Goal: Task Accomplishment & Management: Complete application form

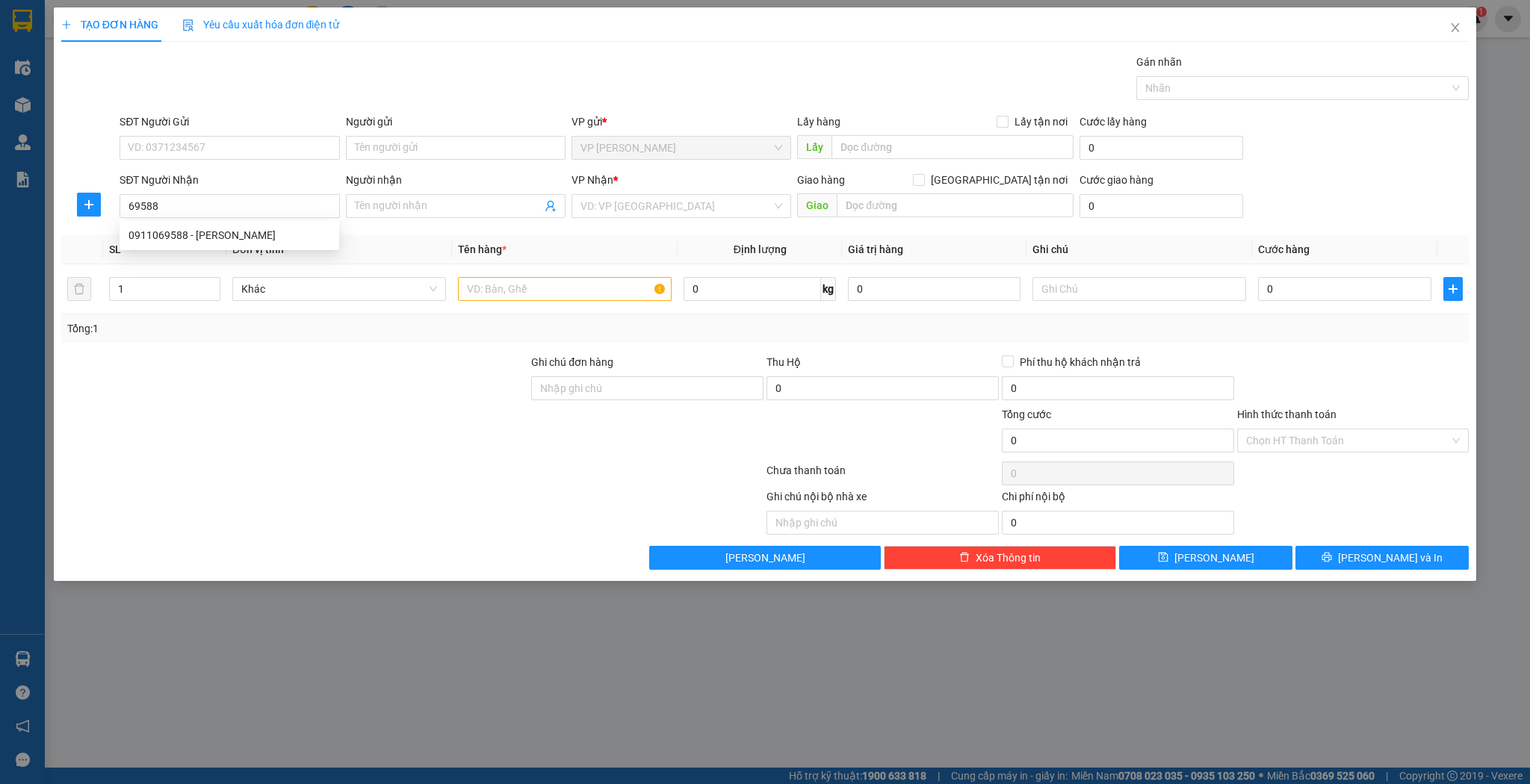
click at [291, 239] on div "0911069588 - lê tuyết" at bounding box center [229, 236] width 201 height 17
type input "0911069588"
type input "[PERSON_NAME]"
type input "0911069588"
click at [489, 289] on input "text" at bounding box center [564, 289] width 214 height 24
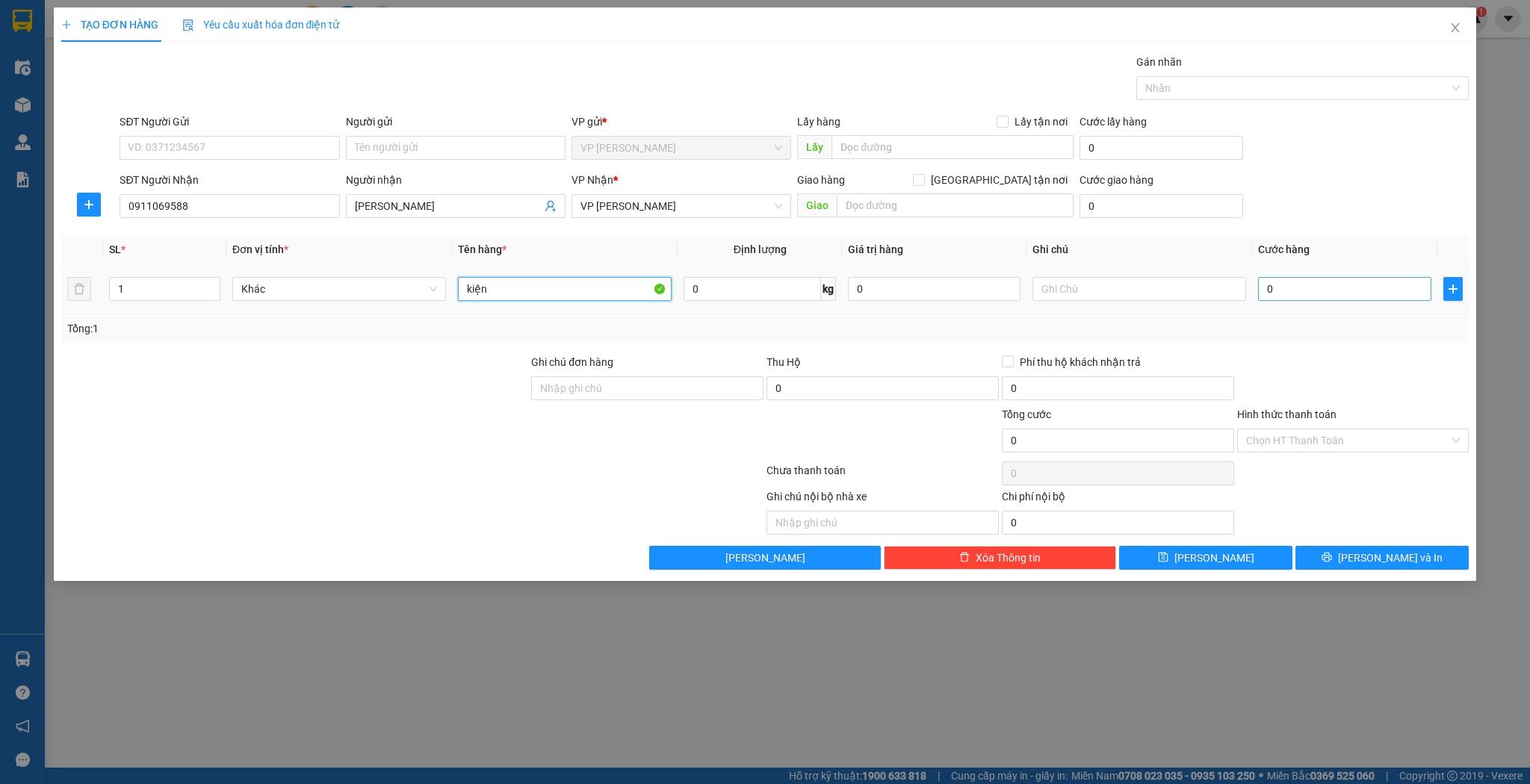
type input "kiện"
click at [1367, 282] on input "0" at bounding box center [1344, 289] width 172 height 24
type input "3"
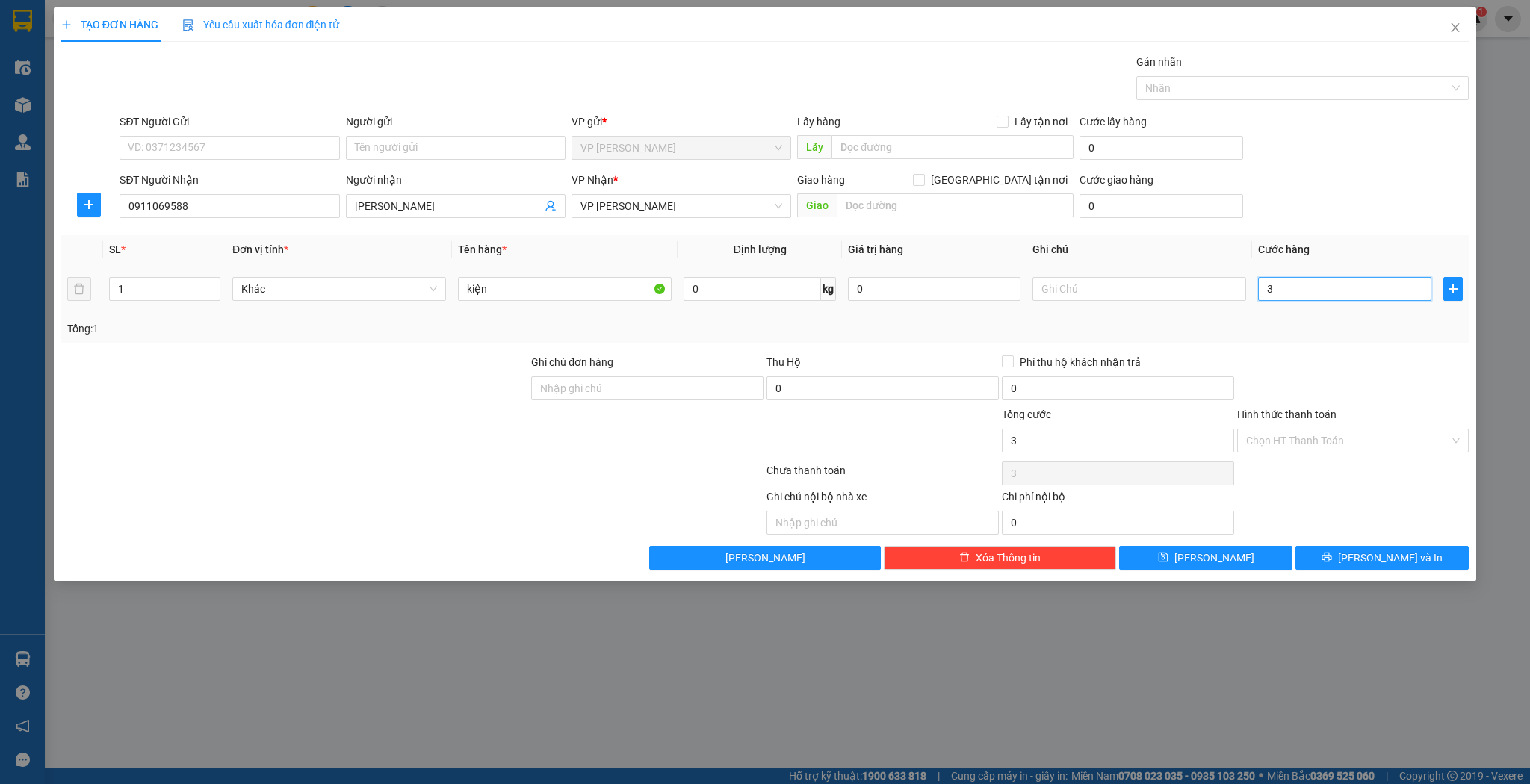
type input "30"
type input "30.000"
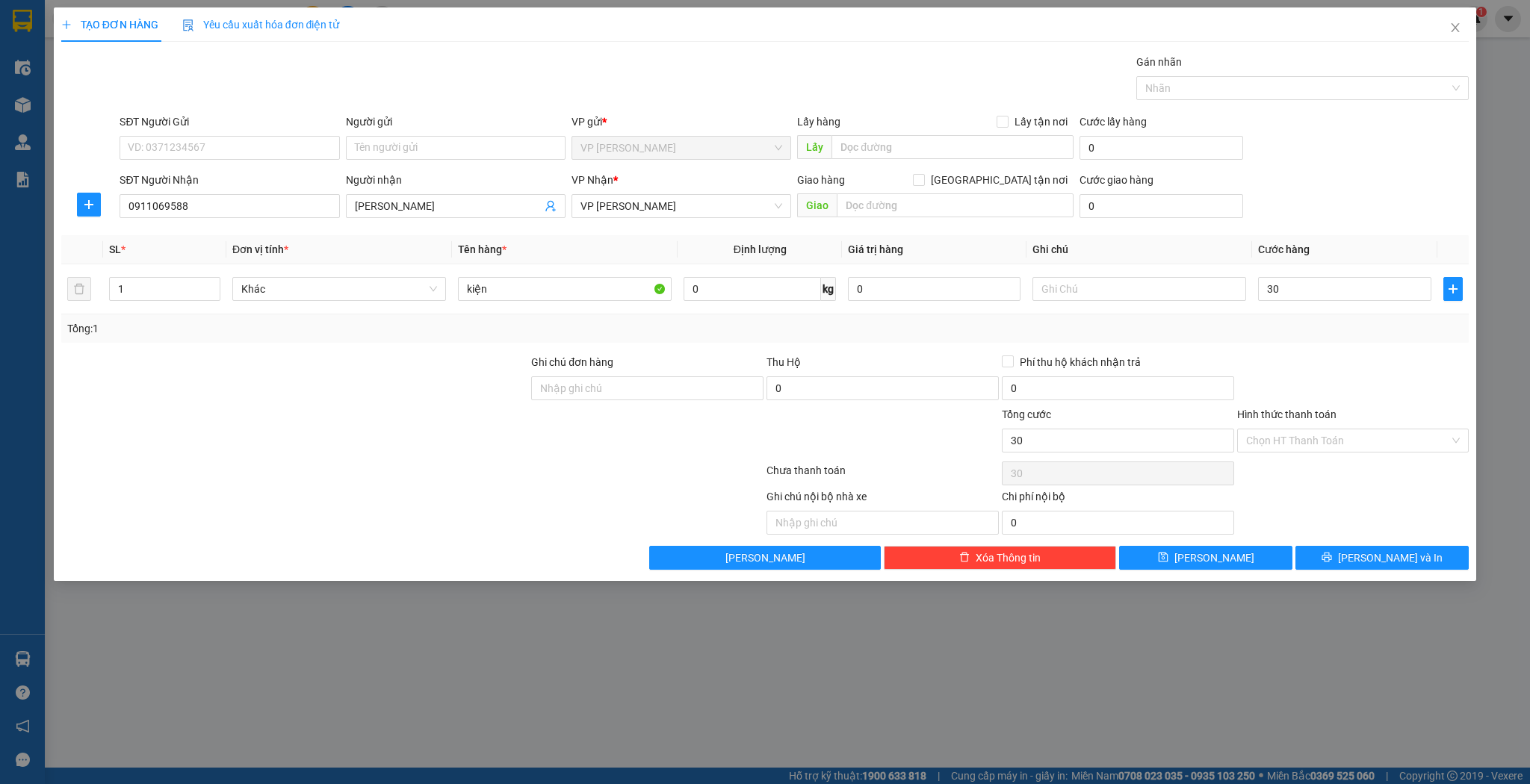
type input "30.000"
click at [1222, 569] on div "TẠO ĐƠN HÀNG Yêu cầu xuất hóa đơn điện tử Transit Pickup Surcharge Ids Transit …" at bounding box center [765, 294] width 1424 height 573
click at [1221, 554] on span "[PERSON_NAME]" at bounding box center [1215, 558] width 80 height 17
type input "0"
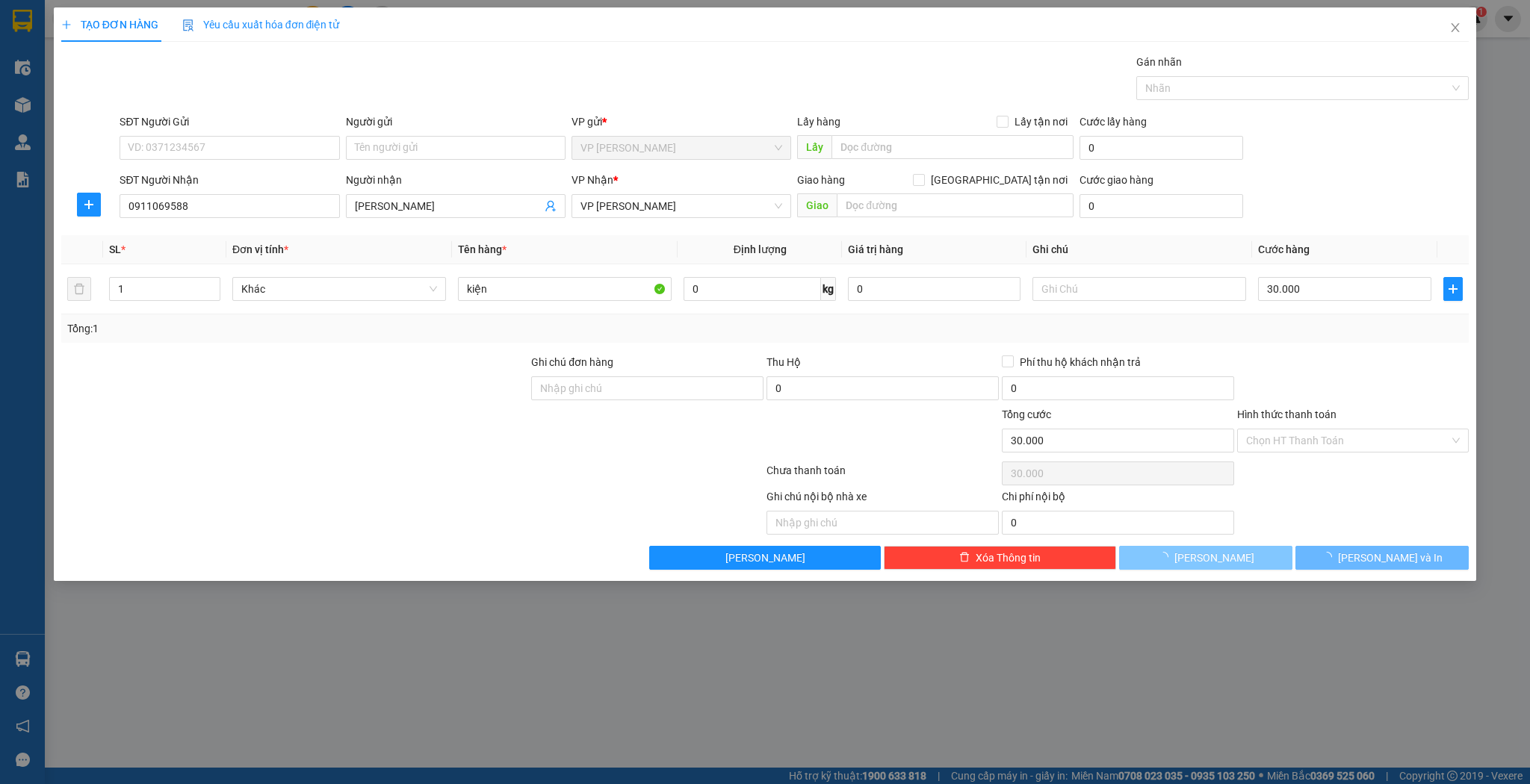
type input "0"
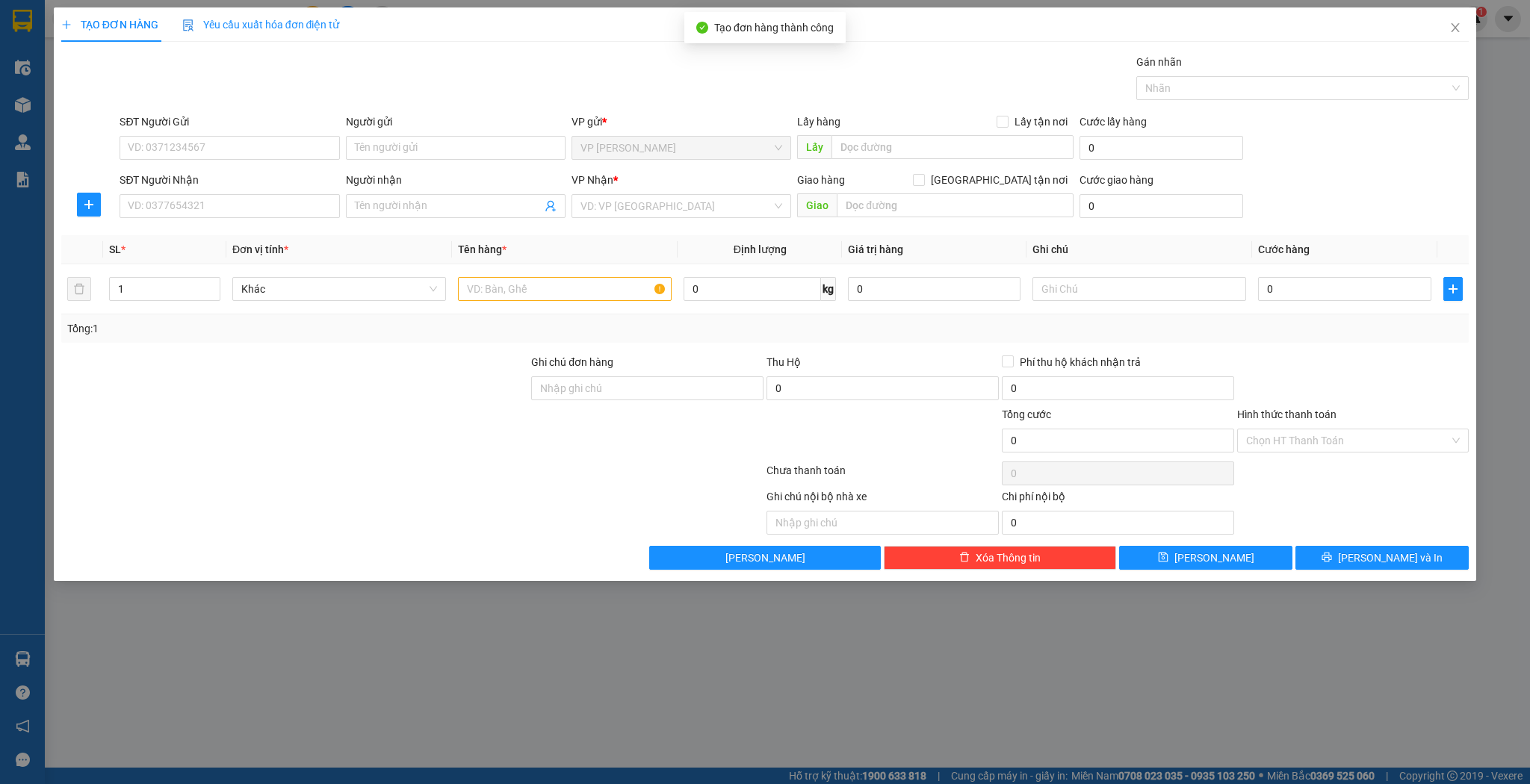
click at [294, 190] on div "SĐT Người Nhận" at bounding box center [229, 183] width 220 height 22
click at [292, 203] on input "SĐT Người Nhận" at bounding box center [229, 206] width 220 height 24
type input "0971615006"
type input "hoài an"
type input "0971615006"
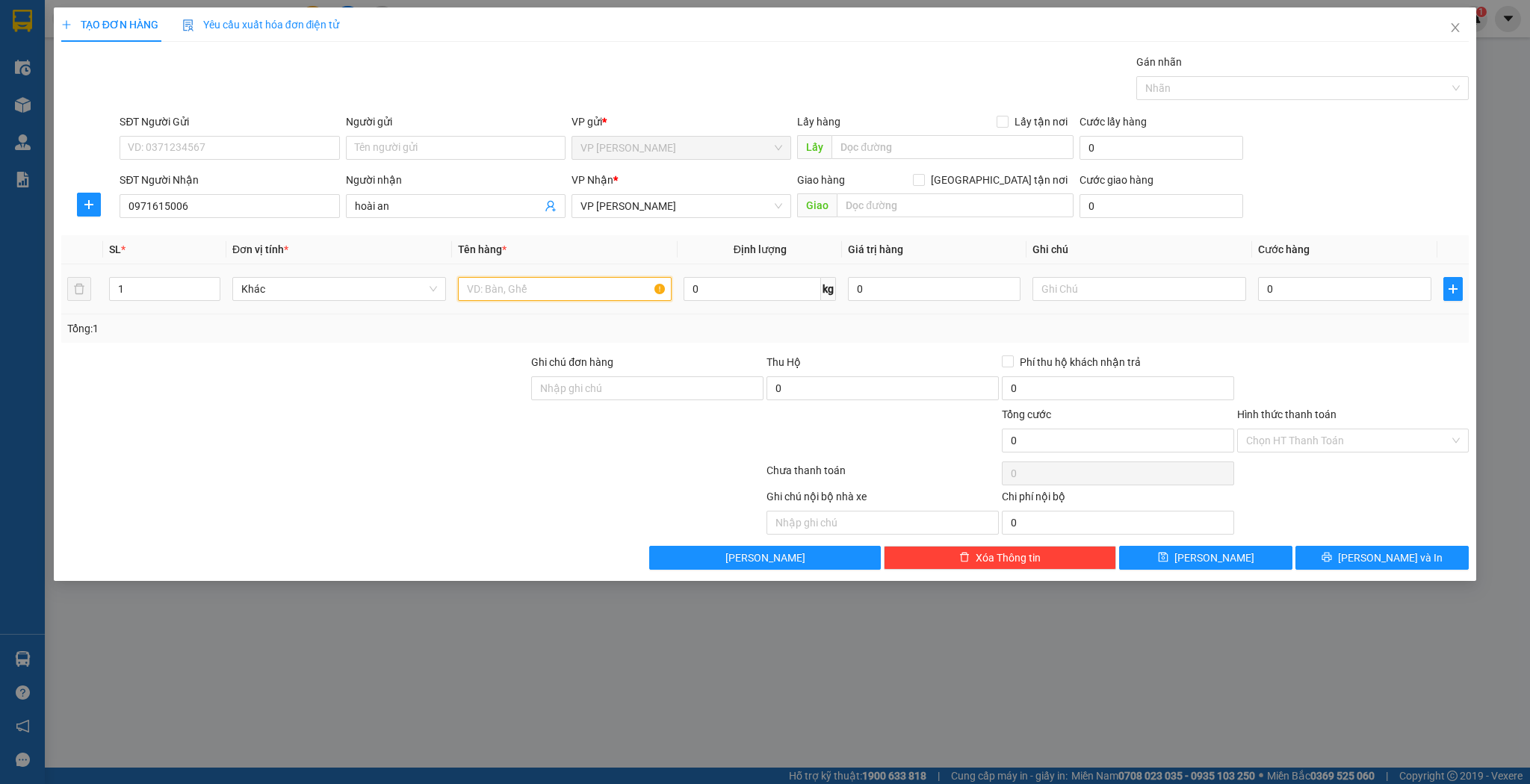
click at [596, 296] on input "text" at bounding box center [564, 289] width 214 height 24
type input "thùng"
click at [1306, 287] on input "0" at bounding box center [1344, 289] width 172 height 24
type input "3"
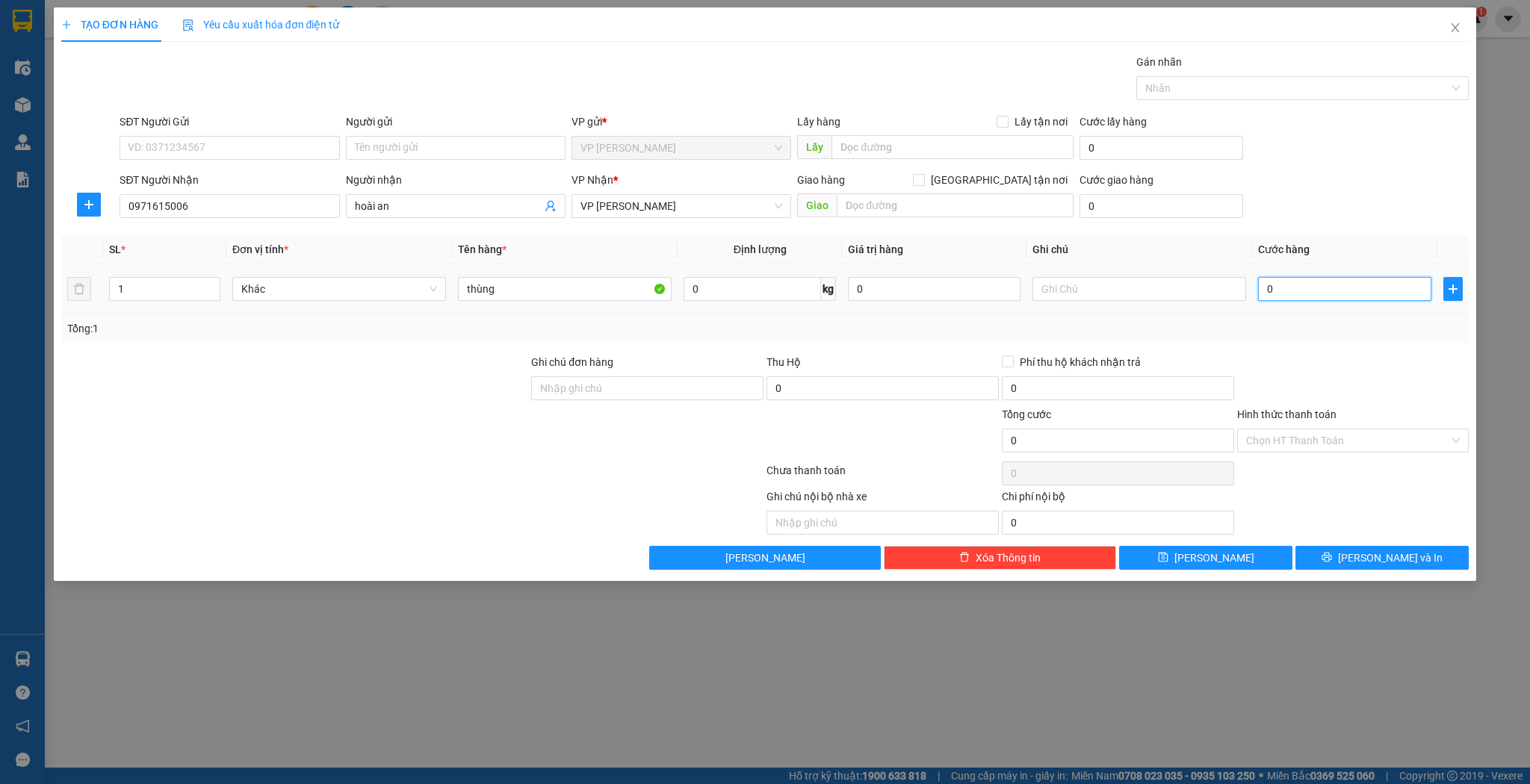
type input "3"
type input "30"
type input "30.000"
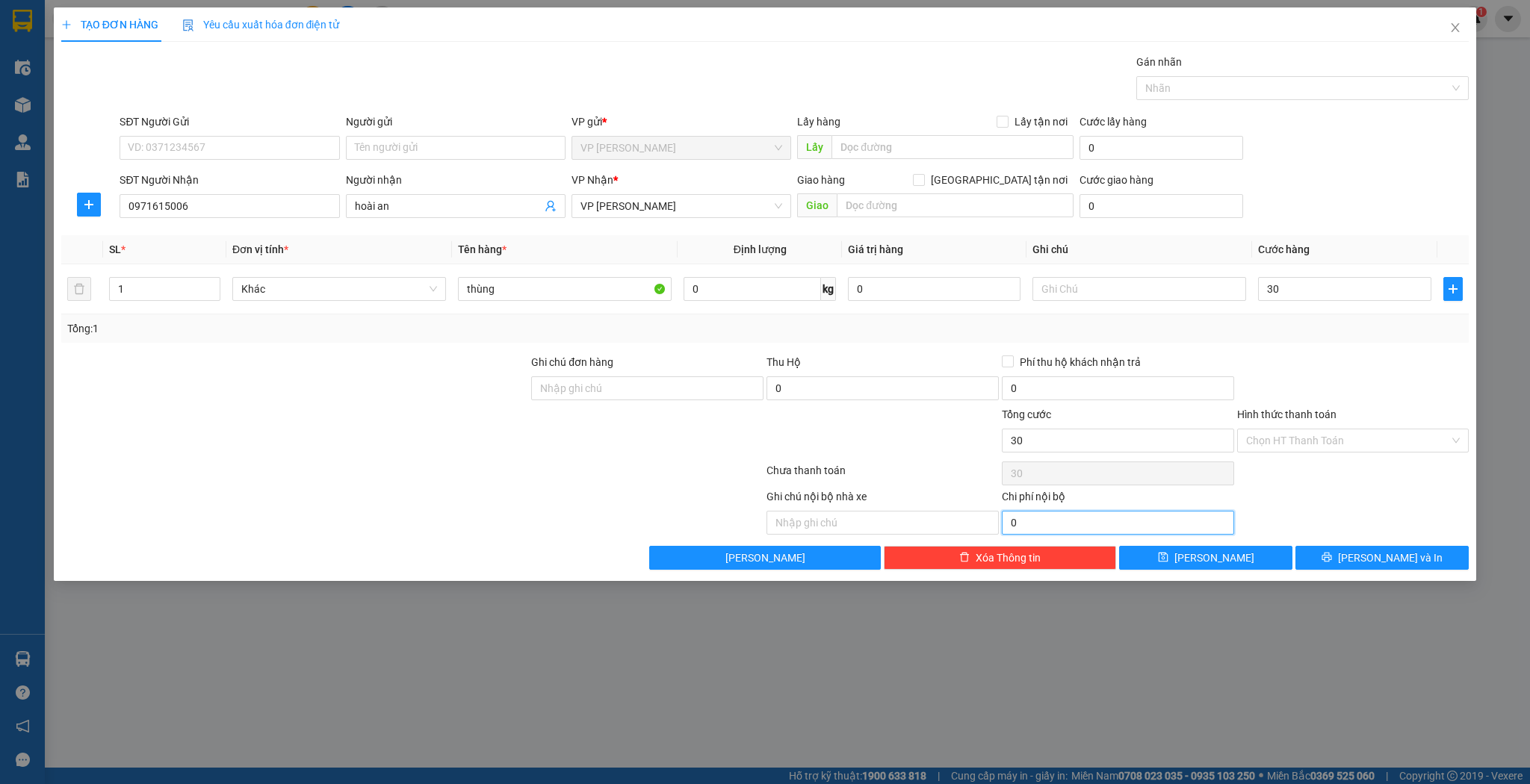
type input "30.000"
click at [1176, 531] on input "0" at bounding box center [1118, 523] width 232 height 24
click at [1193, 575] on div "TẠO ĐƠN HÀNG Yêu cầu xuất hóa đơn điện tử Transit Pickup Surcharge Ids Transit …" at bounding box center [765, 294] width 1424 height 573
click at [1168, 553] on icon "save" at bounding box center [1163, 557] width 10 height 10
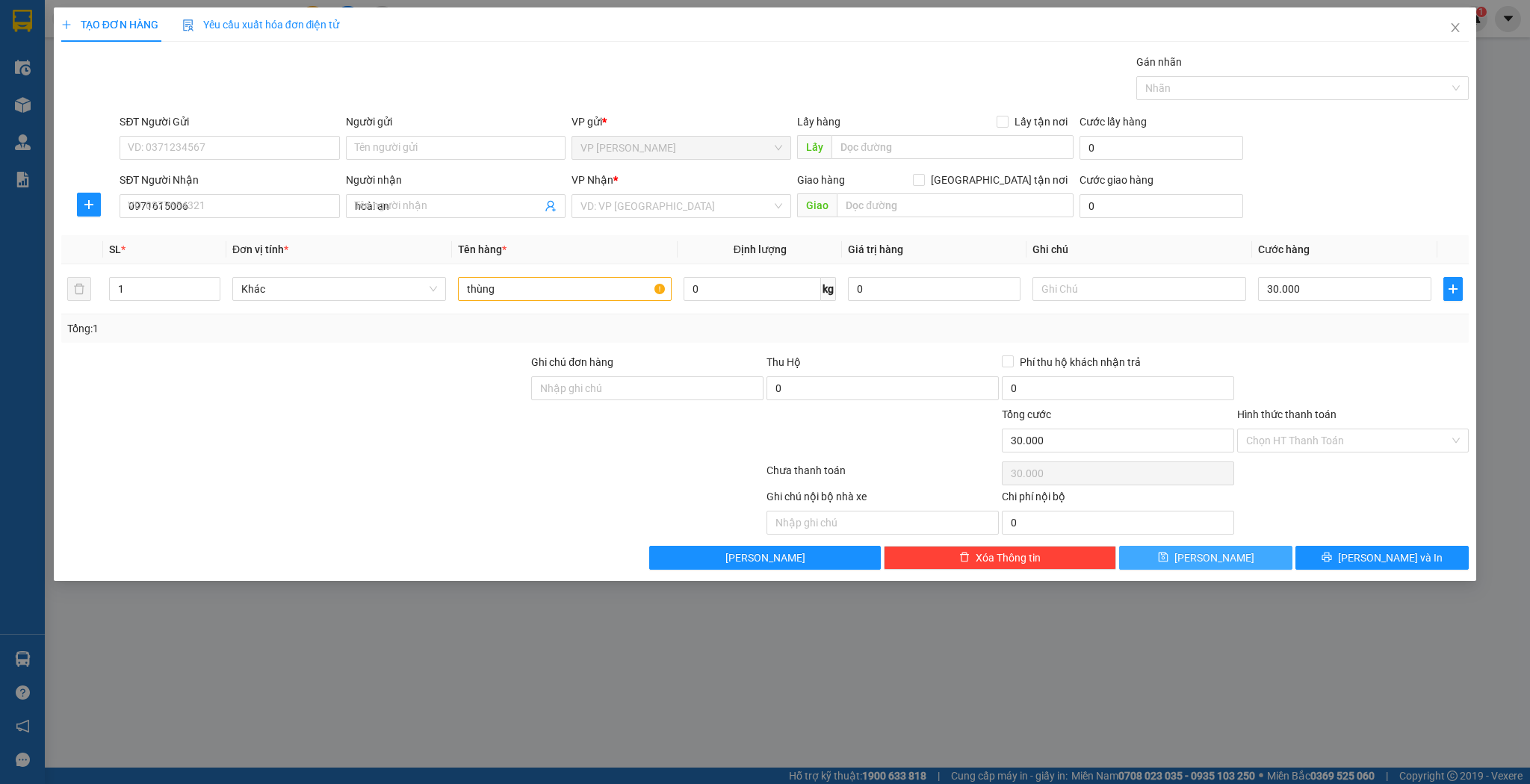
type input "0"
click at [226, 214] on input "SĐT Người Nhận" at bounding box center [229, 206] width 220 height 24
drag, startPoint x: 396, startPoint y: 216, endPoint x: 408, endPoint y: 213, distance: 12.4
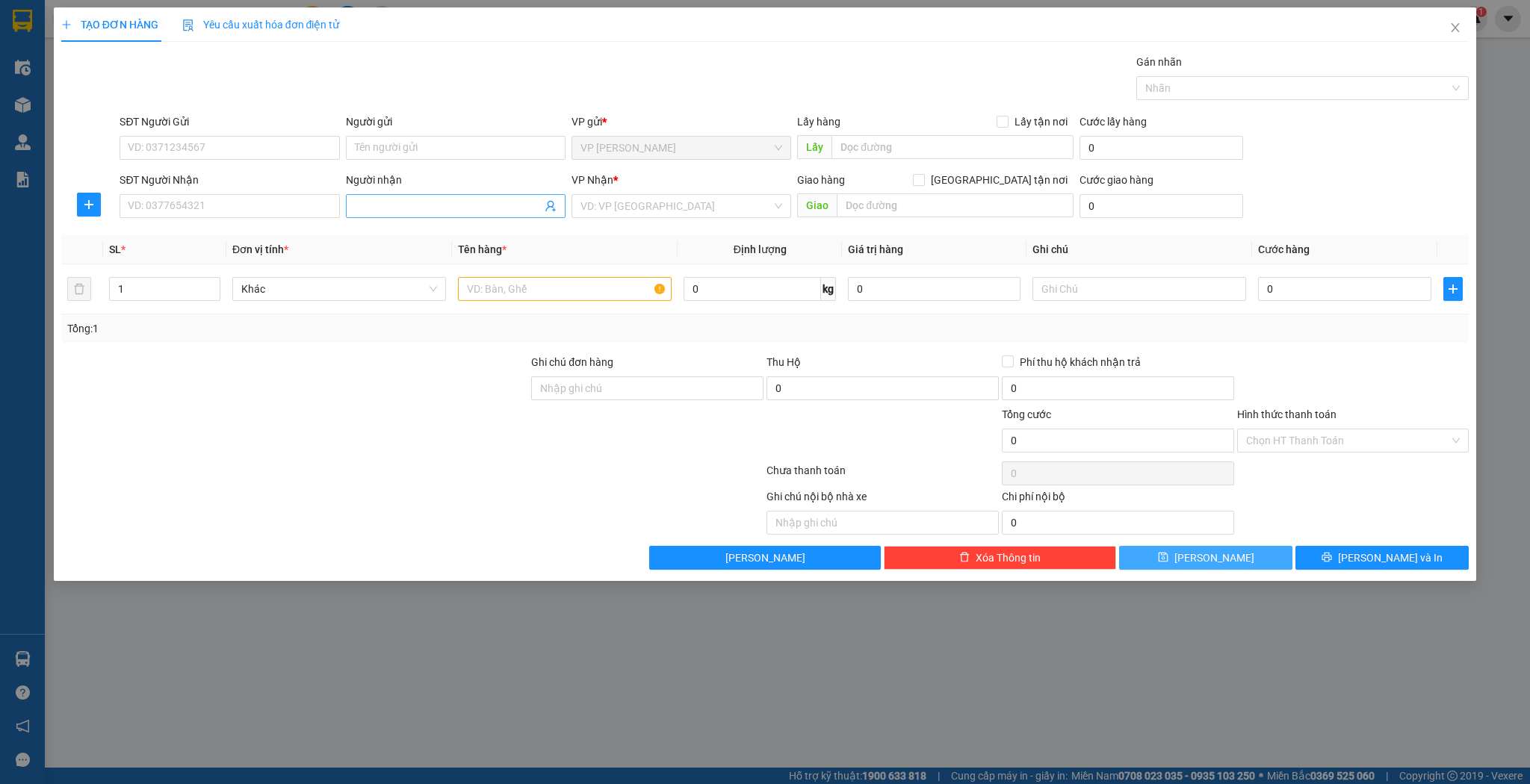
click at [402, 213] on span at bounding box center [456, 206] width 220 height 24
click at [408, 213] on input "Người nhận" at bounding box center [448, 206] width 186 height 17
type input "tuyên thúy"
click at [472, 257] on div "tuyên thúy - 0986779414" at bounding box center [456, 259] width 201 height 17
type input "0986779414"
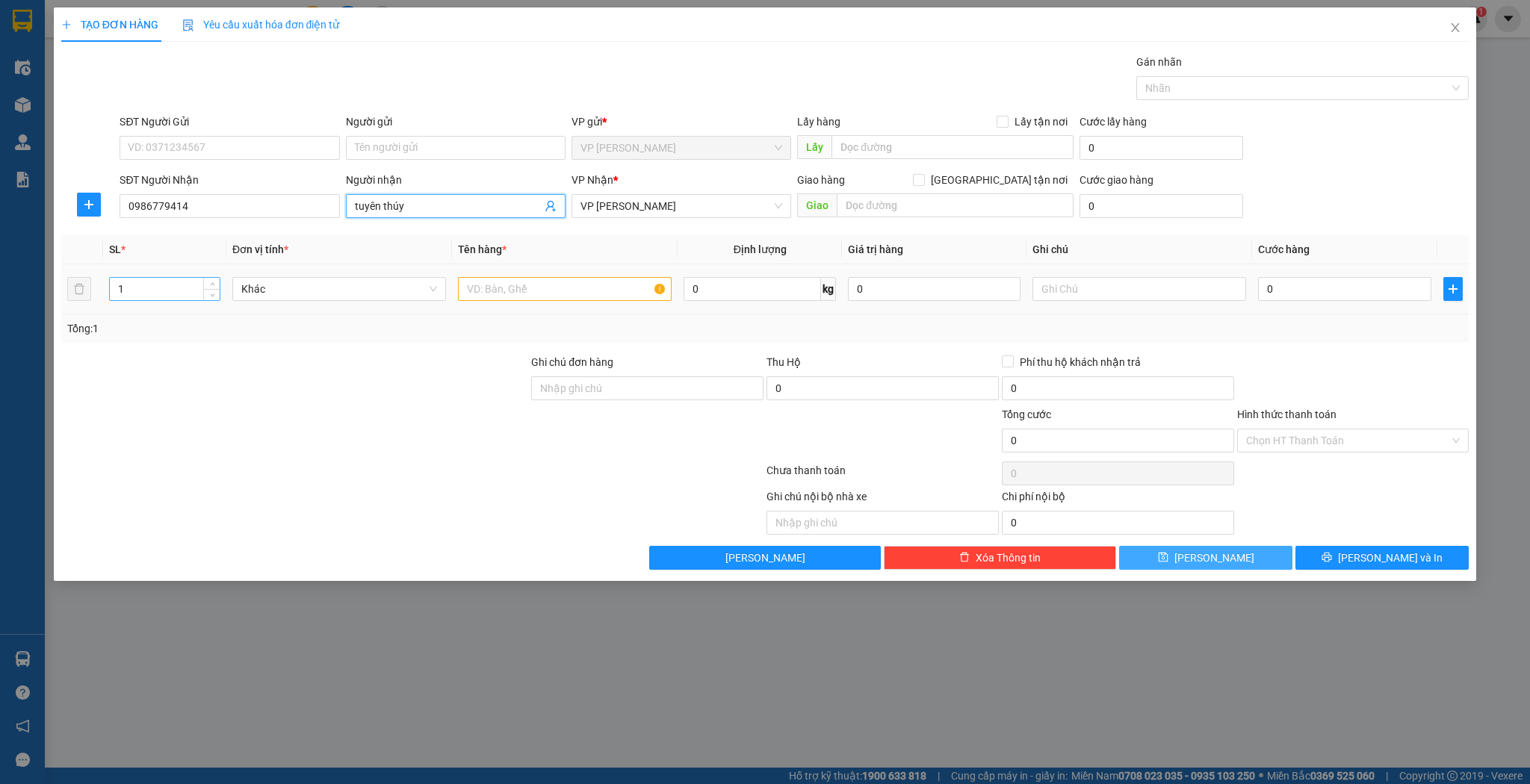
type input "tuyên thúy"
click at [152, 279] on input "1" at bounding box center [165, 289] width 110 height 22
click at [151, 279] on input "1" at bounding box center [165, 289] width 110 height 22
click at [151, 280] on input "1" at bounding box center [165, 289] width 110 height 22
type input "2"
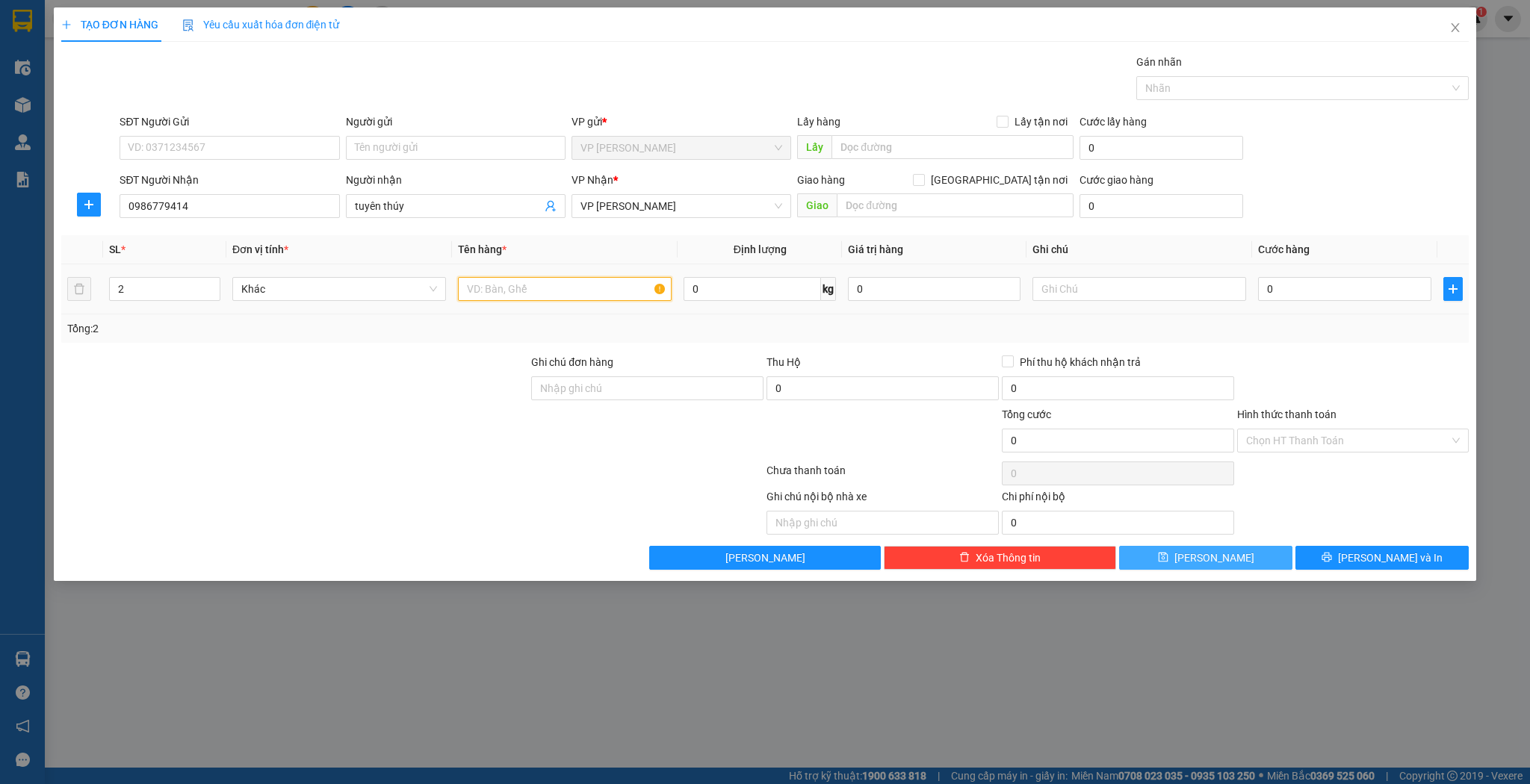
click at [550, 297] on input "text" at bounding box center [564, 289] width 214 height 24
type input "1 tải 1 thùng"
click at [1348, 304] on td "0" at bounding box center [1344, 290] width 185 height 50
click at [1358, 288] on input "0" at bounding box center [1344, 289] width 172 height 24
type input "1"
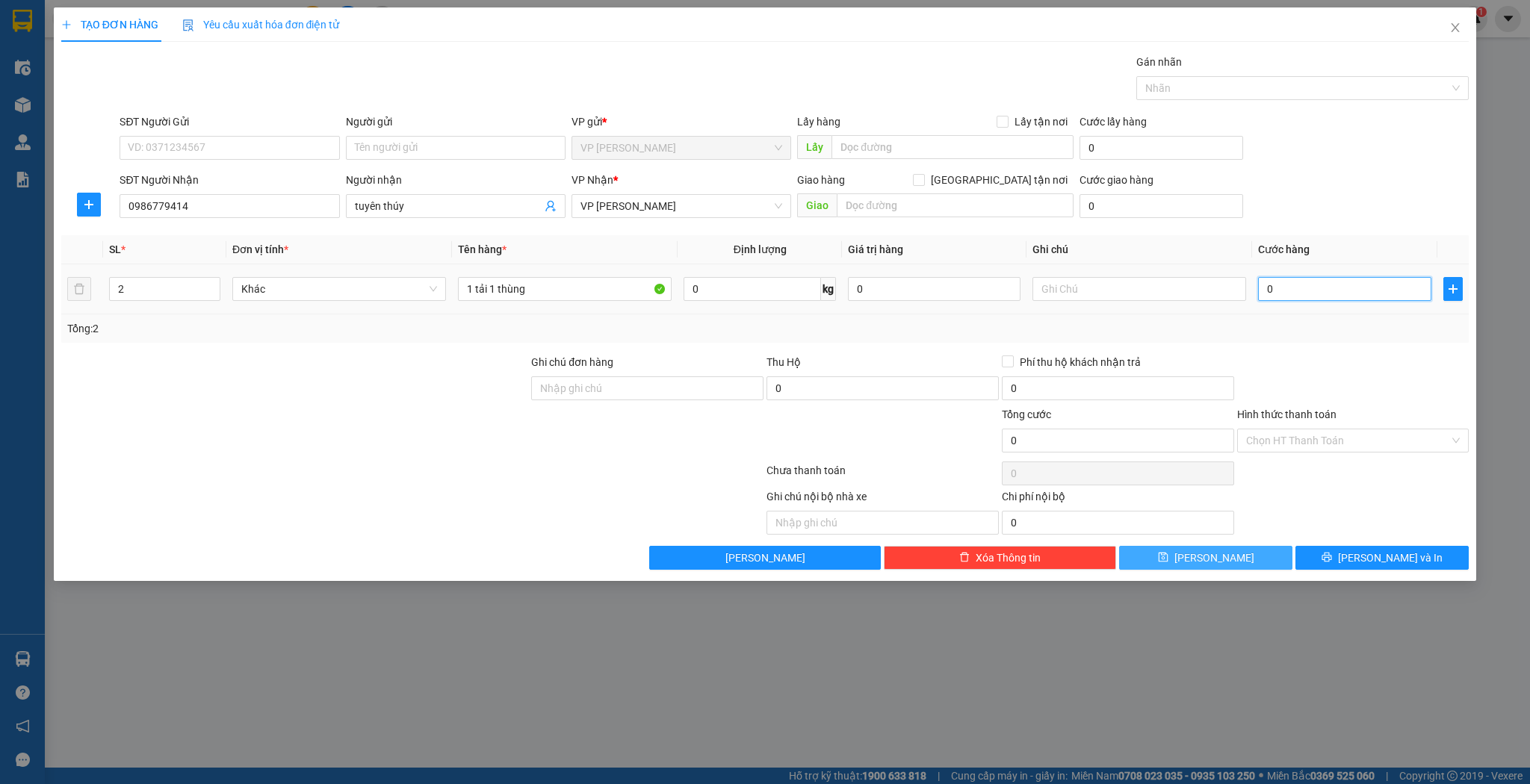
type input "1"
type input "13"
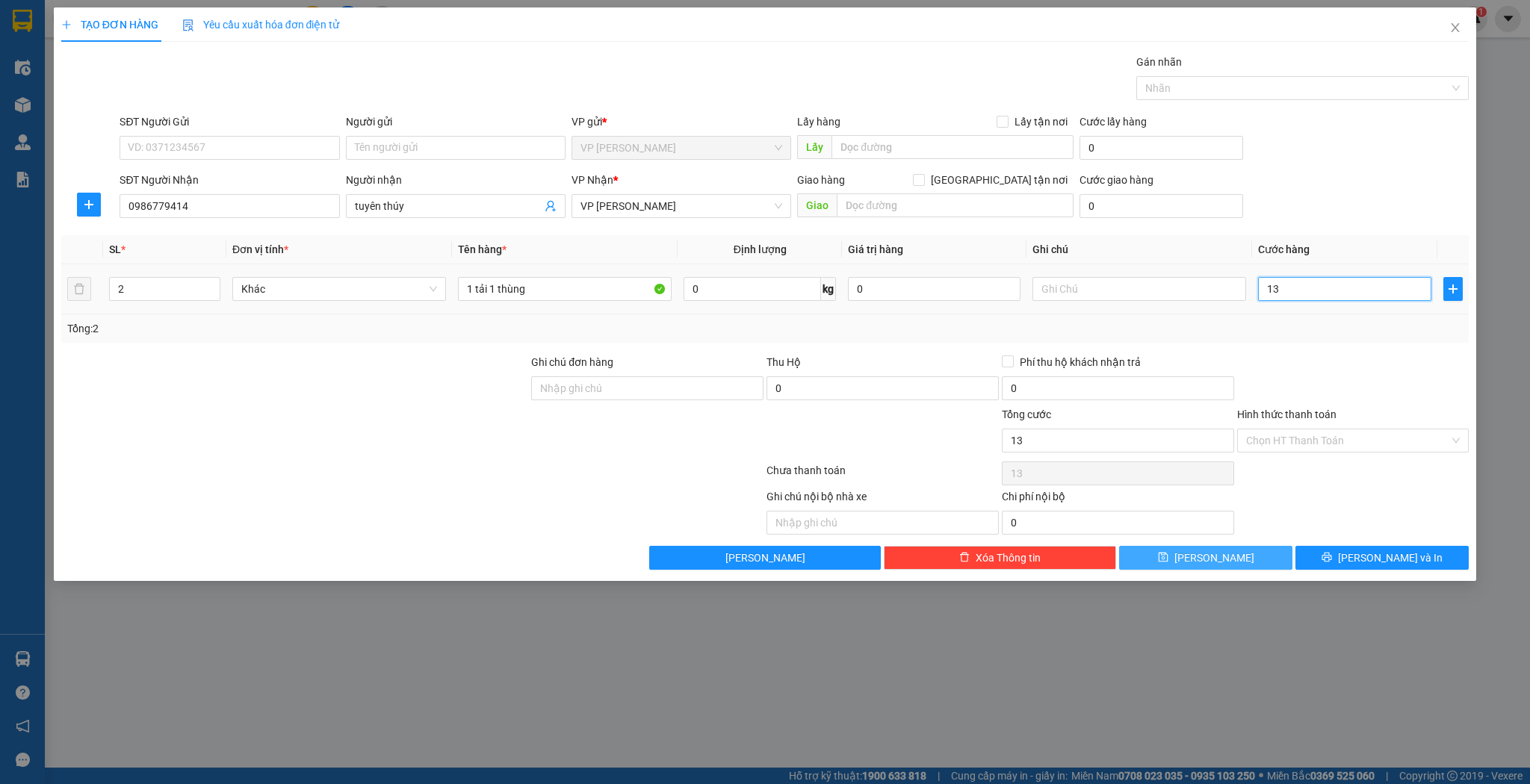
type input "130"
type input "130.000"
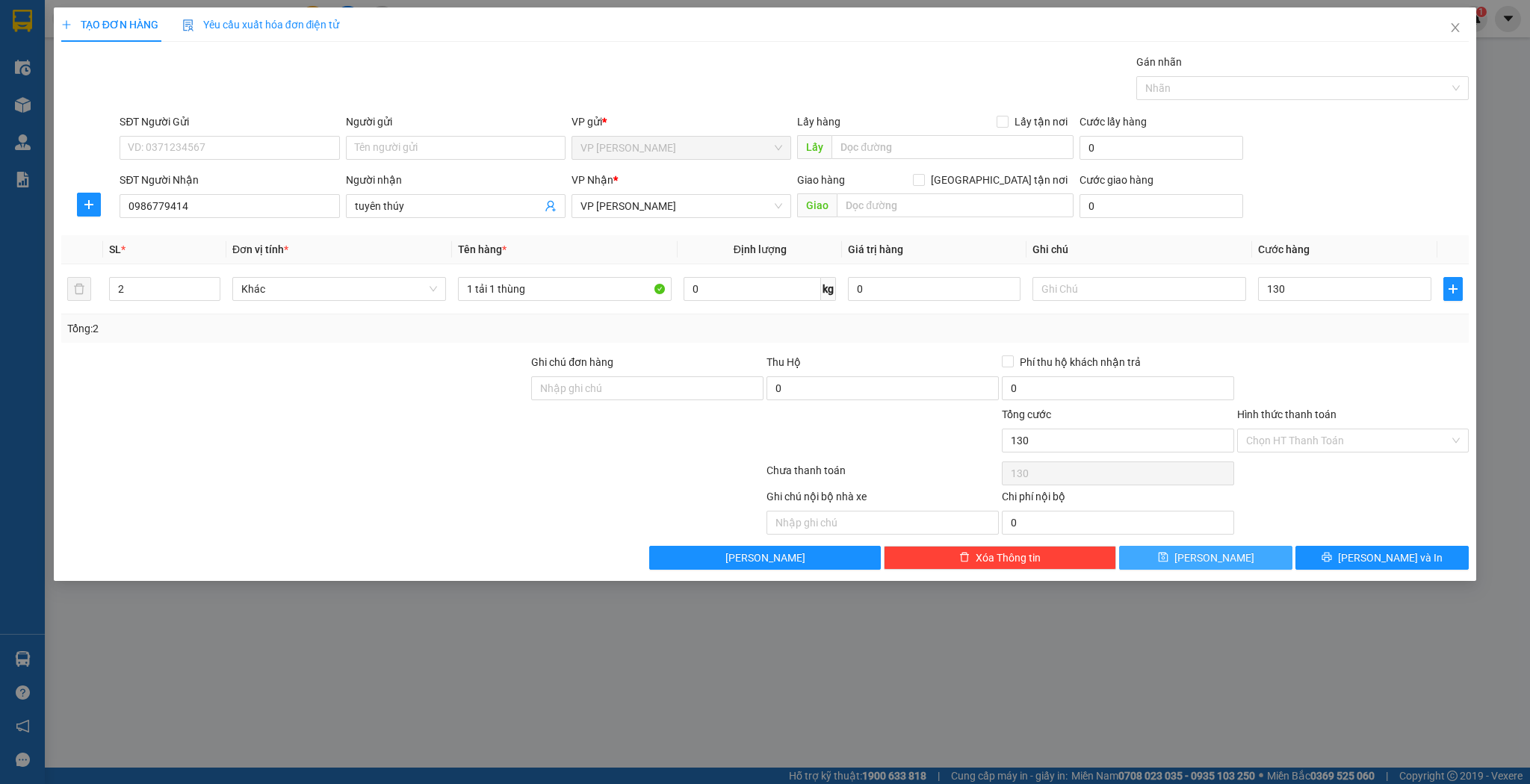
type input "130.000"
click at [1213, 569] on div "TẠO ĐƠN HÀNG Yêu cầu xuất hóa đơn điện tử Transit Pickup Surcharge Ids Transit …" at bounding box center [765, 294] width 1424 height 573
click at [1213, 568] on button "[PERSON_NAME]" at bounding box center [1206, 558] width 173 height 24
type input "1"
type input "0"
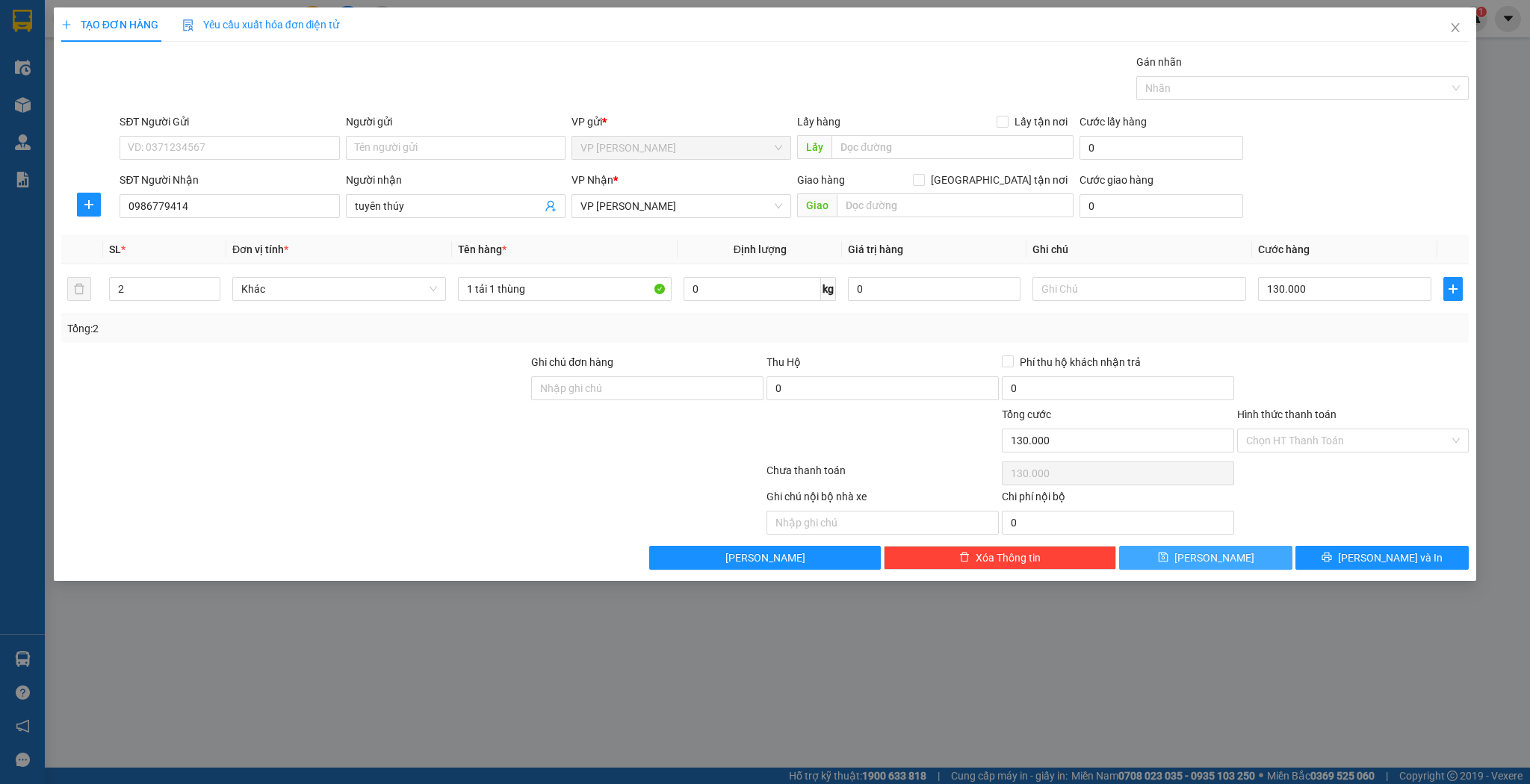
type input "0"
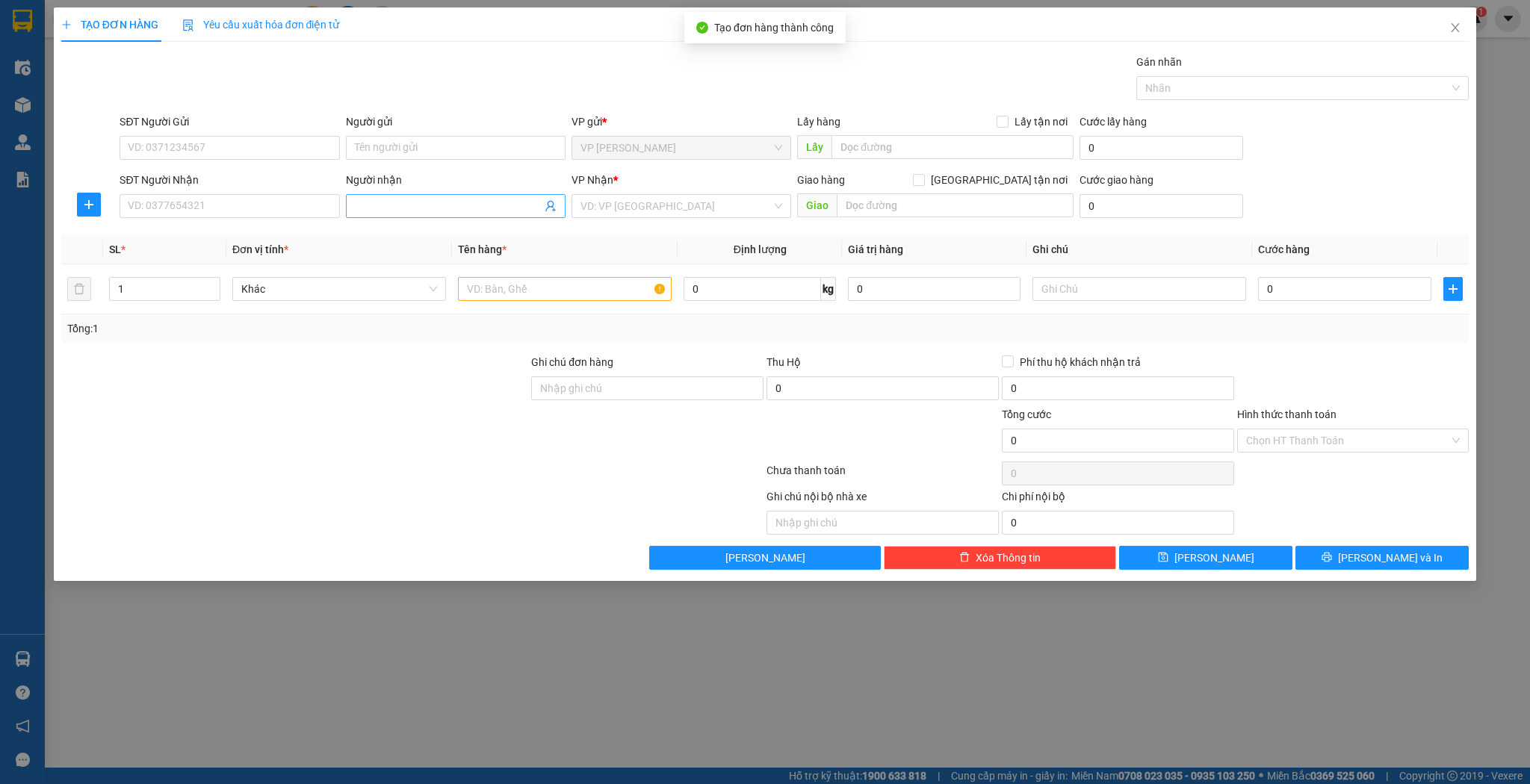
click at [457, 194] on span at bounding box center [456, 206] width 220 height 24
type input "sơn nguyên"
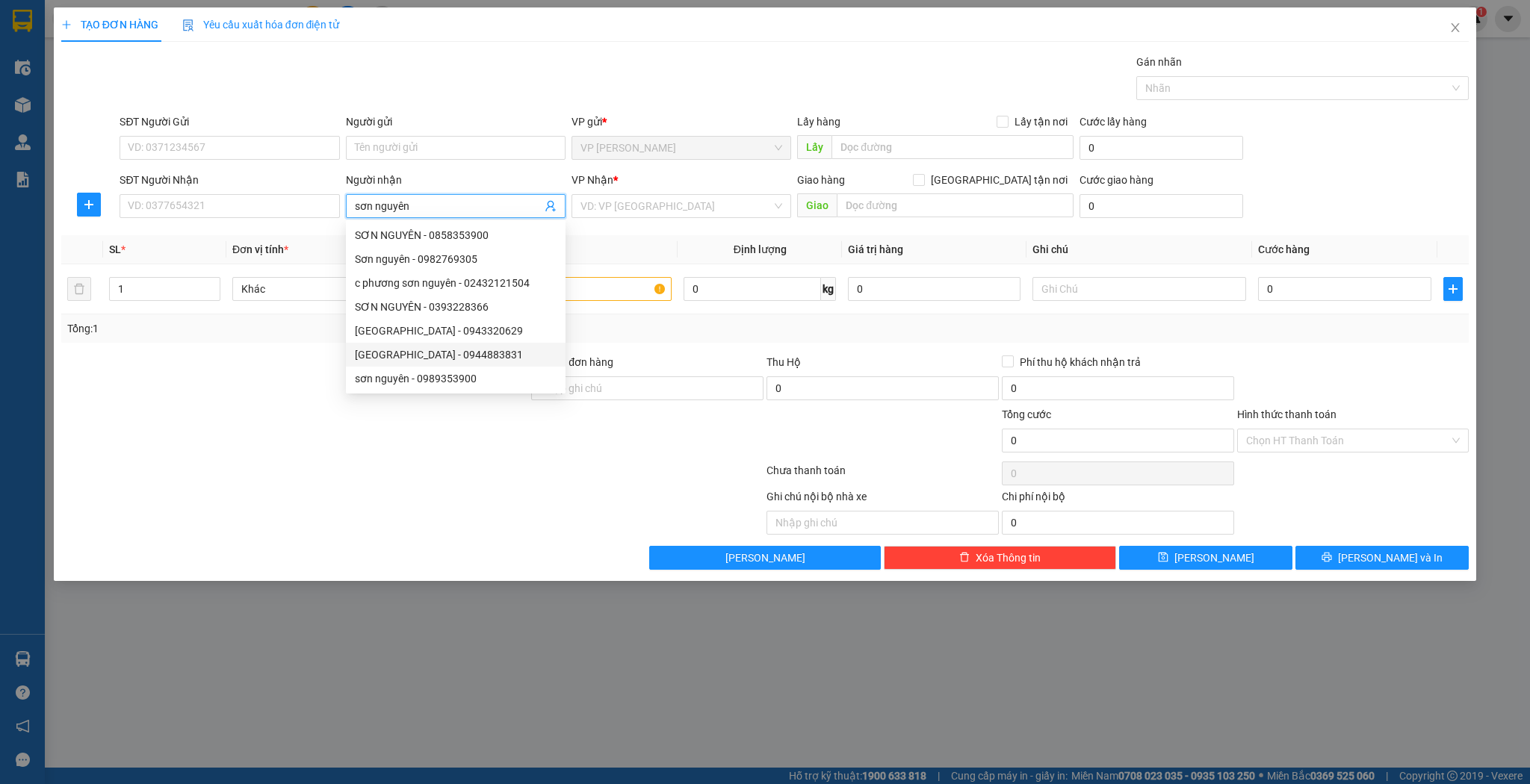
drag, startPoint x: 438, startPoint y: 356, endPoint x: 542, endPoint y: 344, distance: 104.7
click at [439, 356] on div "sơn nguyên - 0944883831" at bounding box center [456, 355] width 201 height 17
type input "0944883831"
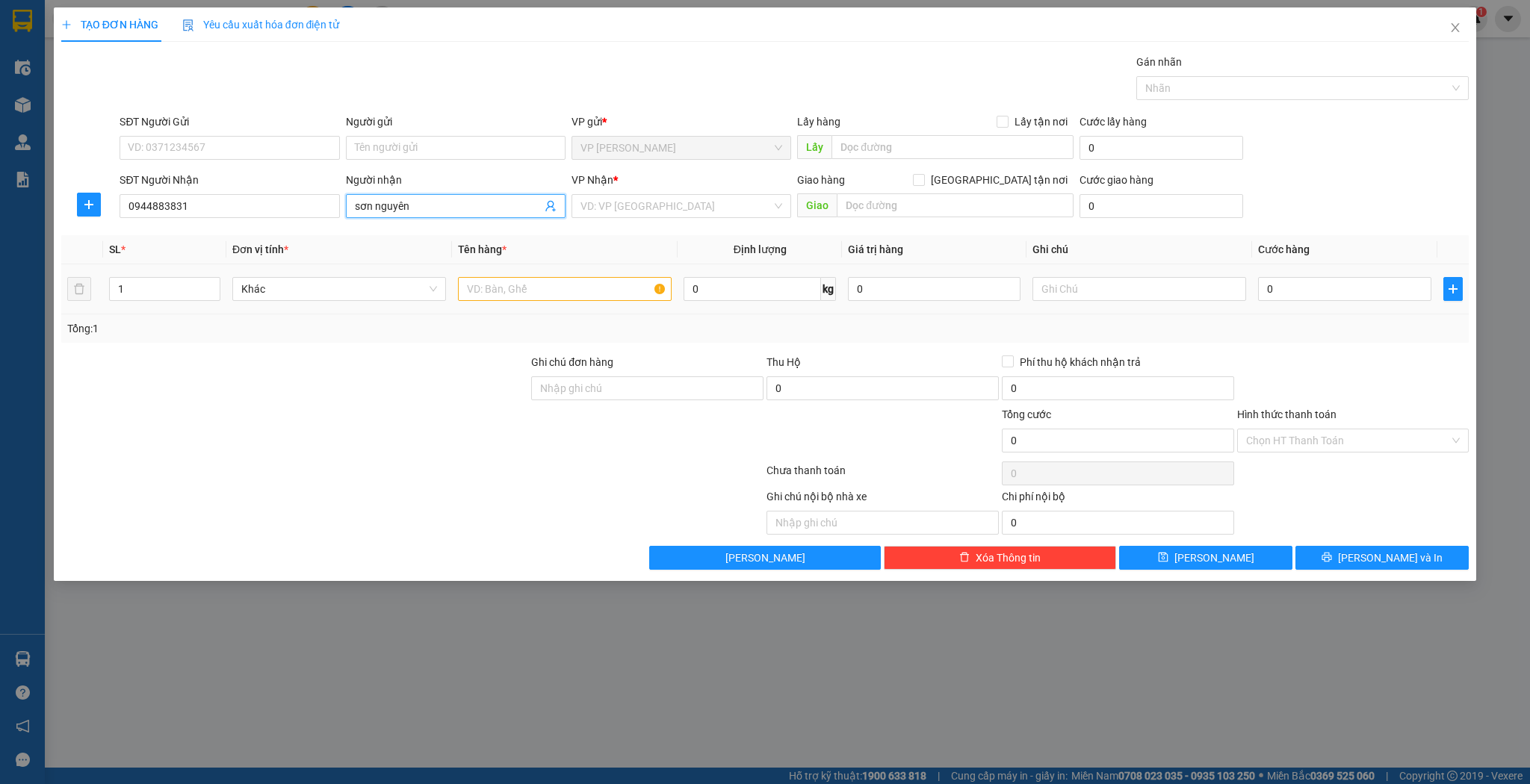
type input "sơn nguyên"
click at [618, 287] on input "text" at bounding box center [564, 289] width 214 height 24
type input "xốp"
click at [1321, 293] on input "0" at bounding box center [1344, 289] width 172 height 24
type input "4"
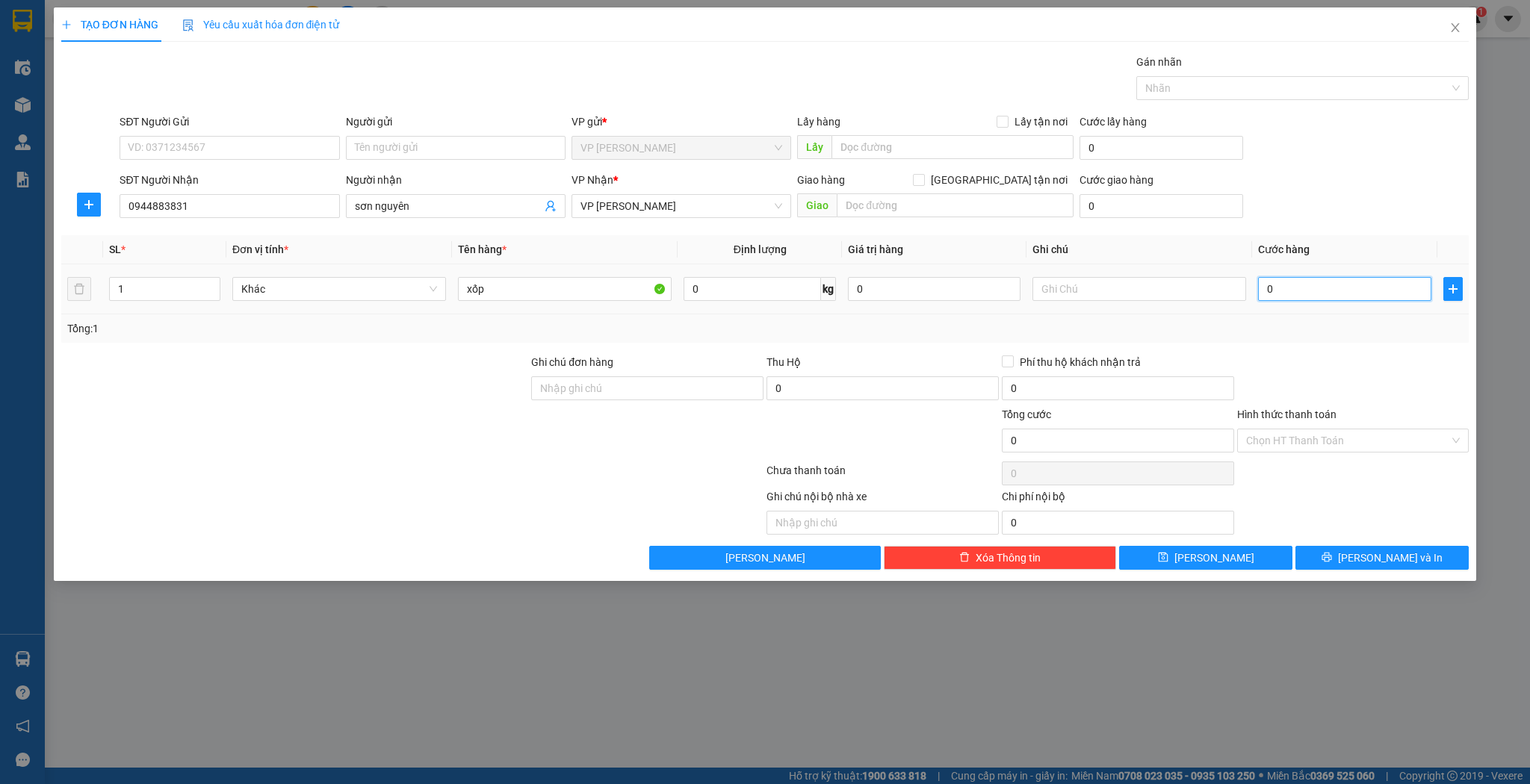
type input "4"
type input "40"
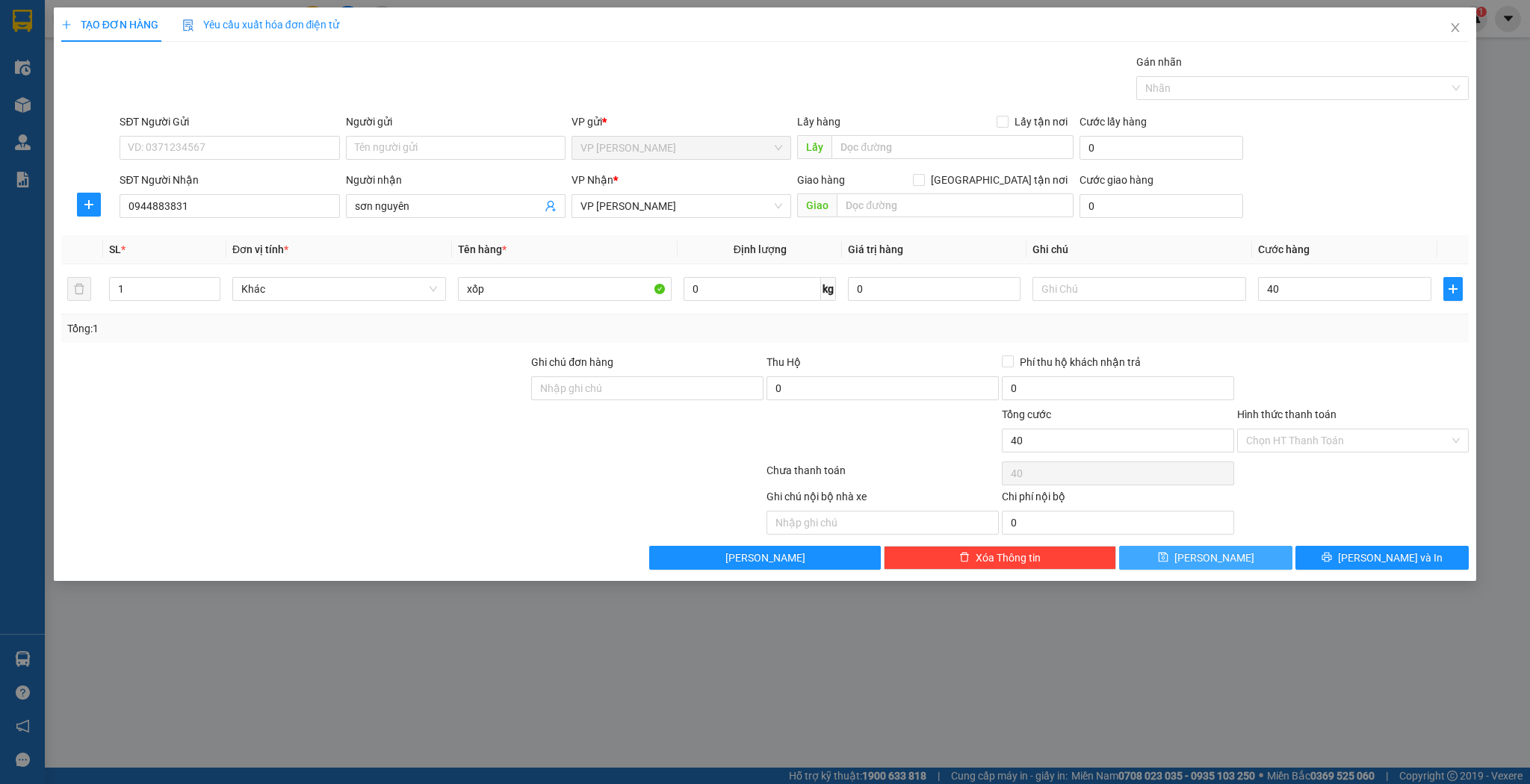
type input "40.000"
click at [1220, 554] on span "[PERSON_NAME]" at bounding box center [1215, 558] width 80 height 17
type input "0"
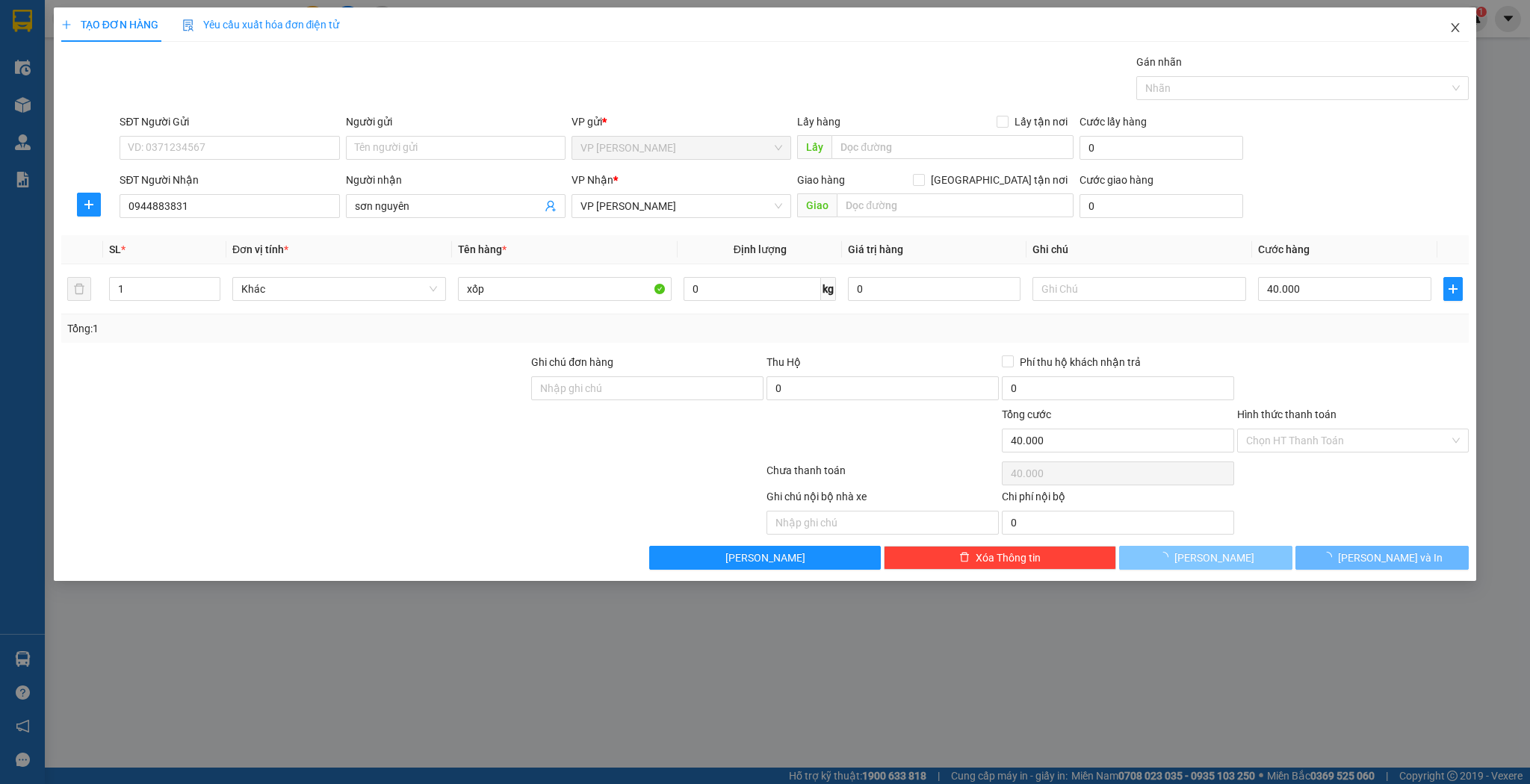
type input "0"
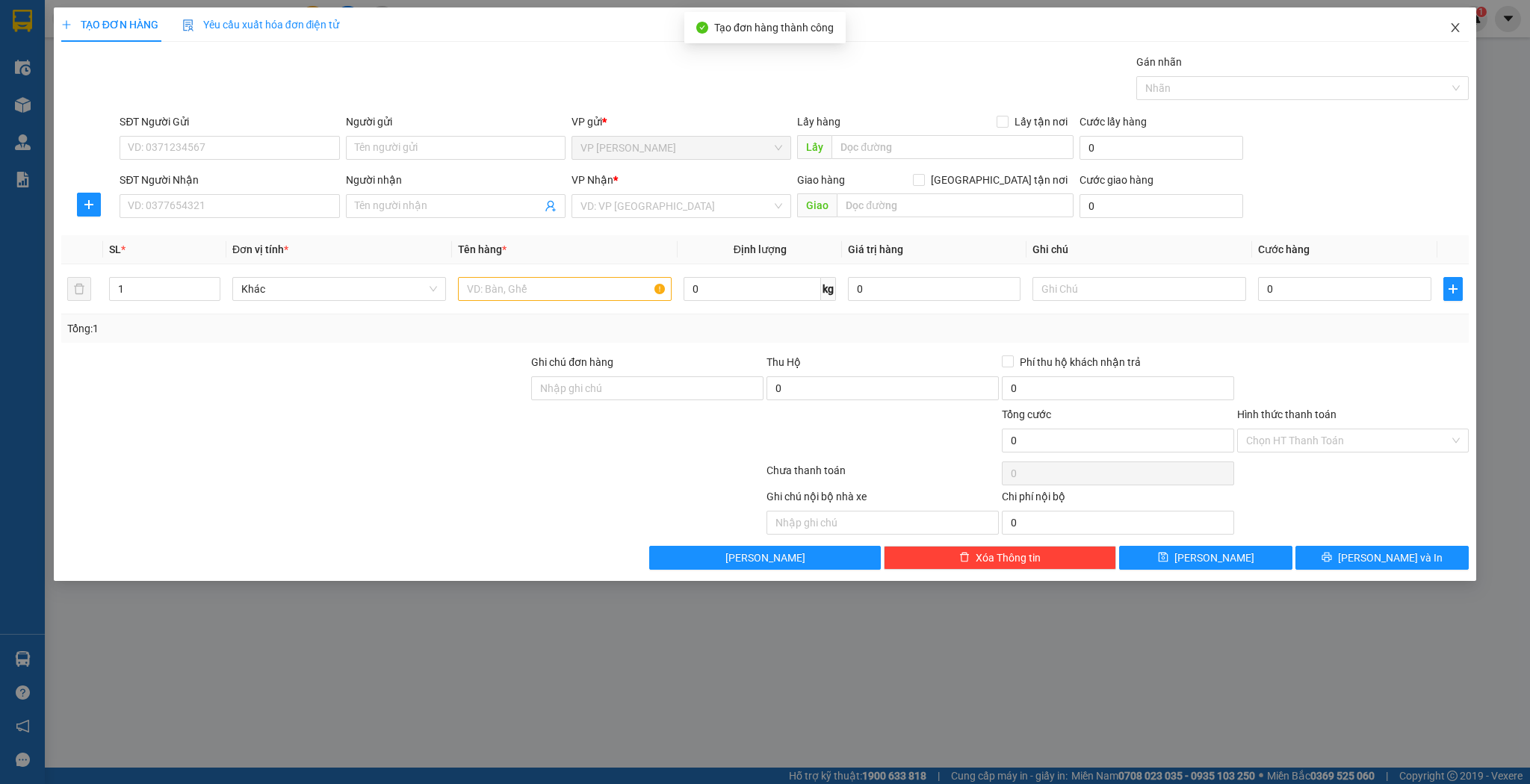
click at [1456, 27] on icon "close" at bounding box center [1455, 28] width 8 height 9
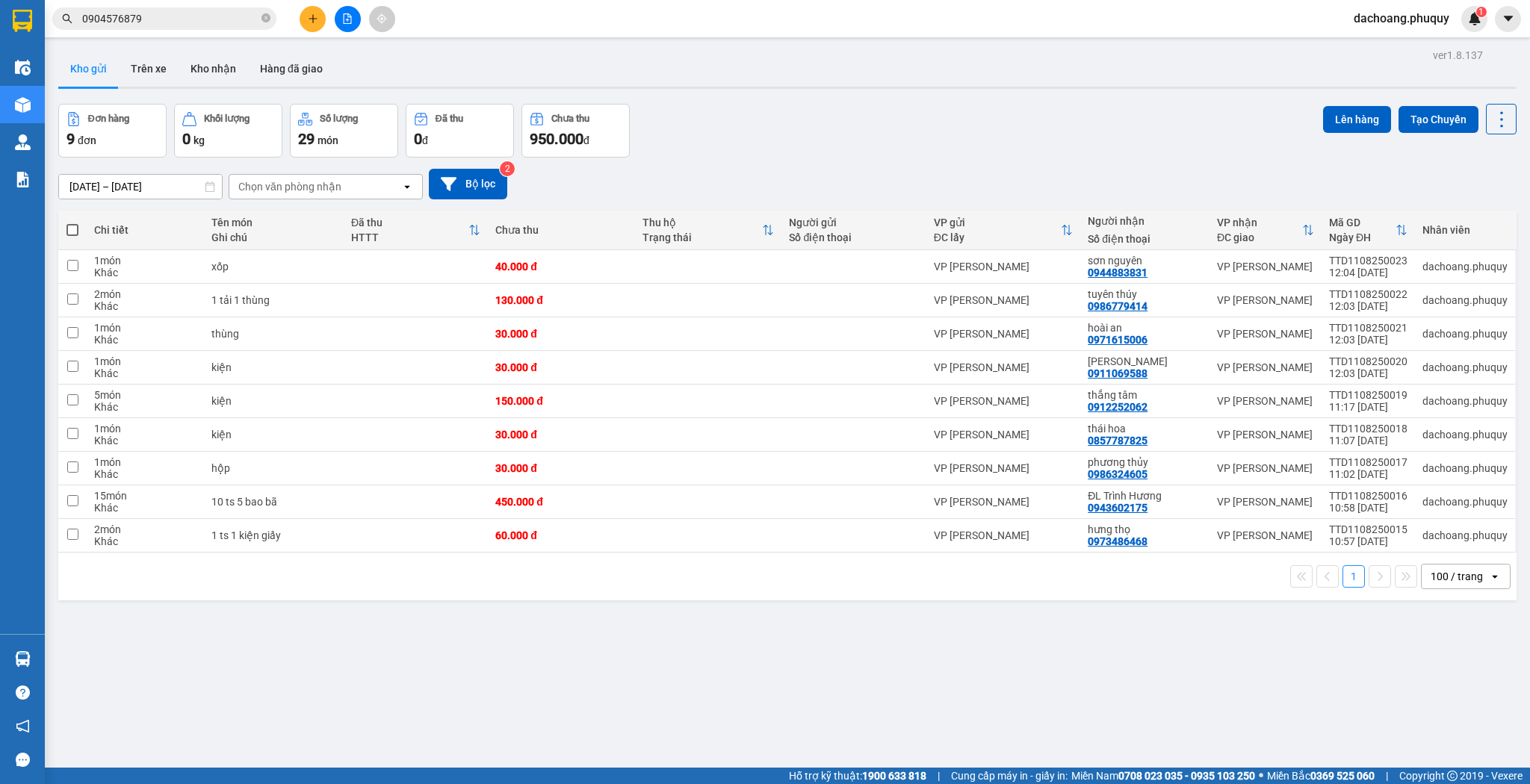
click at [307, 20] on button at bounding box center [312, 19] width 26 height 26
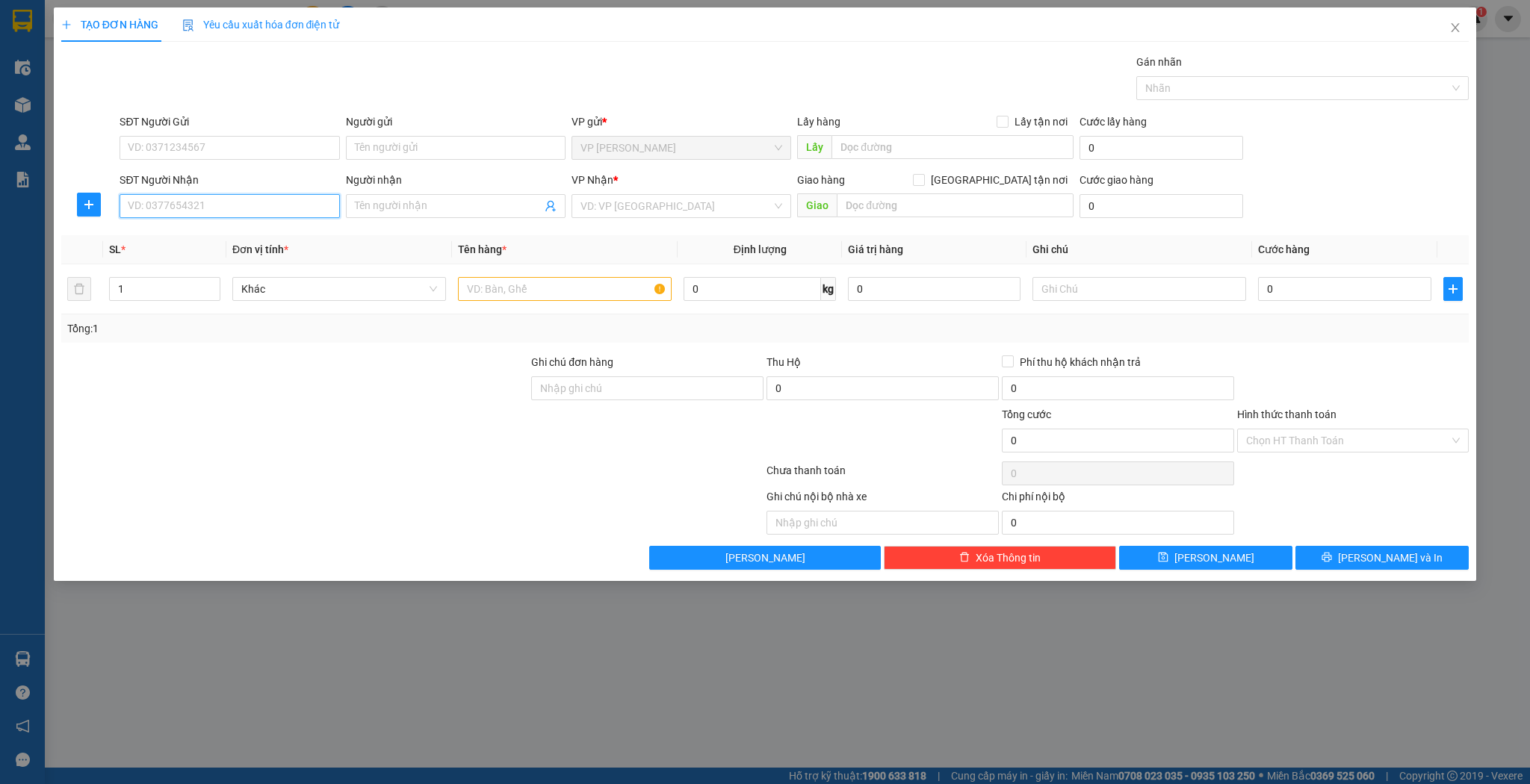
click at [227, 203] on input "SĐT Người Nhận" at bounding box center [229, 206] width 220 height 24
click at [258, 241] on div "0912885658 - a dũng" at bounding box center [229, 236] width 201 height 17
type input "0912885658"
type input "a dũng"
checkbox input "true"
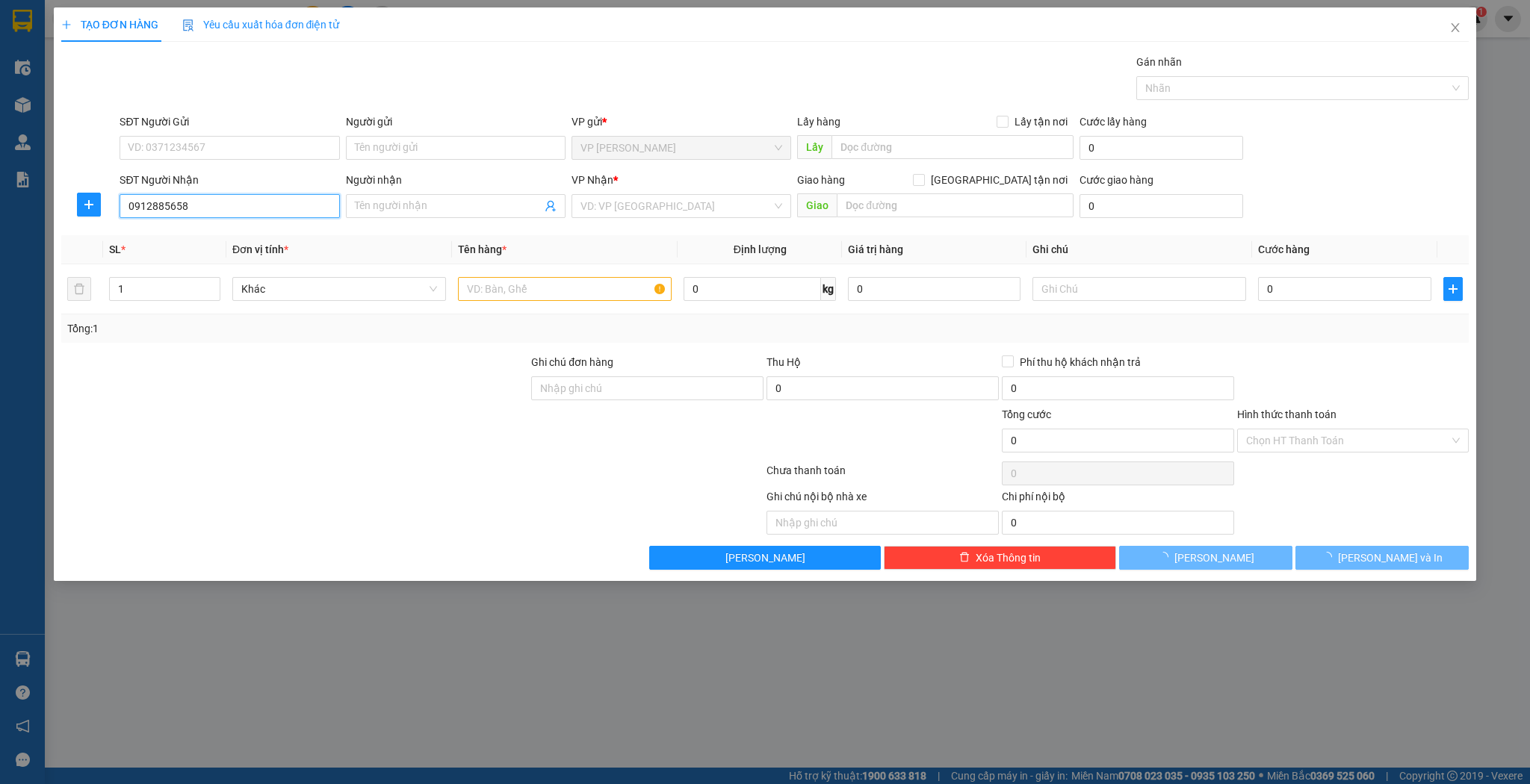
type input "36 huy tự"
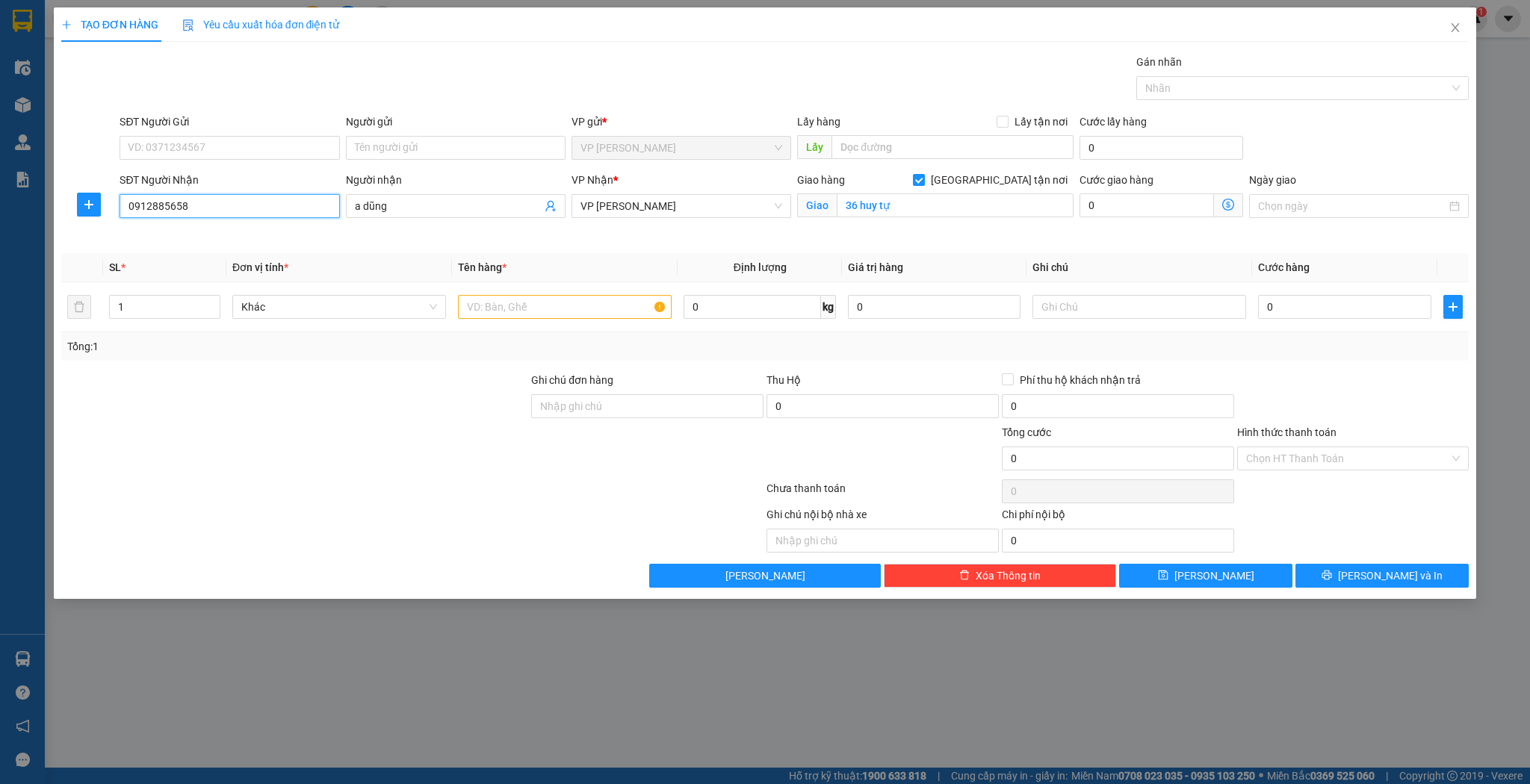
type input "0912885658"
drag, startPoint x: 322, startPoint y: 262, endPoint x: 284, endPoint y: 281, distance: 42.5
click at [322, 262] on th "Đơn vị tính *" at bounding box center [339, 268] width 226 height 29
click at [175, 310] on input "1" at bounding box center [165, 307] width 110 height 22
click at [198, 300] on input "1" at bounding box center [165, 307] width 110 height 22
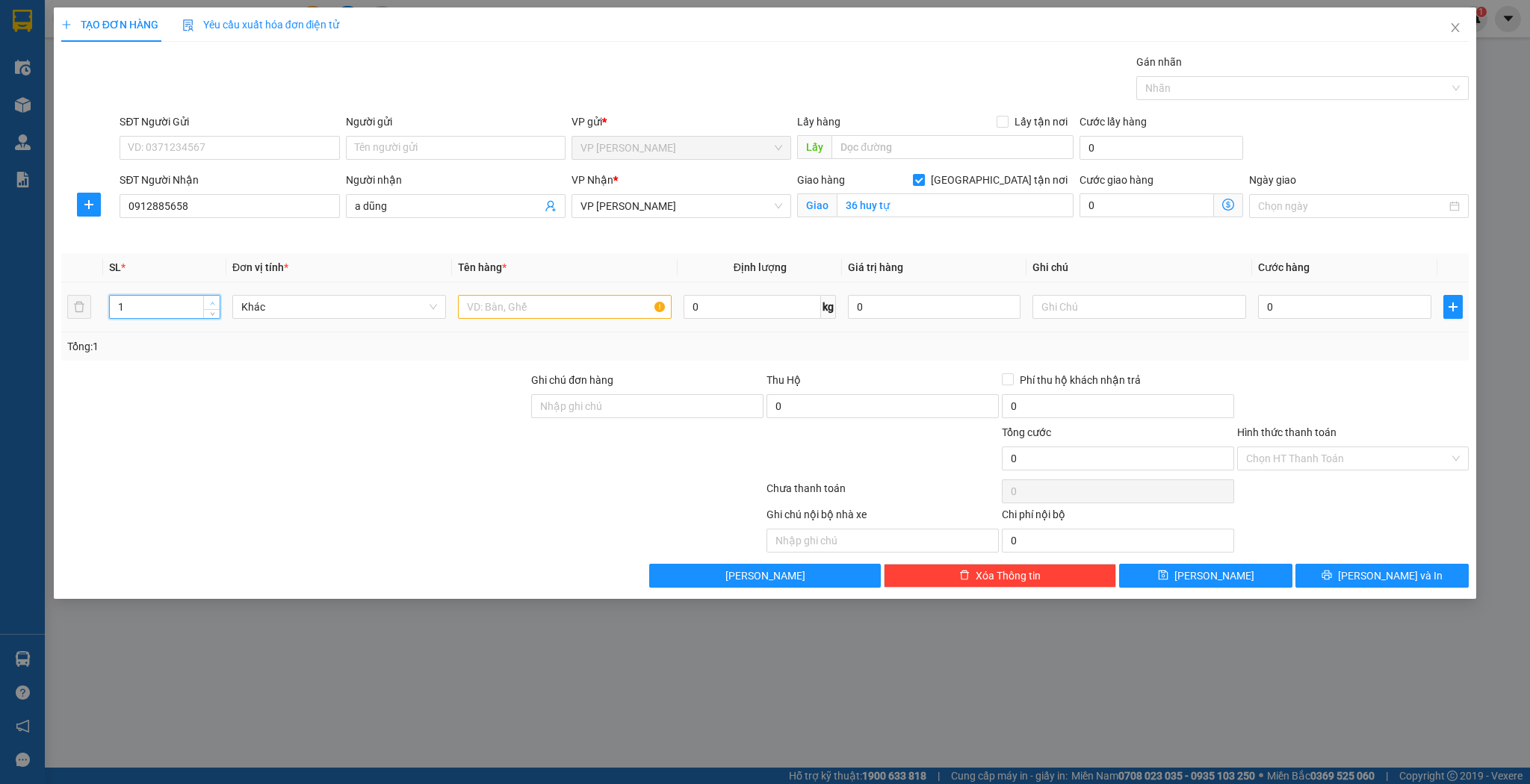
click at [212, 299] on span "up" at bounding box center [213, 304] width 9 height 9
type input "2"
click at [584, 313] on input "text" at bounding box center [564, 308] width 214 height 24
type input "kiện"
click at [1271, 571] on button "[PERSON_NAME]" at bounding box center [1206, 576] width 173 height 24
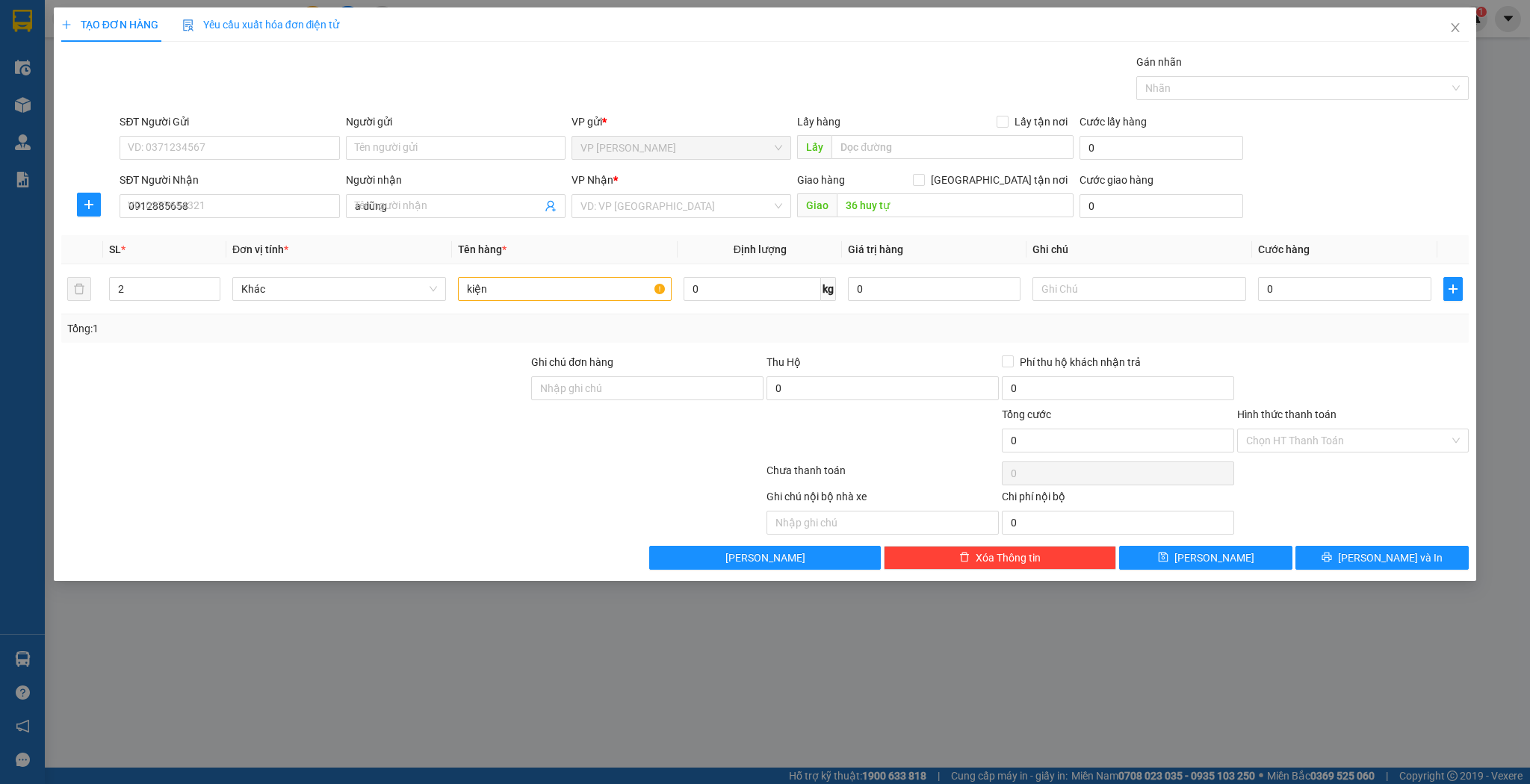
checkbox input "false"
type input "1"
click at [1446, 32] on span "Close" at bounding box center [1455, 28] width 42 height 42
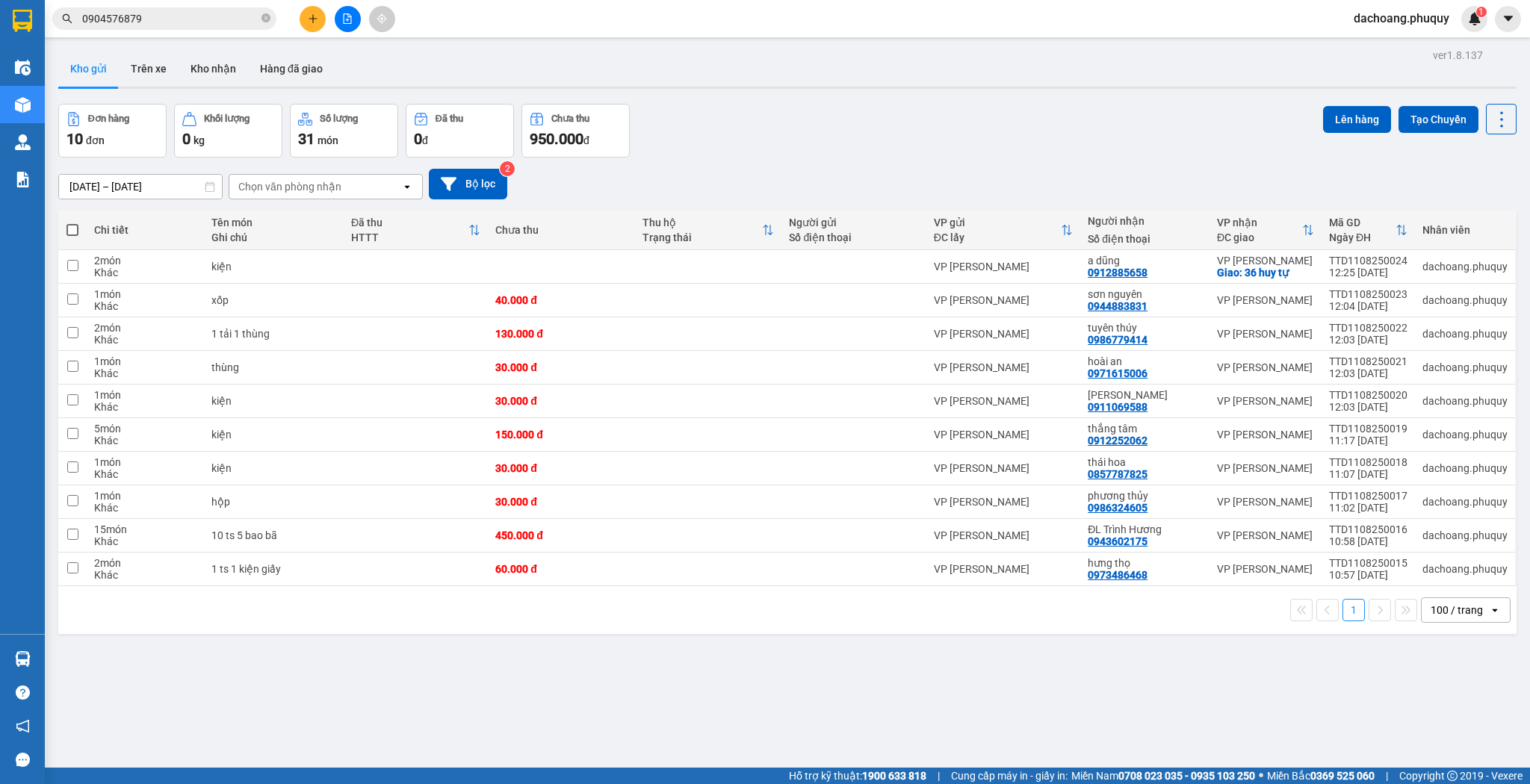
click at [72, 230] on span at bounding box center [72, 229] width 12 height 12
click at [73, 223] on input "checkbox" at bounding box center [73, 223] width 0 height 0
checkbox input "true"
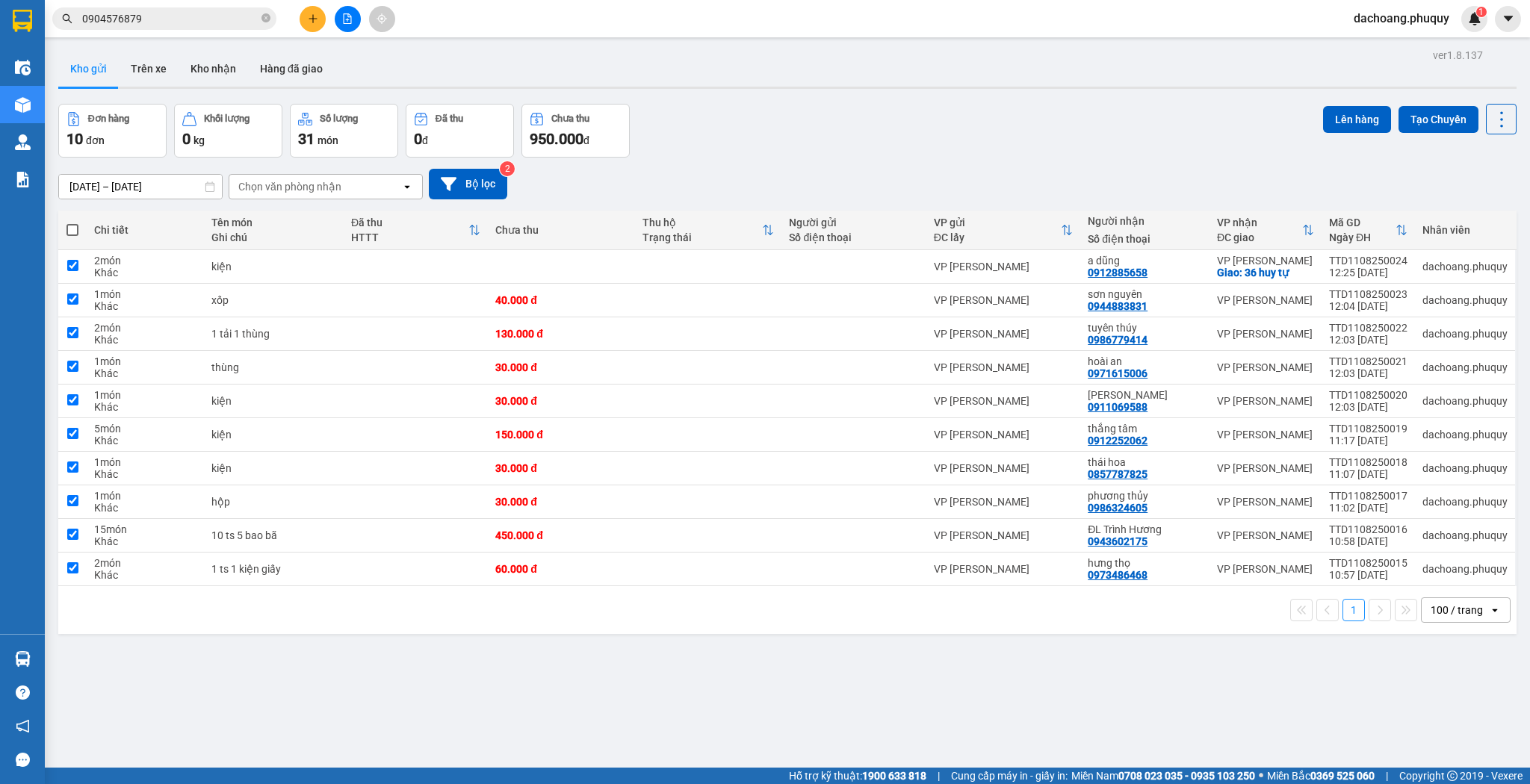
checkbox input "true"
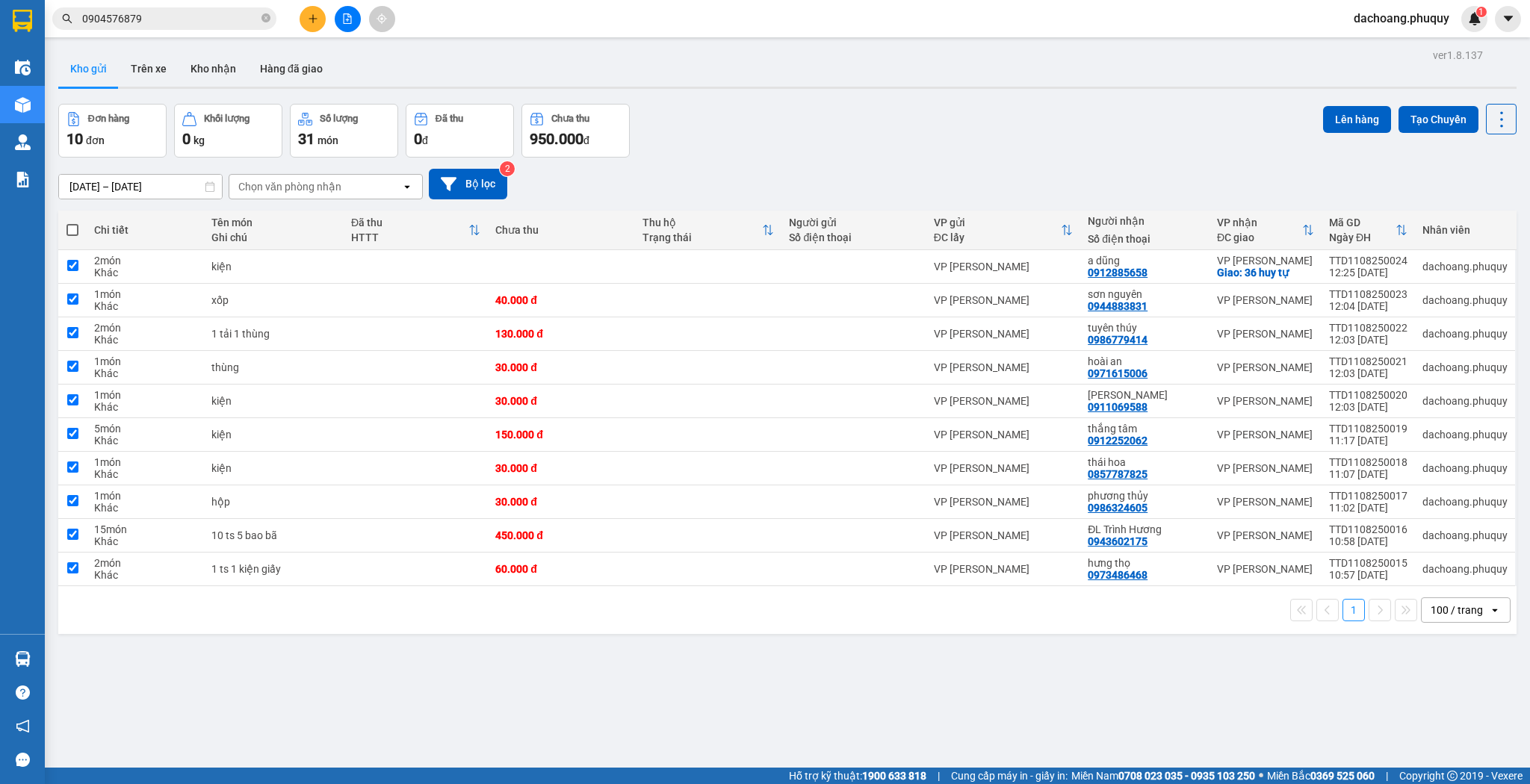
checkbox input "true"
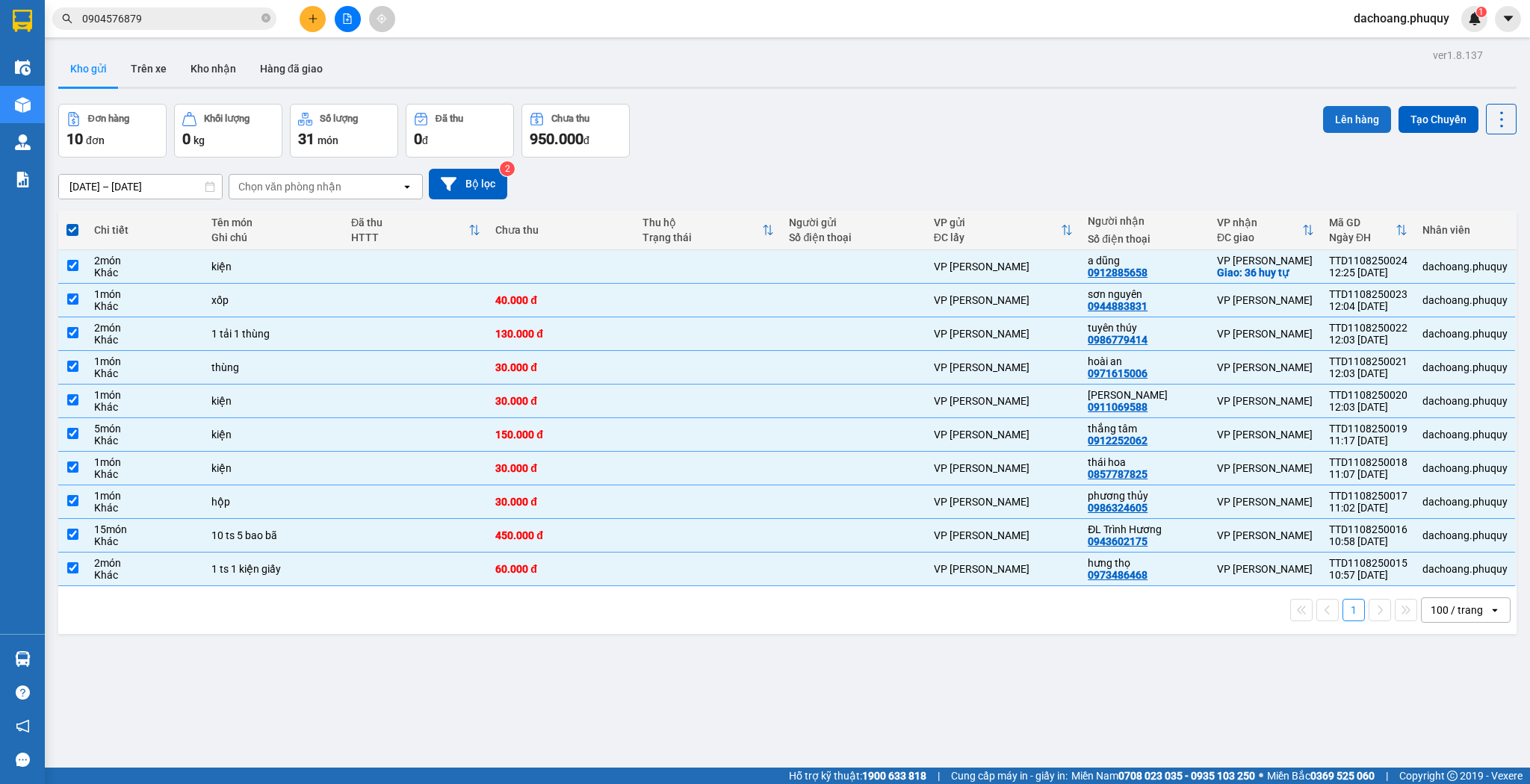
click at [1328, 121] on button "Lên hàng" at bounding box center [1357, 119] width 68 height 27
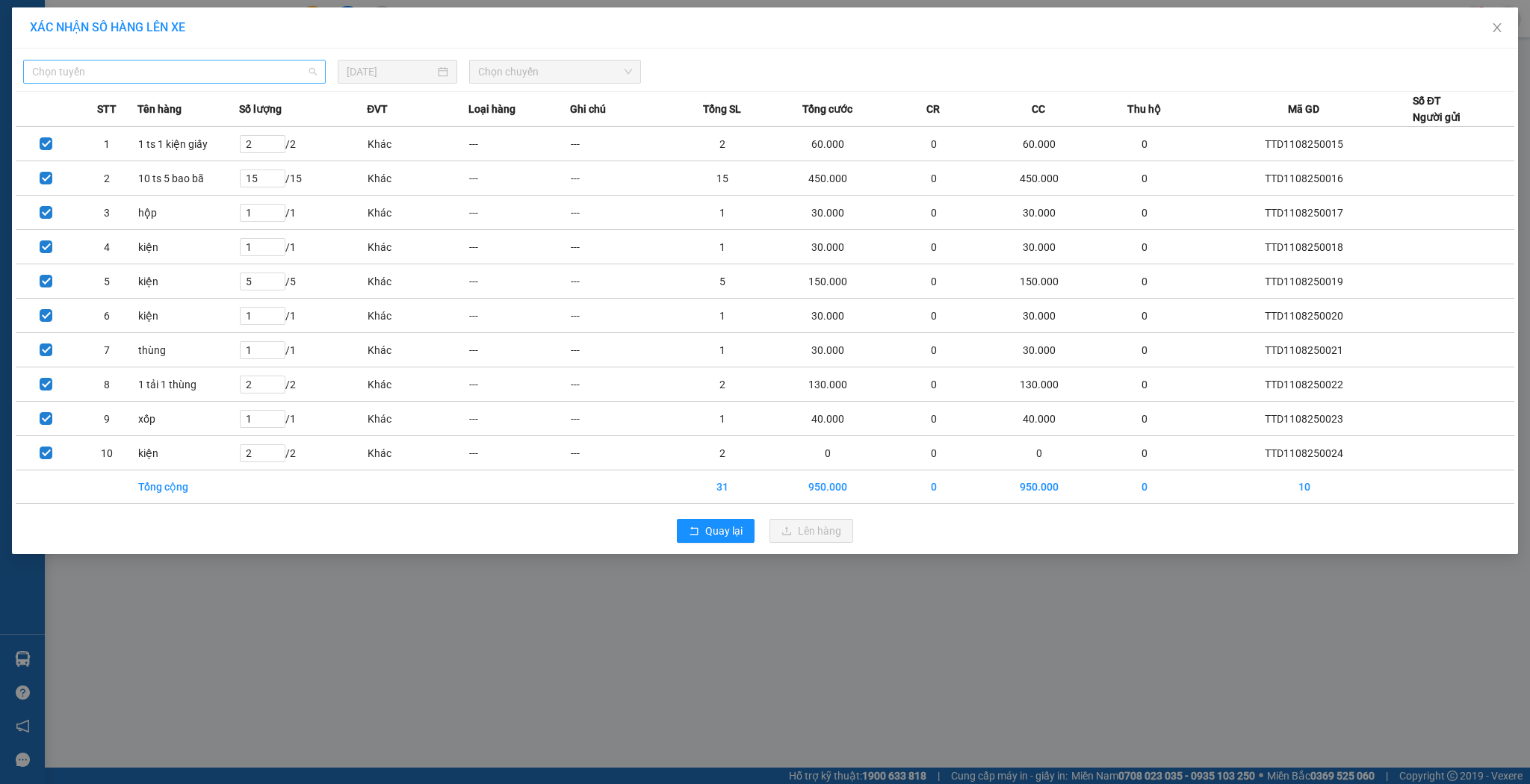
click at [251, 72] on span "Chọn tuyến" at bounding box center [173, 72] width 284 height 22
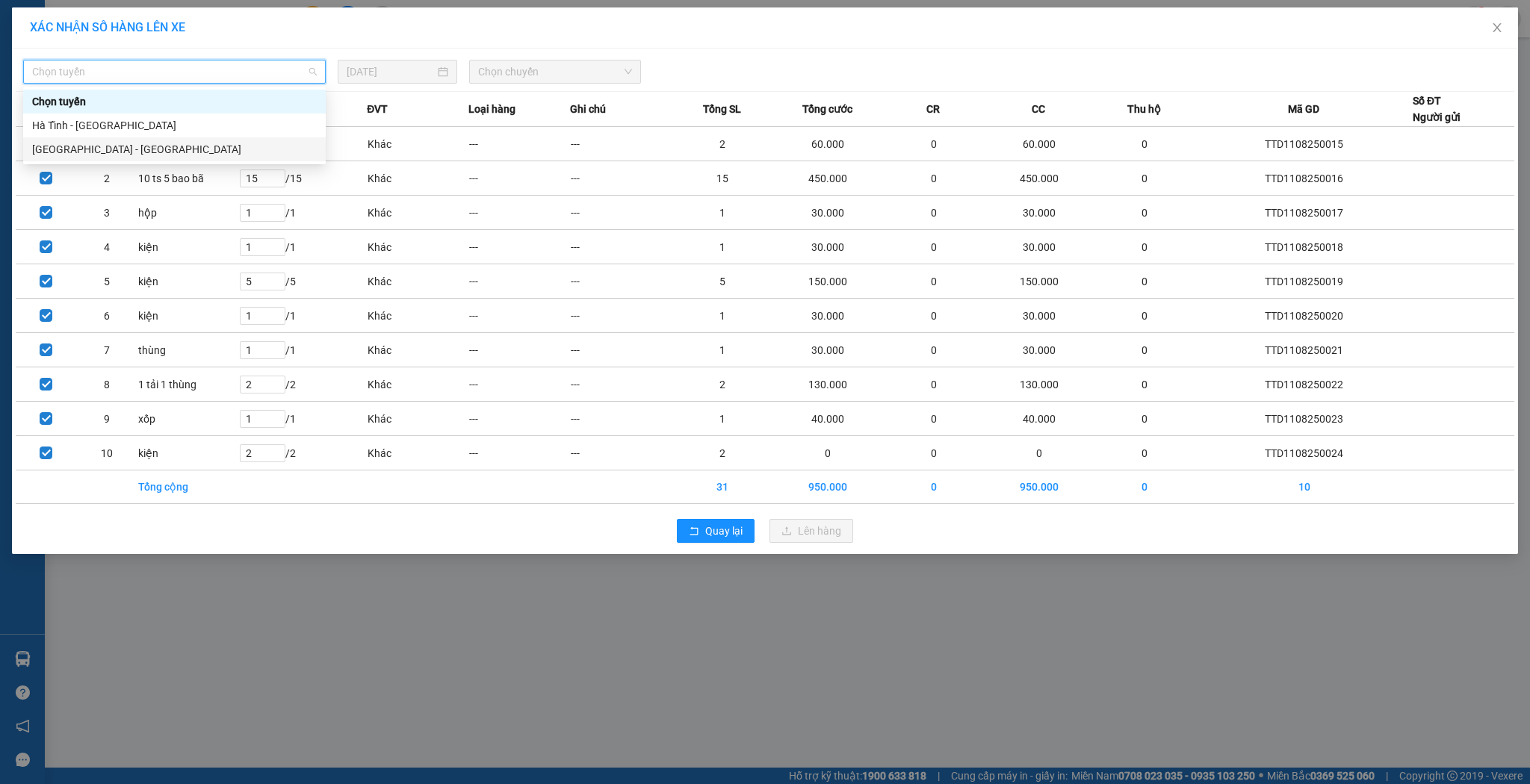
click at [91, 146] on div "[GEOGRAPHIC_DATA] - [GEOGRAPHIC_DATA]" at bounding box center [173, 149] width 284 height 17
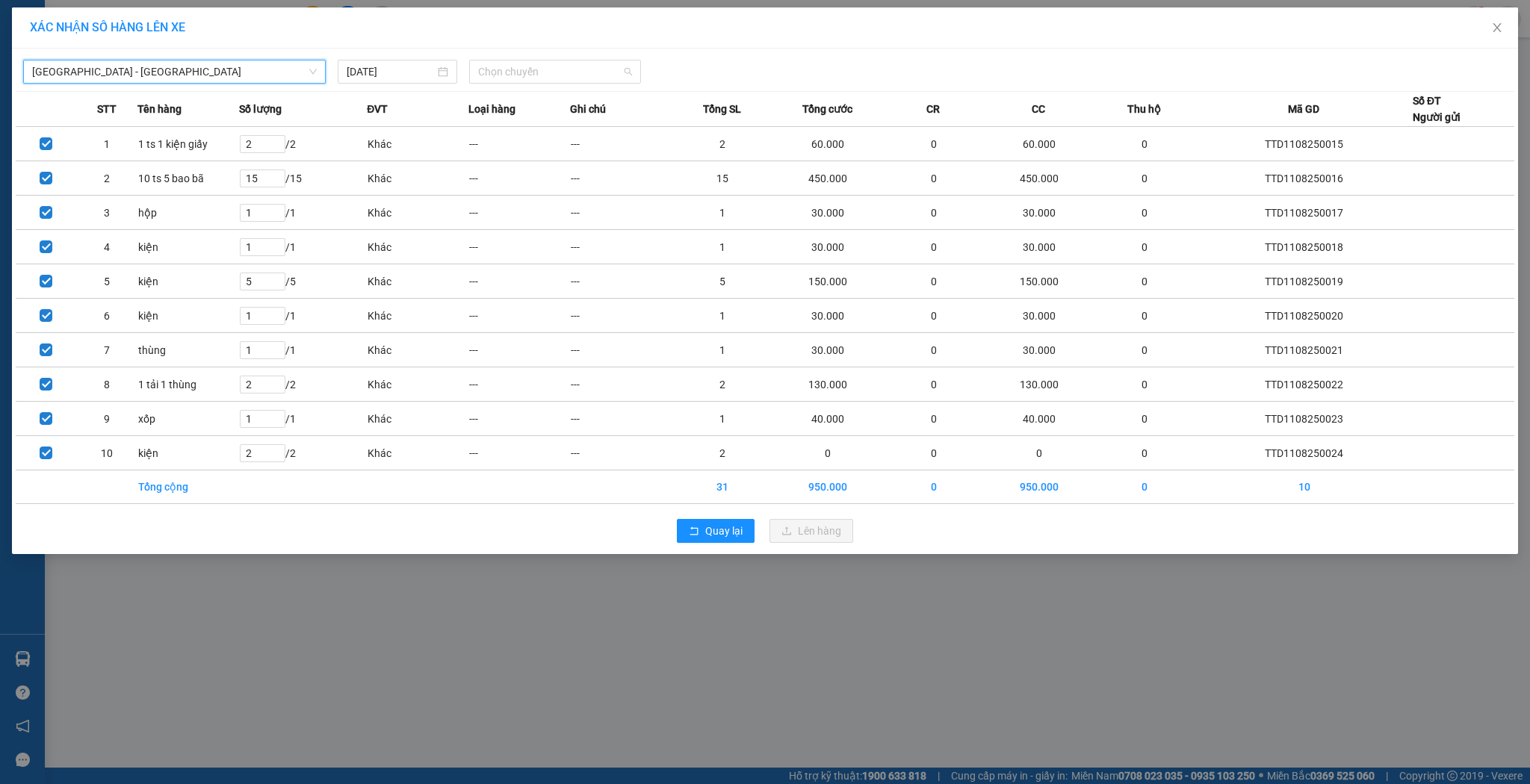
drag, startPoint x: 596, startPoint y: 70, endPoint x: 543, endPoint y: 114, distance: 68.9
click at [595, 70] on span "Chọn chuyến" at bounding box center [555, 72] width 154 height 22
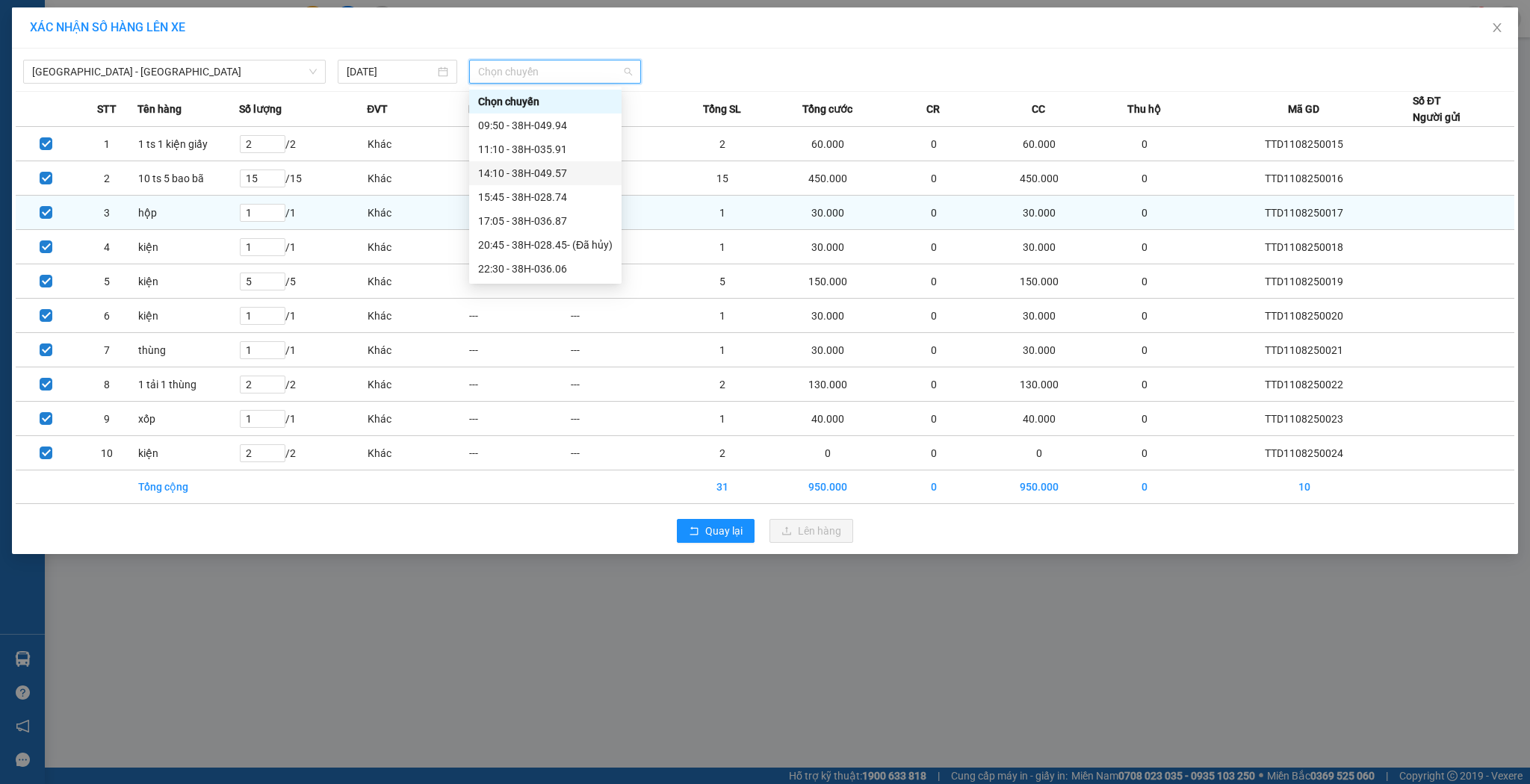
drag, startPoint x: 508, startPoint y: 170, endPoint x: 596, endPoint y: 235, distance: 109.4
click at [508, 170] on div "14:10 - 38H-049.57" at bounding box center [545, 173] width 134 height 17
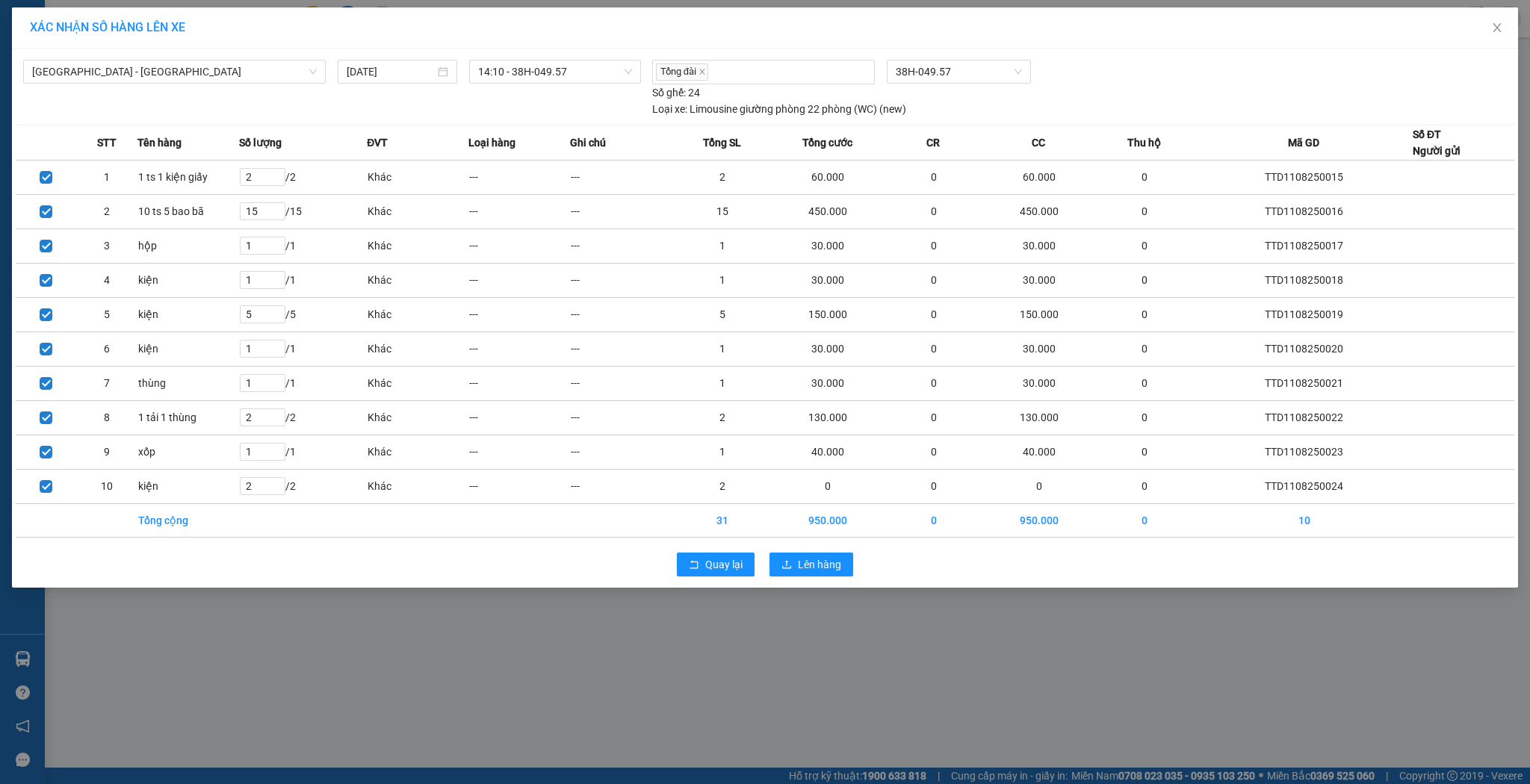
drag, startPoint x: 290, startPoint y: 539, endPoint x: 335, endPoint y: 531, distance: 45.7
click at [292, 539] on div "Hà Nội - Hà Tĩnh 11/08/2025 14:10 - 38H-049.57 Tổng đài 38H-049.57 Số ghế: 24 L…" at bounding box center [765, 318] width 1507 height 540
click at [824, 557] on span "Lên hàng" at bounding box center [820, 565] width 43 height 17
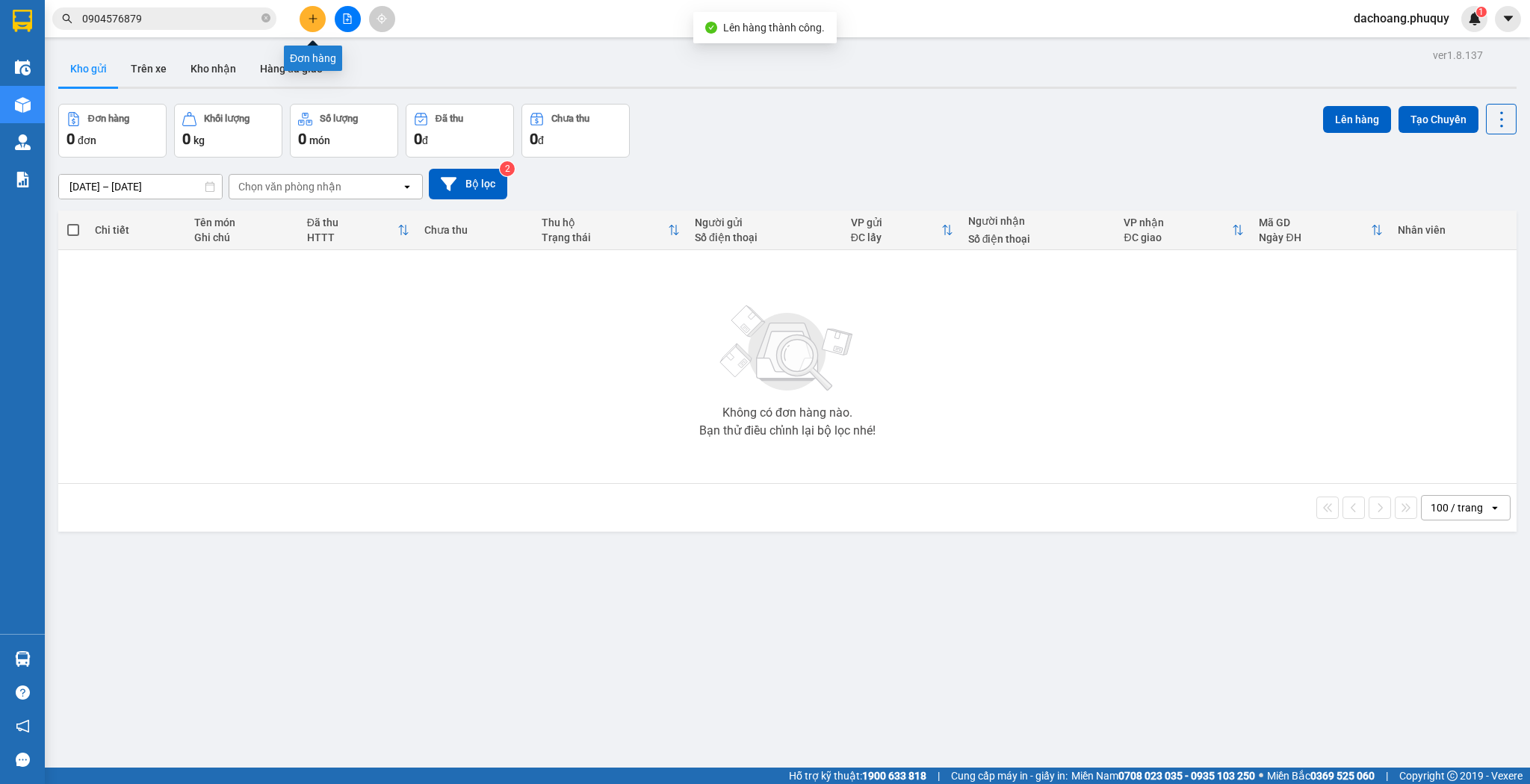
click at [302, 23] on button at bounding box center [312, 19] width 26 height 26
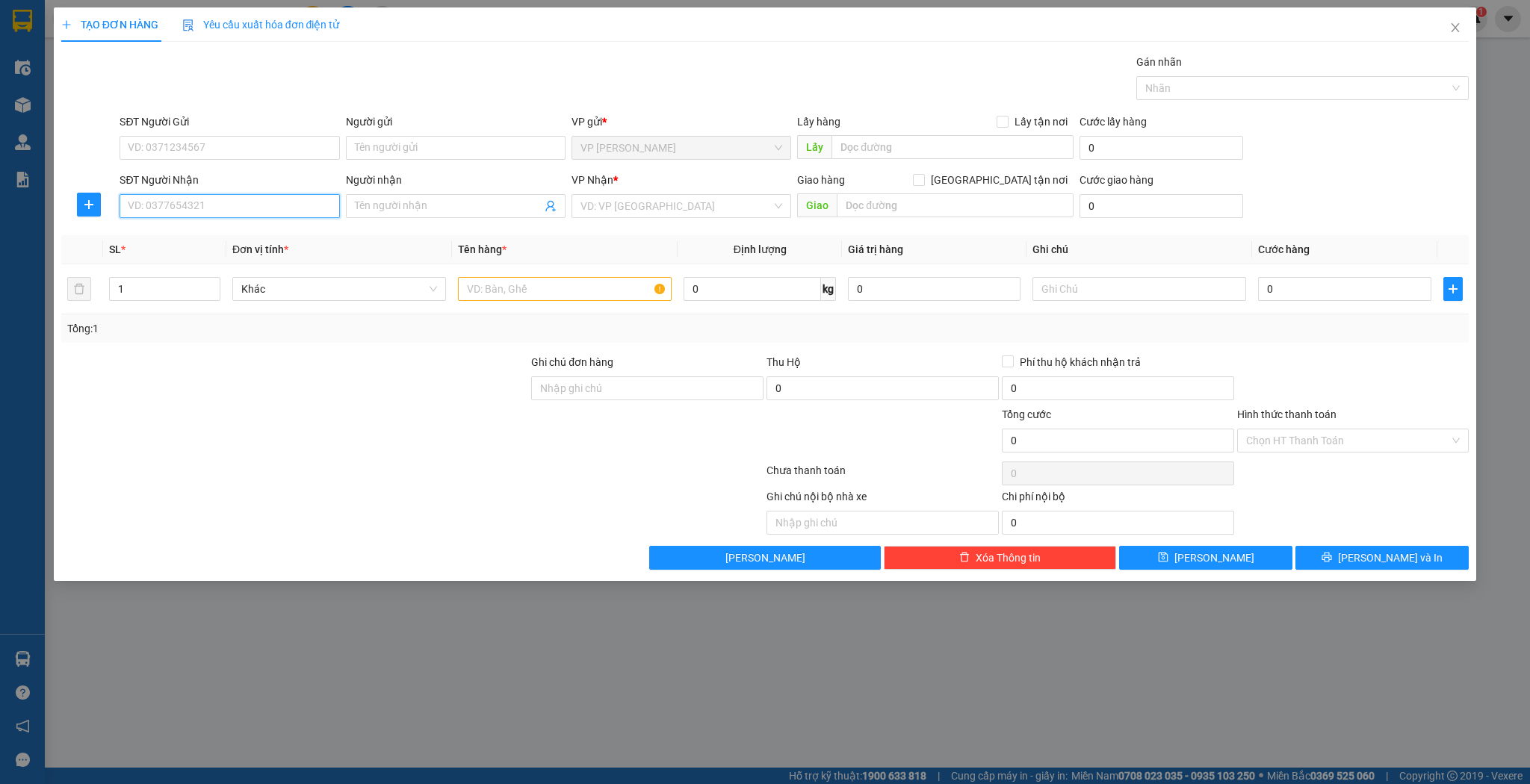
click at [286, 199] on input "SĐT Người Nhận" at bounding box center [229, 206] width 220 height 24
click at [304, 203] on input "SĐT Người Nhận" at bounding box center [229, 206] width 220 height 24
drag, startPoint x: 903, startPoint y: 119, endPoint x: 219, endPoint y: 205, distance: 689.4
click at [220, 205] on input "7444" at bounding box center [229, 206] width 220 height 24
click at [130, 206] on input "7444" at bounding box center [229, 206] width 220 height 24
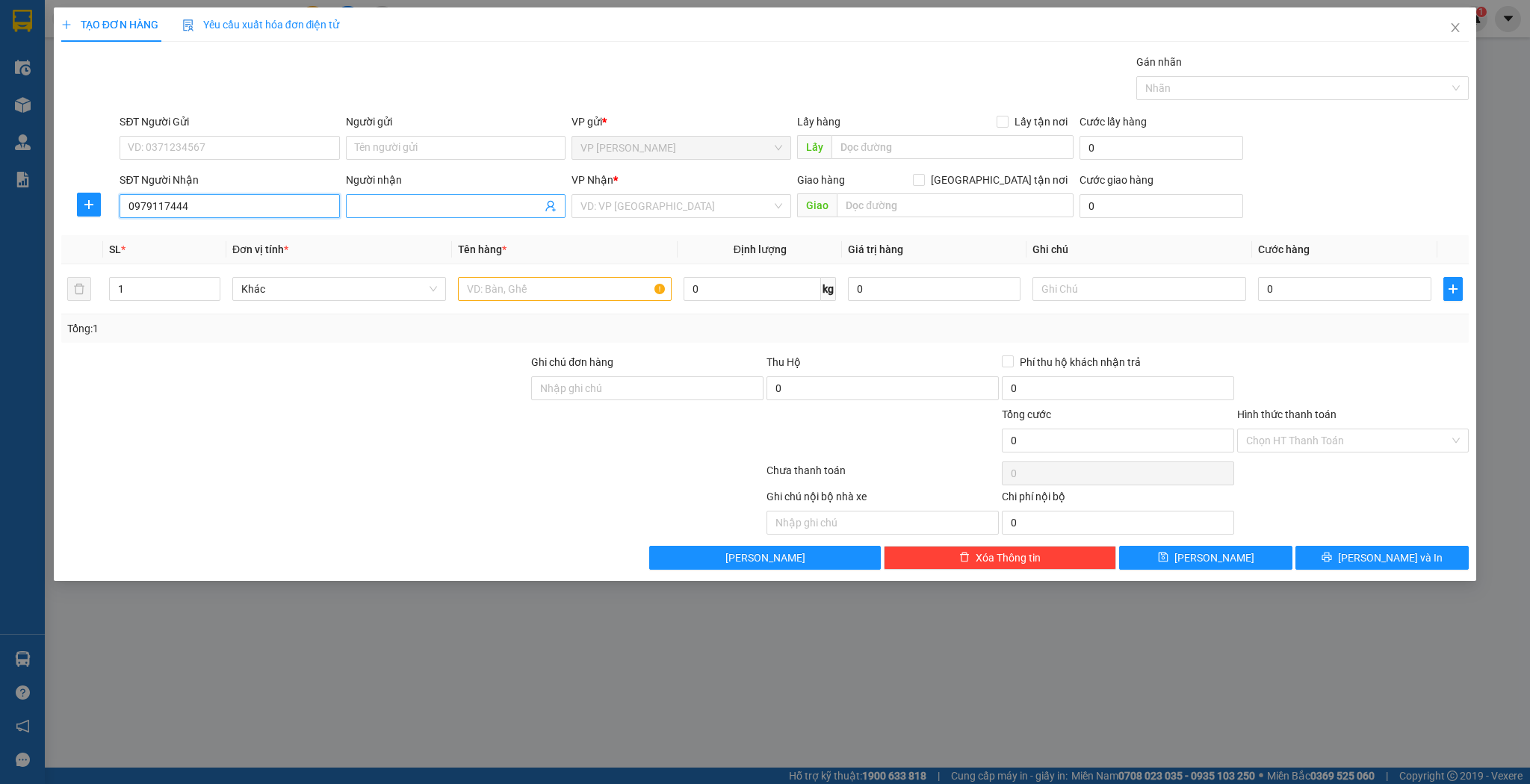
type input "0979117444"
click at [439, 194] on span at bounding box center [456, 206] width 220 height 24
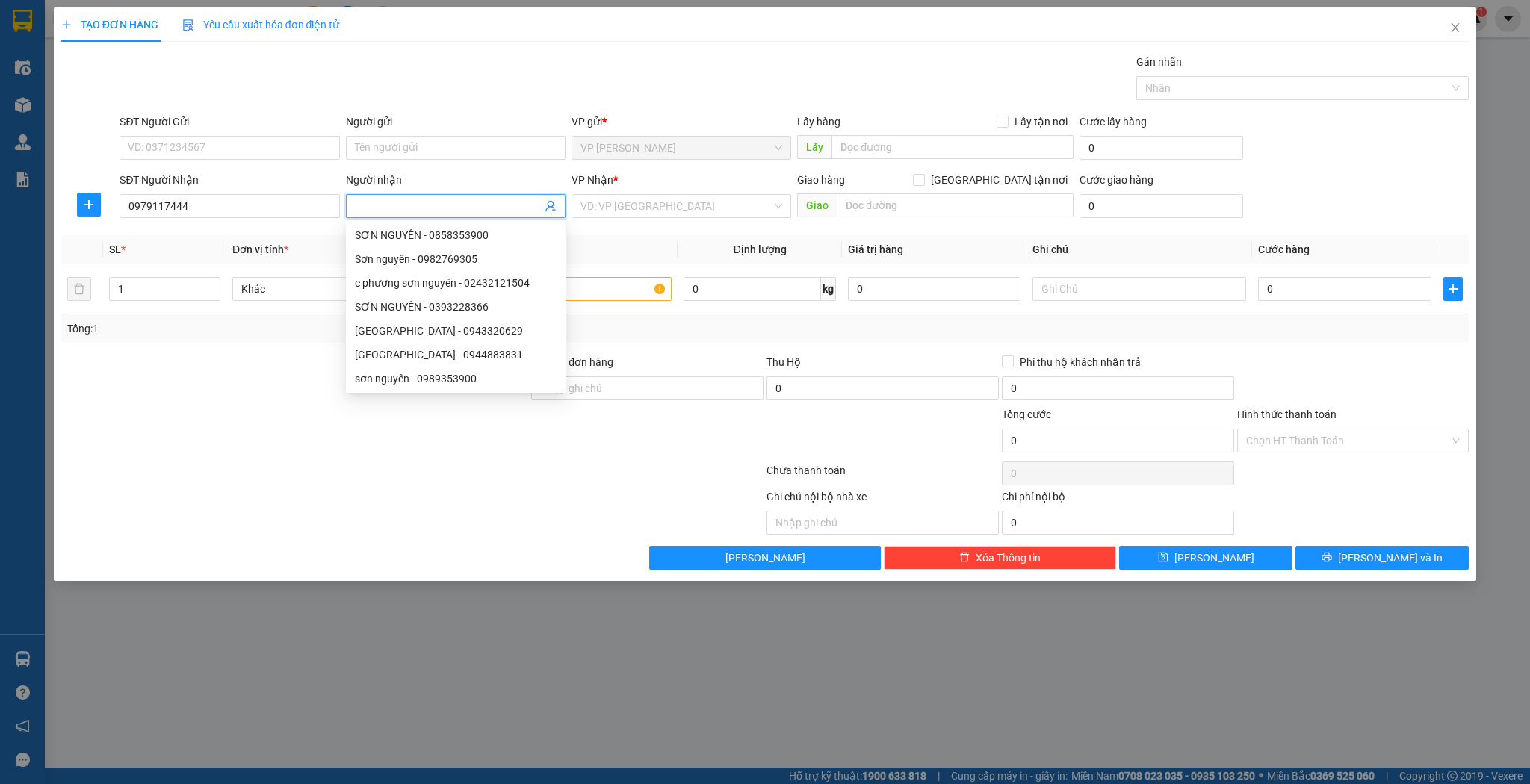
click at [439, 194] on span at bounding box center [456, 206] width 220 height 24
type input "a long"
click at [699, 221] on div "VP Nhận * VD: VP Sài Gòn" at bounding box center [682, 198] width 220 height 52
click at [701, 215] on input "search" at bounding box center [676, 206] width 191 height 22
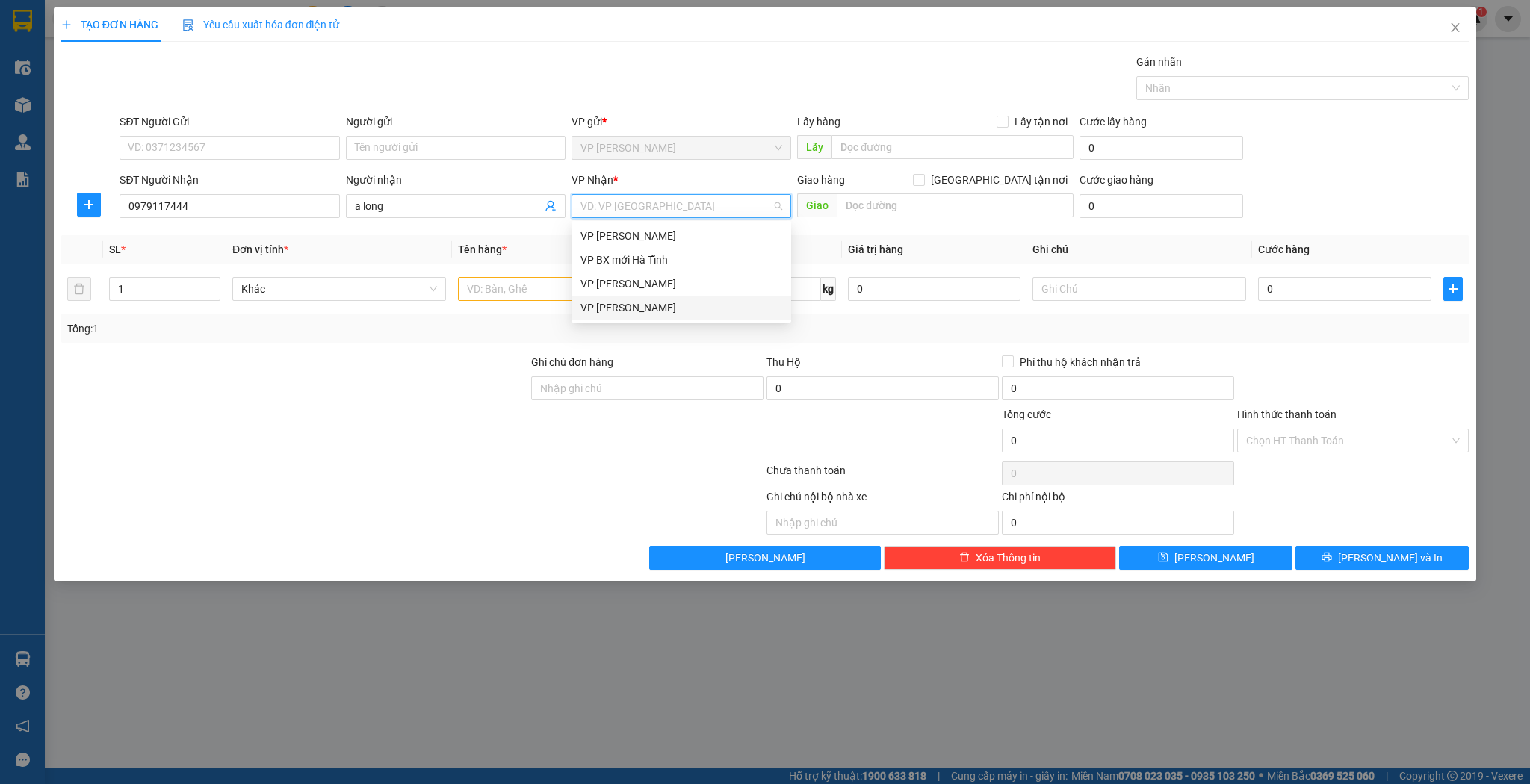
click at [643, 310] on div "VP [PERSON_NAME]" at bounding box center [682, 308] width 201 height 17
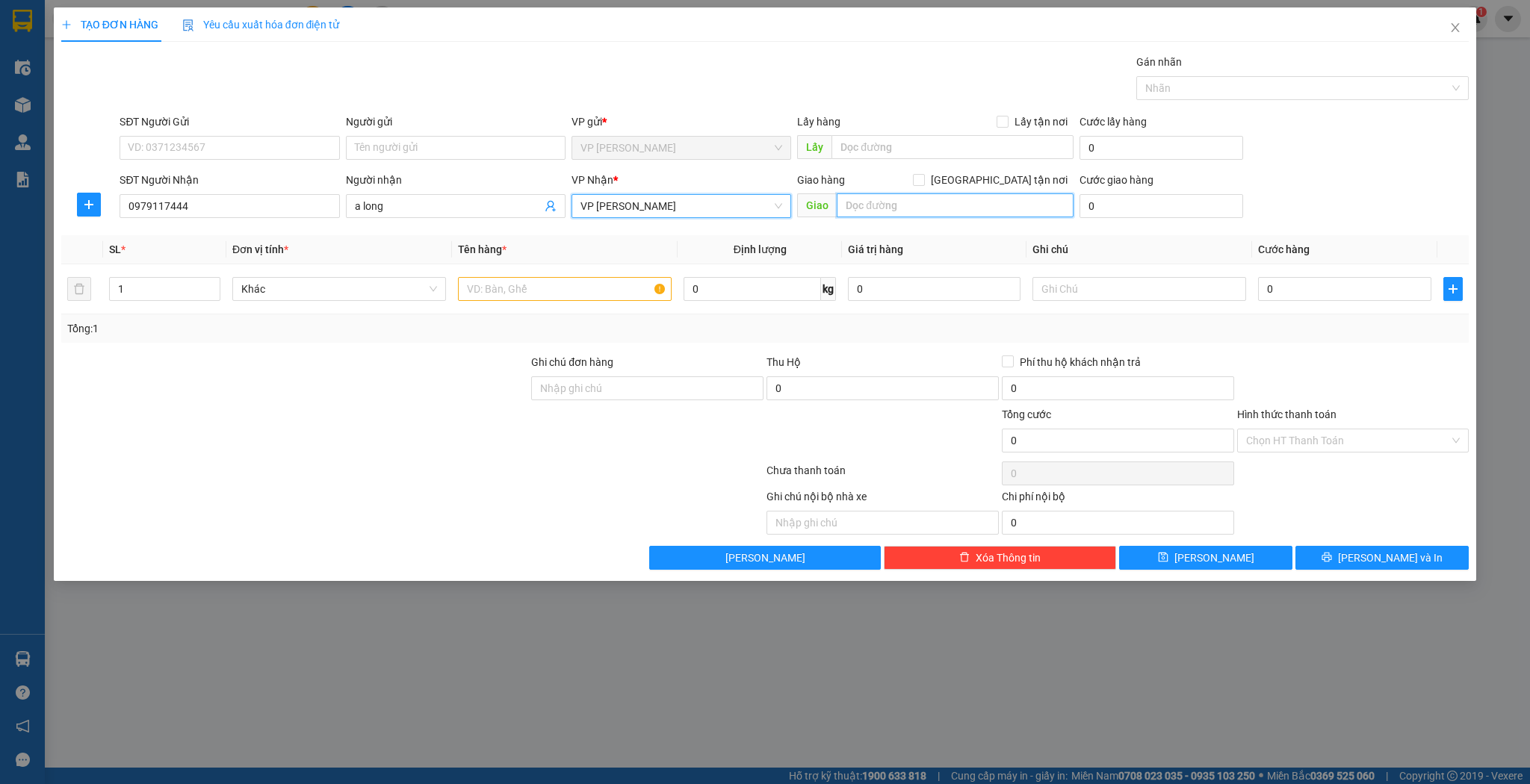
click at [908, 201] on input "text" at bounding box center [956, 206] width 237 height 24
type input "h"
type input "hồng lĩnh"
click at [532, 290] on input "text" at bounding box center [564, 289] width 214 height 24
type input "hộp"
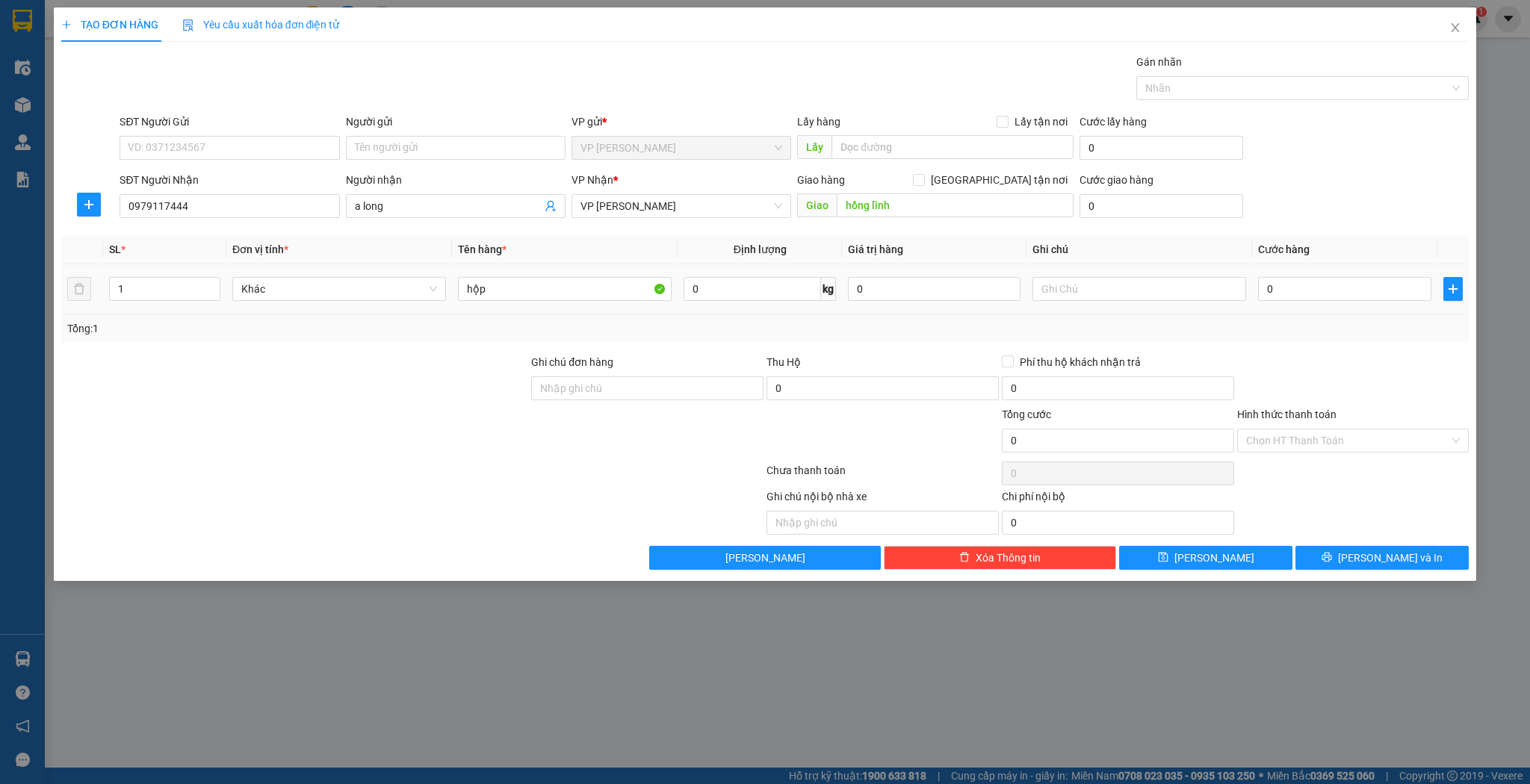
drag, startPoint x: 1329, startPoint y: 268, endPoint x: 1324, endPoint y: 276, distance: 9.4
click at [1328, 268] on td "0" at bounding box center [1344, 290] width 185 height 50
click at [1318, 286] on input "0" at bounding box center [1344, 289] width 172 height 24
type input "7"
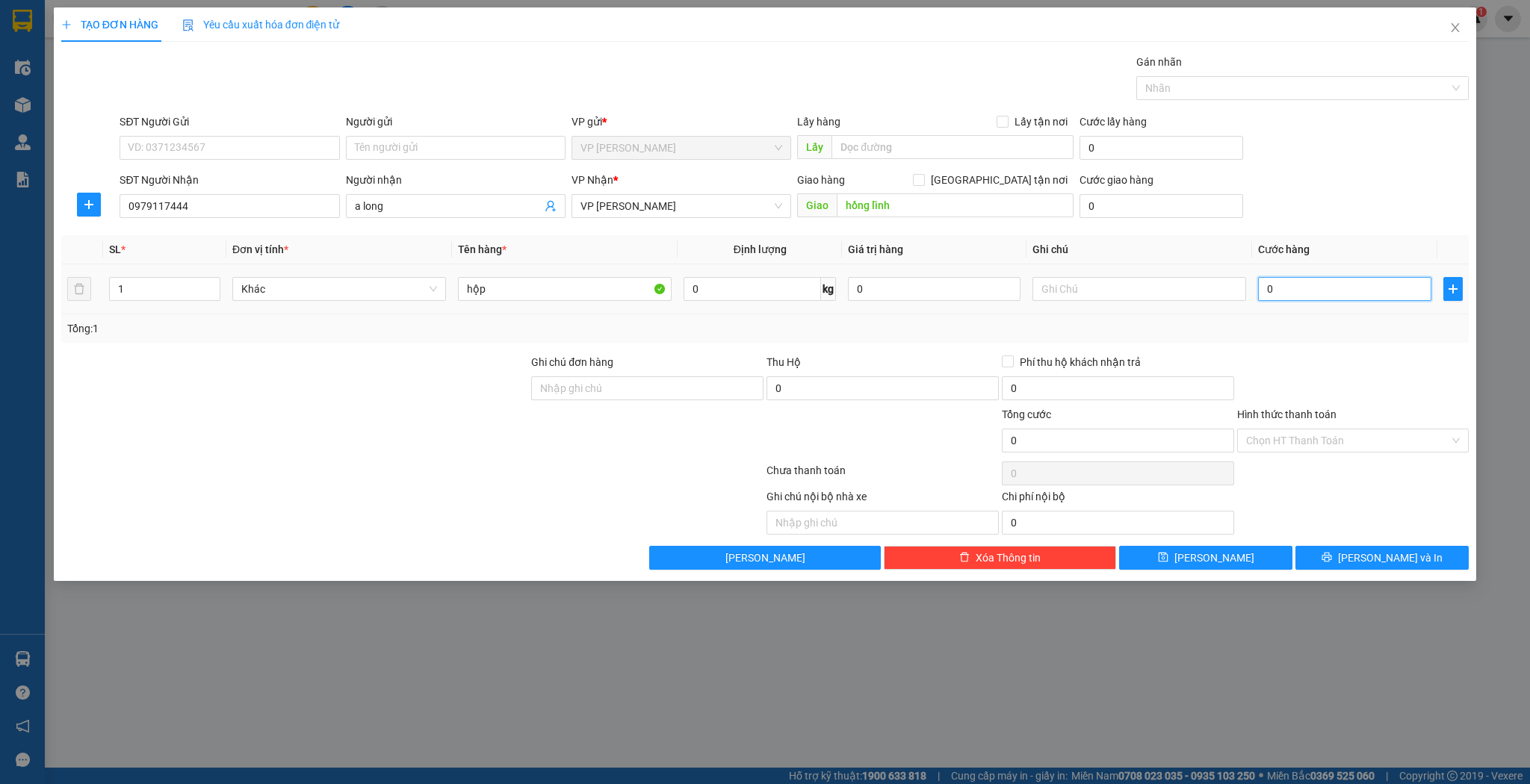
type input "7"
type input "71"
type input "7"
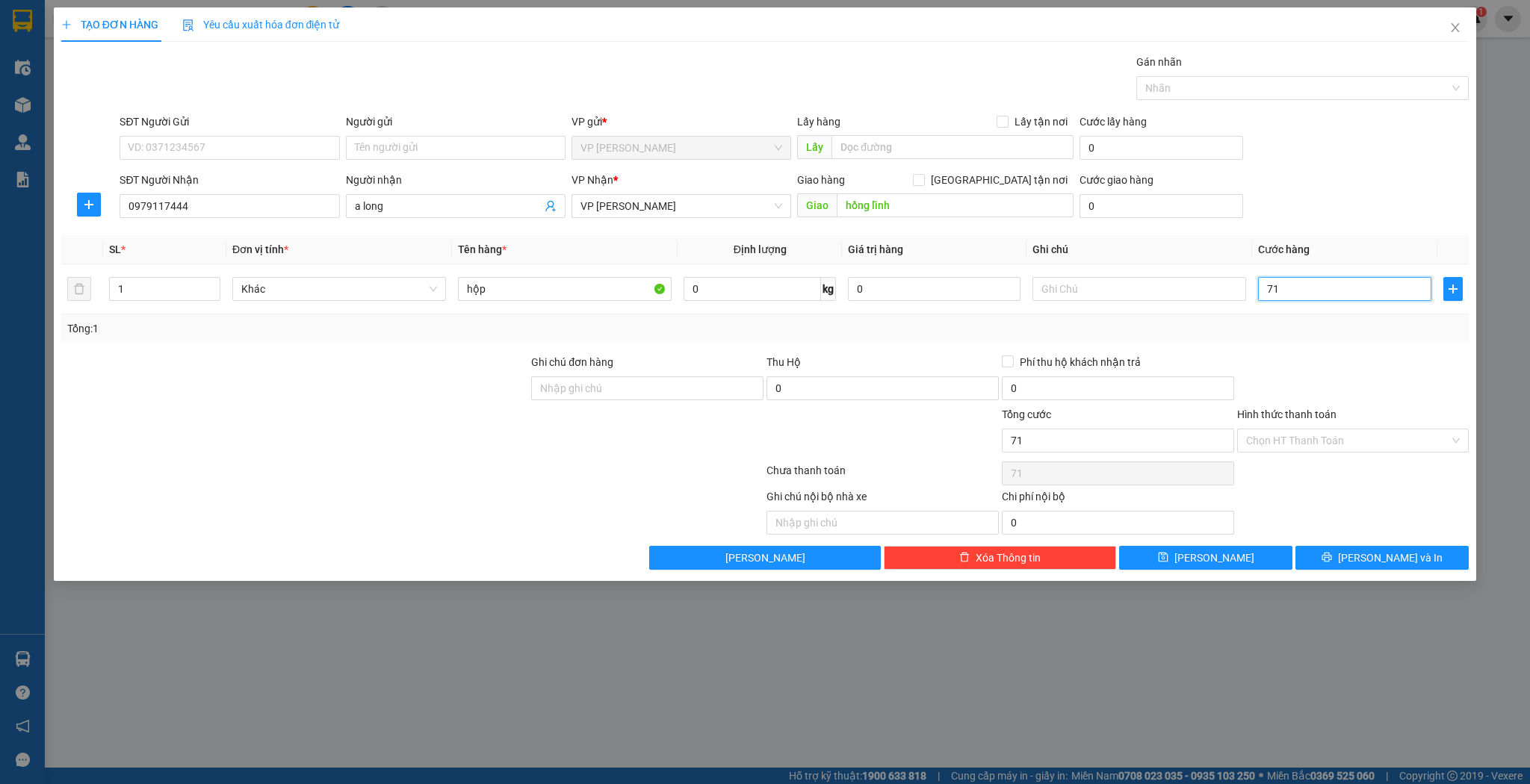
type input "7"
type input "0"
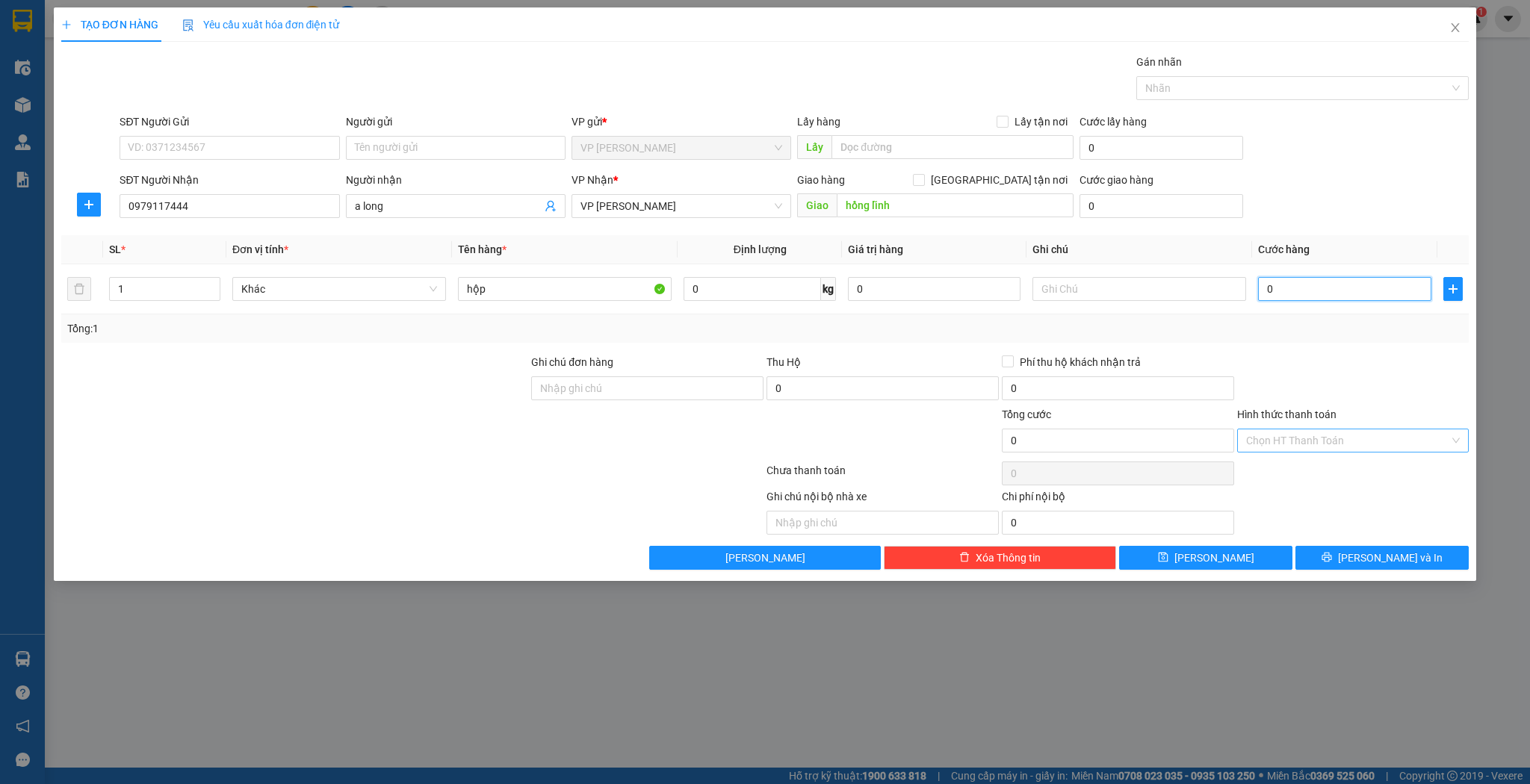
type input "04"
type input "4"
type input "040"
type input "40"
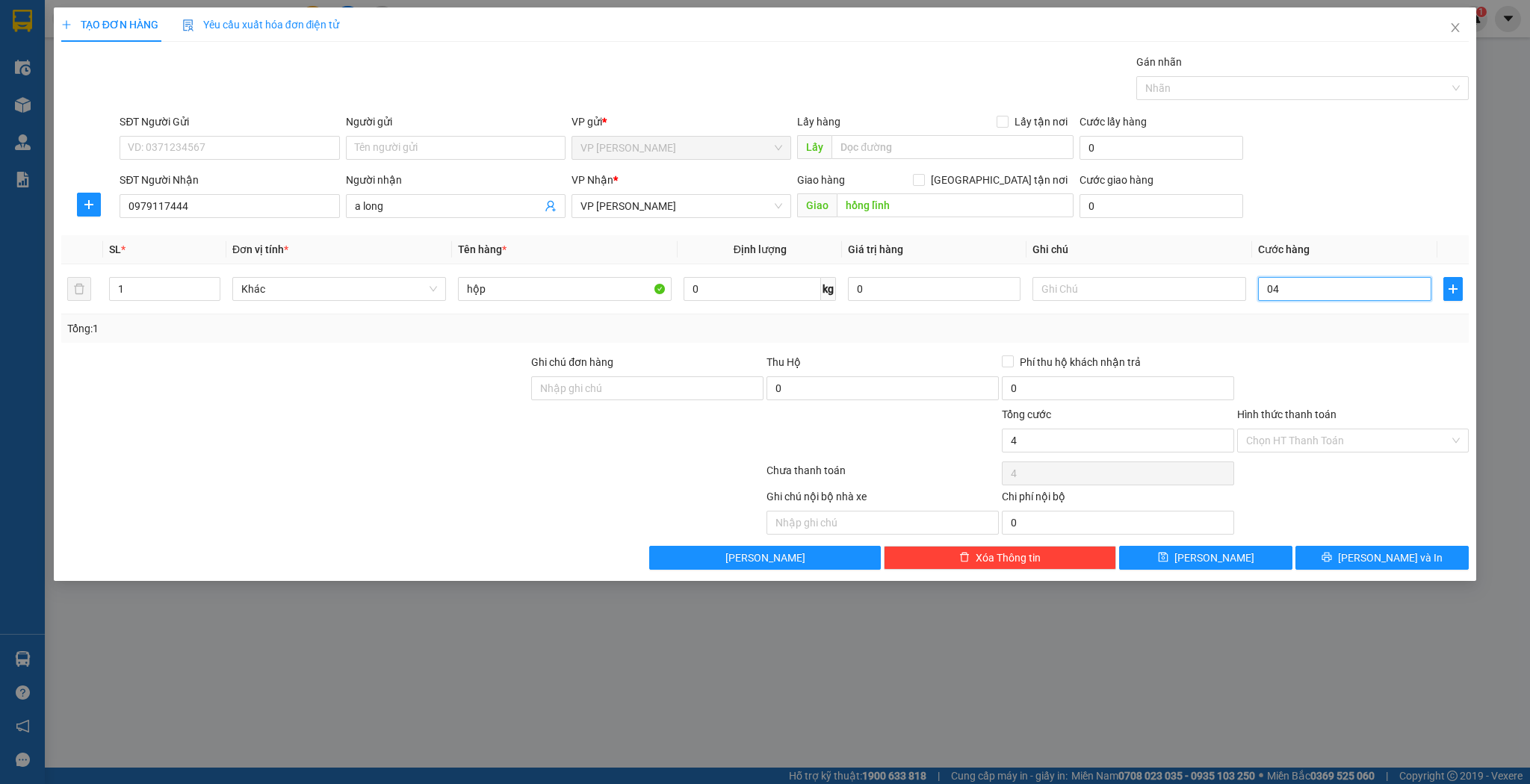
type input "40"
type input "40.000"
click at [1237, 573] on div "TẠO ĐƠN HÀNG Yêu cầu xuất hóa đơn điện tử Transit Pickup Surcharge Ids Transit …" at bounding box center [765, 294] width 1424 height 573
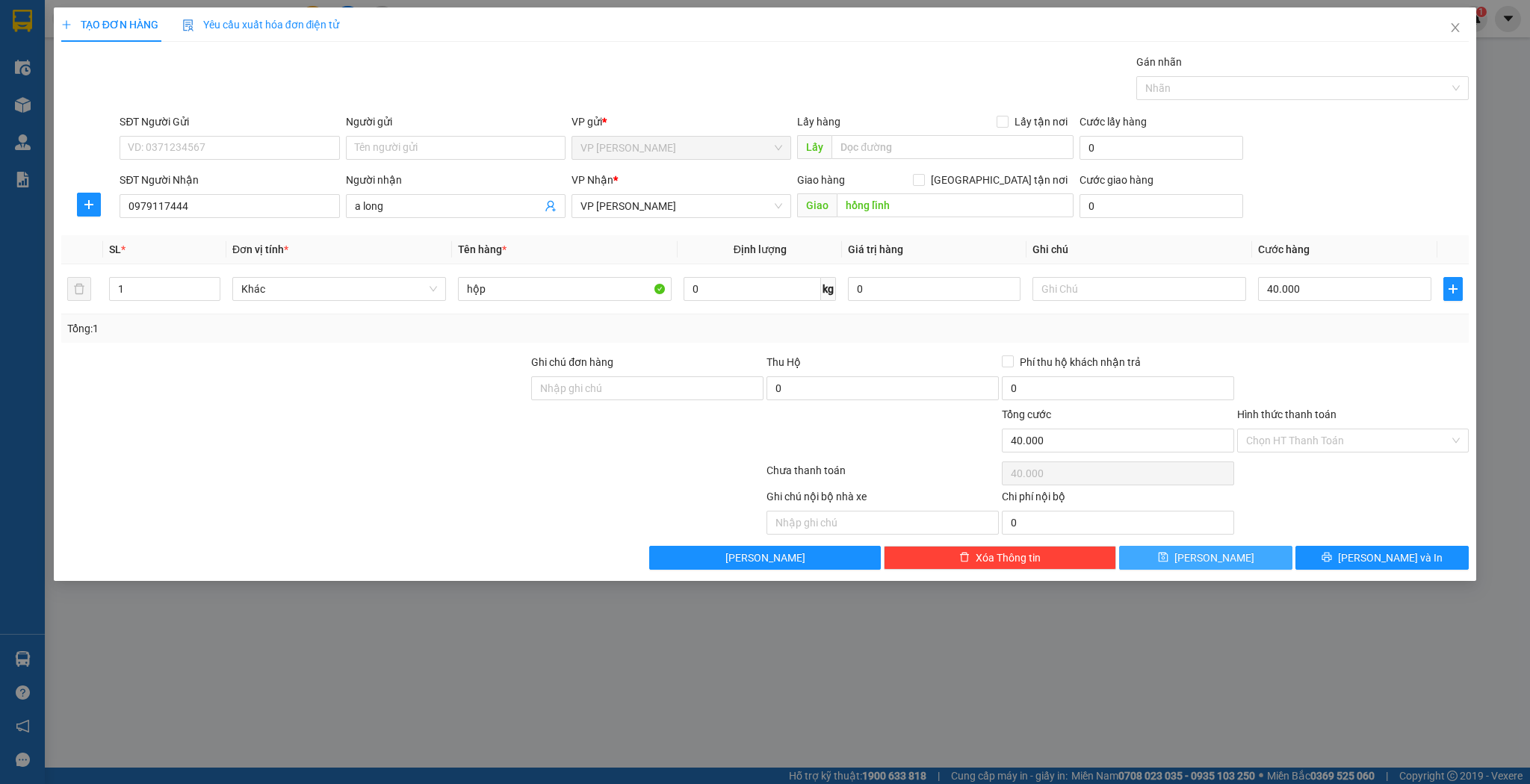
click at [1238, 562] on button "[PERSON_NAME]" at bounding box center [1206, 558] width 173 height 24
type input "0"
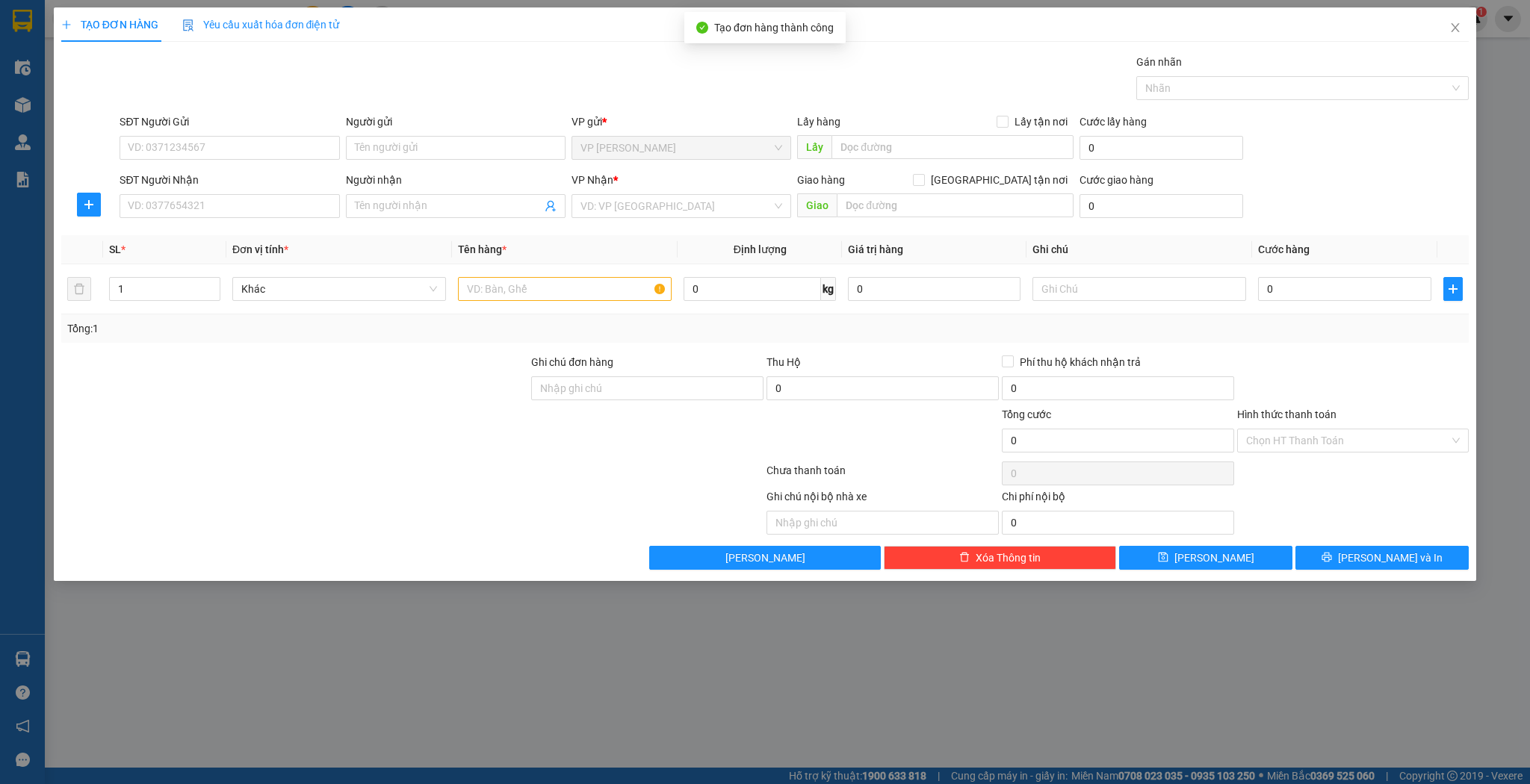
click at [298, 218] on div "SĐT Người Nhận VD: 0377654321" at bounding box center [229, 198] width 220 height 52
click at [298, 216] on input "SĐT Người Nhận" at bounding box center [229, 206] width 220 height 24
type input "0944933399"
click at [438, 199] on input "Người nhận" at bounding box center [448, 206] width 186 height 17
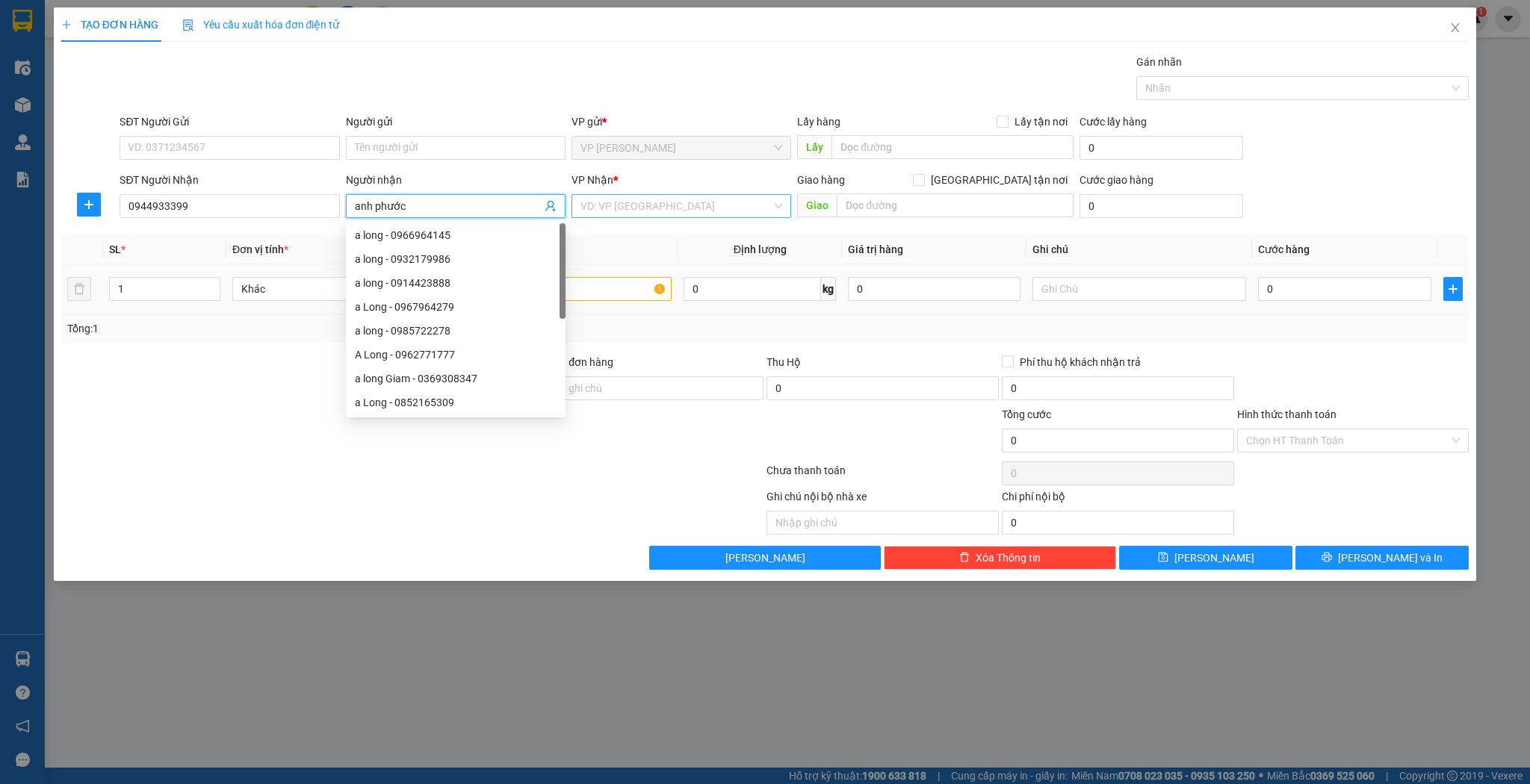
type input "anh phước"
click at [644, 205] on input "search" at bounding box center [676, 206] width 191 height 22
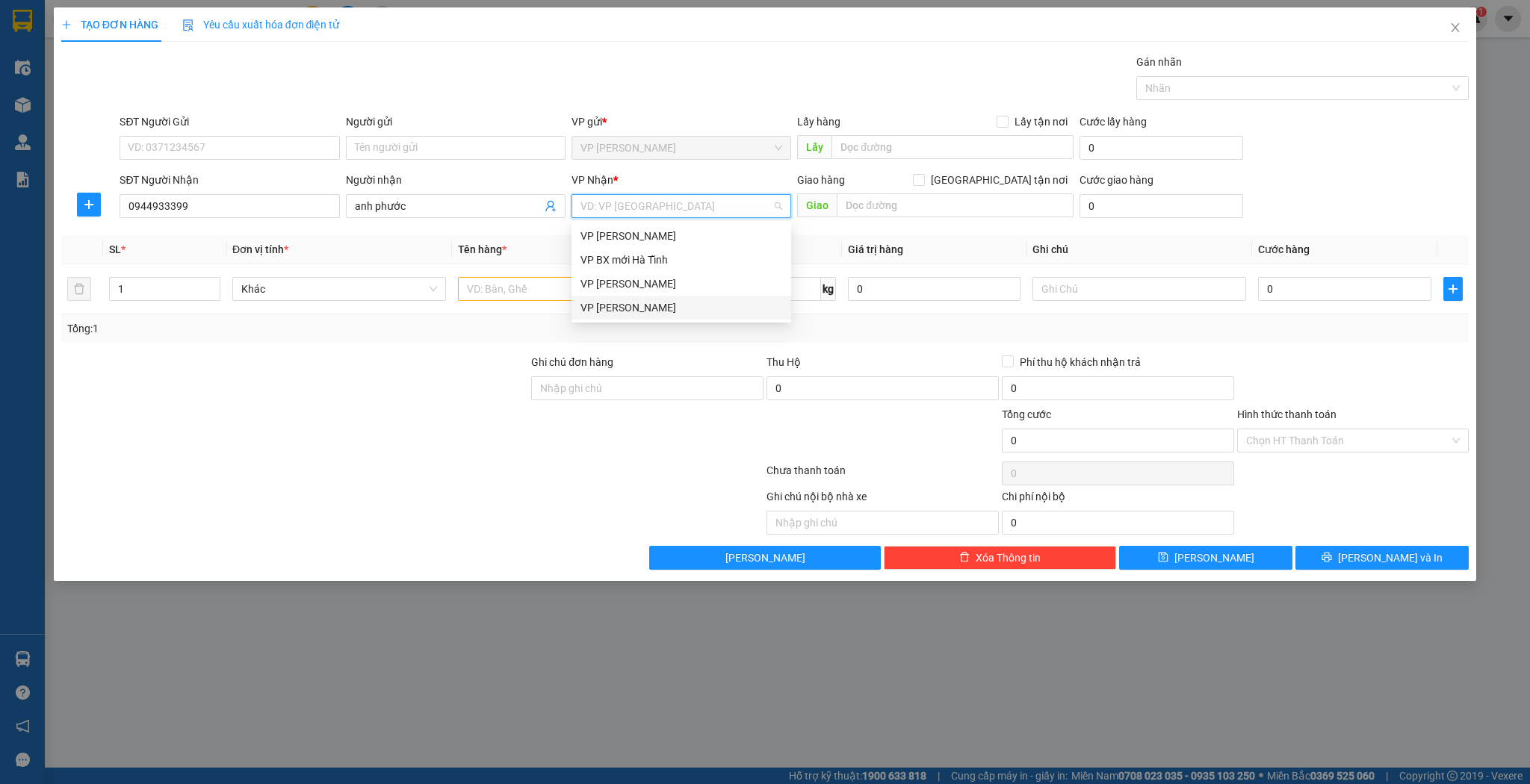
click at [597, 311] on div "VP [PERSON_NAME]" at bounding box center [682, 308] width 201 height 17
click at [511, 278] on input "text" at bounding box center [564, 289] width 214 height 24
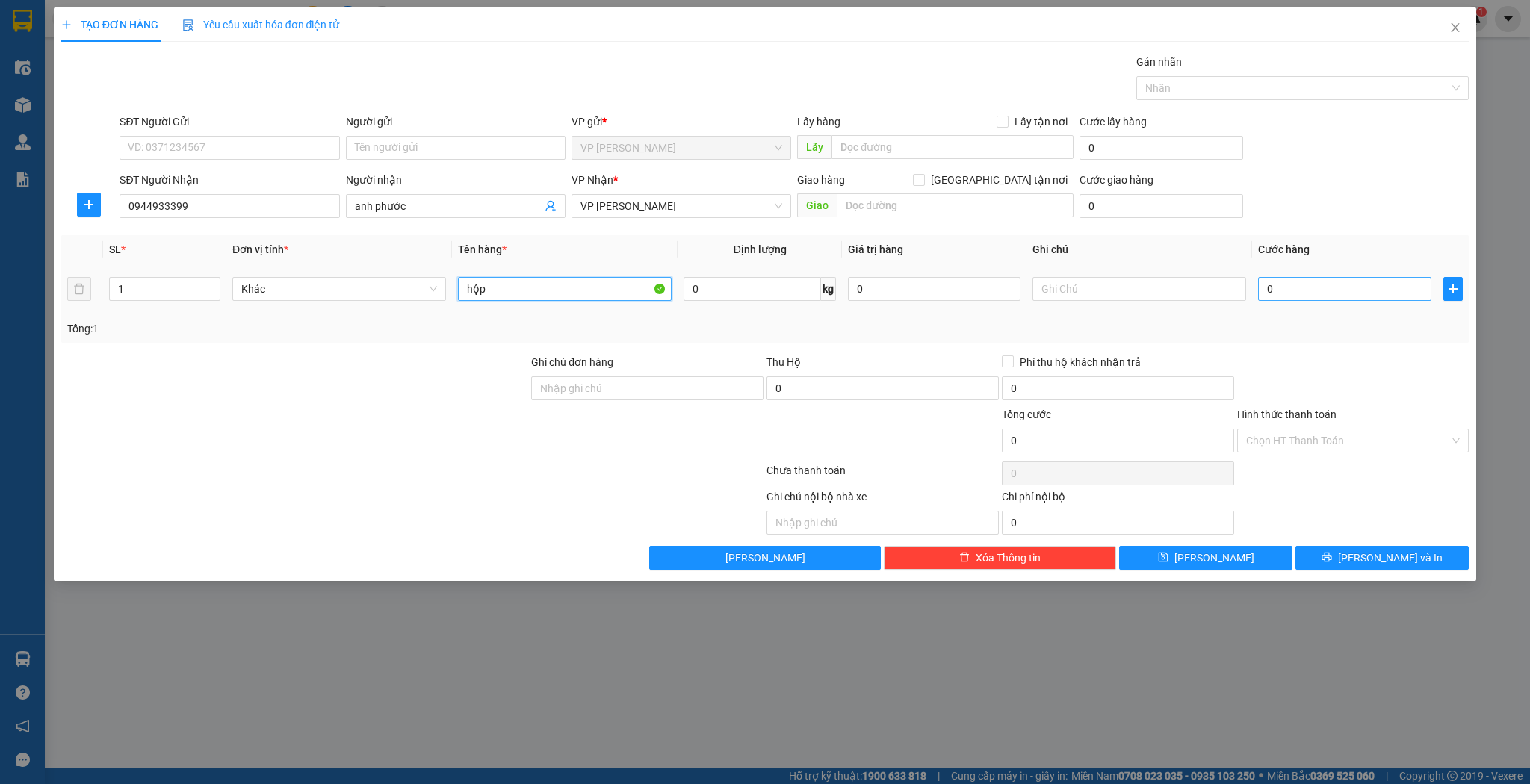
type input "hộp"
click at [1291, 299] on input "0" at bounding box center [1344, 289] width 172 height 24
type input "3"
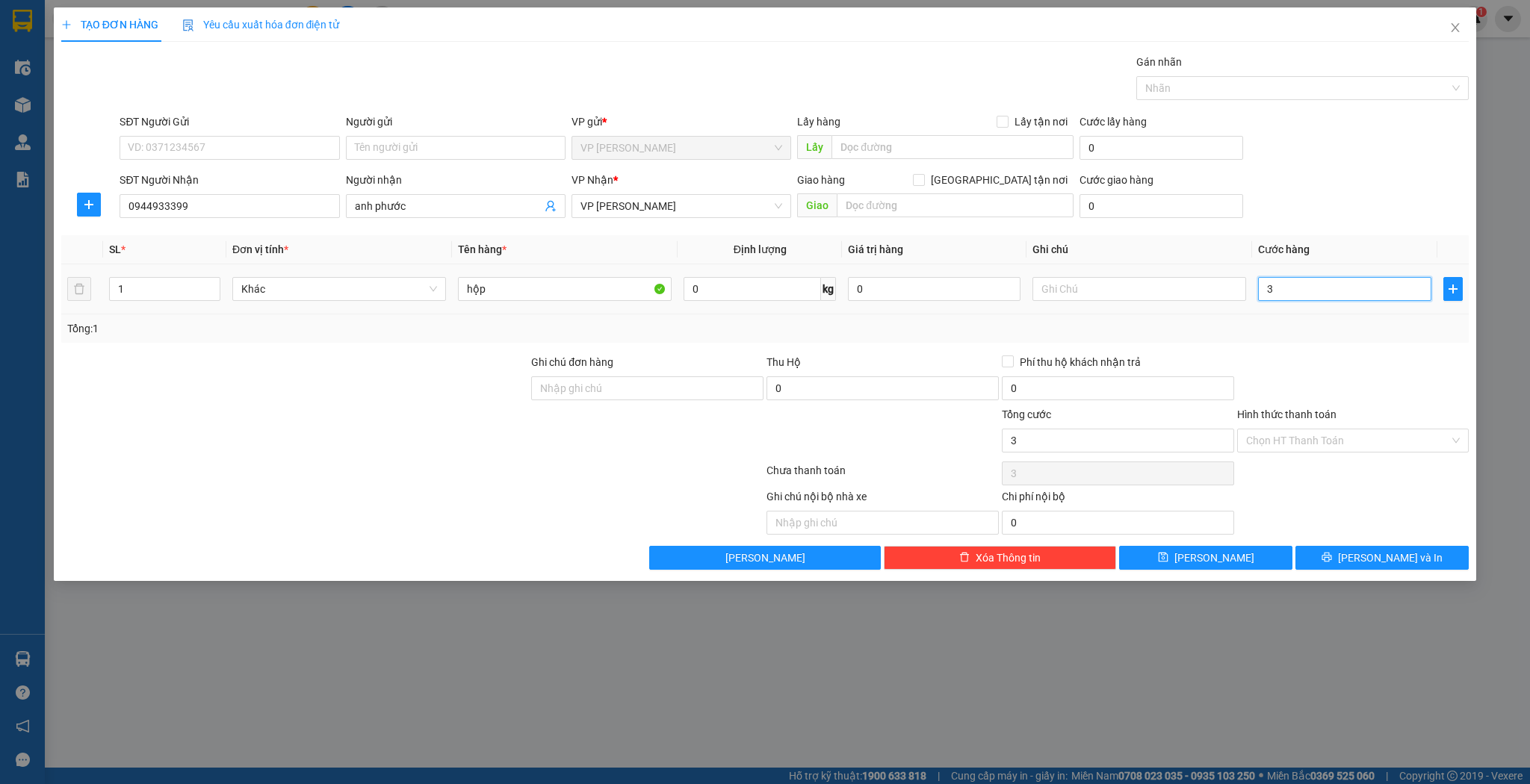
type input "30"
type input "30.000"
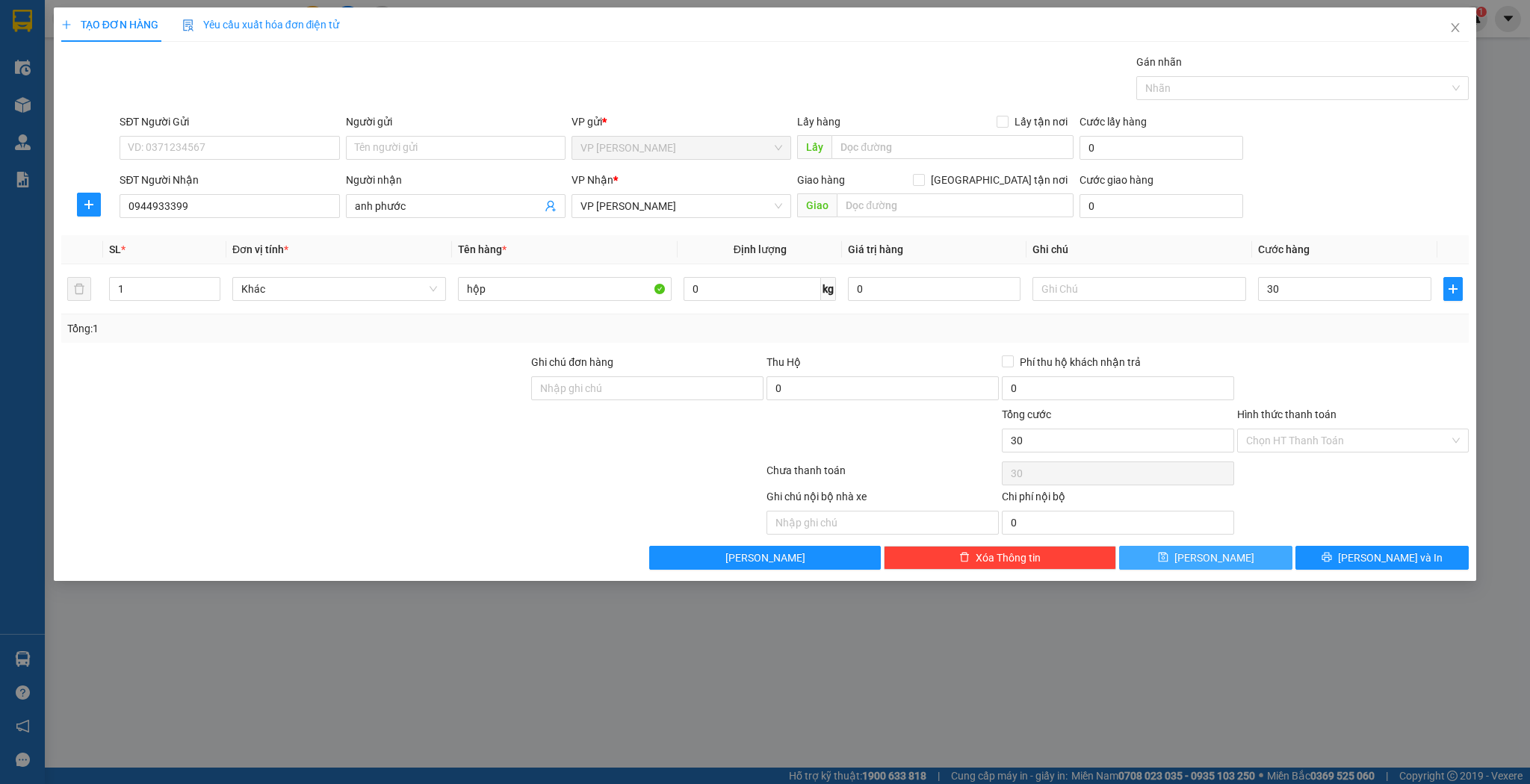
type input "30.000"
click at [1182, 551] on button "[PERSON_NAME]" at bounding box center [1206, 558] width 173 height 24
type input "0"
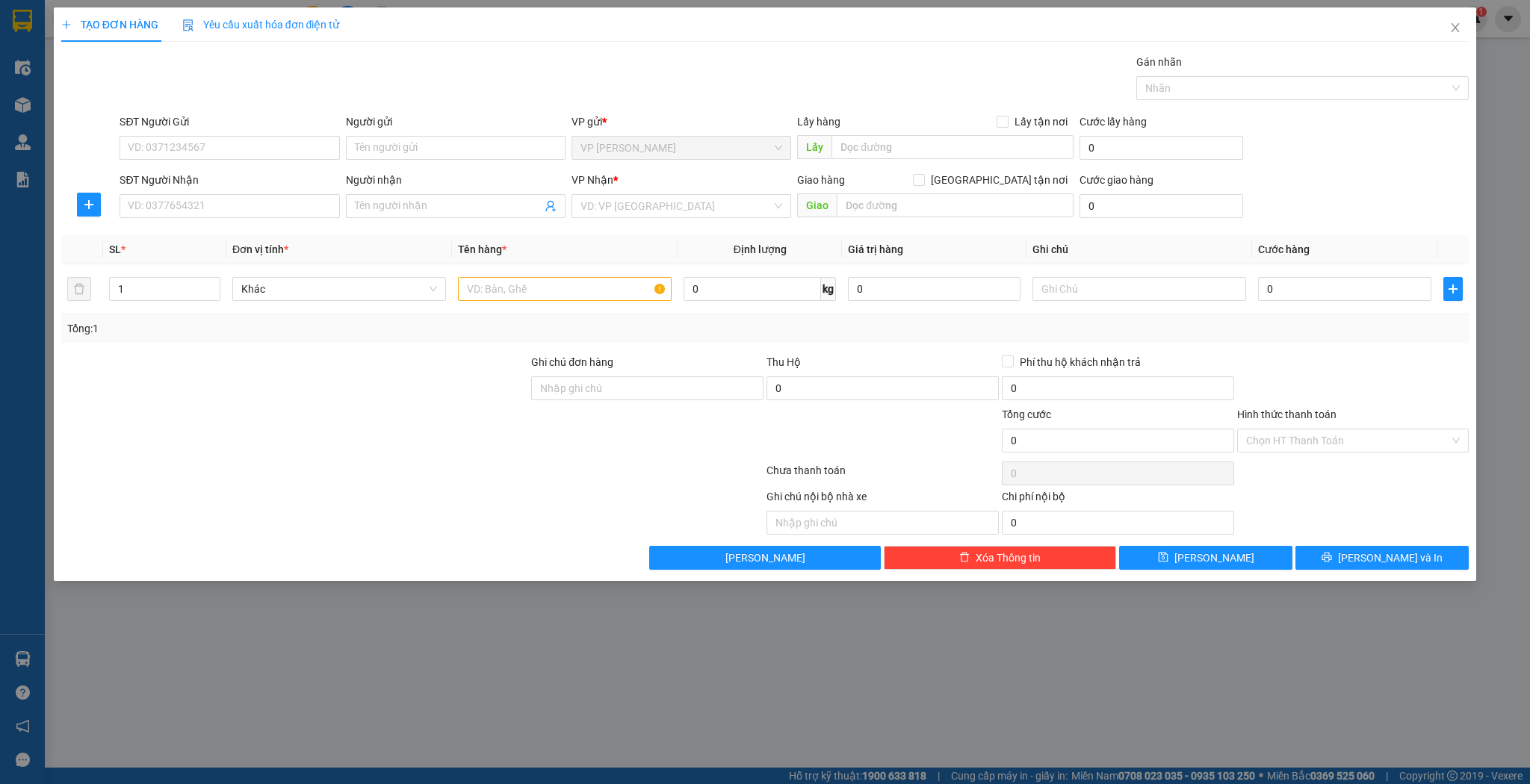
click at [268, 186] on div "SĐT Người Nhận" at bounding box center [229, 180] width 220 height 17
click at [268, 194] on input "SĐT Người Nhận" at bounding box center [229, 206] width 220 height 24
click at [266, 212] on input "SĐT Người Nhận" at bounding box center [229, 206] width 220 height 24
click at [273, 210] on input "0912755891" at bounding box center [229, 206] width 220 height 24
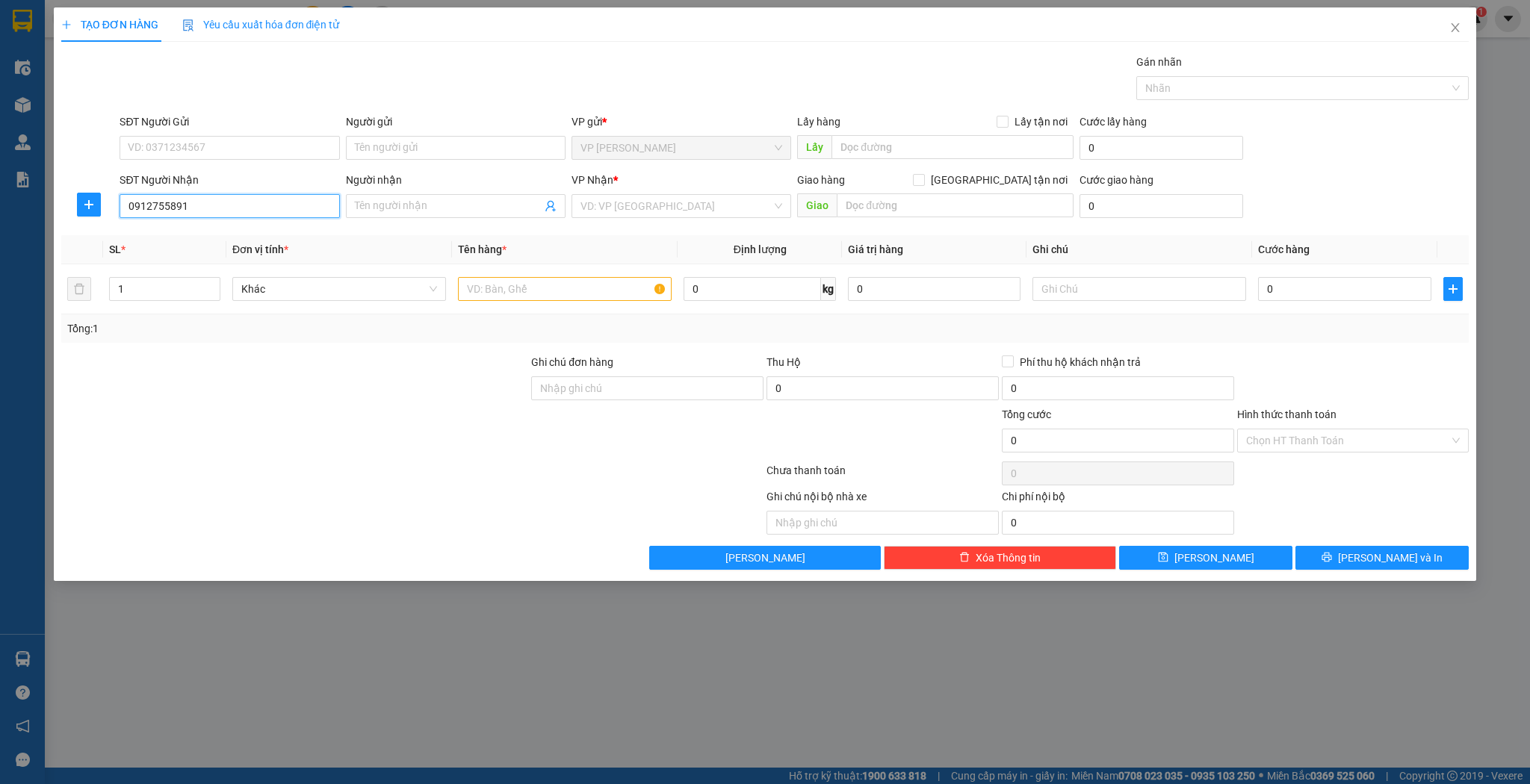
click at [273, 210] on input "0912755891" at bounding box center [229, 206] width 220 height 24
type input "0912755891"
click at [439, 228] on div "Transit Pickup Surcharge Ids Transit Deliver Surcharge Ids Transit Deliver Surc…" at bounding box center [765, 312] width 1409 height 516
click at [477, 209] on input "Người nhận" at bounding box center [448, 206] width 186 height 17
type input "a"
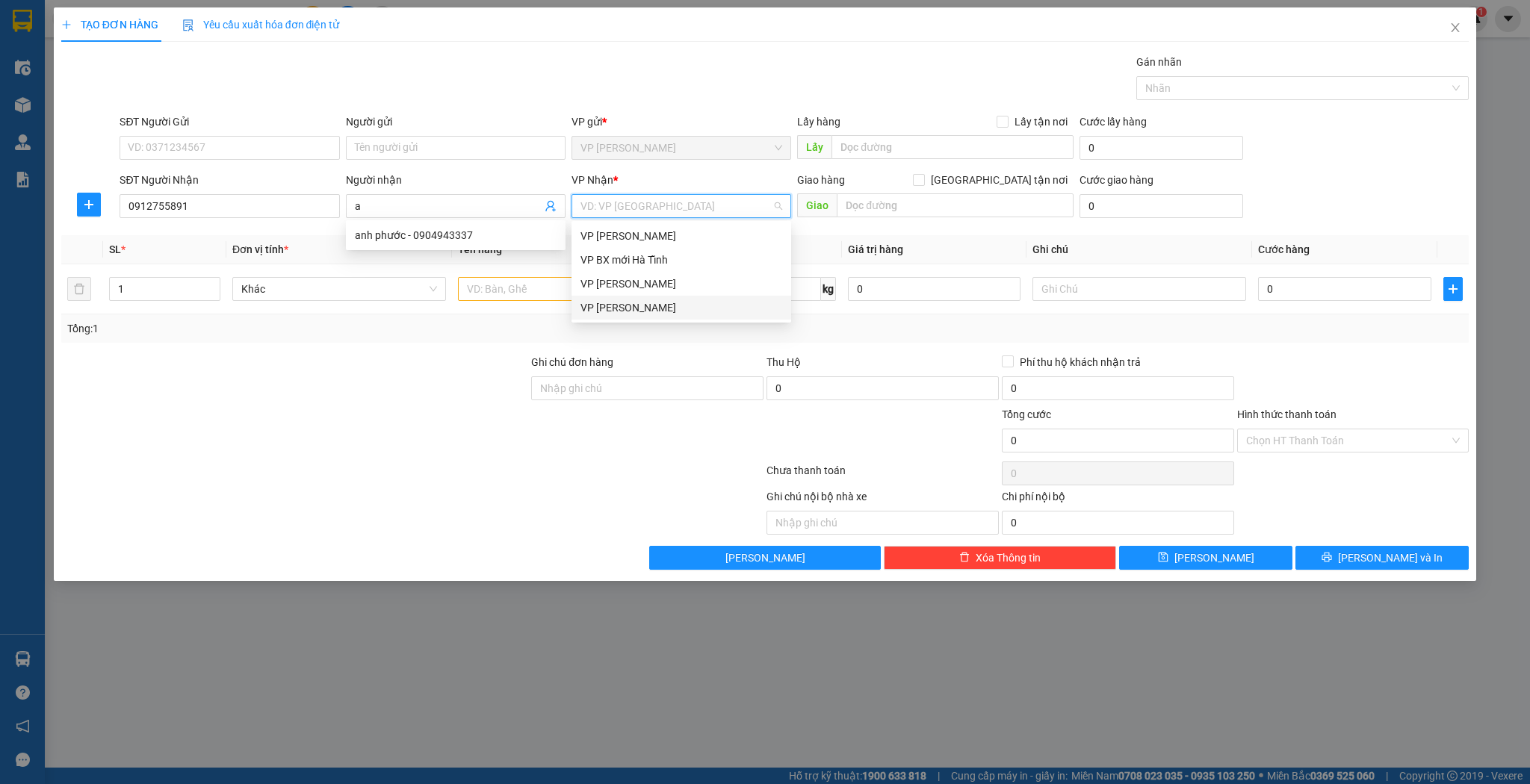
click at [704, 215] on input "search" at bounding box center [676, 206] width 191 height 22
click at [641, 305] on div "VP [PERSON_NAME]" at bounding box center [682, 308] width 201 height 17
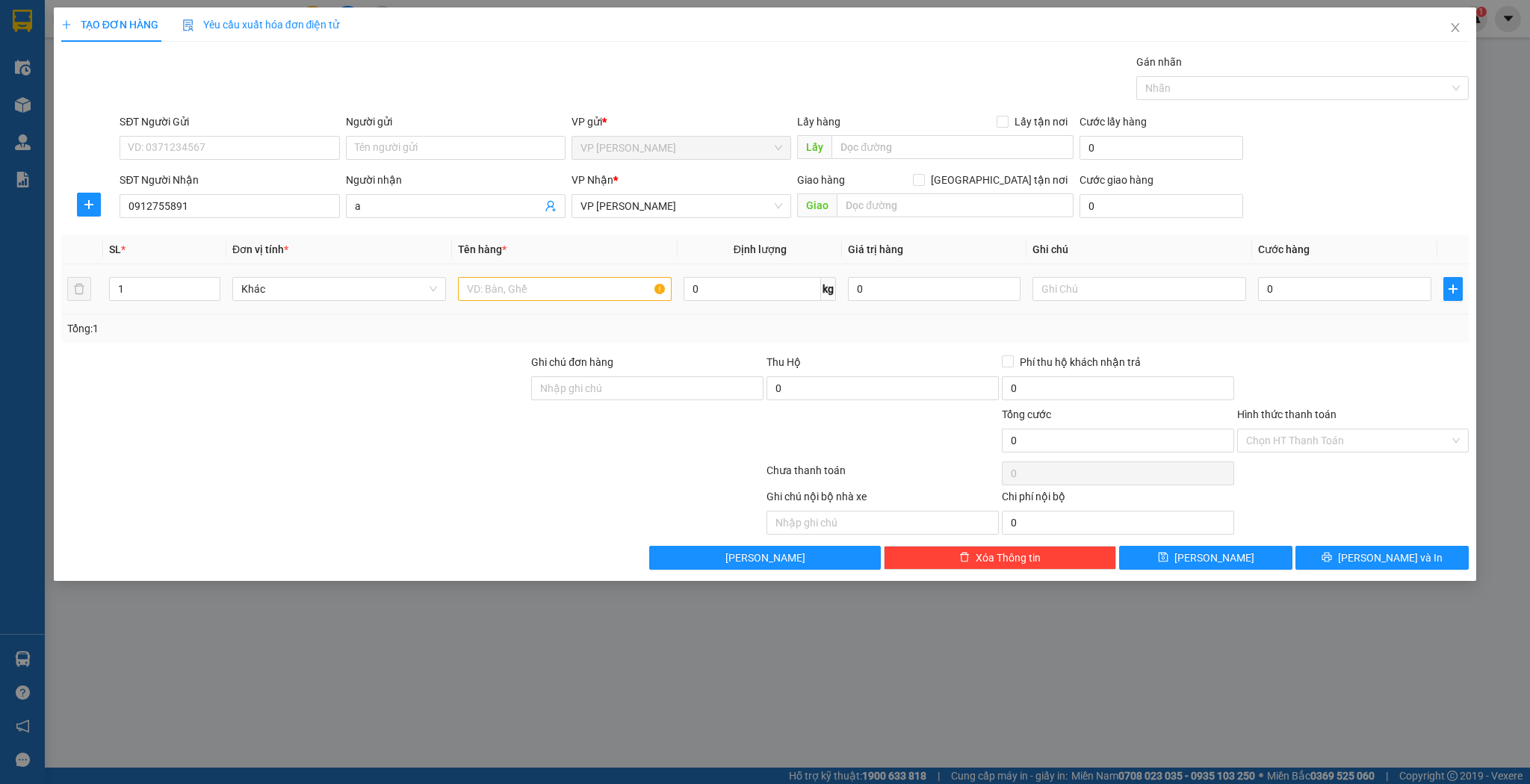
click at [562, 307] on td at bounding box center [565, 290] width 226 height 50
click at [559, 295] on input "text" at bounding box center [564, 289] width 214 height 24
type input "xốp"
click at [1308, 279] on td "0" at bounding box center [1344, 290] width 185 height 50
click at [1306, 284] on input "0" at bounding box center [1344, 289] width 172 height 24
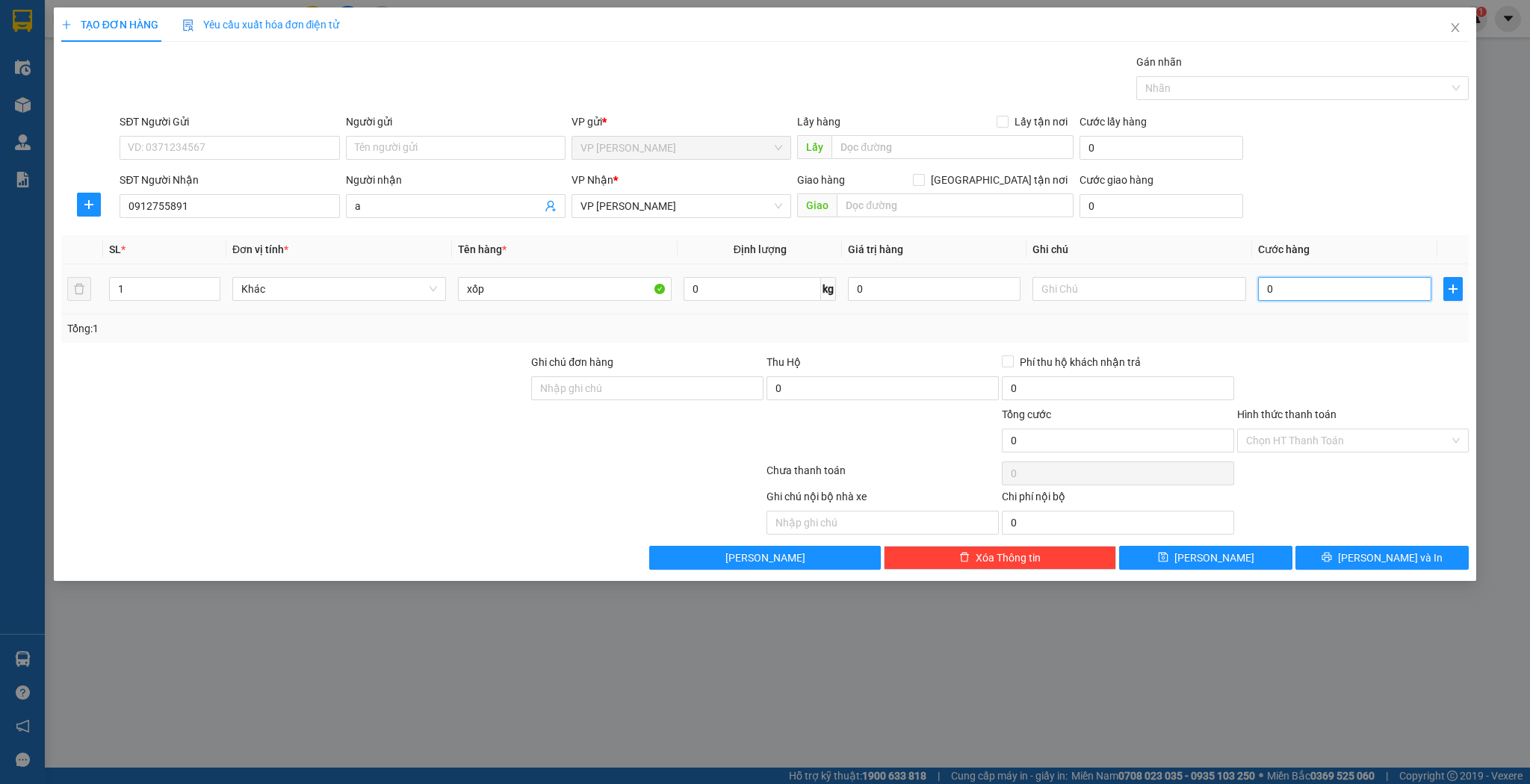
type input "7"
type input "70"
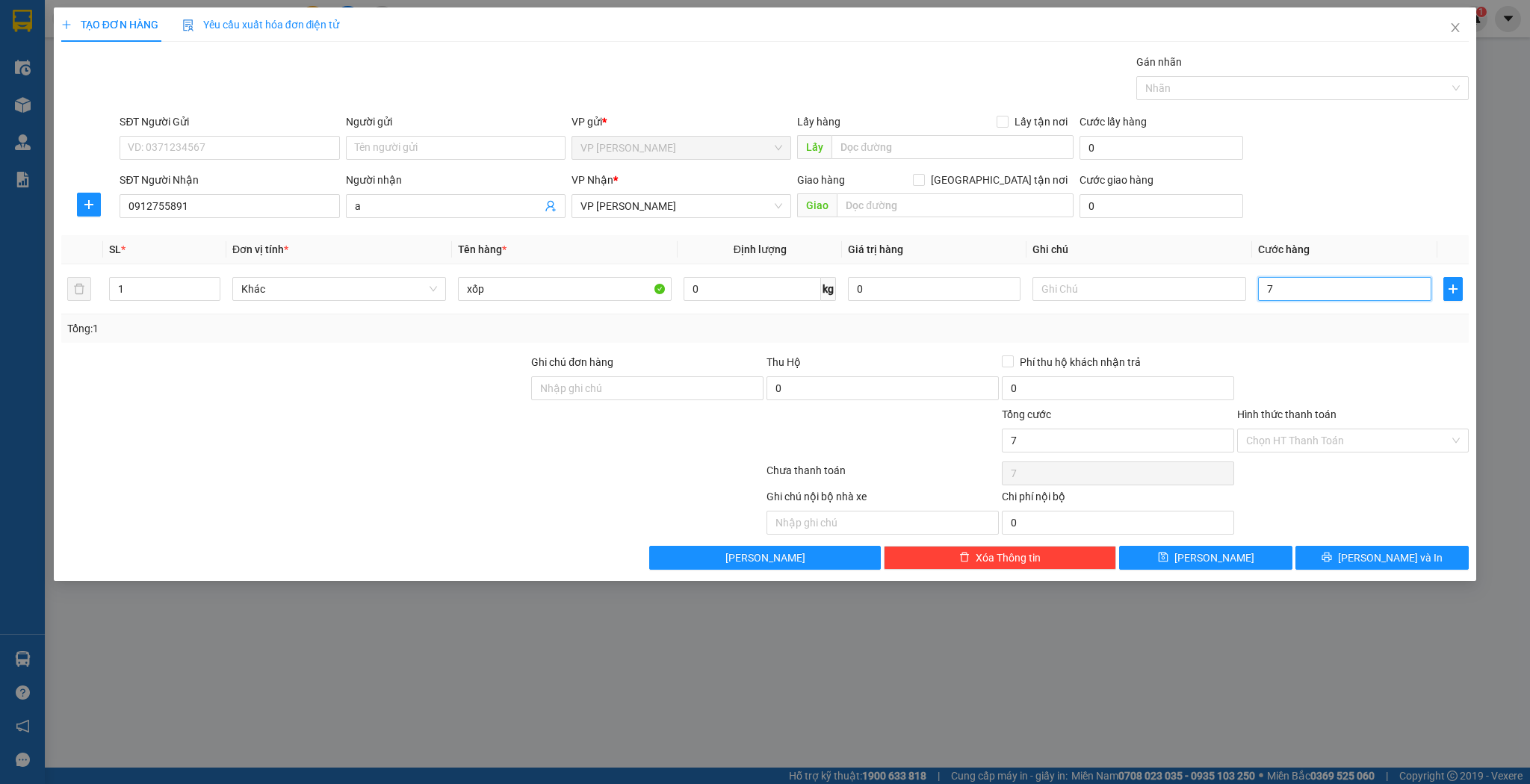
type input "70"
type input "70.000"
click at [1190, 551] on button "[PERSON_NAME]" at bounding box center [1206, 558] width 173 height 24
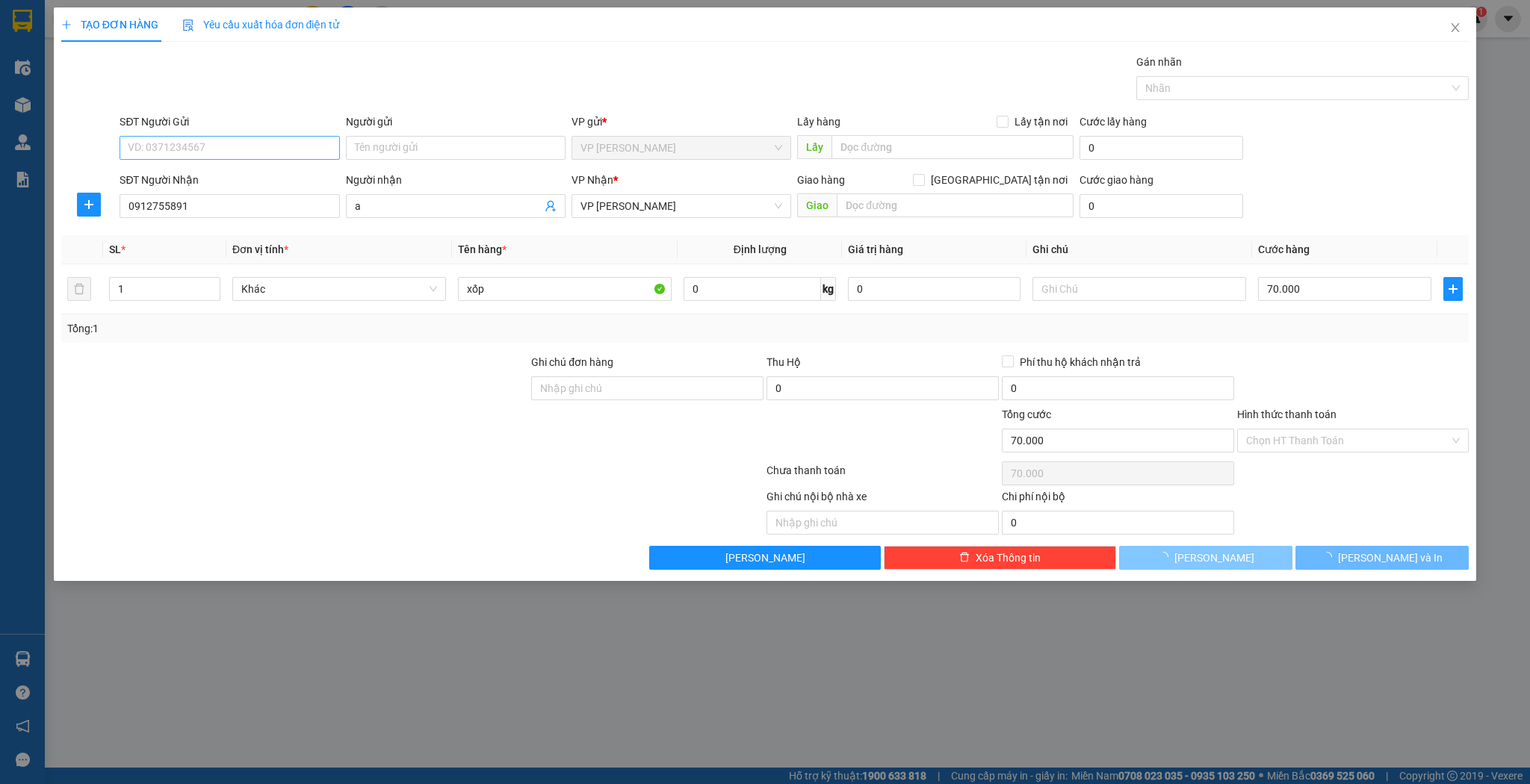
type input "0"
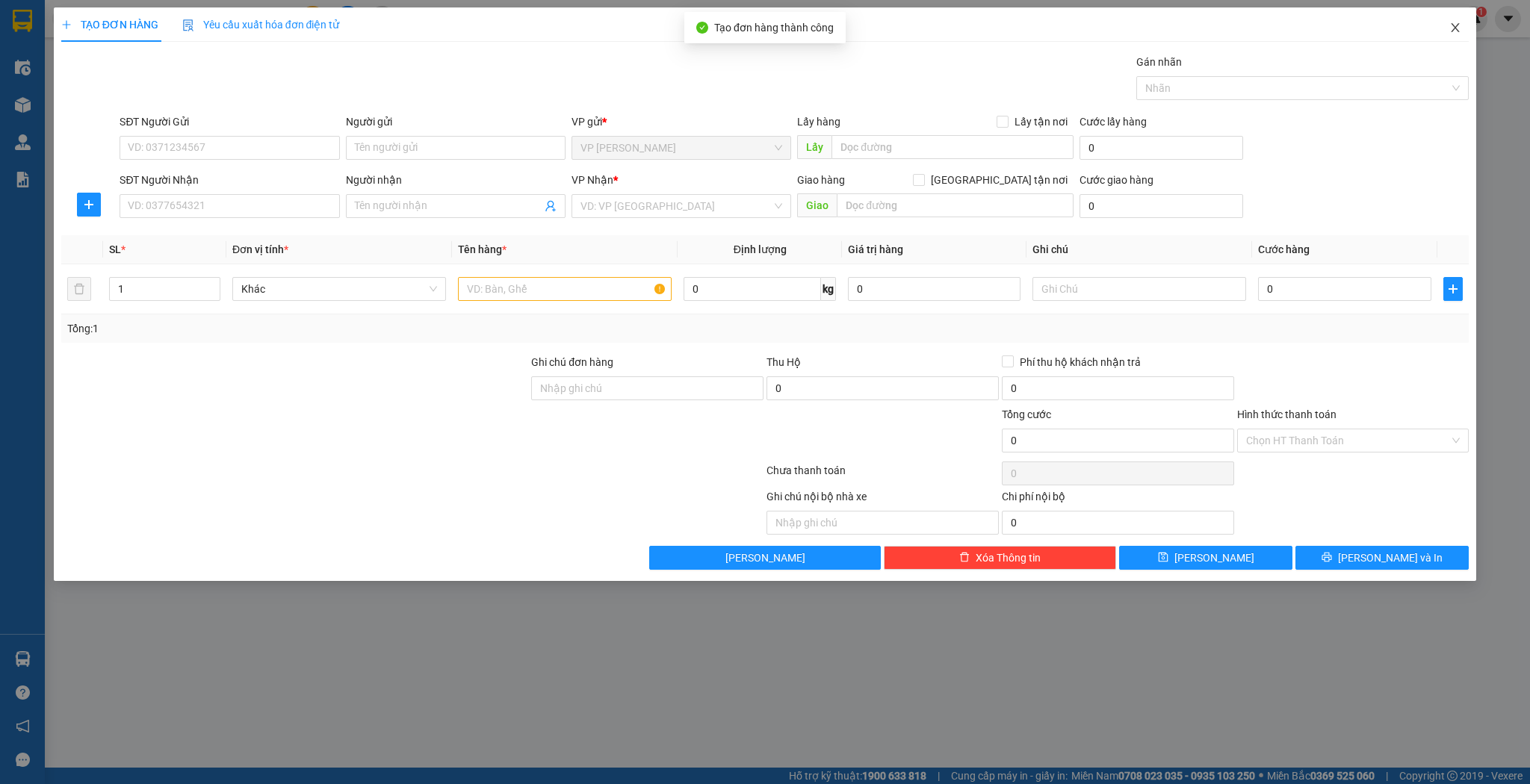
click at [1446, 30] on span "Close" at bounding box center [1455, 28] width 42 height 42
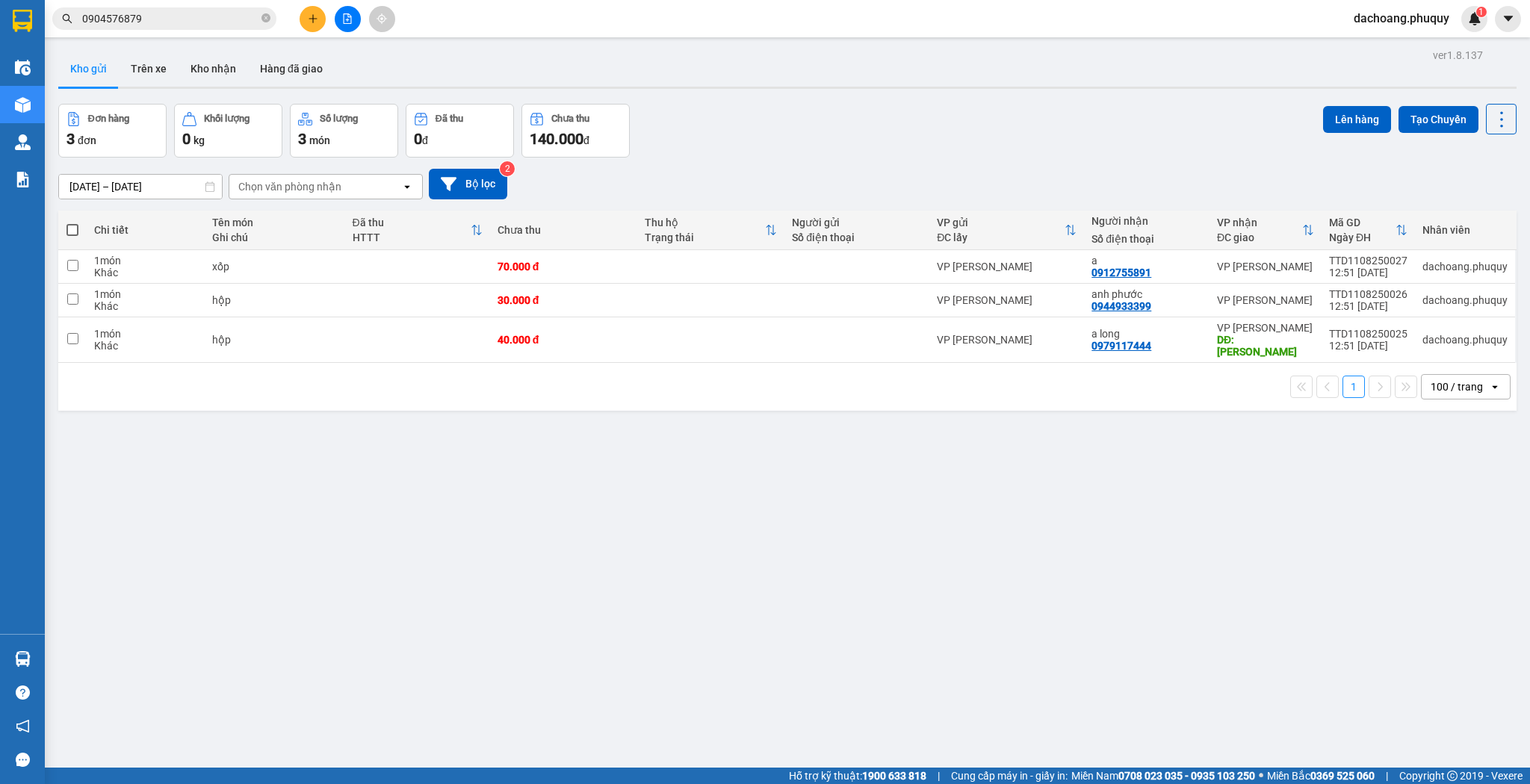
click at [318, 22] on button at bounding box center [312, 19] width 26 height 26
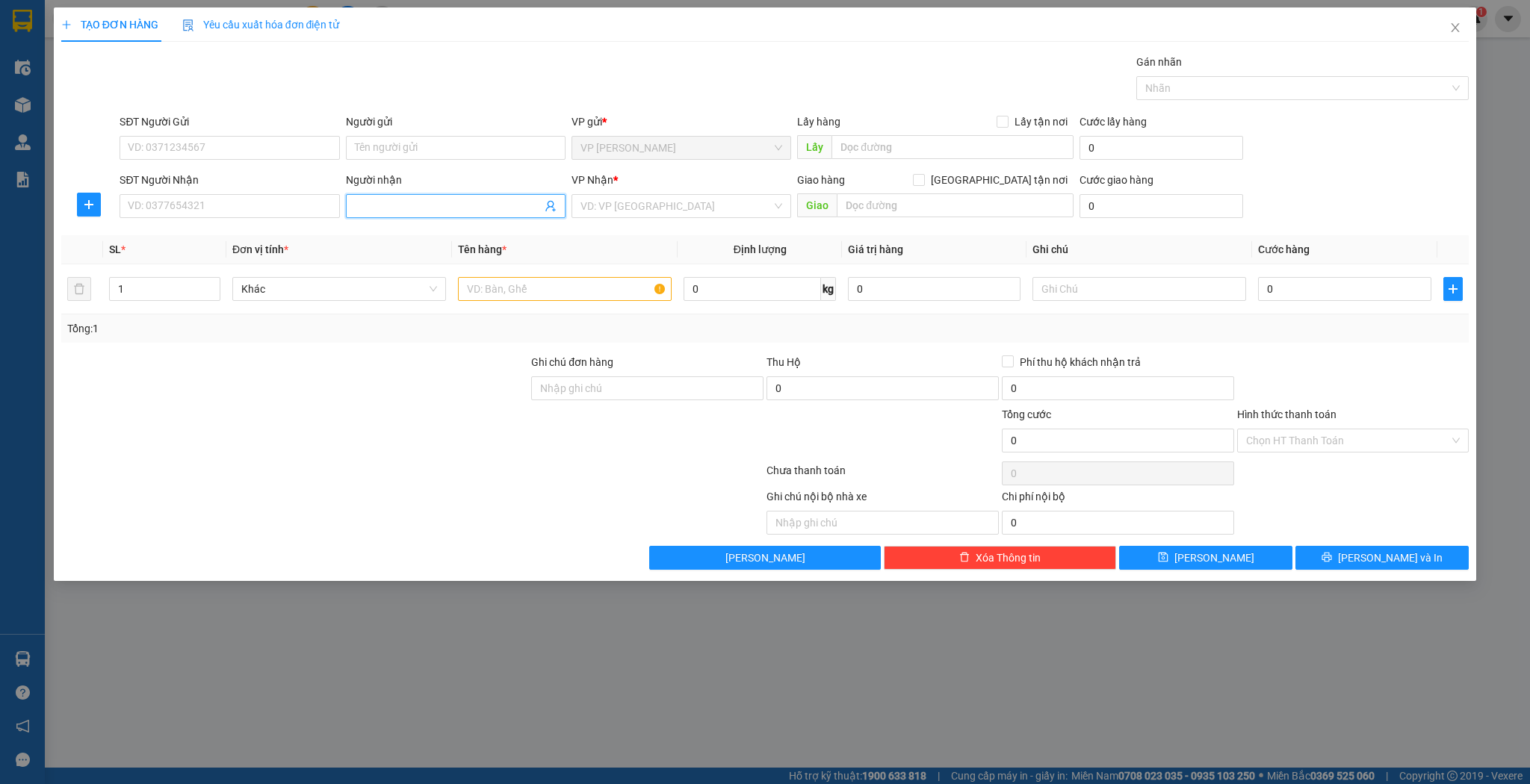
click at [434, 200] on input "Người nhận" at bounding box center [448, 206] width 186 height 17
click at [186, 206] on input "SĐT Người Nhận" at bounding box center [229, 206] width 220 height 24
click at [222, 236] on div "0915815588 - việt phương" at bounding box center [229, 236] width 201 height 17
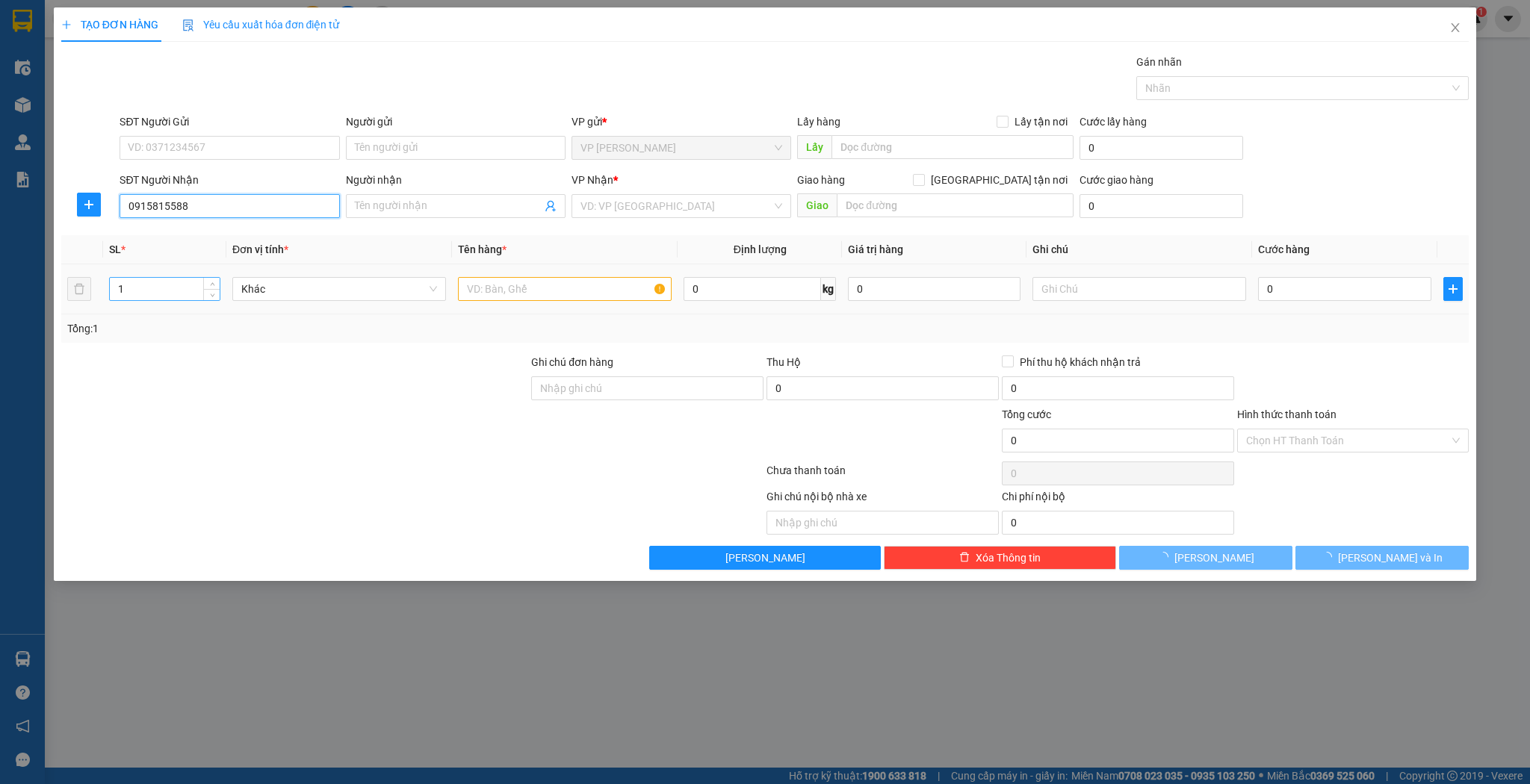
type input "0915815588"
click at [118, 293] on input "1" at bounding box center [165, 289] width 110 height 22
click at [119, 293] on input "1" at bounding box center [165, 289] width 110 height 22
click at [119, 292] on input "1" at bounding box center [165, 289] width 110 height 22
type input "việt phương"
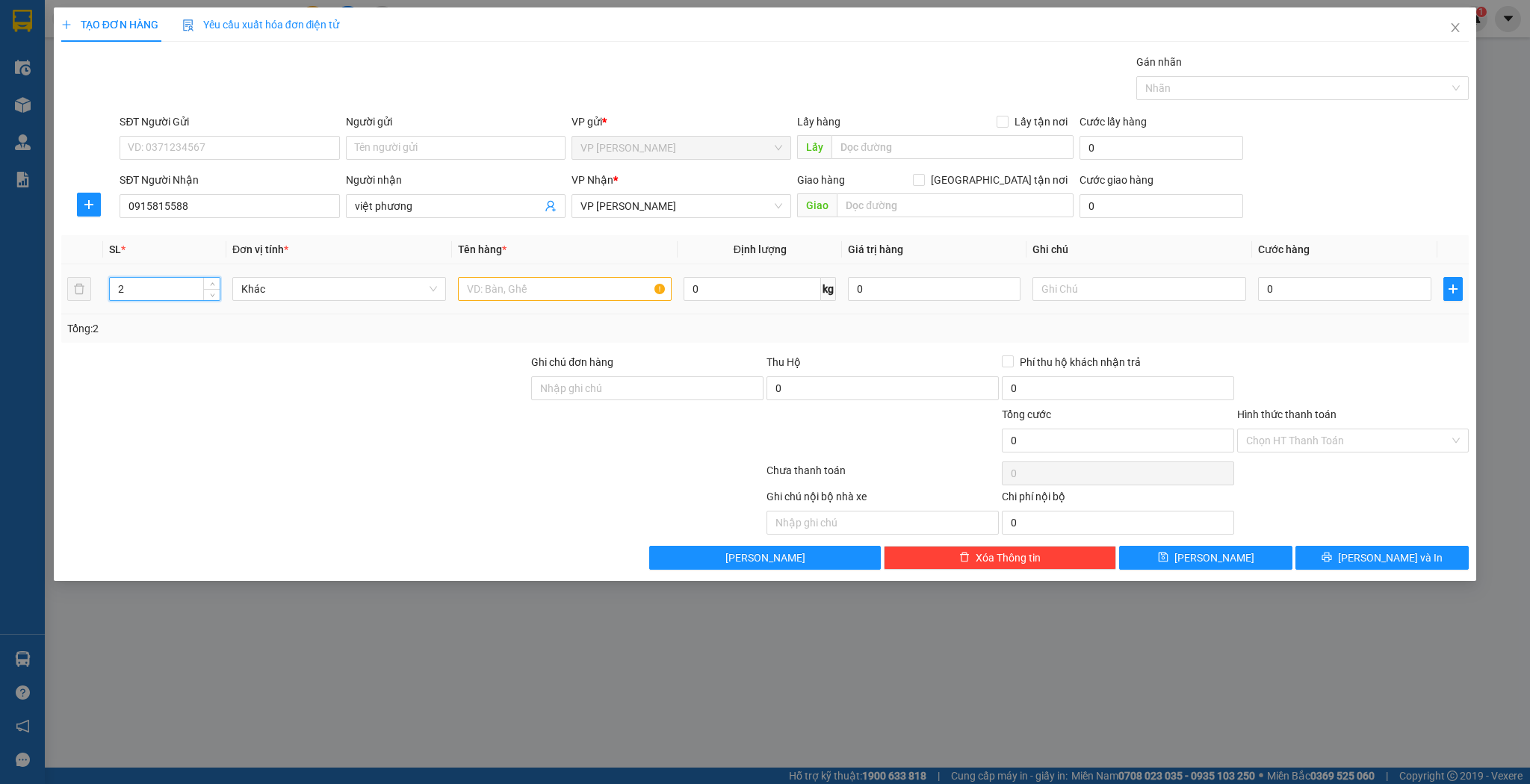
type input "2"
click at [477, 280] on input "text" at bounding box center [564, 289] width 214 height 24
type input "tải"
click at [1303, 297] on input "0" at bounding box center [1344, 289] width 172 height 24
type input "2"
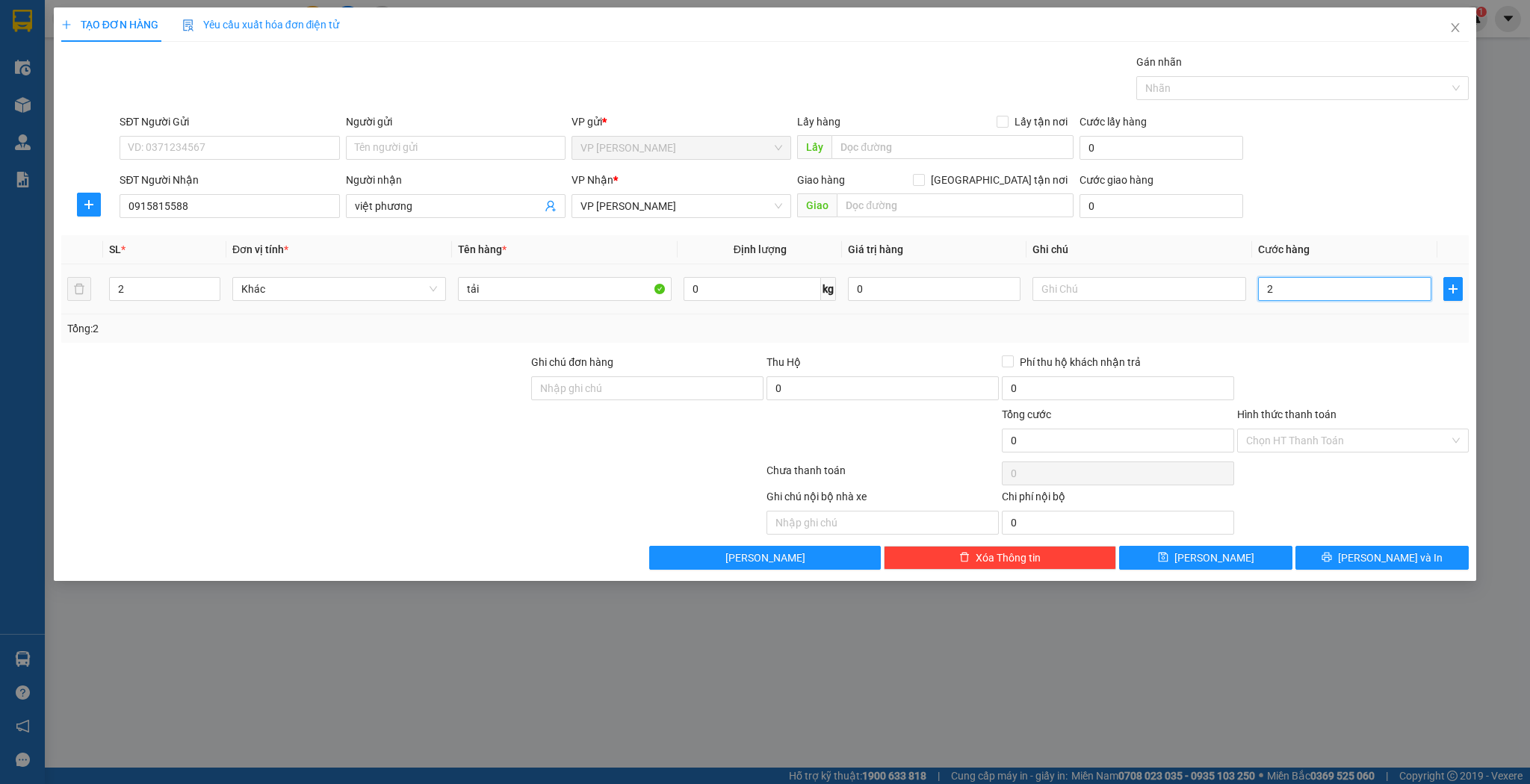
type input "2"
type input "20"
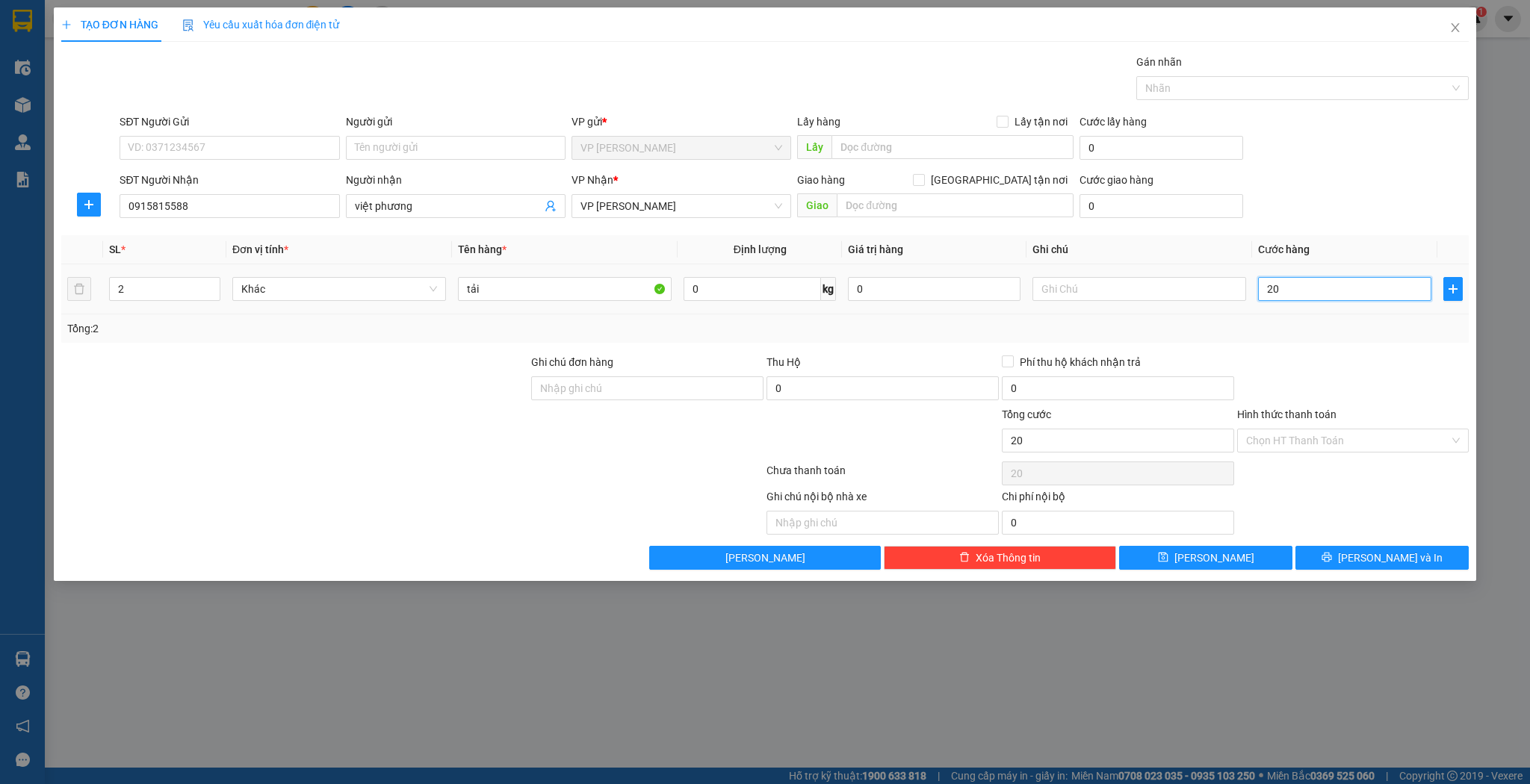
type input "200"
type input "200.000"
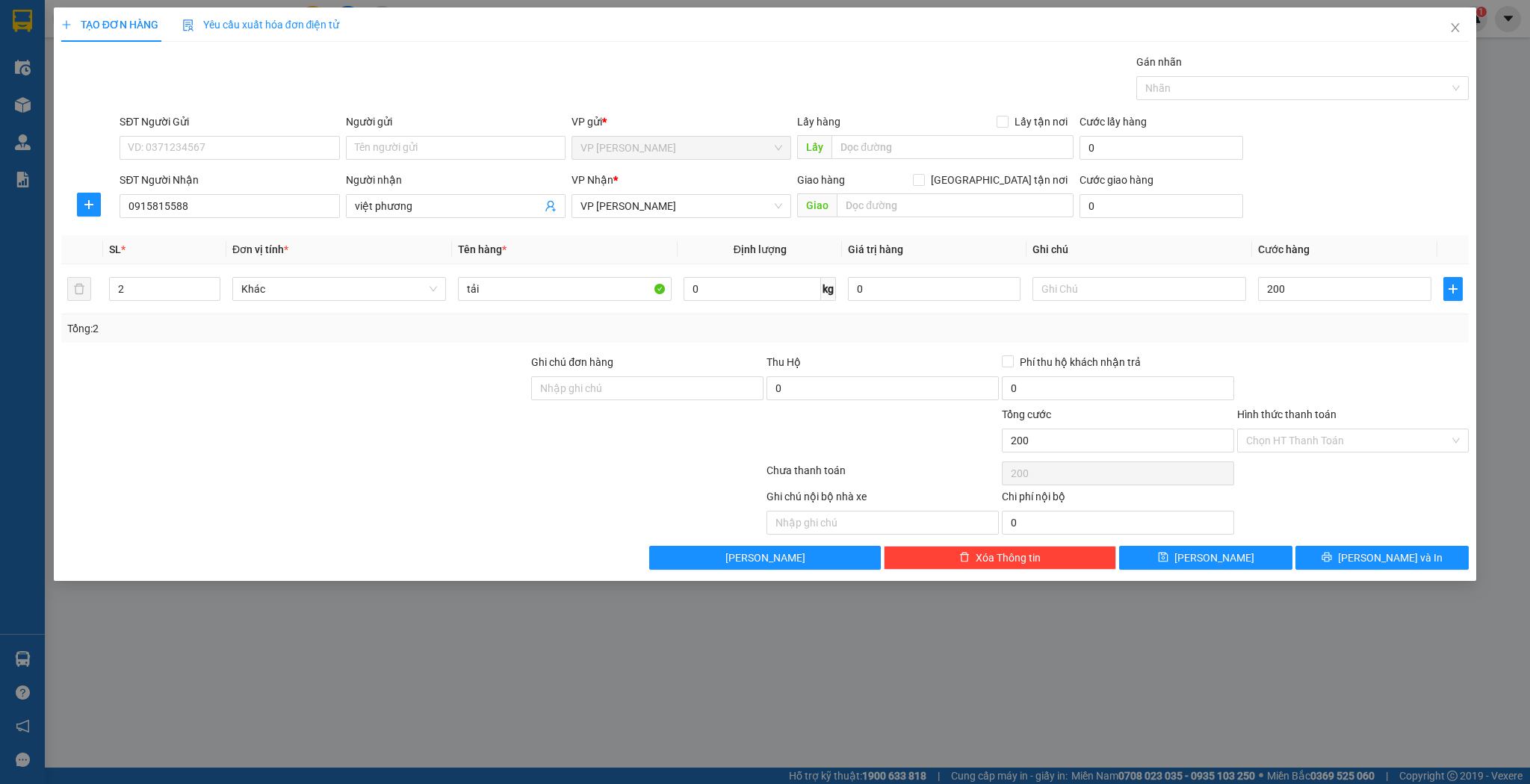
type input "200.000"
click at [1209, 541] on div "Transit Pickup Surcharge Ids Transit Deliver Surcharge Ids Transit Deliver Surc…" at bounding box center [765, 312] width 1409 height 516
click at [1209, 551] on span "[PERSON_NAME]" at bounding box center [1215, 558] width 80 height 17
type input "1"
type input "0"
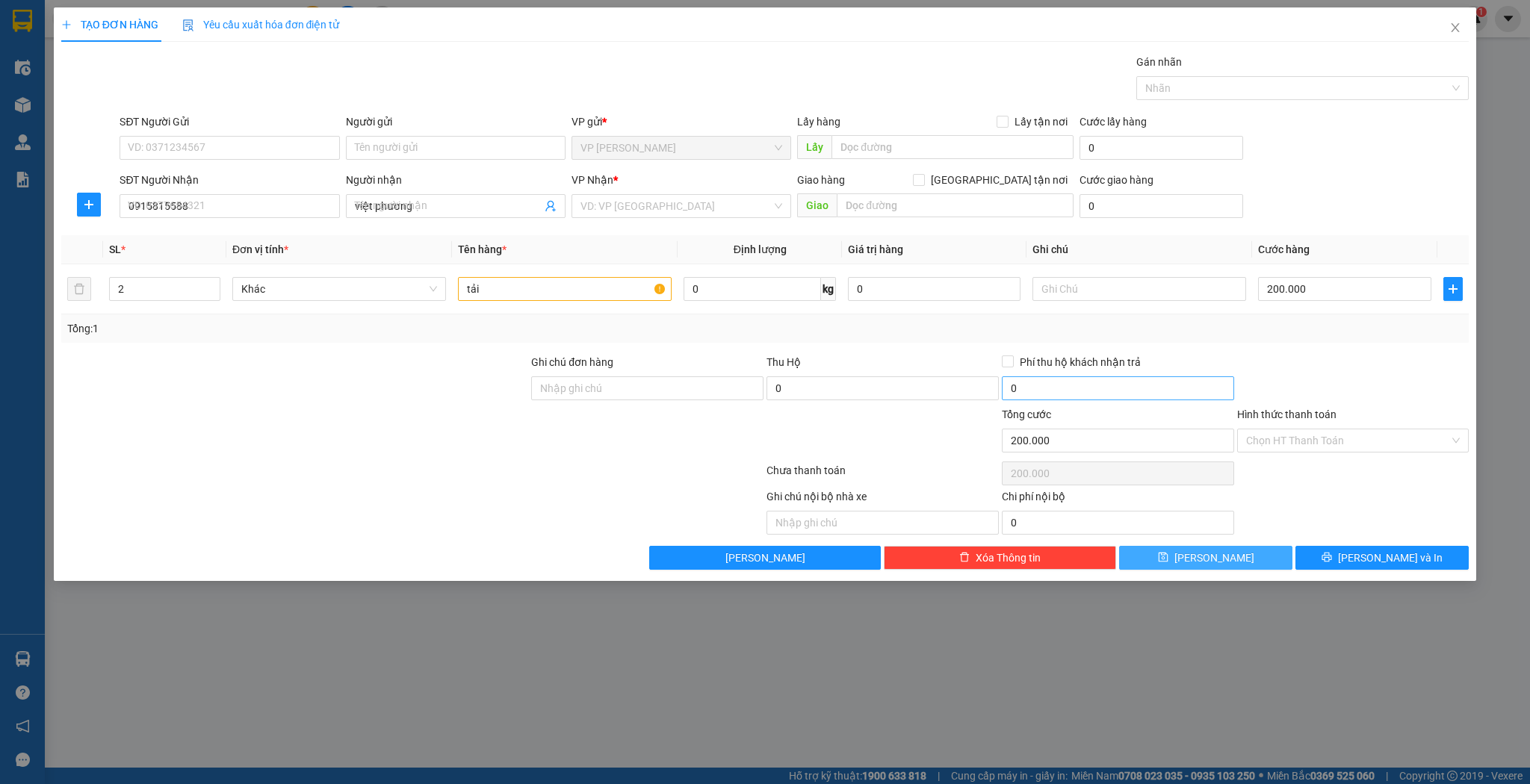
type input "0"
click at [423, 230] on div "Transit Pickup Surcharge Ids Transit Deliver Surcharge Ids Transit Deliver Surc…" at bounding box center [765, 312] width 1409 height 516
click at [453, 209] on input "Người nhận" at bounding box center [448, 206] width 186 height 17
type input "t"
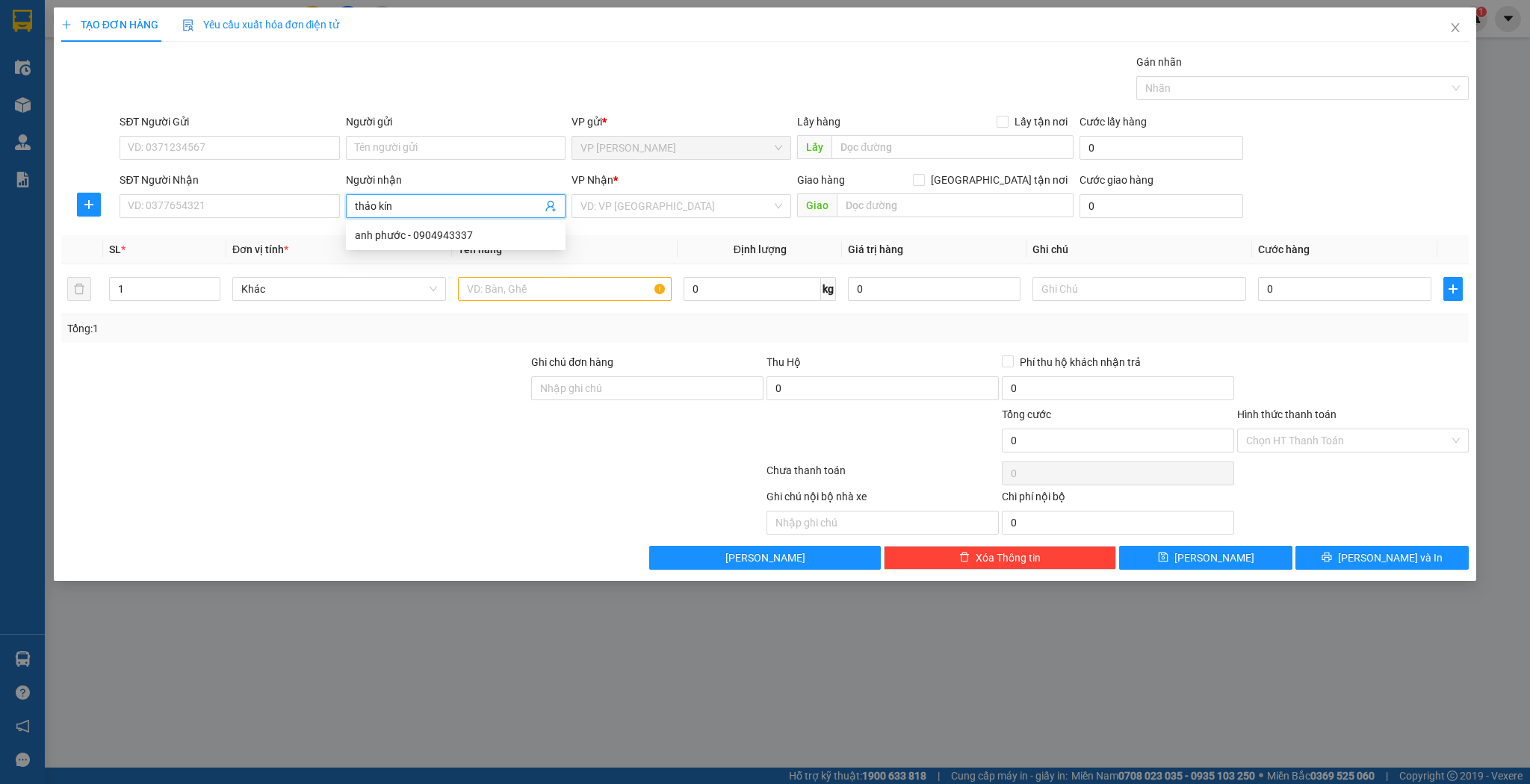
type input "thảo kính"
click at [495, 286] on div "thảo kính - 0389604309" at bounding box center [456, 283] width 201 height 17
type input "0389604309"
type input "thảo kính"
click at [595, 289] on input "text" at bounding box center [564, 289] width 214 height 24
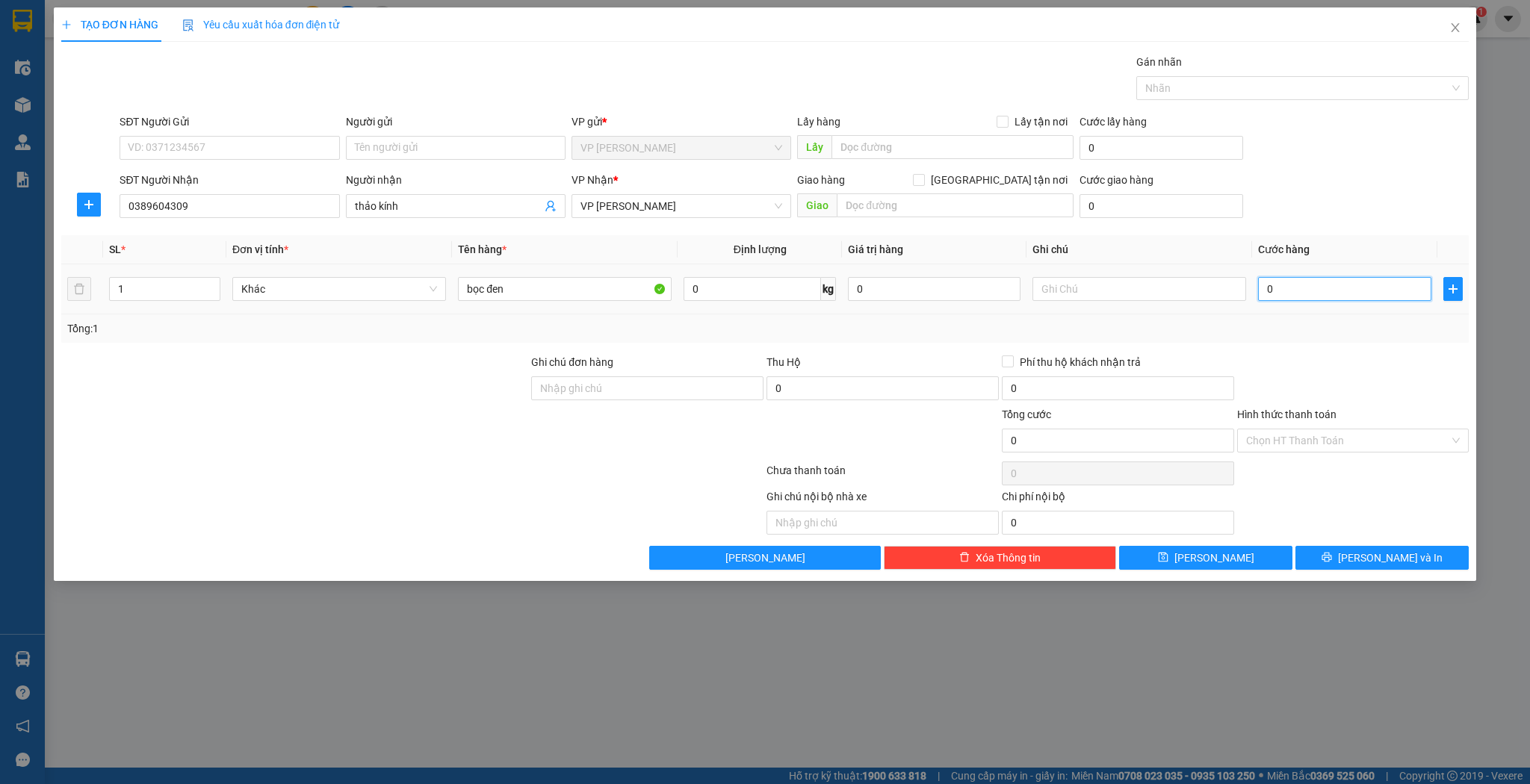
click at [1307, 292] on input "0" at bounding box center [1344, 289] width 172 height 24
click at [1228, 557] on button "[PERSON_NAME]" at bounding box center [1206, 558] width 173 height 24
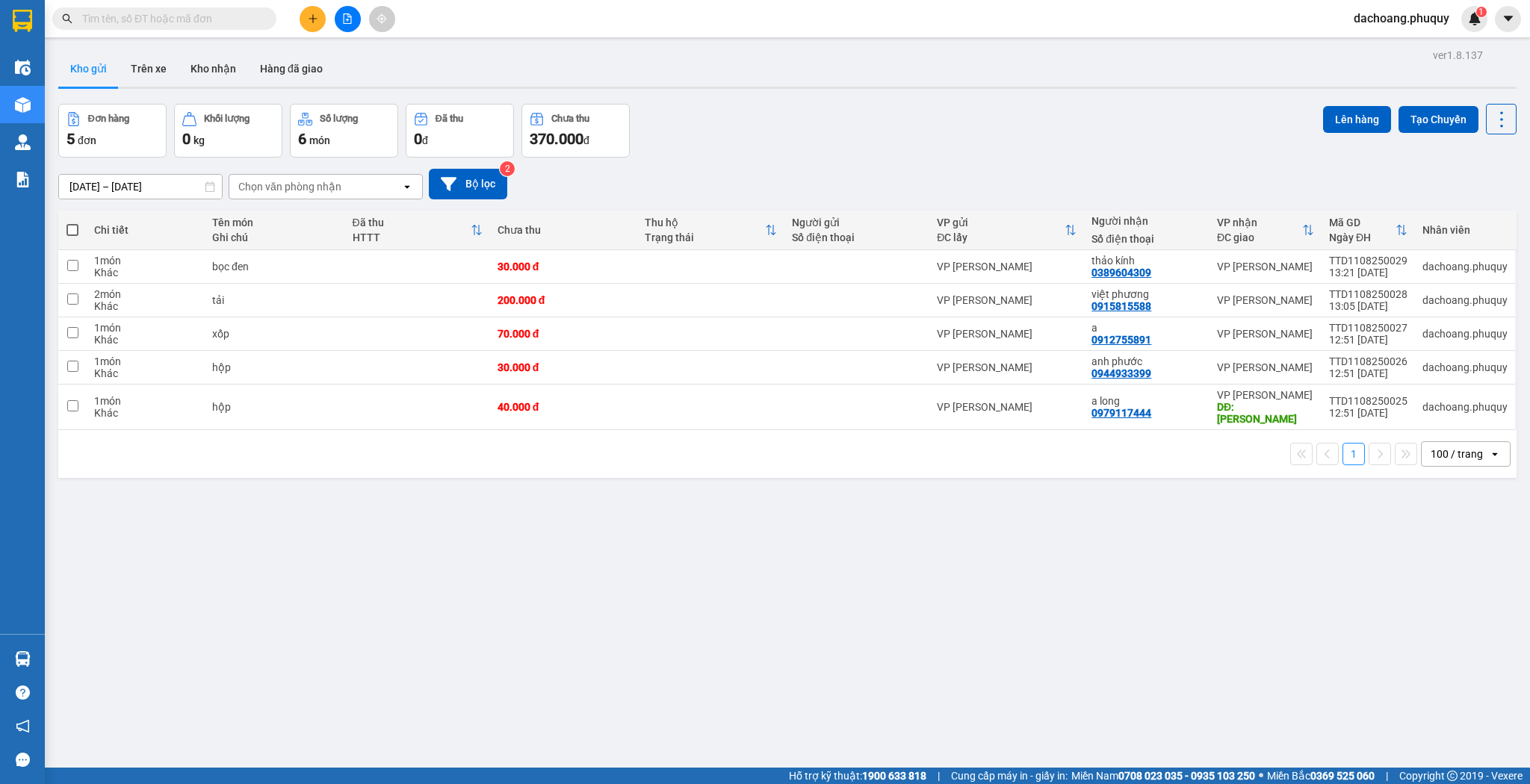
click at [317, 21] on icon "plus" at bounding box center [312, 18] width 10 height 10
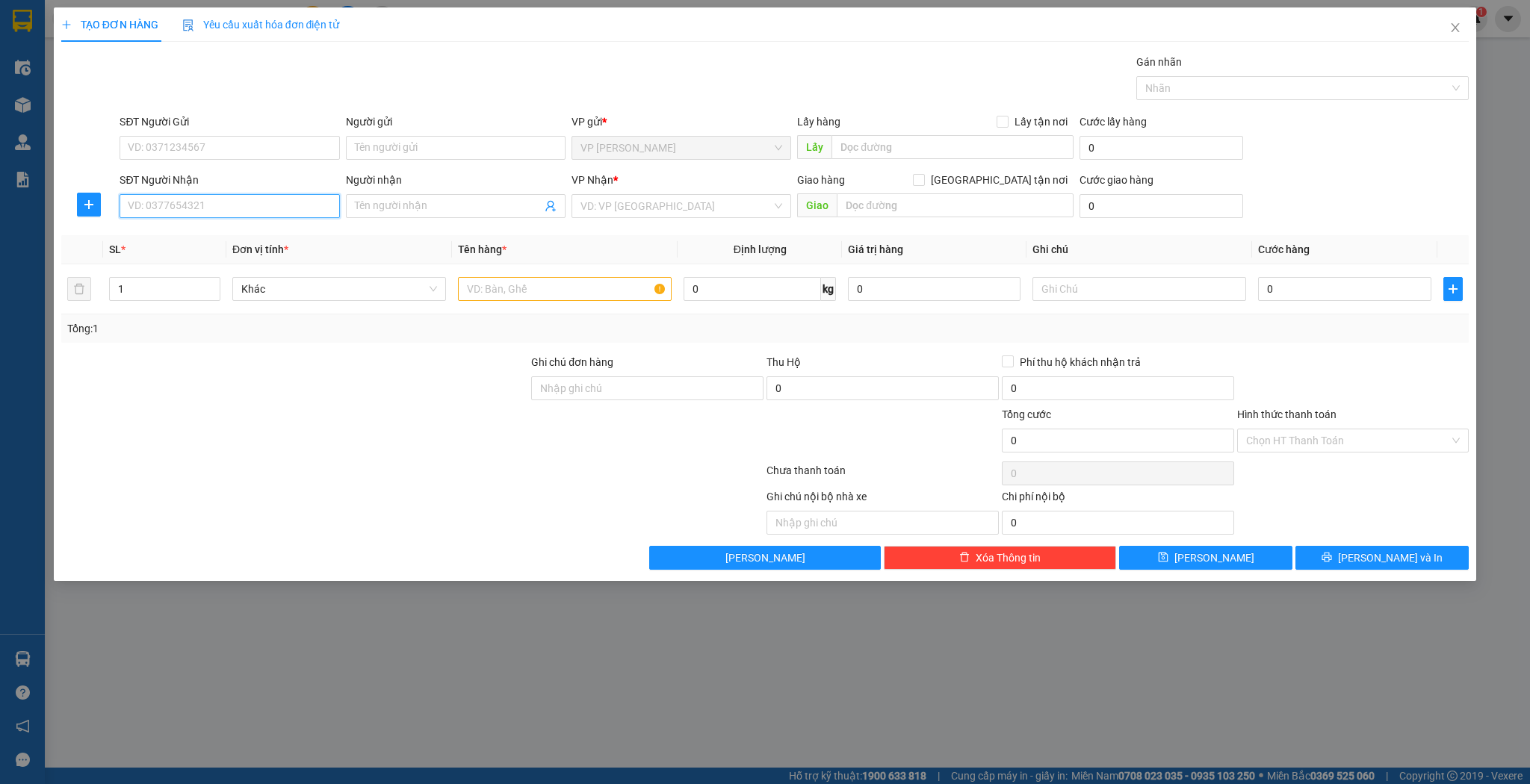
click at [242, 204] on input "SĐT Người Nhận" at bounding box center [229, 206] width 220 height 24
click at [263, 227] on div "0944223777 - rèm trường thành" at bounding box center [229, 236] width 201 height 17
type input "0944223777"
type input "rèm trường thành"
type input "0944223777"
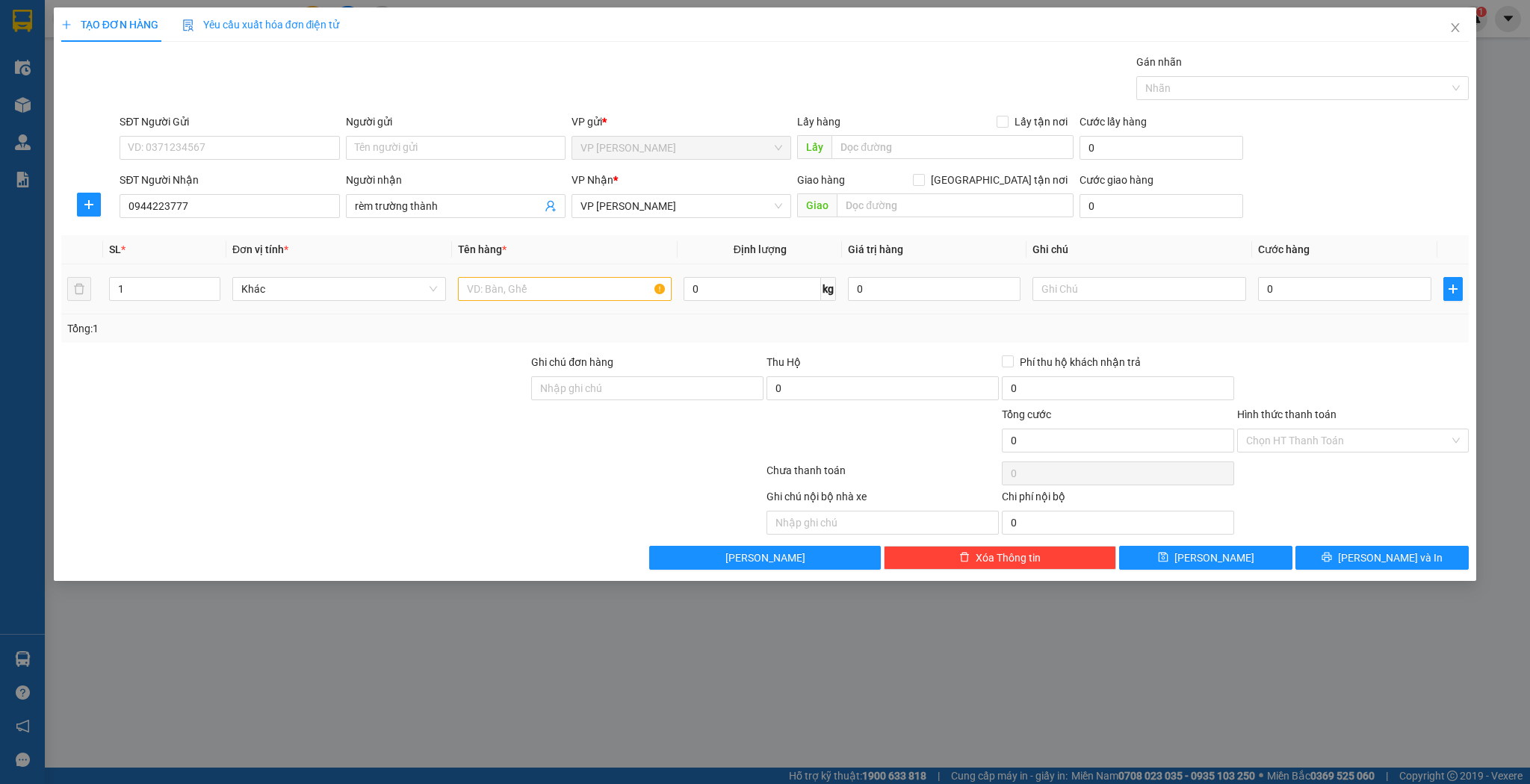
click at [573, 272] on td at bounding box center [565, 290] width 226 height 50
click at [571, 283] on input "text" at bounding box center [564, 289] width 214 height 24
type input "bó"
click at [1260, 301] on div "0" at bounding box center [1344, 289] width 172 height 30
click at [1270, 293] on input "0" at bounding box center [1344, 289] width 172 height 24
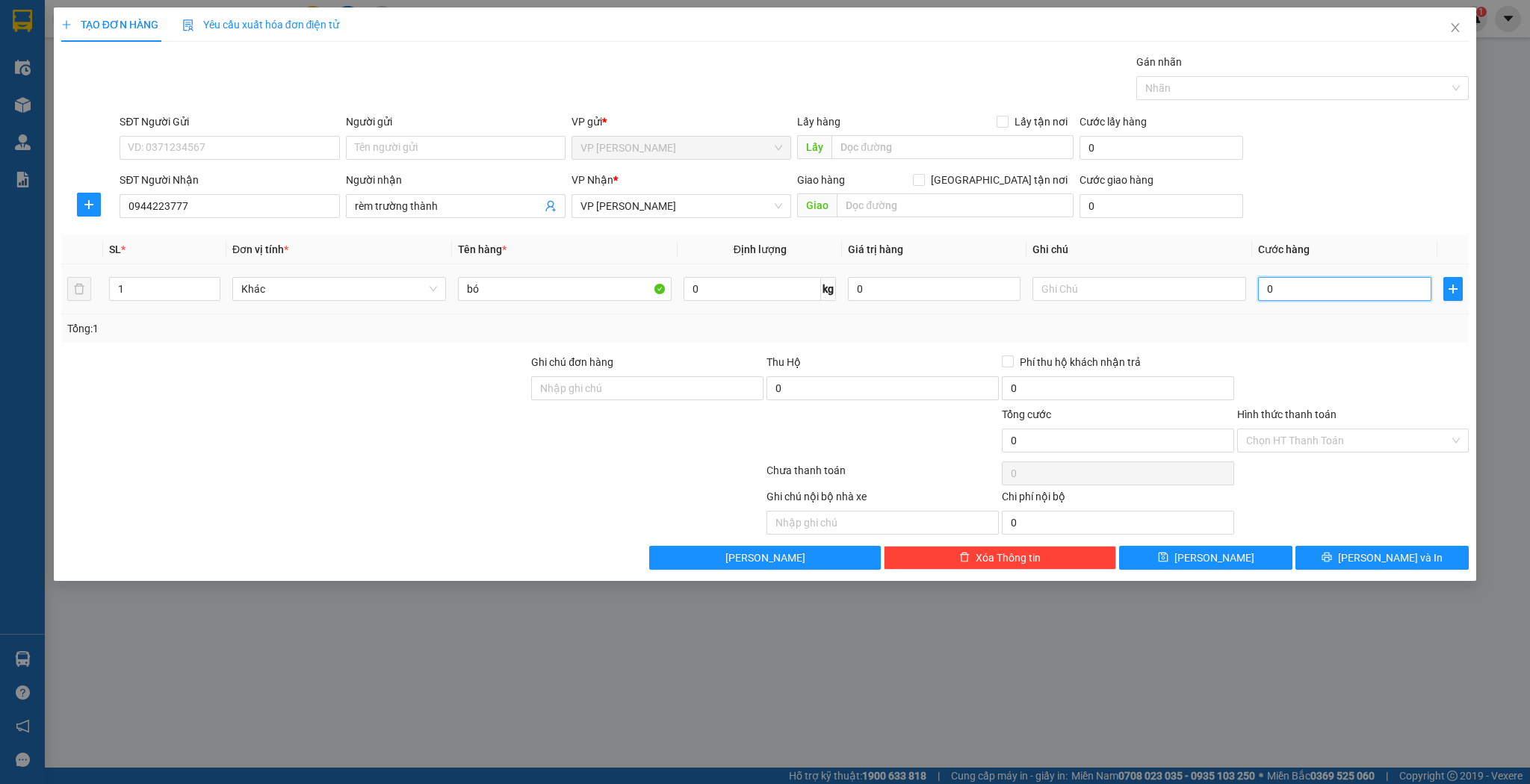
type input "7"
type input "70"
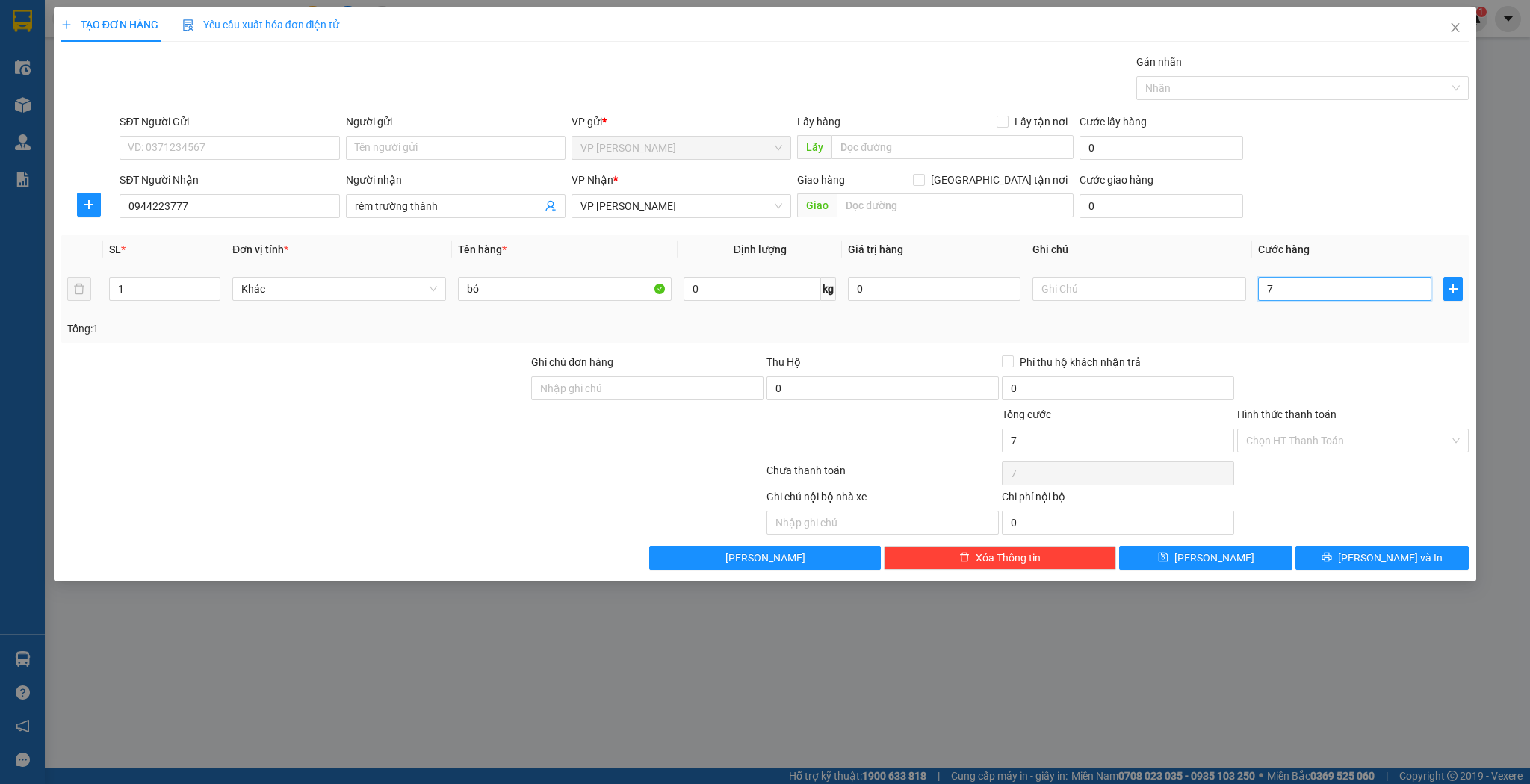
type input "70"
type input "70.000"
click at [1248, 547] on button "[PERSON_NAME]" at bounding box center [1206, 558] width 173 height 24
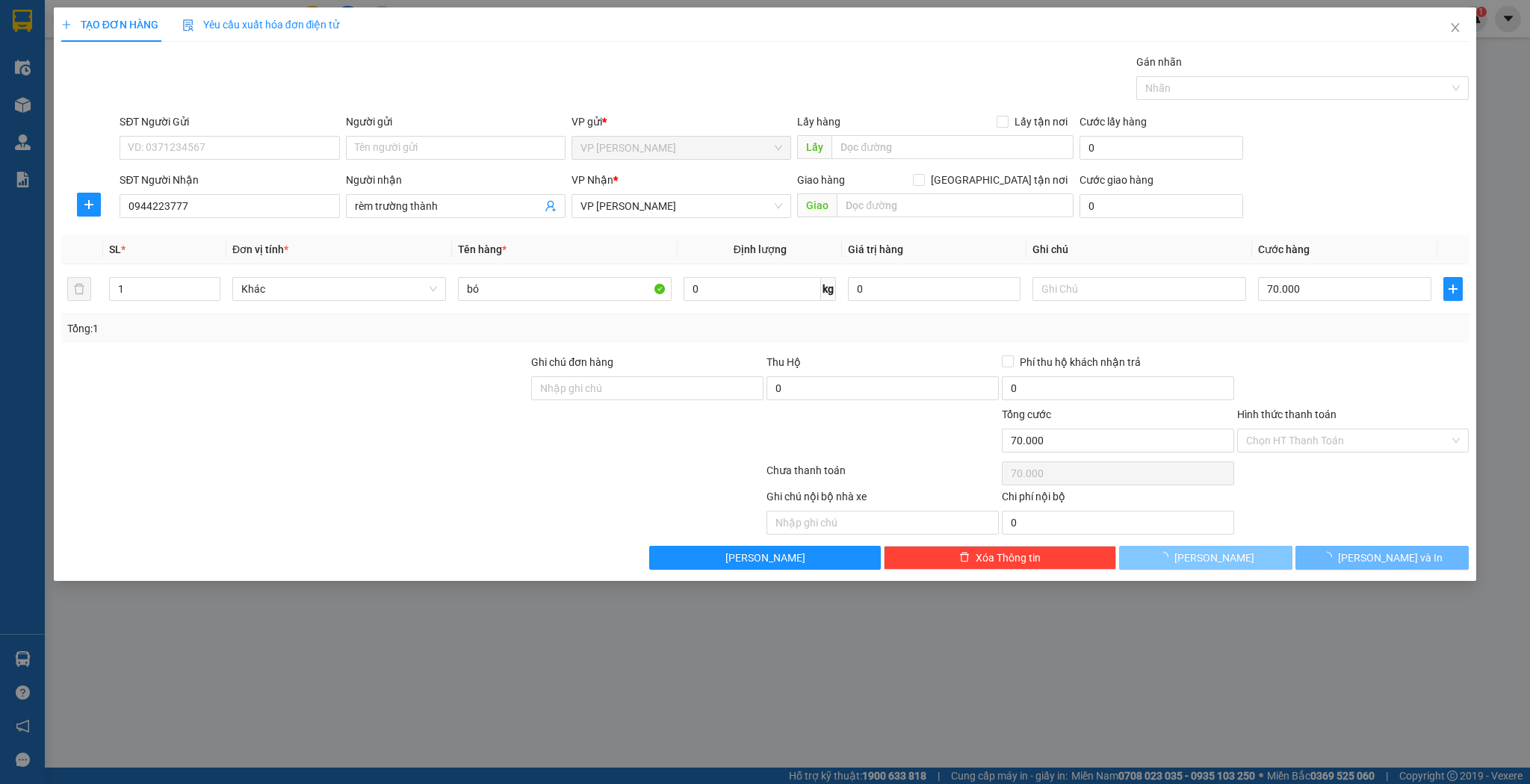
type input "0"
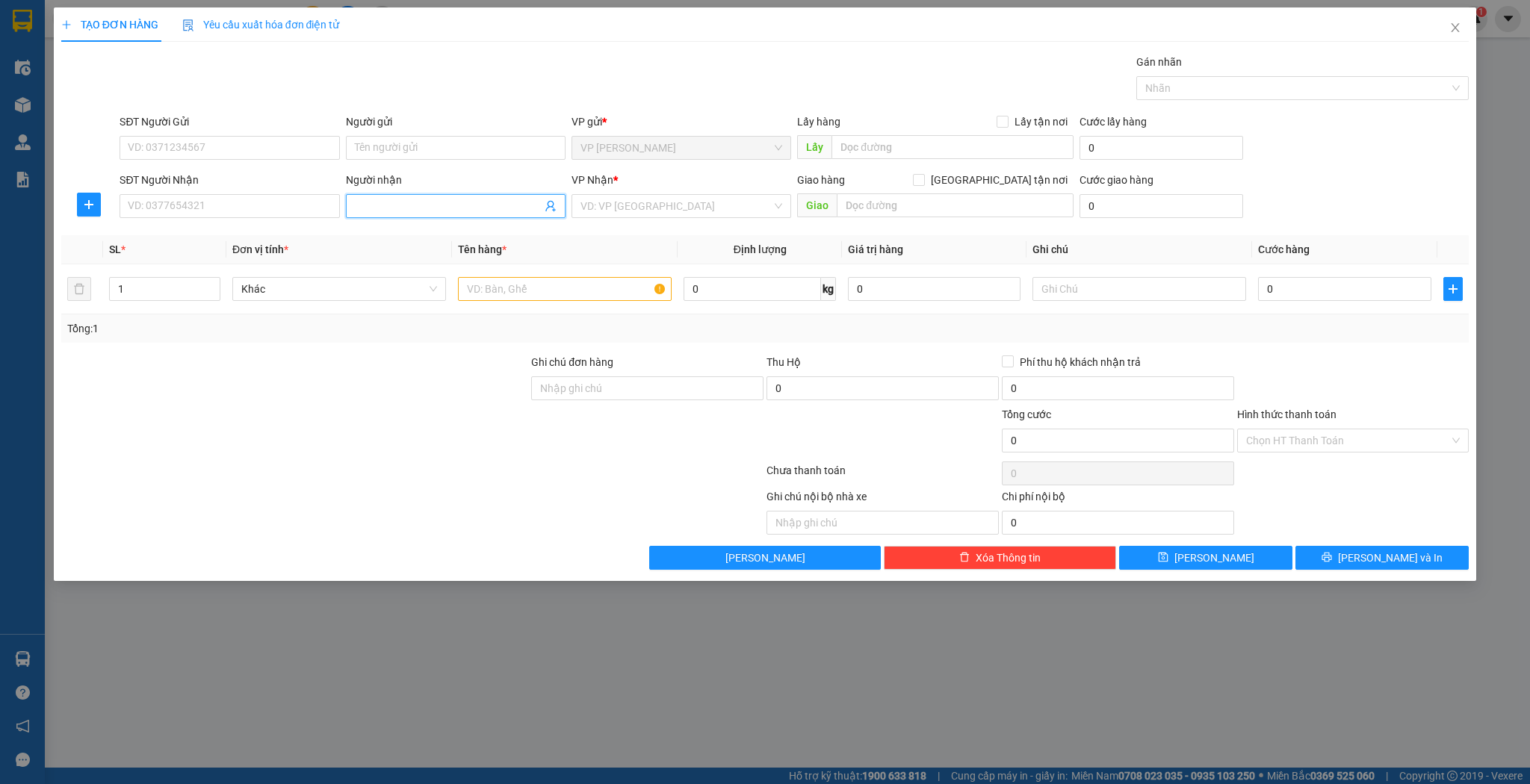
click at [408, 197] on span at bounding box center [456, 206] width 220 height 24
click at [255, 200] on input "SĐT Người Nhận" at bounding box center [229, 206] width 220 height 24
click at [438, 204] on input "Người nhận" at bounding box center [448, 206] width 186 height 17
click at [246, 198] on input "SĐT Người Nhận" at bounding box center [229, 206] width 220 height 24
click at [211, 238] on div "0842024567 - nguyễn viết xuân" at bounding box center [229, 236] width 201 height 17
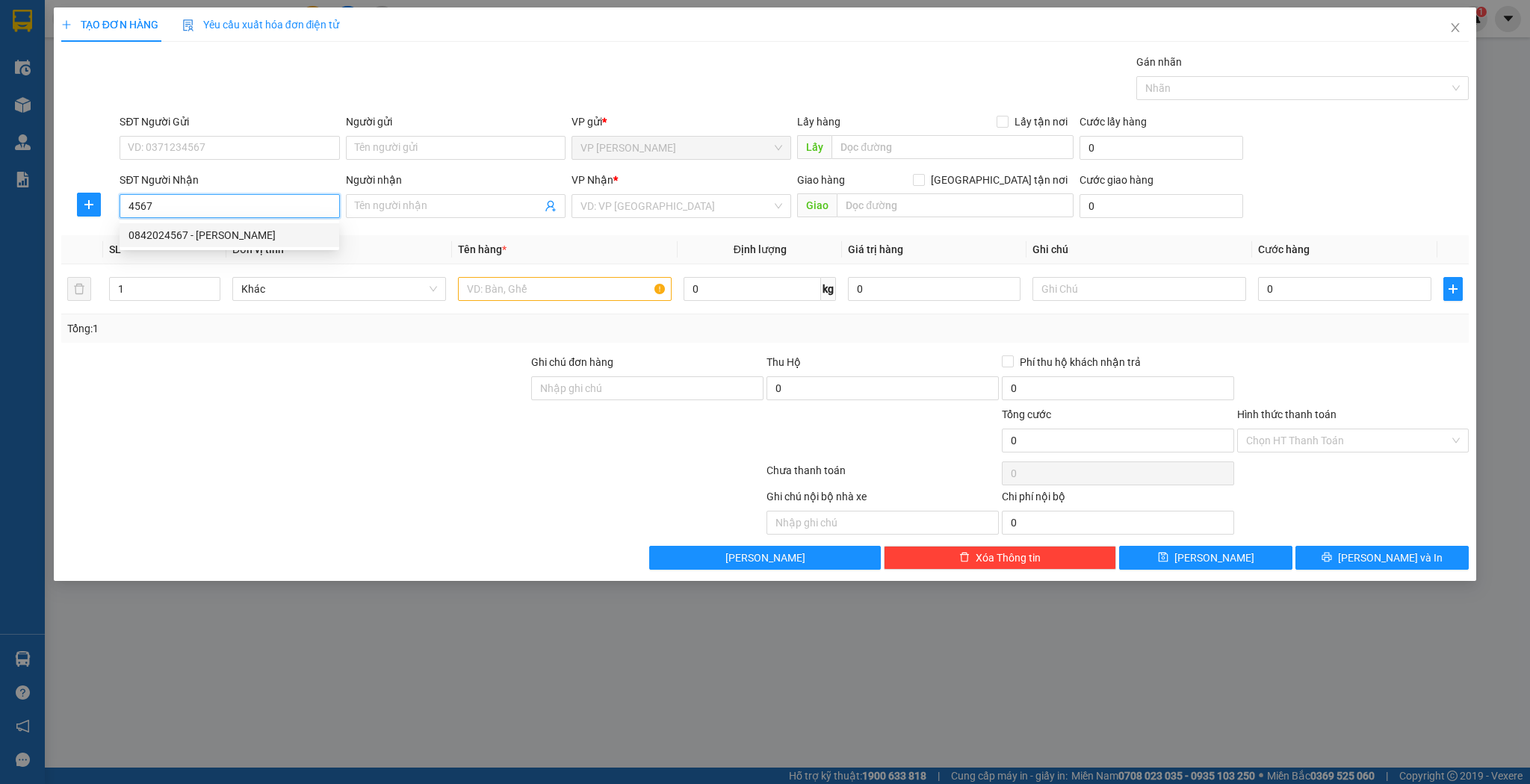
type input "0842024567"
type input "nguyễn viết xuân"
type input "hương khê"
type input "0842024567"
type input "2"
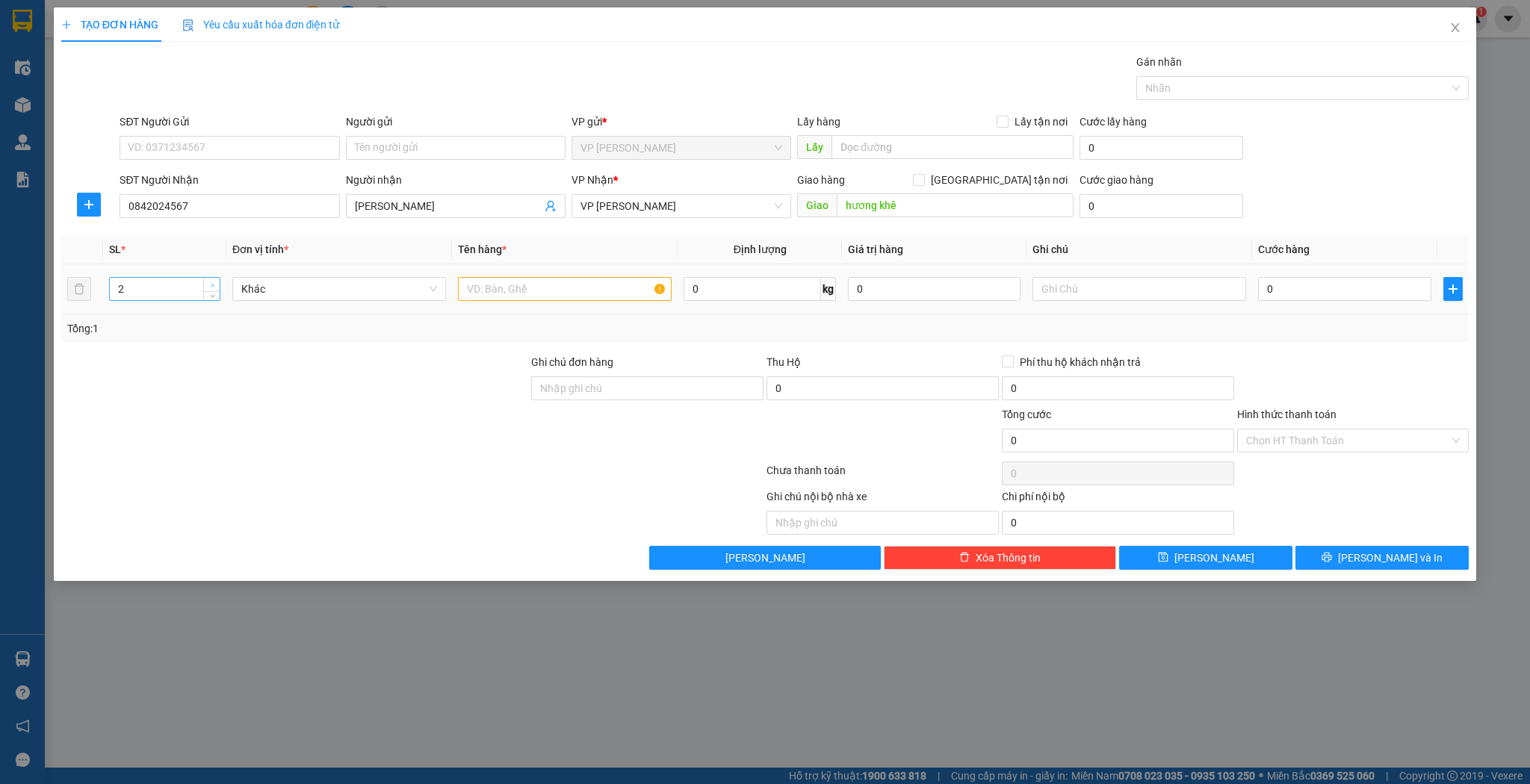
click at [215, 285] on span "up" at bounding box center [213, 285] width 9 height 9
click at [487, 283] on input "text" at bounding box center [564, 289] width 214 height 24
type input "kiện"
click at [1307, 281] on input "0" at bounding box center [1344, 289] width 172 height 24
type input "6"
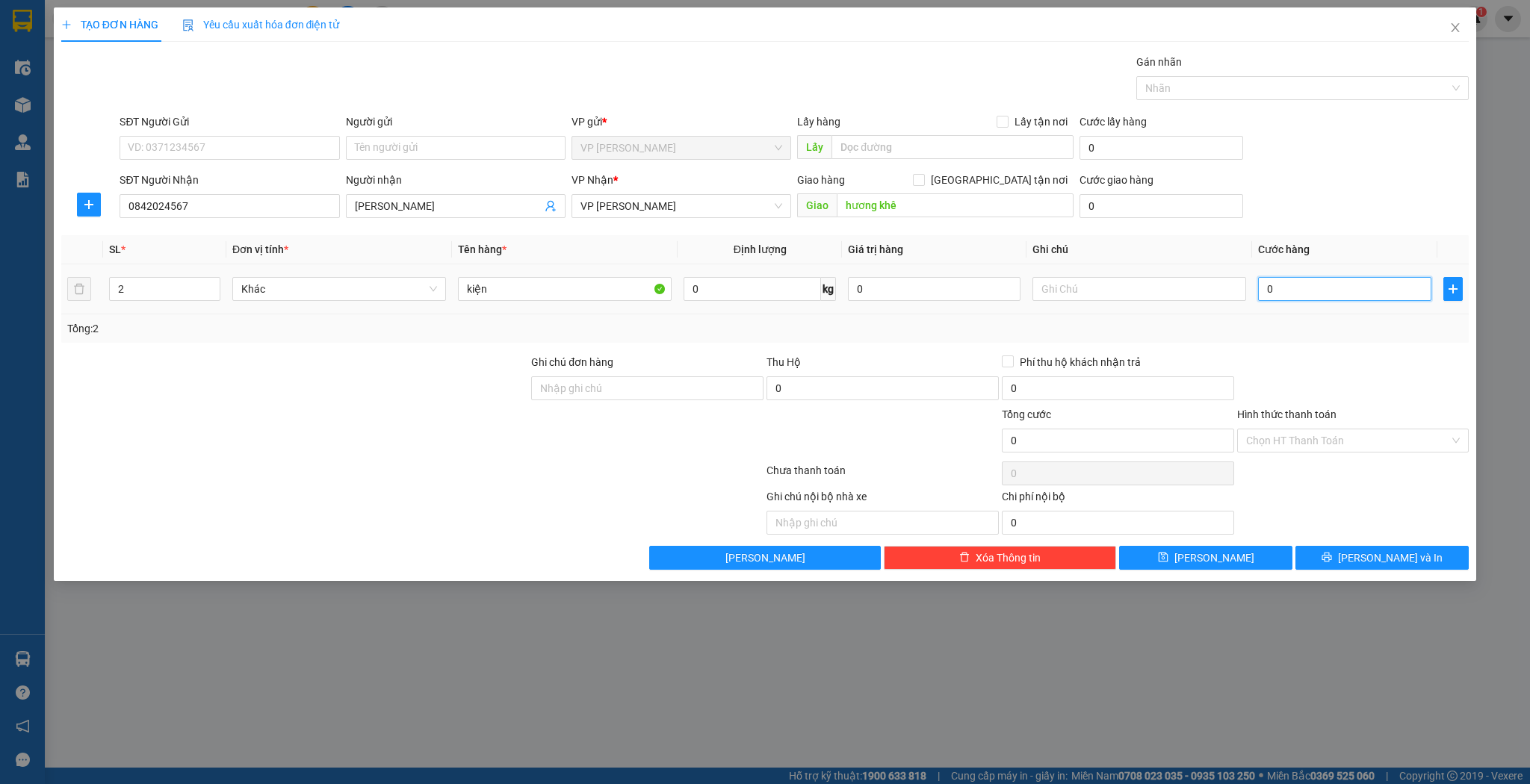
type input "6"
type input "60"
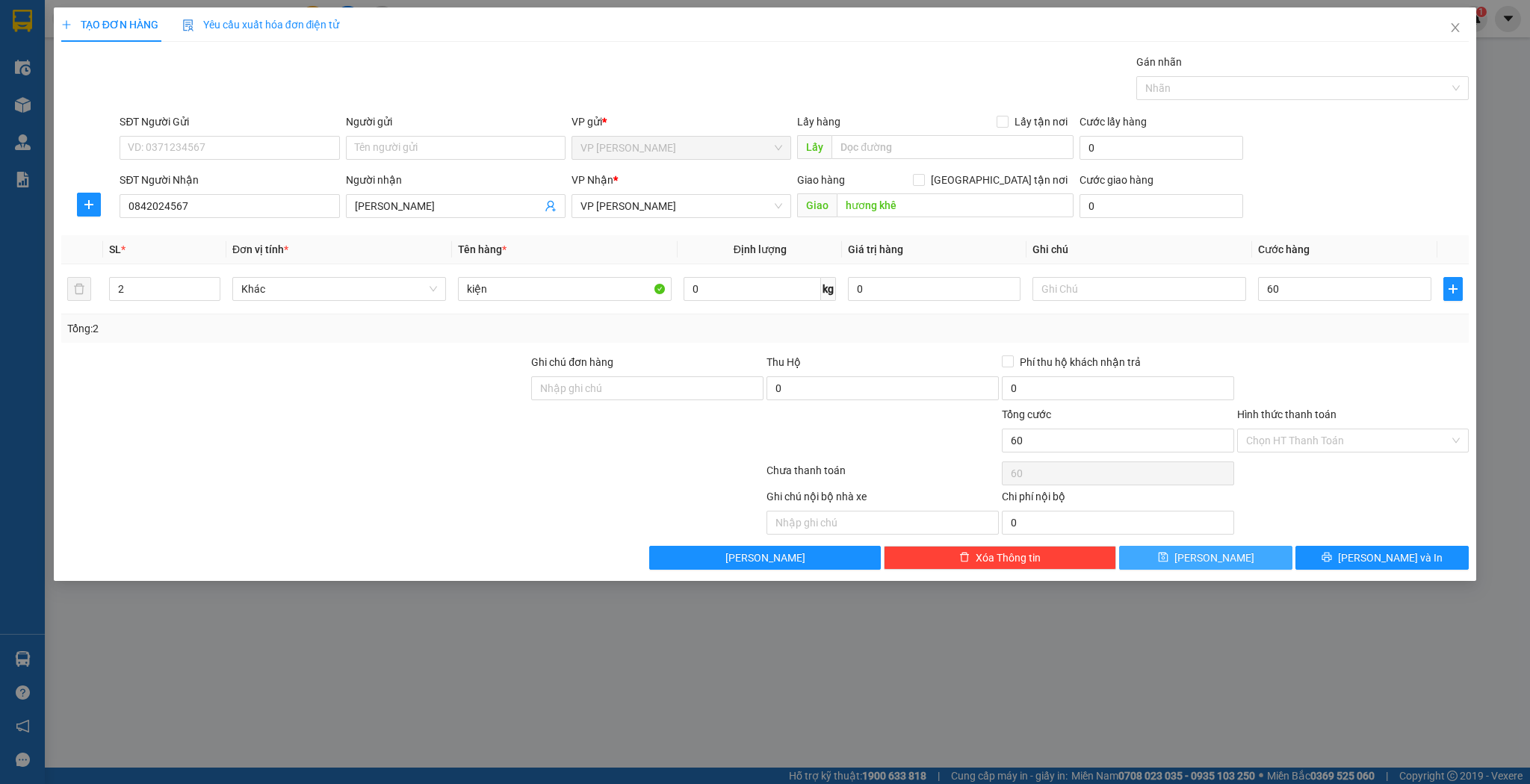
type input "60.000"
click at [1211, 556] on span "[PERSON_NAME]" at bounding box center [1215, 558] width 80 height 17
type input "1"
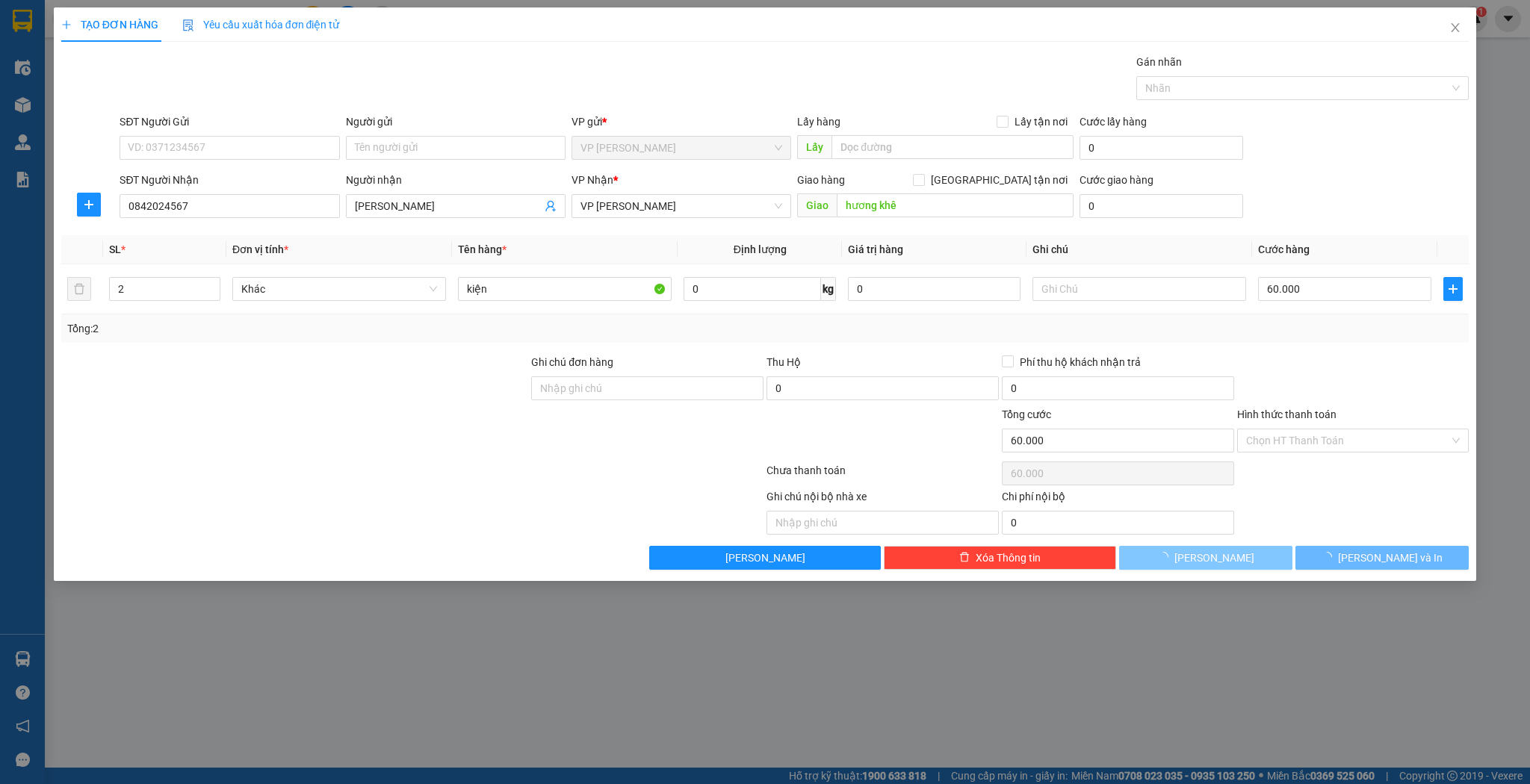
type input "0"
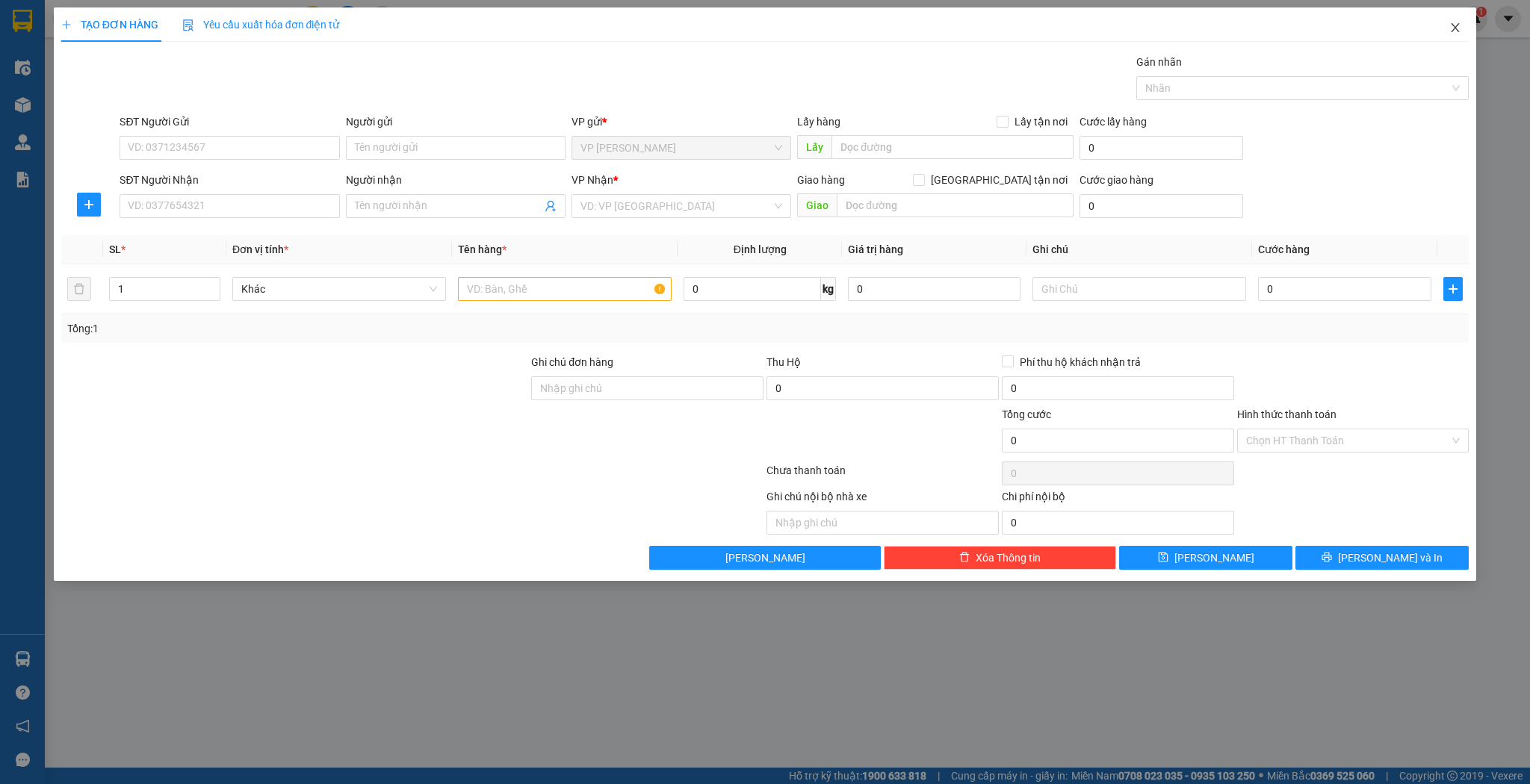
click at [1453, 30] on icon "close" at bounding box center [1455, 27] width 12 height 12
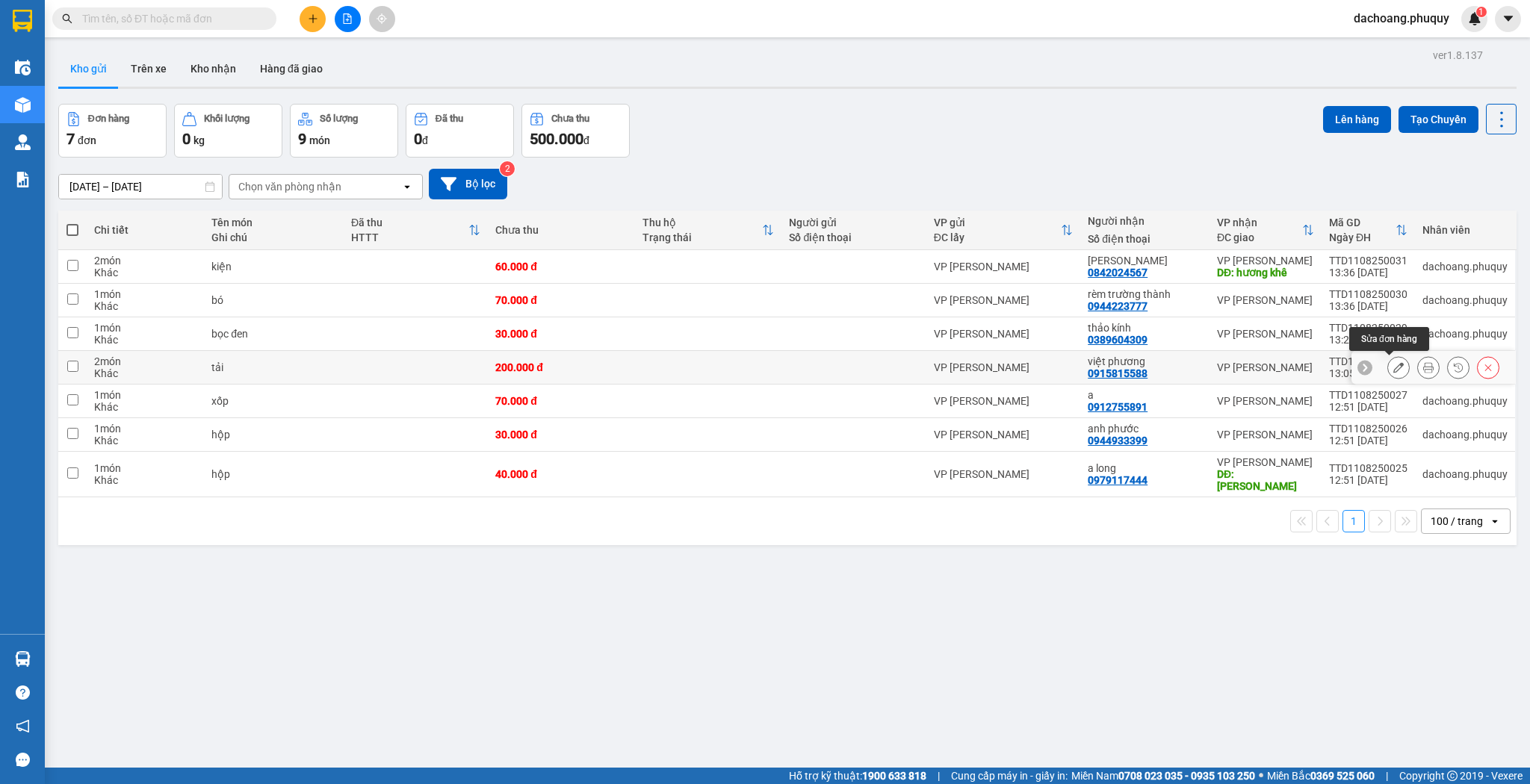
click at [1394, 364] on icon at bounding box center [1399, 367] width 10 height 10
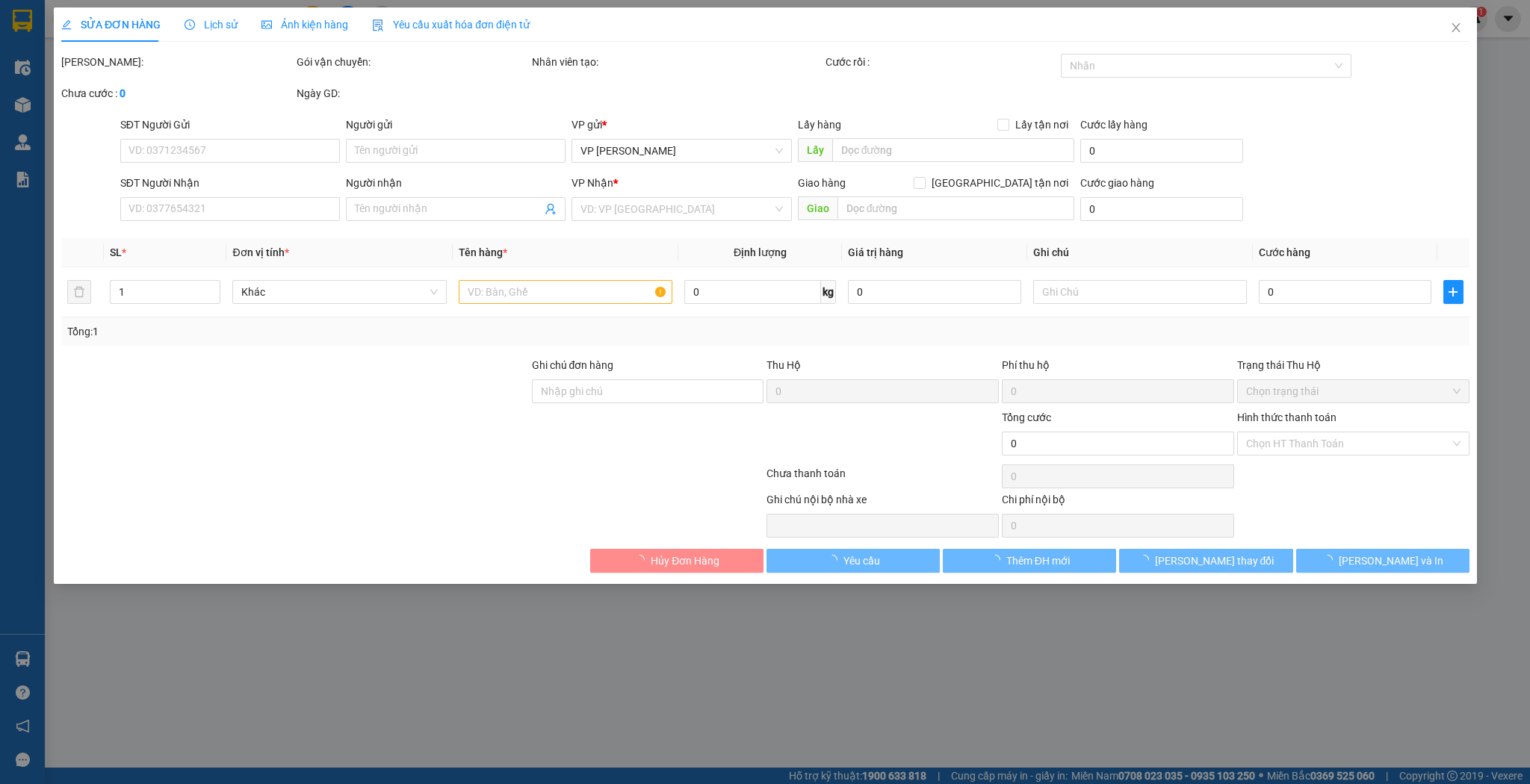
type input "0915815588"
type input "việt phương"
type input "200.000"
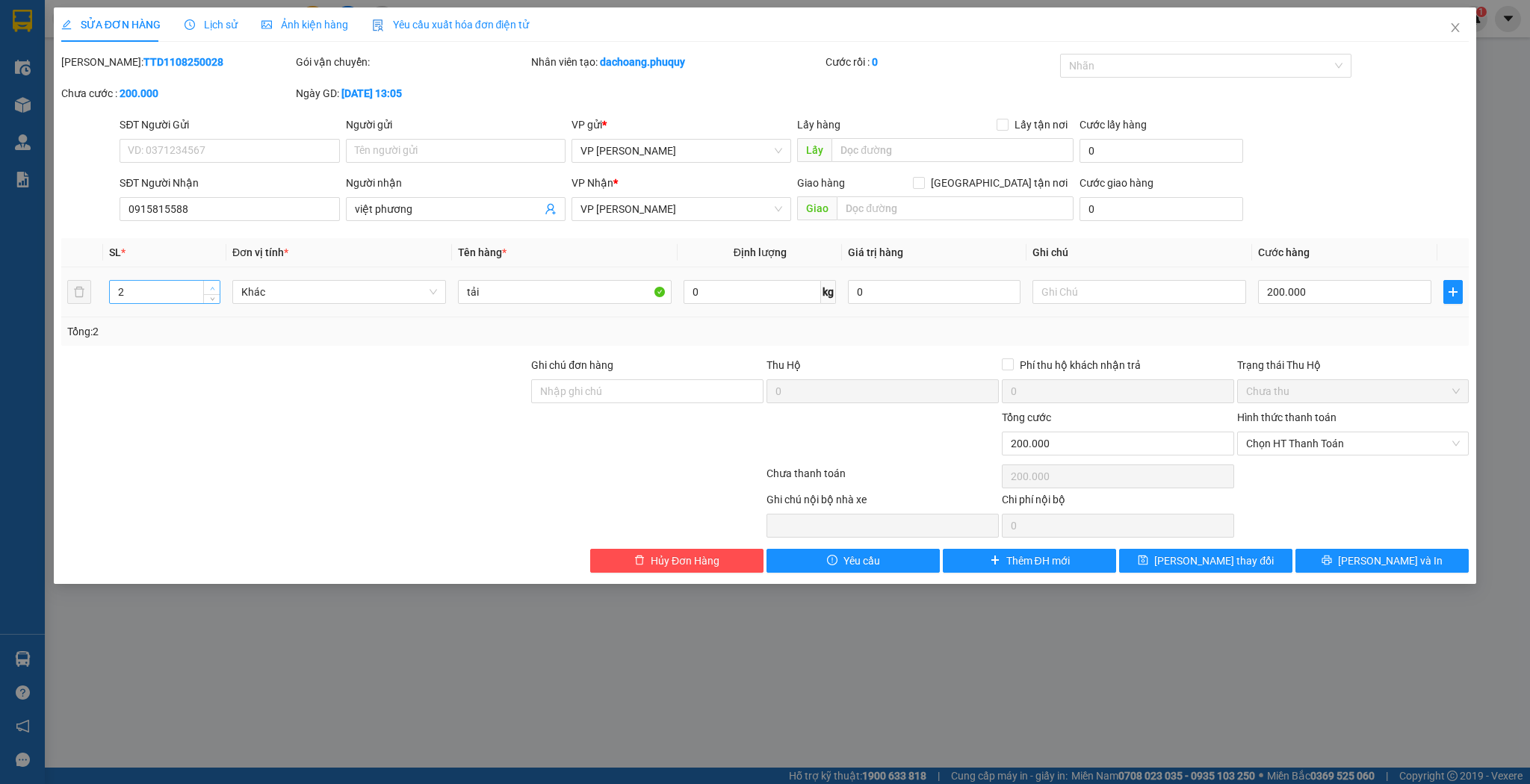
type input "3"
click at [213, 287] on icon "up" at bounding box center [213, 289] width 6 height 6
click at [461, 290] on input "tải" at bounding box center [564, 293] width 214 height 24
click at [509, 294] on input "2 tải" at bounding box center [564, 293] width 214 height 24
type input "2 tải 1 bọc"
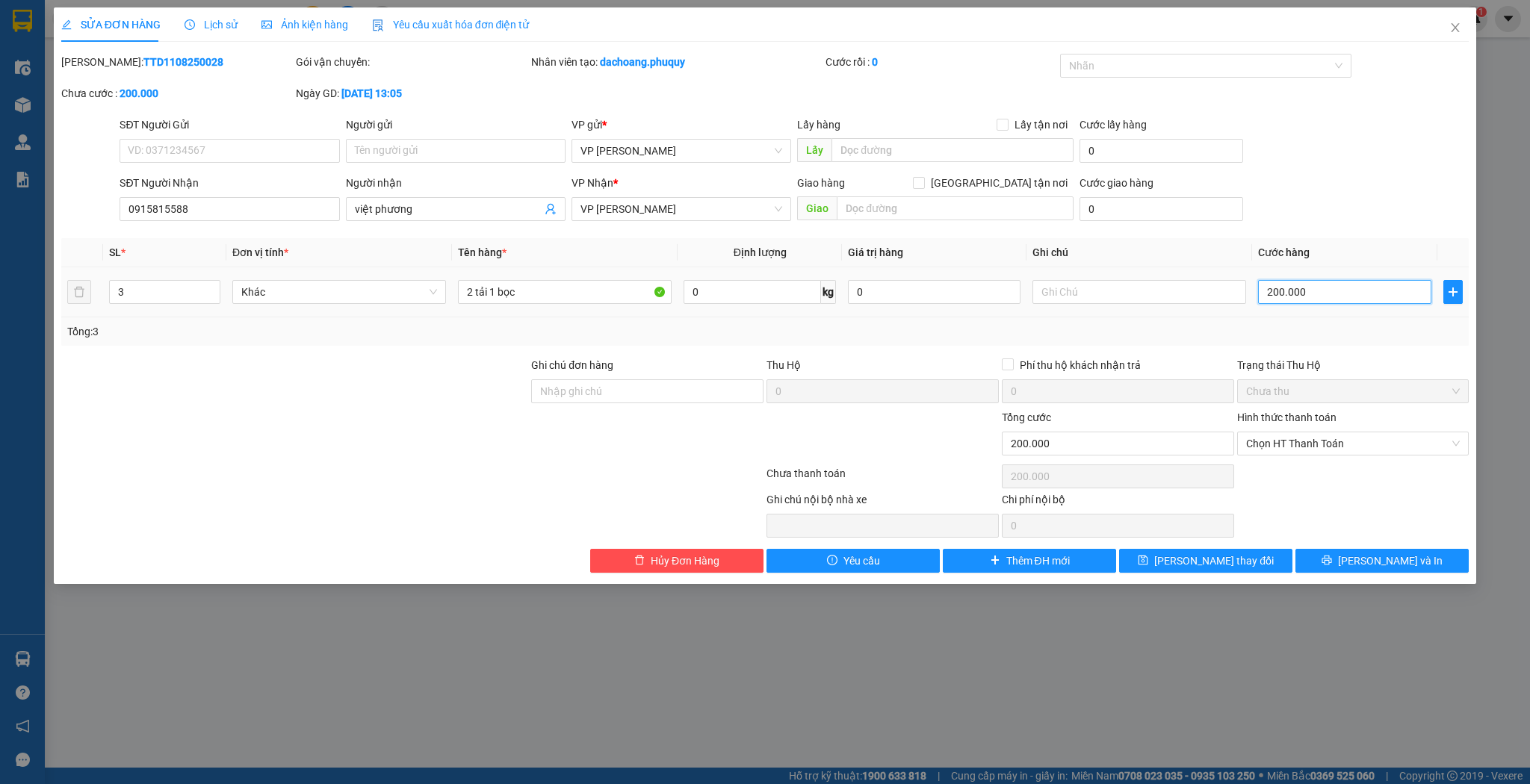
click at [1284, 290] on input "200.000" at bounding box center [1344, 293] width 172 height 24
type input "2"
type input "23"
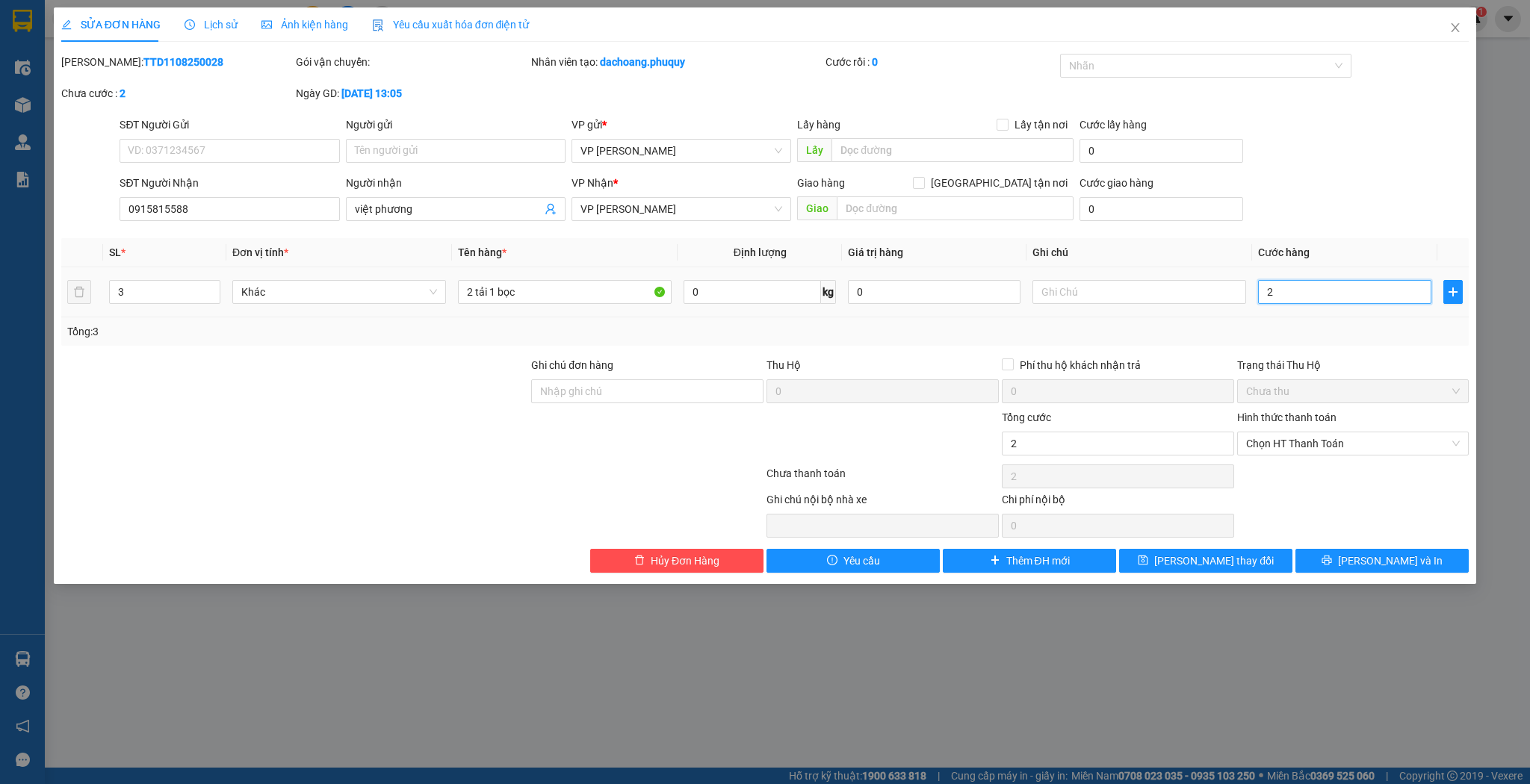
type input "23"
type input "230"
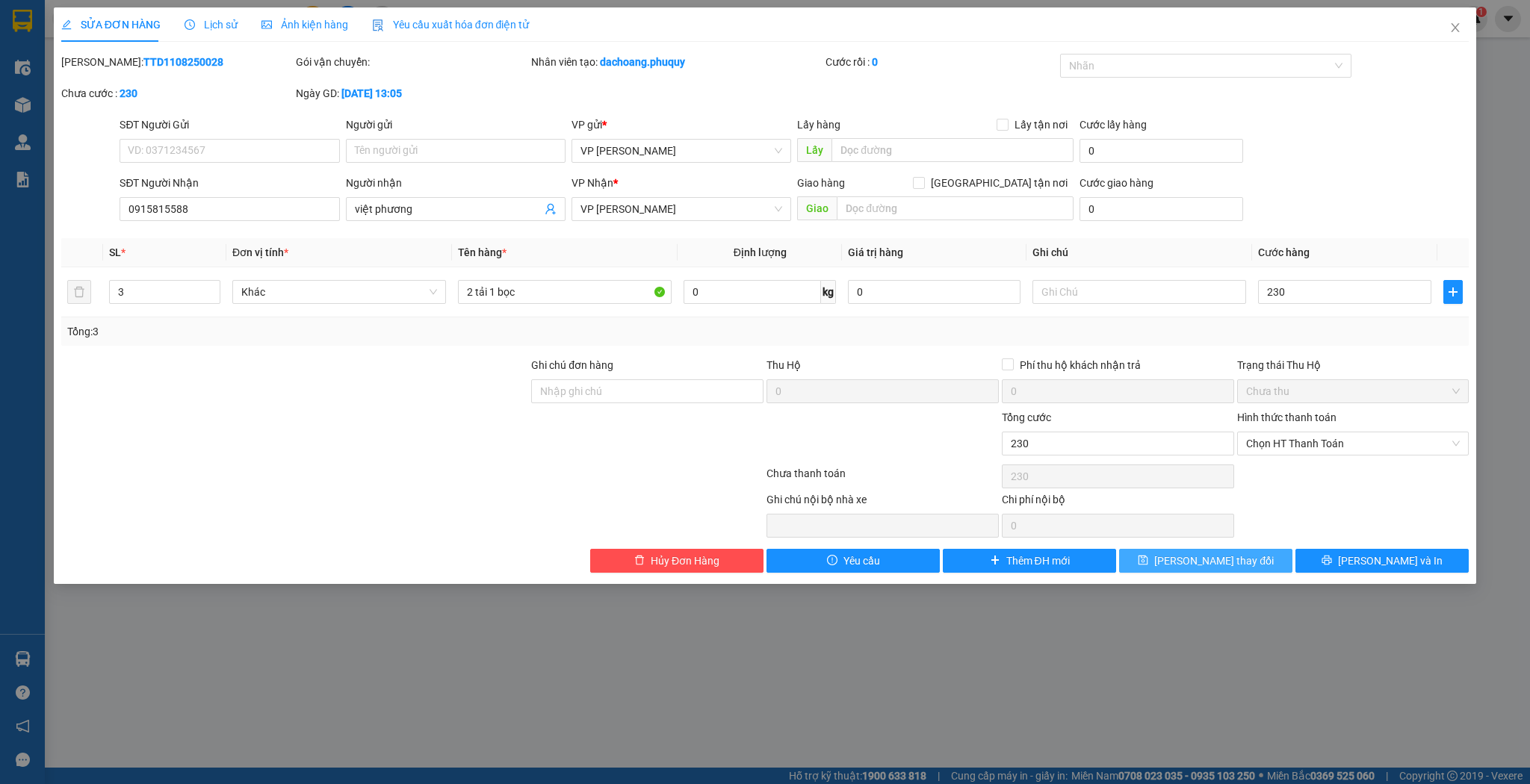
type input "230.000"
click at [1224, 558] on span "[PERSON_NAME] thay đổi" at bounding box center [1214, 561] width 119 height 17
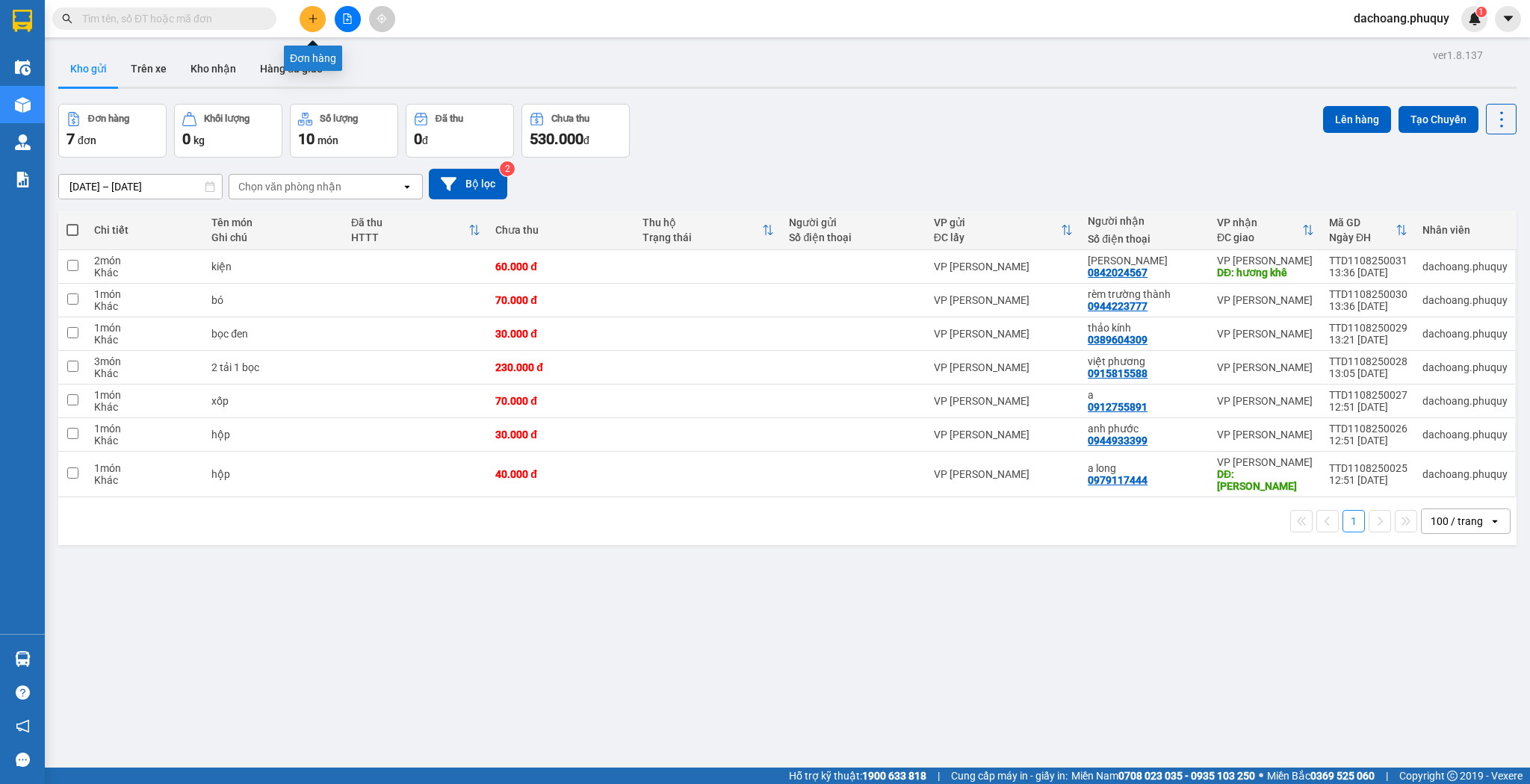
click at [313, 18] on icon "plus" at bounding box center [312, 18] width 8 height 1
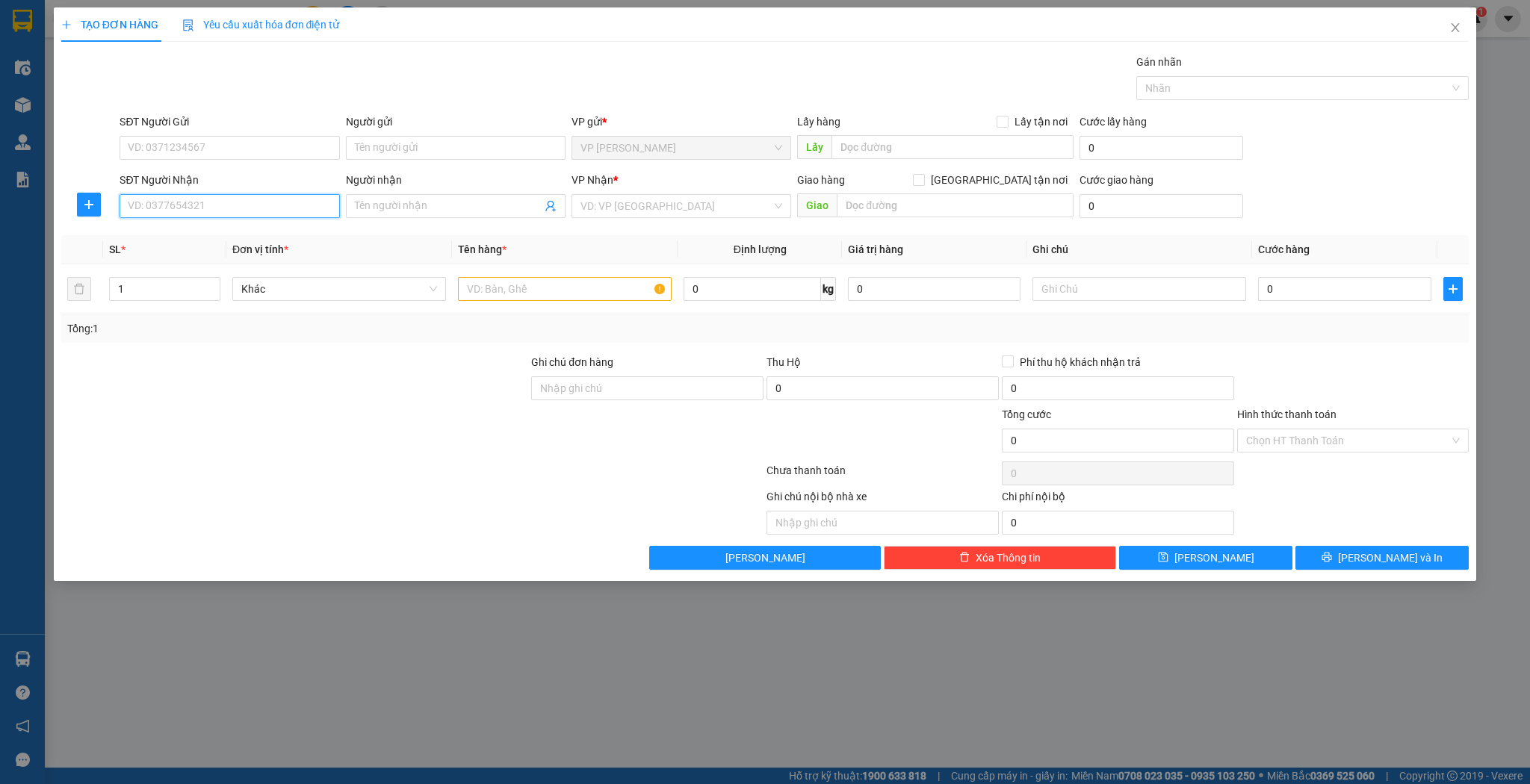
click at [296, 205] on input "SĐT Người Nhận" at bounding box center [229, 206] width 220 height 24
click at [359, 205] on input "Người nhận" at bounding box center [448, 206] width 186 height 17
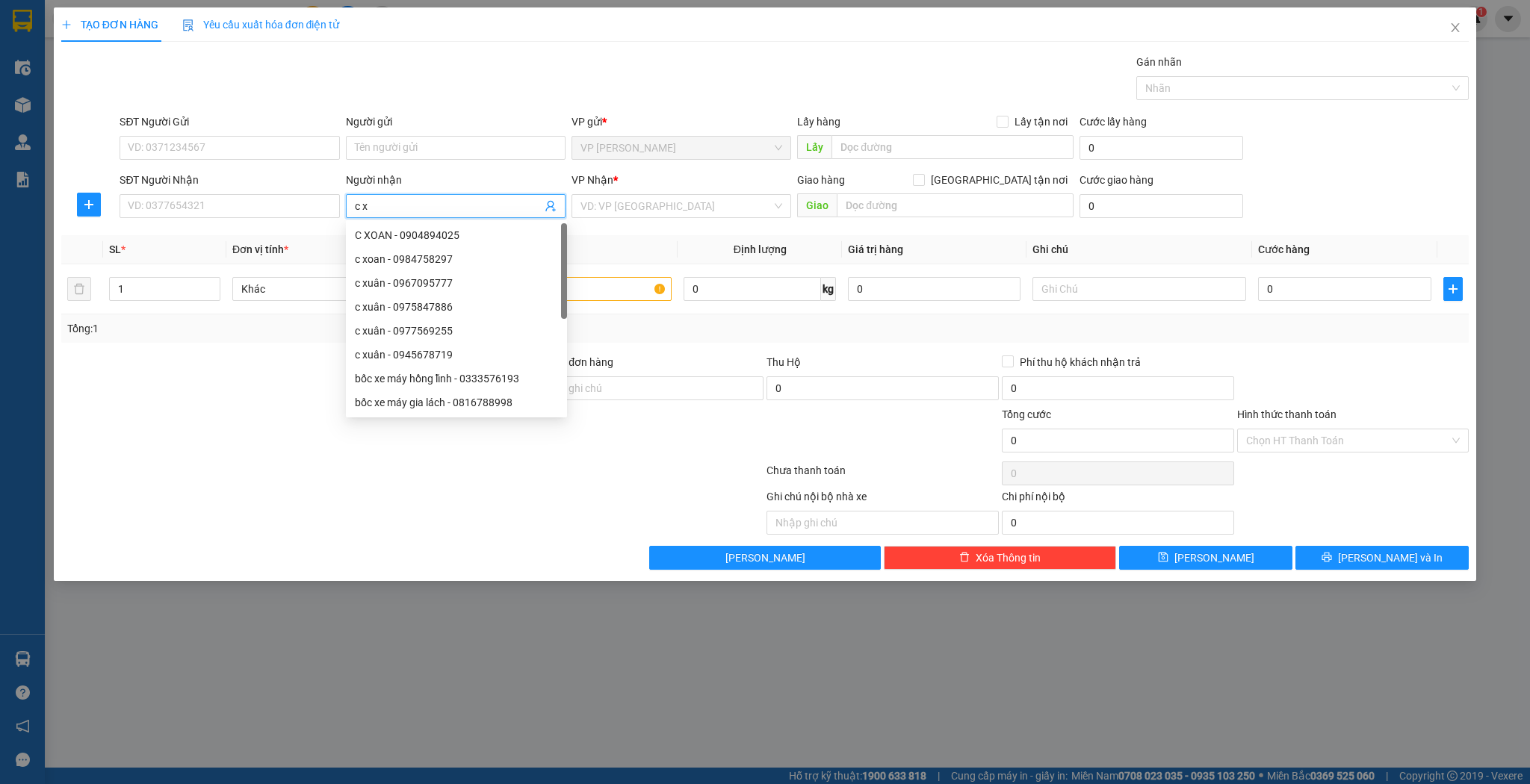
type input "c xo"
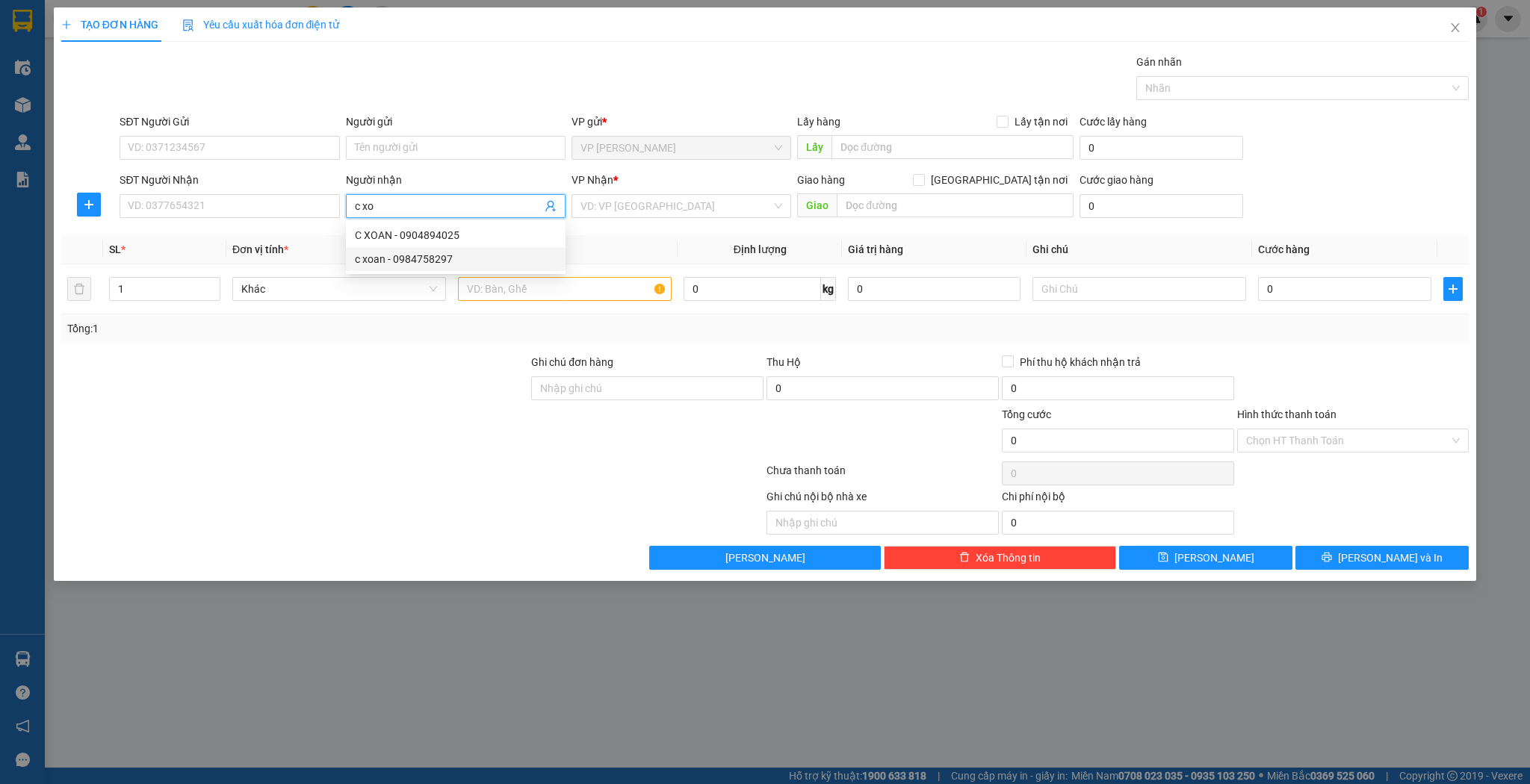
click at [412, 260] on div "c xoan - 0984758297" at bounding box center [456, 259] width 201 height 17
type input "0984758297"
type input "c xoan"
click at [474, 283] on input "text" at bounding box center [564, 289] width 214 height 24
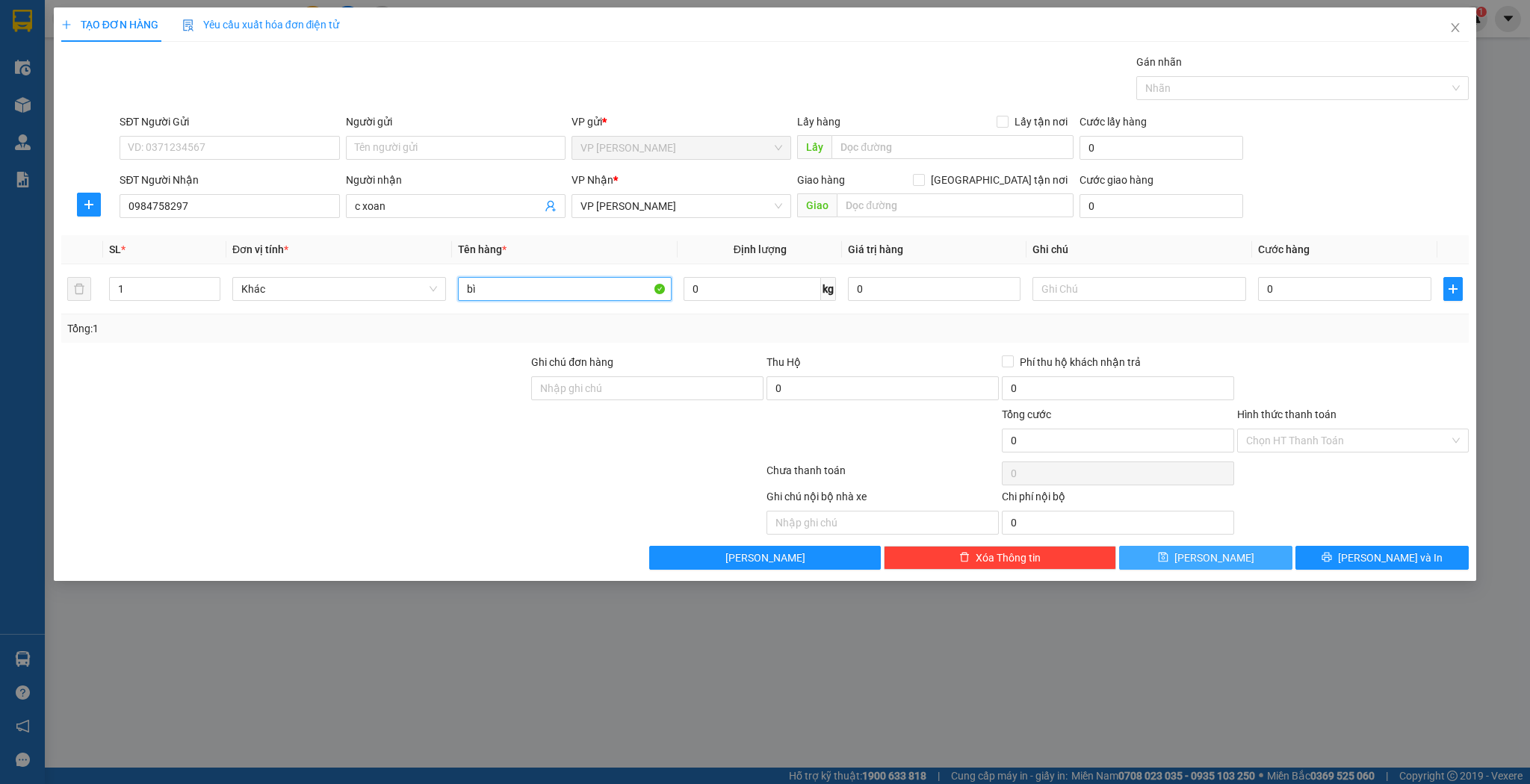
type input "bì"
click at [1183, 556] on button "[PERSON_NAME]" at bounding box center [1206, 558] width 173 height 24
click at [219, 193] on div "SĐT Người Nhận" at bounding box center [229, 183] width 220 height 22
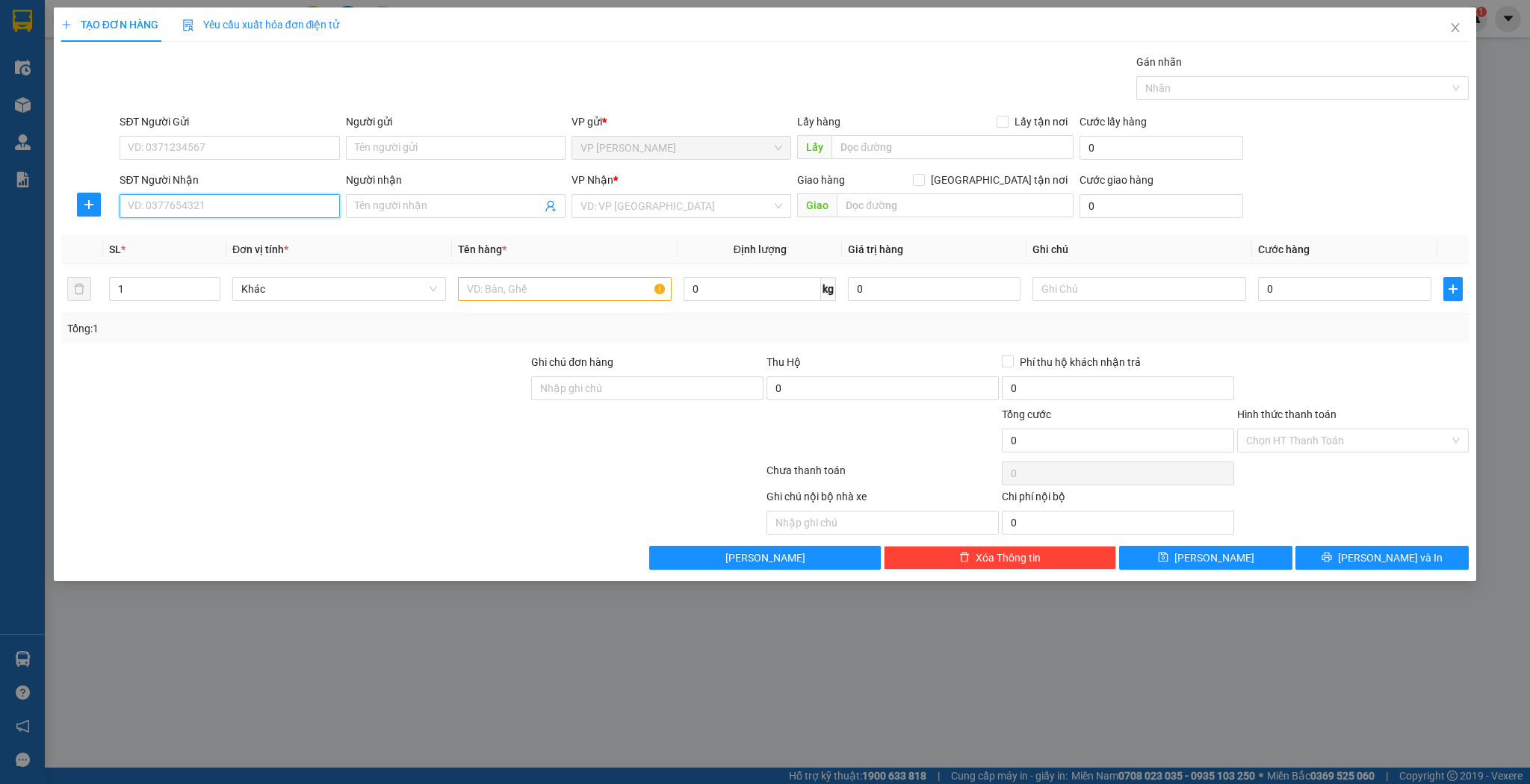
click at [216, 200] on input "SĐT Người Nhận" at bounding box center [229, 206] width 220 height 24
click at [227, 232] on div "0911893712 - thắm coop mart" at bounding box center [229, 236] width 201 height 17
type input "0911893712"
type input "thắm coop mart"
type input "0911893712"
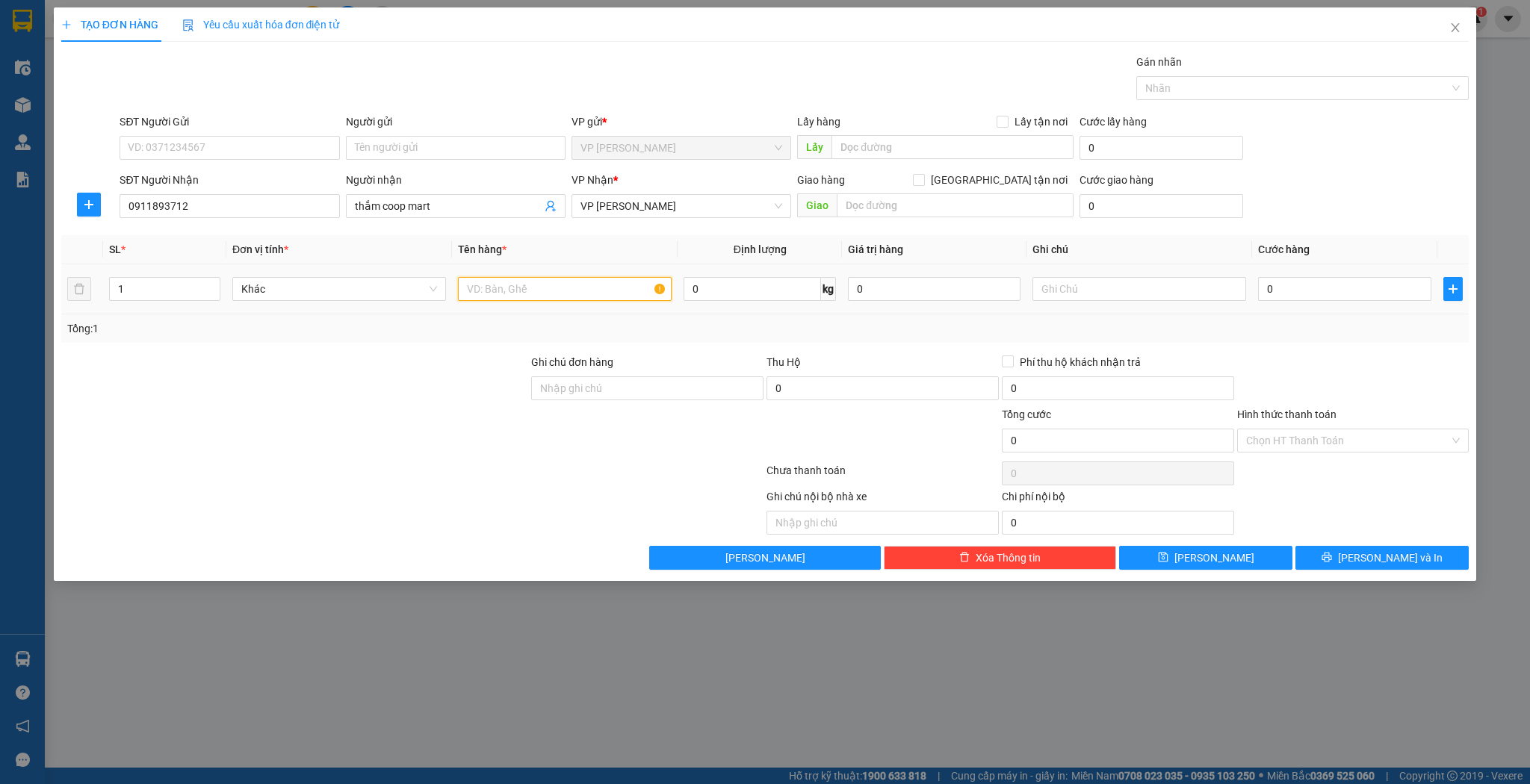
click at [495, 287] on input "text" at bounding box center [564, 289] width 214 height 24
type input "thùng"
click at [1286, 297] on input "0" at bounding box center [1344, 289] width 172 height 24
type input "5"
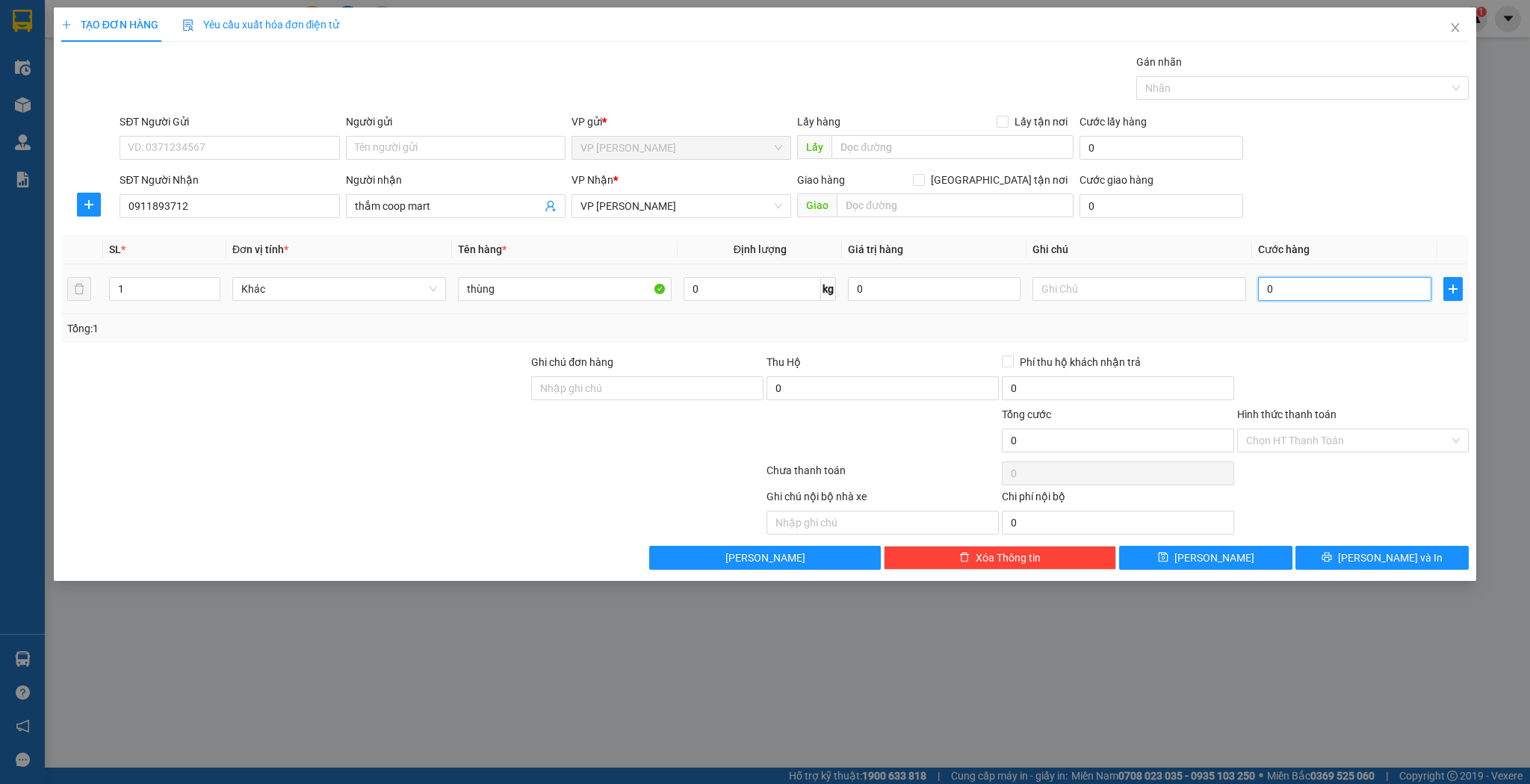
type input "5"
type input "50"
type input "50.000"
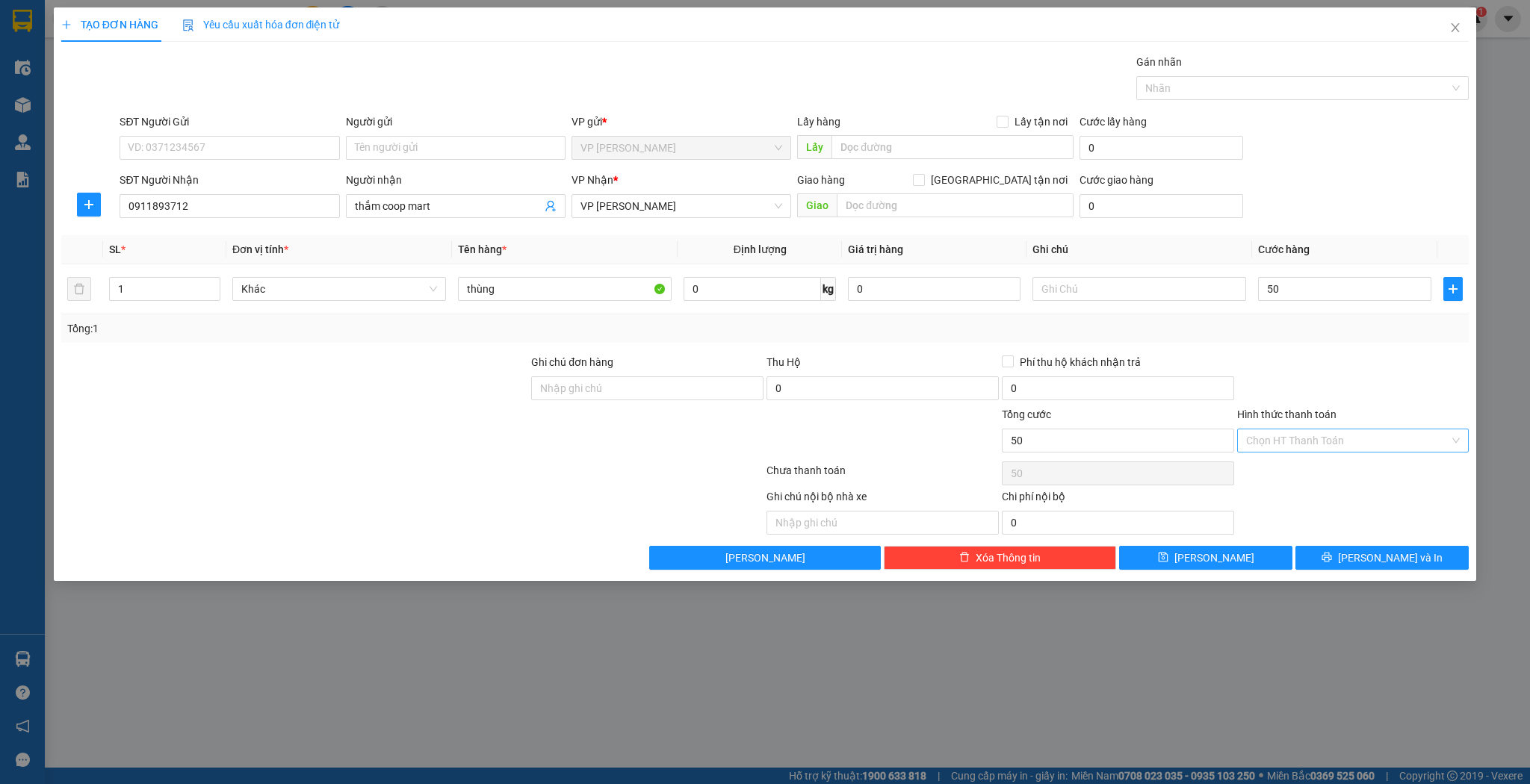
type input "50.000"
click at [1300, 443] on input "Hình thức thanh toán" at bounding box center [1348, 441] width 204 height 22
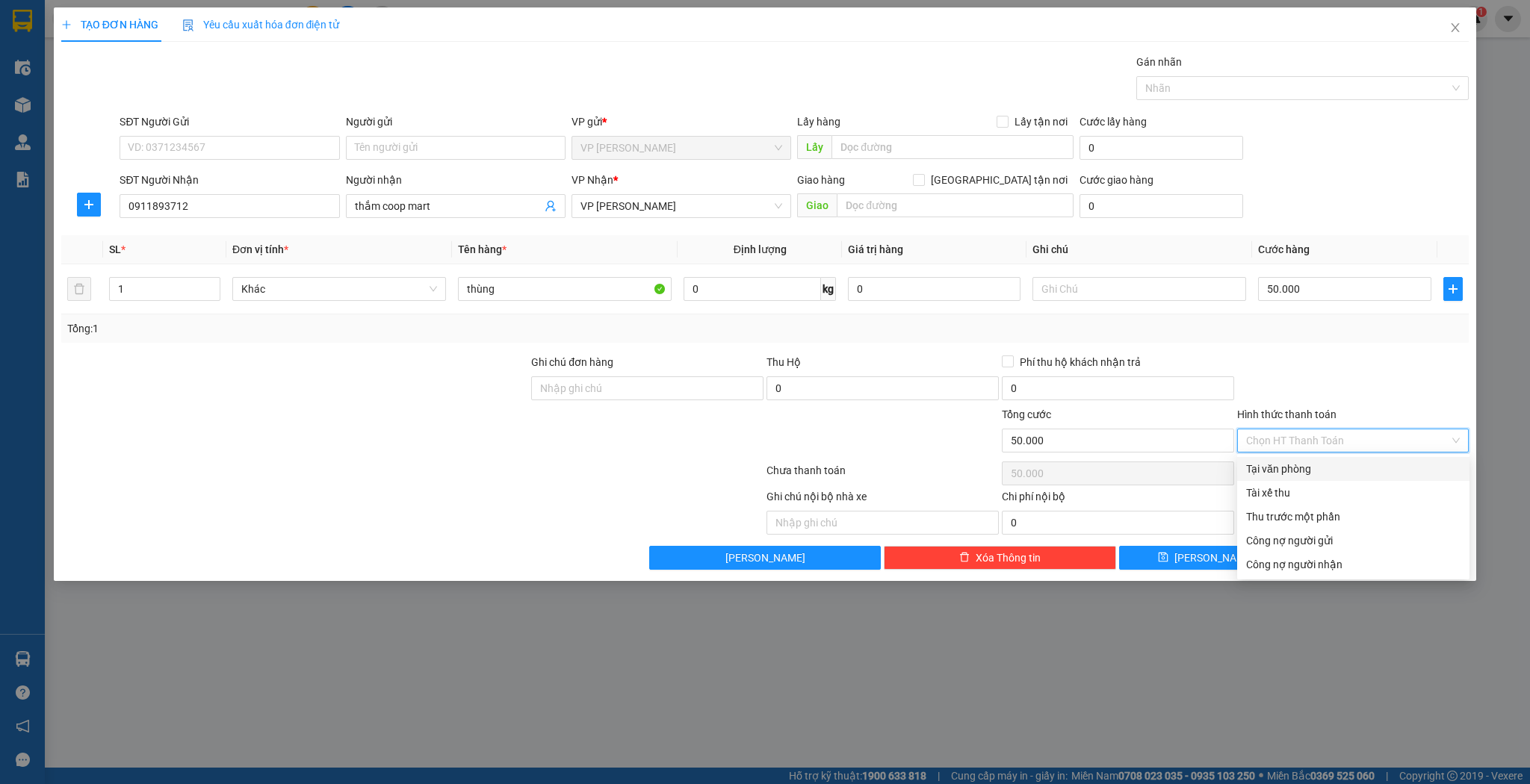
click at [1265, 479] on div "Tại văn phòng" at bounding box center [1353, 469] width 232 height 24
type input "0"
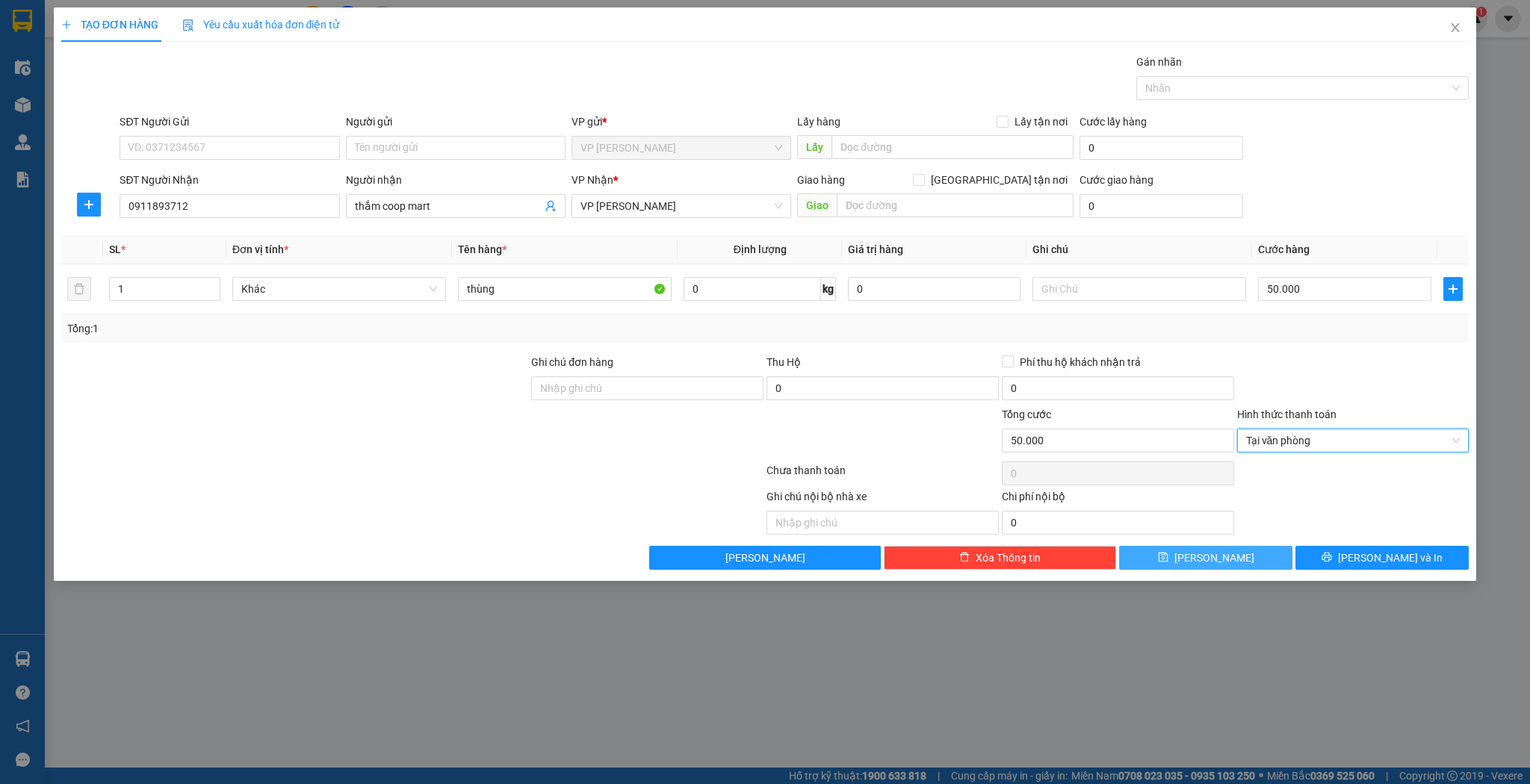
click at [1170, 558] on button "[PERSON_NAME]" at bounding box center [1206, 558] width 173 height 24
type input "0"
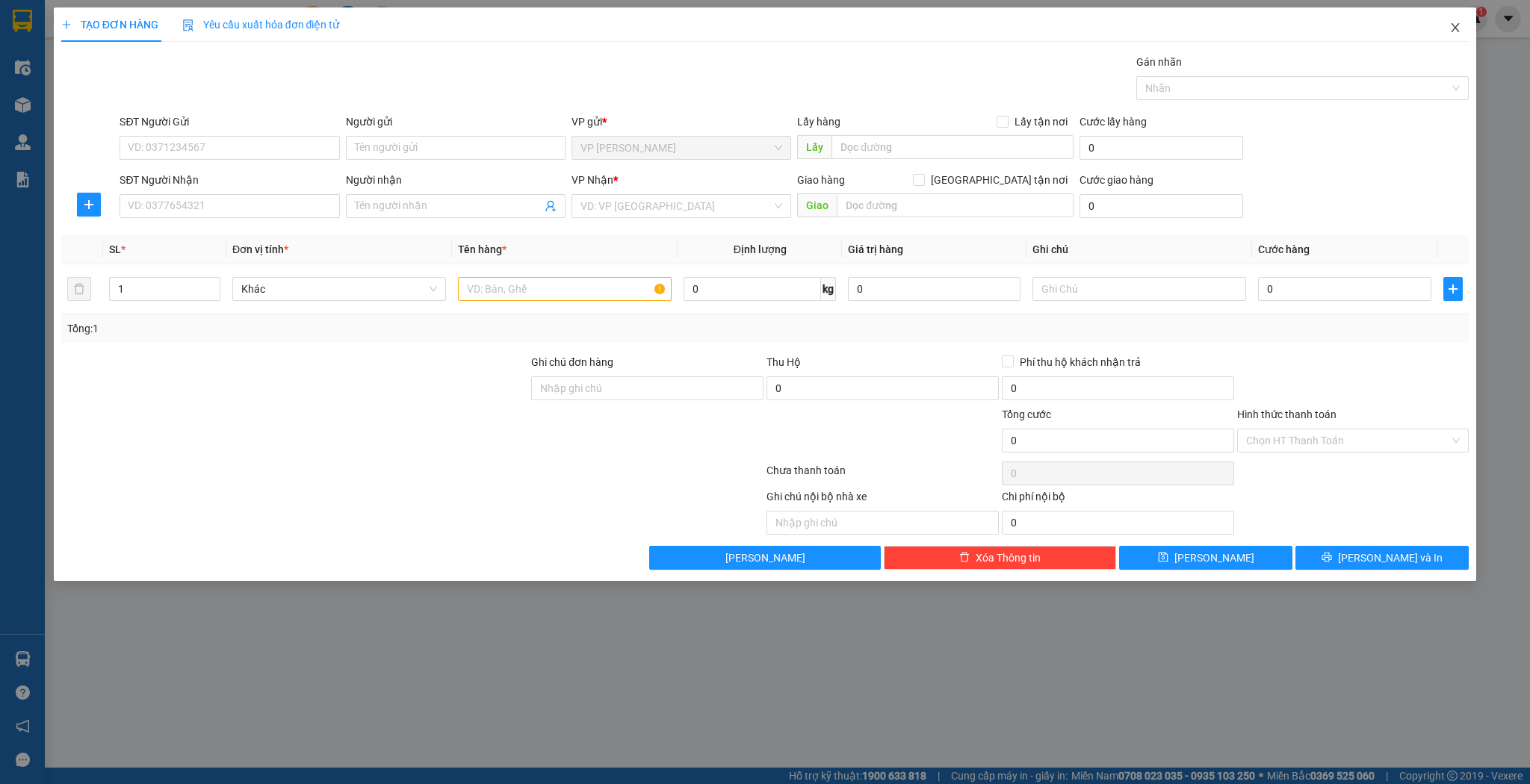
click at [1457, 30] on icon "close" at bounding box center [1455, 28] width 8 height 9
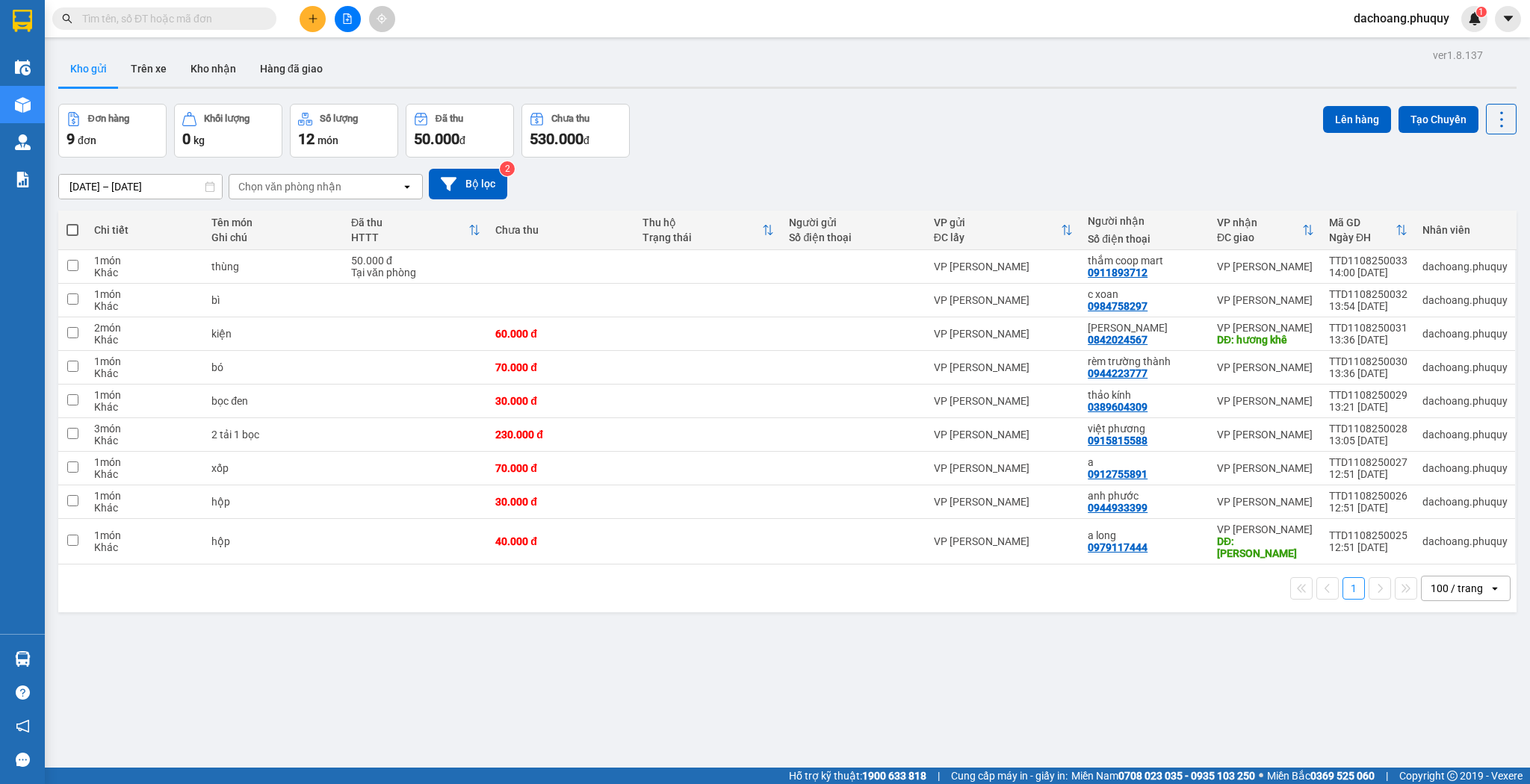
click at [203, 24] on input "text" at bounding box center [170, 19] width 176 height 17
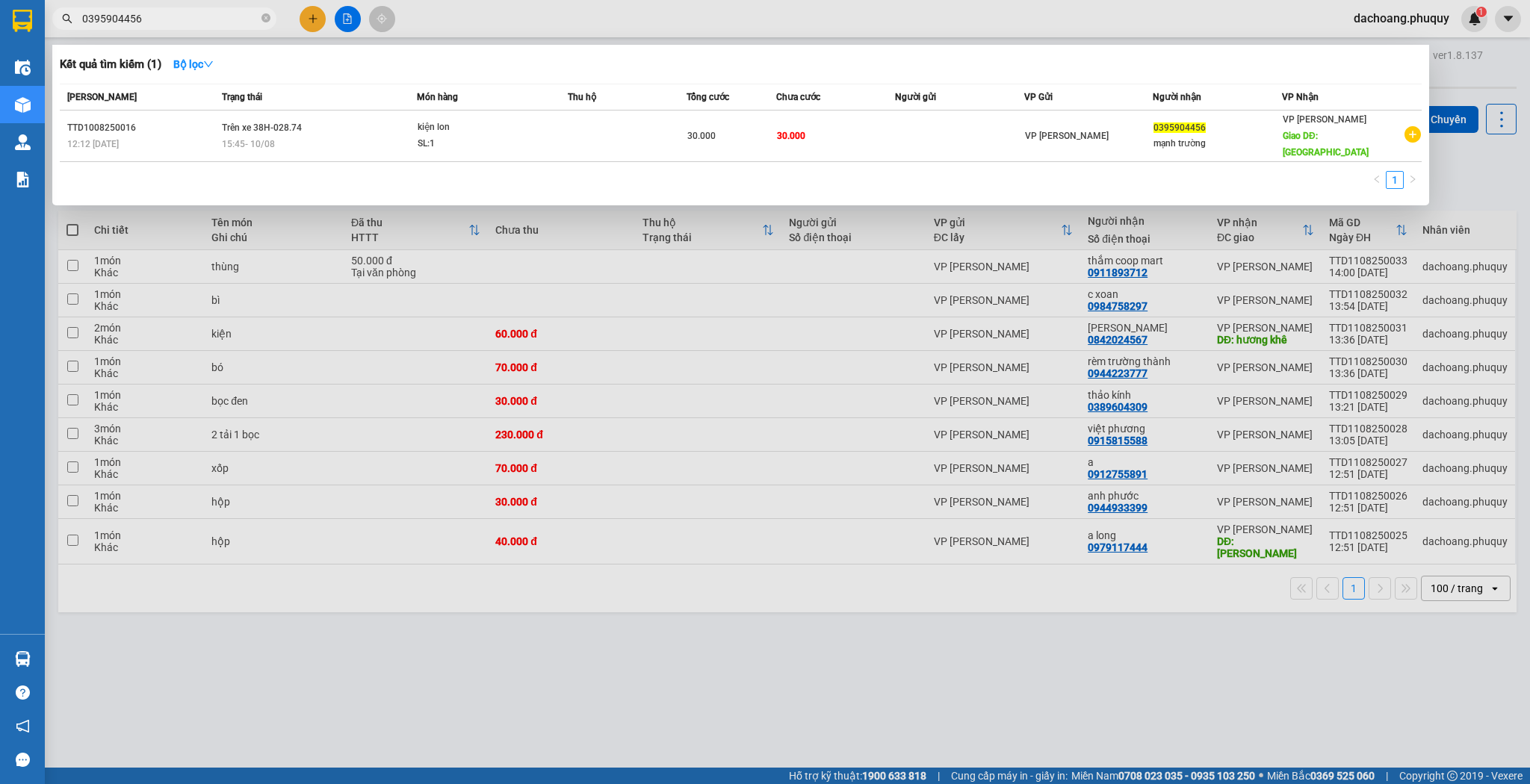
type input "0395904456"
click at [307, 17] on div at bounding box center [765, 392] width 1530 height 784
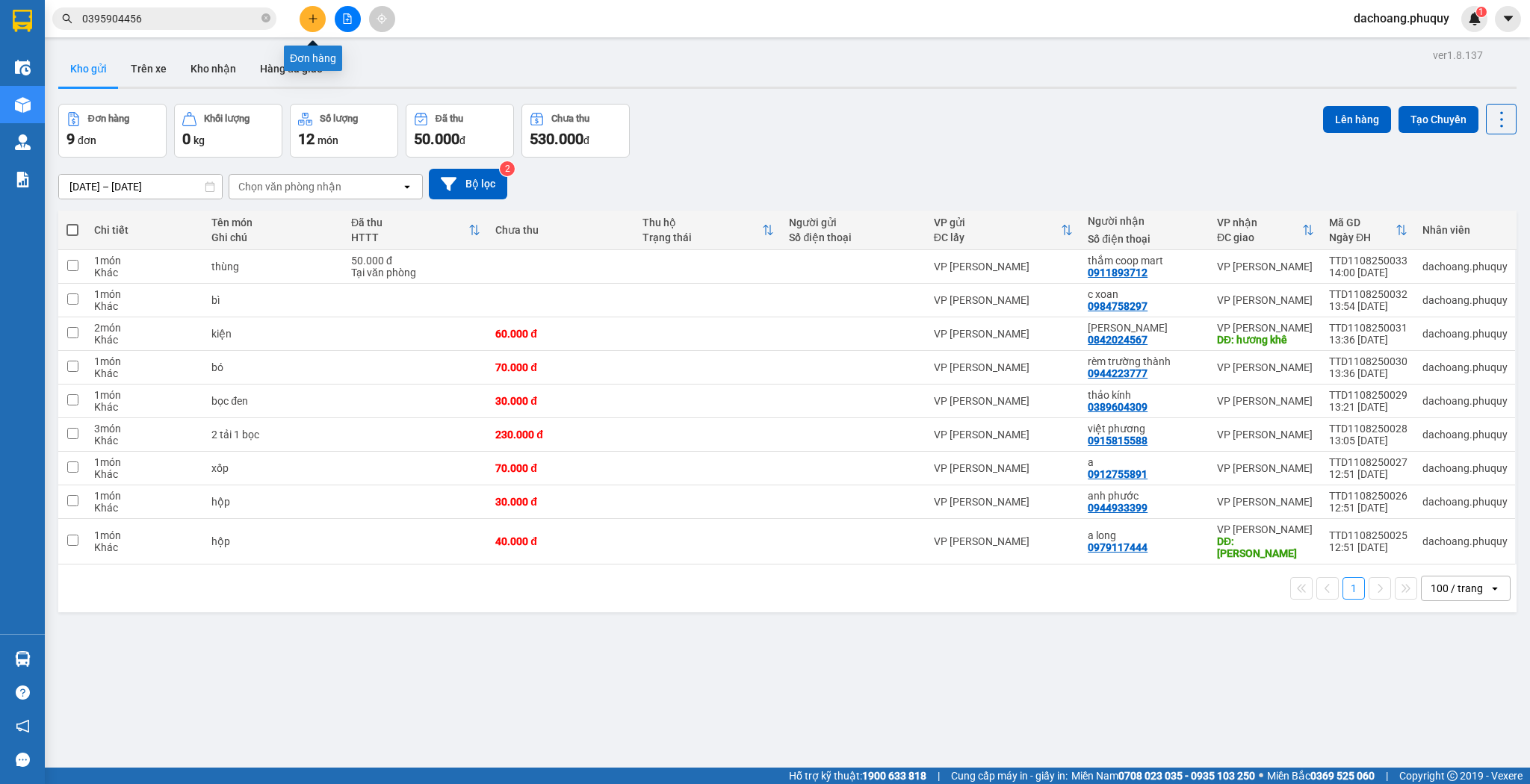
click at [310, 23] on icon "plus" at bounding box center [312, 18] width 10 height 10
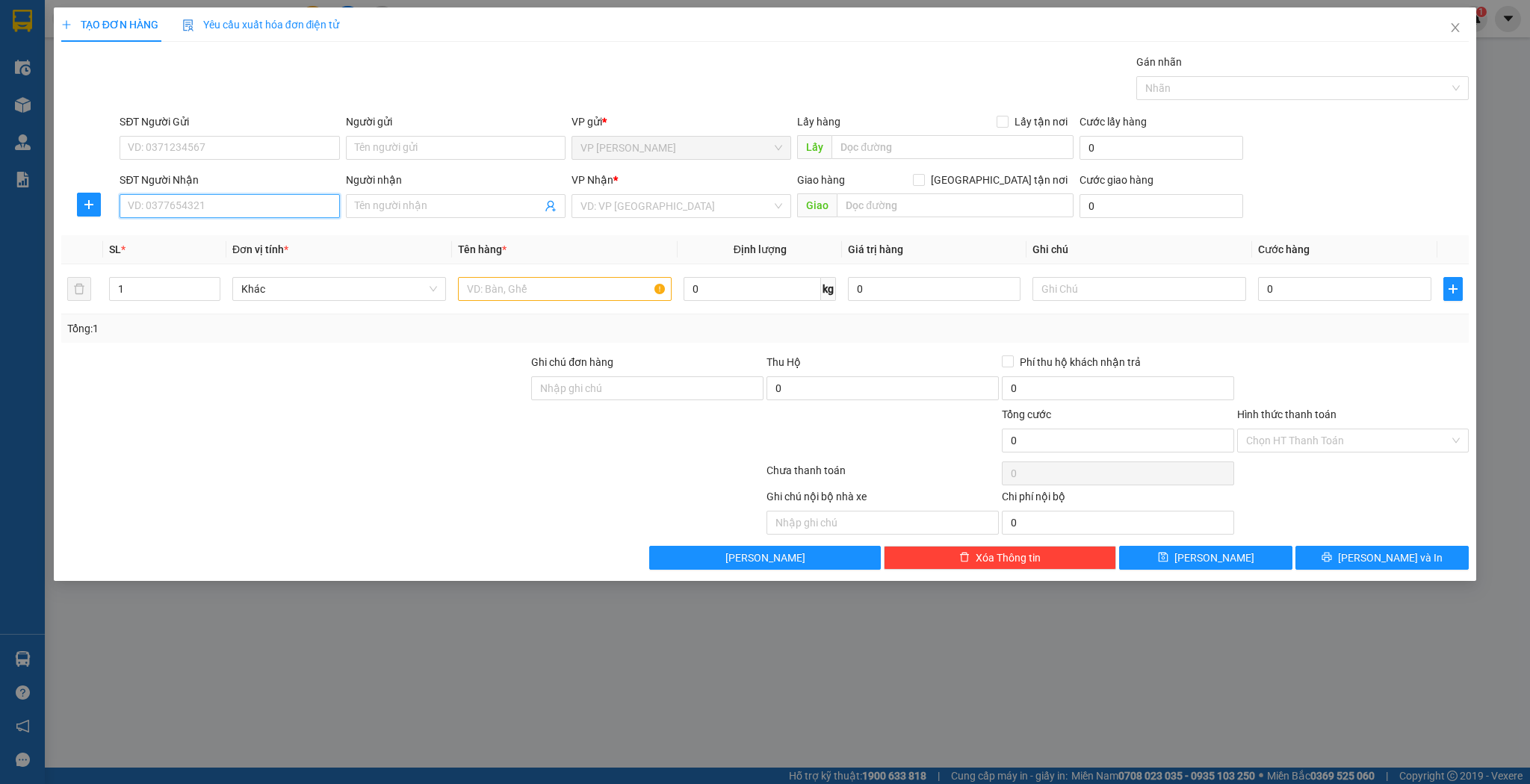
click at [244, 201] on input "SĐT Người Nhận" at bounding box center [229, 206] width 220 height 24
click at [227, 238] on div "0329034444 - a vinh" at bounding box center [229, 236] width 201 height 17
type input "0329034444"
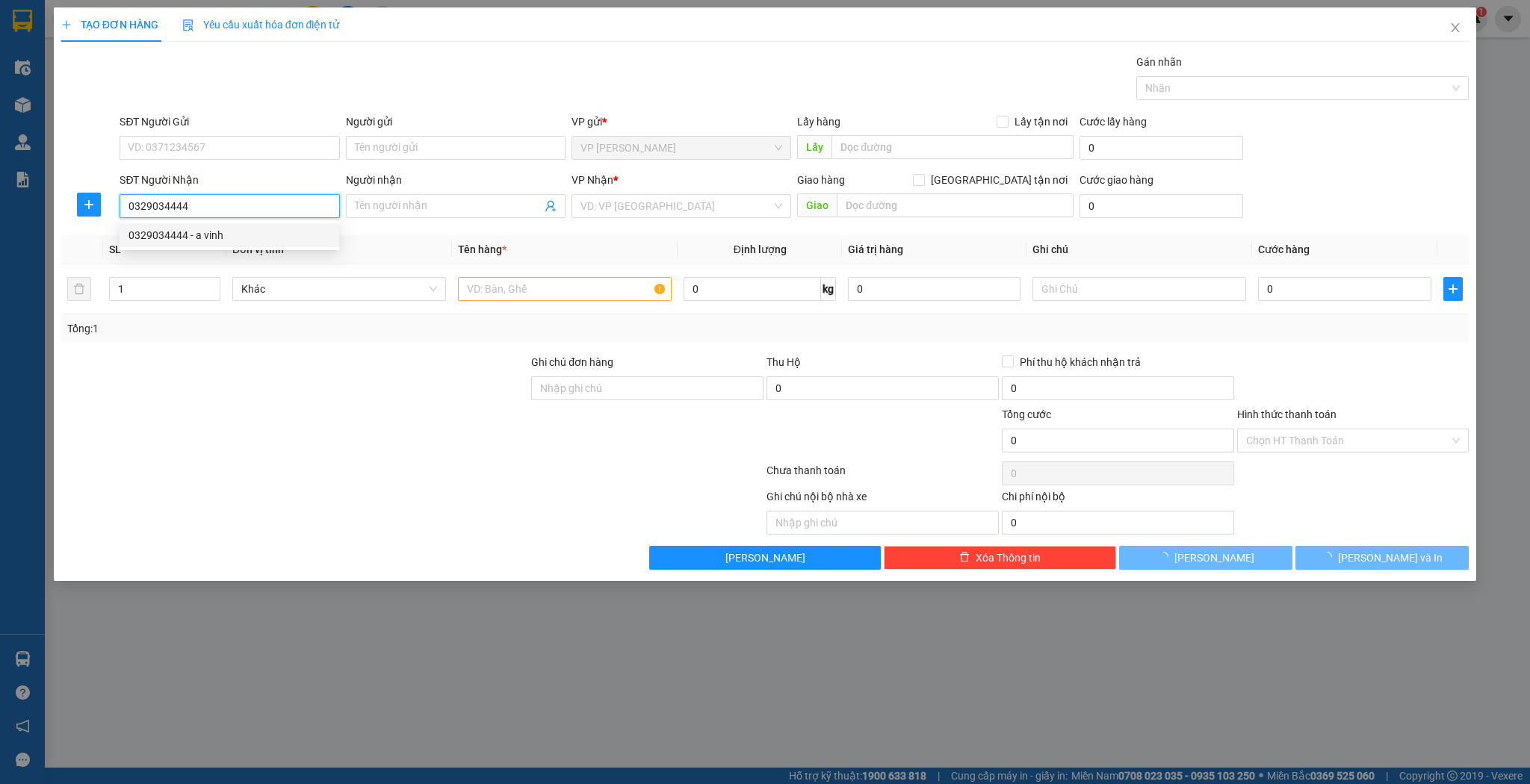
type input "a vinh"
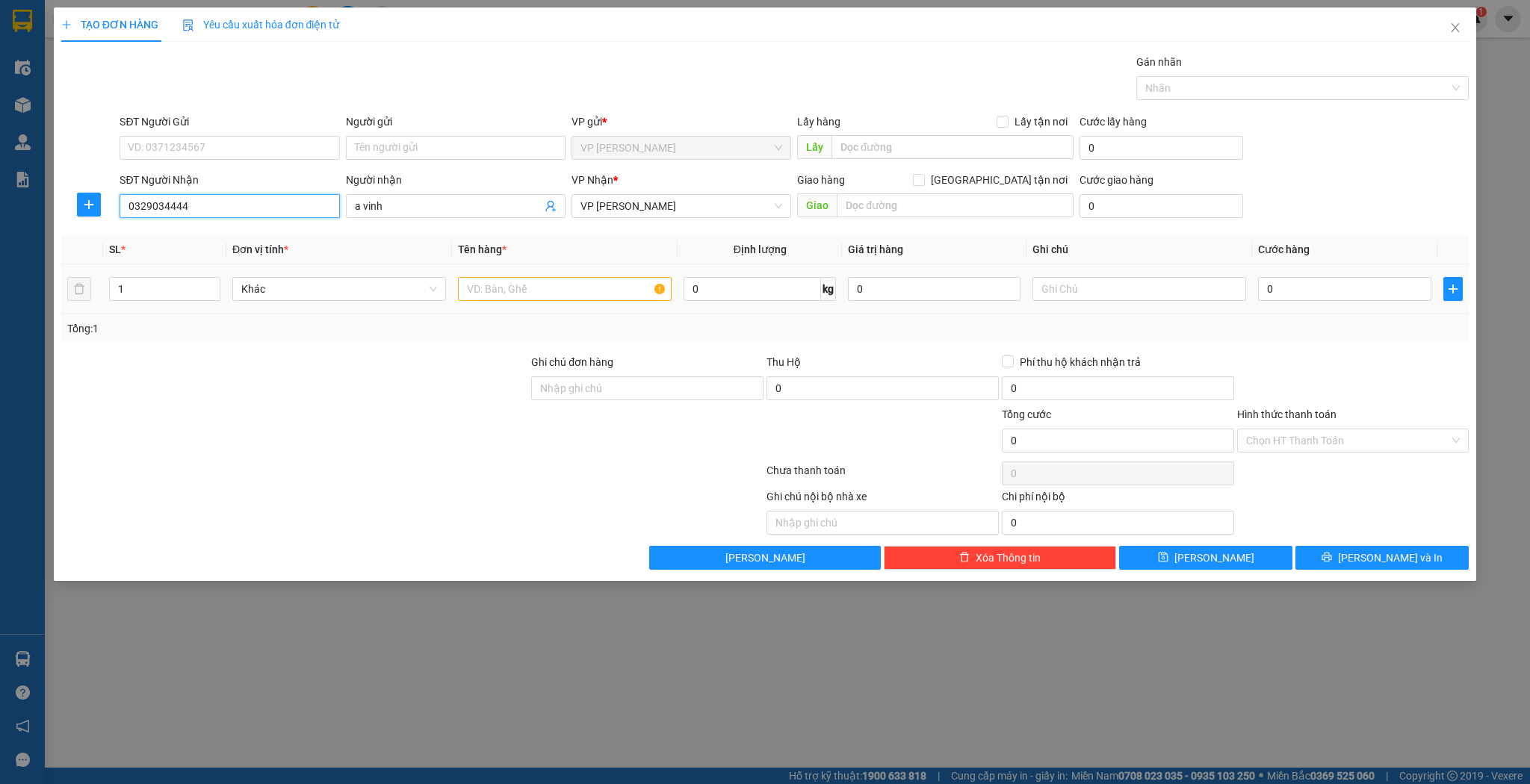
type input "0329034444"
click at [514, 292] on input "text" at bounding box center [564, 289] width 214 height 24
type input "thùng"
click at [1168, 553] on icon "save" at bounding box center [1163, 557] width 9 height 9
click at [1455, 25] on icon "close" at bounding box center [1455, 27] width 12 height 12
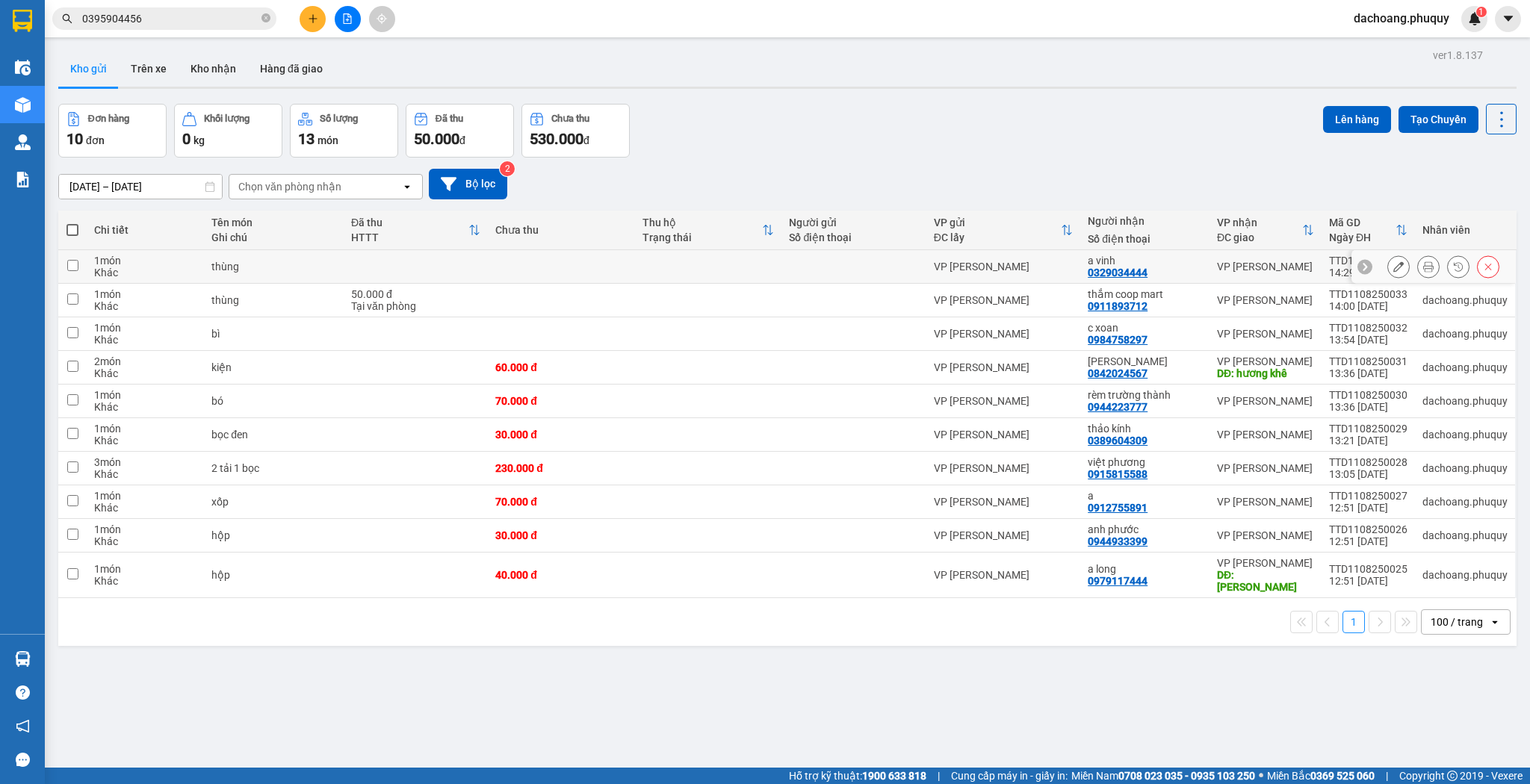
click at [1394, 268] on icon at bounding box center [1399, 266] width 10 height 10
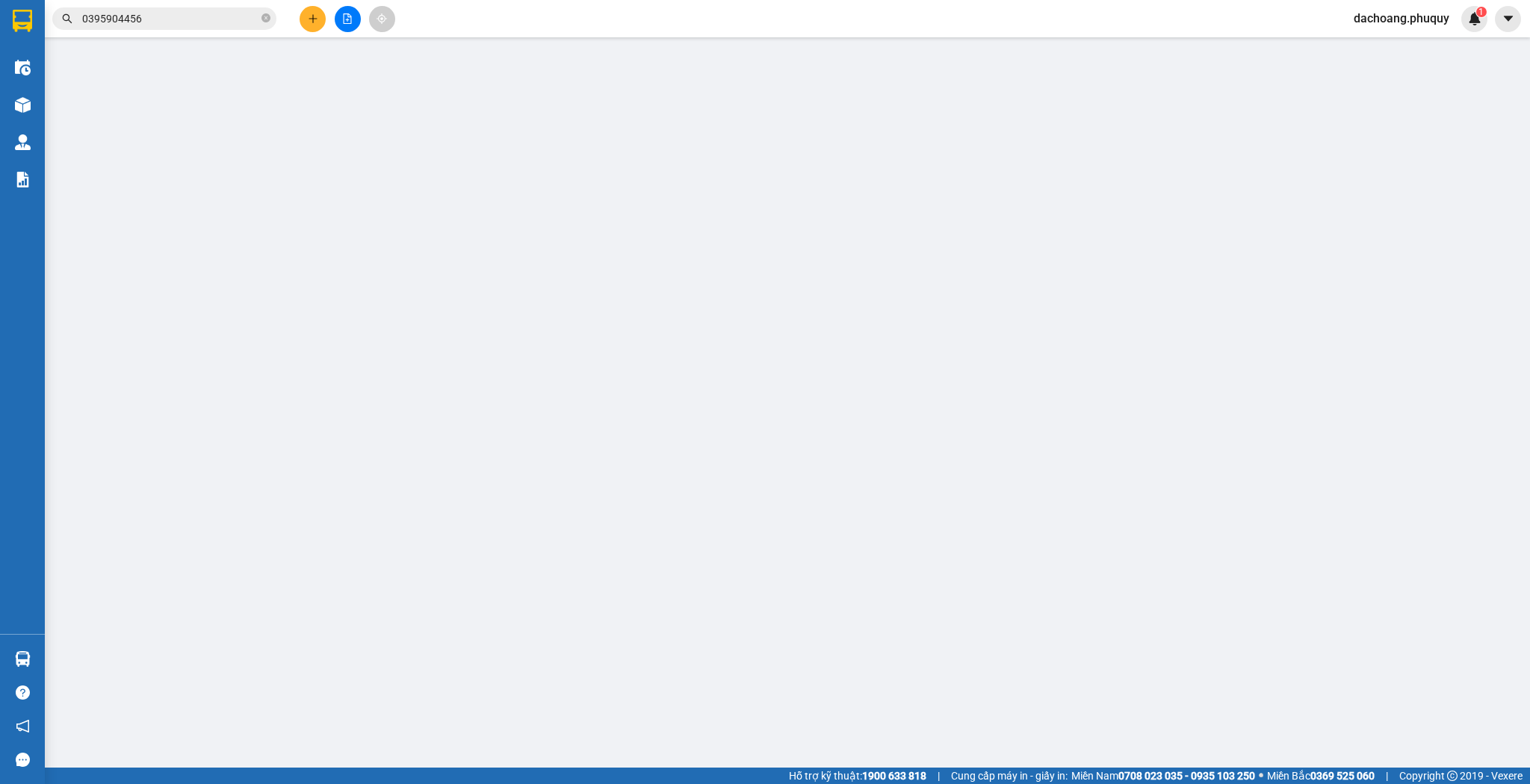
type input "0329034444"
type input "a vinh"
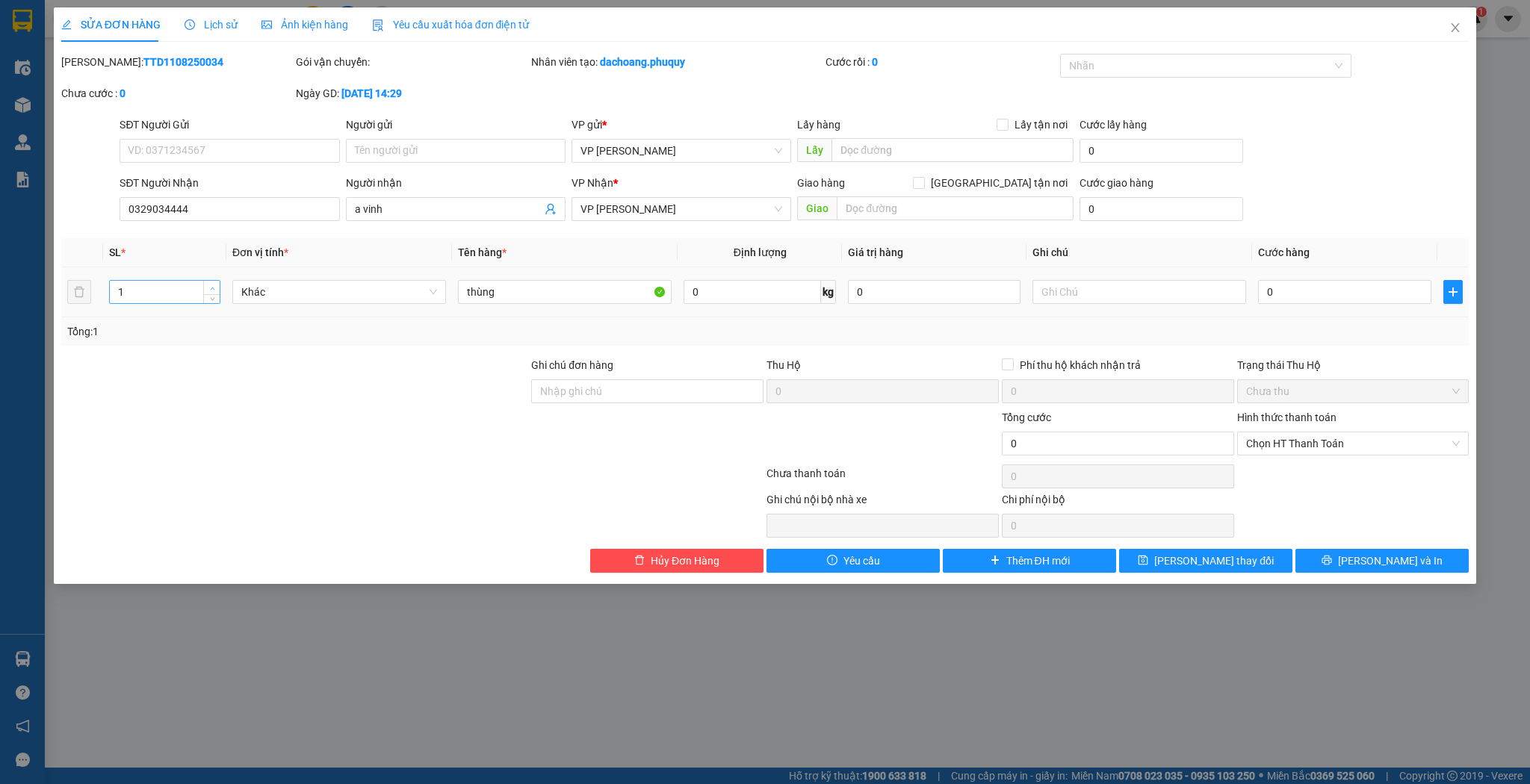
type input "2"
click at [211, 287] on icon "up" at bounding box center [213, 289] width 6 height 6
click at [1149, 556] on icon "save" at bounding box center [1143, 560] width 9 height 9
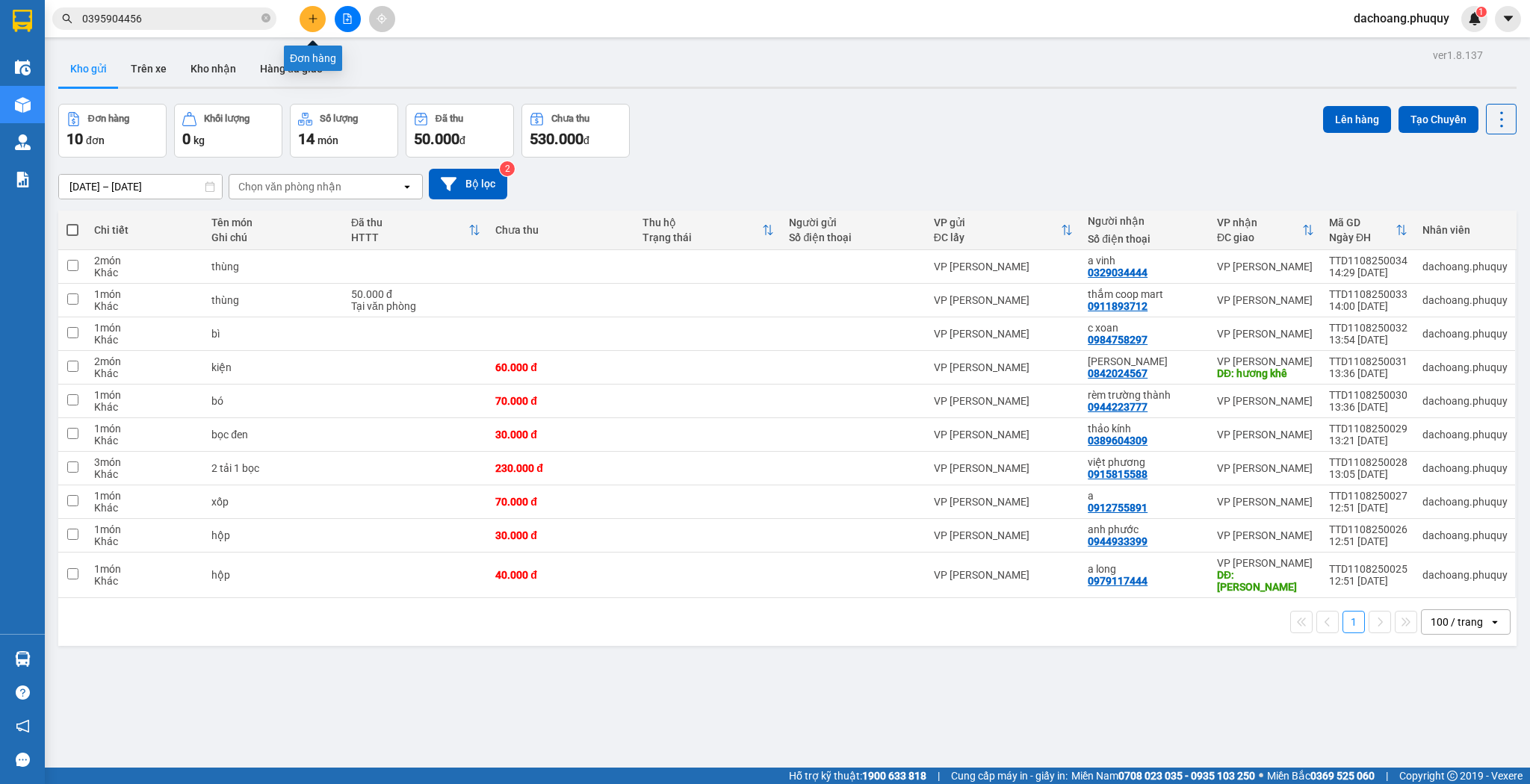
click at [308, 18] on icon "plus" at bounding box center [312, 18] width 10 height 10
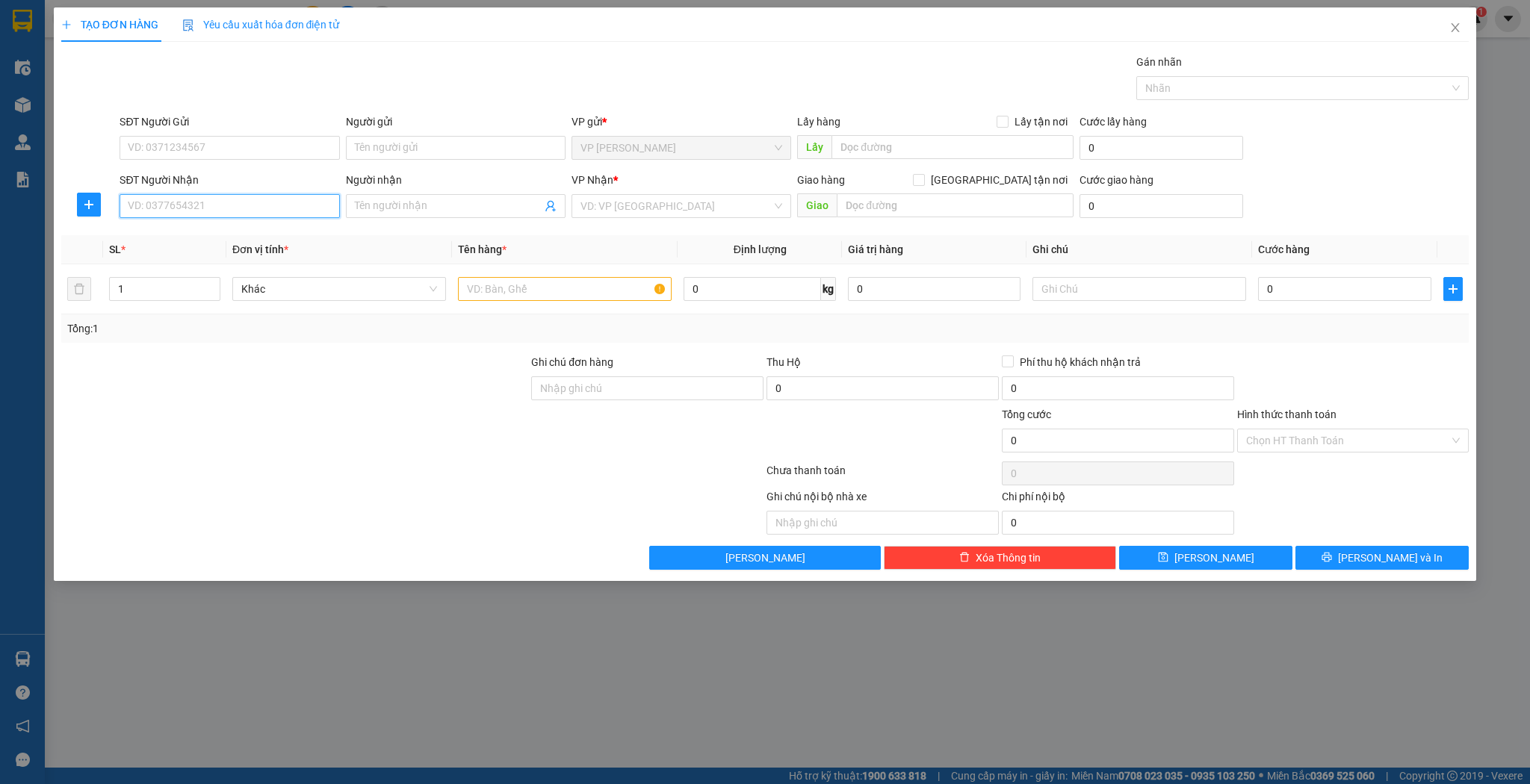
click at [277, 202] on input "SĐT Người Nhận" at bounding box center [229, 206] width 220 height 24
click at [387, 201] on input "Người nhận" at bounding box center [448, 206] width 186 height 17
type input "h"
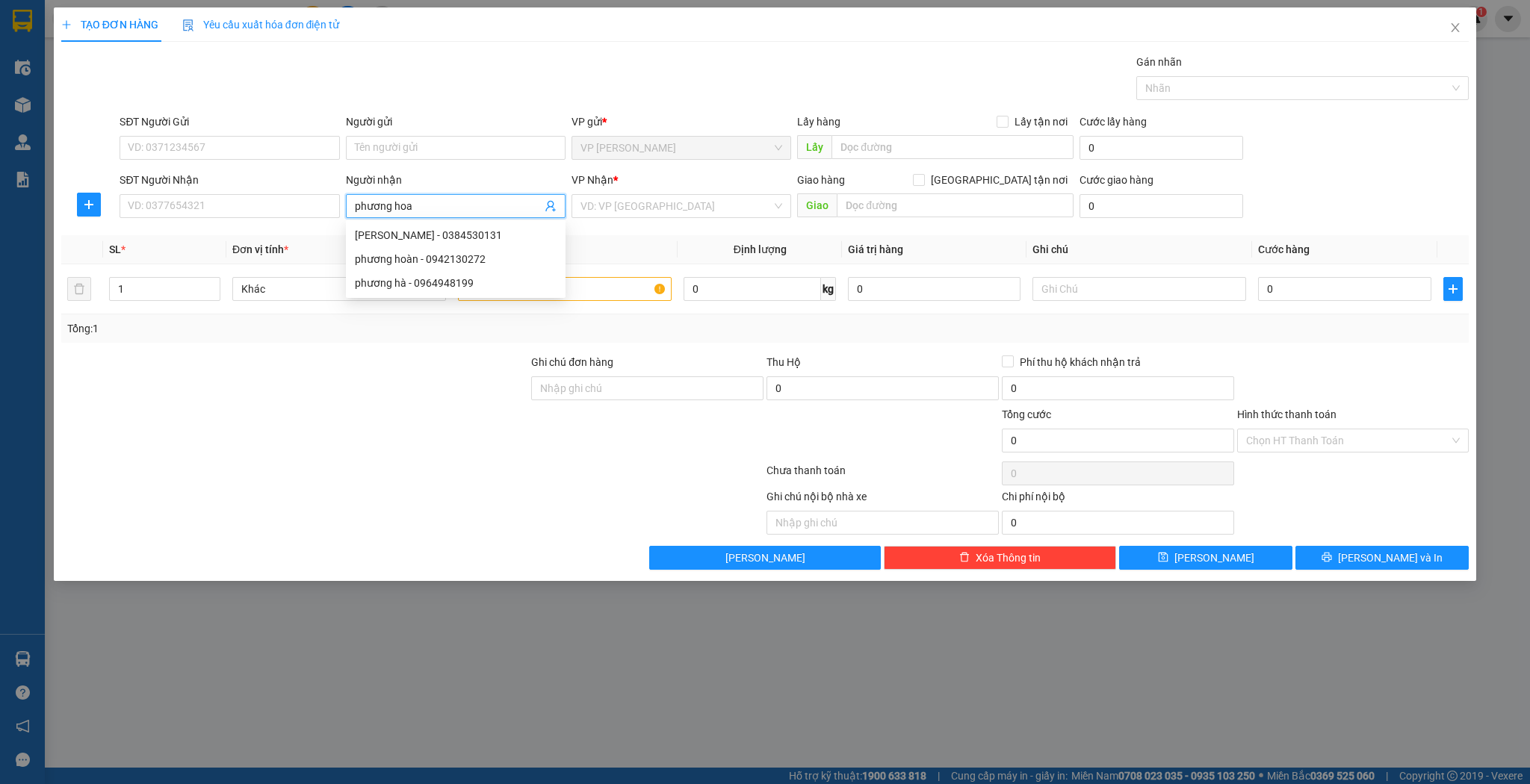
type input "[PERSON_NAME]"
click at [458, 235] on div "phương hoan - 0384530131" at bounding box center [456, 236] width 201 height 17
type input "0384530131"
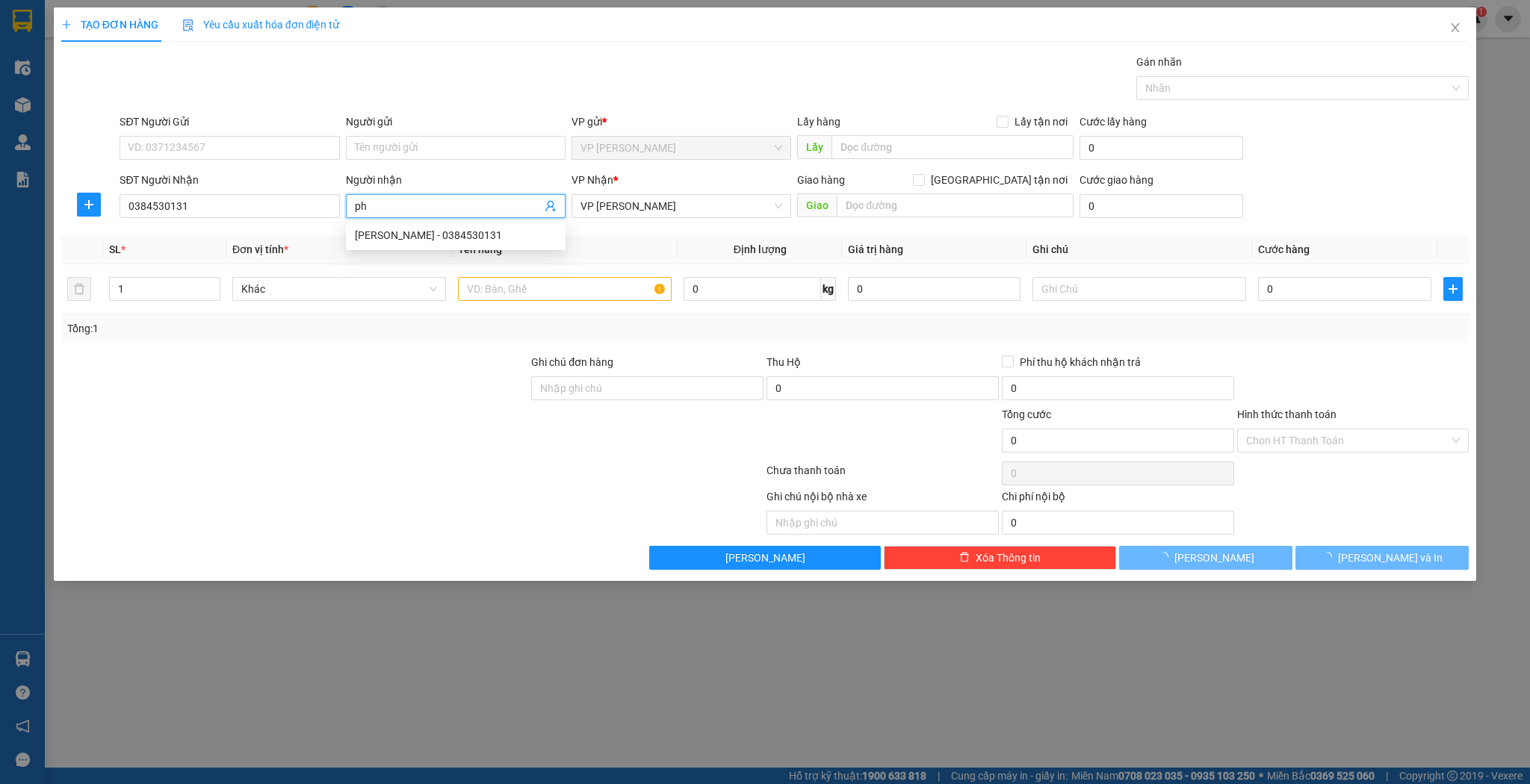
type input "p"
type input "h"
click at [397, 232] on div "phương hoan - 0384530131" at bounding box center [456, 236] width 201 height 17
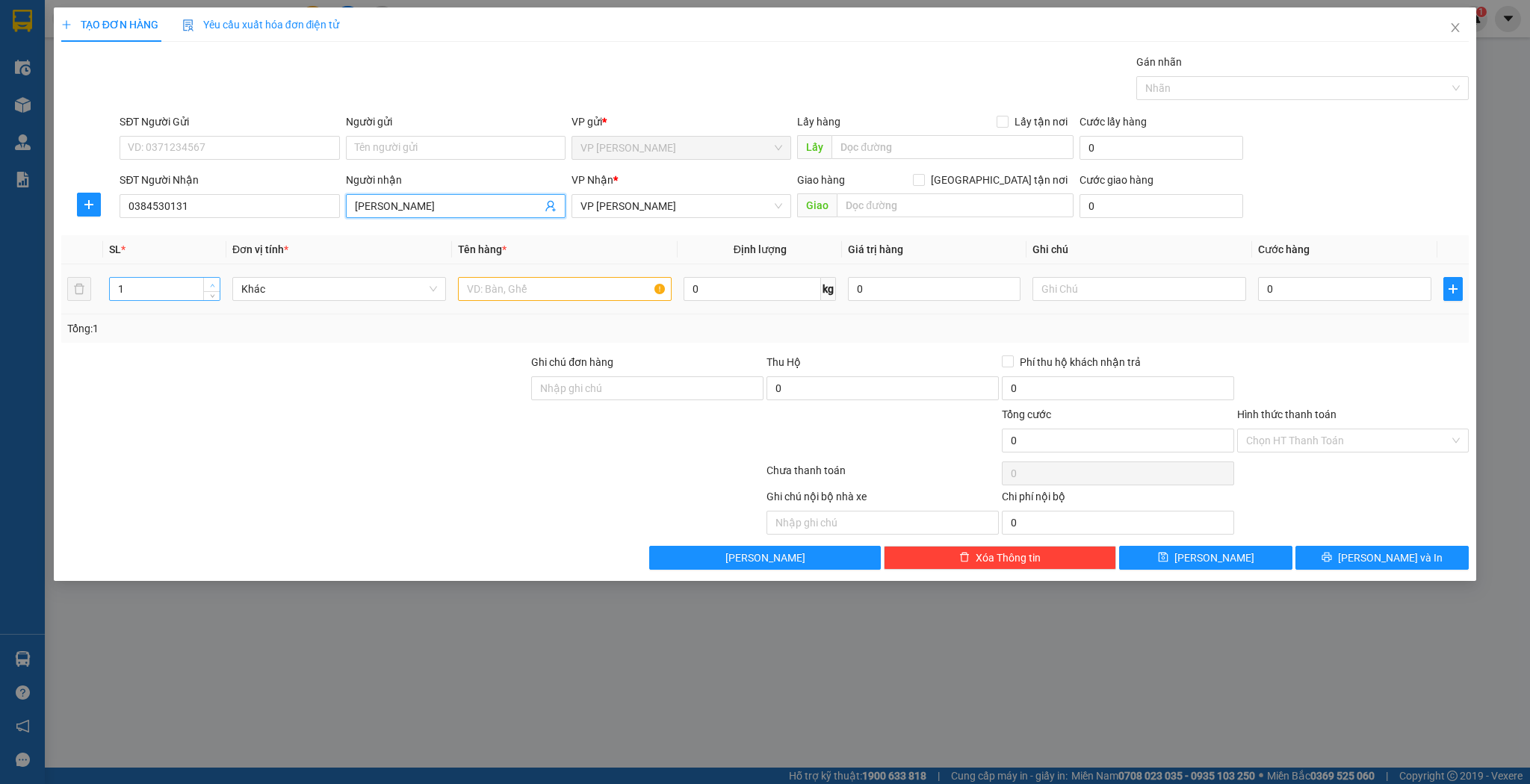
type input "[PERSON_NAME]"
click at [214, 285] on icon "up" at bounding box center [213, 286] width 6 height 6
click at [494, 287] on input "text" at bounding box center [564, 289] width 214 height 24
type input "3"
click at [213, 284] on icon "up" at bounding box center [213, 286] width 6 height 6
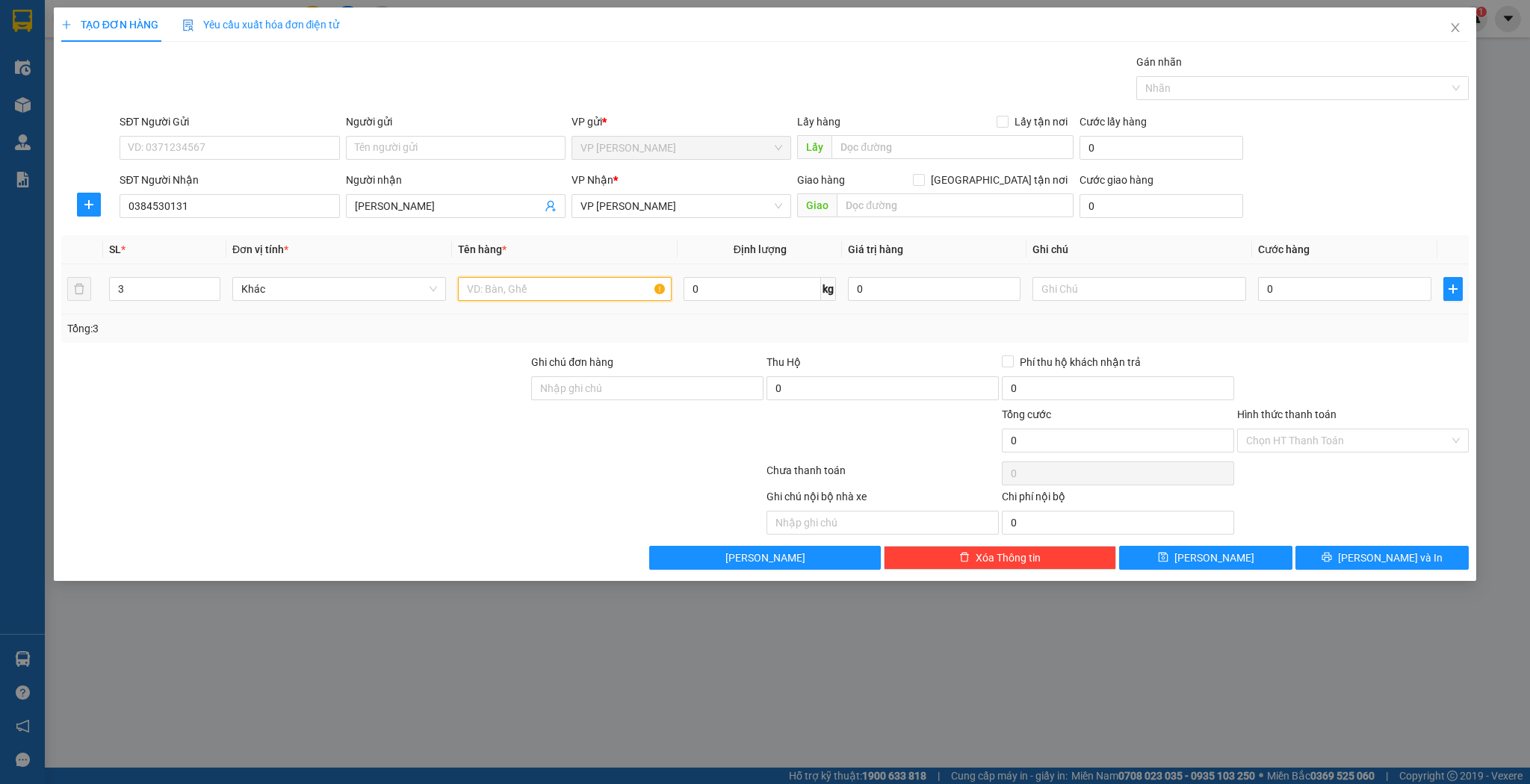
click at [474, 290] on input "text" at bounding box center [564, 289] width 214 height 24
type input "kiện"
click at [1184, 561] on button "[PERSON_NAME]" at bounding box center [1206, 558] width 173 height 24
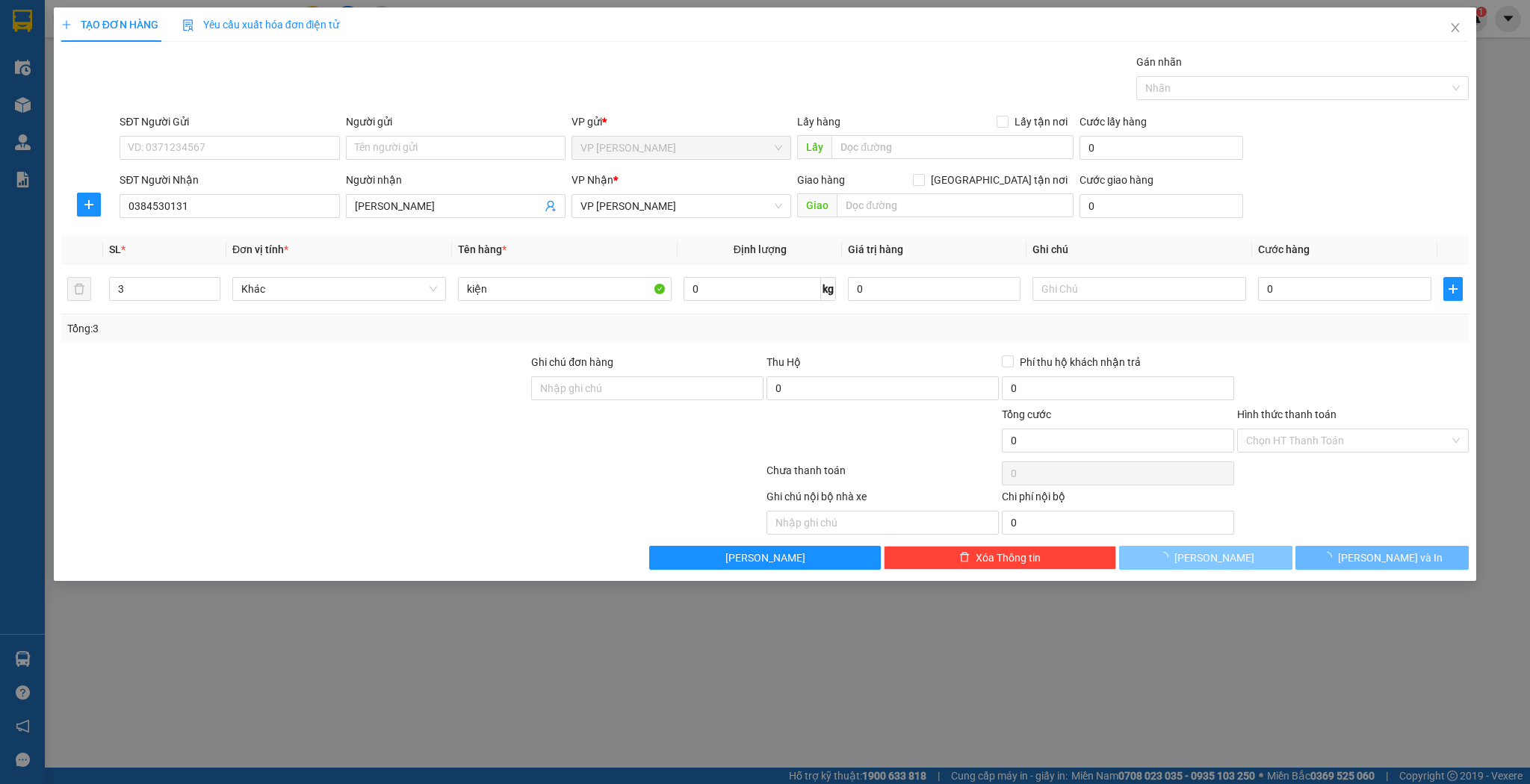
type input "1"
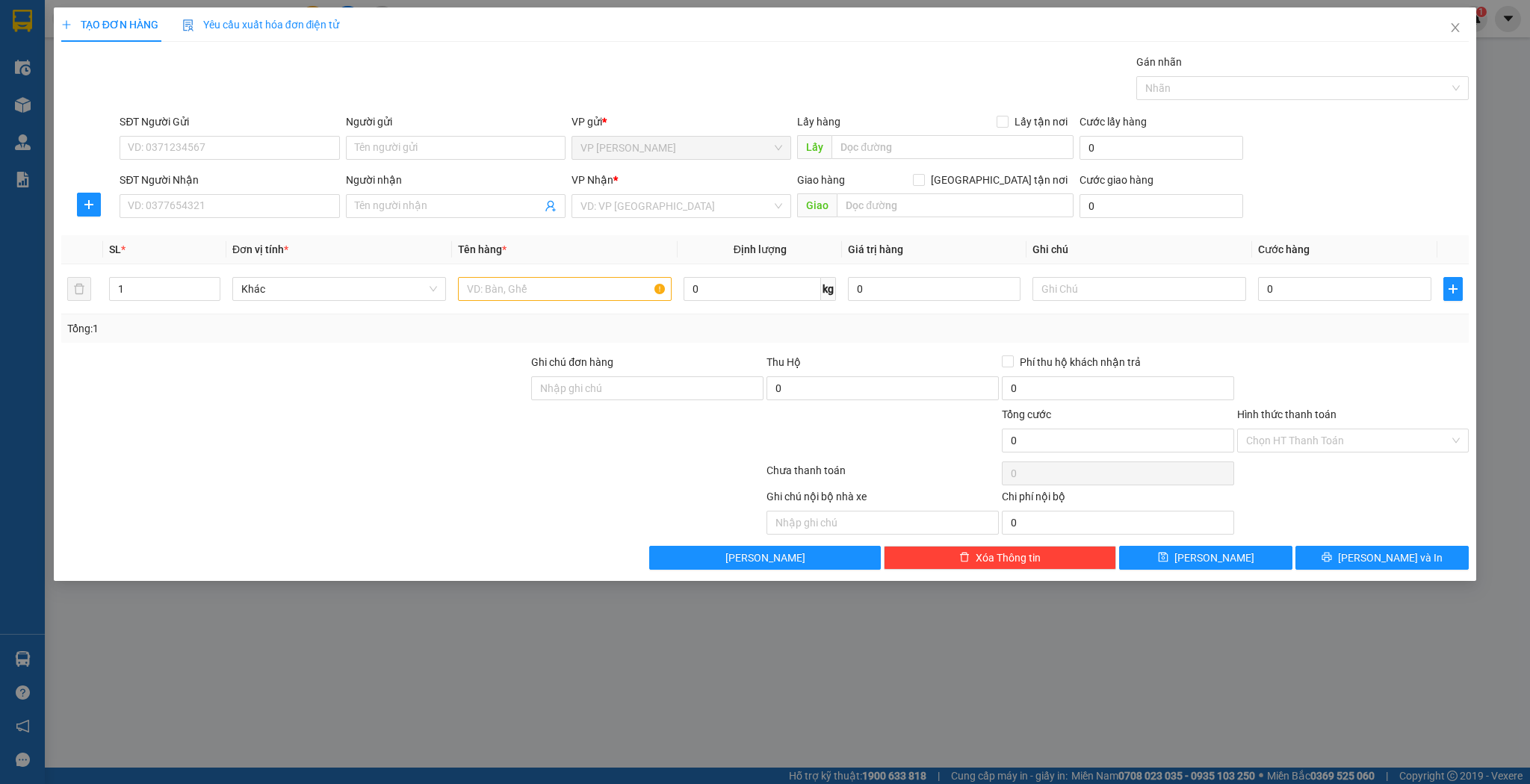
click at [270, 193] on div "SĐT Người Nhận" at bounding box center [229, 183] width 220 height 22
click at [267, 199] on input "SĐT Người Nhận" at bounding box center [229, 206] width 220 height 24
click at [237, 239] on div "0968585444 - c Tâm" at bounding box center [229, 236] width 201 height 17
type input "0968585444"
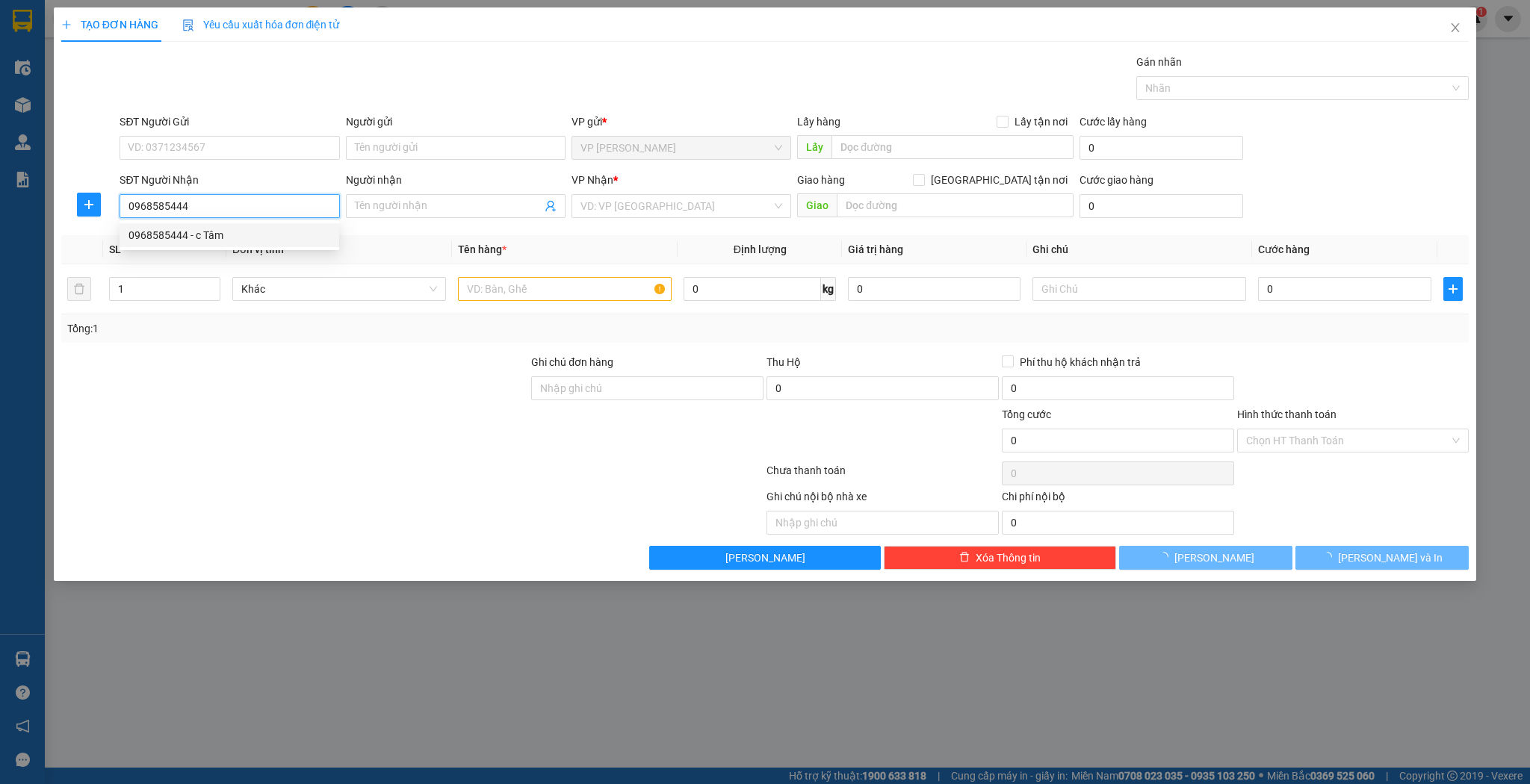
type input "c Tâm"
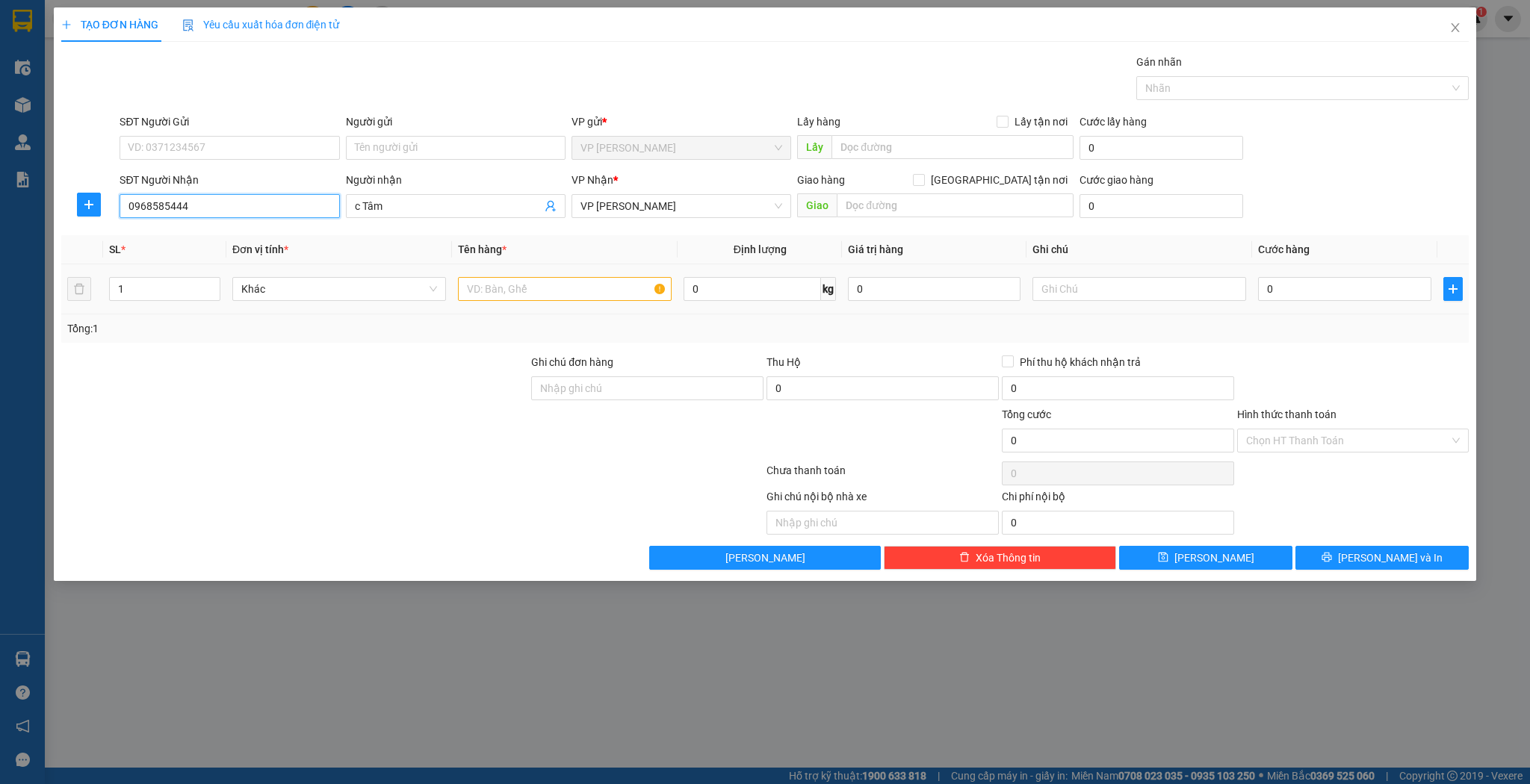
type input "0968585444"
click at [511, 292] on input "text" at bounding box center [564, 289] width 214 height 24
type input "tải"
click at [1152, 549] on button "[PERSON_NAME]" at bounding box center [1206, 558] width 173 height 24
click at [279, 214] on input "SĐT Người Nhận" at bounding box center [229, 206] width 220 height 24
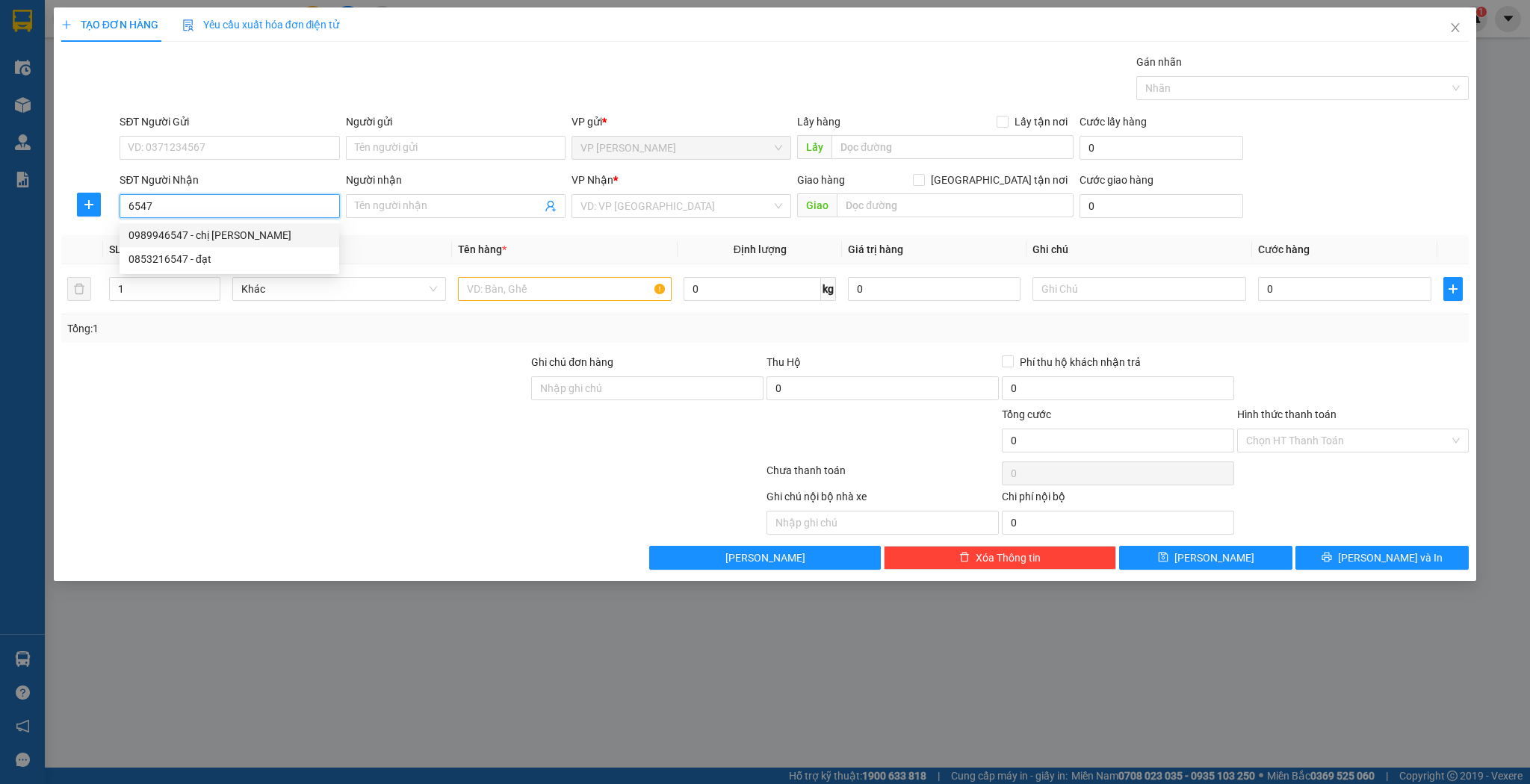
click at [226, 235] on div "0989946547 - chị hoa" at bounding box center [229, 236] width 201 height 17
type input "0989946547"
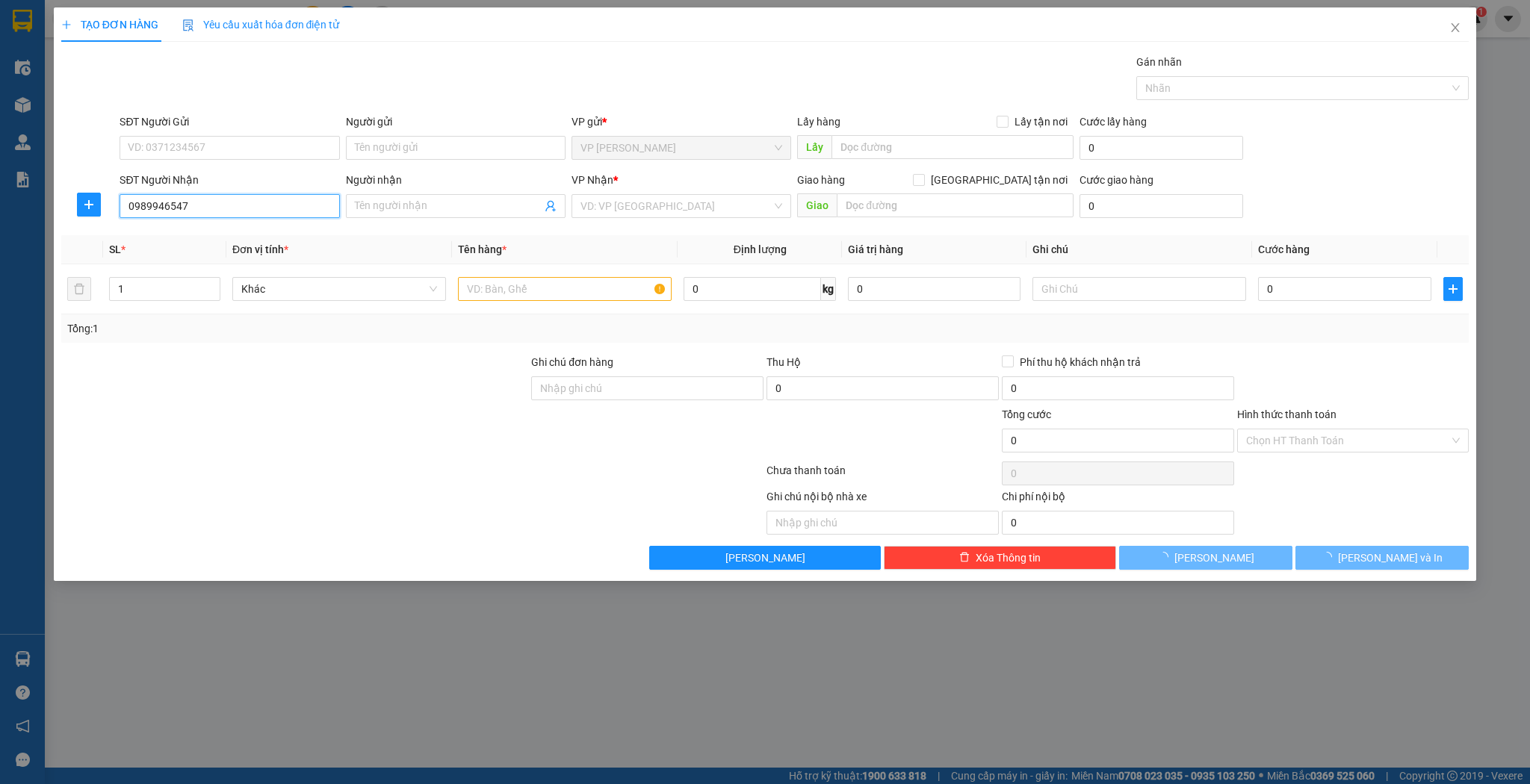
type input "chị [PERSON_NAME]"
type input "0989946547"
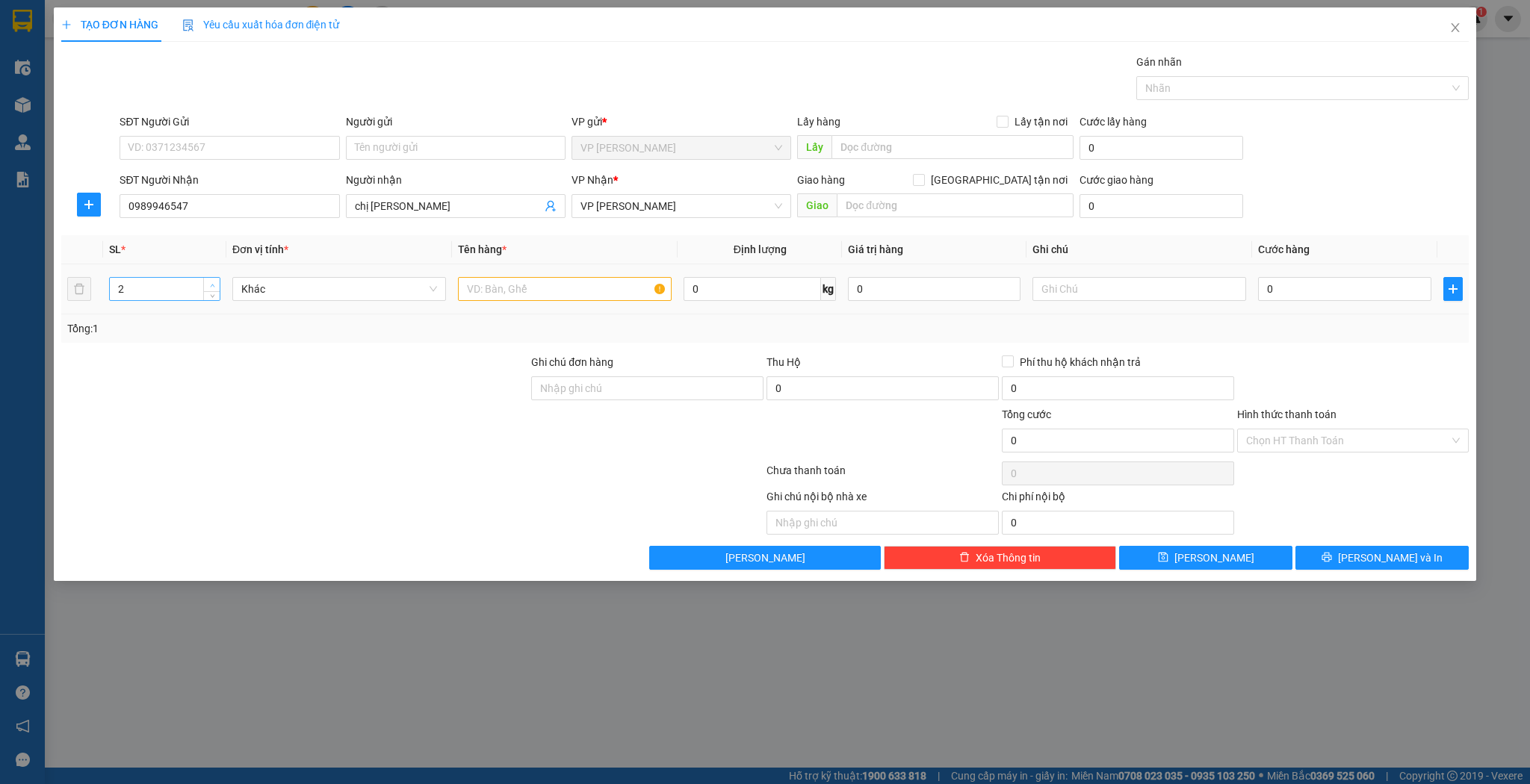
click at [216, 282] on span "Increase Value" at bounding box center [212, 284] width 17 height 13
type input "3"
click at [216, 282] on span "Increase Value" at bounding box center [212, 284] width 17 height 13
click at [515, 284] on input "text" at bounding box center [564, 289] width 214 height 24
type input "kiện"
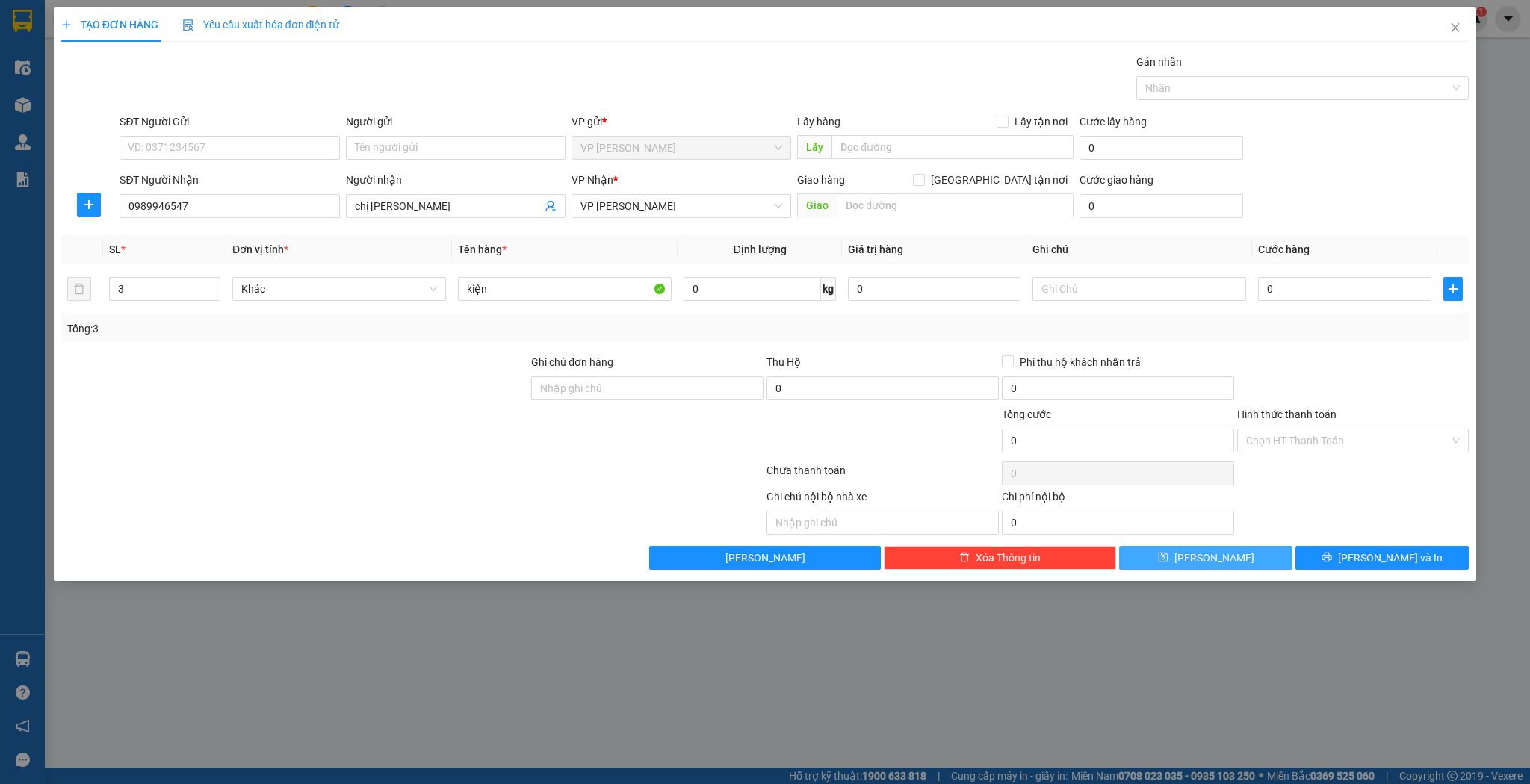
click at [1213, 550] on span "[PERSON_NAME]" at bounding box center [1215, 558] width 80 height 17
type input "1"
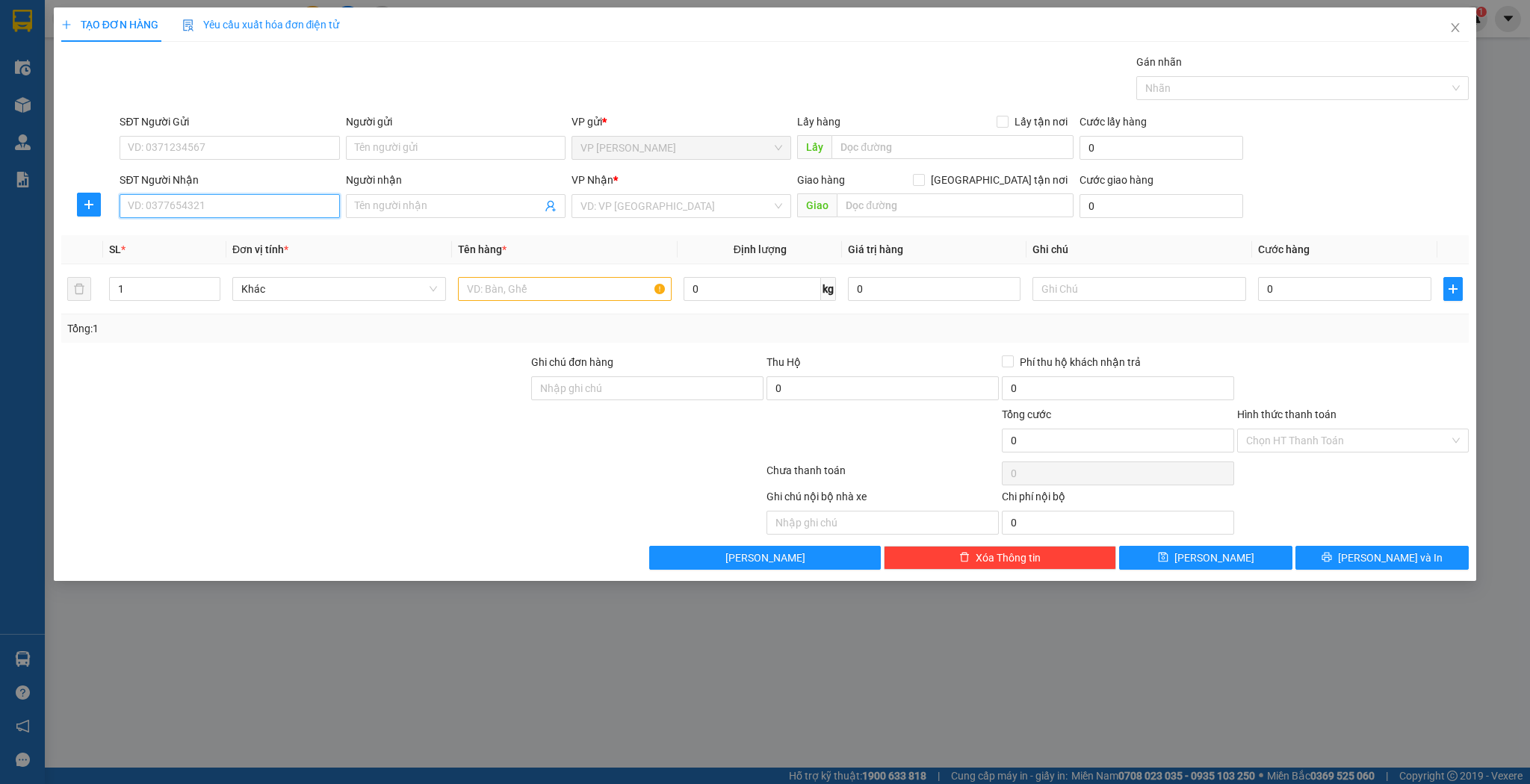
click at [240, 207] on input "SĐT Người Nhận" at bounding box center [229, 206] width 220 height 24
click at [241, 231] on div "0911488906 - anh nam phong" at bounding box center [229, 236] width 201 height 17
type input "0911488906"
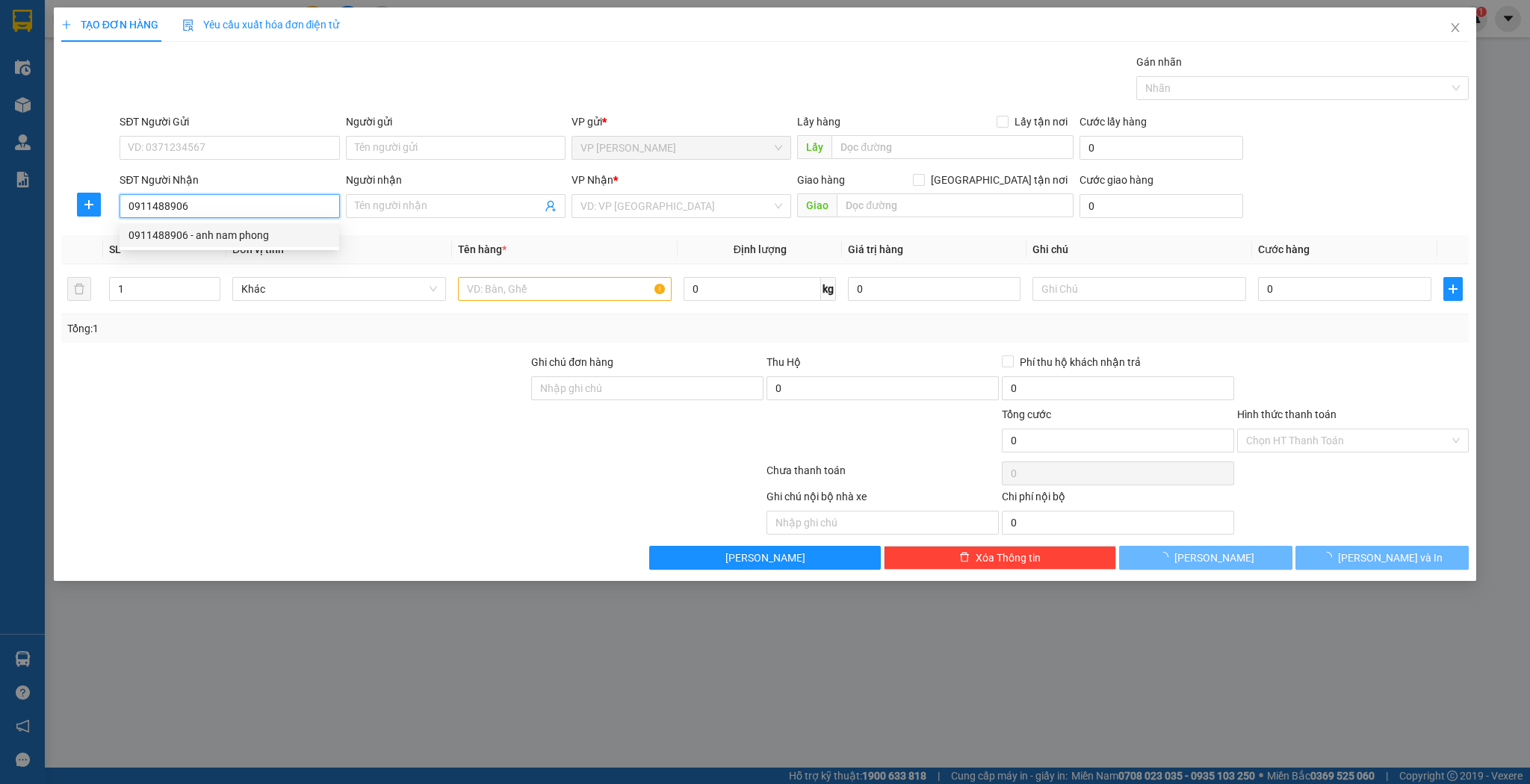
type input "anh nam phong"
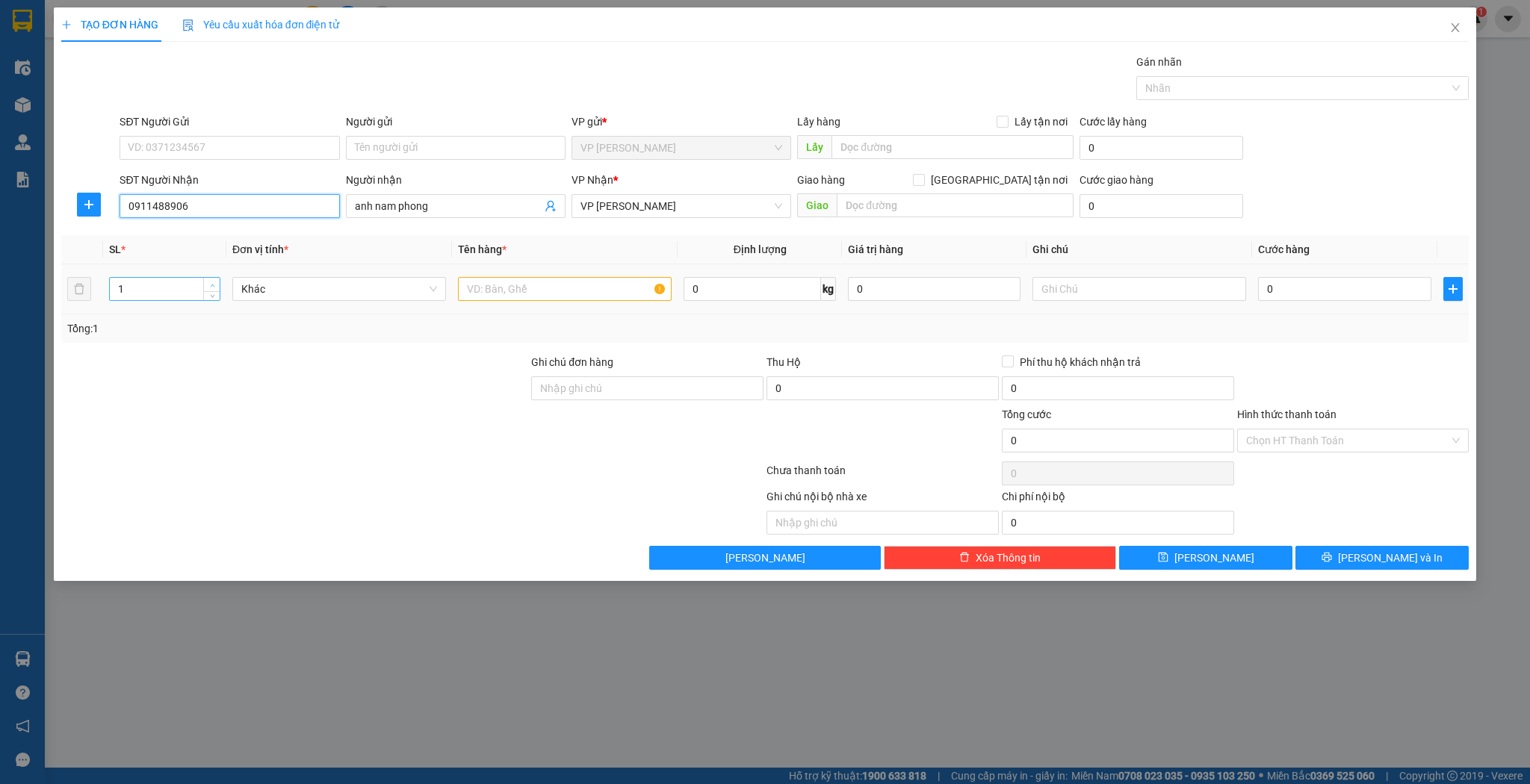
type input "0911488906"
click at [213, 283] on icon "up" at bounding box center [213, 286] width 6 height 6
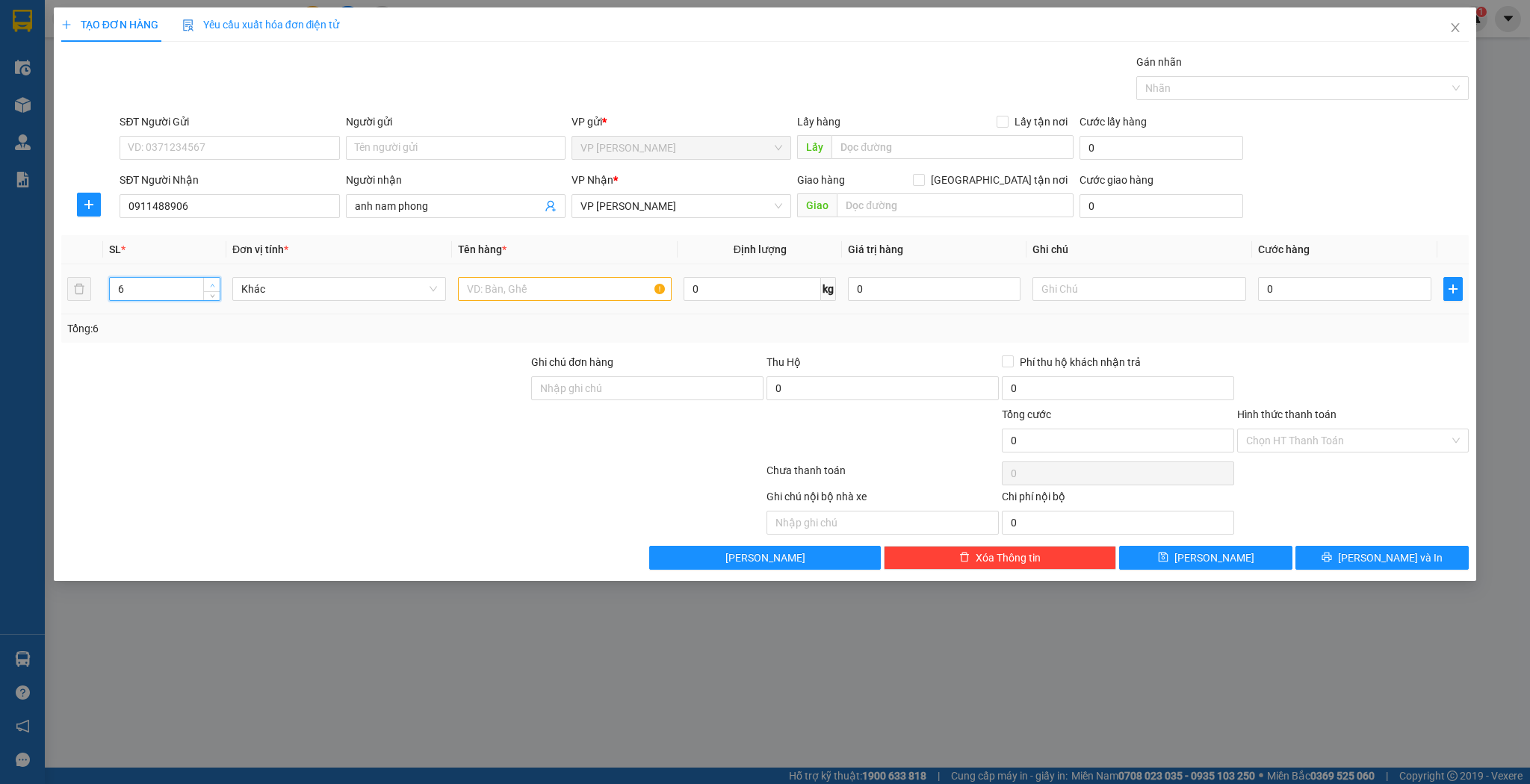
click at [213, 283] on icon "up" at bounding box center [213, 286] width 6 height 6
type input "7"
click at [213, 283] on icon "up" at bounding box center [213, 286] width 6 height 6
click at [473, 286] on input "text" at bounding box center [564, 289] width 214 height 24
type input "kiện"
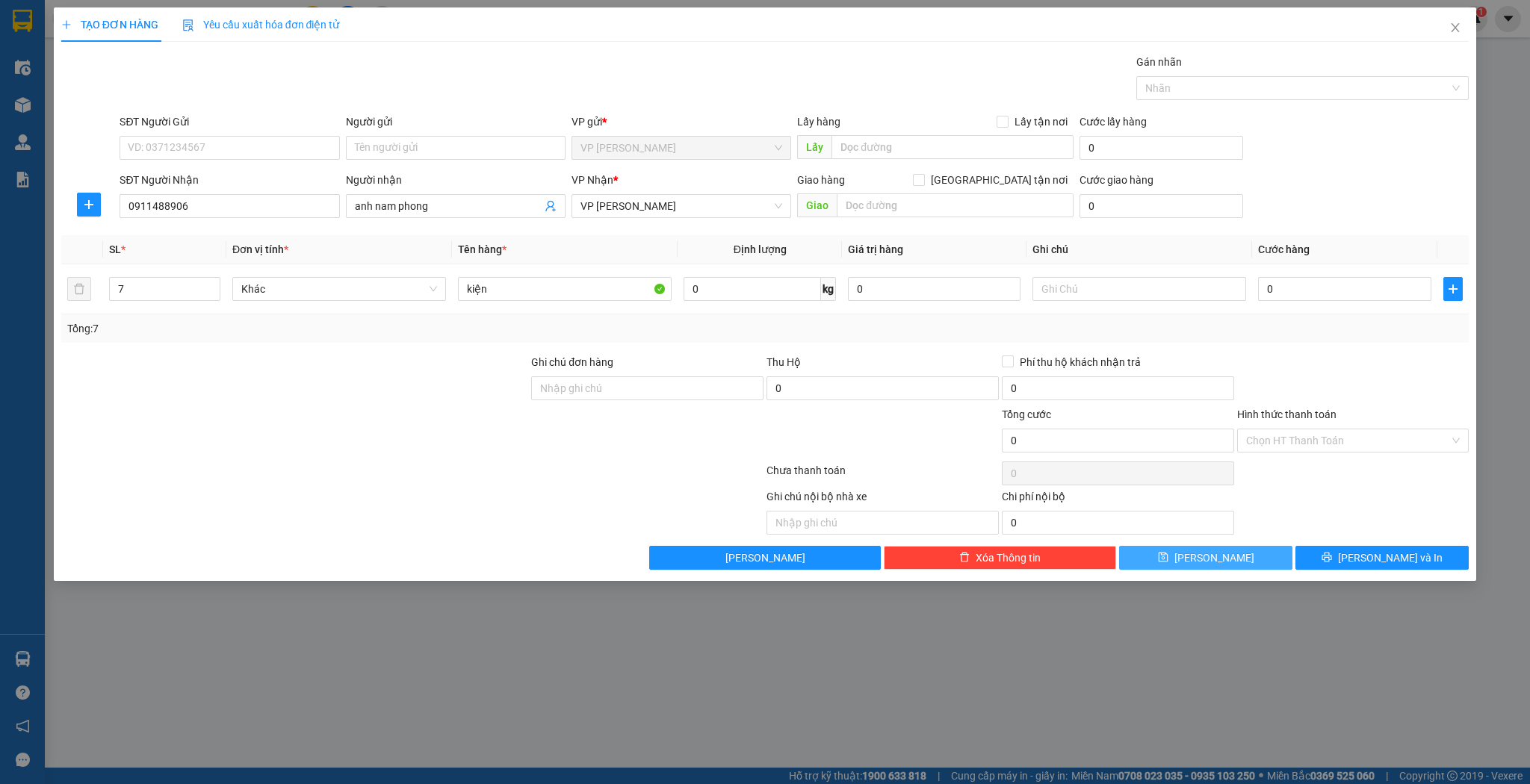
click at [1157, 554] on button "[PERSON_NAME]" at bounding box center [1206, 558] width 173 height 24
type input "1"
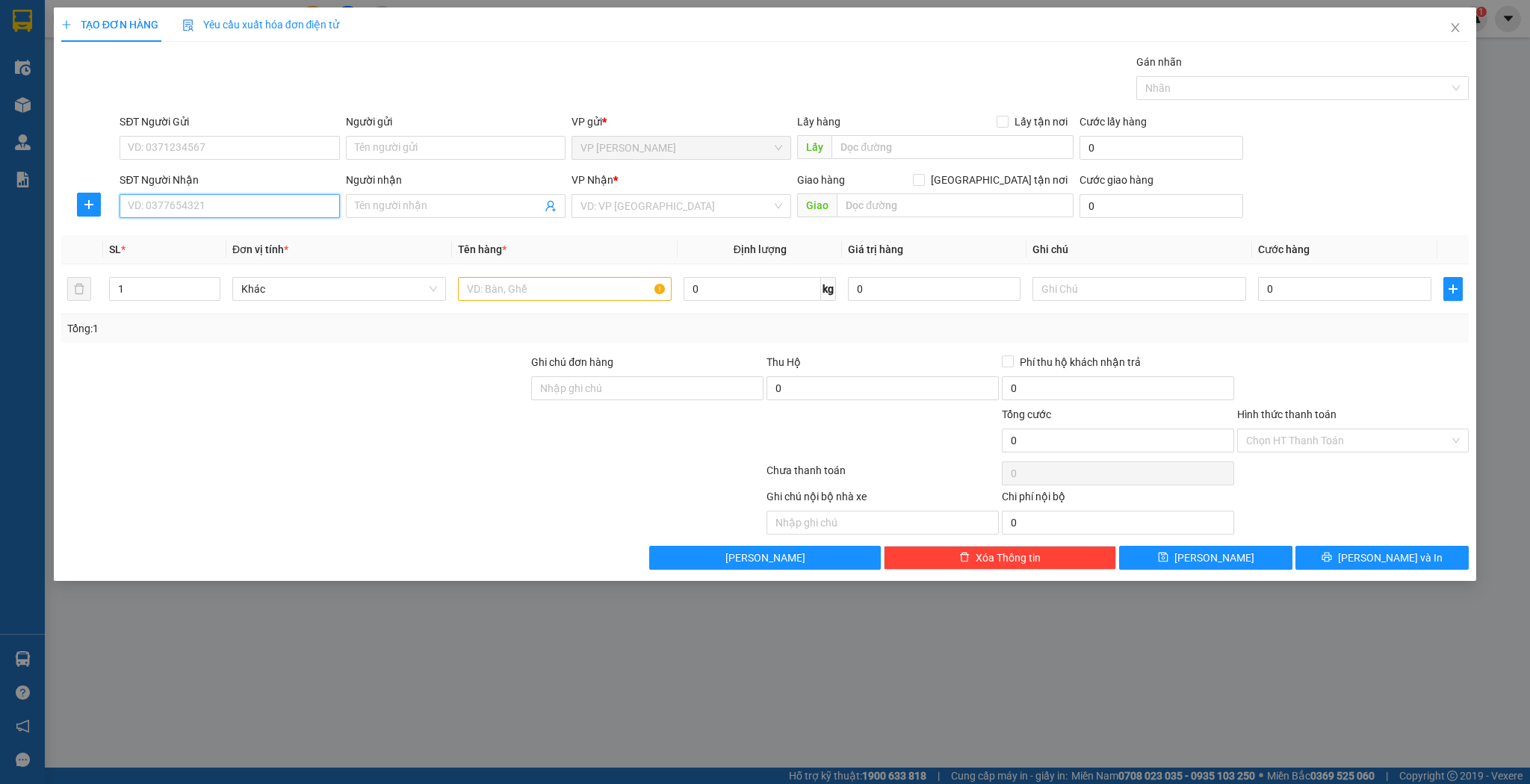
click at [266, 207] on input "SĐT Người Nhận" at bounding box center [229, 206] width 220 height 24
click at [238, 265] on div "0978176897 - rèm xuân phương" at bounding box center [229, 259] width 201 height 17
type input "0978176897"
type input "rèm xuân phương"
type input "0978176897"
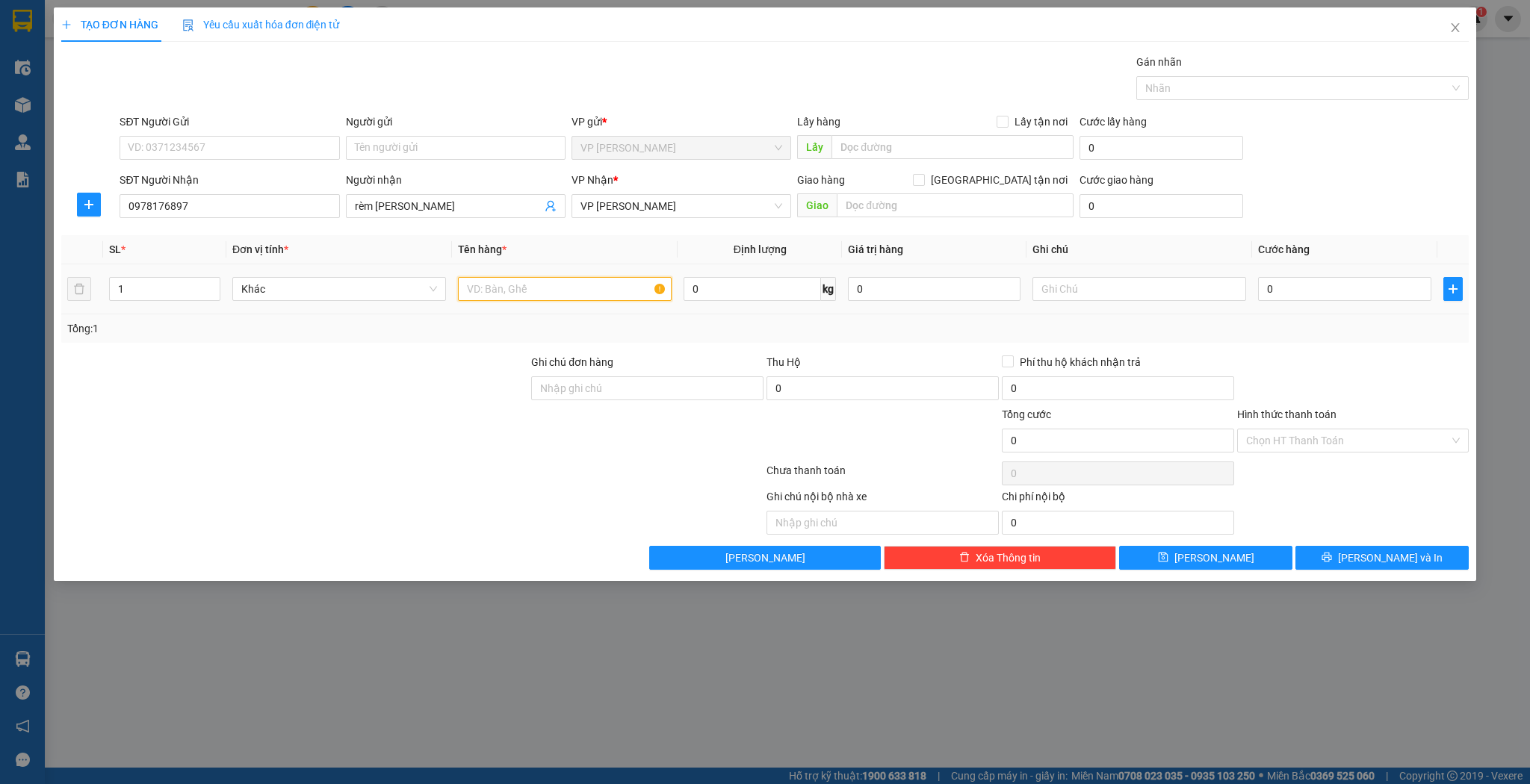
click at [484, 291] on input "text" at bounding box center [564, 289] width 214 height 24
type input "túy"
click at [1184, 555] on button "[PERSON_NAME]" at bounding box center [1206, 558] width 173 height 24
click at [162, 208] on input "SĐT Người Nhận" at bounding box center [229, 206] width 220 height 24
click at [178, 227] on div "0976477007 - khánh thông" at bounding box center [229, 236] width 201 height 17
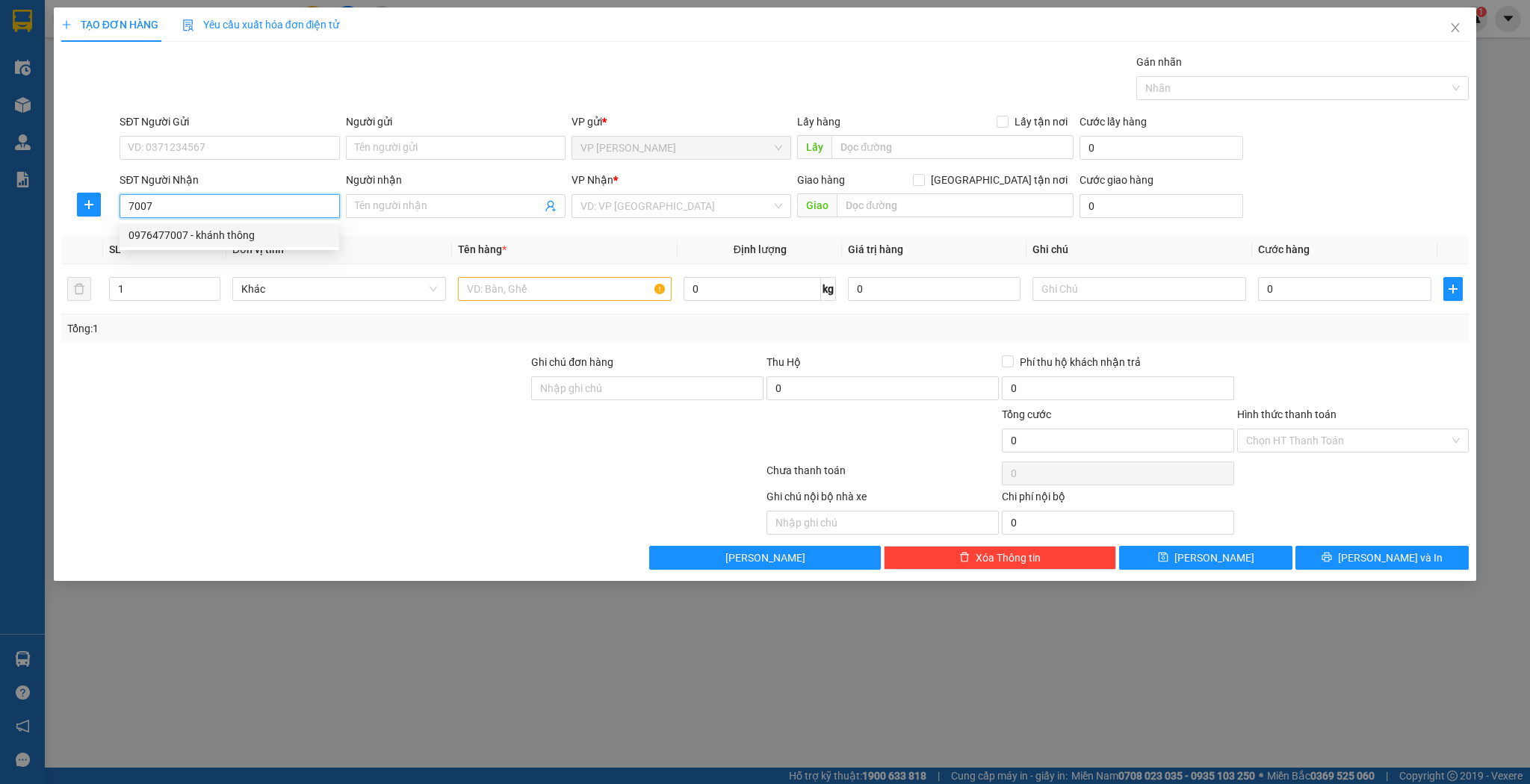
type input "0976477007"
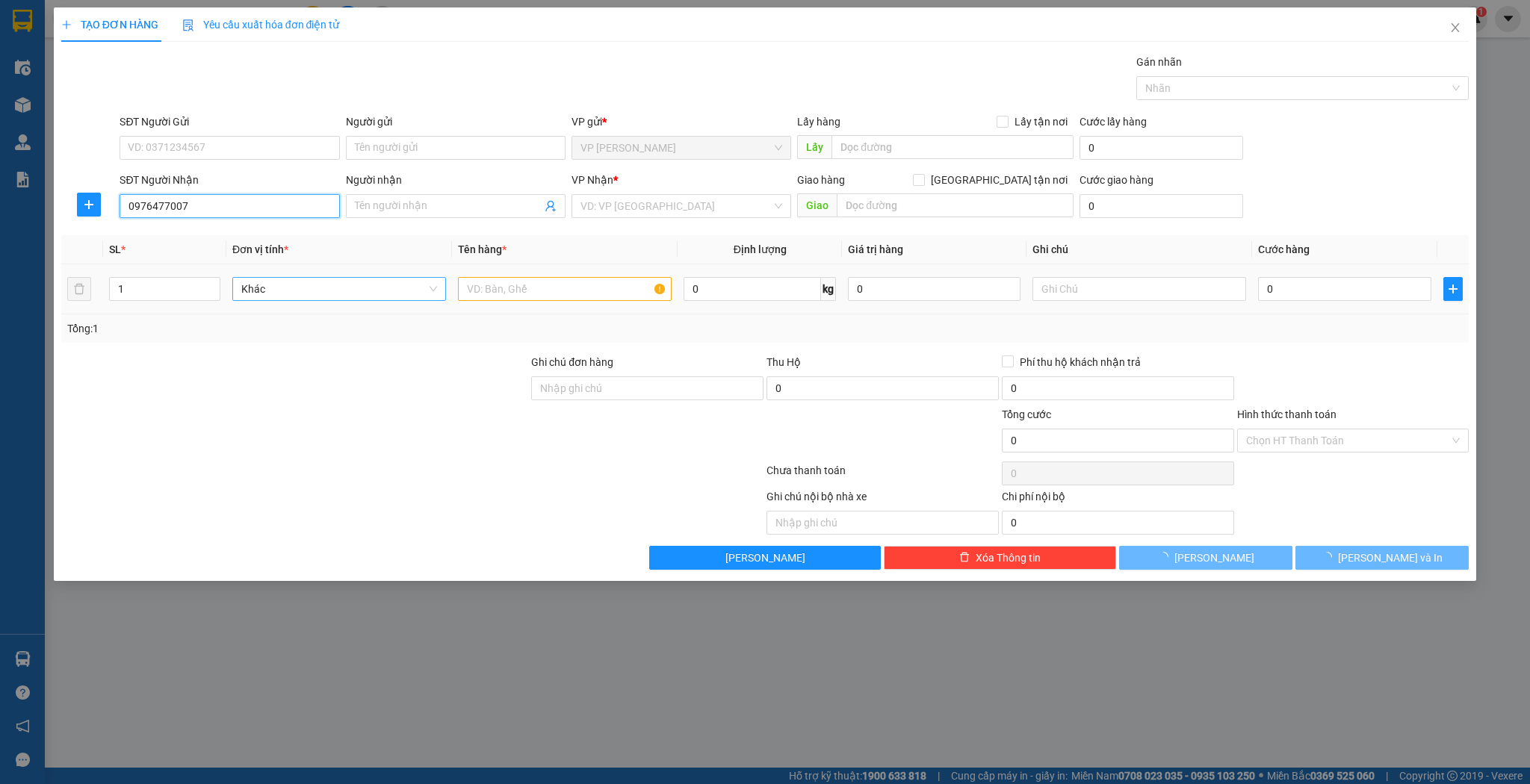
type input "khánh thông"
type input "cẩm vịnh"
type input "0976477007"
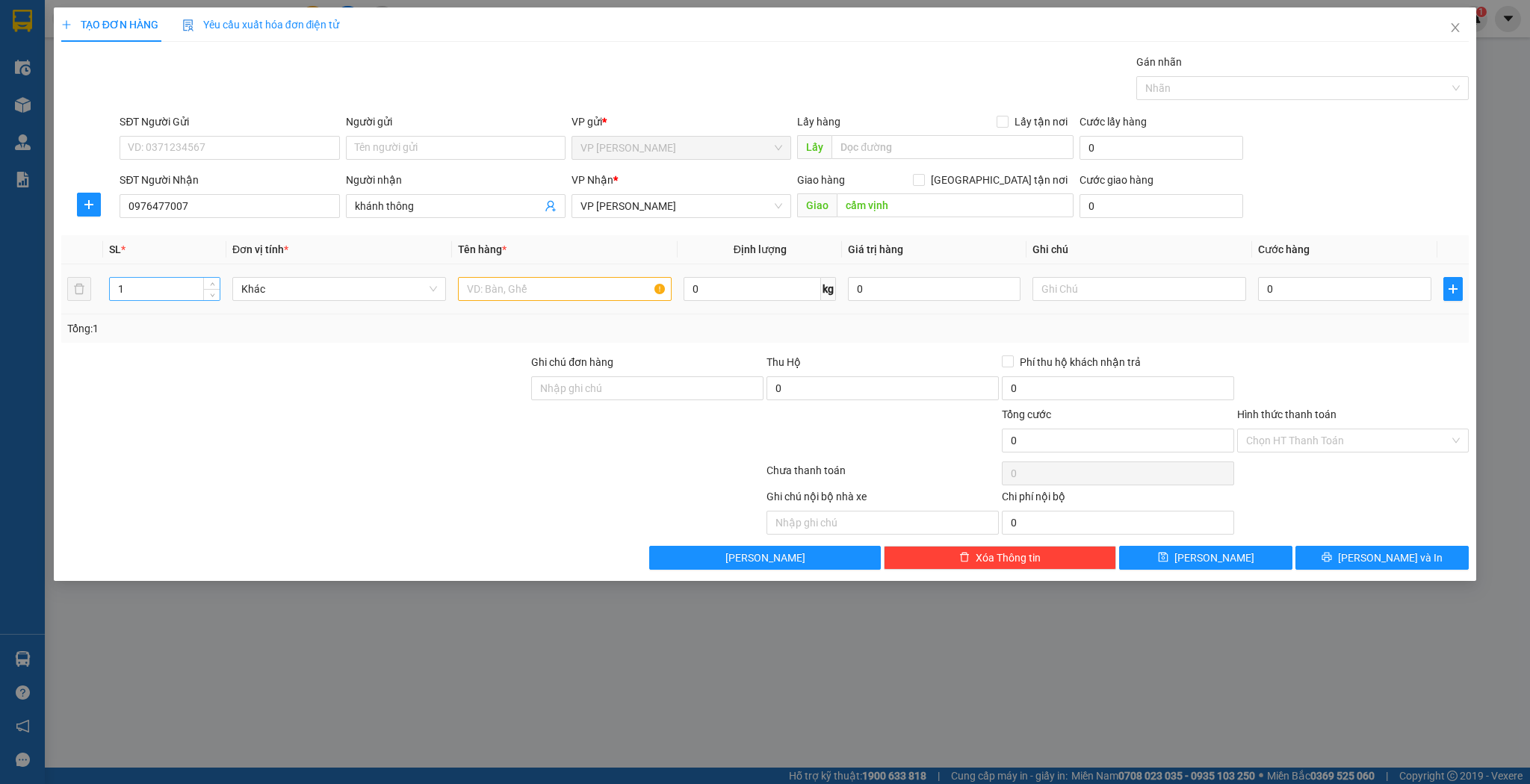
click at [172, 287] on input "1" at bounding box center [165, 289] width 110 height 22
type input "15"
click at [502, 293] on input "text" at bounding box center [564, 289] width 214 height 24
type input "13 thùng sơn 2 kiện"
click at [1174, 549] on button "[PERSON_NAME]" at bounding box center [1206, 558] width 173 height 24
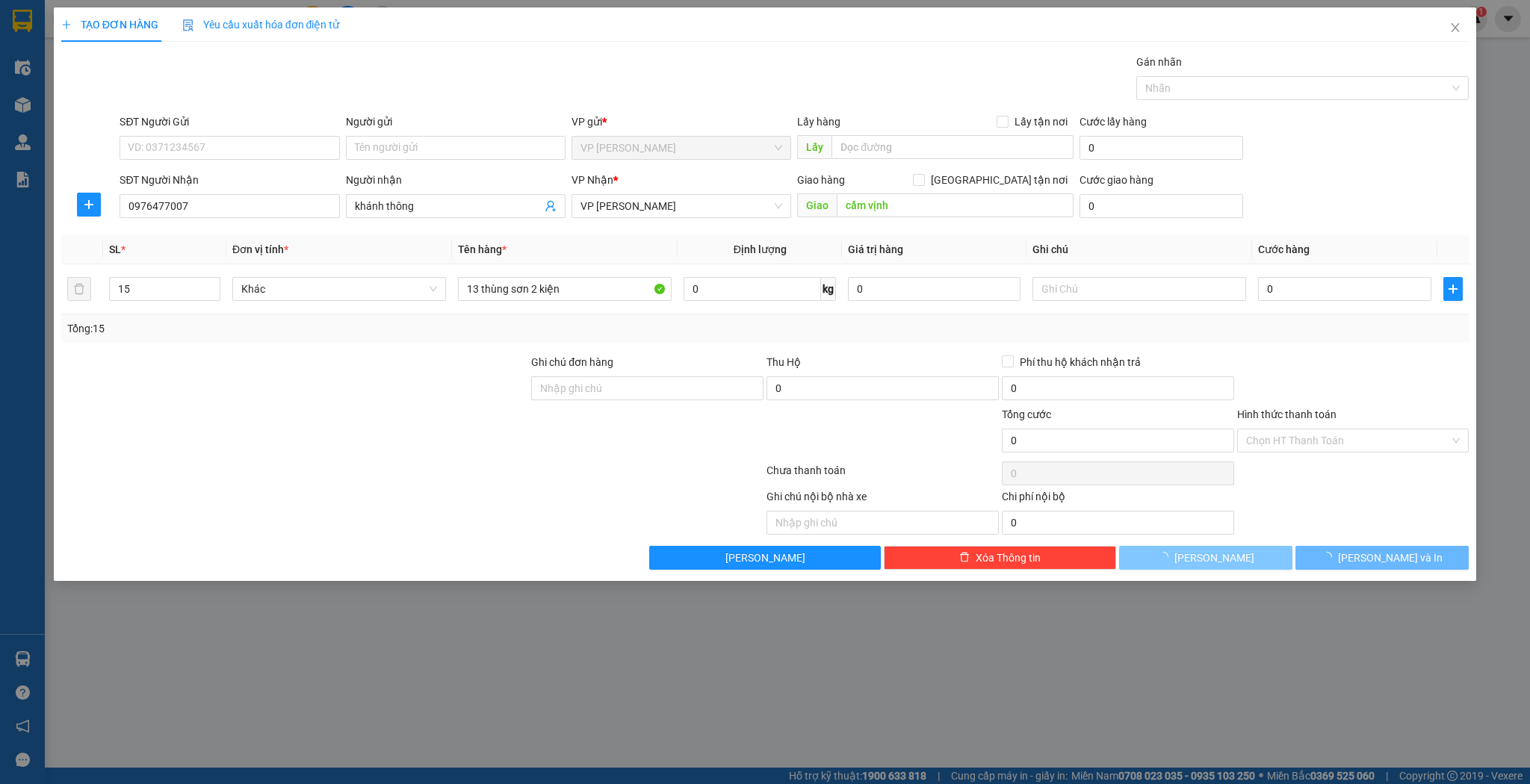
type input "1"
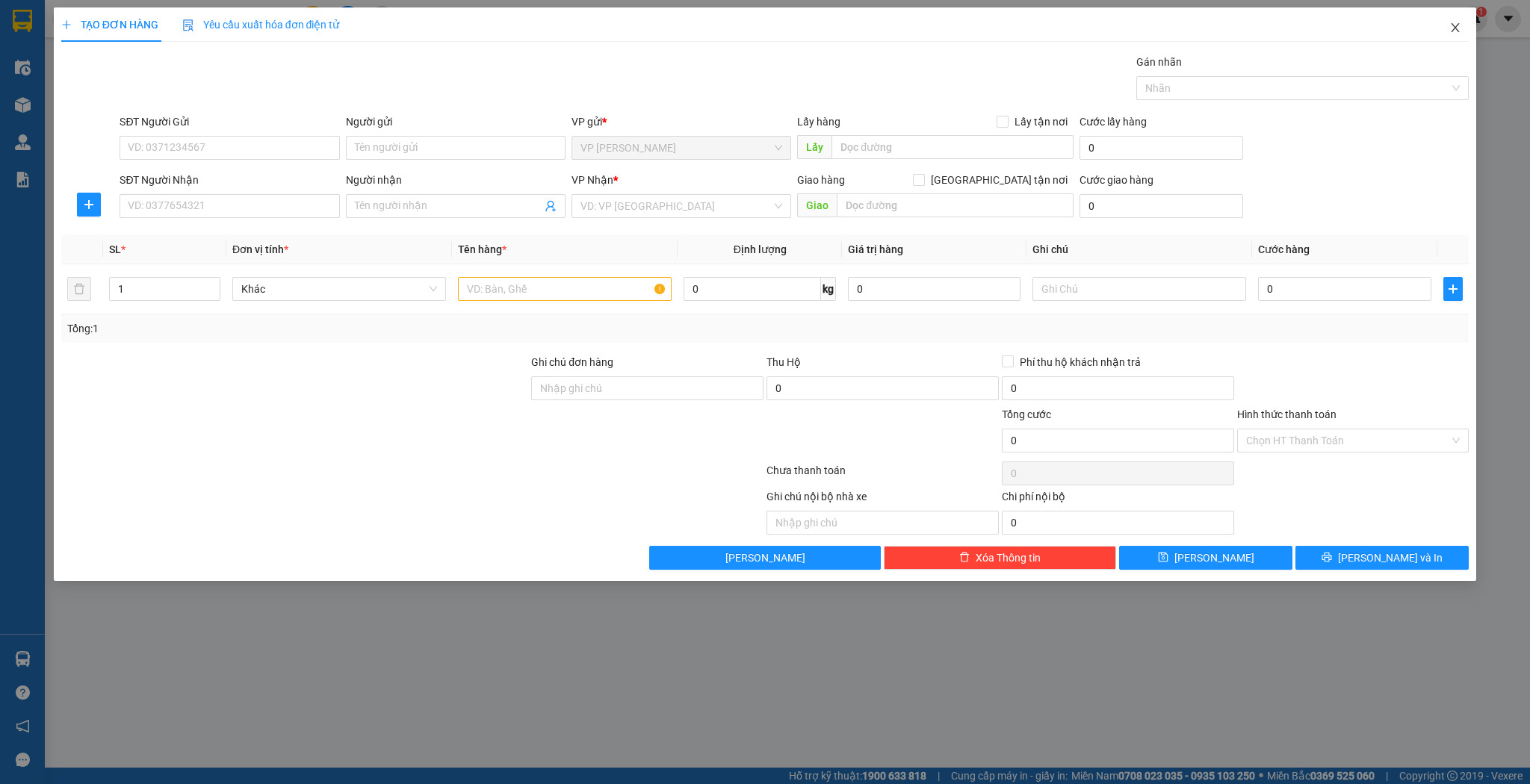
click at [1455, 32] on icon "close" at bounding box center [1455, 27] width 12 height 12
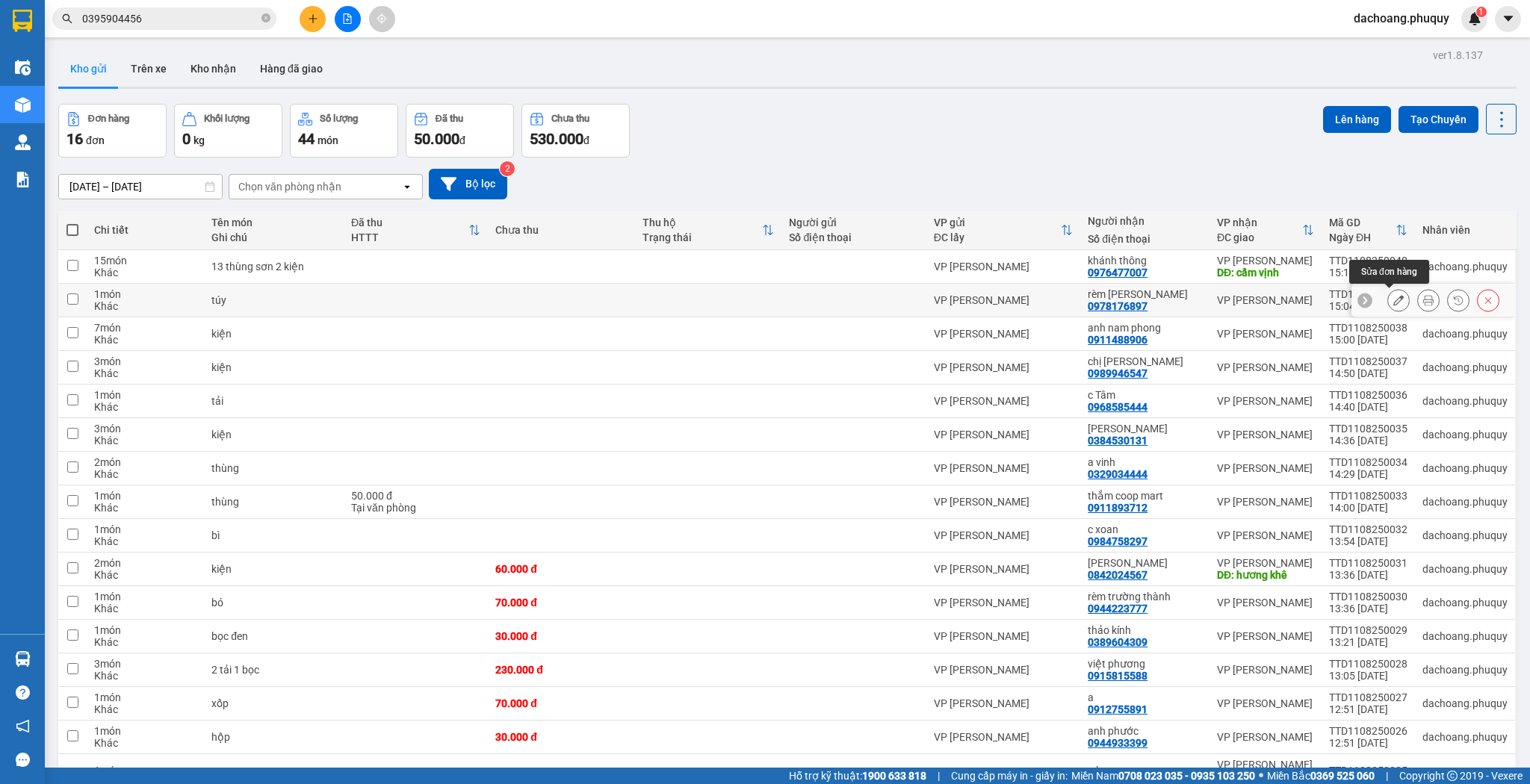
click at [1394, 297] on icon at bounding box center [1399, 300] width 10 height 10
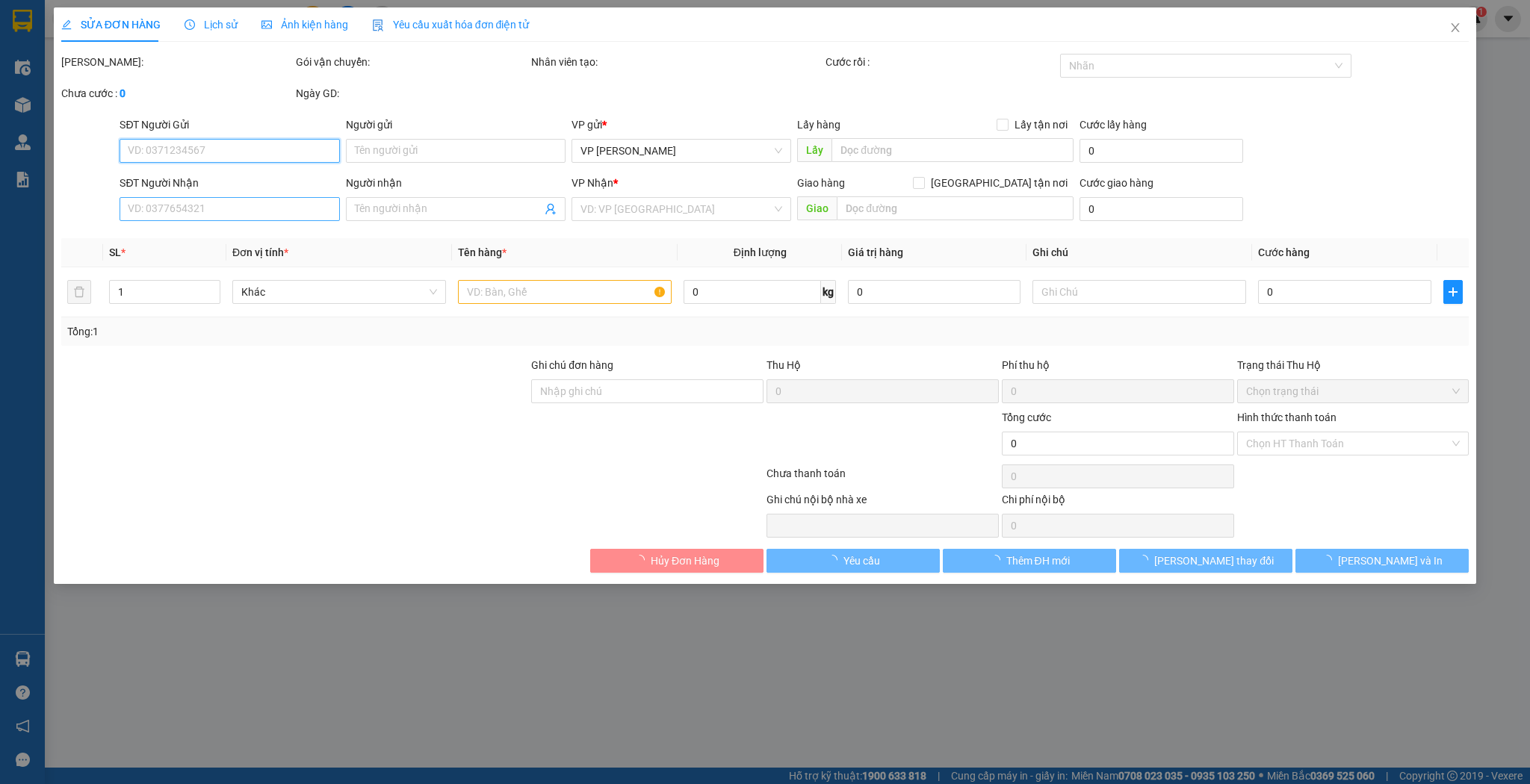
type input "0978176897"
type input "rèm xuân phương"
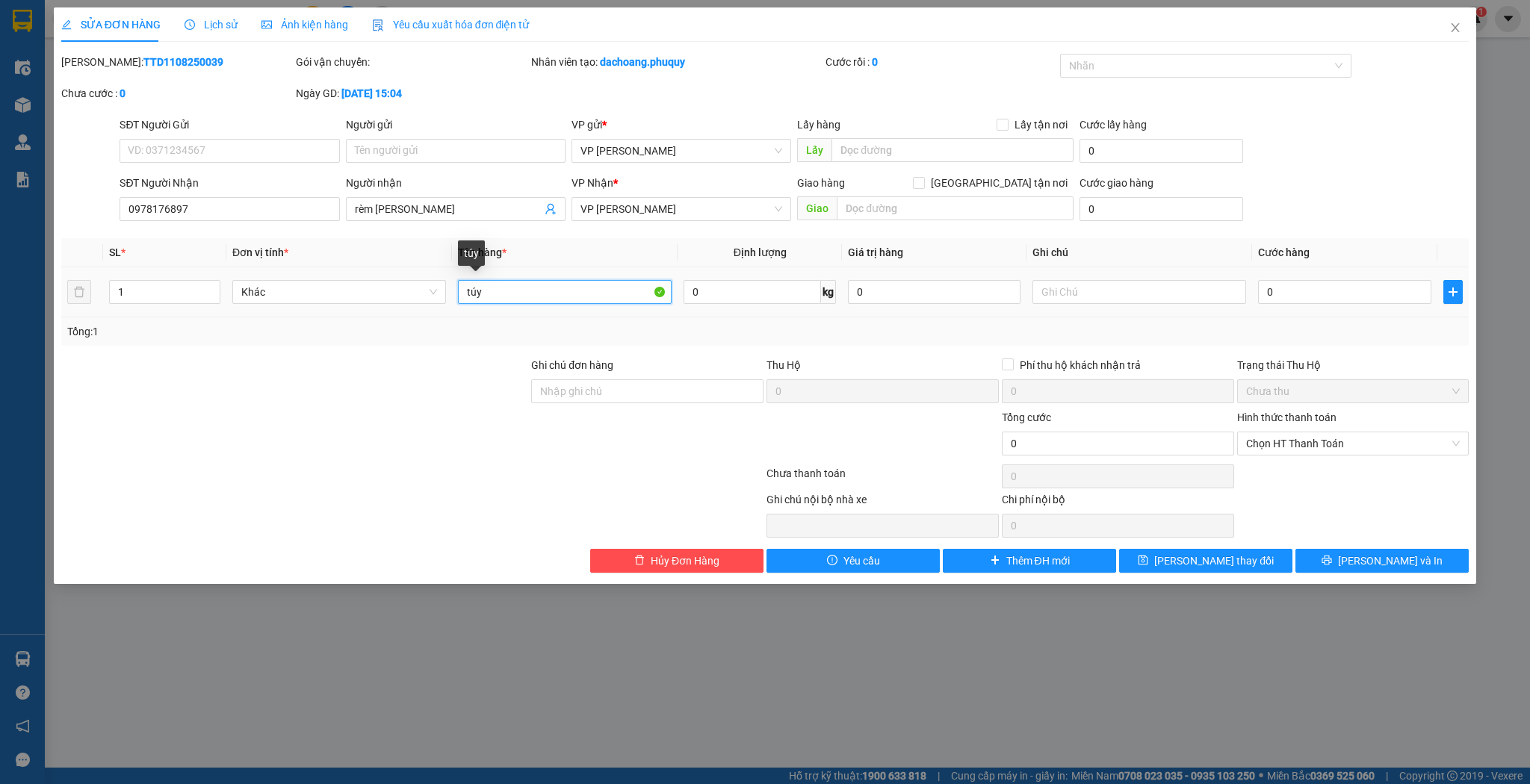
click at [503, 287] on input "túy" at bounding box center [564, 293] width 214 height 24
type input "túi"
click at [1165, 558] on button "[PERSON_NAME] thay đổi" at bounding box center [1206, 561] width 173 height 24
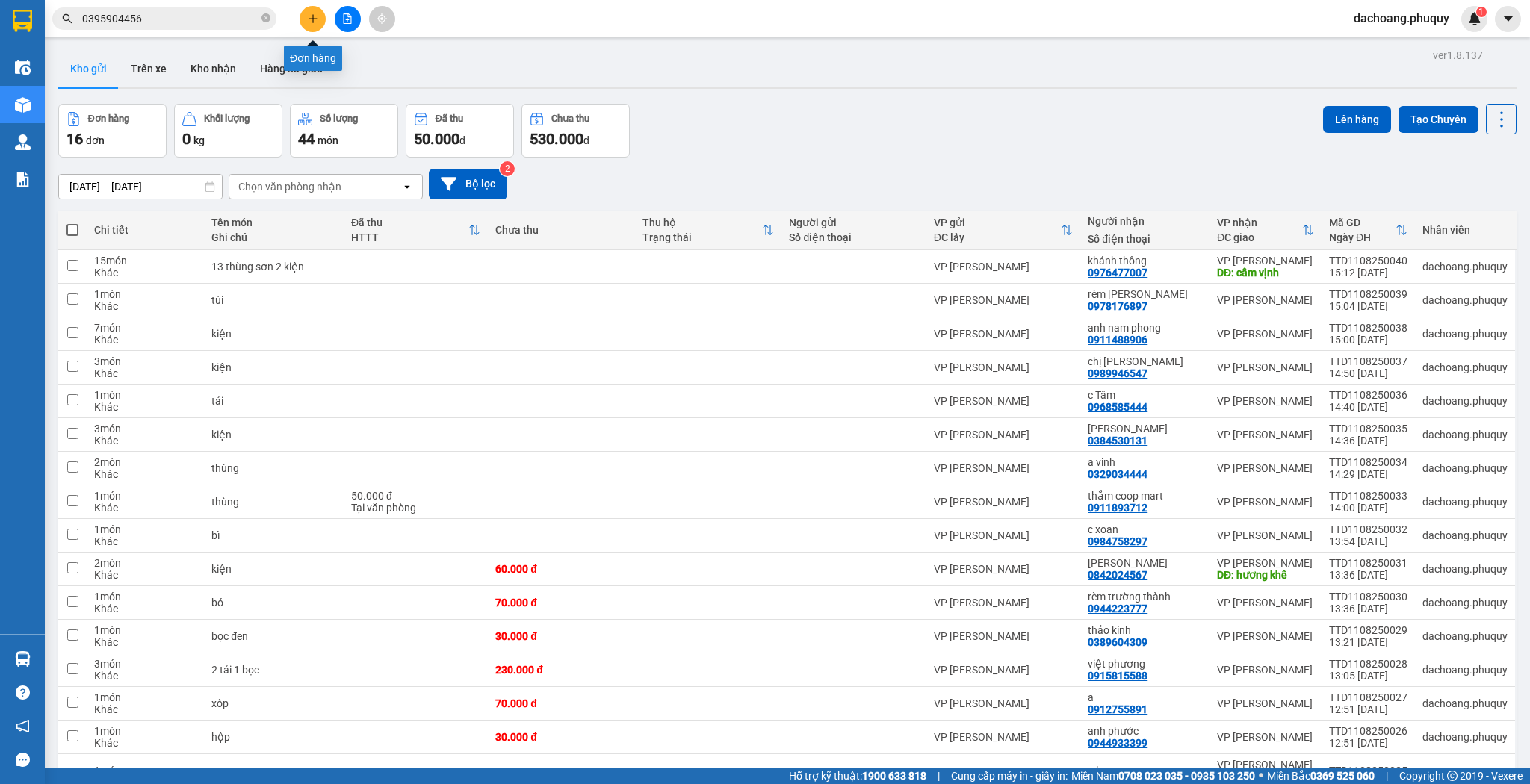
click at [318, 21] on icon "plus" at bounding box center [312, 18] width 10 height 10
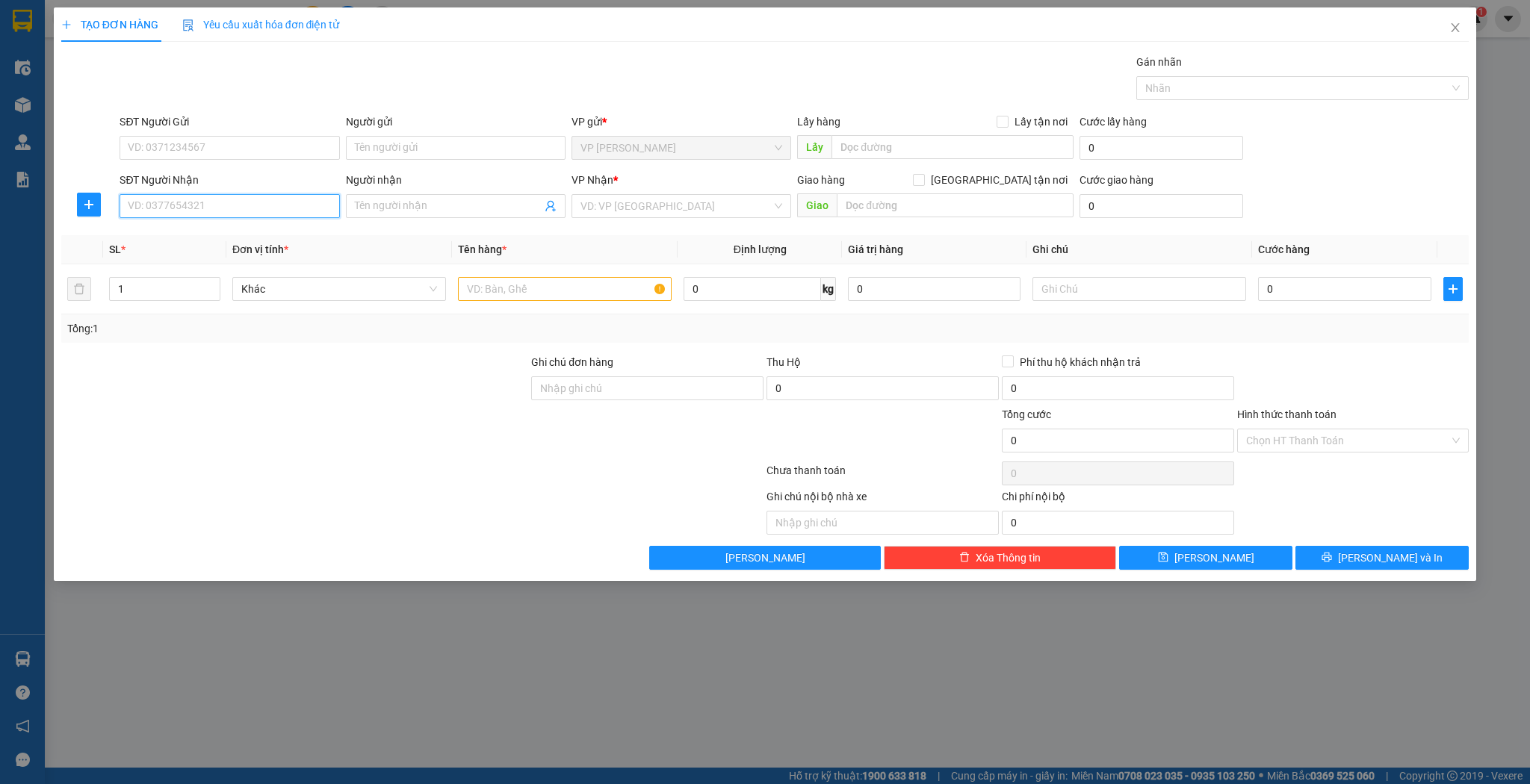
click at [238, 206] on input "SĐT Người Nhận" at bounding box center [229, 206] width 220 height 24
click at [238, 236] on div "0904126777 - c lệ hồng" at bounding box center [229, 236] width 201 height 17
type input "0904126777"
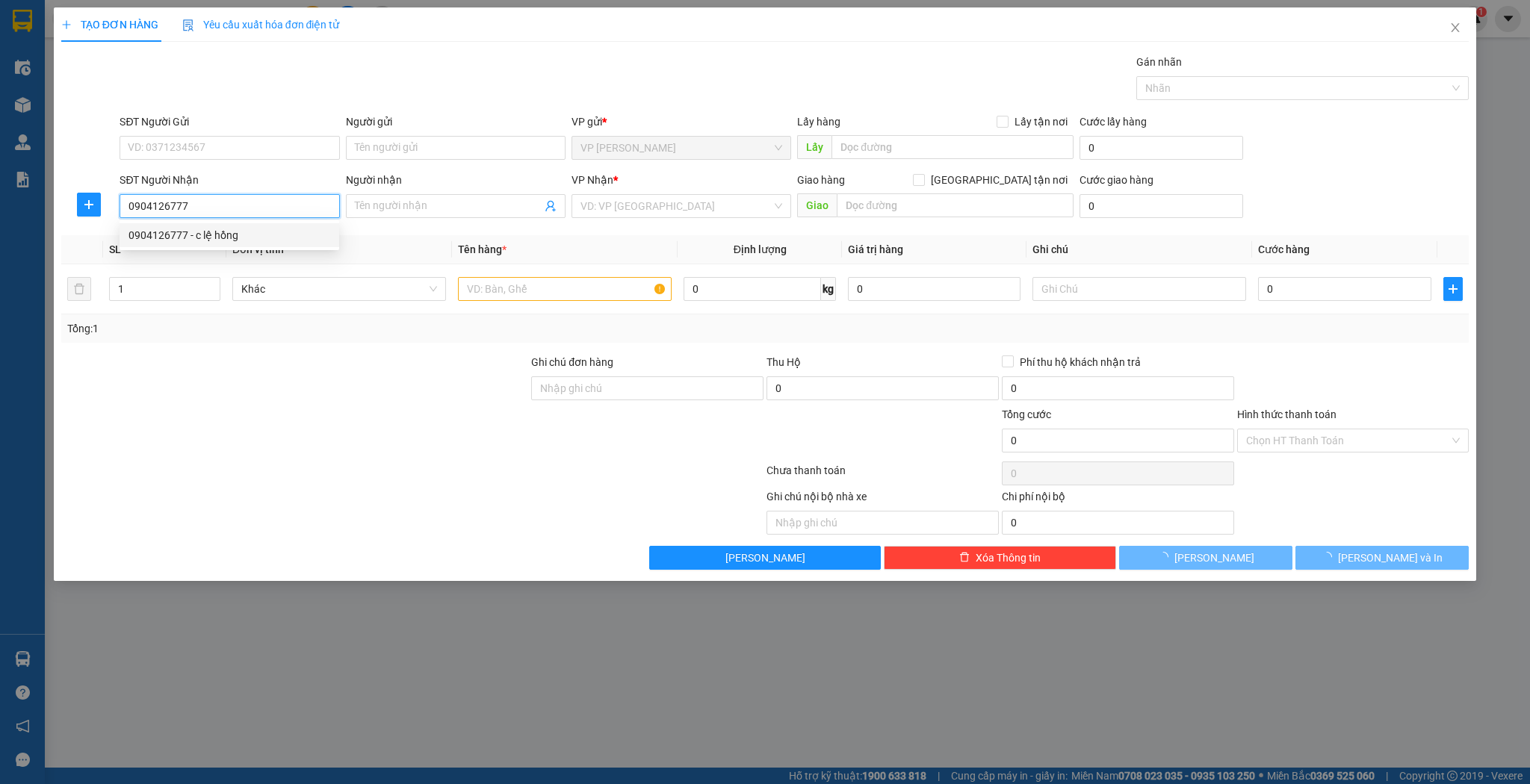
type input "c [PERSON_NAME]"
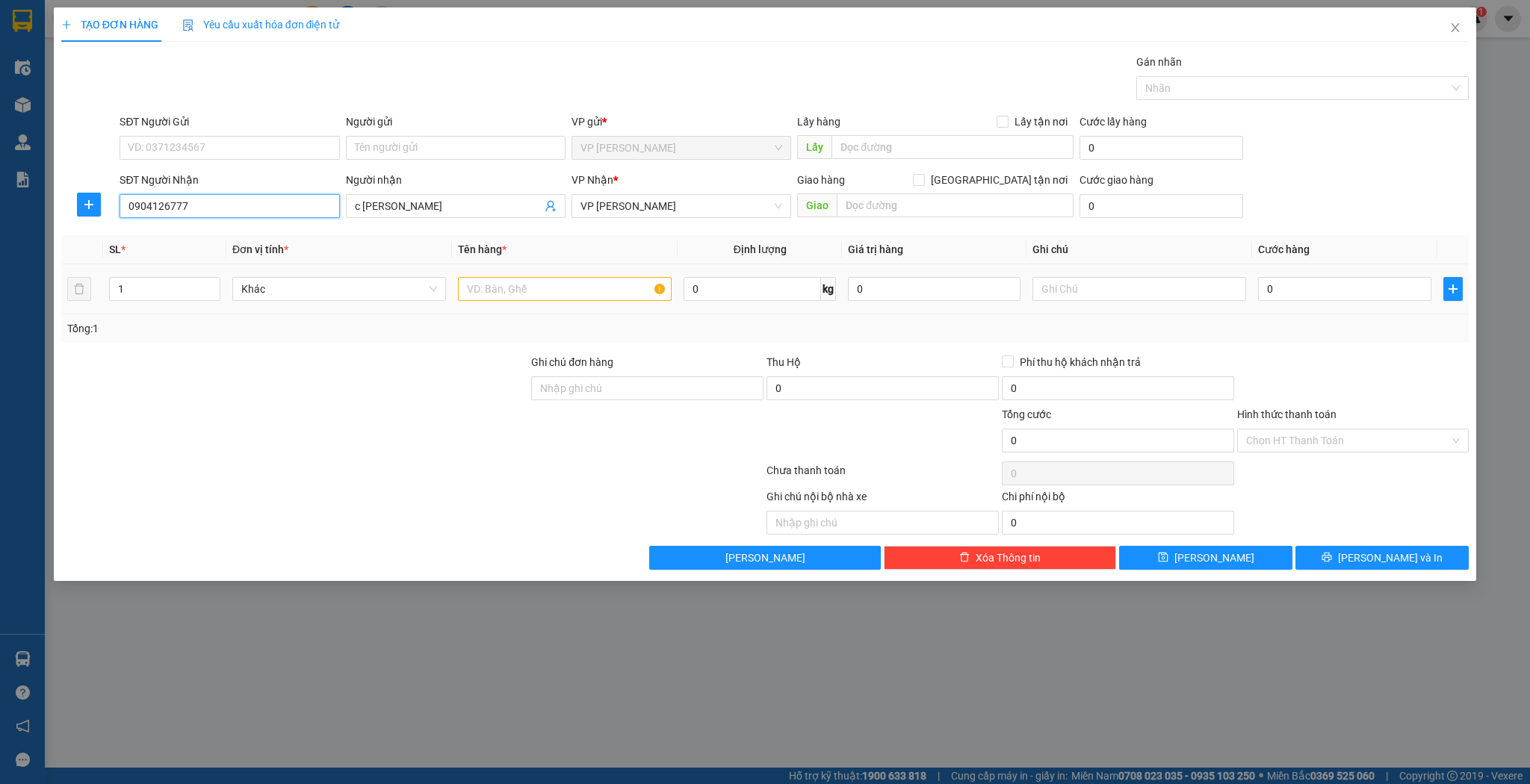
type input "0904126777"
click at [479, 292] on input "text" at bounding box center [564, 289] width 214 height 24
type input "thùng"
click at [1165, 553] on button "[PERSON_NAME]" at bounding box center [1206, 558] width 173 height 24
click at [389, 210] on input "Người nhận" at bounding box center [448, 206] width 186 height 17
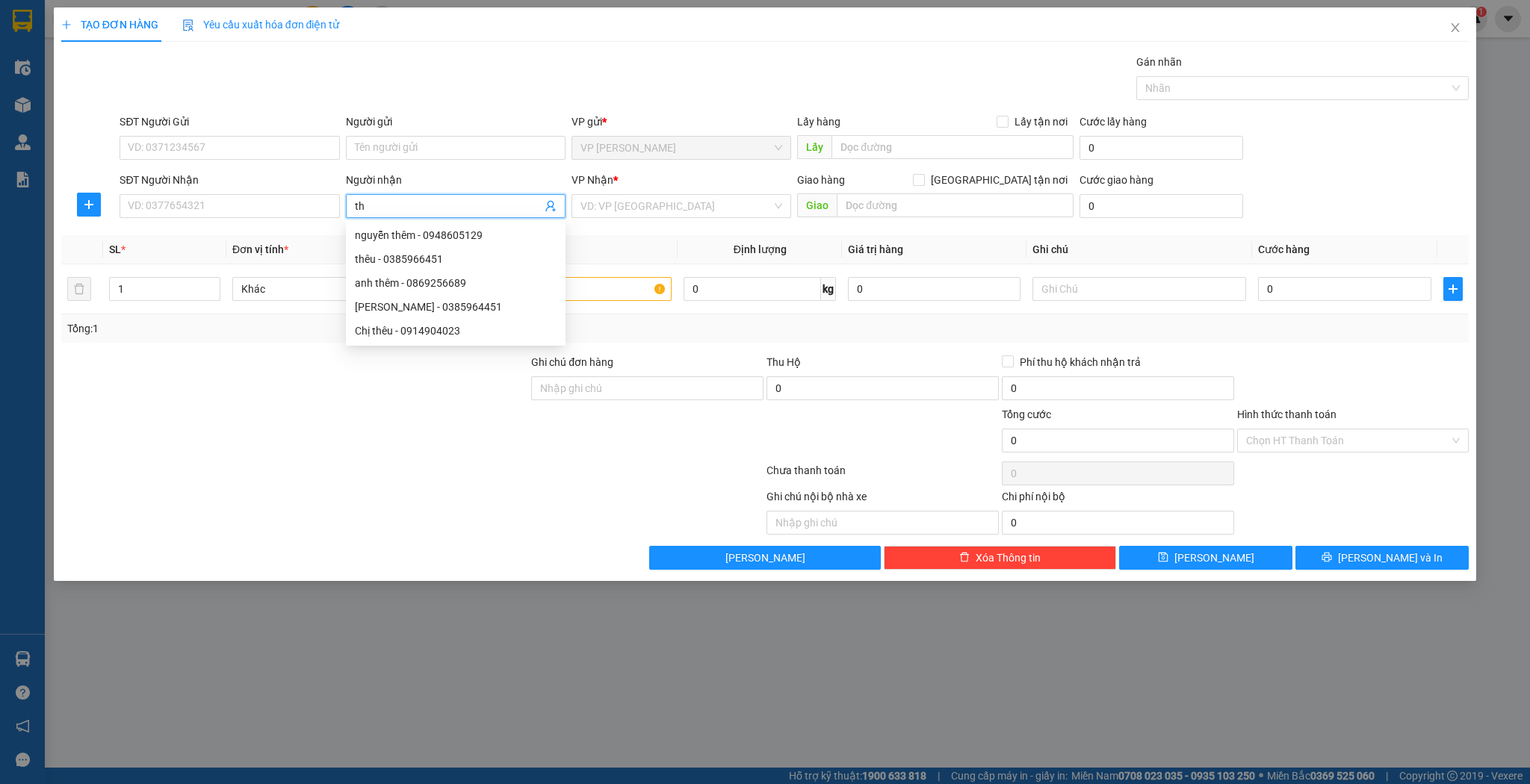
type input "thể"
click at [448, 306] on div "a thể - 0965707653" at bounding box center [456, 308] width 201 height 17
type input "0965707653"
type input "a thể"
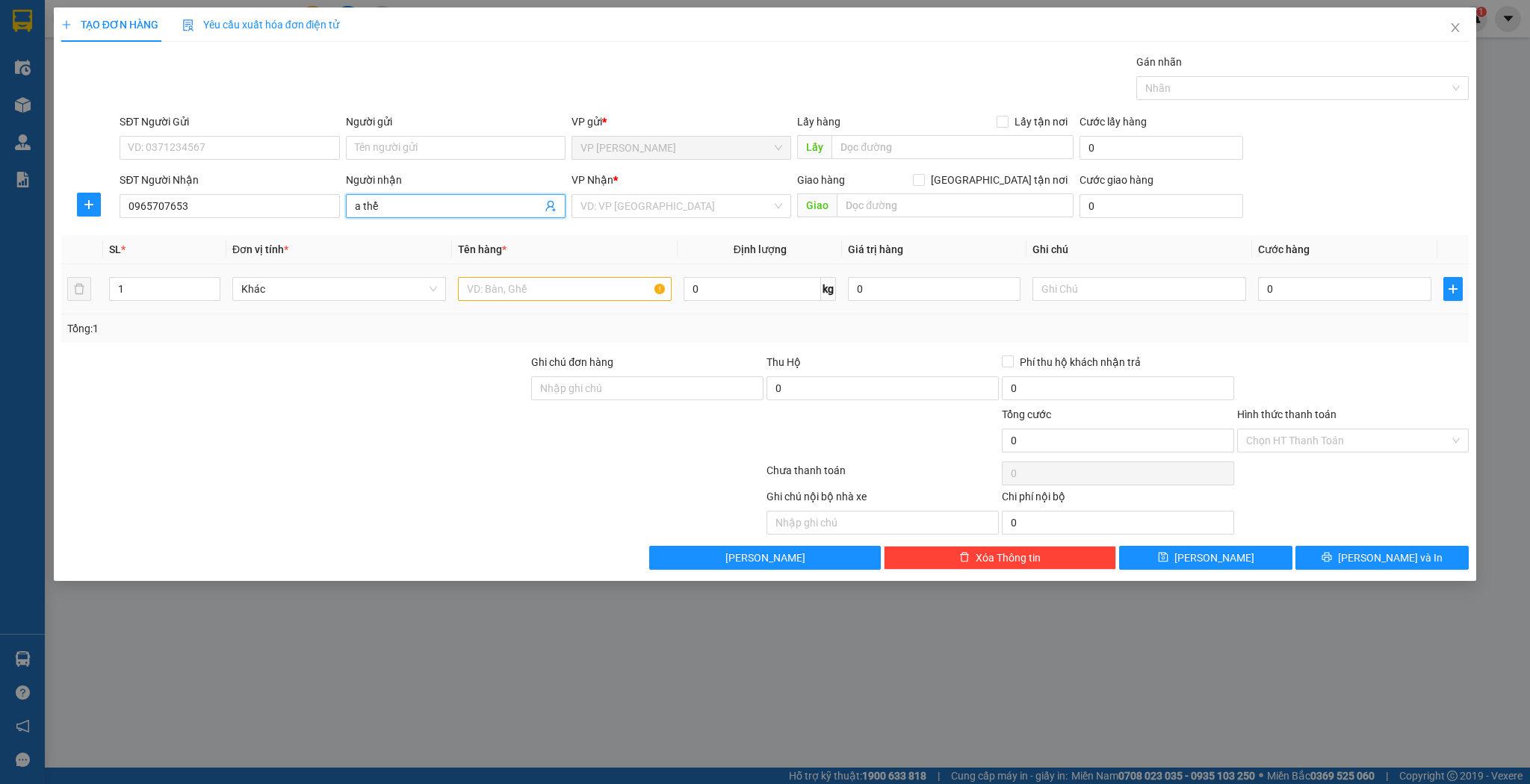
type input "cầu già"
type input "a thể"
click at [215, 282] on span "up" at bounding box center [213, 285] width 9 height 9
type input "4"
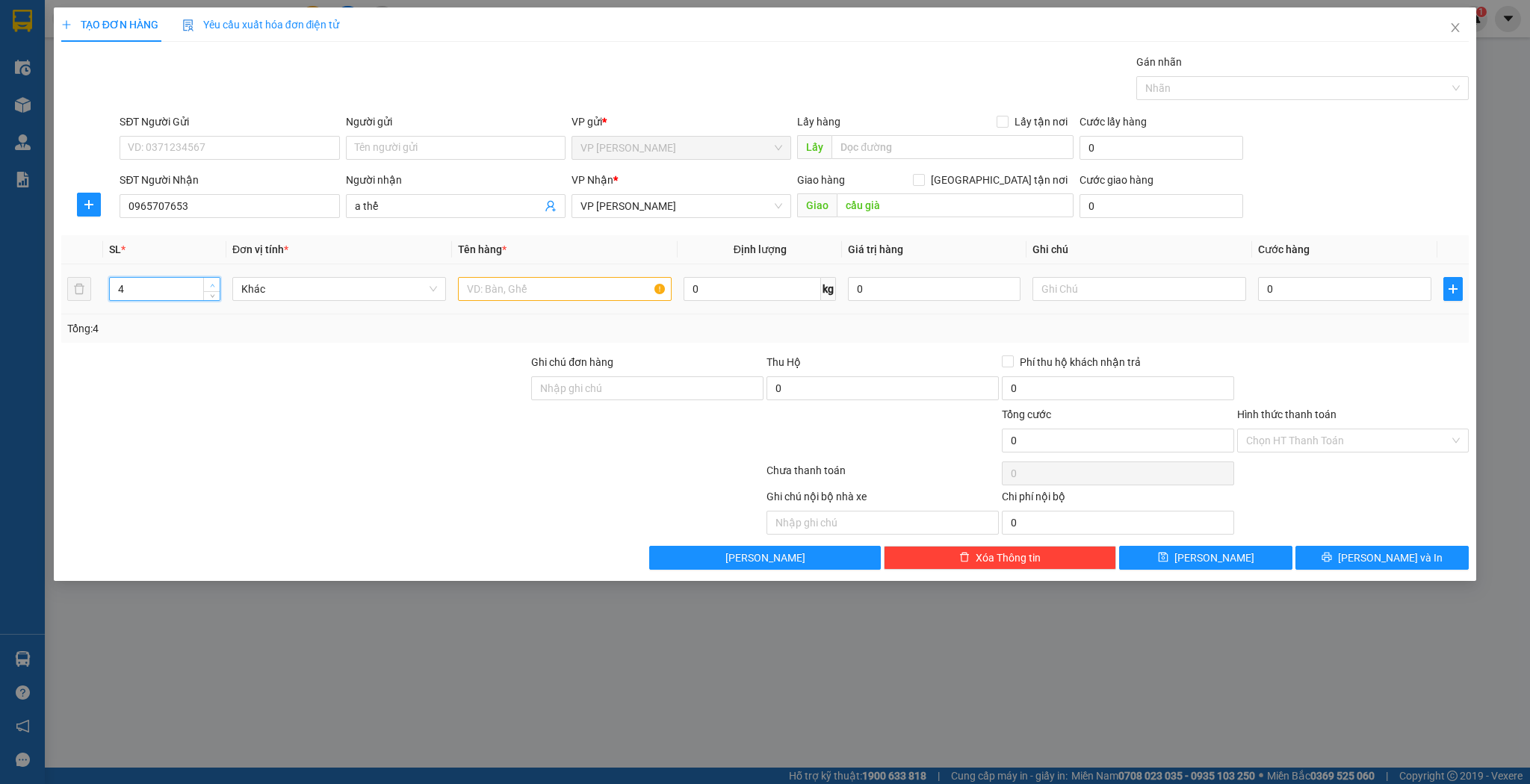
click at [211, 281] on span "up" at bounding box center [213, 285] width 9 height 9
click at [487, 290] on input "text" at bounding box center [564, 289] width 214 height 24
type input "thùng"
click at [1276, 290] on input "0" at bounding box center [1344, 289] width 172 height 24
type input "2"
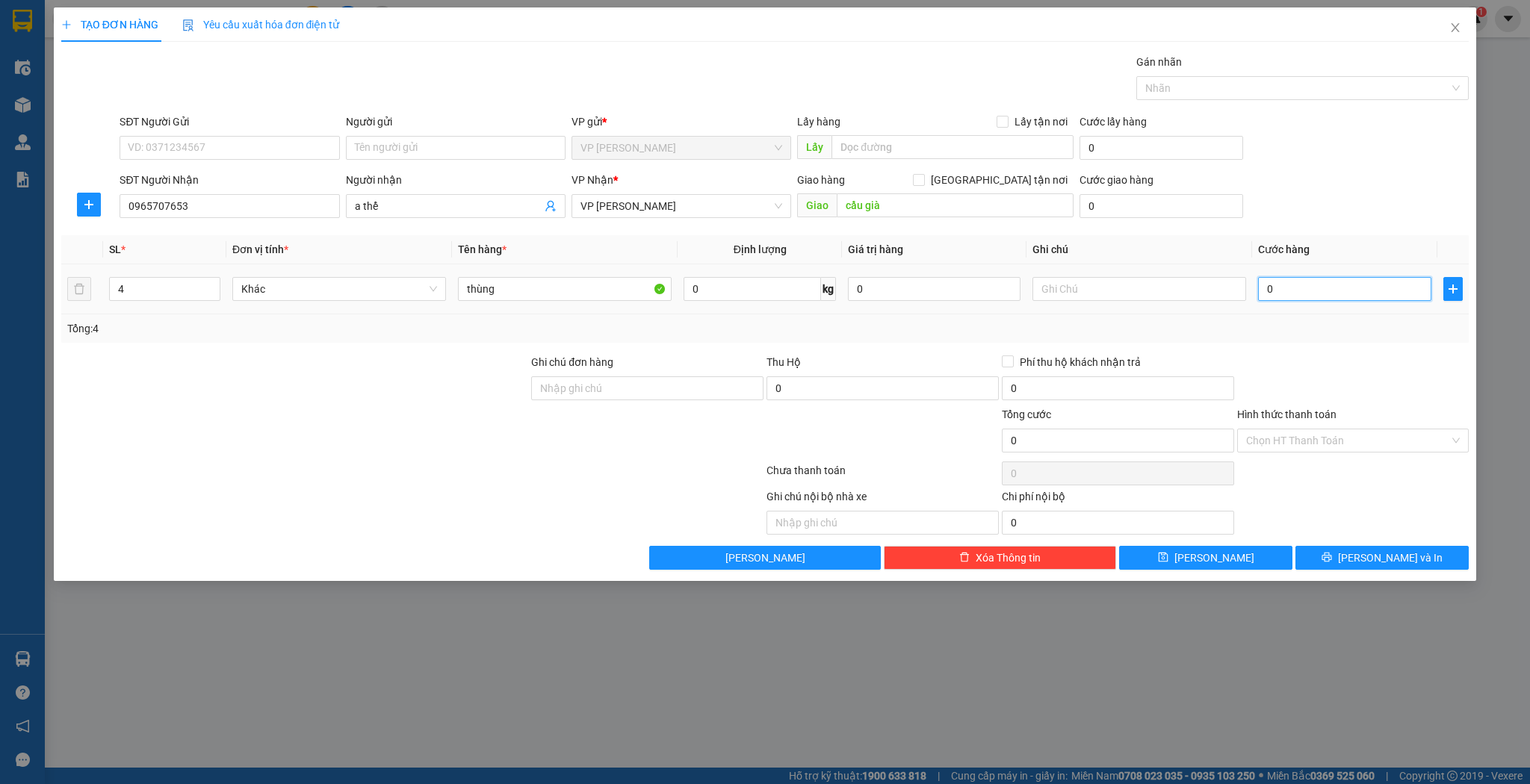
type input "2"
type input "20"
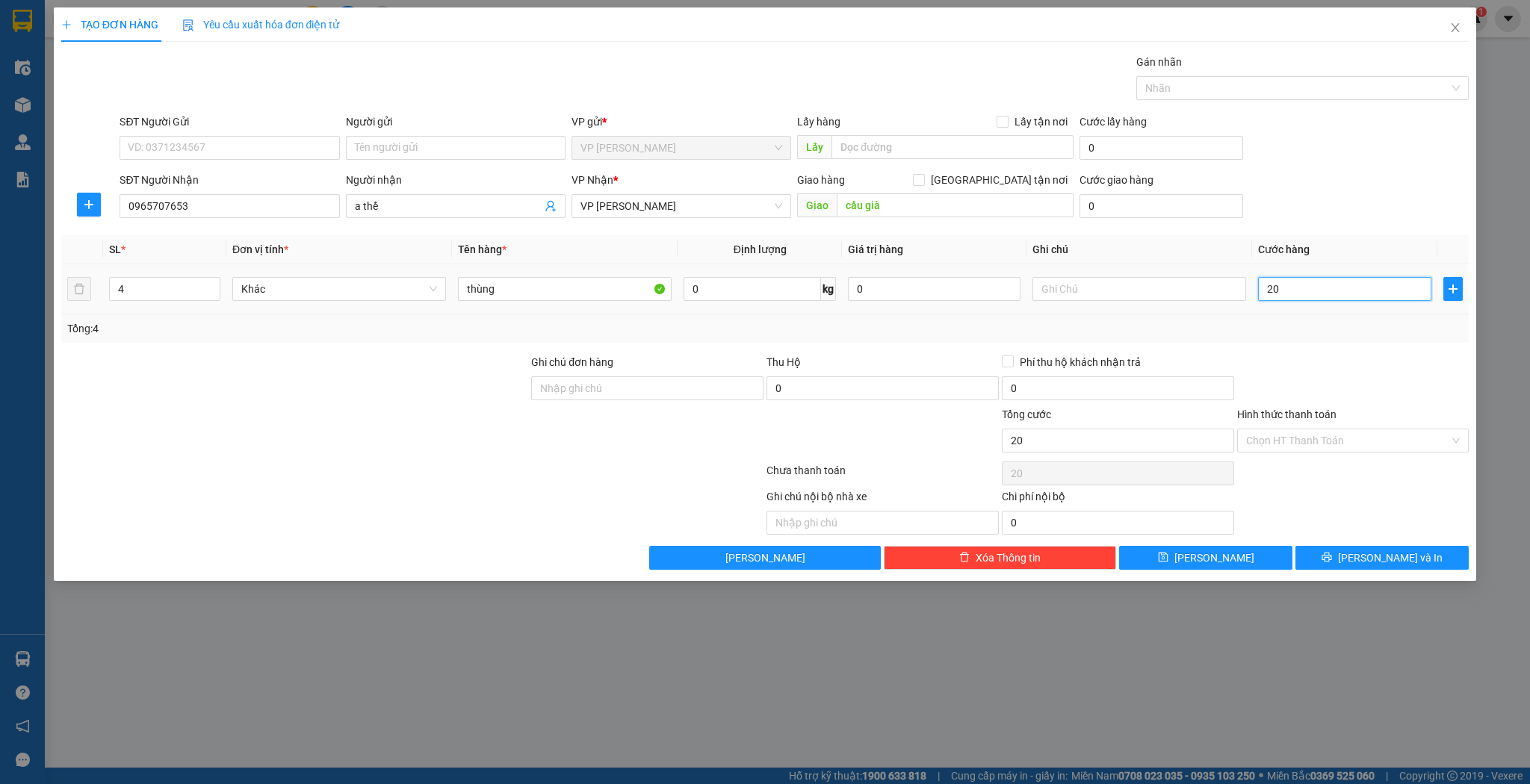
type input "200"
type input "200.000"
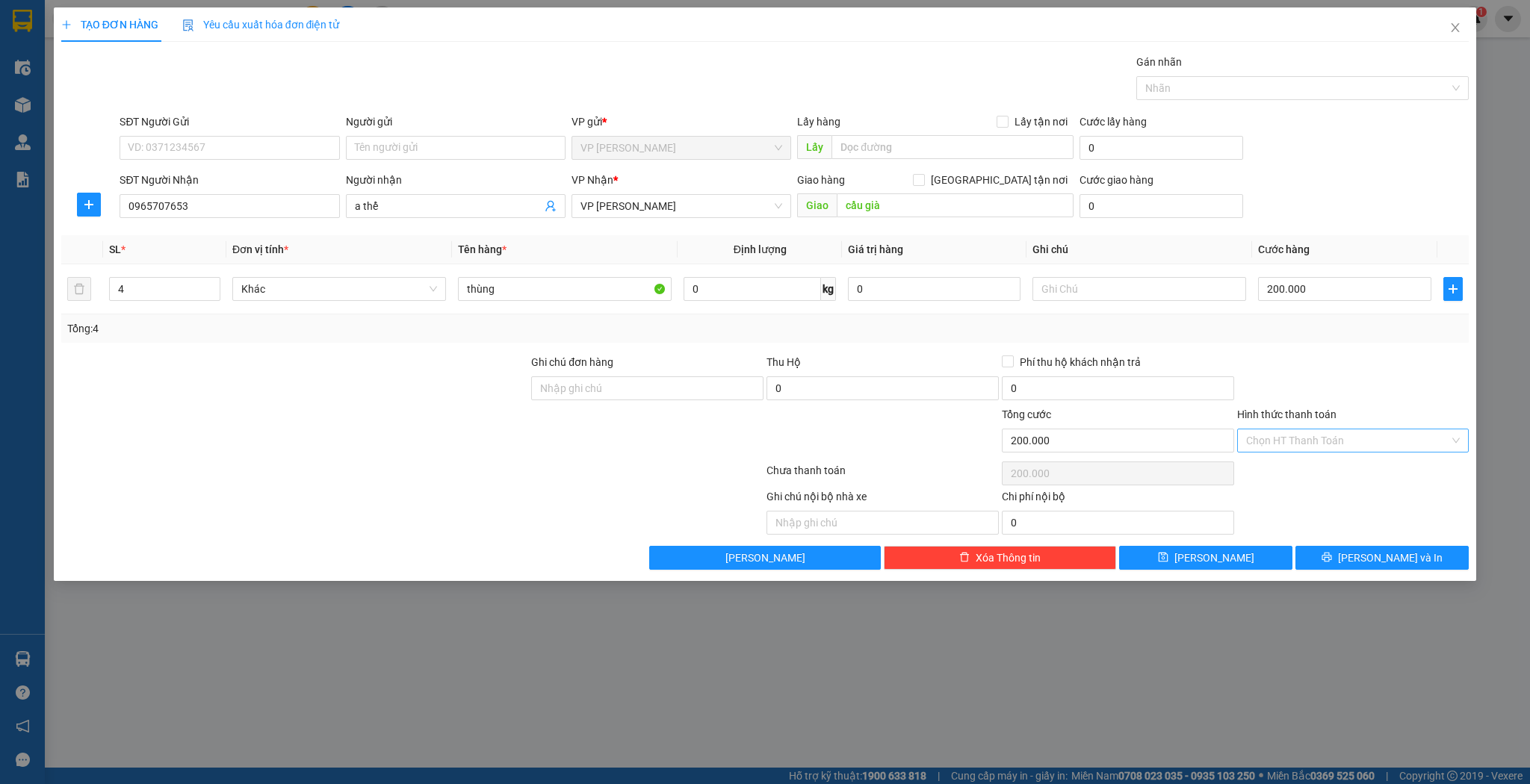
click at [1261, 437] on input "Hình thức thanh toán" at bounding box center [1348, 441] width 204 height 22
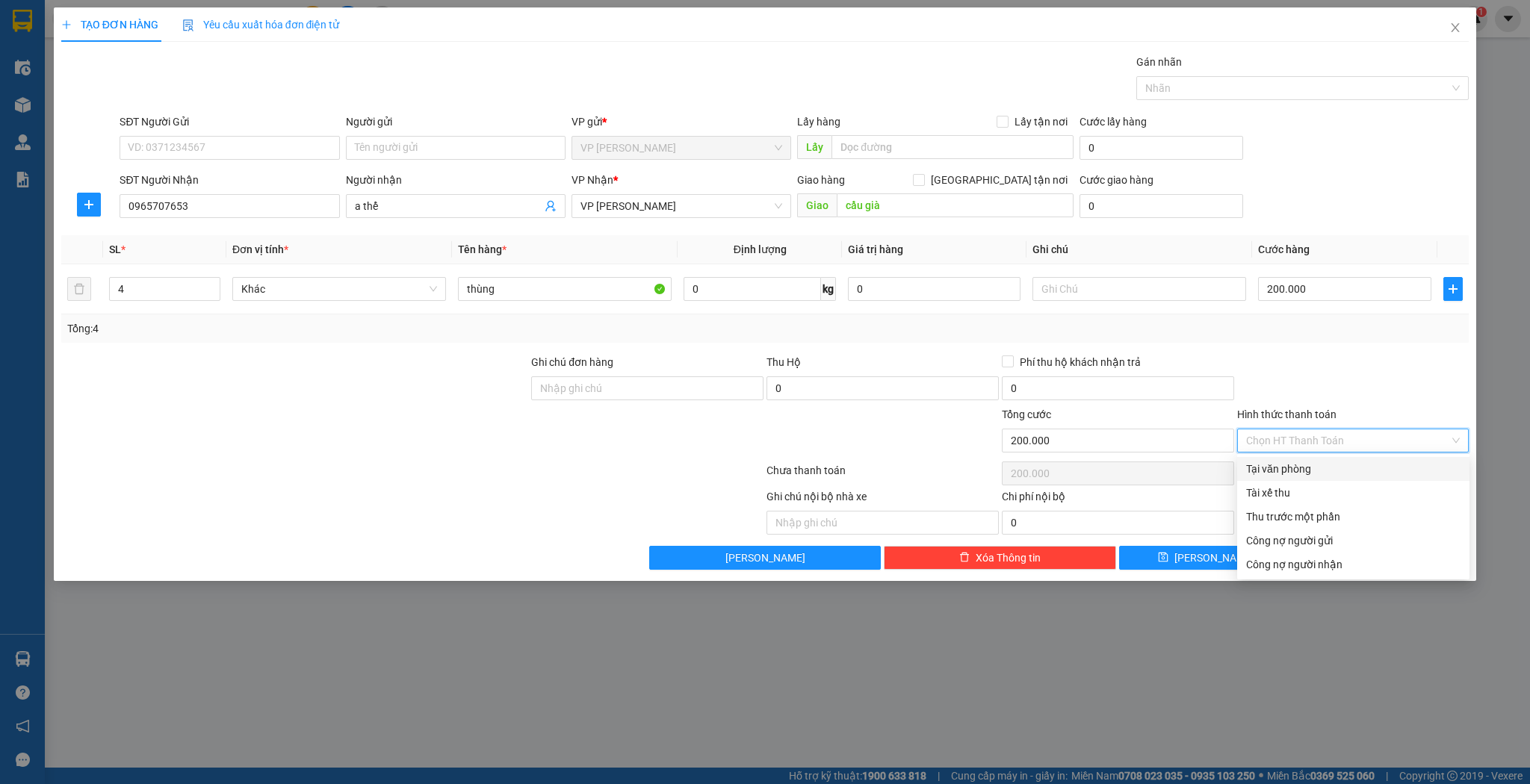
click at [1258, 475] on div "Tại văn phòng" at bounding box center [1354, 469] width 214 height 17
type input "0"
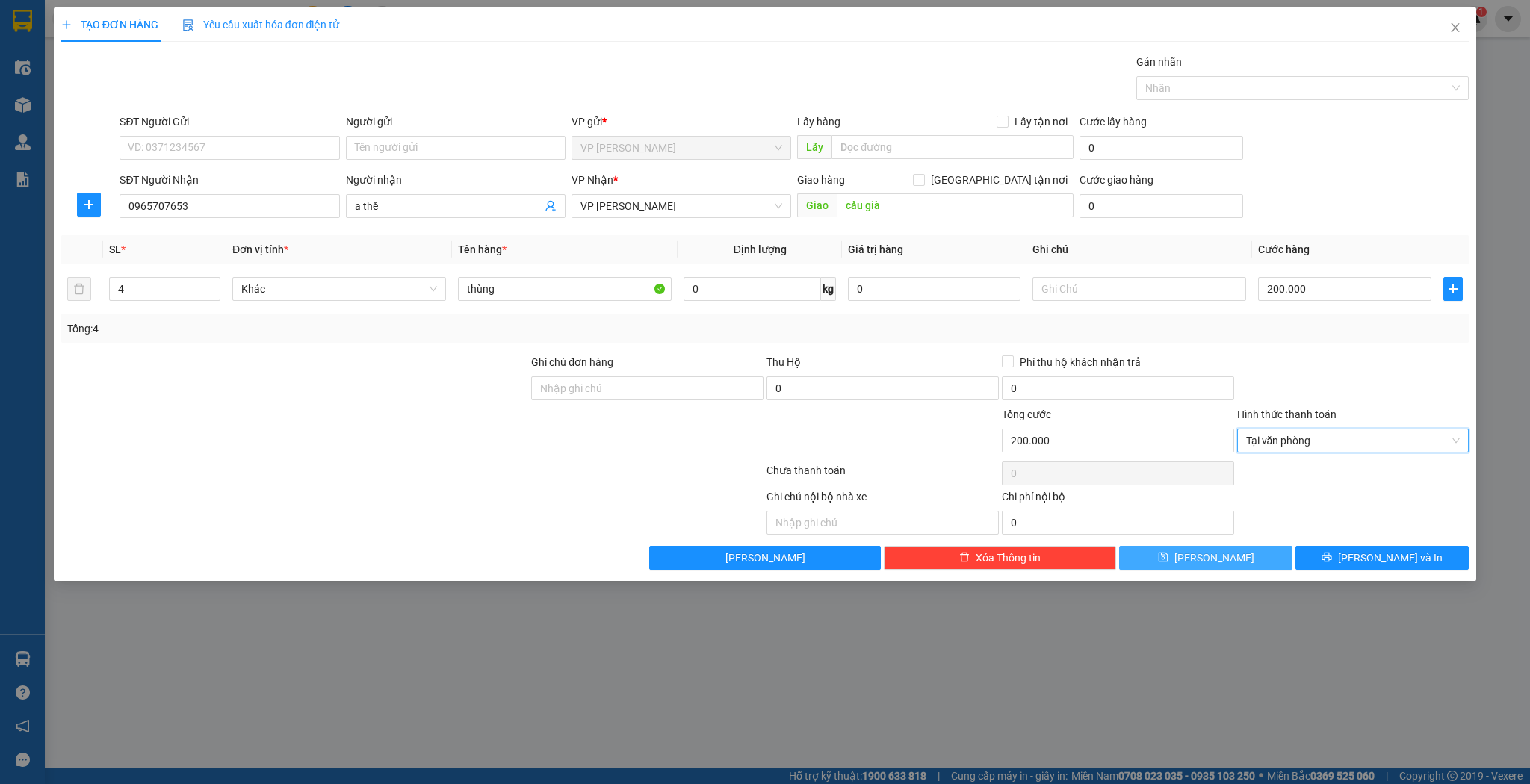
click at [1227, 553] on button "[PERSON_NAME]" at bounding box center [1206, 558] width 173 height 24
type input "1"
type input "0"
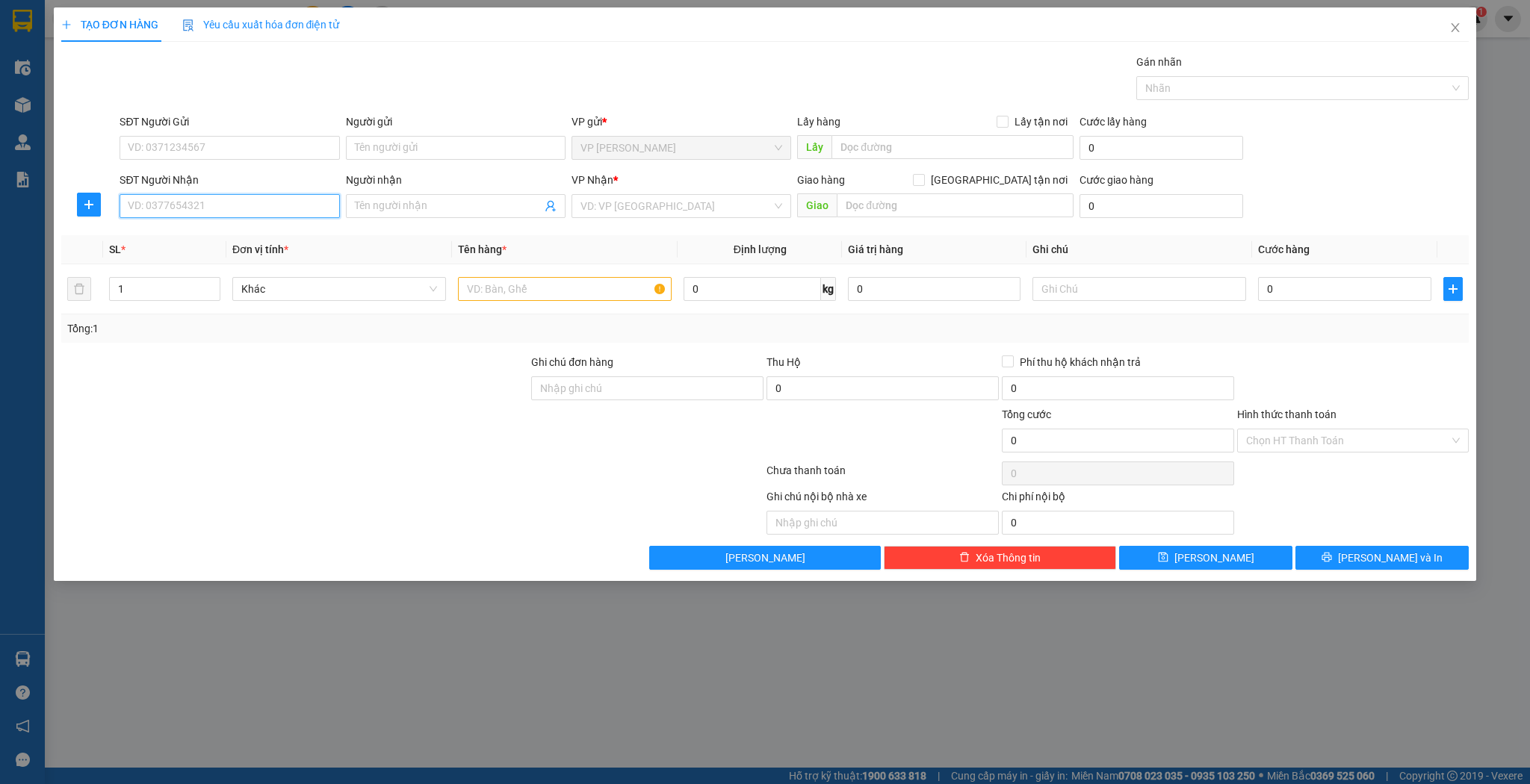
click at [236, 199] on input "SĐT Người Nhận" at bounding box center [229, 206] width 220 height 24
click at [121, 202] on input "2678" at bounding box center [229, 206] width 220 height 24
type input "0936202678"
click at [220, 242] on div "0936202678 - anh sơn" at bounding box center [229, 236] width 201 height 17
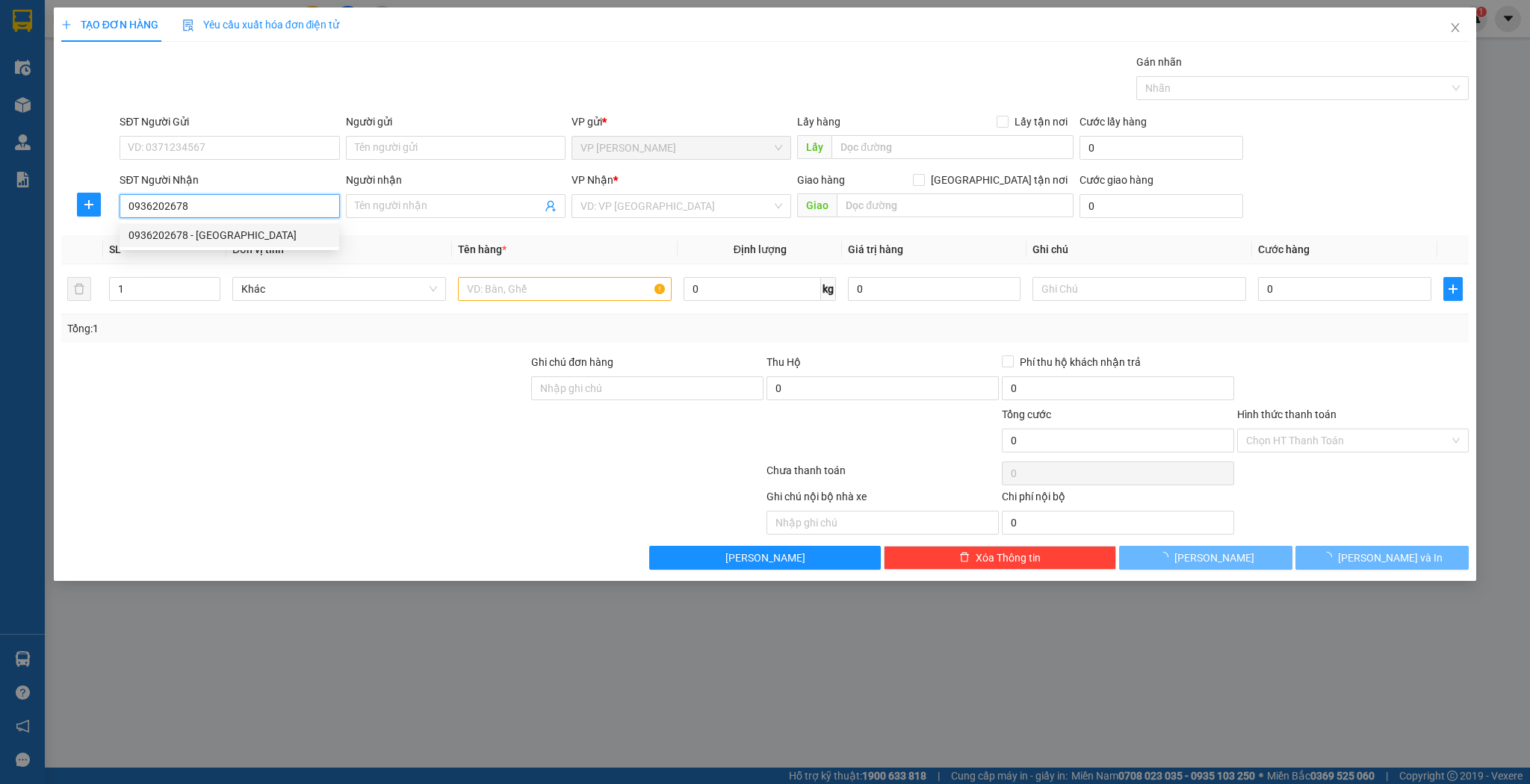
type input "anh sơn"
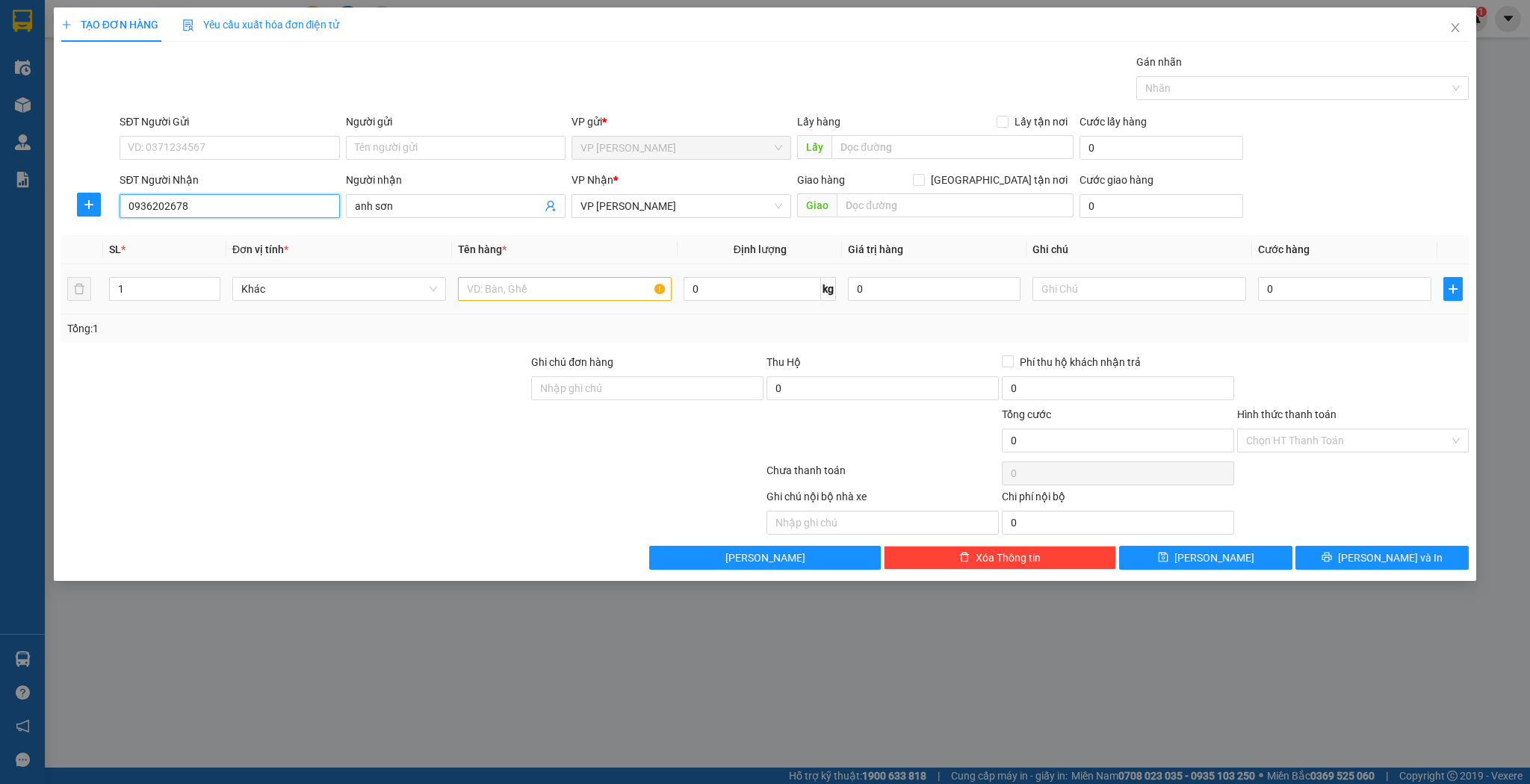
type input "0936202678"
click at [490, 288] on input "text" at bounding box center [564, 289] width 214 height 24
type input "bọc"
click at [1179, 557] on button "[PERSON_NAME]" at bounding box center [1206, 558] width 173 height 24
click at [290, 206] on input "SĐT Người Nhận" at bounding box center [229, 206] width 220 height 24
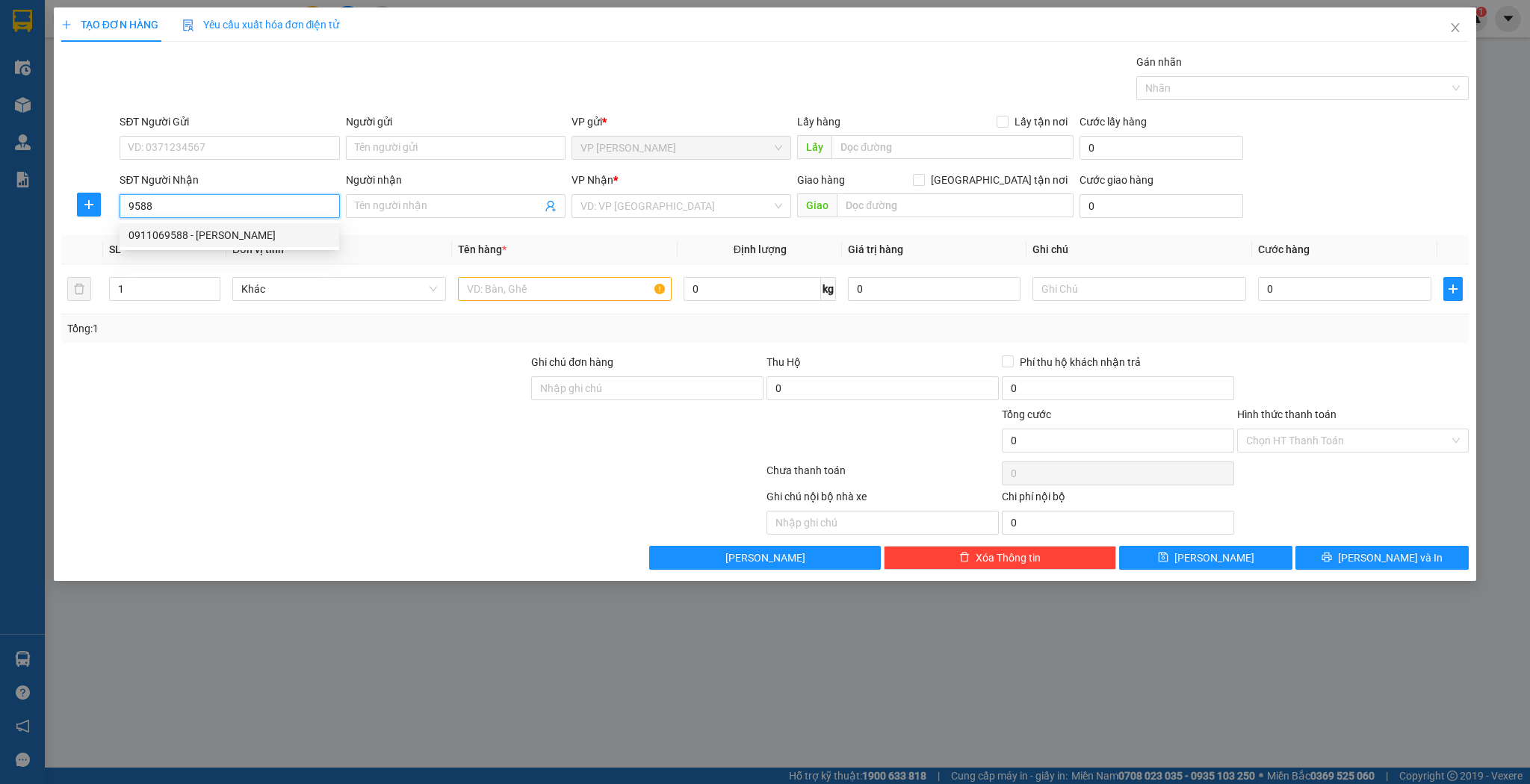
click at [236, 230] on div "0911069588 - lê tuyết" at bounding box center [229, 236] width 201 height 17
type input "0911069588"
type input "[PERSON_NAME]"
type input "0911069588"
click at [497, 287] on input "text" at bounding box center [564, 289] width 214 height 24
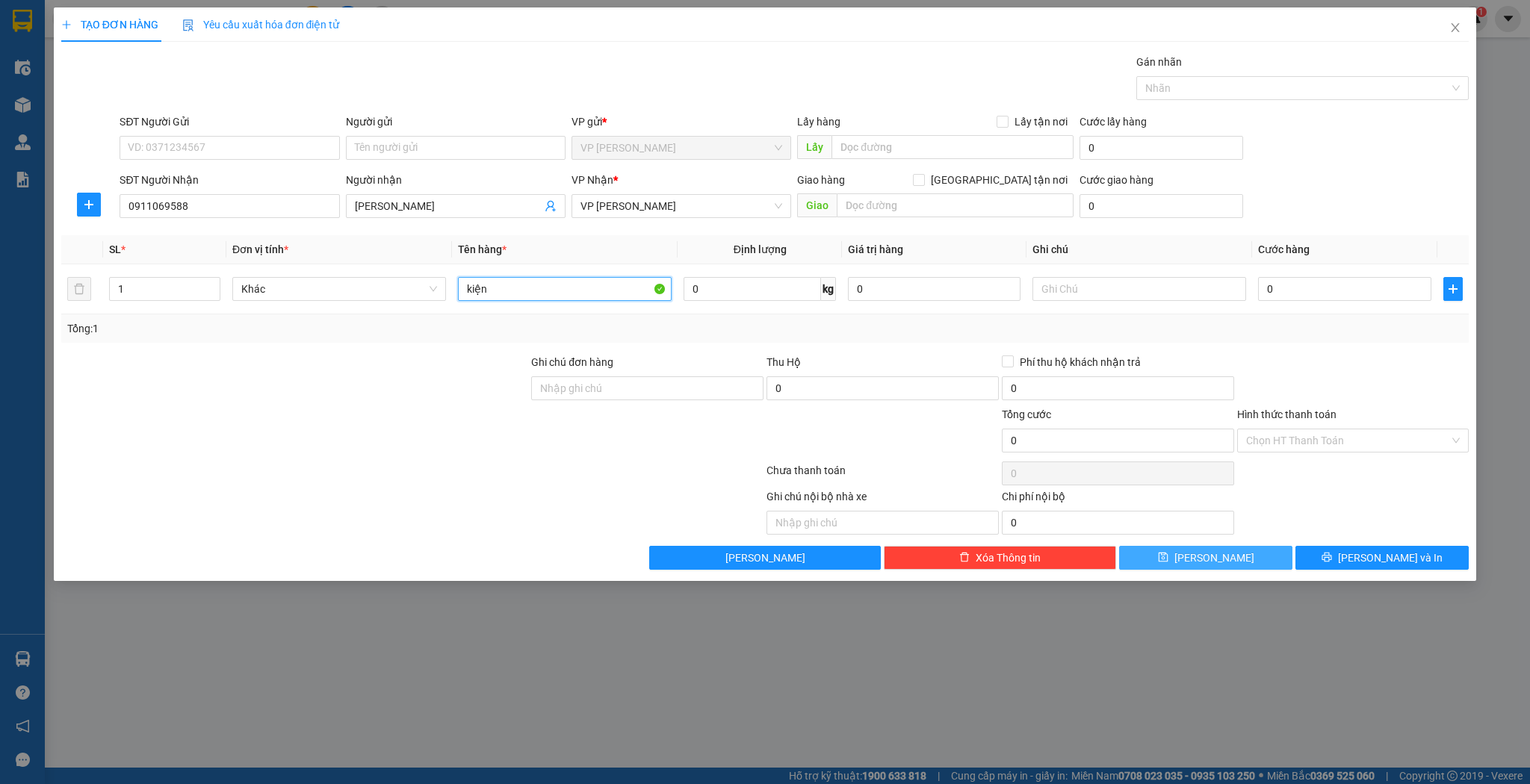
type input "kiện"
click at [1153, 557] on button "[PERSON_NAME]" at bounding box center [1206, 558] width 173 height 24
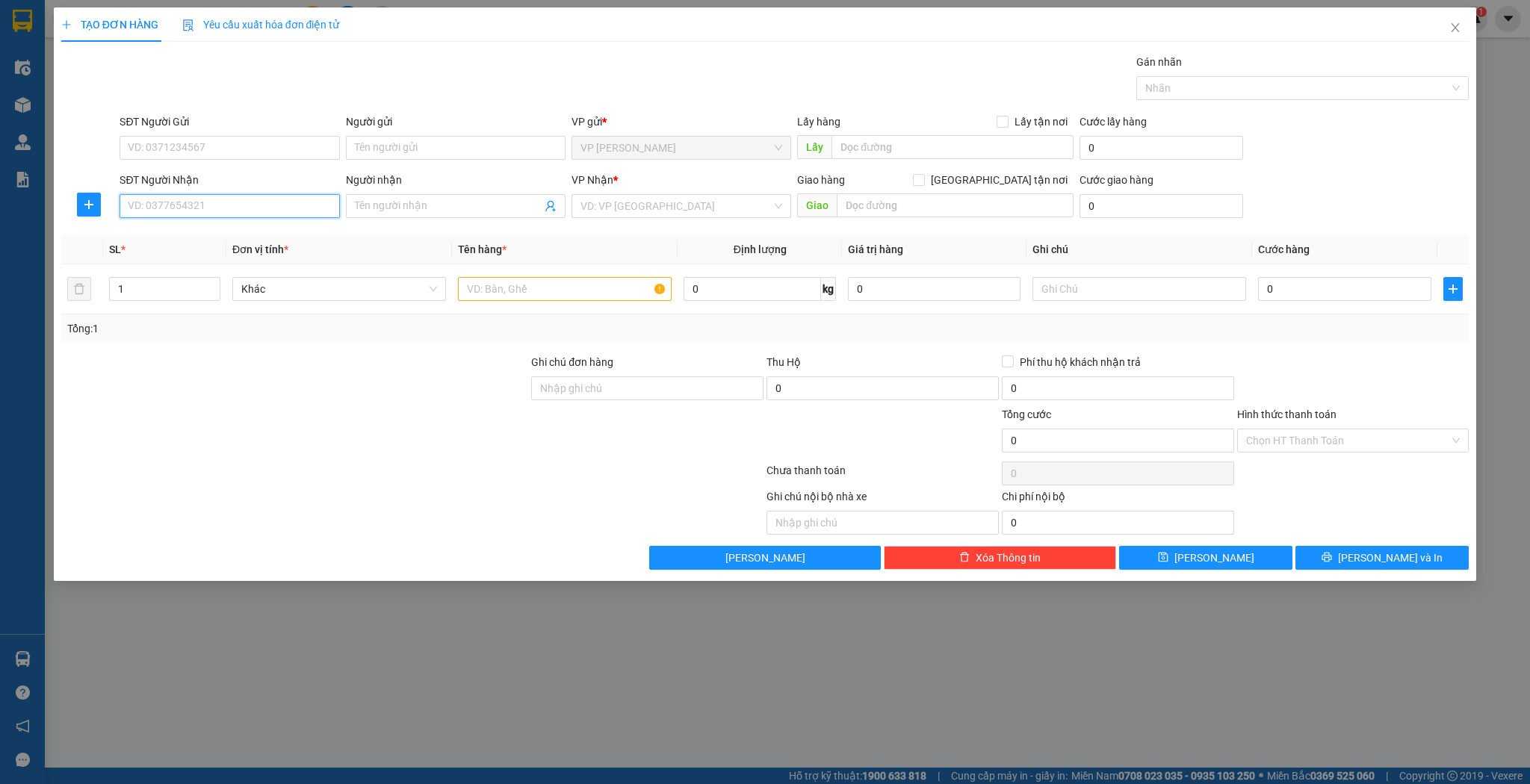
click at [262, 198] on input "SĐT Người Nhận" at bounding box center [229, 206] width 220 height 24
click at [213, 235] on div "0949741135 - tường" at bounding box center [229, 236] width 201 height 17
click at [490, 287] on input "text" at bounding box center [564, 289] width 214 height 24
click at [1168, 562] on icon "save" at bounding box center [1163, 557] width 10 height 10
click at [231, 212] on input "SĐT Người Nhận" at bounding box center [229, 206] width 220 height 24
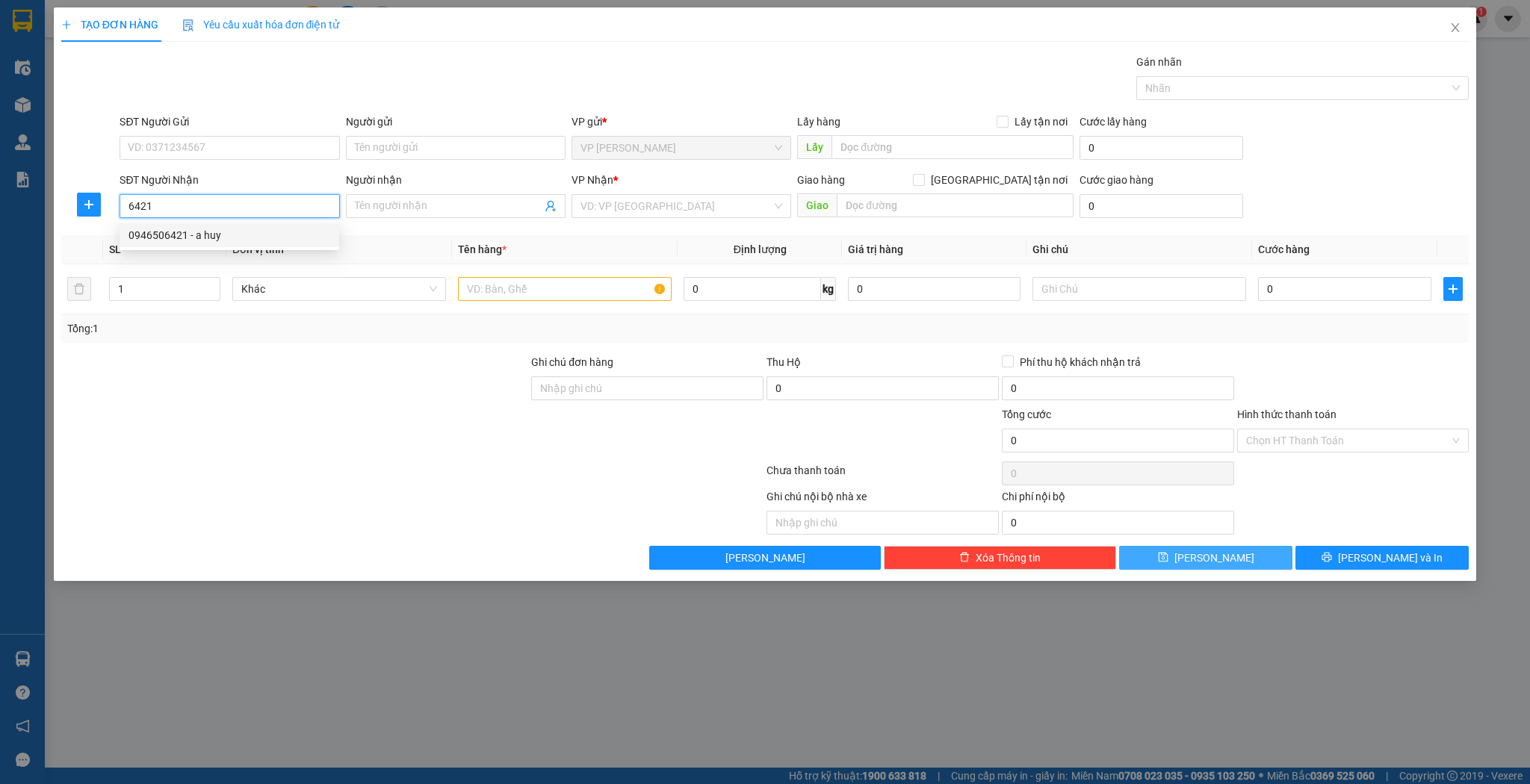
click at [227, 229] on div "0946506421 - a huy" at bounding box center [229, 236] width 201 height 17
click at [486, 292] on input "text" at bounding box center [564, 289] width 214 height 24
click at [1168, 562] on button "[PERSON_NAME]" at bounding box center [1206, 558] width 173 height 24
click at [194, 206] on input "SĐT Người Nhận" at bounding box center [229, 206] width 220 height 24
click at [168, 234] on div "0984052710 - hoa quả tuyết hùng" at bounding box center [229, 236] width 201 height 17
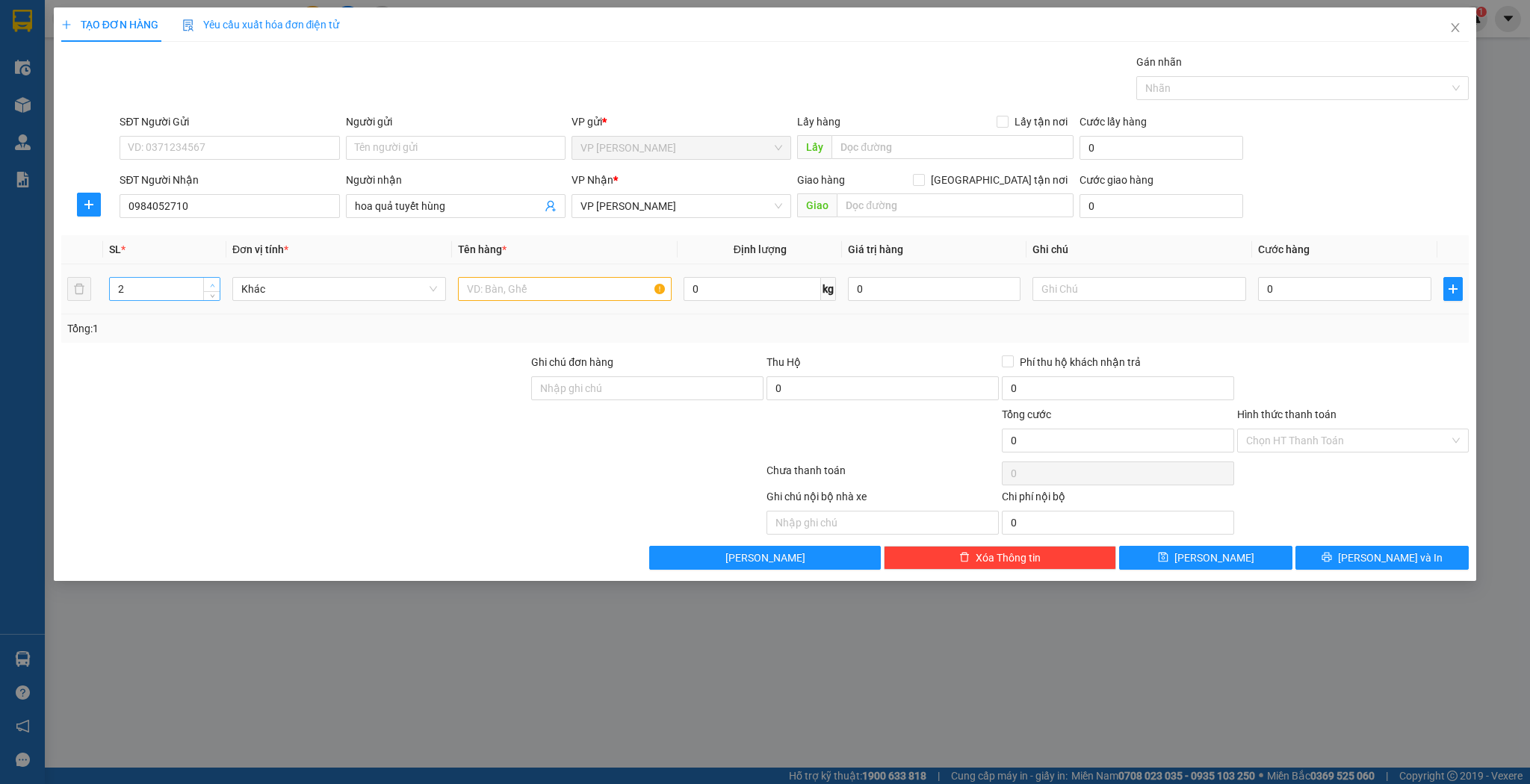
click at [210, 281] on span "up" at bounding box center [213, 285] width 9 height 9
click at [517, 290] on input "text" at bounding box center [564, 289] width 214 height 24
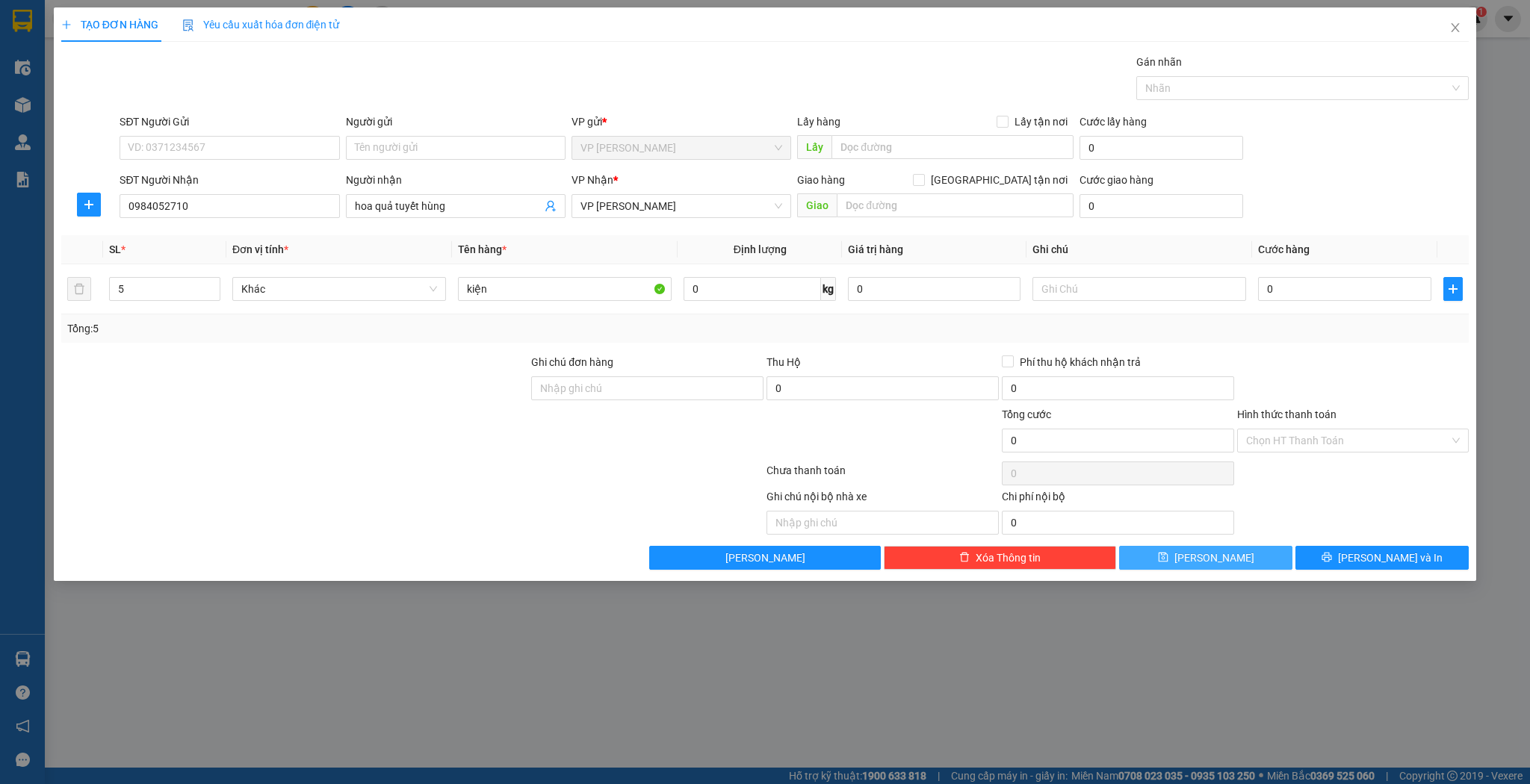
click at [1213, 556] on span "[PERSON_NAME]" at bounding box center [1215, 558] width 80 height 17
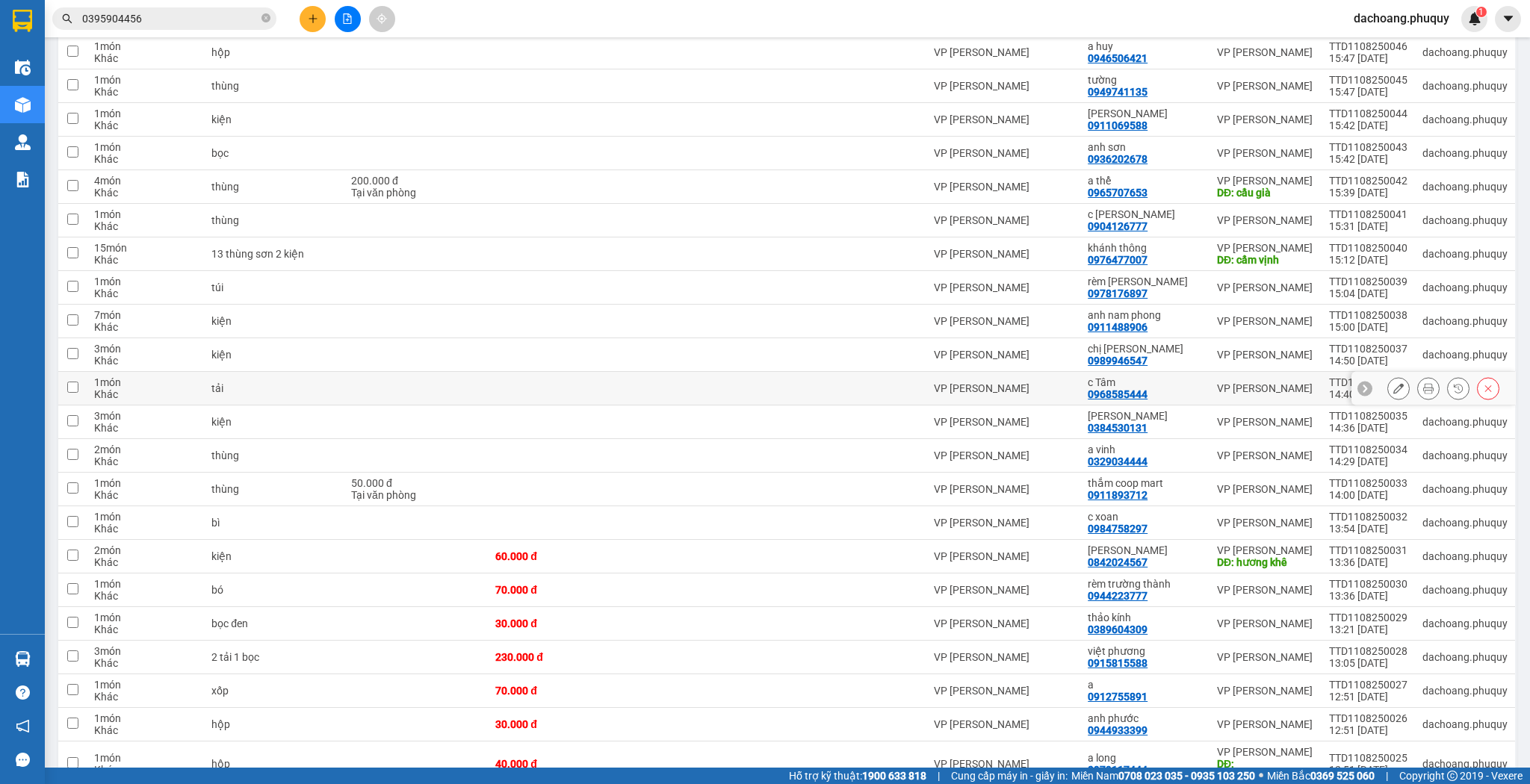
scroll to position [311, 0]
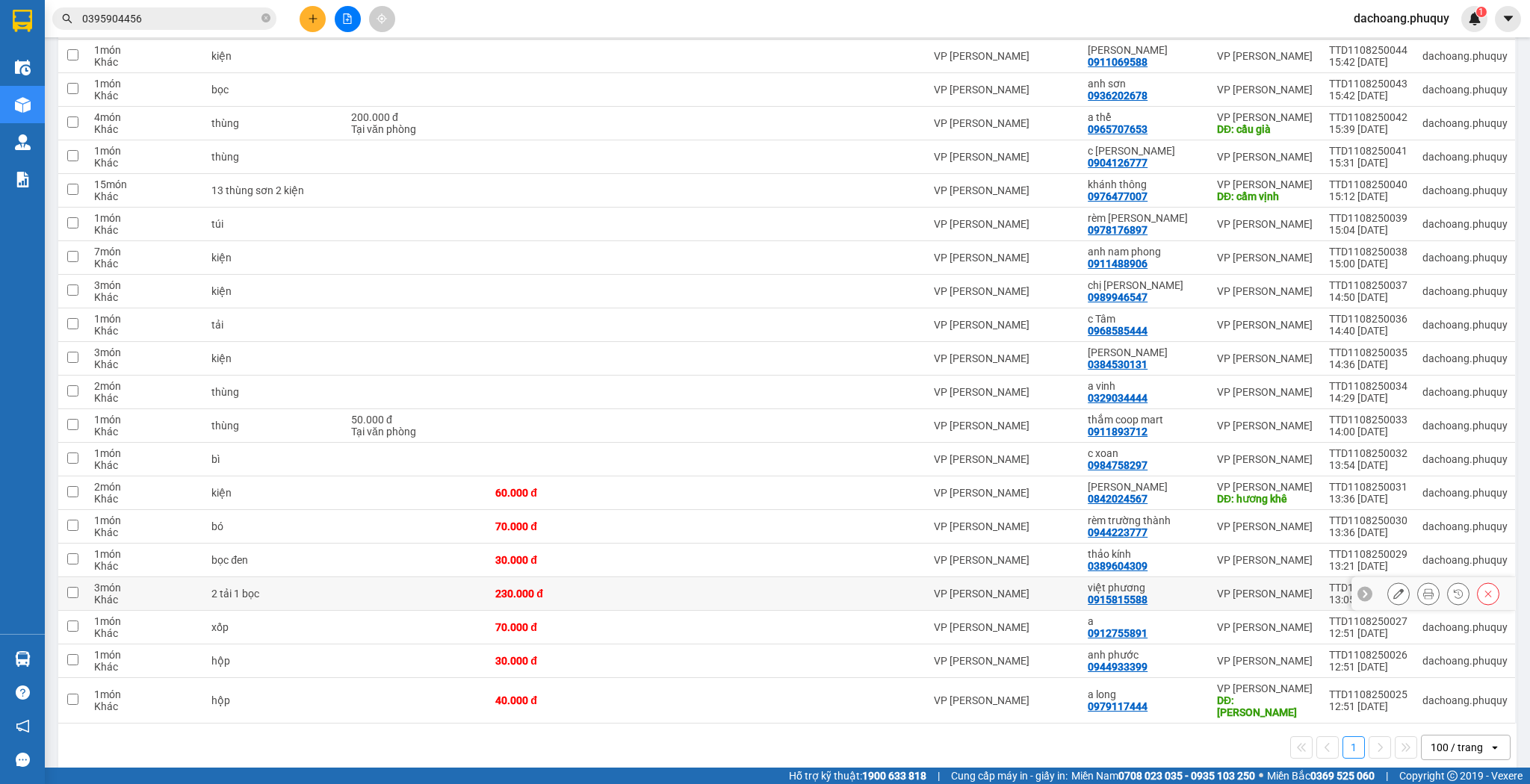
click at [1388, 584] on button at bounding box center [1399, 594] width 21 height 26
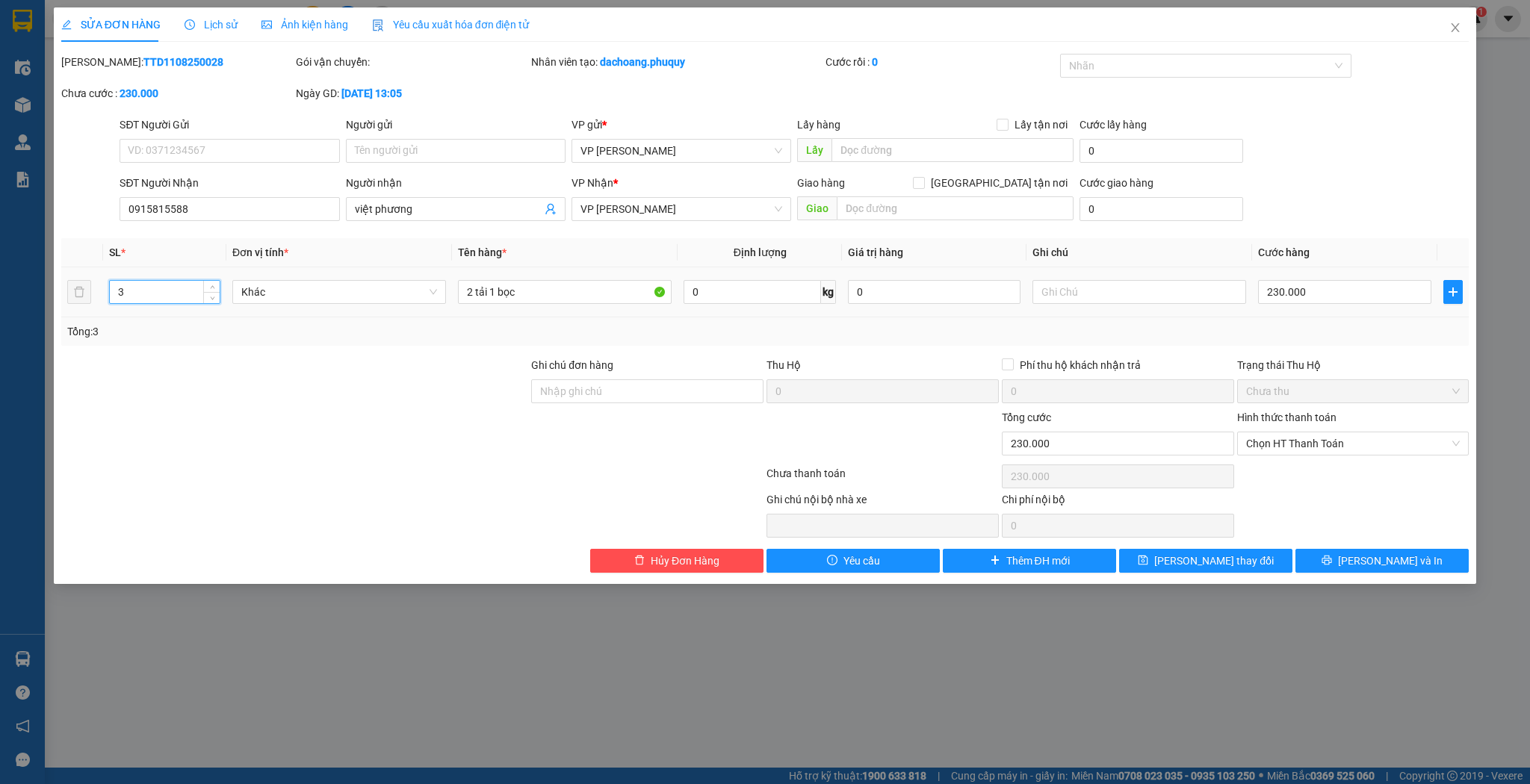
click at [137, 295] on input "3" at bounding box center [165, 292] width 110 height 22
click at [1455, 22] on icon "close" at bounding box center [1455, 27] width 12 height 12
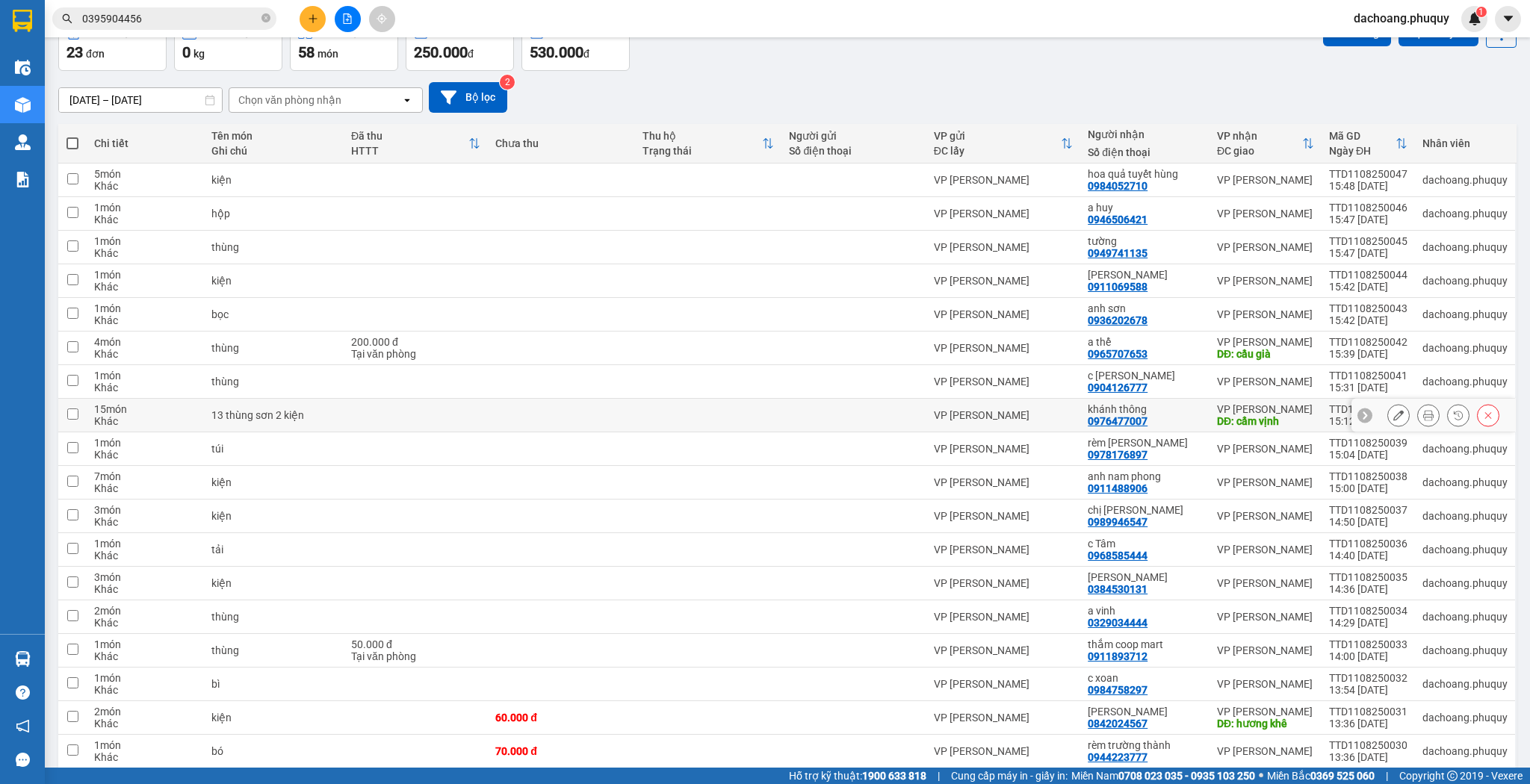
scroll to position [119, 0]
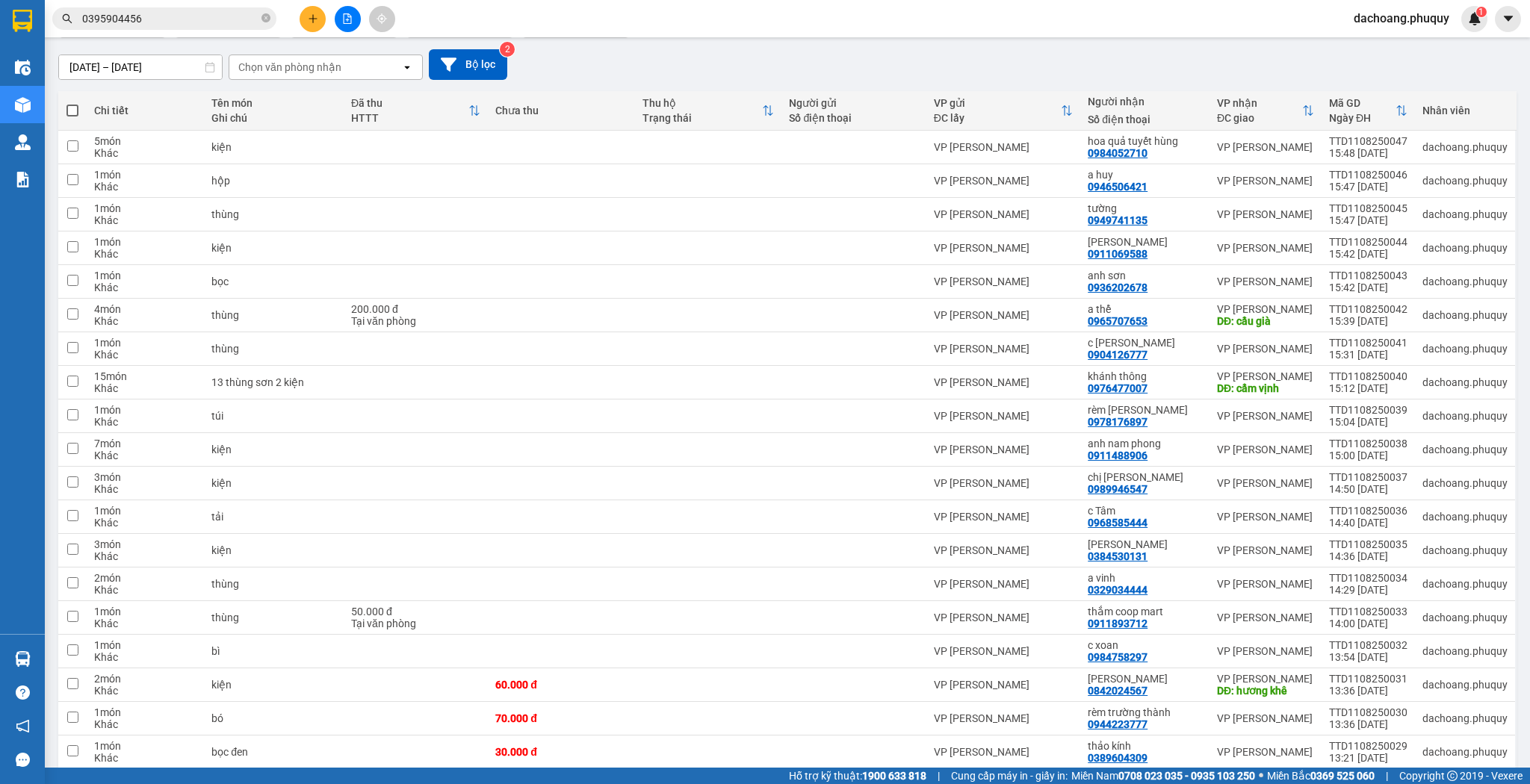
click at [71, 117] on th at bounding box center [73, 111] width 28 height 39
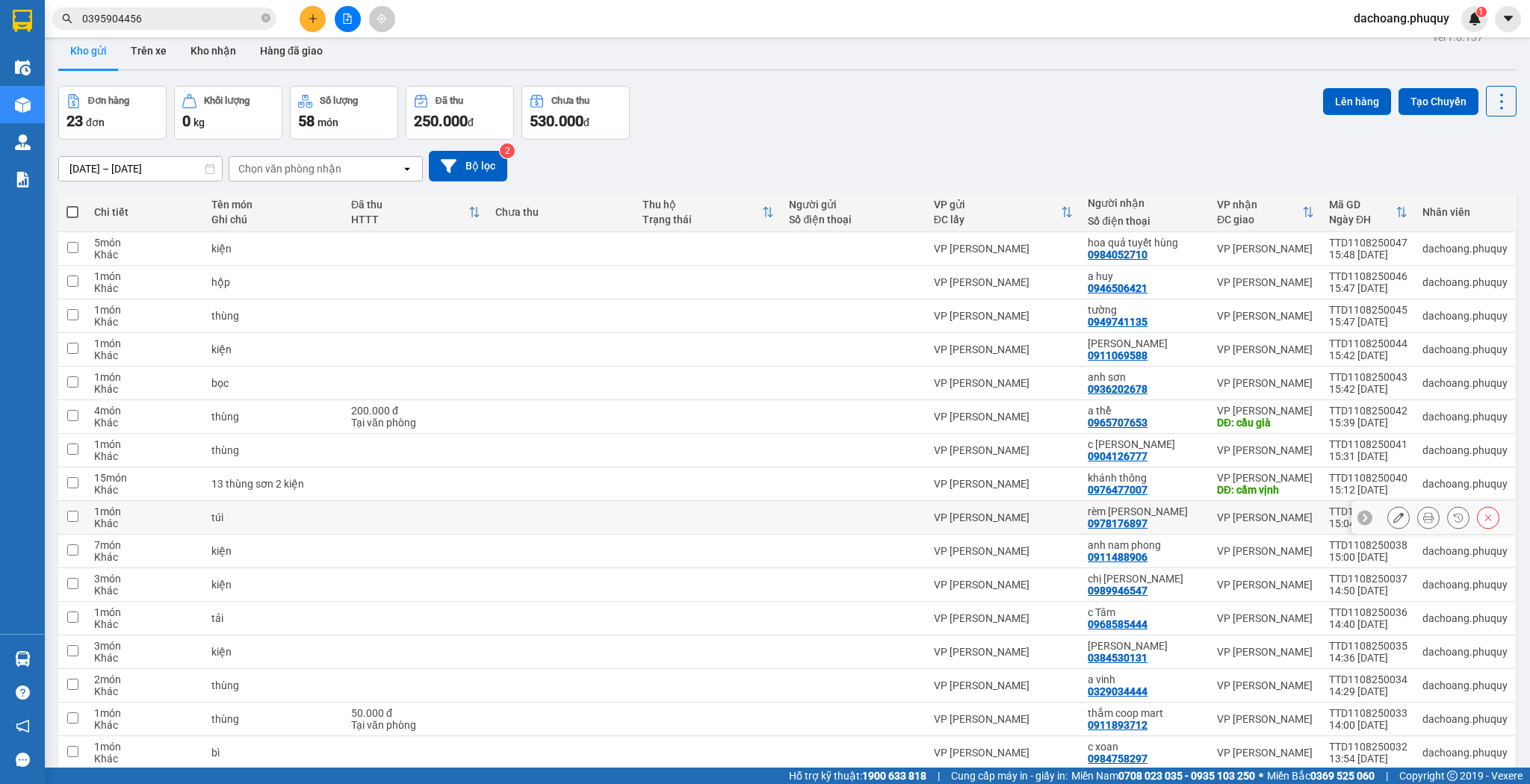
scroll to position [13, 0]
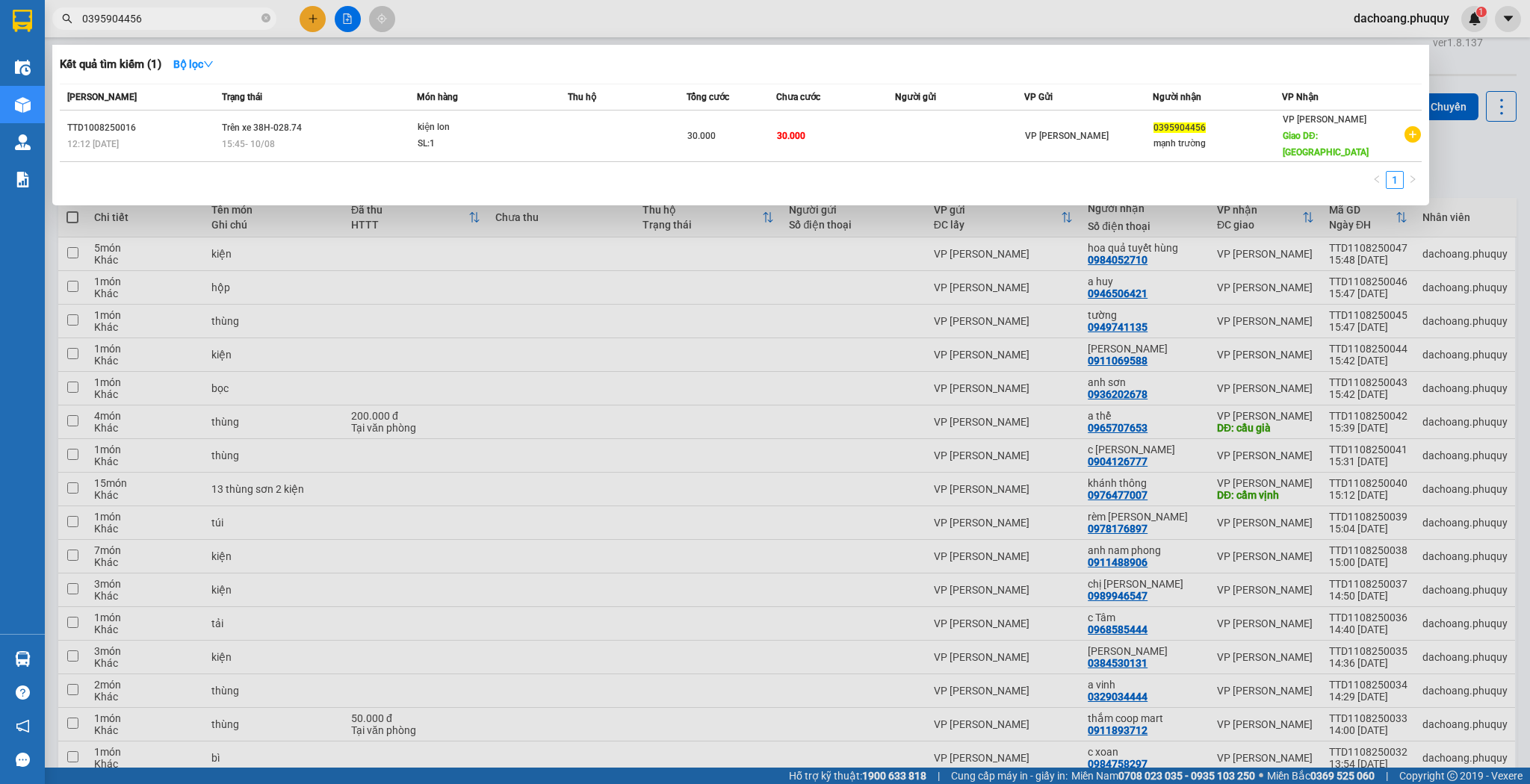
click at [195, 18] on input "0395904456" at bounding box center [170, 19] width 176 height 17
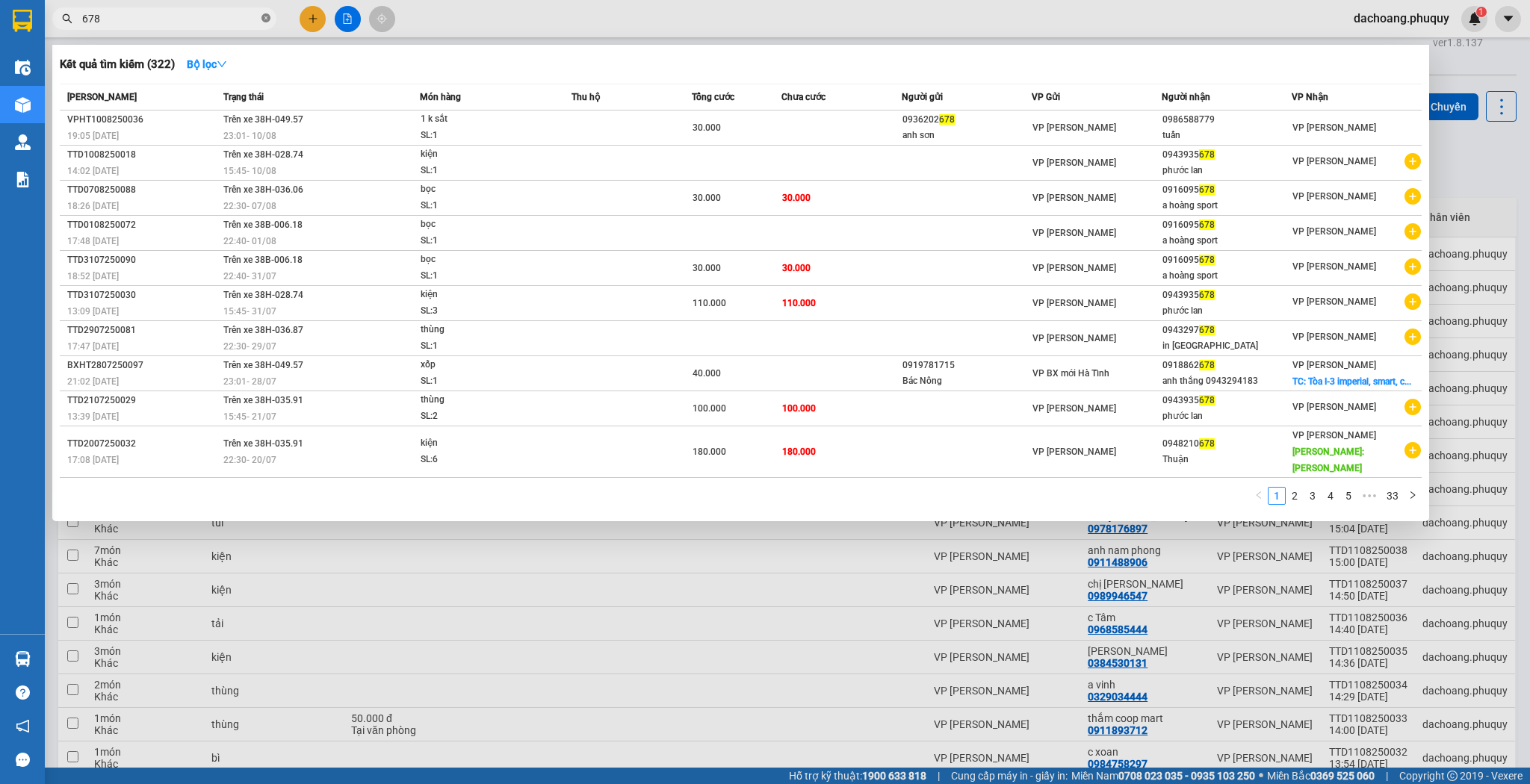
click at [263, 17] on icon "close-circle" at bounding box center [266, 18] width 9 height 9
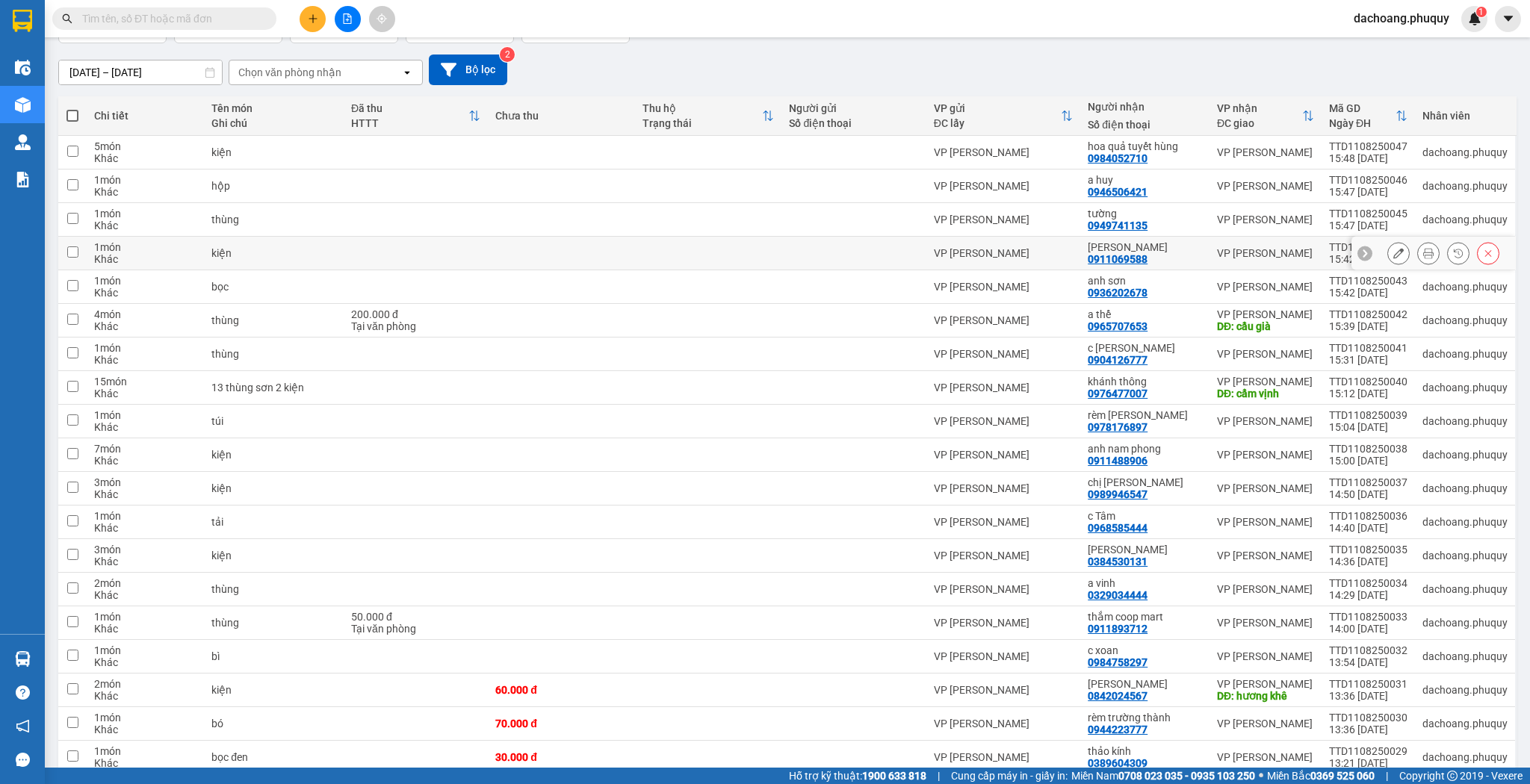
scroll to position [73, 0]
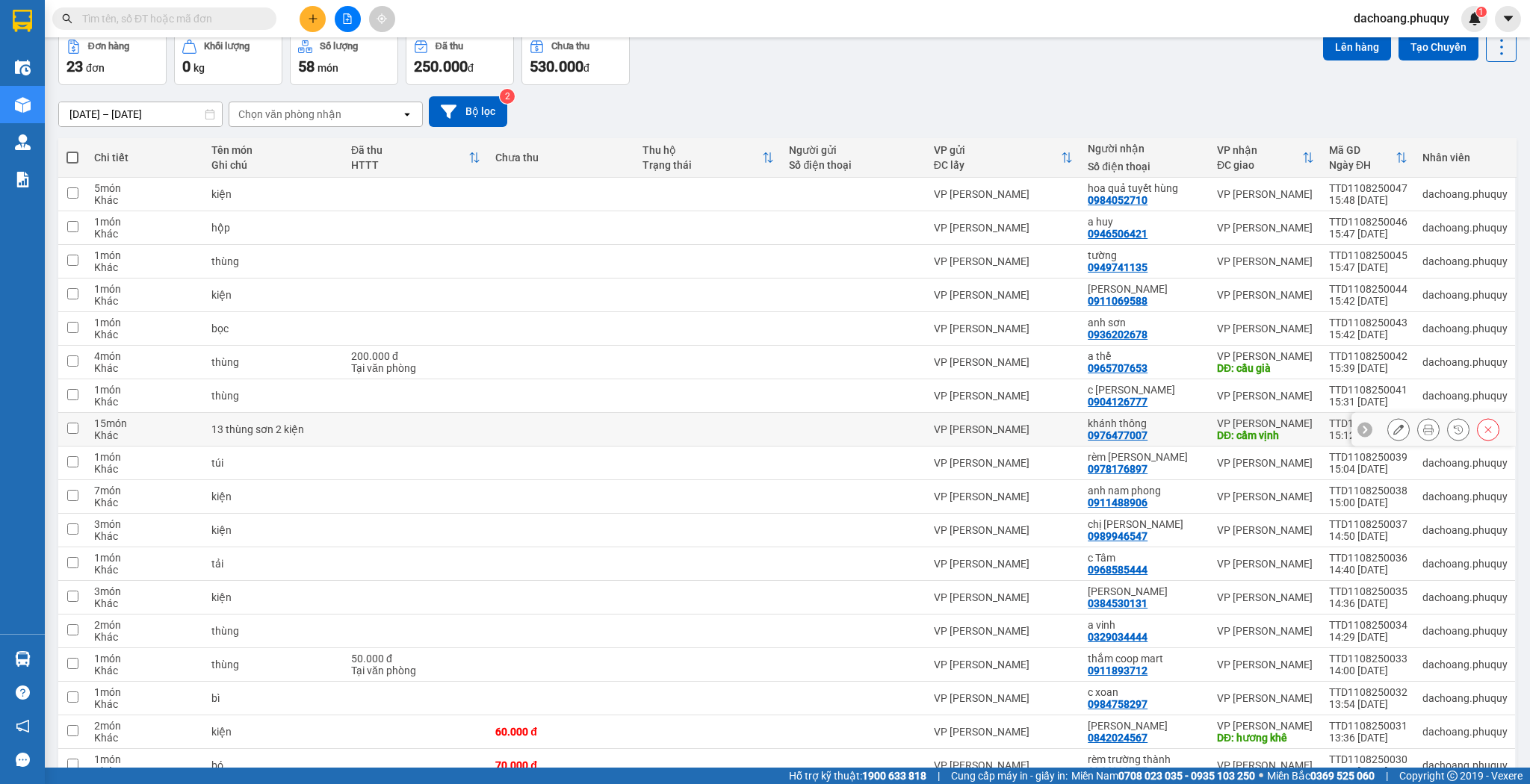
click at [683, 441] on td at bounding box center [709, 430] width 147 height 34
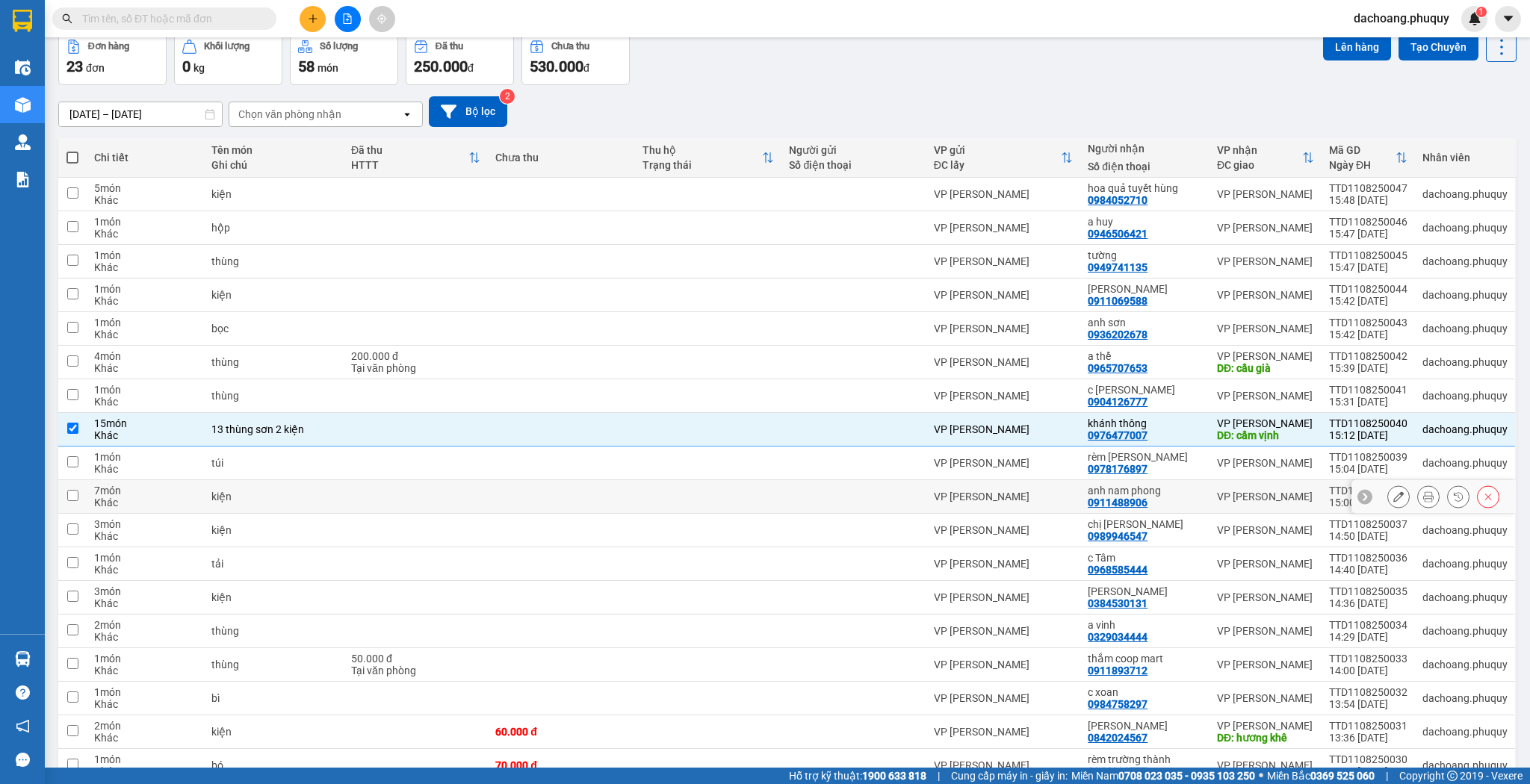
click at [675, 480] on td at bounding box center [709, 497] width 147 height 34
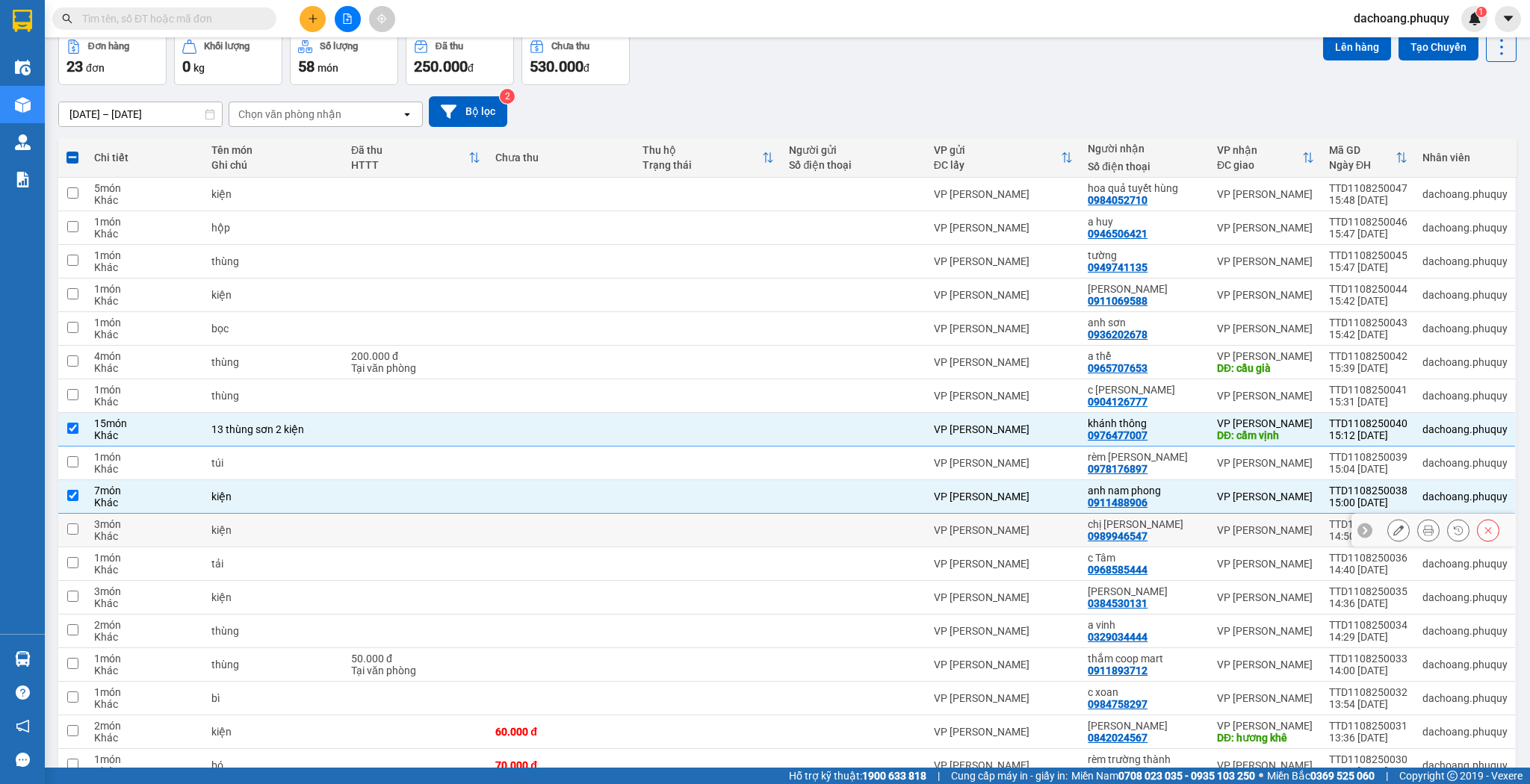
click at [664, 538] on td at bounding box center [709, 530] width 147 height 34
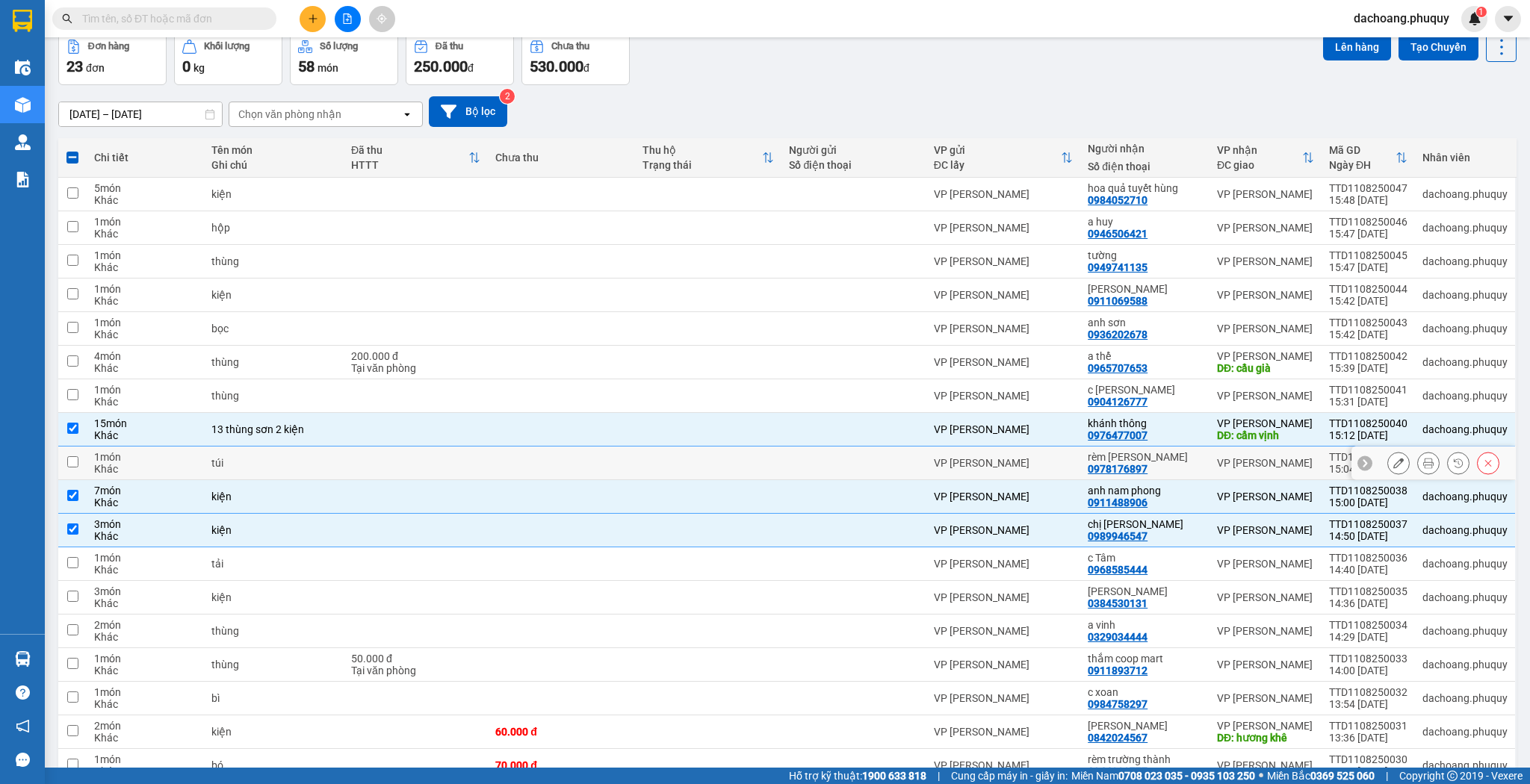
click at [672, 460] on td at bounding box center [709, 463] width 147 height 34
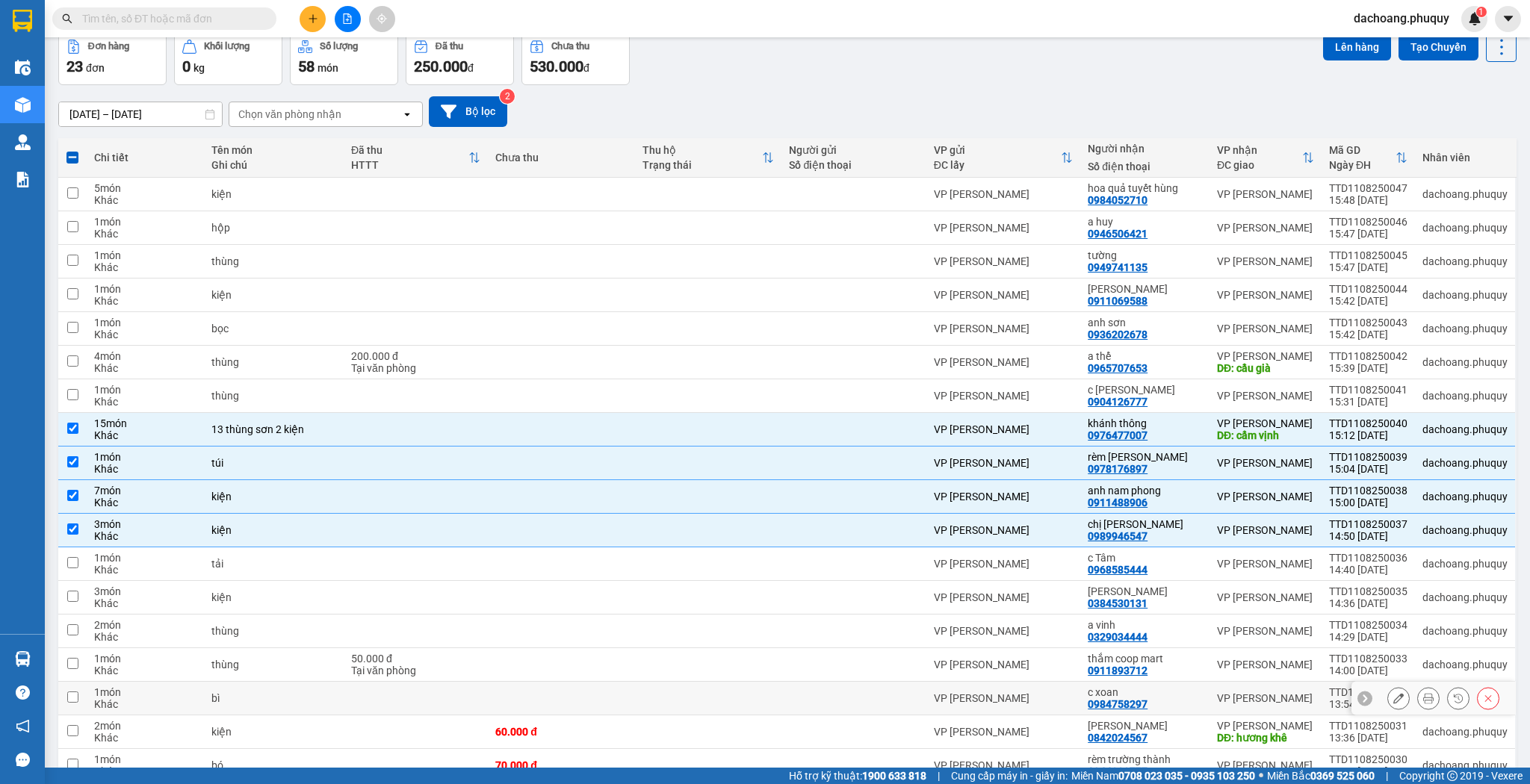
scroll to position [252, 0]
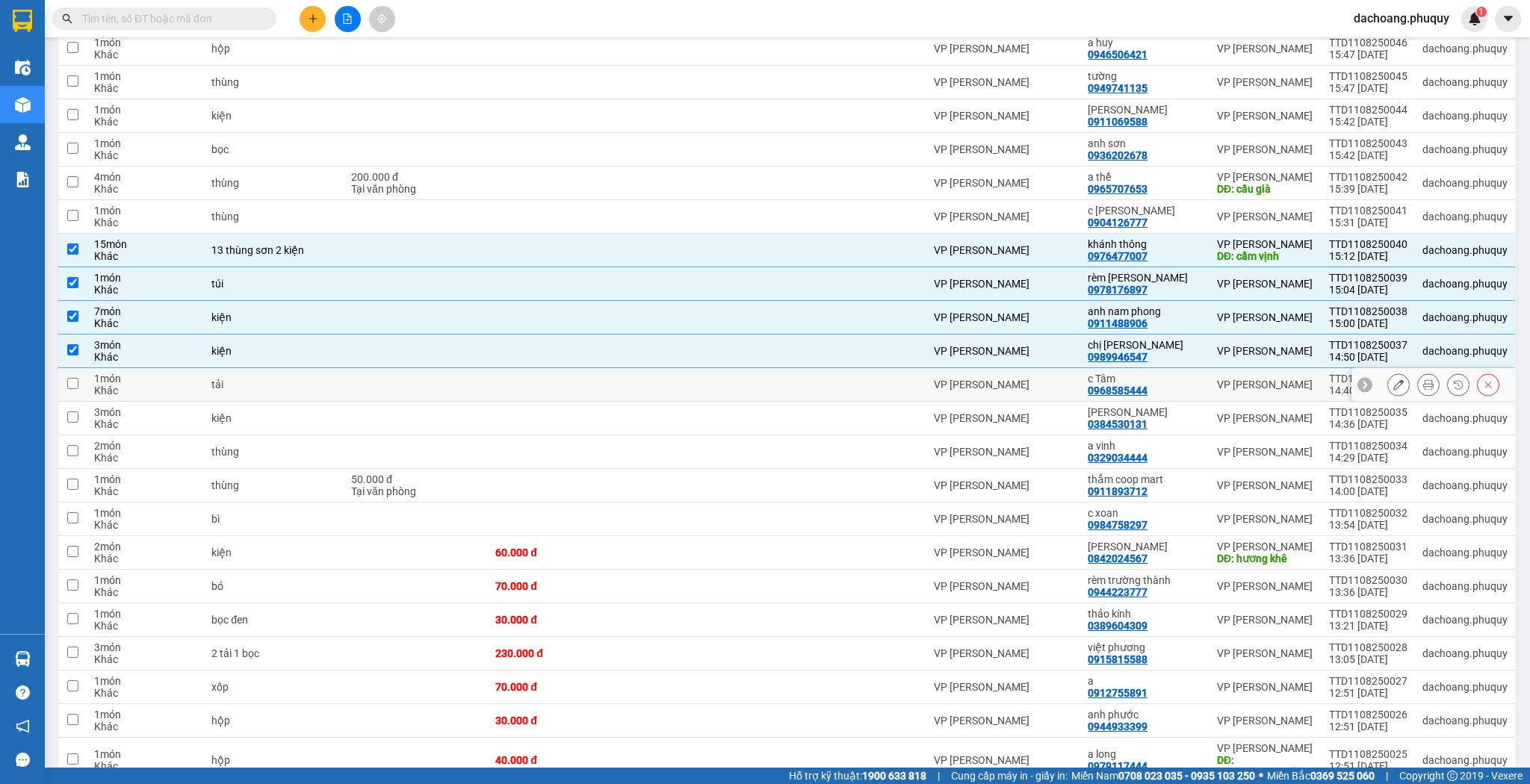
click at [731, 393] on td at bounding box center [709, 385] width 147 height 34
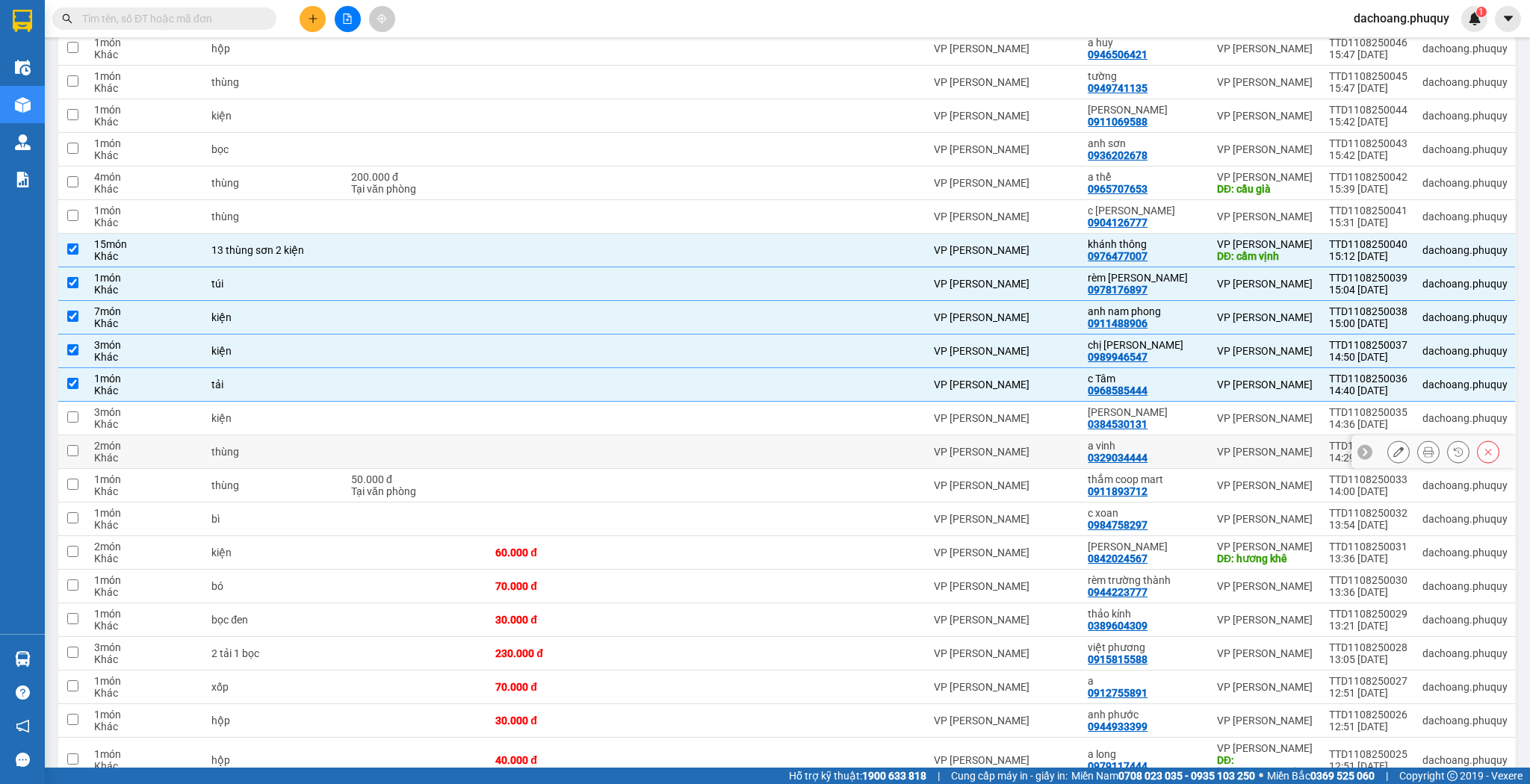
click at [705, 442] on td at bounding box center [709, 452] width 147 height 34
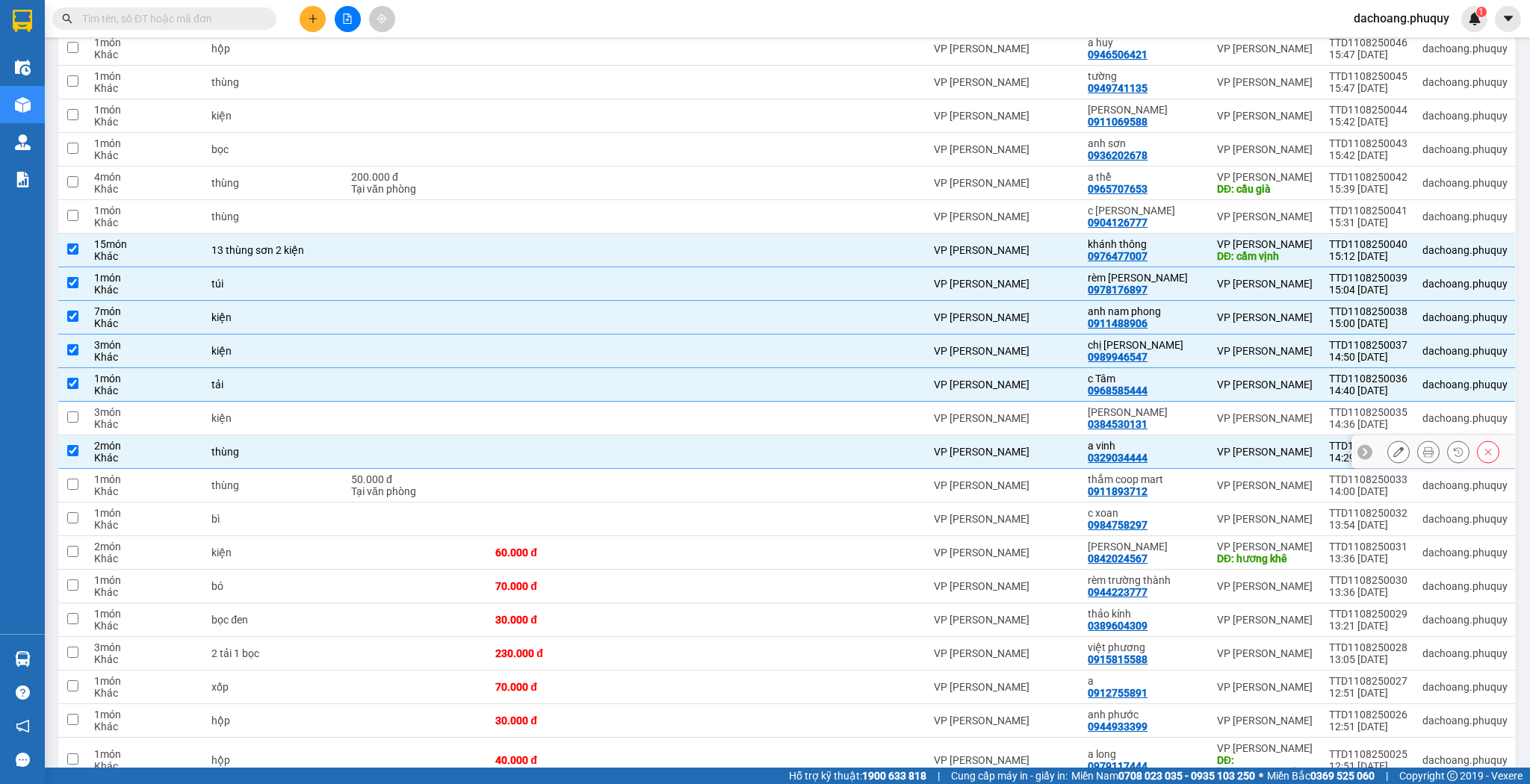
click at [700, 479] on td at bounding box center [709, 486] width 147 height 34
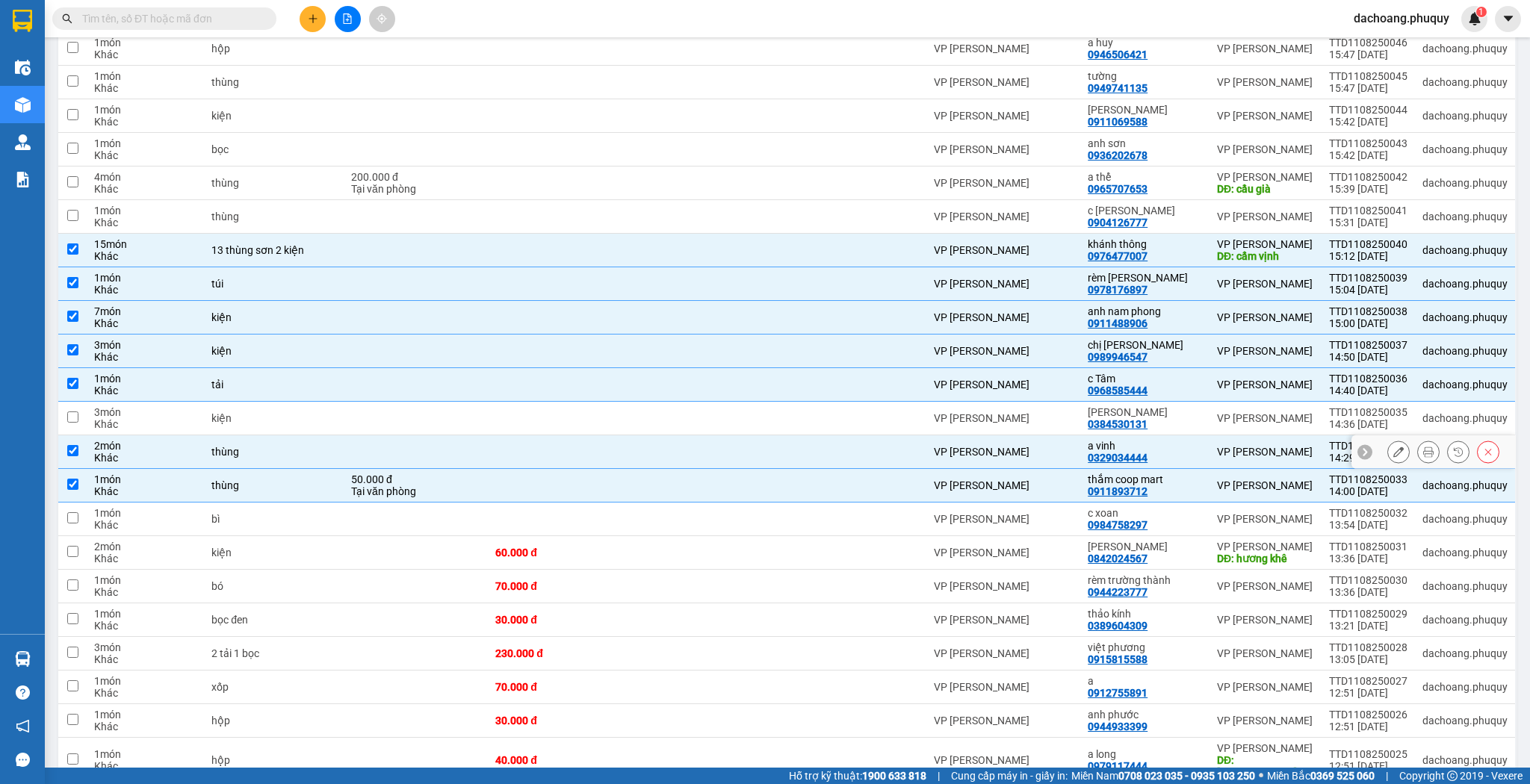
click at [702, 436] on td at bounding box center [709, 452] width 147 height 34
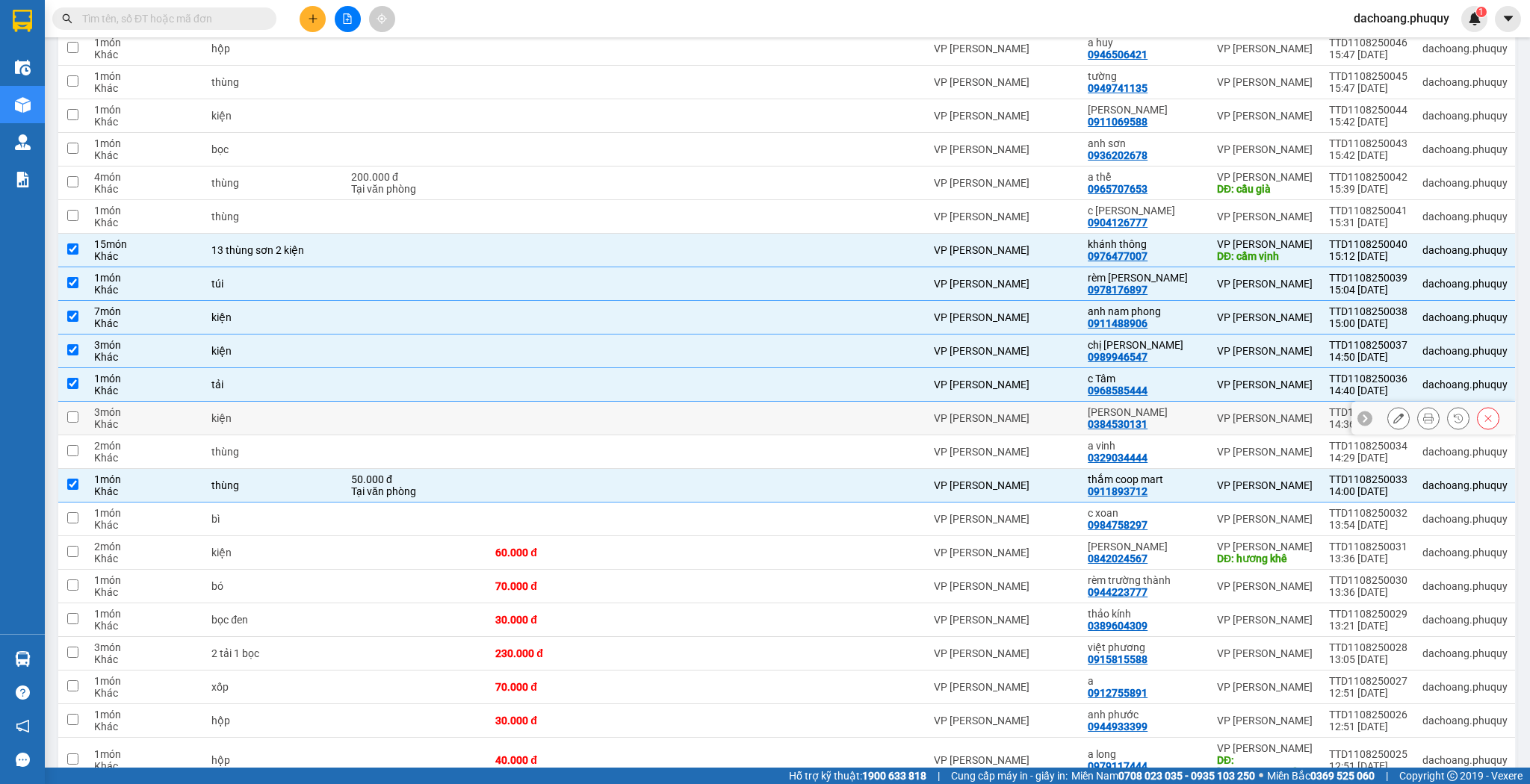
click at [728, 411] on td at bounding box center [709, 419] width 147 height 34
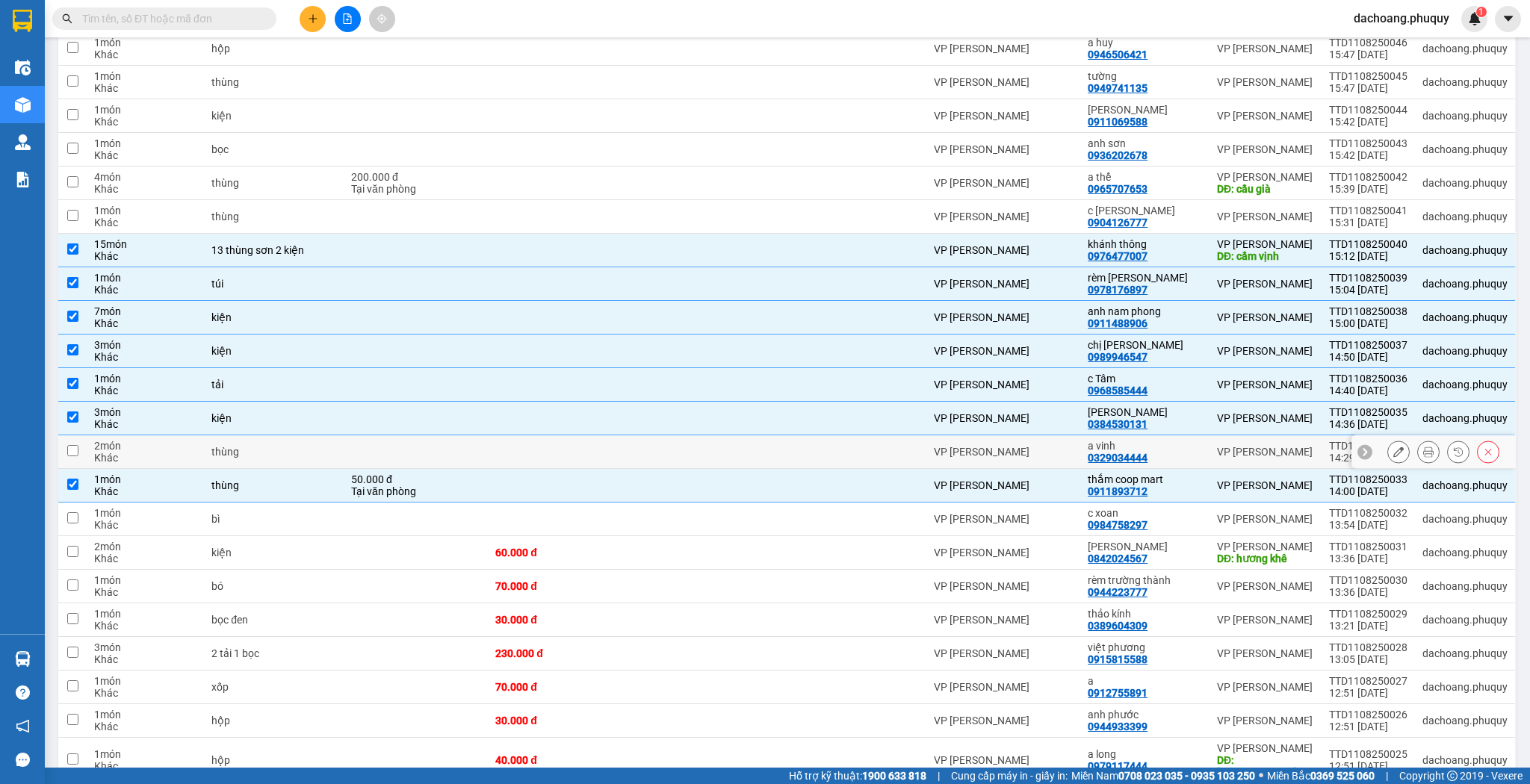
click at [709, 453] on td at bounding box center [709, 452] width 147 height 34
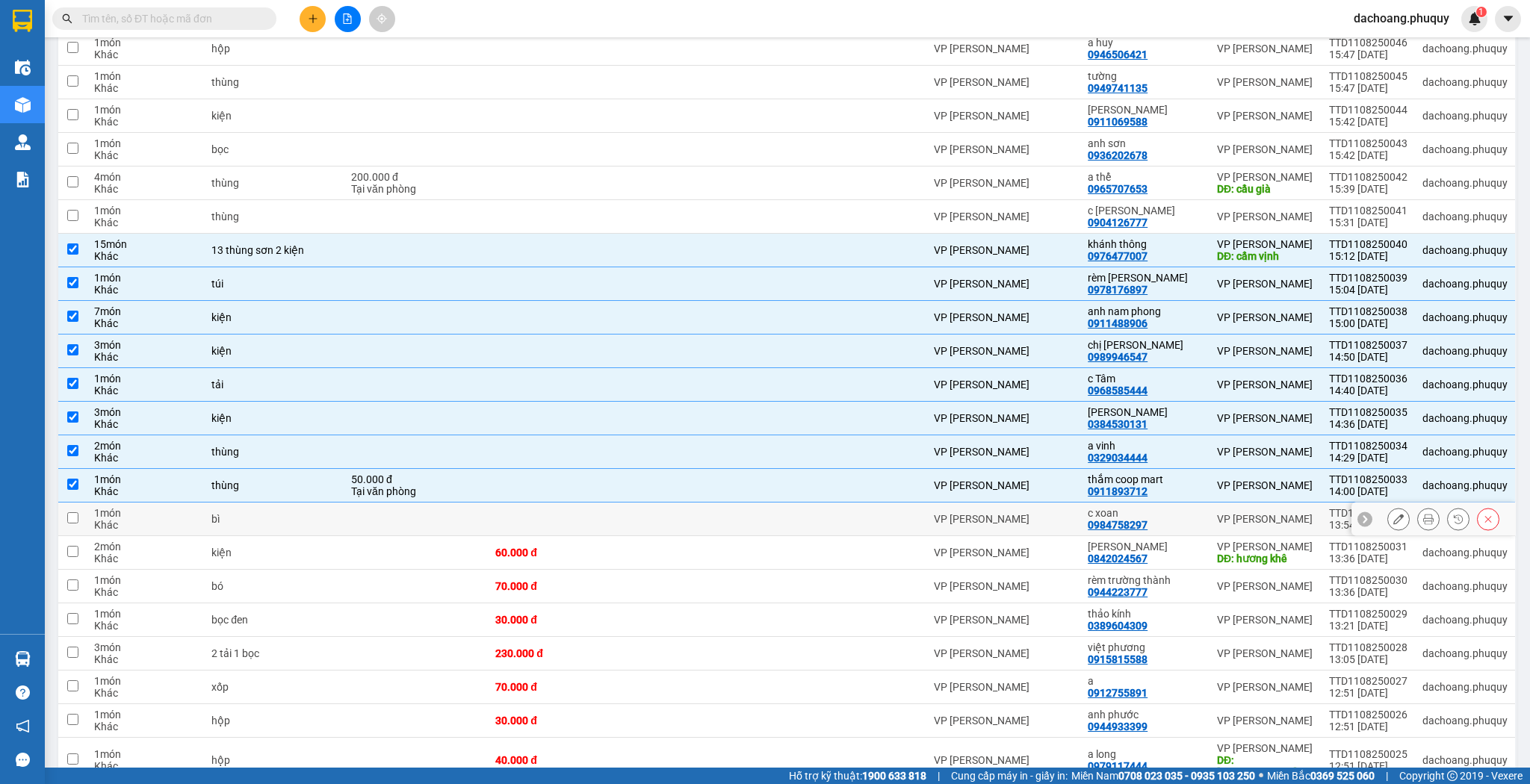
drag, startPoint x: 671, startPoint y: 510, endPoint x: 649, endPoint y: 571, distance: 64.8
click at [671, 511] on td at bounding box center [709, 519] width 147 height 34
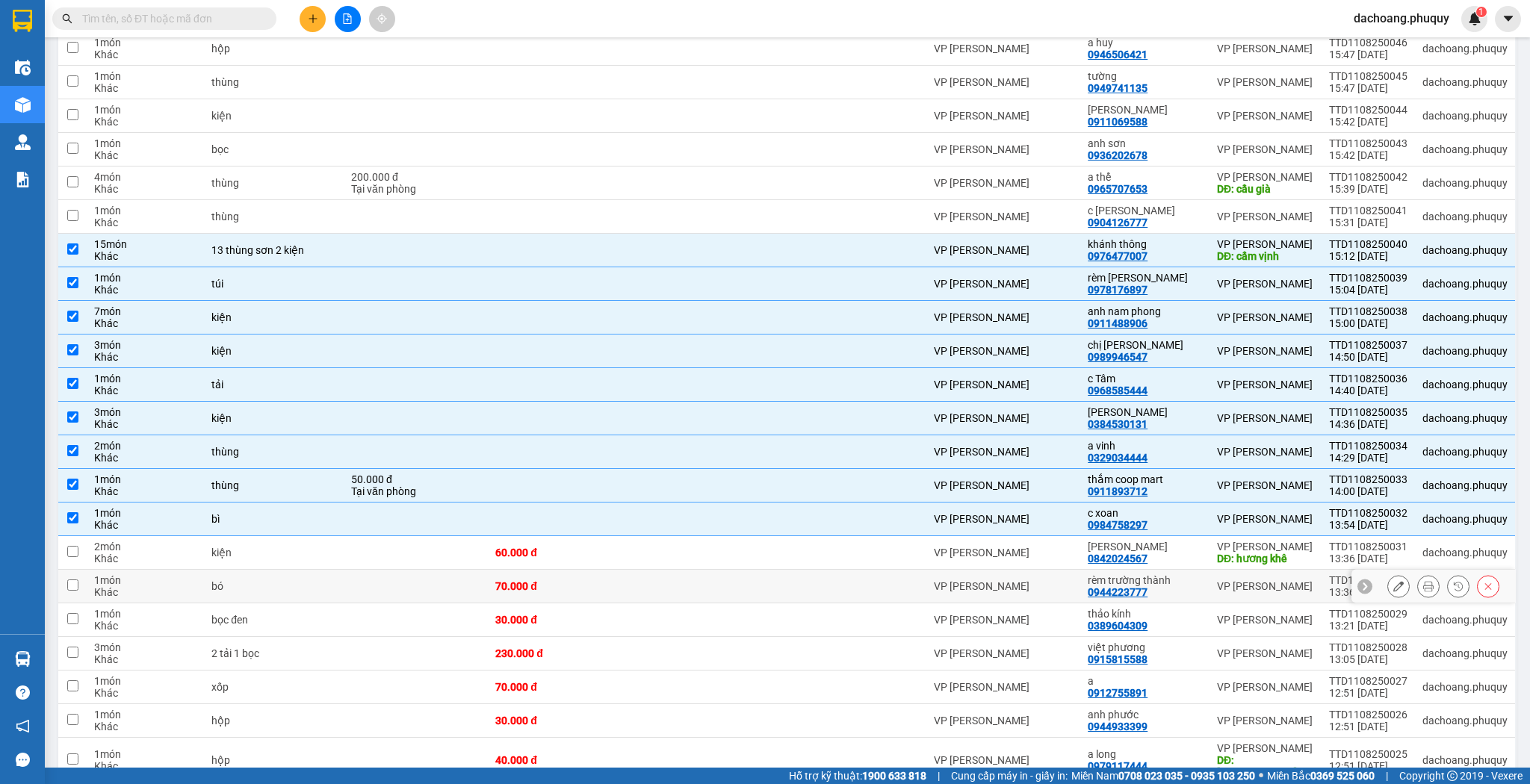
click at [649, 571] on td at bounding box center [709, 586] width 147 height 34
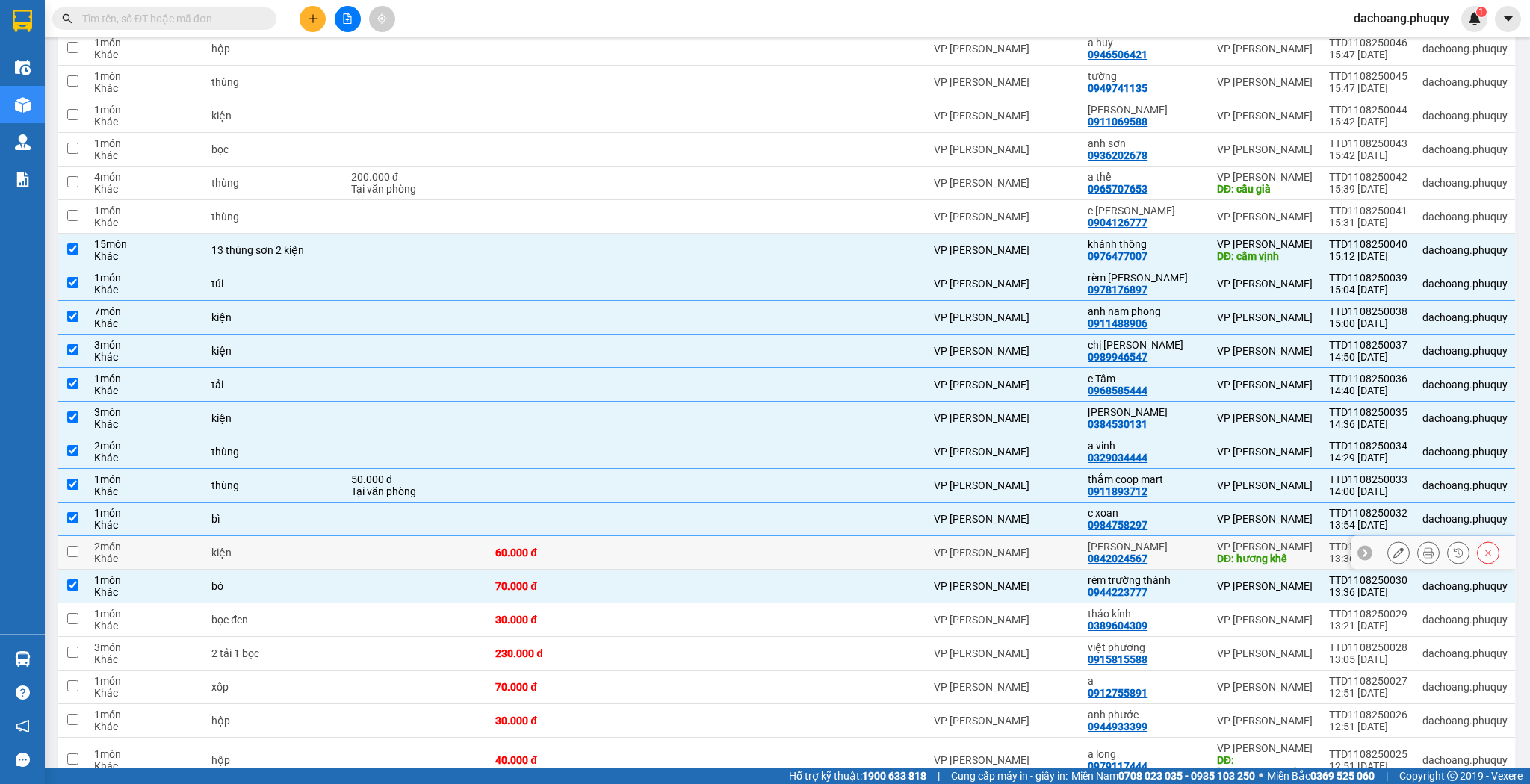
click at [629, 536] on td "60.000 đ" at bounding box center [561, 553] width 147 height 34
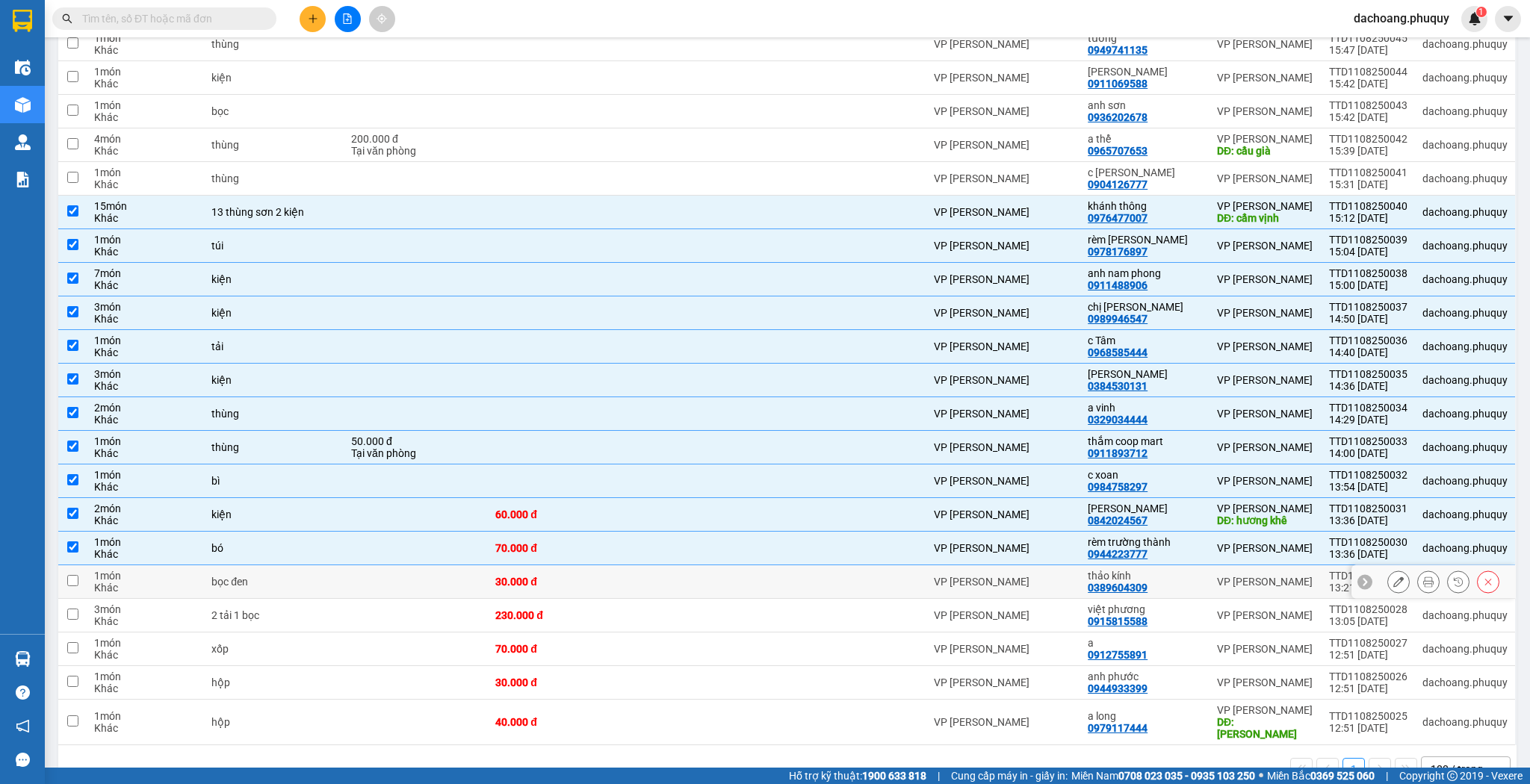
scroll to position [311, 0]
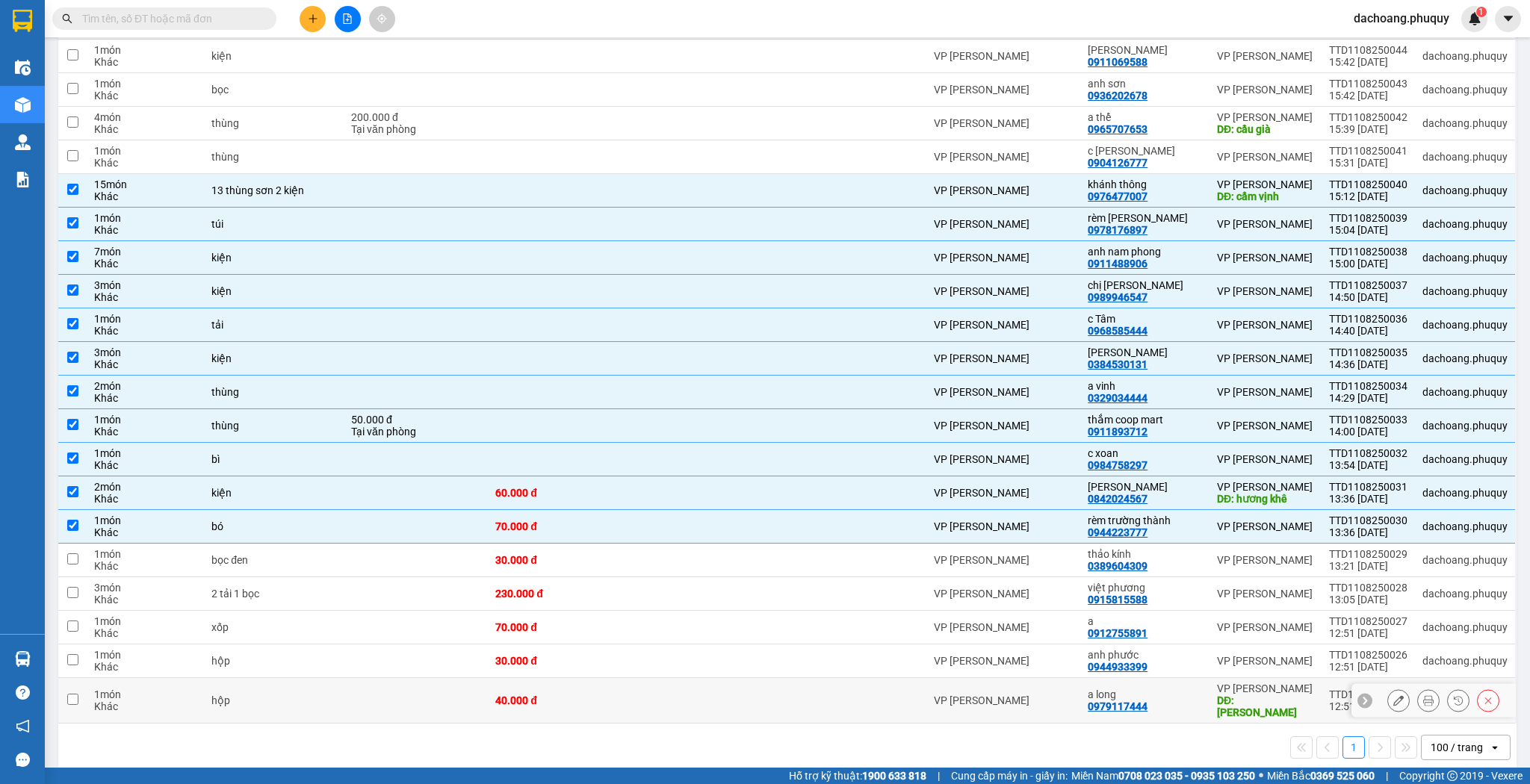
click at [540, 698] on td "40.000 đ" at bounding box center [561, 701] width 147 height 46
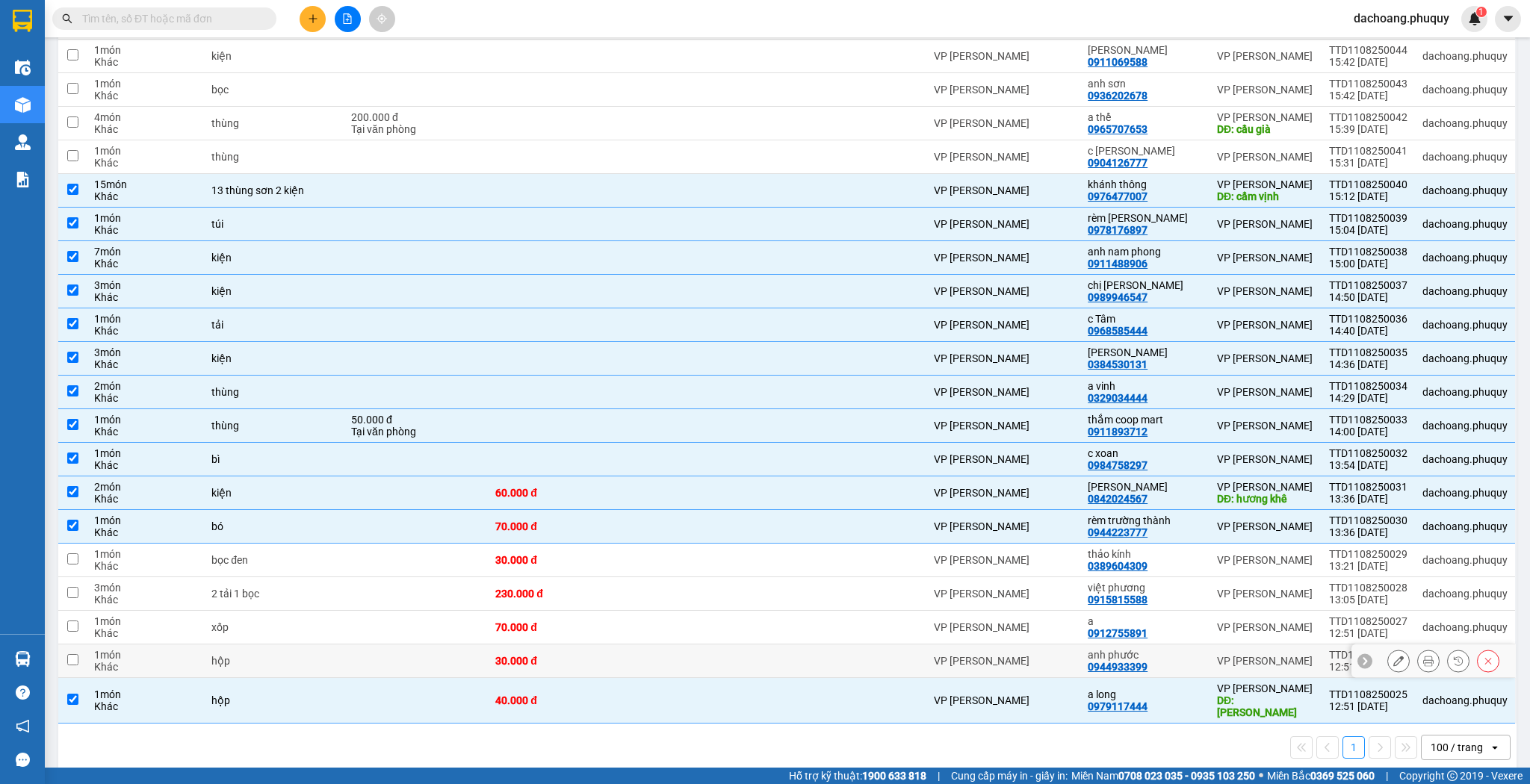
click at [553, 663] on div "30.000 đ" at bounding box center [561, 661] width 132 height 12
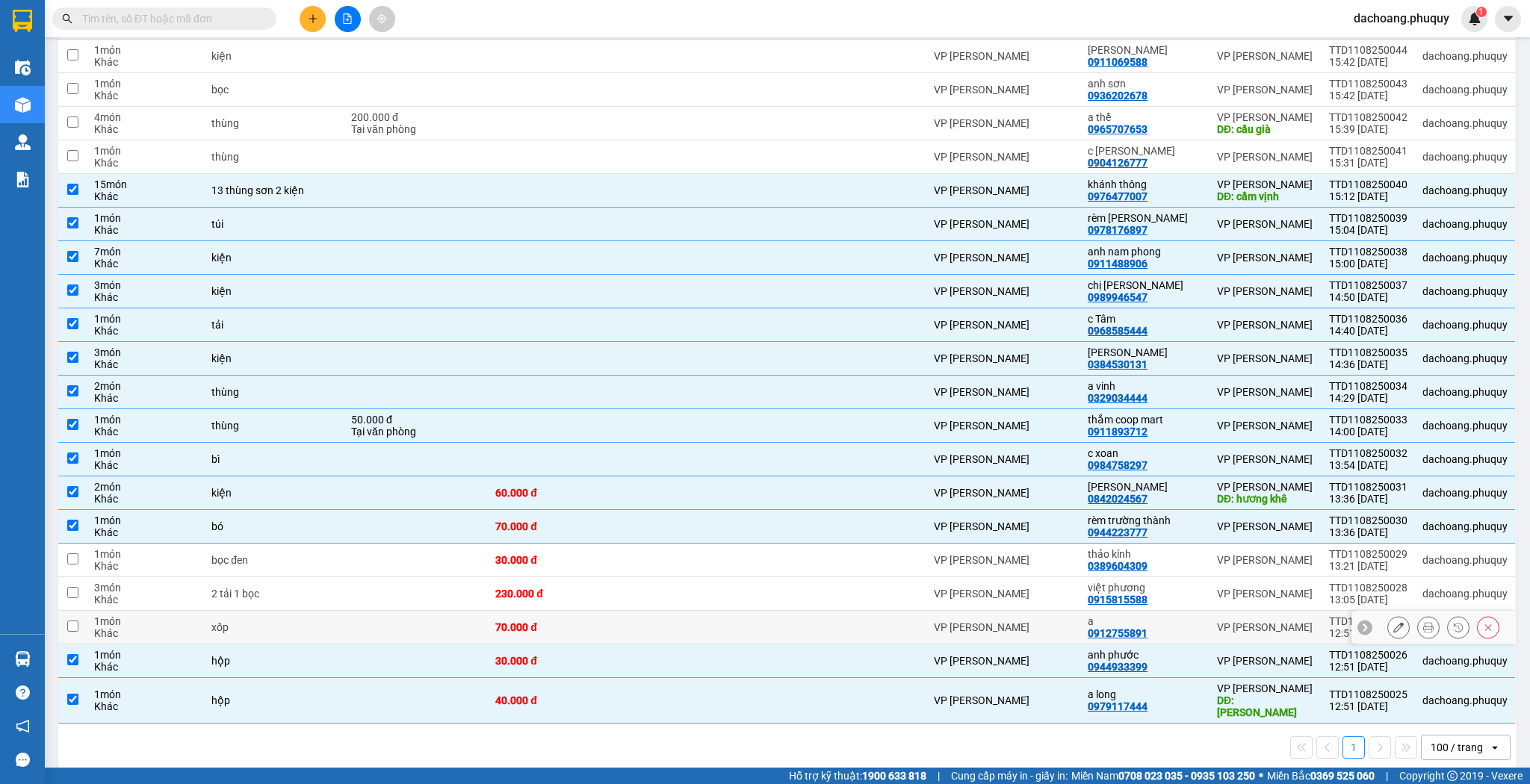
click at [565, 627] on div "70.000 đ" at bounding box center [561, 627] width 132 height 12
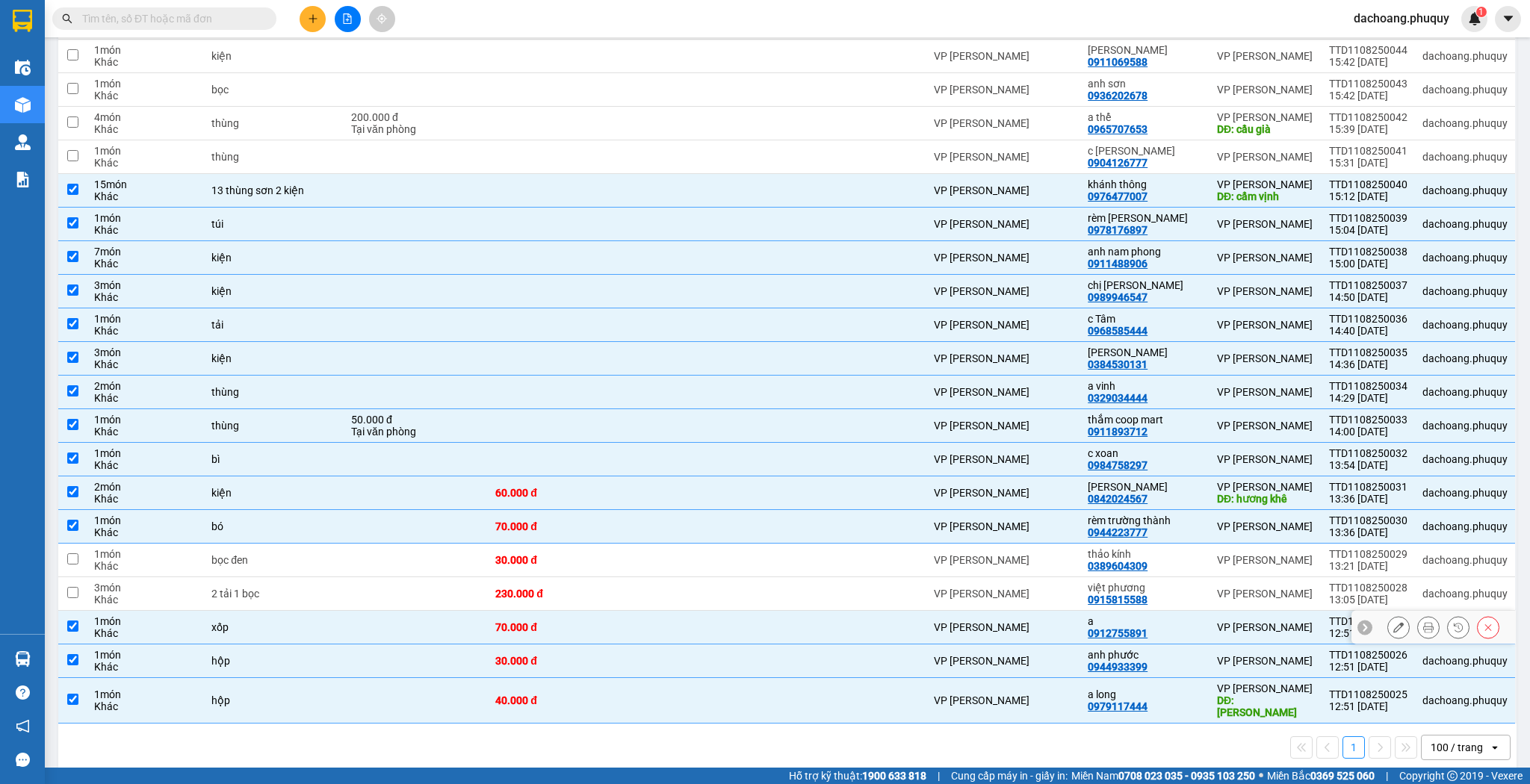
click at [572, 612] on td "70.000 đ" at bounding box center [561, 628] width 147 height 34
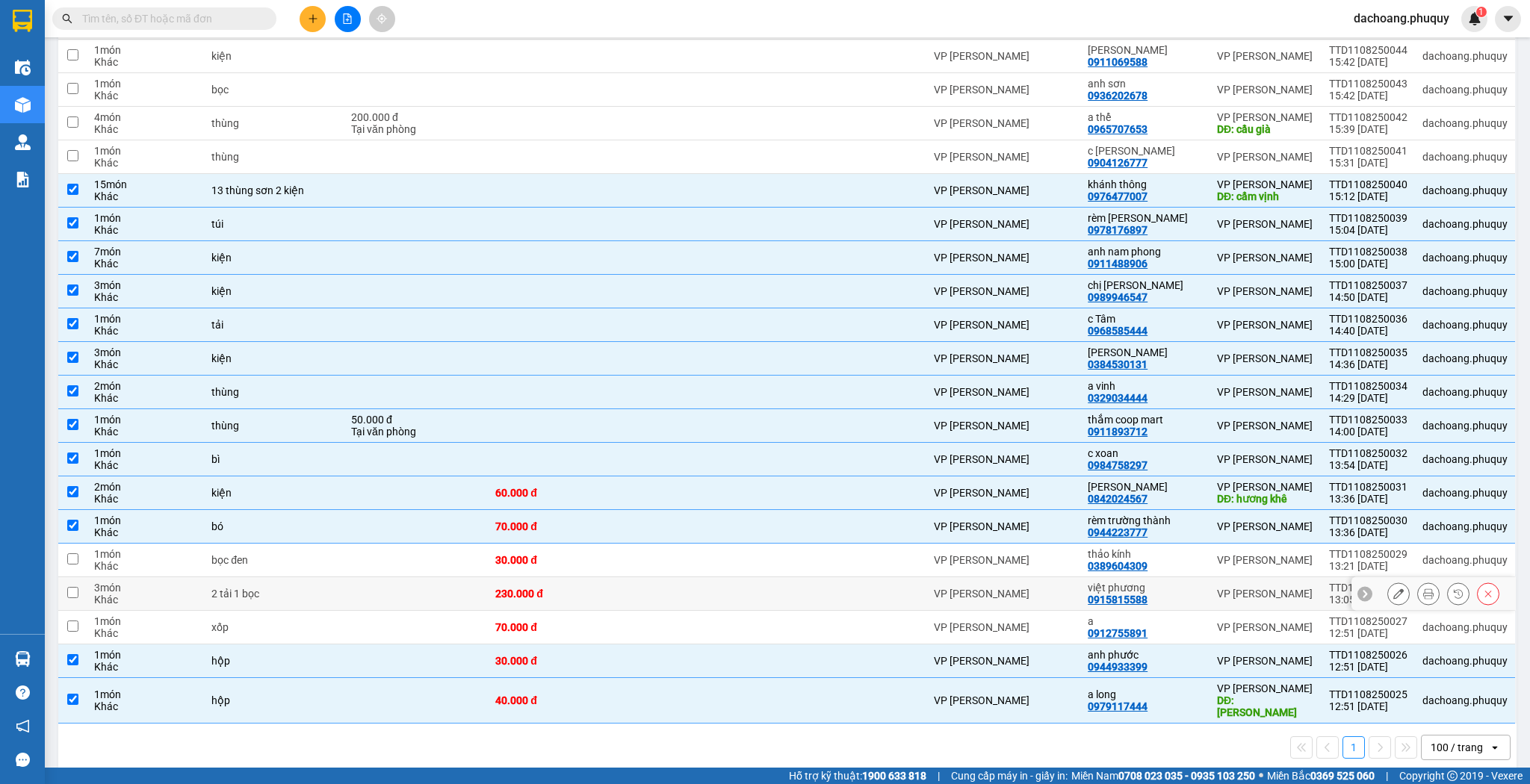
click at [580, 588] on div "230.000 đ" at bounding box center [561, 594] width 132 height 12
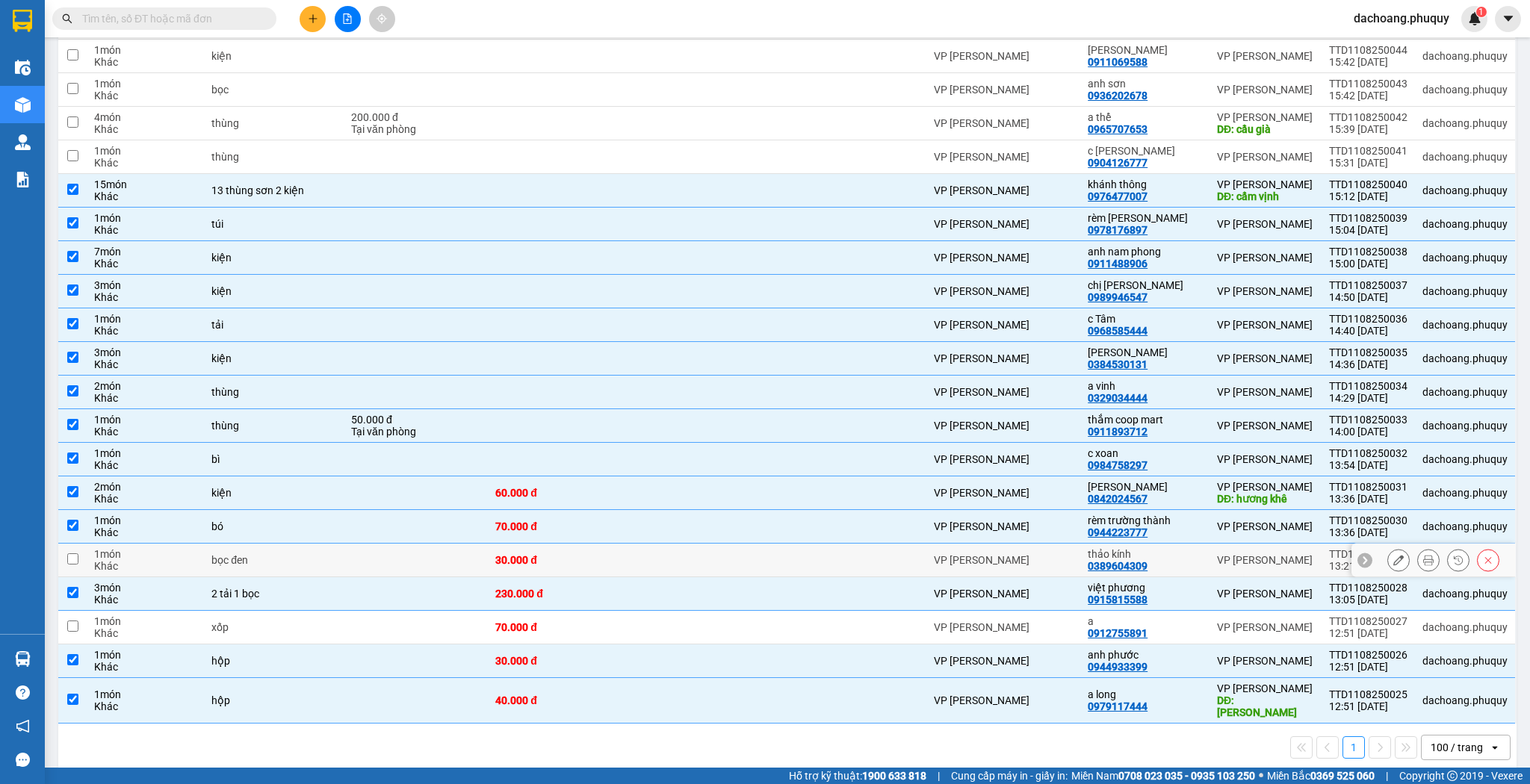
click at [590, 555] on div "30.000 đ" at bounding box center [561, 560] width 132 height 12
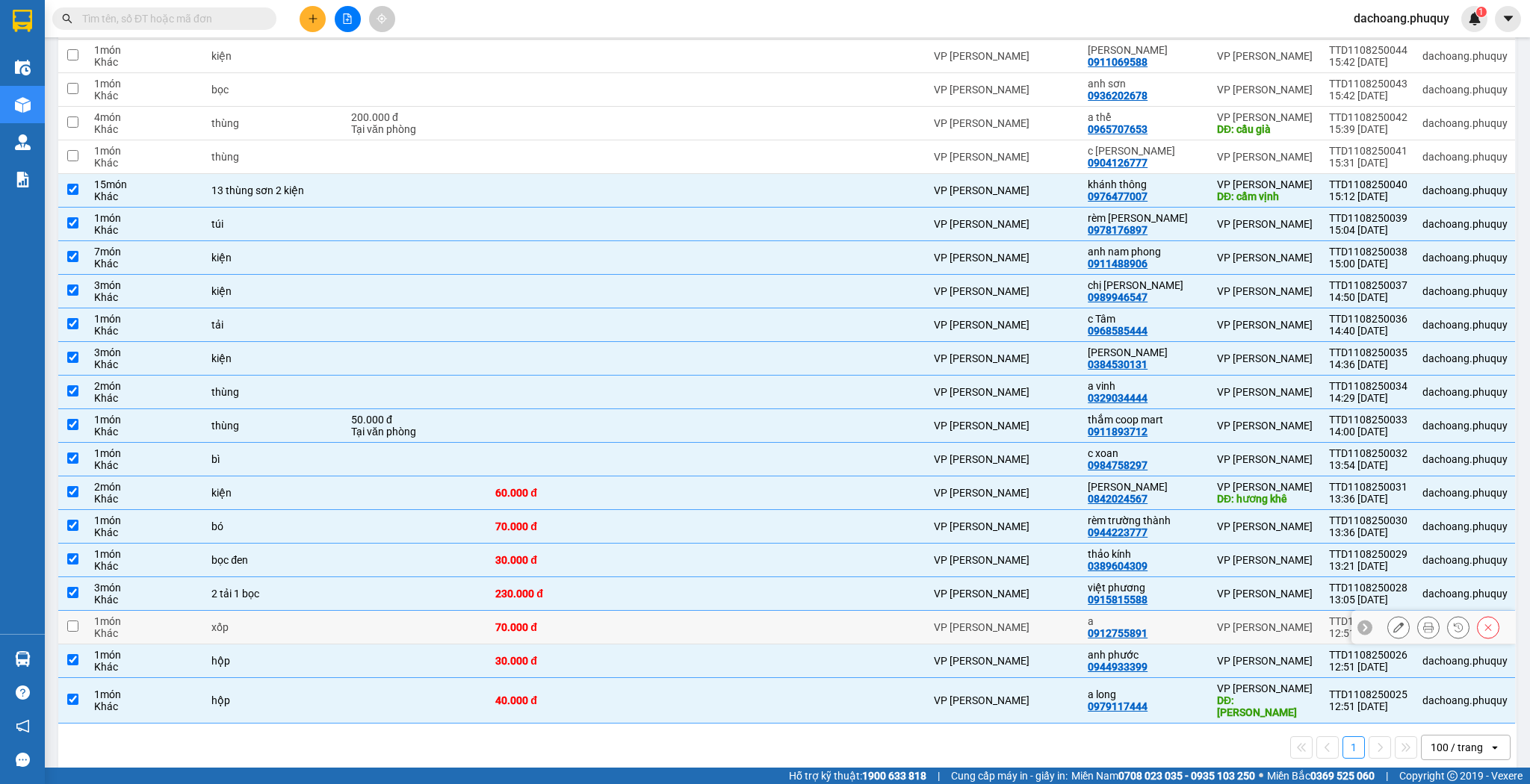
click at [565, 615] on td "70.000 đ" at bounding box center [561, 628] width 147 height 34
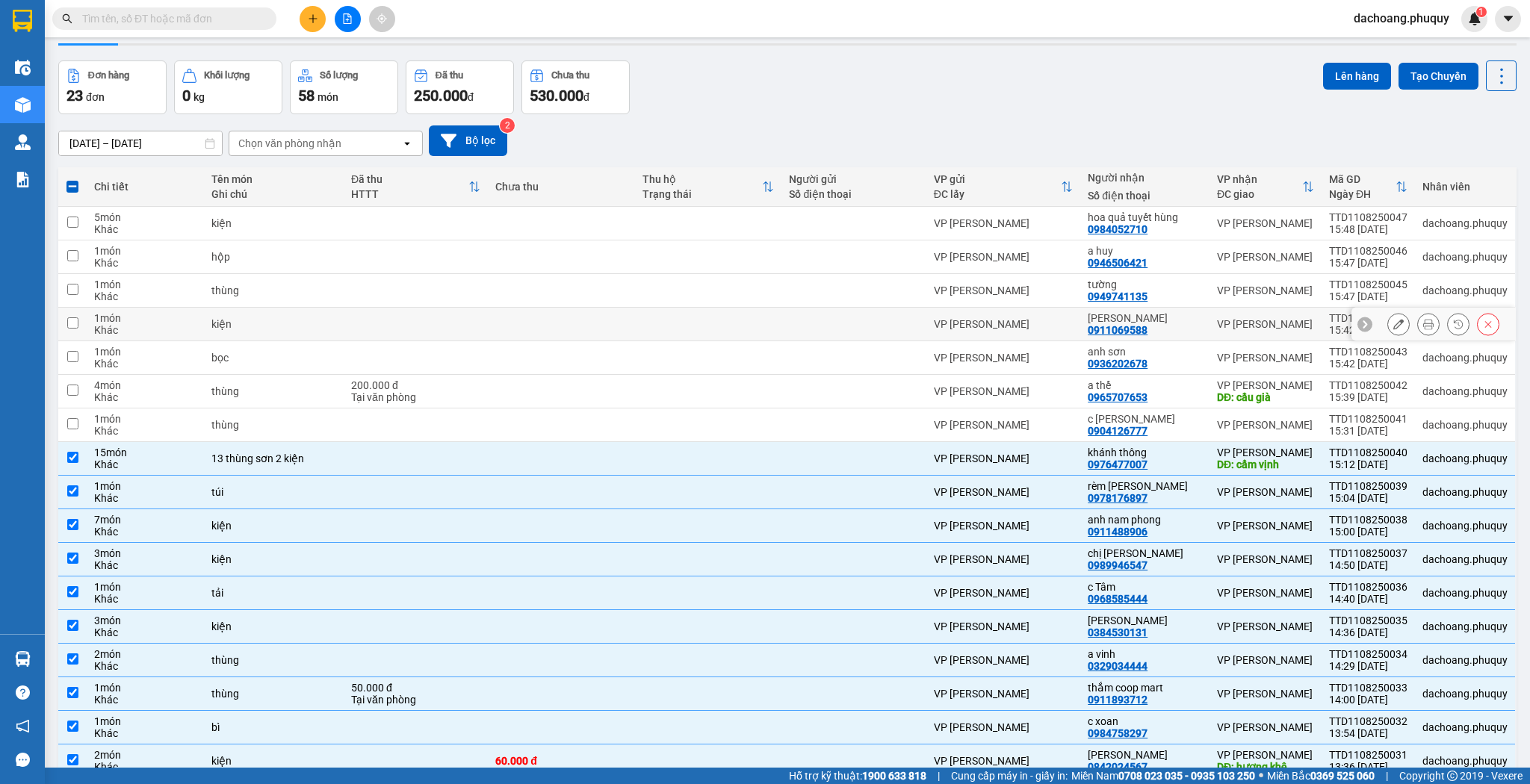
scroll to position [13, 0]
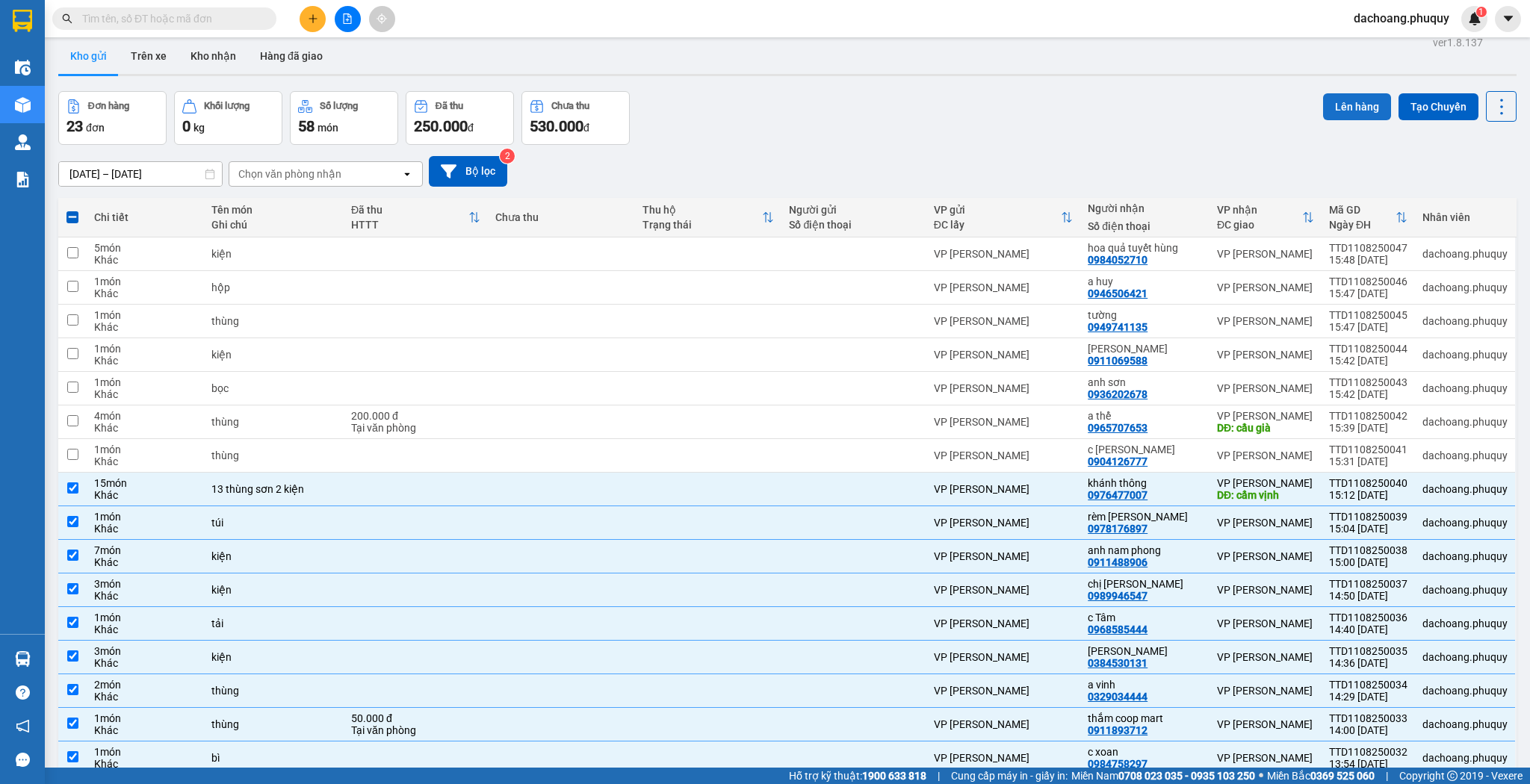
click at [1358, 109] on button "Lên hàng" at bounding box center [1357, 106] width 68 height 27
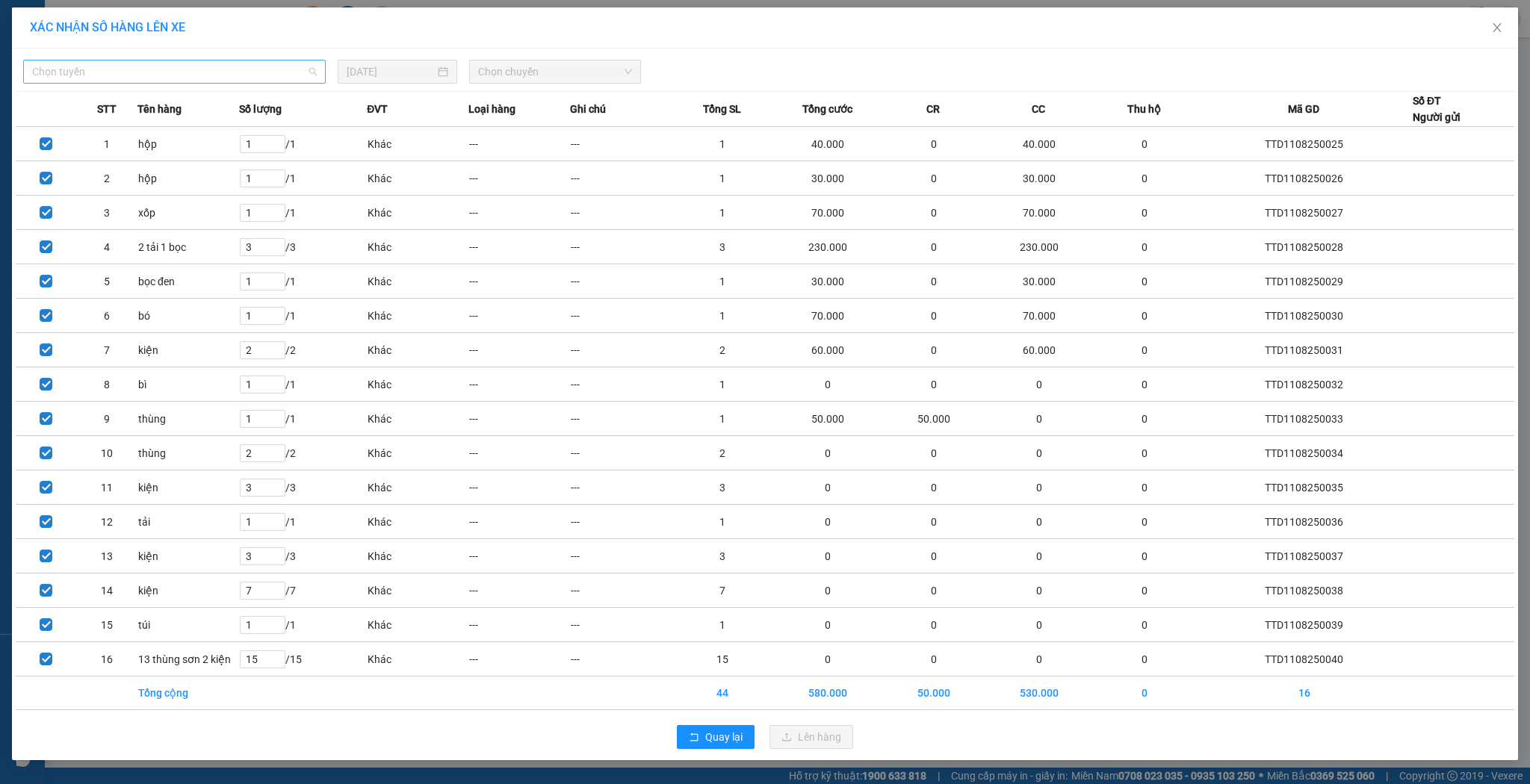
click at [134, 67] on span "Chọn tuyến" at bounding box center [173, 72] width 284 height 22
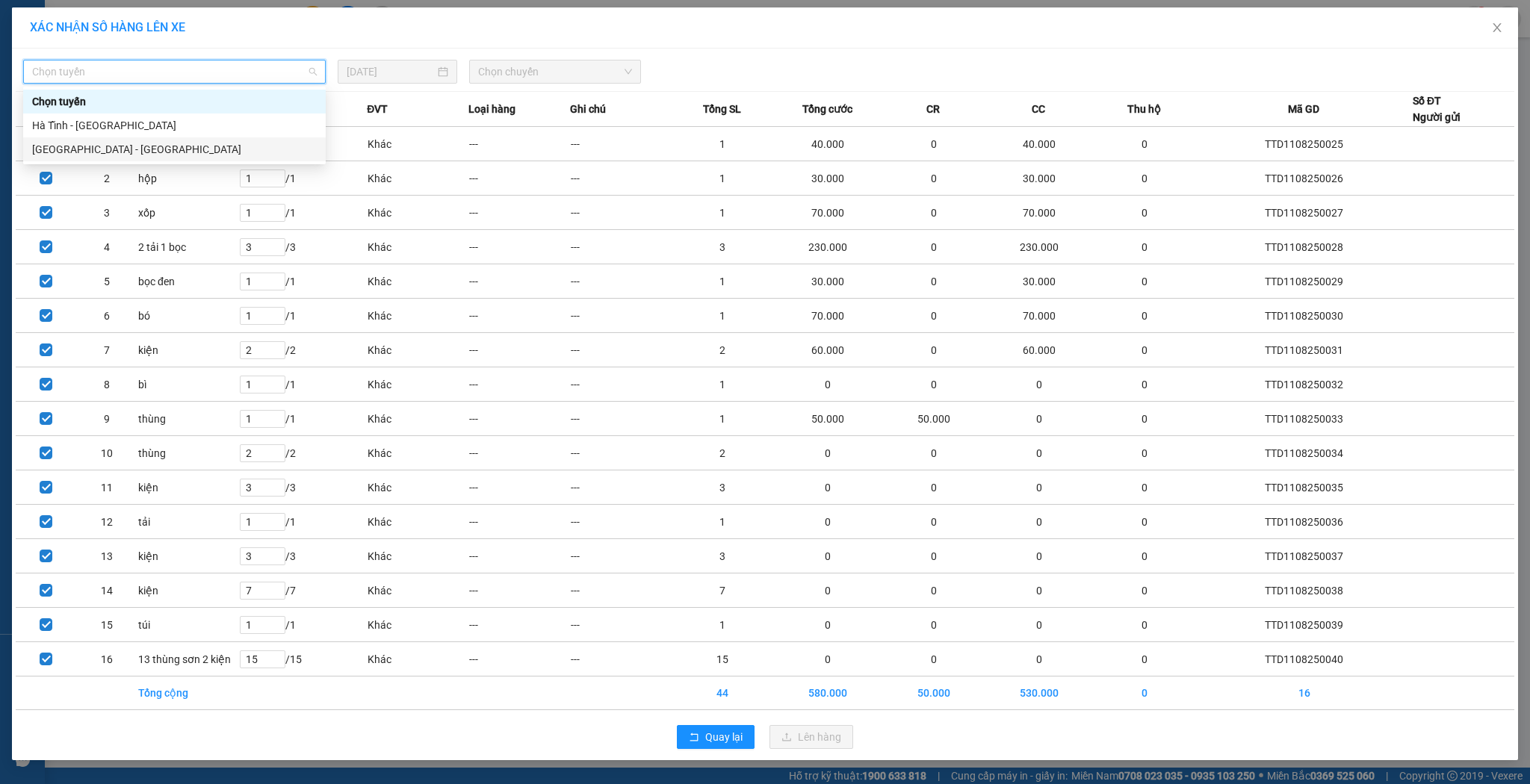
click at [115, 158] on div "[GEOGRAPHIC_DATA] - [GEOGRAPHIC_DATA]" at bounding box center [174, 149] width 303 height 24
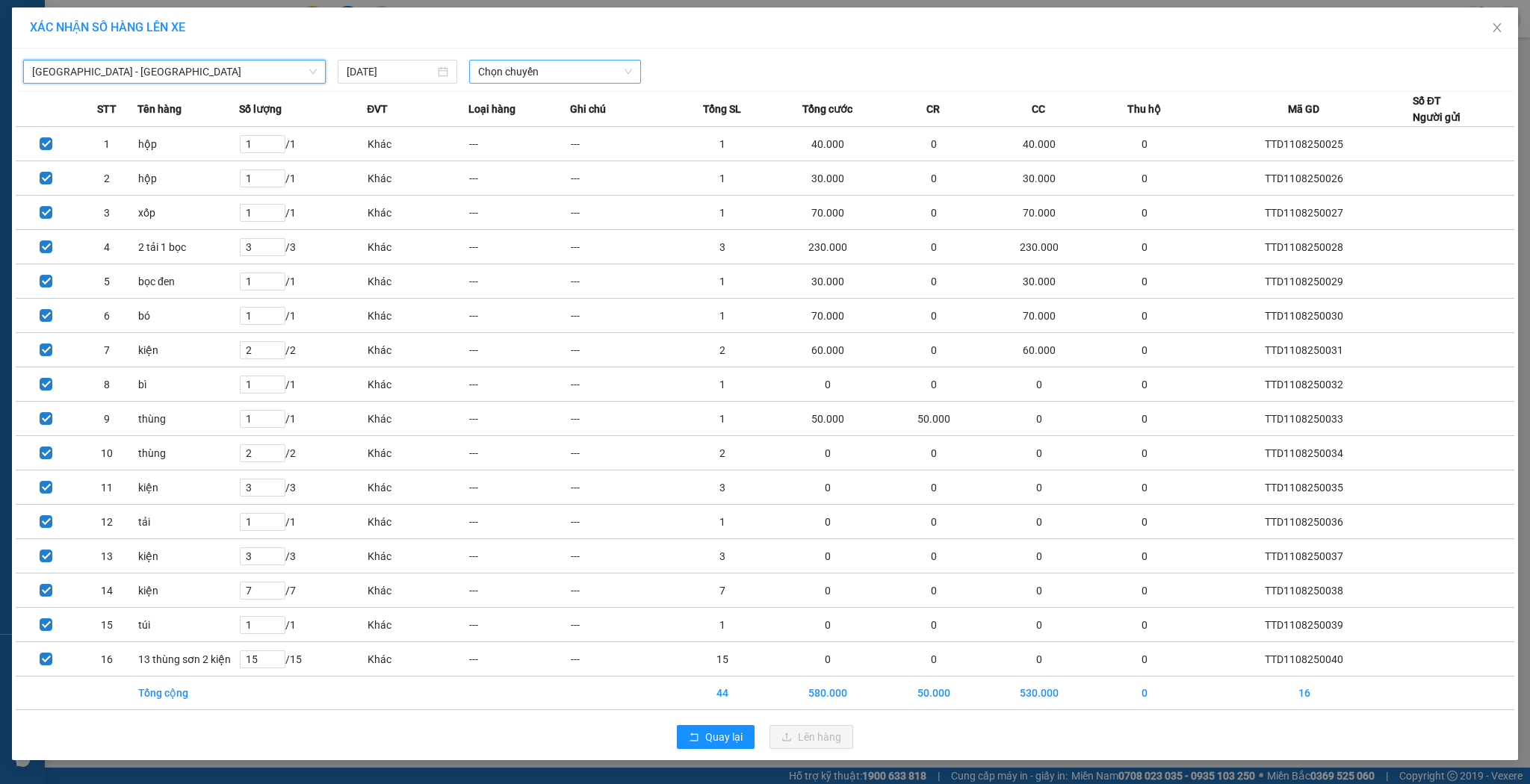
click at [640, 66] on div "Chọn chuyến" at bounding box center [555, 72] width 172 height 24
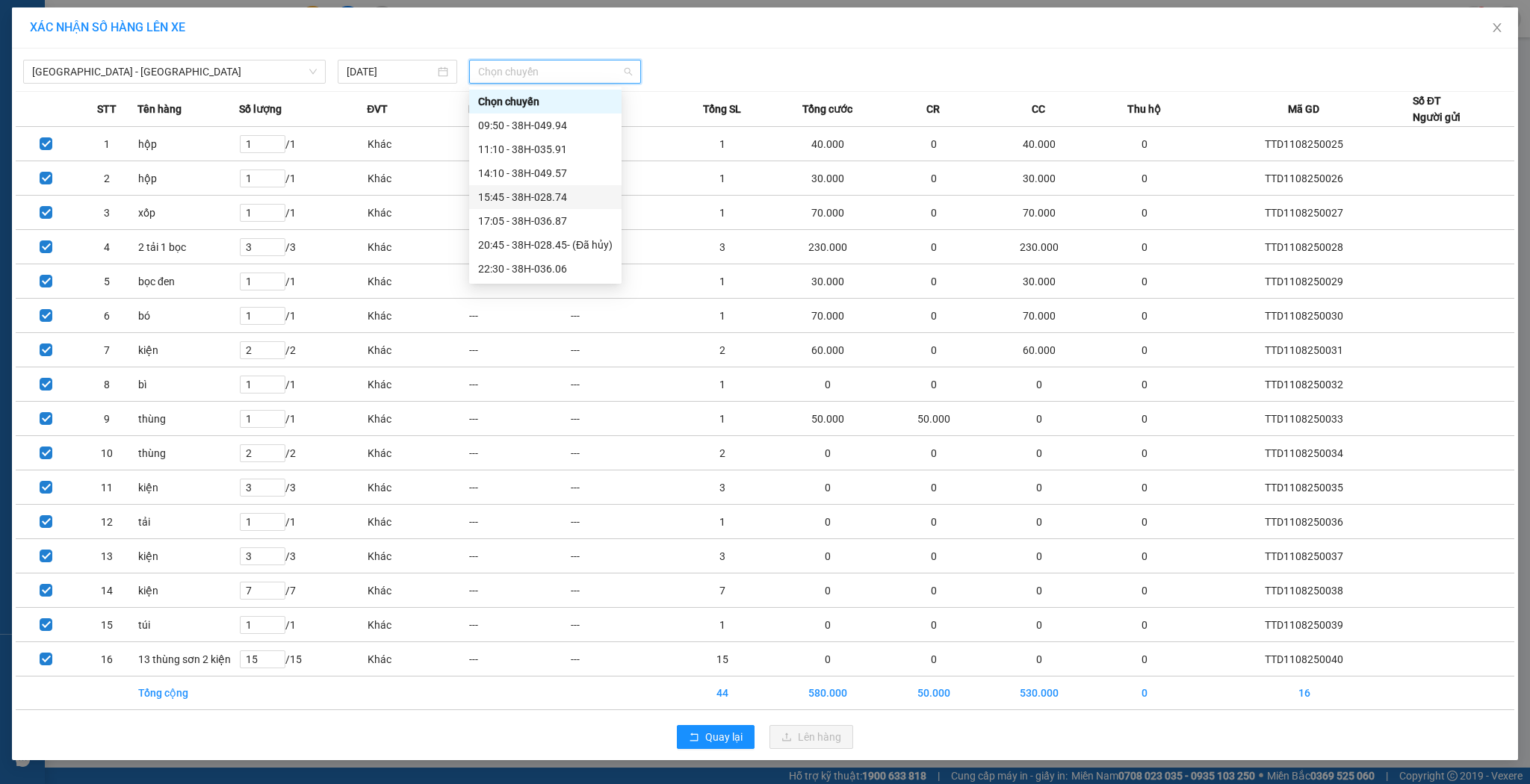
click at [529, 191] on div "15:45 - 38H-028.74" at bounding box center [545, 198] width 134 height 17
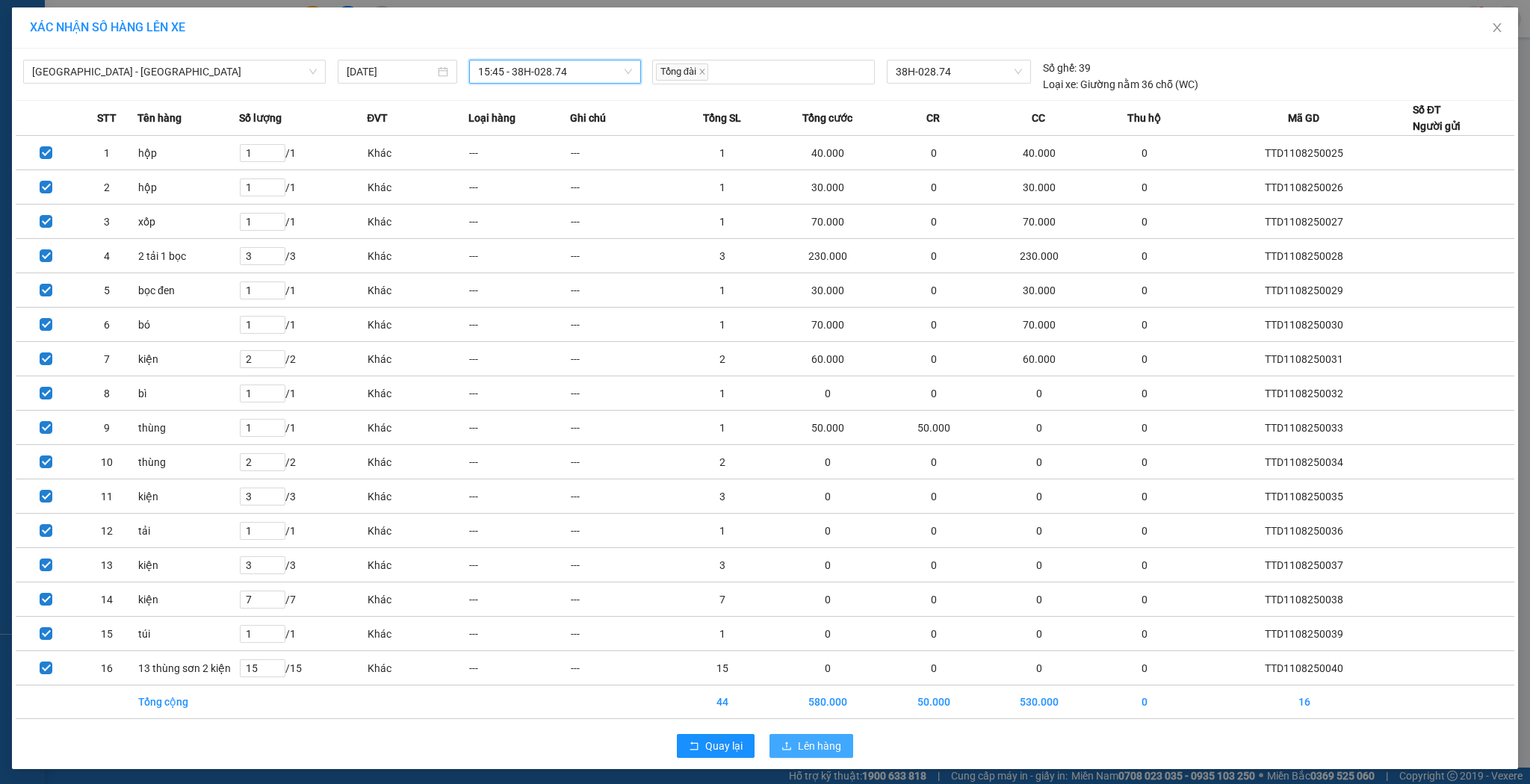
click at [828, 753] on button "Lên hàng" at bounding box center [811, 747] width 84 height 24
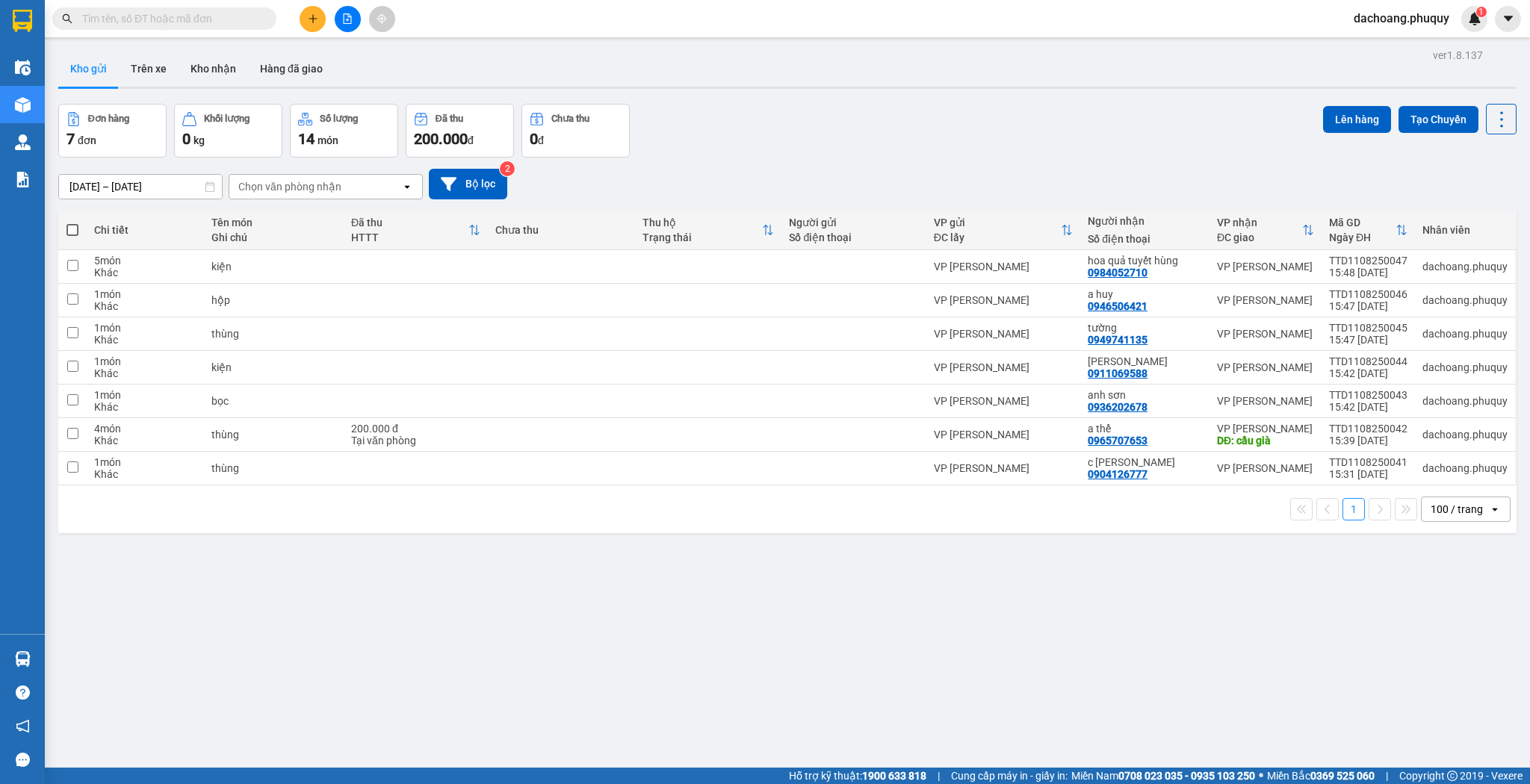
click at [310, 23] on icon "plus" at bounding box center [312, 18] width 10 height 10
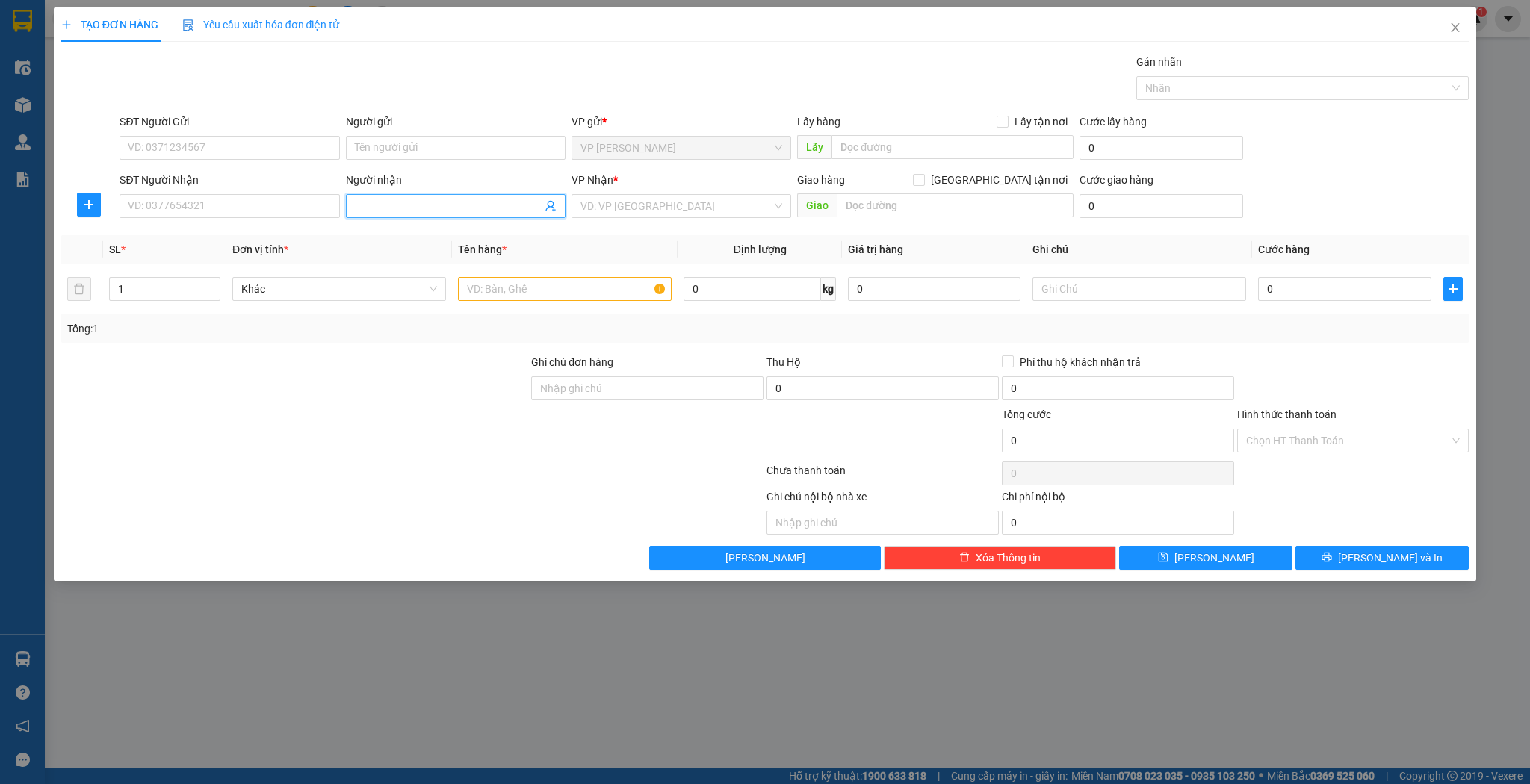
click at [473, 213] on input "Người nhận" at bounding box center [448, 206] width 186 height 17
click at [440, 294] on div "đức việt - 0988525150" at bounding box center [456, 283] width 220 height 24
click at [586, 286] on input "text" at bounding box center [564, 289] width 214 height 24
click at [1310, 281] on input "0" at bounding box center [1344, 289] width 172 height 24
drag, startPoint x: 1298, startPoint y: 323, endPoint x: 1311, endPoint y: 293, distance: 32.7
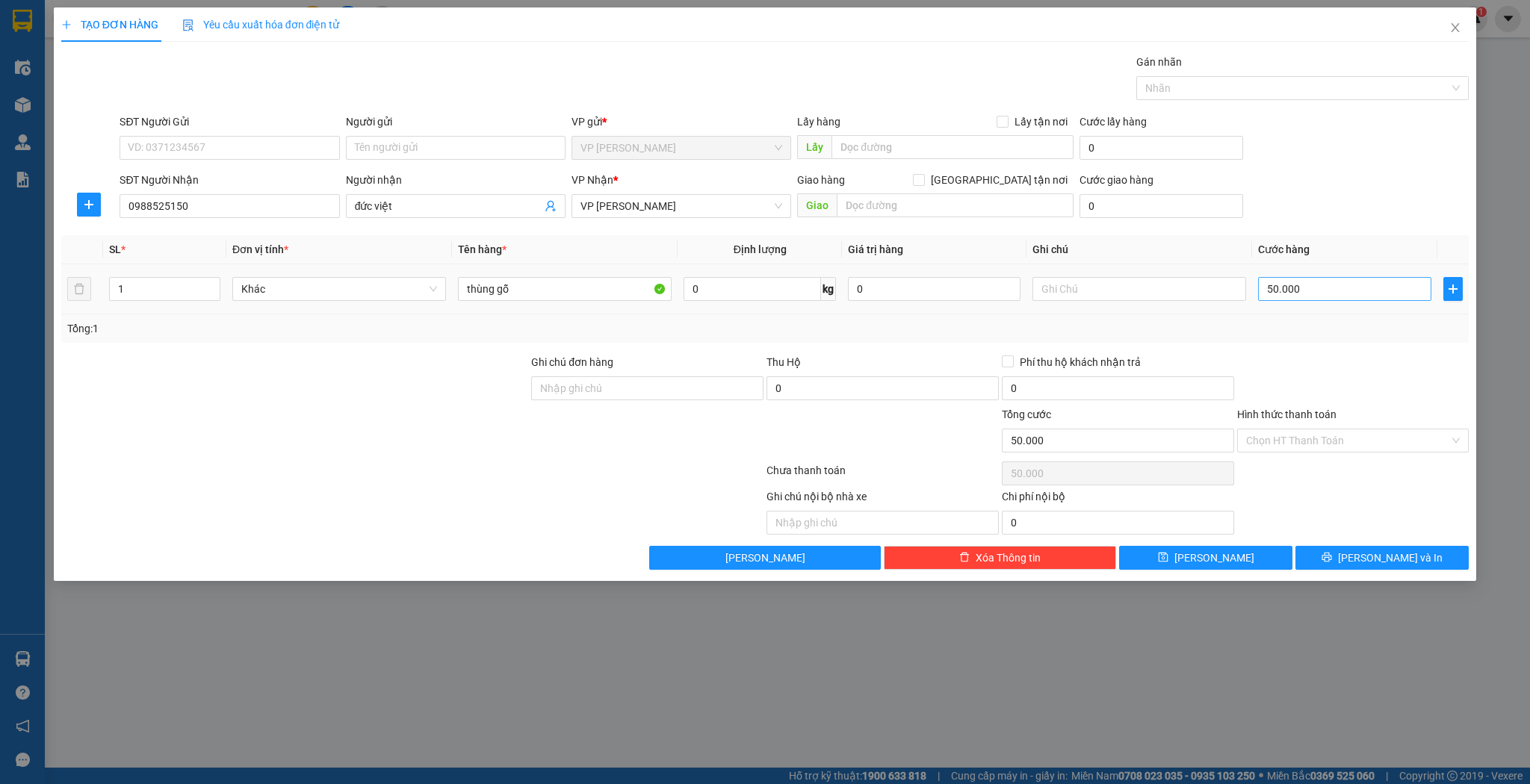
click at [1298, 323] on div "Tổng: 1" at bounding box center [765, 329] width 1397 height 17
click at [1311, 293] on input "50.000" at bounding box center [1344, 289] width 172 height 24
click at [520, 278] on input "thùng gỗ" at bounding box center [564, 289] width 214 height 24
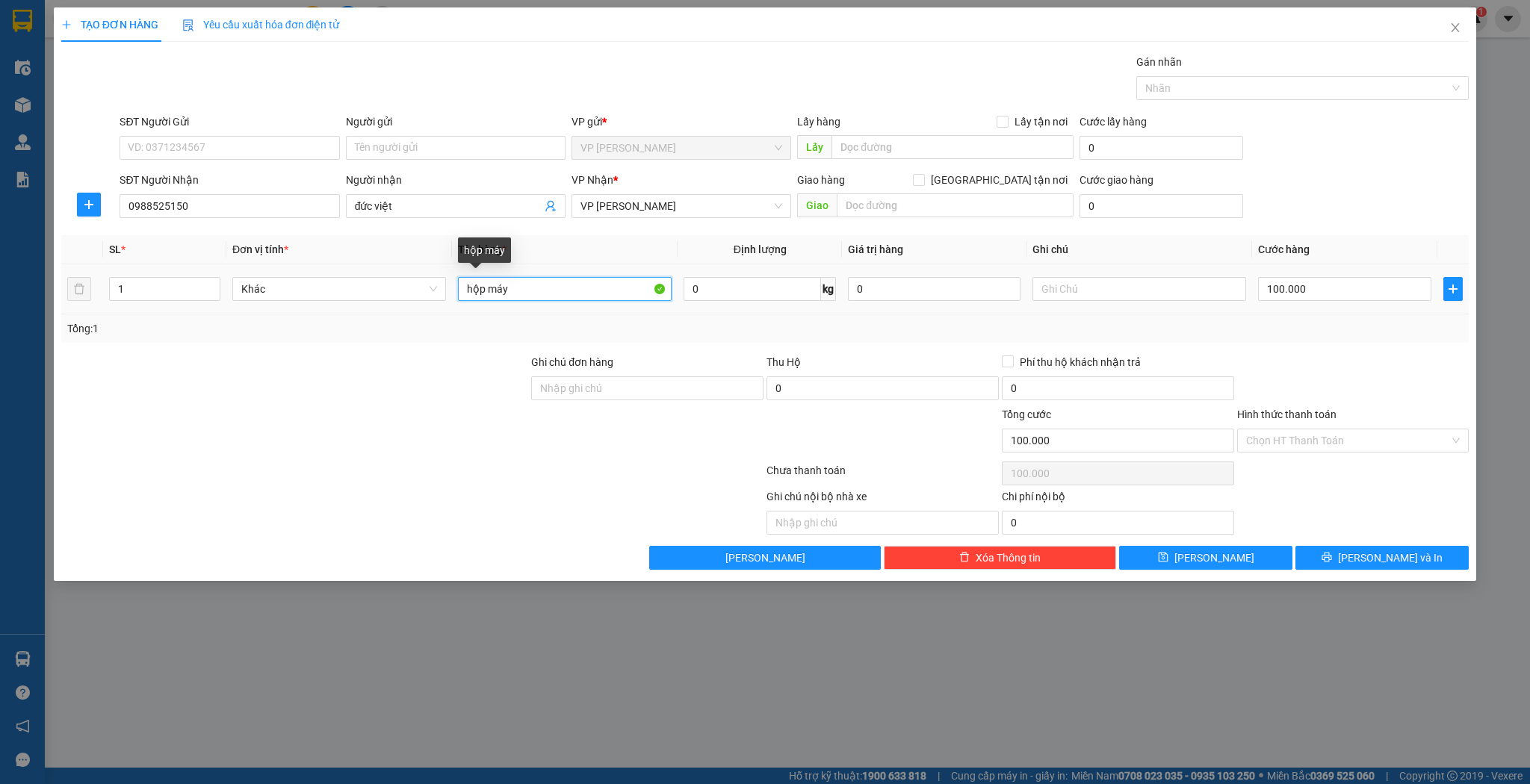
click at [483, 288] on input "hộp máy" at bounding box center [564, 289] width 214 height 24
click at [1229, 565] on button "[PERSON_NAME]" at bounding box center [1206, 558] width 173 height 24
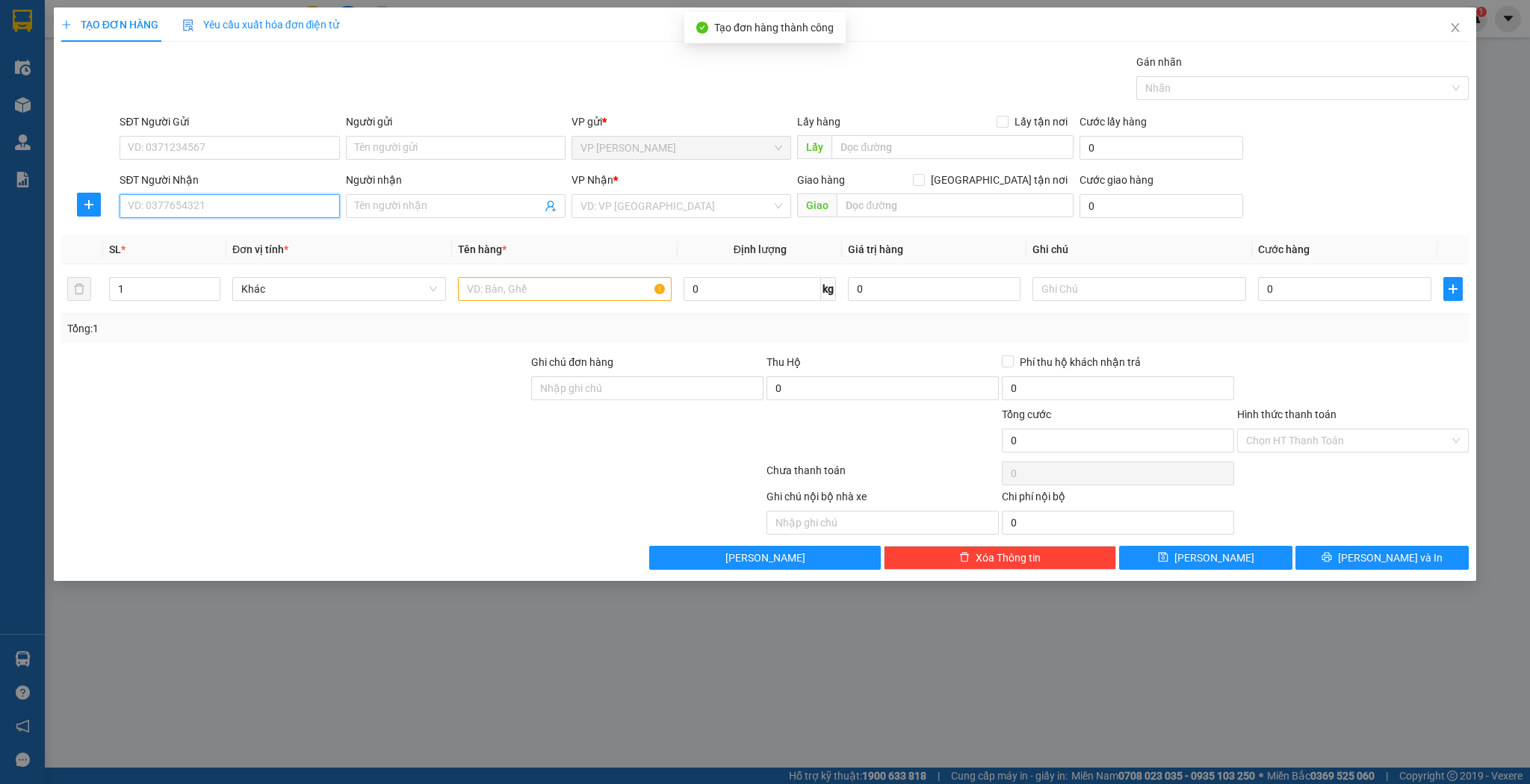
click at [292, 206] on input "SĐT Người Nhận" at bounding box center [229, 206] width 220 height 24
click at [289, 209] on input "8458" at bounding box center [229, 206] width 220 height 24
click at [484, 213] on input "Người nhận" at bounding box center [448, 206] width 186 height 17
click at [239, 209] on input "8458" at bounding box center [229, 206] width 220 height 24
click at [295, 209] on input "8458" at bounding box center [229, 206] width 220 height 24
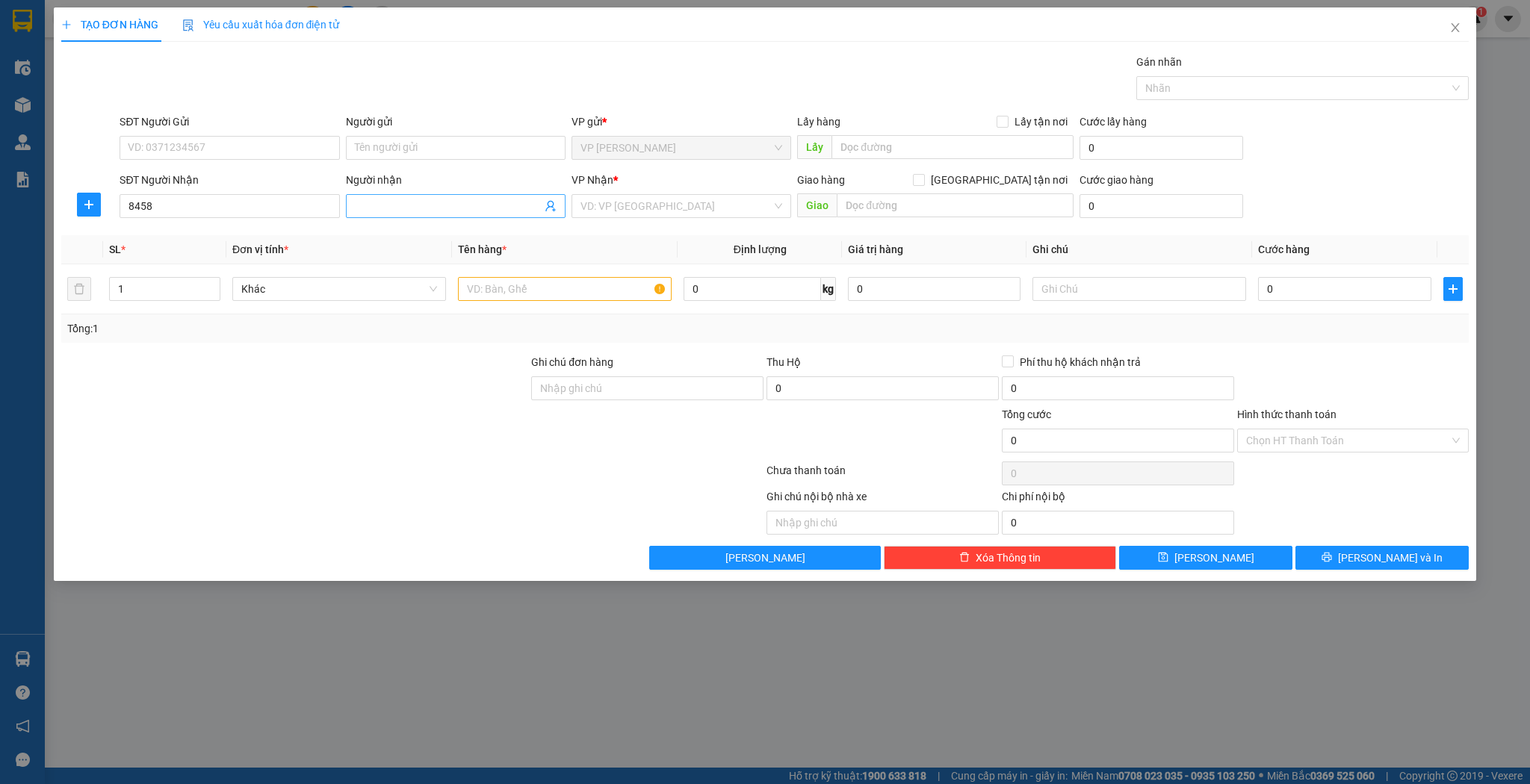
click at [453, 202] on input "Người nhận" at bounding box center [448, 206] width 186 height 17
click at [242, 190] on div "SĐT Người Nhận" at bounding box center [229, 183] width 220 height 22
drag, startPoint x: 468, startPoint y: 200, endPoint x: 196, endPoint y: 194, distance: 272.1
click at [468, 201] on input "Người nhận" at bounding box center [448, 206] width 186 height 17
drag, startPoint x: 190, startPoint y: 194, endPoint x: 213, endPoint y: 192, distance: 23.1
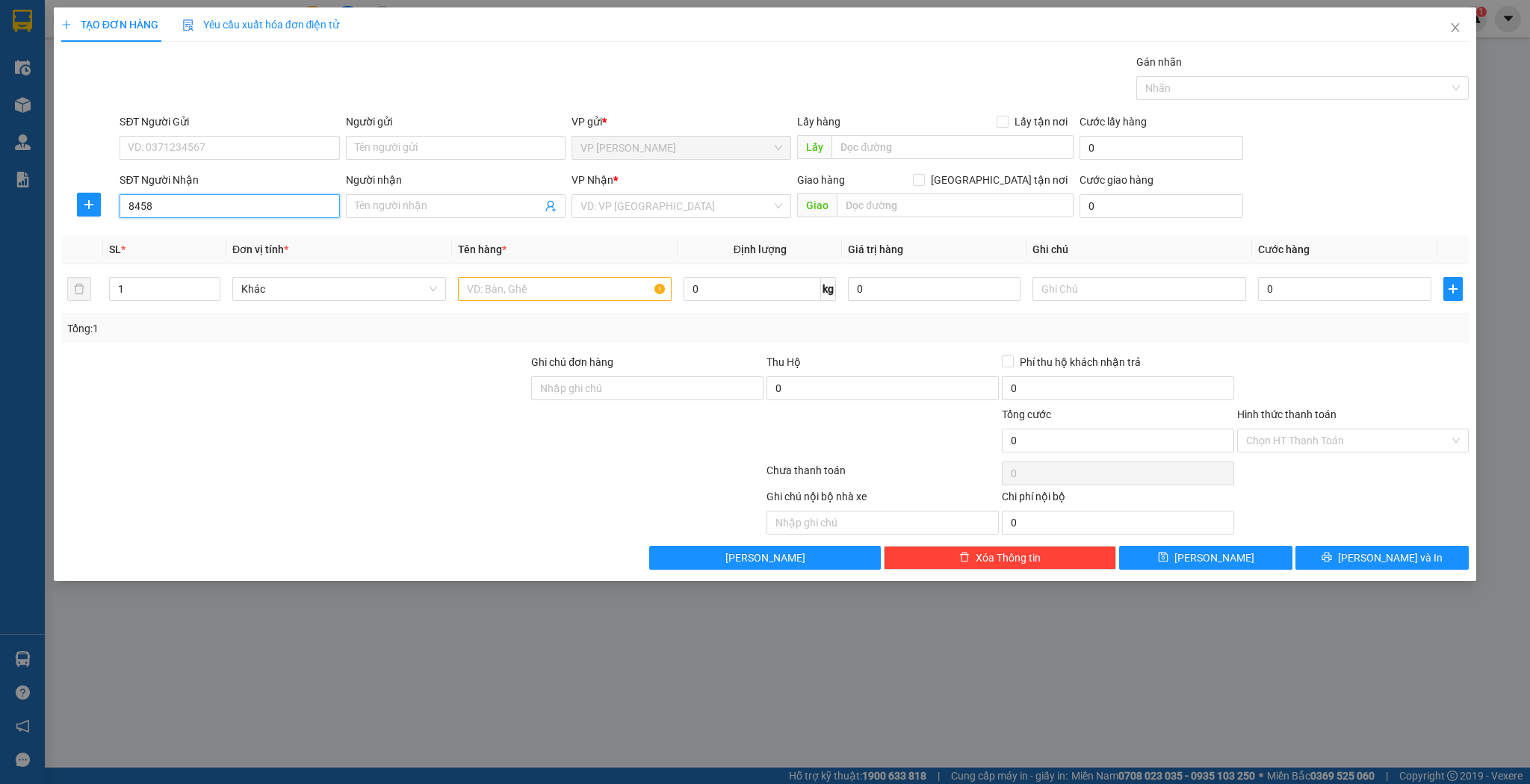
click at [190, 193] on div "SĐT Người Nhận 8458 8458" at bounding box center [229, 198] width 220 height 52
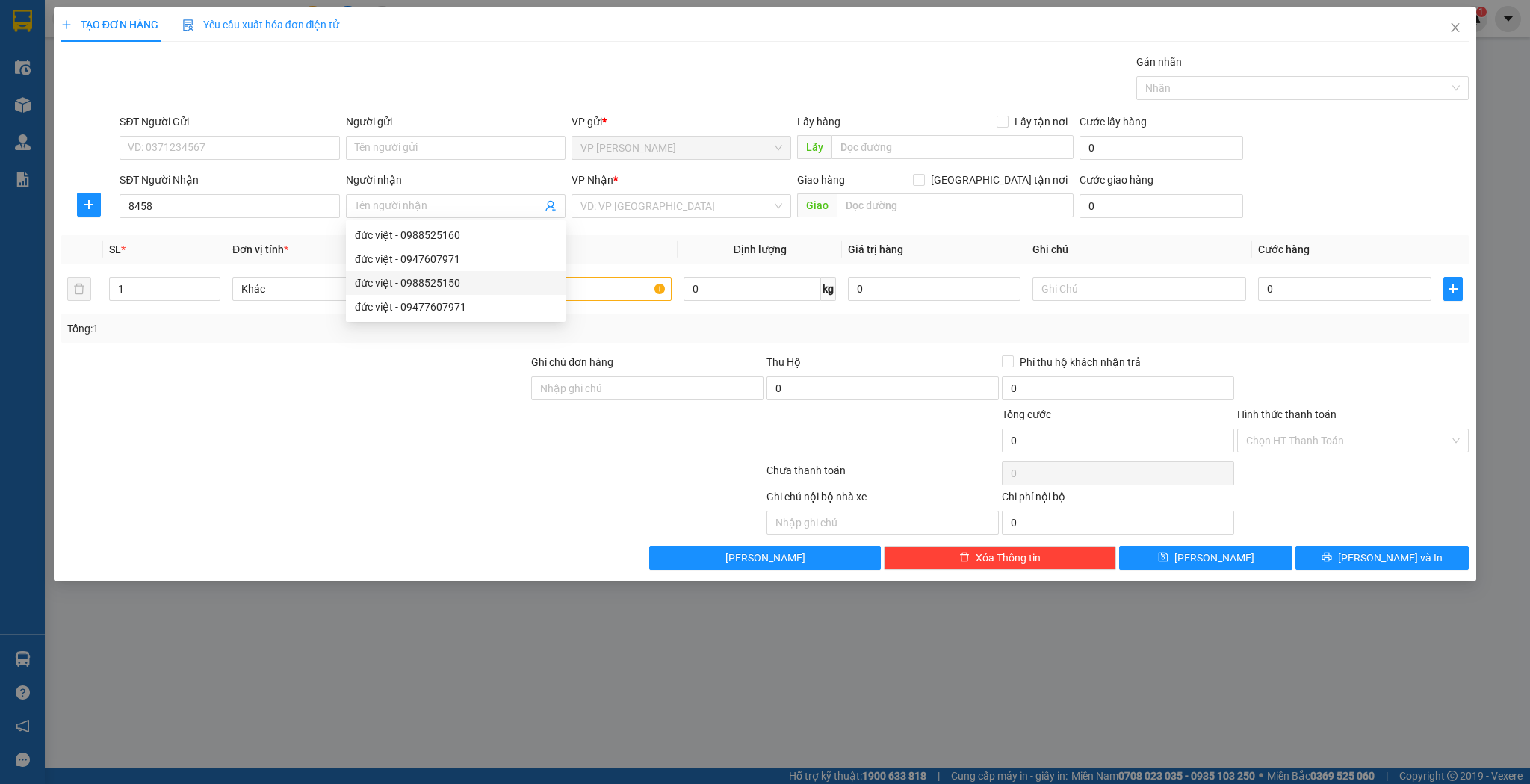
click at [393, 192] on div "Người nhận" at bounding box center [456, 183] width 220 height 22
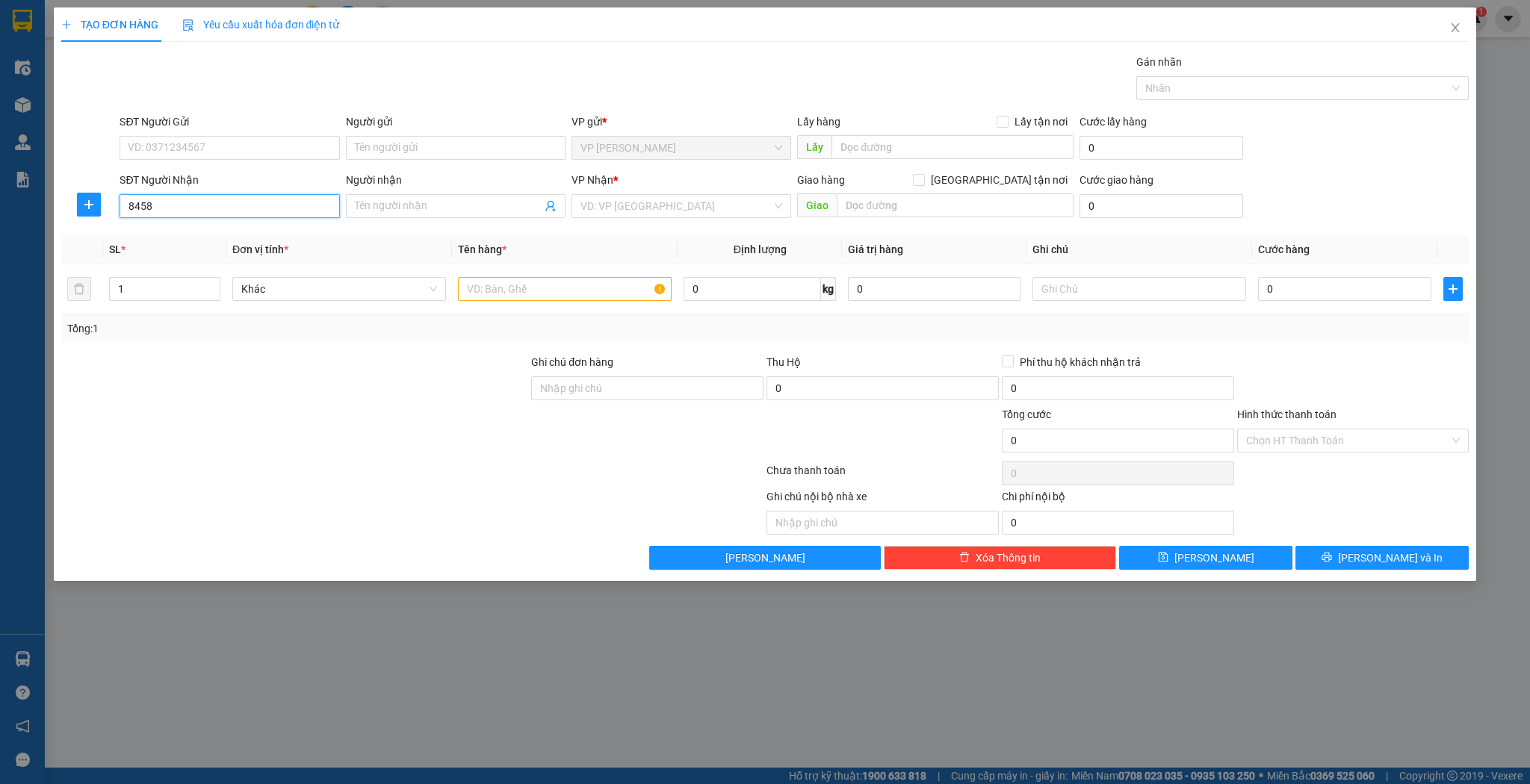
click at [272, 198] on input "8458" at bounding box center [229, 206] width 220 height 24
click at [231, 230] on div "0915408438 - trọng nghĩa" at bounding box center [229, 236] width 201 height 17
click at [145, 281] on input "1" at bounding box center [165, 289] width 110 height 22
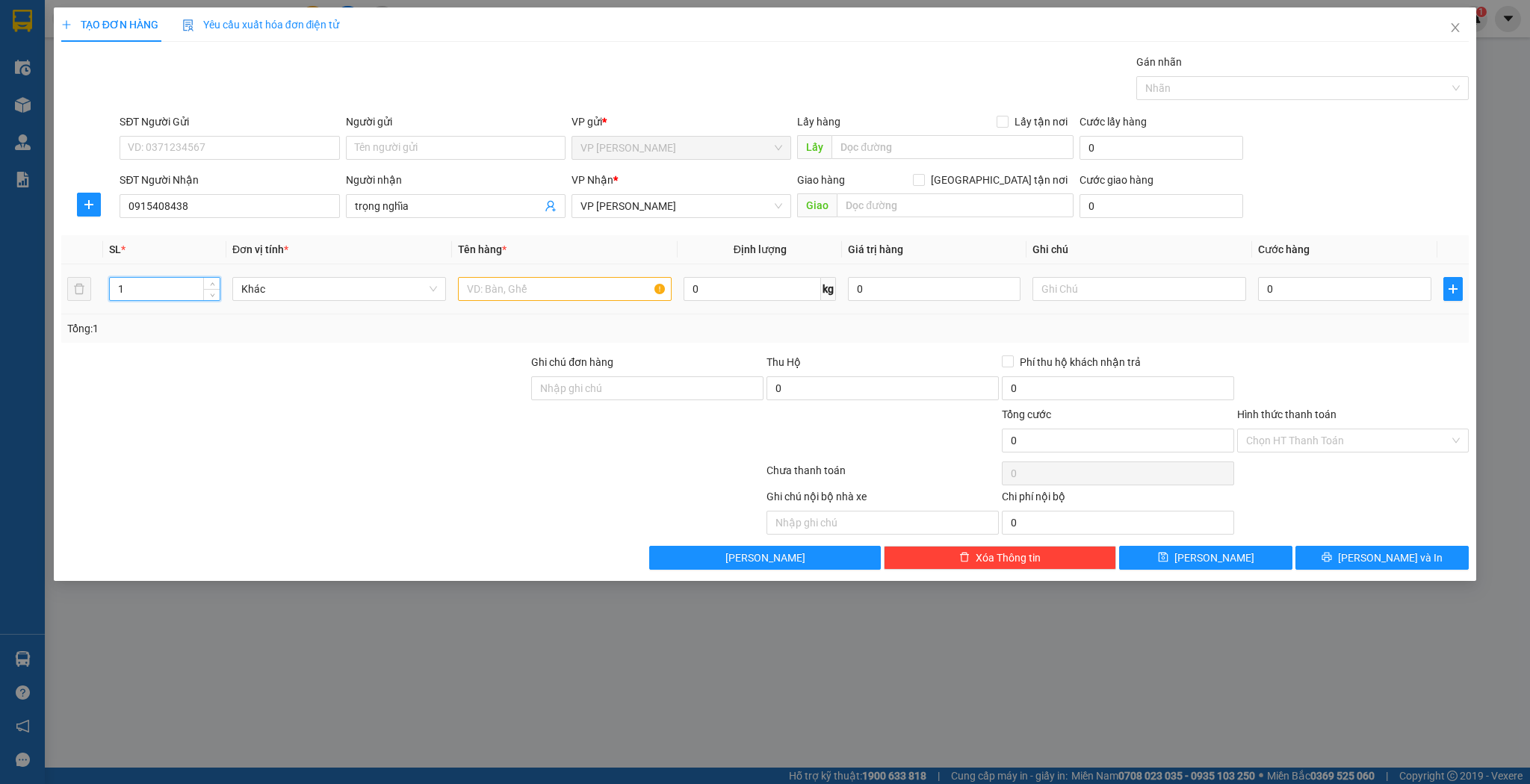
click at [145, 281] on input "1" at bounding box center [165, 289] width 110 height 22
click at [600, 292] on input "text" at bounding box center [564, 289] width 214 height 24
click at [1168, 562] on span "save" at bounding box center [1163, 557] width 10 height 12
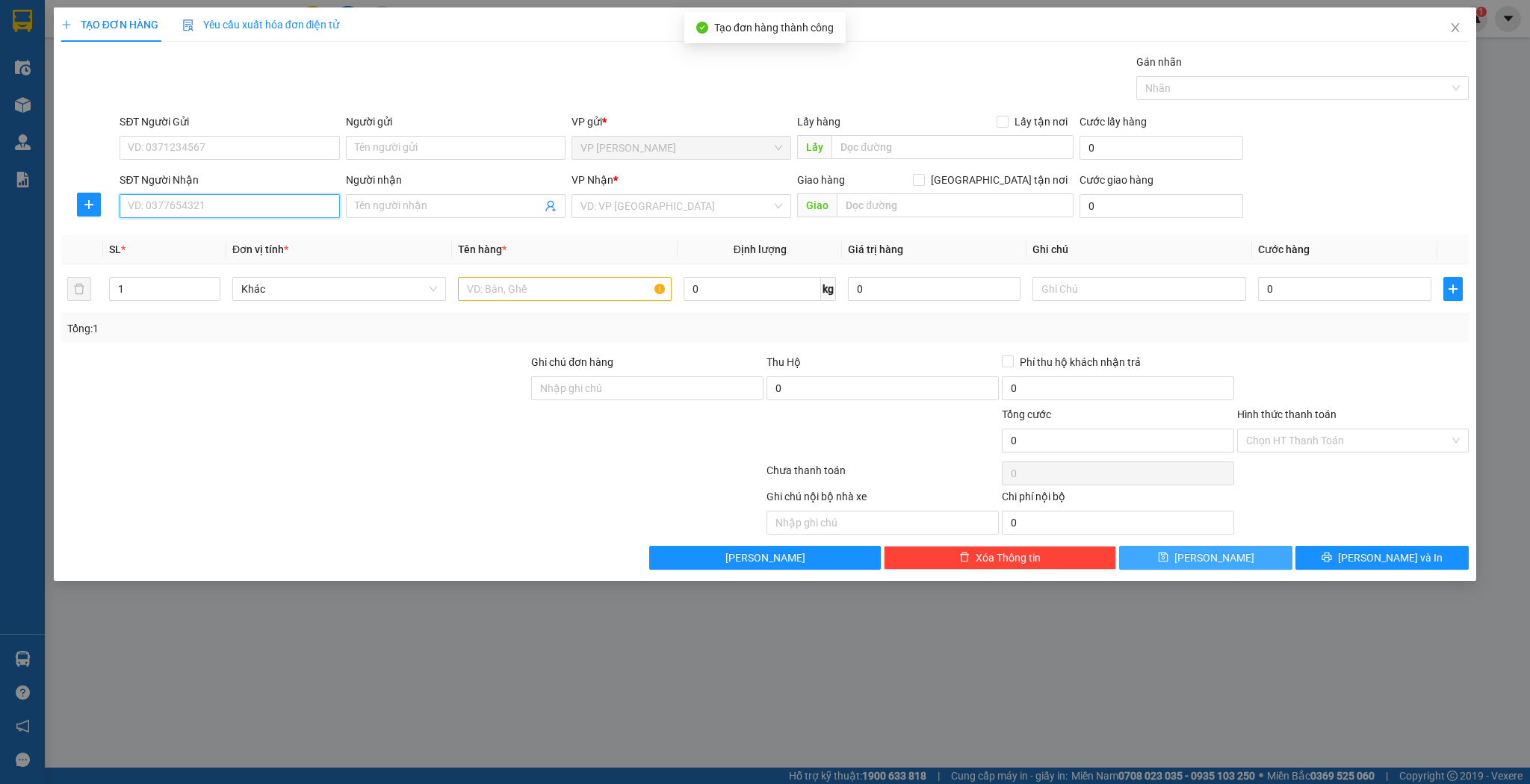
click at [251, 201] on input "SĐT Người Nhận" at bounding box center [229, 206] width 220 height 24
click at [263, 239] on div "0986324605 - phương thủy" at bounding box center [229, 236] width 201 height 17
drag, startPoint x: 588, startPoint y: 294, endPoint x: 527, endPoint y: 287, distance: 61.4
click at [527, 287] on input "text" at bounding box center [564, 289] width 214 height 24
click at [1331, 302] on div "0" at bounding box center [1344, 289] width 172 height 30
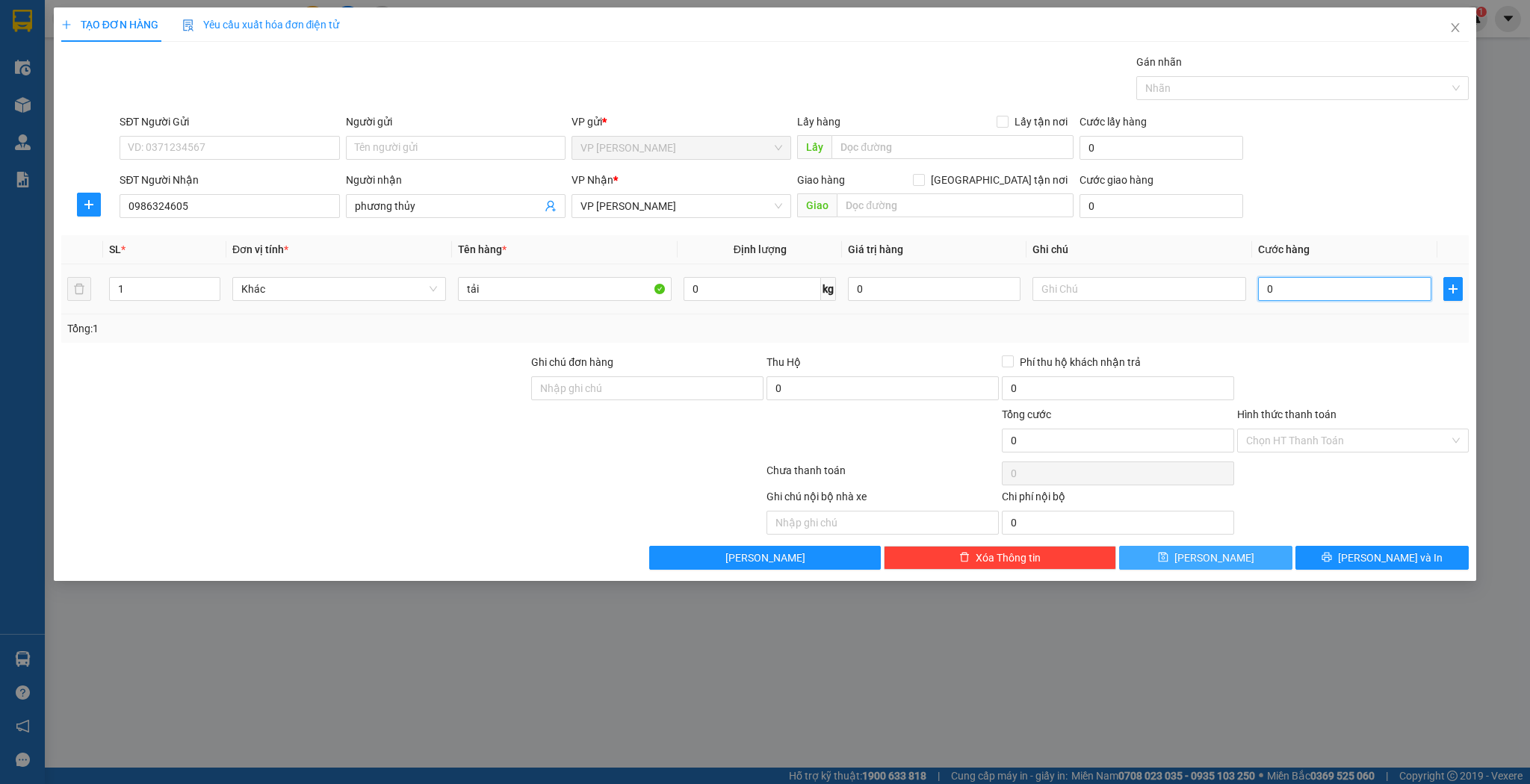
click at [1331, 290] on input "0" at bounding box center [1344, 289] width 172 height 24
click at [1255, 557] on button "[PERSON_NAME]" at bounding box center [1206, 558] width 173 height 24
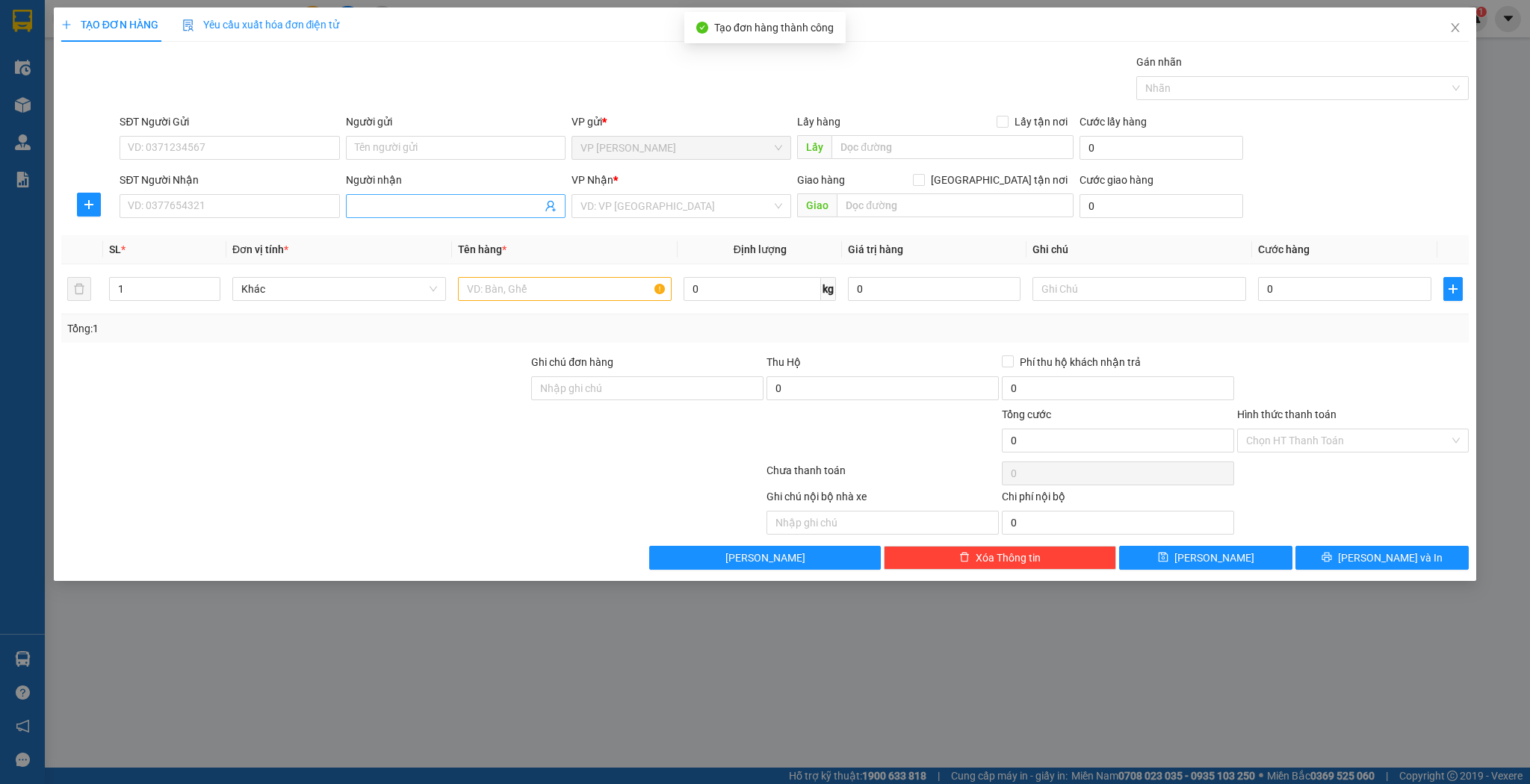
click at [404, 205] on input "Người nhận" at bounding box center [448, 206] width 186 height 17
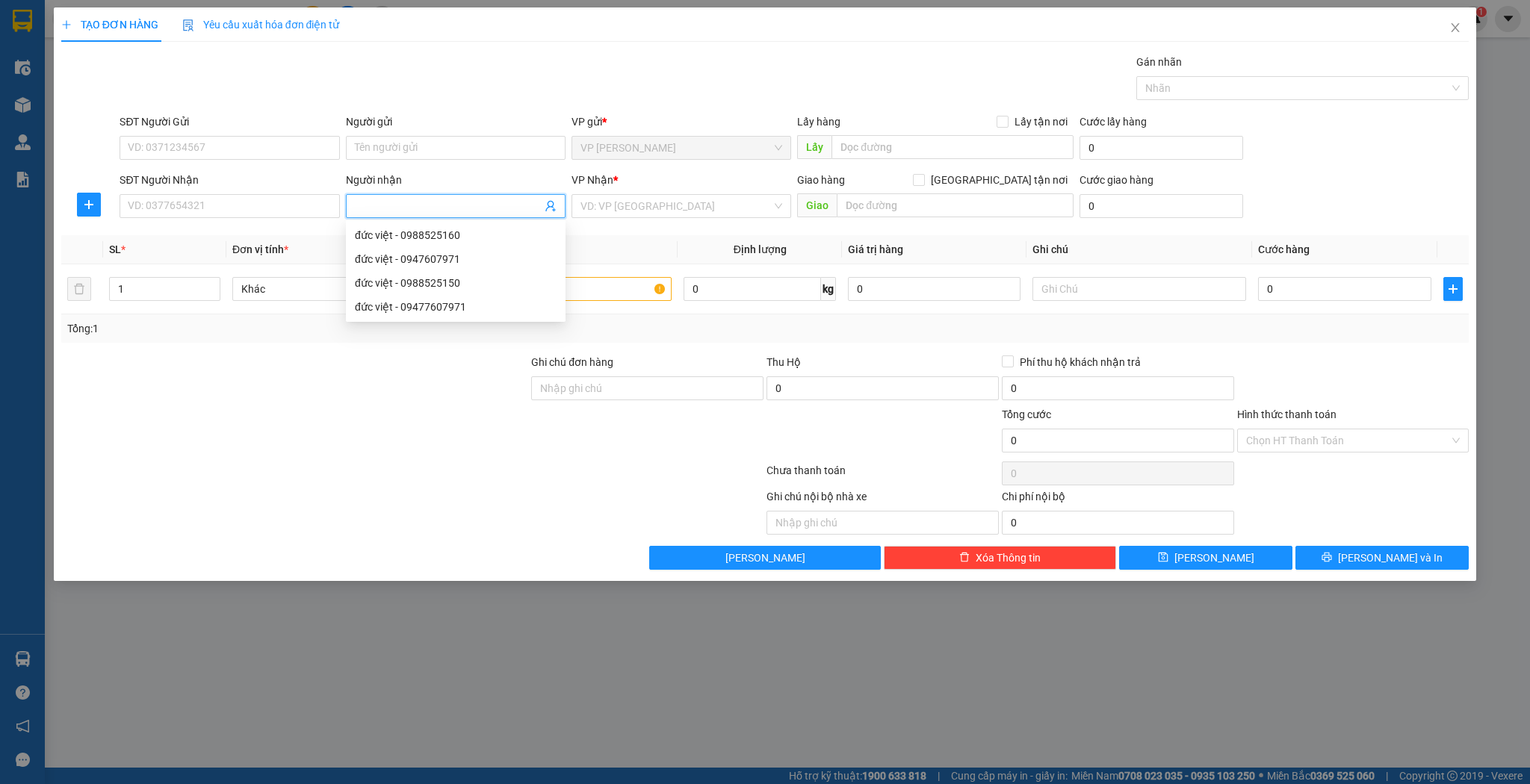
click at [404, 205] on input "Người nhận" at bounding box center [448, 206] width 186 height 17
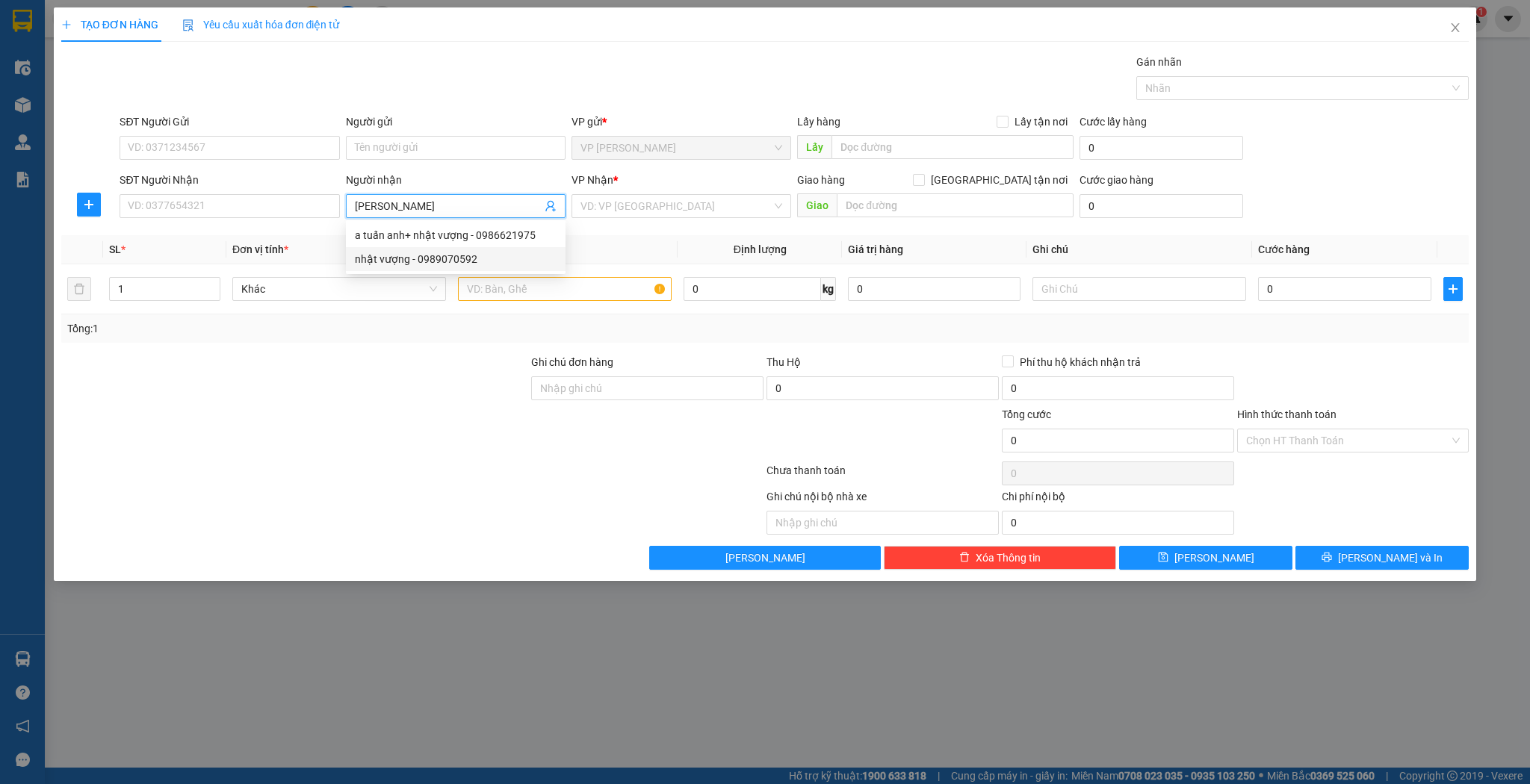
drag, startPoint x: 421, startPoint y: 238, endPoint x: 422, endPoint y: 254, distance: 16.0
click at [422, 254] on div "a tuấn anh+ nhật vượng - 0986621975 nhật vượng - 0989070592" at bounding box center [456, 247] width 220 height 48
click at [422, 254] on div "nhật vượng - 0989070592" at bounding box center [456, 259] width 201 height 17
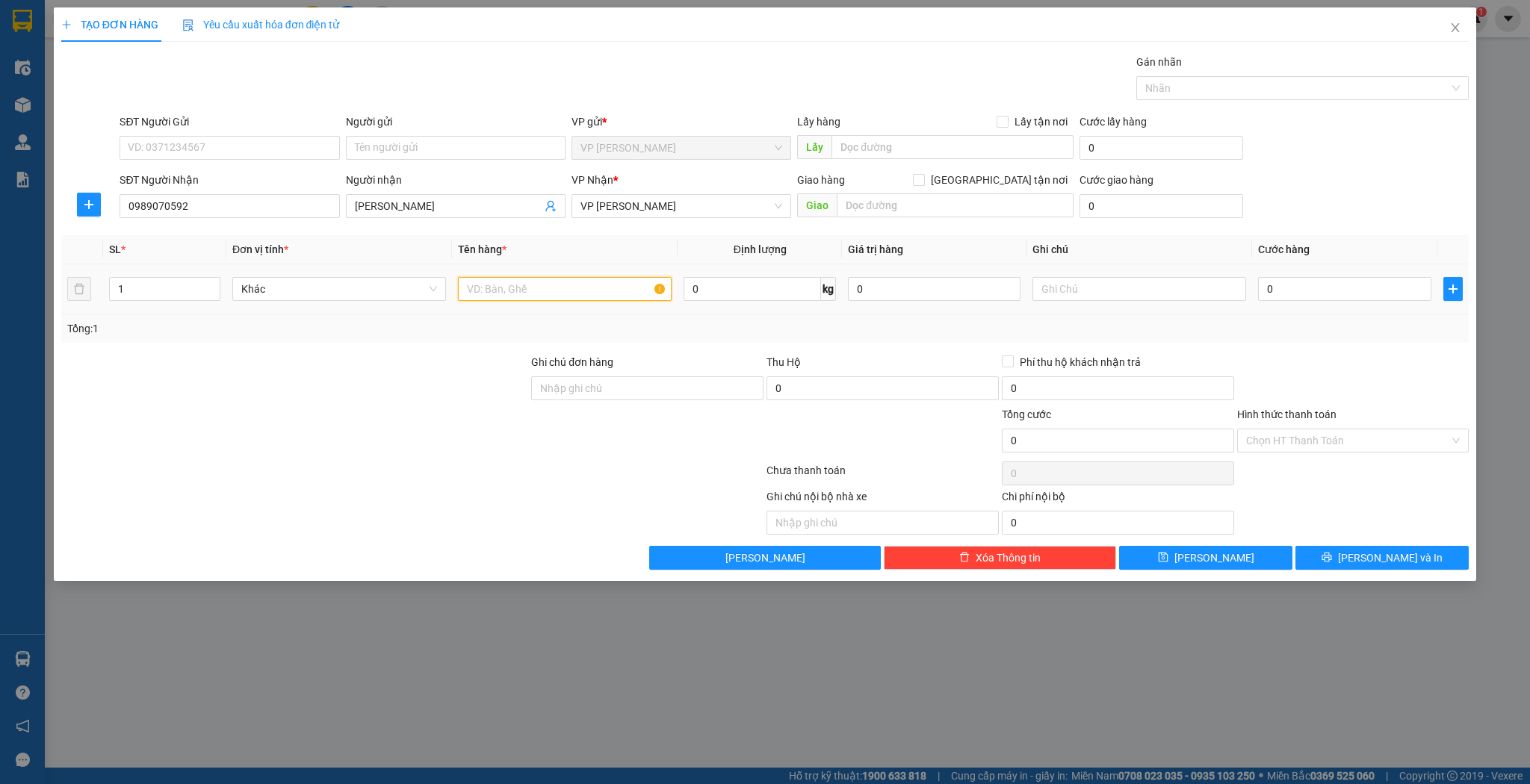
click at [563, 291] on input "text" at bounding box center [564, 289] width 214 height 24
click at [1333, 285] on input "0" at bounding box center [1344, 289] width 172 height 24
click at [1168, 552] on icon "save" at bounding box center [1163, 557] width 10 height 10
click at [1457, 34] on span "Close" at bounding box center [1455, 28] width 42 height 42
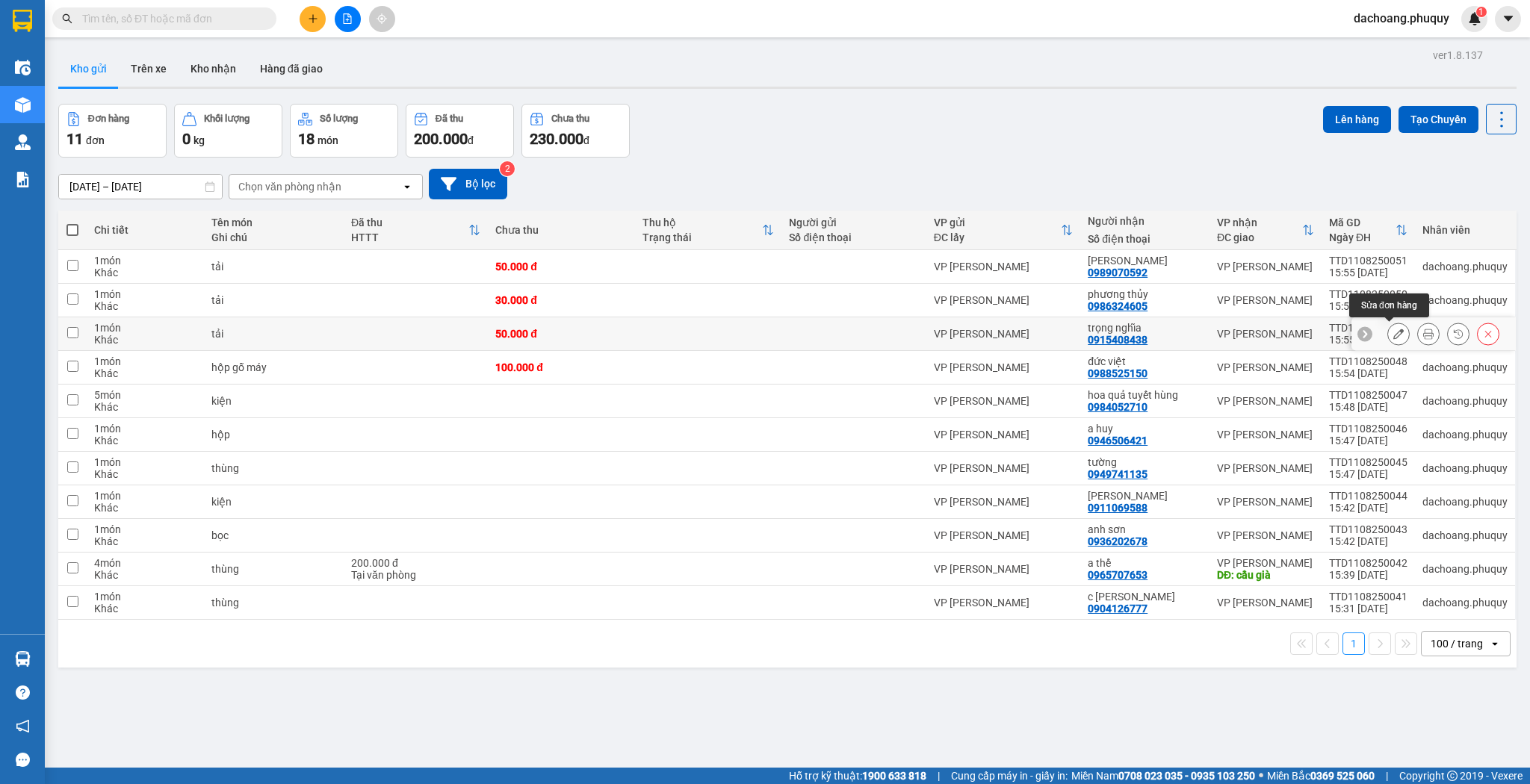
click at [1394, 330] on icon at bounding box center [1399, 334] width 10 height 10
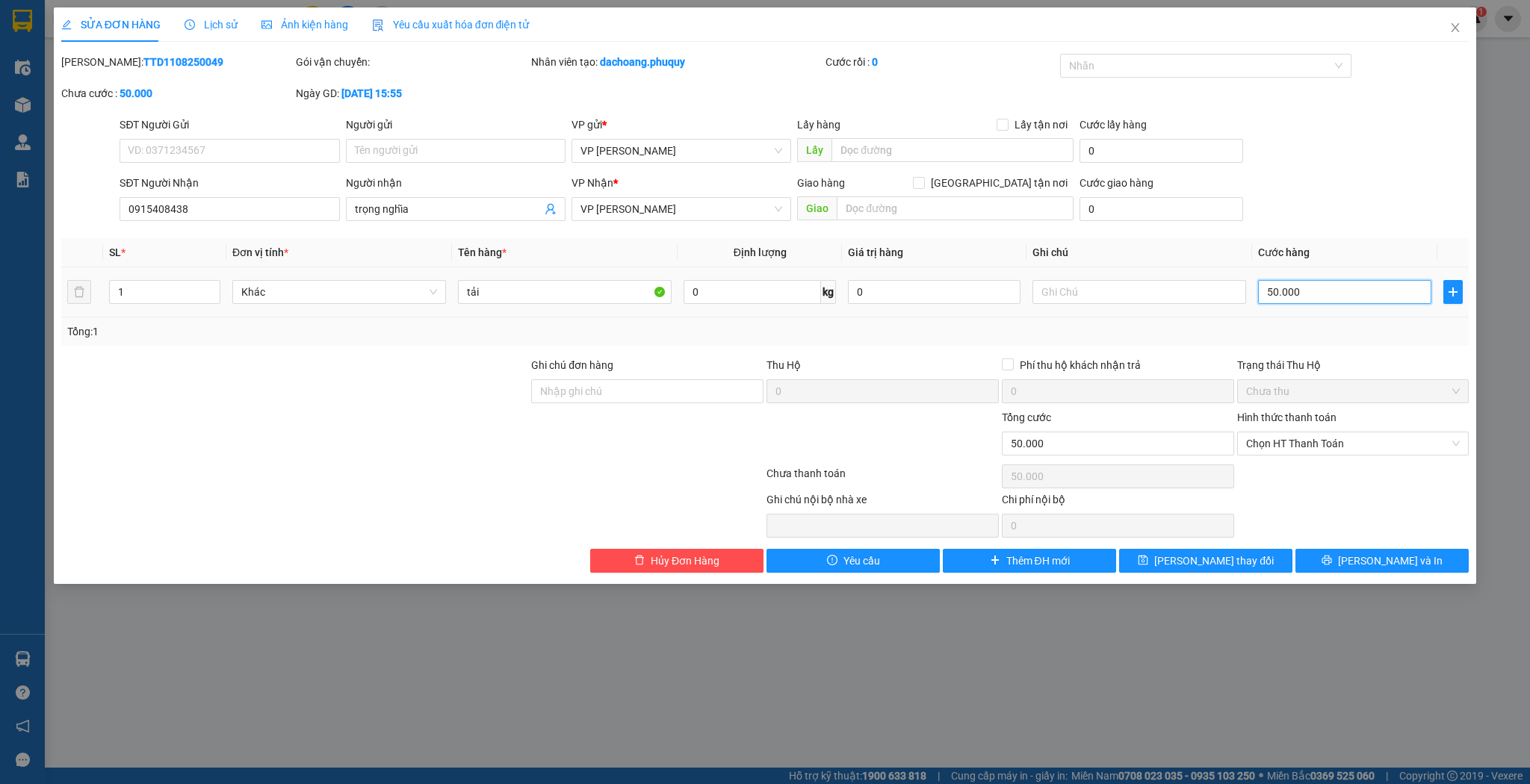
click at [1307, 288] on input "50.000" at bounding box center [1344, 293] width 172 height 24
click at [1220, 545] on div "Total Paid Fee 0 Total UnPaid Fee 50.000 Cash Collection Total Fee Mã ĐH: TTD11…" at bounding box center [765, 313] width 1409 height 519
click at [1220, 551] on button "[PERSON_NAME] thay đổi" at bounding box center [1206, 561] width 173 height 24
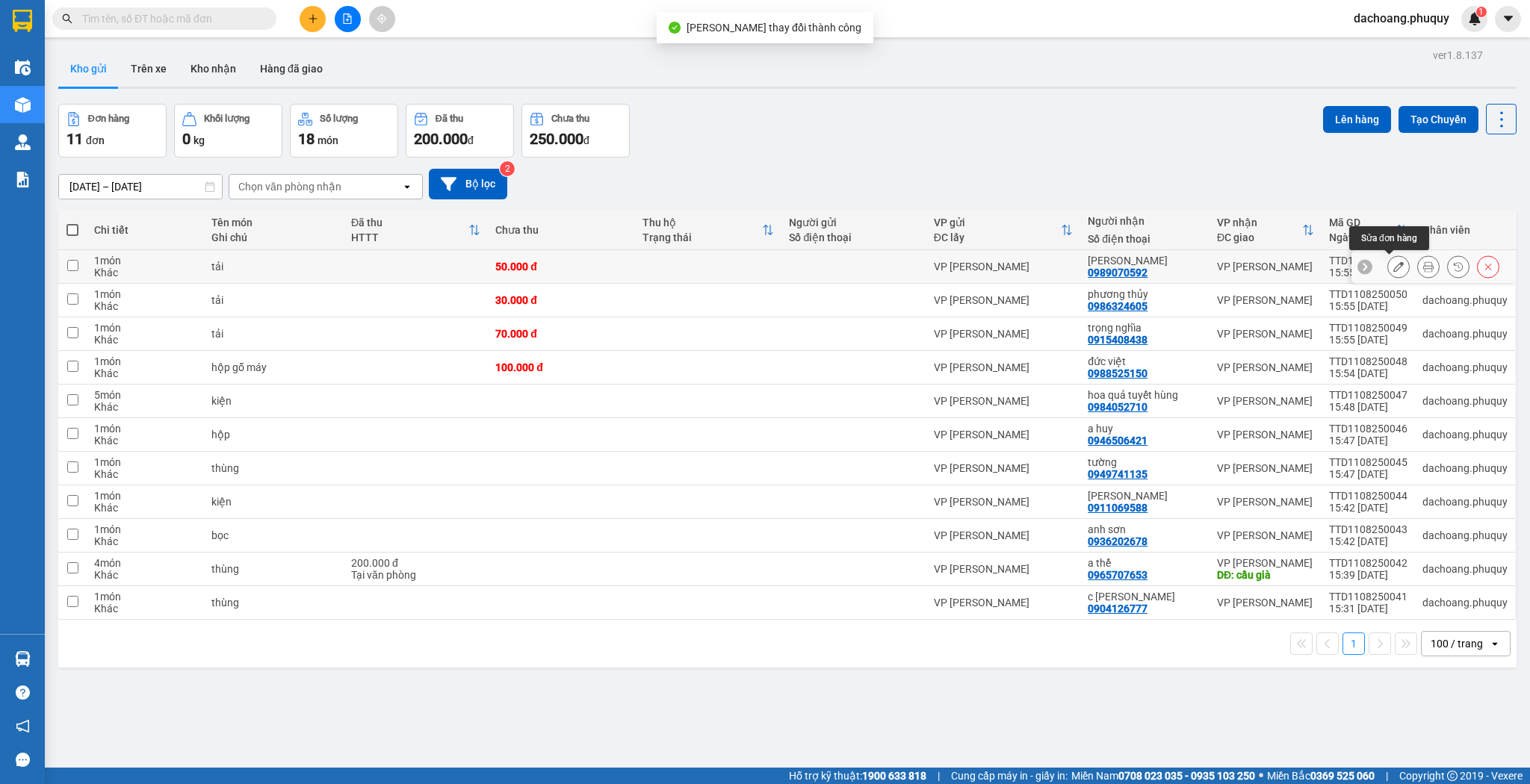
click at [1388, 266] on button at bounding box center [1399, 267] width 21 height 26
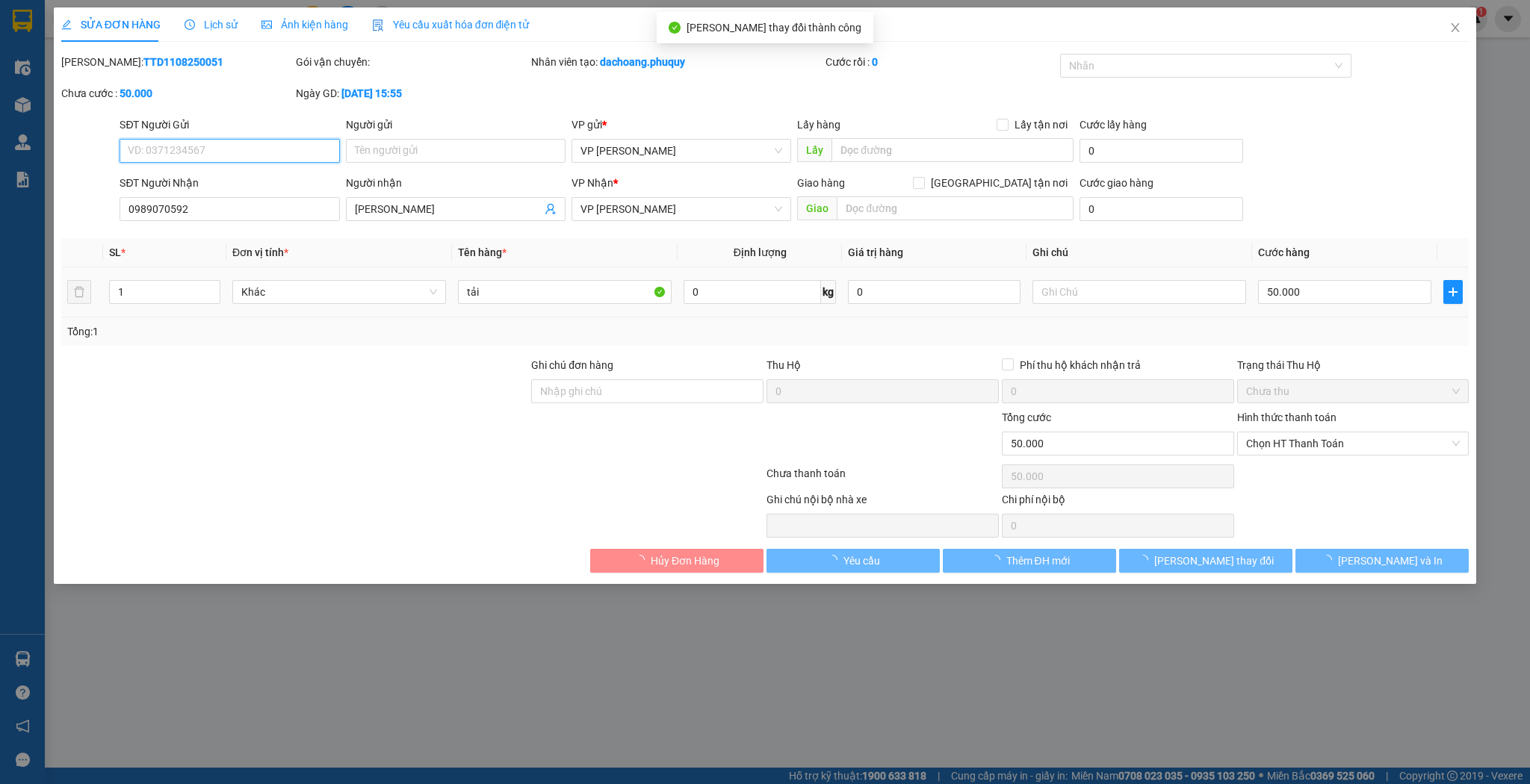
click at [1303, 289] on input "50.000" at bounding box center [1344, 293] width 172 height 24
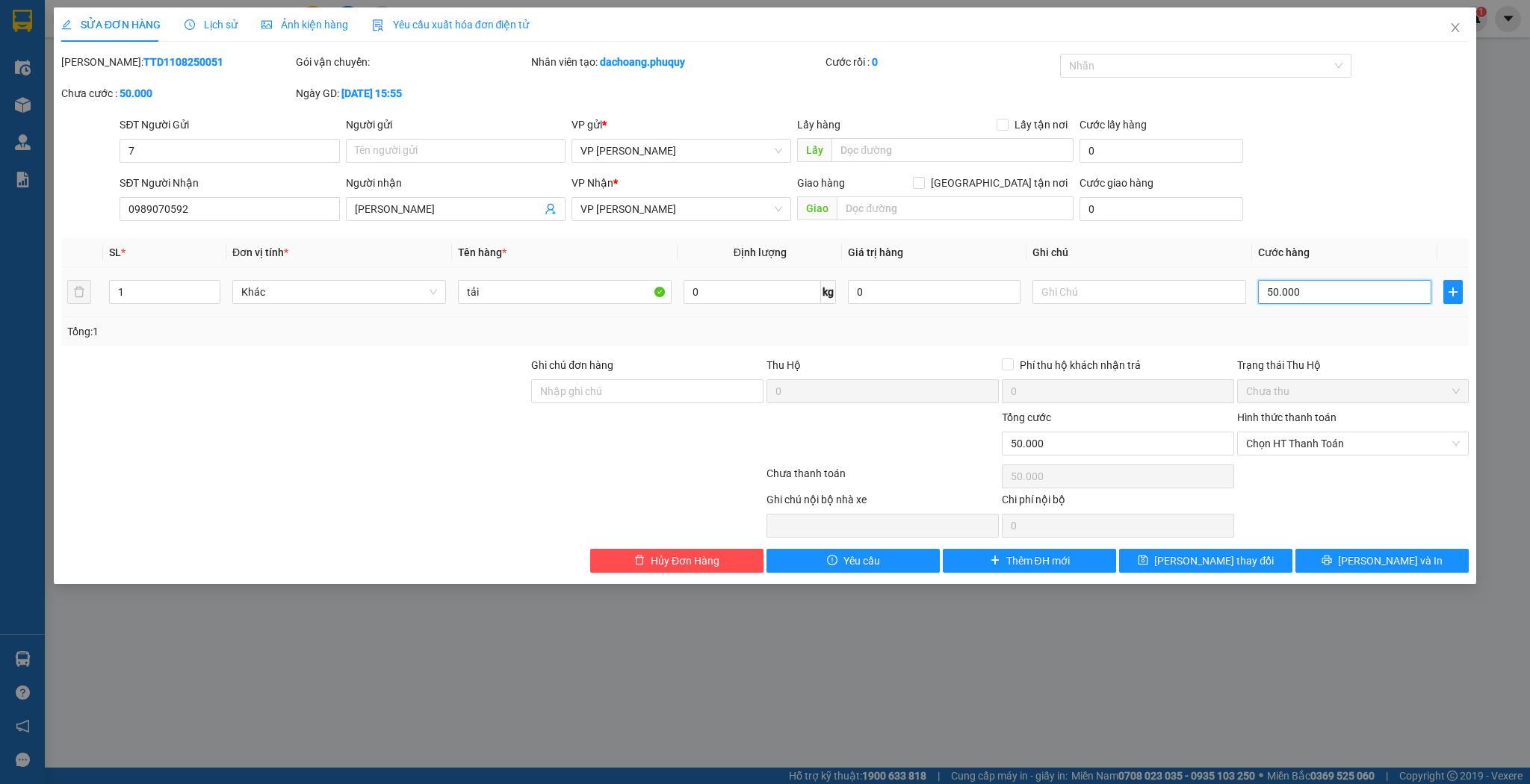
click at [1303, 289] on input "50.000" at bounding box center [1344, 293] width 172 height 24
click at [1249, 559] on button "[PERSON_NAME] thay đổi" at bounding box center [1206, 561] width 173 height 24
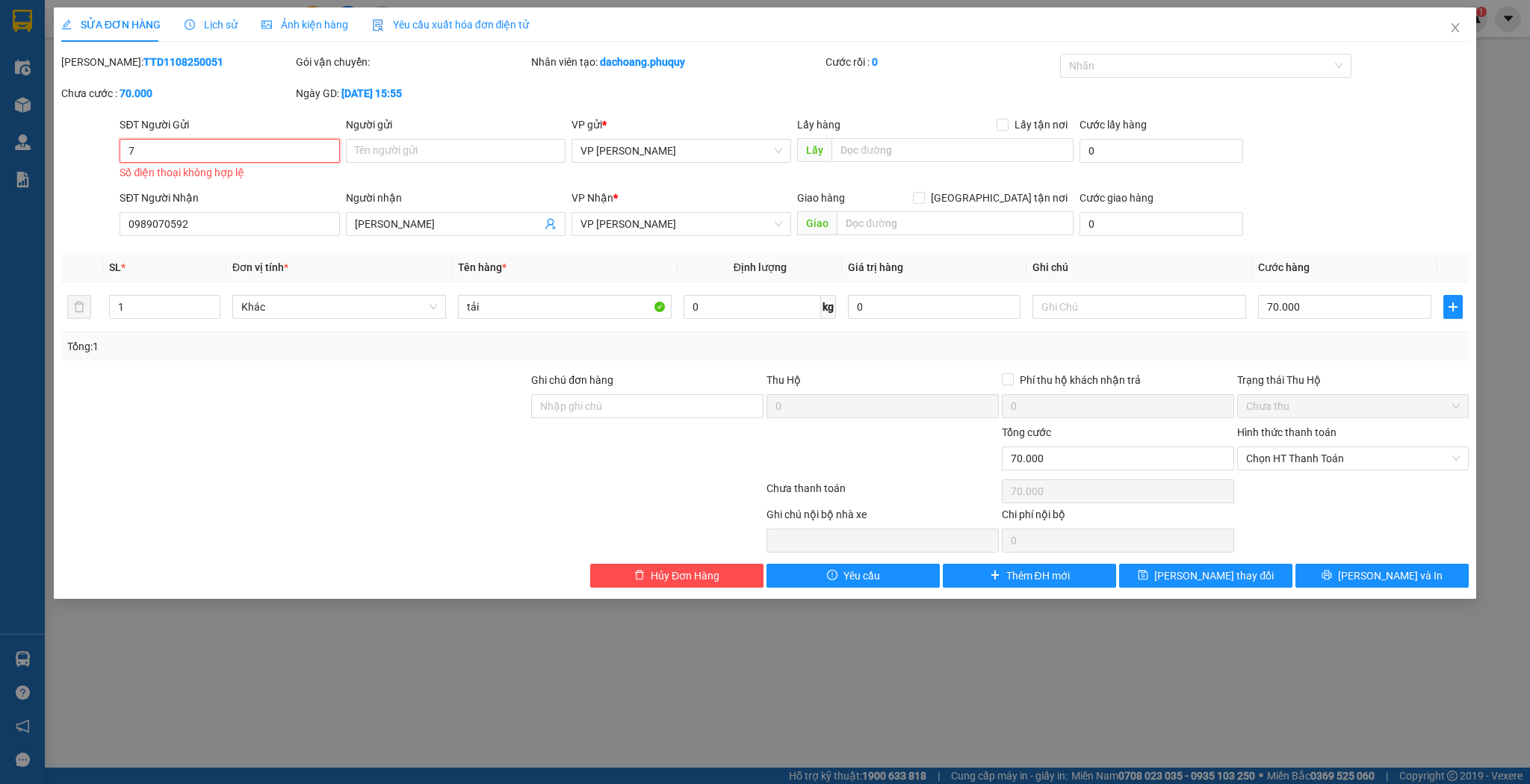
click at [275, 152] on input "7" at bounding box center [229, 151] width 220 height 24
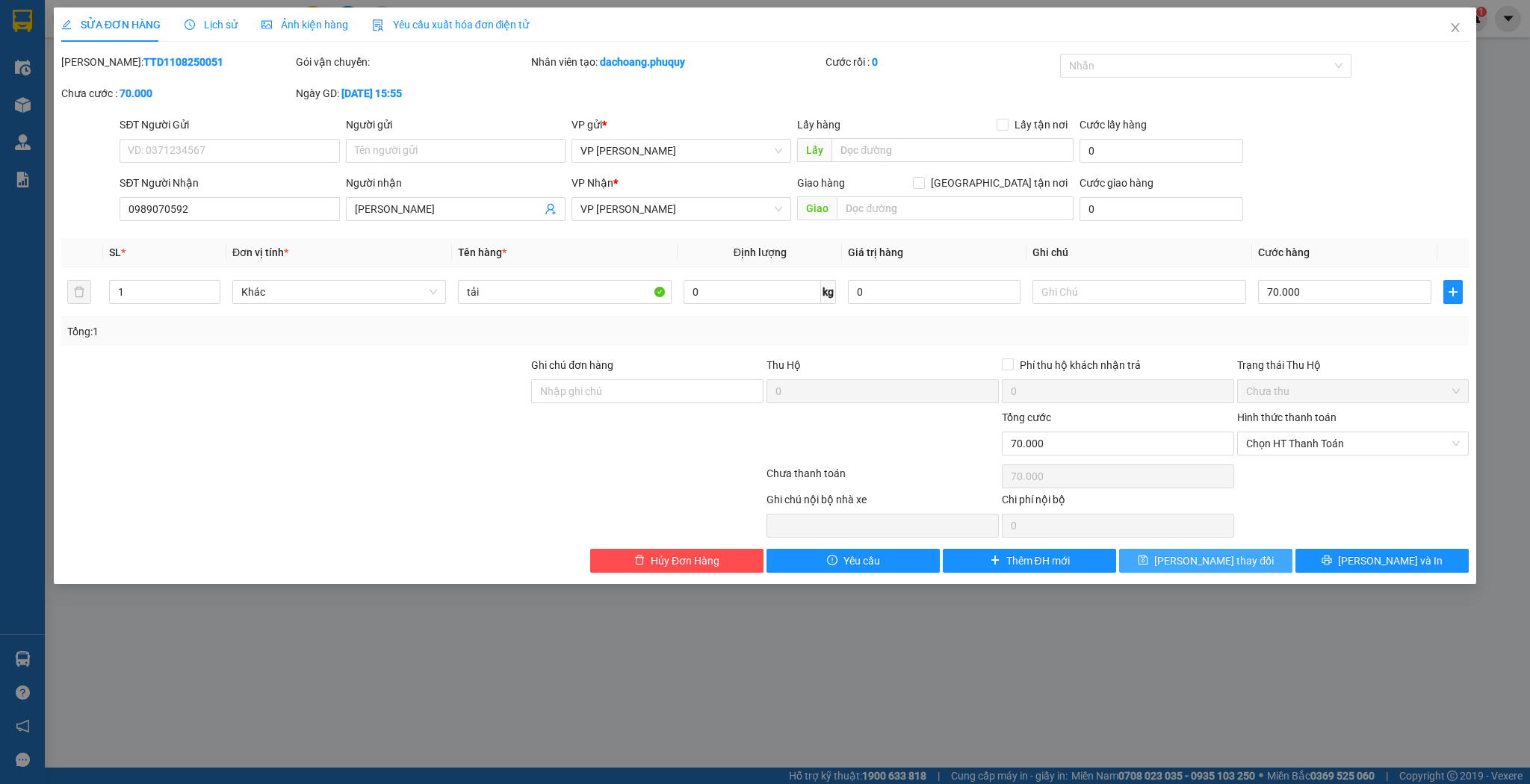
click at [1160, 571] on button "[PERSON_NAME] thay đổi" at bounding box center [1206, 561] width 173 height 24
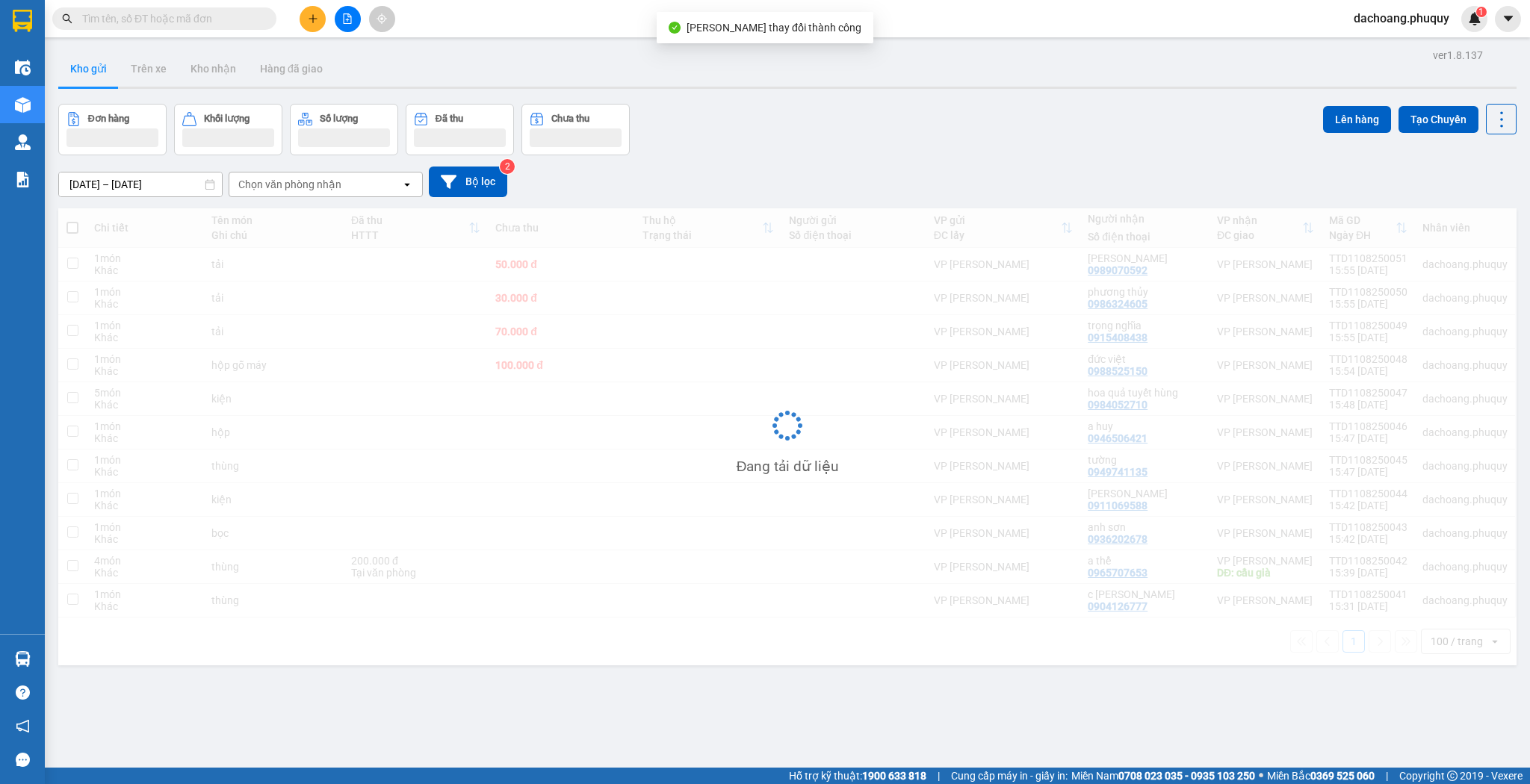
click at [1165, 556] on div "Đang tải dữ liệu" at bounding box center [788, 437] width 1458 height 457
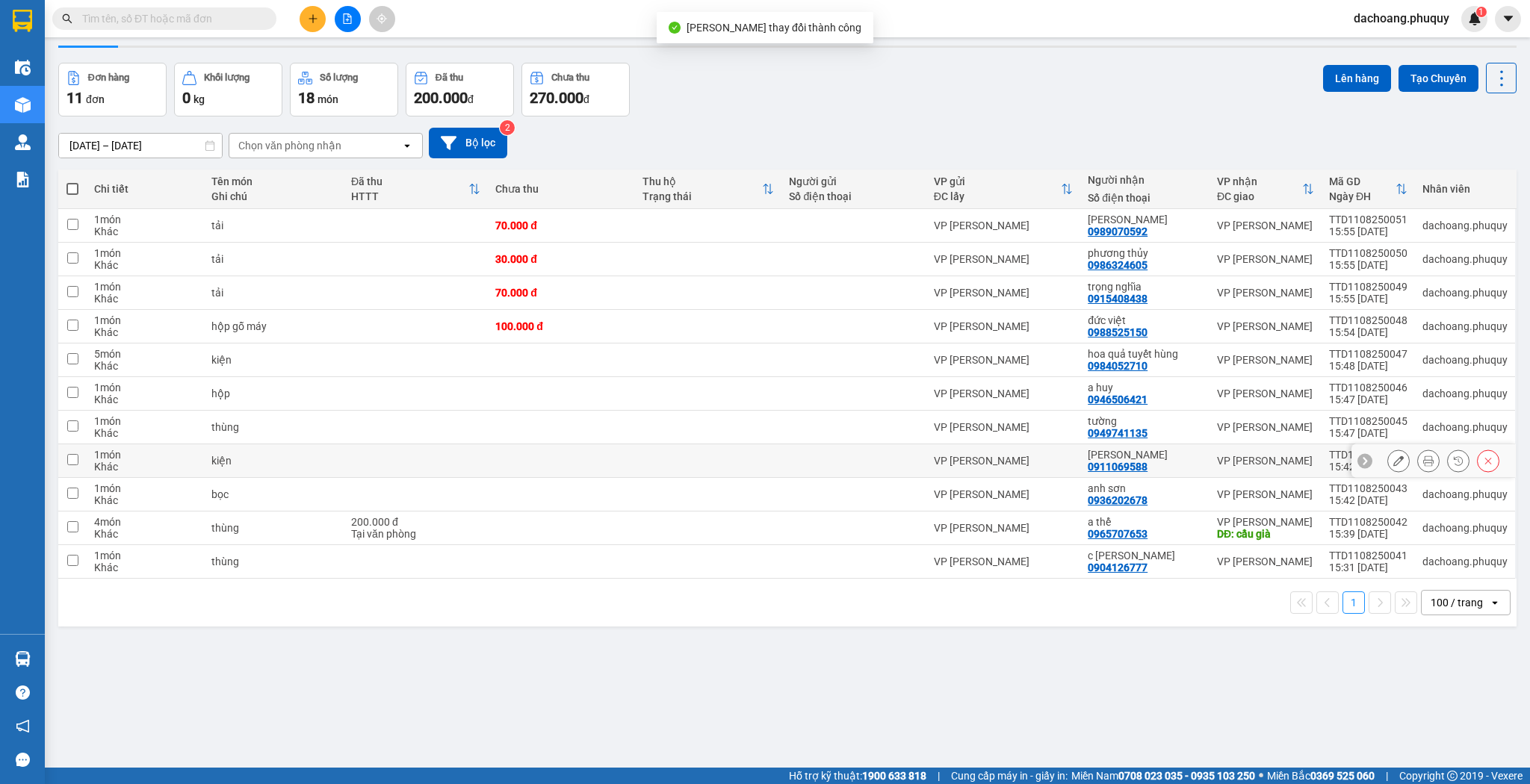
scroll to position [69, 0]
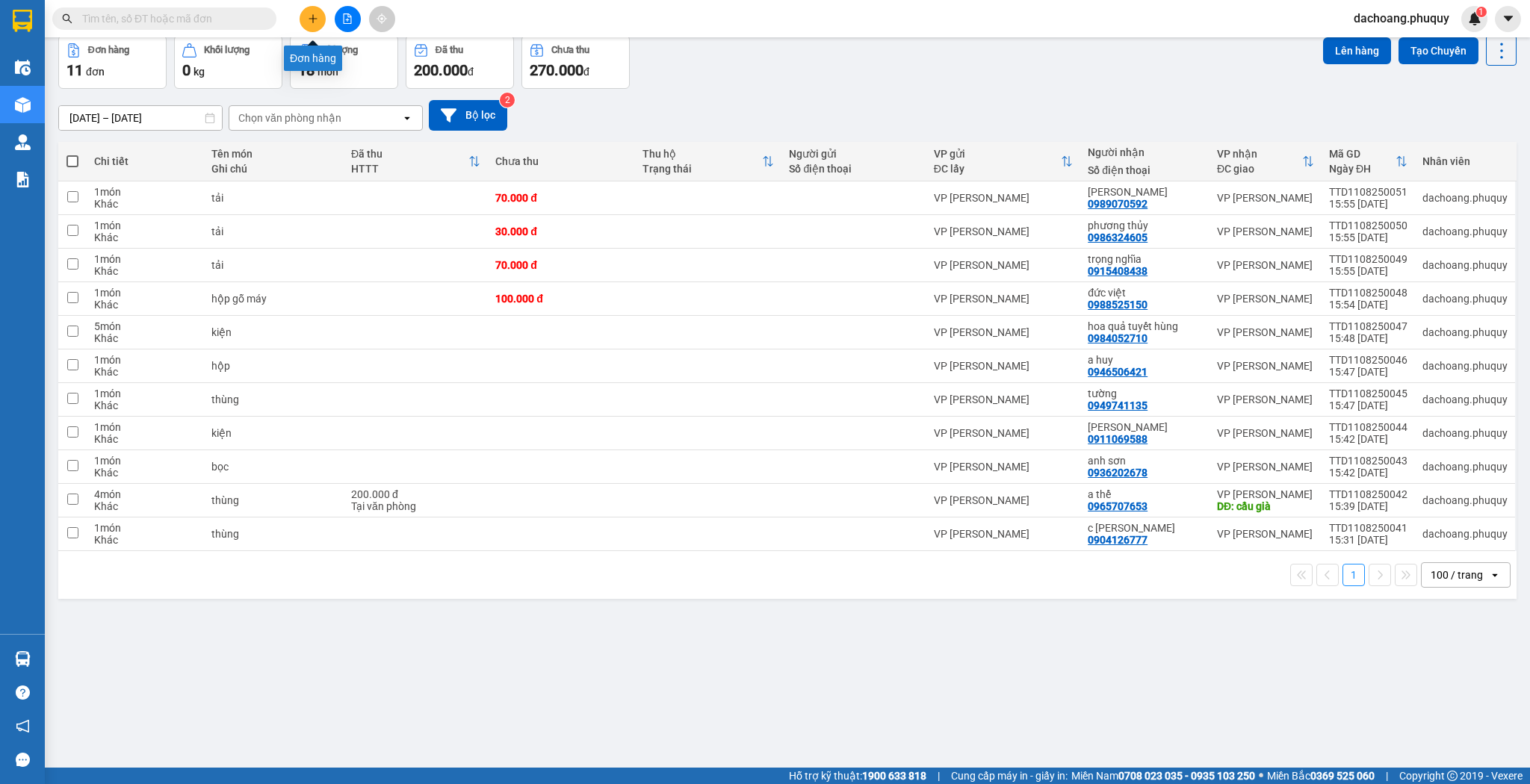
click at [311, 15] on icon "plus" at bounding box center [312, 18] width 10 height 10
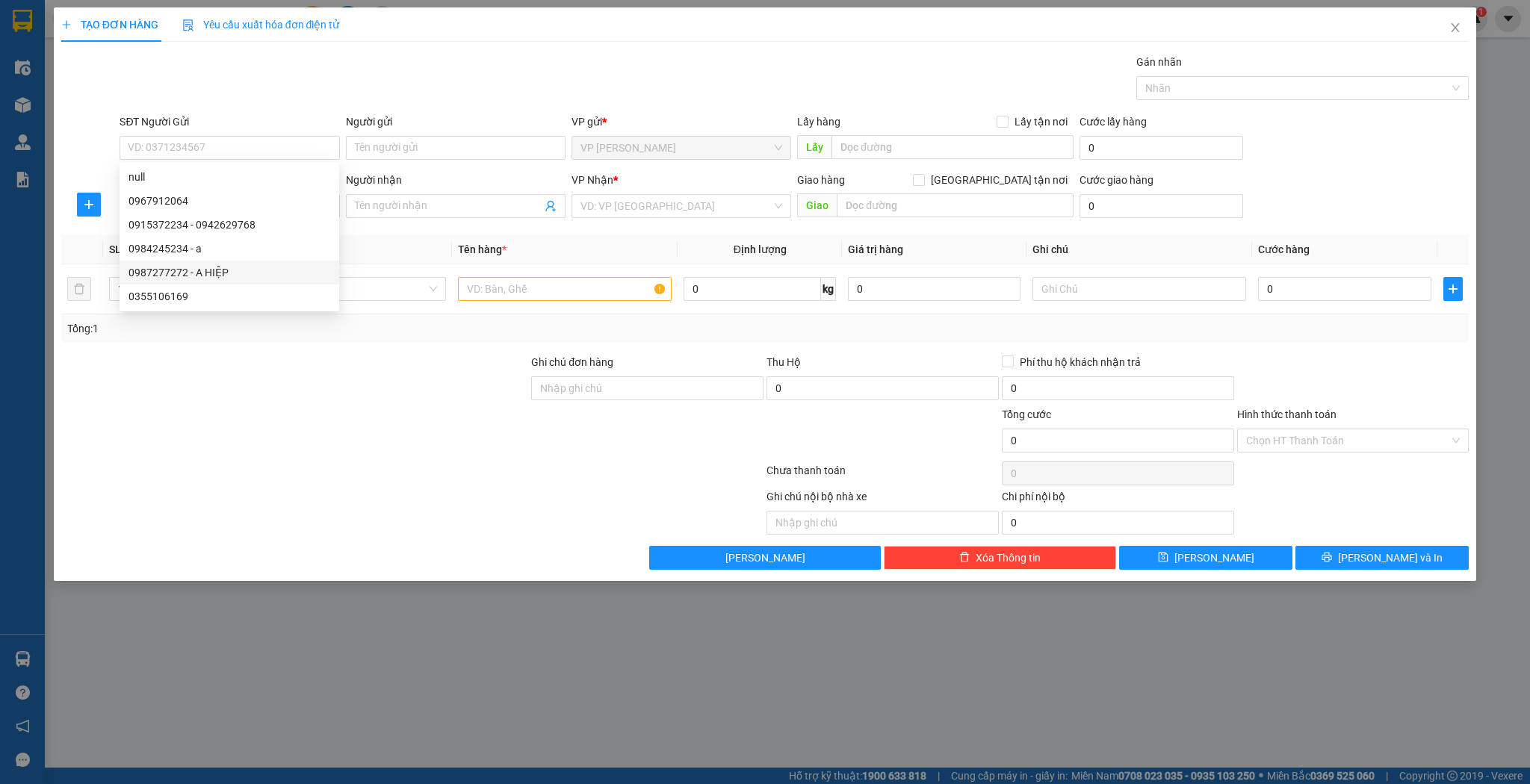
click at [340, 357] on div at bounding box center [295, 380] width 471 height 52
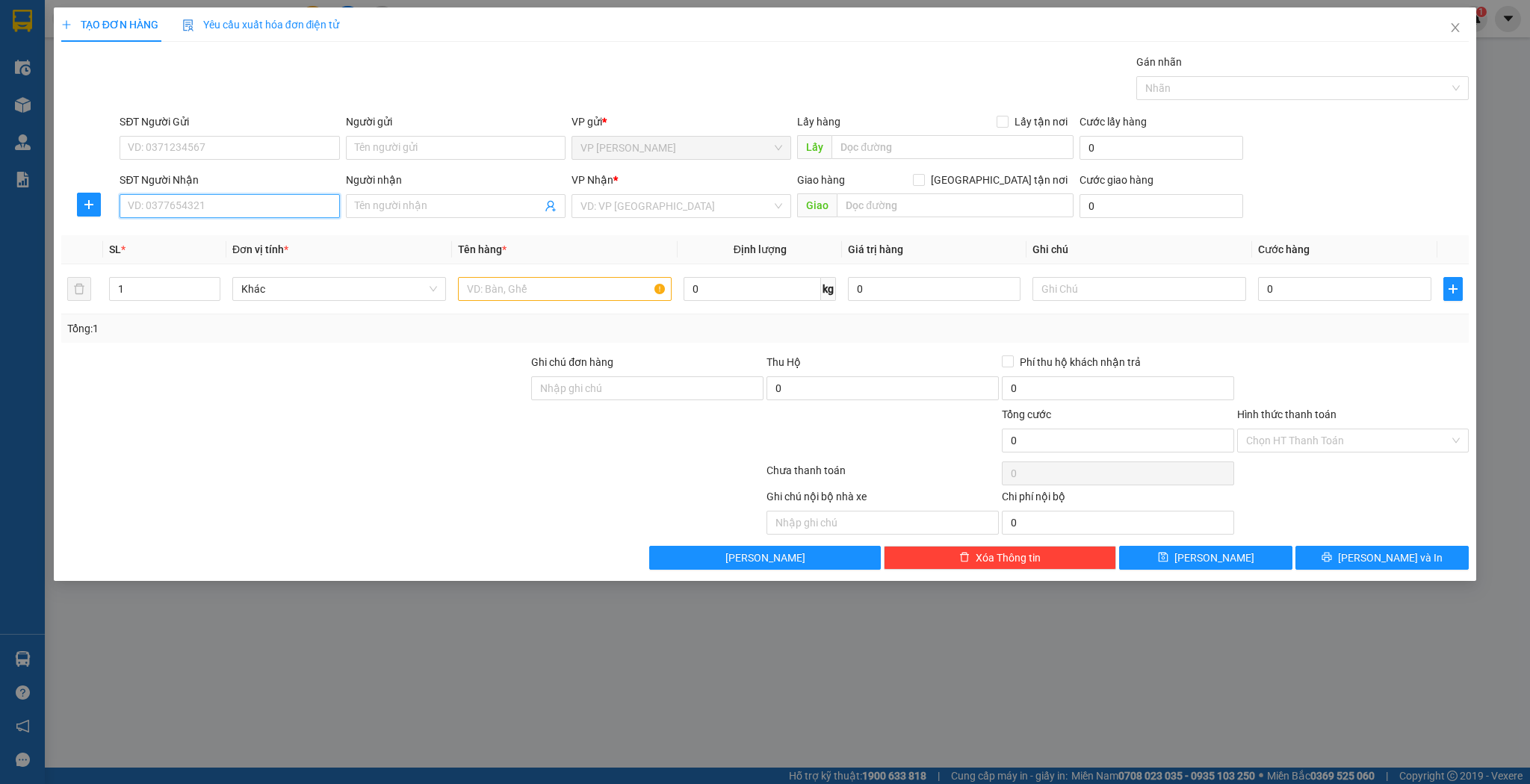
click at [299, 209] on input "SĐT Người Nhận" at bounding box center [229, 206] width 220 height 24
click at [244, 242] on div "0988402345 - hương trinh sữa" at bounding box center [229, 236] width 201 height 17
click at [169, 290] on input "1" at bounding box center [165, 289] width 110 height 22
click at [538, 288] on input "text" at bounding box center [564, 289] width 214 height 24
click at [1286, 291] on input "0" at bounding box center [1344, 289] width 172 height 24
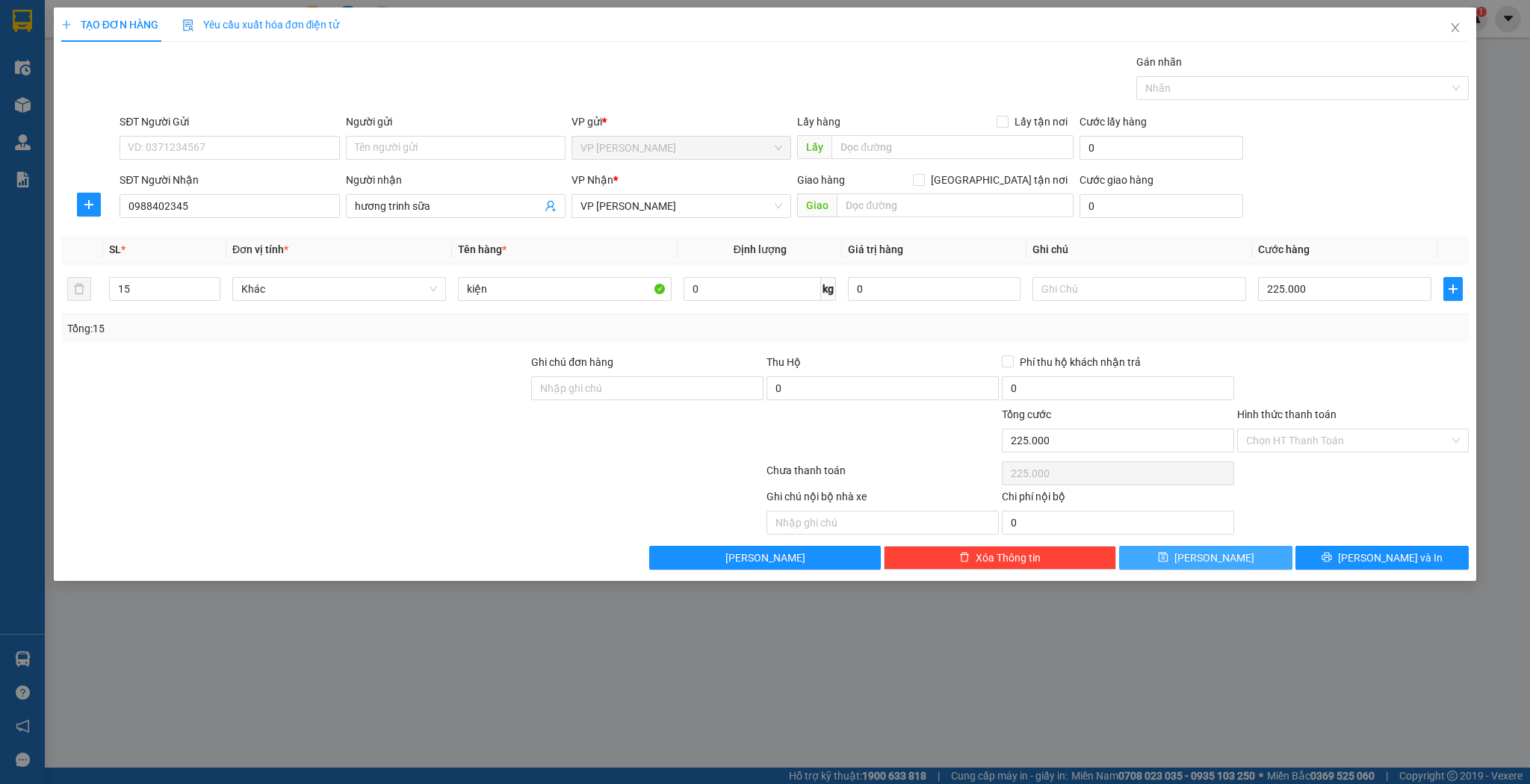
click at [1215, 553] on span "[PERSON_NAME]" at bounding box center [1215, 558] width 80 height 17
click at [1453, 14] on span "Close" at bounding box center [1455, 28] width 42 height 42
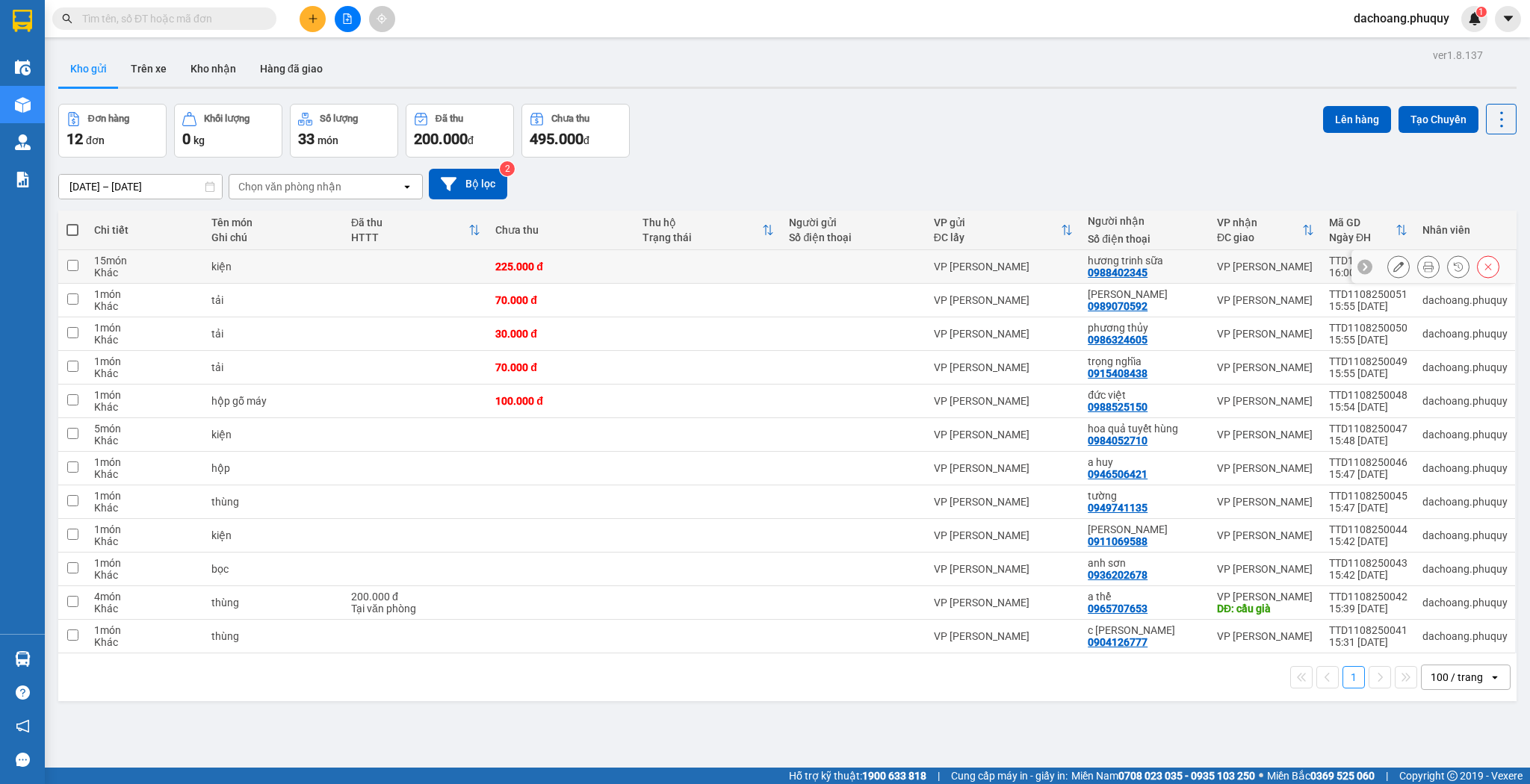
click at [1394, 268] on icon at bounding box center [1399, 266] width 10 height 10
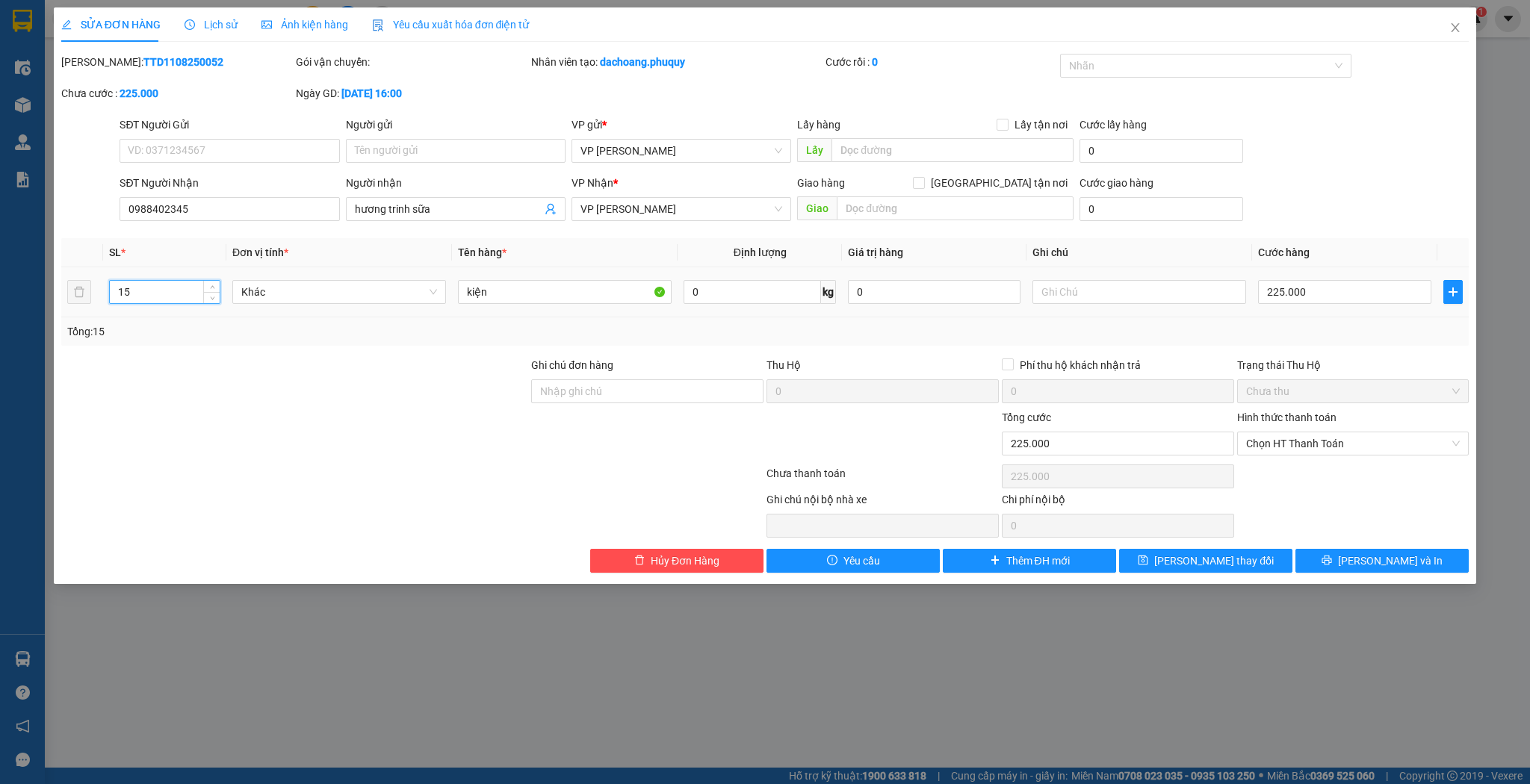
click at [131, 292] on input "15" at bounding box center [165, 292] width 110 height 22
click at [1349, 277] on div "225.000" at bounding box center [1344, 292] width 172 height 30
click at [1343, 281] on input "225.000" at bounding box center [1344, 293] width 172 height 24
click at [1217, 568] on button "[PERSON_NAME] thay đổi" at bounding box center [1206, 561] width 173 height 24
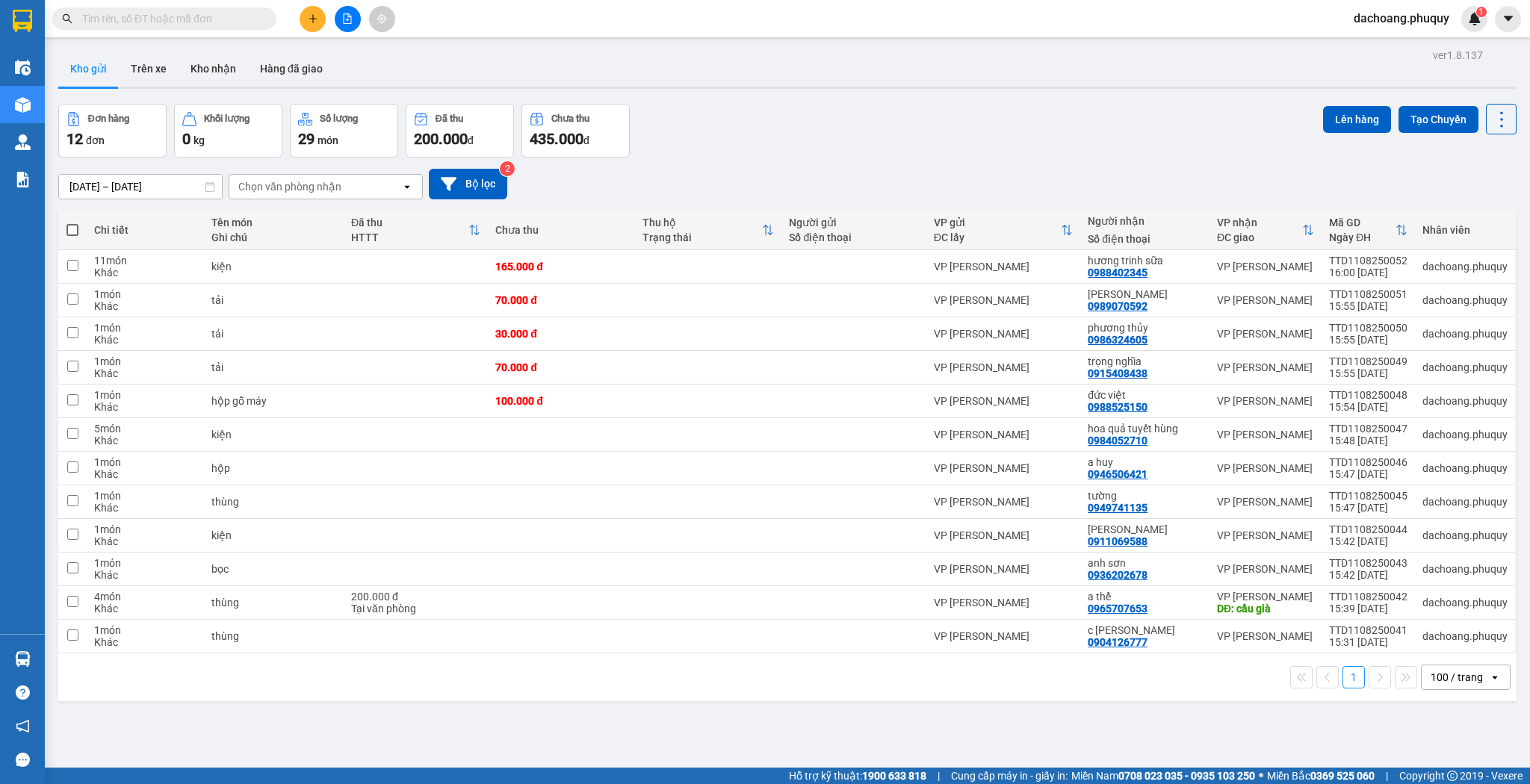
click at [314, 21] on icon "plus" at bounding box center [312, 18] width 10 height 10
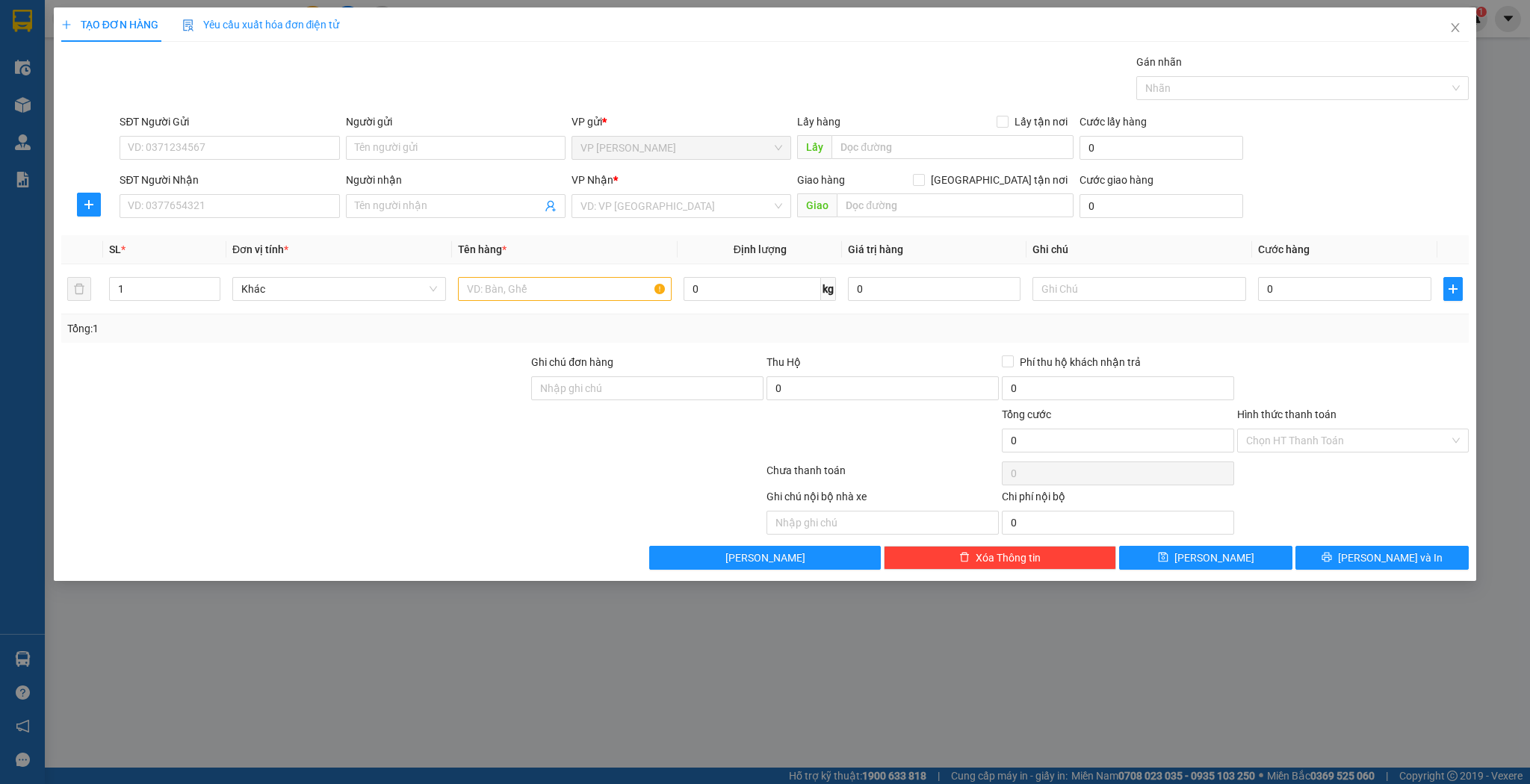
click at [299, 223] on div "SĐT Người Nhận VD: 0377654321" at bounding box center [229, 198] width 220 height 52
click at [413, 194] on span at bounding box center [456, 206] width 220 height 24
click at [284, 198] on input "SĐT Người Nhận" at bounding box center [229, 206] width 220 height 24
click at [506, 186] on div "Người nhận" at bounding box center [456, 180] width 220 height 17
click at [506, 198] on input "Người nhận" at bounding box center [448, 206] width 186 height 17
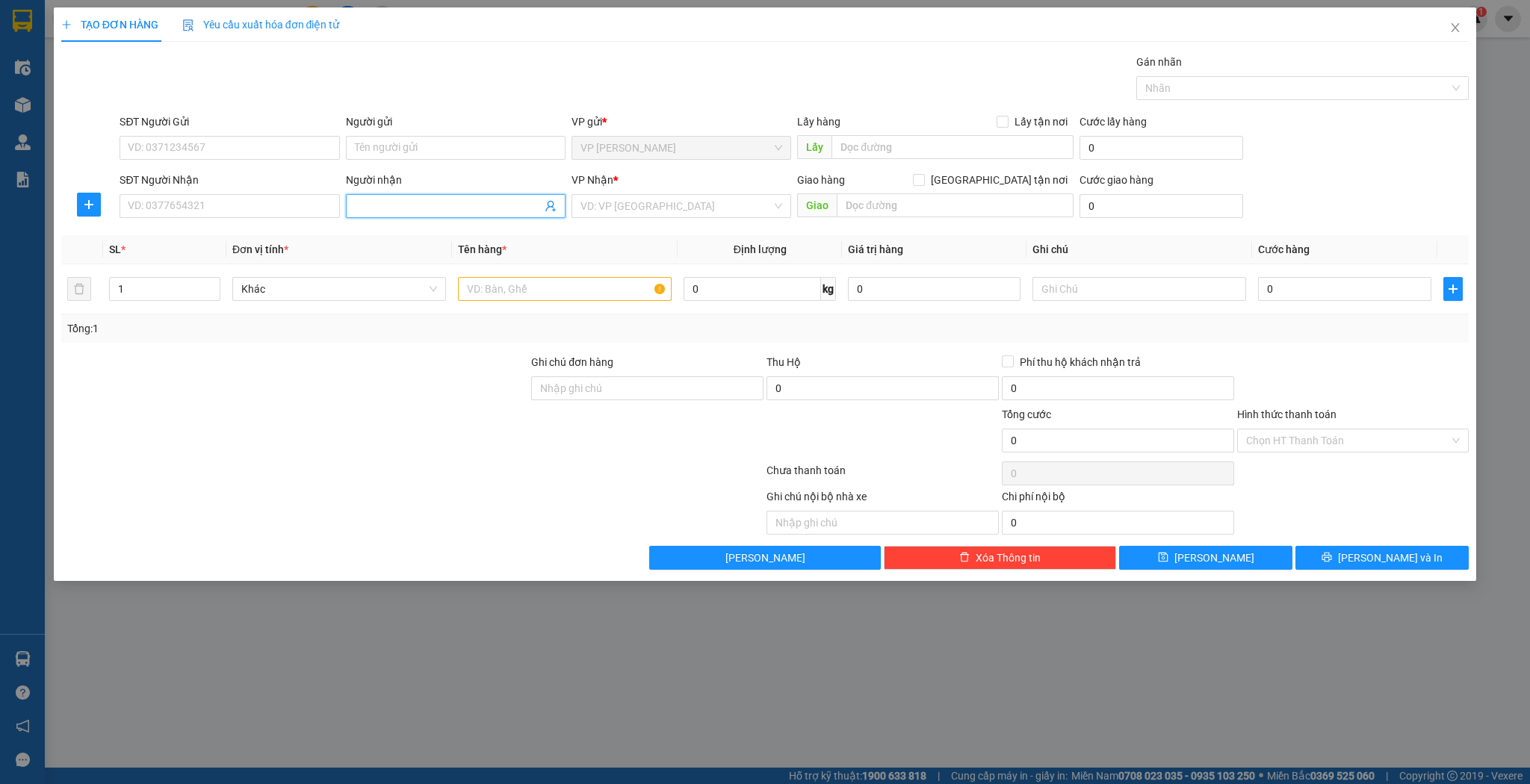
click at [296, 242] on th "Đơn vị tính *" at bounding box center [339, 249] width 226 height 29
click at [349, 221] on div "Người nhận Tên người nhận" at bounding box center [456, 198] width 220 height 52
click at [310, 206] on input "SĐT Người Nhận" at bounding box center [229, 206] width 220 height 24
click at [257, 206] on input "SĐT Người Nhận" at bounding box center [229, 206] width 220 height 24
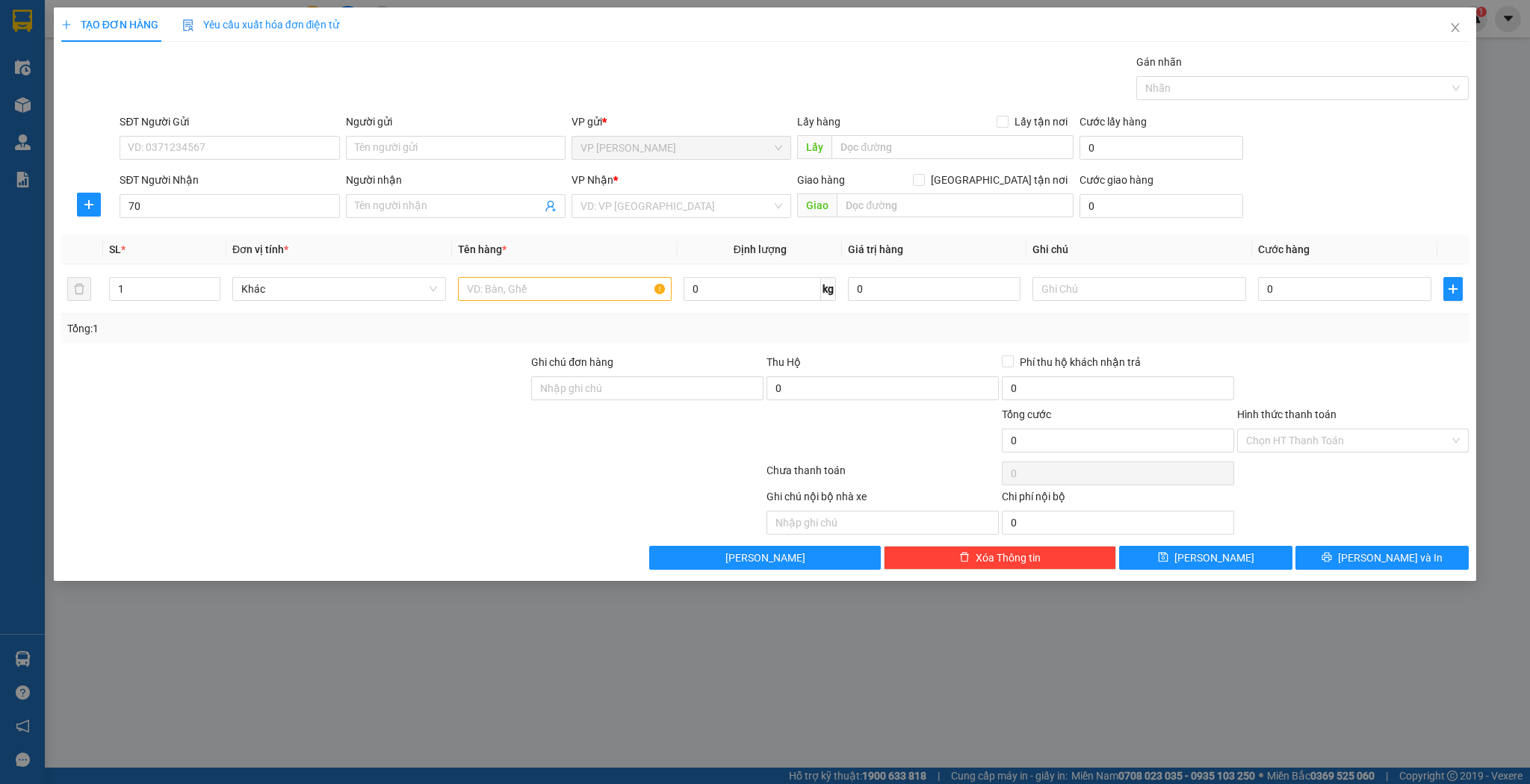
click at [517, 81] on div "Gán nhãn Nhãn" at bounding box center [794, 80] width 1356 height 52
click at [529, 82] on div "Gán nhãn Nhãn" at bounding box center [794, 80] width 1356 height 52
click at [246, 203] on input "70" at bounding box center [229, 206] width 220 height 24
click at [237, 235] on div "0886577067 - a sơn" at bounding box center [229, 236] width 201 height 17
click at [190, 293] on input "1" at bounding box center [165, 289] width 110 height 22
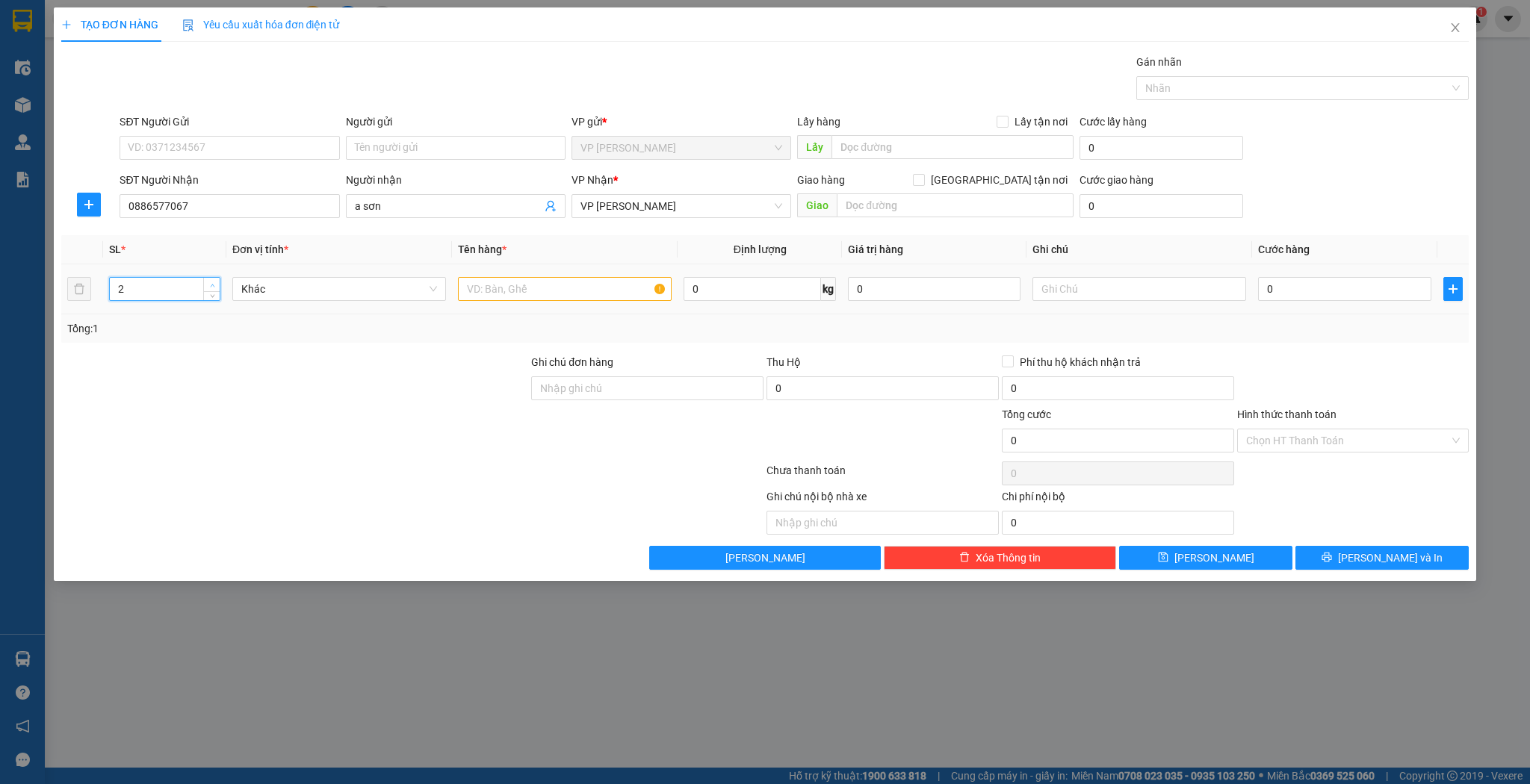
click at [203, 282] on span "Increase Value" at bounding box center [212, 284] width 17 height 13
click at [209, 282] on span "up" at bounding box center [213, 285] width 9 height 9
click at [556, 304] on td at bounding box center [565, 290] width 226 height 50
click at [554, 294] on input "text" at bounding box center [564, 289] width 214 height 24
click at [1286, 294] on input "0" at bounding box center [1344, 289] width 172 height 24
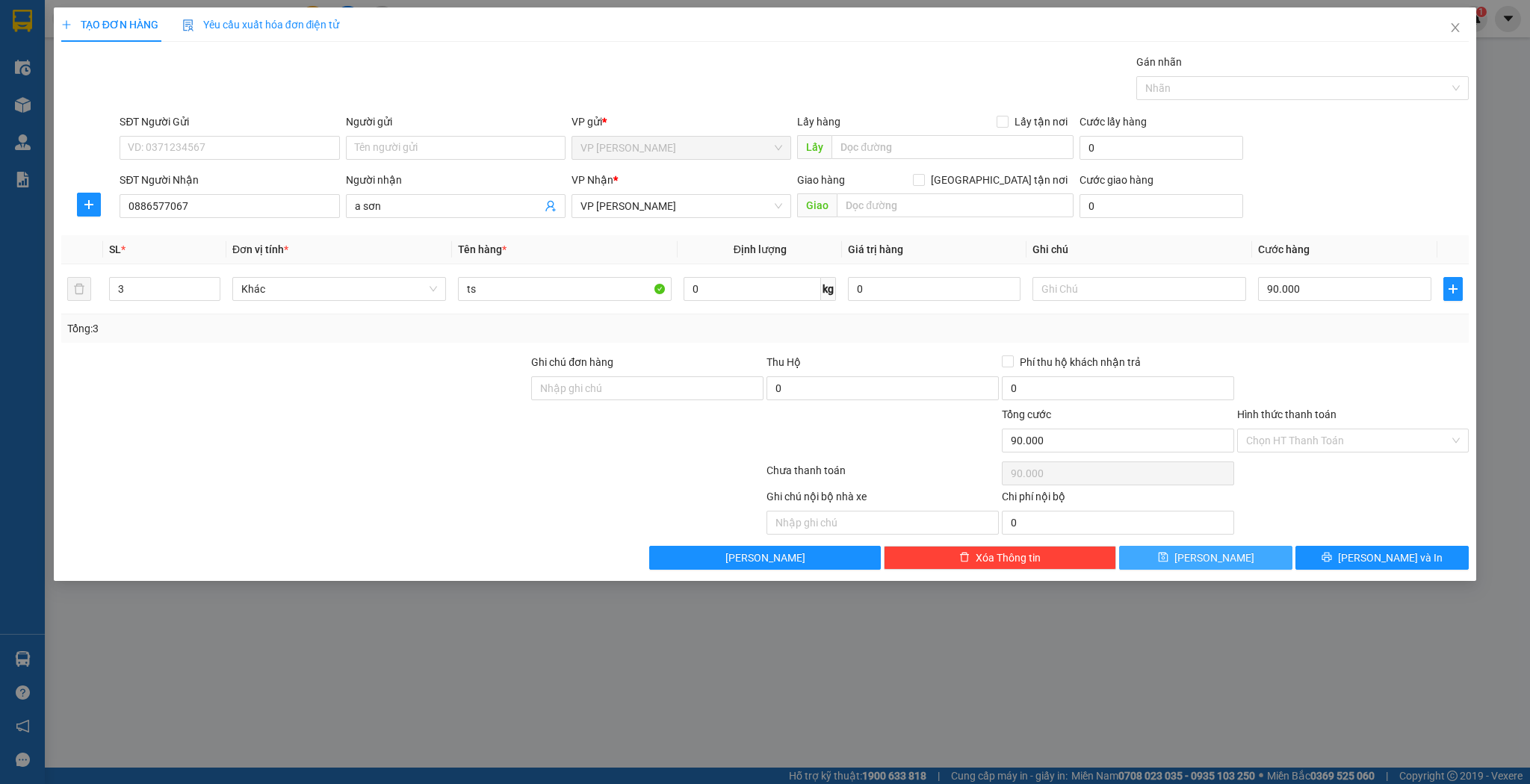
click at [1224, 562] on button "[PERSON_NAME]" at bounding box center [1206, 558] width 173 height 24
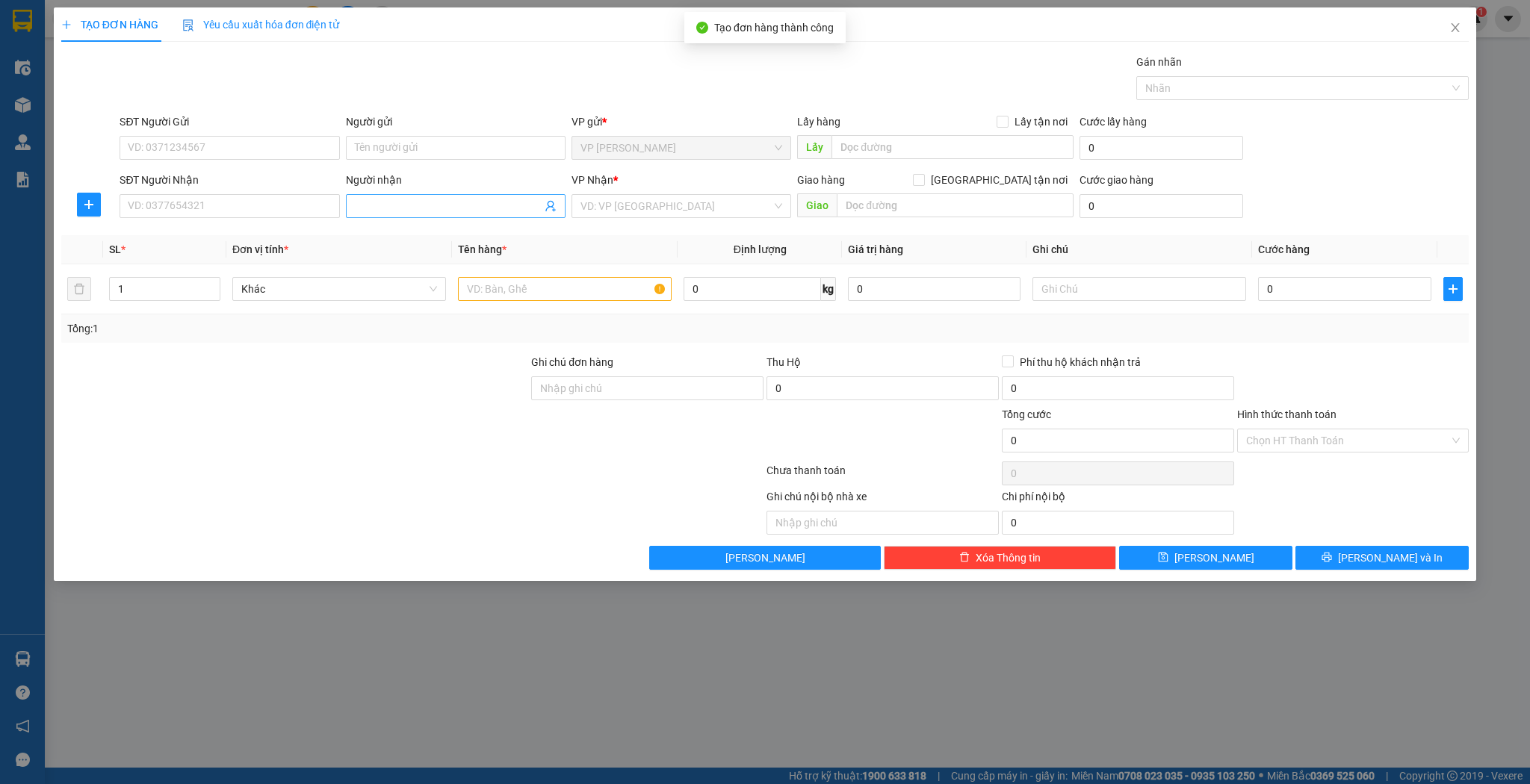
click at [369, 214] on span at bounding box center [456, 206] width 220 height 24
click at [381, 200] on input "Người nhận" at bounding box center [448, 206] width 186 height 17
click at [442, 227] on div "ngọc diệp trần - 0888848482" at bounding box center [456, 236] width 201 height 17
click at [156, 282] on input "1" at bounding box center [165, 289] width 110 height 22
click at [203, 278] on span "Increase Value" at bounding box center [212, 284] width 17 height 13
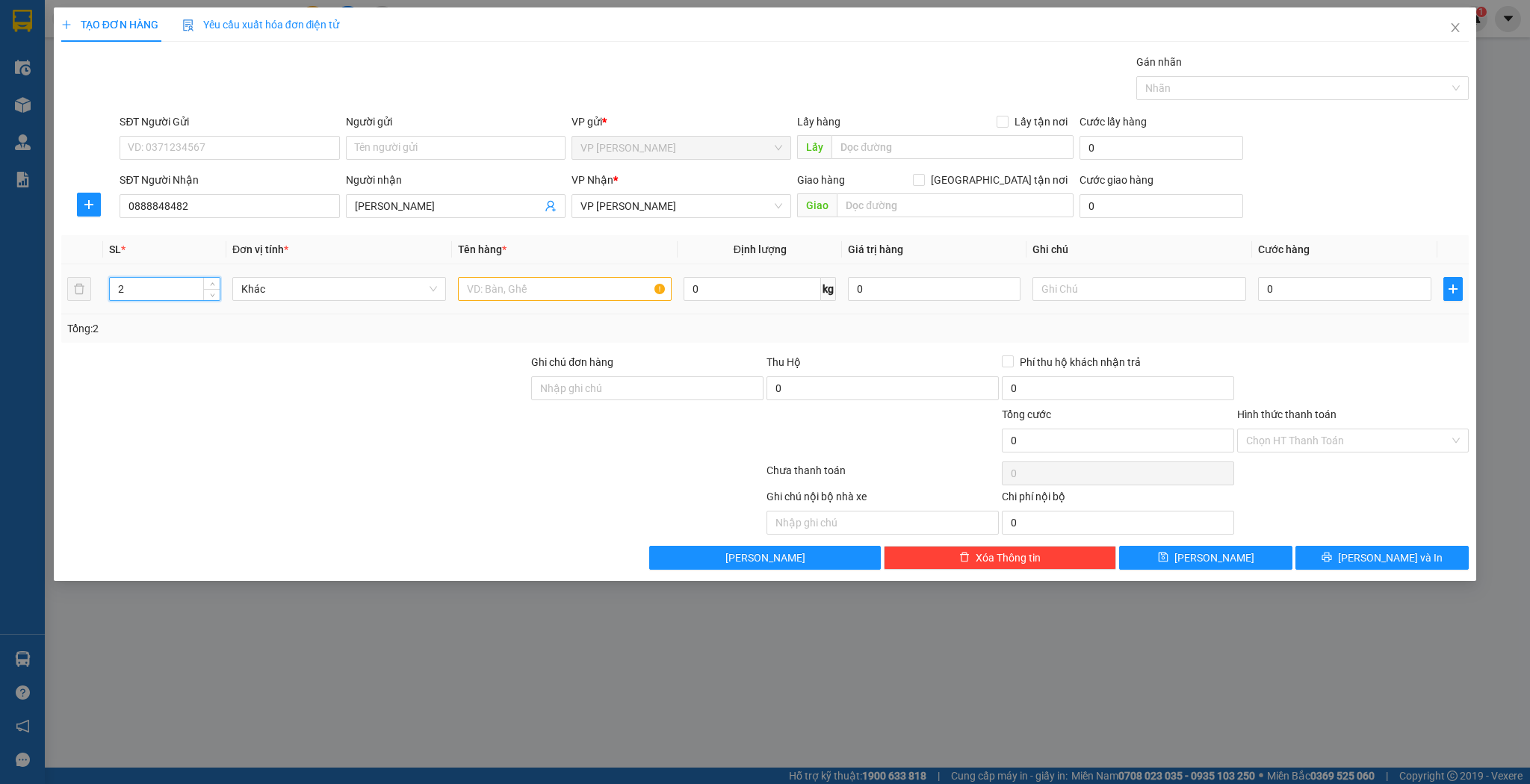
drag, startPoint x: 573, startPoint y: 308, endPoint x: 575, endPoint y: 281, distance: 27.1
click at [574, 308] on td at bounding box center [565, 290] width 226 height 50
click at [575, 281] on input "text" at bounding box center [564, 289] width 214 height 24
click at [1307, 289] on input "0" at bounding box center [1344, 289] width 172 height 24
click at [1220, 553] on span "[PERSON_NAME]" at bounding box center [1215, 558] width 80 height 17
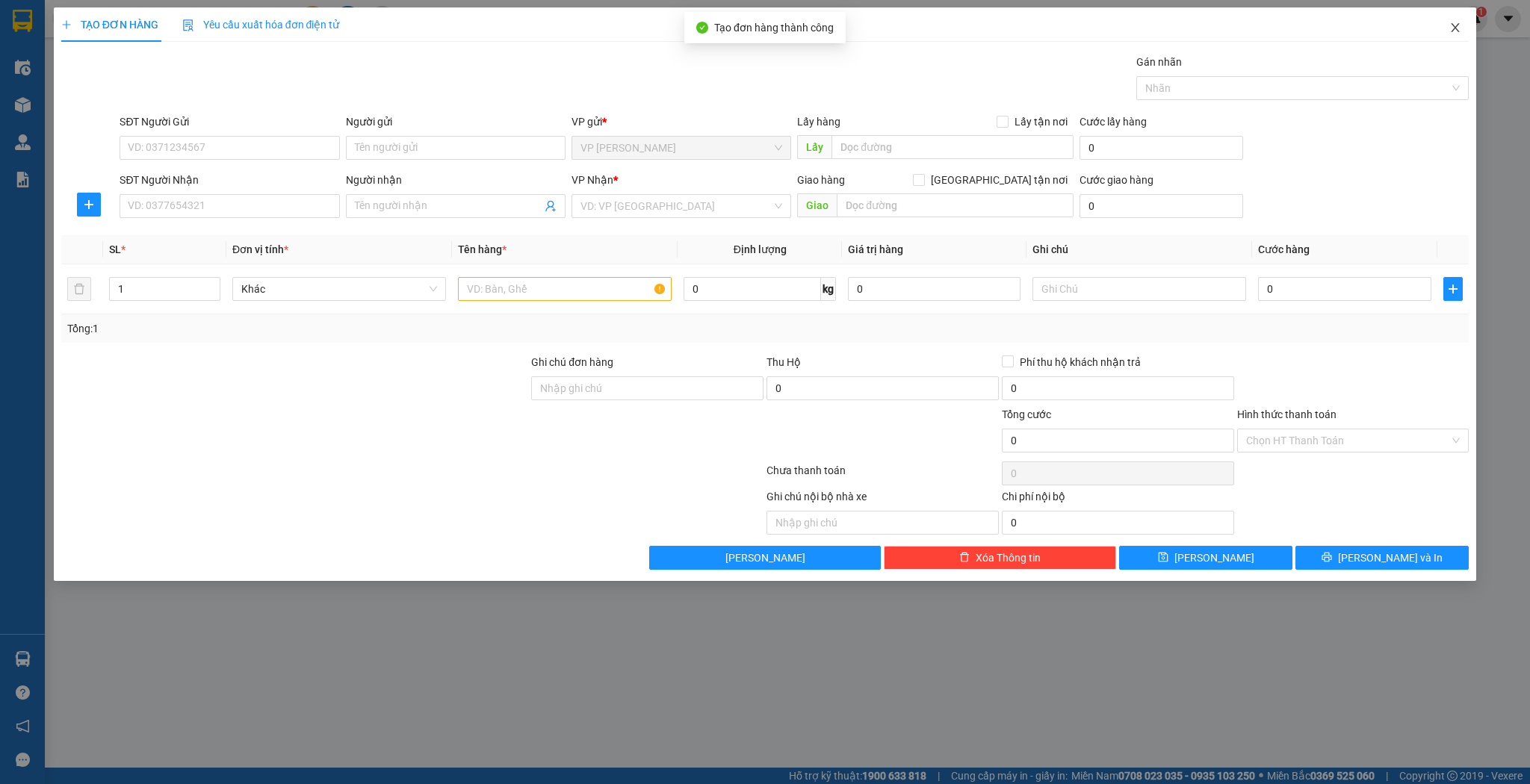
click at [1460, 32] on icon "close" at bounding box center [1455, 27] width 12 height 12
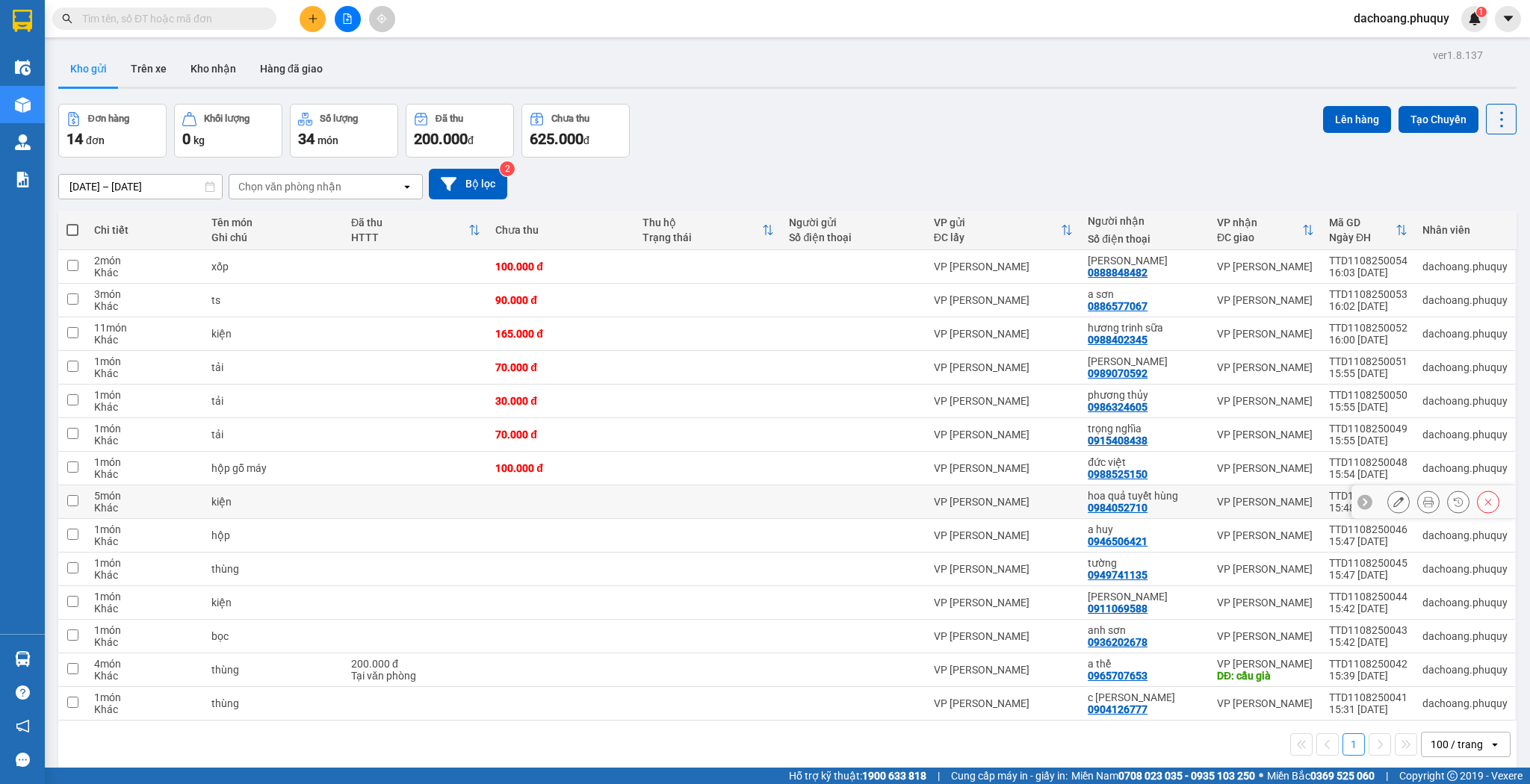
click at [1394, 499] on icon at bounding box center [1399, 502] width 10 height 10
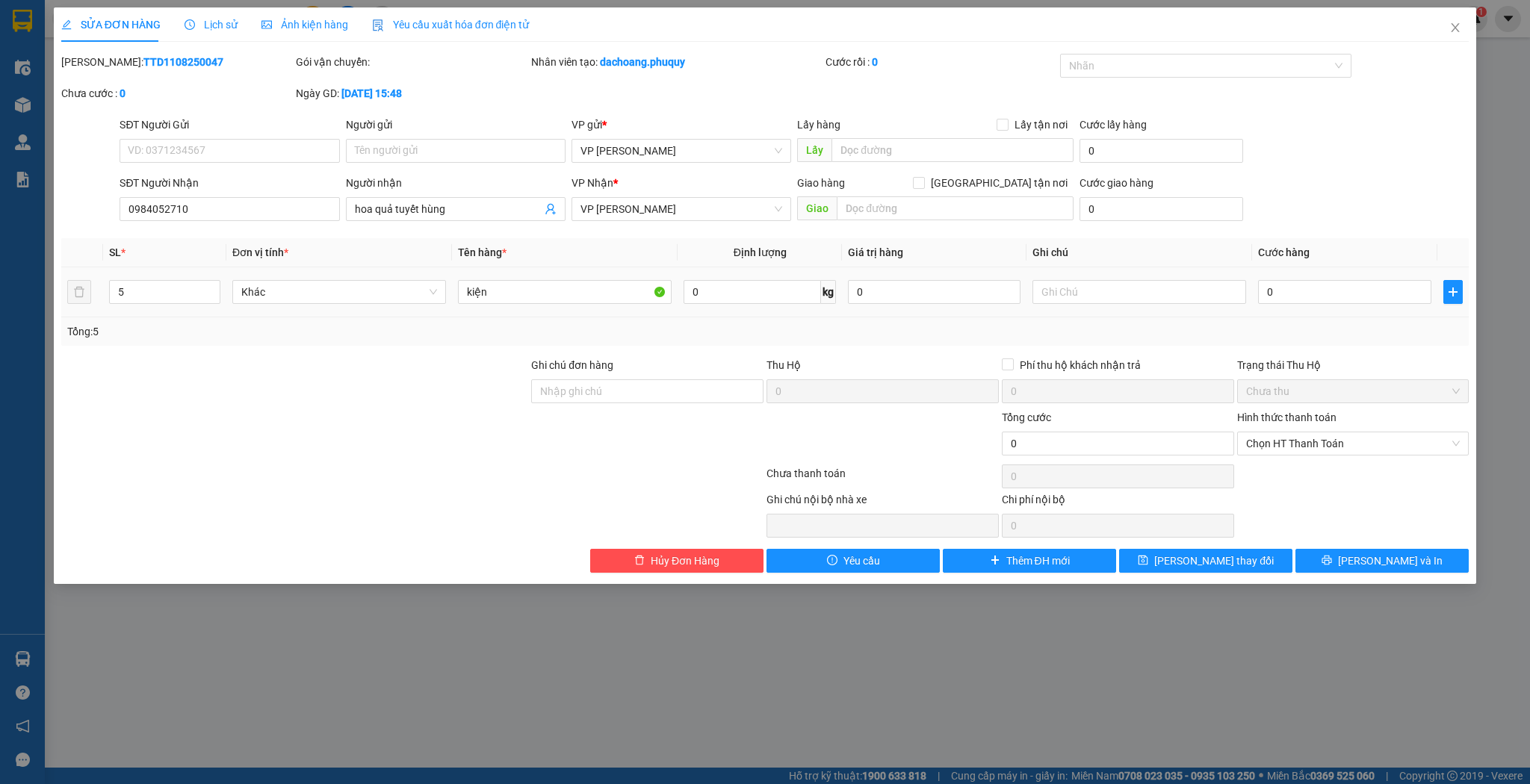
click at [1297, 308] on td "0" at bounding box center [1344, 293] width 185 height 50
click at [1301, 296] on input "0" at bounding box center [1344, 293] width 172 height 24
click at [1222, 545] on div "Total Paid Fee 0 Total UnPaid Fee 0 Cash Collection Total Fee Mã ĐH: TTD1108250…" at bounding box center [765, 313] width 1409 height 519
click at [1220, 568] on button "[PERSON_NAME] thay đổi" at bounding box center [1206, 561] width 173 height 24
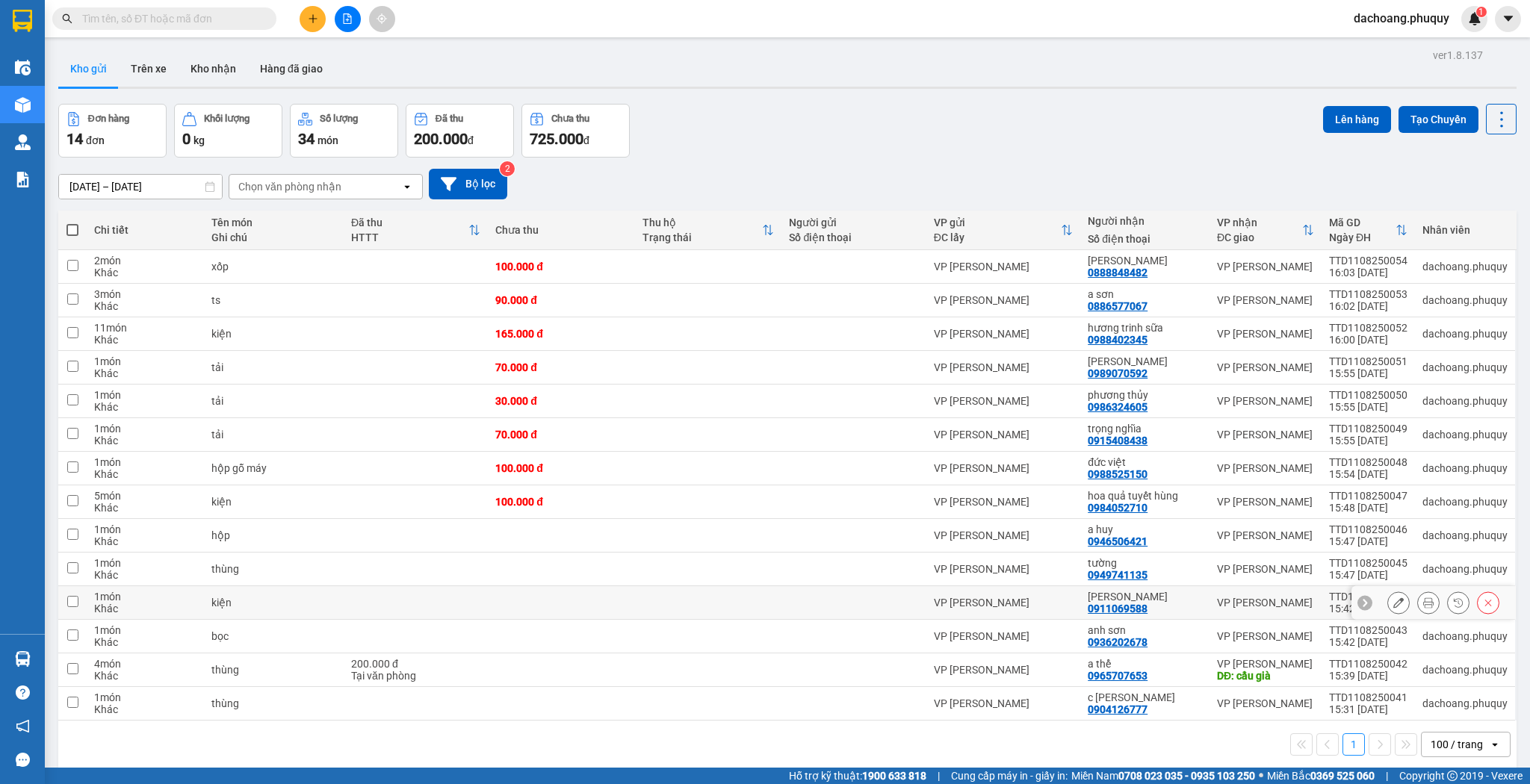
click at [1390, 594] on button at bounding box center [1399, 603] width 21 height 26
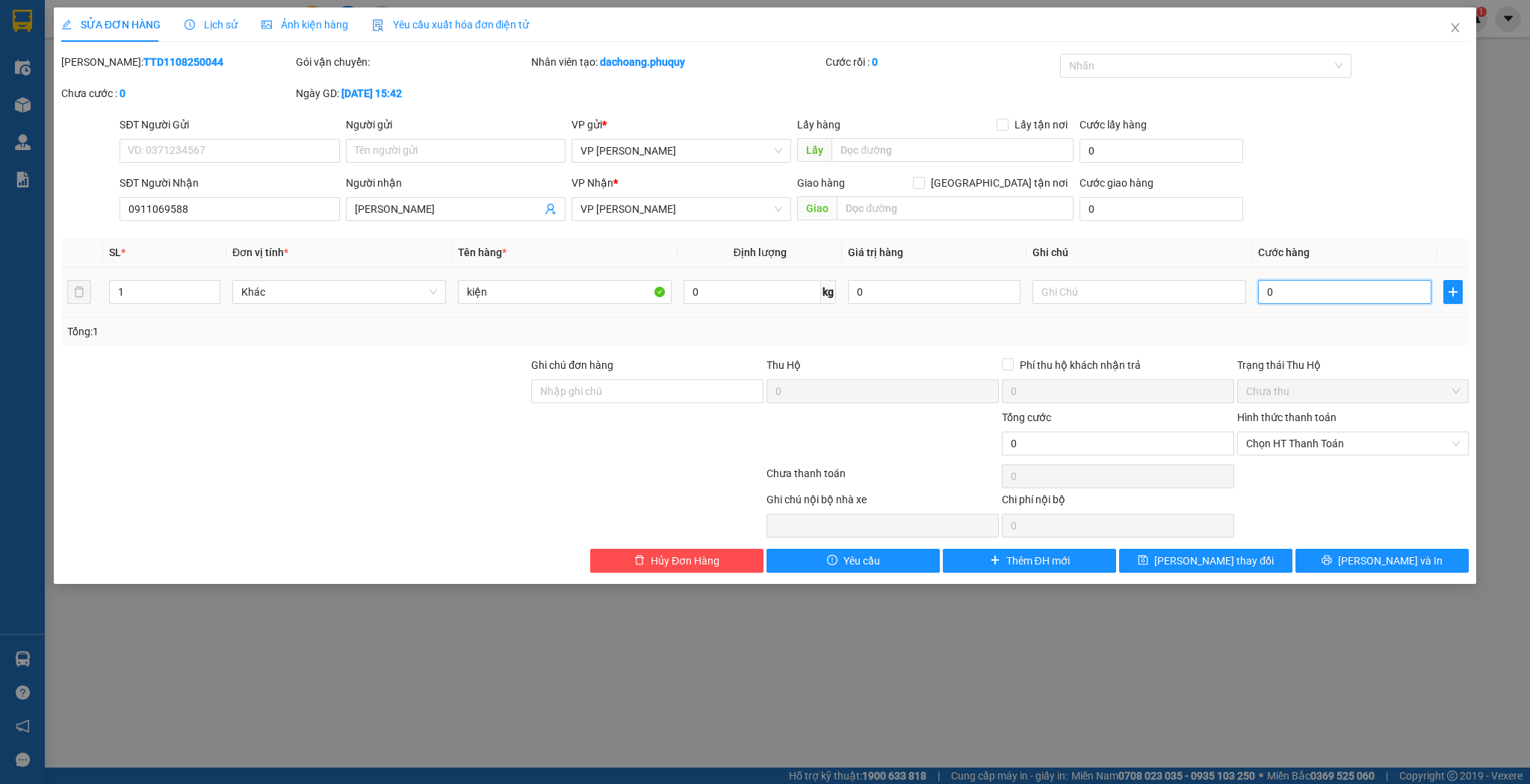
click at [1303, 290] on input "0" at bounding box center [1344, 293] width 172 height 24
click at [1185, 547] on div "Total Paid Fee 0 Total UnPaid Fee 0 Cash Collection Total Fee Mã ĐH: TTD1108250…" at bounding box center [765, 313] width 1409 height 519
click at [1149, 566] on span "save" at bounding box center [1142, 560] width 10 height 12
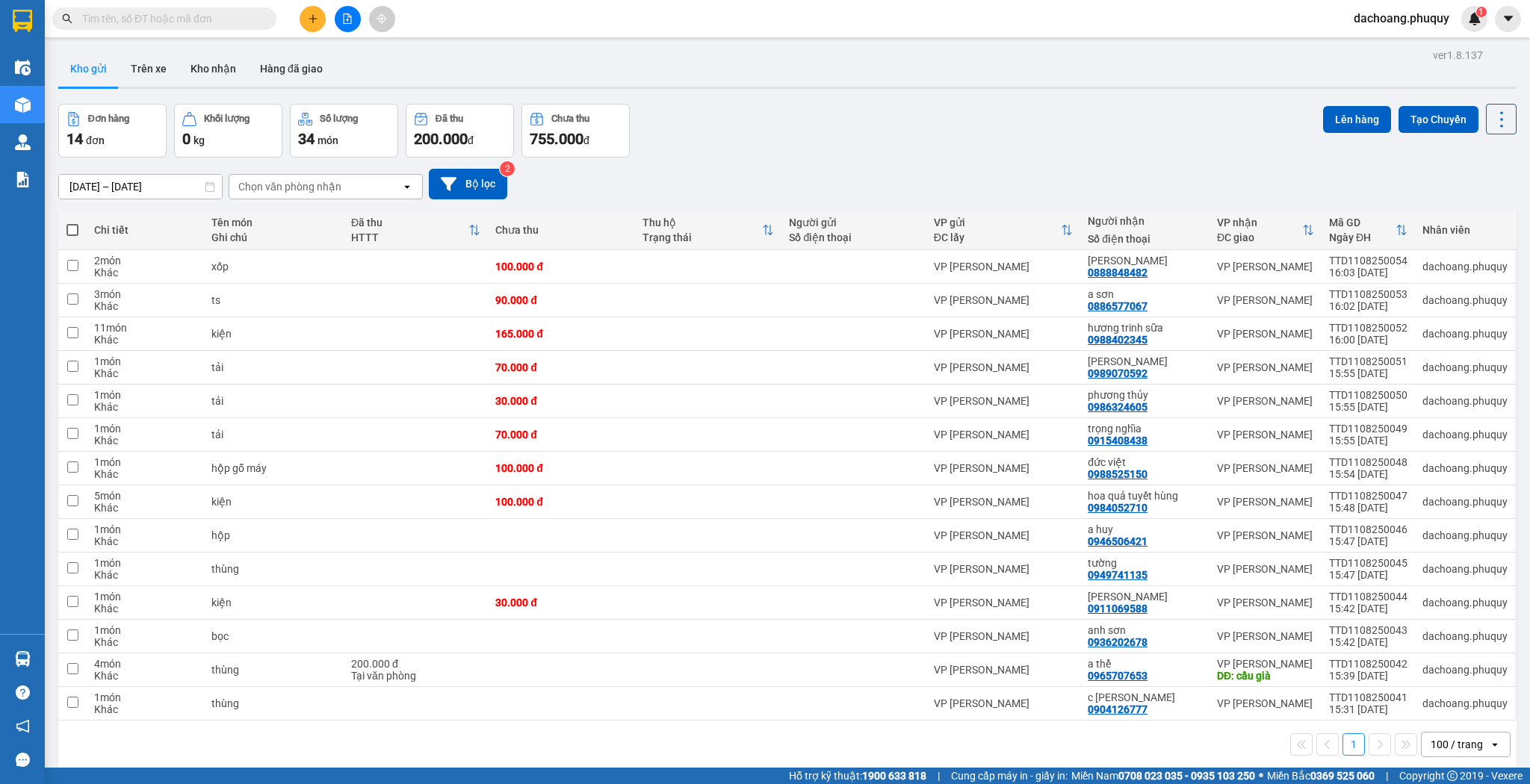
click at [330, 18] on div at bounding box center [348, 19] width 112 height 26
click at [322, 17] on button at bounding box center [312, 19] width 26 height 26
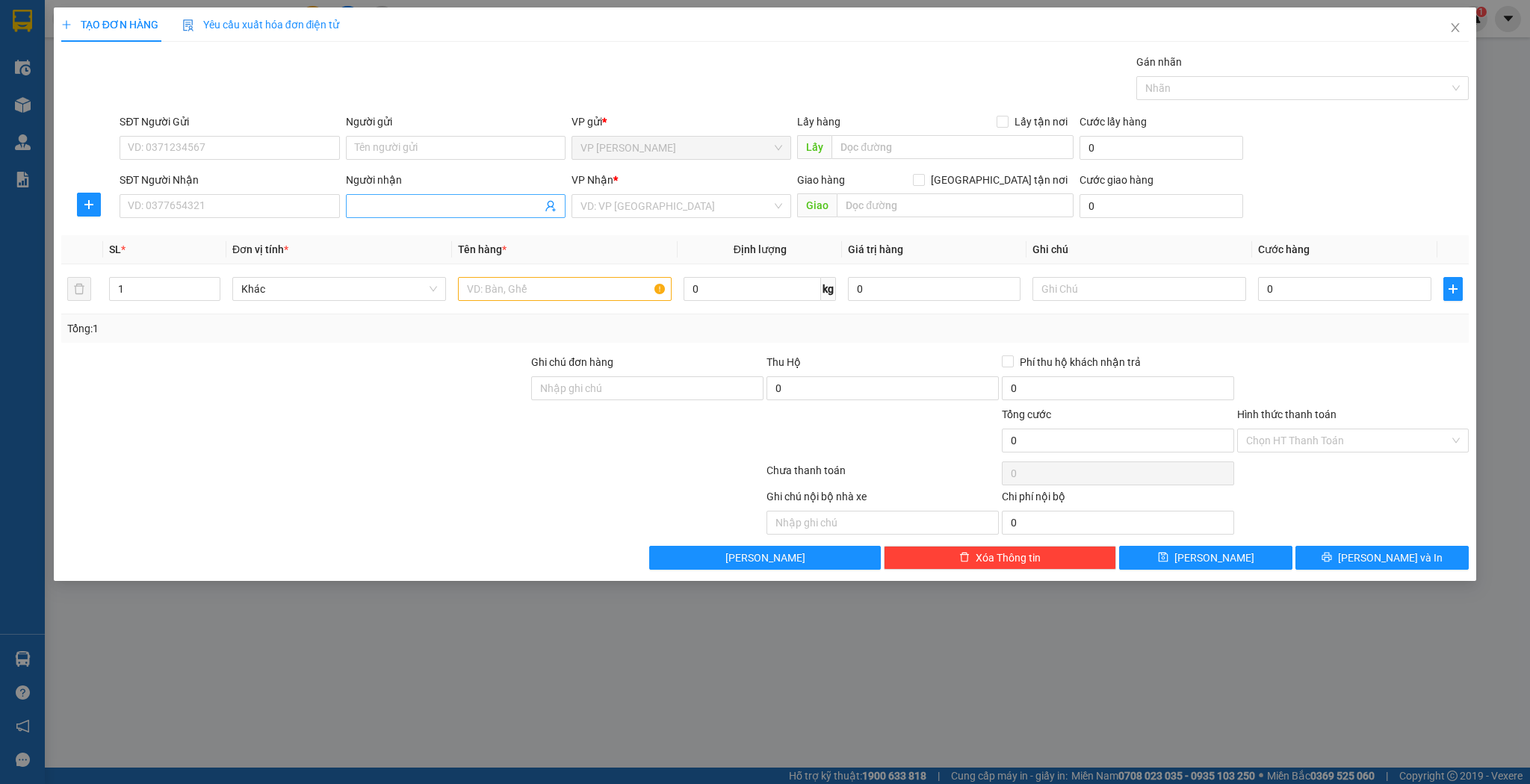
click at [425, 209] on input "Người nhận" at bounding box center [448, 206] width 186 height 17
click at [359, 209] on input "c xoan" at bounding box center [448, 206] width 186 height 17
click at [406, 235] on div "Chị Xoan - 0984758299" at bounding box center [456, 236] width 201 height 17
click at [143, 285] on input "1" at bounding box center [165, 289] width 110 height 22
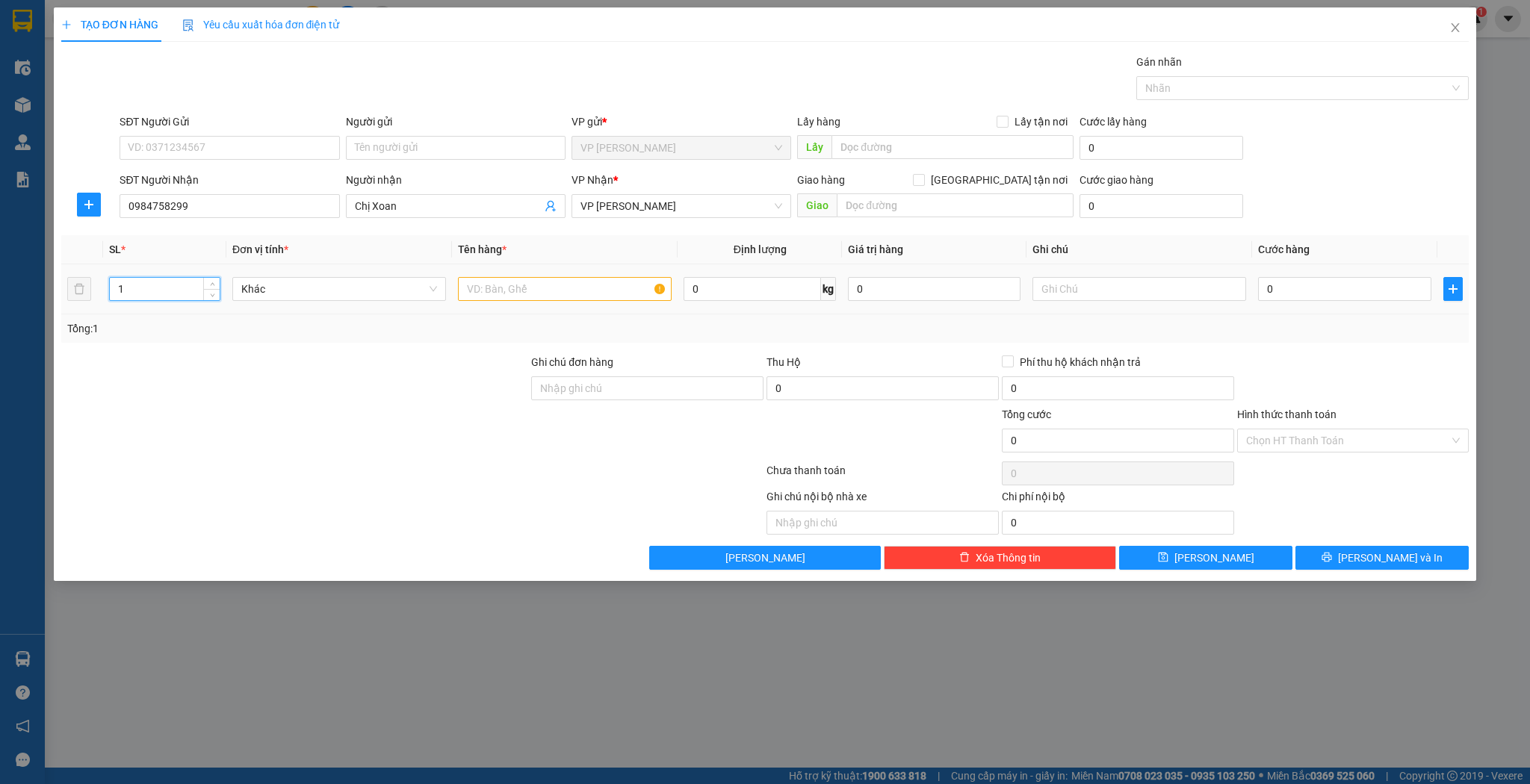
click at [143, 285] on input "1" at bounding box center [165, 289] width 110 height 22
click at [530, 299] on input "text" at bounding box center [564, 289] width 214 height 24
click at [531, 298] on input "text" at bounding box center [564, 289] width 214 height 24
click at [1285, 284] on input "0" at bounding box center [1344, 289] width 172 height 24
click at [1236, 553] on button "[PERSON_NAME]" at bounding box center [1206, 558] width 173 height 24
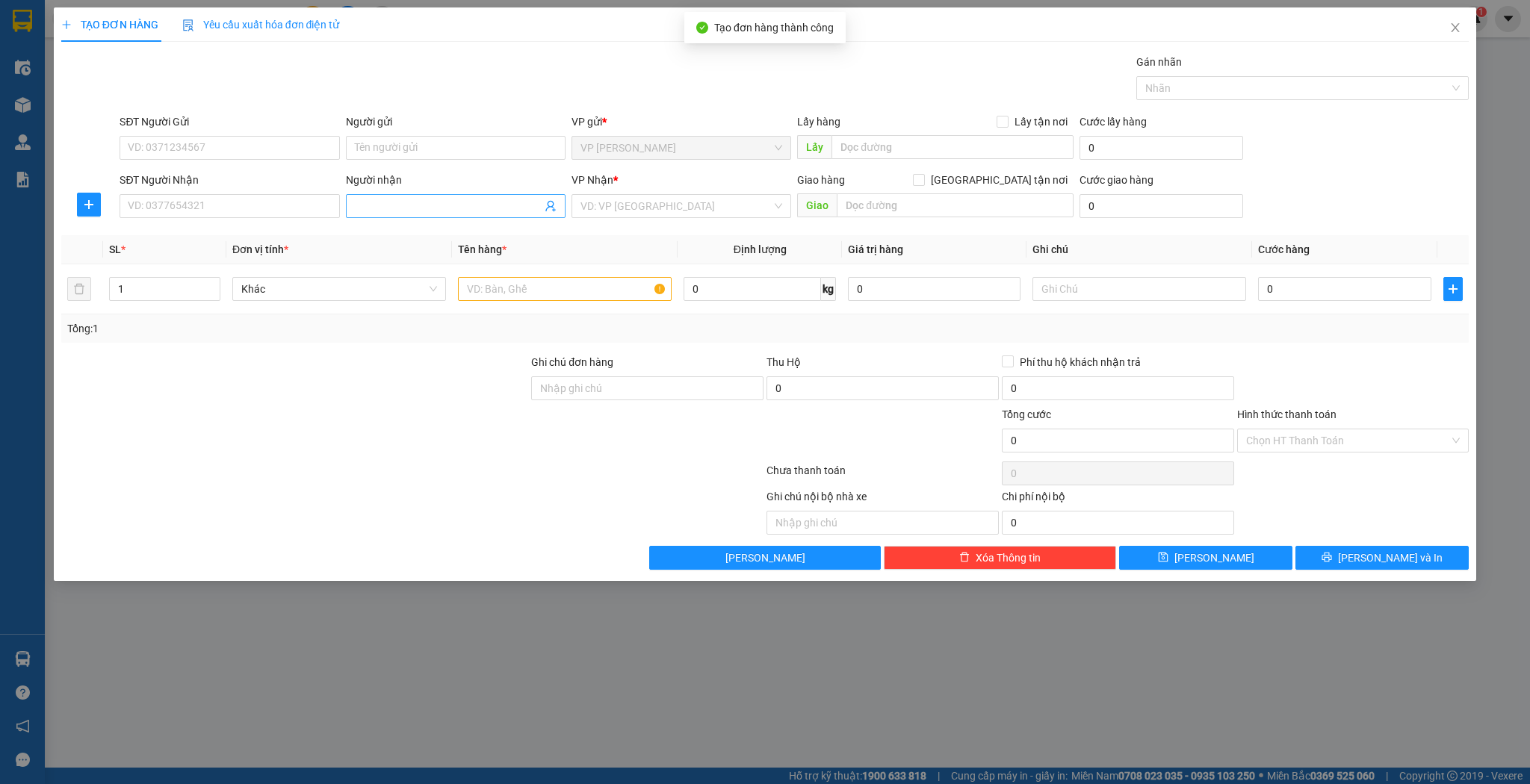
click at [394, 201] on input "Người nhận" at bounding box center [448, 206] width 186 height 17
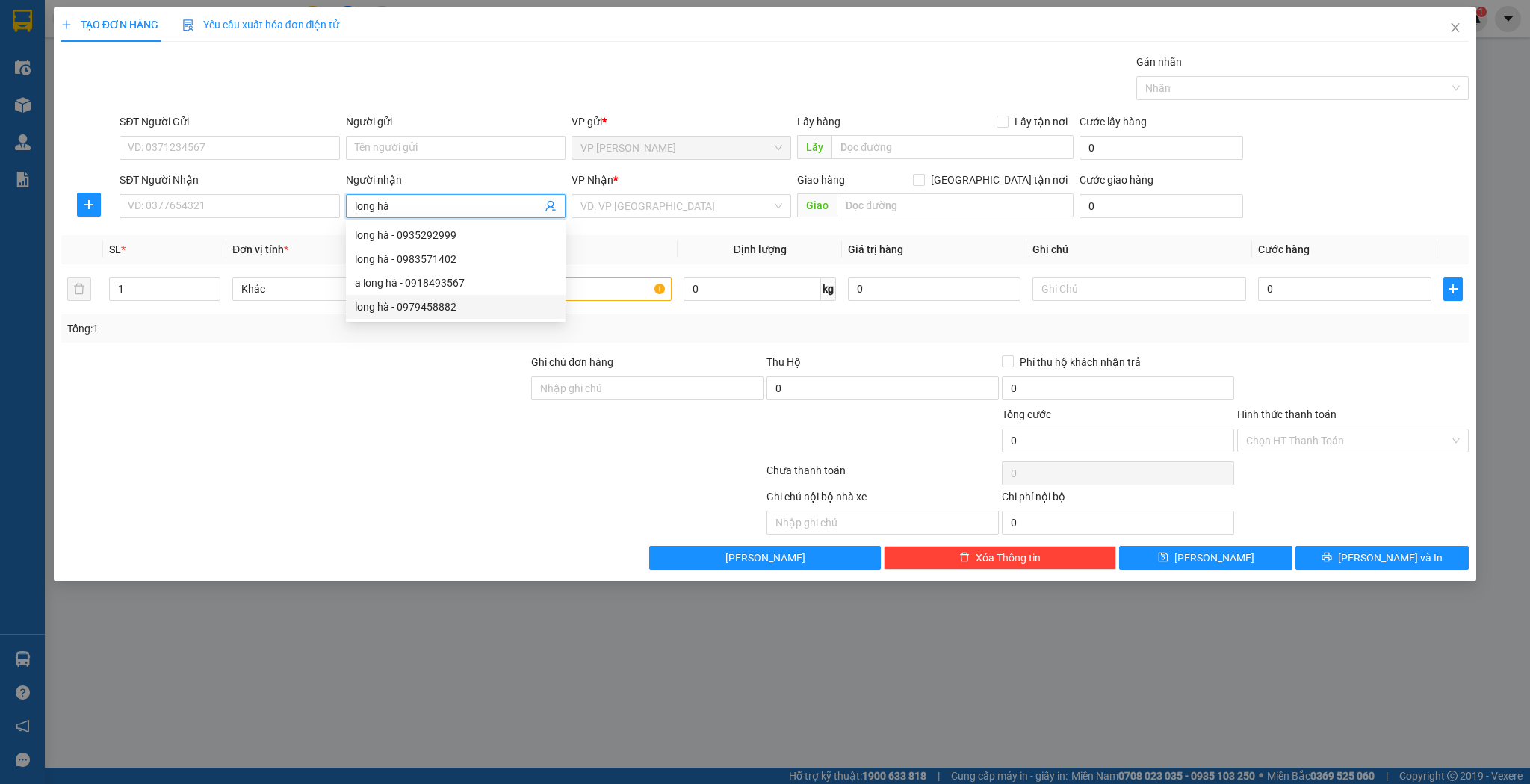
click at [471, 304] on div "long hà - 0979458882" at bounding box center [456, 308] width 201 height 17
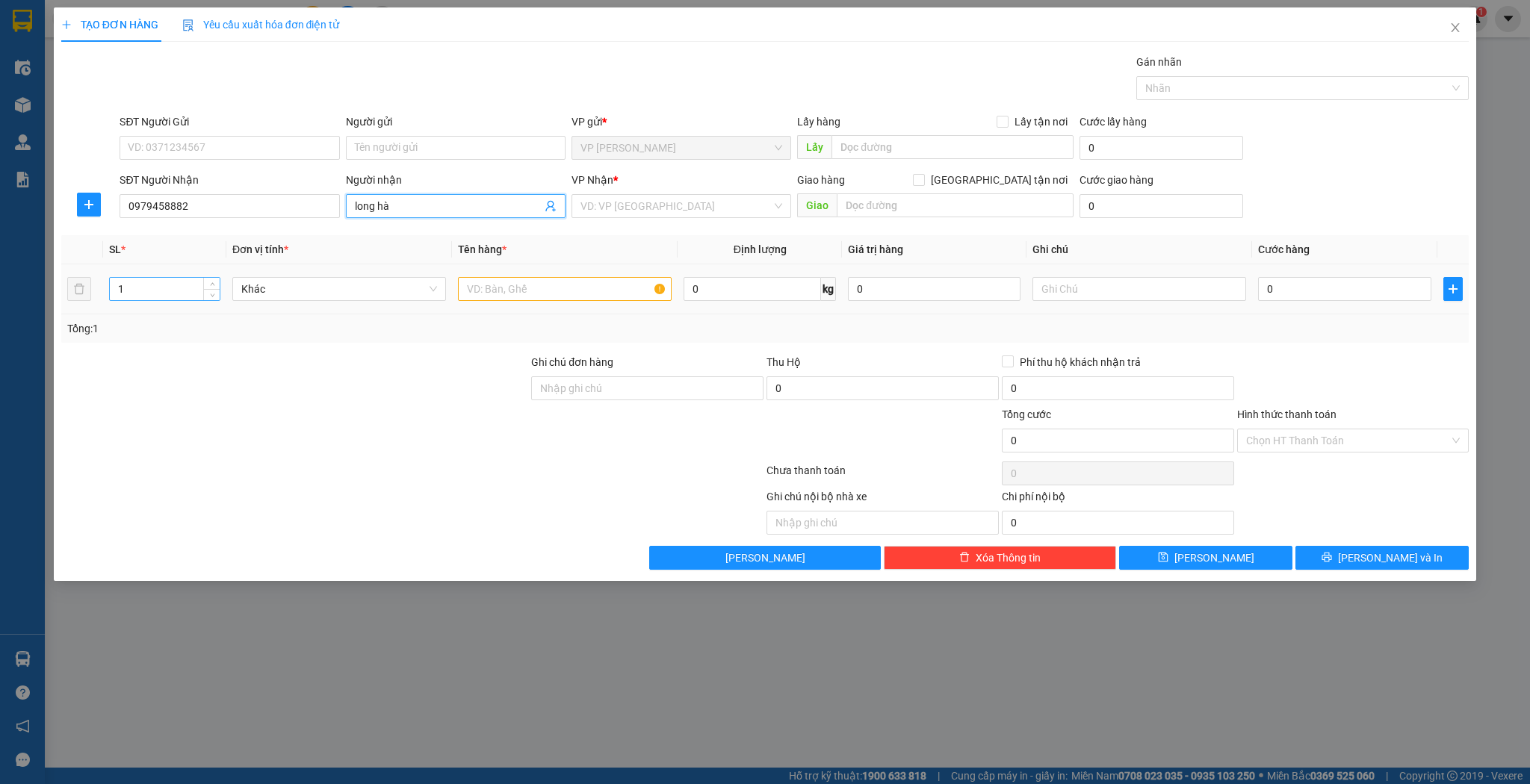
click at [171, 293] on input "1" at bounding box center [165, 289] width 110 height 22
click at [512, 287] on input "text" at bounding box center [564, 289] width 214 height 24
click at [1363, 284] on input "0" at bounding box center [1344, 289] width 172 height 24
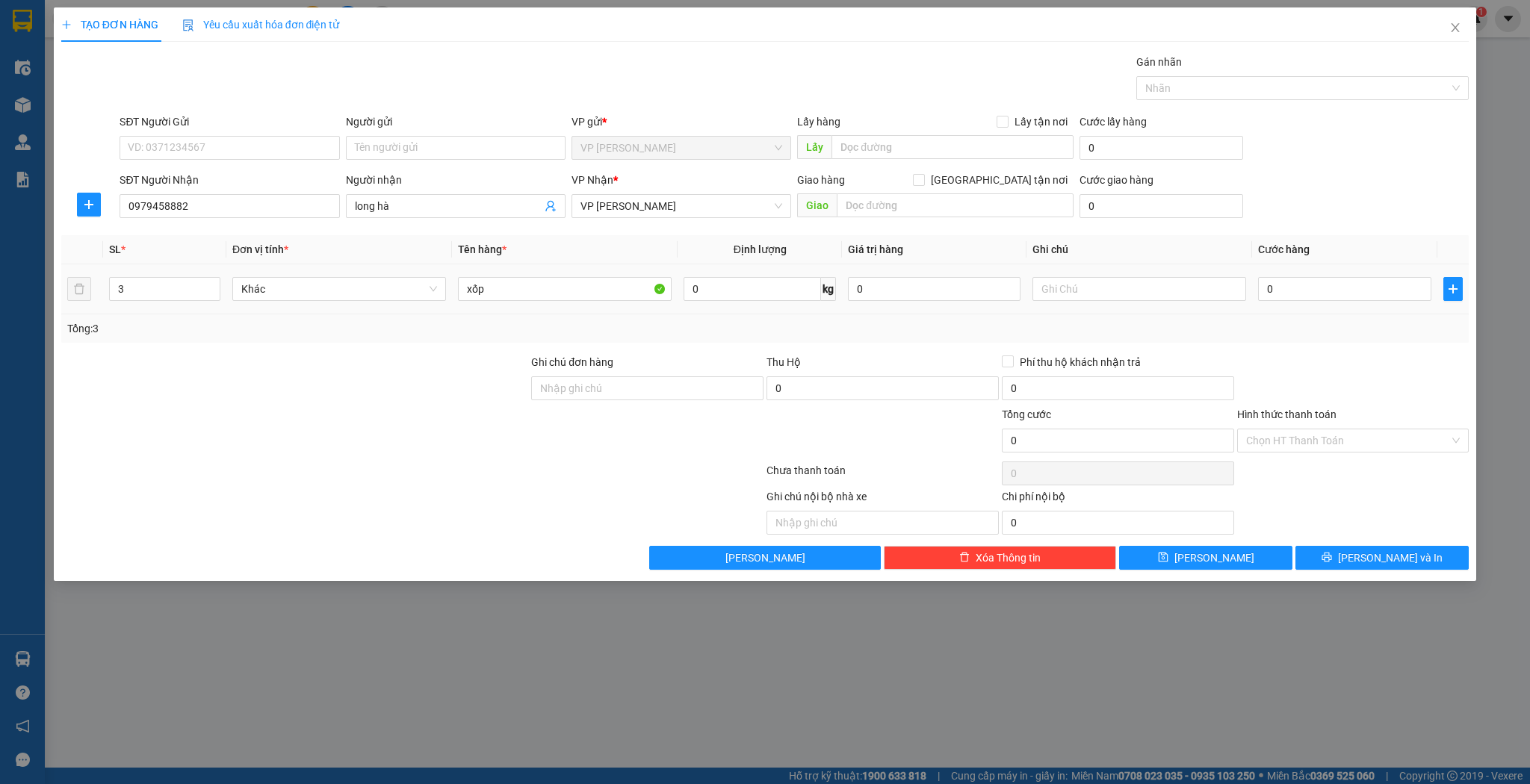
click at [182, 272] on td "3" at bounding box center [165, 290] width 123 height 50
click at [175, 286] on input "3" at bounding box center [165, 289] width 110 height 22
click at [1356, 290] on input "0" at bounding box center [1344, 289] width 172 height 24
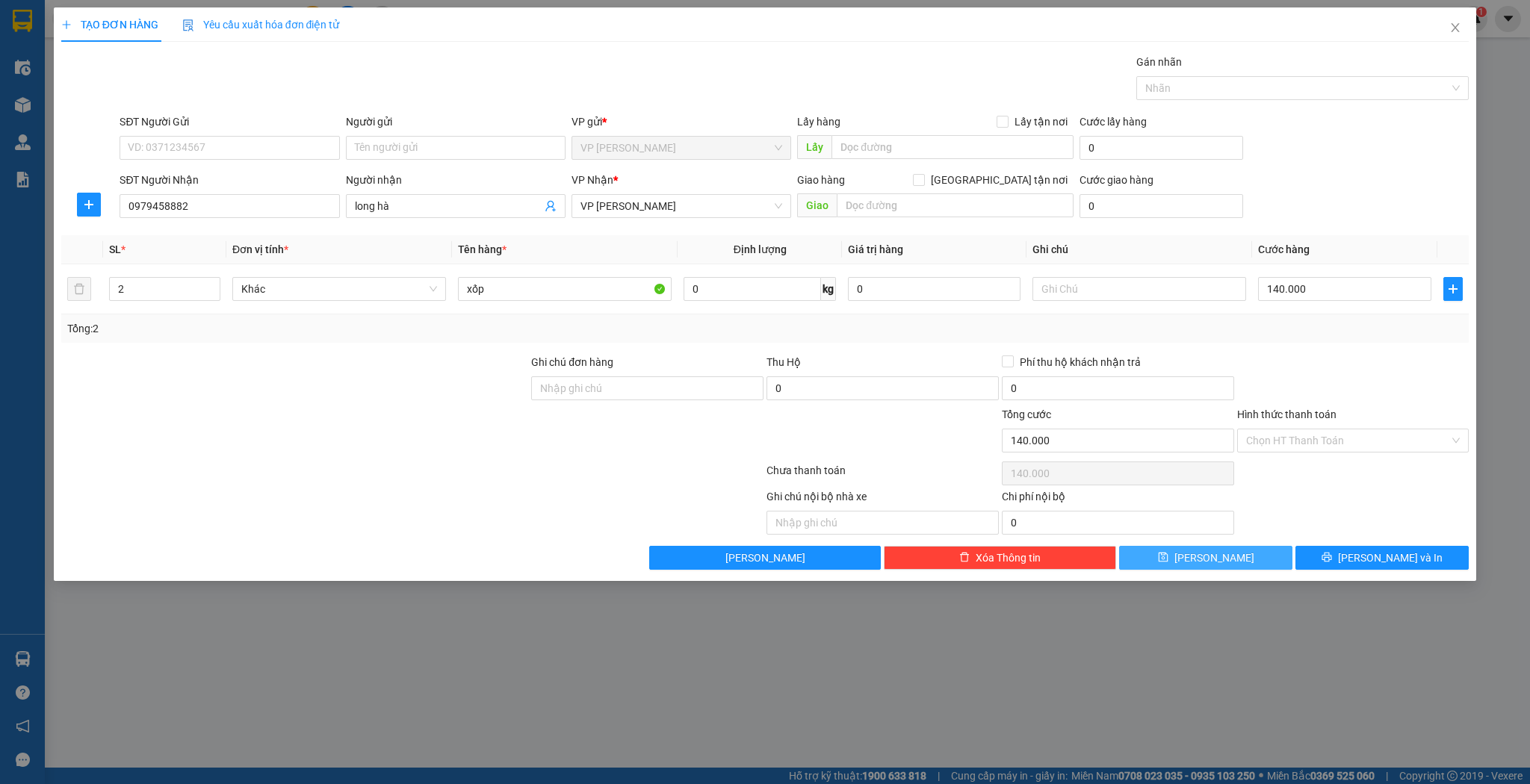
click at [1211, 551] on span "[PERSON_NAME]" at bounding box center [1215, 558] width 80 height 17
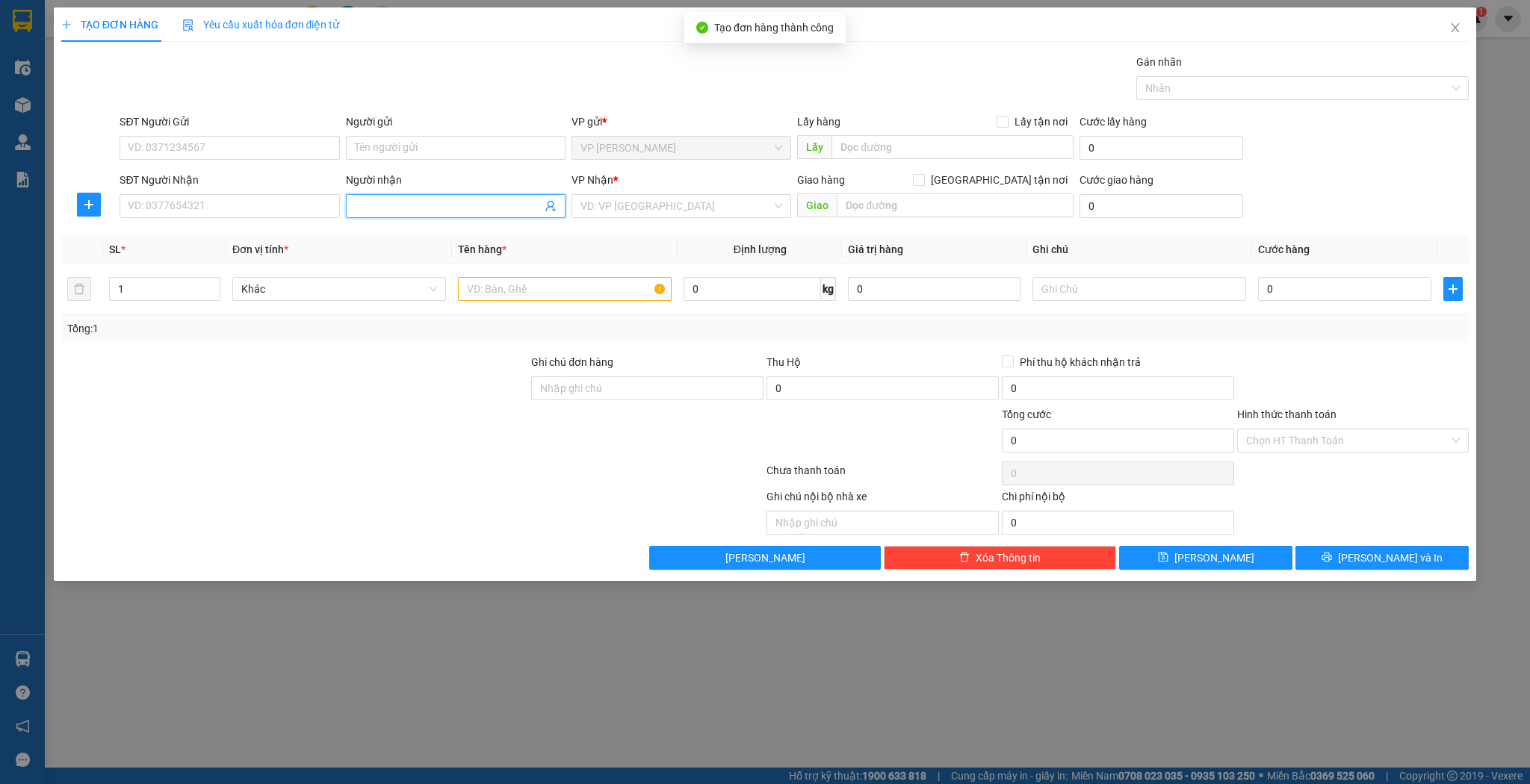
click at [448, 207] on input "Người nhận" at bounding box center [448, 206] width 186 height 17
click at [457, 239] on div "duẫn tuyên - 0382999687" at bounding box center [456, 236] width 201 height 17
click at [155, 287] on input "1" at bounding box center [165, 289] width 110 height 22
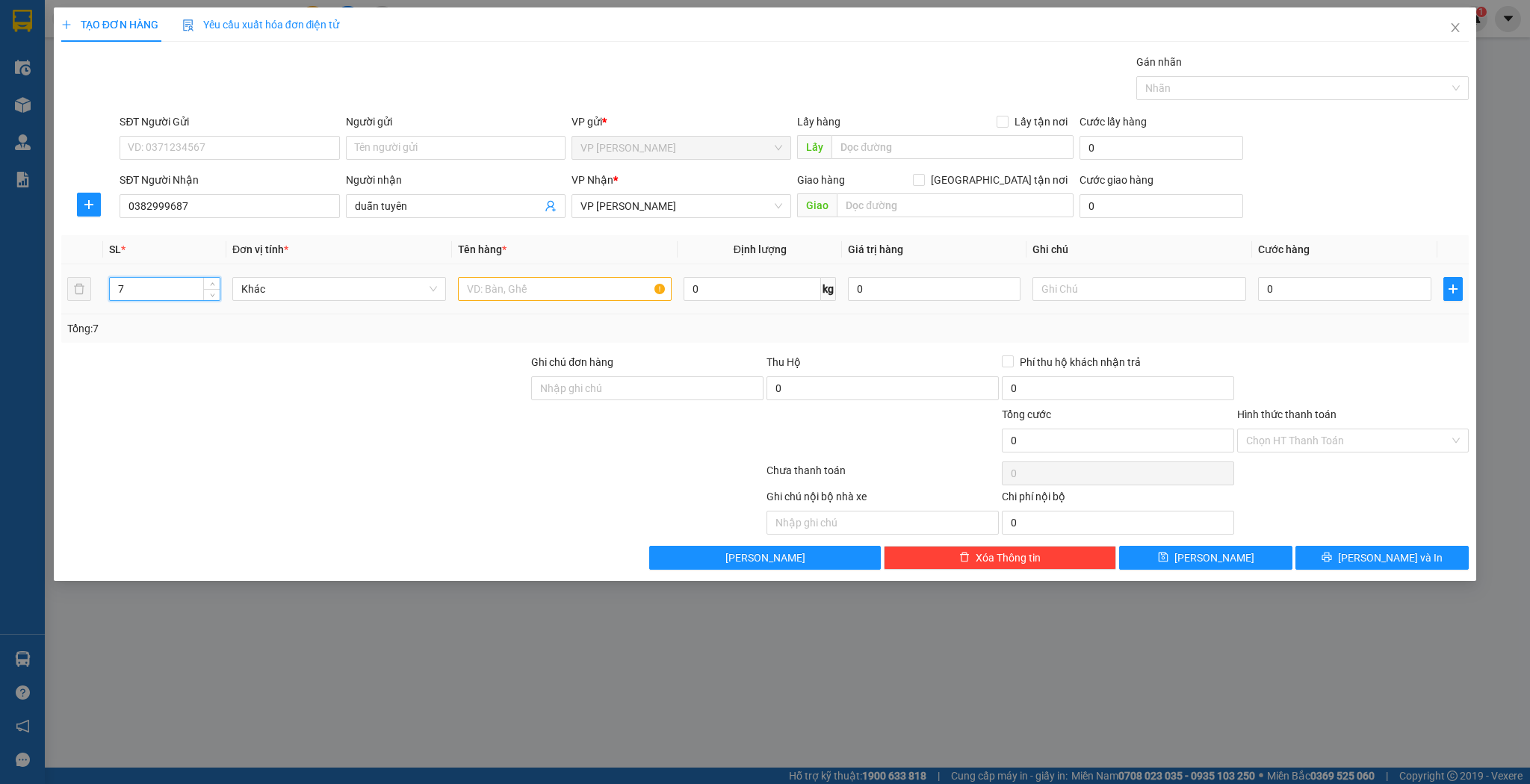
drag, startPoint x: 634, startPoint y: 265, endPoint x: 586, endPoint y: 292, distance: 55.1
click at [632, 267] on td at bounding box center [565, 290] width 226 height 50
click at [586, 292] on input "text" at bounding box center [564, 289] width 214 height 24
click at [1304, 292] on input "0" at bounding box center [1344, 289] width 172 height 24
click at [1216, 547] on button "[PERSON_NAME]" at bounding box center [1206, 558] width 173 height 24
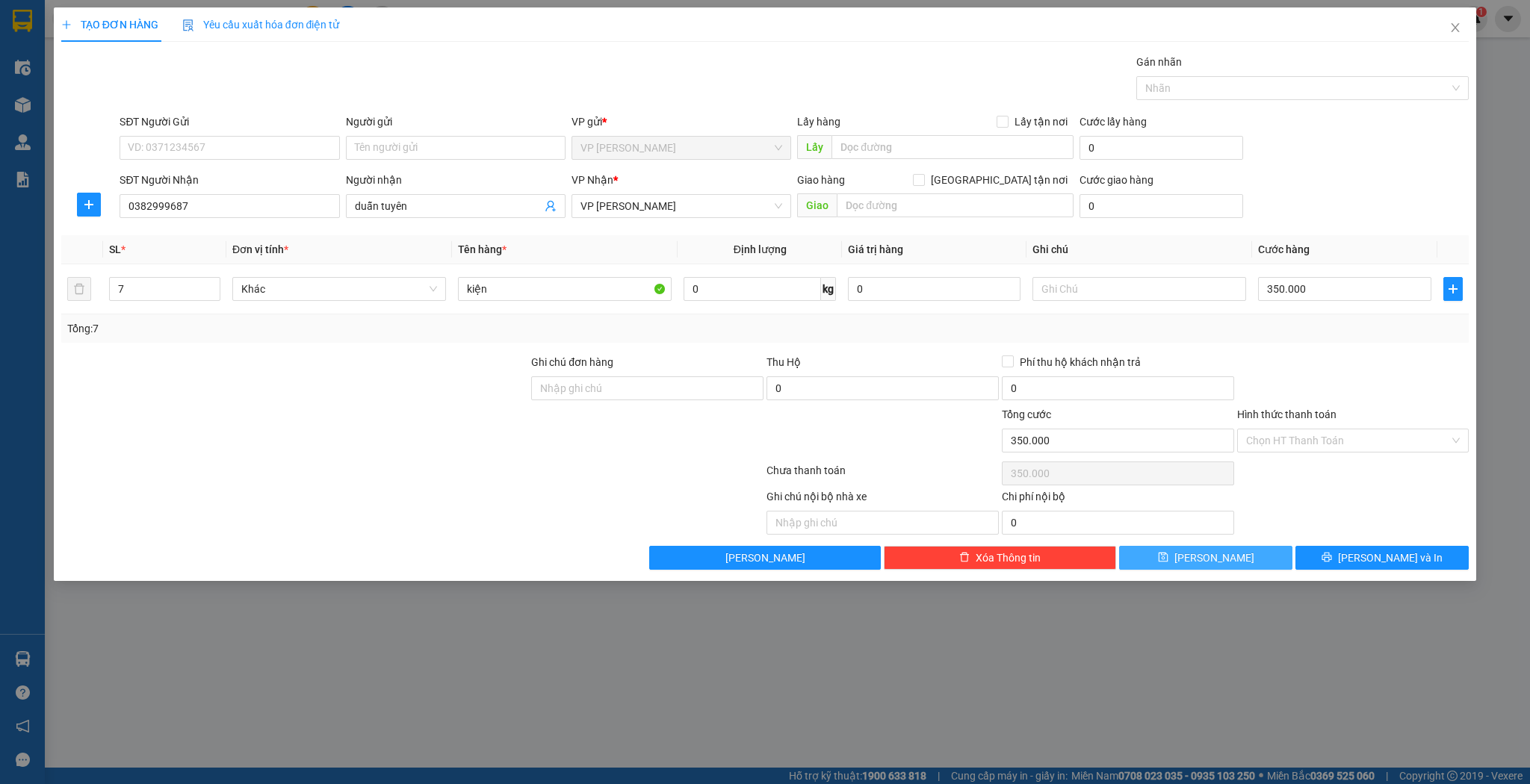
click at [1213, 553] on span "[PERSON_NAME]" at bounding box center [1215, 558] width 80 height 17
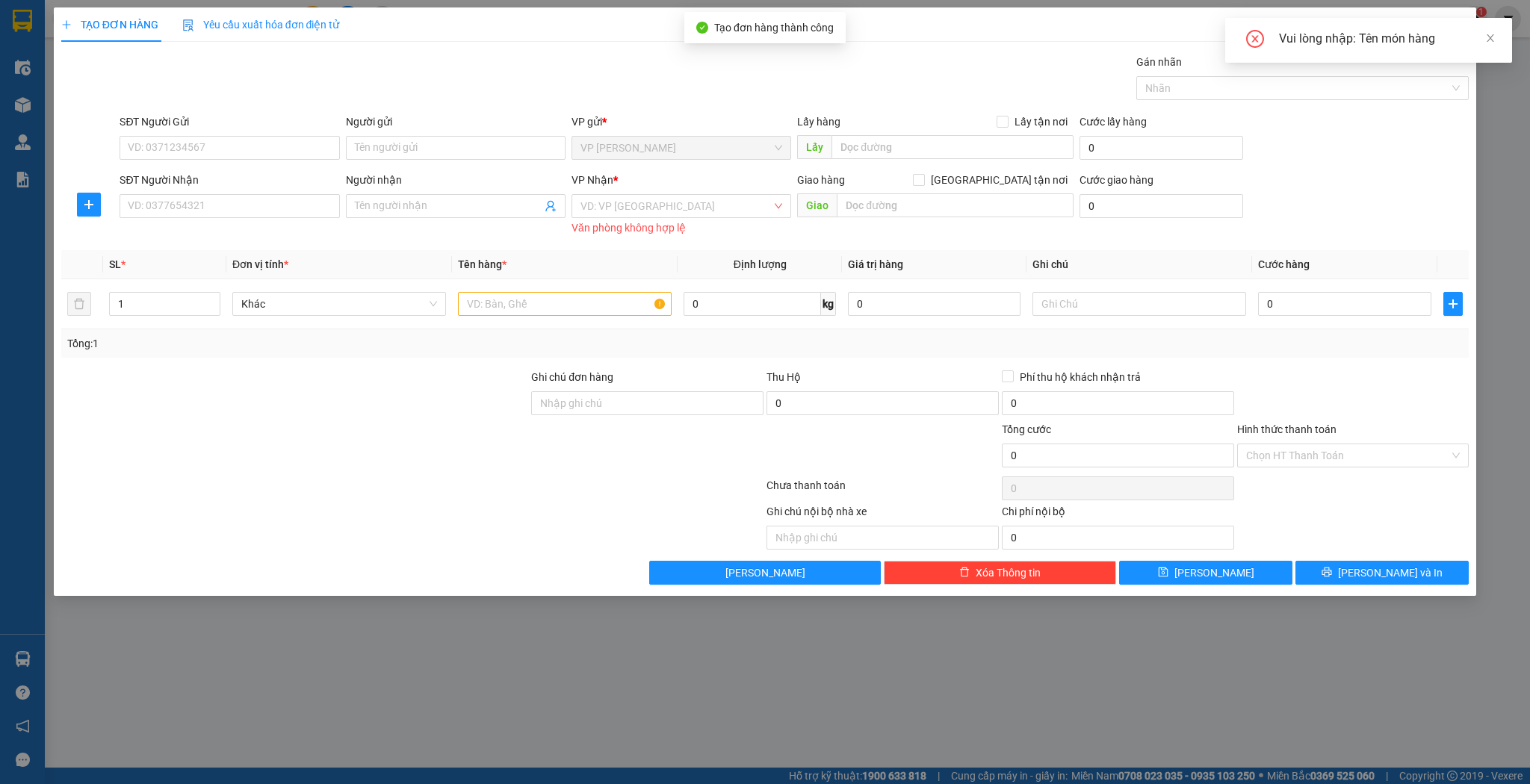
click at [1500, 42] on div "Vui lòng nhập: Tên món hàng" at bounding box center [1369, 40] width 287 height 45
click at [1477, 32] on div "Vui lòng nhập: Tên món hàng" at bounding box center [1386, 38] width 215 height 18
click at [1481, 32] on div "Vui lòng nhập: Tên món hàng" at bounding box center [1386, 38] width 215 height 18
click at [1486, 32] on span at bounding box center [1490, 37] width 10 height 12
click at [1459, 21] on span "Close" at bounding box center [1455, 28] width 42 height 42
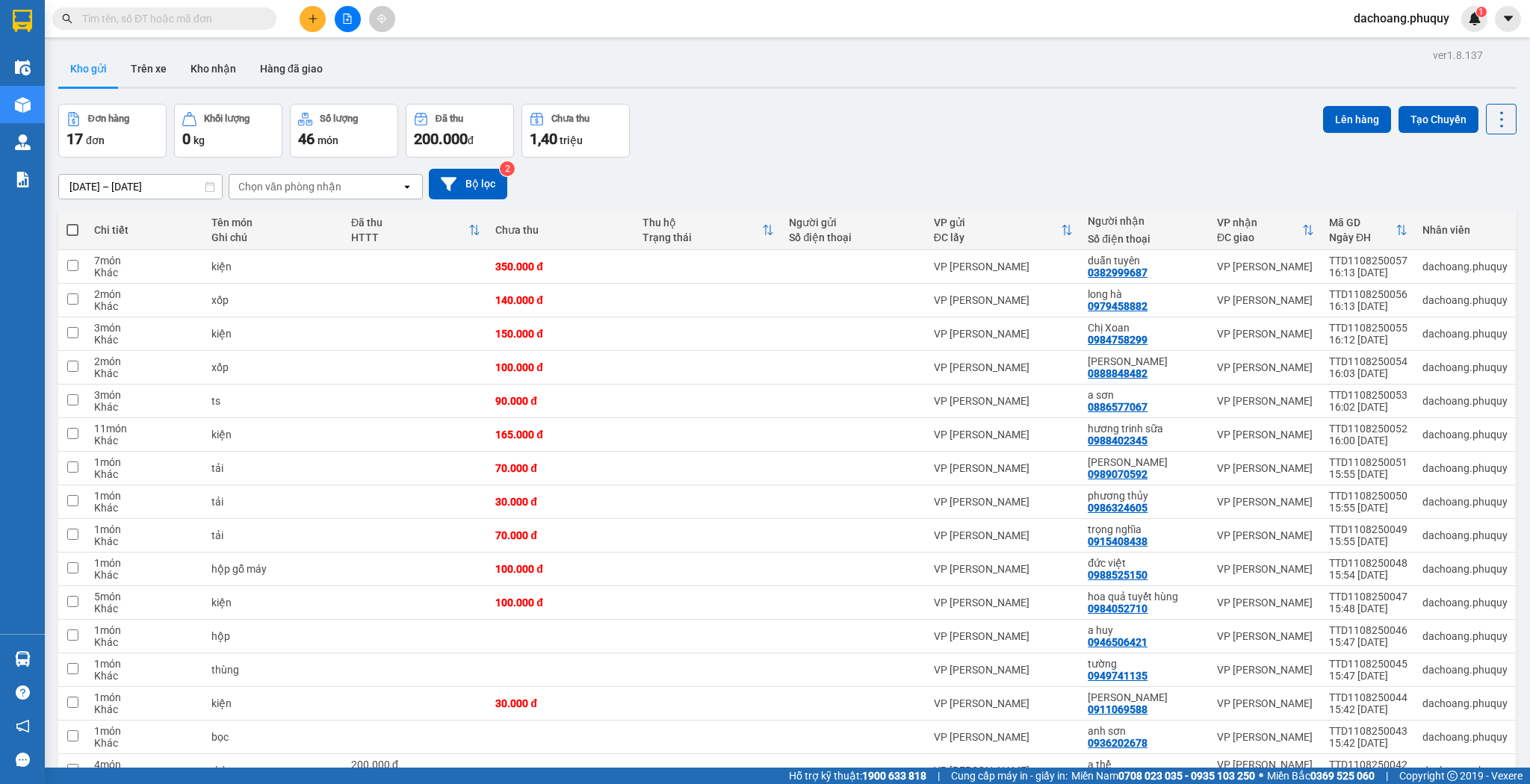
click at [302, 9] on button at bounding box center [312, 19] width 26 height 26
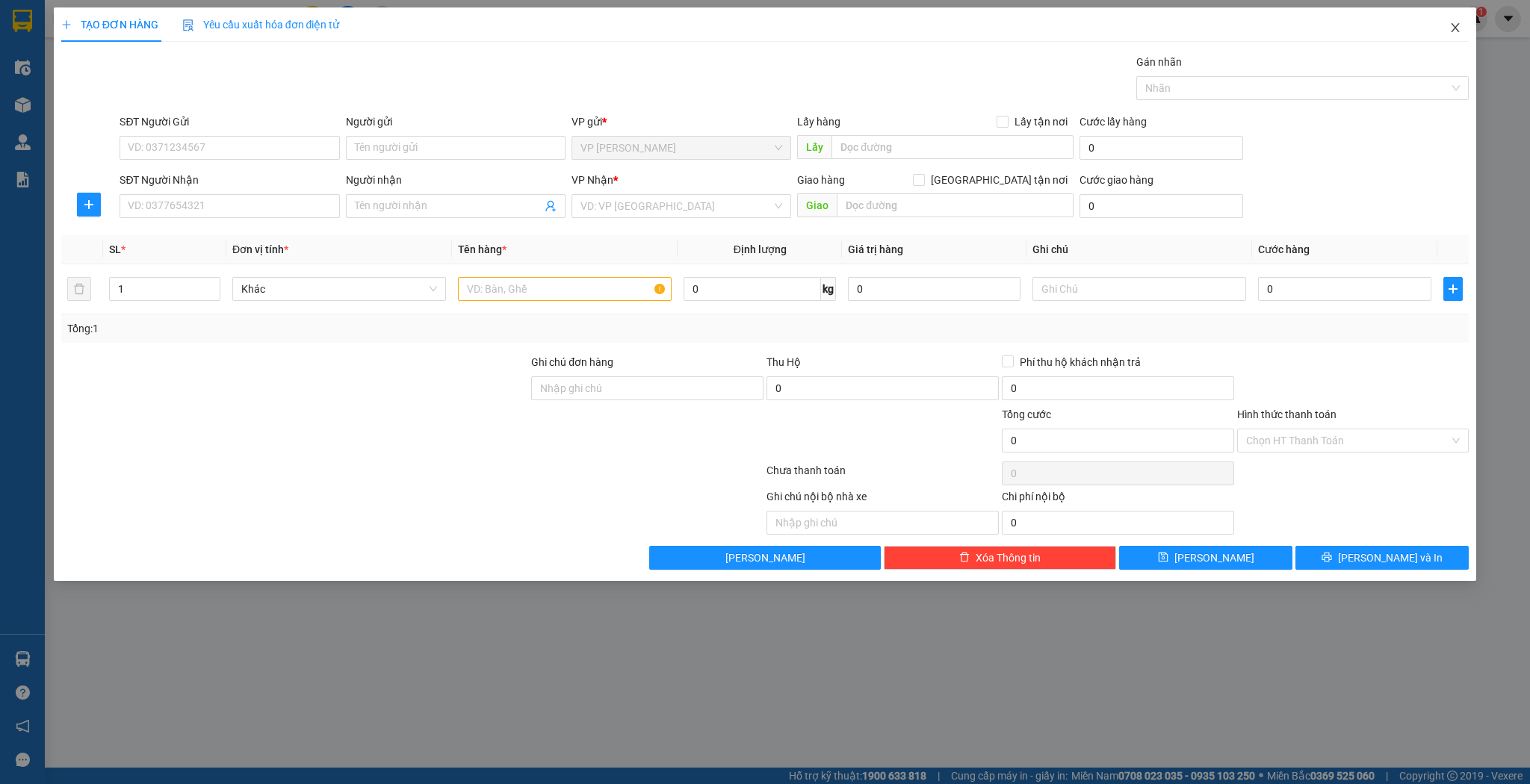
click at [1456, 31] on icon "close" at bounding box center [1455, 27] width 12 height 12
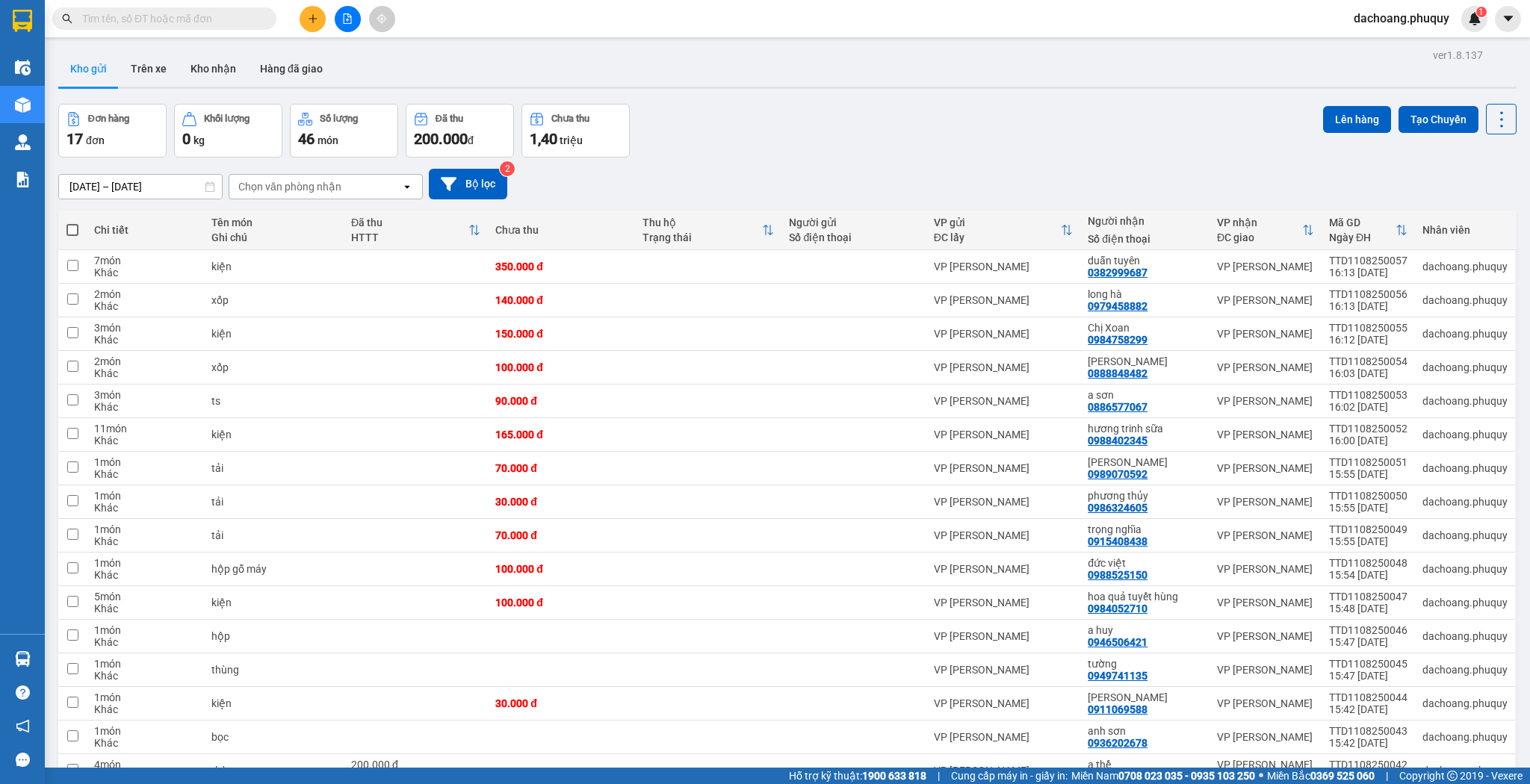
click at [122, 17] on input "text" at bounding box center [170, 19] width 176 height 17
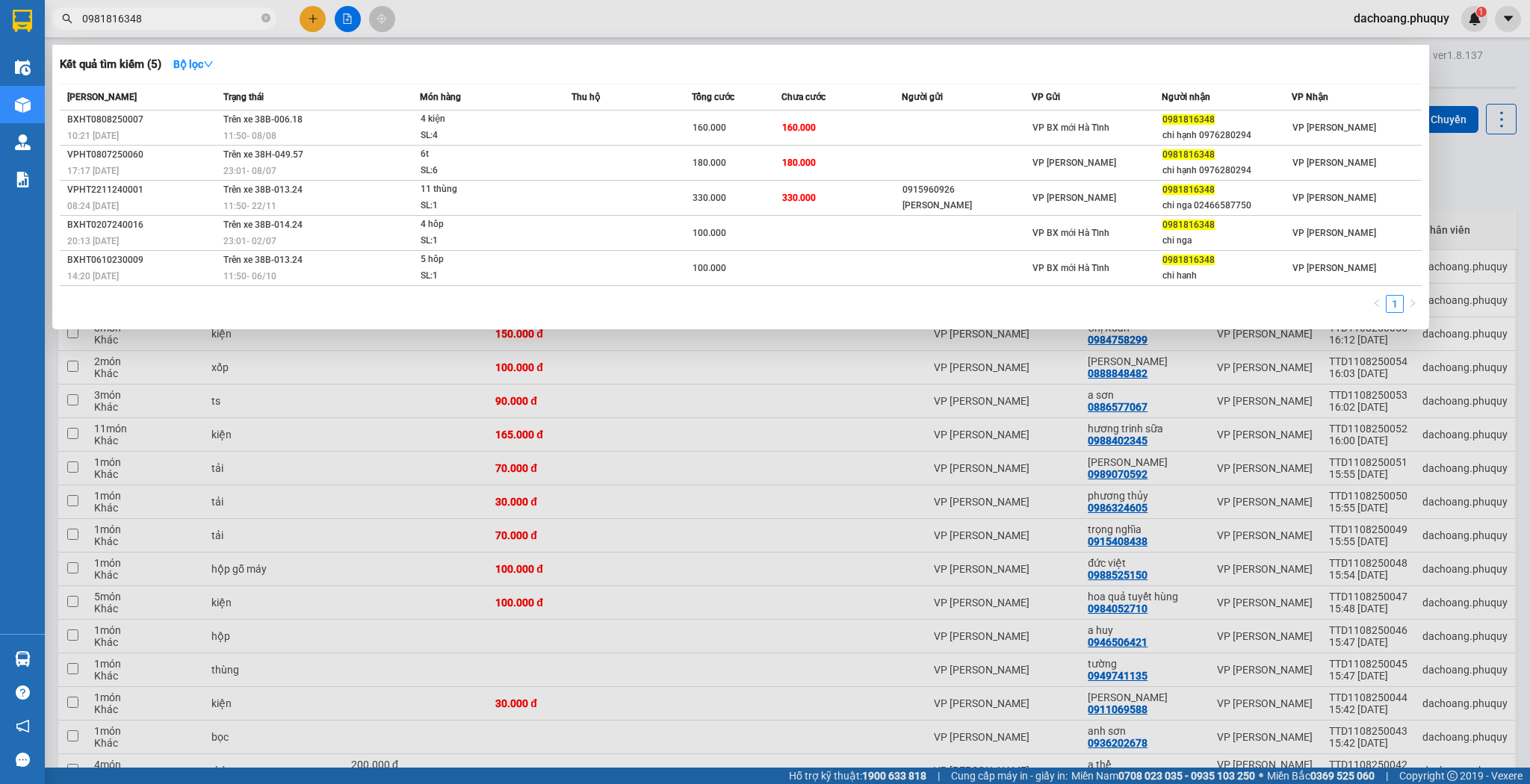
click at [311, 17] on div at bounding box center [765, 392] width 1530 height 784
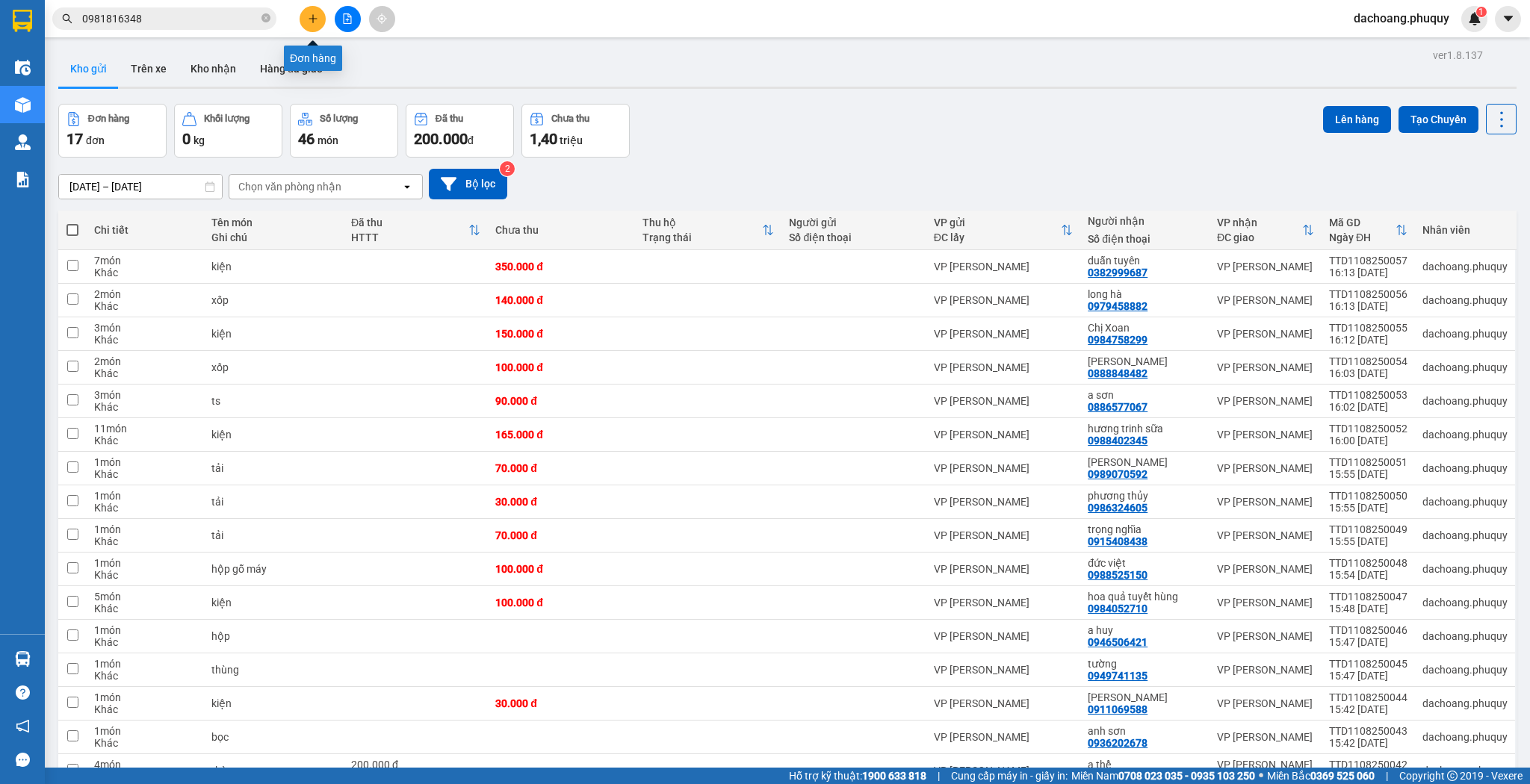
click at [308, 9] on button at bounding box center [312, 19] width 26 height 26
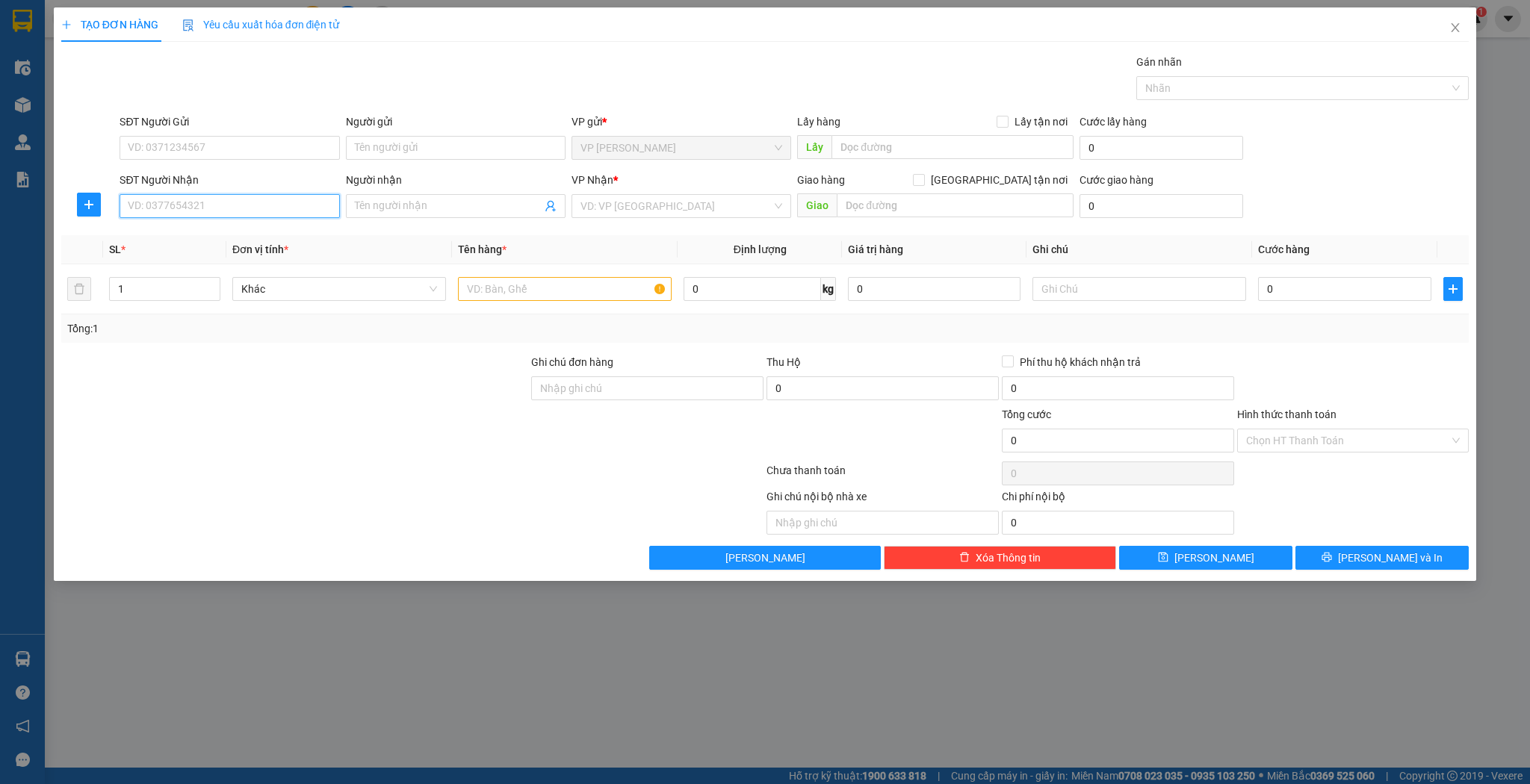
click at [198, 205] on input "SĐT Người Nhận" at bounding box center [229, 206] width 220 height 24
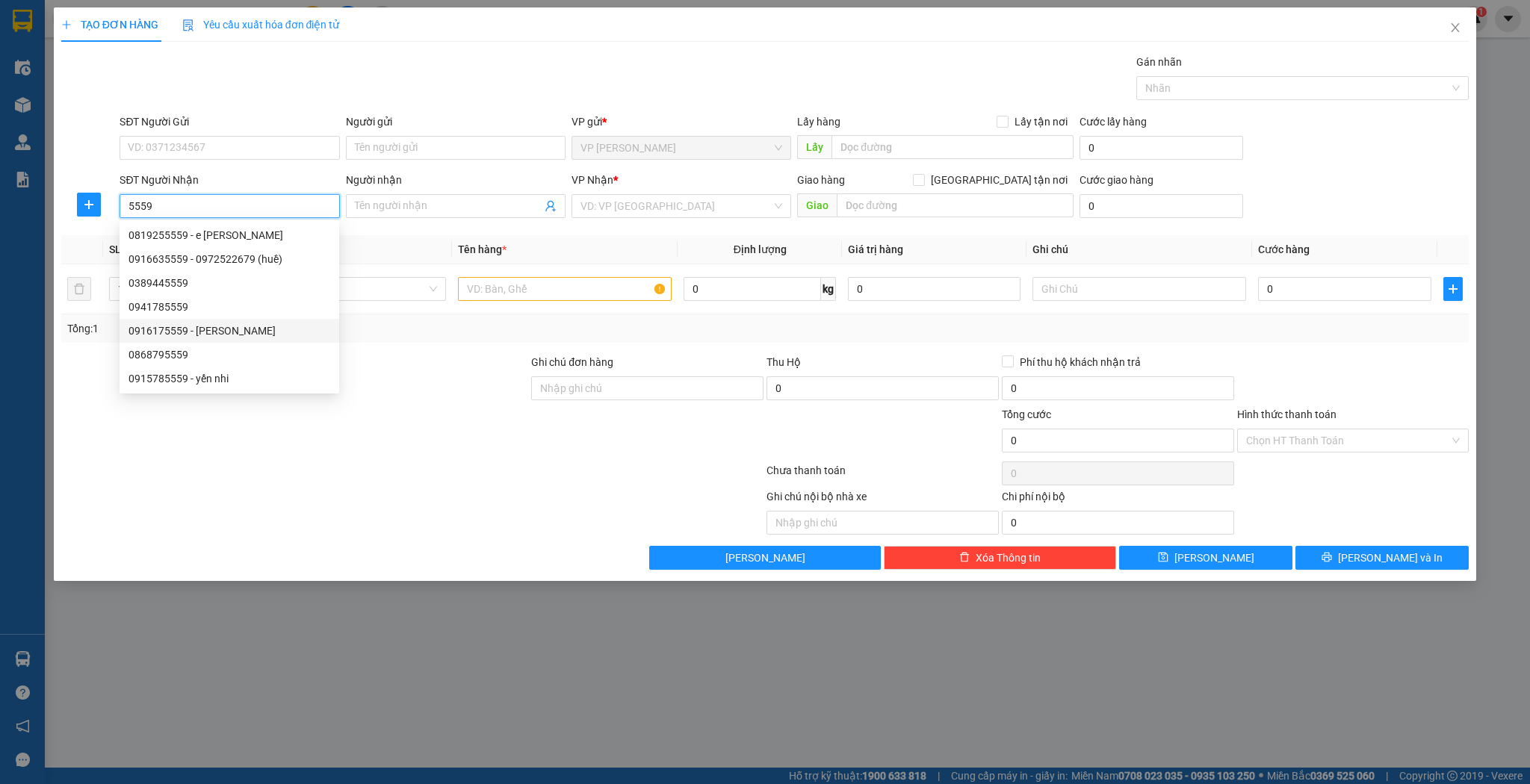
click at [169, 335] on div "0916175559 - minh kiến" at bounding box center [229, 331] width 201 height 17
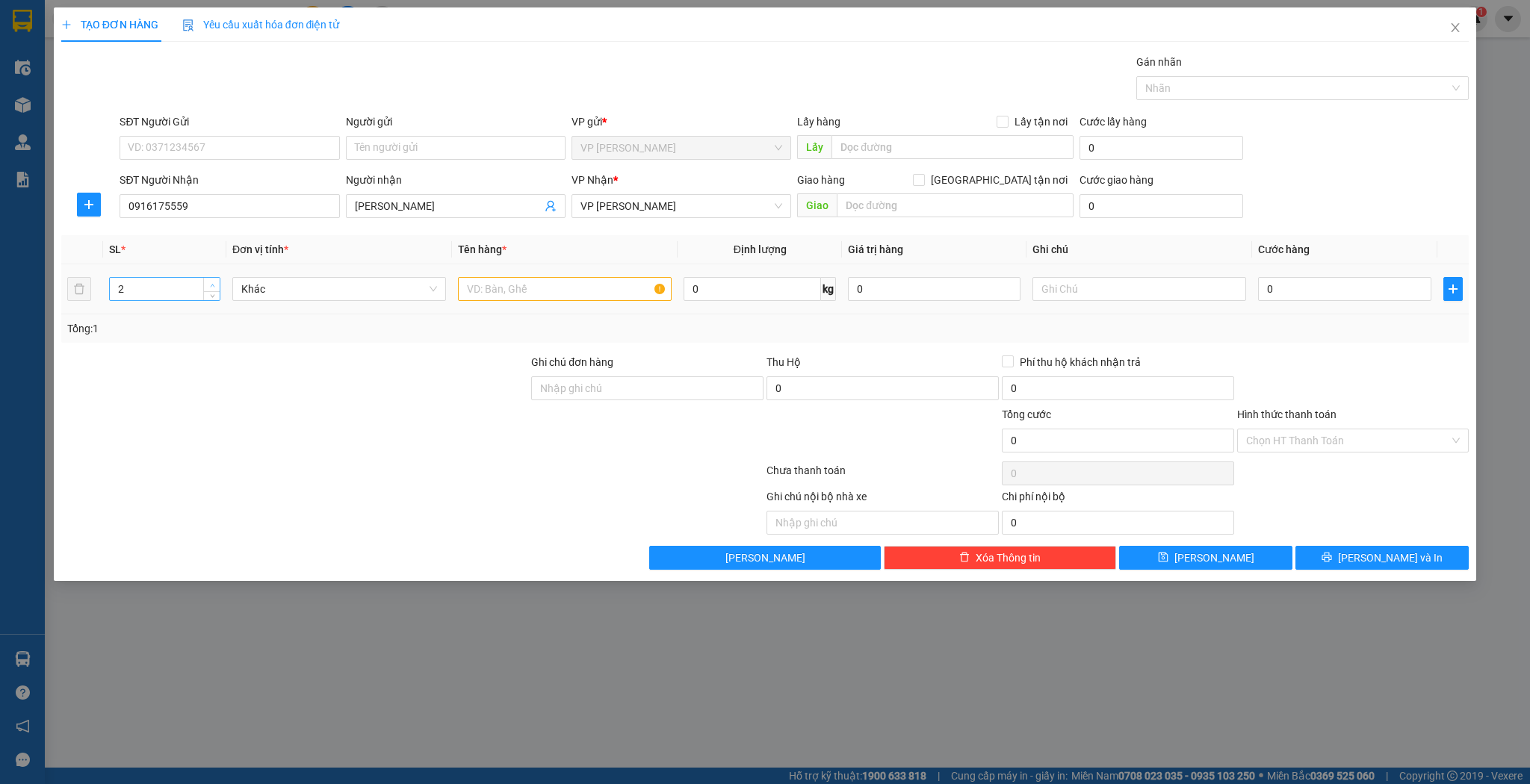
click at [210, 283] on icon "up" at bounding box center [213, 286] width 6 height 6
click at [534, 288] on input "text" at bounding box center [564, 289] width 214 height 24
click at [1175, 562] on button "[PERSON_NAME]" at bounding box center [1206, 558] width 173 height 24
click at [231, 211] on input "SĐT Người Nhận" at bounding box center [229, 206] width 220 height 24
click at [239, 231] on div "0973011866 - a khoa cày" at bounding box center [229, 236] width 201 height 17
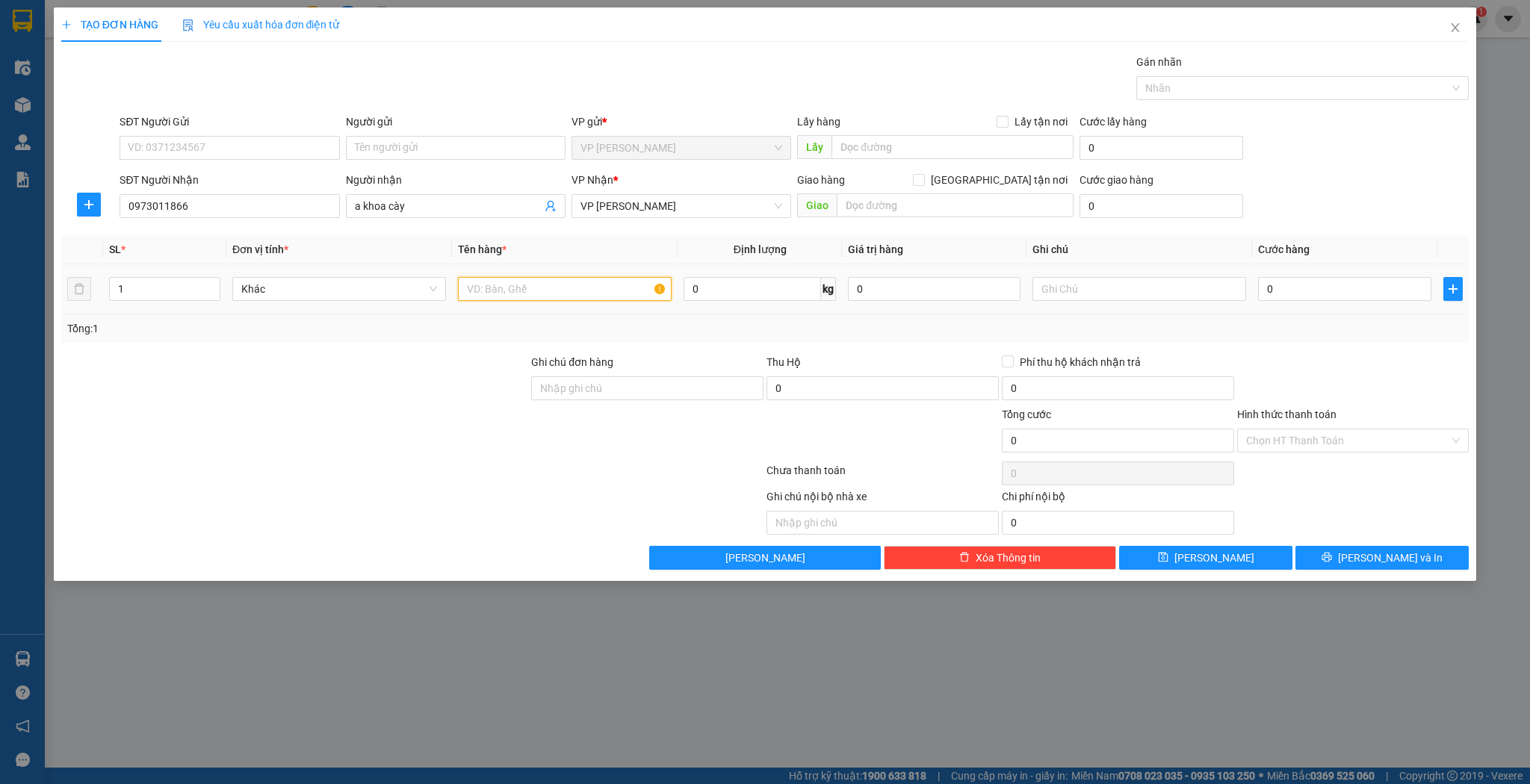
click at [504, 289] on input "text" at bounding box center [564, 289] width 214 height 24
click at [1289, 290] on input "0" at bounding box center [1344, 289] width 172 height 24
click at [1341, 557] on button "[PERSON_NAME] và In" at bounding box center [1383, 558] width 173 height 24
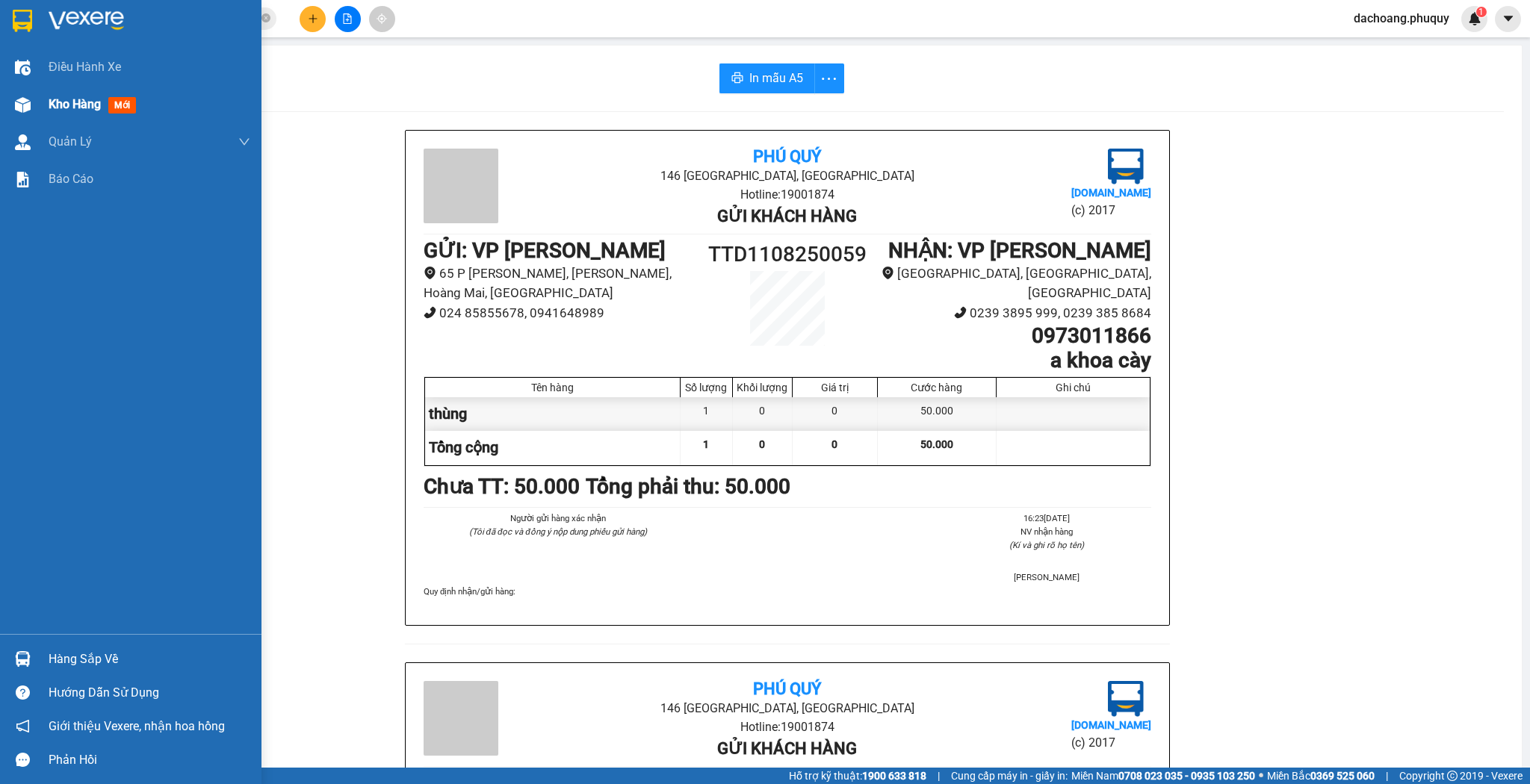
click at [37, 101] on div "Kho hàng mới" at bounding box center [131, 104] width 261 height 37
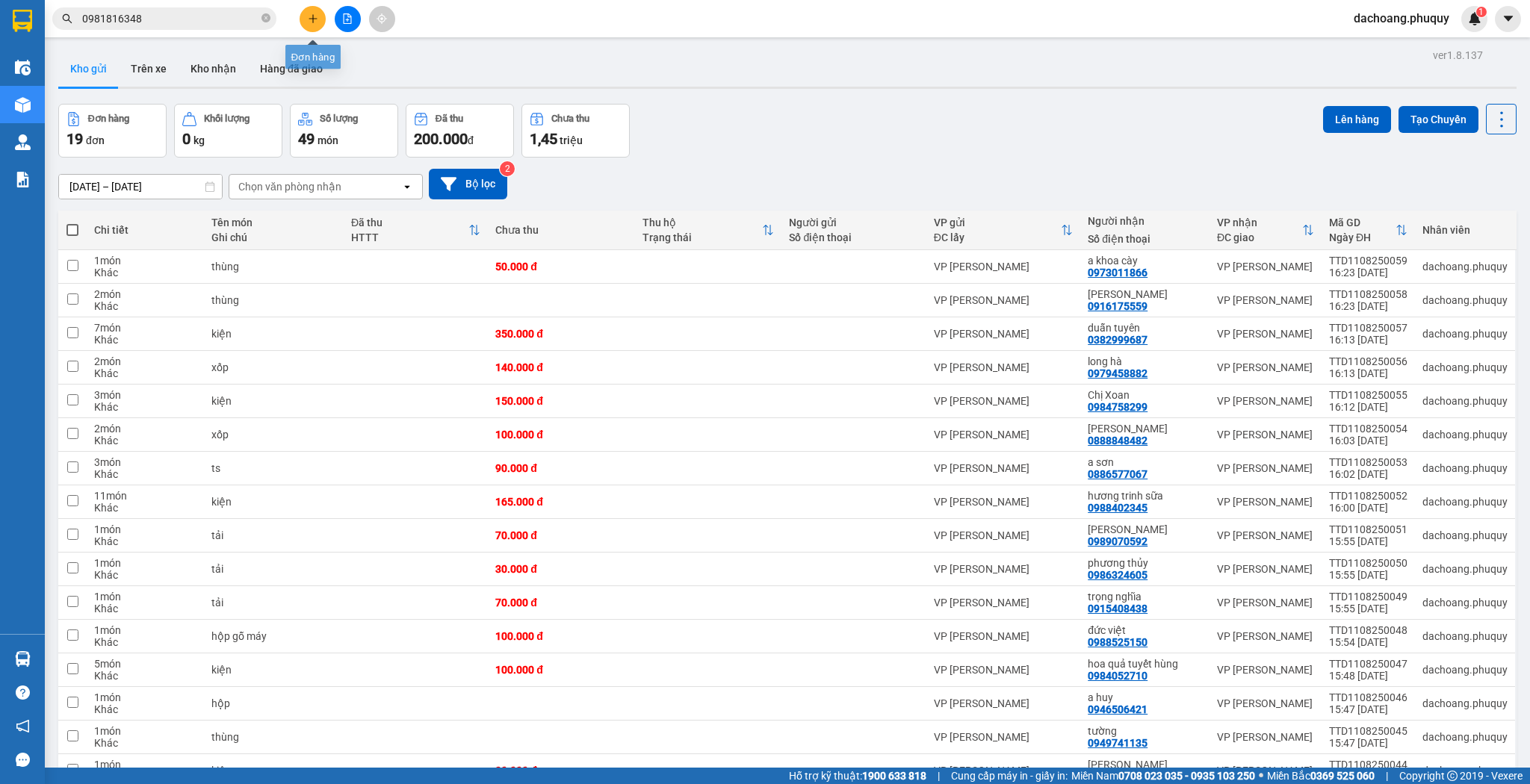
click at [312, 27] on button at bounding box center [312, 19] width 26 height 26
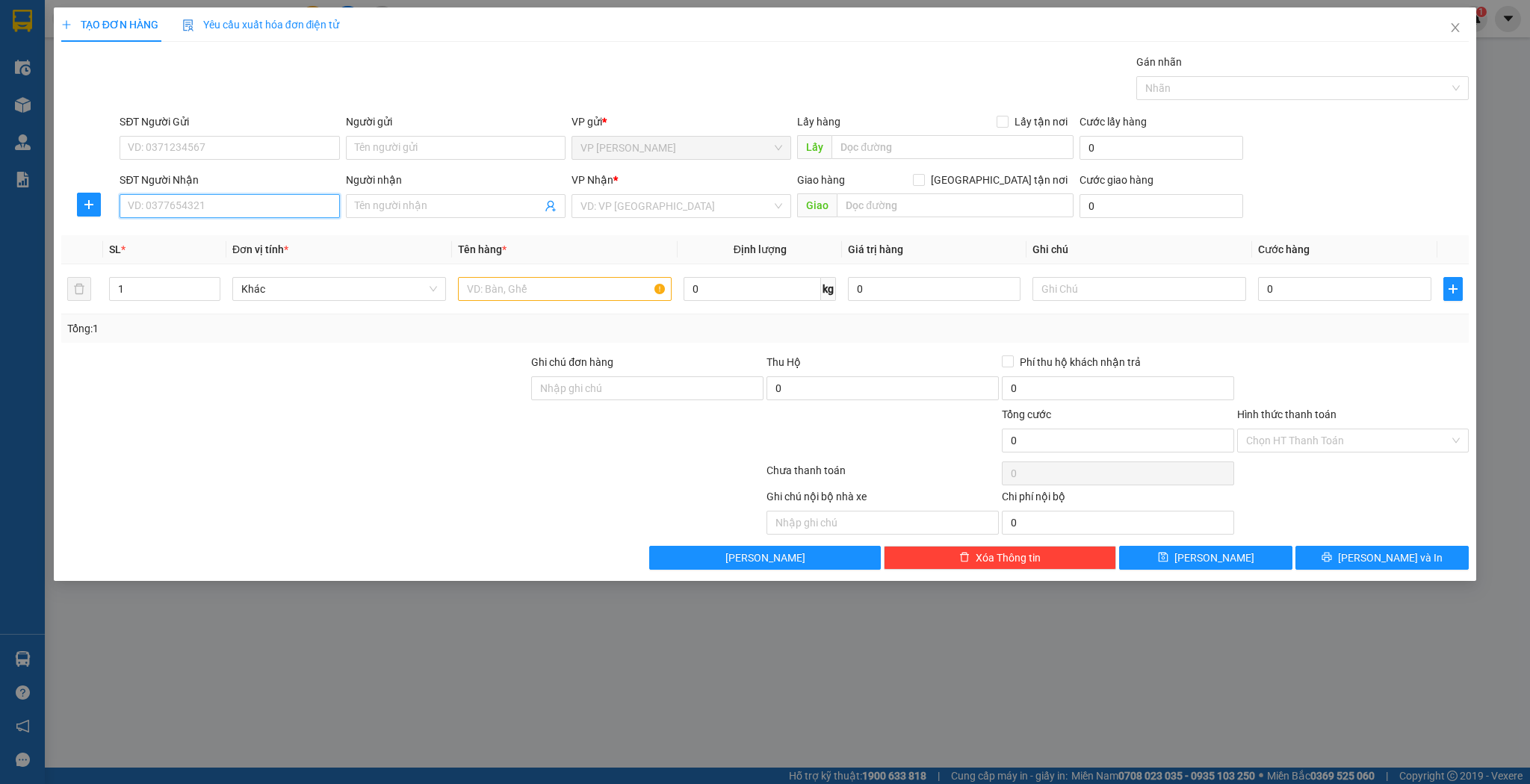
click at [240, 210] on input "SĐT Người Nhận" at bounding box center [229, 206] width 220 height 24
click at [210, 234] on div "0985350581 - a toàn + thể+ hoài" at bounding box center [229, 236] width 201 height 17
click at [476, 289] on input "text" at bounding box center [564, 289] width 214 height 24
click at [1288, 298] on input "0" at bounding box center [1344, 289] width 172 height 24
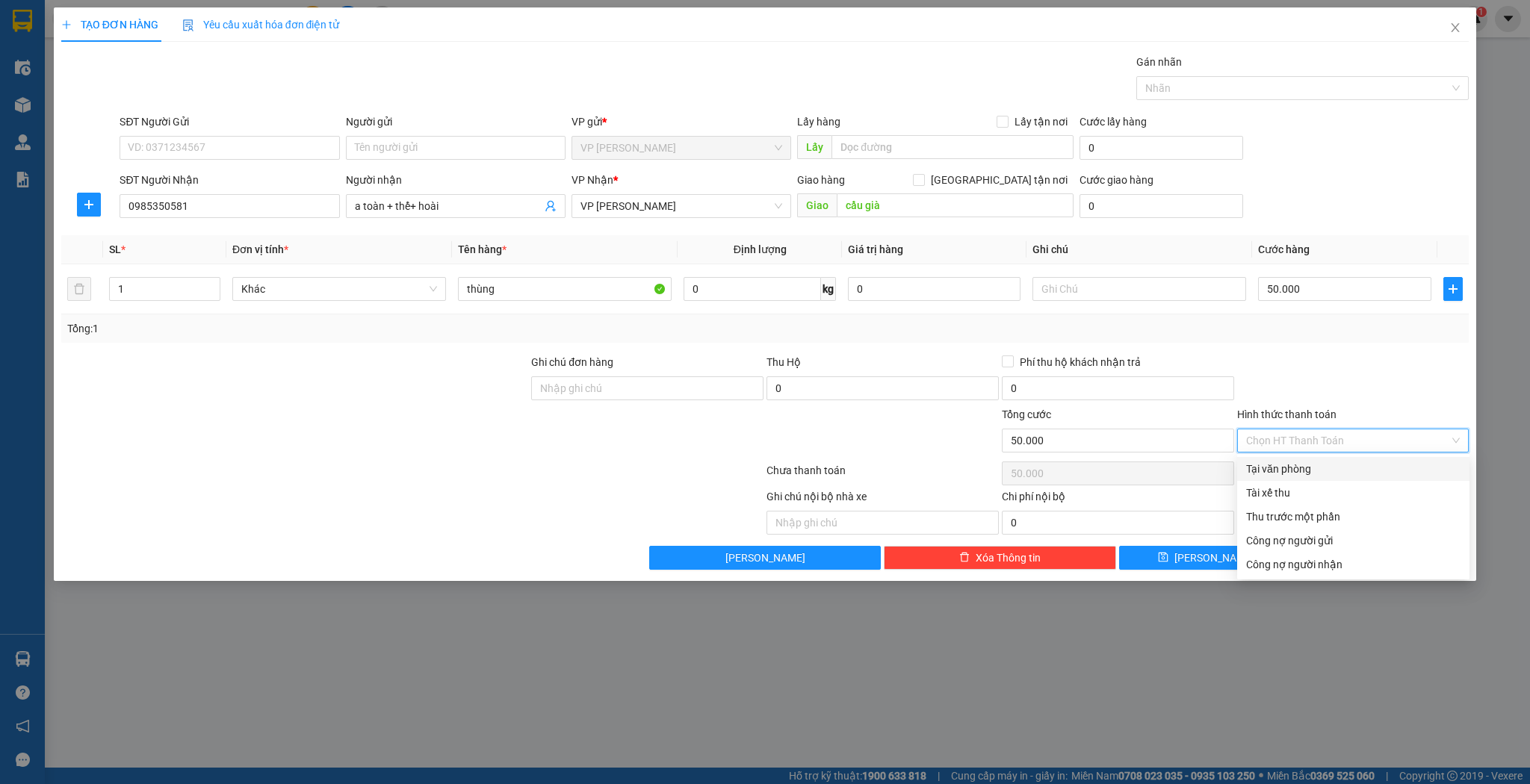
click at [1307, 435] on input "Hình thức thanh toán" at bounding box center [1348, 441] width 204 height 22
click at [1292, 467] on div "Tại văn phòng" at bounding box center [1354, 469] width 214 height 17
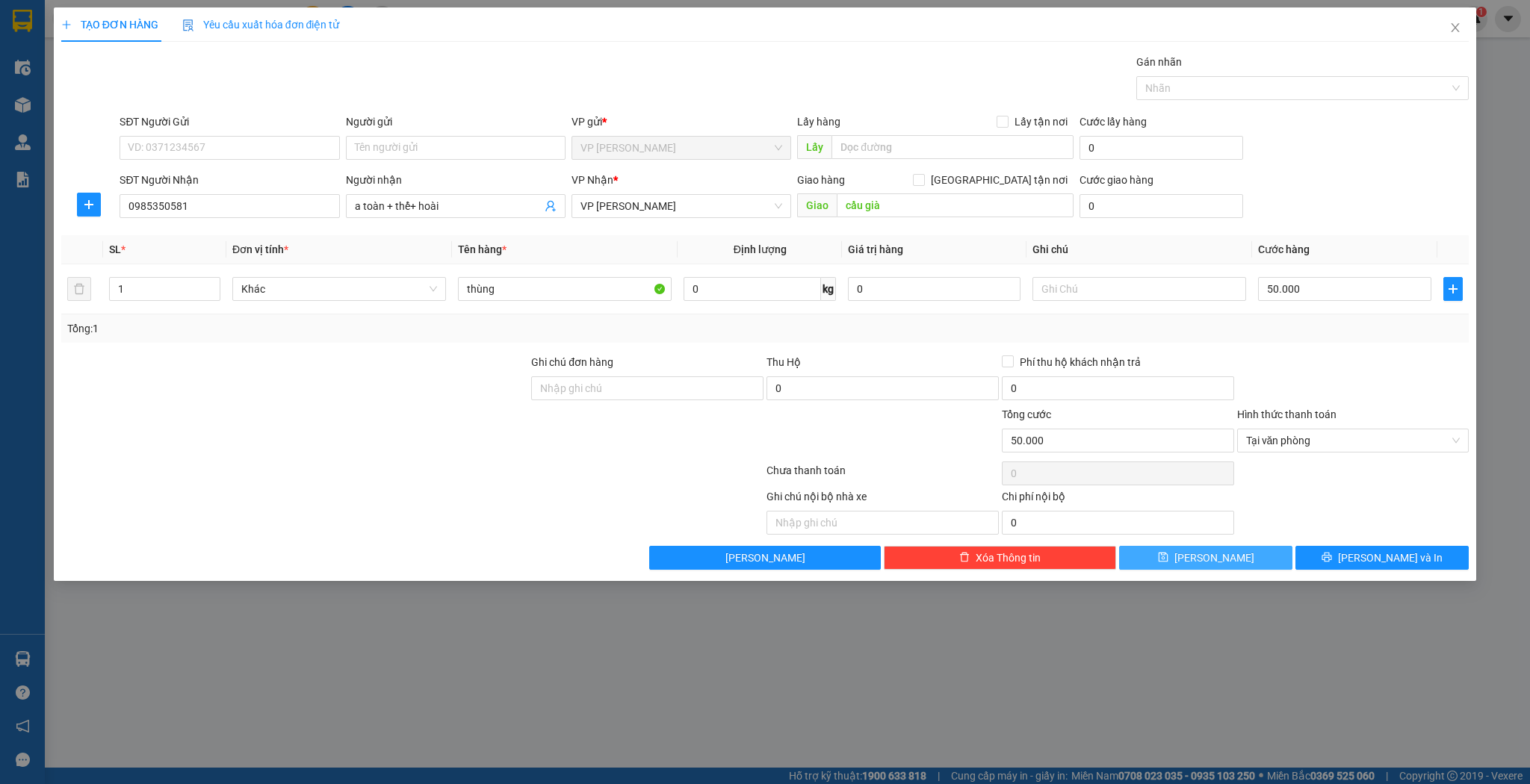
click at [1202, 557] on button "[PERSON_NAME]" at bounding box center [1206, 558] width 173 height 24
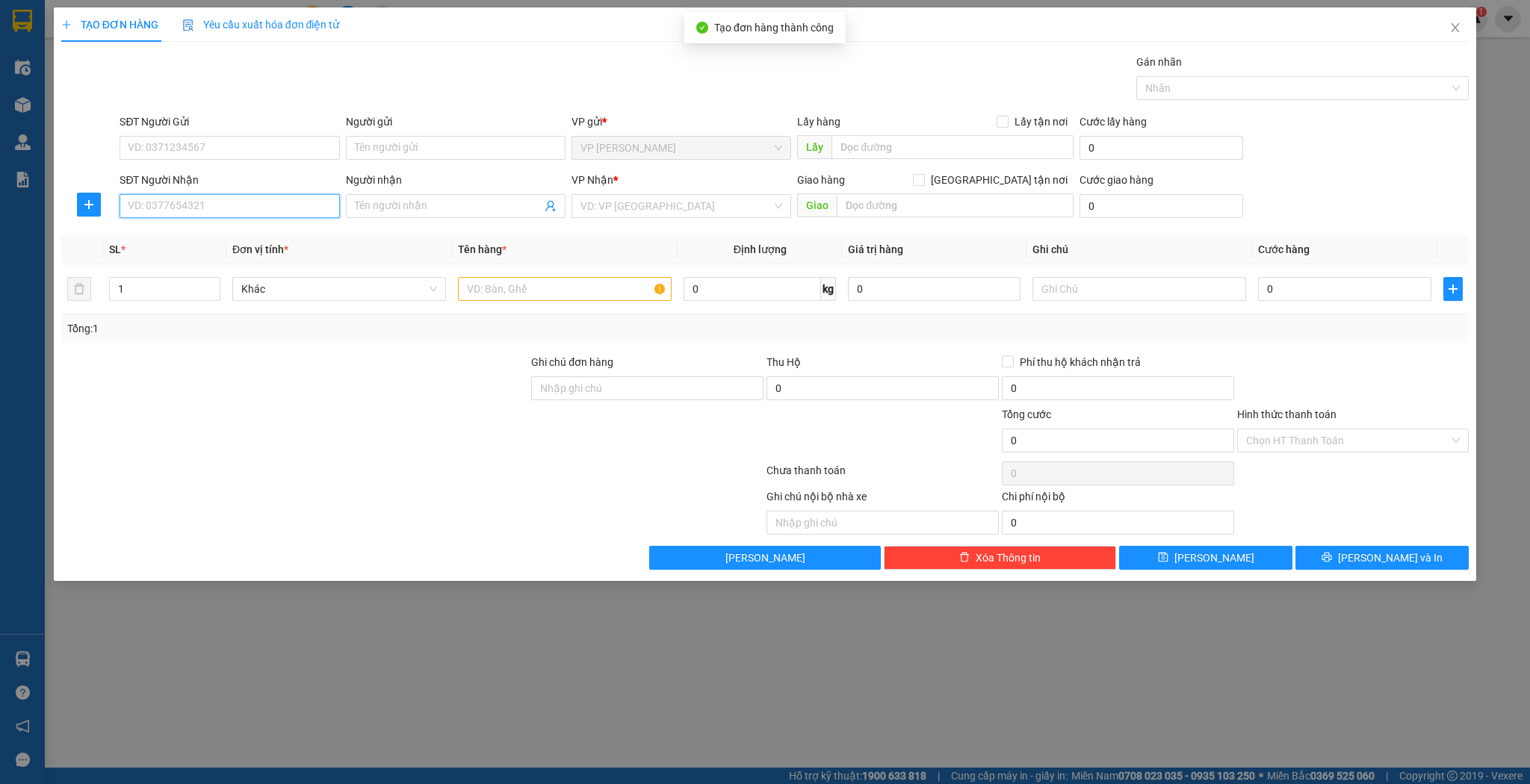
click at [198, 209] on input "SĐT Người Nhận" at bounding box center [229, 206] width 220 height 24
click at [202, 230] on div "0947015100 - c hằng mèo" at bounding box center [229, 236] width 201 height 17
click at [471, 292] on input "text" at bounding box center [564, 289] width 214 height 24
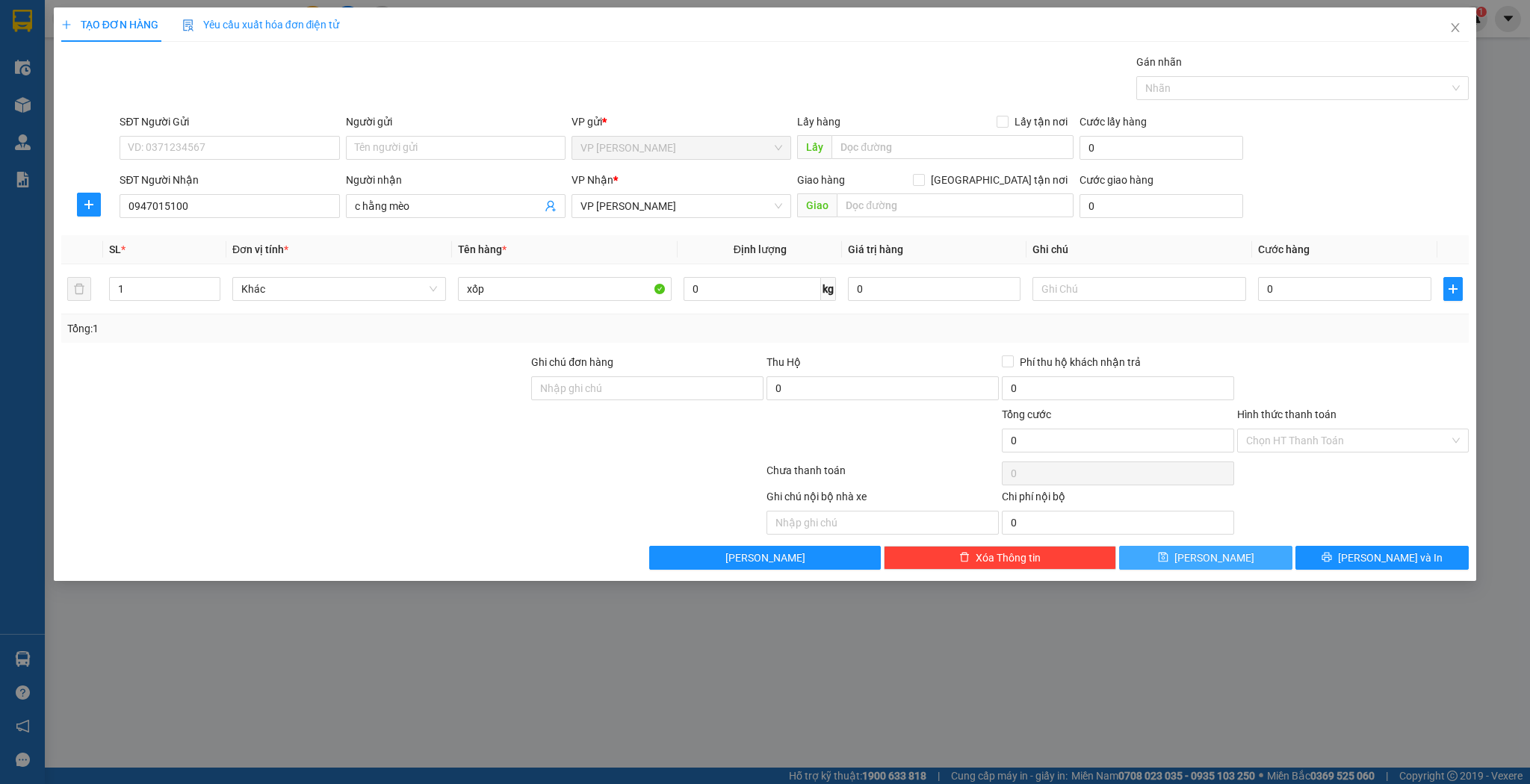
click at [1168, 556] on button "[PERSON_NAME]" at bounding box center [1206, 558] width 173 height 24
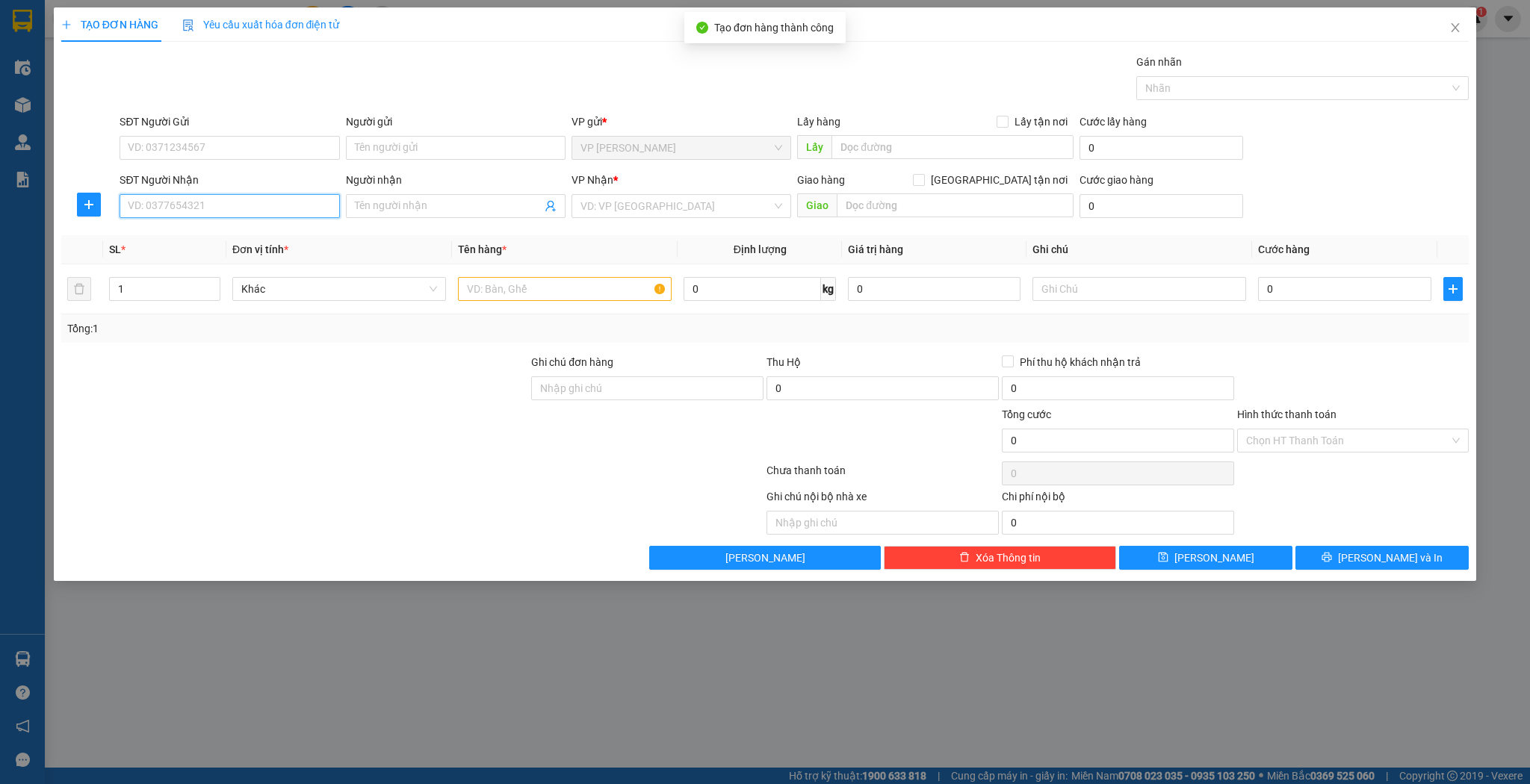
click at [194, 208] on input "SĐT Người Nhận" at bounding box center [229, 206] width 220 height 24
click at [198, 237] on div "0835158456 - c trúc" at bounding box center [229, 236] width 201 height 17
click at [206, 284] on span "Increase Value" at bounding box center [212, 284] width 17 height 13
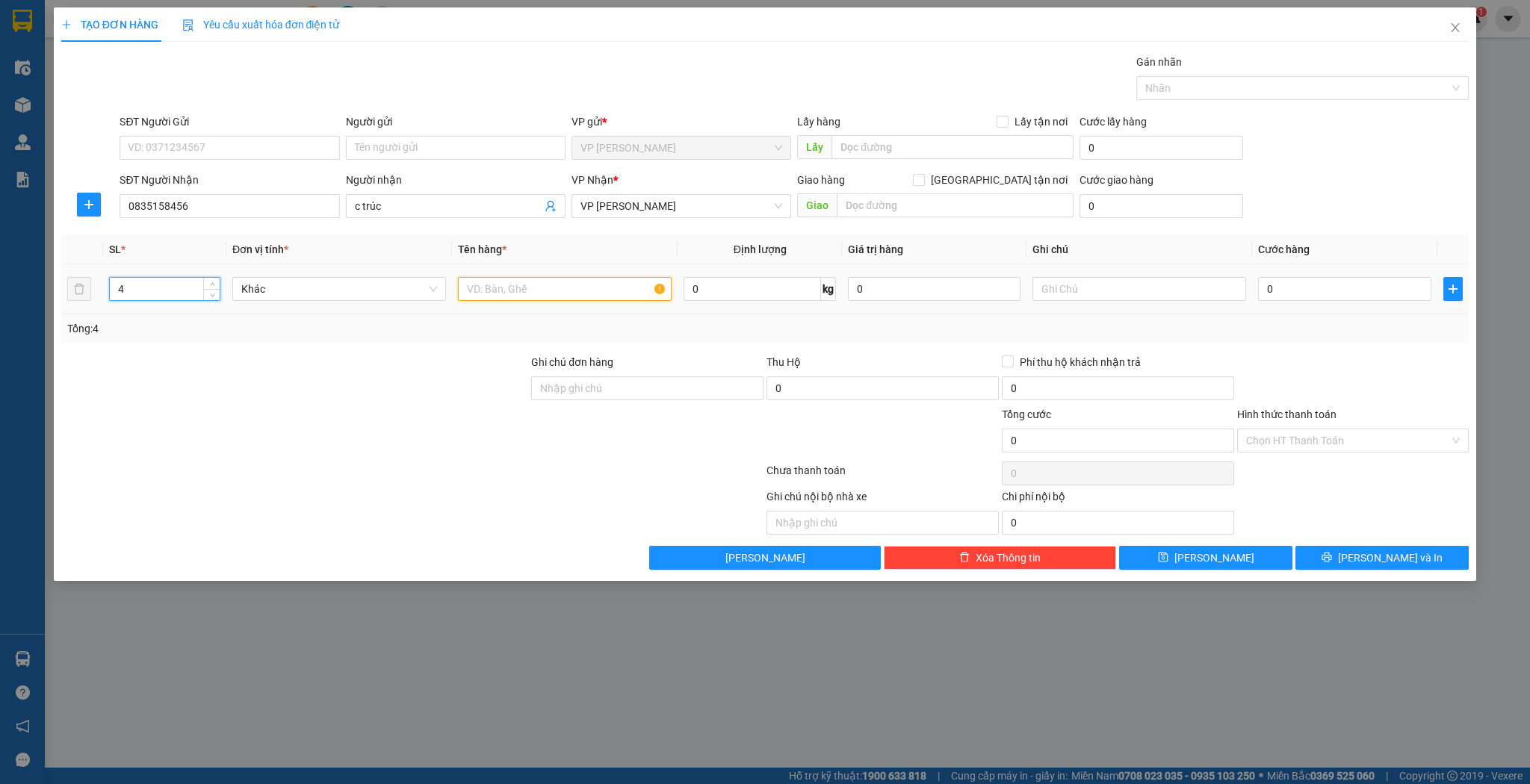
click at [507, 292] on input "text" at bounding box center [564, 289] width 214 height 24
click at [1187, 553] on button "[PERSON_NAME]" at bounding box center [1206, 558] width 173 height 24
click at [240, 211] on input "SĐT Người Nhận" at bounding box center [229, 206] width 220 height 24
click at [227, 238] on div "0976050901 - chị định" at bounding box center [229, 236] width 201 height 17
click at [484, 291] on input "text" at bounding box center [564, 289] width 214 height 24
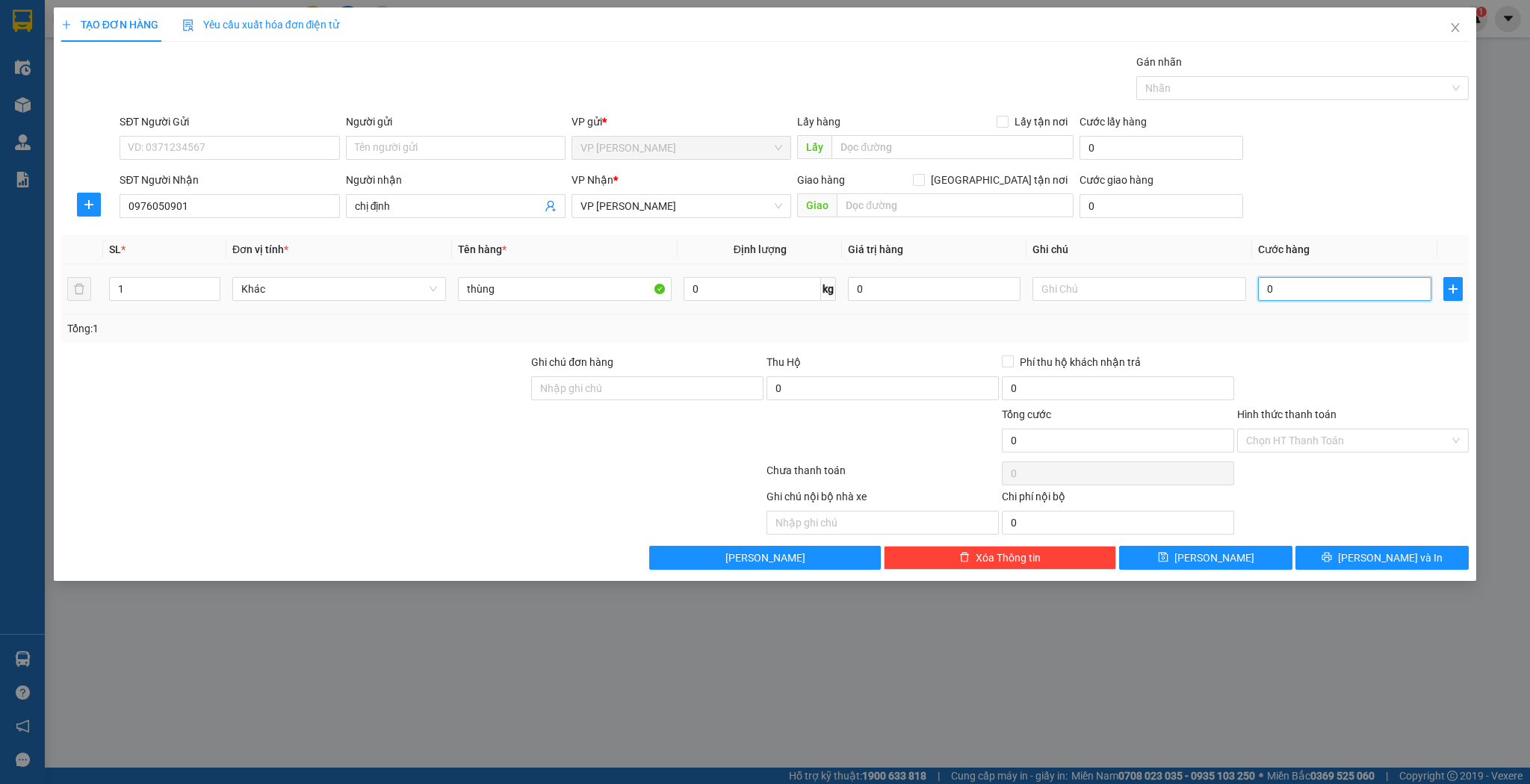
click at [1275, 283] on input "0" at bounding box center [1344, 289] width 172 height 24
click at [1198, 549] on button "[PERSON_NAME]" at bounding box center [1206, 558] width 173 height 24
click at [1461, 28] on span "Close" at bounding box center [1455, 28] width 42 height 42
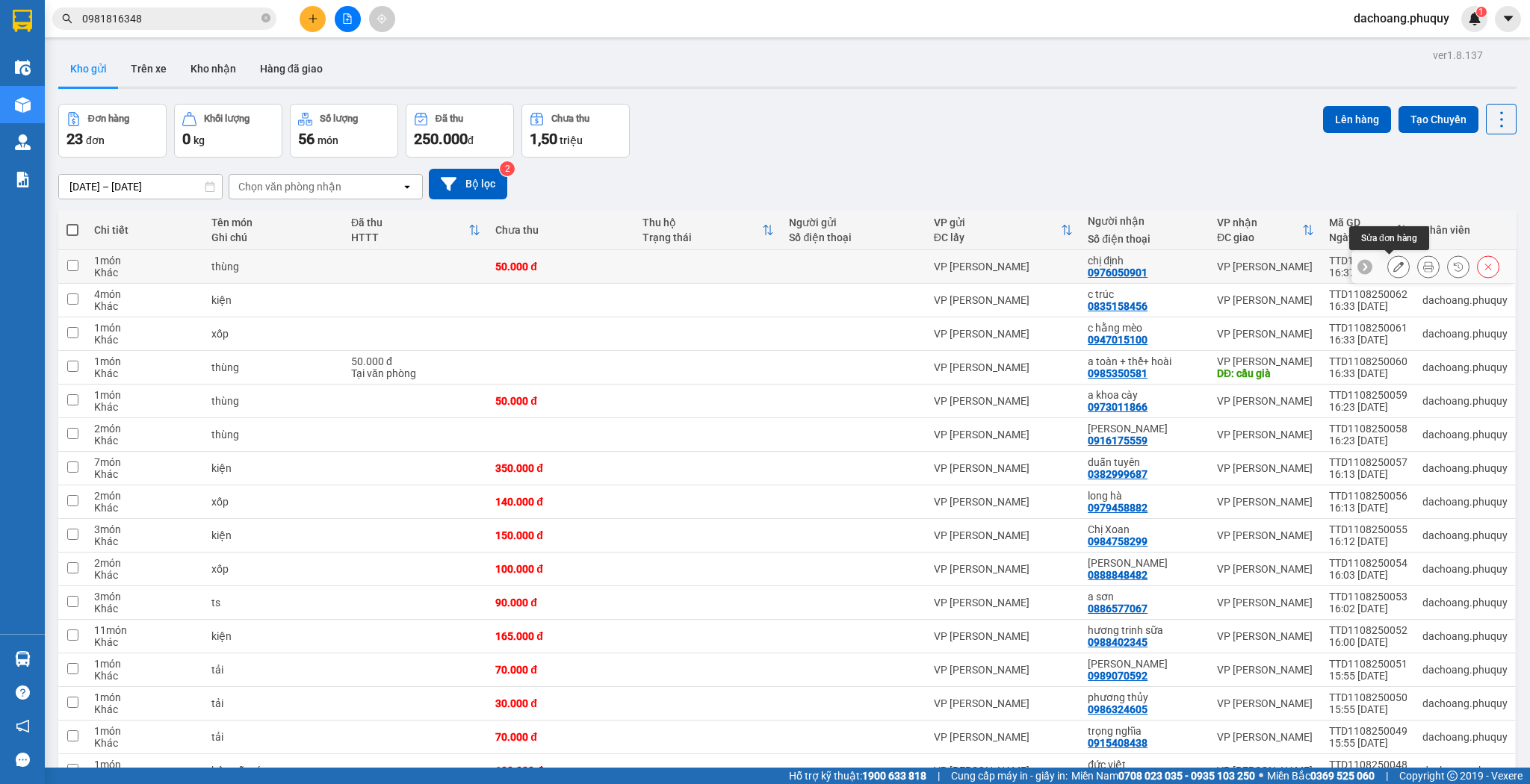
click at [1394, 268] on icon at bounding box center [1399, 266] width 10 height 10
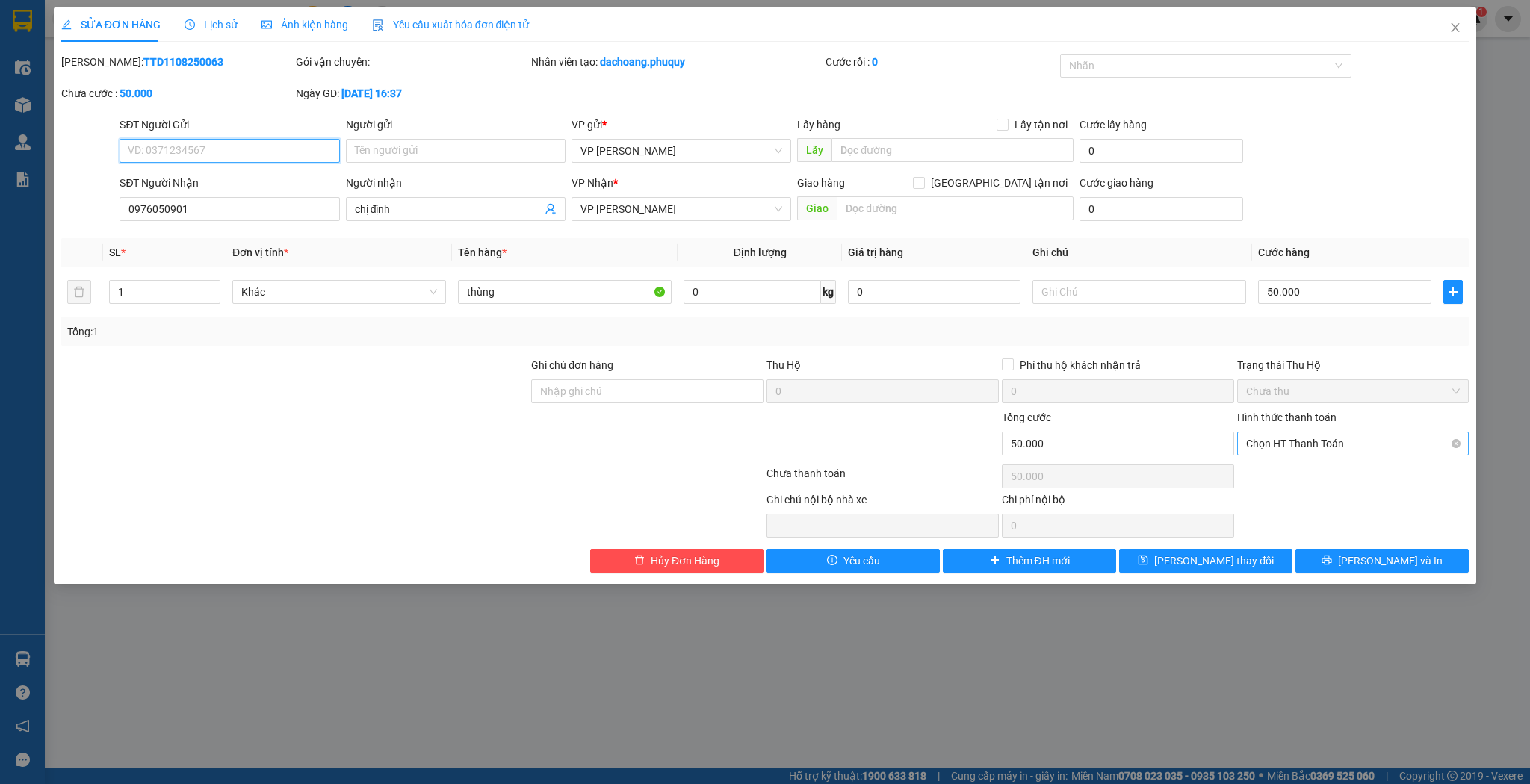
click at [1285, 445] on span "Chọn HT Thanh Toán" at bounding box center [1354, 444] width 214 height 22
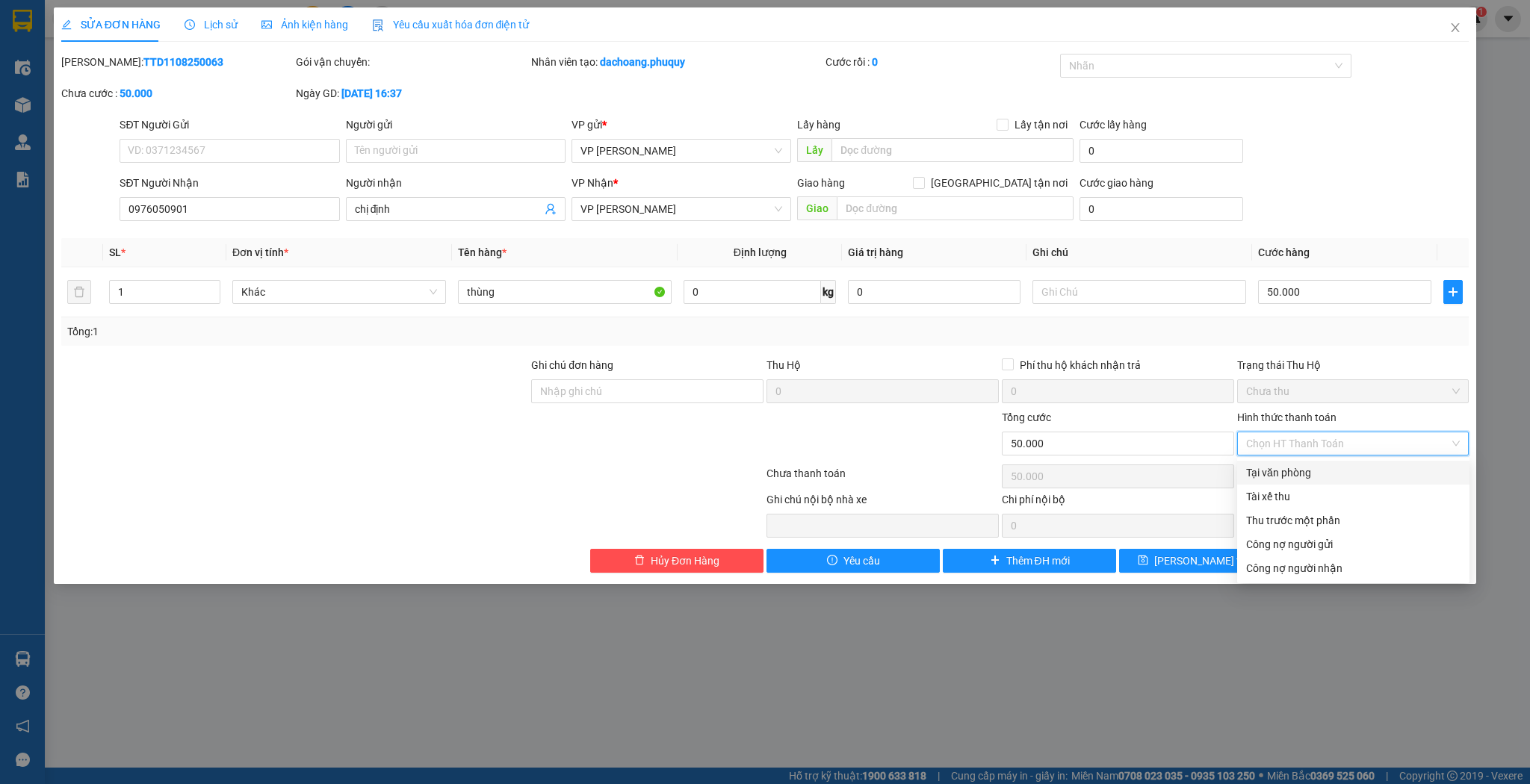
click at [1281, 475] on div "Tại văn phòng" at bounding box center [1354, 473] width 214 height 17
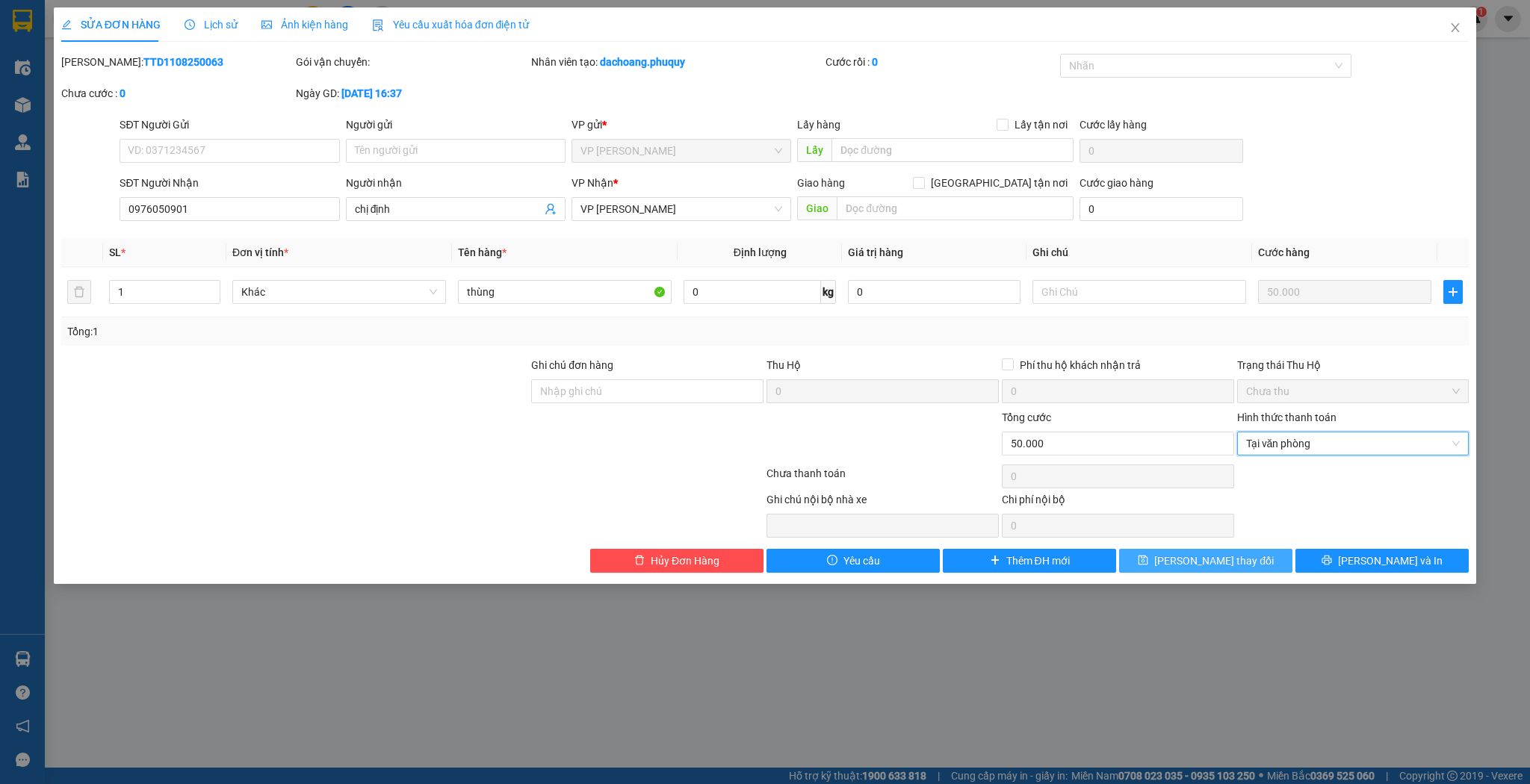
click at [1217, 554] on span "[PERSON_NAME] thay đổi" at bounding box center [1214, 561] width 119 height 17
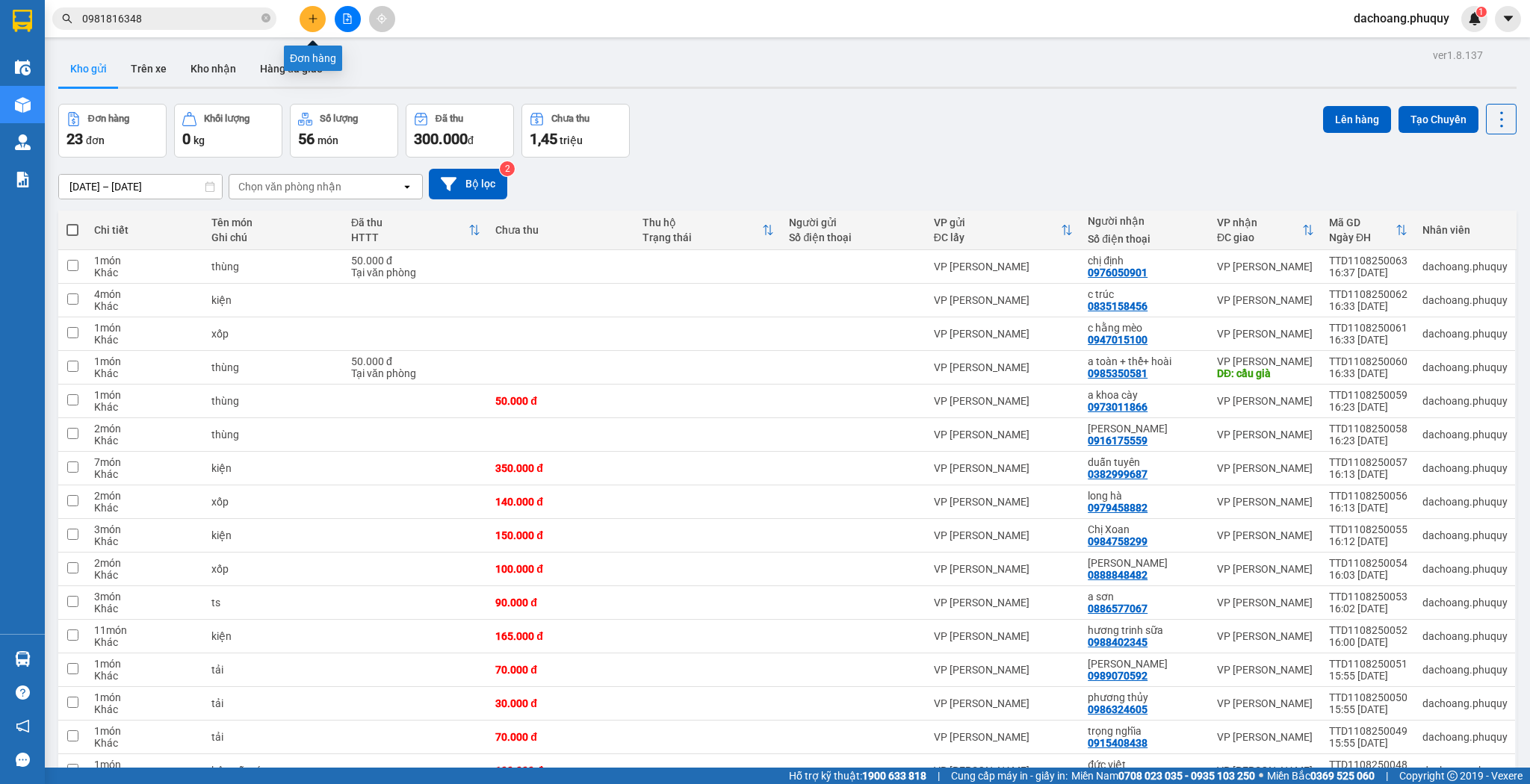
click at [314, 29] on button at bounding box center [312, 19] width 26 height 26
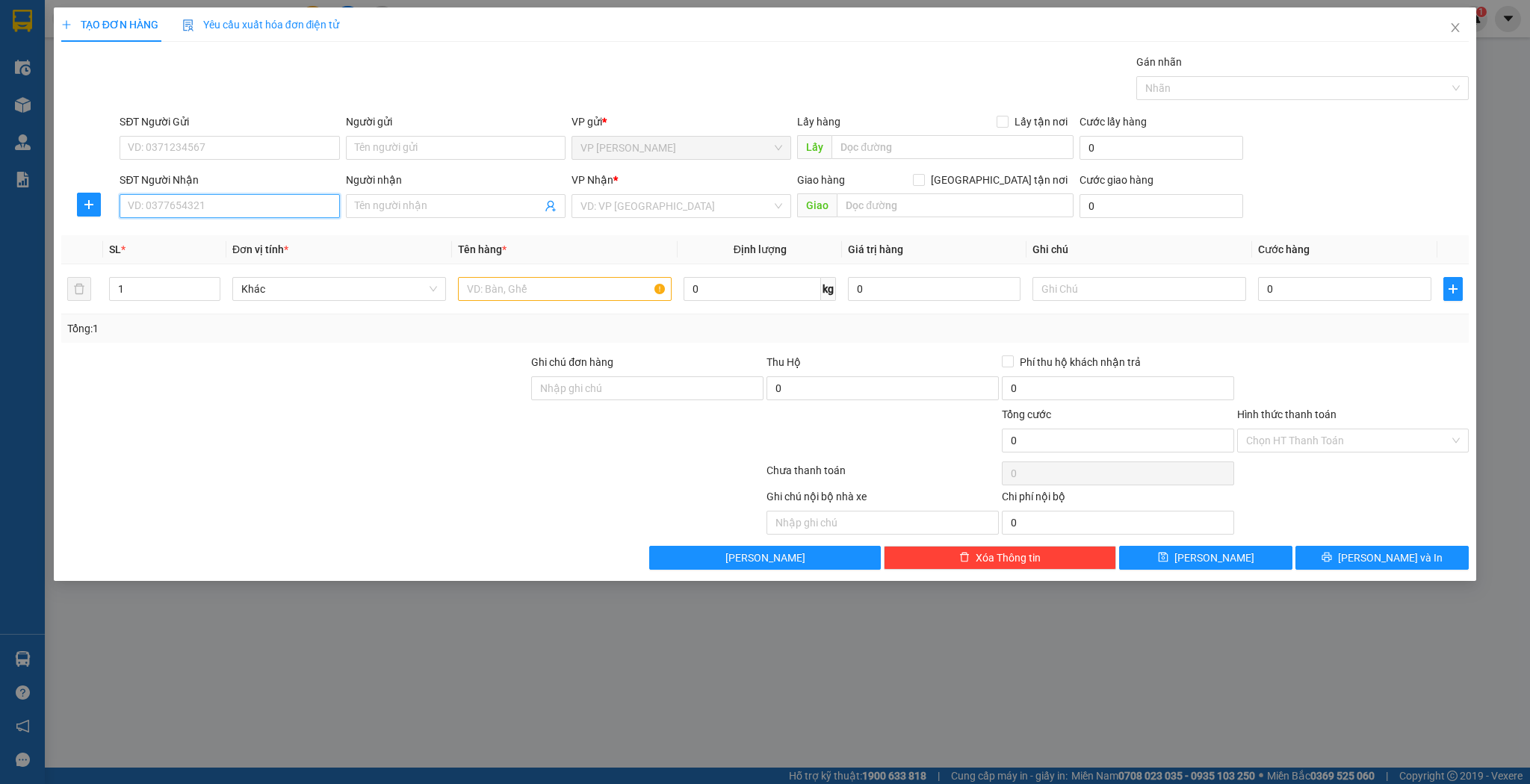
click at [230, 209] on input "SĐT Người Nhận" at bounding box center [229, 206] width 220 height 24
click at [123, 205] on input "7007" at bounding box center [229, 206] width 220 height 24
click at [216, 236] on div "0976507007 - anh sang" at bounding box center [229, 236] width 201 height 17
click at [479, 291] on input "text" at bounding box center [564, 289] width 214 height 24
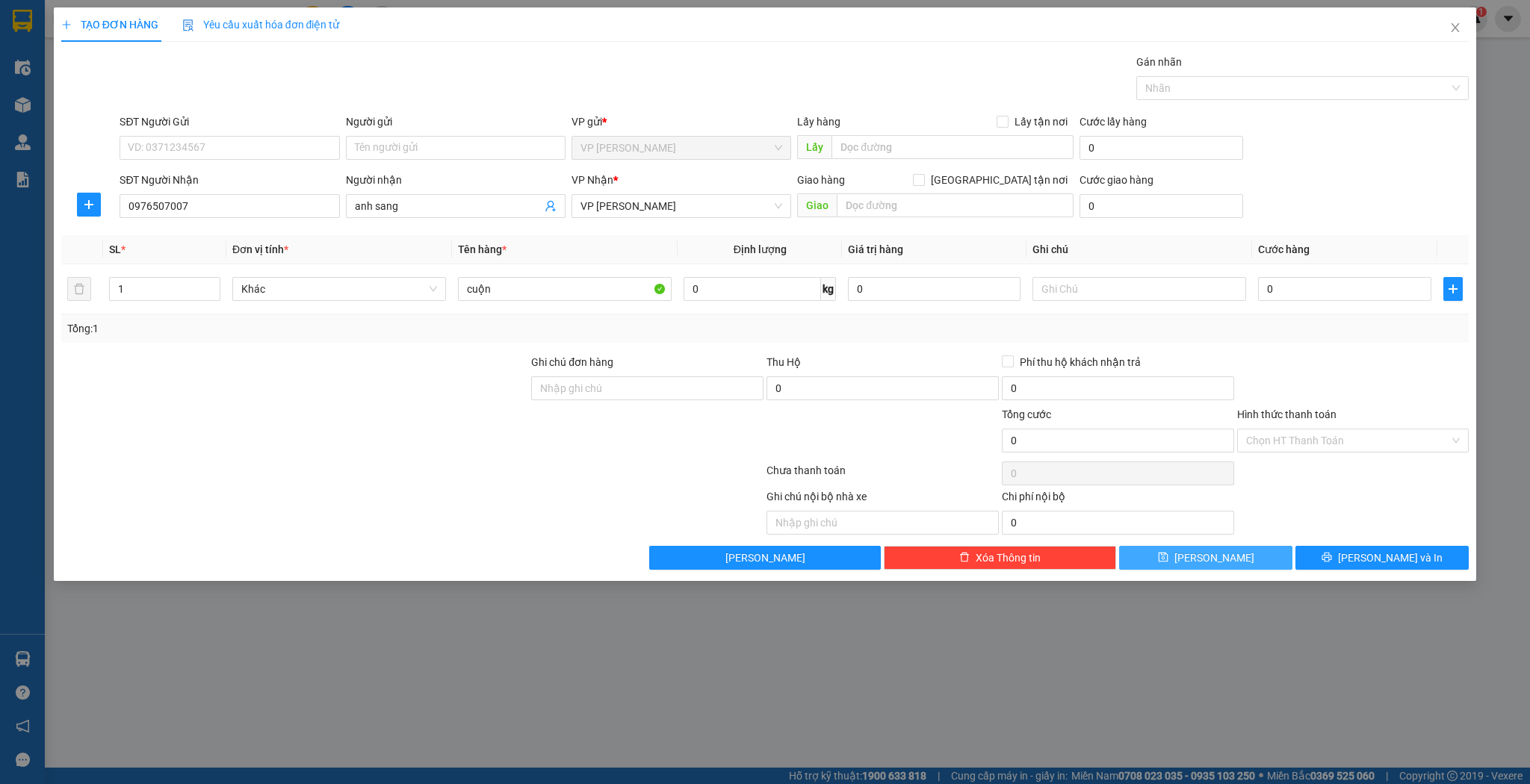
click at [1168, 558] on button "[PERSON_NAME]" at bounding box center [1206, 558] width 173 height 24
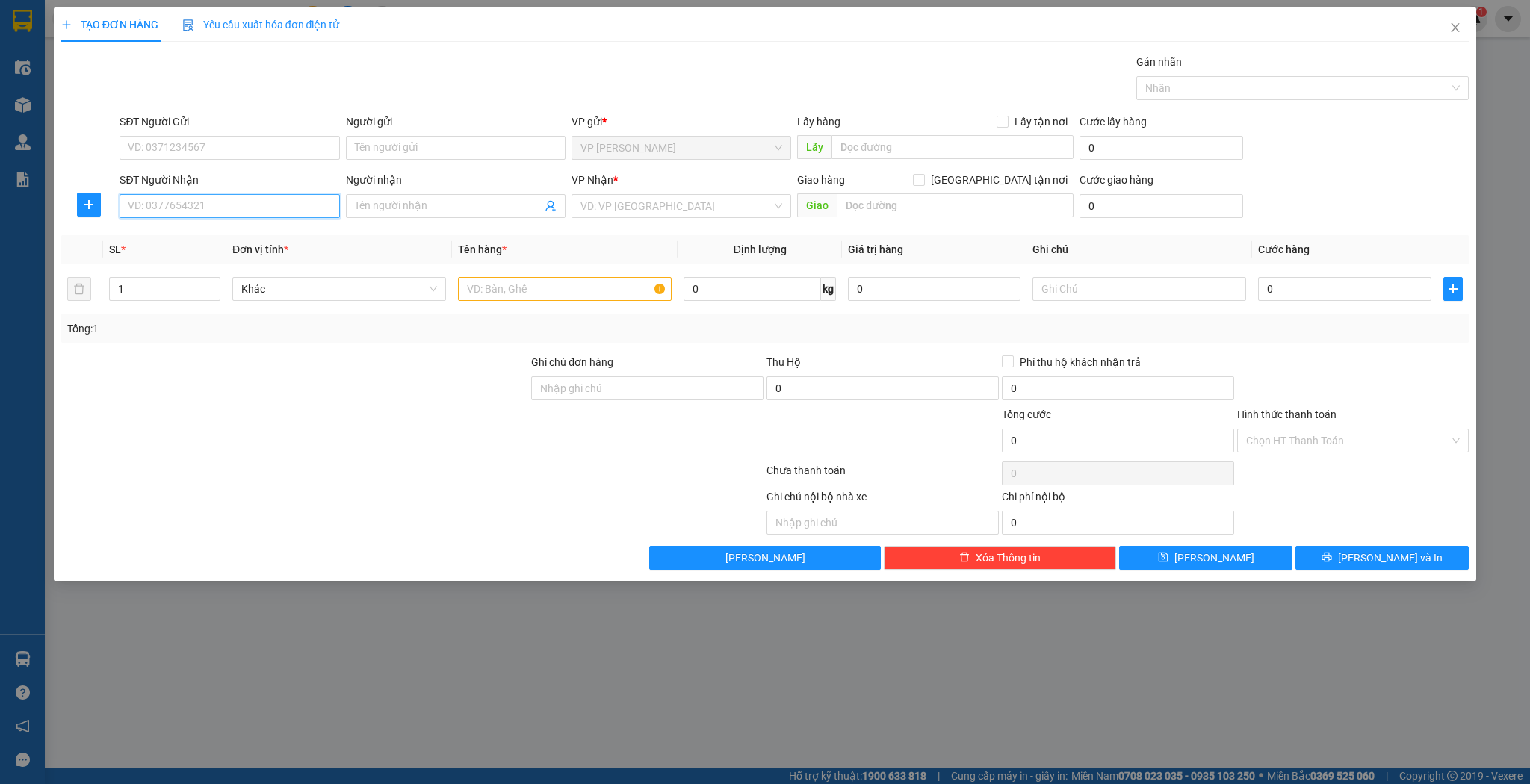
click at [206, 207] on input "SĐT Người Nhận" at bounding box center [229, 206] width 220 height 24
click at [189, 233] on div "0984616000 - hằng thông" at bounding box center [229, 236] width 201 height 17
click at [487, 289] on input "text" at bounding box center [564, 289] width 214 height 24
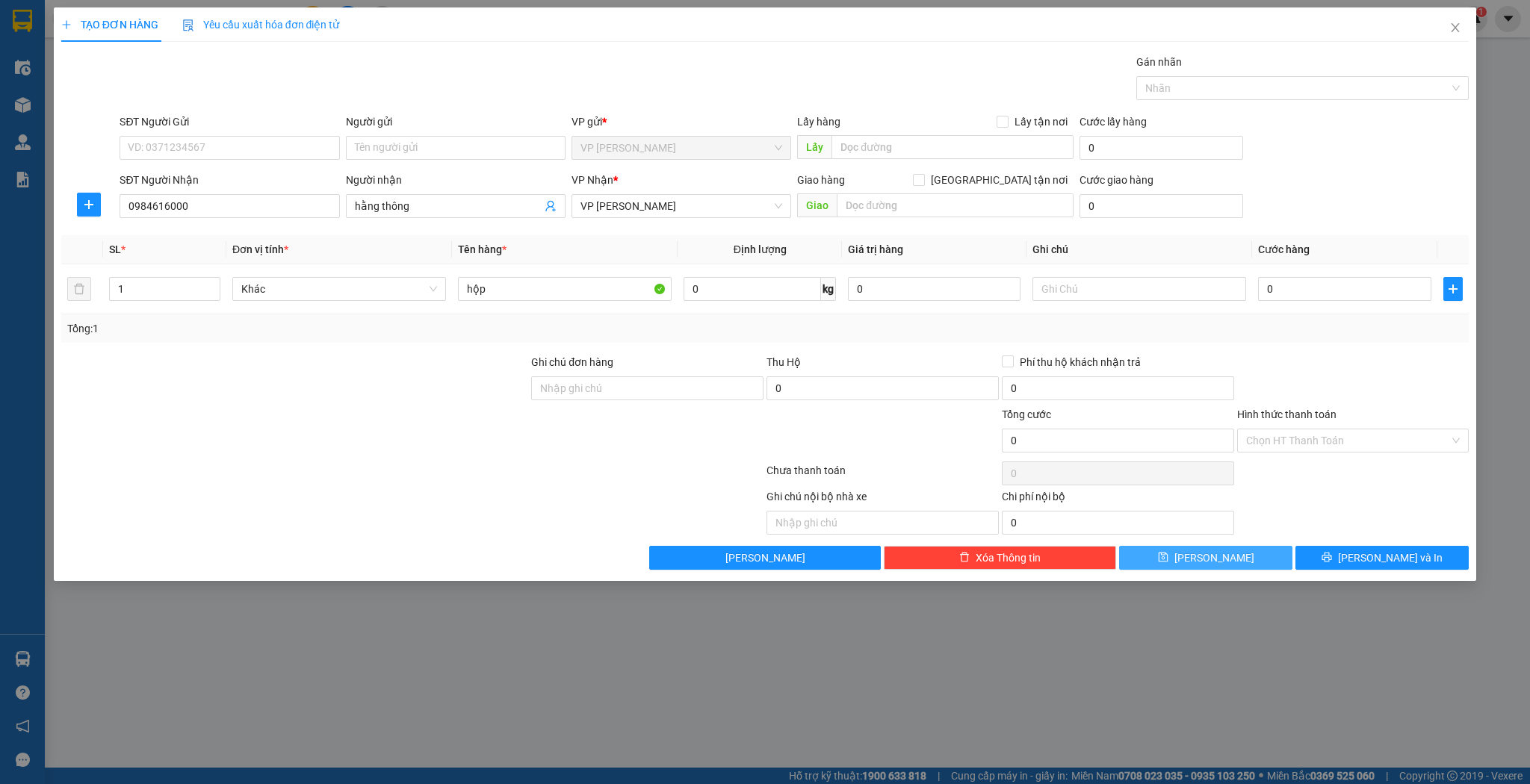
click at [1160, 555] on button "[PERSON_NAME]" at bounding box center [1206, 558] width 173 height 24
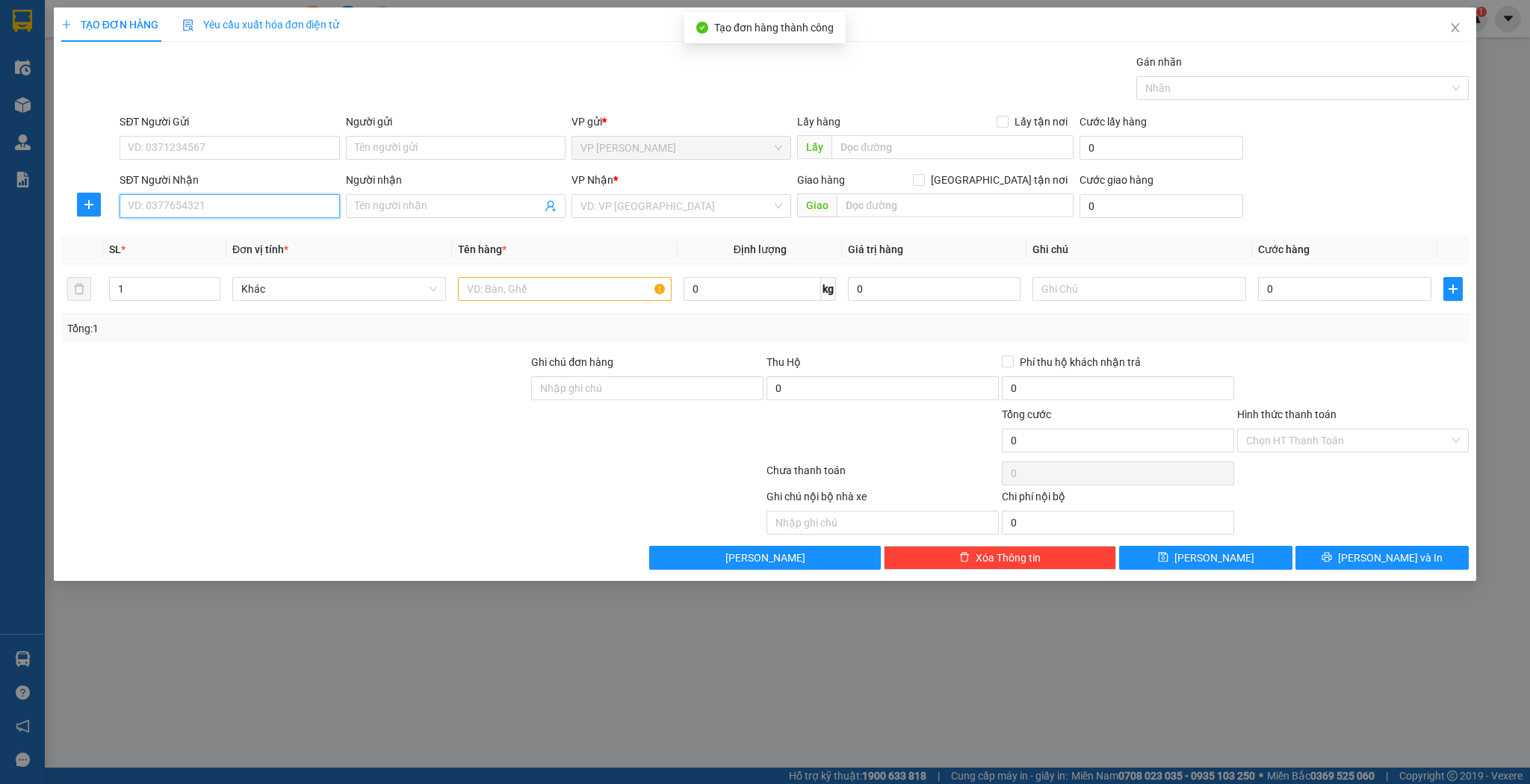
click at [204, 201] on input "SĐT Người Nhận" at bounding box center [229, 206] width 220 height 24
click at [225, 260] on div "0989353900 - sơn nguyên" at bounding box center [229, 259] width 201 height 17
click at [493, 288] on input "text" at bounding box center [564, 289] width 214 height 24
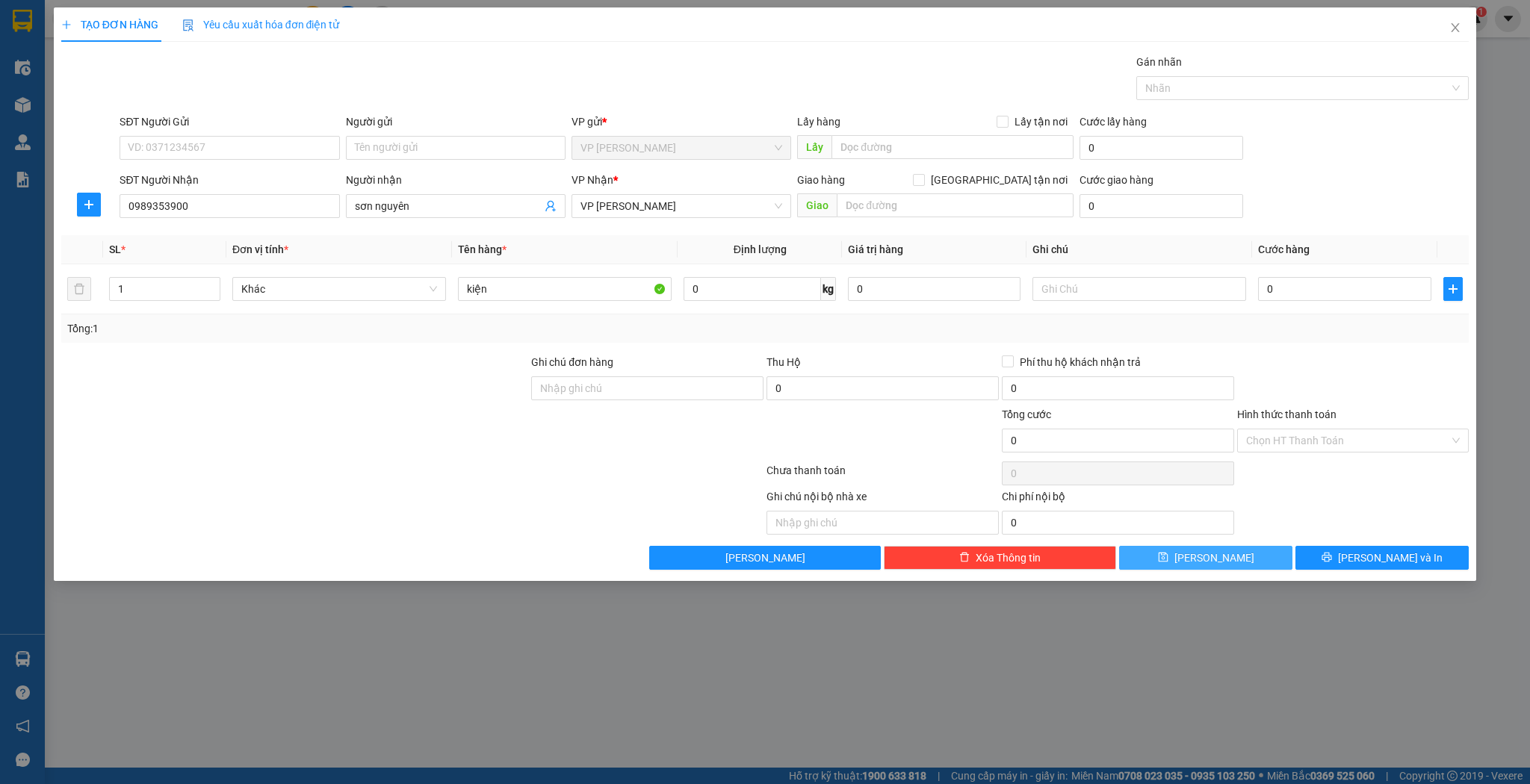
click at [1156, 558] on button "[PERSON_NAME]" at bounding box center [1206, 558] width 173 height 24
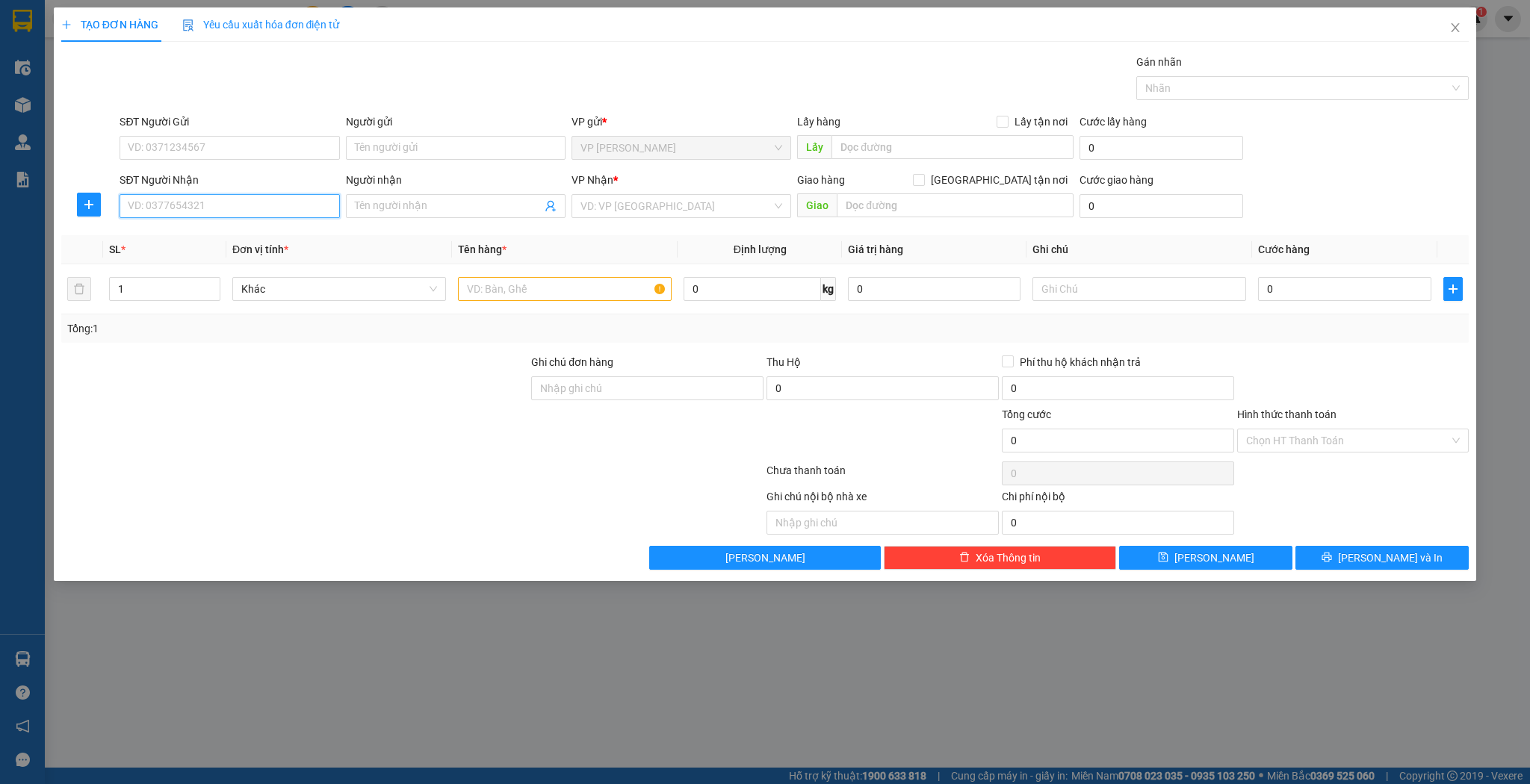
click at [221, 209] on input "SĐT Người Nhận" at bounding box center [229, 206] width 220 height 24
click at [155, 235] on div "0943602175 - ĐL Trình Hương" at bounding box center [229, 236] width 201 height 17
click at [210, 284] on icon "up" at bounding box center [213, 286] width 6 height 6
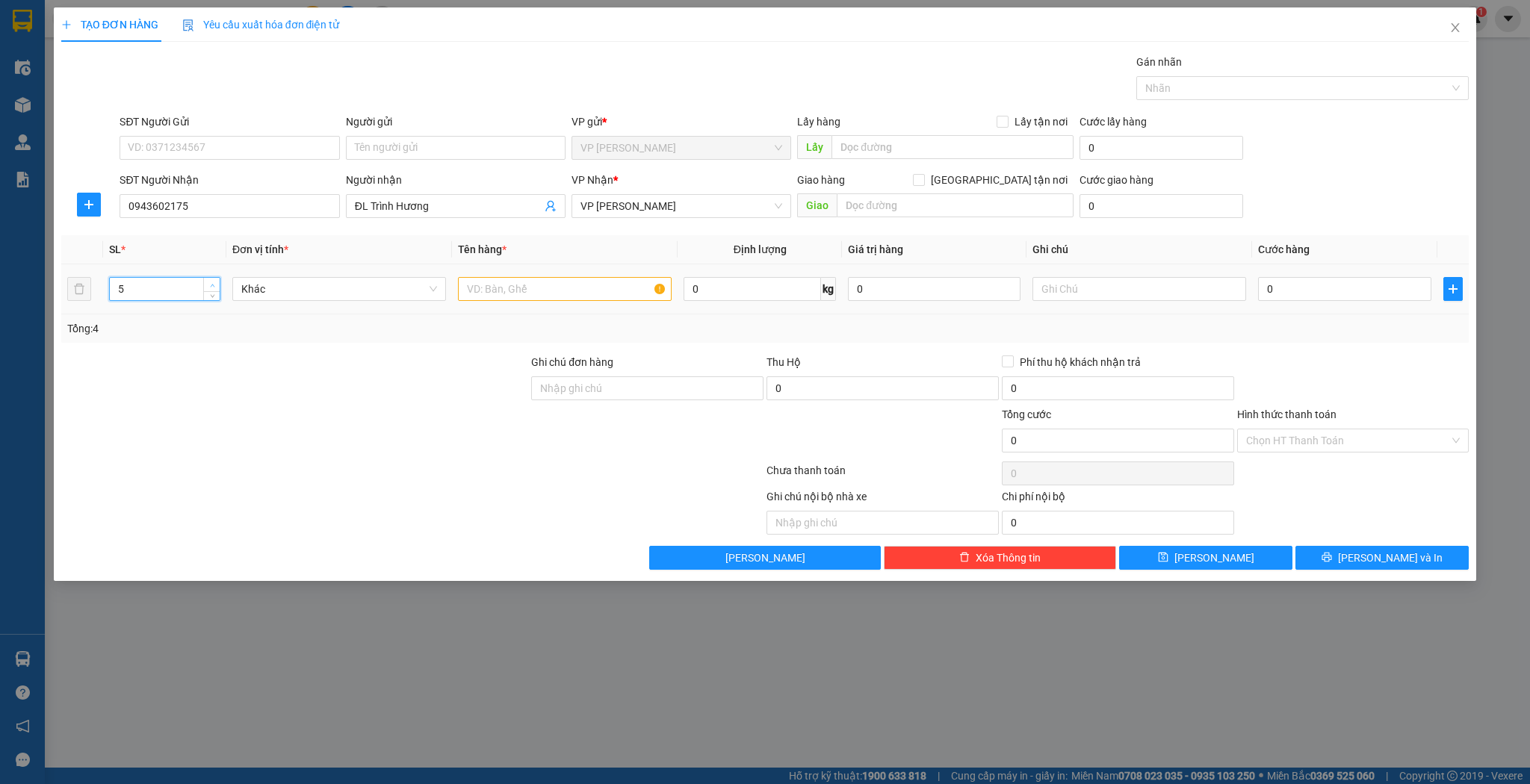
click at [210, 284] on icon "up" at bounding box center [213, 286] width 6 height 6
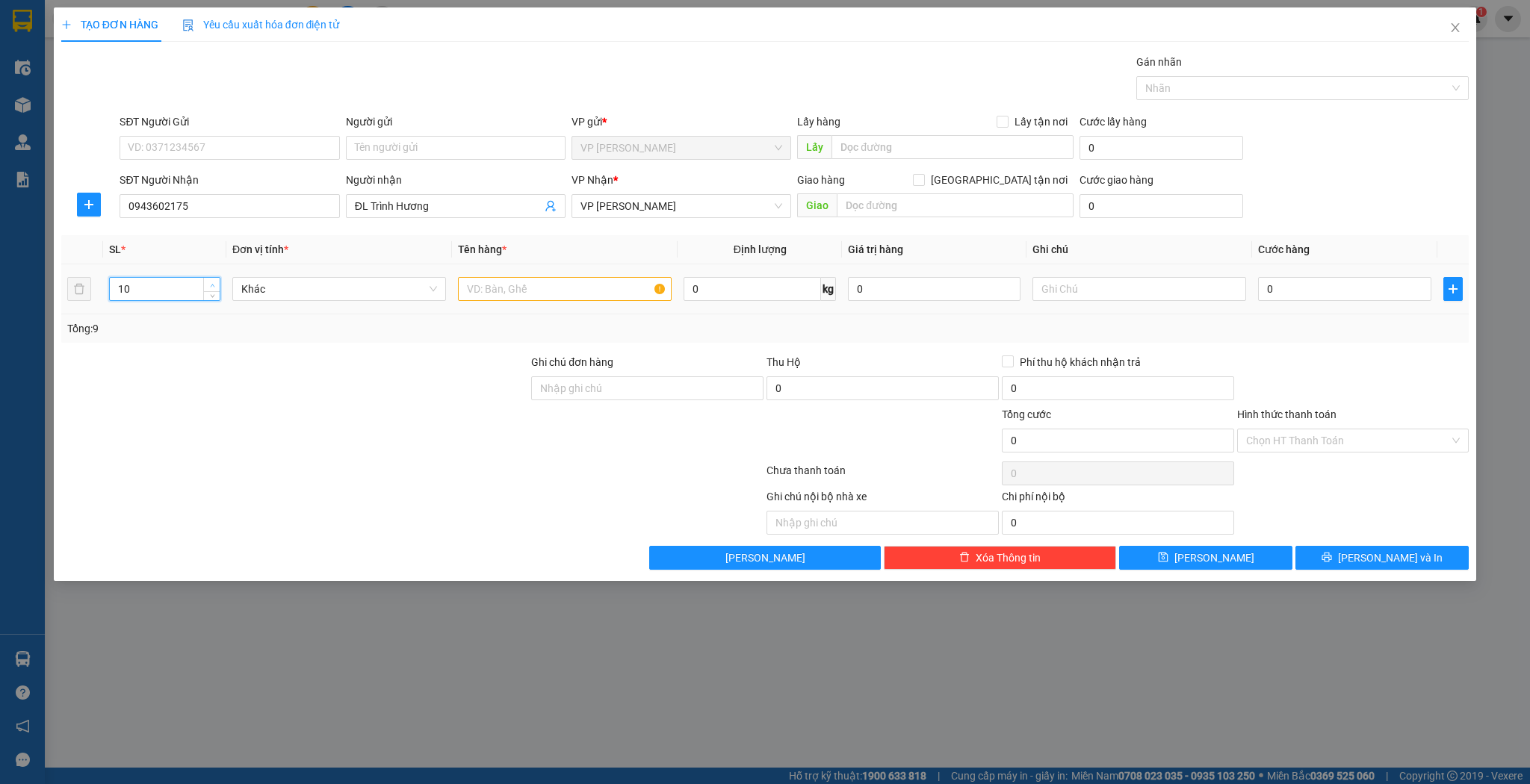
click at [210, 284] on icon "up" at bounding box center [213, 286] width 6 height 6
click at [490, 290] on input "text" at bounding box center [564, 289] width 214 height 24
click at [1228, 560] on button "[PERSON_NAME]" at bounding box center [1206, 558] width 173 height 24
click at [171, 204] on input "SĐT Người Nhận" at bounding box center [229, 206] width 220 height 24
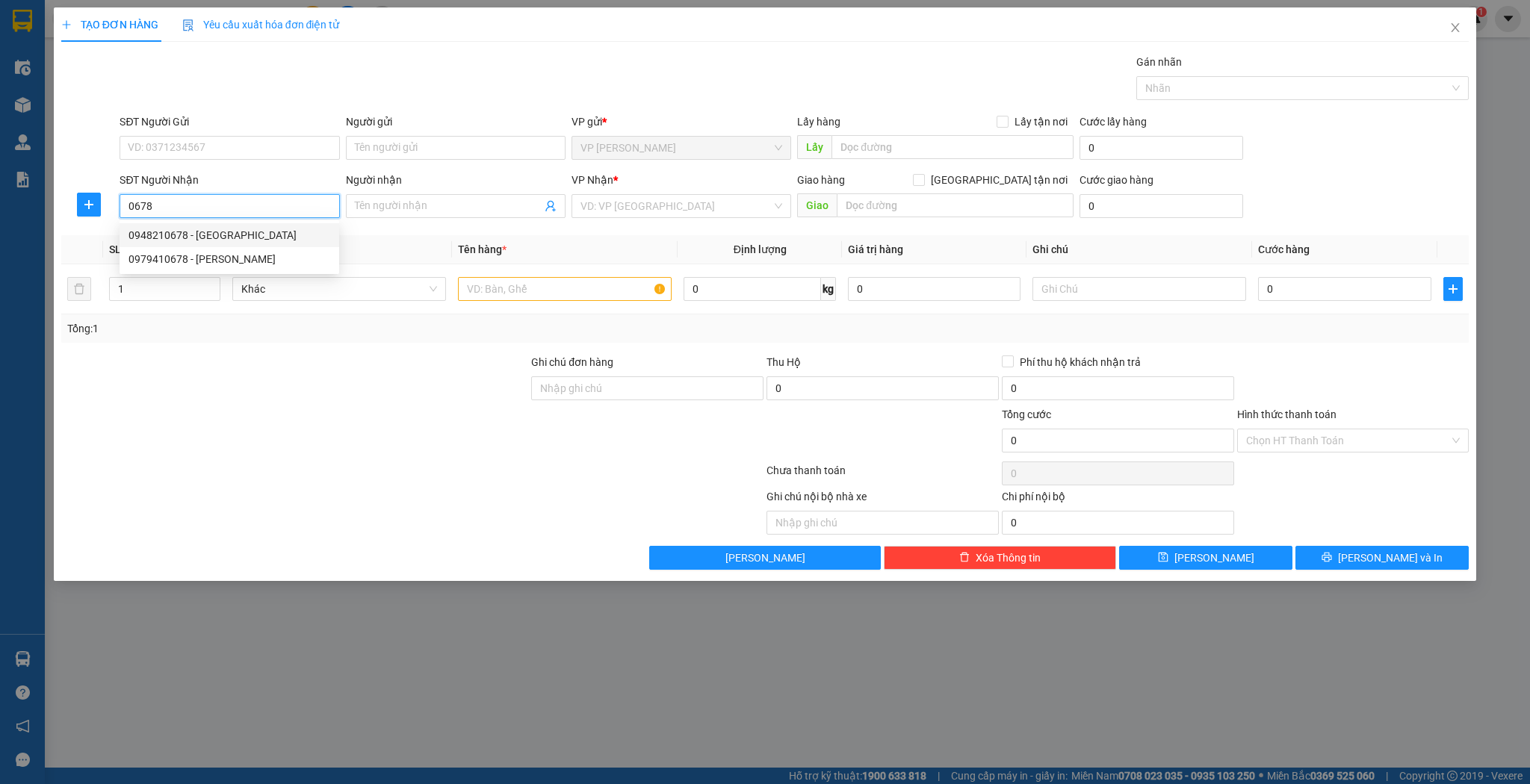
click at [126, 205] on input "0678" at bounding box center [229, 206] width 220 height 24
click at [381, 190] on div "Người nhận" at bounding box center [456, 183] width 220 height 22
click at [377, 200] on input "Người nhận" at bounding box center [448, 206] width 186 height 17
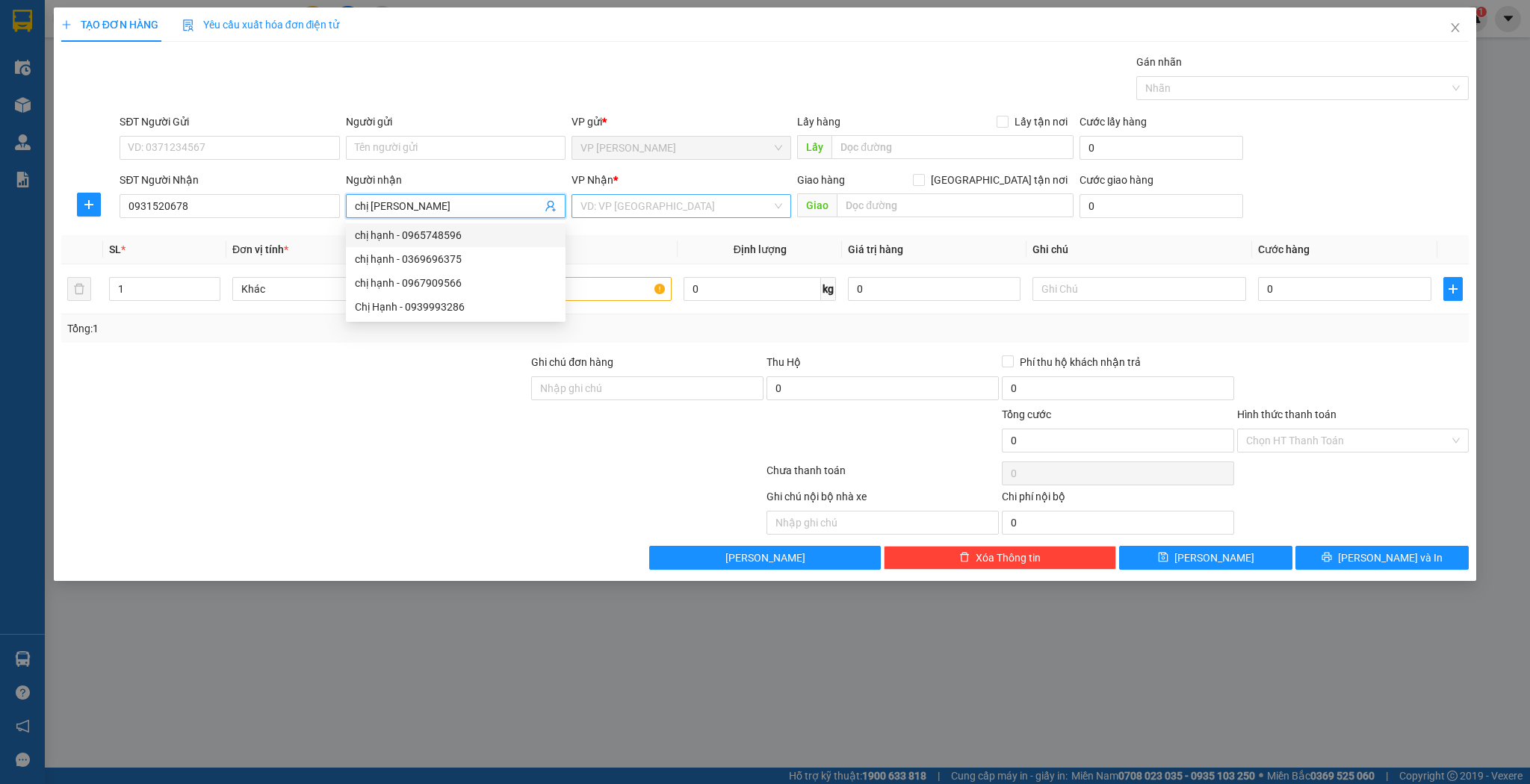
click at [749, 211] on input "search" at bounding box center [676, 206] width 191 height 22
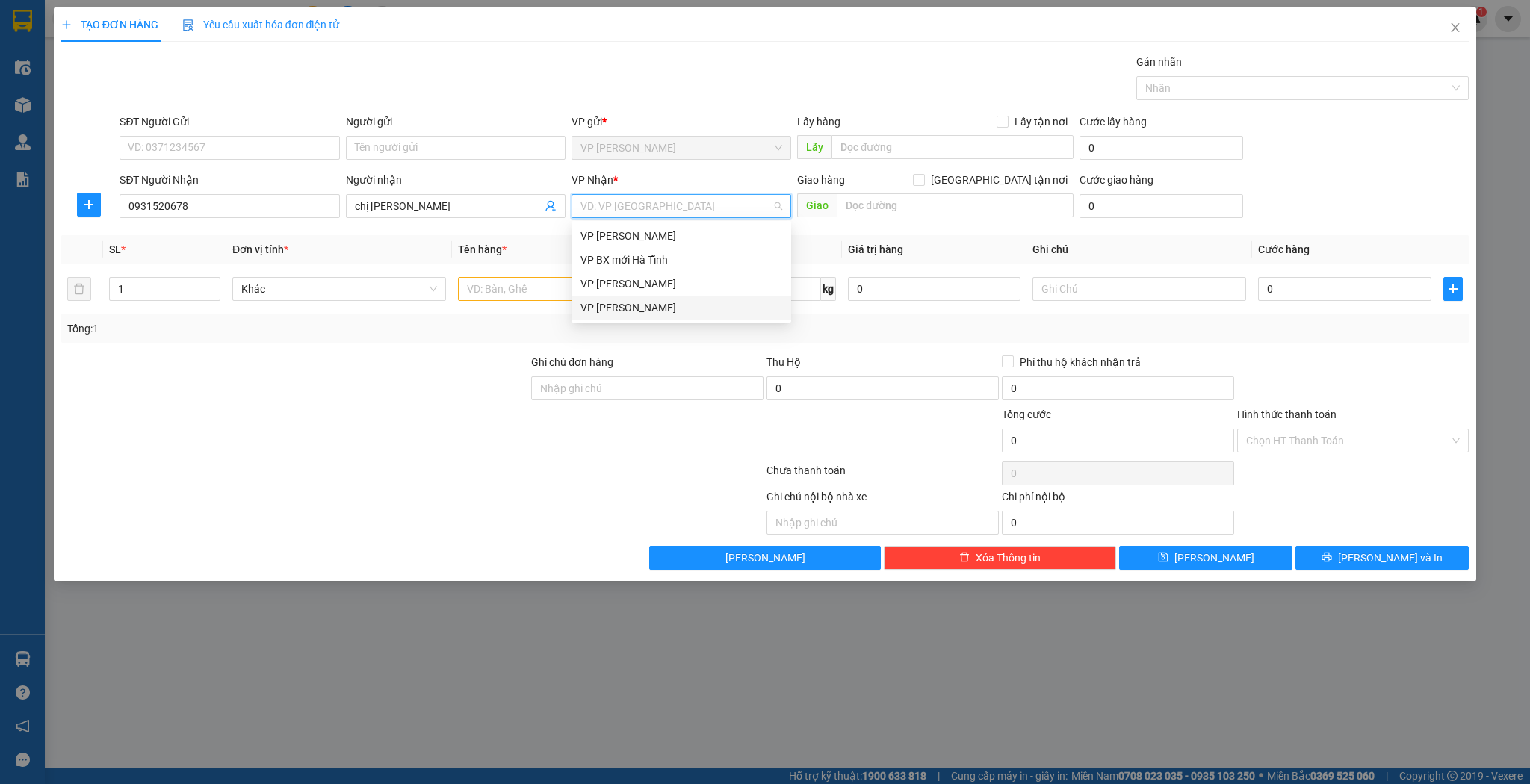
click at [700, 308] on div "VP [PERSON_NAME]" at bounding box center [682, 308] width 201 height 17
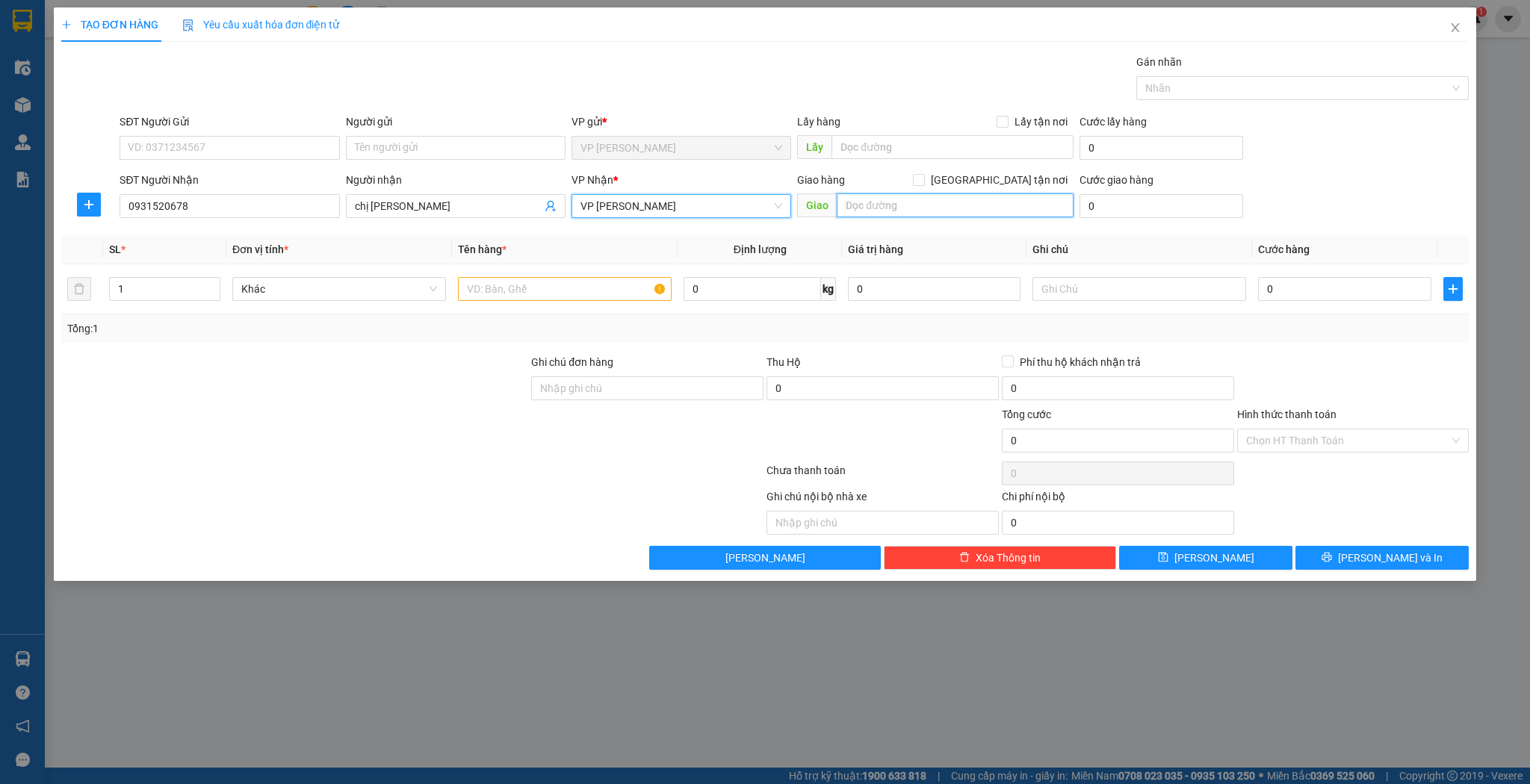
click at [891, 206] on input "text" at bounding box center [956, 206] width 237 height 24
click at [211, 284] on icon "up" at bounding box center [213, 286] width 6 height 6
click at [467, 281] on input "text" at bounding box center [564, 289] width 214 height 24
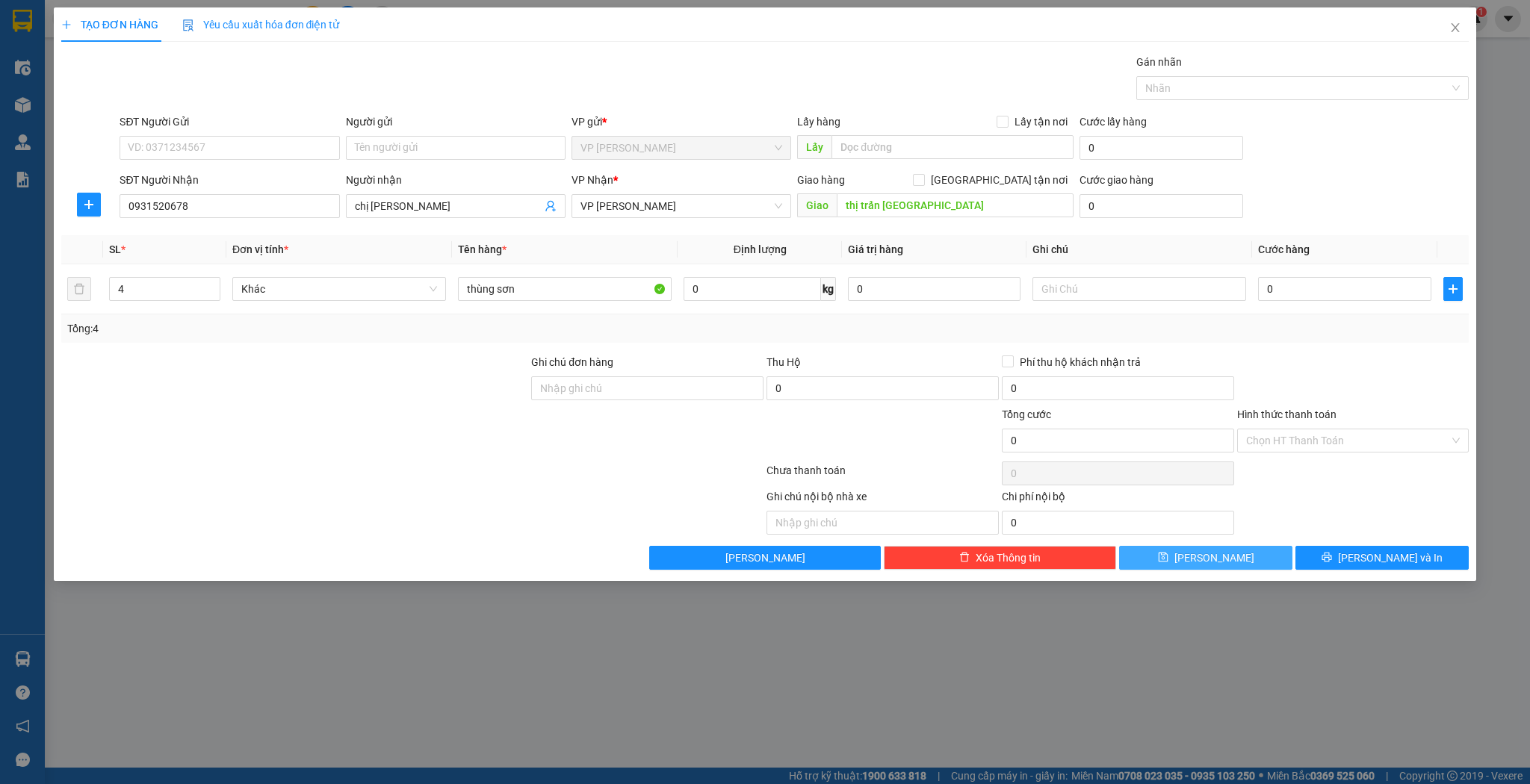
click at [1172, 552] on button "[PERSON_NAME]" at bounding box center [1206, 558] width 173 height 24
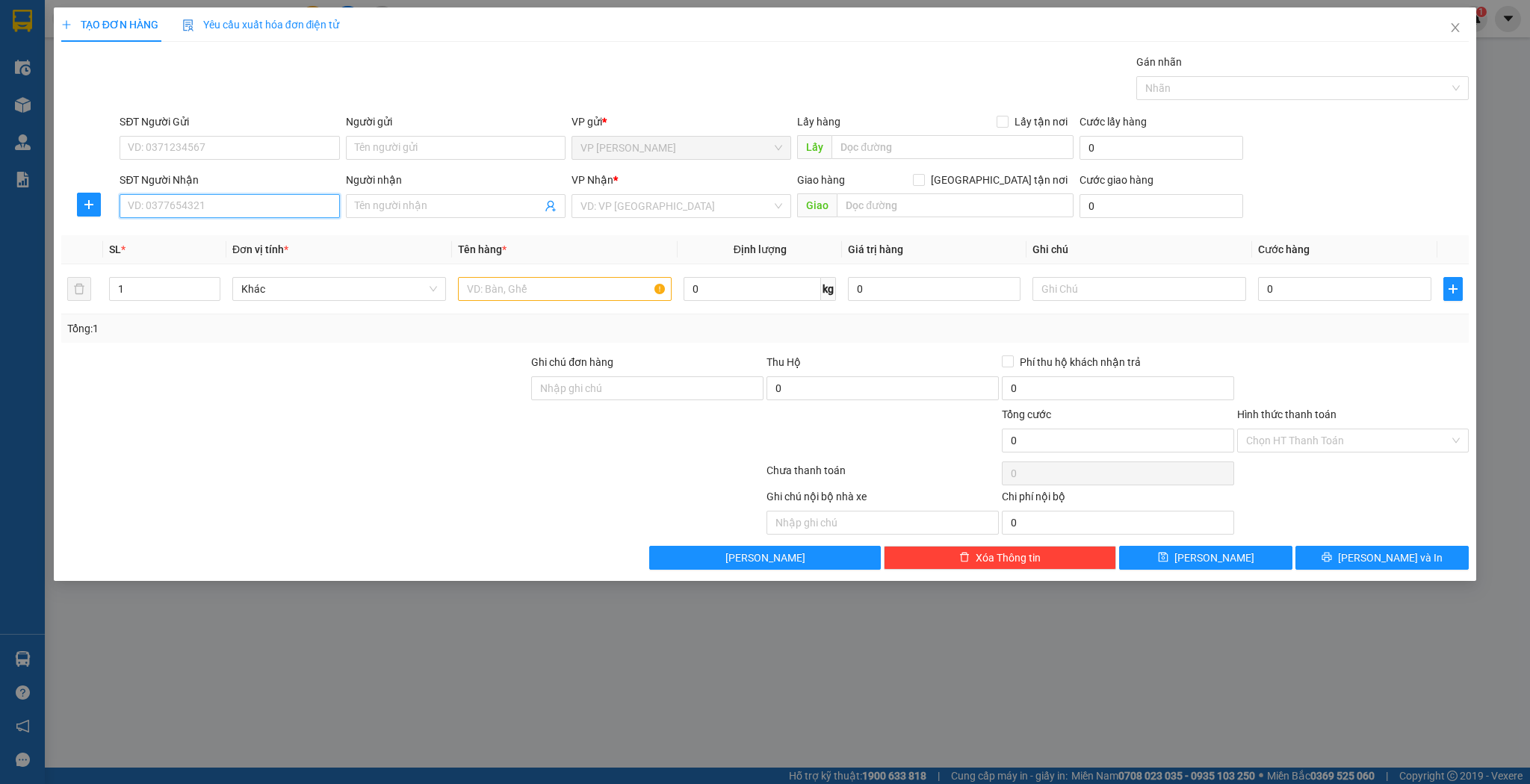
click at [184, 209] on input "SĐT Người Nhận" at bounding box center [229, 206] width 220 height 24
click at [163, 238] on div "0948952427 - 36 phan đình giót" at bounding box center [229, 236] width 201 height 17
click at [467, 288] on input "text" at bounding box center [564, 289] width 214 height 24
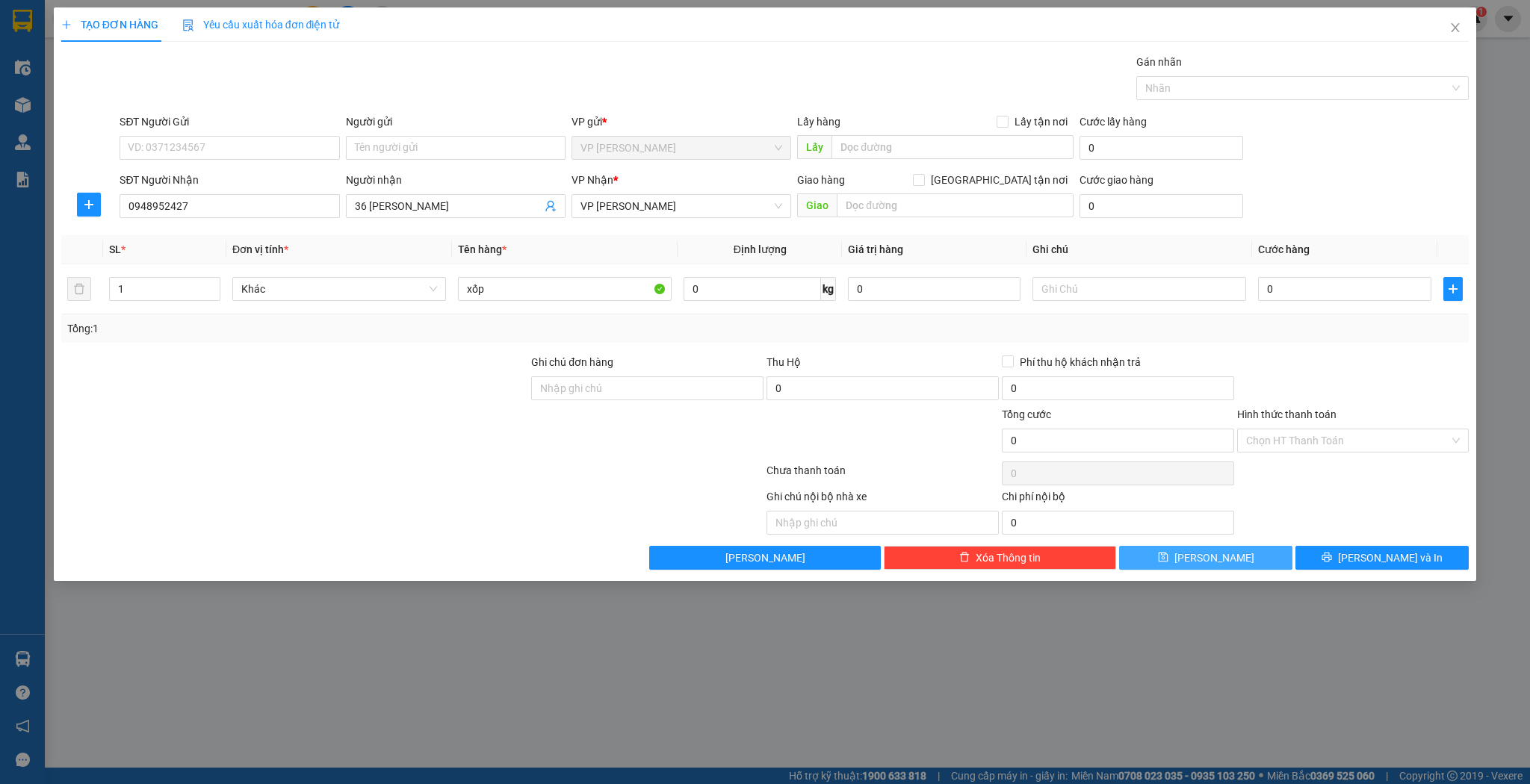
click at [1165, 558] on button "[PERSON_NAME]" at bounding box center [1206, 558] width 173 height 24
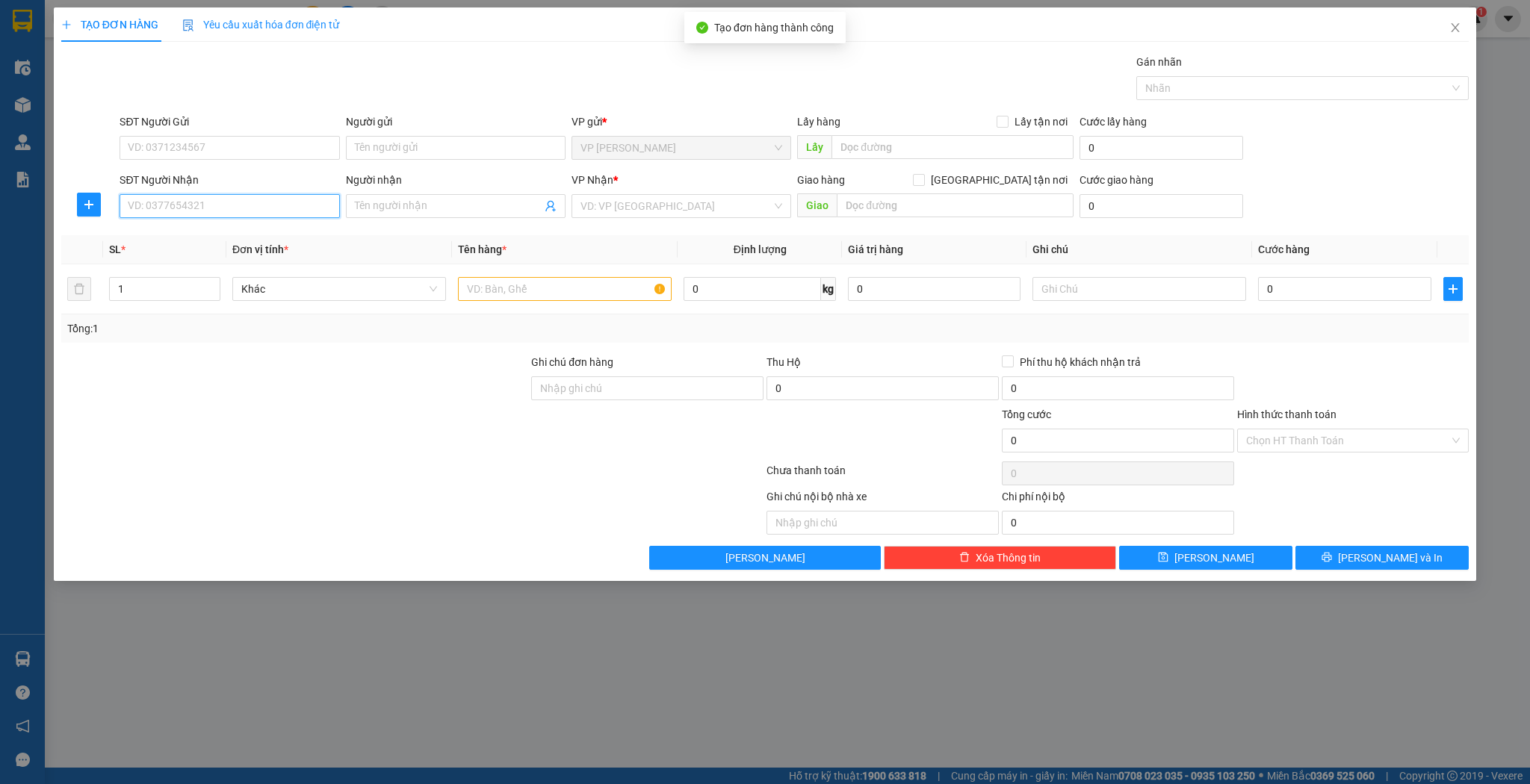
click at [173, 209] on input "SĐT Người Nhận" at bounding box center [229, 206] width 220 height 24
click at [194, 237] on div "0339016239 - c" at bounding box center [229, 236] width 201 height 17
click at [473, 283] on input "text" at bounding box center [564, 289] width 214 height 24
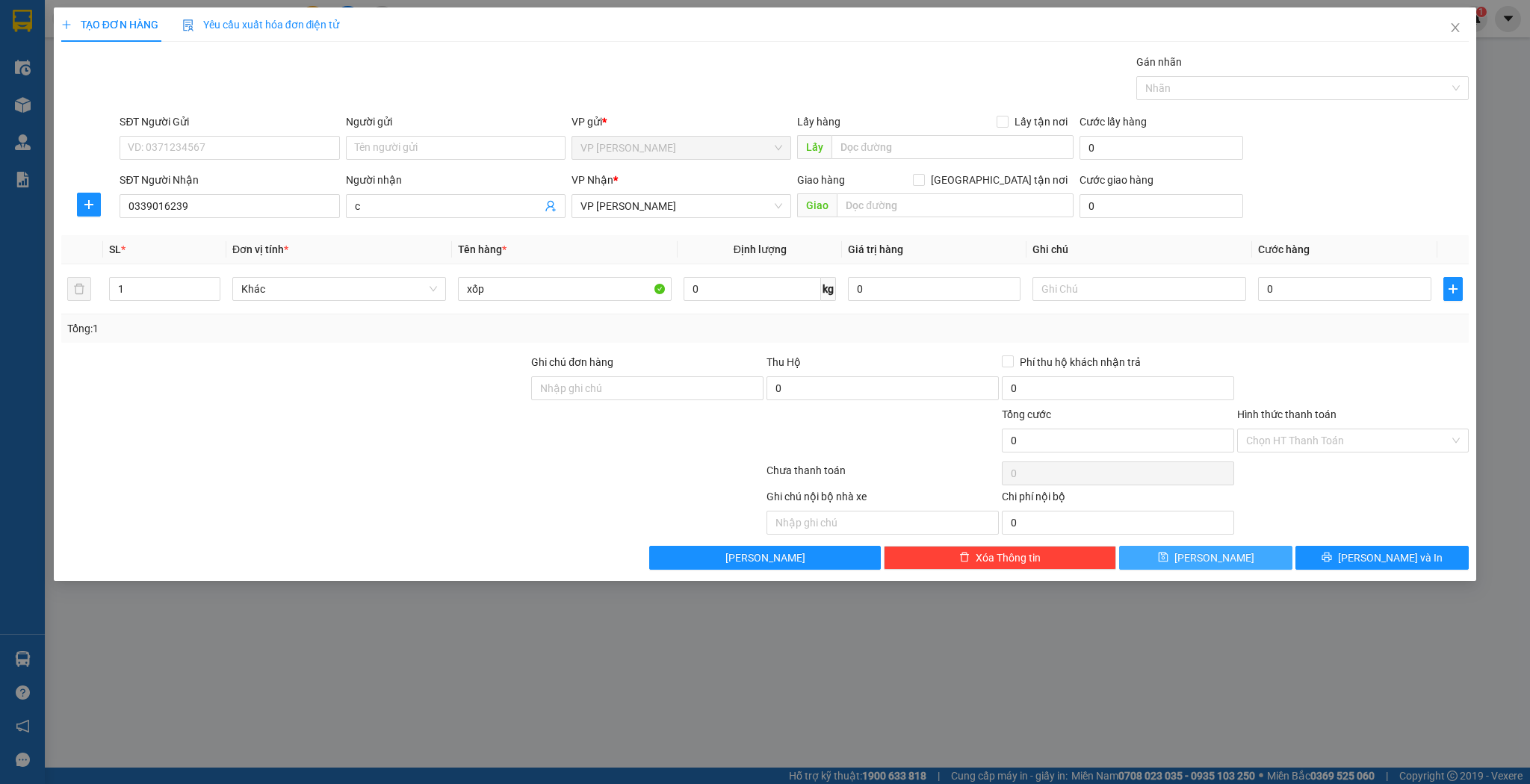
click at [1185, 557] on button "[PERSON_NAME]" at bounding box center [1206, 558] width 173 height 24
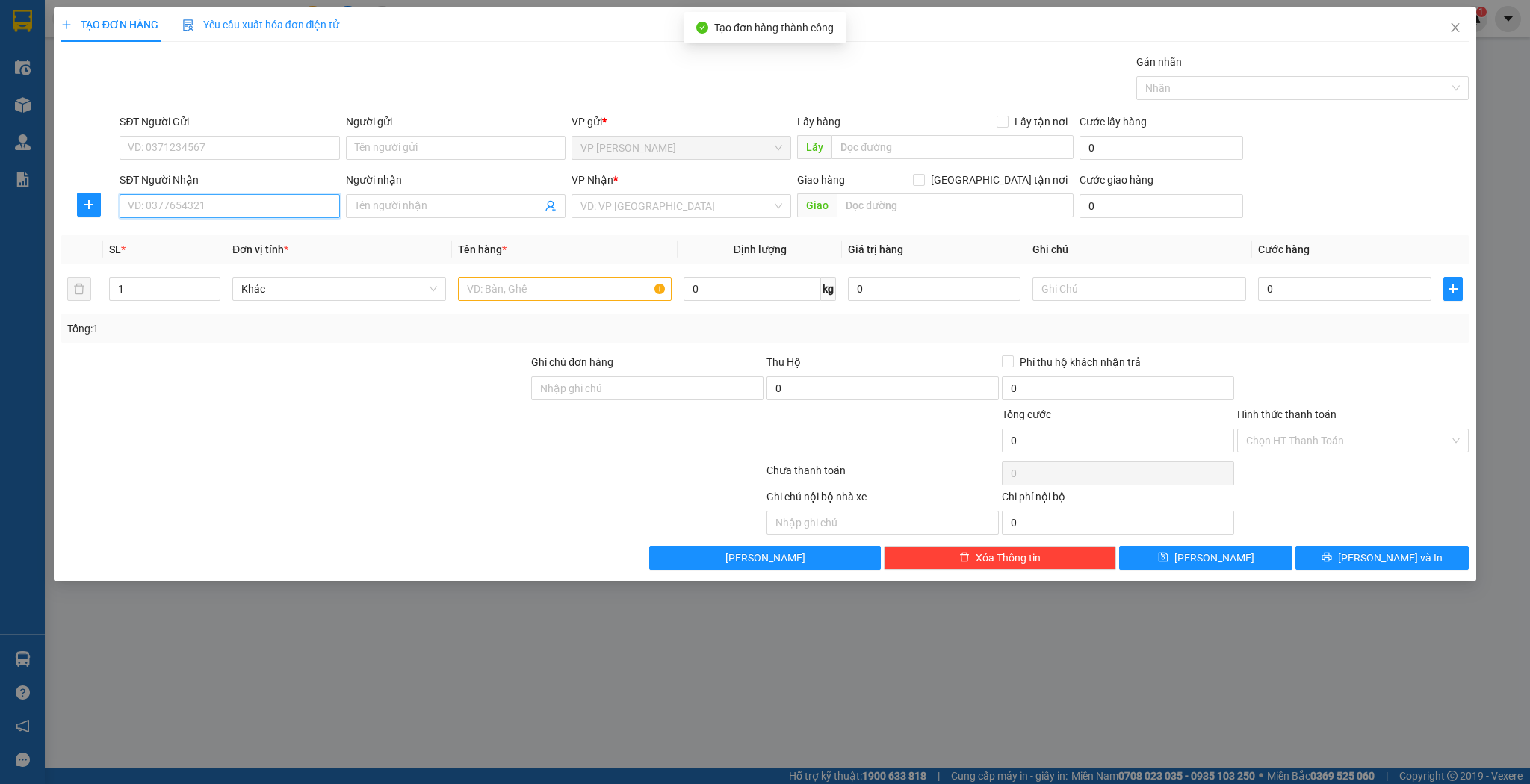
click at [277, 200] on input "SĐT Người Nhận" at bounding box center [229, 206] width 220 height 24
click at [225, 236] on div "0989771751 - anh" at bounding box center [229, 236] width 201 height 17
click at [514, 284] on input "text" at bounding box center [564, 289] width 214 height 24
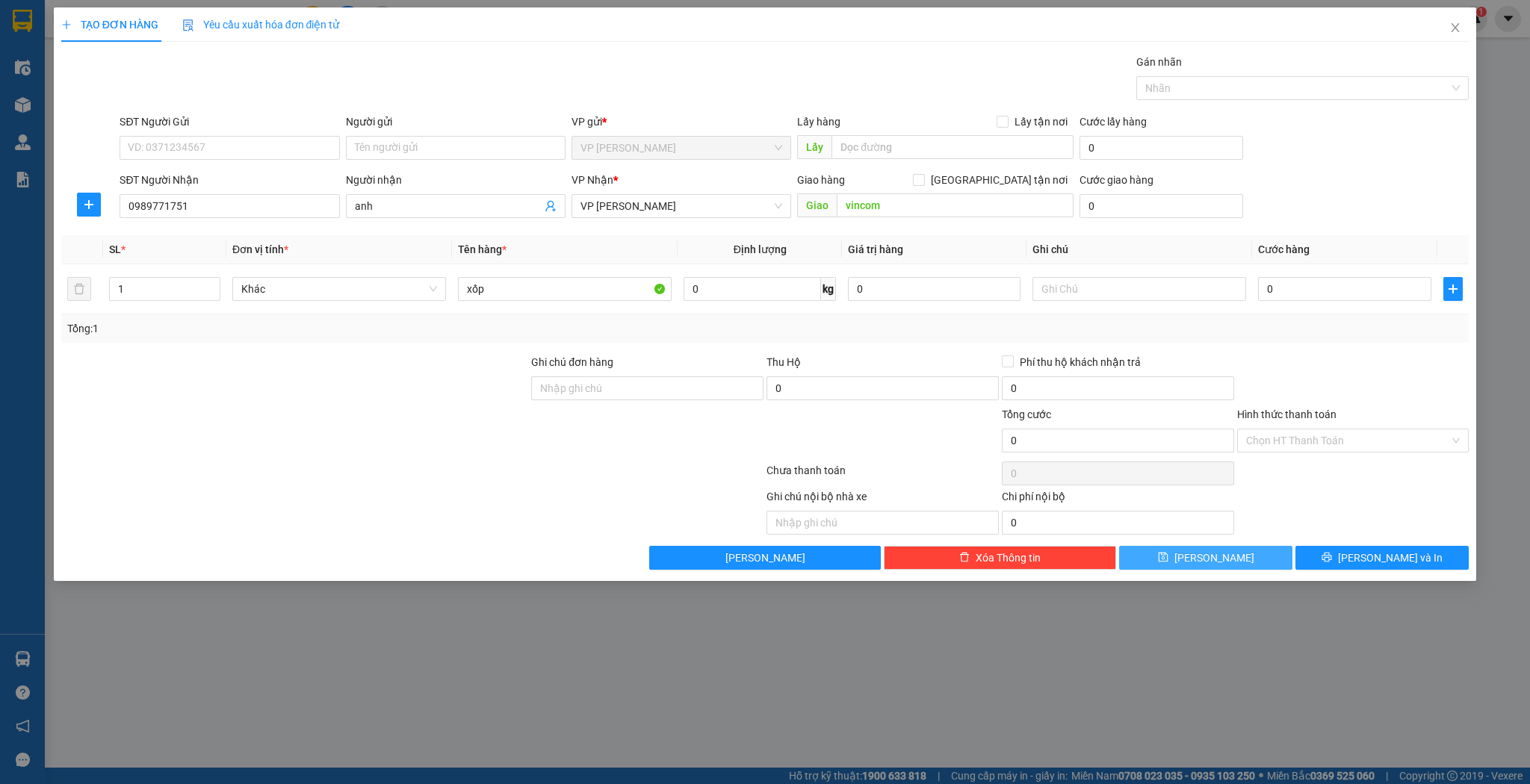
click at [1160, 565] on button "[PERSON_NAME]" at bounding box center [1206, 558] width 173 height 24
click at [256, 201] on input "SĐT Người Nhận" at bounding box center [229, 206] width 220 height 24
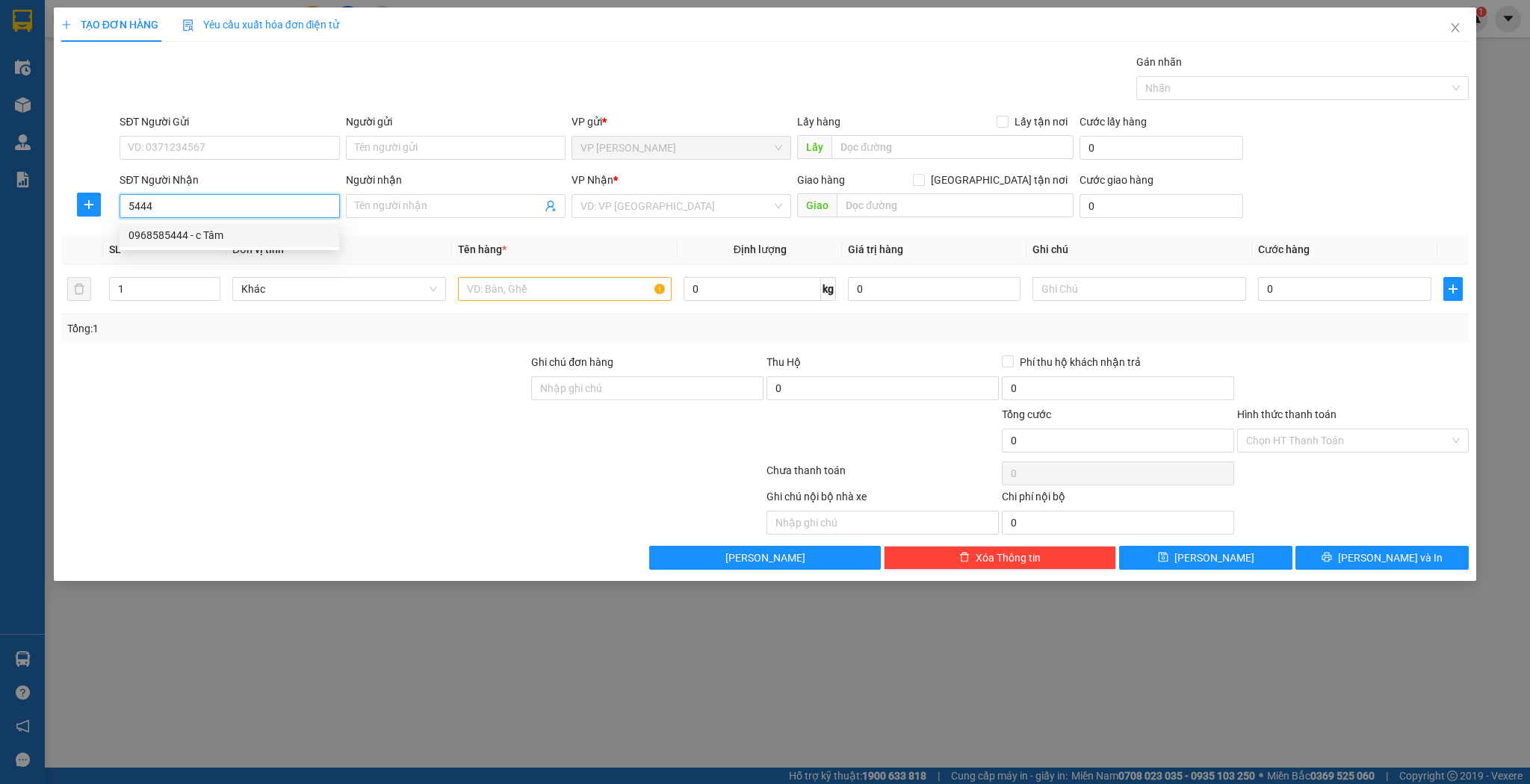
click at [252, 233] on div "0968585444 - c Tâm" at bounding box center [229, 236] width 201 height 17
click at [476, 284] on input "text" at bounding box center [564, 289] width 214 height 24
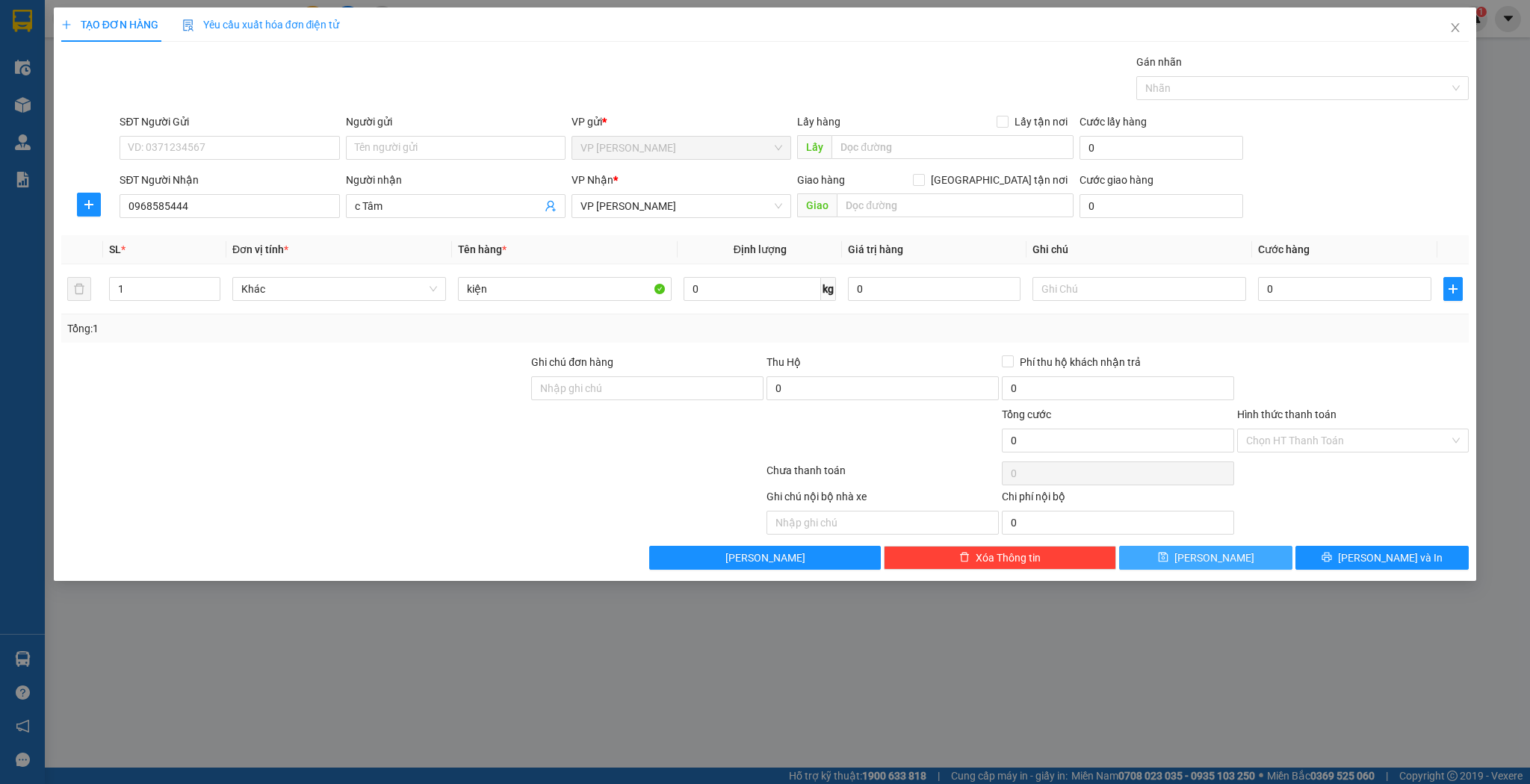
click at [1165, 558] on button "[PERSON_NAME]" at bounding box center [1206, 558] width 173 height 24
click at [221, 205] on input "SĐT Người Nhận" at bounding box center [229, 206] width 220 height 24
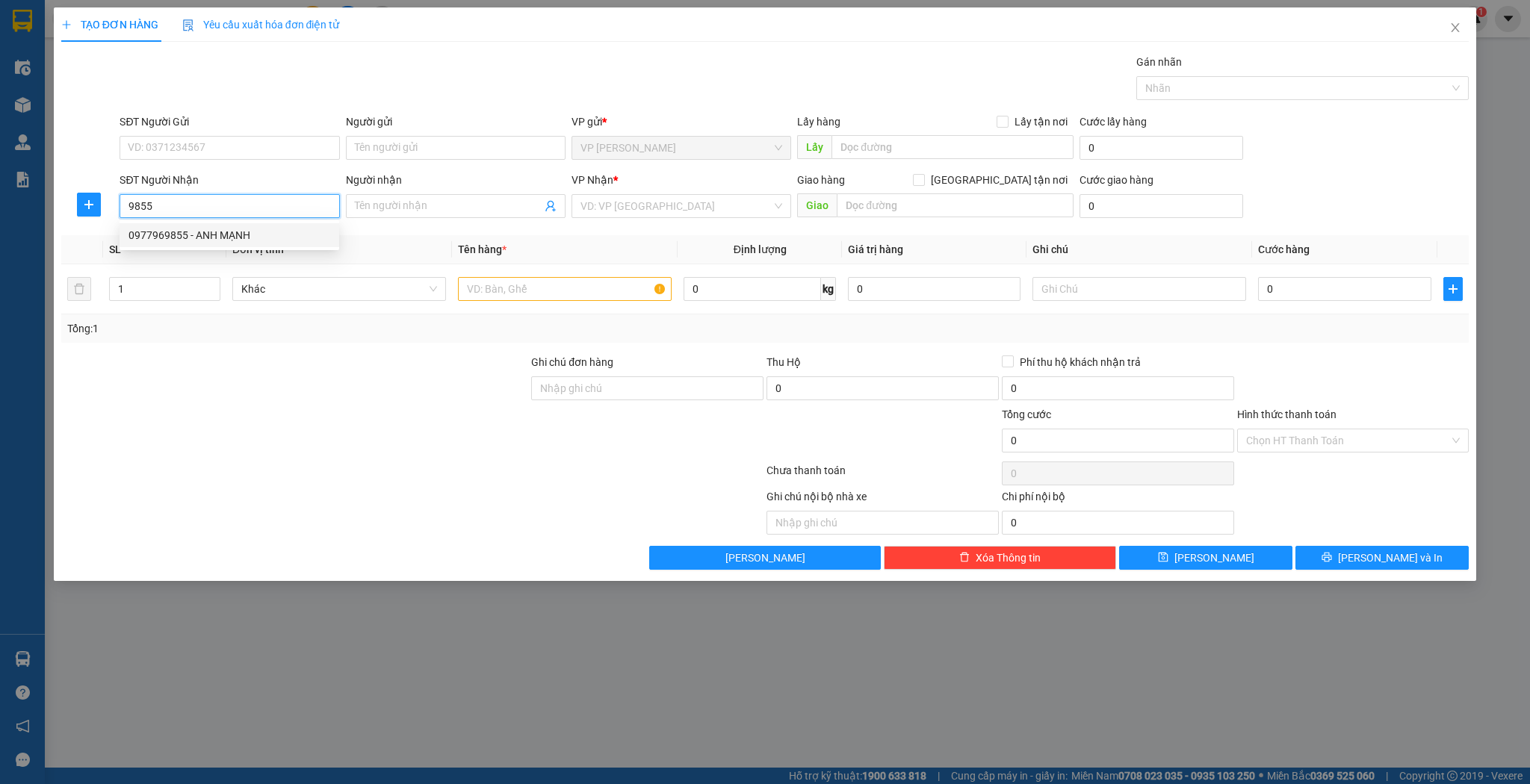
click at [224, 232] on div "0977969855 - ANH MẠNH" at bounding box center [229, 236] width 201 height 17
click at [485, 290] on input "text" at bounding box center [564, 289] width 214 height 24
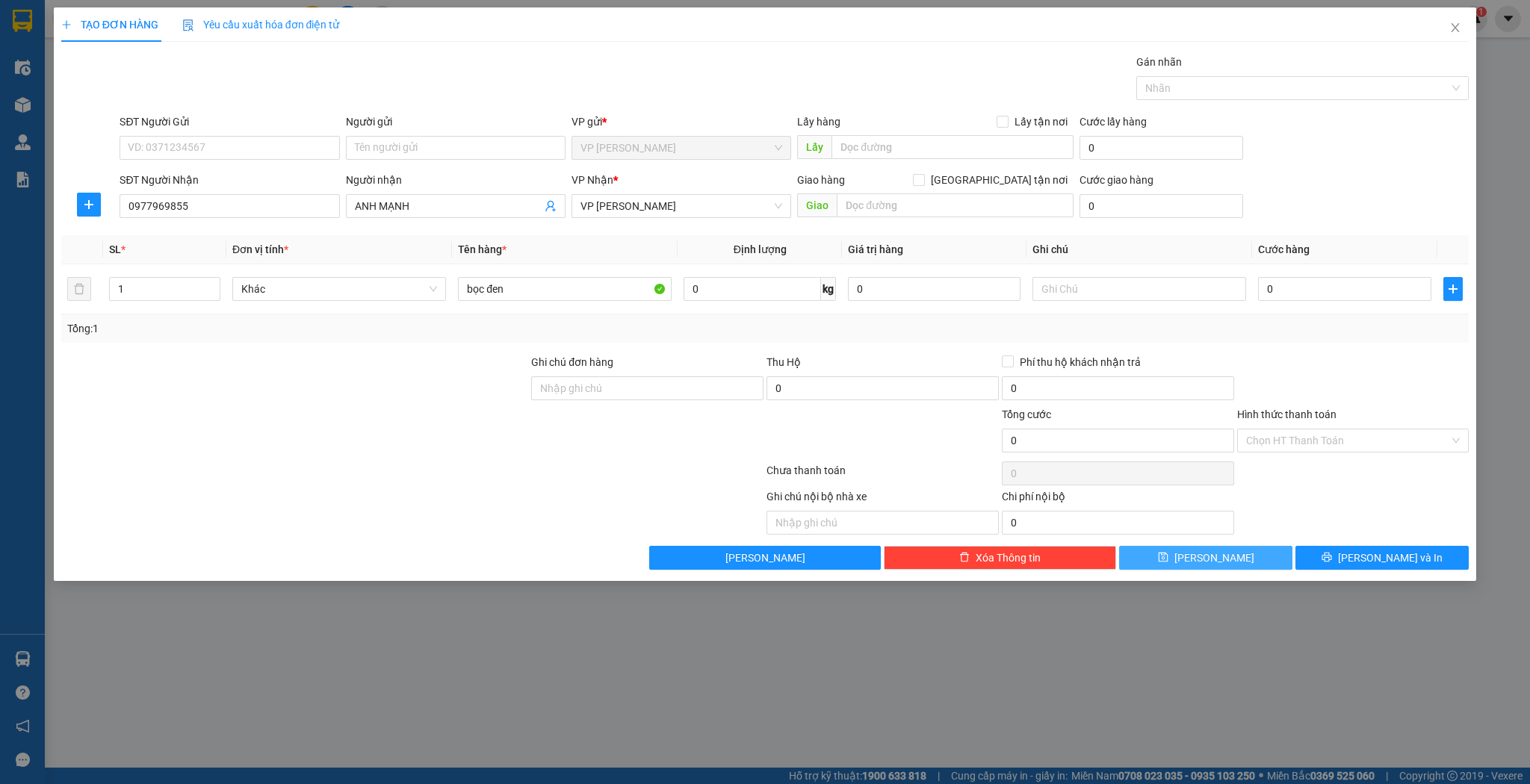
click at [1159, 560] on button "[PERSON_NAME]" at bounding box center [1206, 558] width 173 height 24
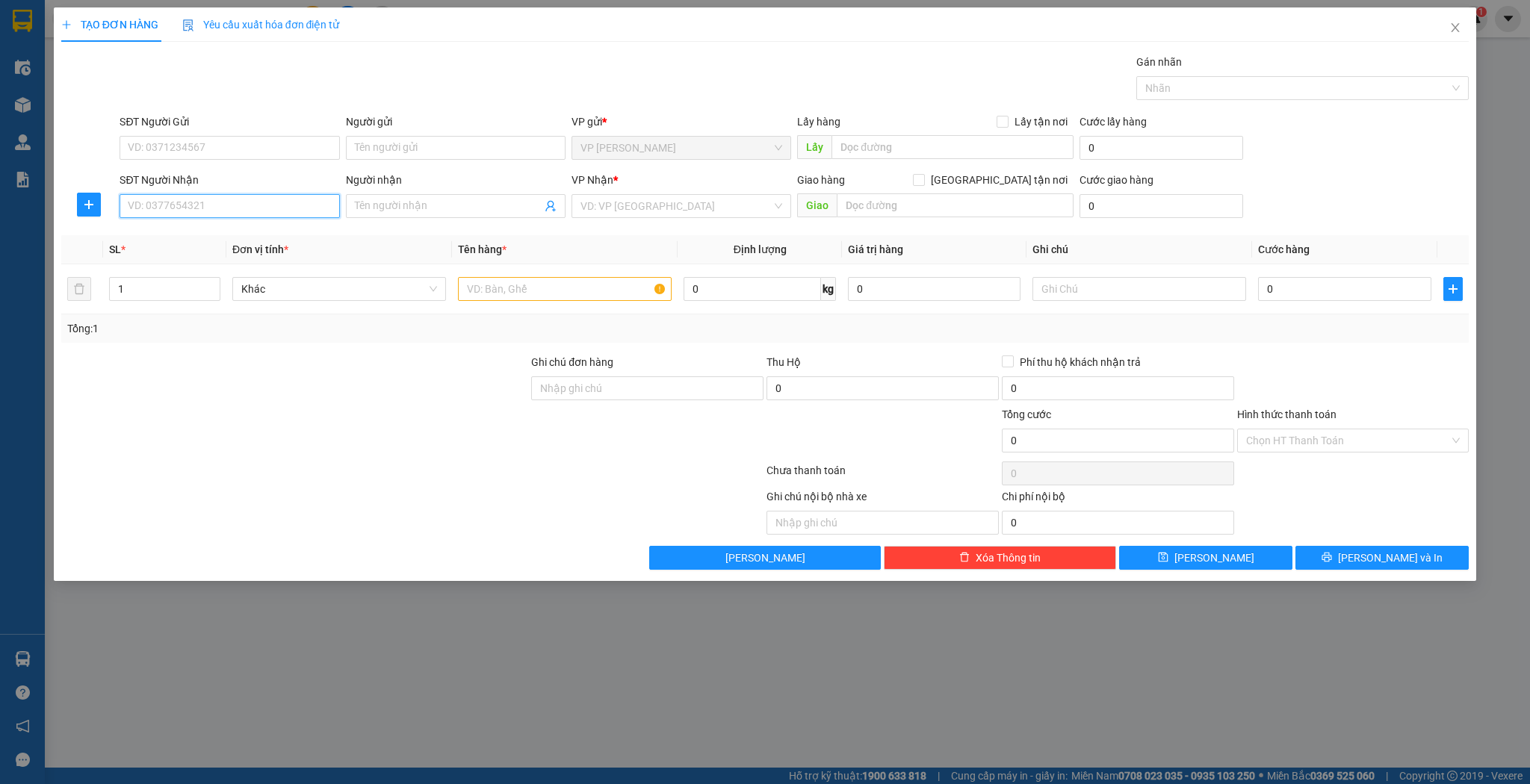
click at [186, 206] on input "SĐT Người Nhận" at bounding box center [229, 206] width 220 height 24
click at [198, 235] on div "0932296799 - anh phú" at bounding box center [229, 236] width 201 height 17
click at [213, 283] on icon "up" at bounding box center [213, 286] width 6 height 6
click at [473, 287] on input "text" at bounding box center [564, 289] width 214 height 24
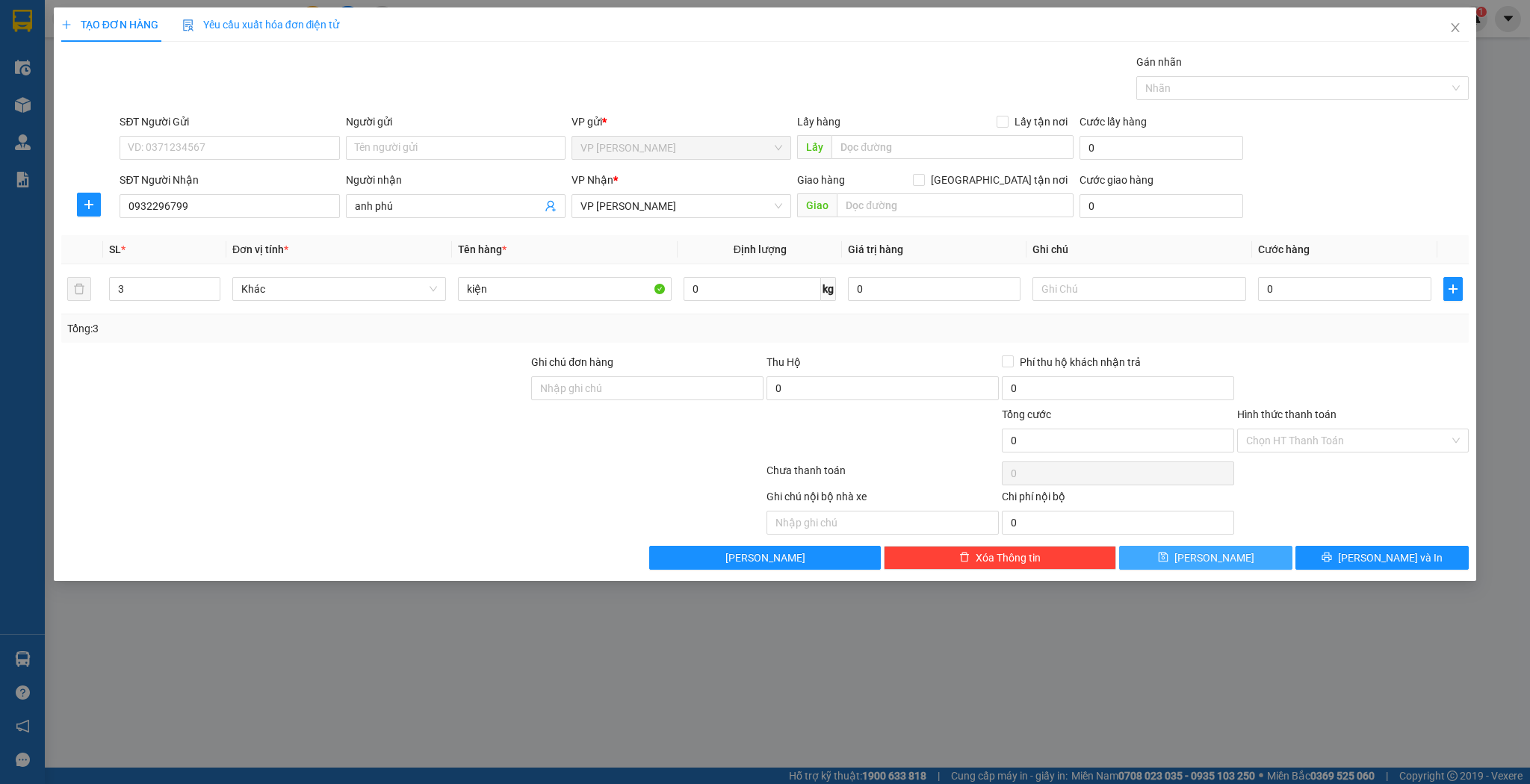
click at [1151, 564] on button "[PERSON_NAME]" at bounding box center [1206, 558] width 173 height 24
click at [243, 211] on input "SĐT Người Nhận" at bounding box center [229, 206] width 220 height 24
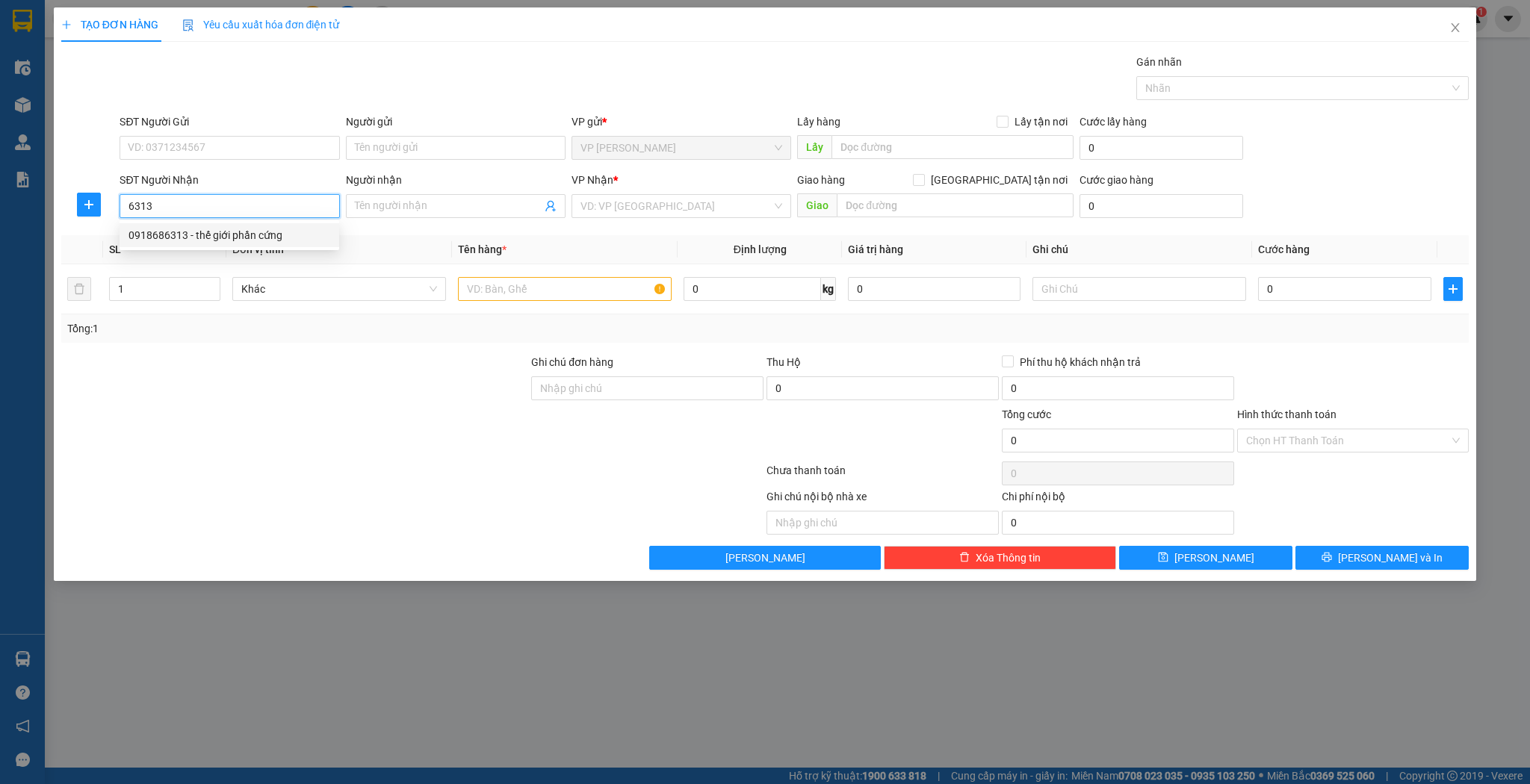
click at [241, 233] on div "0918686313 - thế giới phần cứng" at bounding box center [229, 236] width 201 height 17
click at [499, 291] on input "text" at bounding box center [564, 289] width 214 height 24
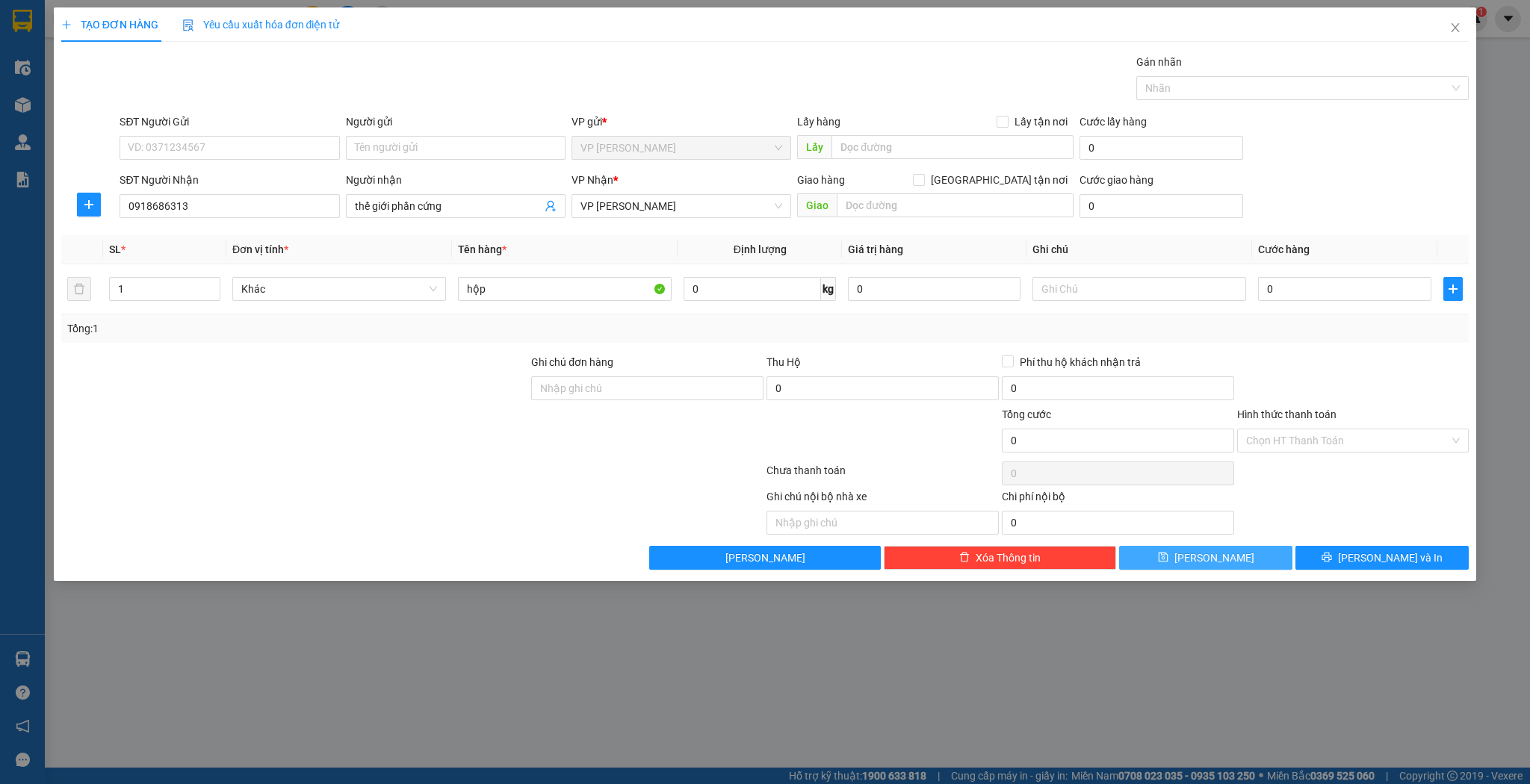
click at [1151, 560] on button "[PERSON_NAME]" at bounding box center [1206, 558] width 173 height 24
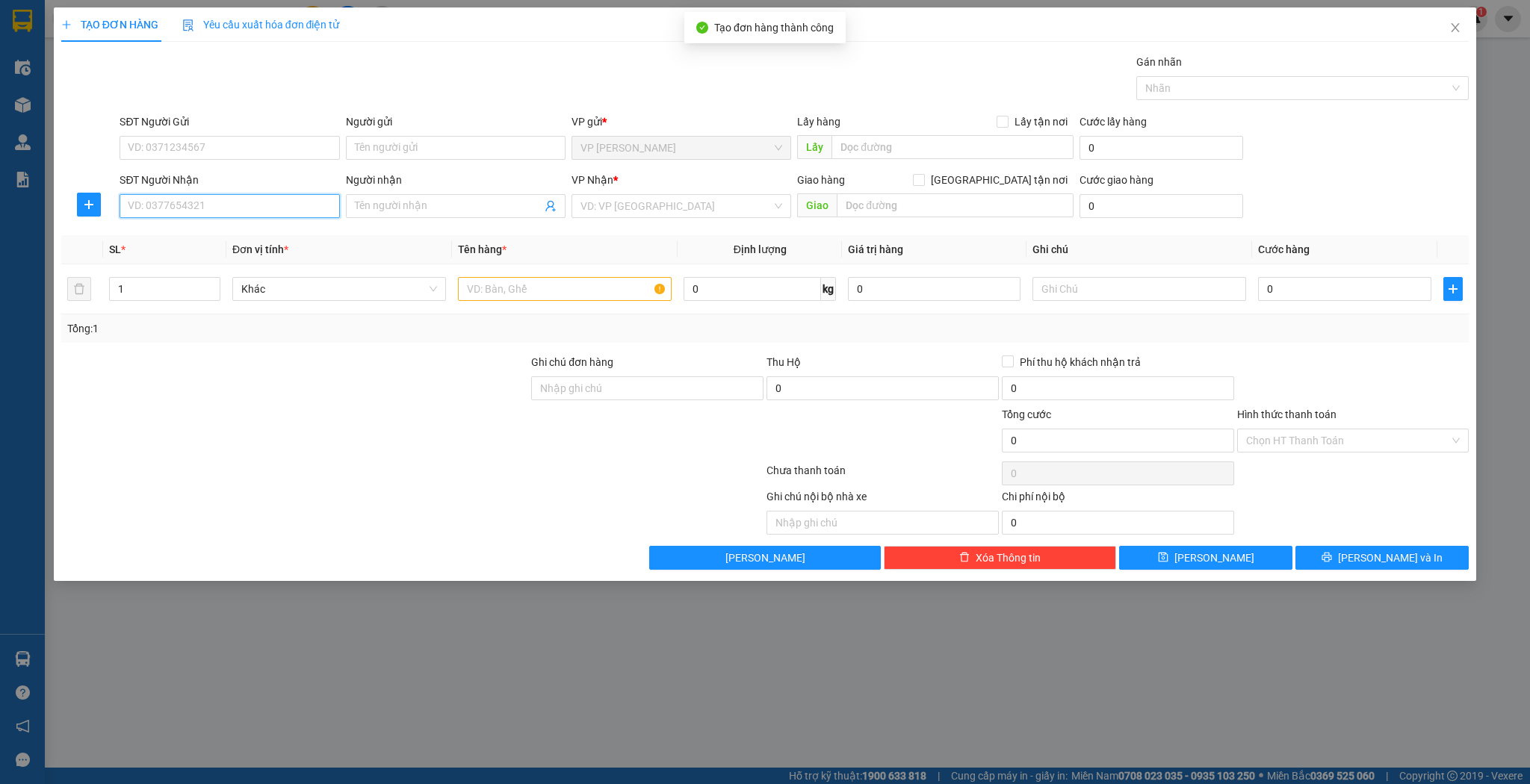
click at [203, 206] on input "SĐT Người Nhận" at bounding box center [229, 206] width 220 height 24
click at [171, 237] on div "0946775070 - c hảo" at bounding box center [229, 236] width 201 height 17
click at [472, 291] on input "text" at bounding box center [564, 289] width 214 height 24
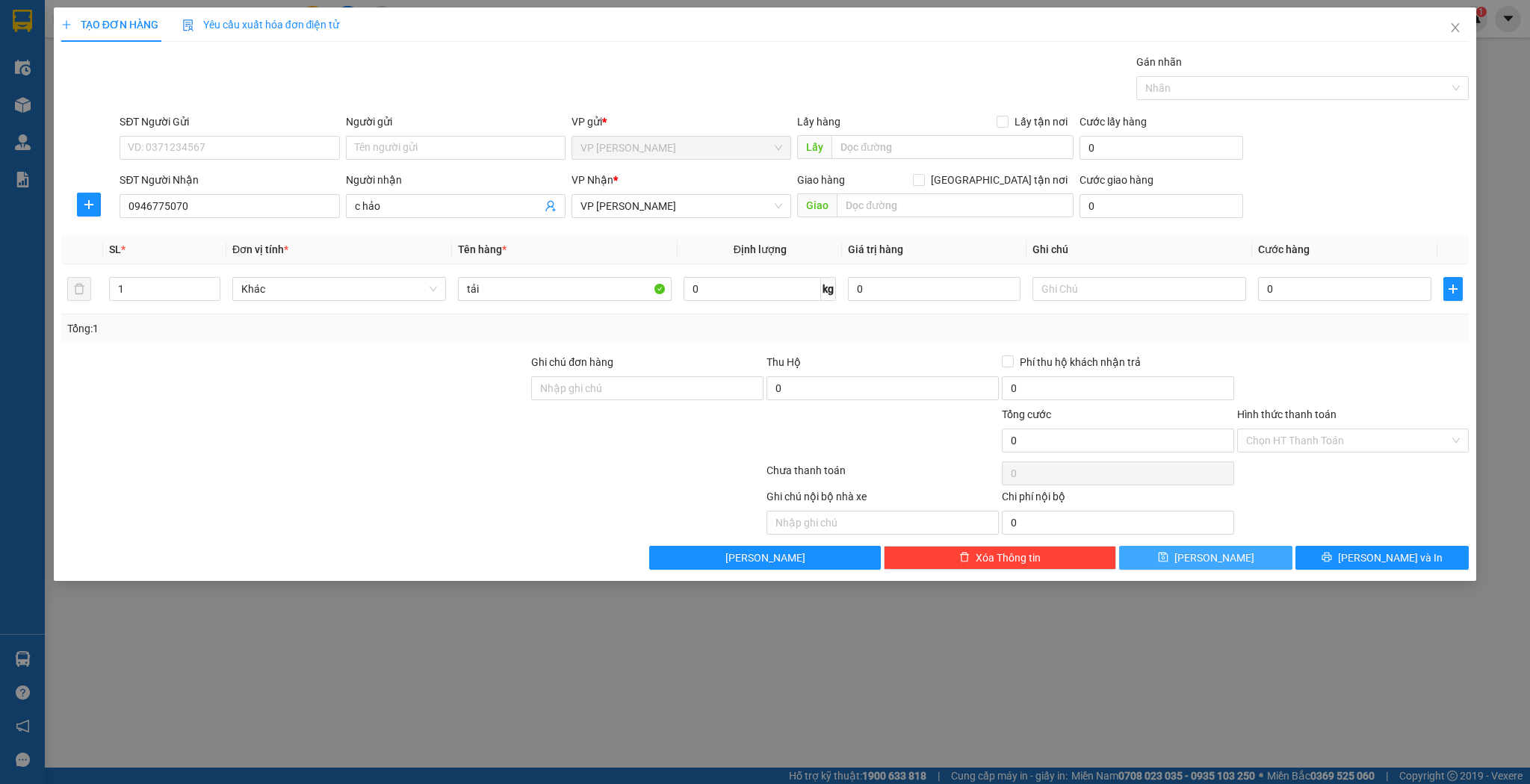
click at [1186, 555] on button "[PERSON_NAME]" at bounding box center [1206, 558] width 173 height 24
click at [191, 199] on input "SĐT Người Nhận" at bounding box center [229, 206] width 220 height 24
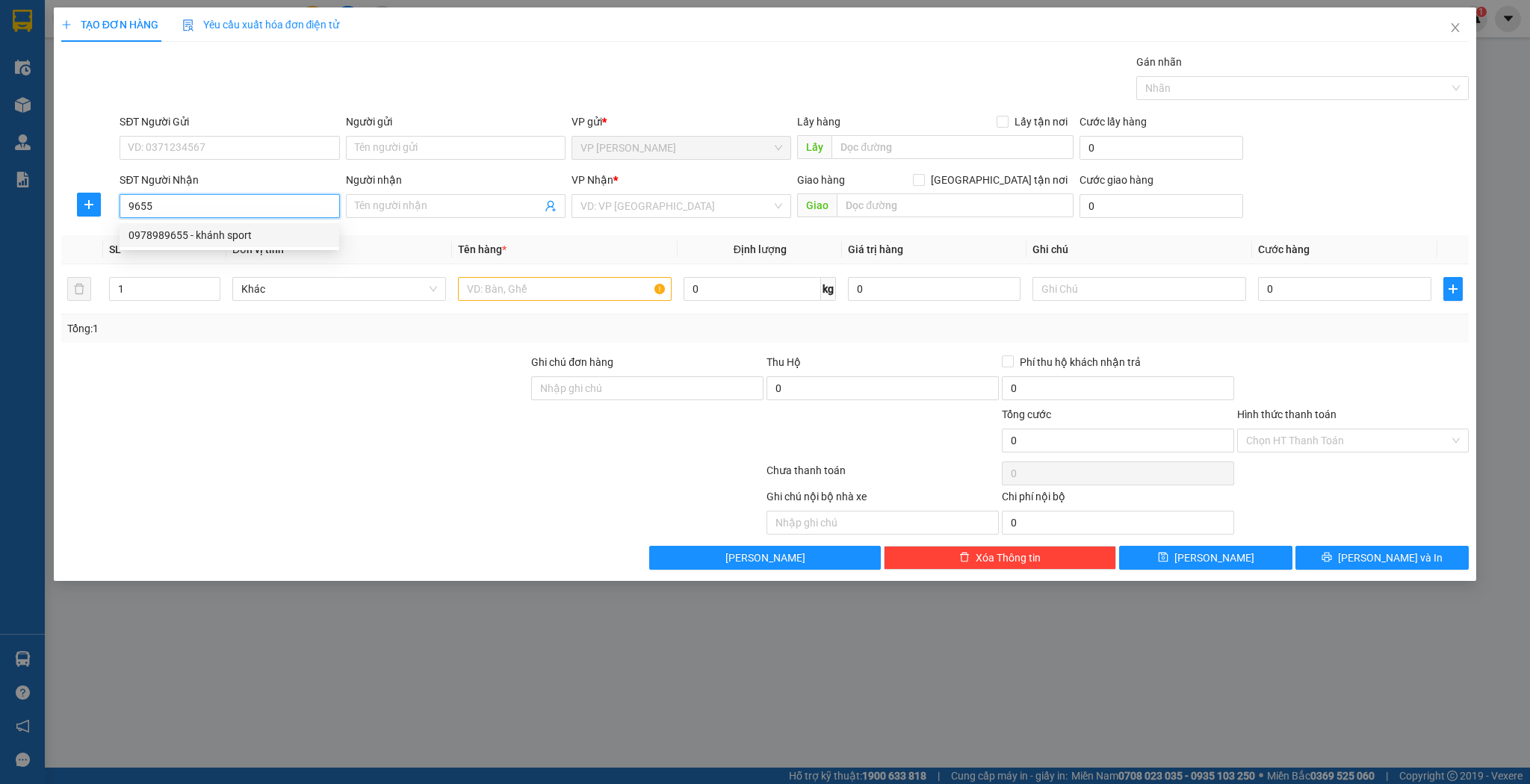
click at [193, 236] on div "0978989655 - khánh sport" at bounding box center [229, 236] width 201 height 17
click at [510, 288] on input "text" at bounding box center [564, 289] width 214 height 24
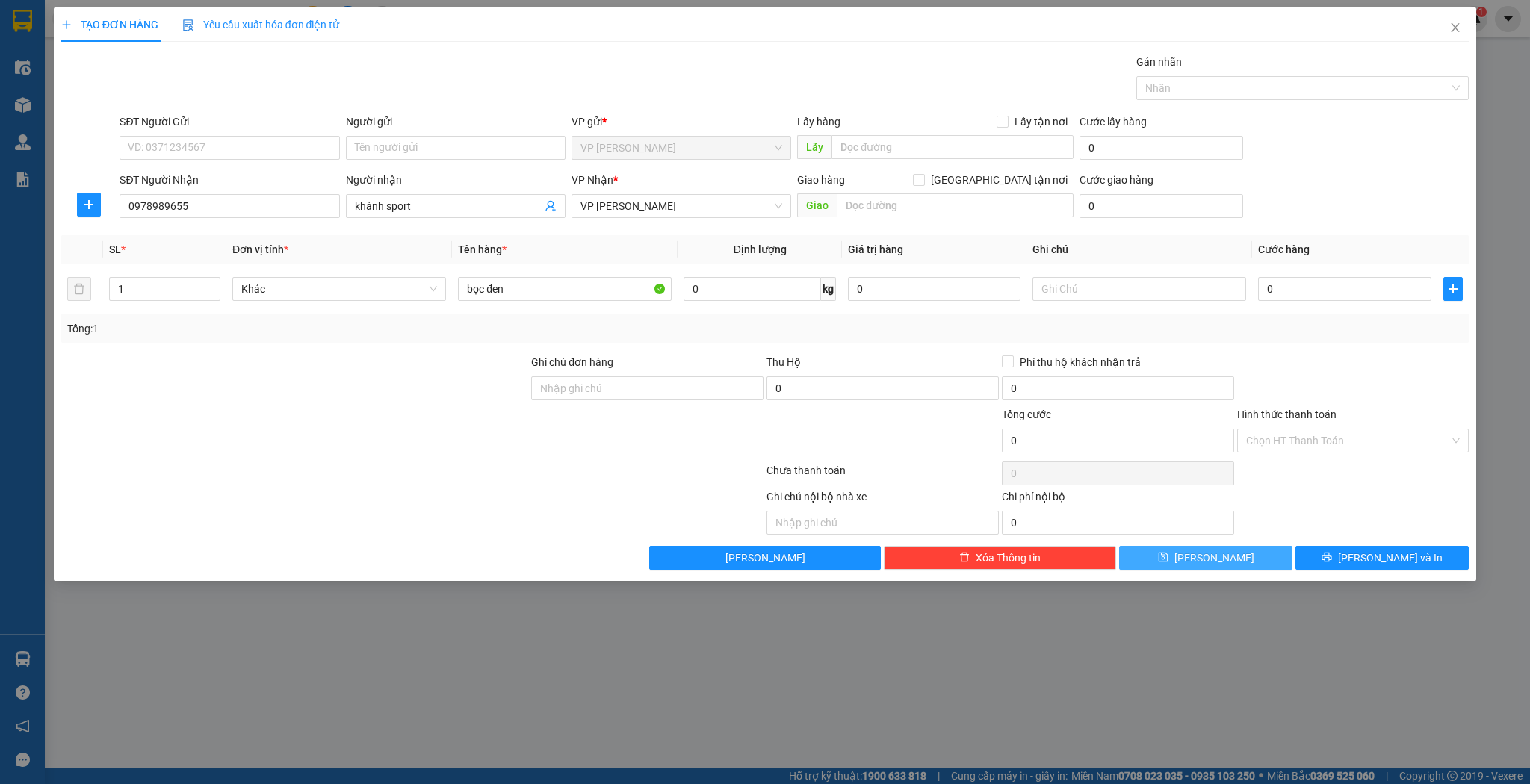
click at [1168, 555] on icon "save" at bounding box center [1163, 557] width 10 height 10
click at [241, 209] on input "SĐT Người Nhận" at bounding box center [229, 206] width 220 height 24
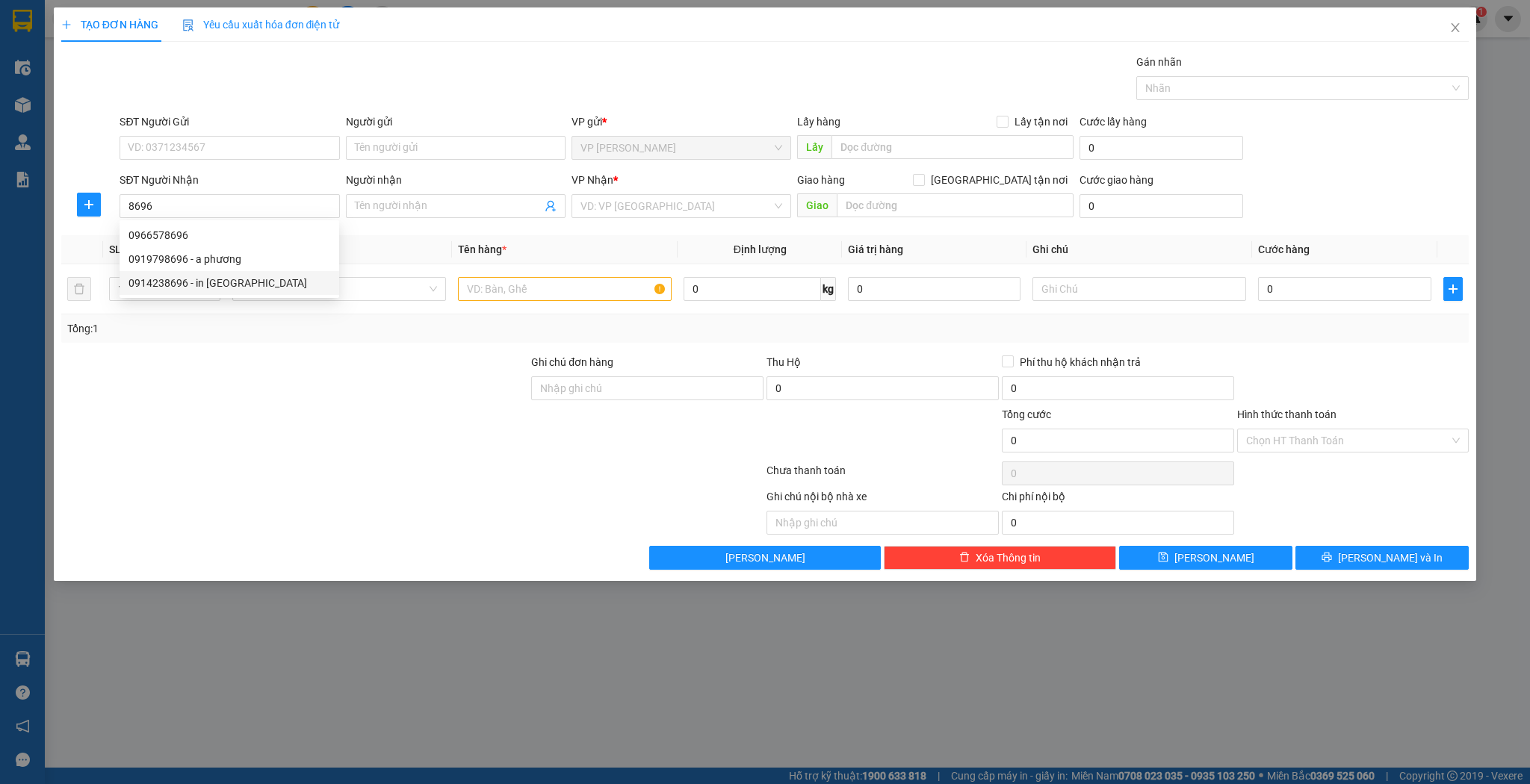
click at [231, 284] on div "0914238696 - in [GEOGRAPHIC_DATA]" at bounding box center [229, 283] width 201 height 17
type input "0914238696"
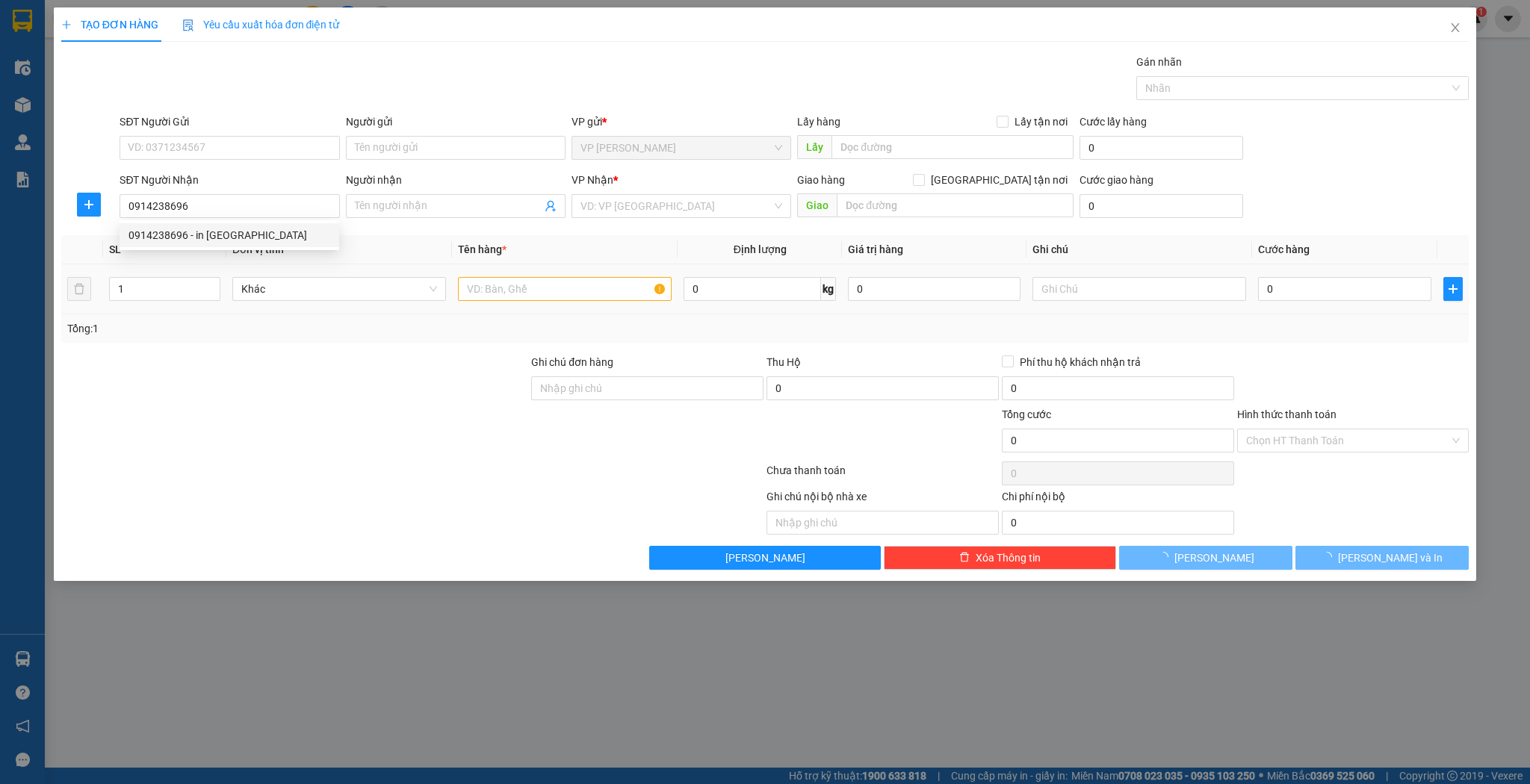
type input "in quang minh"
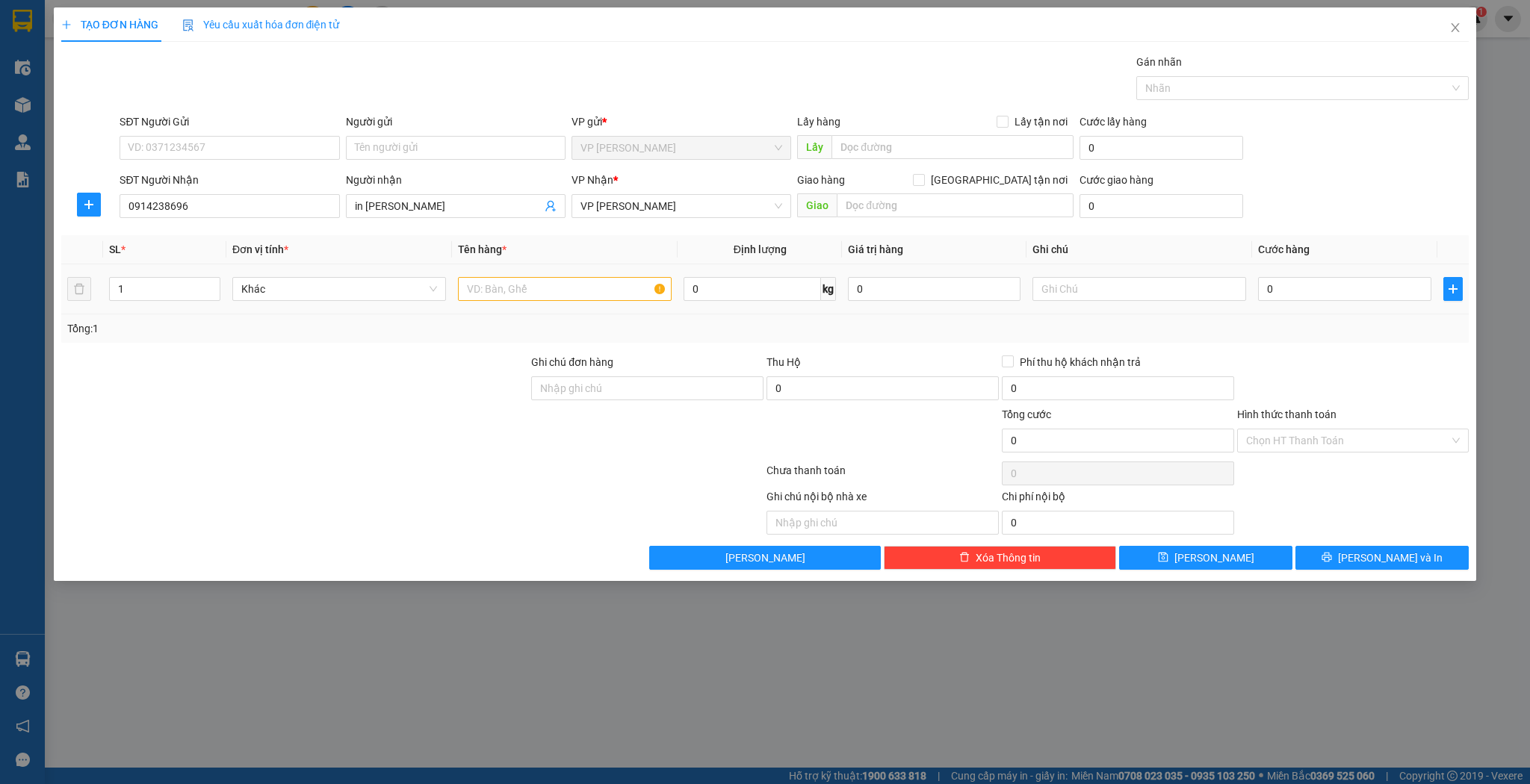
type input "0914238696"
click at [470, 284] on input "text" at bounding box center [564, 289] width 214 height 24
type input "hộp"
click at [1134, 553] on button "[PERSON_NAME]" at bounding box center [1206, 558] width 173 height 24
click at [194, 201] on input "SĐT Người Nhận" at bounding box center [229, 206] width 220 height 24
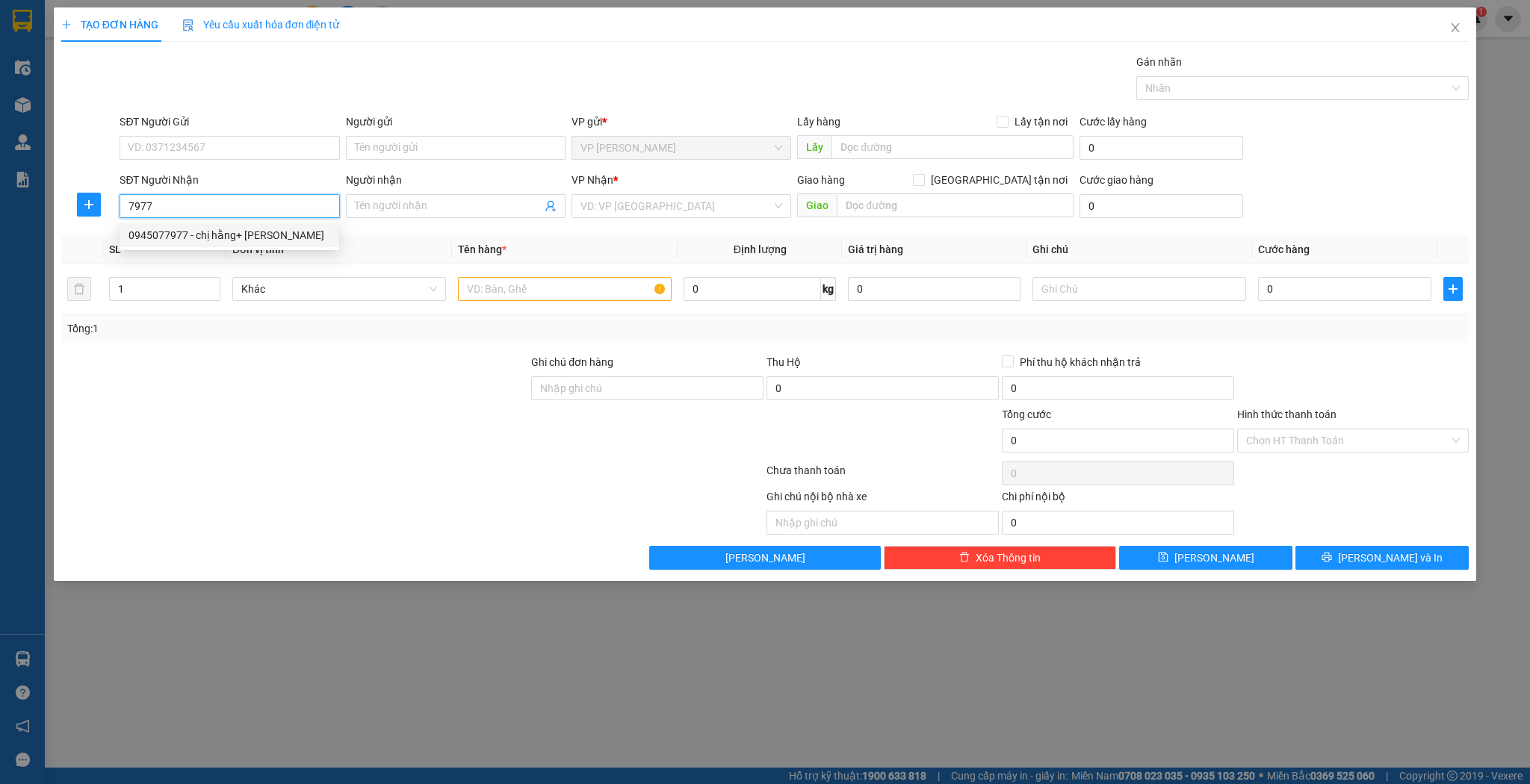
click at [221, 235] on div "0945077977 - chị hằng+ hoa hồng" at bounding box center [229, 236] width 201 height 17
type input "0945077977"
type input "chị [PERSON_NAME] [PERSON_NAME]"
type input "0945077977"
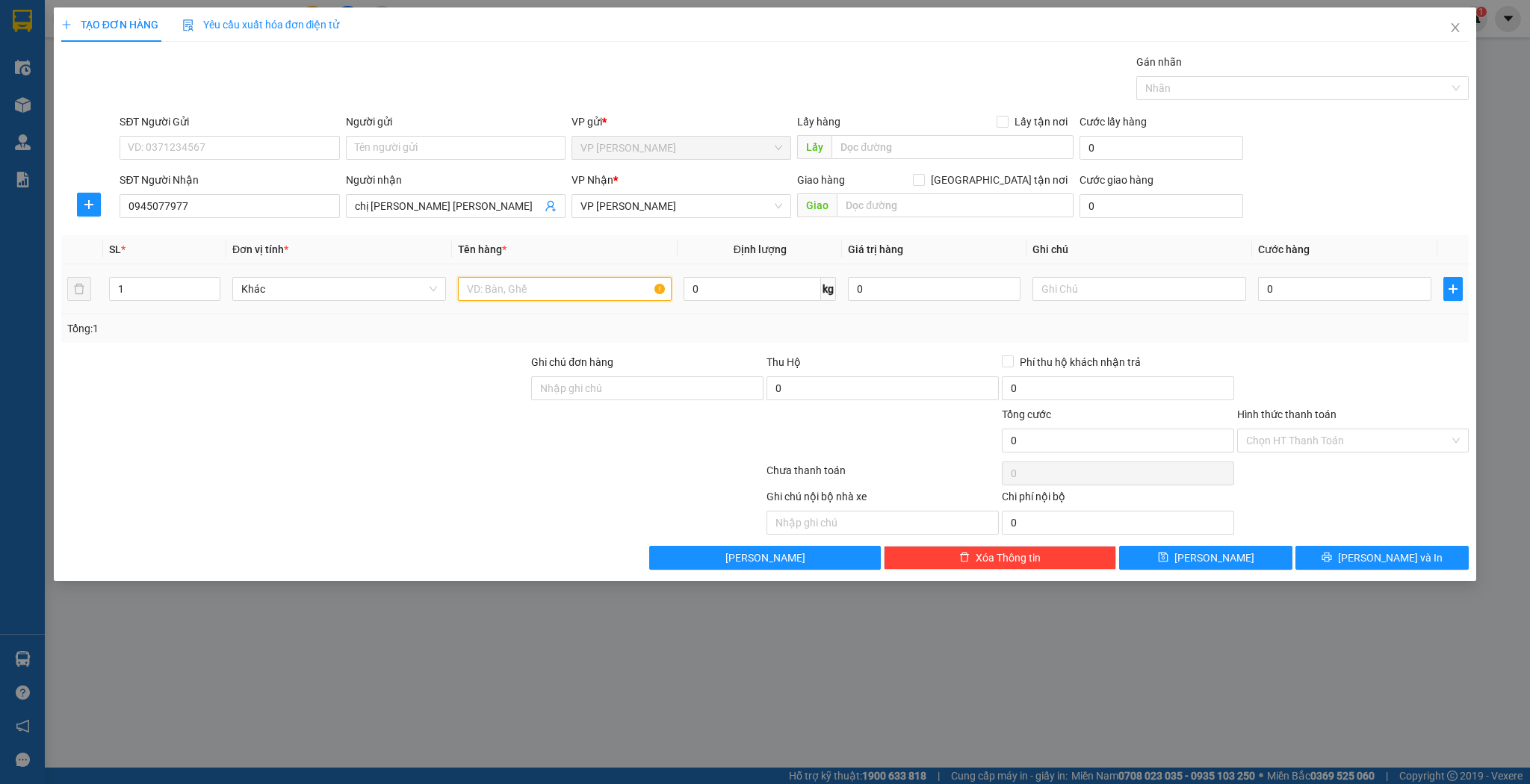
click at [478, 292] on input "text" at bounding box center [564, 289] width 214 height 24
type input "thùng"
click at [1168, 555] on icon "save" at bounding box center [1163, 557] width 10 height 10
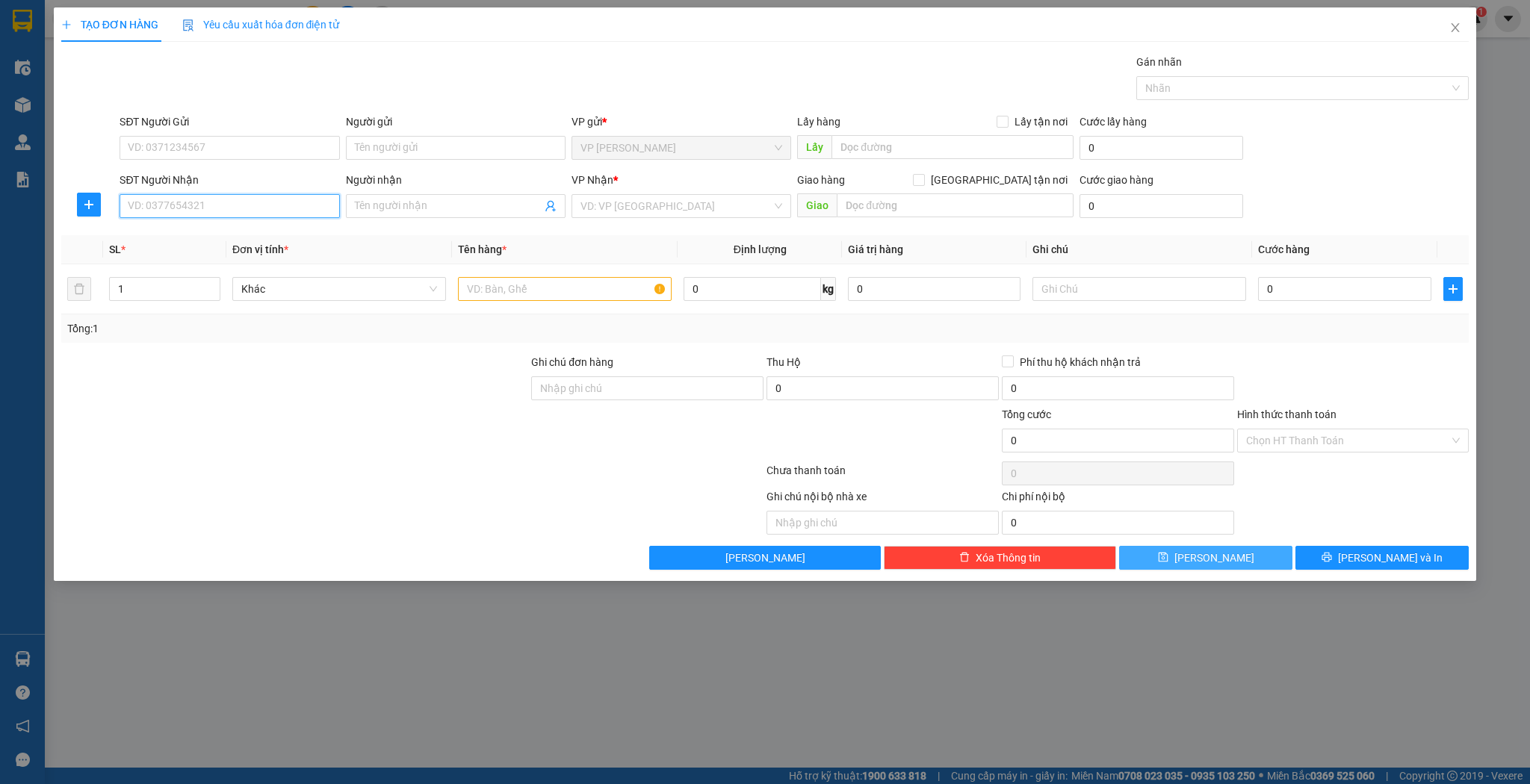
click at [242, 209] on input "SĐT Người Nhận" at bounding box center [229, 206] width 220 height 24
click at [226, 230] on div "0915313116 - a đoài" at bounding box center [229, 236] width 201 height 17
type input "0915313116"
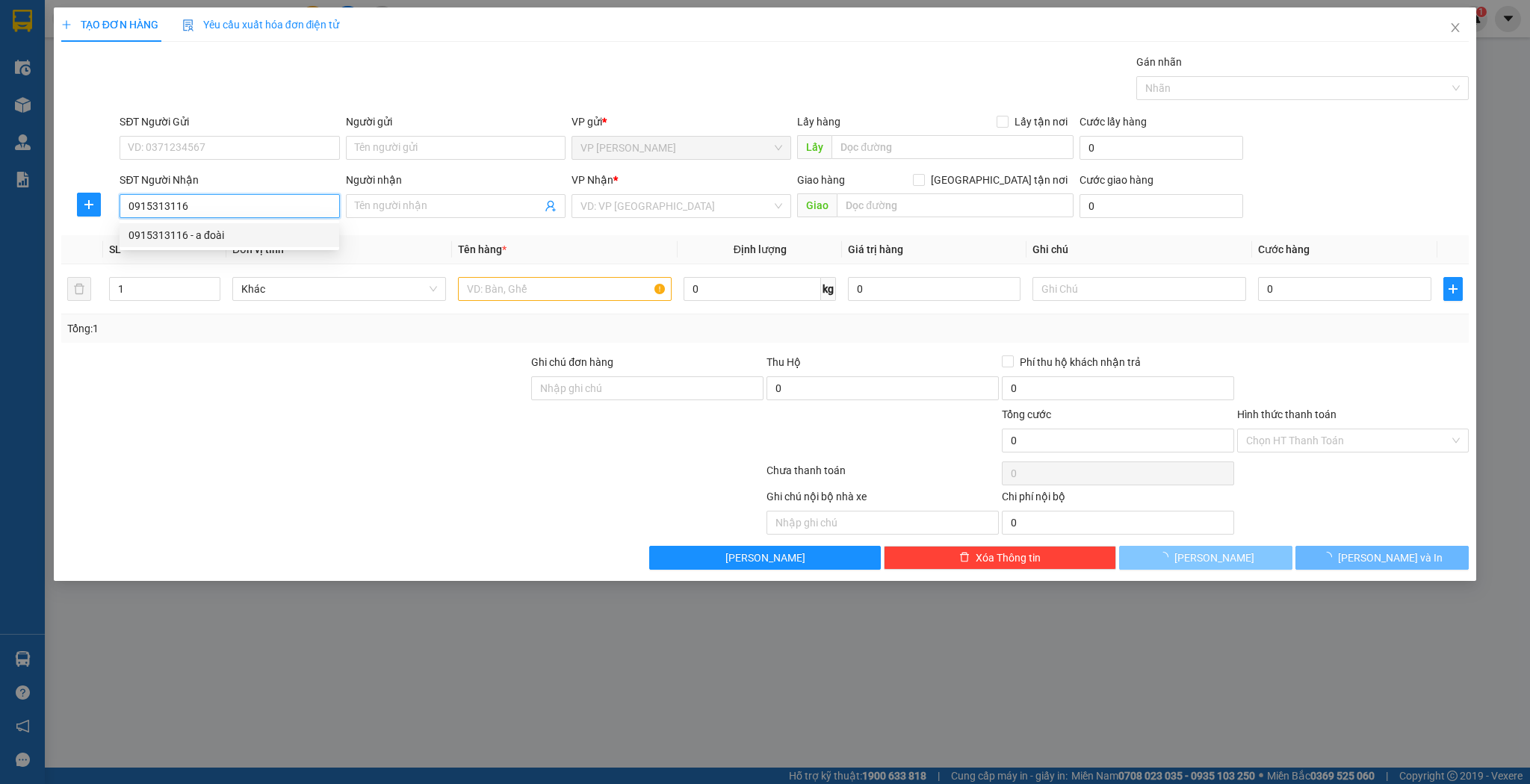
type input "a đoài"
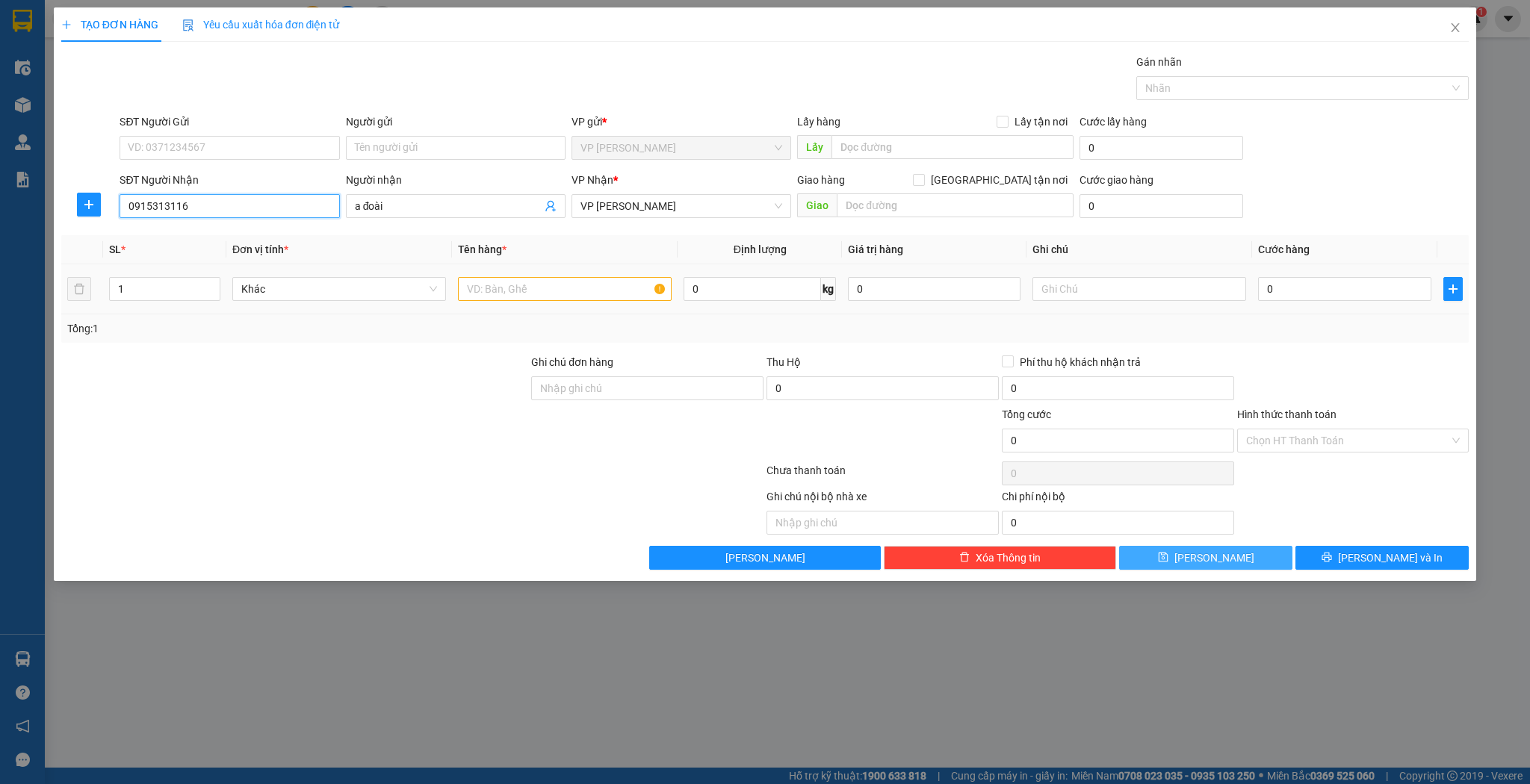
type input "0915313116"
click at [487, 290] on input "text" at bounding box center [564, 289] width 214 height 24
type input "kiện"
click at [1180, 554] on button "[PERSON_NAME]" at bounding box center [1206, 558] width 173 height 24
click at [204, 206] on input "SĐT Người Nhận" at bounding box center [229, 206] width 220 height 24
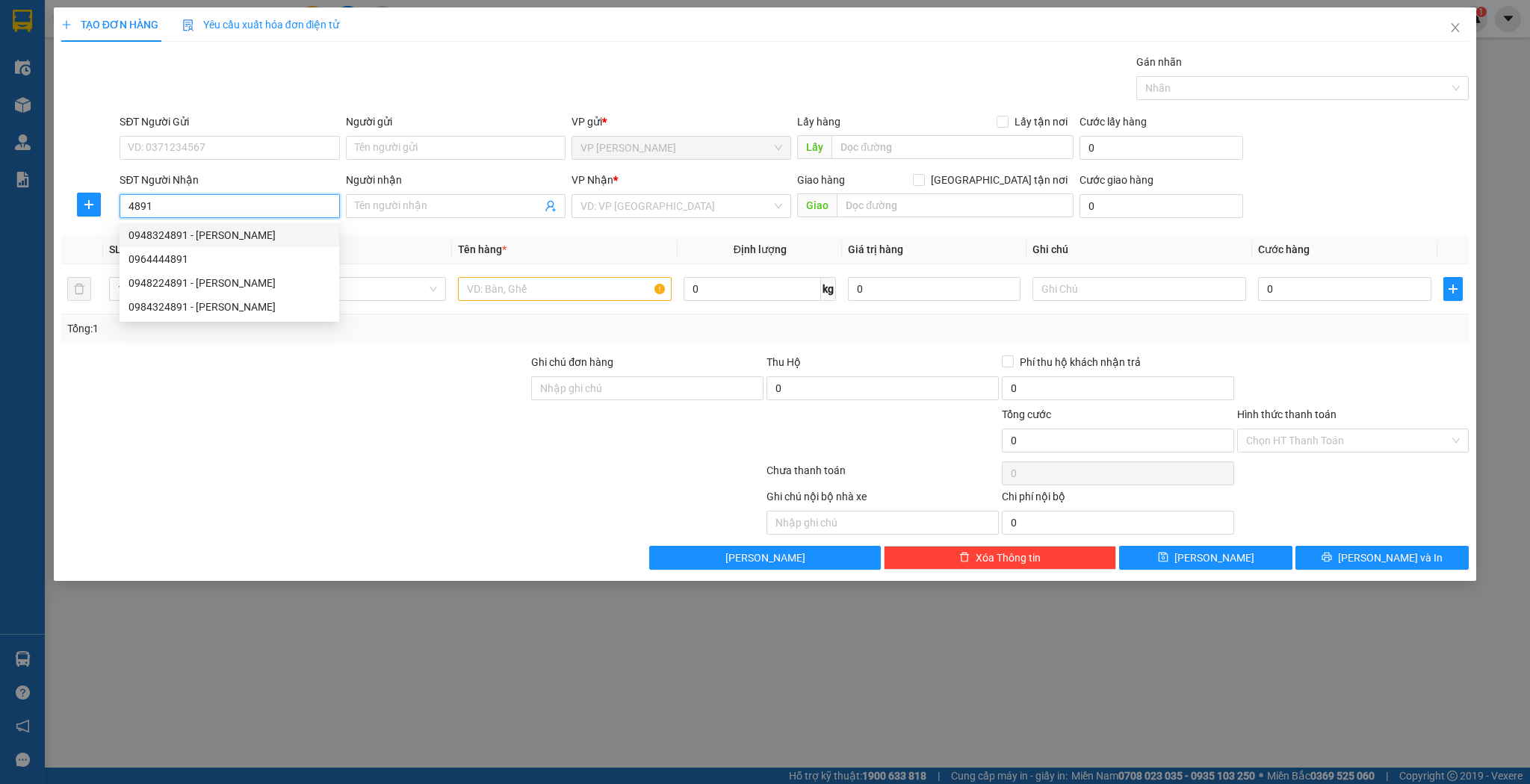
click at [185, 238] on div "0948324891 - c hạnh" at bounding box center [229, 236] width 201 height 17
type input "0948324891"
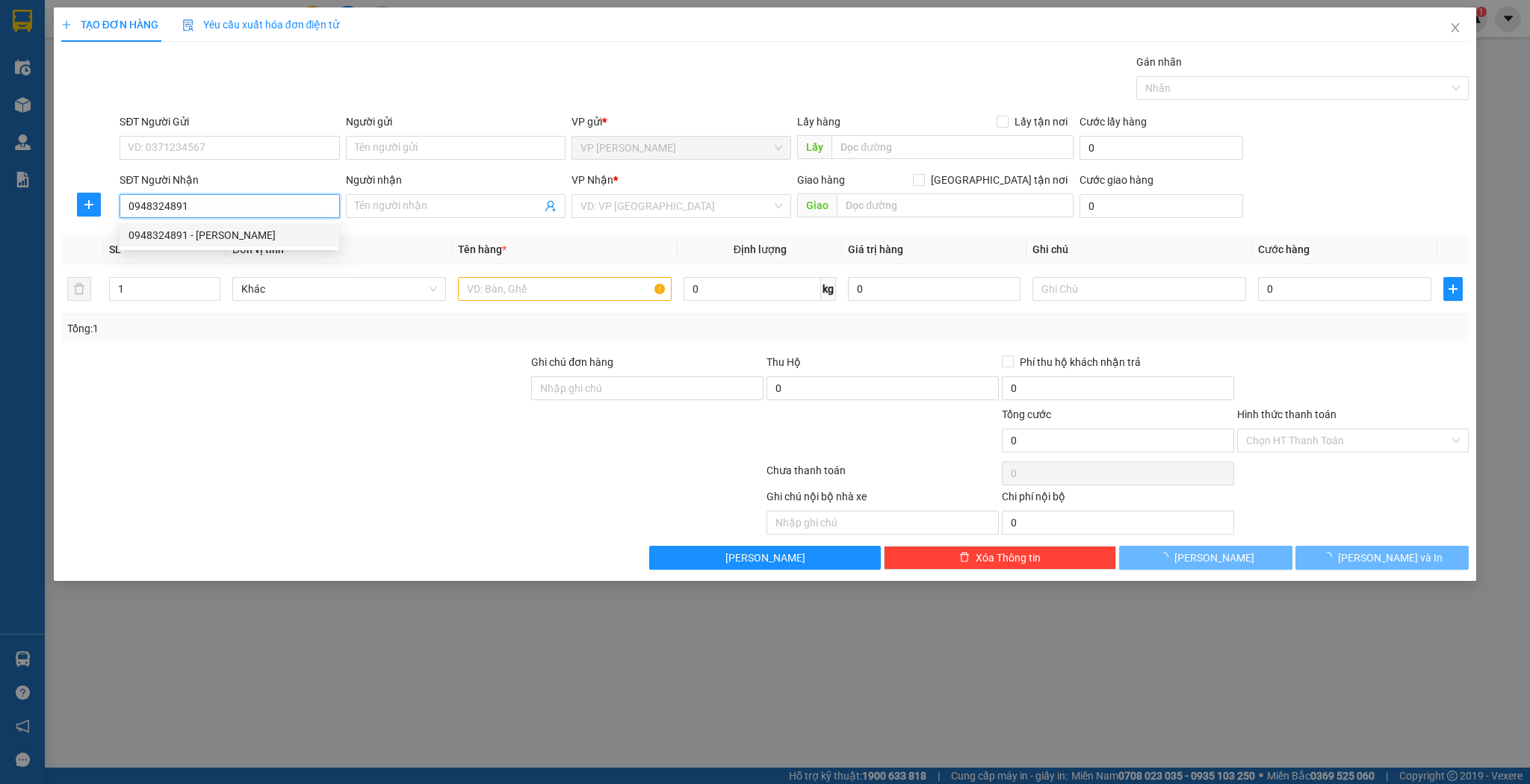
type input "c hạnh"
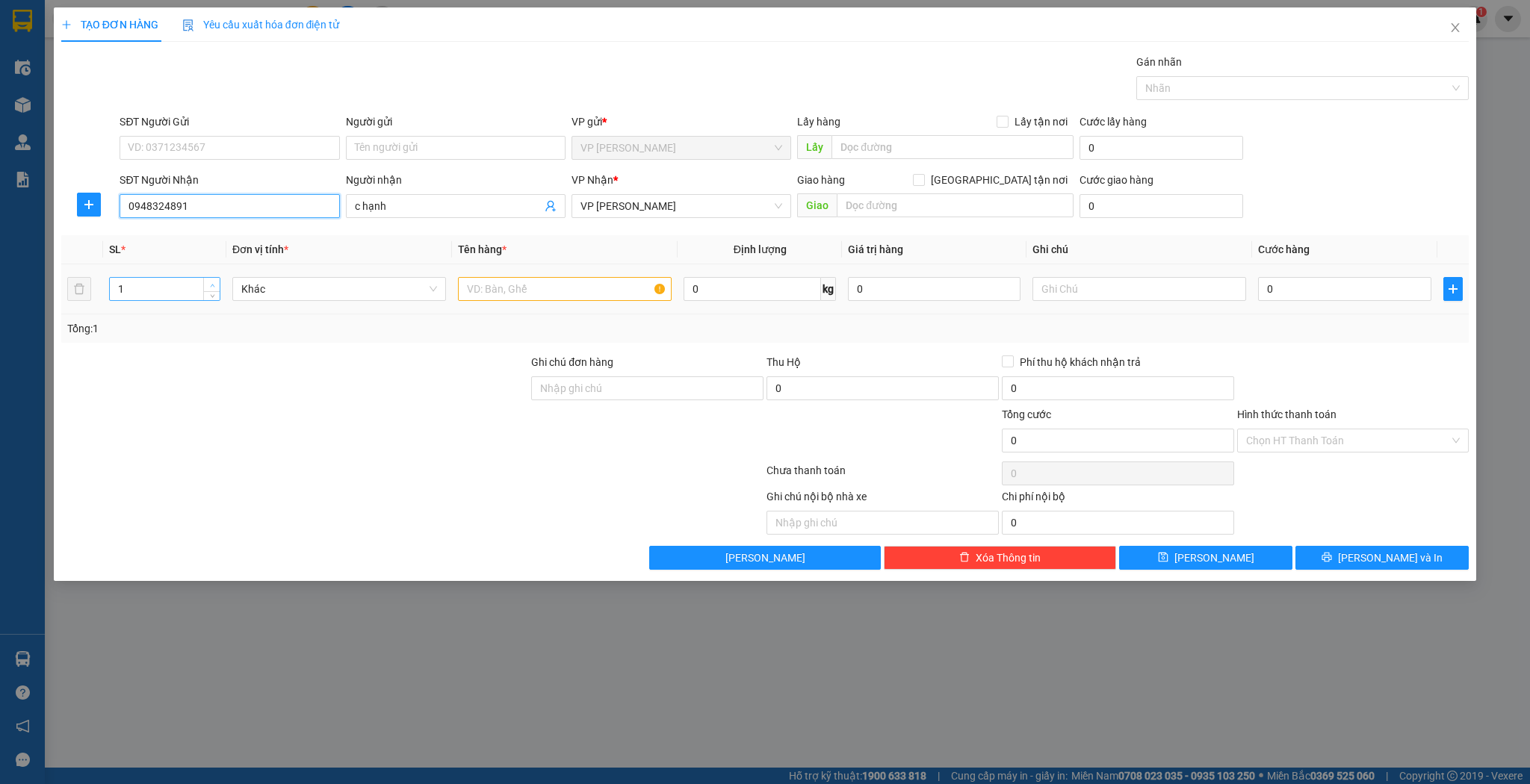
type input "0948324891"
type input "2"
click at [214, 283] on icon "up" at bounding box center [213, 286] width 6 height 6
click at [517, 288] on input "text" at bounding box center [564, 289] width 214 height 24
type input "1 bọc 1 bó dài"
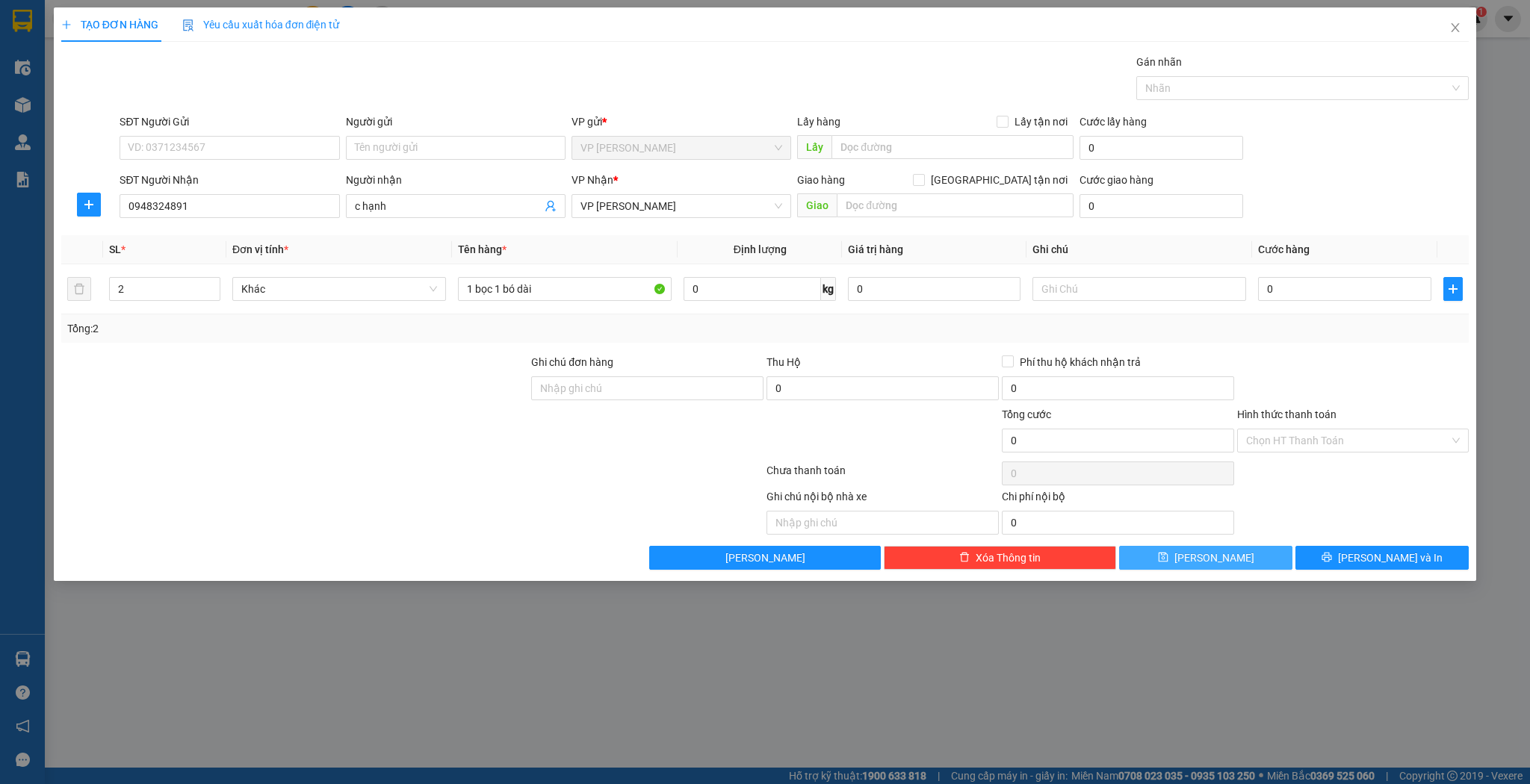
click at [1165, 556] on button "[PERSON_NAME]" at bounding box center [1206, 558] width 173 height 24
type input "1"
click at [1450, 27] on icon "close" at bounding box center [1455, 27] width 12 height 12
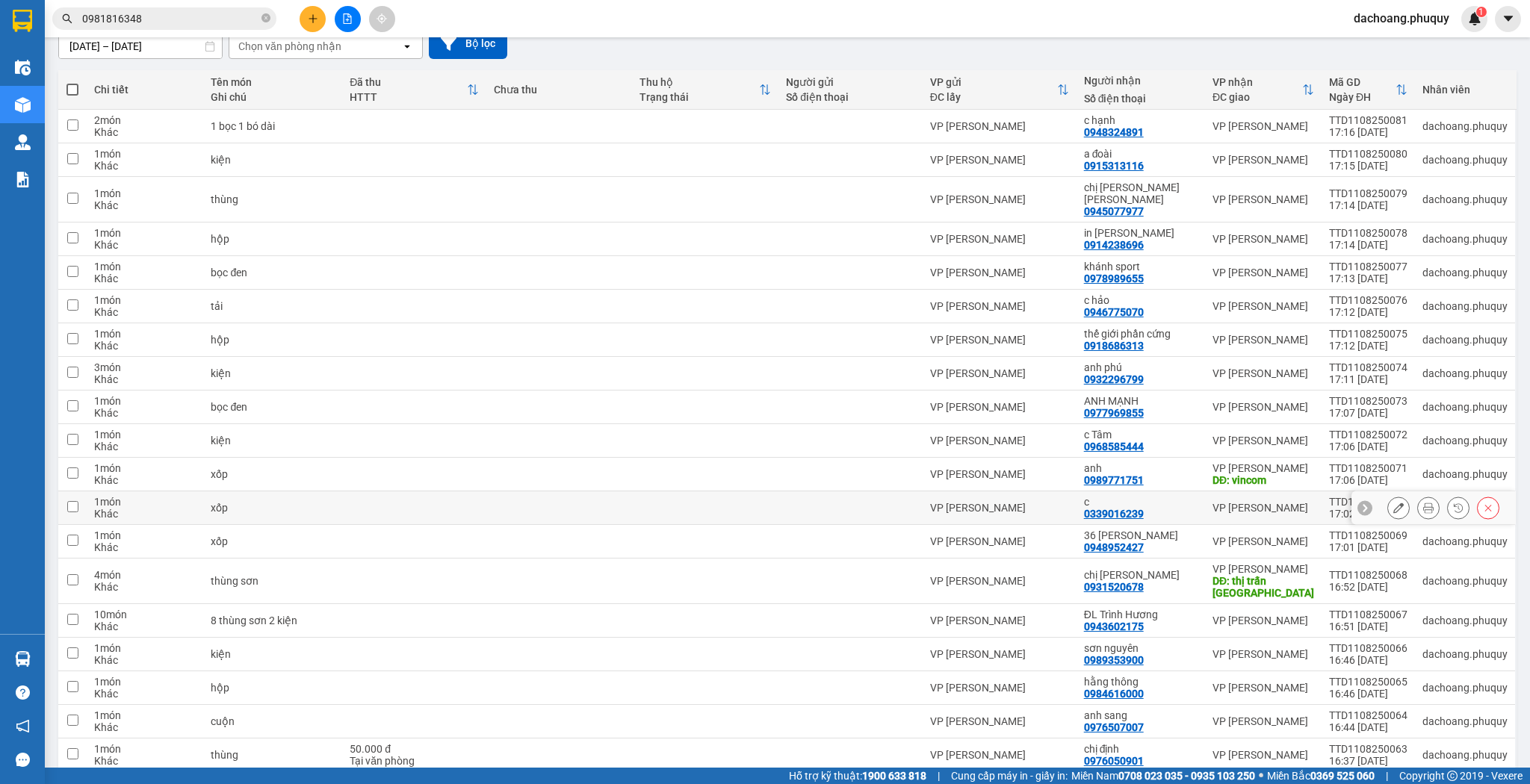
scroll to position [179, 0]
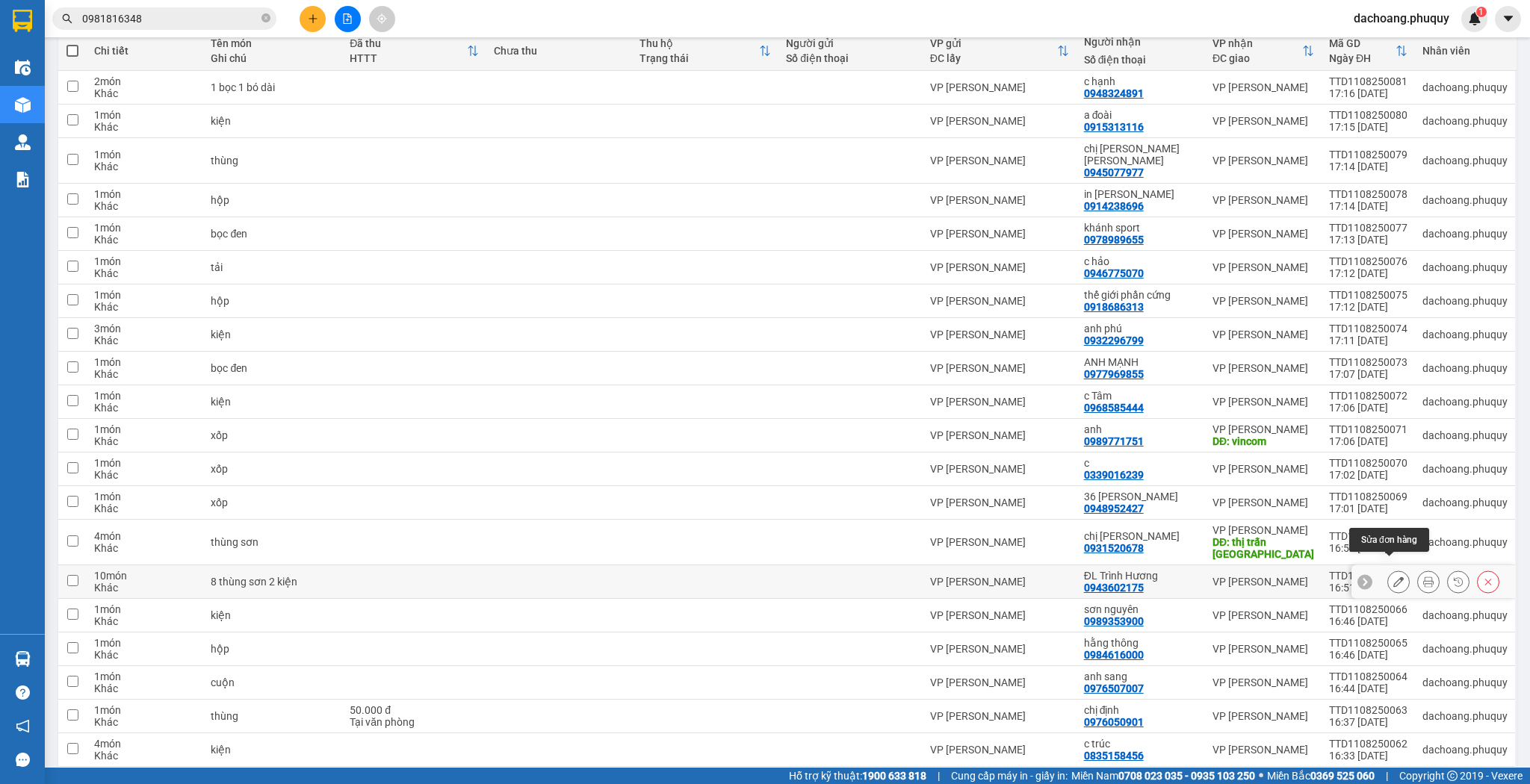
click at [1394, 577] on icon at bounding box center [1399, 582] width 10 height 10
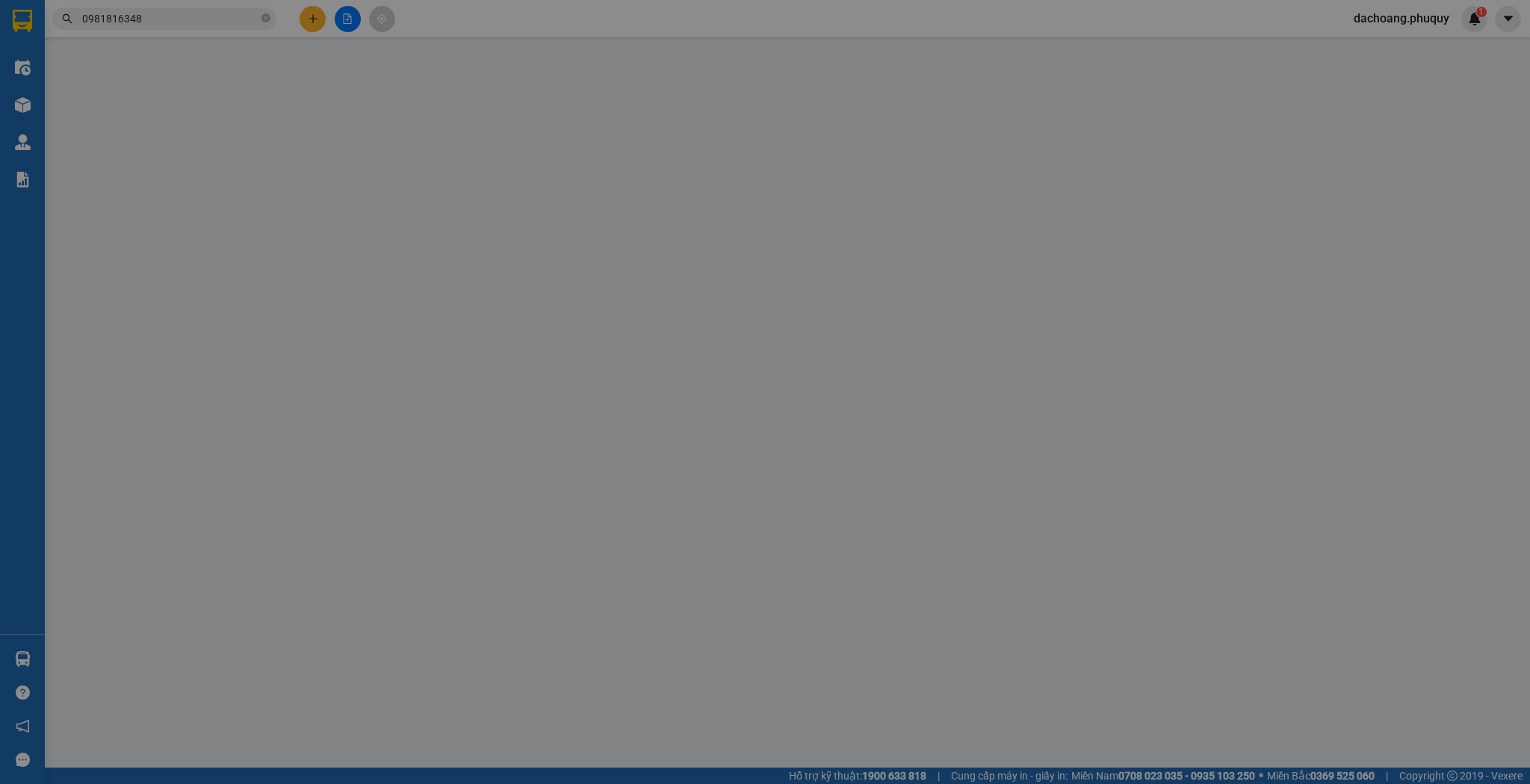
type input "0943602175"
type input "ĐL Trình Hương"
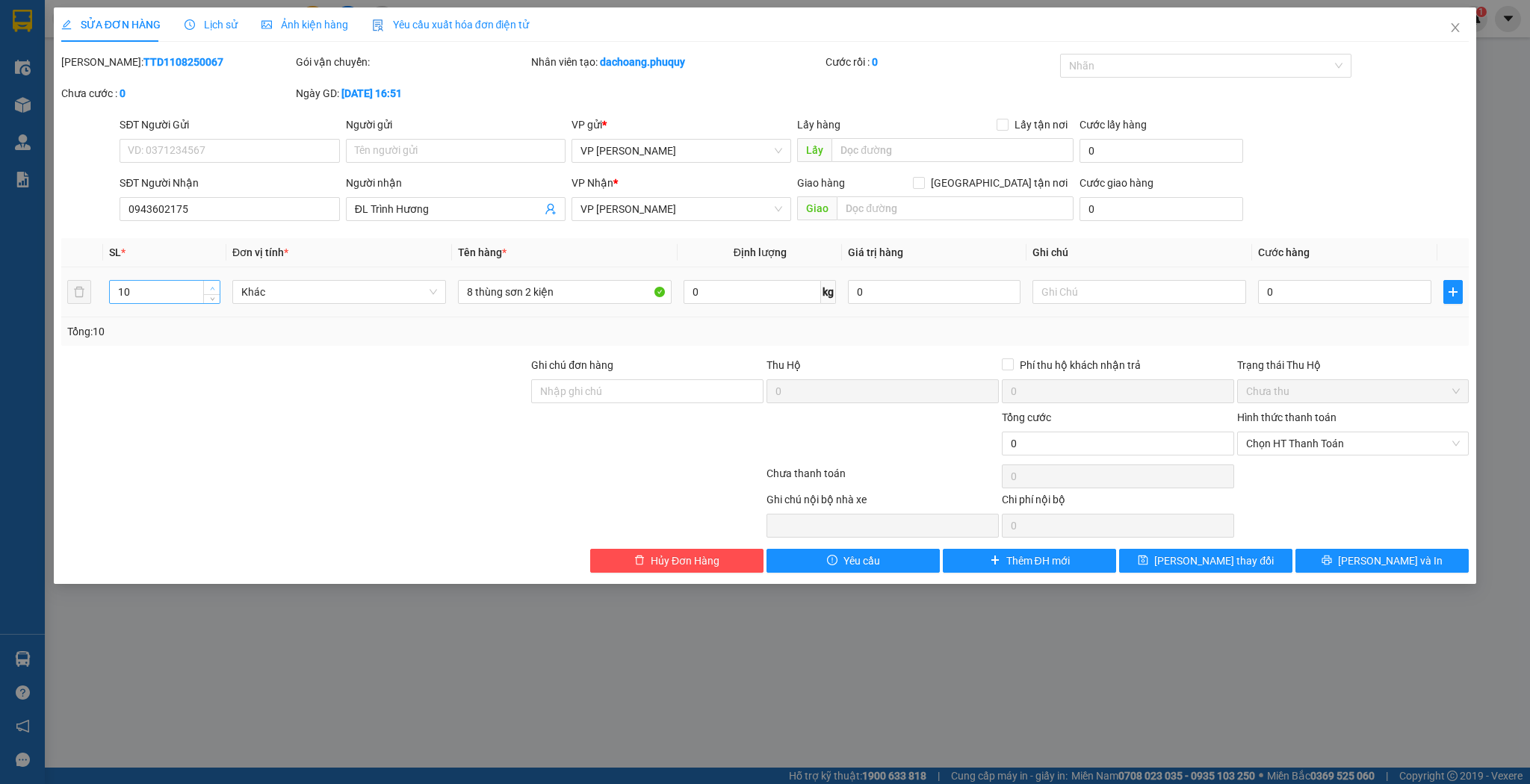
type input "11"
click at [213, 287] on icon "up" at bounding box center [212, 288] width 5 height 3
click at [559, 292] on input "8 thùng sơn 2 kiện" at bounding box center [564, 293] width 214 height 24
type input "8 thùng sơn 2 kiện 1 bao"
click at [1213, 560] on span "[PERSON_NAME] thay đổi" at bounding box center [1214, 561] width 119 height 17
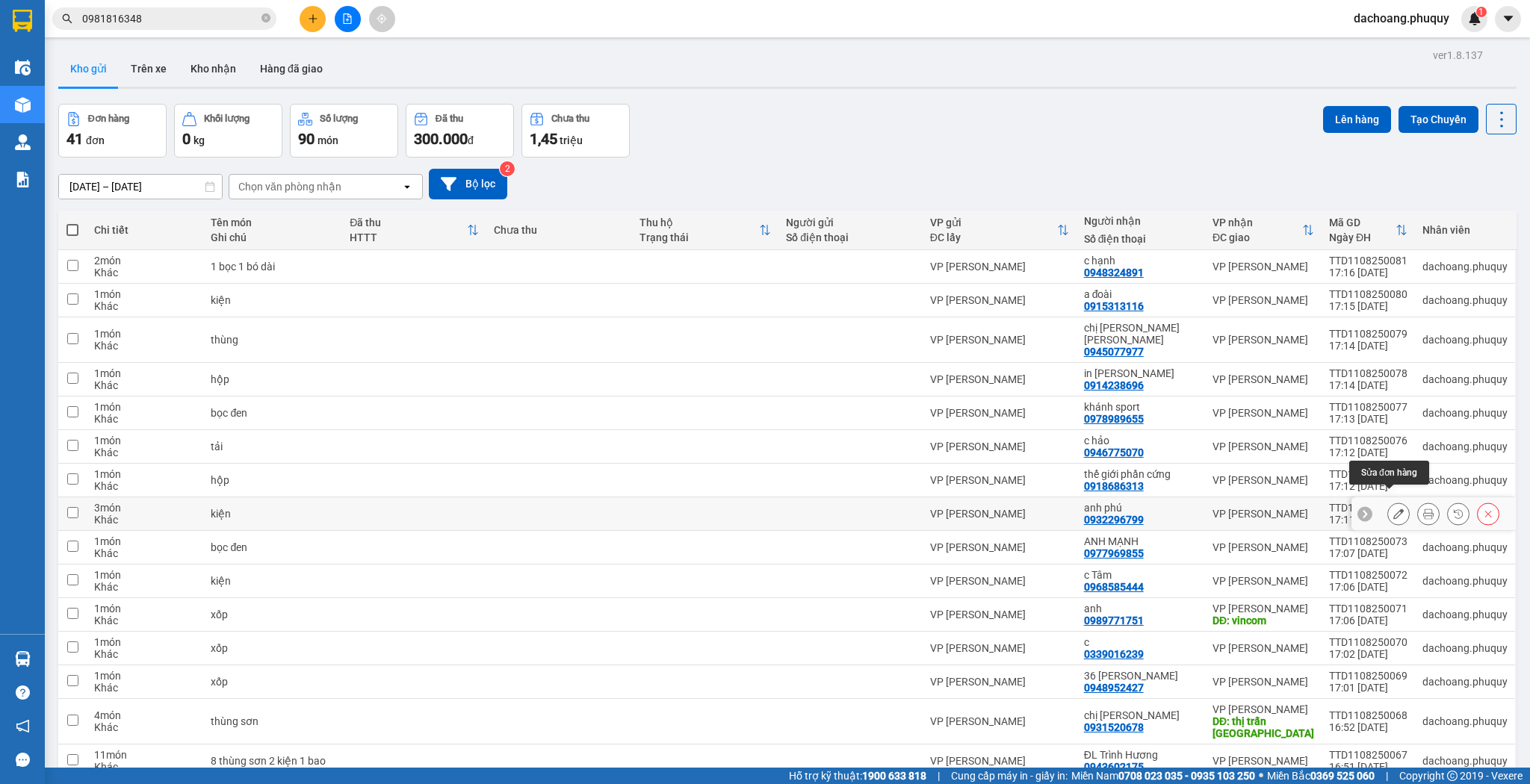
click at [1394, 509] on icon at bounding box center [1399, 514] width 10 height 10
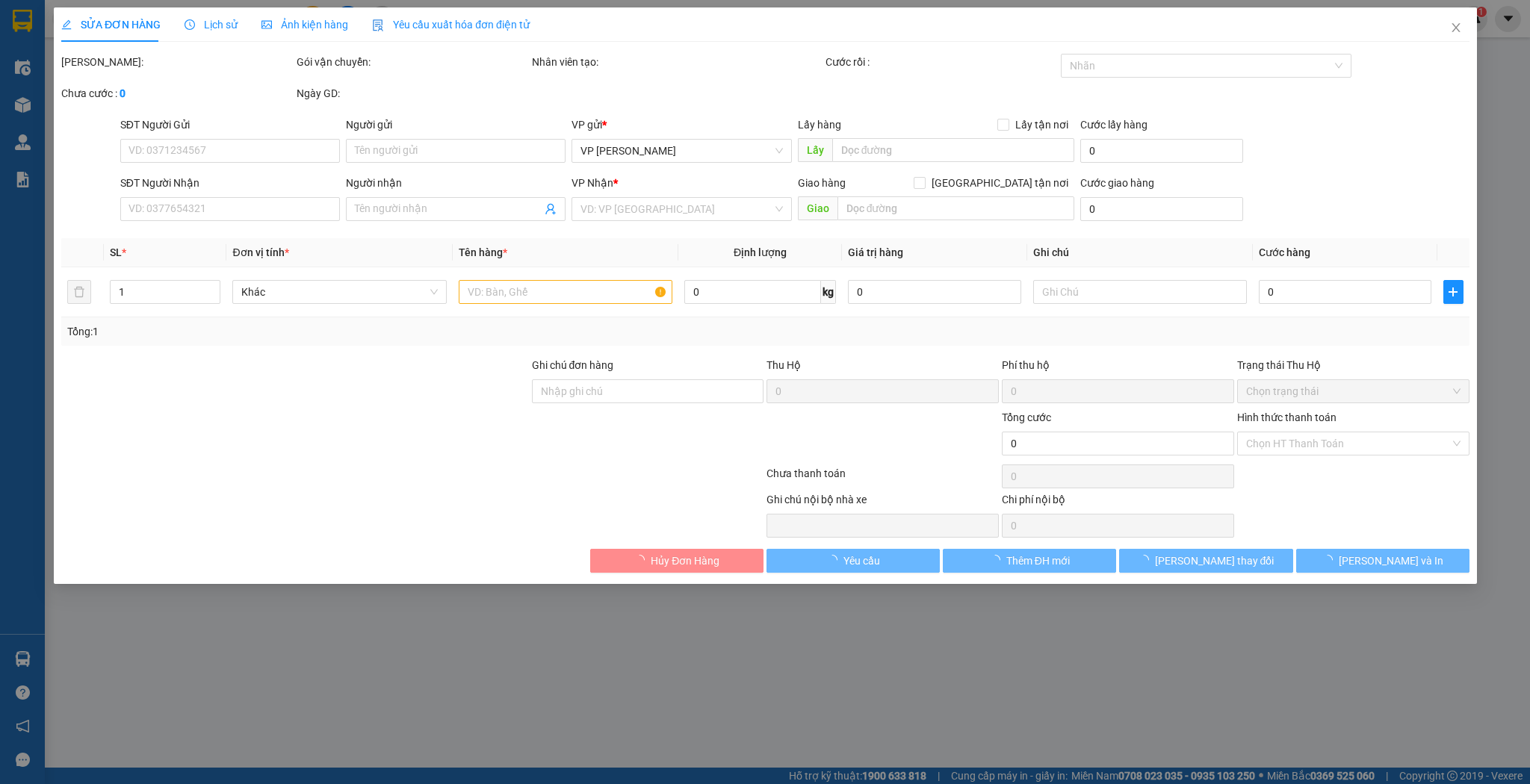
type input "0932296799"
type input "anh phú"
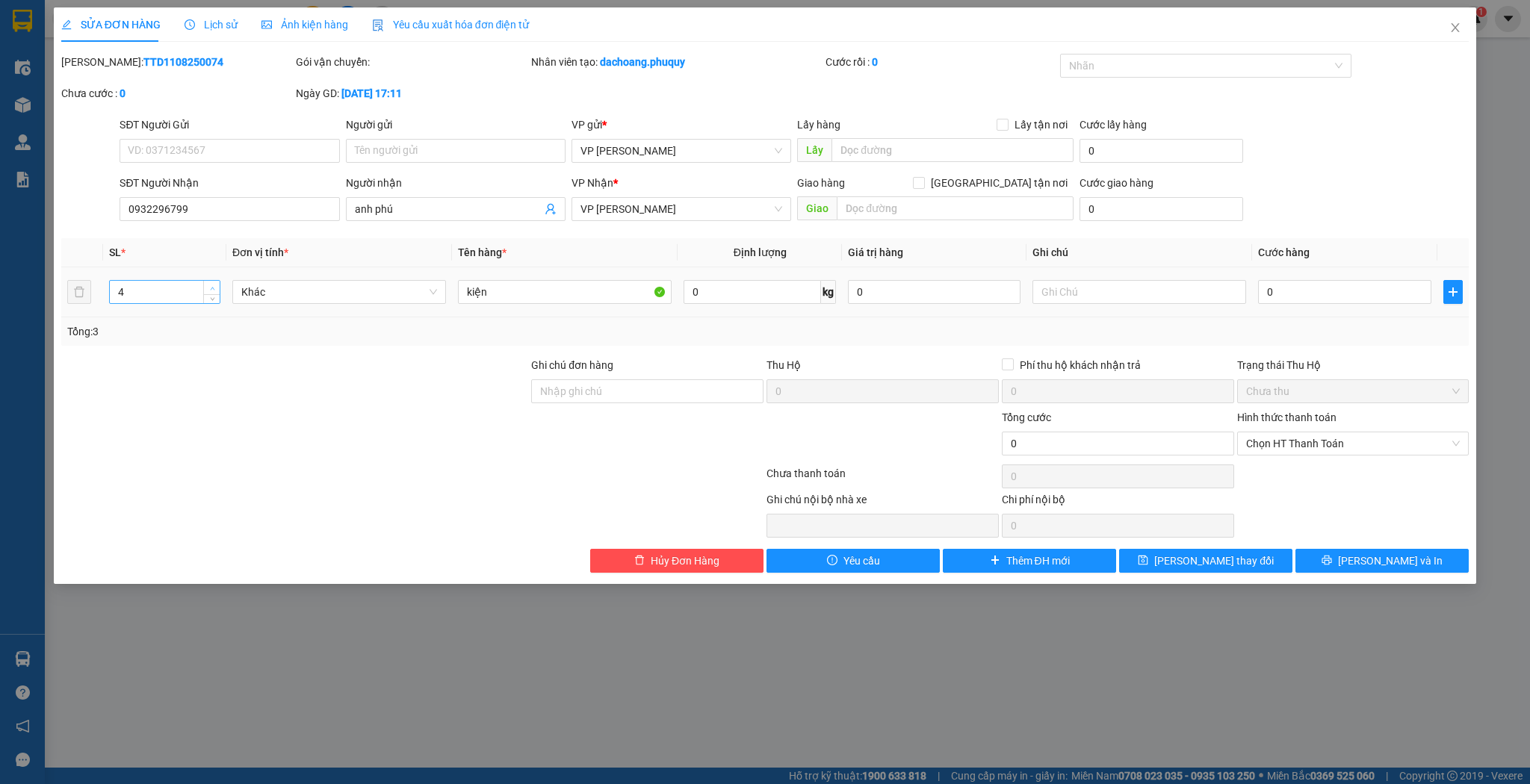
click at [213, 286] on icon "up" at bounding box center [213, 289] width 6 height 6
type input "5"
click at [213, 286] on icon "up" at bounding box center [213, 289] width 6 height 6
click at [462, 292] on input "kiện" at bounding box center [564, 293] width 214 height 24
click at [503, 291] on input "4 kiện" at bounding box center [564, 293] width 214 height 24
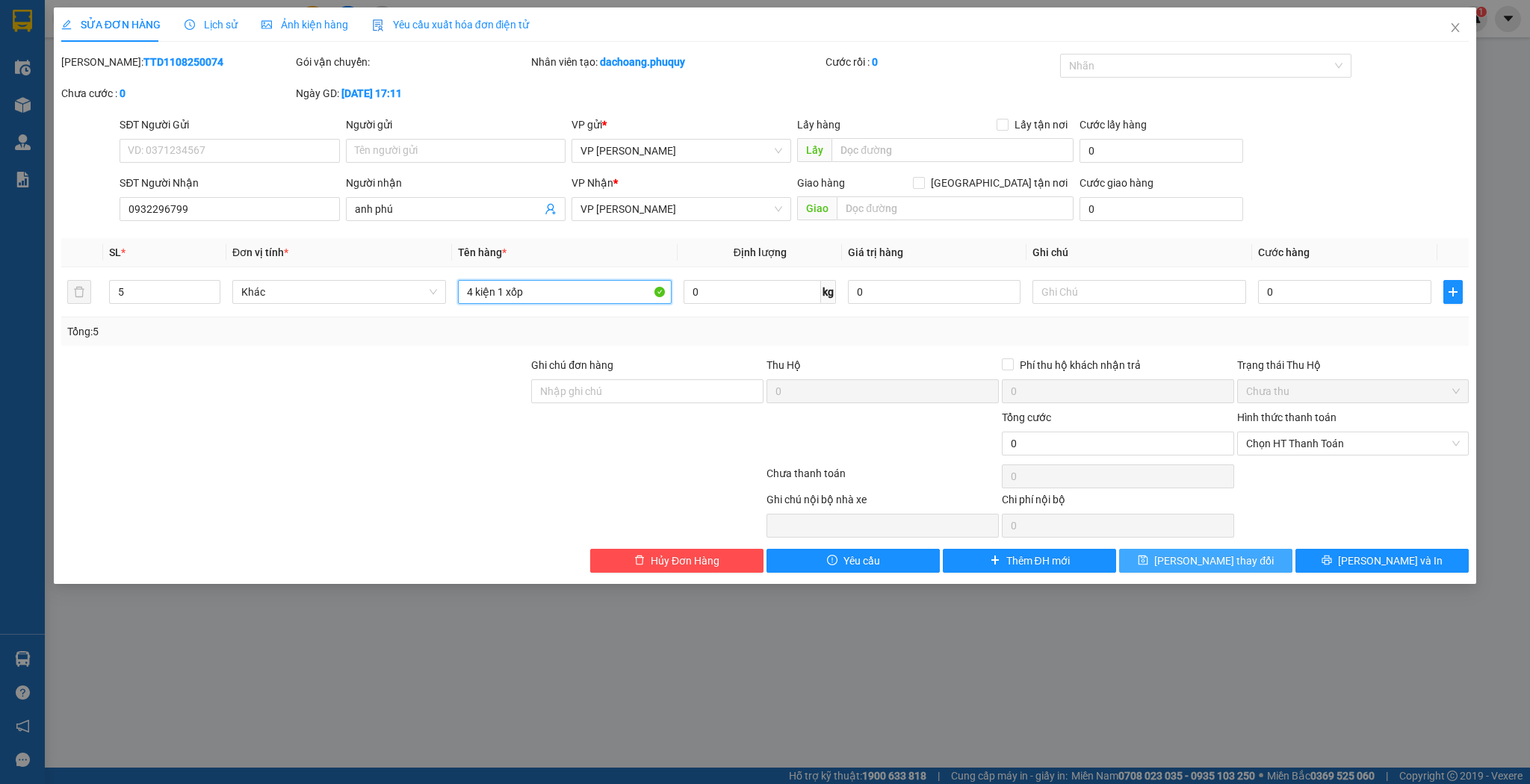
type input "4 kiện 1 xốp"
click at [1184, 562] on button "[PERSON_NAME] thay đổi" at bounding box center [1206, 561] width 173 height 24
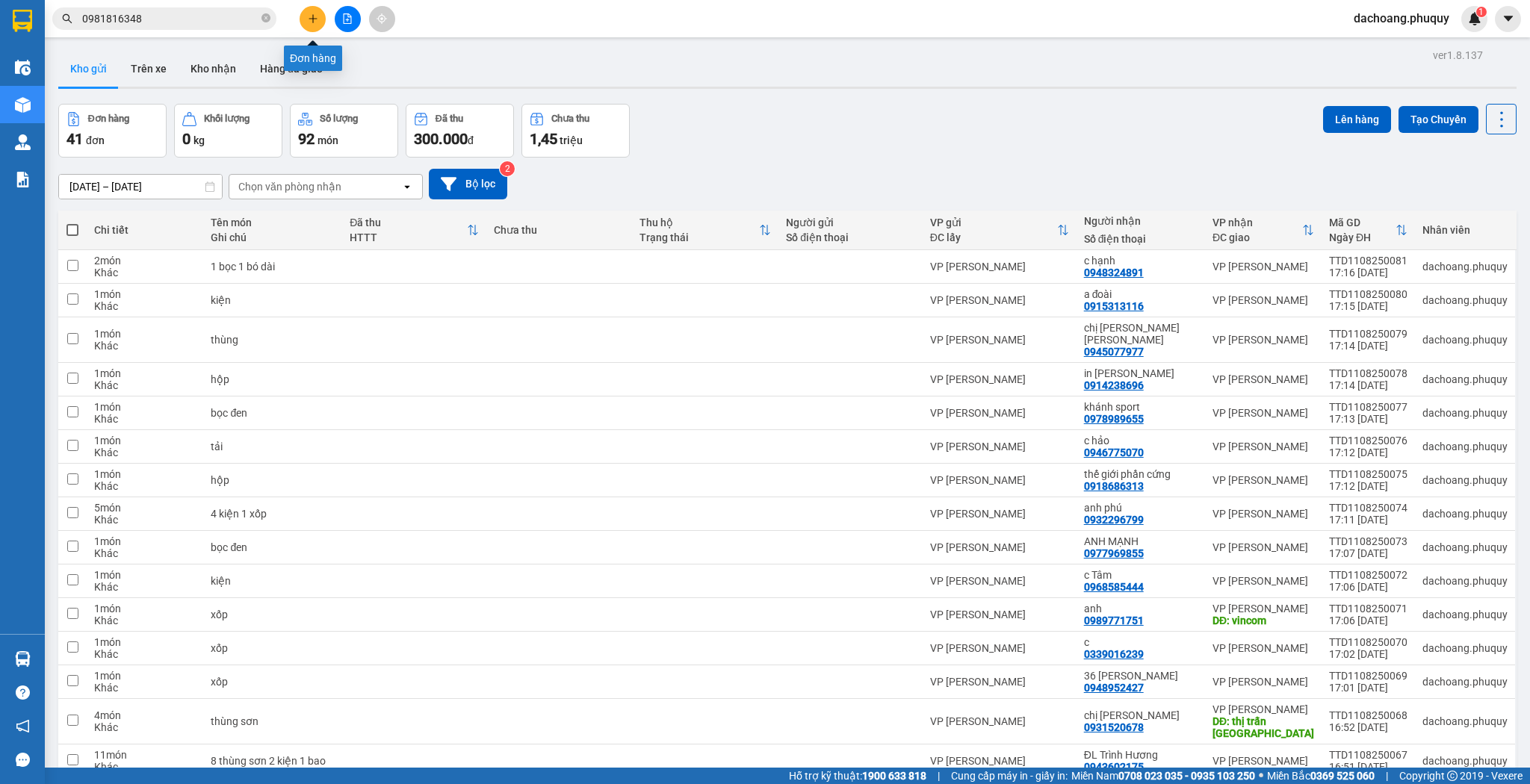
click at [308, 13] on icon "plus" at bounding box center [312, 18] width 10 height 10
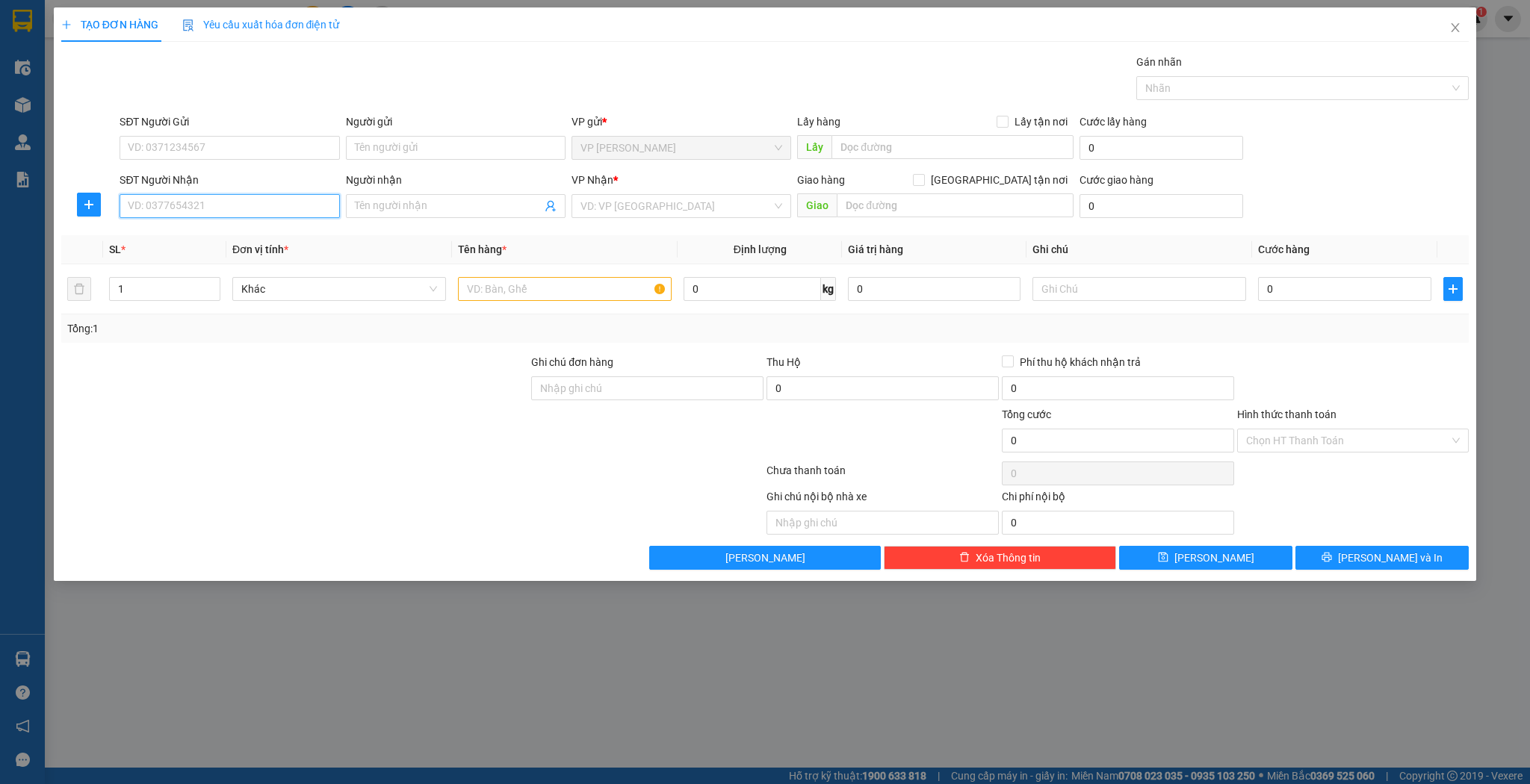
click at [254, 199] on input "SĐT Người Nhận" at bounding box center [229, 206] width 220 height 24
click at [250, 233] on div "0931393999 - tuyết hùng hoa quả" at bounding box center [229, 236] width 201 height 17
type input "0931393999"
type input "tuyết hùng hoa quả"
type input "0931393999"
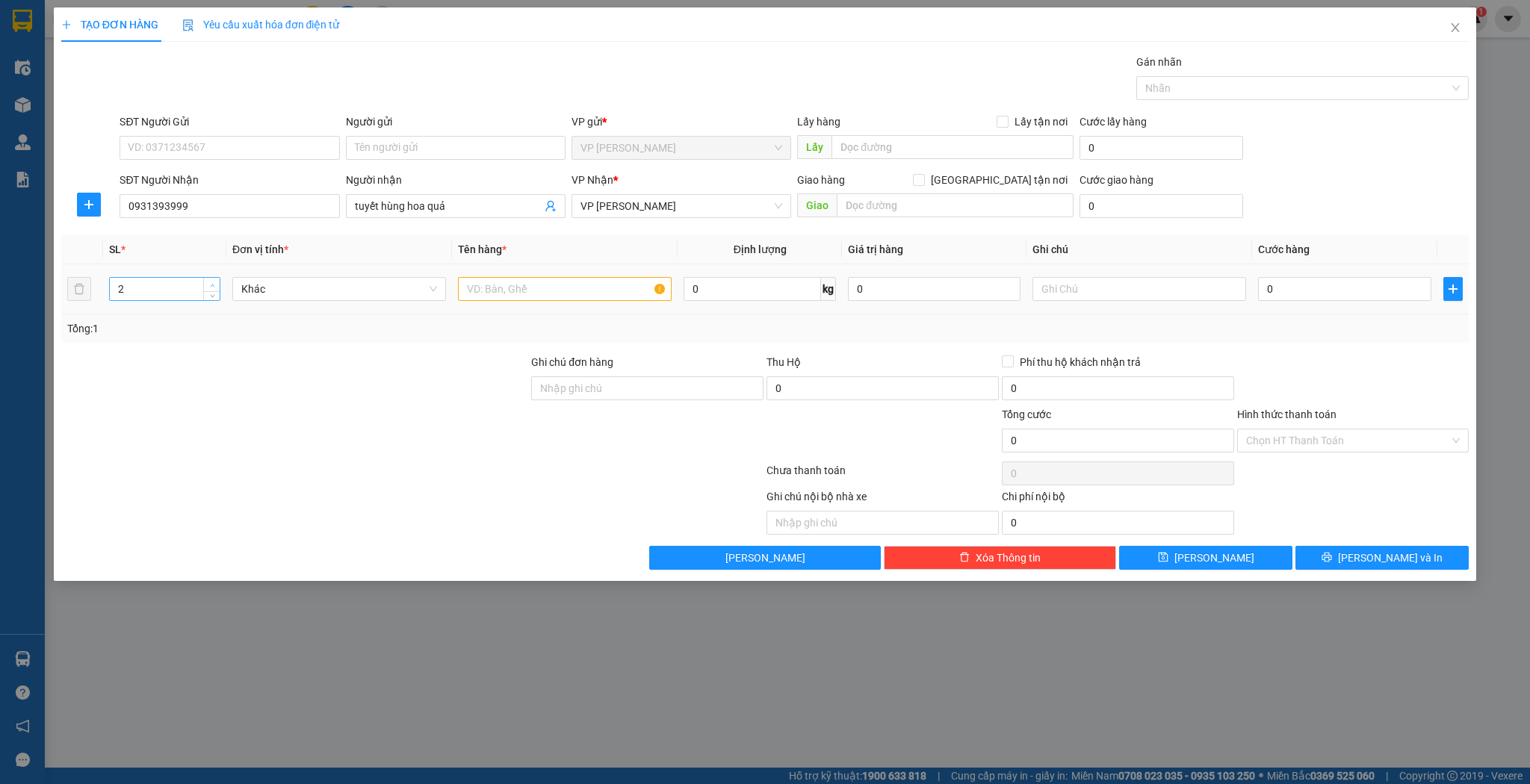
click at [211, 283] on icon "up" at bounding box center [213, 286] width 6 height 6
type input "3"
click at [211, 283] on icon "up" at bounding box center [213, 286] width 6 height 6
click at [517, 291] on input "text" at bounding box center [564, 289] width 214 height 24
type input "kiện"
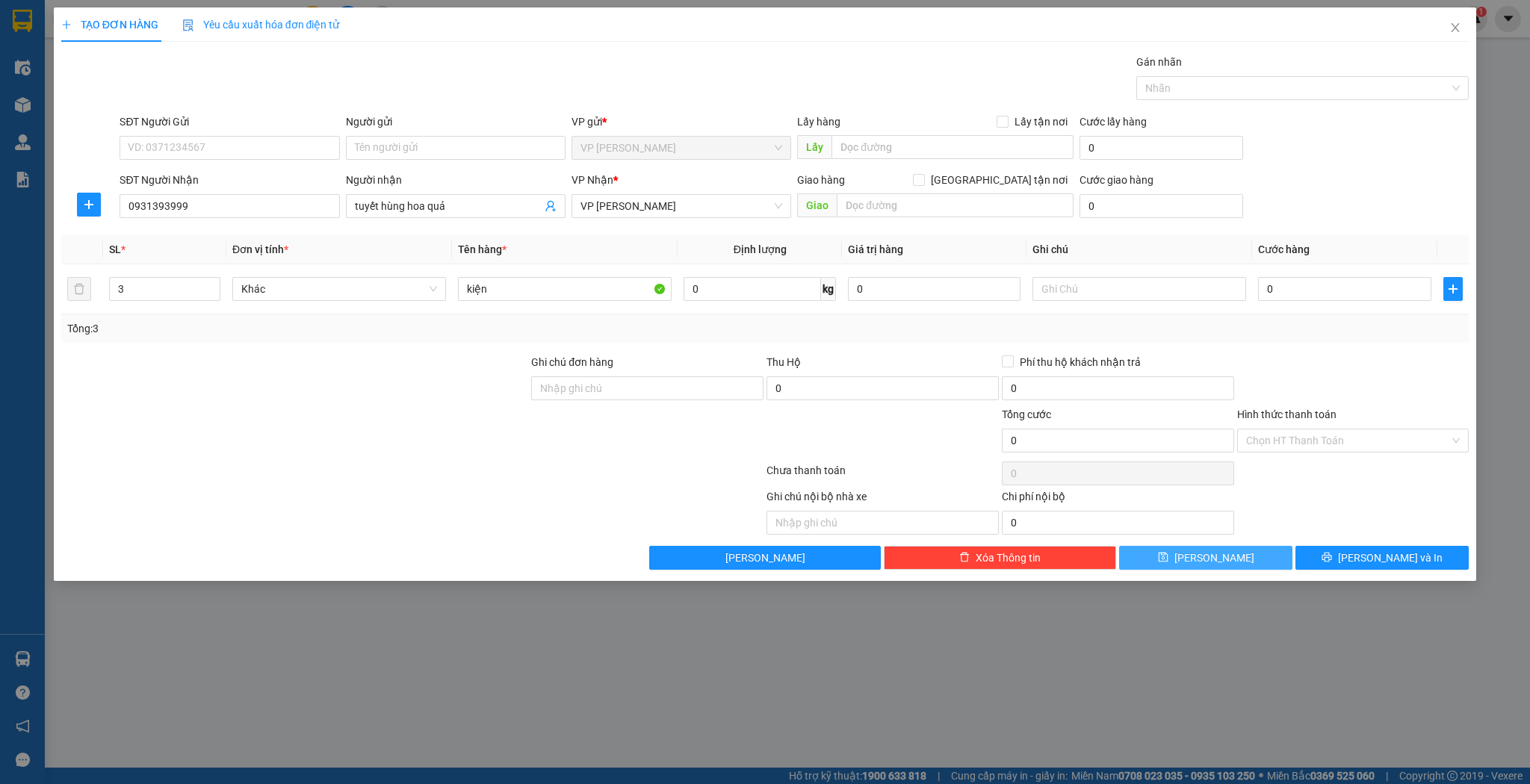
click at [1165, 555] on button "[PERSON_NAME]" at bounding box center [1206, 558] width 173 height 24
type input "1"
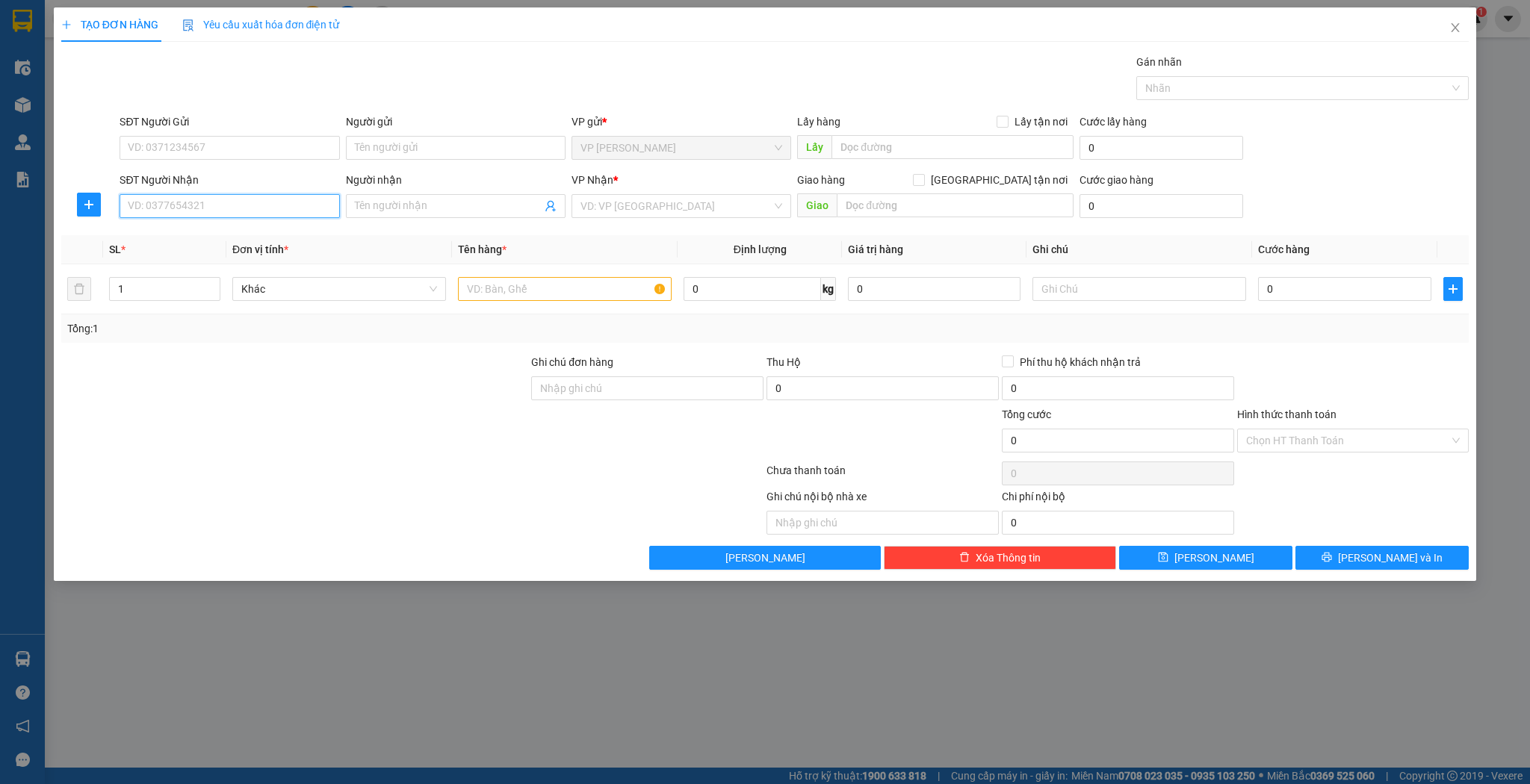
click at [279, 208] on input "SĐT Người Nhận" at bounding box center [229, 206] width 220 height 24
click at [239, 259] on div "0976477007 - khánh thông" at bounding box center [229, 259] width 201 height 17
type input "0976477007"
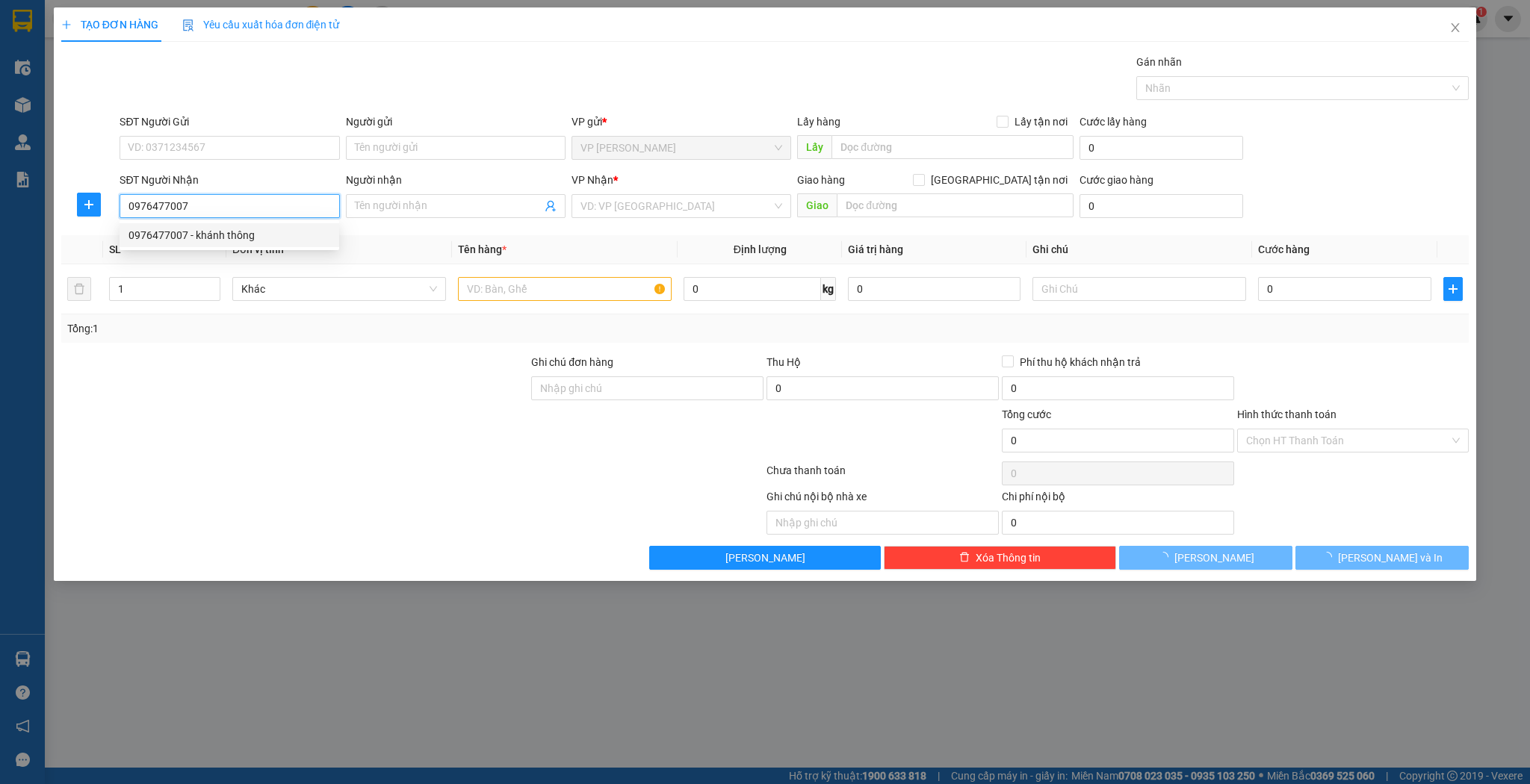
type input "khánh thông"
type input "cẩm vịnh"
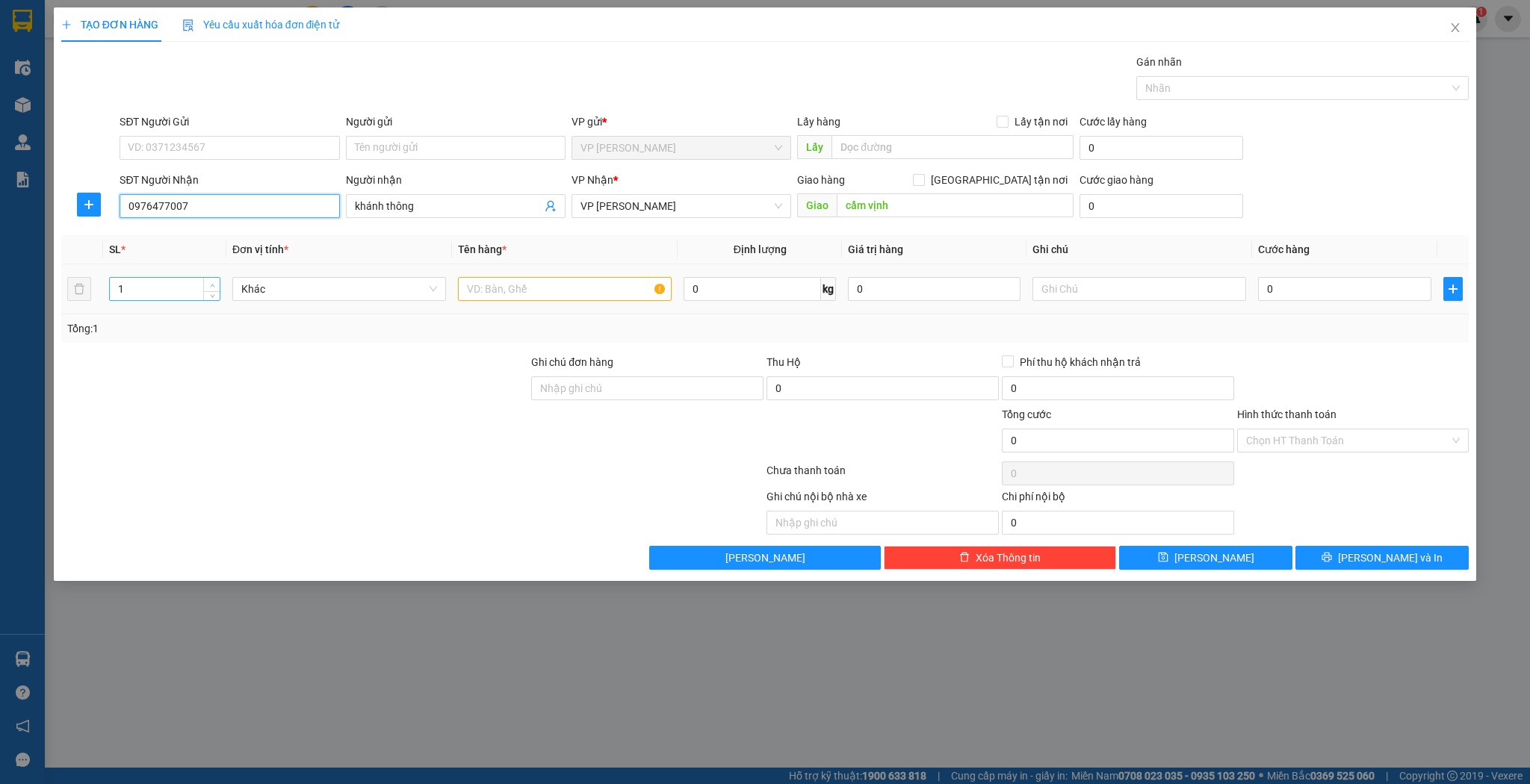
type input "0976477007"
type input "2"
click at [211, 283] on icon "up" at bounding box center [213, 286] width 6 height 6
click at [487, 289] on input "text" at bounding box center [564, 289] width 214 height 24
type input "1 thùng sơn 1 kiện"
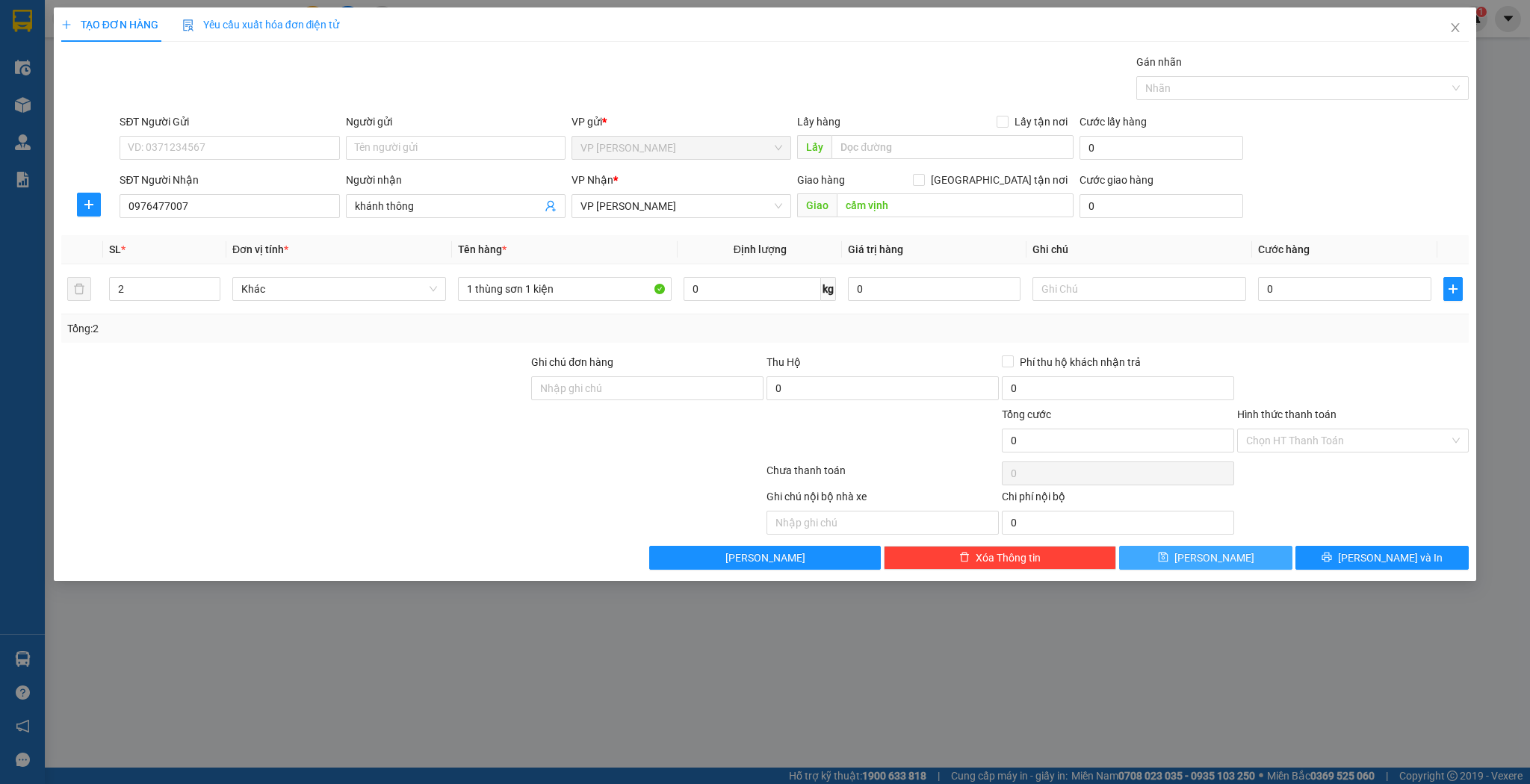
click at [1187, 553] on button "[PERSON_NAME]" at bounding box center [1206, 558] width 173 height 24
type input "1"
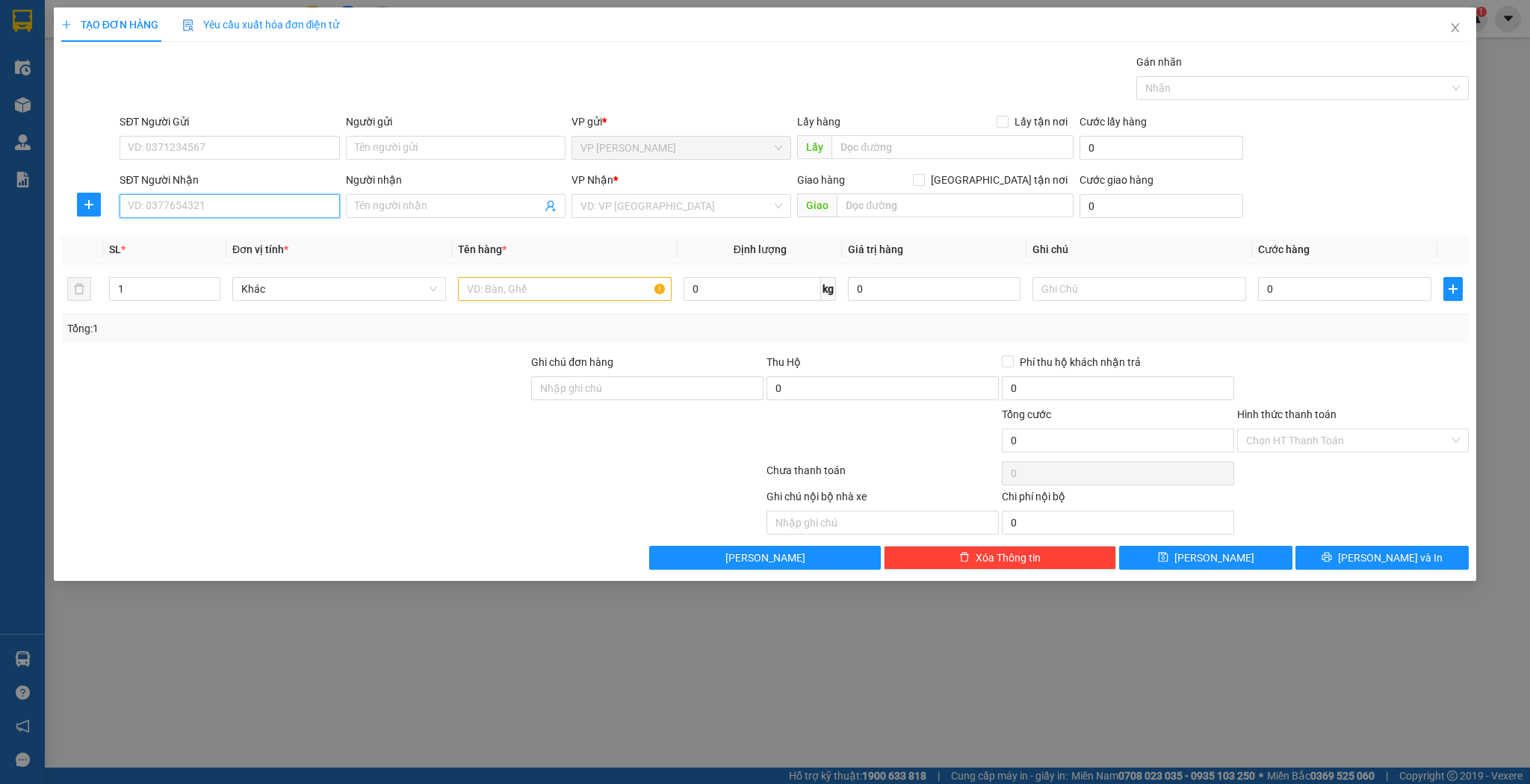
click at [227, 204] on input "SĐT Người Nhận" at bounding box center [229, 206] width 220 height 24
click at [216, 227] on div "0962989765" at bounding box center [229, 236] width 201 height 17
click at [781, 210] on span "VP [PERSON_NAME]" at bounding box center [682, 206] width 201 height 22
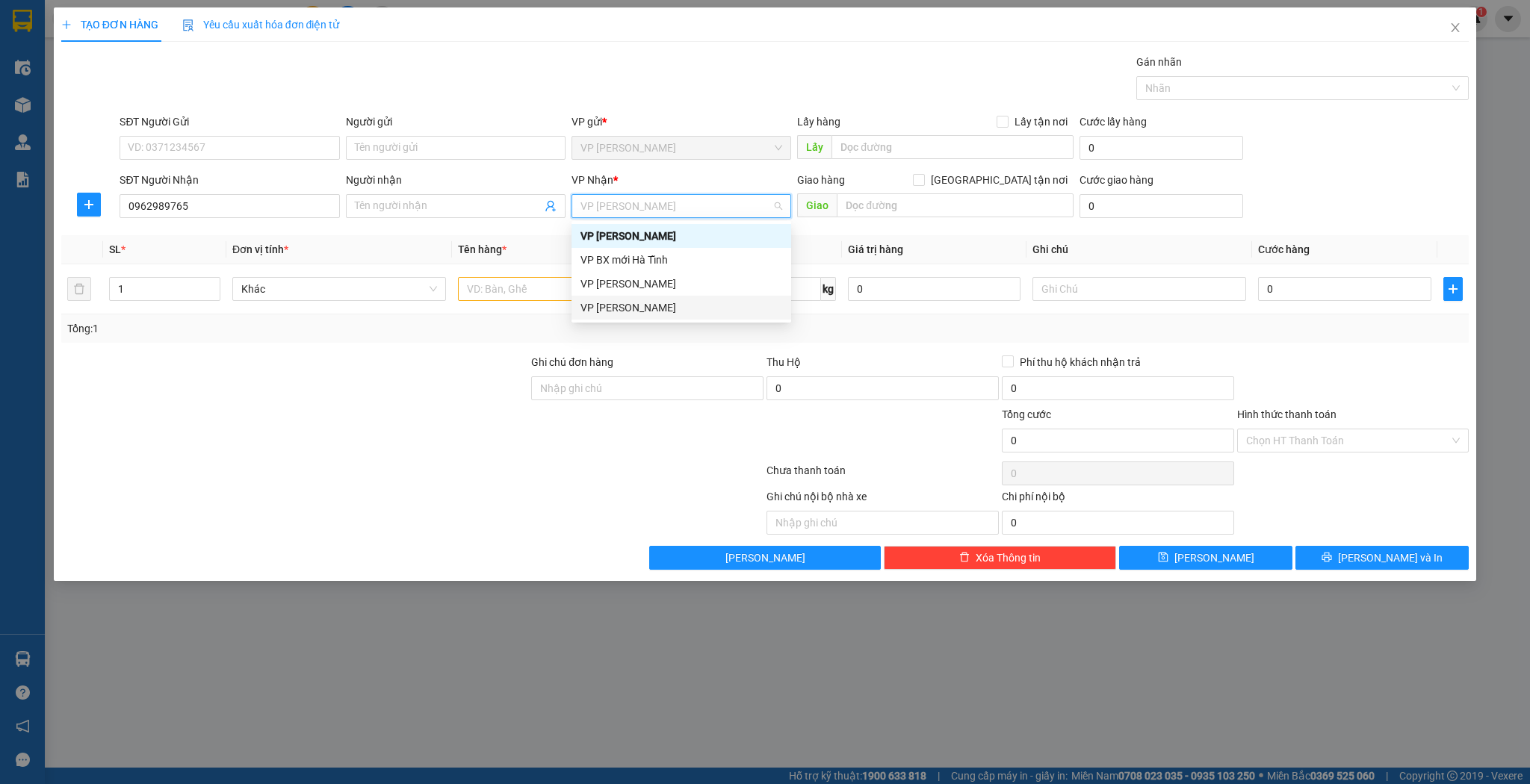
click at [598, 305] on div "VP [PERSON_NAME]" at bounding box center [682, 308] width 201 height 17
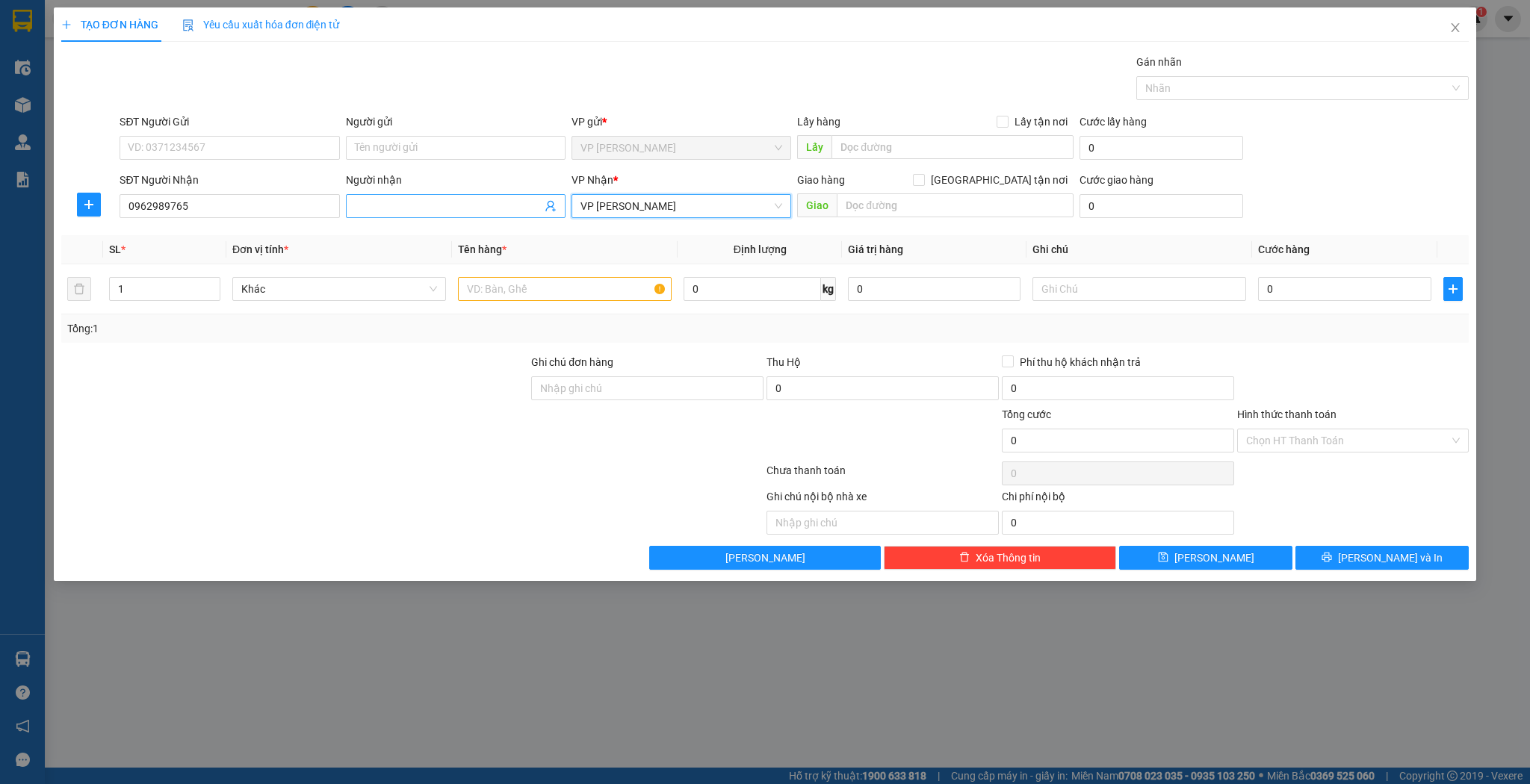
click at [417, 206] on input "Người nhận" at bounding box center [448, 206] width 186 height 17
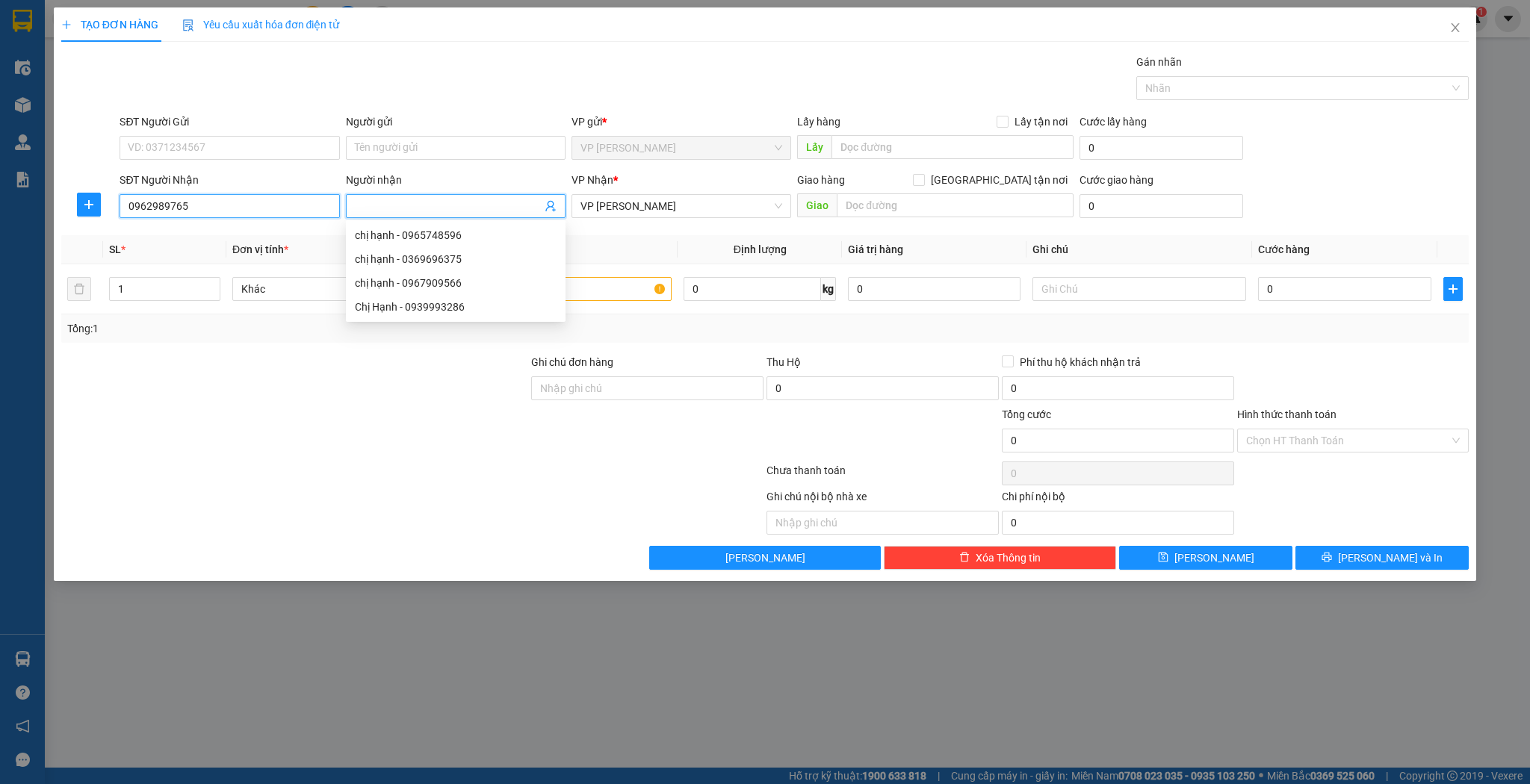
click at [308, 205] on input "0962989765" at bounding box center [229, 206] width 220 height 24
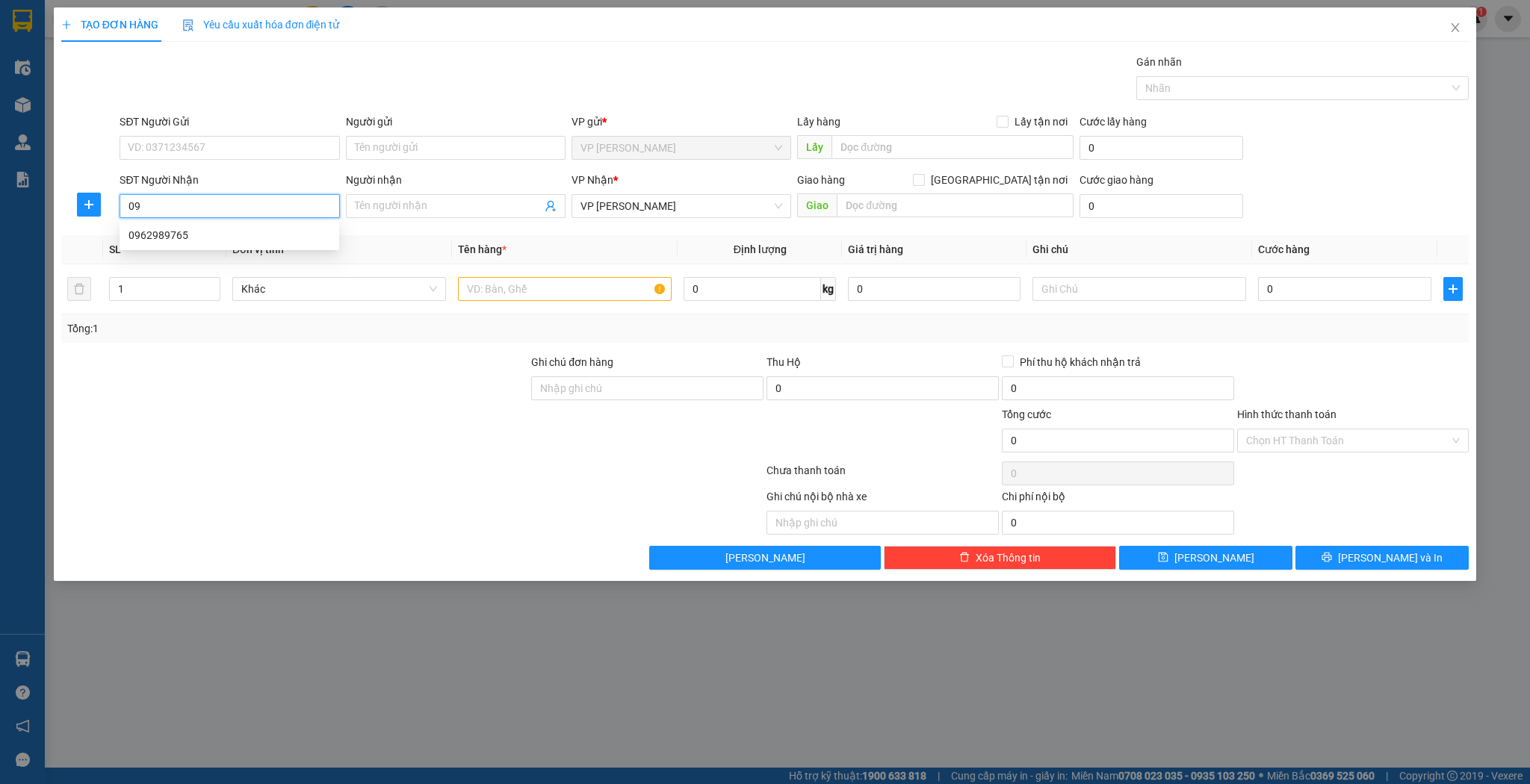
type input "0"
click at [275, 230] on div "0962251819 - phạm thanh hoa" at bounding box center [229, 236] width 201 height 17
type input "0962251819"
type input "[PERSON_NAME]"
type input "0962251819"
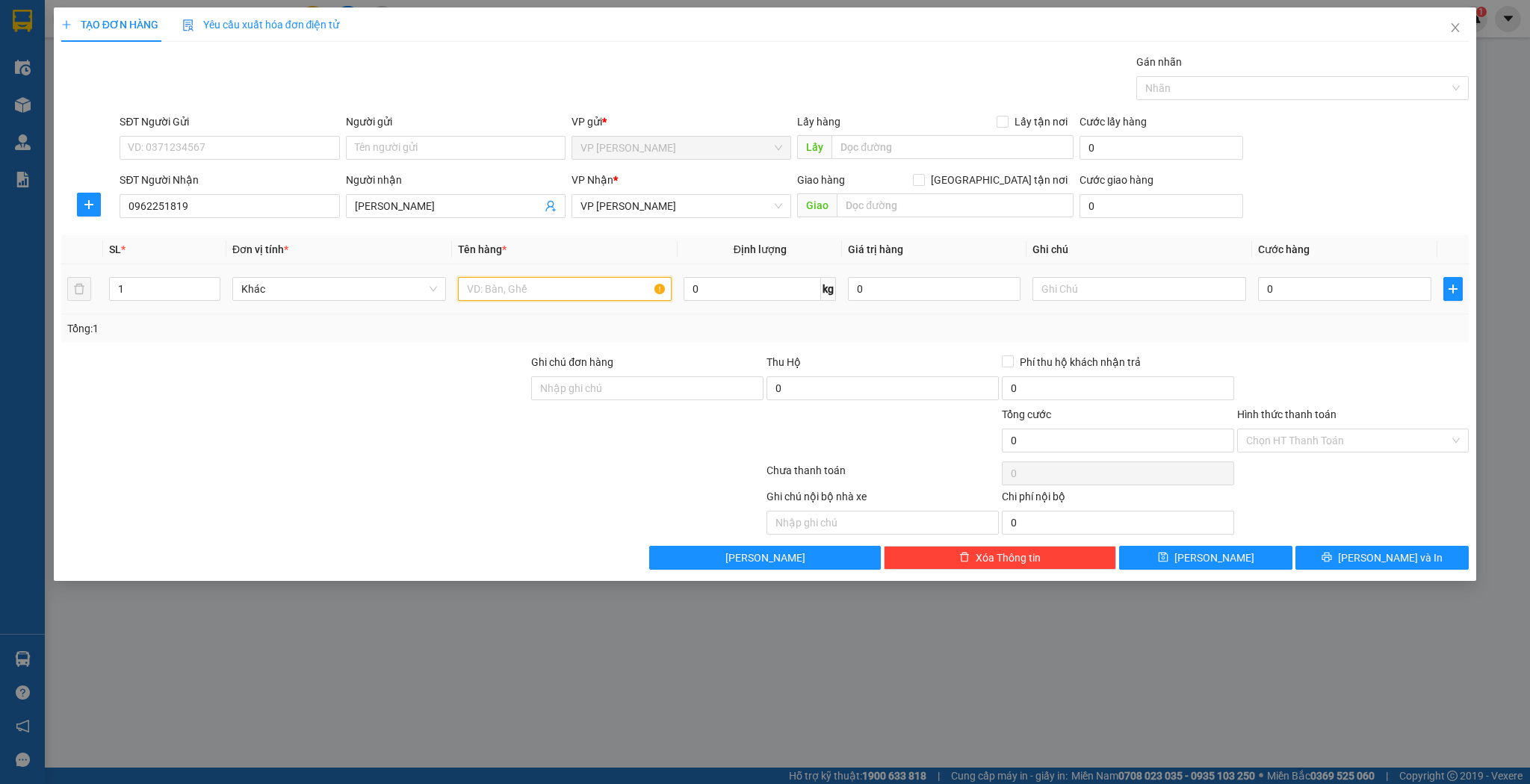
click at [510, 285] on input "text" at bounding box center [564, 289] width 214 height 24
type input "kiện"
click at [1209, 561] on span "[PERSON_NAME]" at bounding box center [1215, 558] width 80 height 17
click at [236, 203] on input "SĐT Người Nhận" at bounding box center [229, 206] width 220 height 24
click at [159, 235] on div "0971299756 - phúc sơn" at bounding box center [229, 236] width 201 height 17
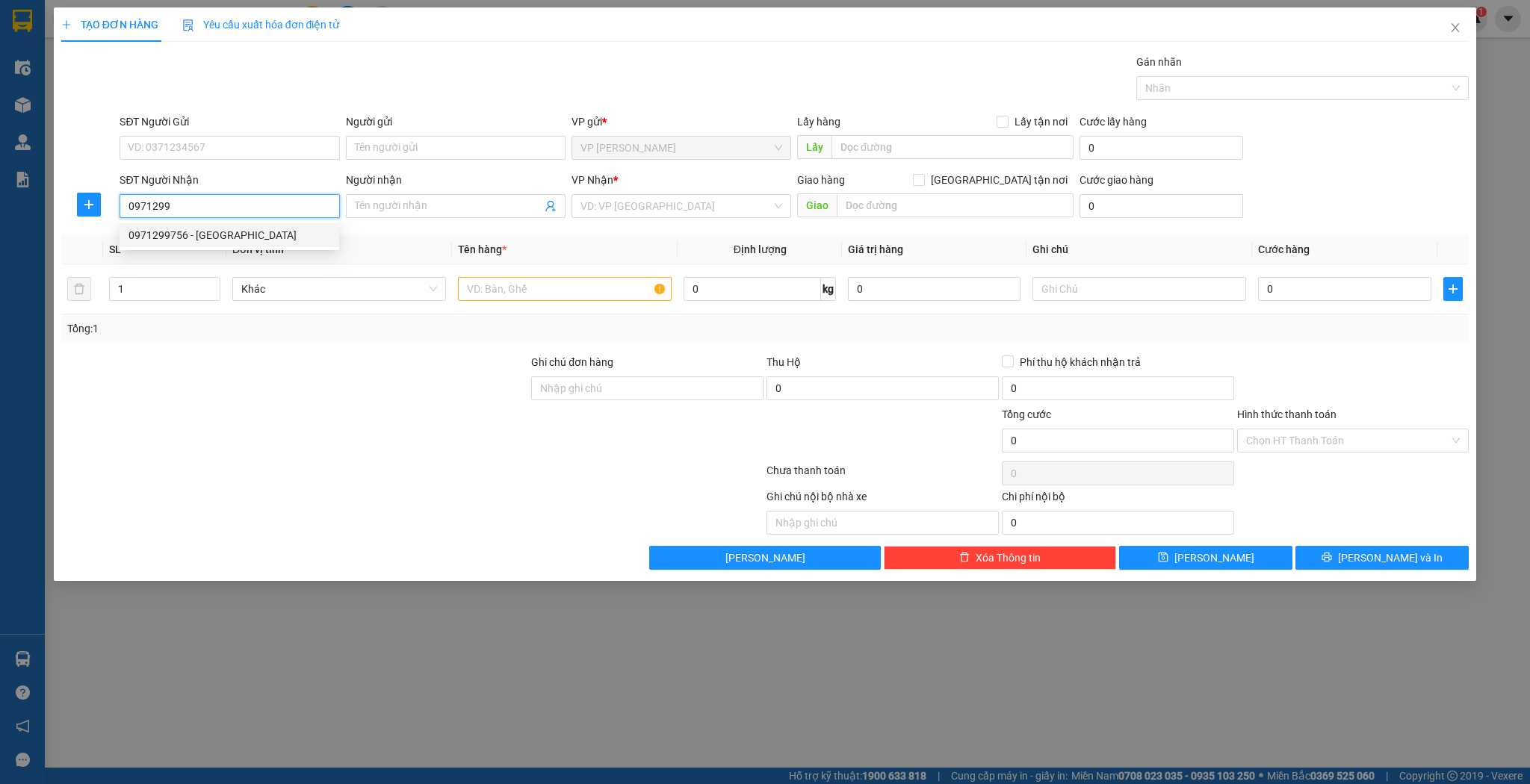
type input "0971299756"
type input "[DEMOGRAPHIC_DATA]"
type input "0971299756"
type input "2"
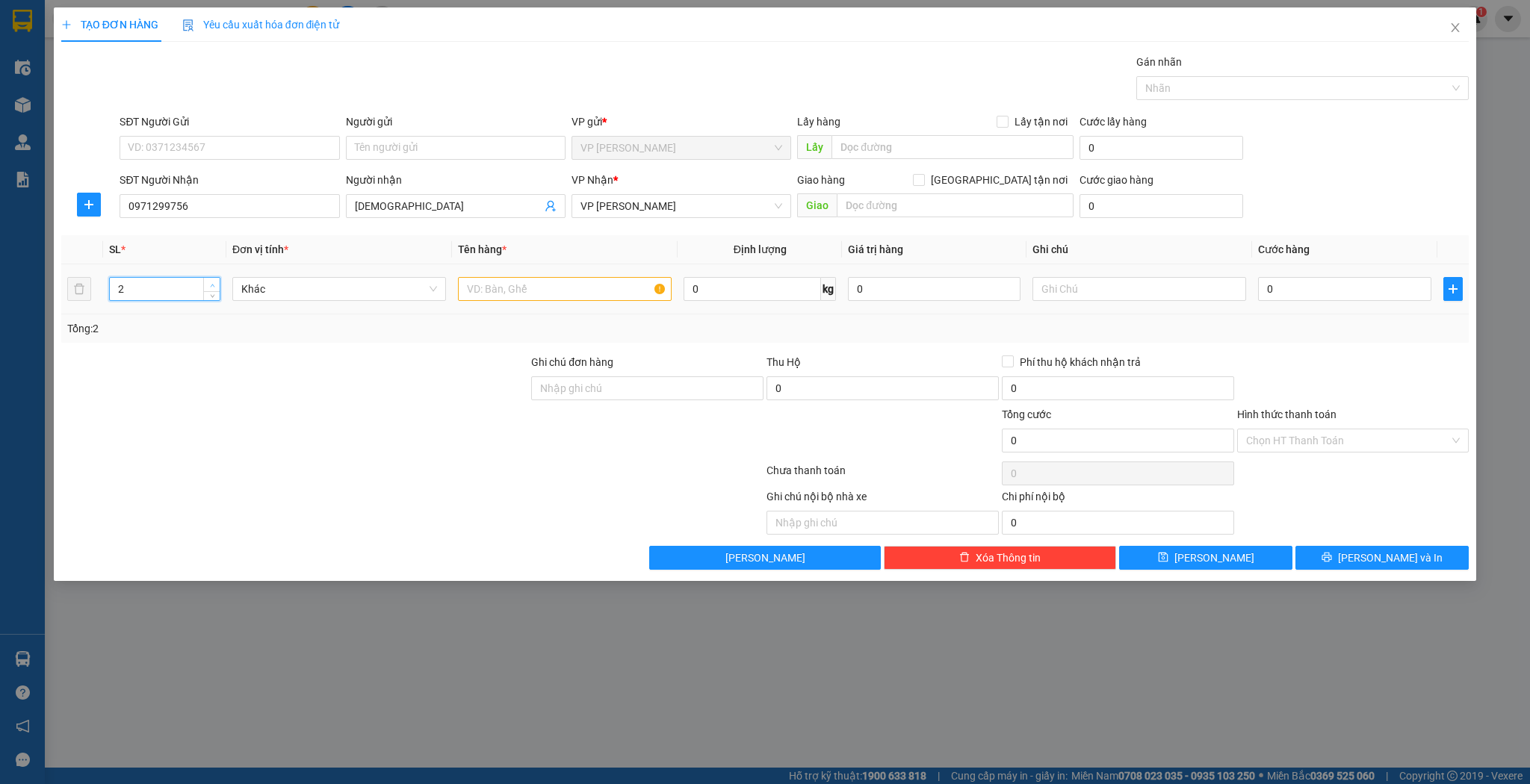
click at [215, 281] on span "up" at bounding box center [213, 285] width 9 height 9
click at [493, 289] on input "text" at bounding box center [564, 289] width 214 height 24
type input "thùng"
click at [1146, 556] on button "[PERSON_NAME]" at bounding box center [1206, 558] width 173 height 24
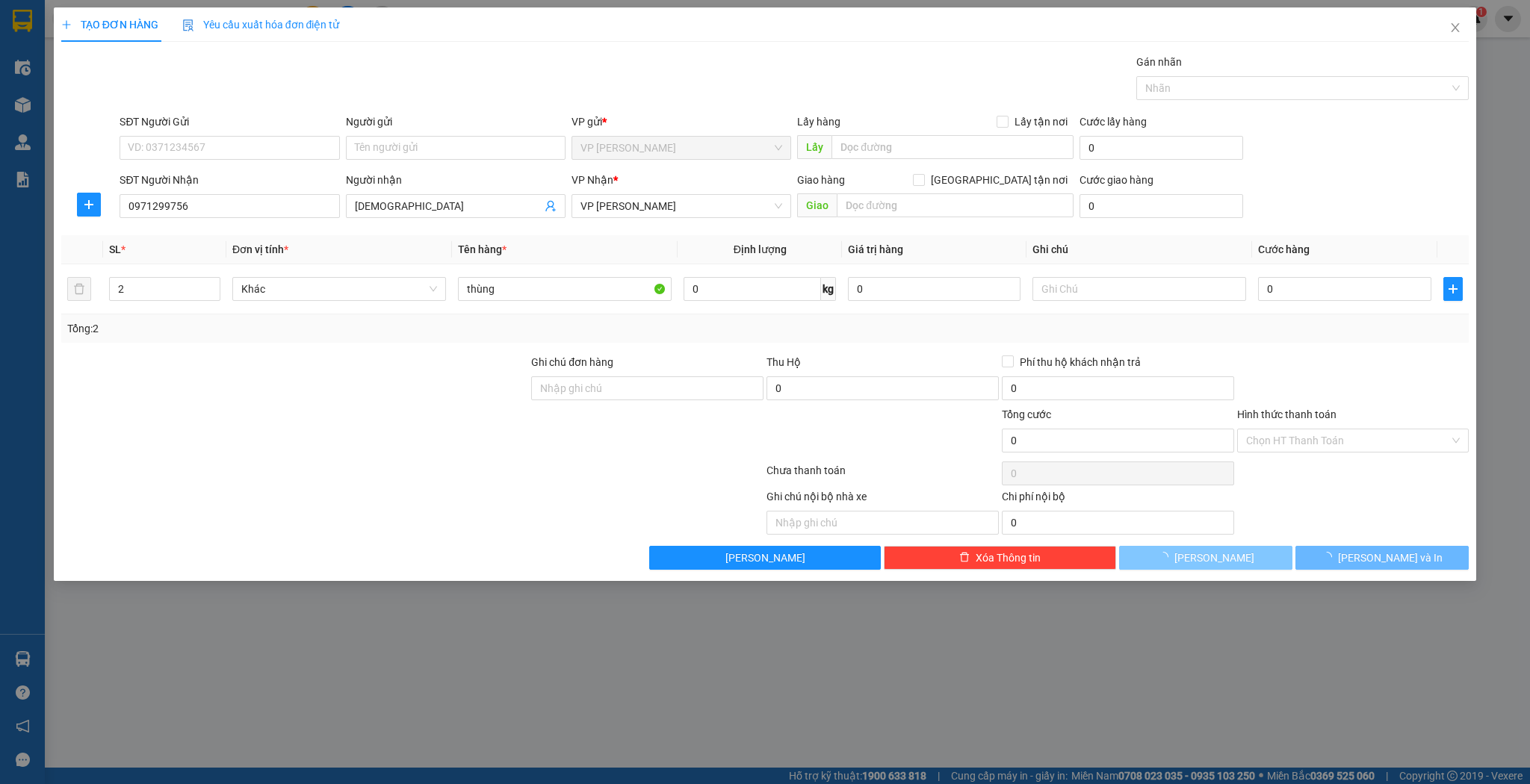
type input "1"
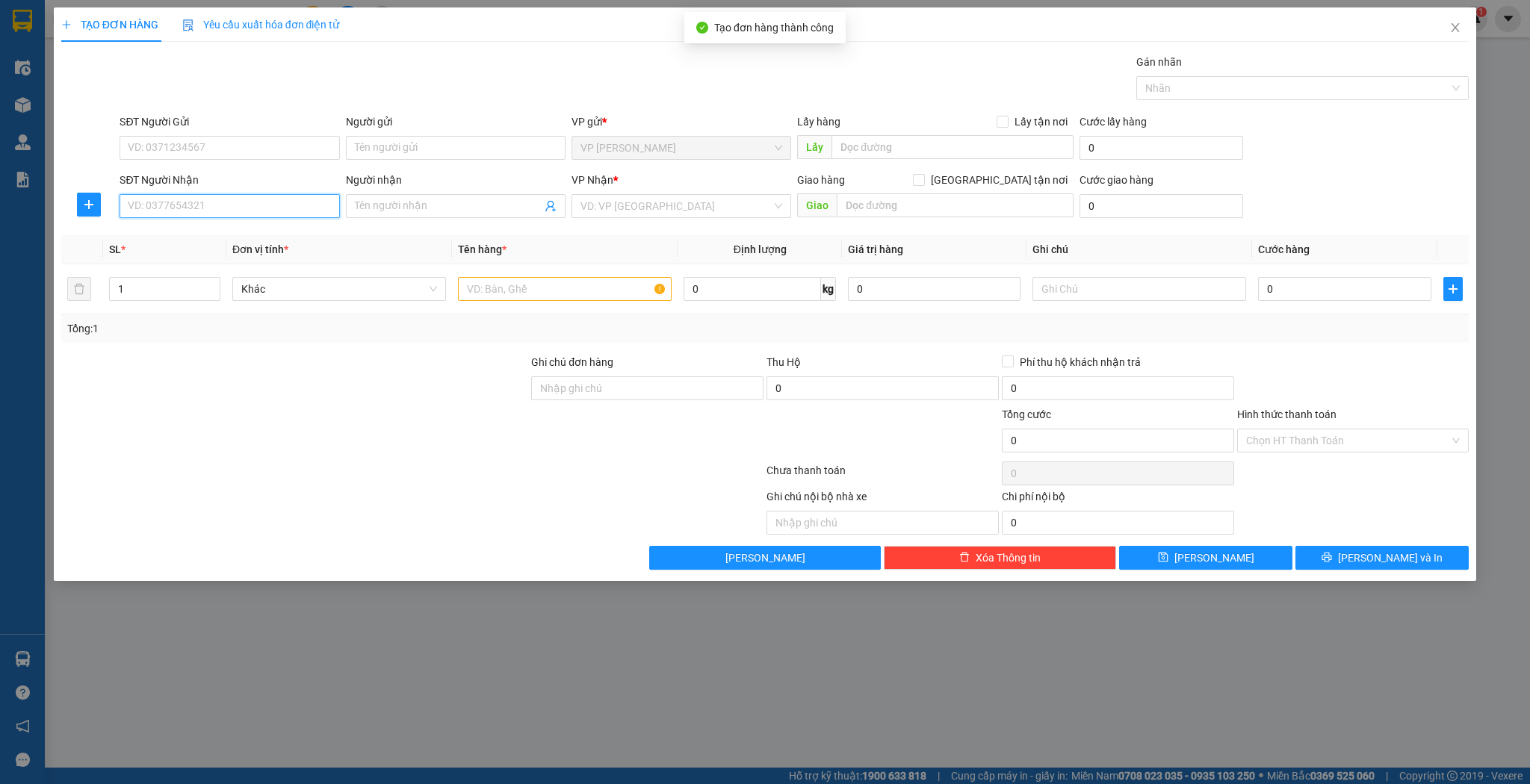
click at [216, 201] on input "SĐT Người Nhận" at bounding box center [229, 206] width 220 height 24
click at [249, 239] on div "0978795684 - anh mạnh hoàn" at bounding box center [229, 236] width 201 height 17
type input "0978795684"
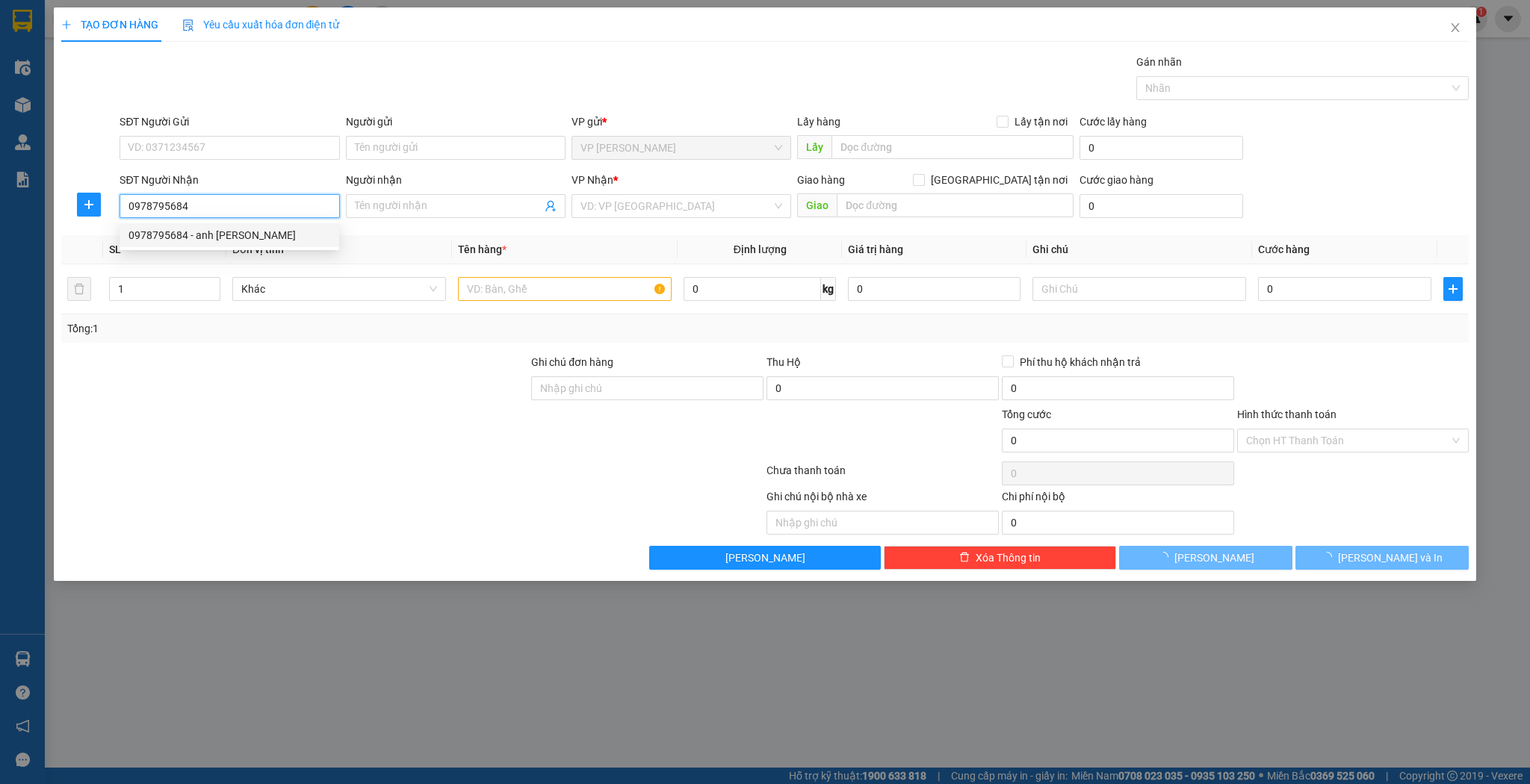
type input "anh [PERSON_NAME]"
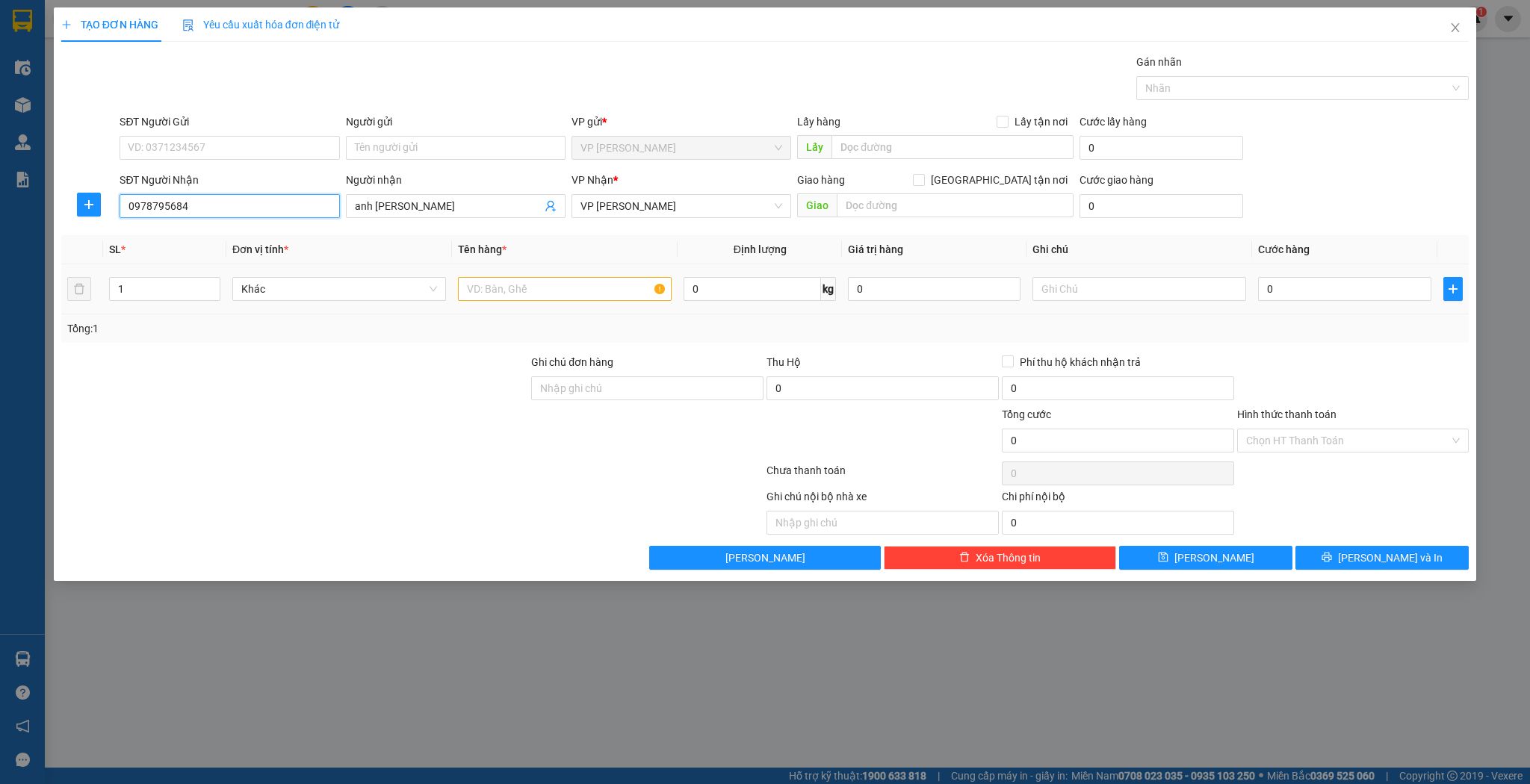
type input "0978795684"
click at [483, 289] on input "text" at bounding box center [564, 289] width 214 height 24
type input "thùng sơn"
click at [1188, 549] on button "[PERSON_NAME]" at bounding box center [1206, 558] width 173 height 24
click at [274, 202] on input "SĐT Người Nhận" at bounding box center [229, 206] width 220 height 24
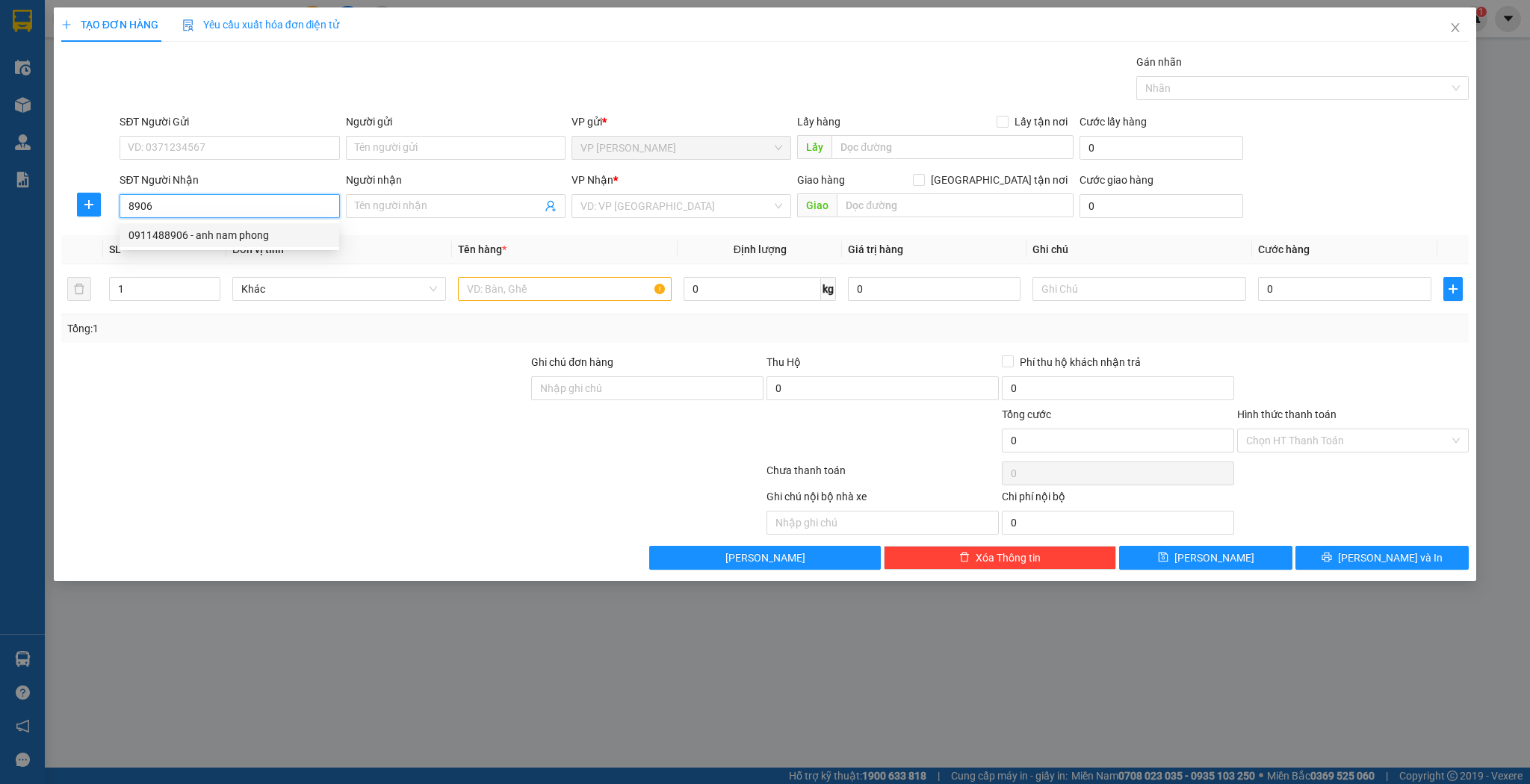
click at [241, 233] on div "0911488906 - anh nam phong" at bounding box center [229, 236] width 201 height 17
type input "0911488906"
type input "anh nam phong"
type input "0911488906"
click at [504, 287] on input "text" at bounding box center [564, 289] width 214 height 24
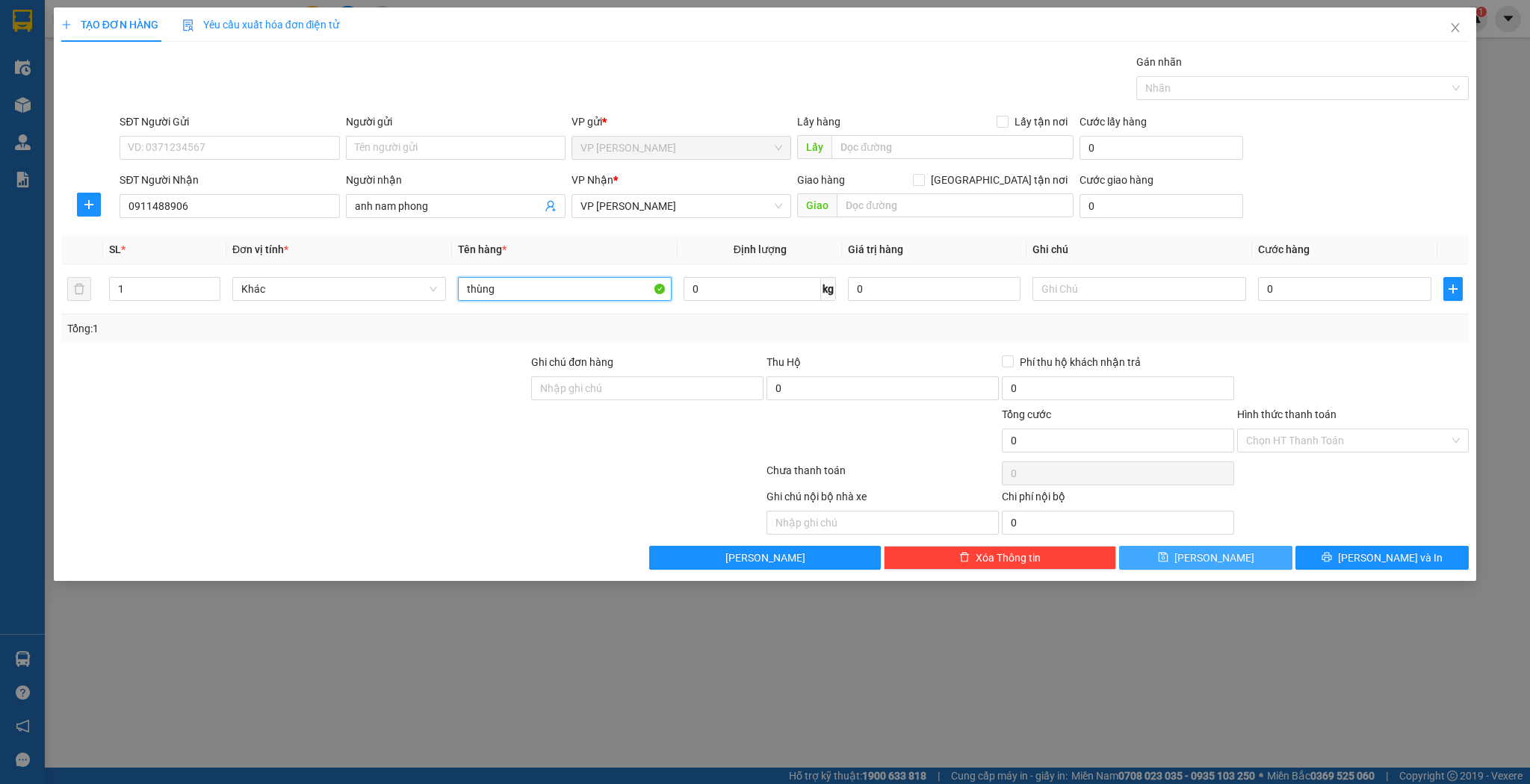
type input "thùng"
click at [1200, 562] on button "[PERSON_NAME]" at bounding box center [1206, 558] width 173 height 24
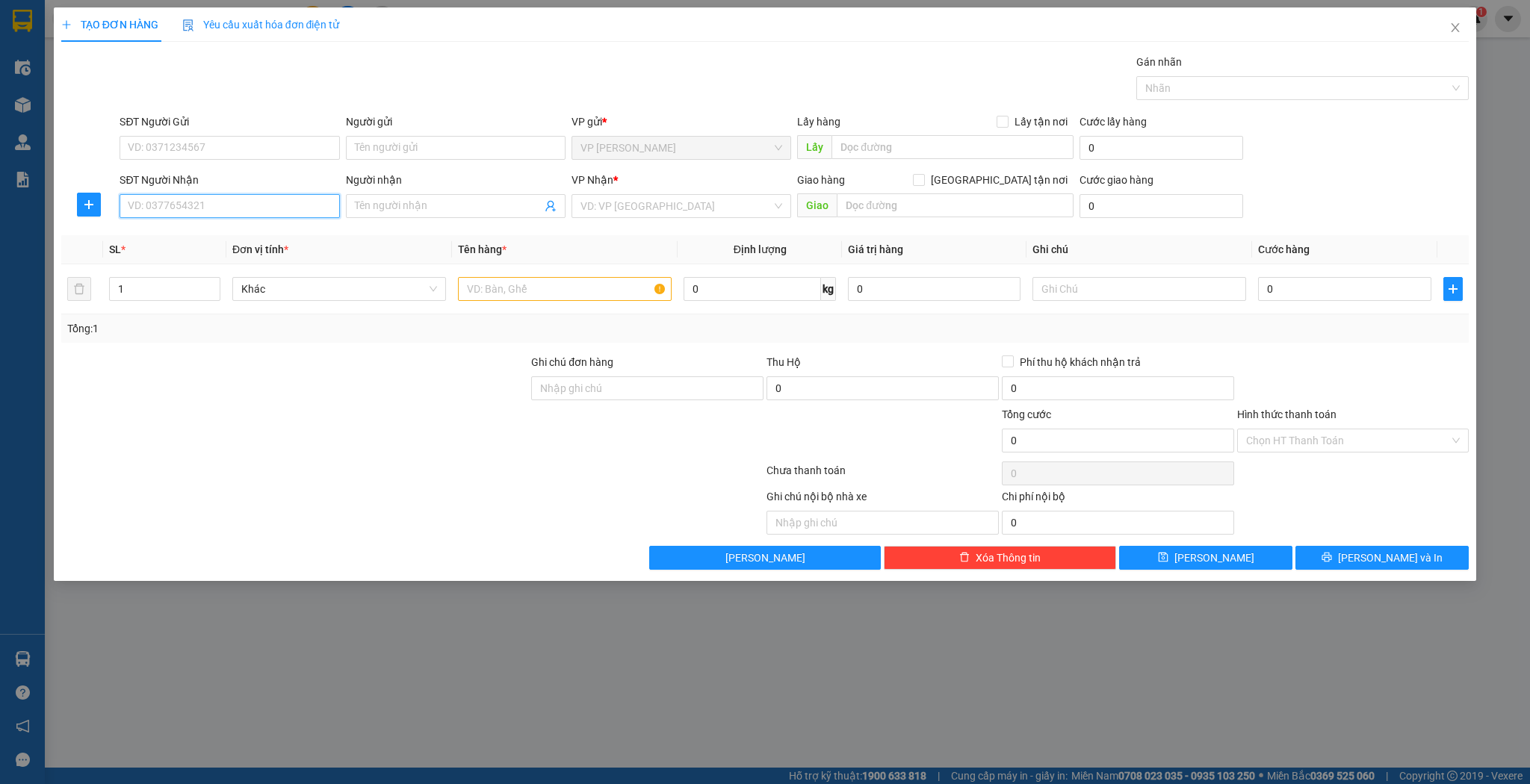
click at [175, 206] on input "SĐT Người Nhận" at bounding box center [229, 206] width 220 height 24
click at [205, 233] on div "0978989655 - khánh sport" at bounding box center [229, 236] width 201 height 17
type input "0978989655"
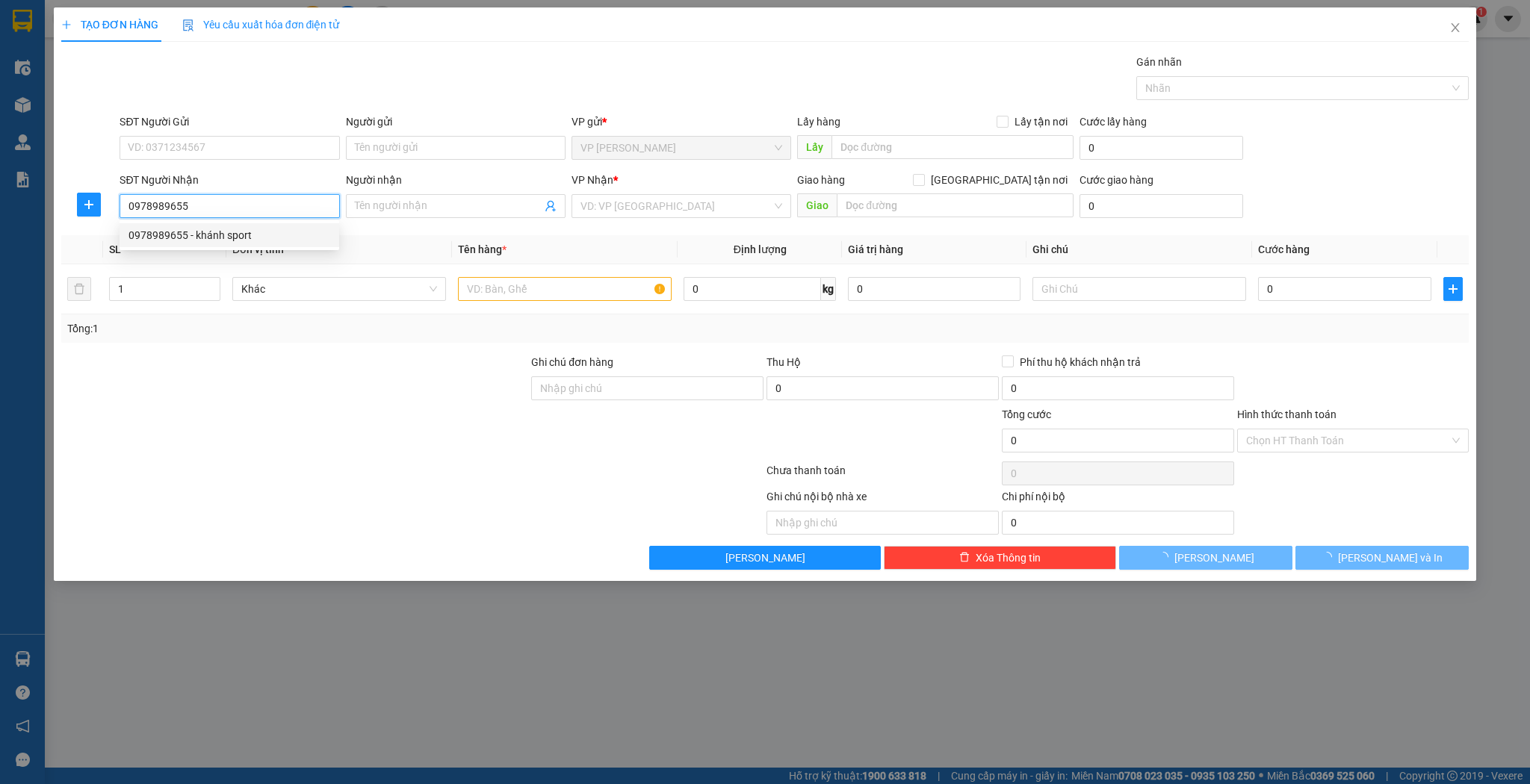
type input "khánh sport"
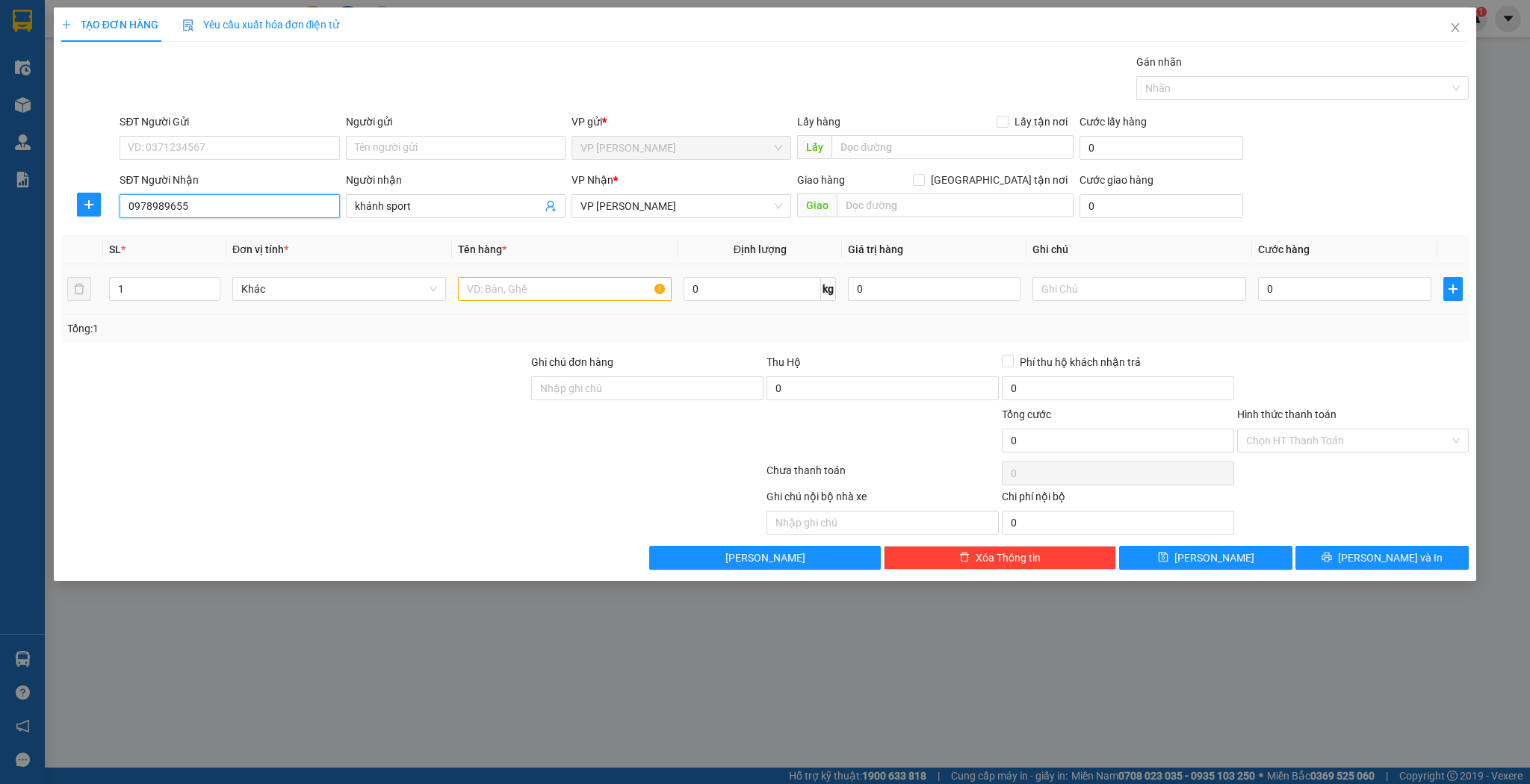
type input "0978989655"
click at [511, 288] on input "text" at bounding box center [564, 289] width 214 height 24
type input "b"
click at [272, 200] on input "0978989655" at bounding box center [229, 206] width 220 height 24
type input "0"
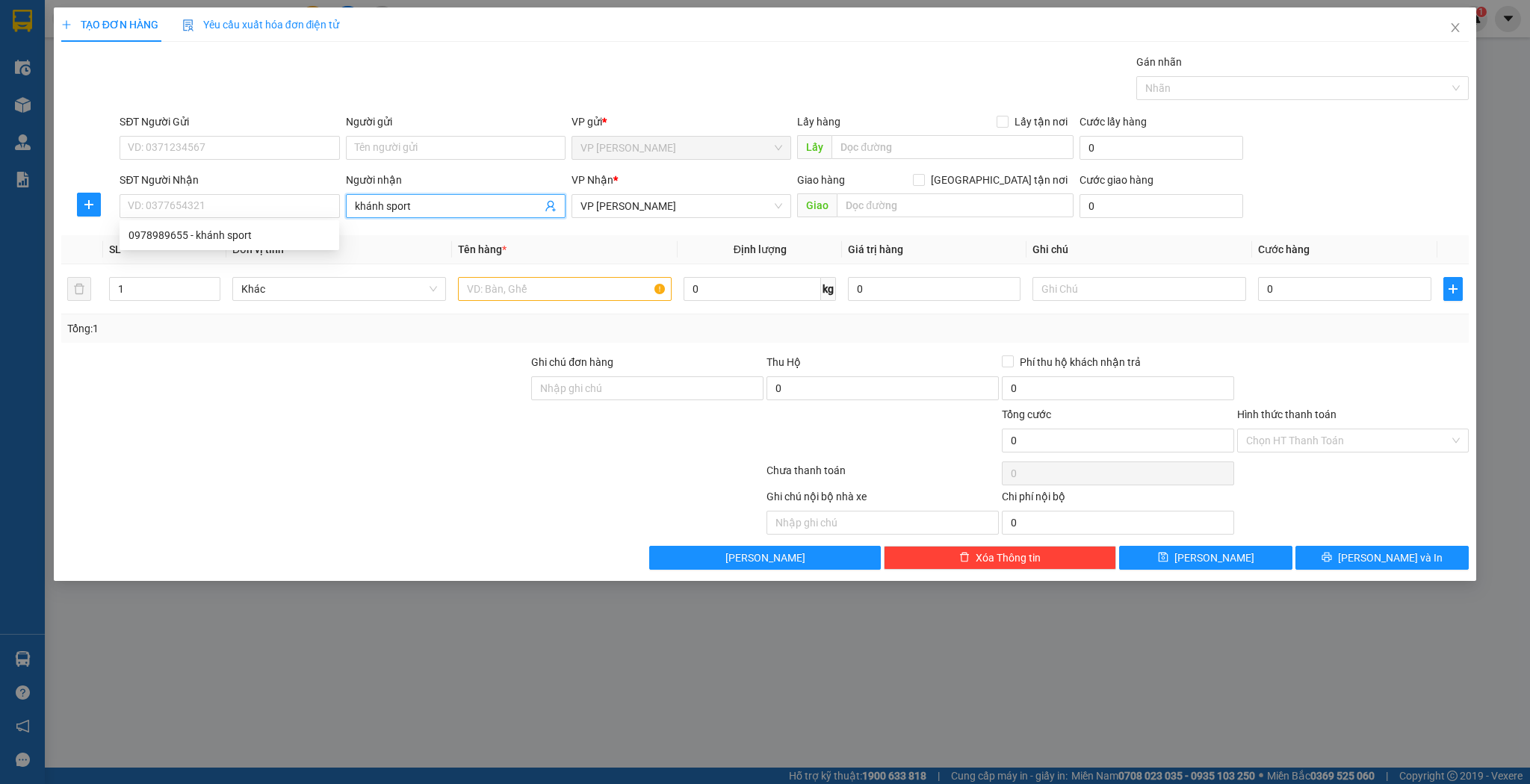
click at [457, 208] on input "khánh sport" at bounding box center [448, 206] width 186 height 17
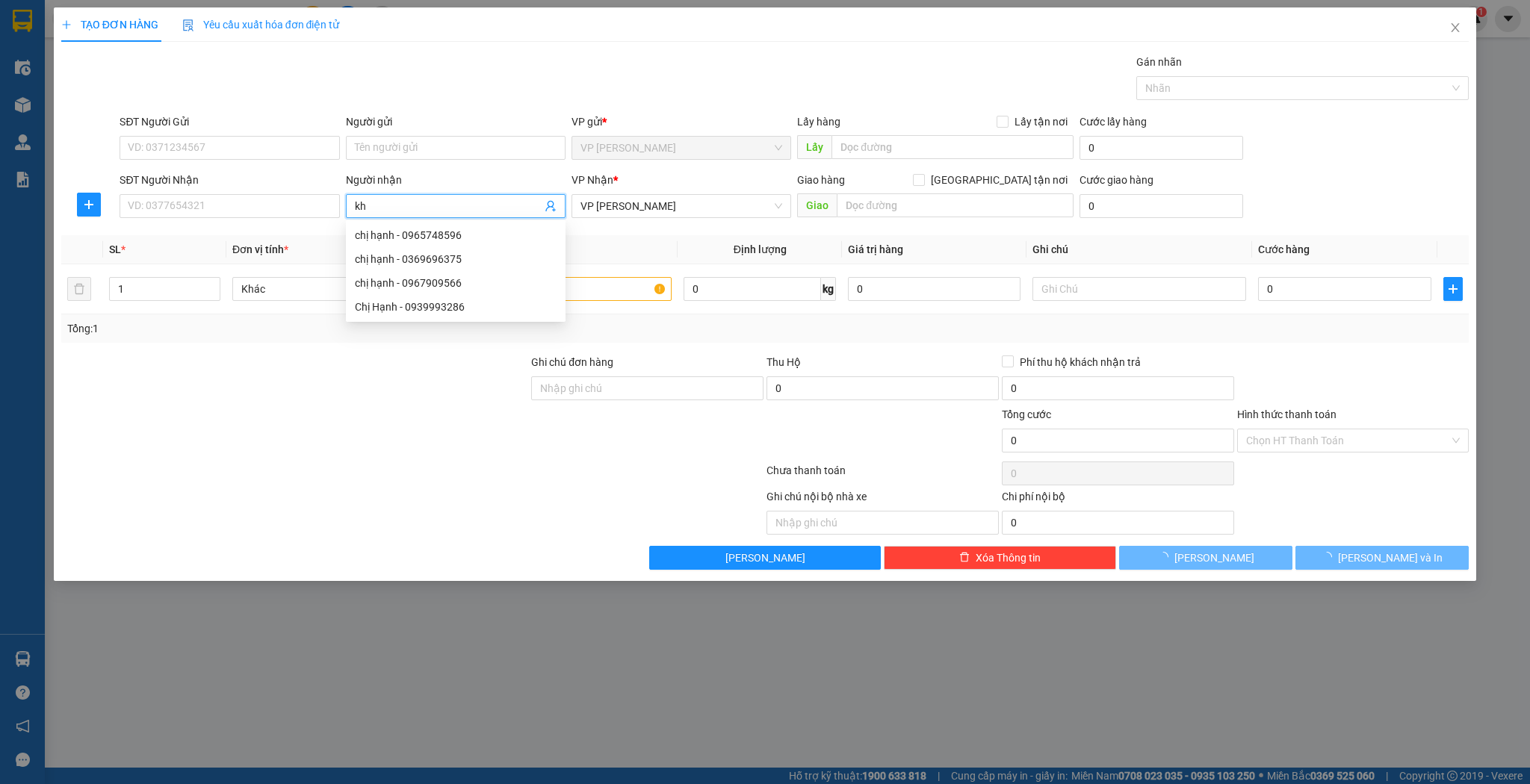
type input "k"
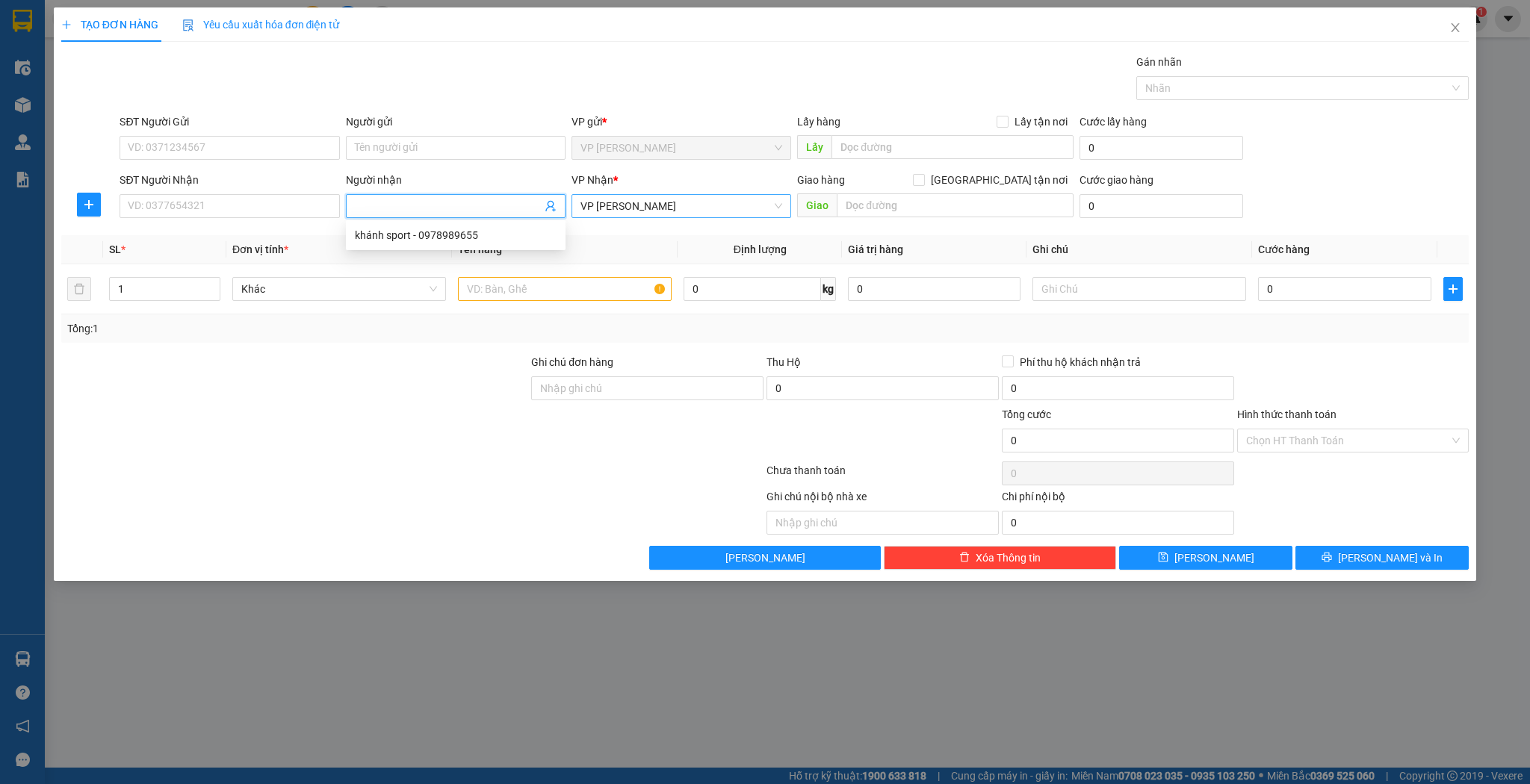
click at [682, 206] on span "VP [PERSON_NAME]" at bounding box center [682, 206] width 201 height 22
click at [404, 532] on div at bounding box center [266, 512] width 412 height 47
click at [1454, 32] on icon "close" at bounding box center [1455, 27] width 12 height 12
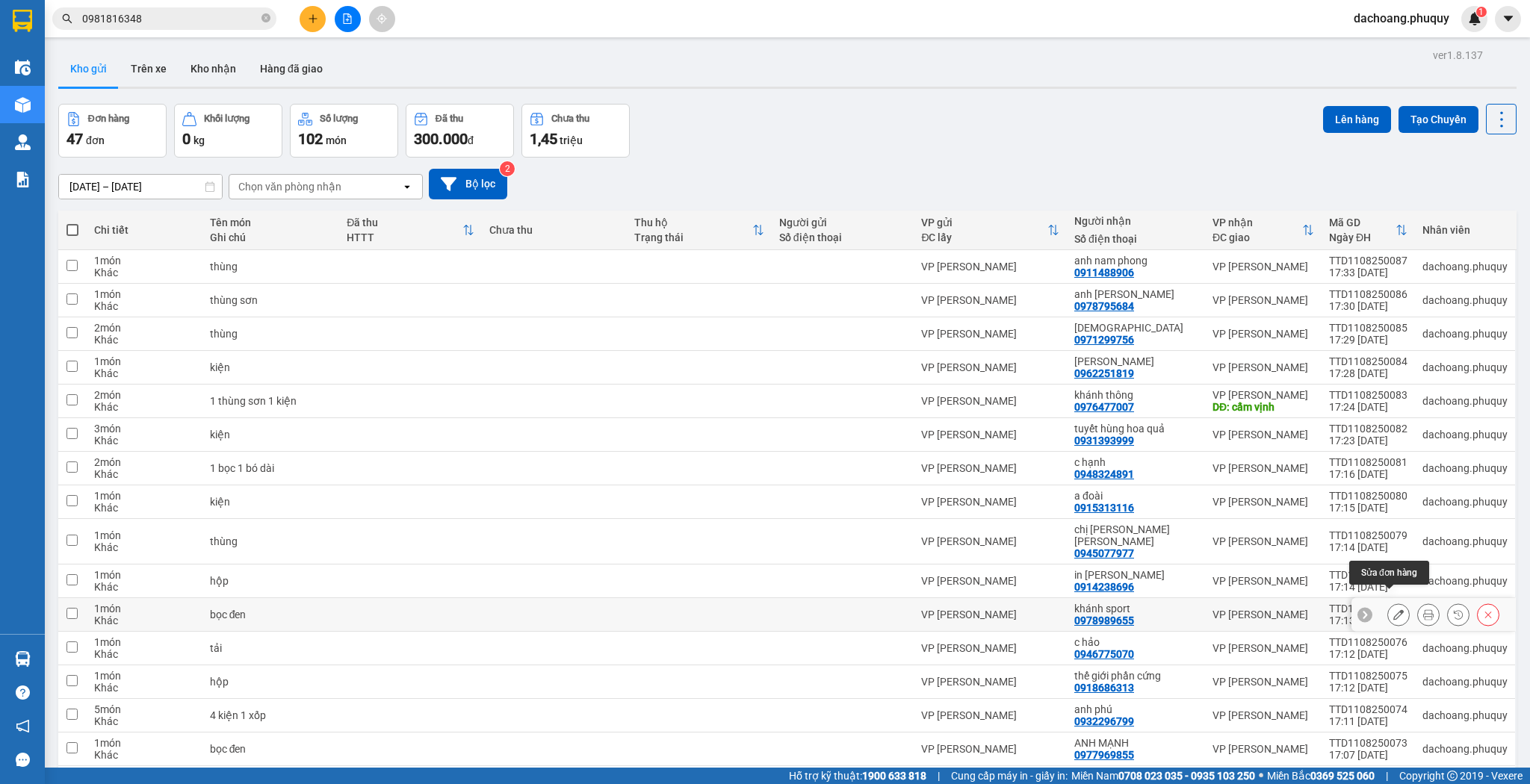
click at [1394, 610] on icon at bounding box center [1399, 614] width 10 height 10
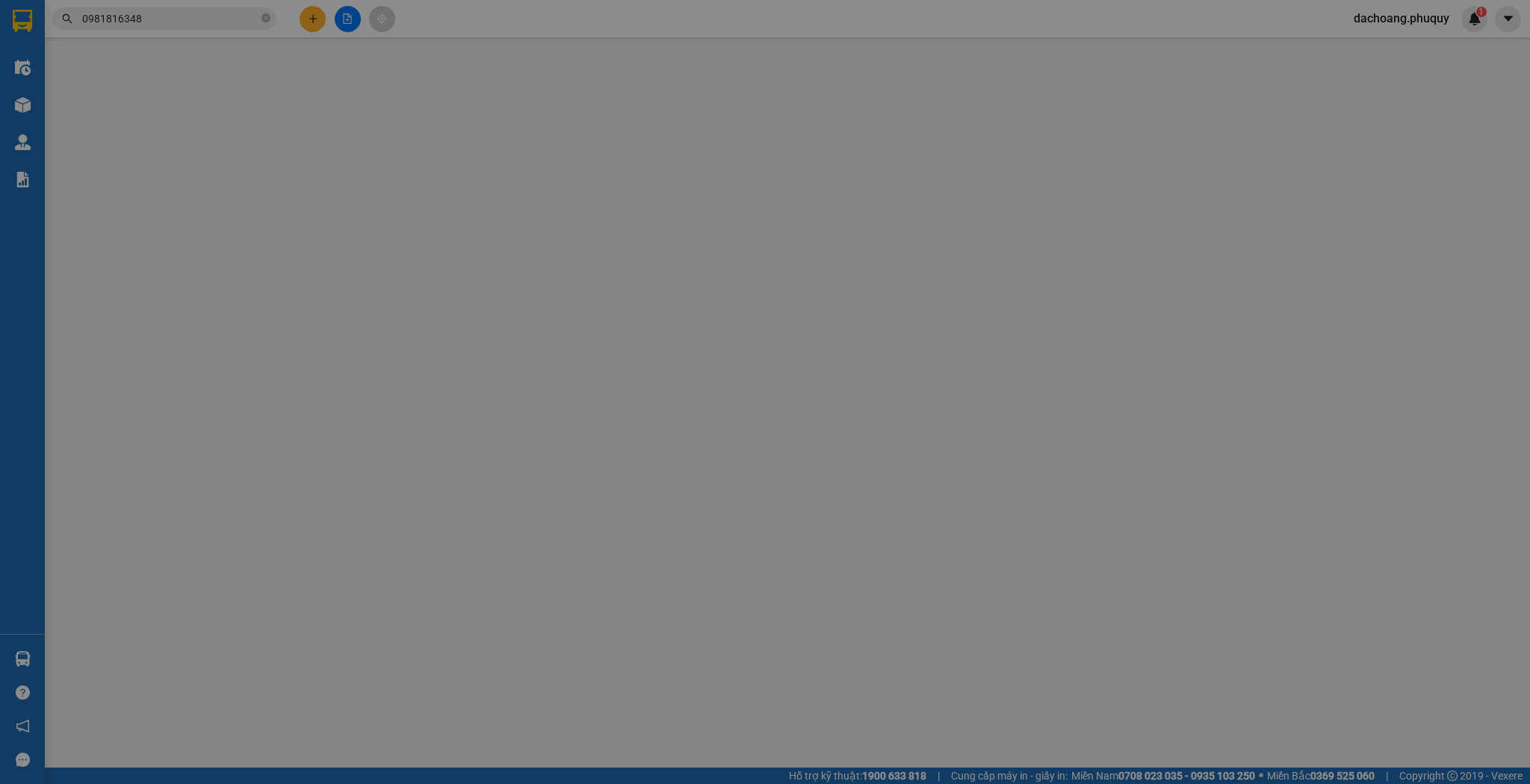
type input "0978989655"
type input "khánh sport"
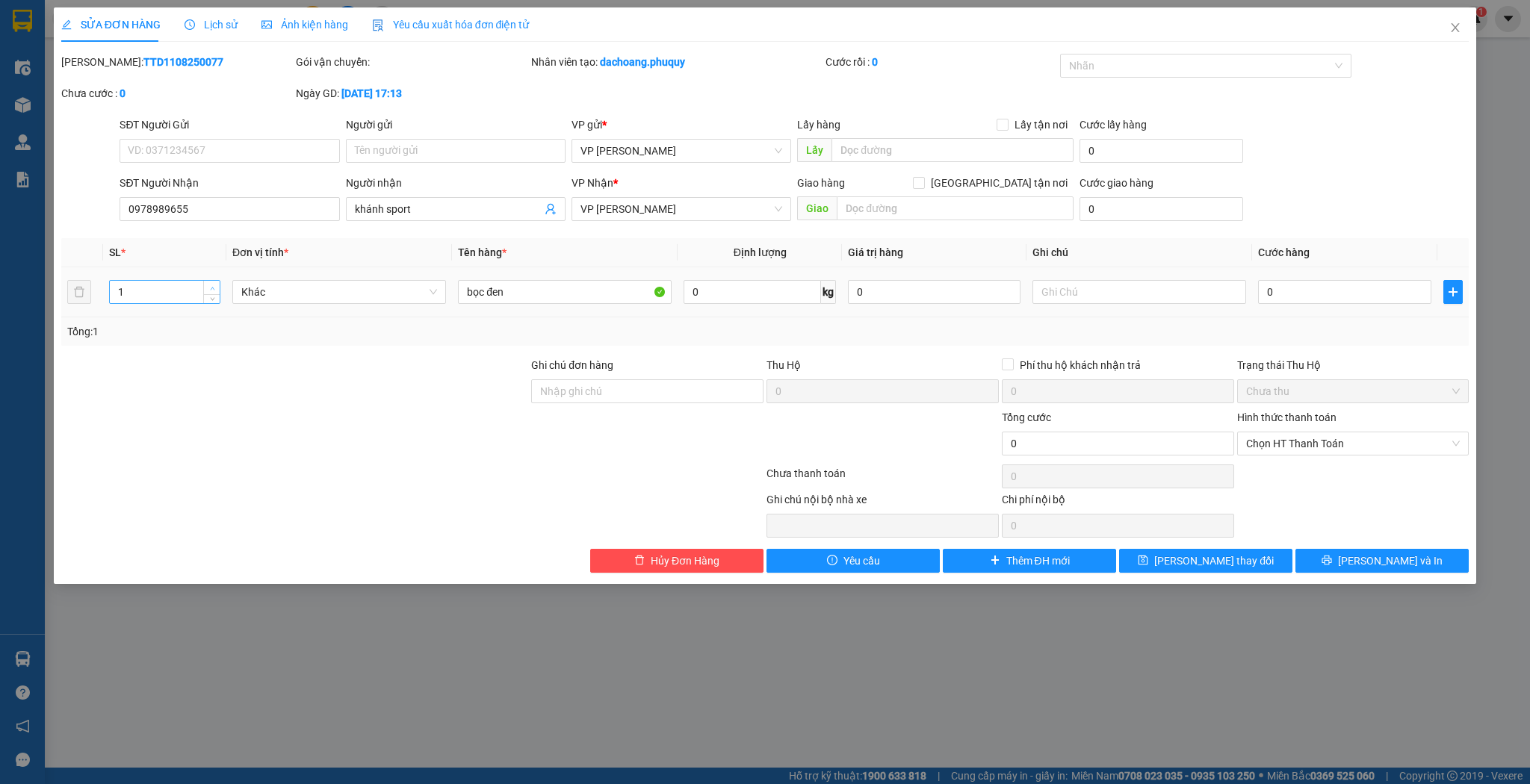
type input "2"
click at [214, 288] on icon "up" at bounding box center [212, 288] width 5 height 3
click at [1207, 559] on span "[PERSON_NAME] thay đổi" at bounding box center [1214, 561] width 119 height 17
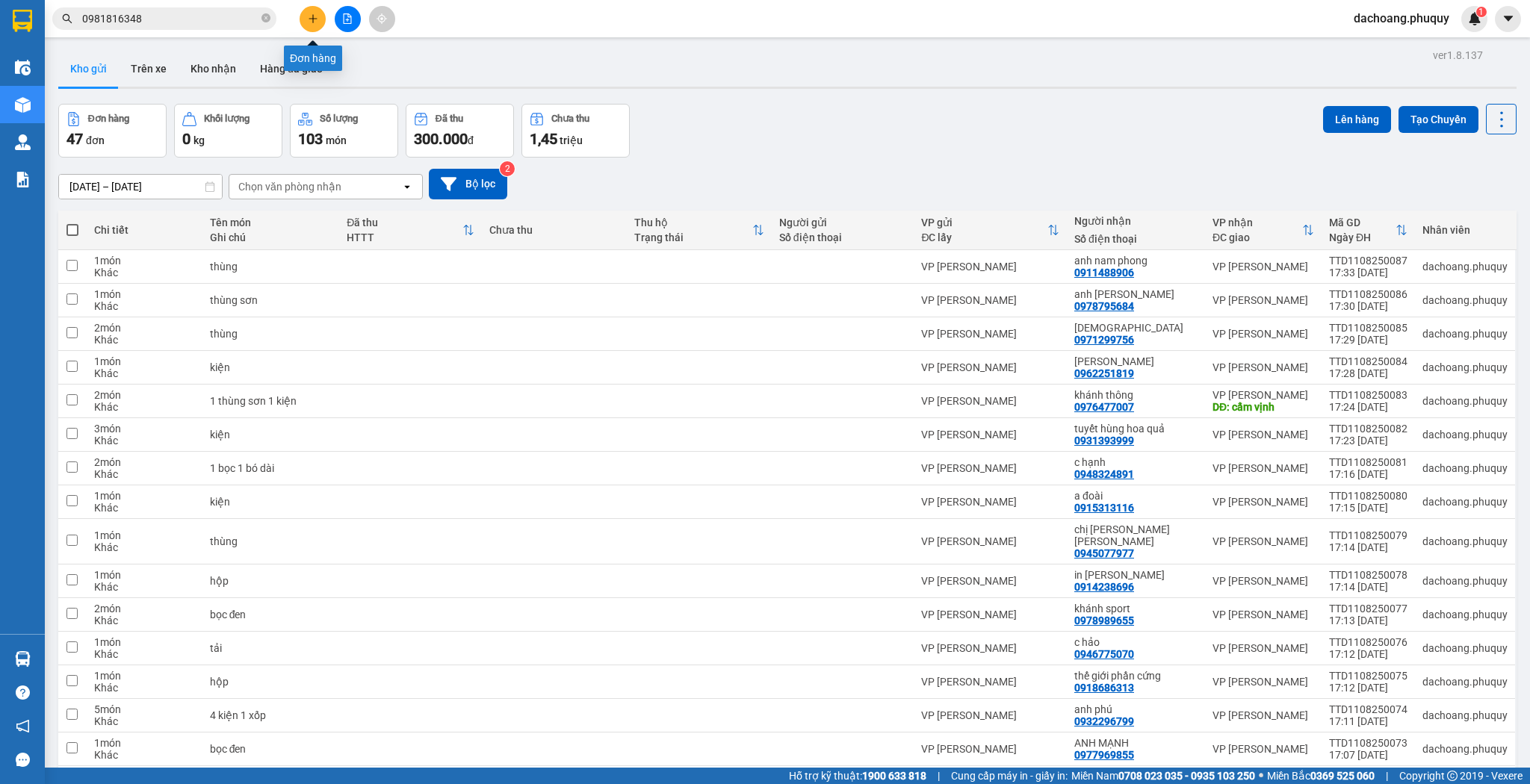
click at [313, 23] on icon "plus" at bounding box center [312, 18] width 10 height 10
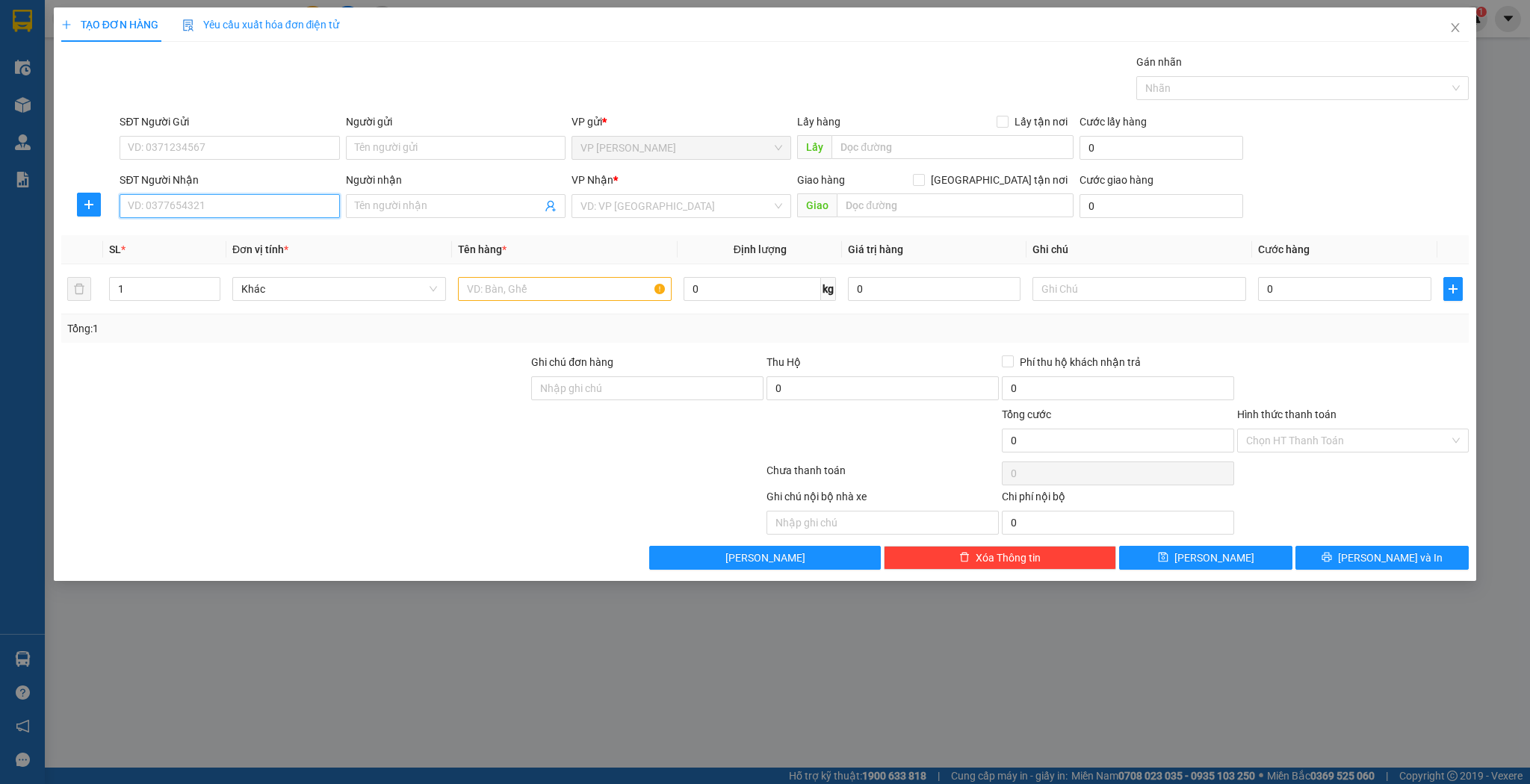
click at [307, 206] on input "SĐT Người Nhận" at bounding box center [229, 206] width 220 height 24
click at [236, 236] on div "0919170568 - nguyễn luân" at bounding box center [229, 236] width 201 height 17
type input "0919170568"
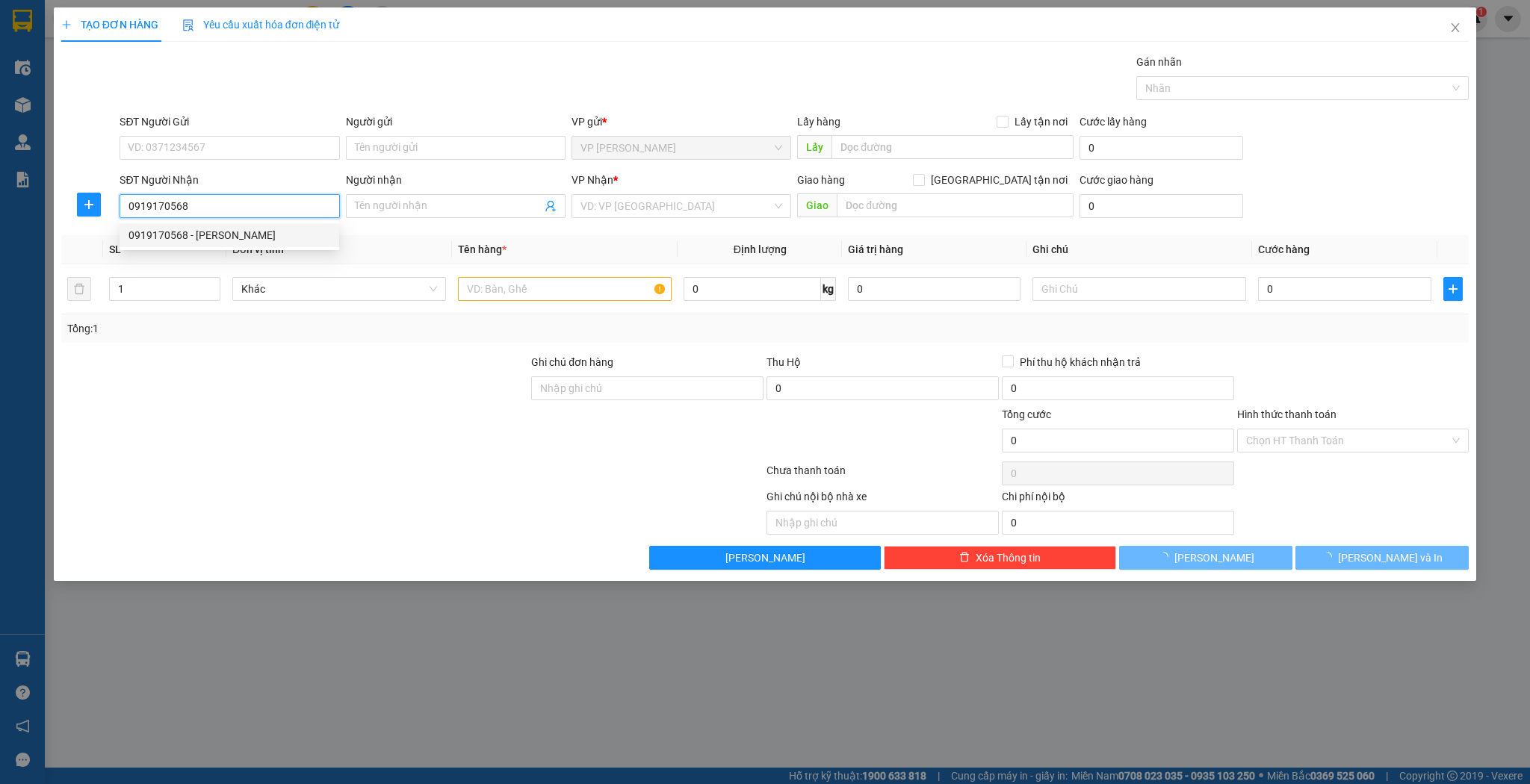
type input "[PERSON_NAME]"
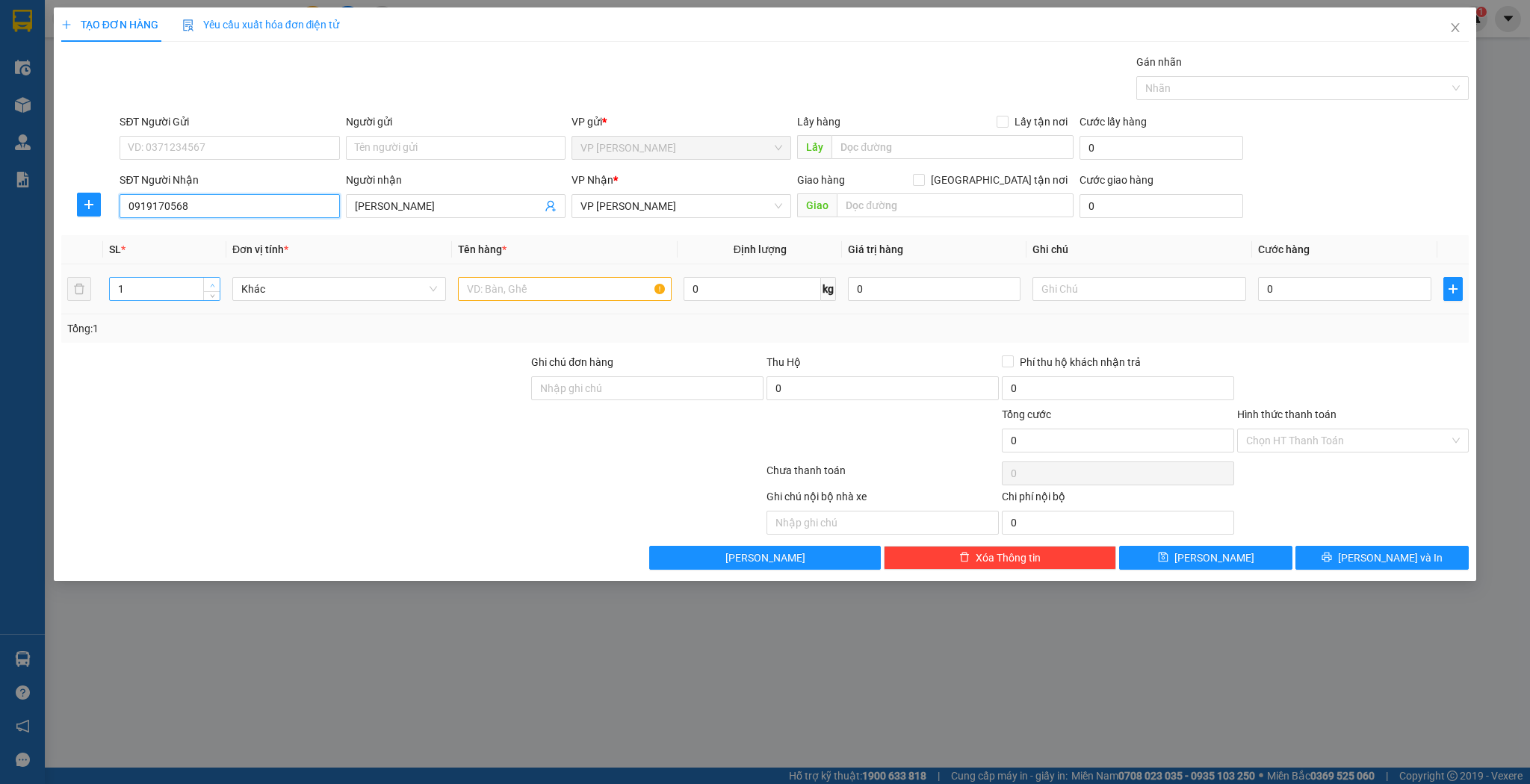
type input "0919170568"
click at [212, 283] on icon "up" at bounding box center [213, 286] width 6 height 6
type input "3"
click at [212, 283] on icon "up" at bounding box center [213, 286] width 6 height 6
click at [505, 289] on input "text" at bounding box center [564, 289] width 214 height 24
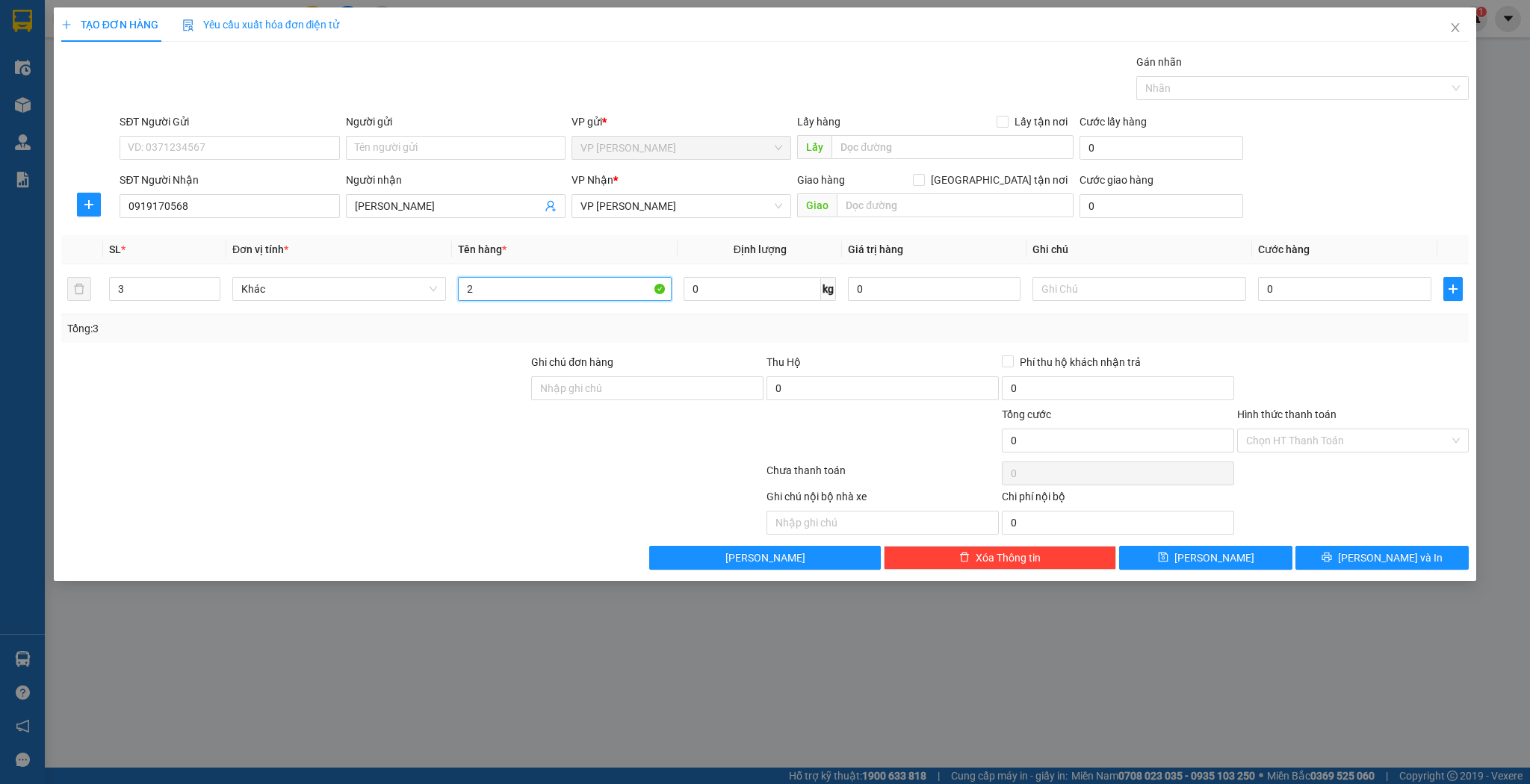
type input "2"
type input "bọc"
click at [1156, 555] on button "[PERSON_NAME]" at bounding box center [1206, 558] width 173 height 24
type input "1"
click at [269, 212] on input "SĐT Người Nhận" at bounding box center [229, 206] width 220 height 24
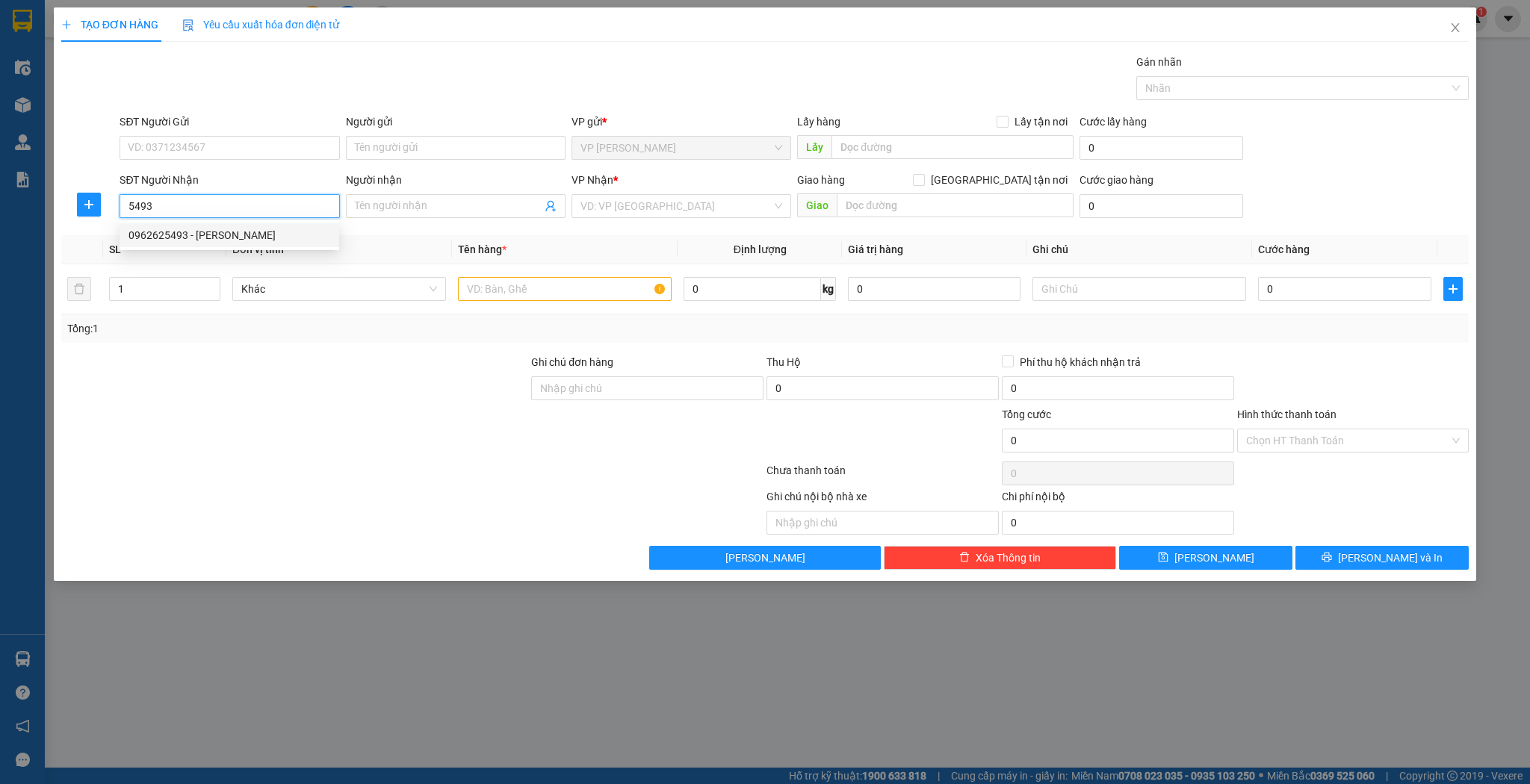
click at [248, 231] on div "0962625493 - văn hưng" at bounding box center [229, 236] width 201 height 17
type input "0962625493"
type input "[PERSON_NAME]"
type input "0962625493"
click at [211, 285] on icon "up" at bounding box center [212, 285] width 5 height 3
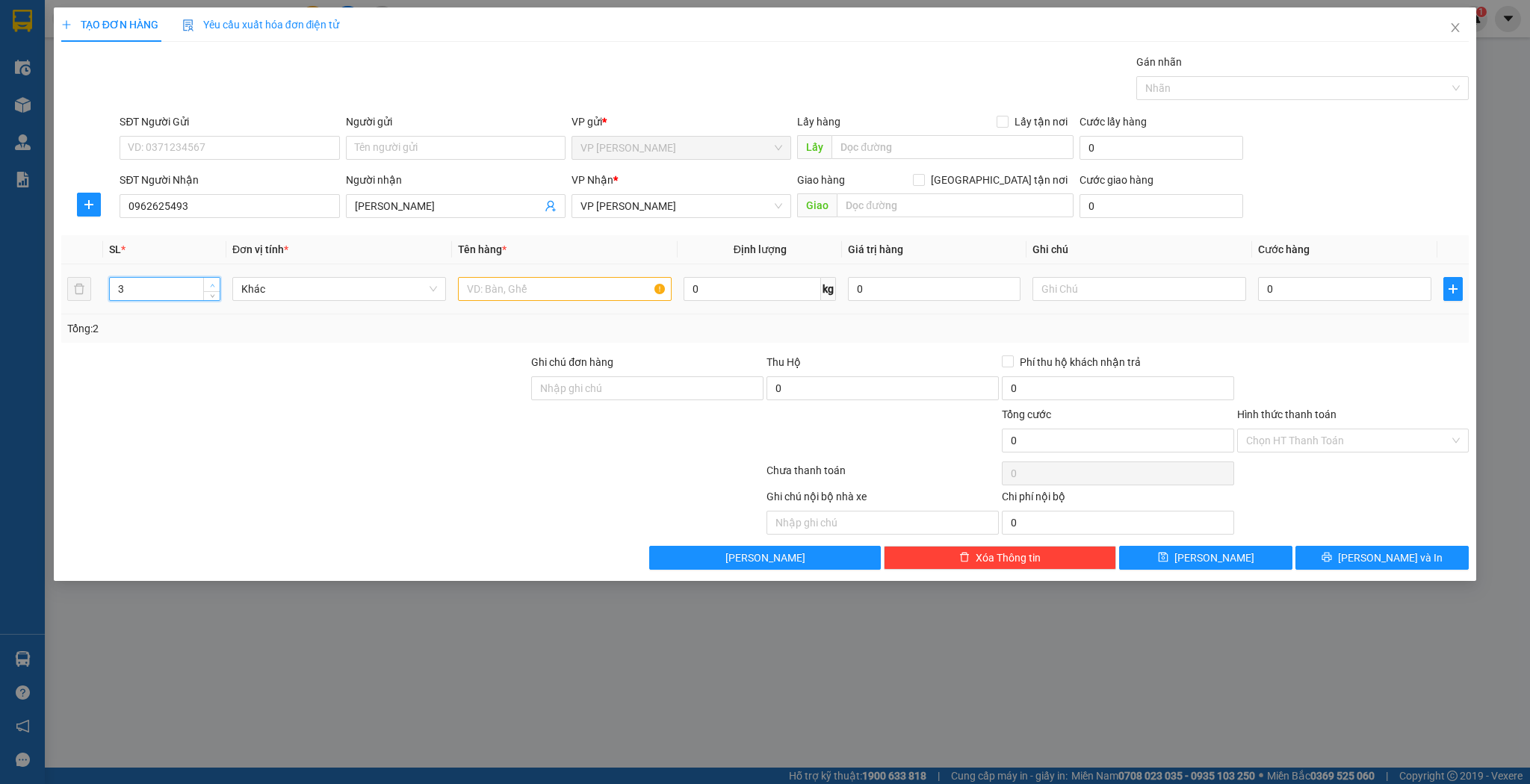
click at [211, 285] on icon "up" at bounding box center [212, 285] width 5 height 3
type input "4"
click at [211, 285] on icon "up" at bounding box center [212, 285] width 5 height 3
click at [466, 285] on input "text" at bounding box center [564, 289] width 214 height 24
click at [505, 291] on input "1 hộp 3 sắt" at bounding box center [564, 289] width 214 height 24
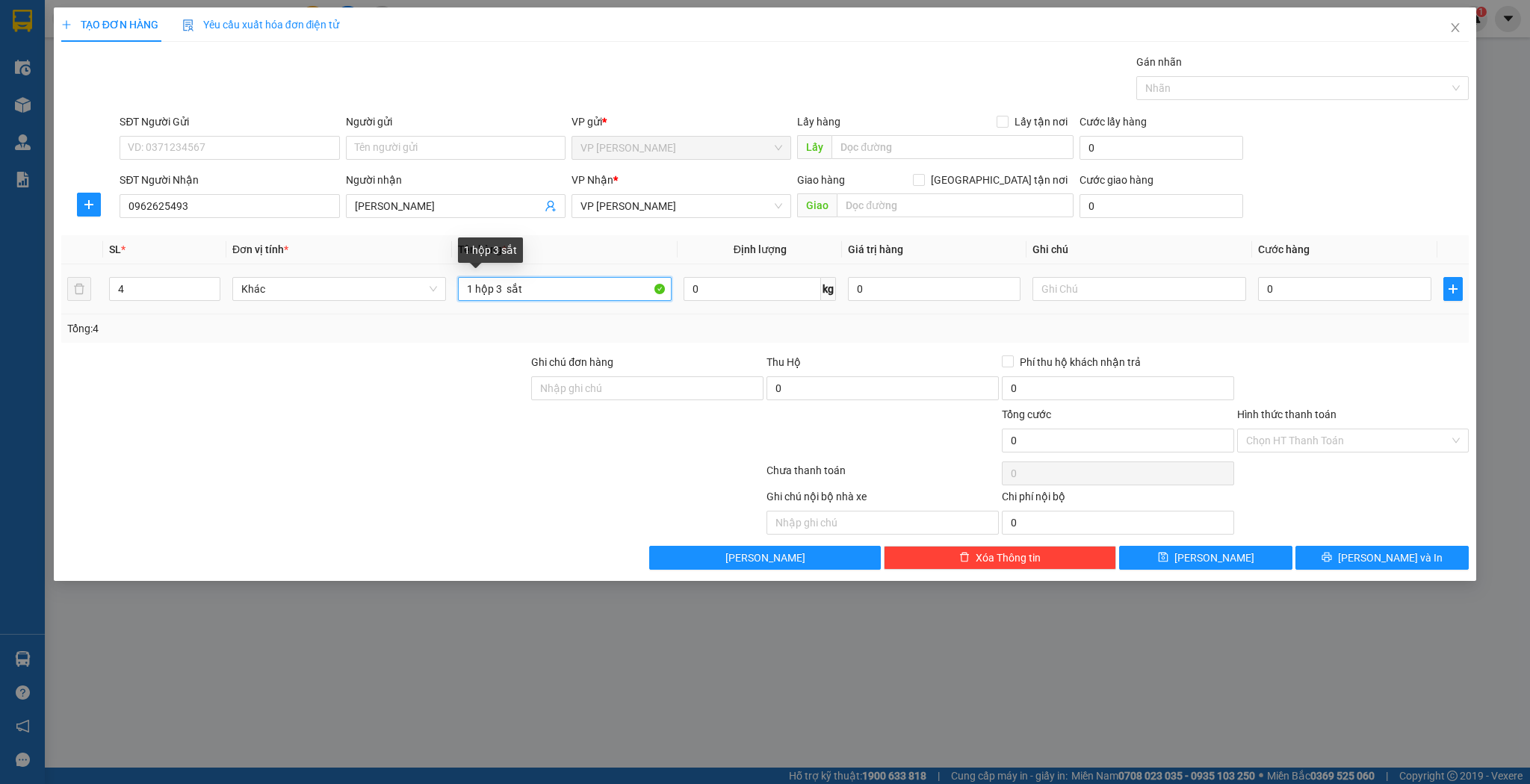
click at [504, 289] on input "1 hộp 3 sắt" at bounding box center [564, 289] width 214 height 24
type input "1 hộp 3 sắt"
click at [1200, 558] on button "[PERSON_NAME]" at bounding box center [1206, 558] width 173 height 24
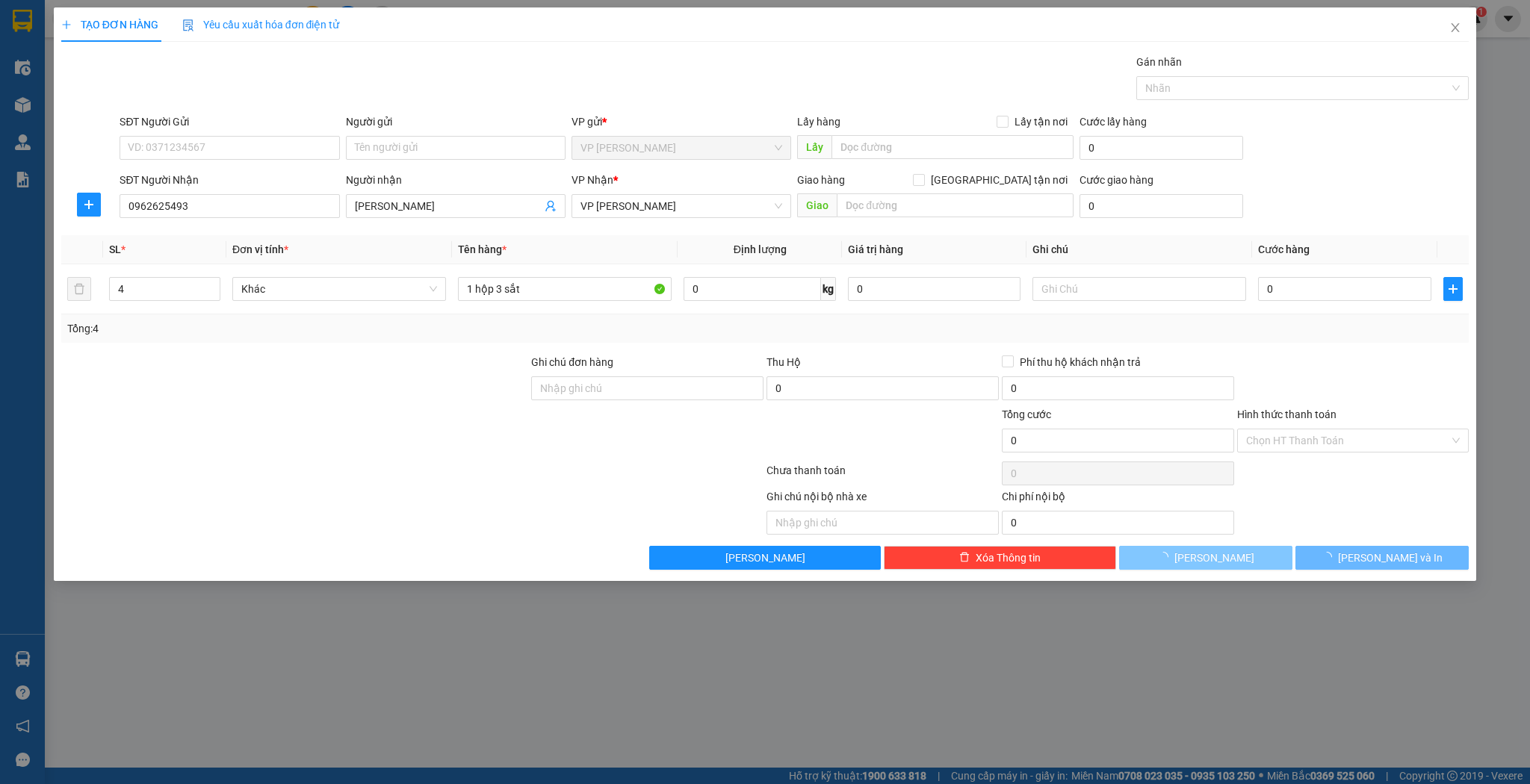
type input "1"
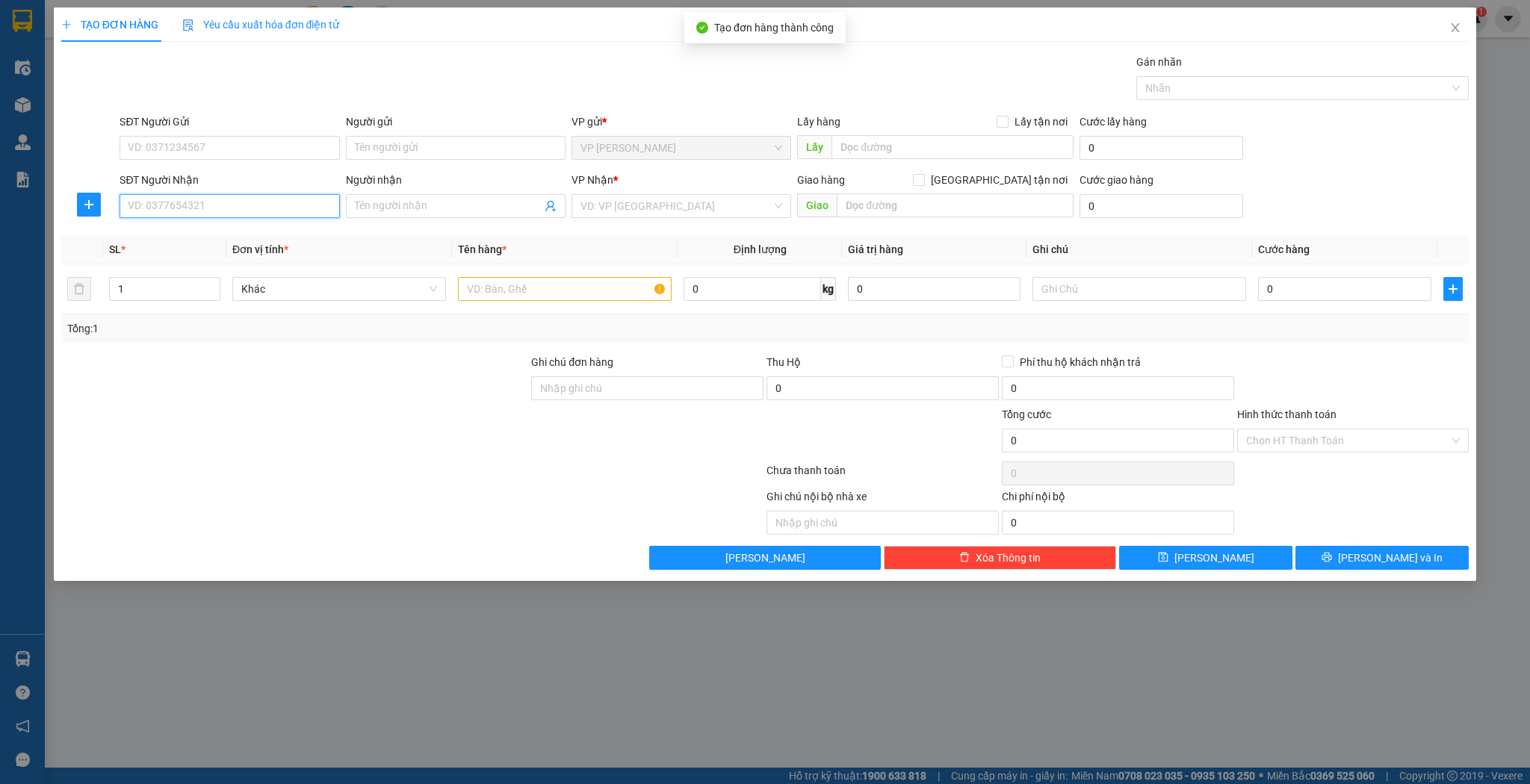
click at [242, 207] on input "SĐT Người Nhận" at bounding box center [229, 206] width 220 height 24
click at [237, 257] on div "0947607971 - đức việt" at bounding box center [229, 259] width 201 height 17
type input "0947607971"
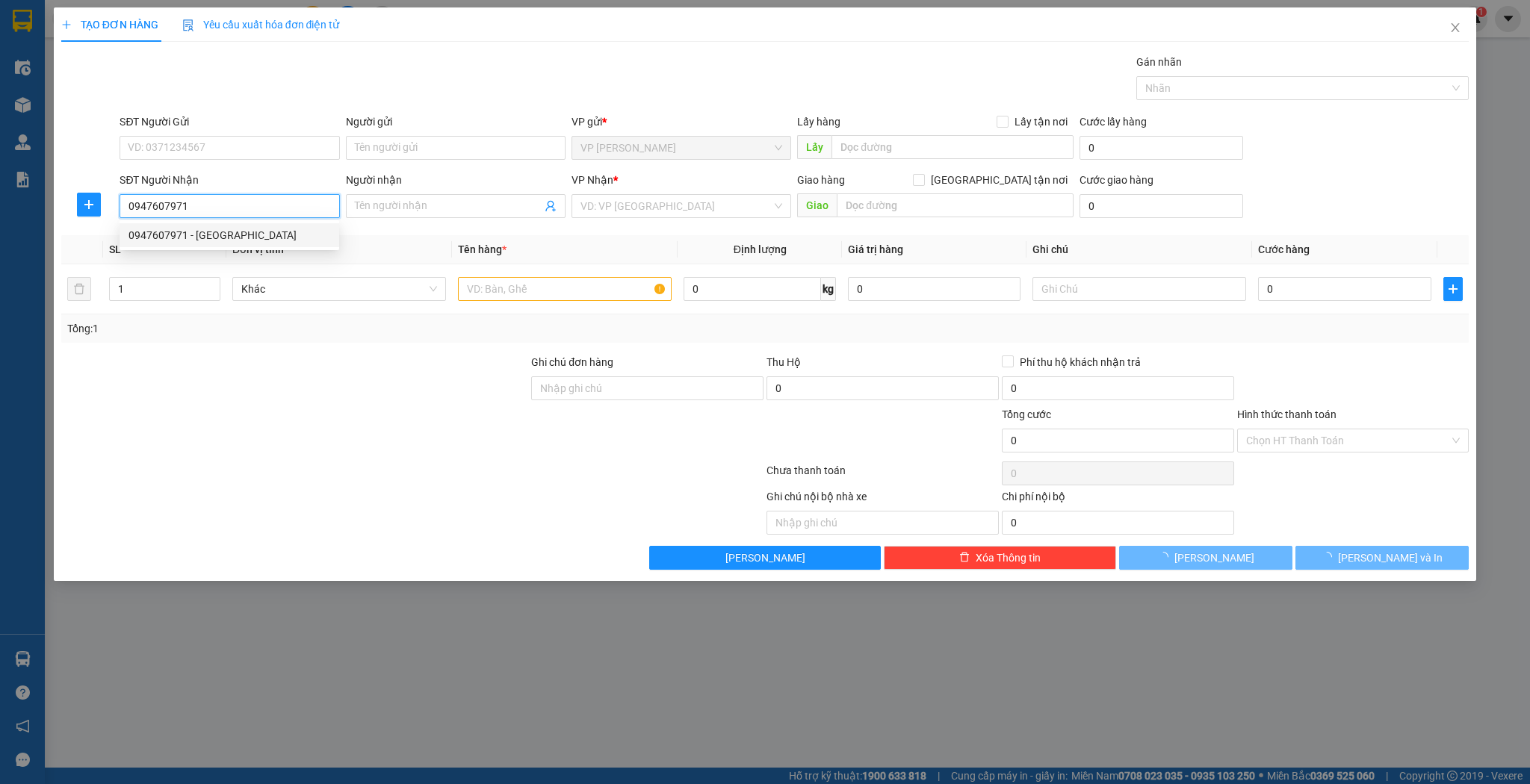
type input "đức việt"
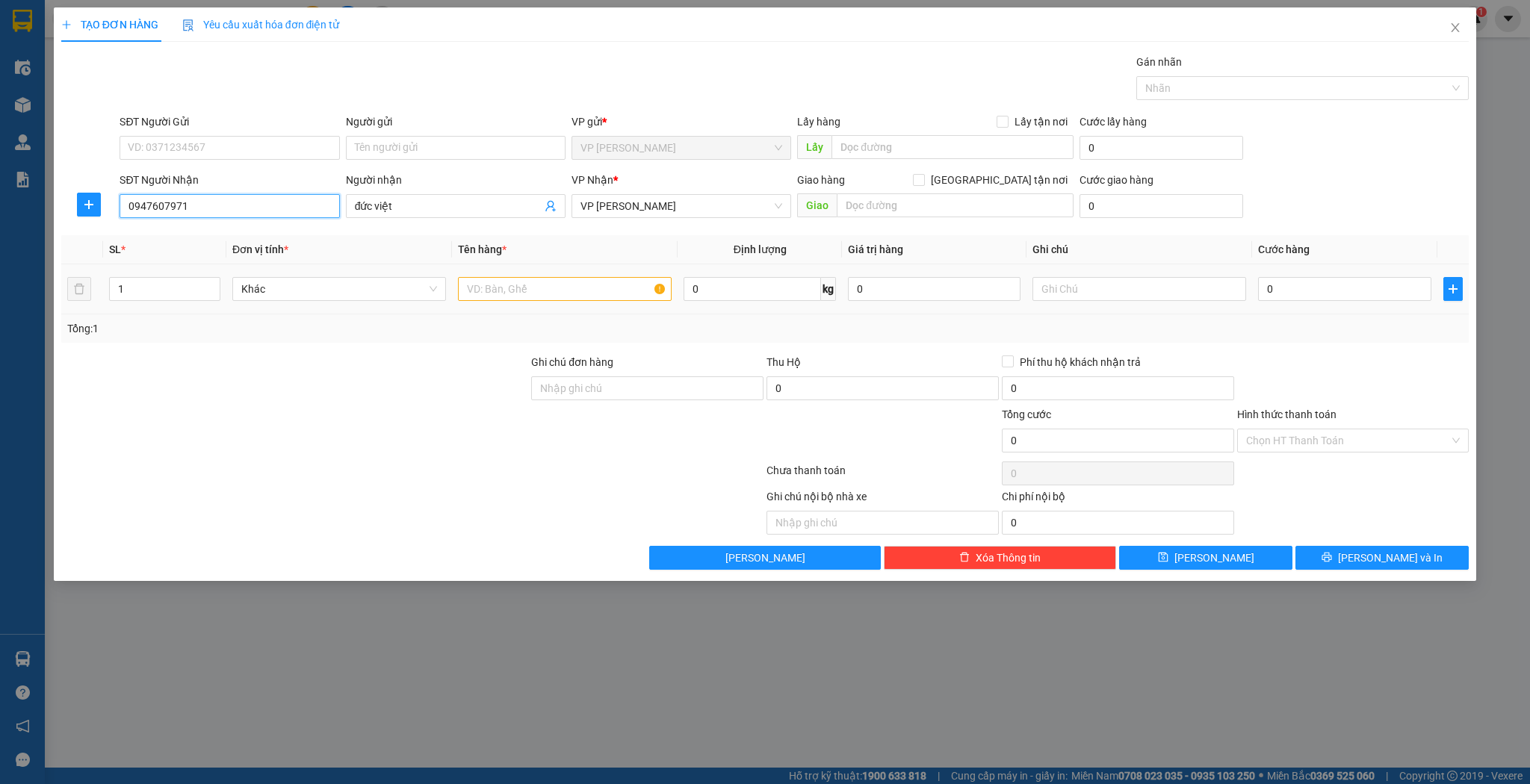
type input "0947607971"
click at [476, 288] on input "text" at bounding box center [564, 289] width 214 height 24
type input "thùng"
click at [1166, 558] on button "[PERSON_NAME]" at bounding box center [1206, 558] width 173 height 24
click at [192, 208] on input "SĐT Người Nhận" at bounding box center [229, 206] width 220 height 24
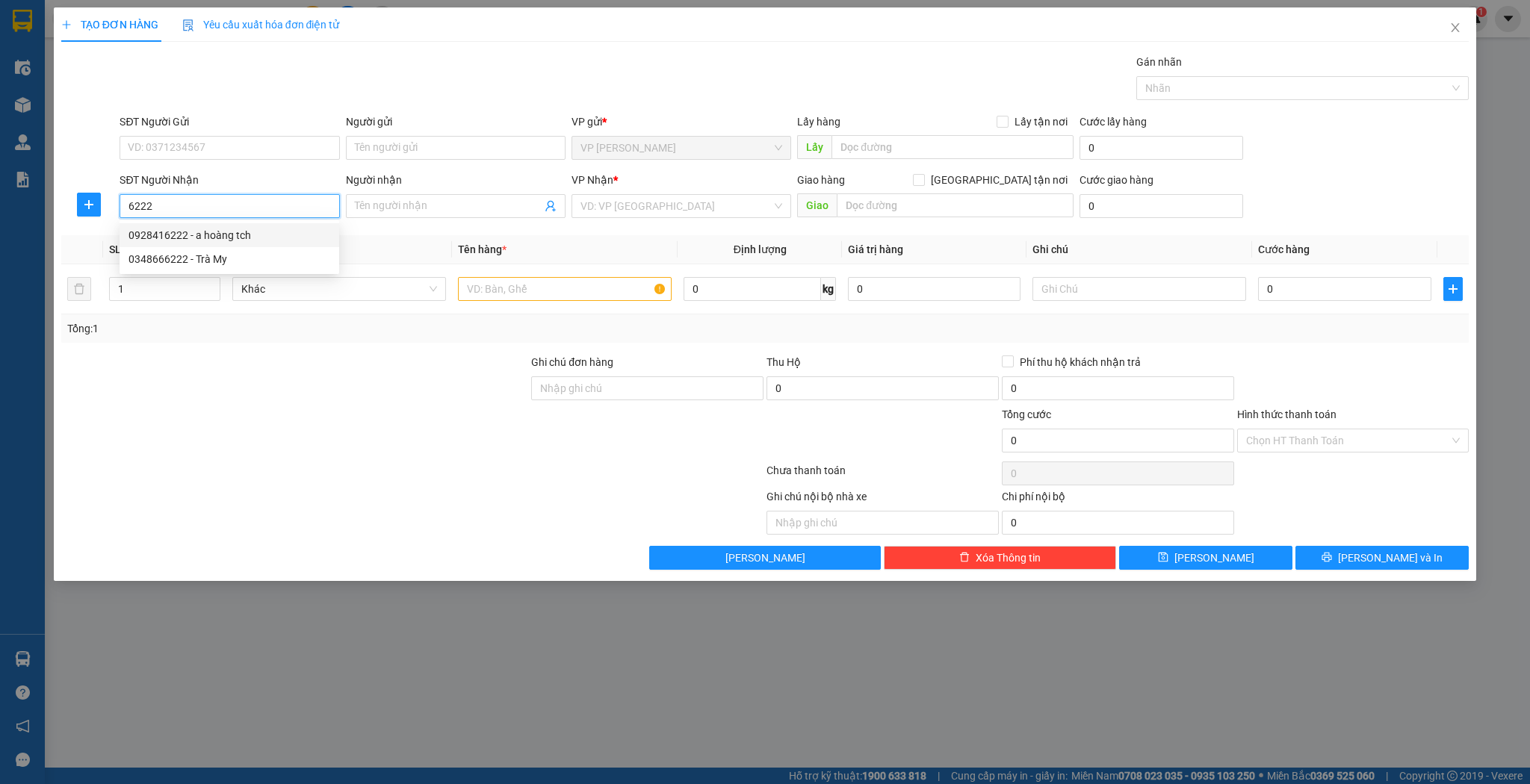
click at [221, 237] on div "0928416222 - a hoàng tch" at bounding box center [229, 236] width 201 height 17
type input "0928416222"
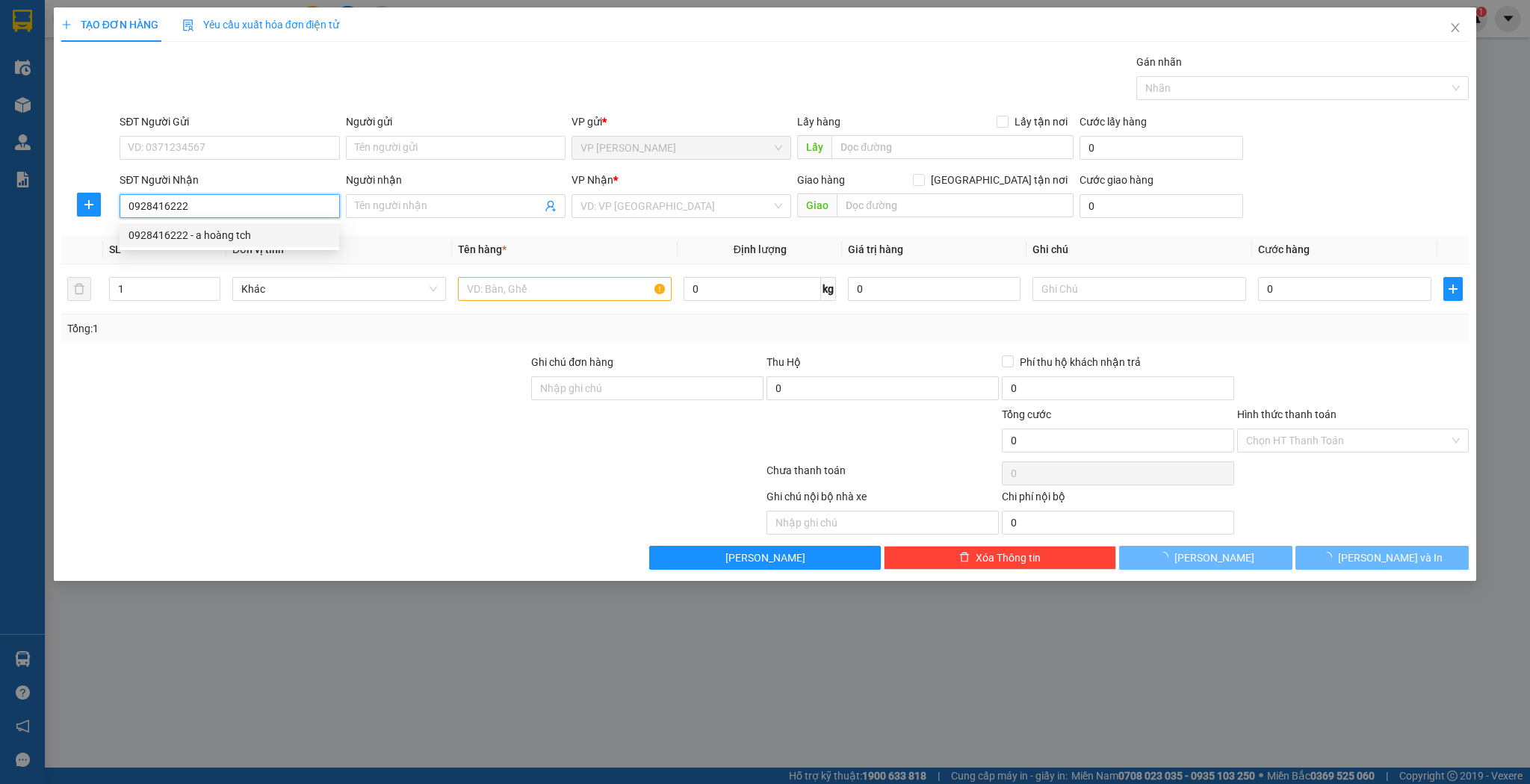
type input "a hoàng tch"
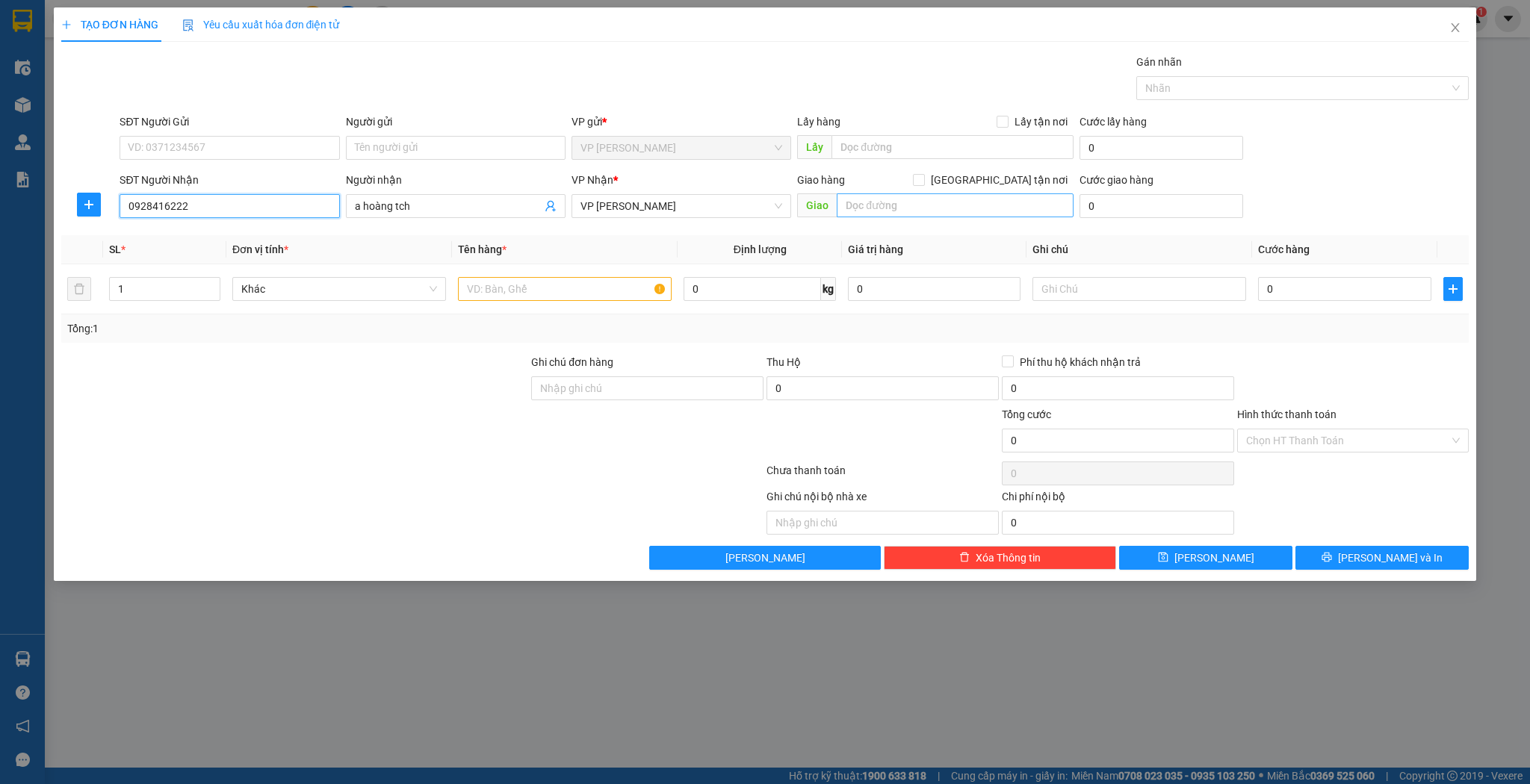
type input "0928416222"
click at [905, 201] on input "text" at bounding box center [956, 206] width 237 height 24
type input "cây xăng thạch thanh"
click at [495, 290] on input "text" at bounding box center [564, 289] width 214 height 24
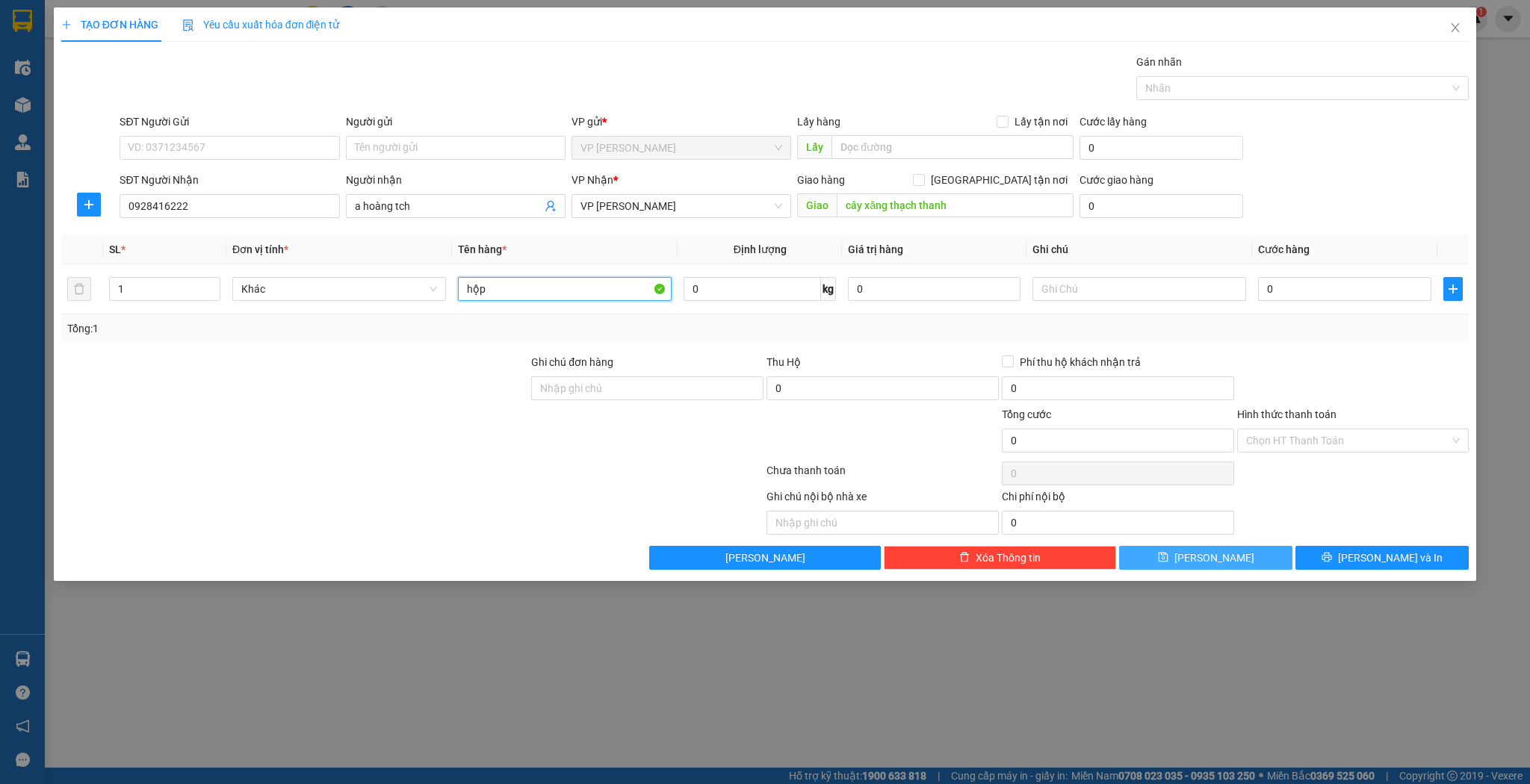
type input "hộp"
click at [1168, 557] on icon "save" at bounding box center [1163, 557] width 10 height 10
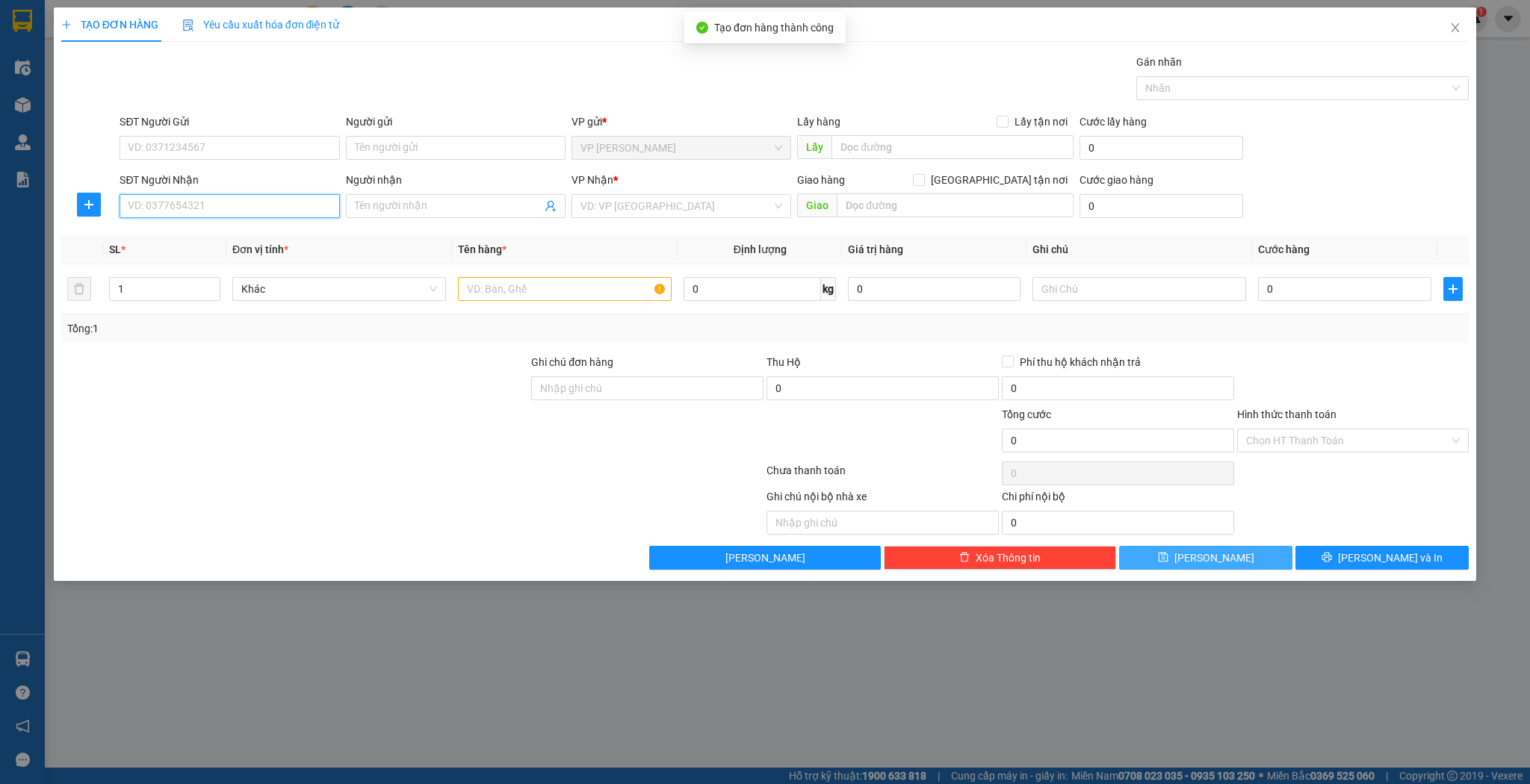
click at [255, 207] on input "SĐT Người Nhận" at bounding box center [229, 206] width 220 height 24
click at [255, 233] on div "0912626829 - trường sơn" at bounding box center [229, 236] width 201 height 17
type input "0912626829"
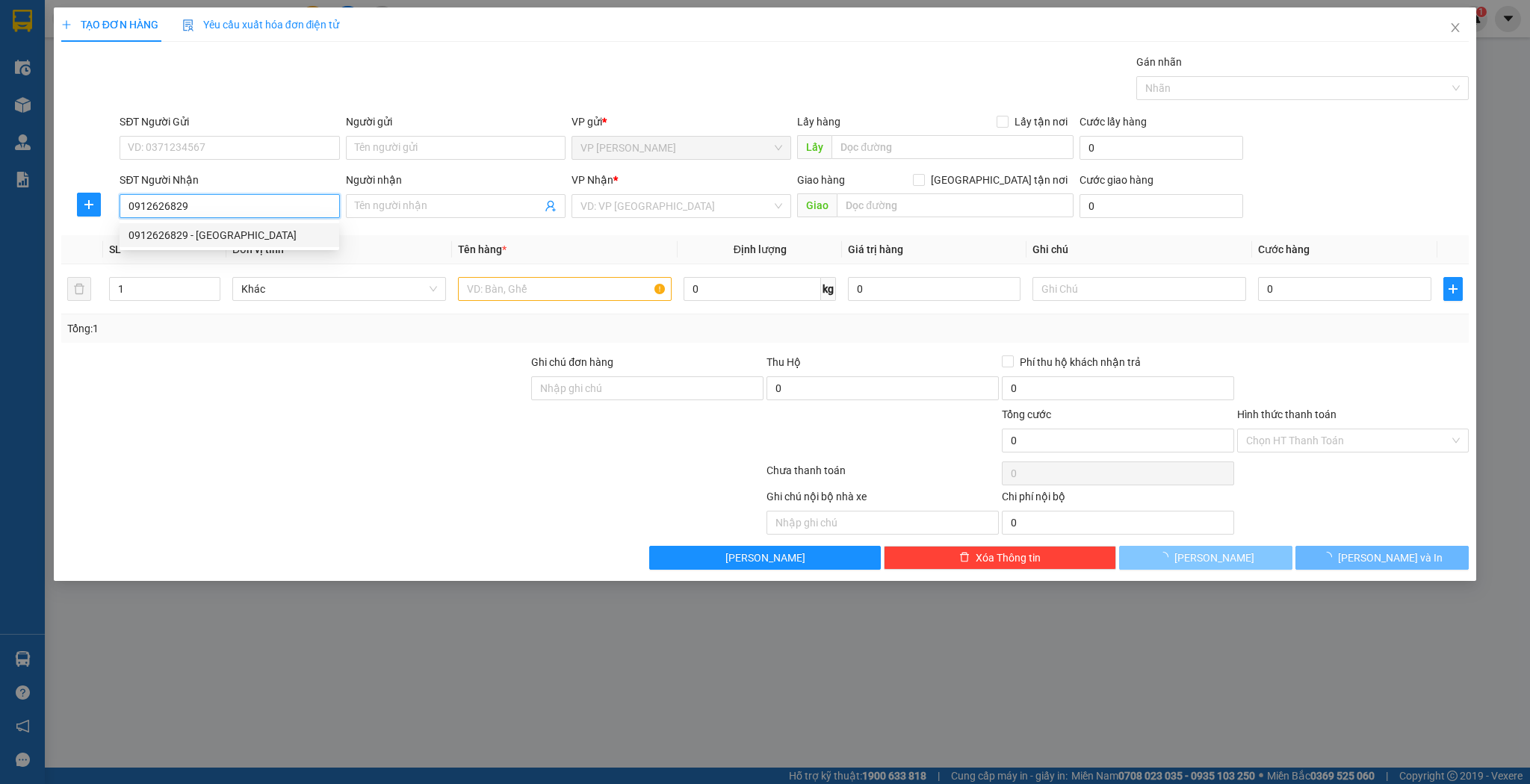
type input "trường sơn"
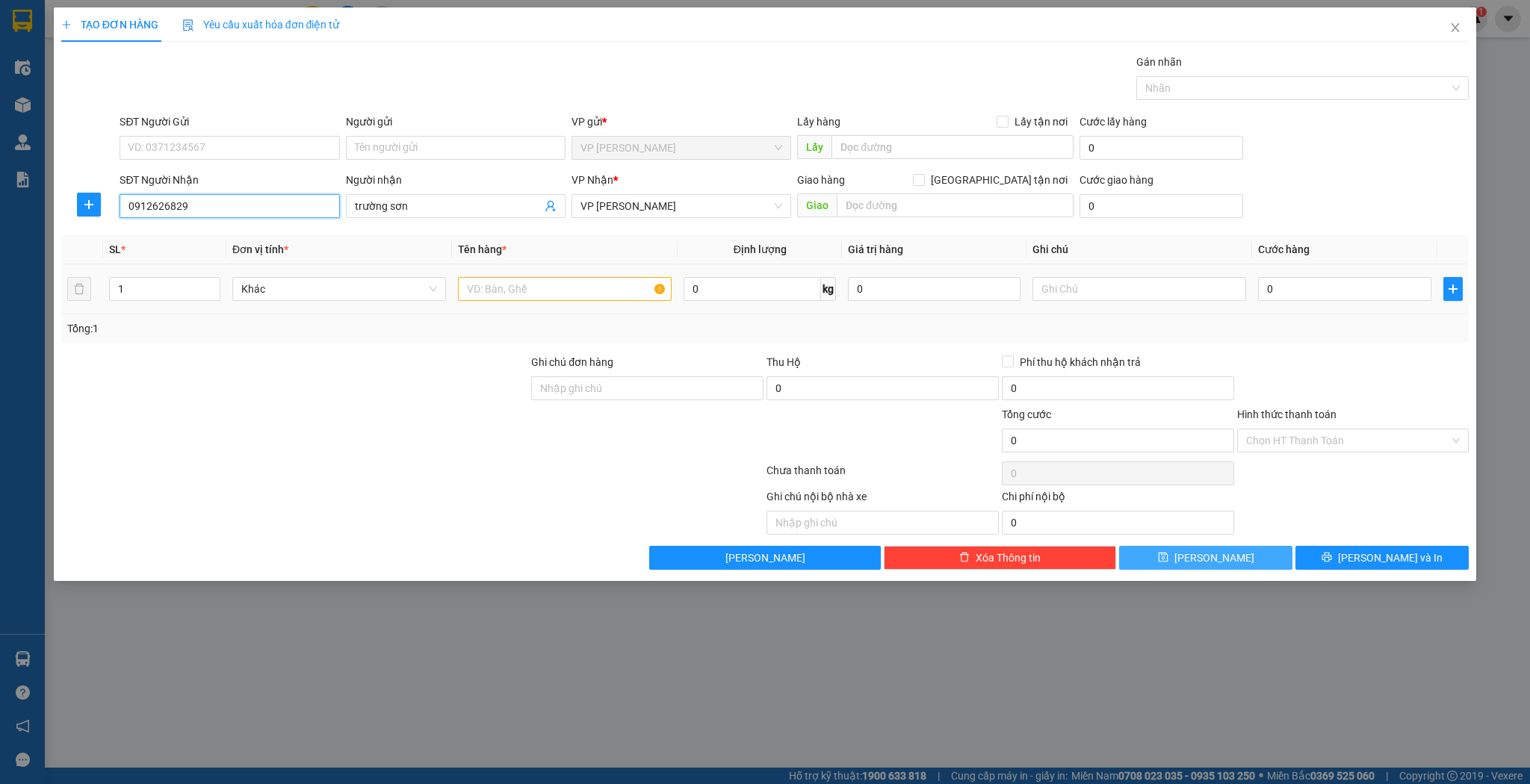
type input "0912626829"
click at [518, 285] on input "text" at bounding box center [564, 289] width 214 height 24
type input "hộp"
click at [1160, 553] on button "[PERSON_NAME]" at bounding box center [1206, 558] width 173 height 24
click at [419, 200] on input "Người nhận" at bounding box center [448, 206] width 186 height 17
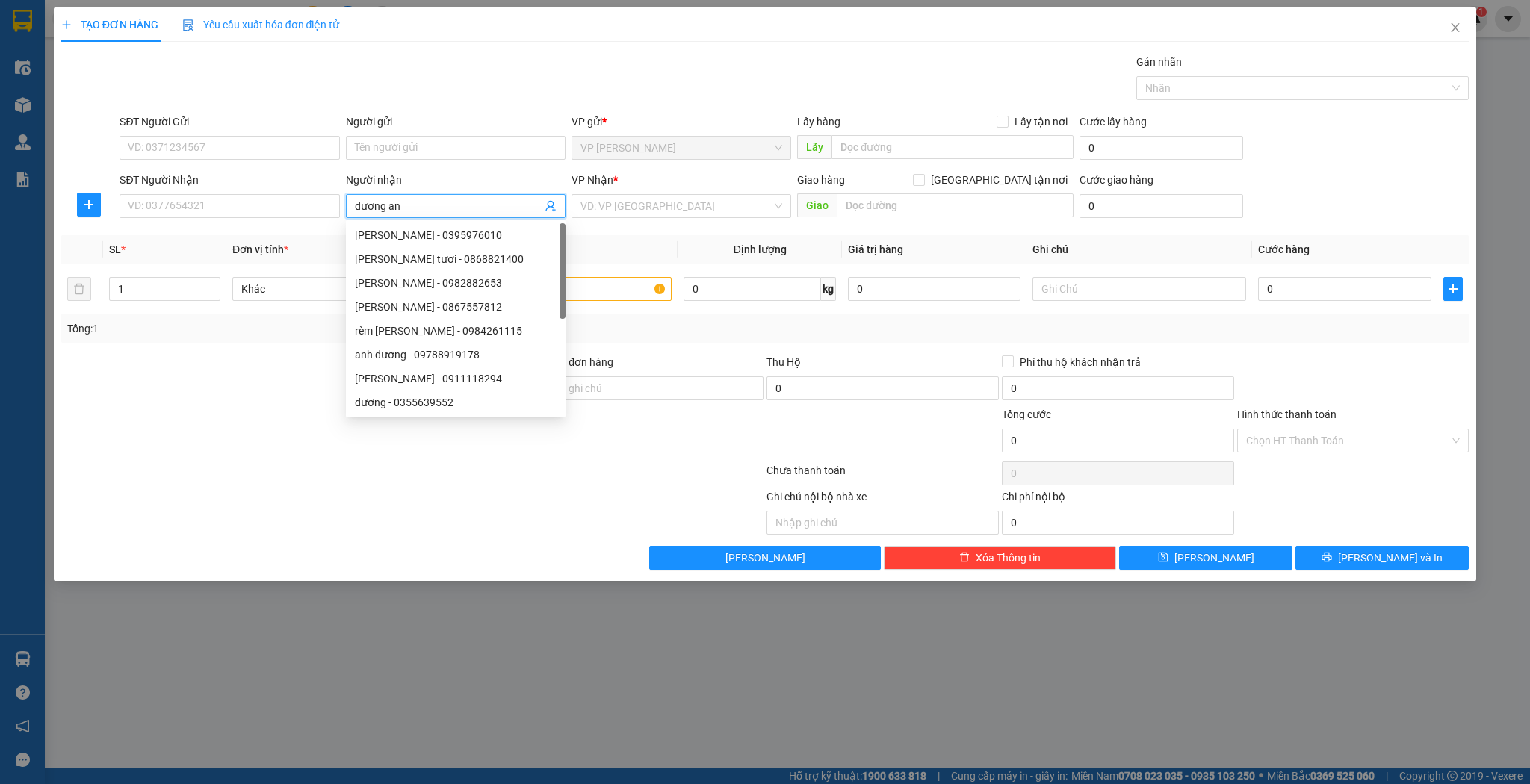
type input "dương anh"
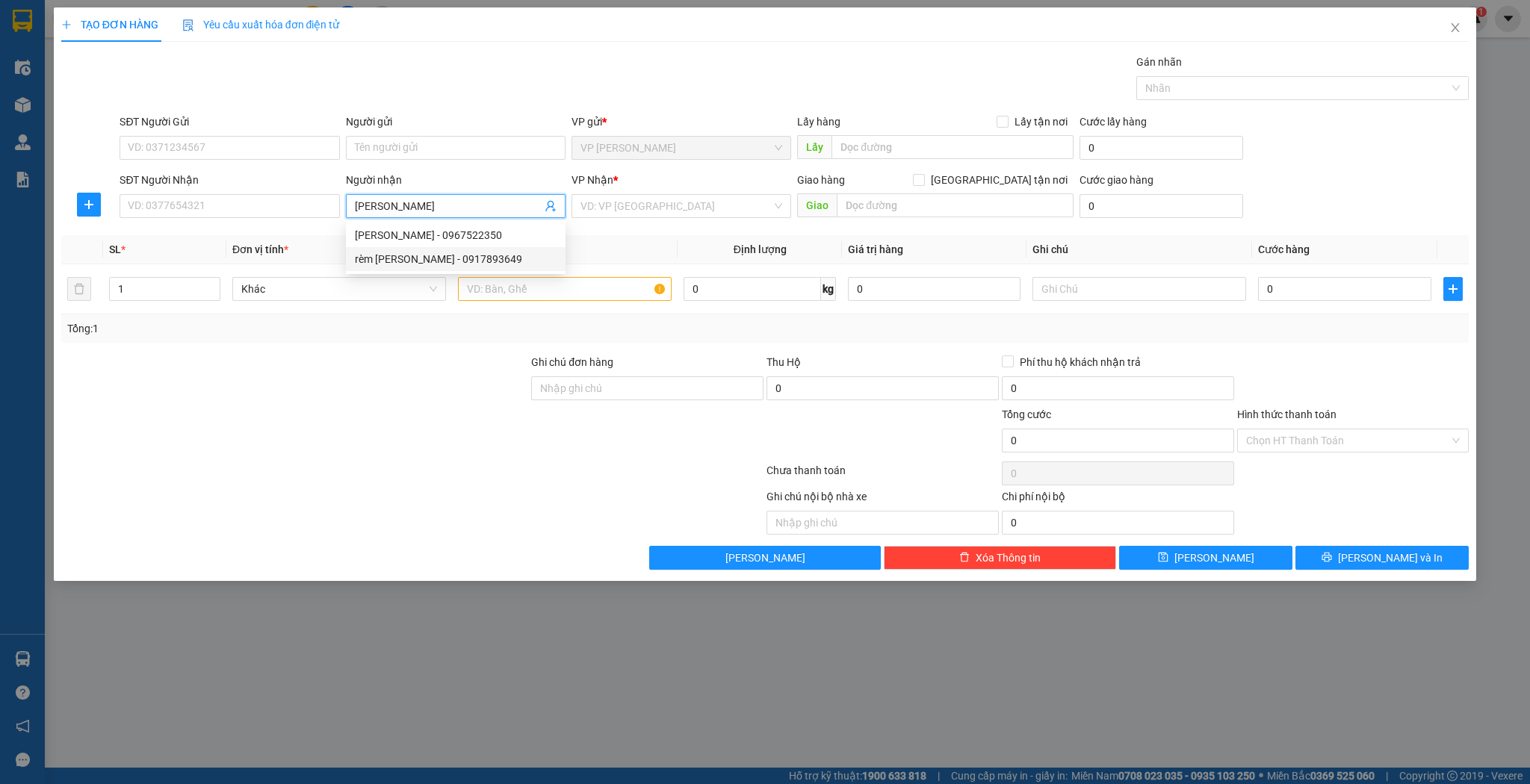
click at [427, 264] on div "rèm dương anh - 0917893649" at bounding box center [456, 259] width 201 height 17
type input "0917893649"
type input "rèm [PERSON_NAME]"
click at [563, 292] on input "text" at bounding box center [564, 289] width 214 height 24
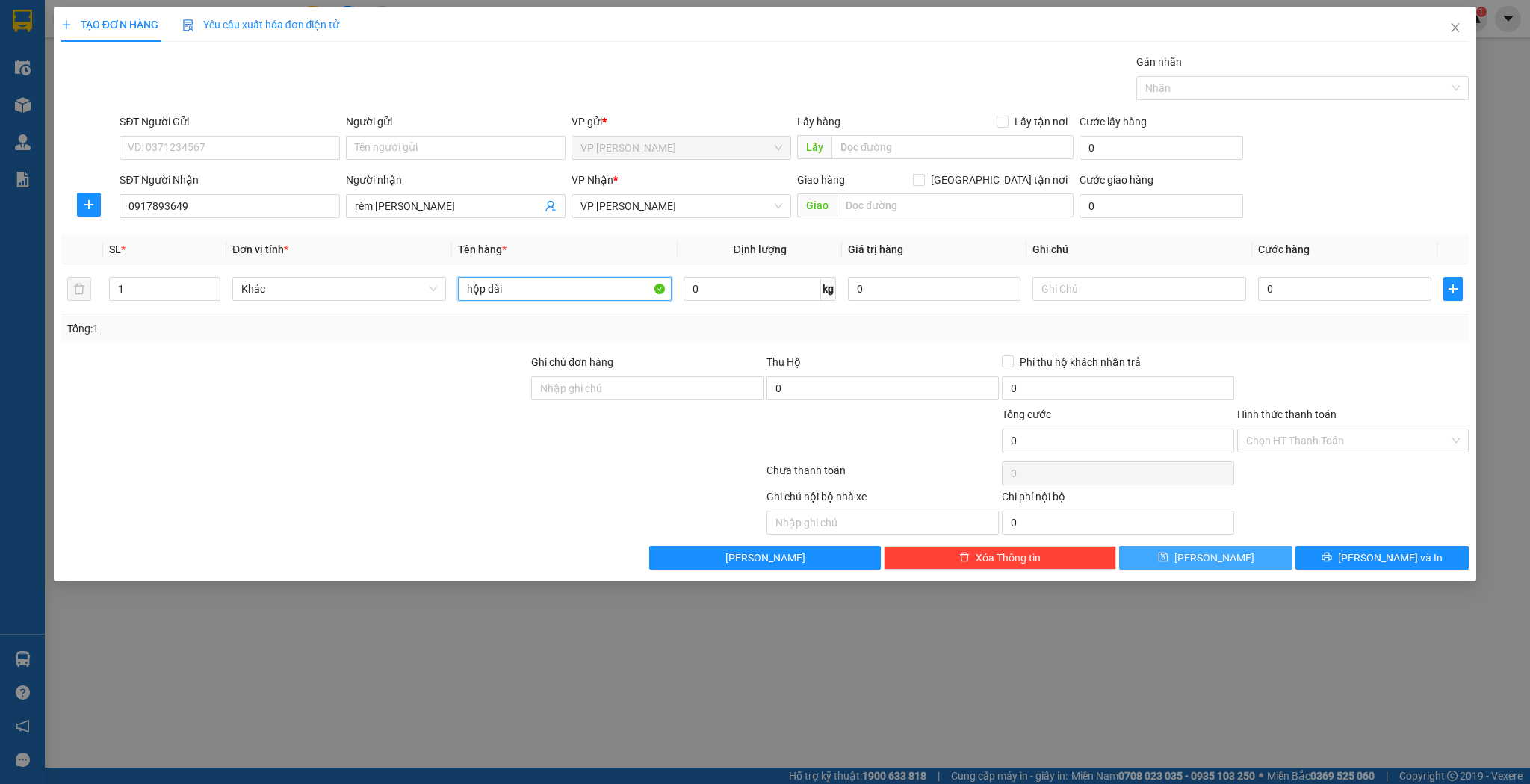
type input "hộp dài"
click at [1228, 555] on button "[PERSON_NAME]" at bounding box center [1206, 558] width 173 height 24
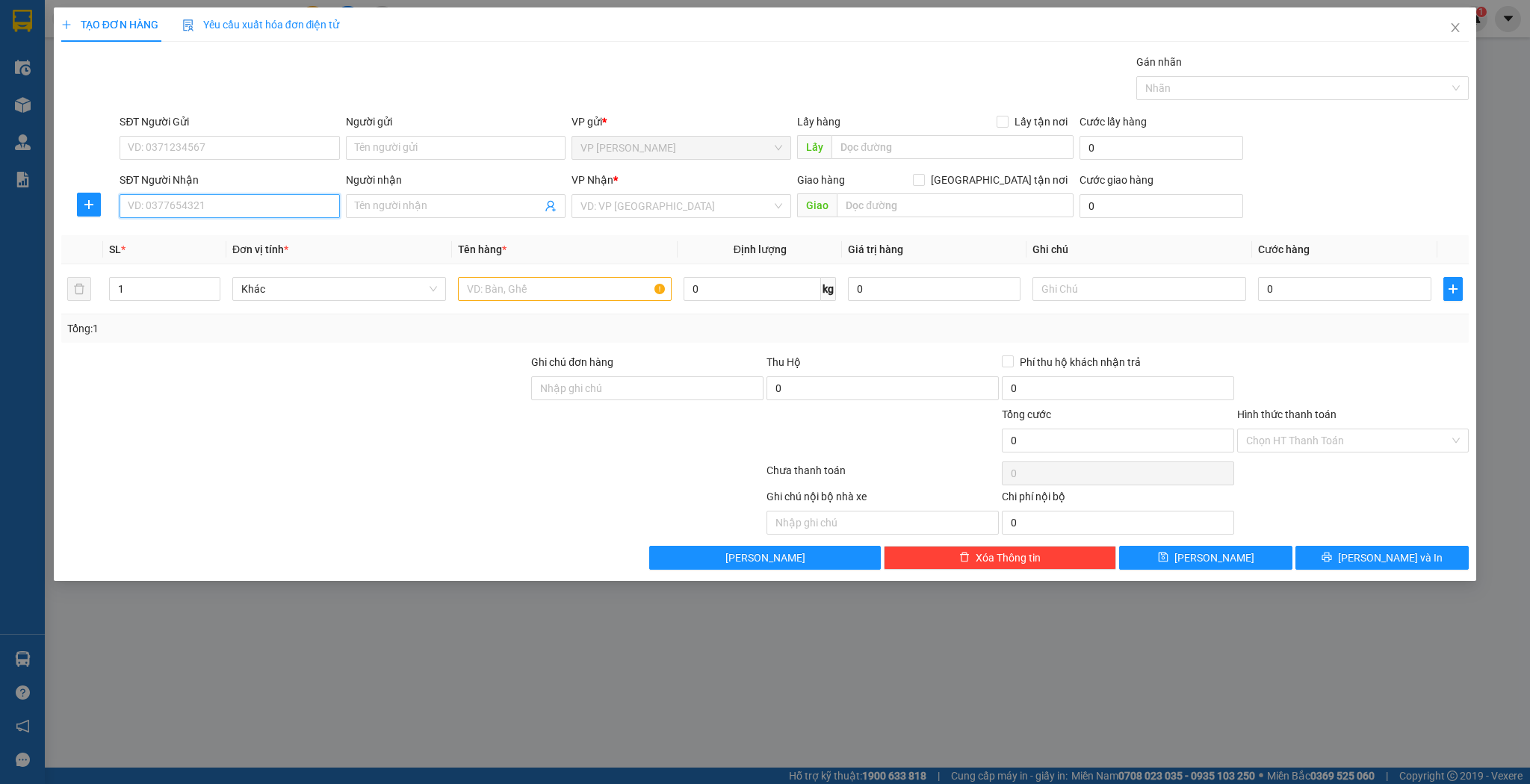
click at [229, 201] on input "SĐT Người Nhận" at bounding box center [229, 206] width 220 height 24
click at [126, 205] on input "3233" at bounding box center [229, 206] width 220 height 24
click at [200, 257] on div "0902253233 - Anh Tuyên" at bounding box center [229, 259] width 201 height 17
type input "0902253233"
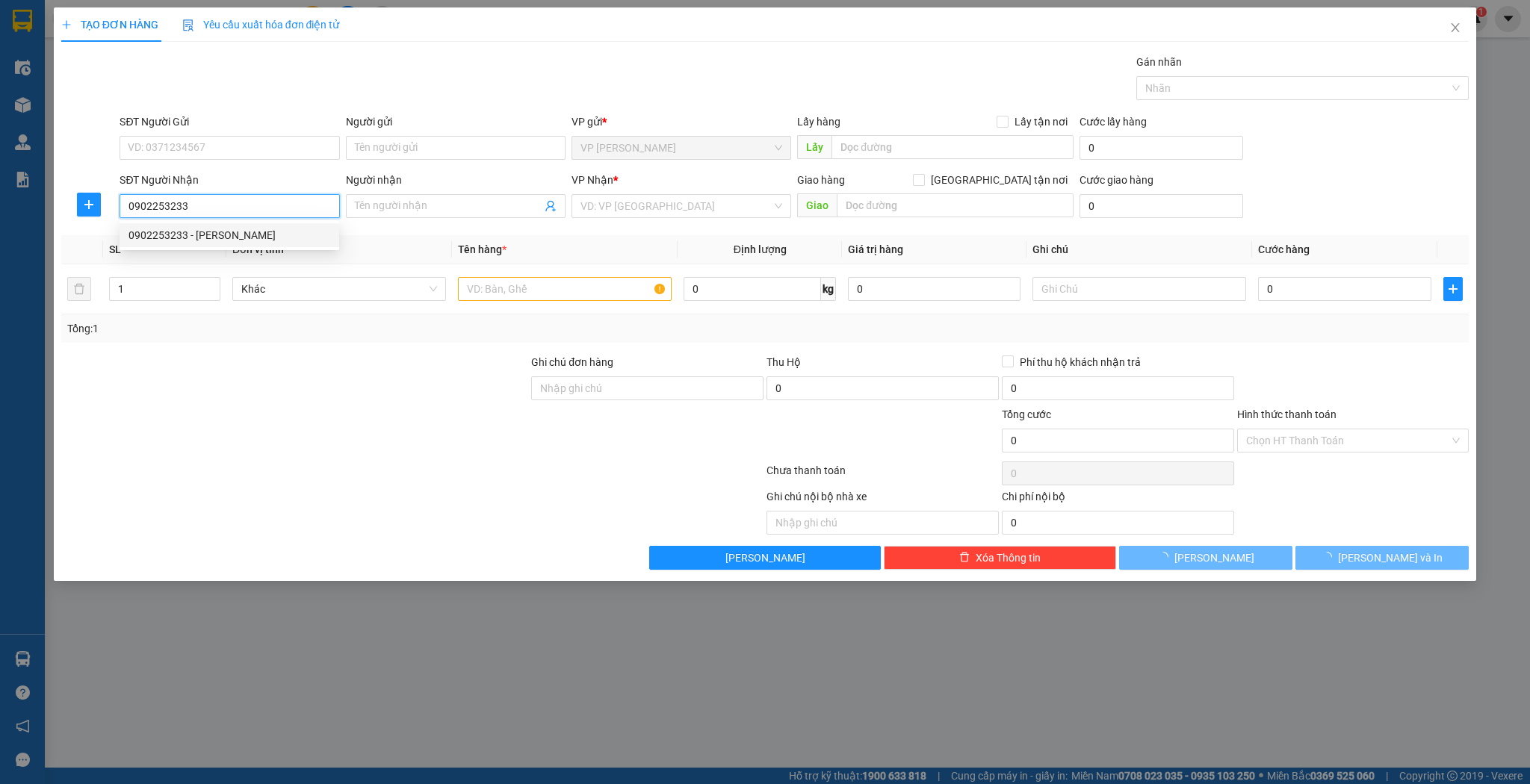
type input "[PERSON_NAME]"
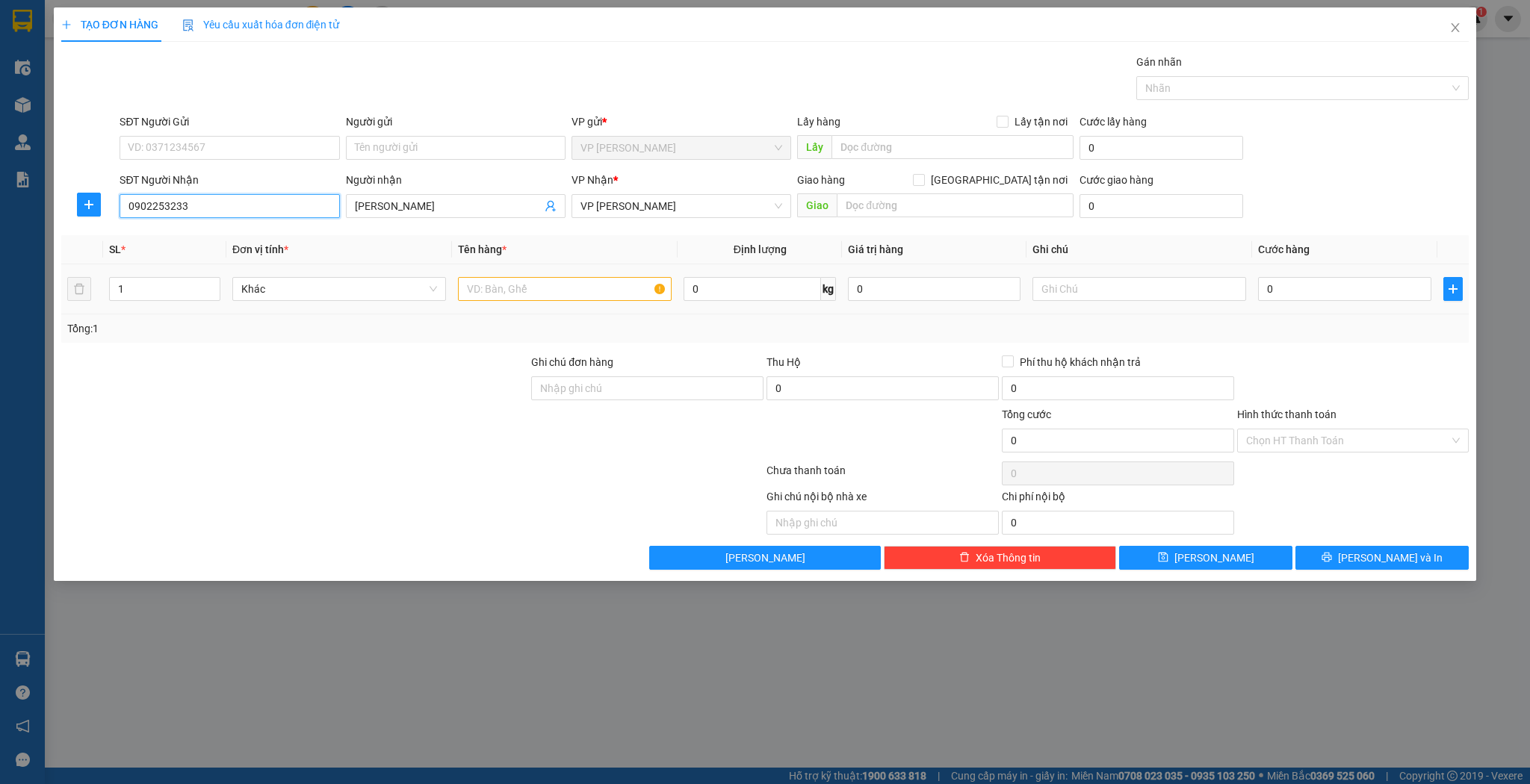
type input "0902253233"
click at [469, 284] on input "text" at bounding box center [564, 289] width 214 height 24
type input "thùng"
click at [1275, 287] on input "0" at bounding box center [1344, 289] width 172 height 24
type input "6"
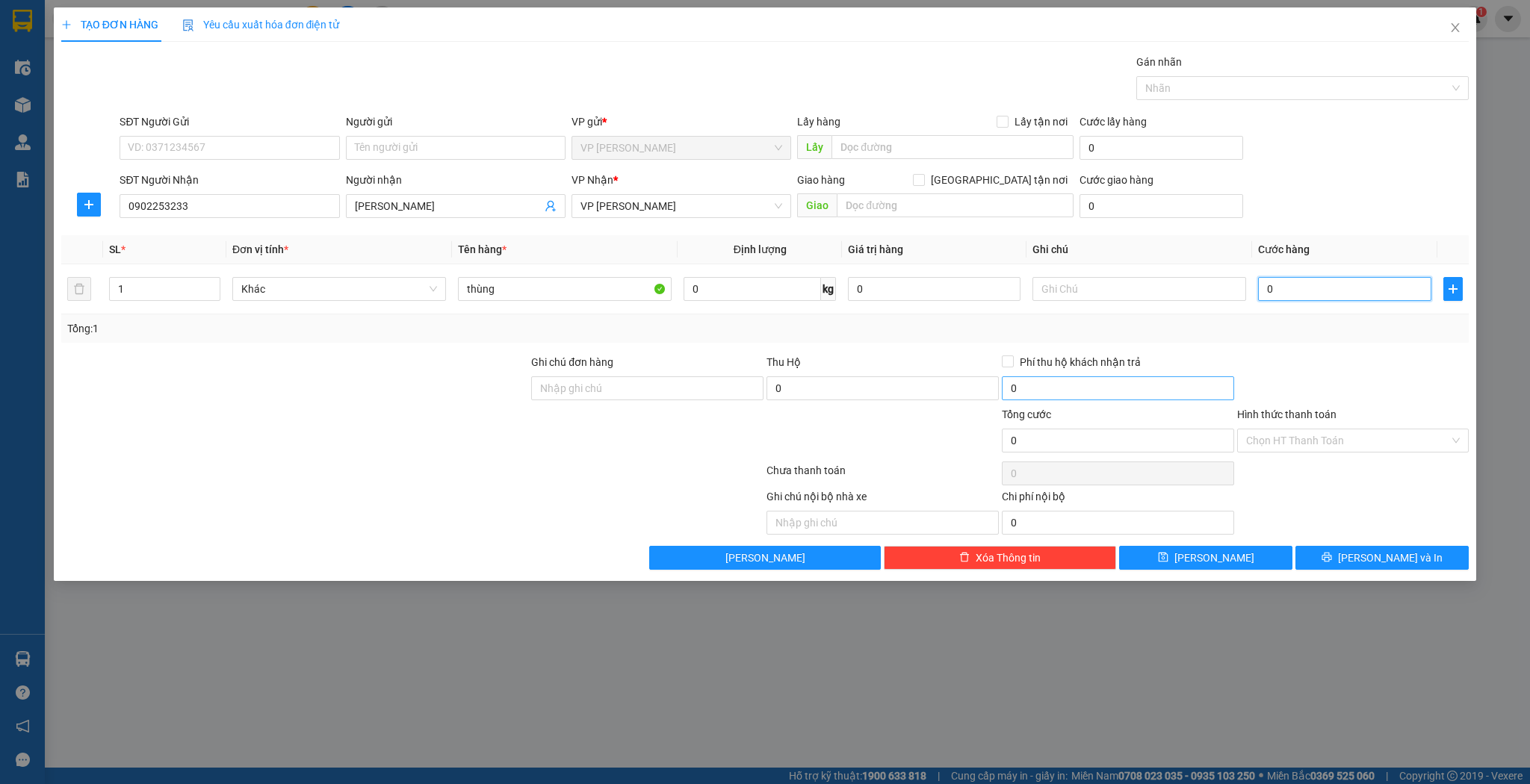
type input "6"
type input "0"
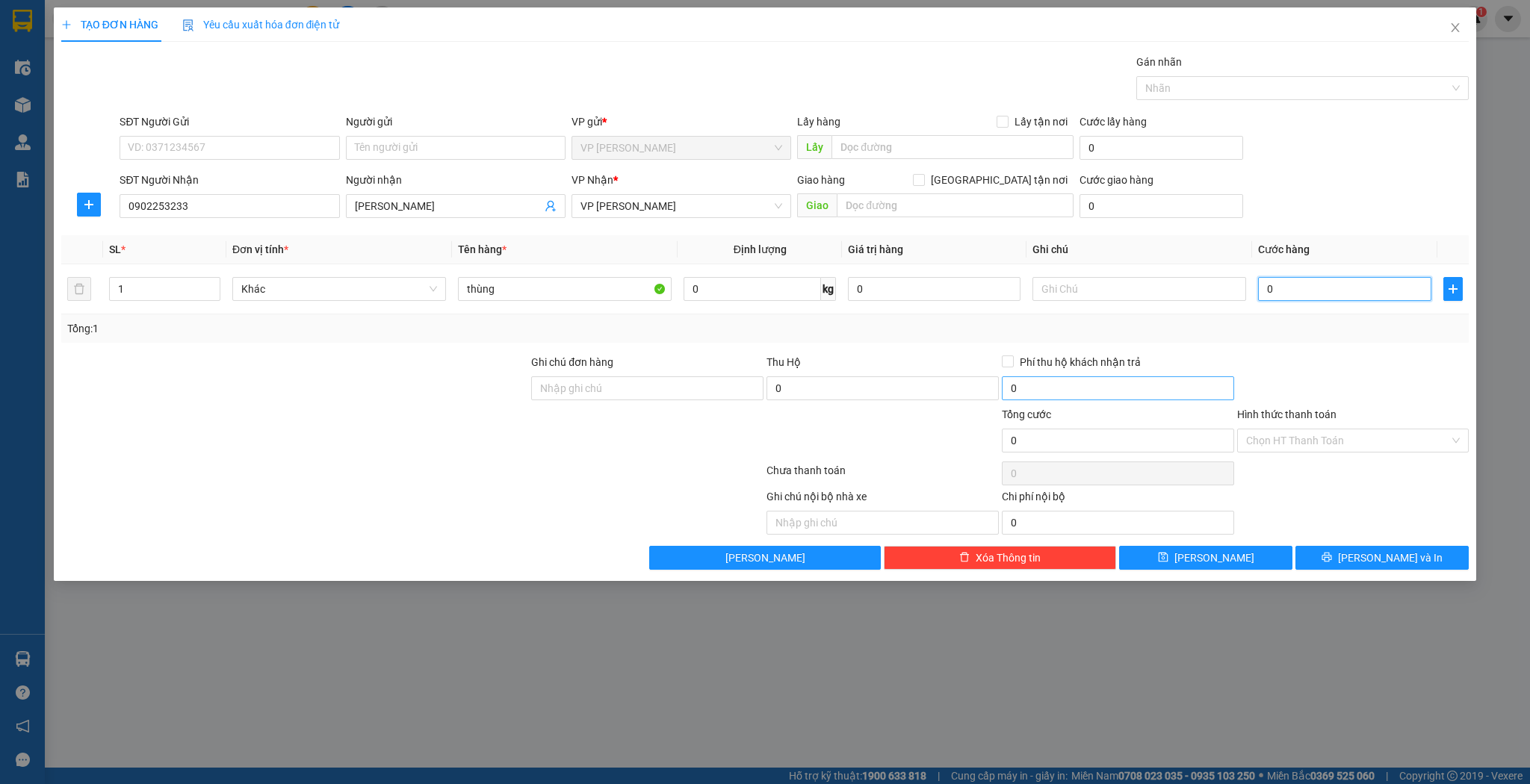
type input "05"
type input "5"
type input "050"
type input "50"
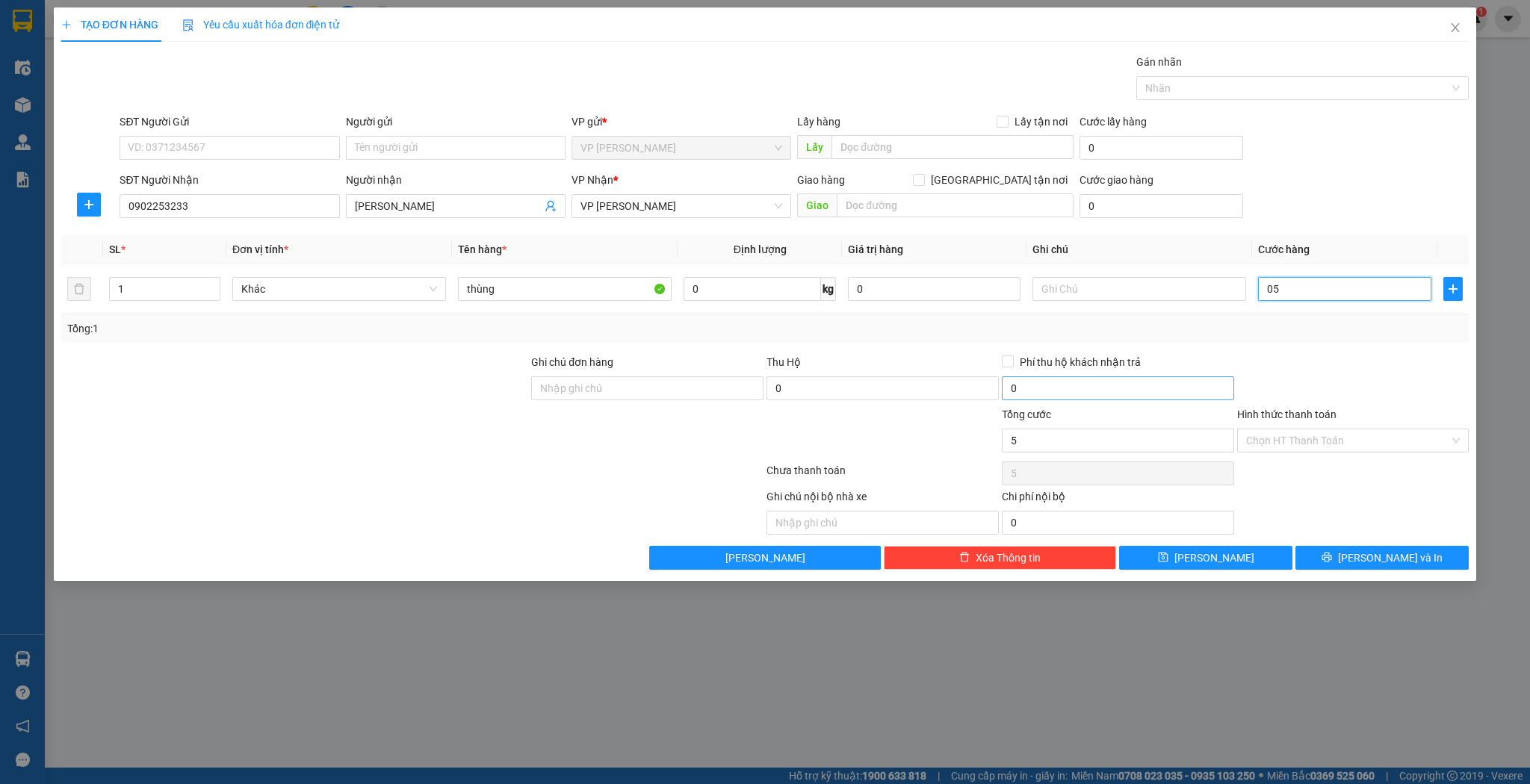
type input "50"
type input "05"
type input "5"
type input "0"
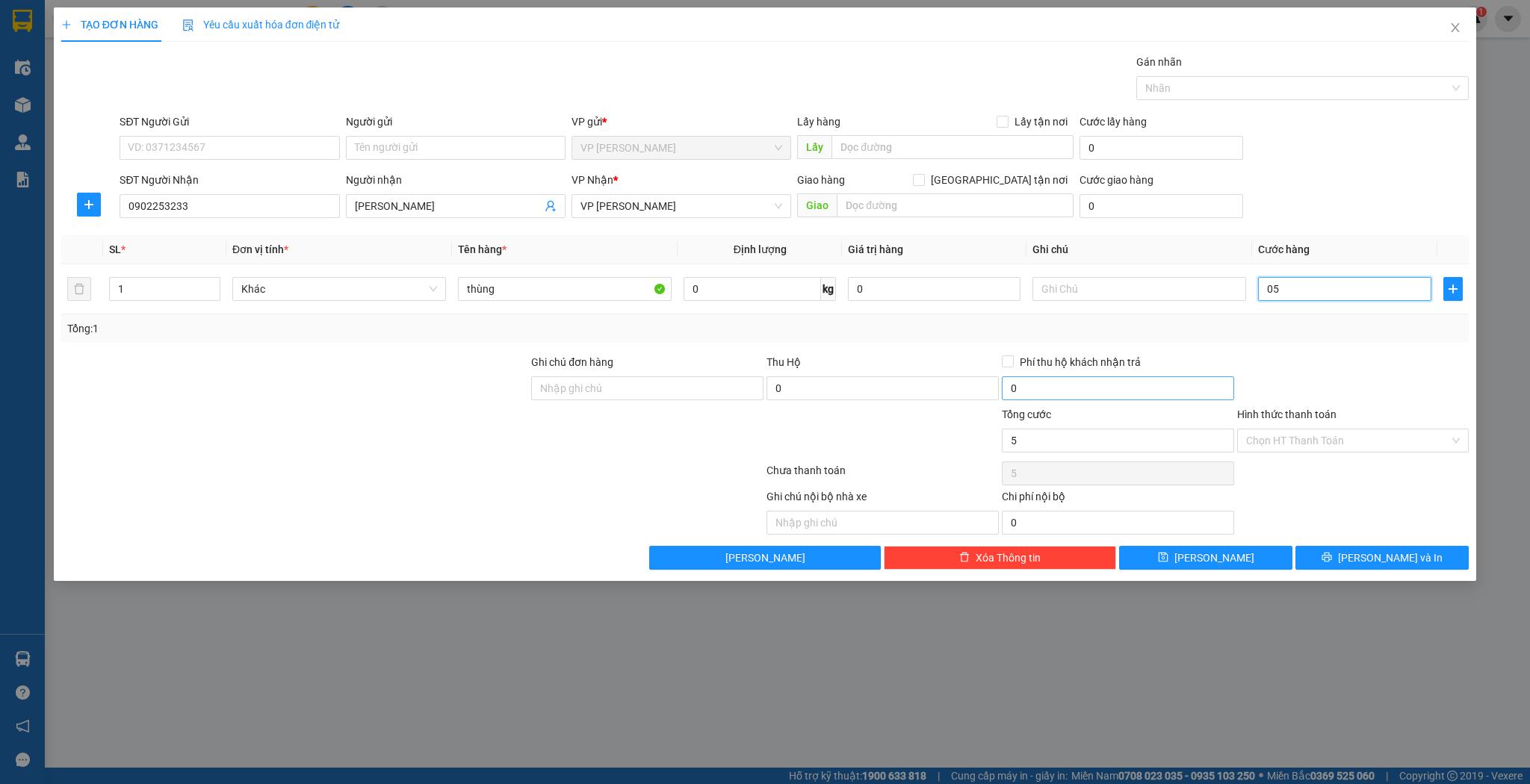
type input "0"
click at [1220, 394] on input "0" at bounding box center [1118, 389] width 232 height 24
click at [1280, 286] on input "0" at bounding box center [1344, 289] width 172 height 24
type input "5"
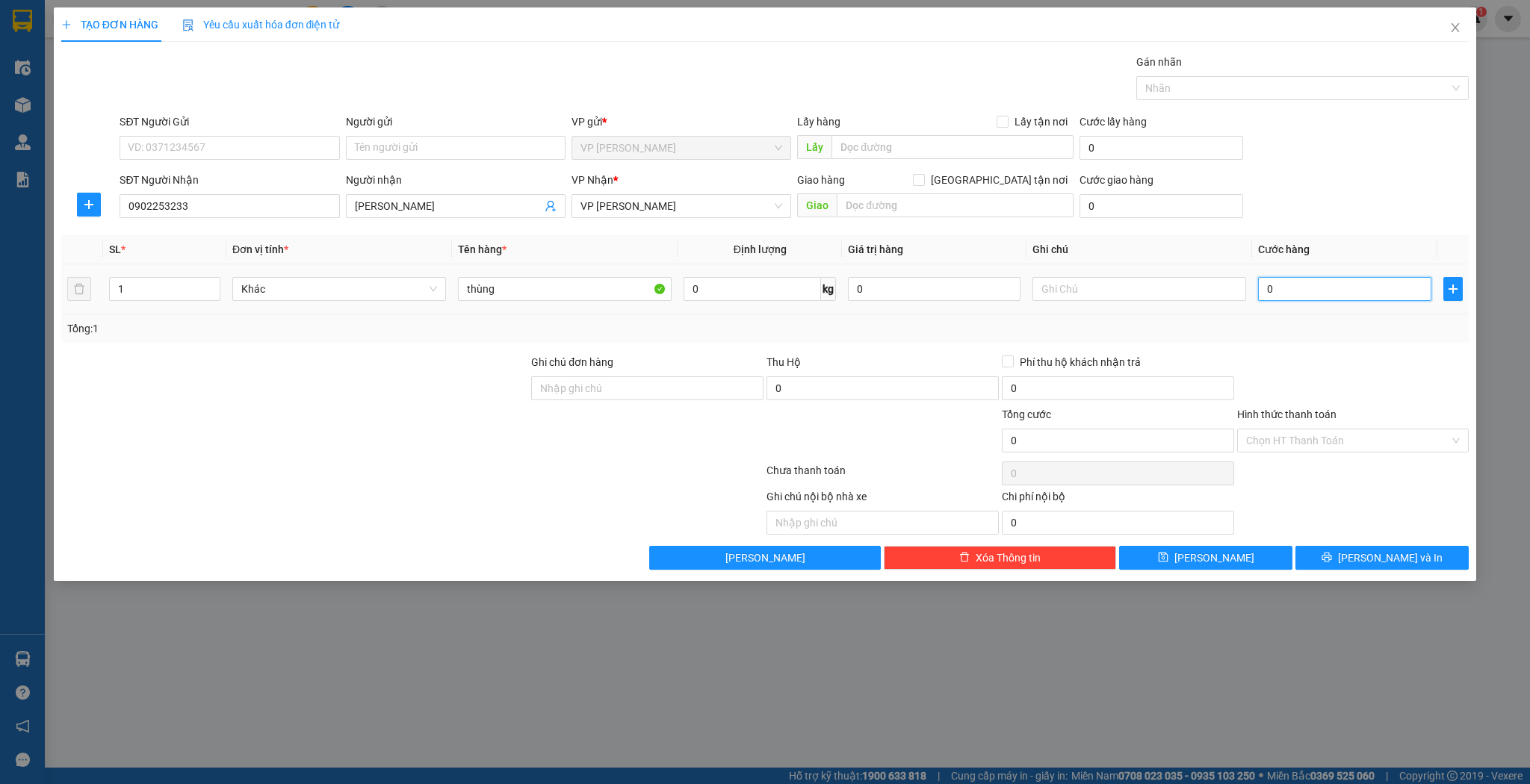
type input "5"
type input "50"
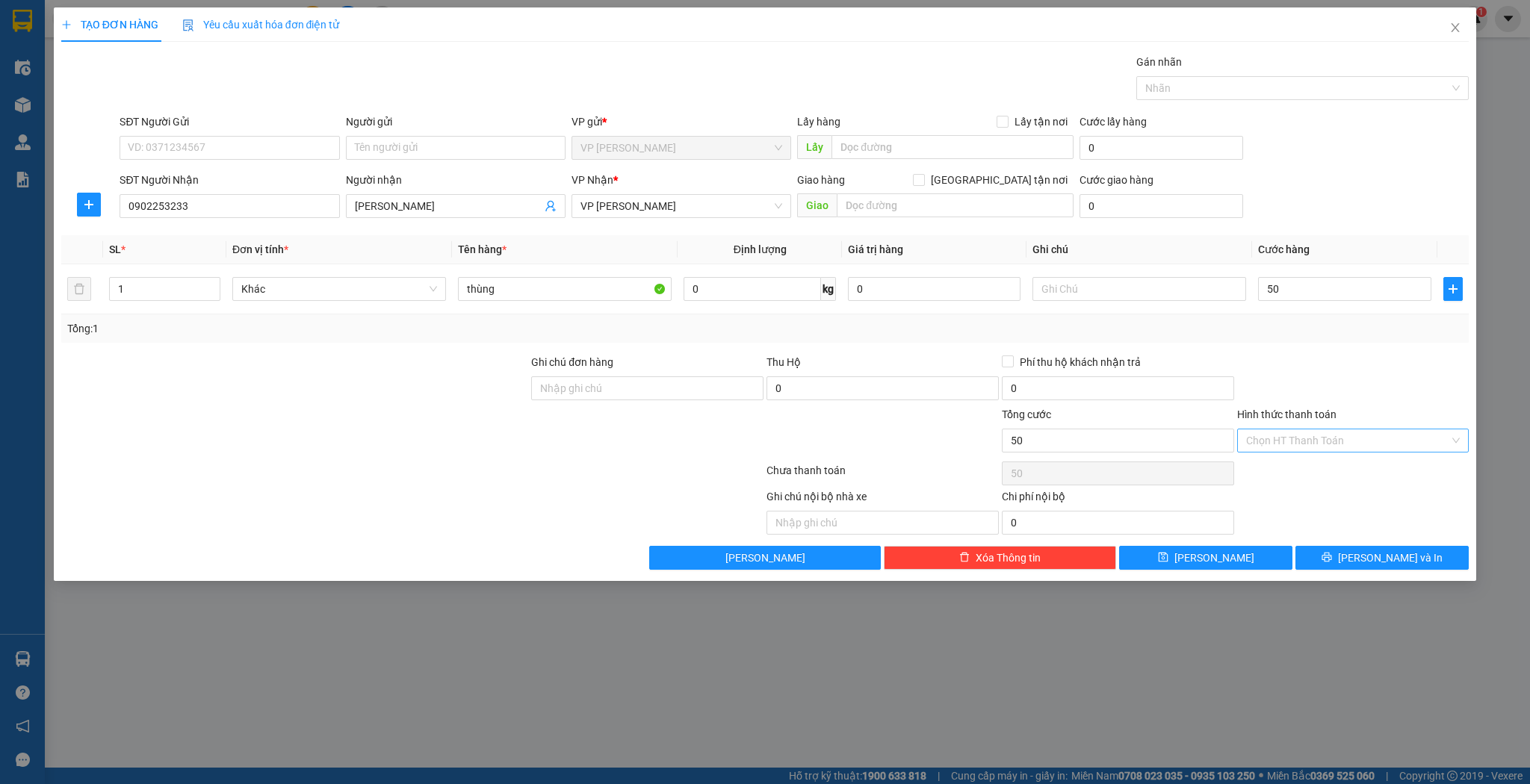
type input "50.000"
click at [1277, 434] on input "Hình thức thanh toán" at bounding box center [1348, 441] width 204 height 22
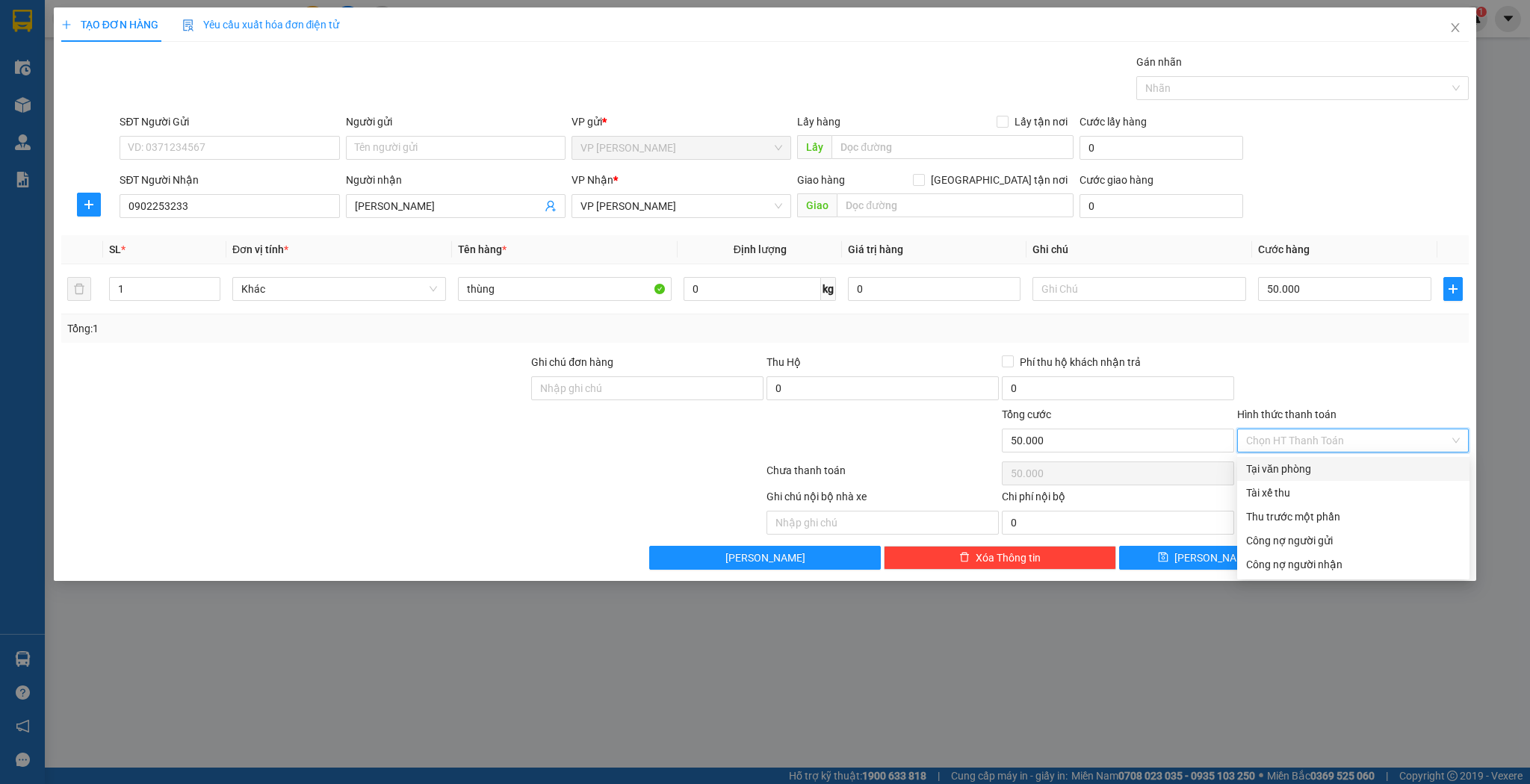
click at [1277, 469] on div "Tại văn phòng" at bounding box center [1354, 469] width 214 height 17
type input "0"
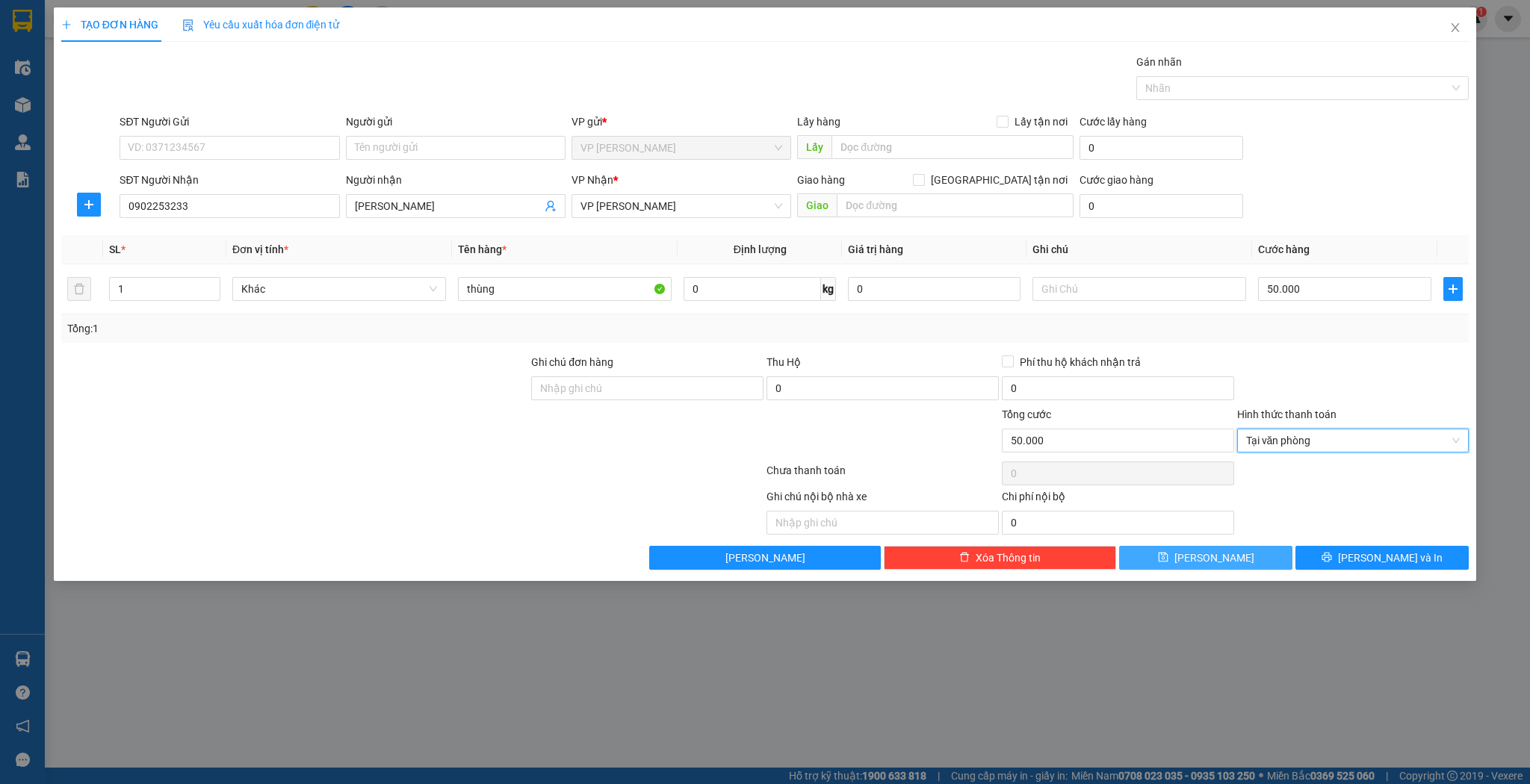
click at [1217, 556] on span "[PERSON_NAME]" at bounding box center [1215, 558] width 80 height 17
type input "0"
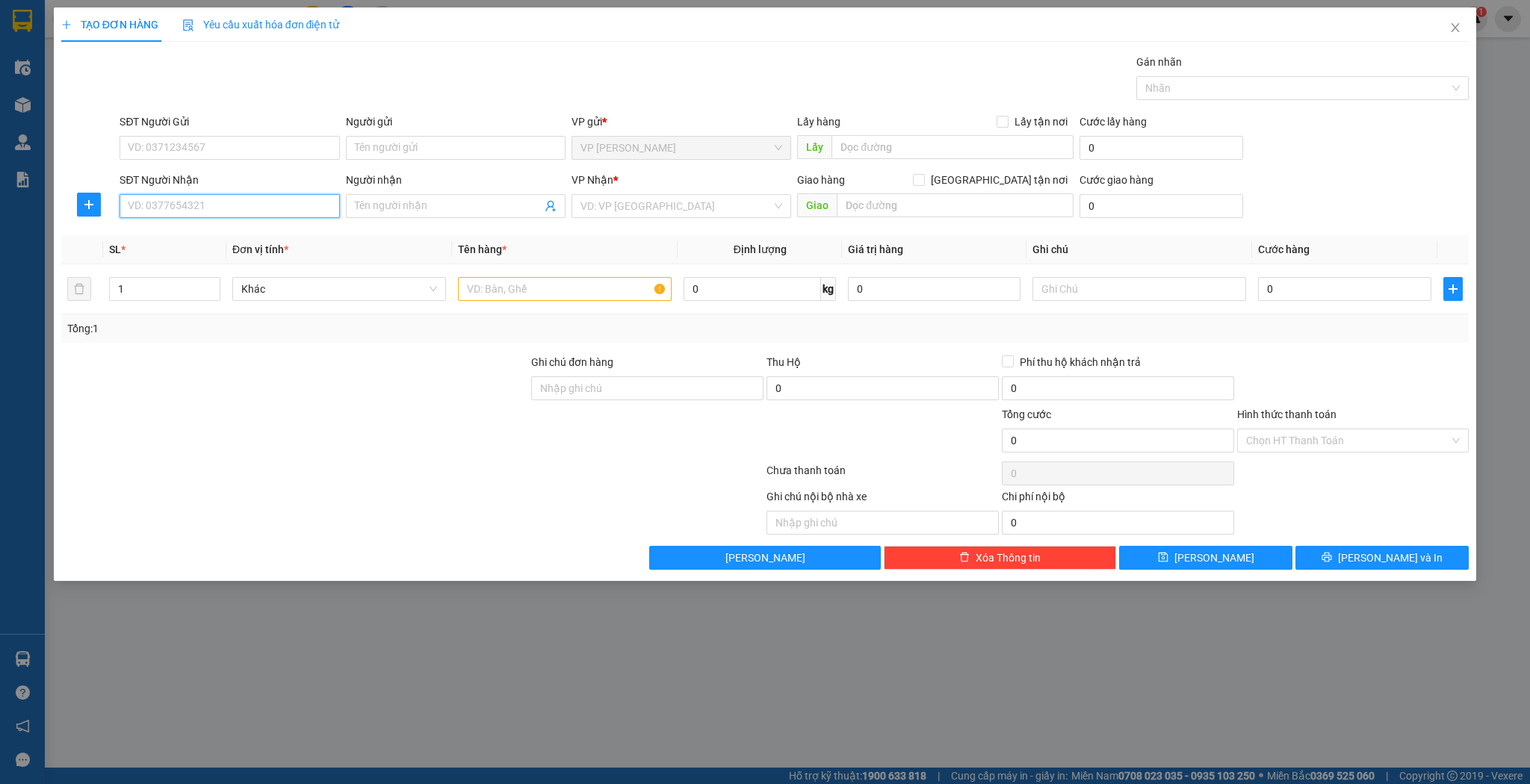
click at [250, 213] on input "SĐT Người Nhận" at bounding box center [229, 206] width 220 height 24
click at [244, 234] on div "0946263479 - đồng hoa quả" at bounding box center [229, 236] width 201 height 17
type input "0946263479"
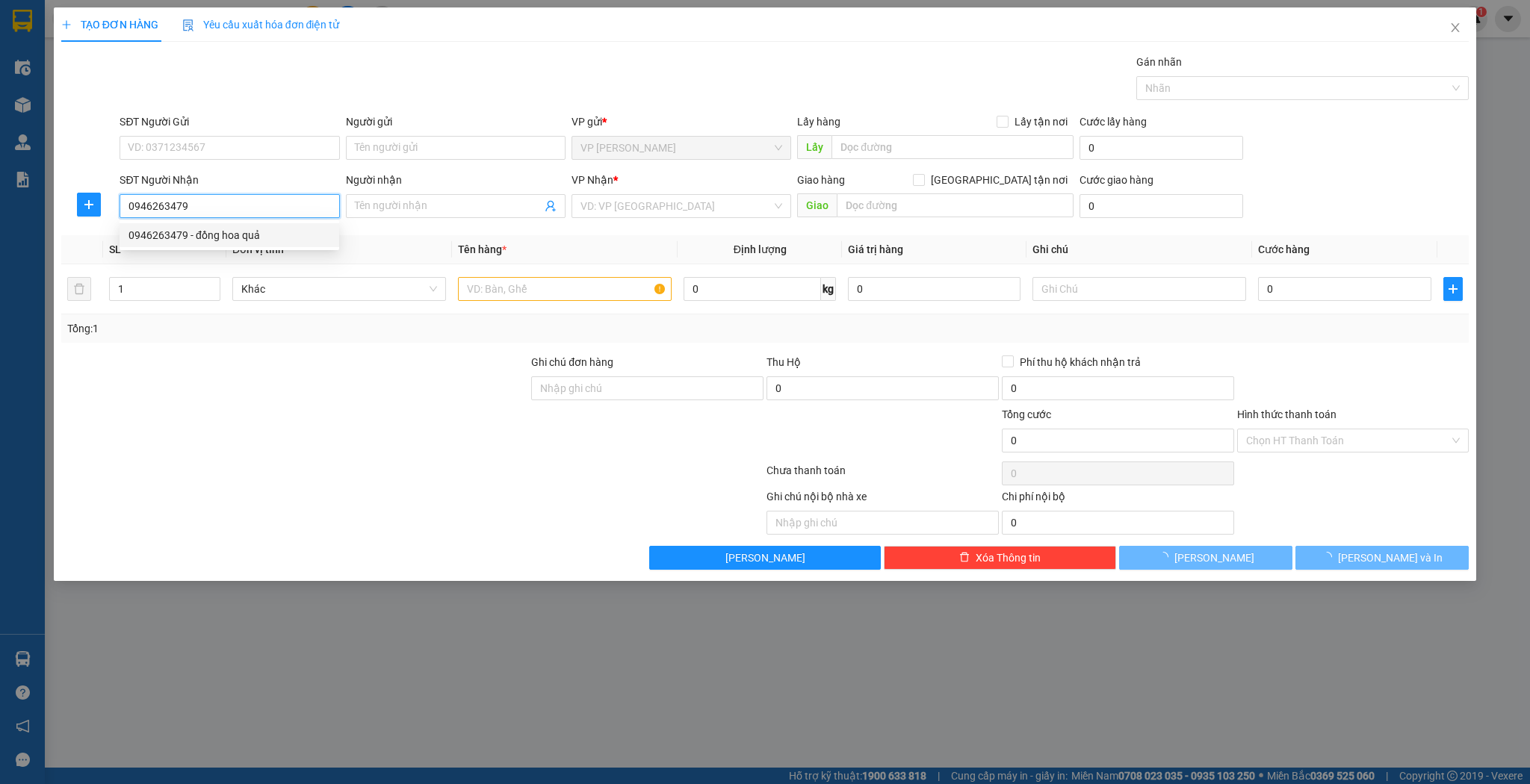
type input "đồng hoa quả"
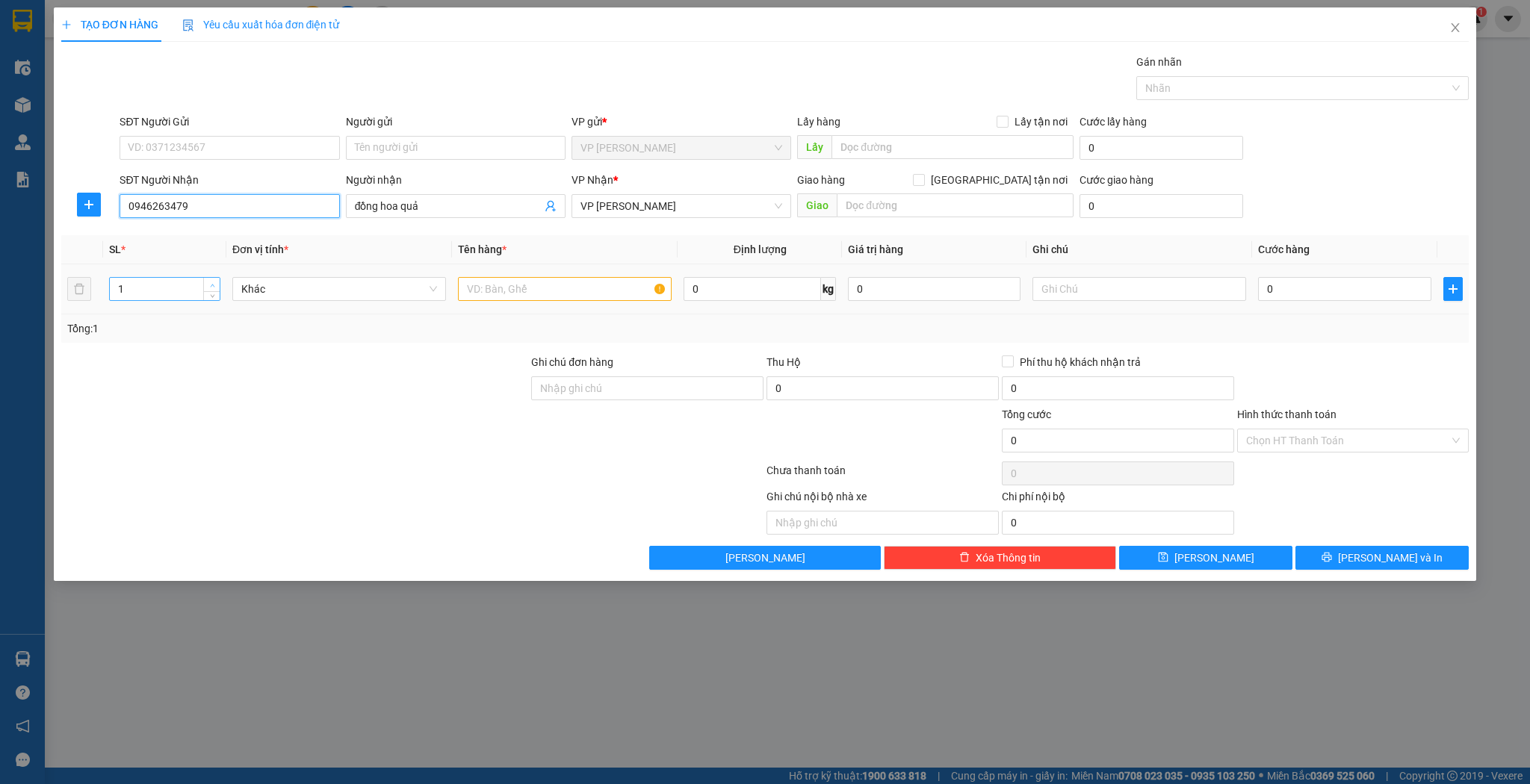
type input "0946263479"
click at [217, 281] on span "Increase Value" at bounding box center [212, 284] width 17 height 13
type input "3"
click at [217, 281] on span "Increase Value" at bounding box center [212, 284] width 17 height 13
click at [515, 287] on input "text" at bounding box center [564, 289] width 214 height 24
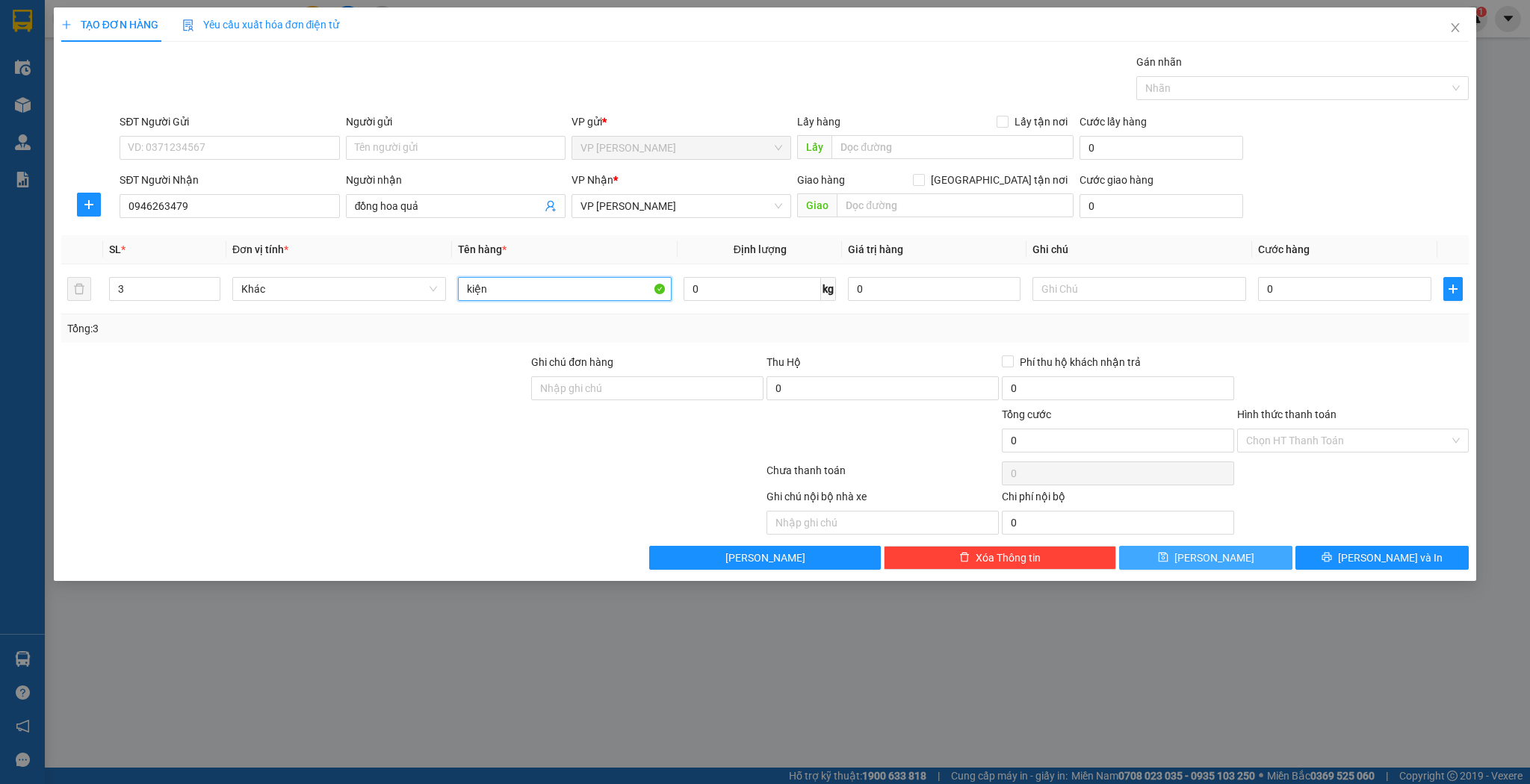
type input "kiện"
click at [1153, 555] on button "[PERSON_NAME]" at bounding box center [1206, 558] width 173 height 24
type input "1"
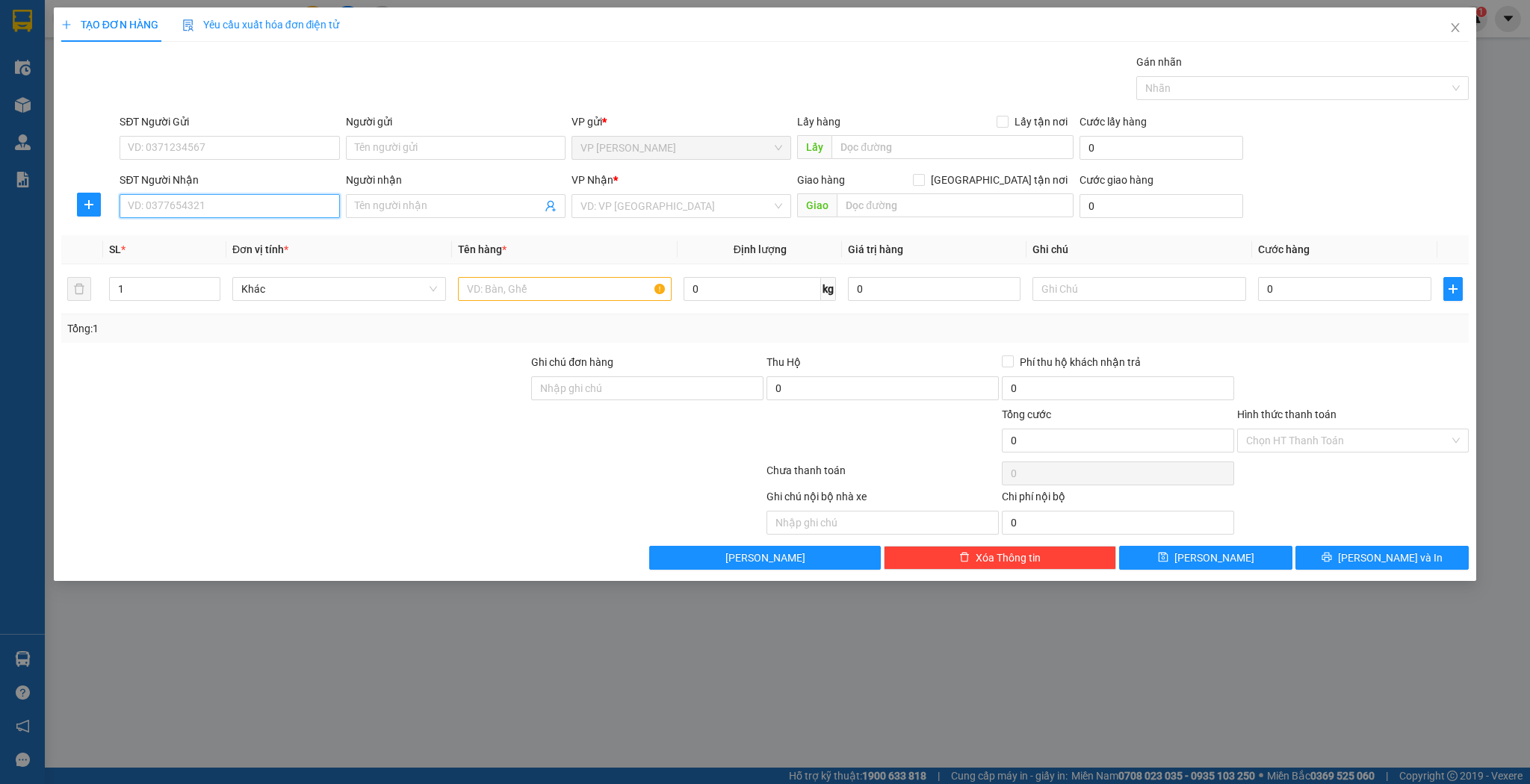
click at [308, 204] on input "SĐT Người Nhận" at bounding box center [229, 206] width 220 height 24
click at [264, 236] on div "0916018757 - xuân hằng" at bounding box center [229, 236] width 201 height 17
type input "0916018757"
type input "[PERSON_NAME]"
type input "0916018757"
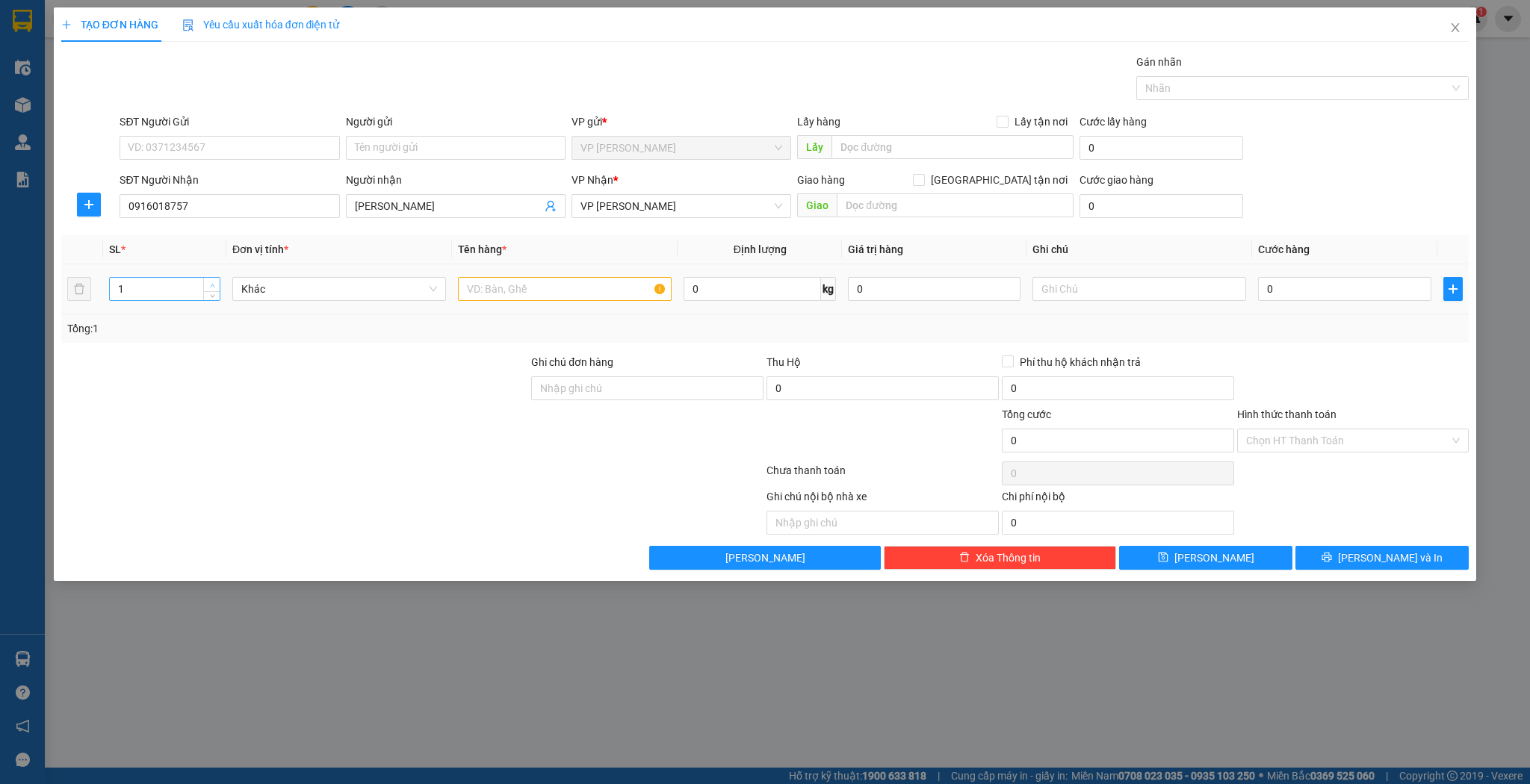
type input "2"
click at [213, 284] on icon "up" at bounding box center [213, 286] width 6 height 6
click at [499, 287] on input "text" at bounding box center [564, 289] width 214 height 24
type input "kiện"
click at [1176, 556] on button "[PERSON_NAME]" at bounding box center [1206, 558] width 173 height 24
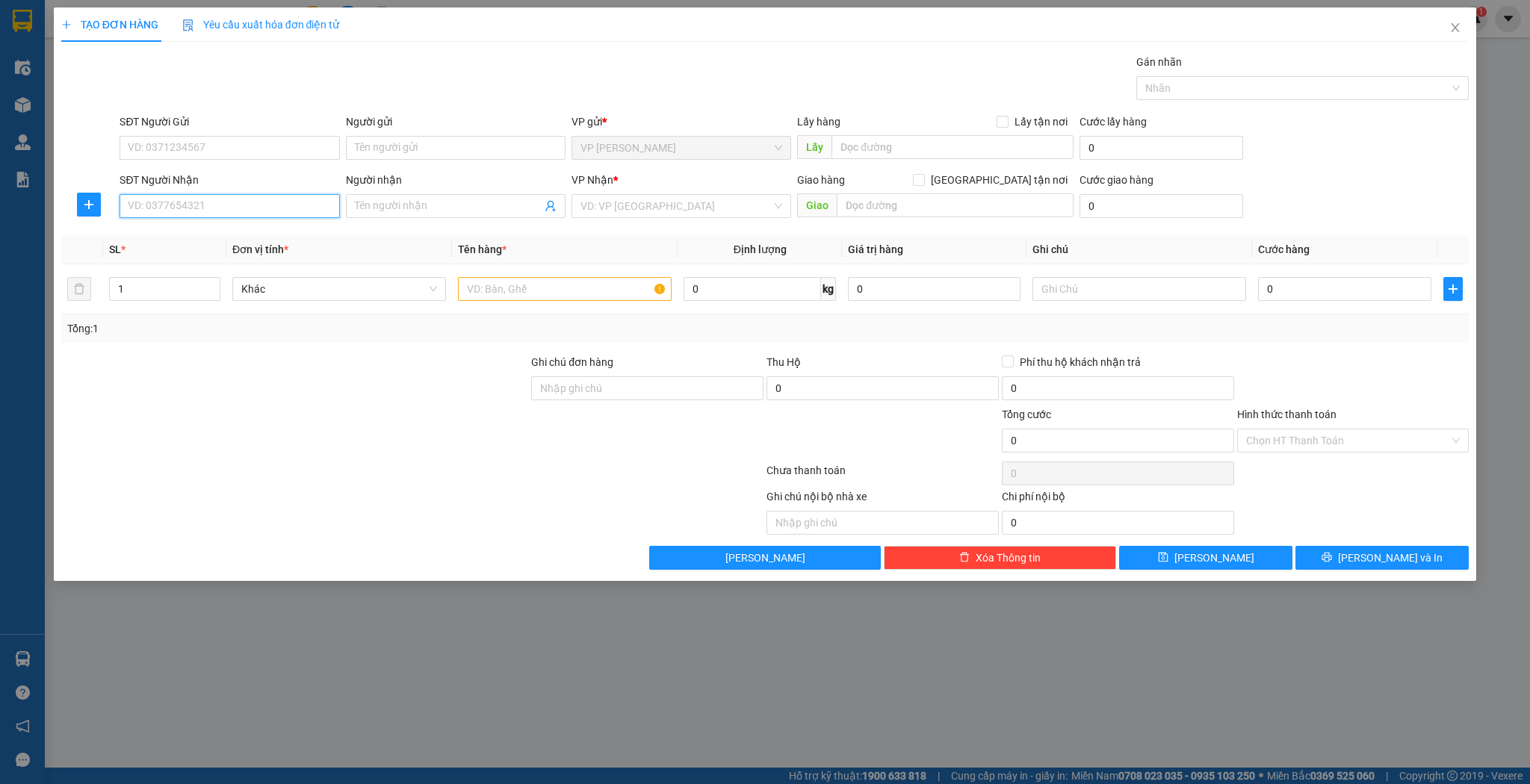
click at [245, 209] on input "SĐT Người Nhận" at bounding box center [229, 206] width 220 height 24
click at [240, 231] on div "0972522679 - c huề" at bounding box center [229, 236] width 201 height 17
click at [216, 285] on span "Increase Value" at bounding box center [212, 284] width 17 height 13
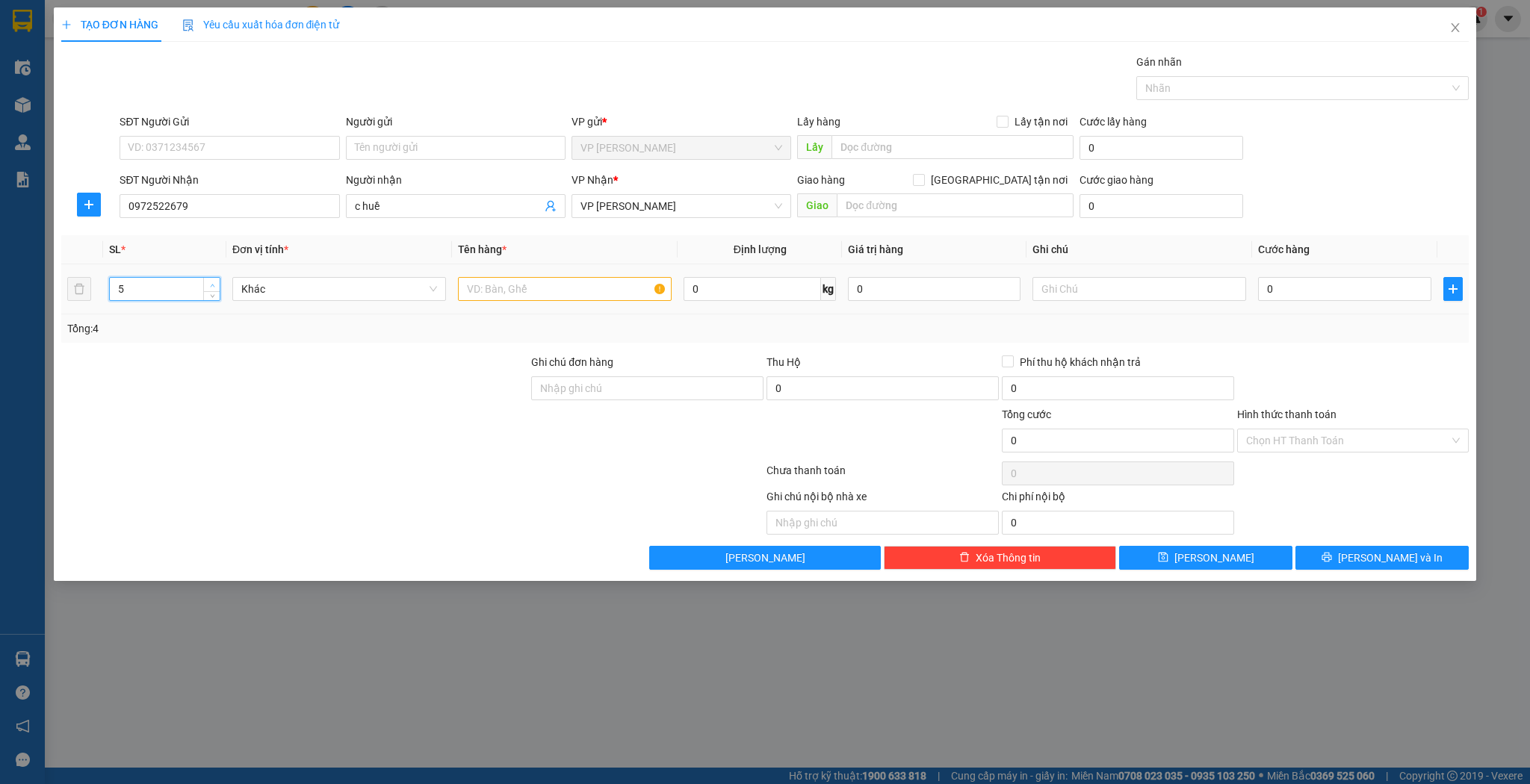
click at [216, 285] on span "Increase Value" at bounding box center [212, 284] width 17 height 13
click at [490, 293] on input "text" at bounding box center [564, 289] width 214 height 24
click at [1163, 551] on button "[PERSON_NAME]" at bounding box center [1206, 558] width 173 height 24
click at [1457, 33] on icon "close" at bounding box center [1455, 27] width 12 height 12
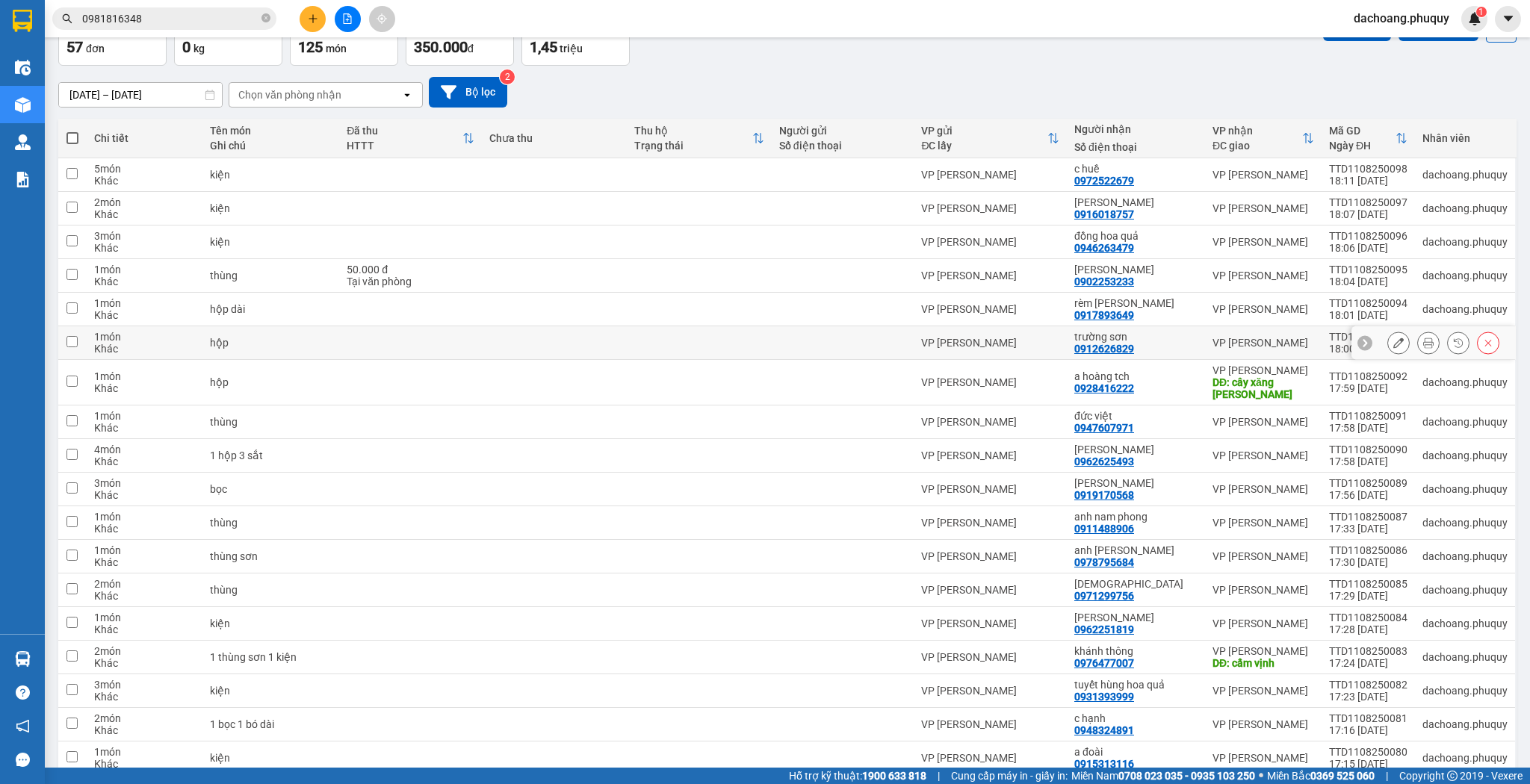
scroll to position [179, 0]
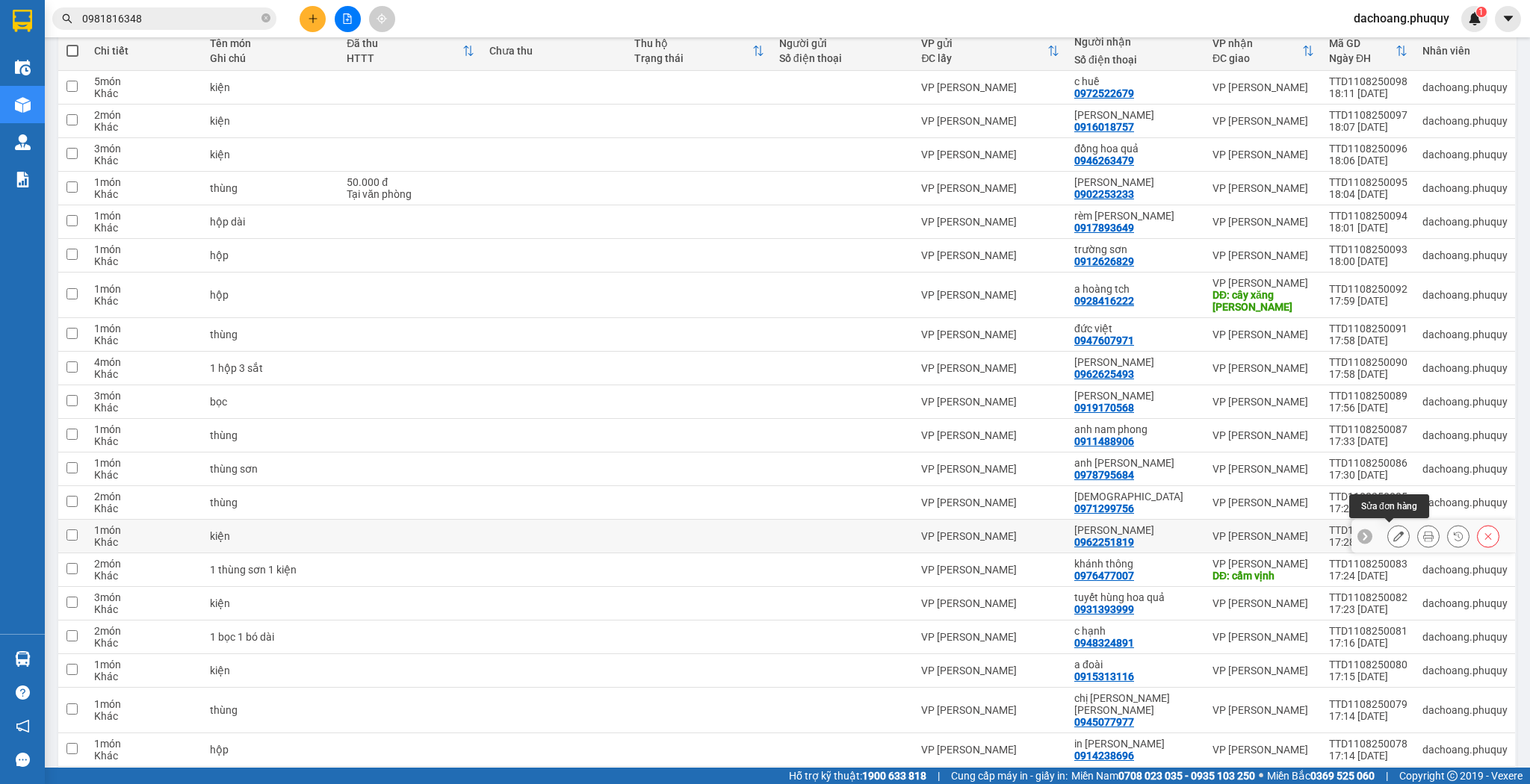
click at [1394, 536] on icon at bounding box center [1399, 536] width 10 height 10
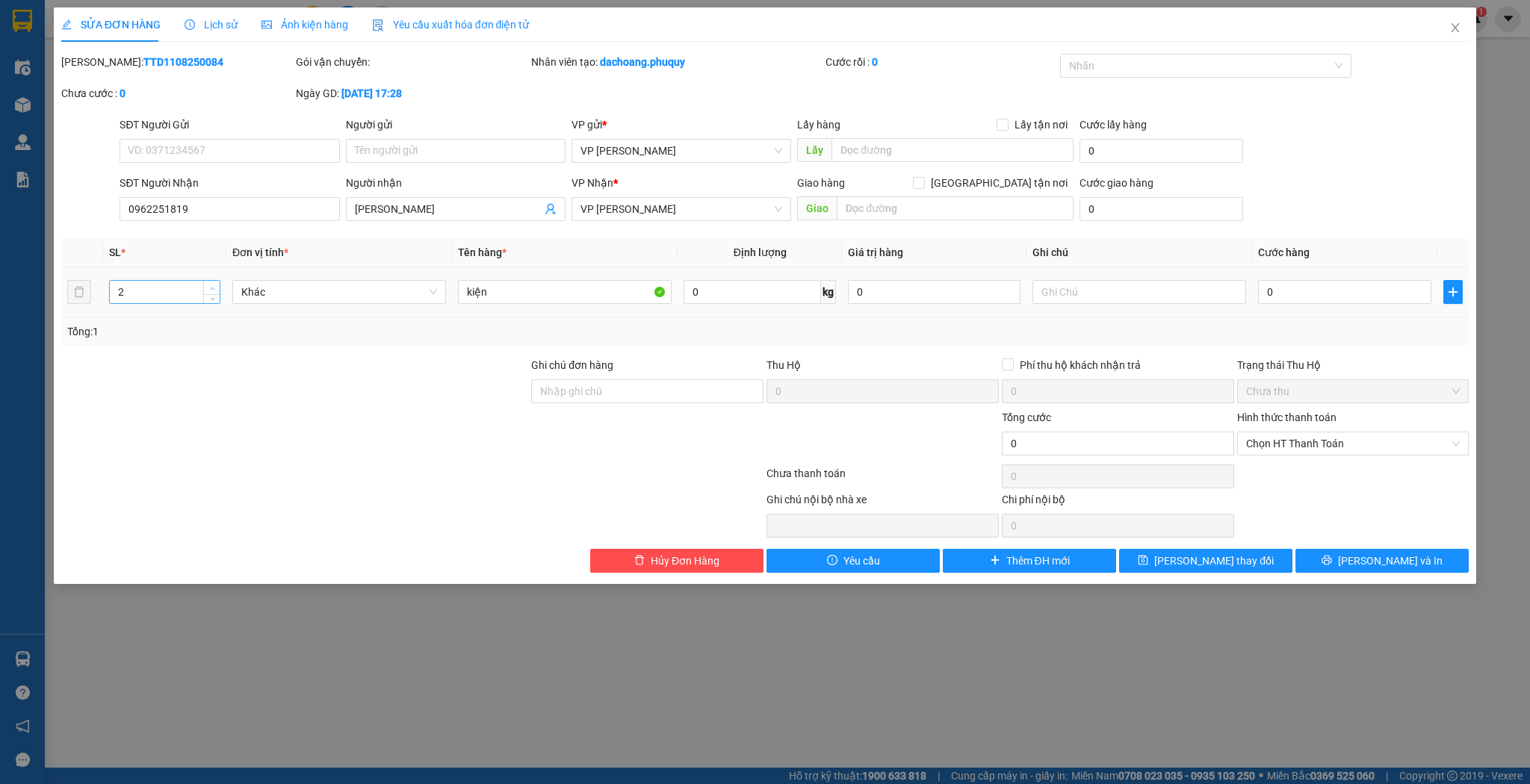
click at [209, 287] on span "up" at bounding box center [213, 289] width 9 height 9
click at [1149, 562] on icon "save" at bounding box center [1143, 560] width 9 height 9
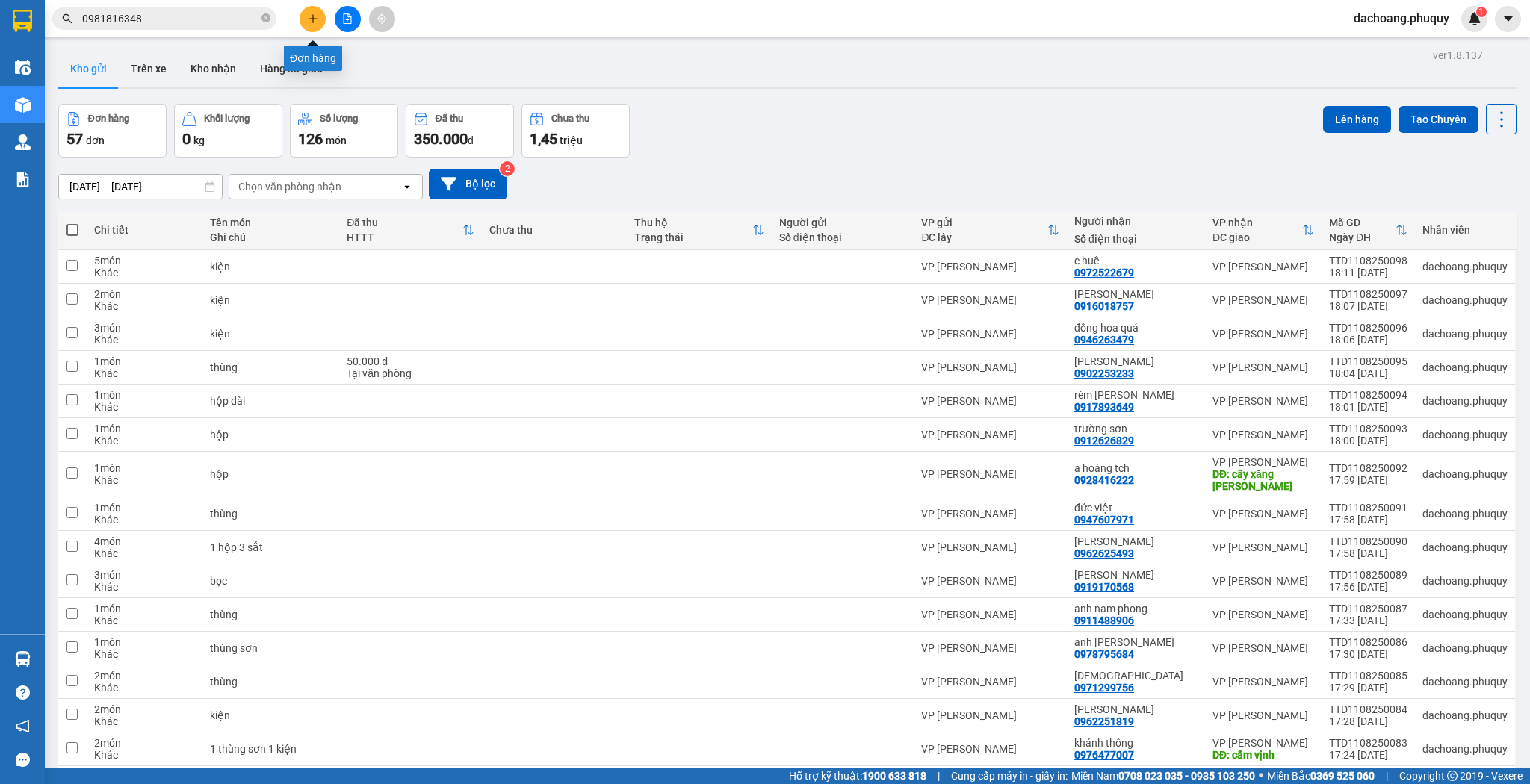
click at [303, 15] on button at bounding box center [312, 19] width 26 height 26
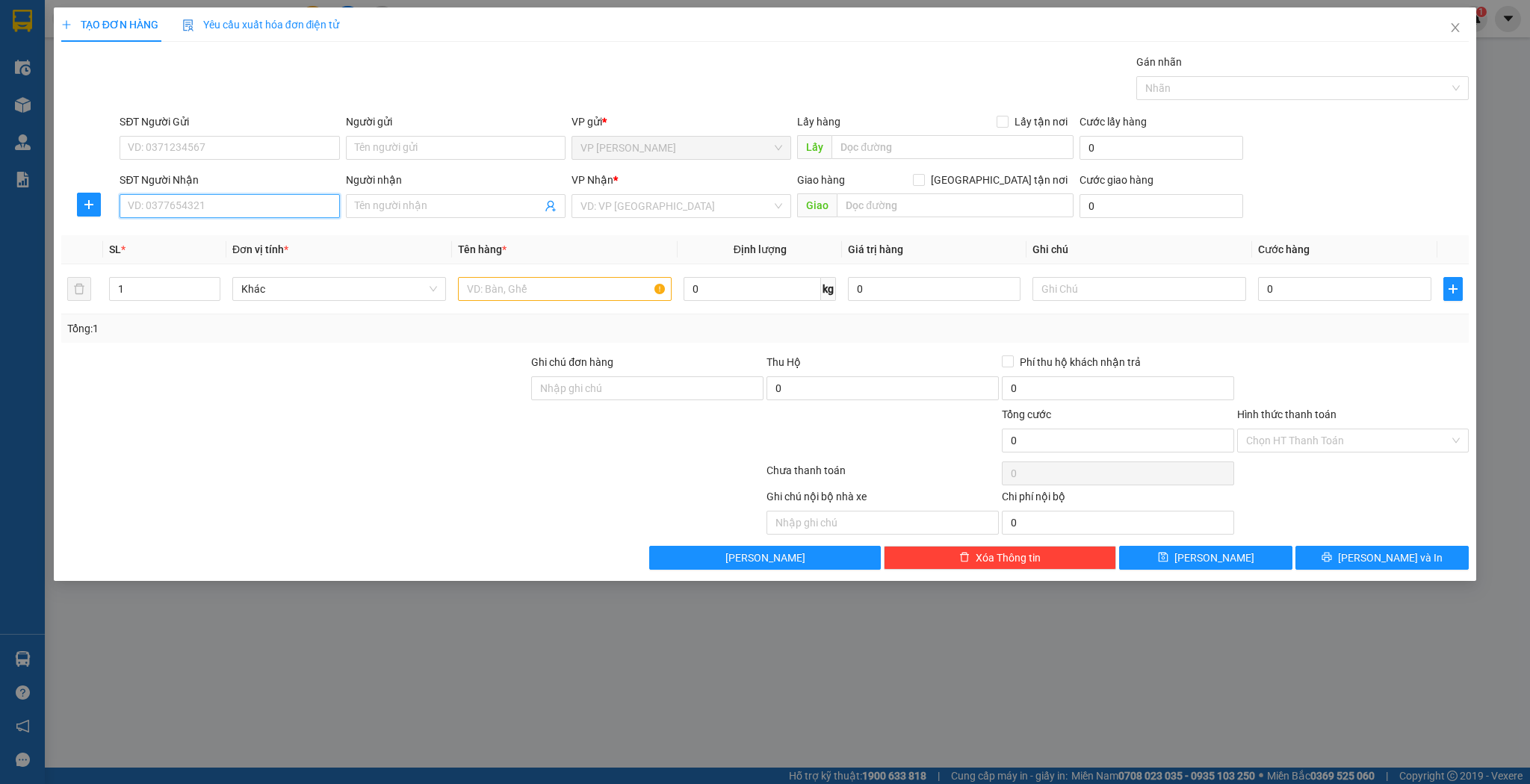
click at [275, 206] on input "SĐT Người Nhận" at bounding box center [229, 206] width 220 height 24
click at [257, 237] on div "0943320629 - sơn nguyên" at bounding box center [229, 236] width 201 height 17
click at [522, 288] on input "text" at bounding box center [564, 289] width 214 height 24
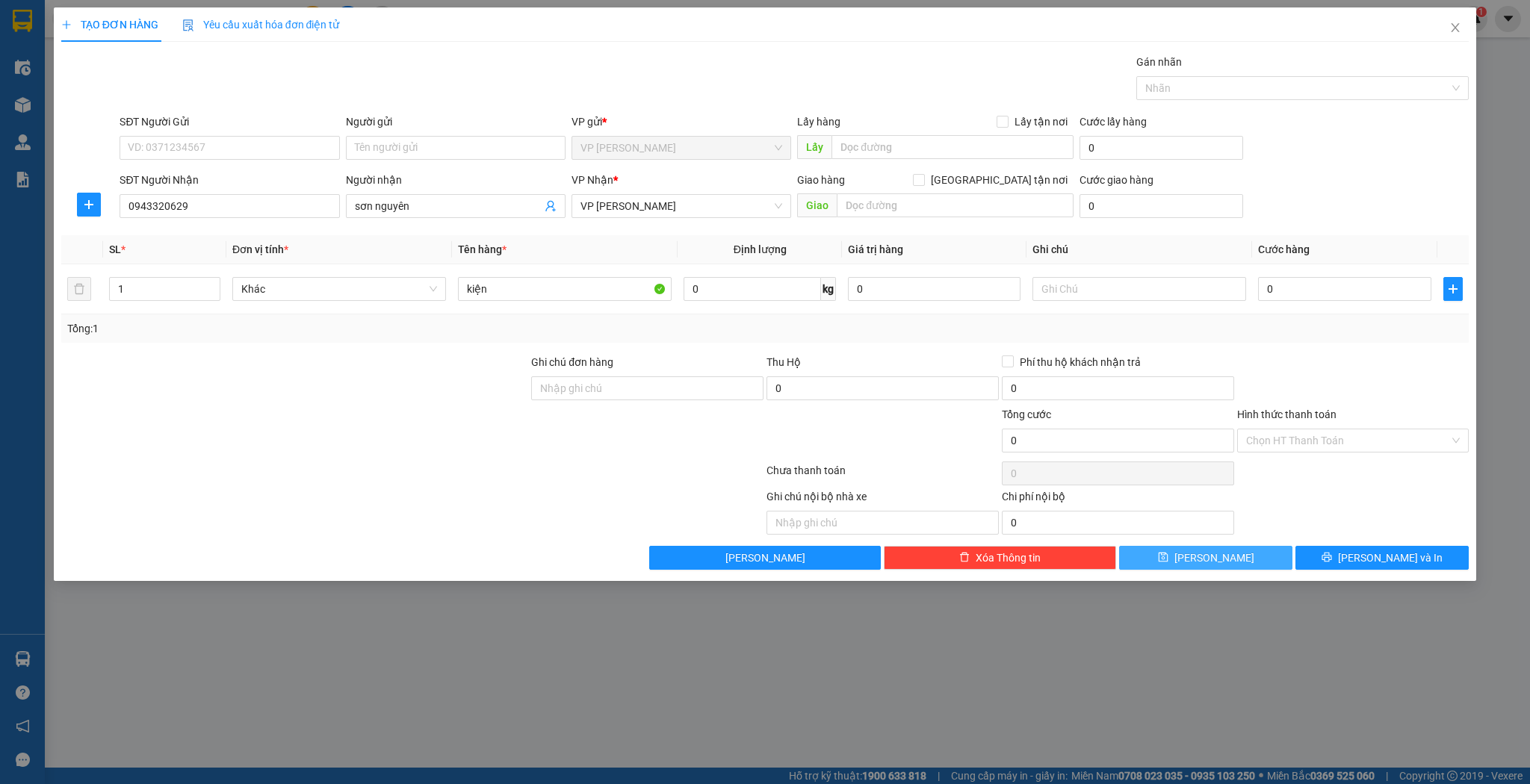
click at [1210, 558] on span "[PERSON_NAME]" at bounding box center [1215, 558] width 80 height 17
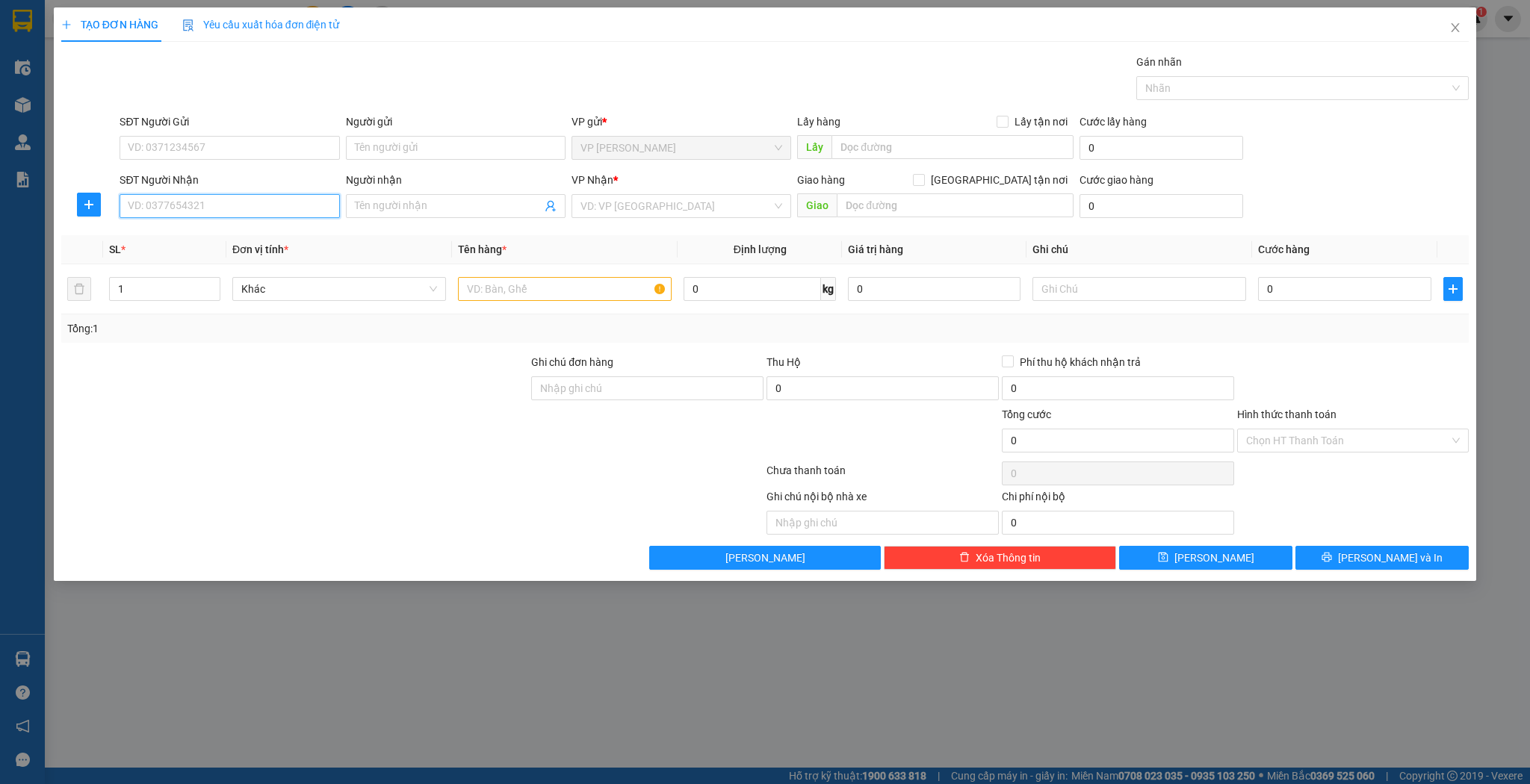
click at [224, 207] on input "SĐT Người Nhận" at bounding box center [229, 206] width 220 height 24
click at [236, 236] on div "0977703748 - c Lập" at bounding box center [229, 236] width 201 height 17
click at [465, 288] on input "text" at bounding box center [564, 289] width 214 height 24
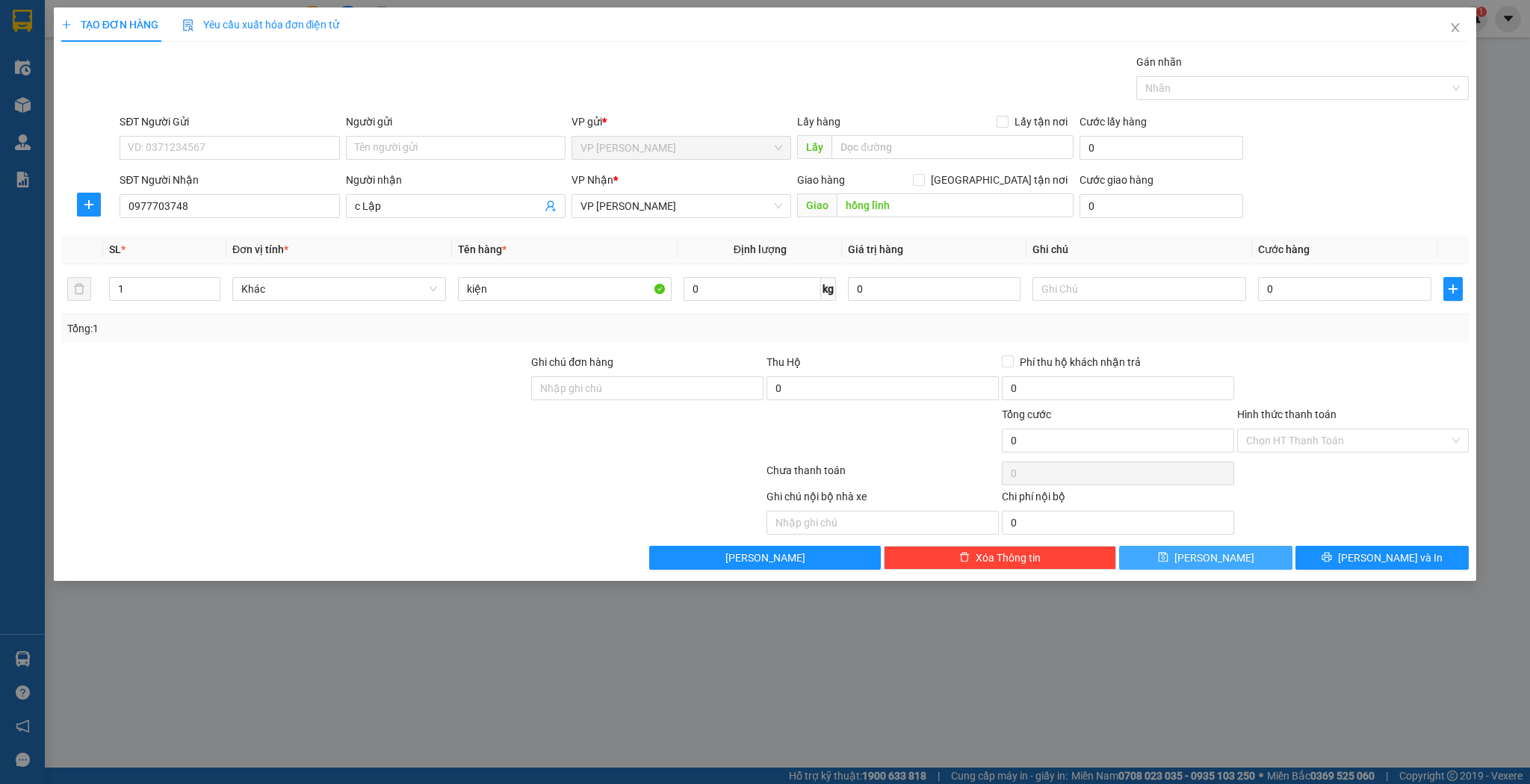
click at [1200, 556] on button "[PERSON_NAME]" at bounding box center [1206, 558] width 173 height 24
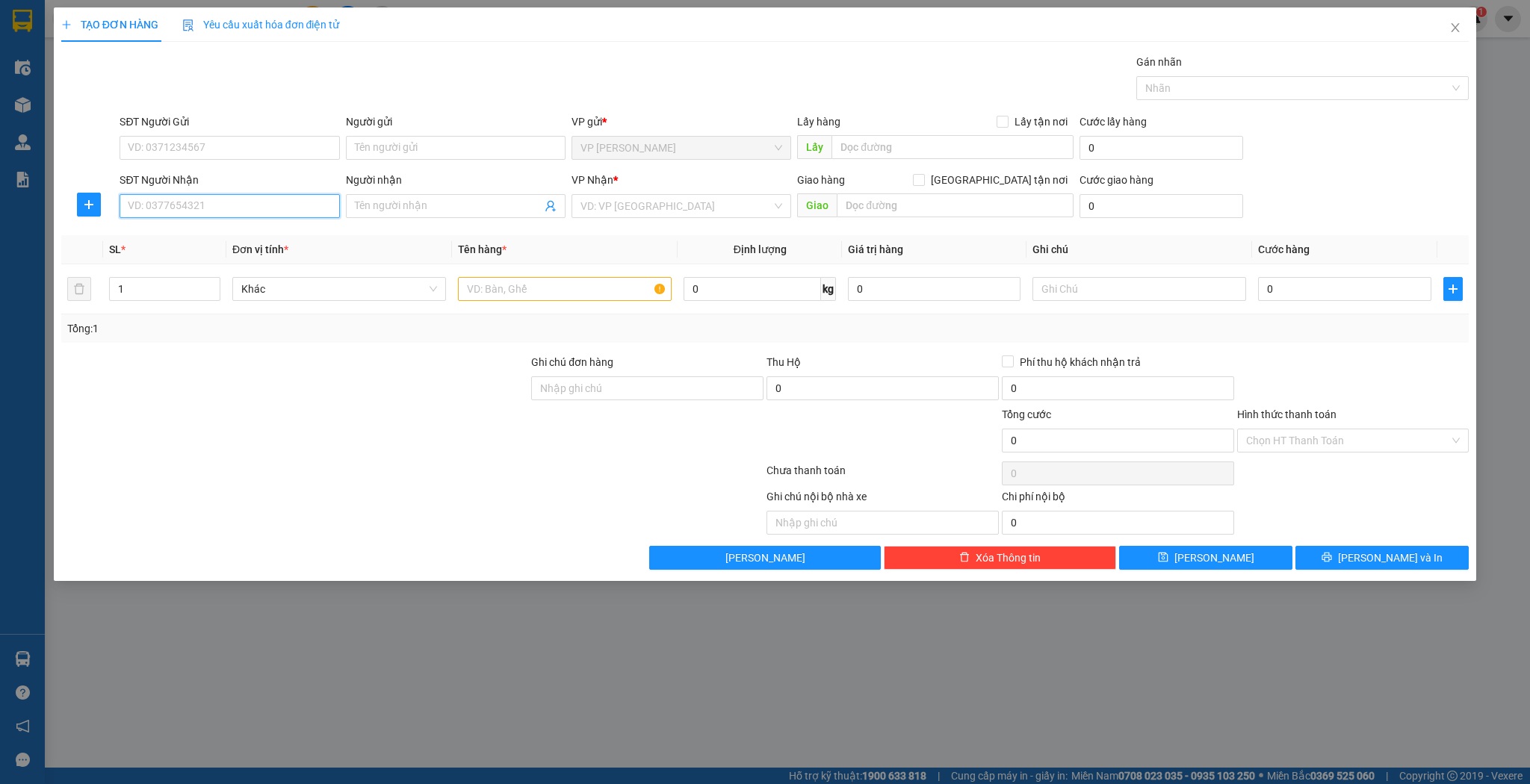
click at [229, 209] on input "SĐT Người Nhận" at bounding box center [229, 206] width 220 height 24
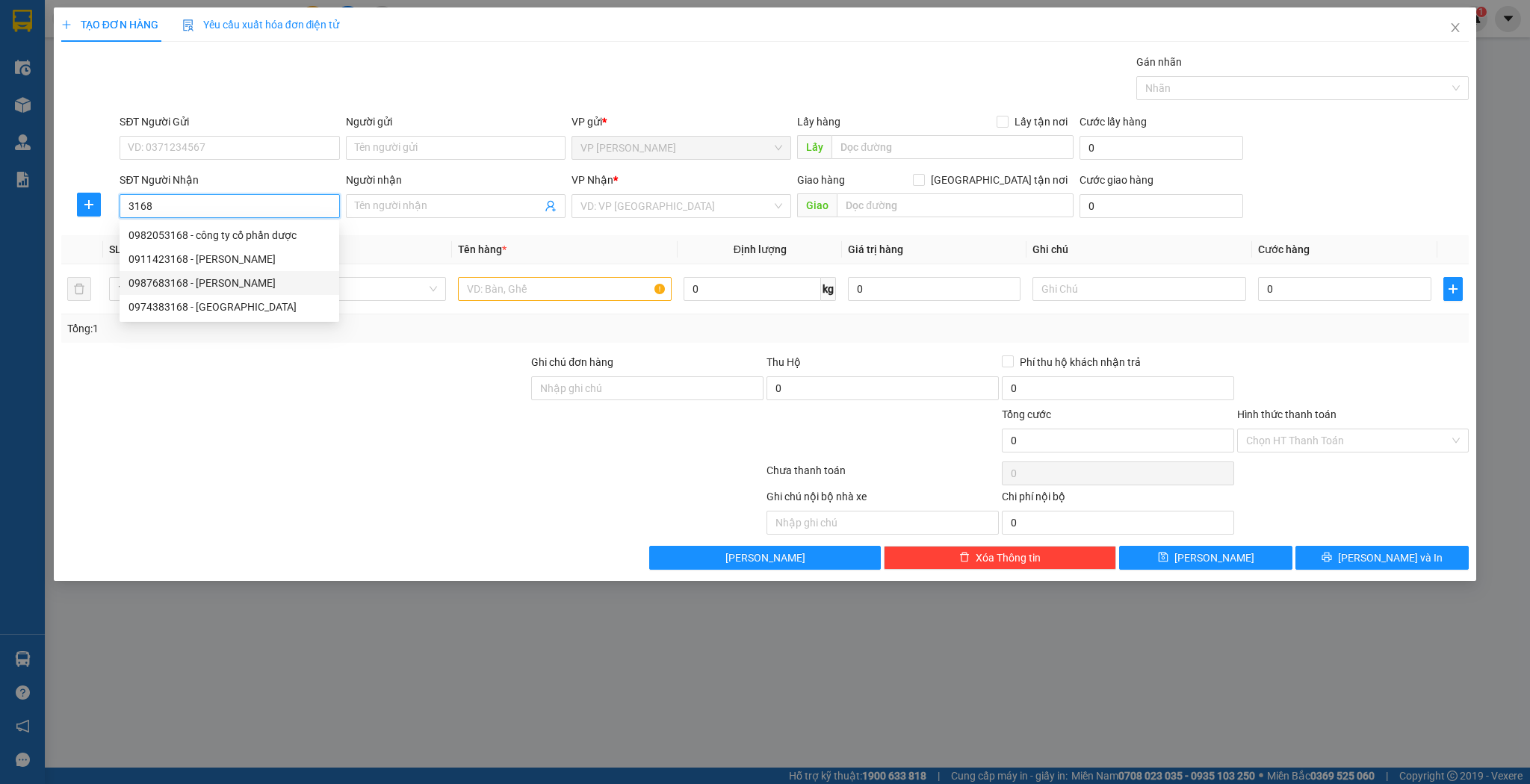
click at [173, 288] on div "0987683168 - c huyền" at bounding box center [229, 283] width 201 height 17
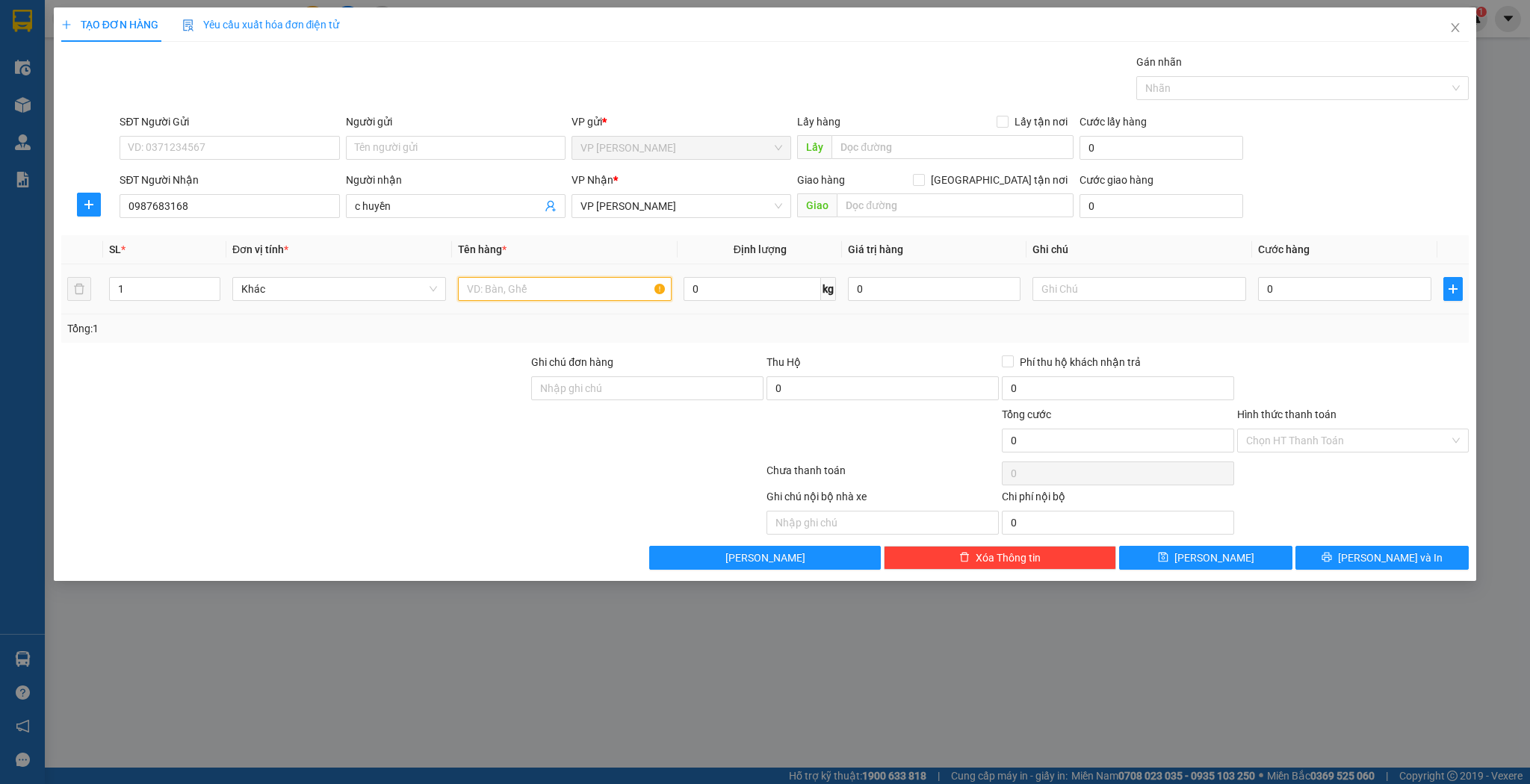
click at [476, 293] on input "text" at bounding box center [564, 289] width 214 height 24
click at [1220, 554] on span "[PERSON_NAME]" at bounding box center [1215, 558] width 80 height 17
click at [207, 203] on input "SĐT Người Nhận" at bounding box center [229, 206] width 220 height 24
click at [256, 233] on div "0963091265 - a lộc bình thủy" at bounding box center [229, 236] width 201 height 17
click at [214, 284] on icon "up" at bounding box center [213, 286] width 6 height 6
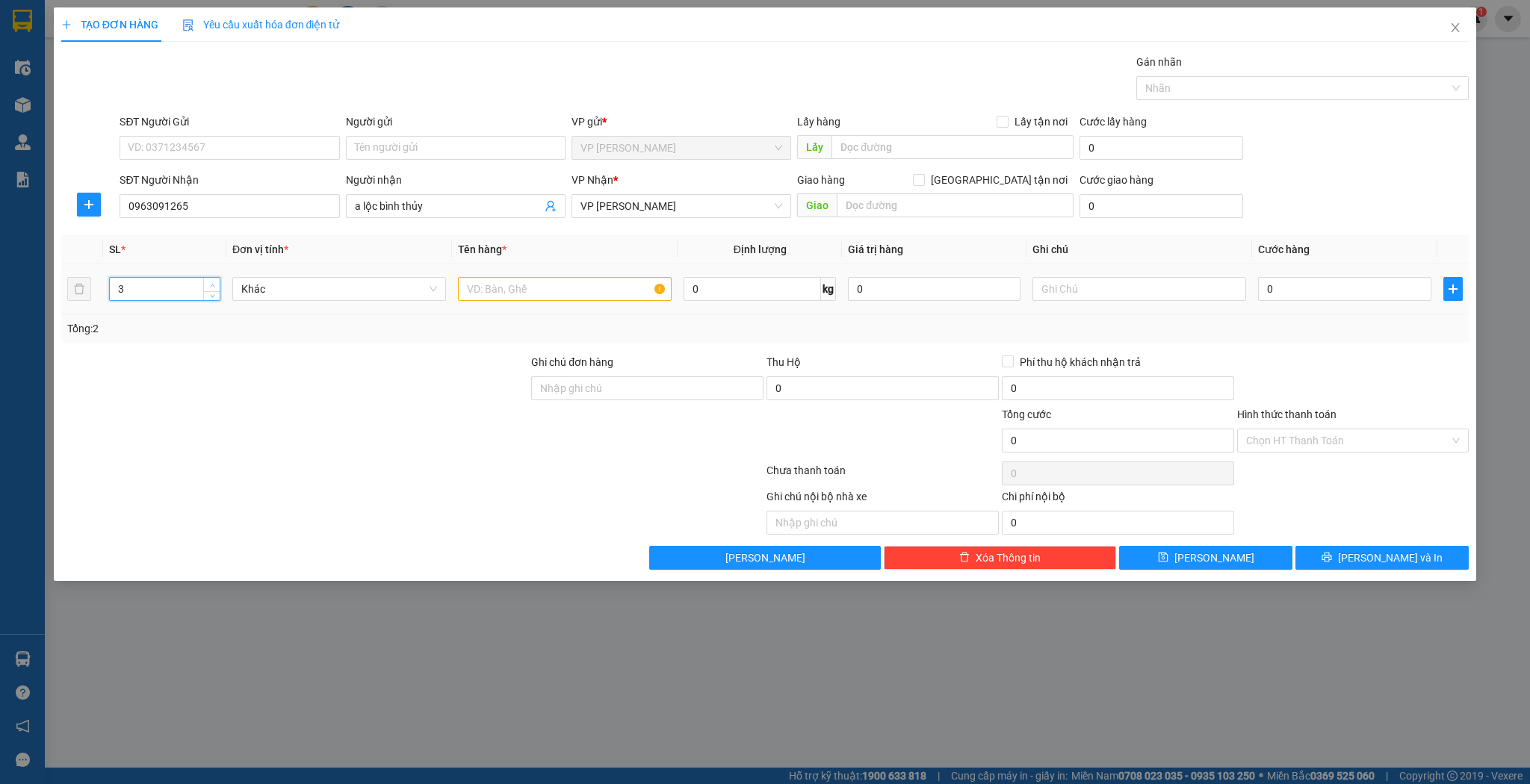
click at [214, 284] on icon "up" at bounding box center [213, 286] width 6 height 6
click at [501, 289] on input "text" at bounding box center [564, 289] width 214 height 24
click at [1284, 290] on input "0" at bounding box center [1344, 289] width 172 height 24
click at [565, 286] on input "3 thùng 1 tải" at bounding box center [564, 289] width 214 height 24
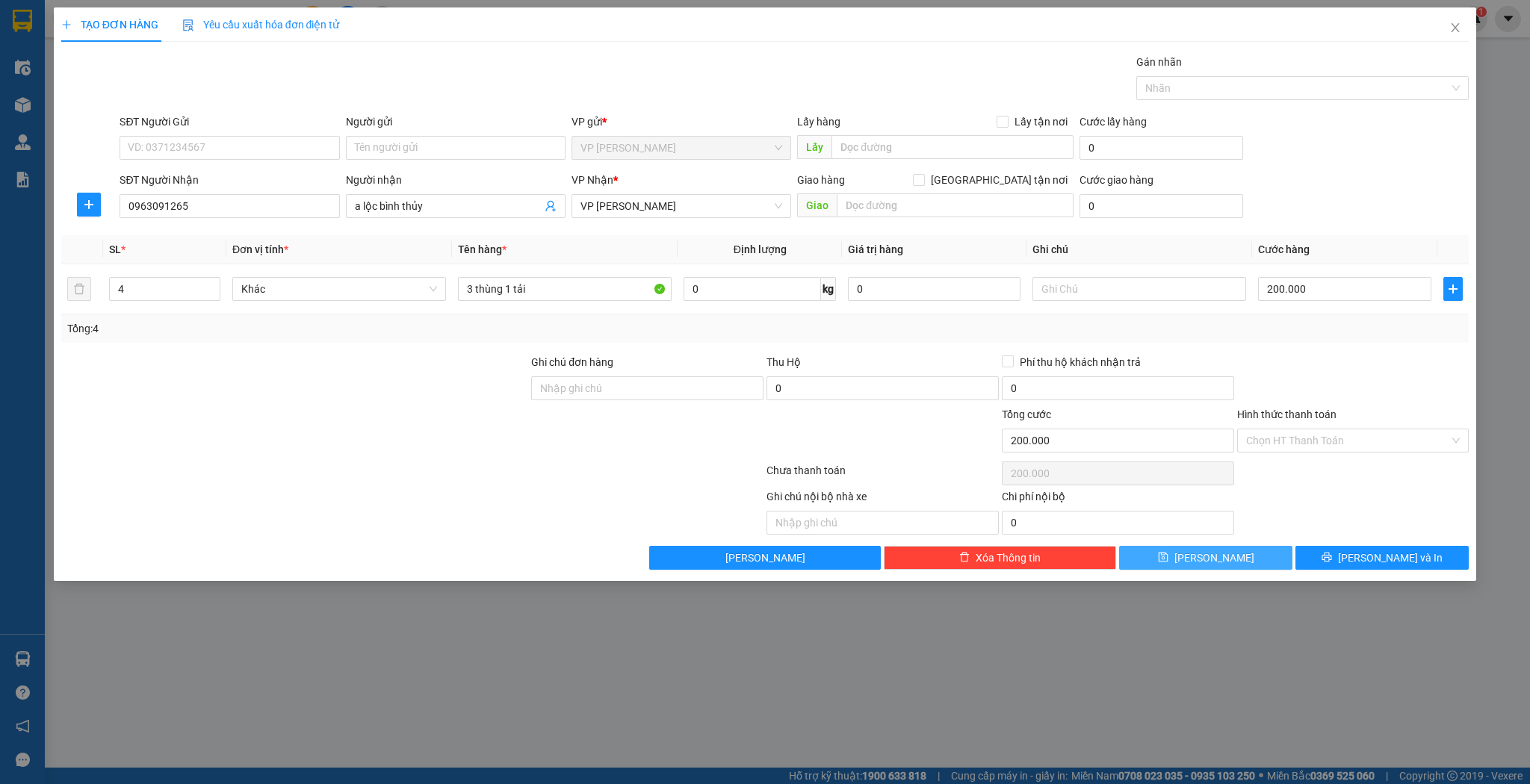
click at [1171, 554] on button "[PERSON_NAME]" at bounding box center [1206, 558] width 173 height 24
click at [1454, 28] on icon "close" at bounding box center [1455, 27] width 12 height 12
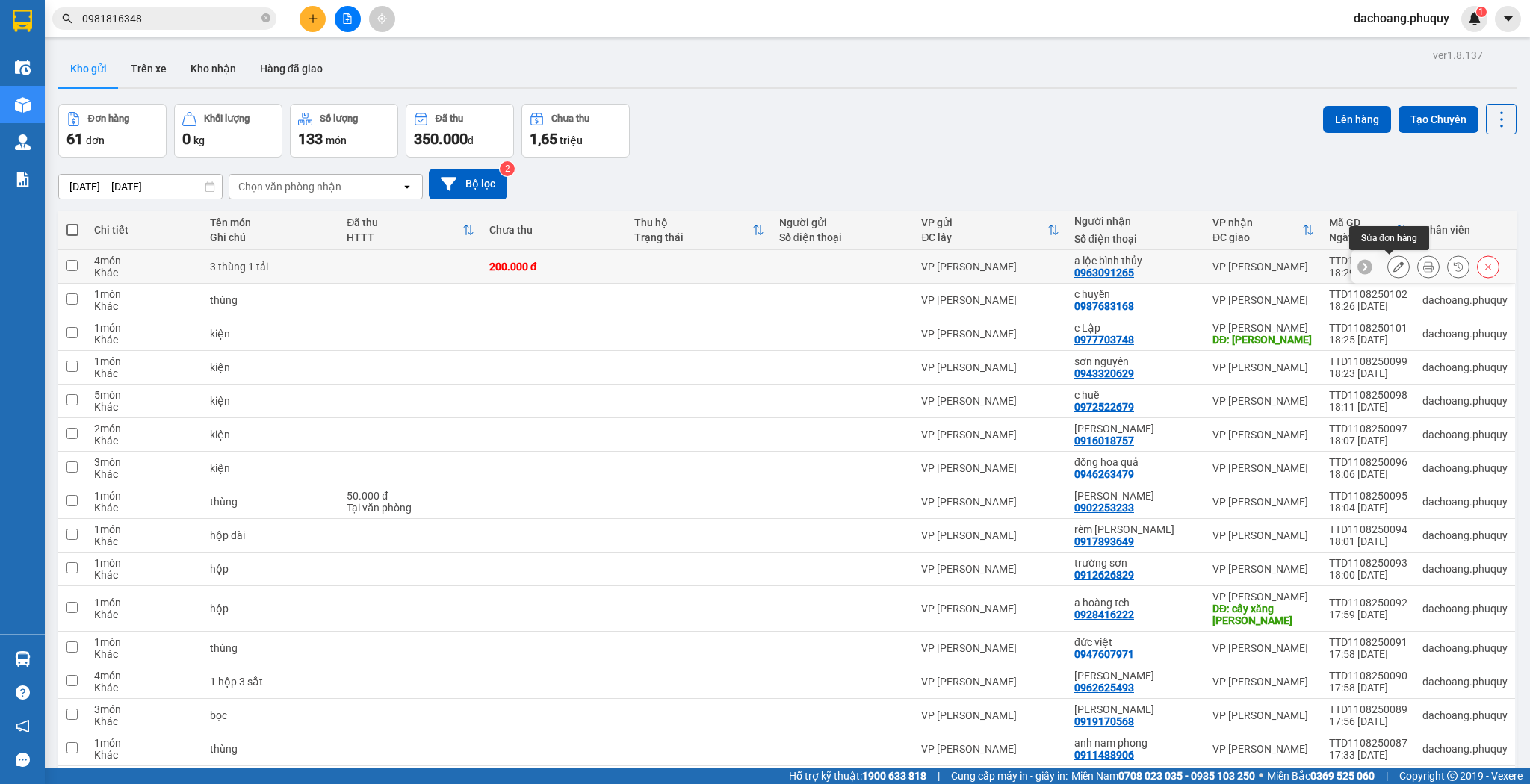
click at [1394, 268] on icon at bounding box center [1399, 266] width 10 height 10
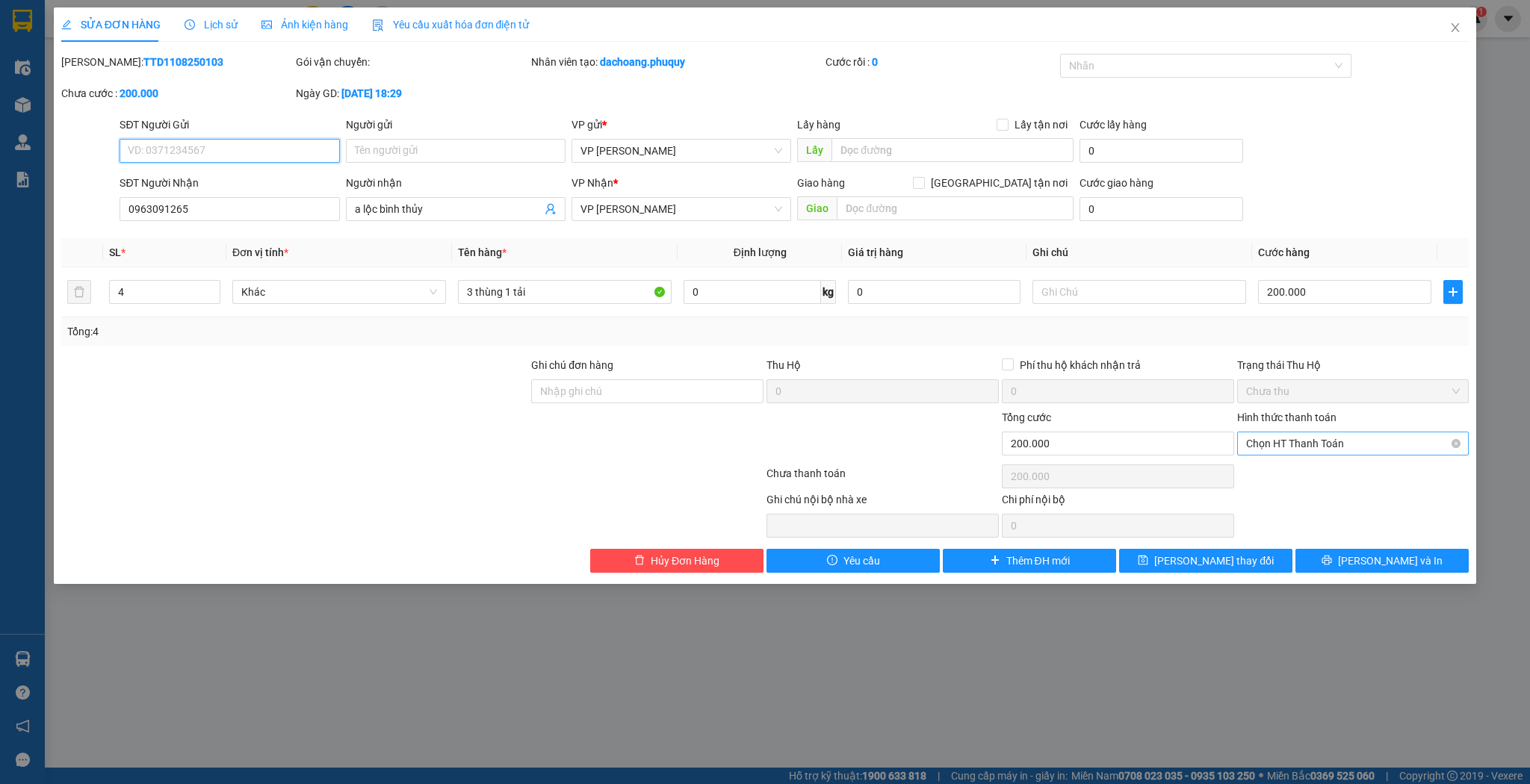
click at [1282, 436] on span "Chọn HT Thanh Toán" at bounding box center [1354, 444] width 214 height 22
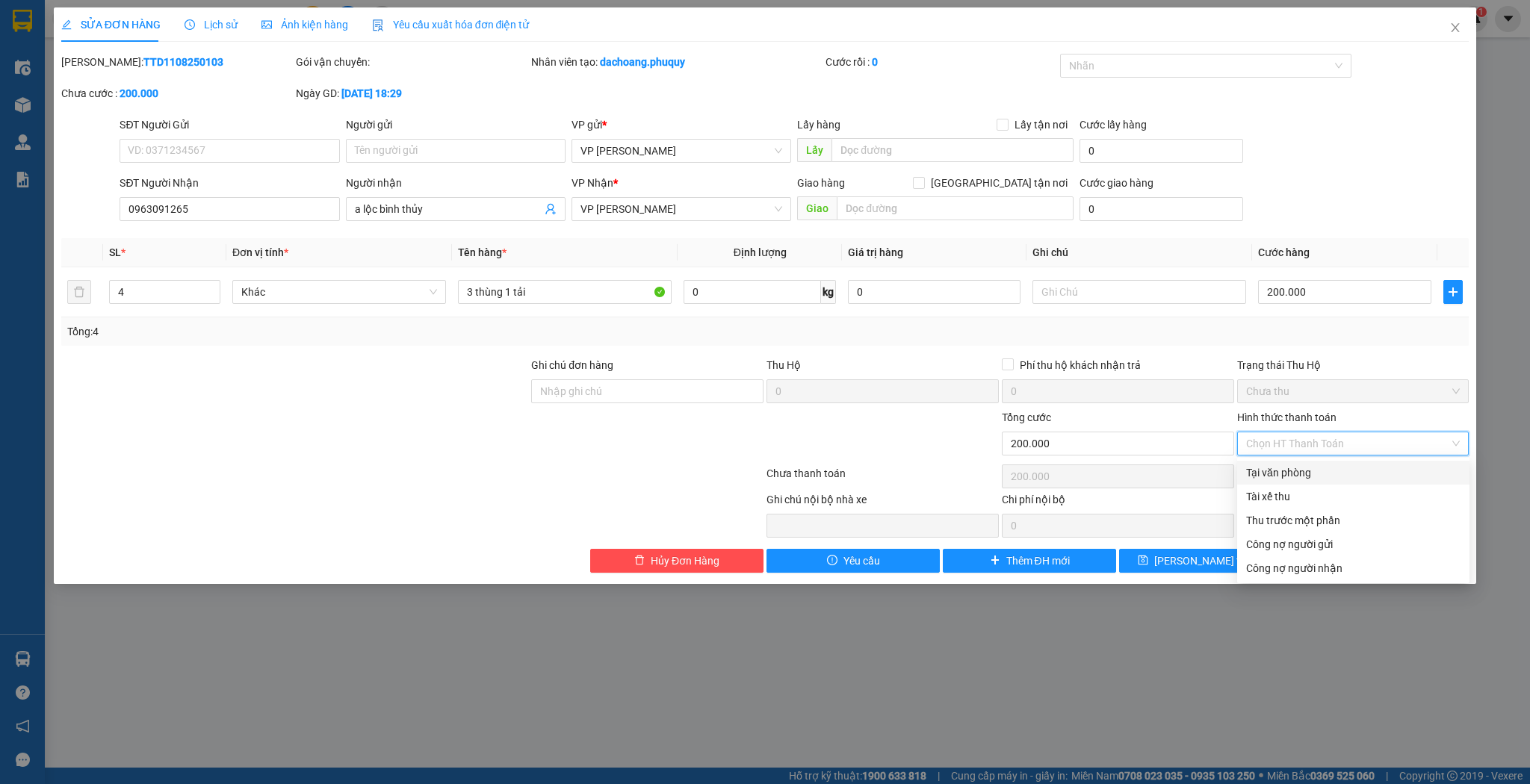
click at [1296, 472] on div "Tại văn phòng" at bounding box center [1354, 473] width 214 height 17
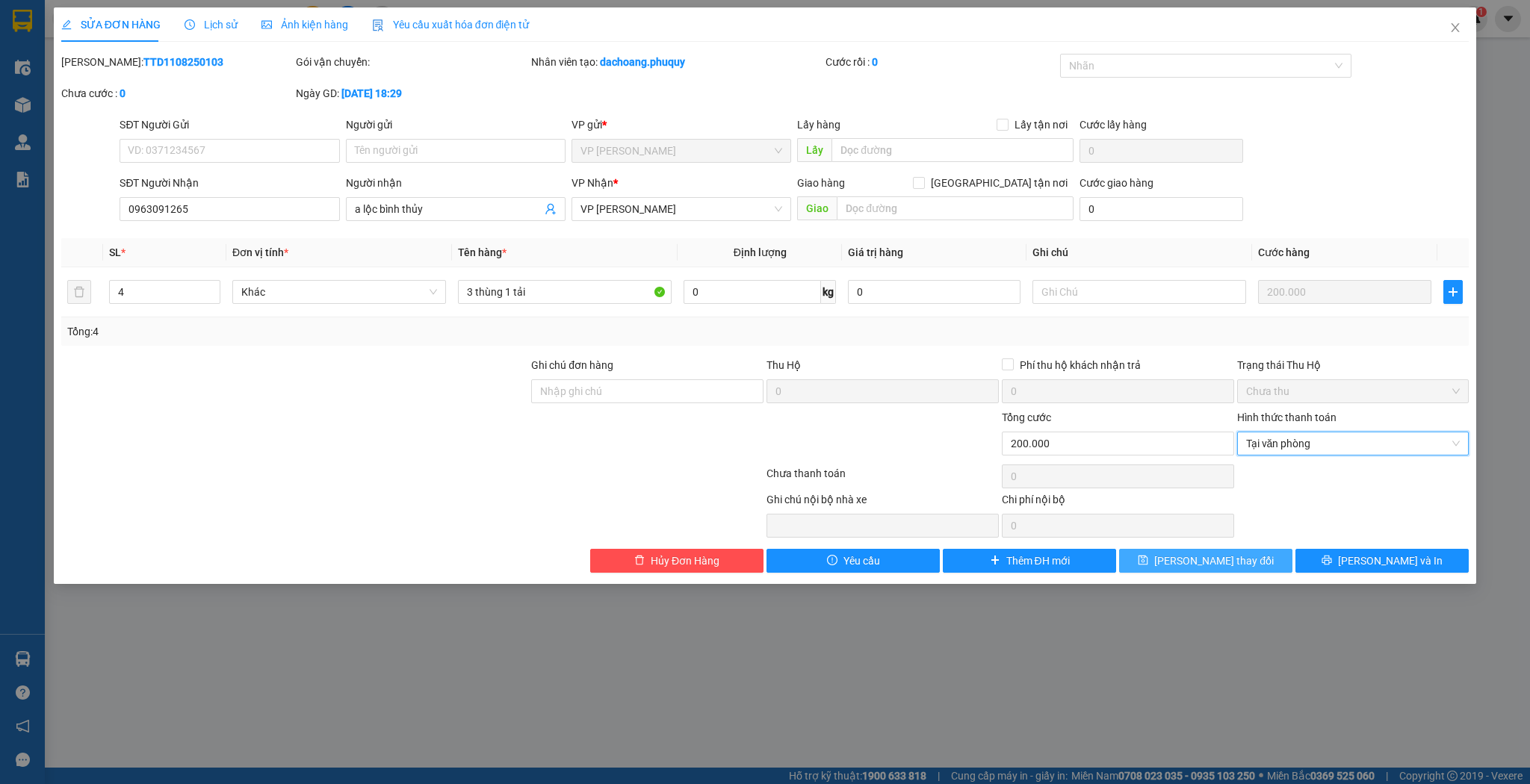
click at [1220, 555] on span "[PERSON_NAME] thay đổi" at bounding box center [1214, 561] width 119 height 17
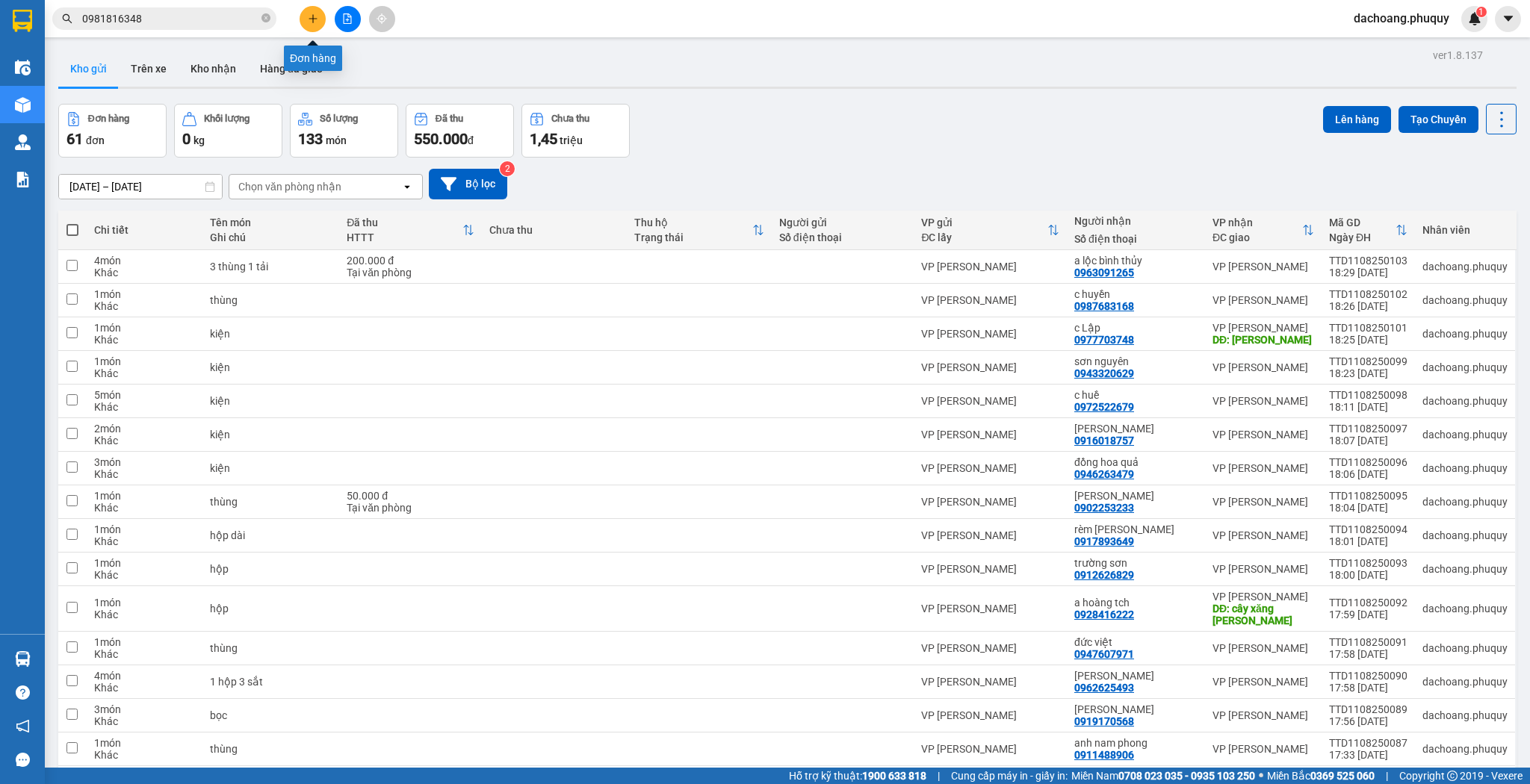
click at [308, 21] on icon "plus" at bounding box center [312, 18] width 10 height 10
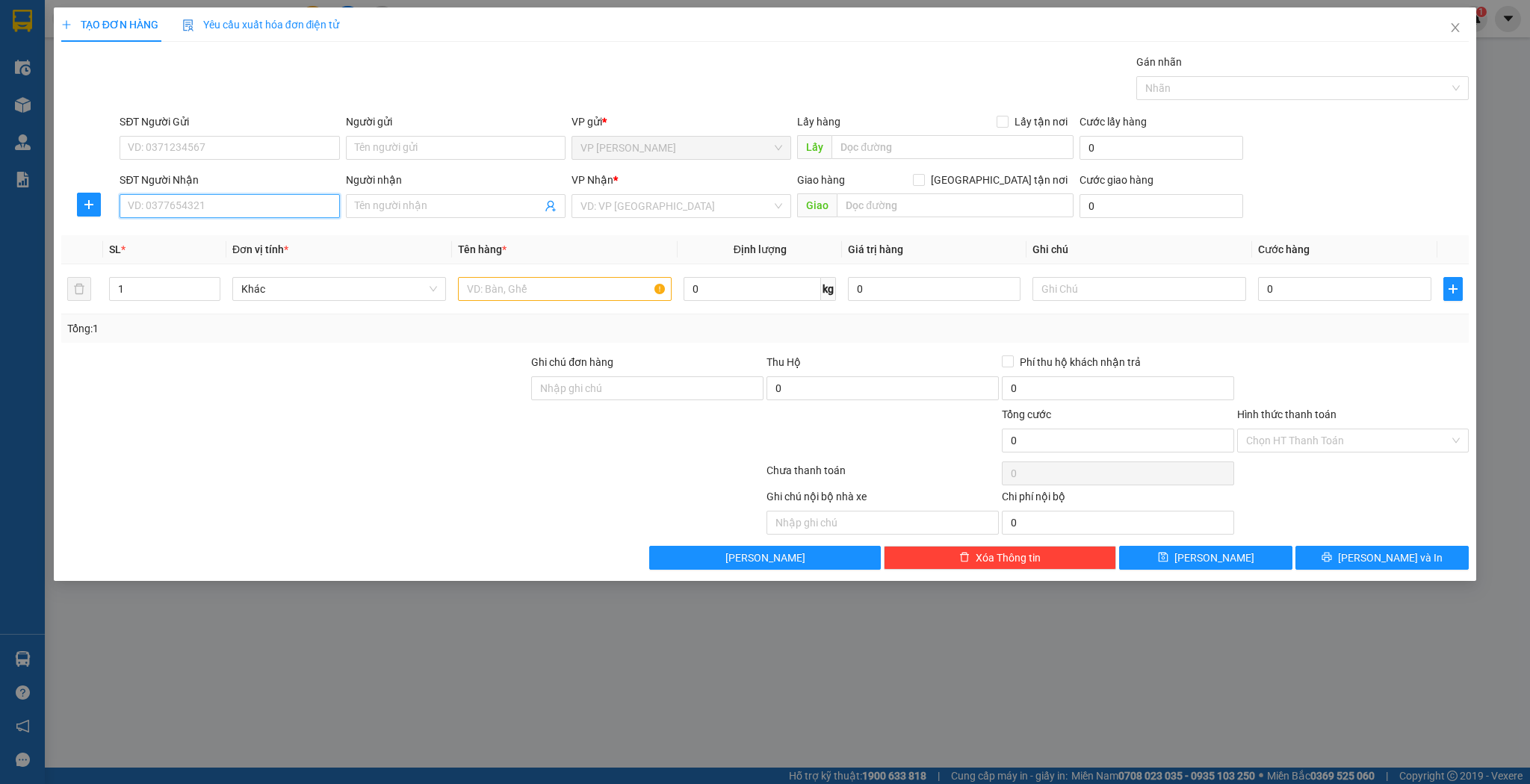
click at [203, 205] on input "SĐT Người Nhận" at bounding box center [229, 206] width 220 height 24
click at [192, 229] on div "0946035386 - c nhung" at bounding box center [229, 236] width 201 height 17
click at [497, 287] on input "text" at bounding box center [564, 289] width 214 height 24
click at [1165, 555] on button "[PERSON_NAME]" at bounding box center [1206, 558] width 173 height 24
click at [424, 212] on input "Người nhận" at bounding box center [448, 206] width 186 height 17
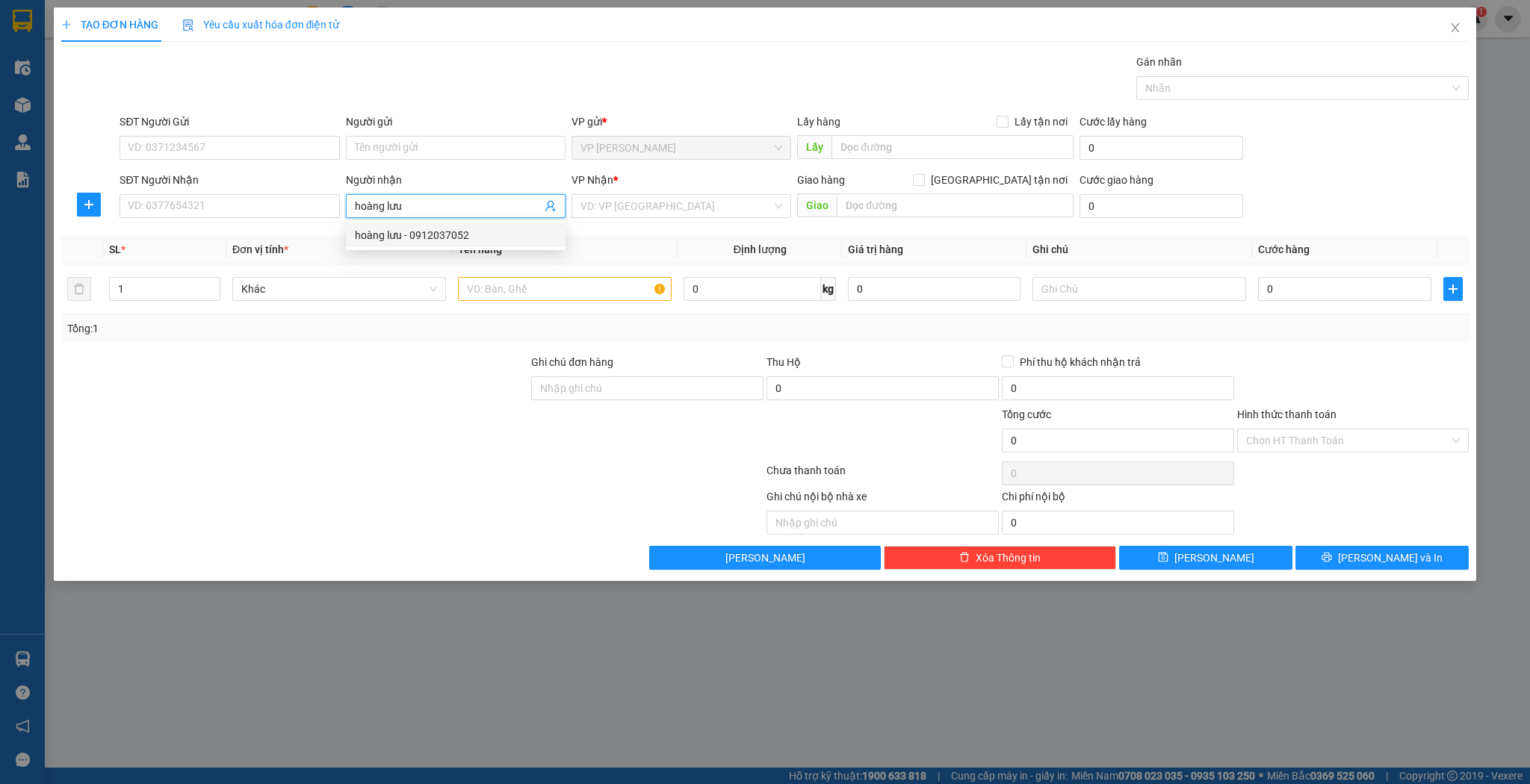
click at [427, 239] on div "hoàng lưu - 0912037052" at bounding box center [456, 236] width 201 height 17
click at [490, 287] on input "text" at bounding box center [564, 289] width 214 height 24
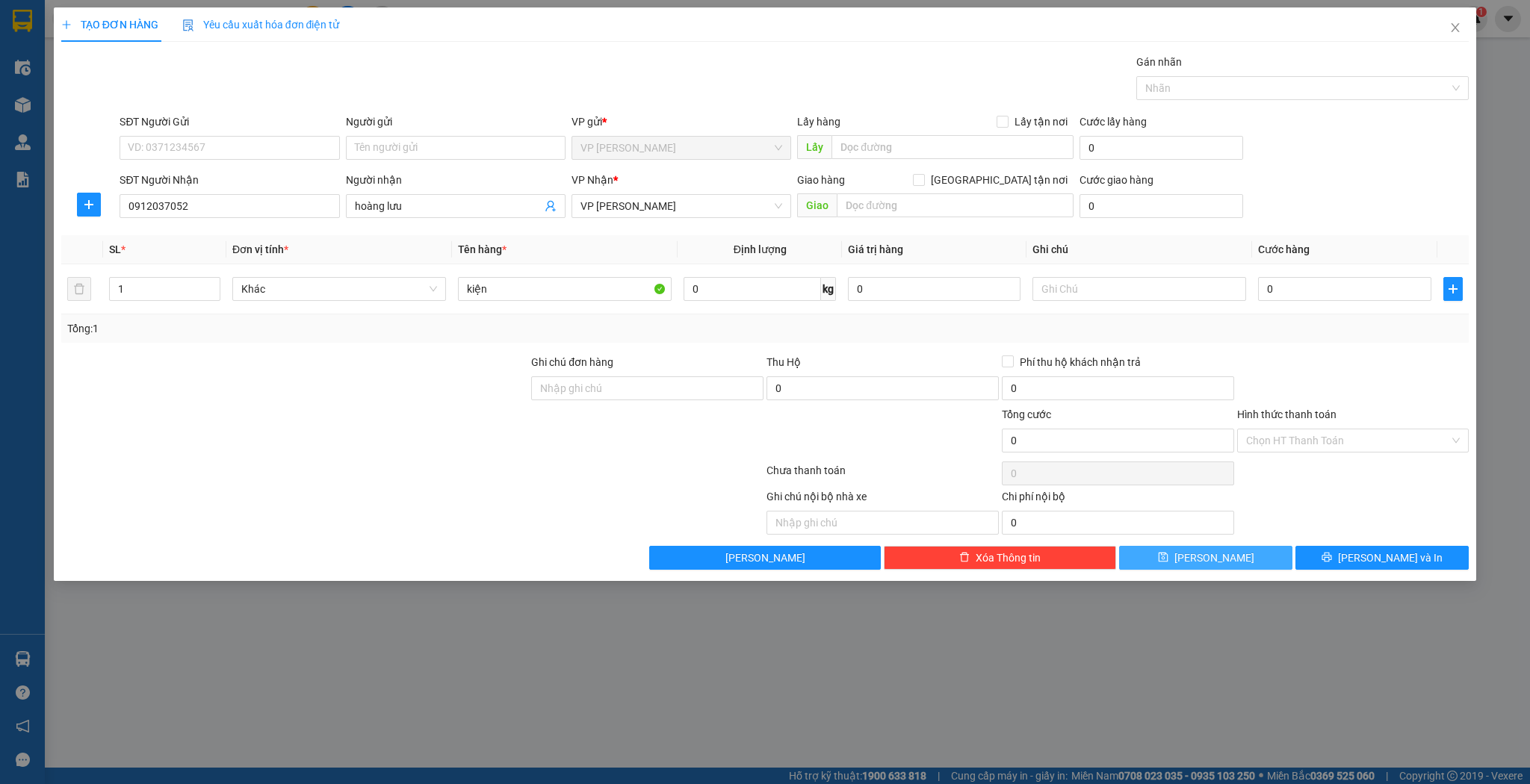
click at [1184, 556] on button "[PERSON_NAME]" at bounding box center [1206, 558] width 173 height 24
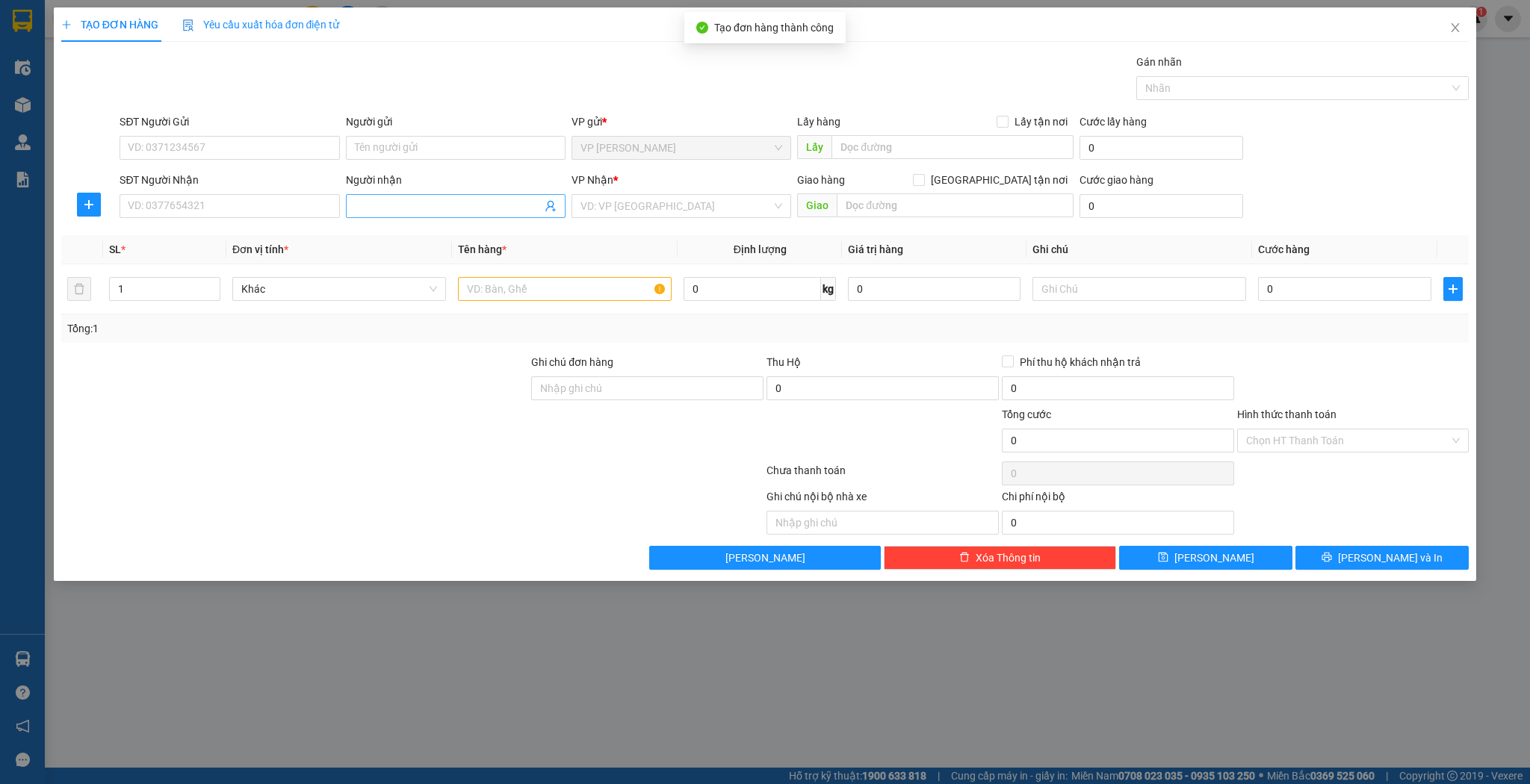
click at [395, 203] on input "Người nhận" at bounding box center [448, 206] width 186 height 17
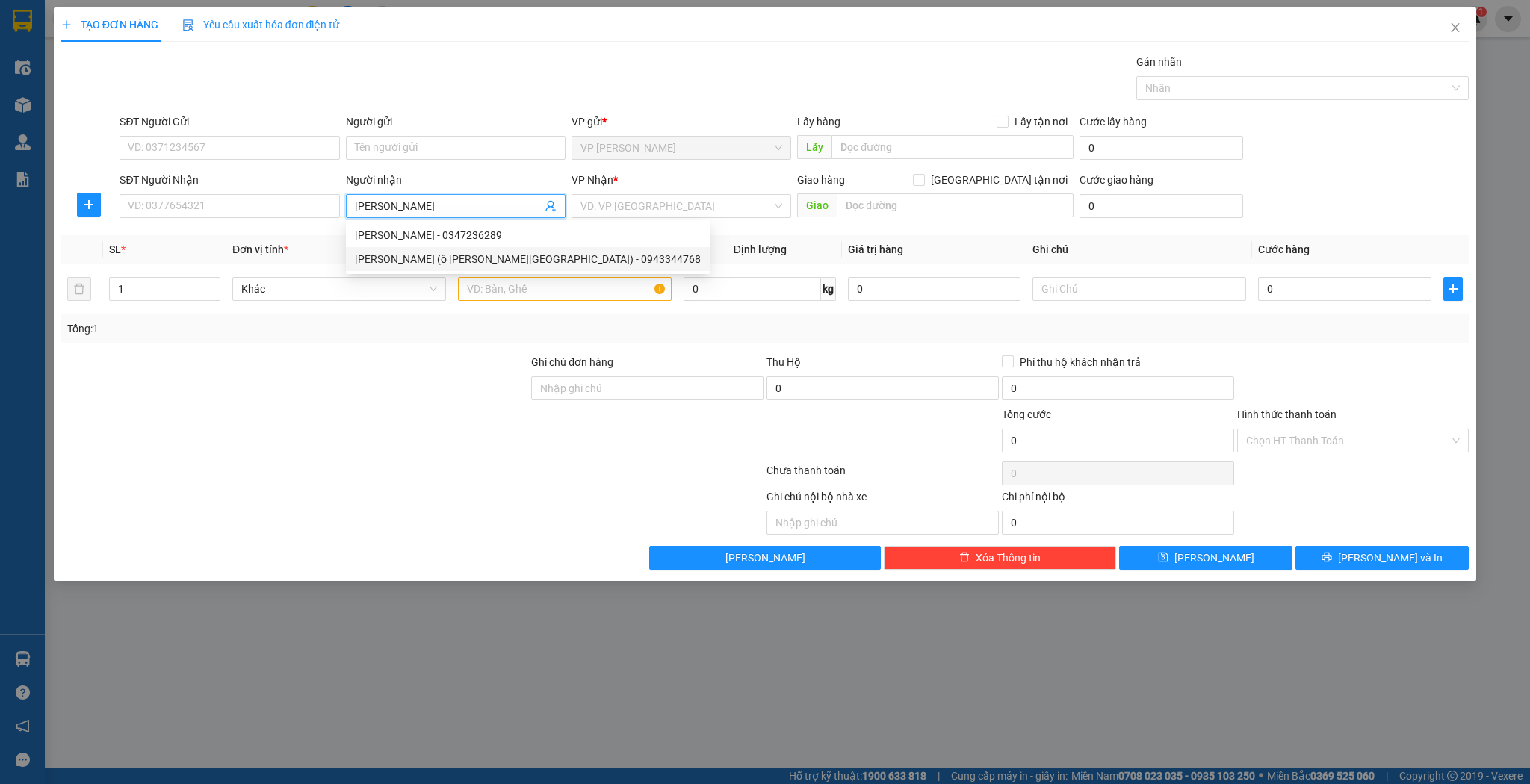
click at [512, 257] on div "[PERSON_NAME] (ô [PERSON_NAME][GEOGRAPHIC_DATA]) - 0943344768" at bounding box center [528, 259] width 346 height 17
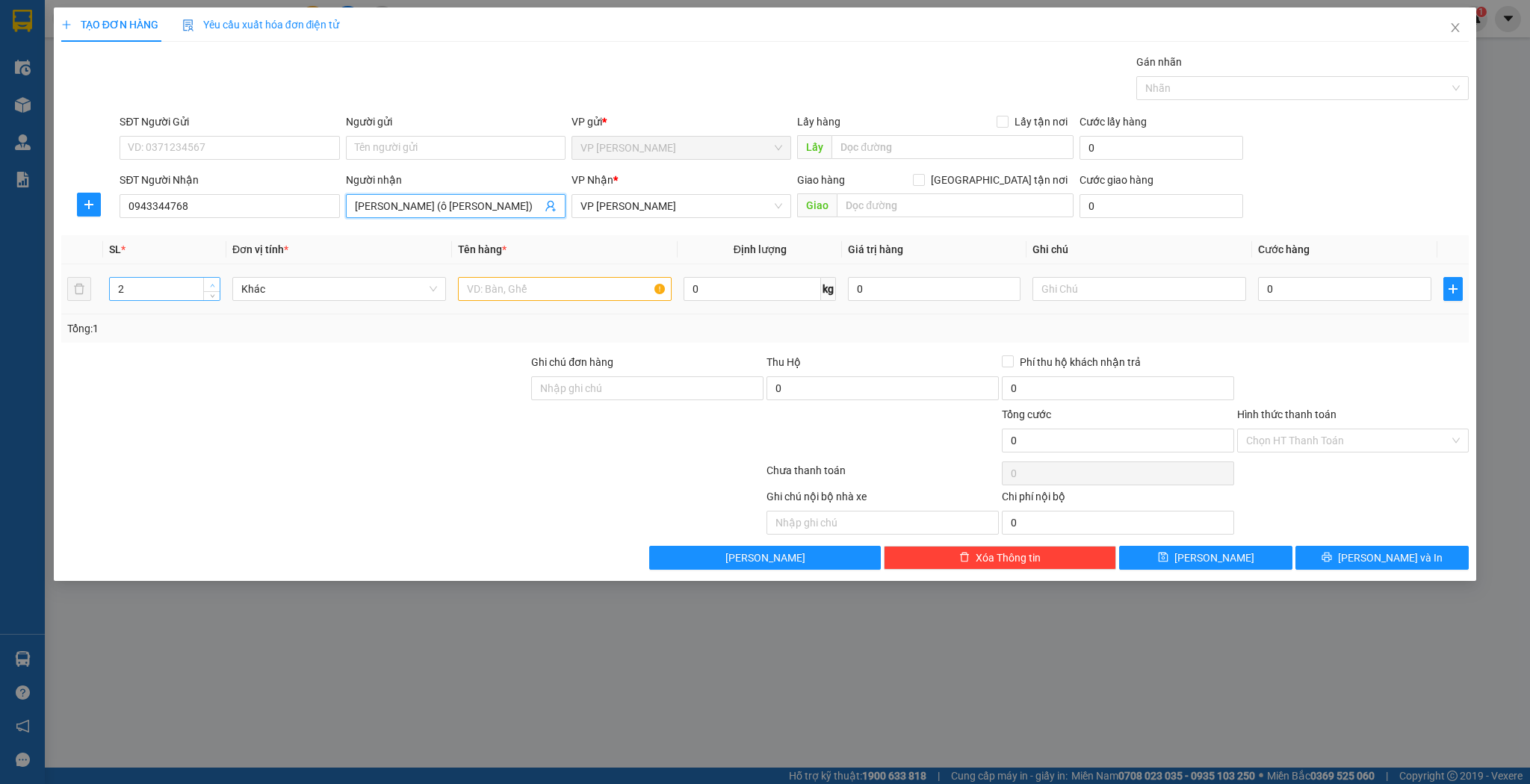
click at [212, 284] on icon "up" at bounding box center [213, 286] width 6 height 6
click at [470, 295] on input "text" at bounding box center [564, 289] width 214 height 24
click at [1179, 558] on button "[PERSON_NAME]" at bounding box center [1206, 558] width 173 height 24
click at [267, 209] on input "SĐT Người Nhận" at bounding box center [229, 206] width 220 height 24
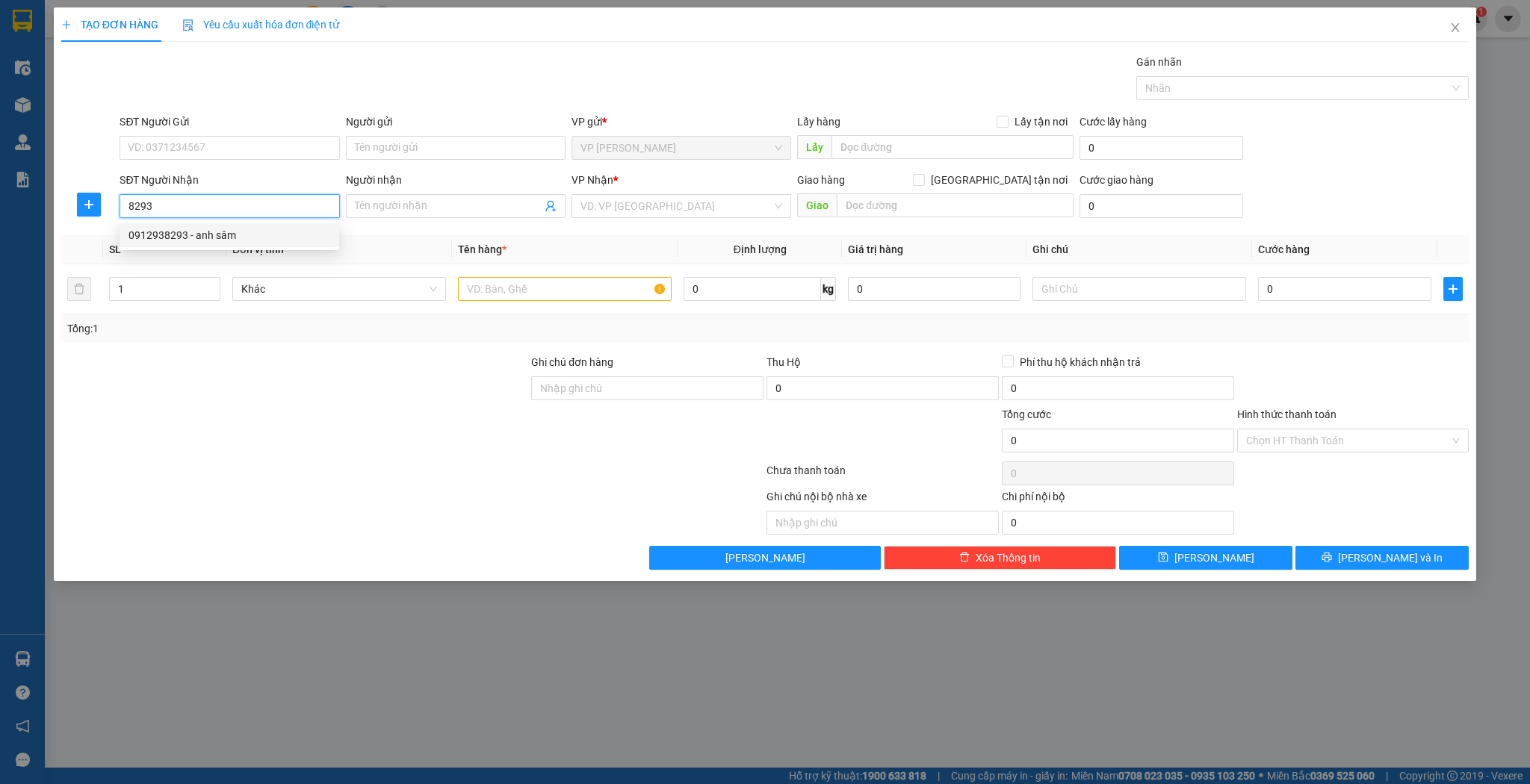
click at [267, 228] on div "0912938293 - anh sâm" at bounding box center [229, 236] width 201 height 17
click at [479, 295] on input "text" at bounding box center [564, 289] width 214 height 24
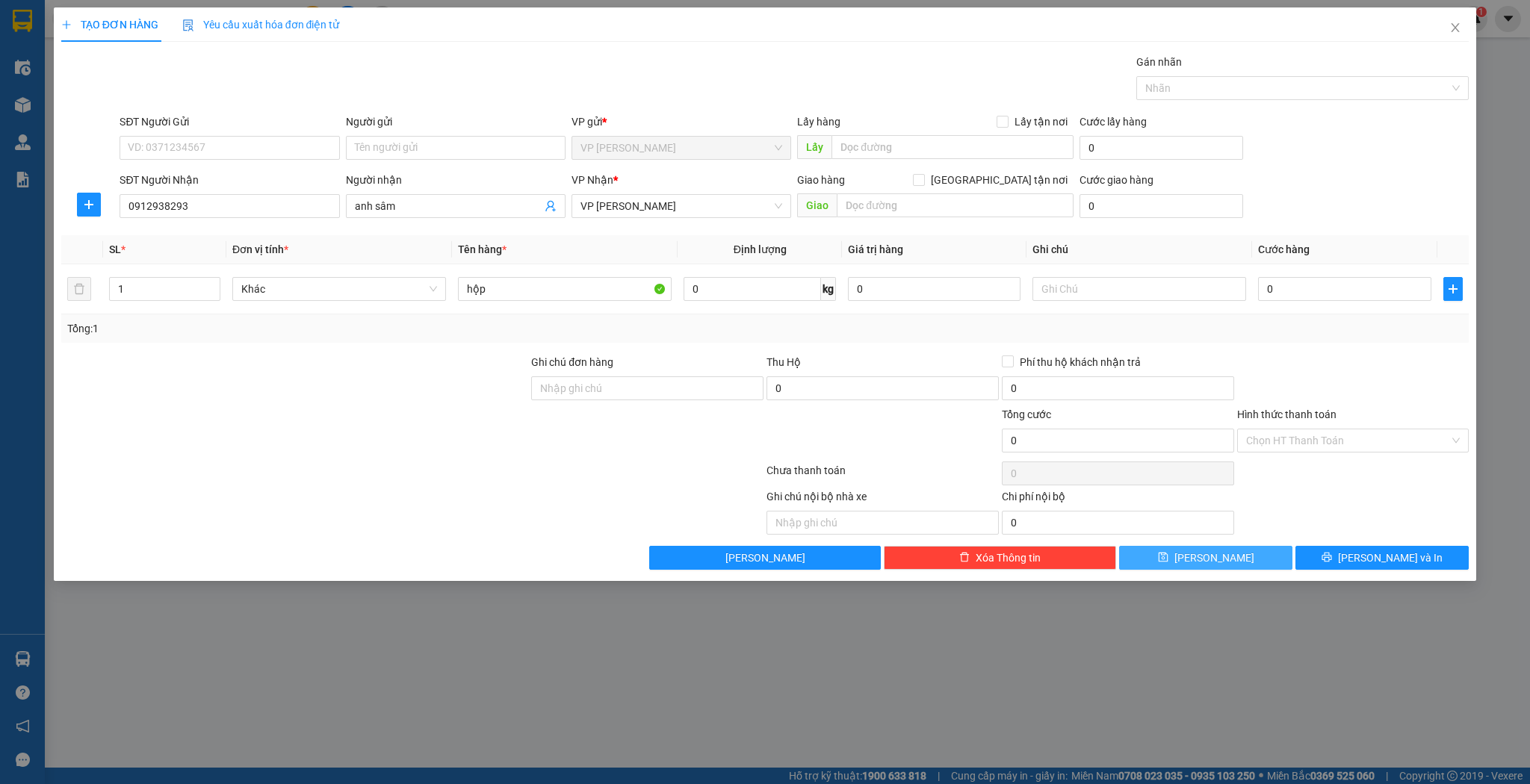
click at [1170, 551] on button "[PERSON_NAME]" at bounding box center [1206, 558] width 173 height 24
click at [290, 208] on input "SĐT Người Nhận" at bounding box center [229, 206] width 220 height 24
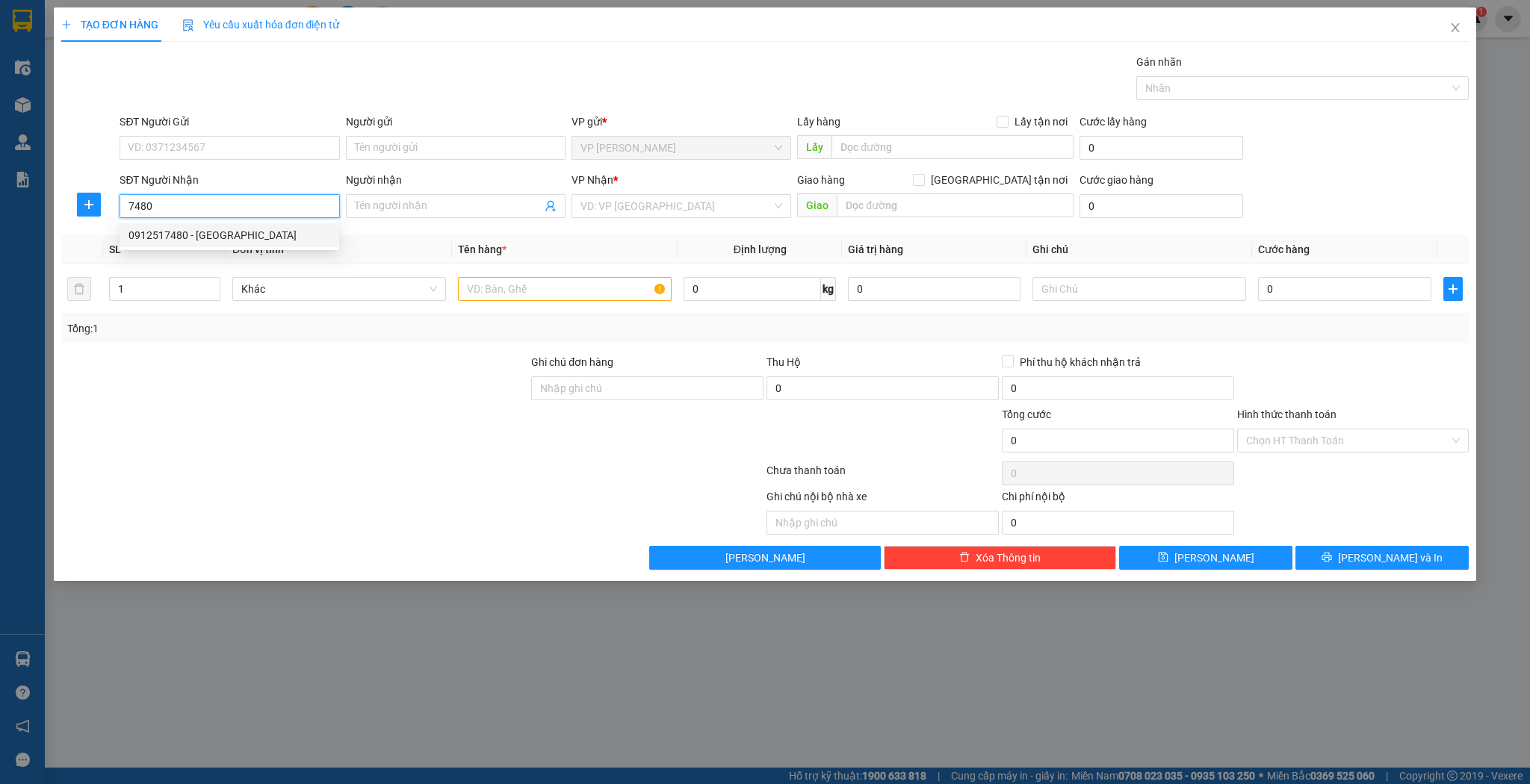
click at [268, 233] on div "0912517480 - đức anh" at bounding box center [229, 236] width 201 height 17
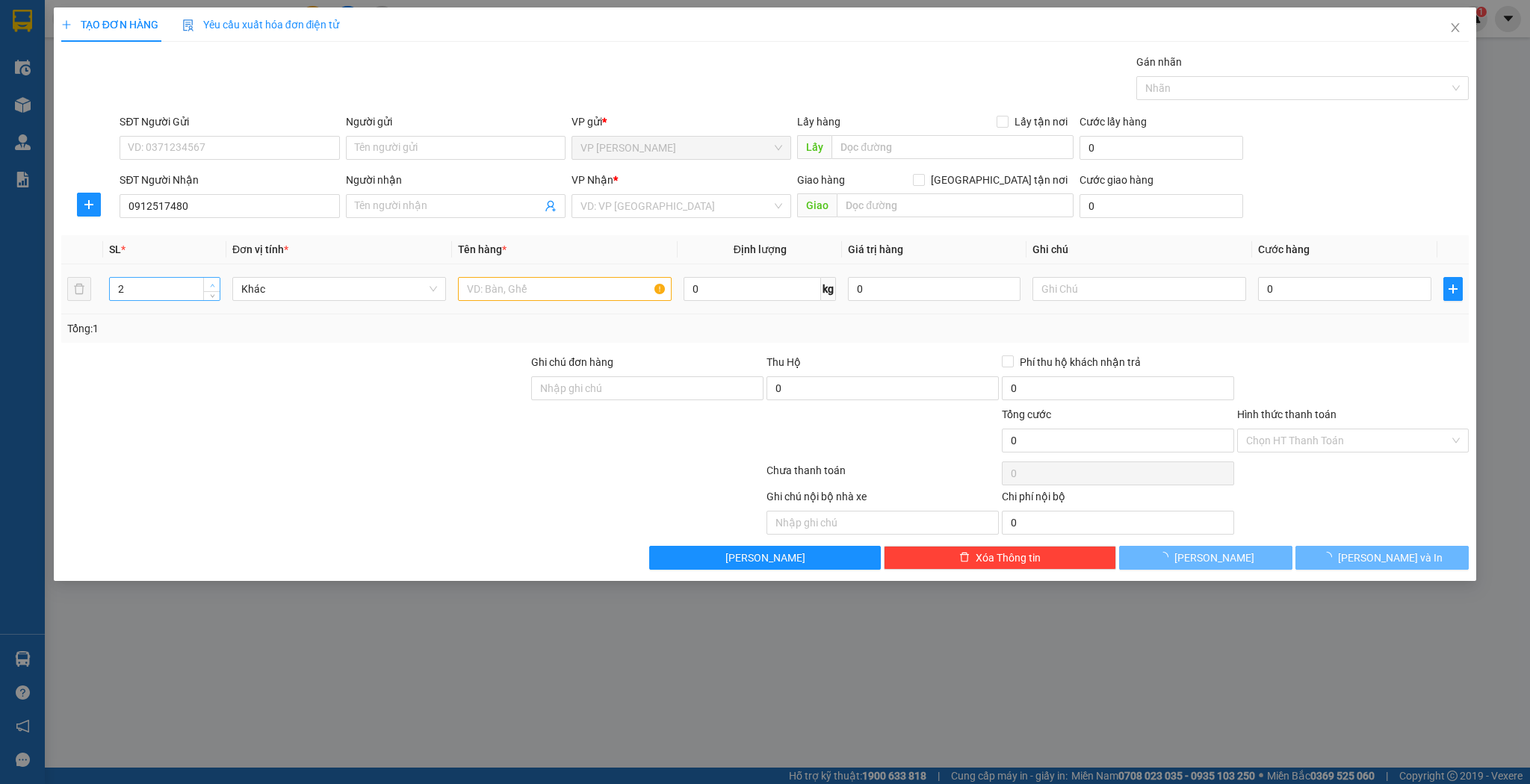
click at [208, 284] on span "up" at bounding box center [213, 285] width 9 height 9
click at [476, 294] on input "text" at bounding box center [564, 289] width 214 height 24
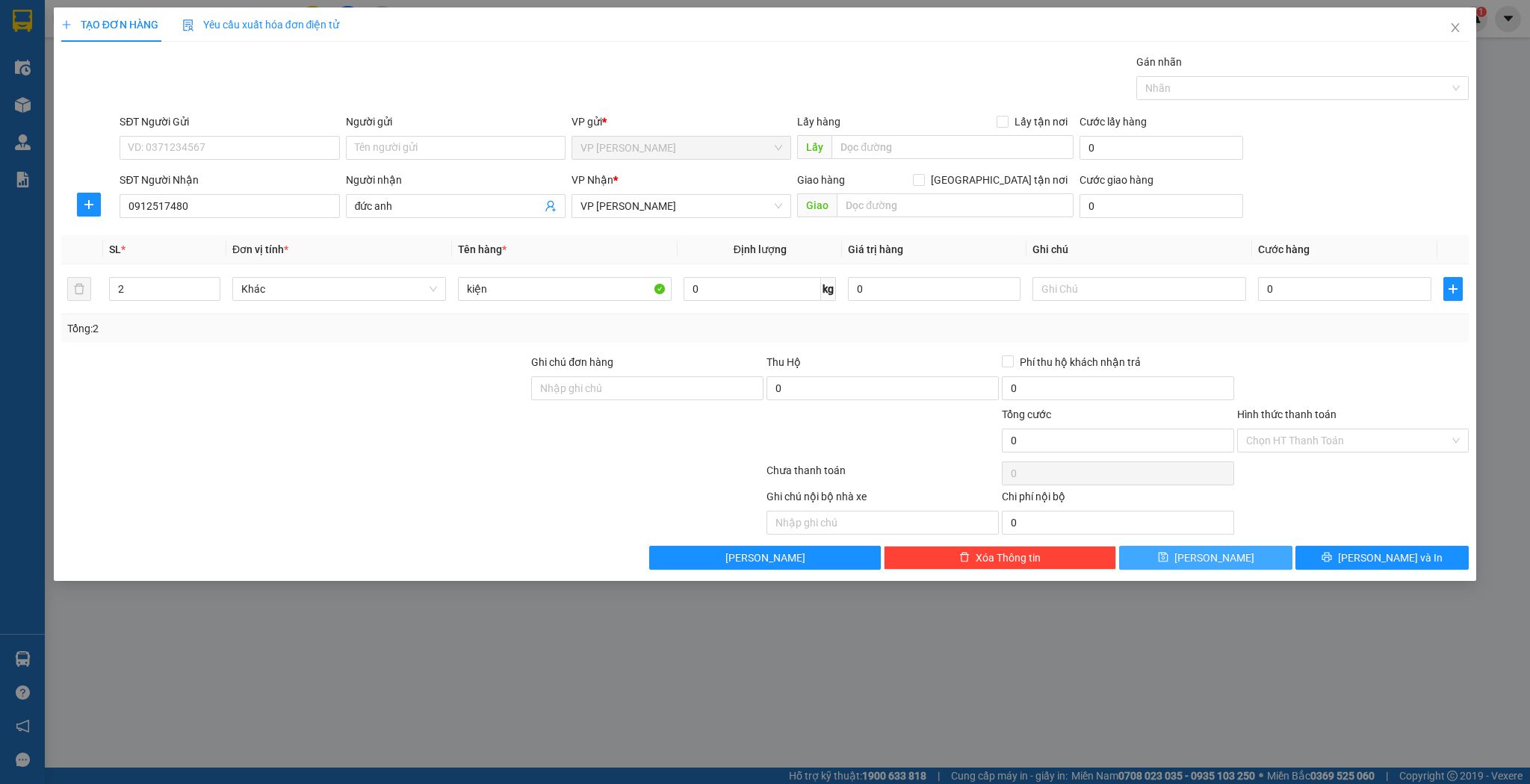
click at [1153, 557] on button "[PERSON_NAME]" at bounding box center [1206, 558] width 173 height 24
click at [1459, 28] on icon "close" at bounding box center [1455, 27] width 12 height 12
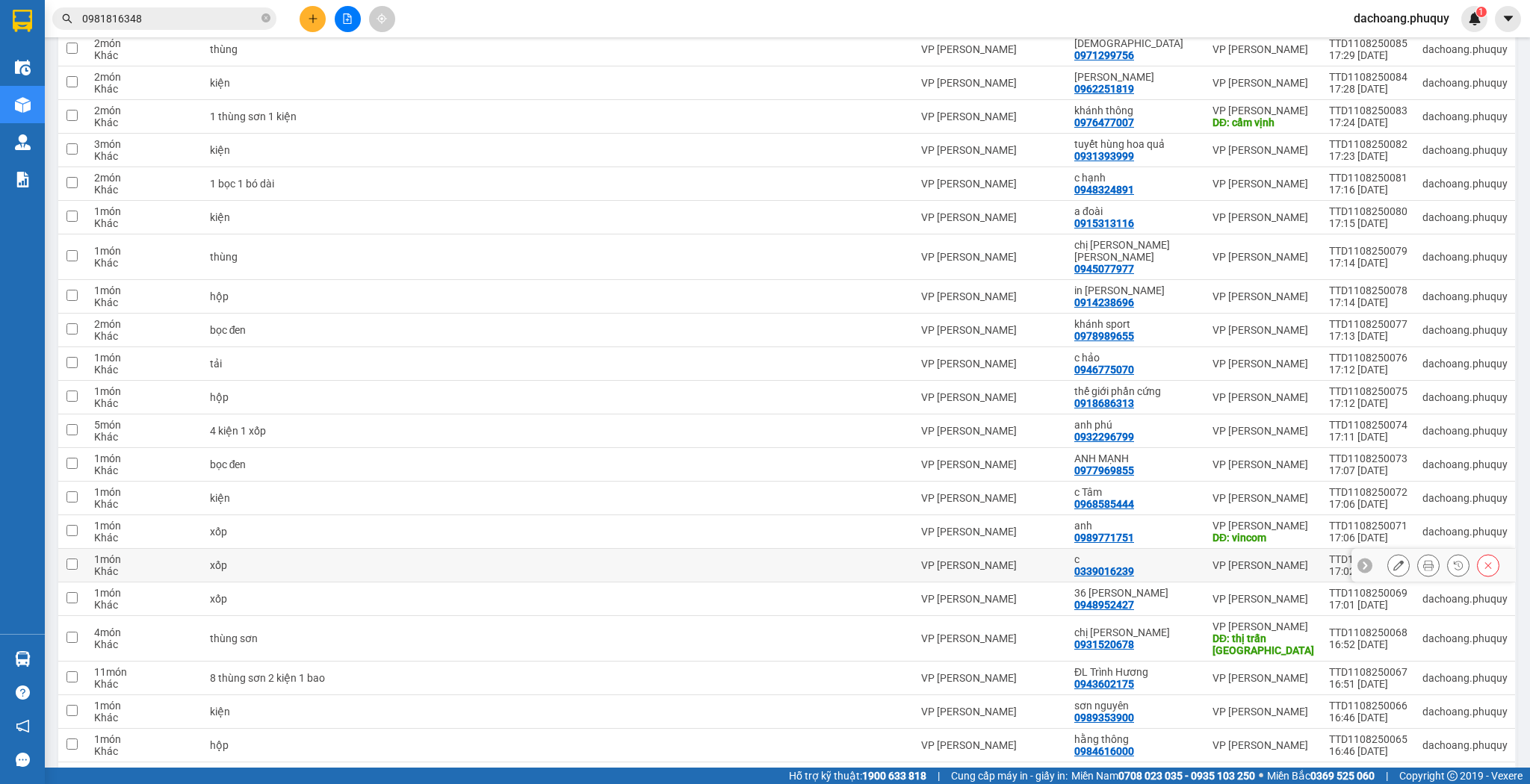
scroll to position [1016, 0]
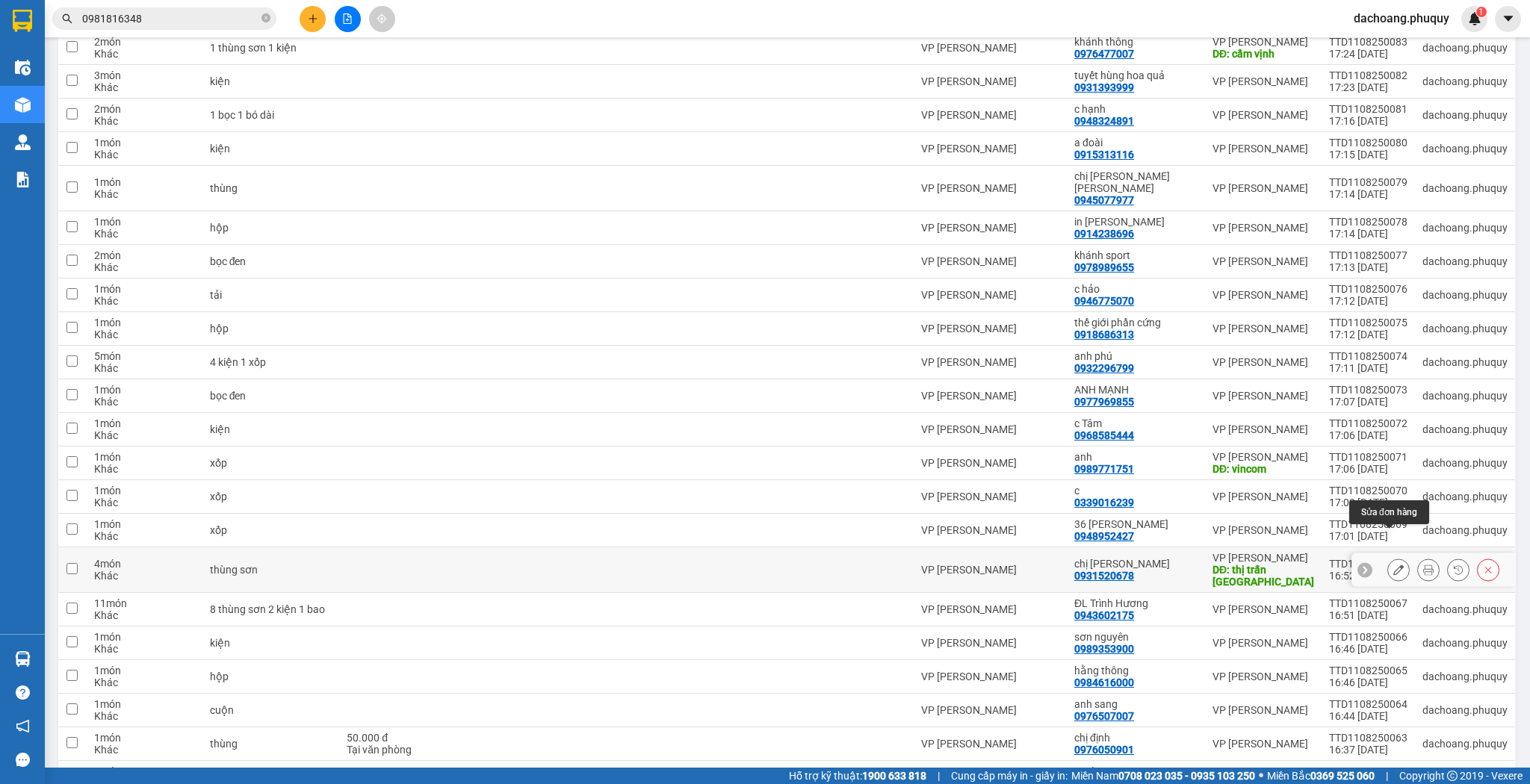
click at [1396, 557] on button at bounding box center [1399, 571] width 21 height 26
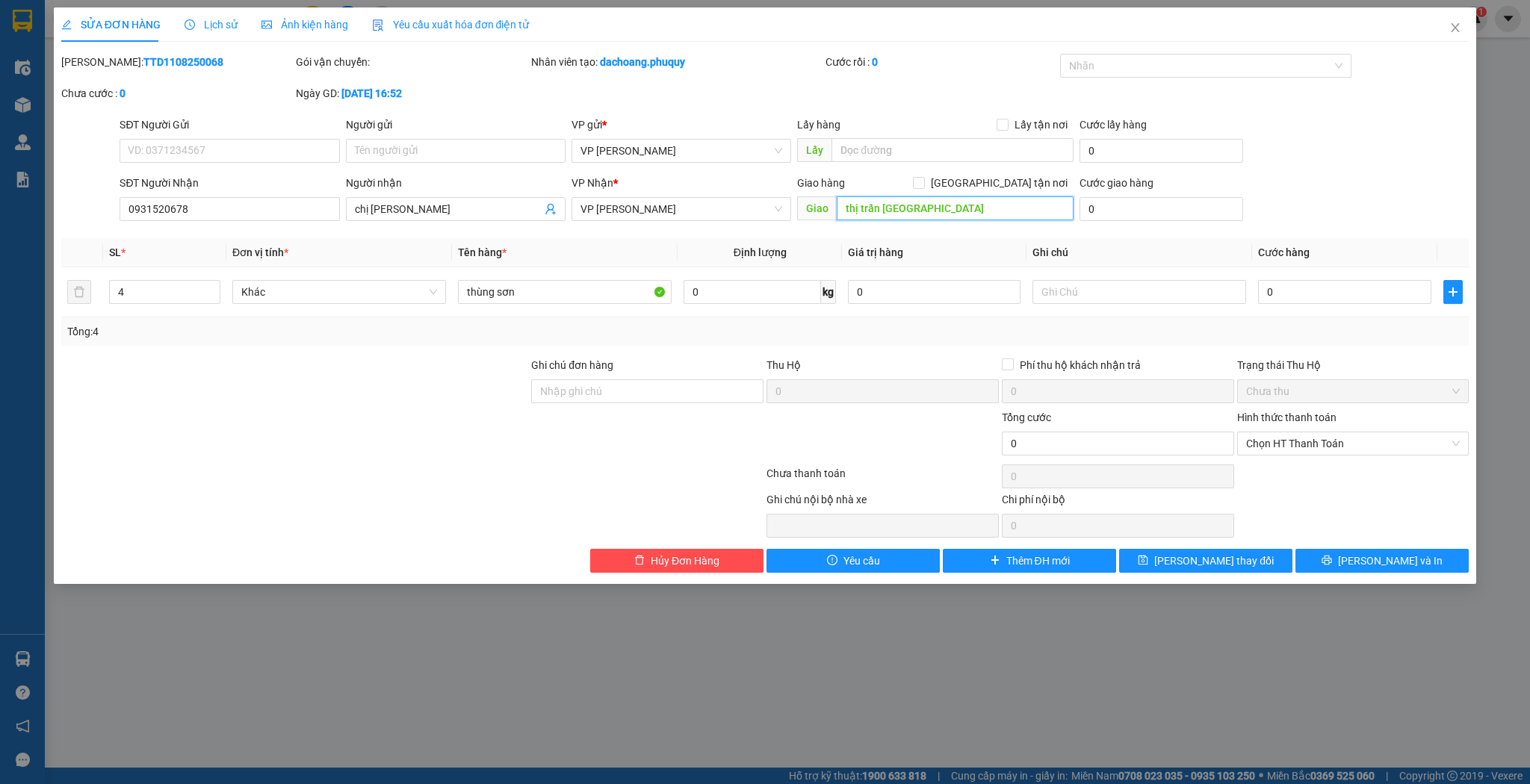
click at [928, 209] on input "thị trấn xuân an" at bounding box center [956, 209] width 237 height 24
click at [1207, 557] on span "[PERSON_NAME] thay đổi" at bounding box center [1214, 561] width 119 height 17
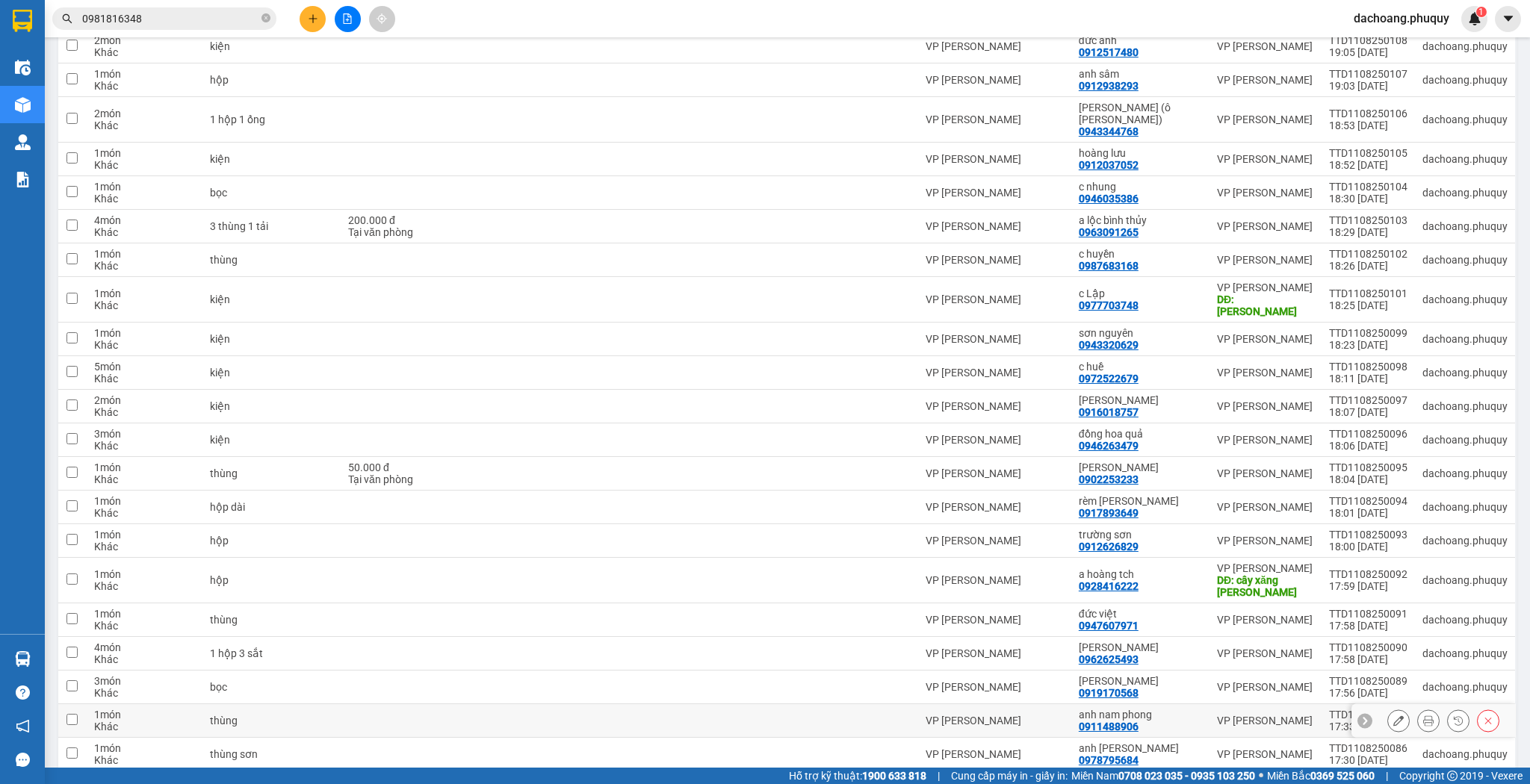
scroll to position [119, 0]
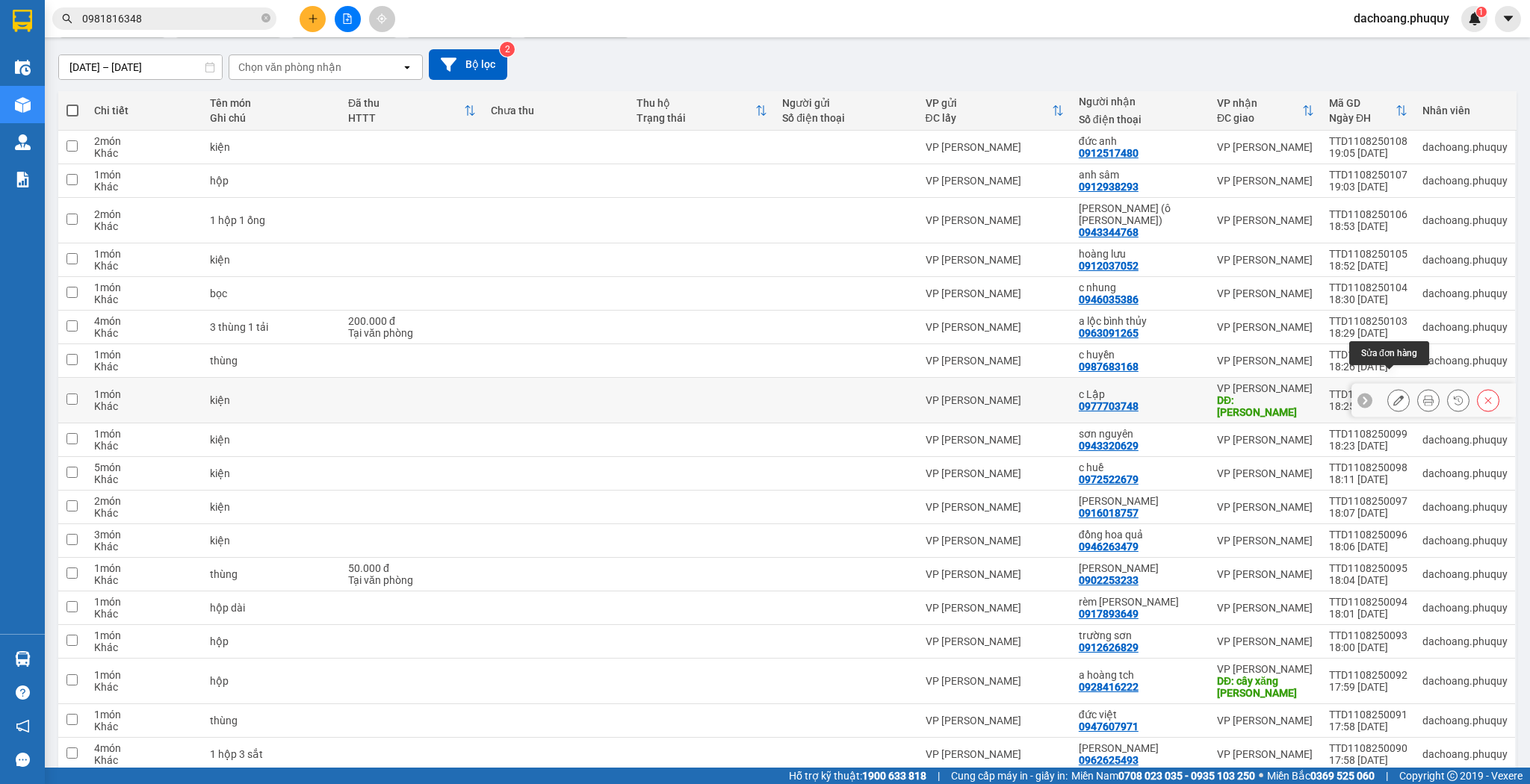
click at [1394, 395] on icon at bounding box center [1399, 400] width 10 height 10
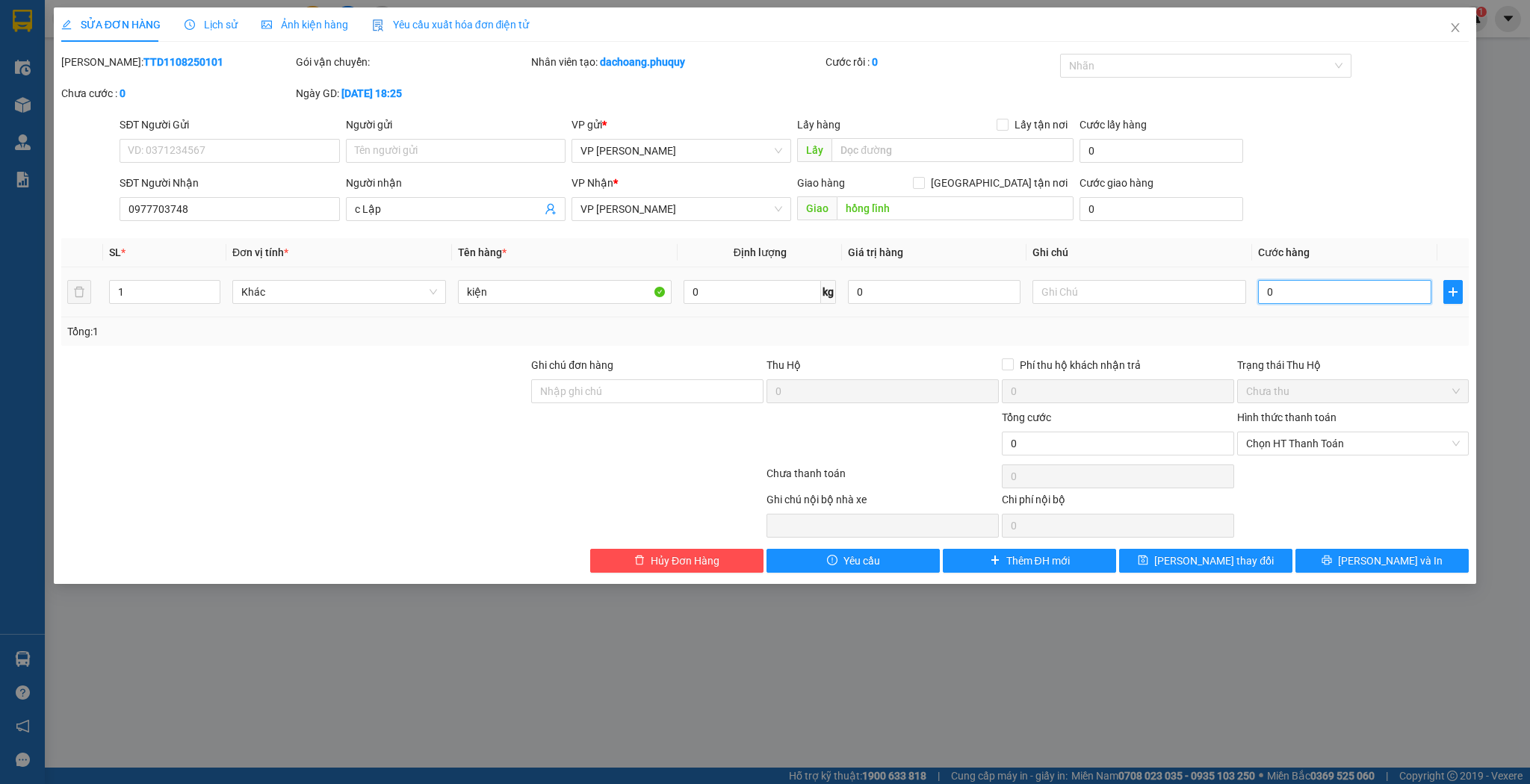
click at [1277, 292] on input "0" at bounding box center [1344, 293] width 172 height 24
click at [1192, 560] on span "[PERSON_NAME] thay đổi" at bounding box center [1214, 561] width 119 height 17
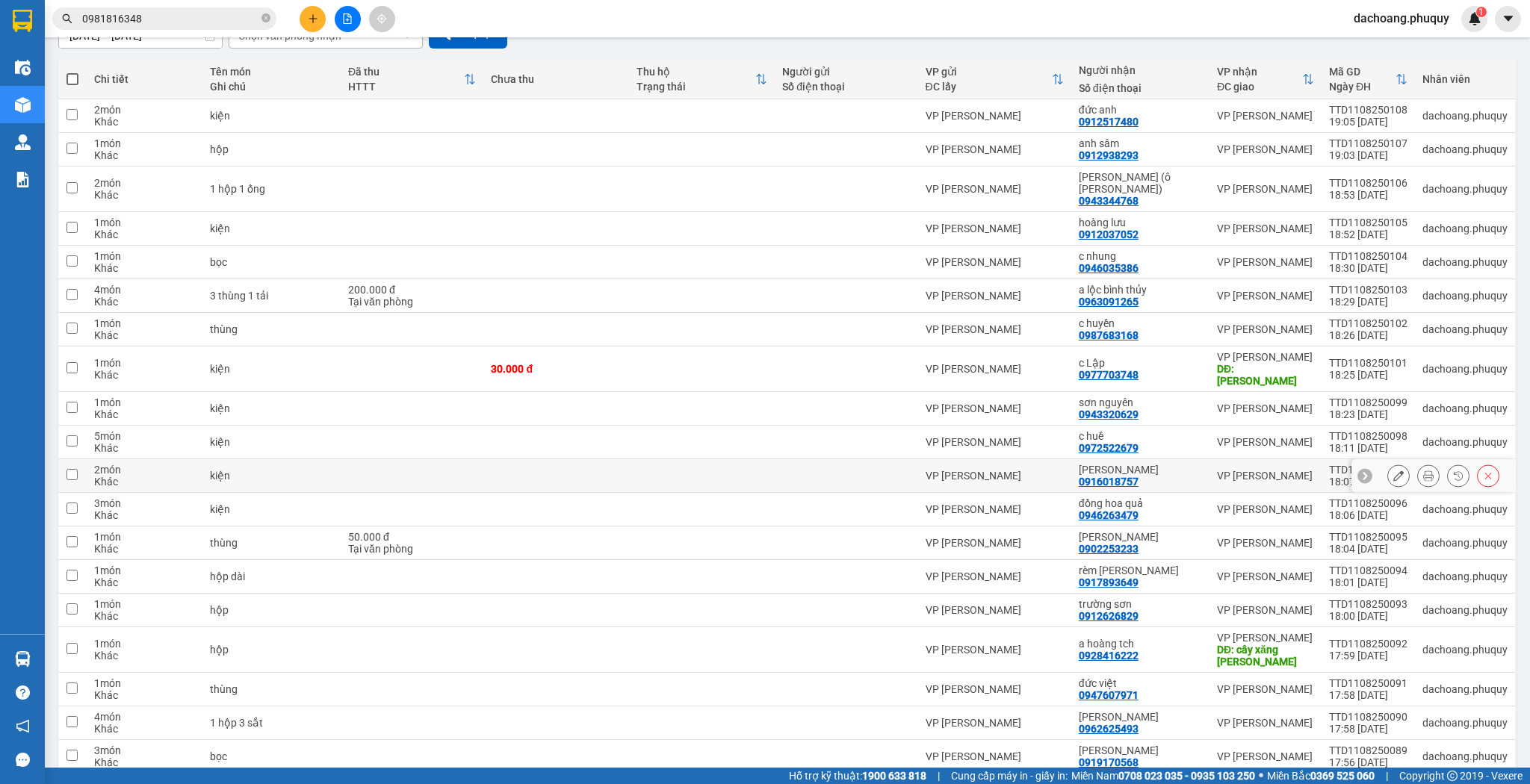
scroll to position [149, 0]
drag, startPoint x: 1159, startPoint y: 292, endPoint x: 1084, endPoint y: 292, distance: 75.0
click at [1084, 292] on td "a lộc bình thủy 0963091265" at bounding box center [1140, 297] width 138 height 34
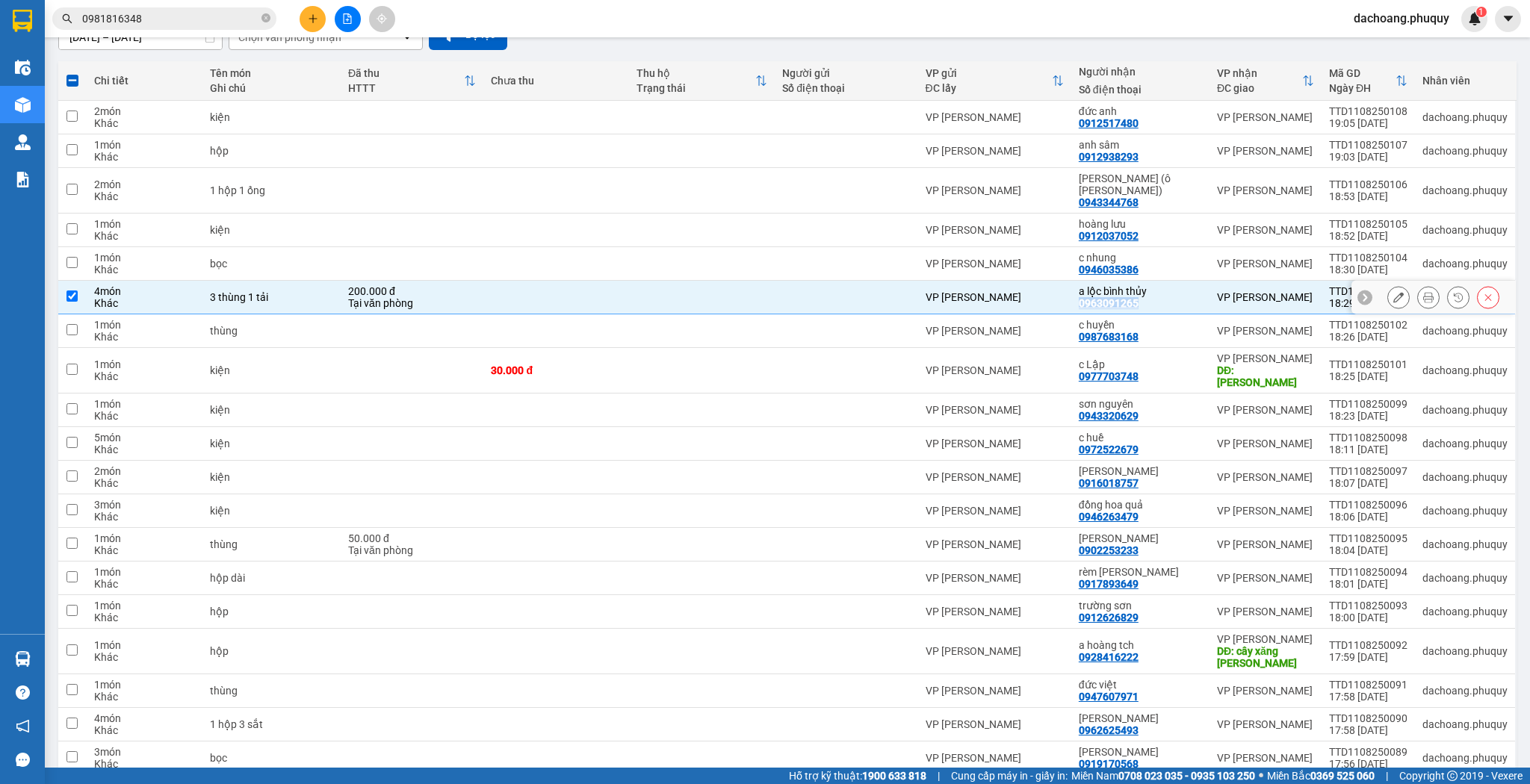
copy div "0963091265"
click at [126, 21] on input "0981816348" at bounding box center [170, 19] width 176 height 17
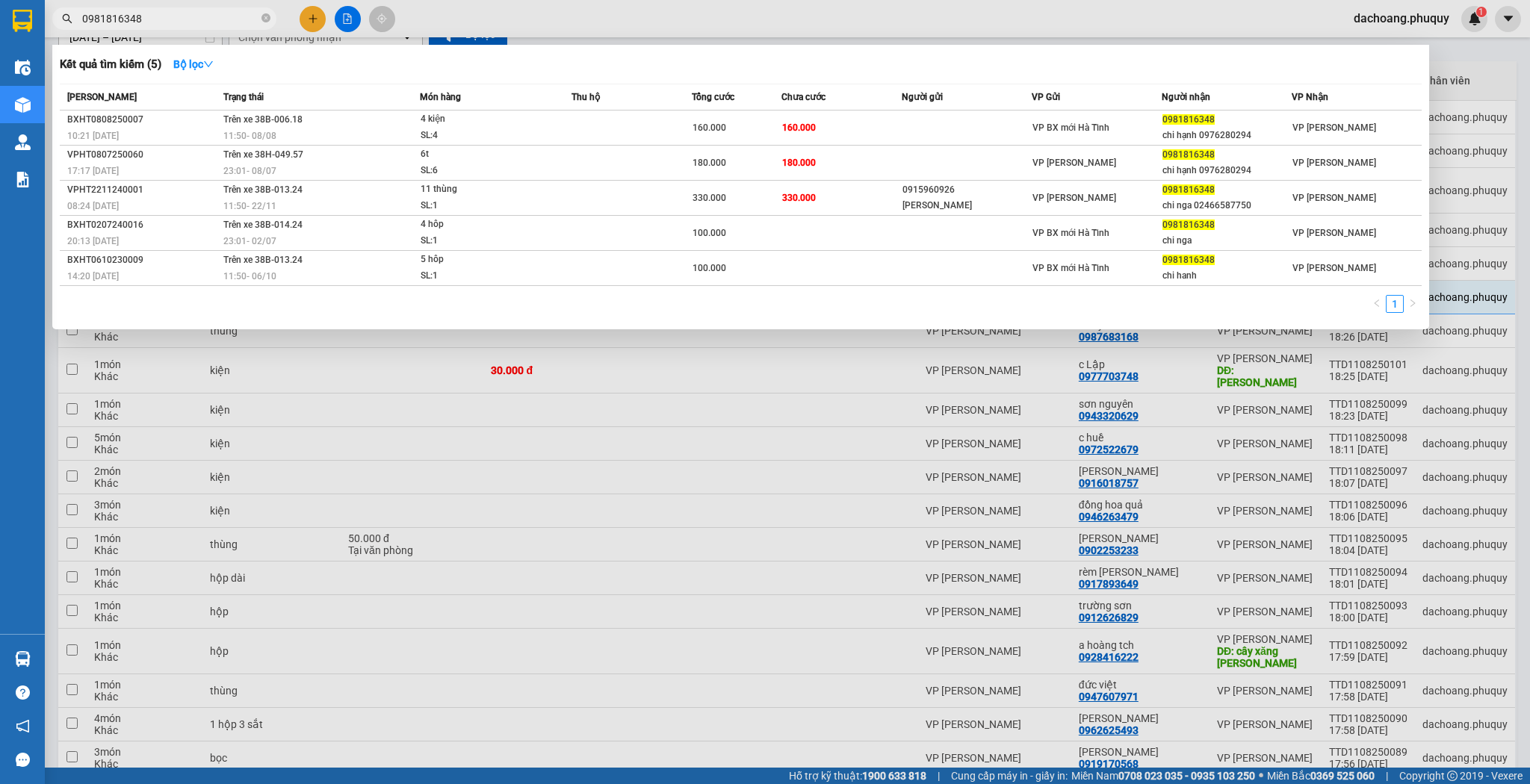
click at [126, 21] on input "0981816348" at bounding box center [170, 19] width 176 height 17
paste input "63091265"
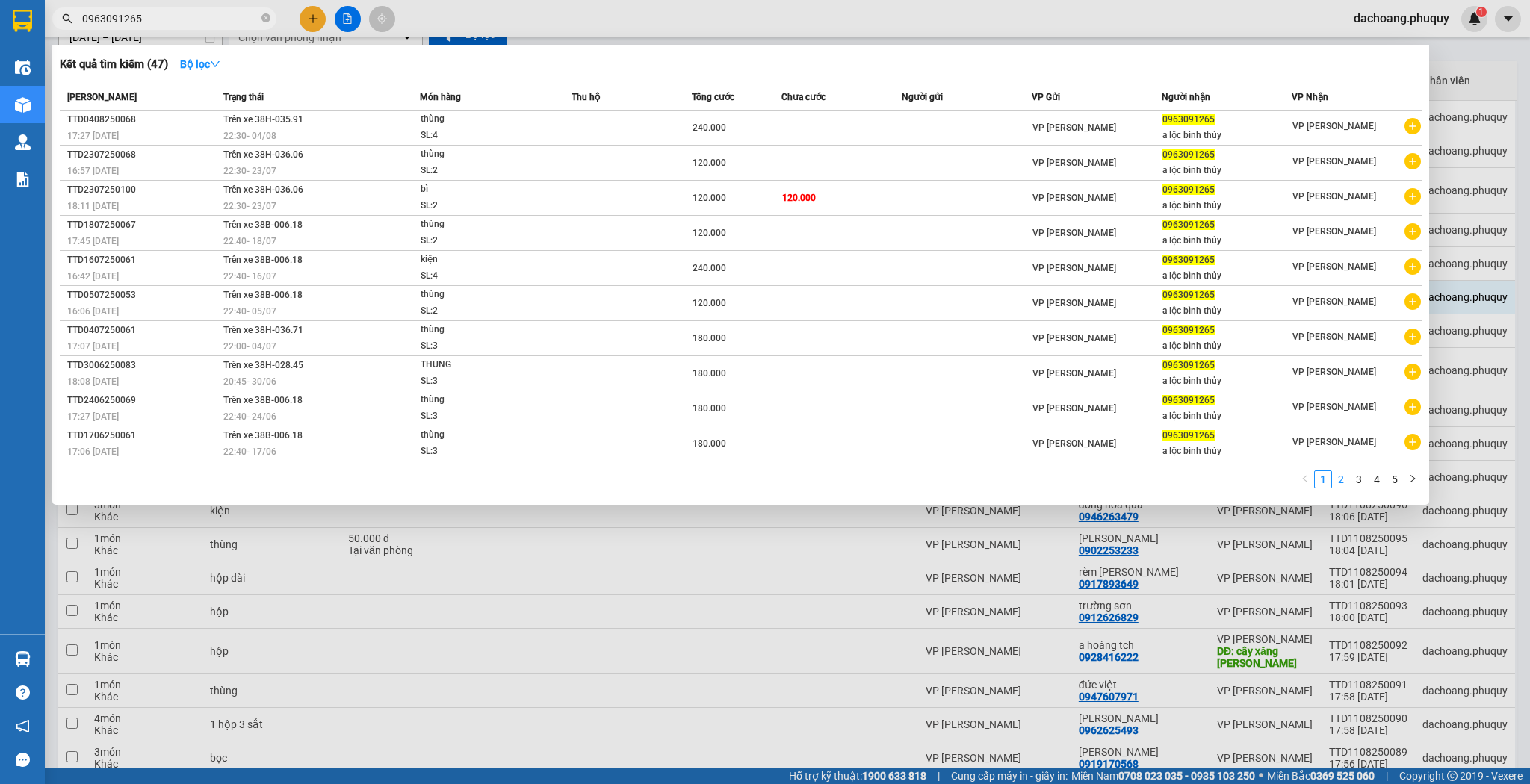
click at [1343, 482] on link "2" at bounding box center [1342, 480] width 17 height 17
click at [1358, 479] on link "3" at bounding box center [1359, 480] width 17 height 17
click at [1380, 479] on link "4" at bounding box center [1377, 480] width 17 height 17
click at [1399, 473] on link "5" at bounding box center [1395, 480] width 17 height 17
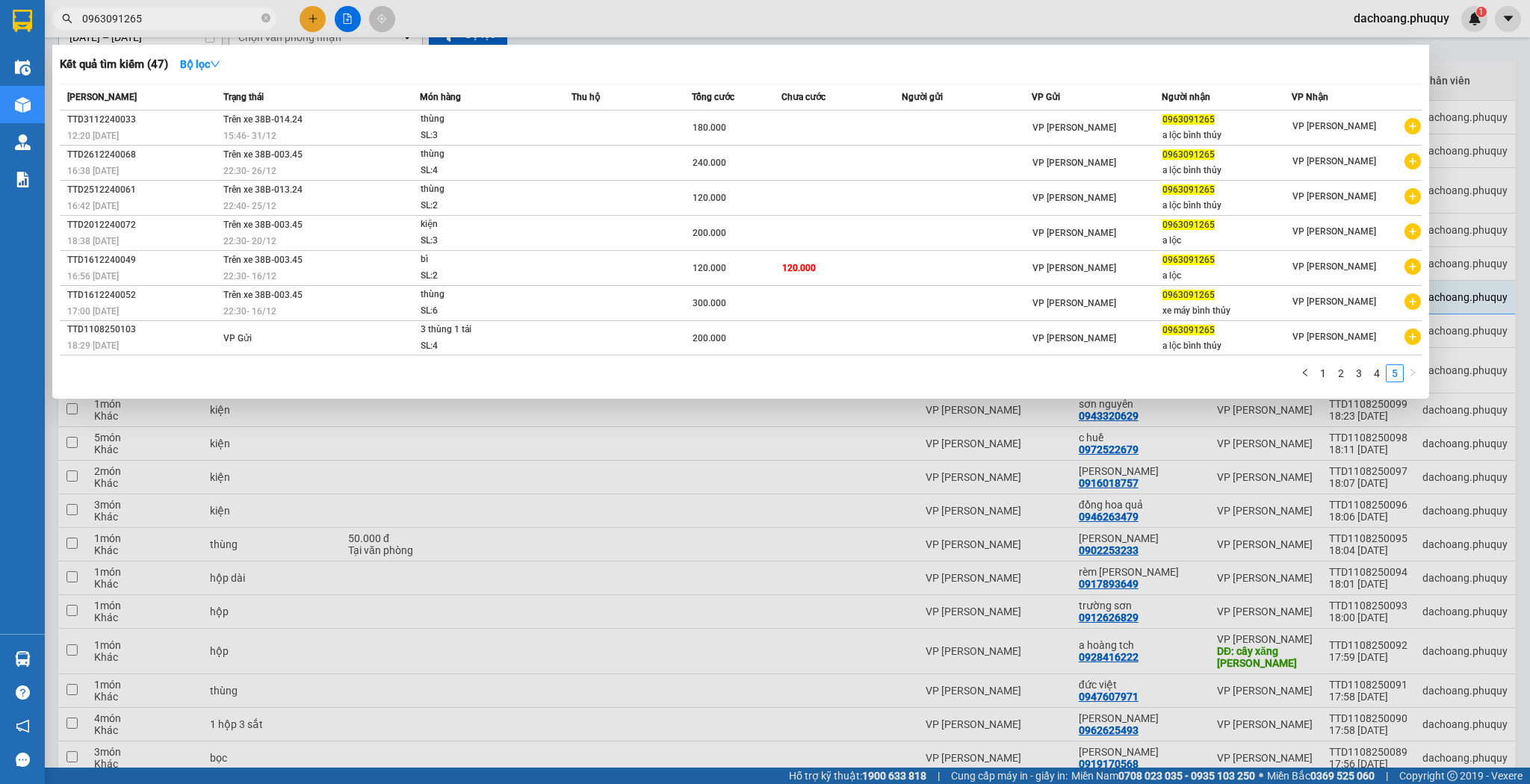
click at [878, 461] on div at bounding box center [765, 392] width 1530 height 784
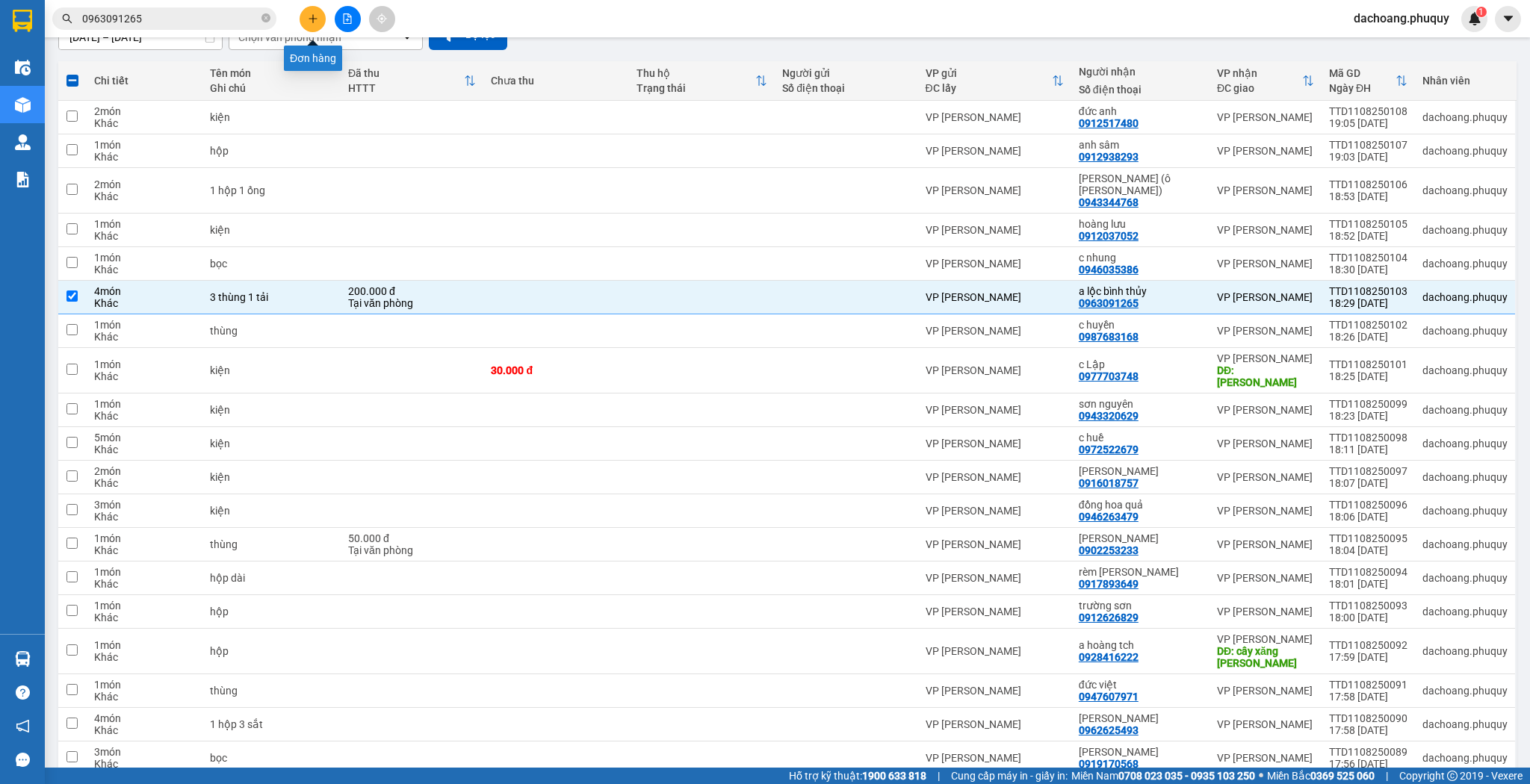
click at [318, 14] on button at bounding box center [312, 19] width 26 height 26
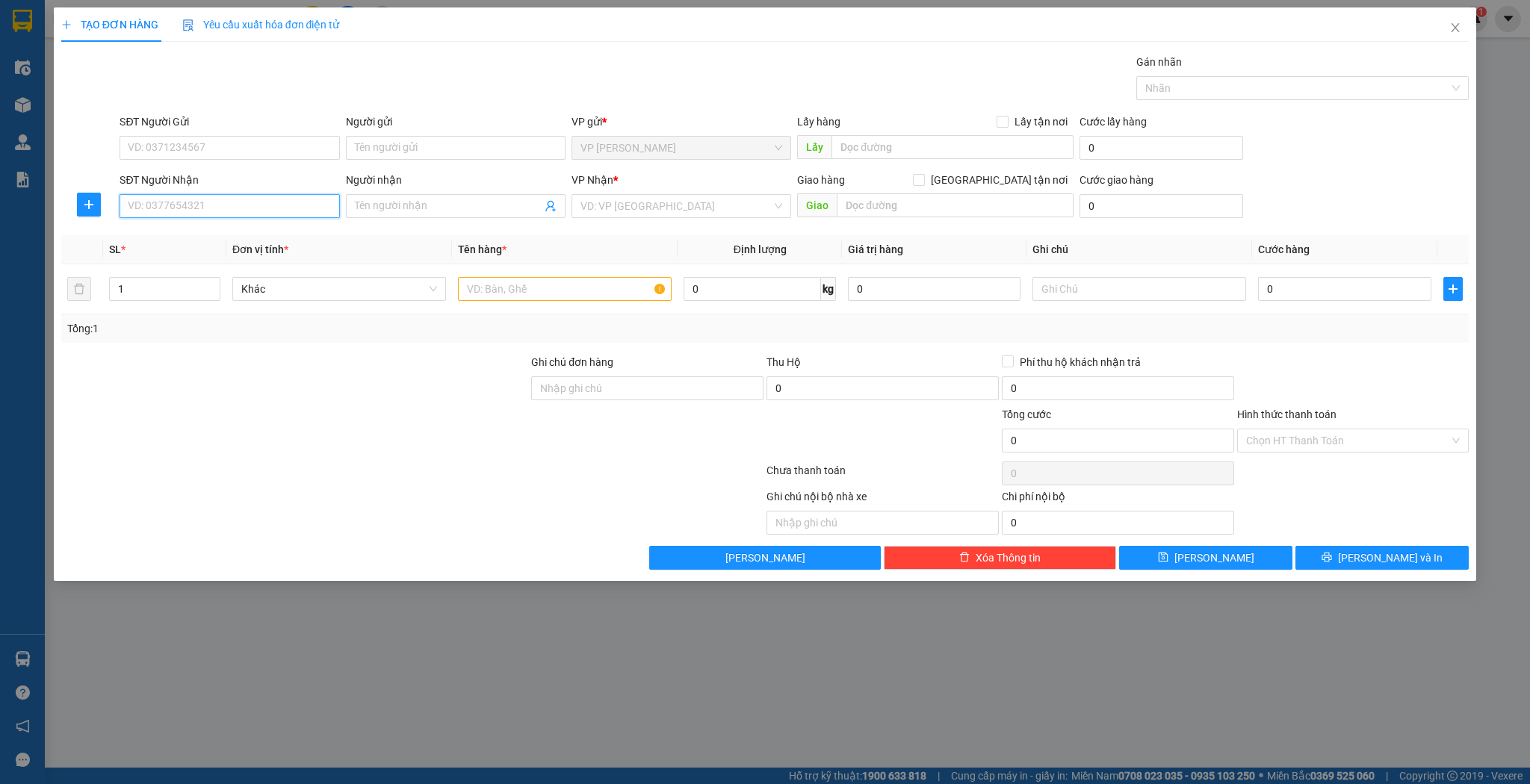
click at [271, 203] on input "SĐT Người Nhận" at bounding box center [229, 206] width 220 height 24
click at [255, 235] on div "0931393999 - tuyết hùng hoa quả" at bounding box center [229, 236] width 201 height 17
click at [479, 288] on input "text" at bounding box center [564, 289] width 214 height 24
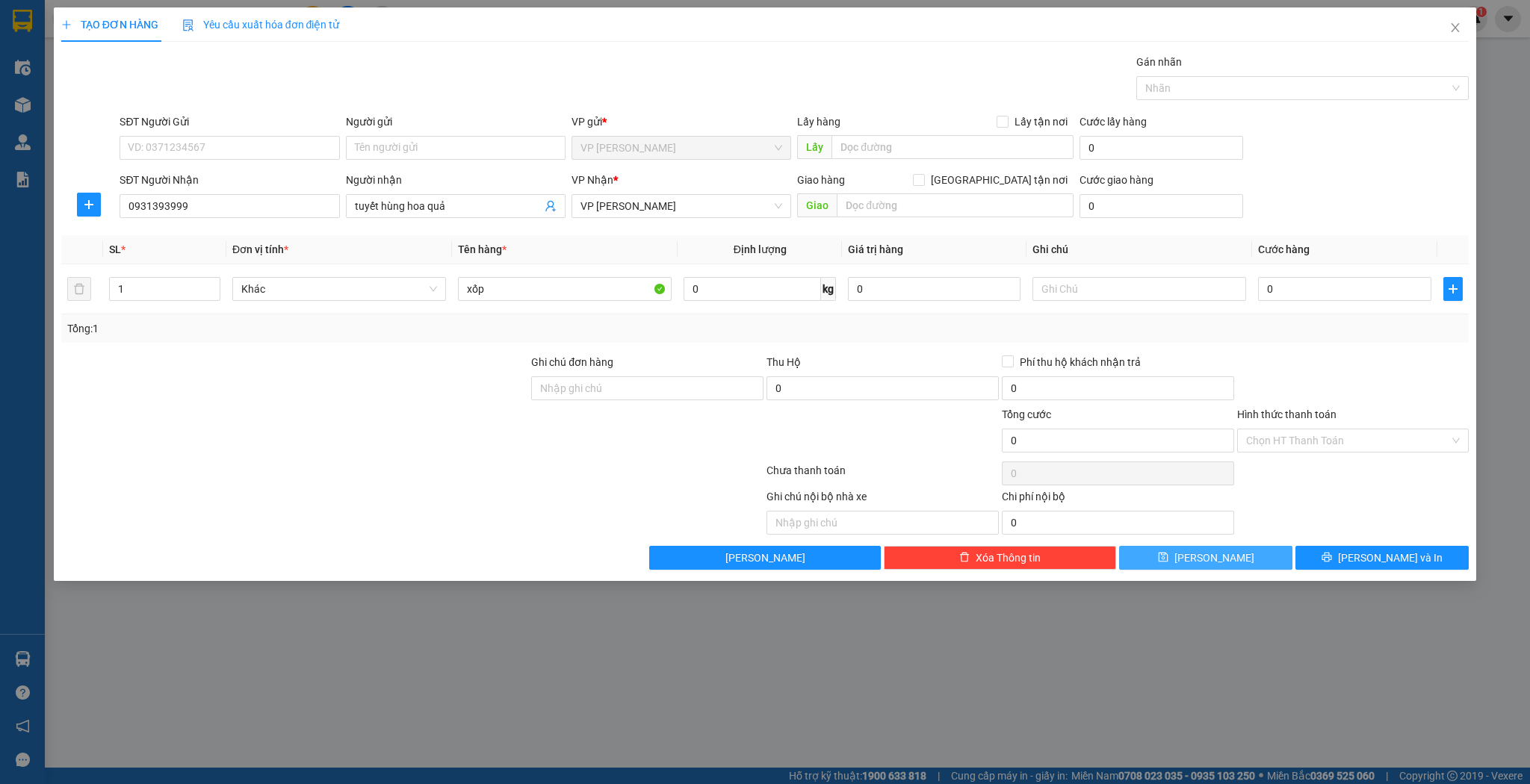
click at [1168, 561] on icon "save" at bounding box center [1163, 557] width 9 height 9
click at [1450, 34] on icon "close" at bounding box center [1455, 27] width 12 height 12
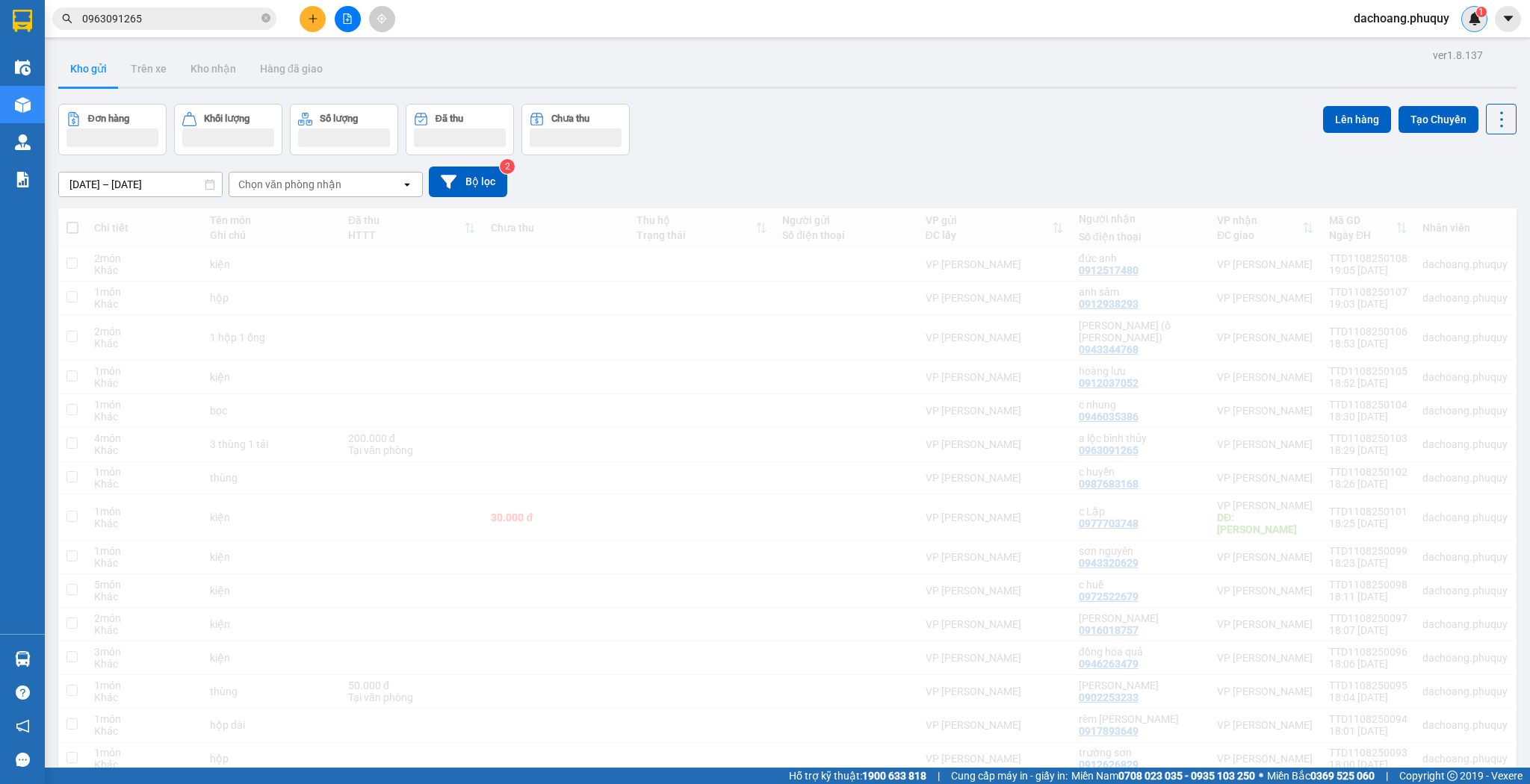
click at [1468, 27] on div "1" at bounding box center [1474, 19] width 26 height 26
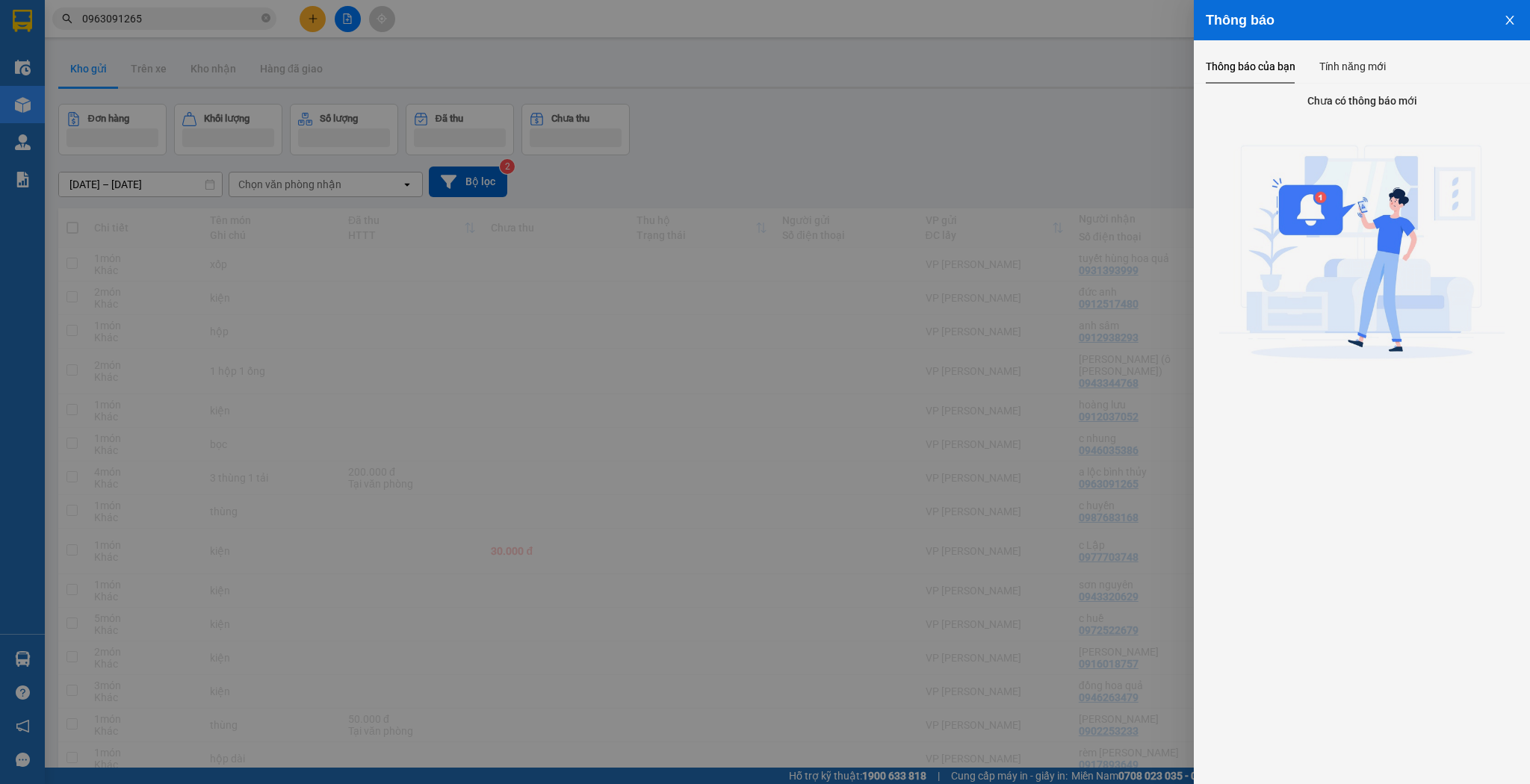
click at [815, 130] on div at bounding box center [765, 392] width 1530 height 784
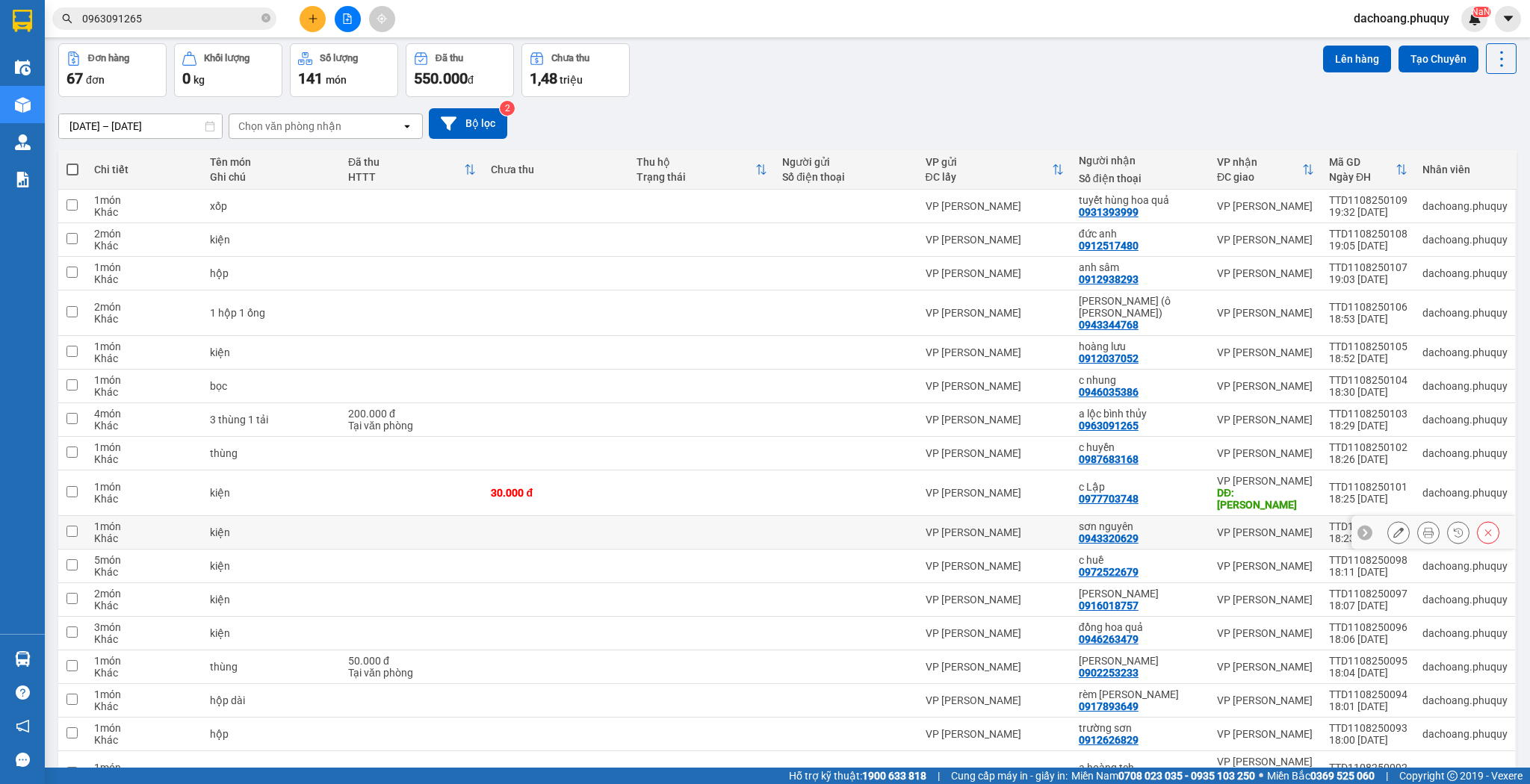
scroll to position [119, 0]
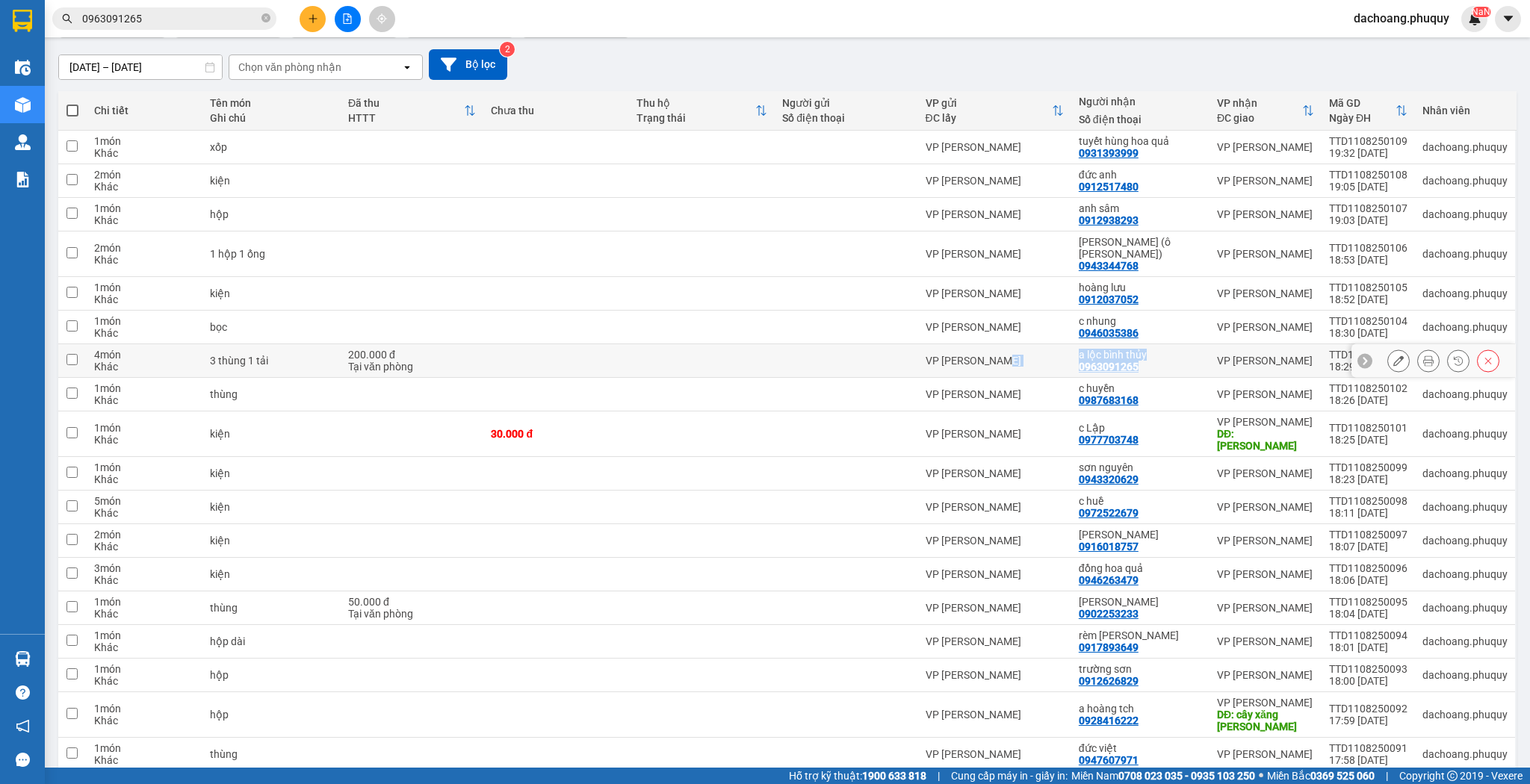
drag, startPoint x: 1079, startPoint y: 355, endPoint x: 1148, endPoint y: 360, distance: 69.2
click at [1148, 360] on tr "4 món Khác 3 thùng 1 tải 200.000 đ Tại văn phòng VP [PERSON_NAME][GEOGRAPHIC_DA…" at bounding box center [788, 361] width 1458 height 34
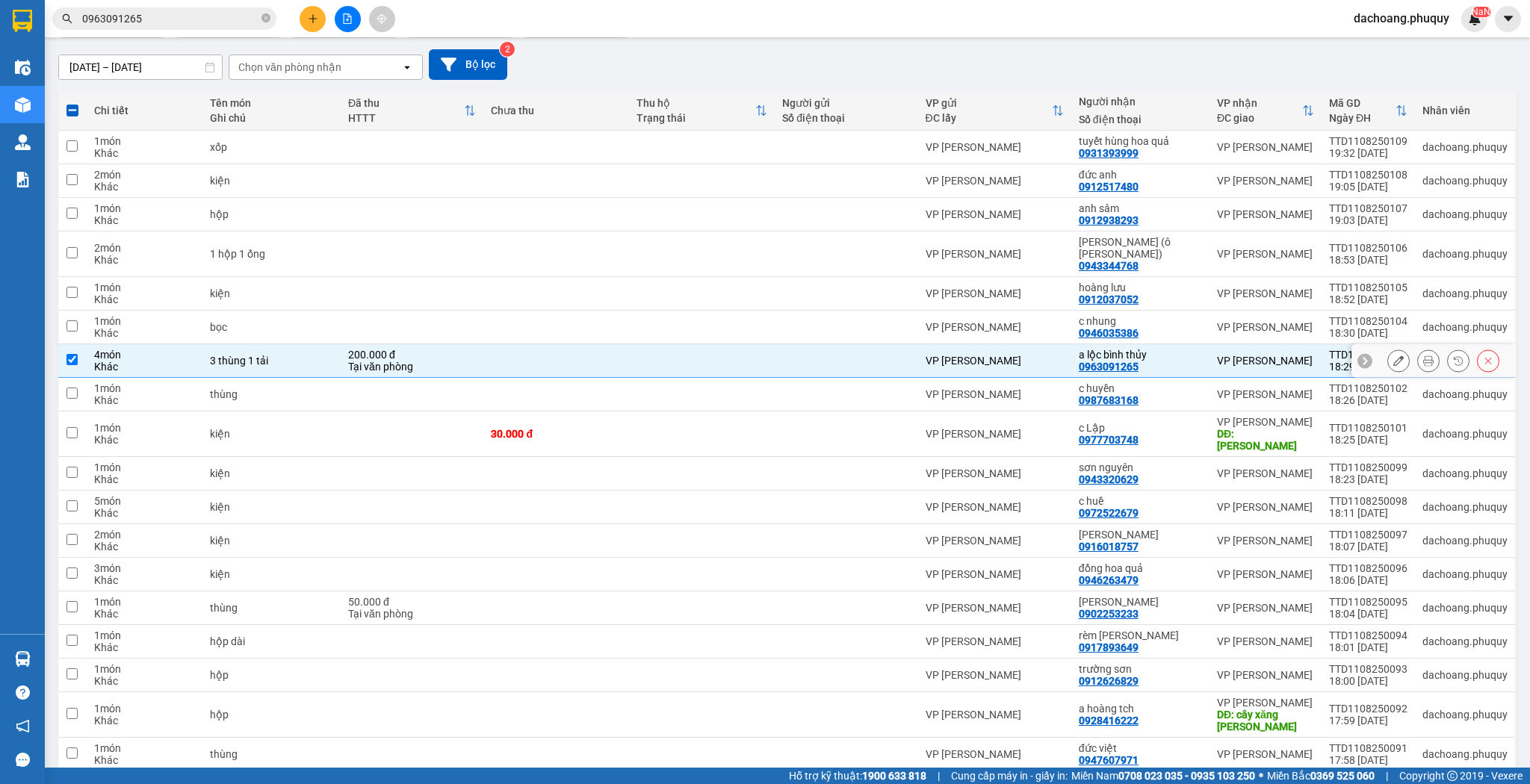
click at [1190, 351] on div "a lộc bình thủy 0963091265" at bounding box center [1140, 361] width 123 height 24
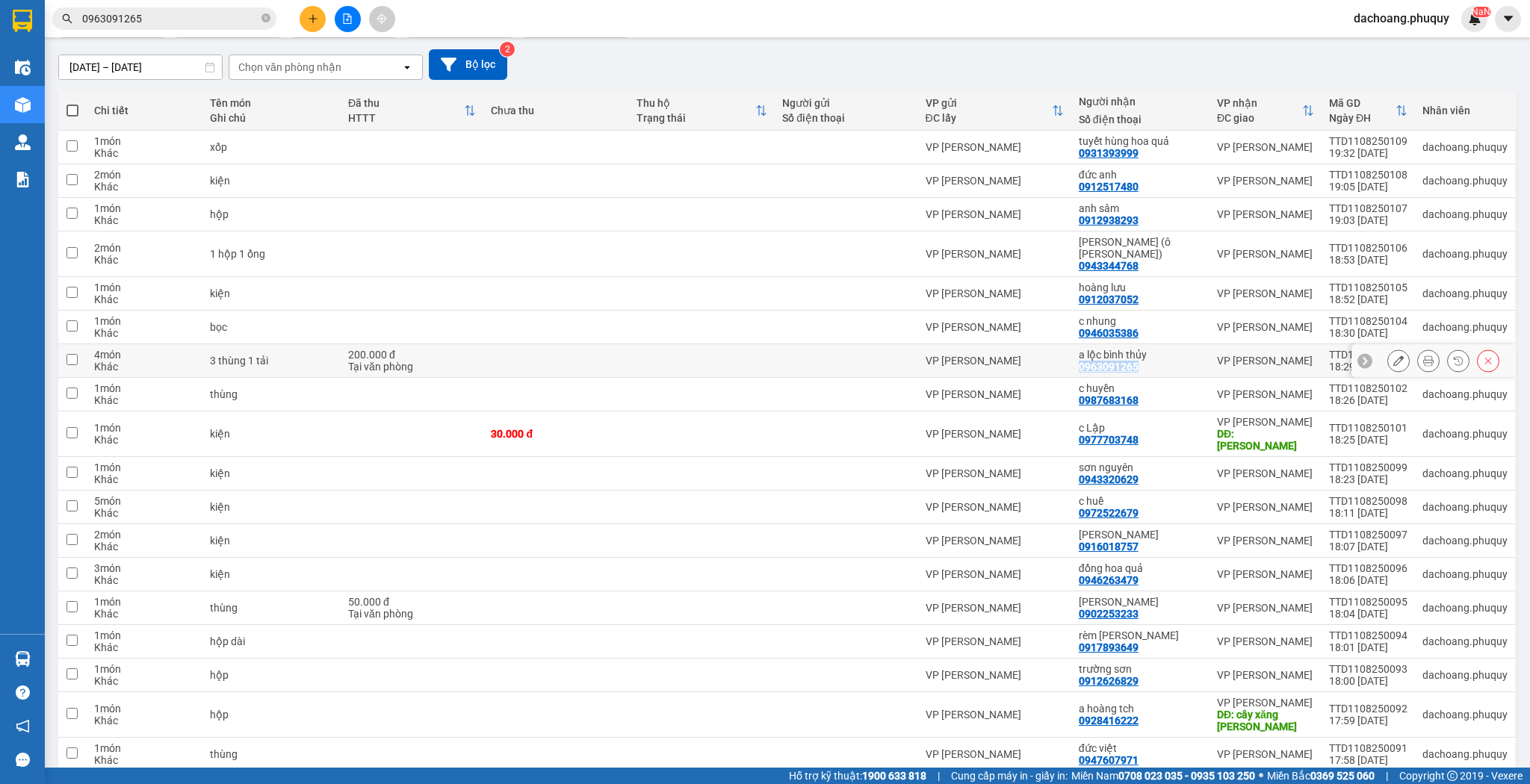
drag, startPoint x: 1089, startPoint y: 356, endPoint x: 1138, endPoint y: 362, distance: 49.4
click at [1138, 362] on td "a lộc bình thủy 0963091265" at bounding box center [1140, 361] width 138 height 34
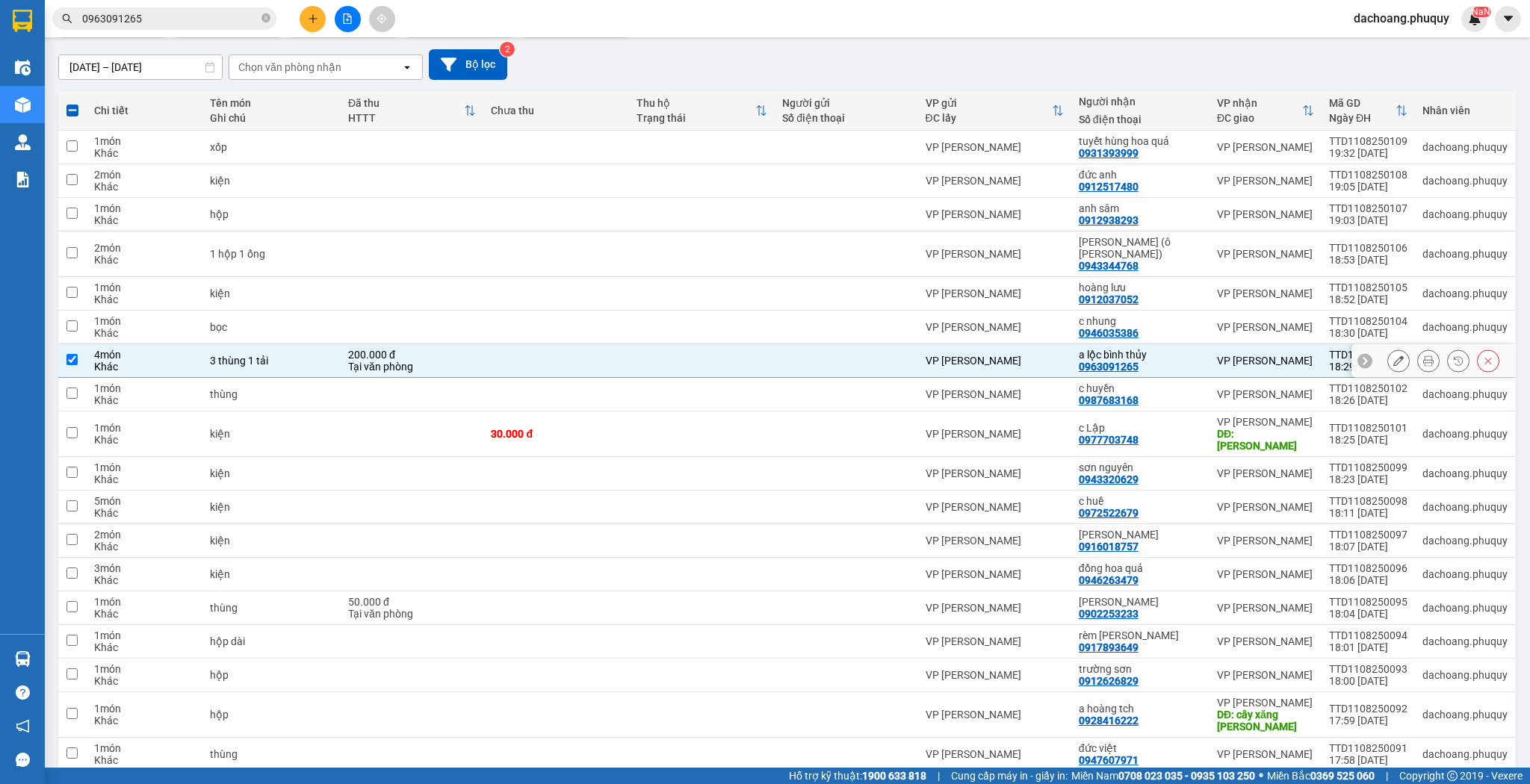
click at [792, 355] on div at bounding box center [846, 361] width 128 height 12
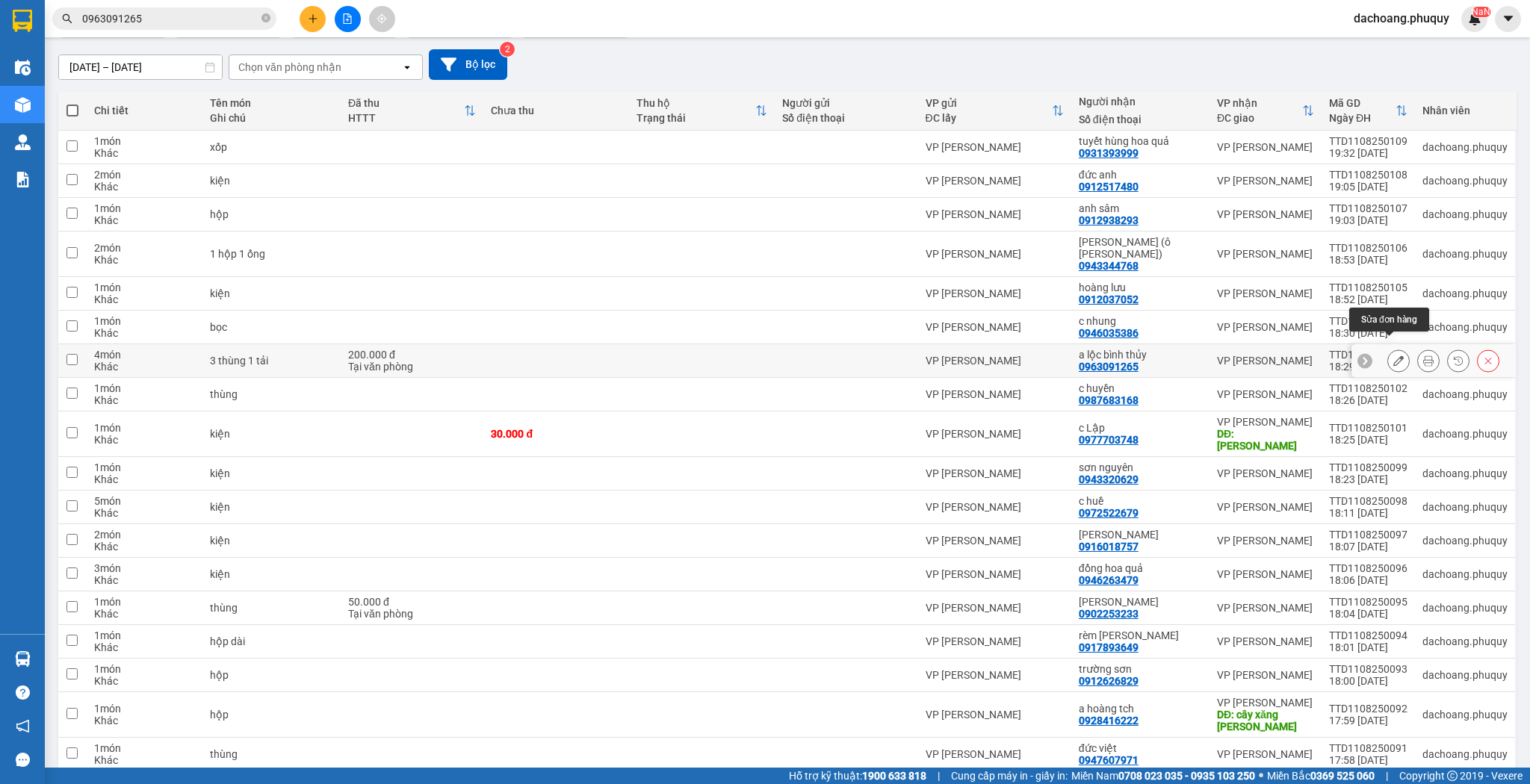
click at [1394, 355] on icon at bounding box center [1399, 360] width 10 height 10
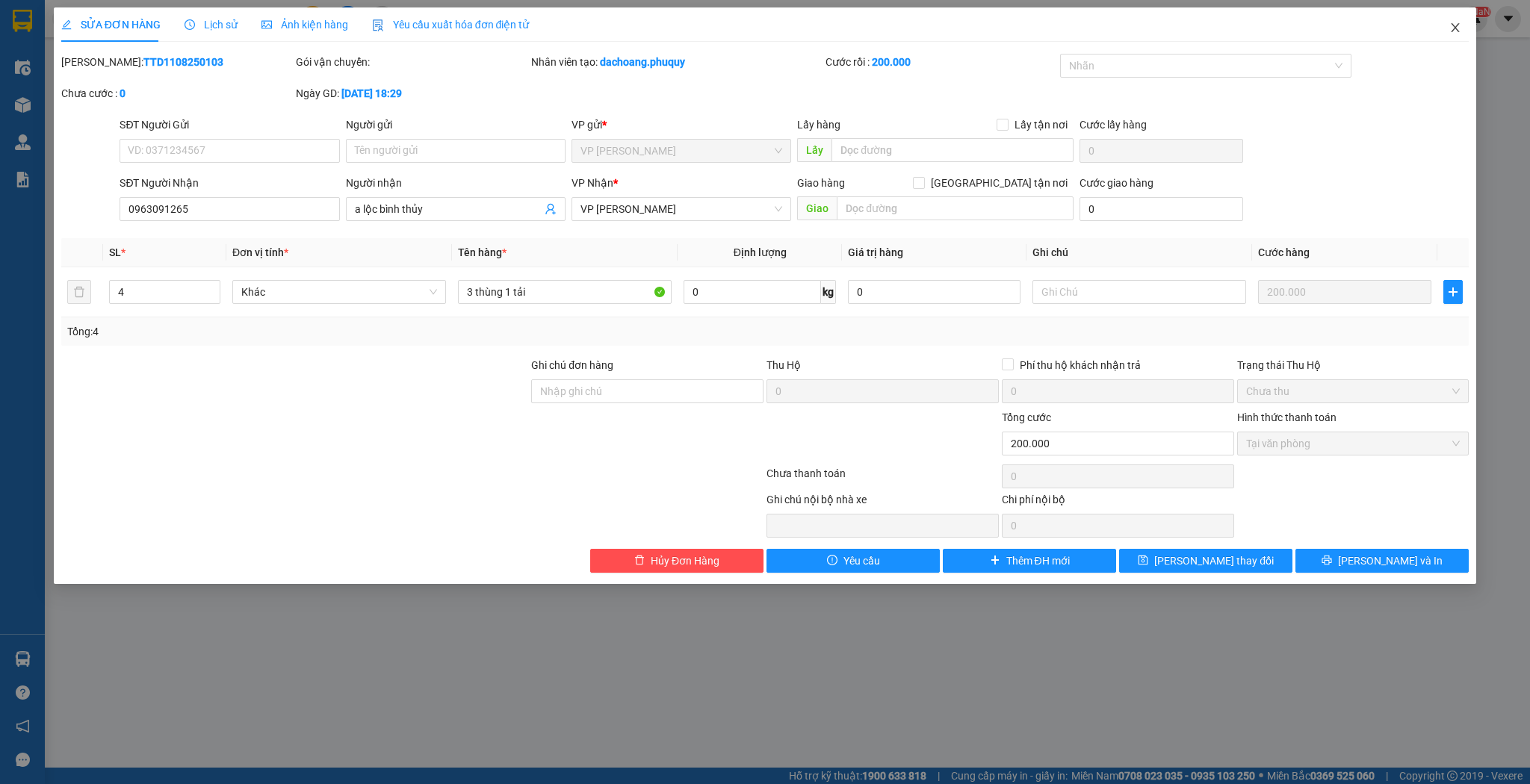
click at [1458, 24] on icon "close" at bounding box center [1455, 28] width 8 height 9
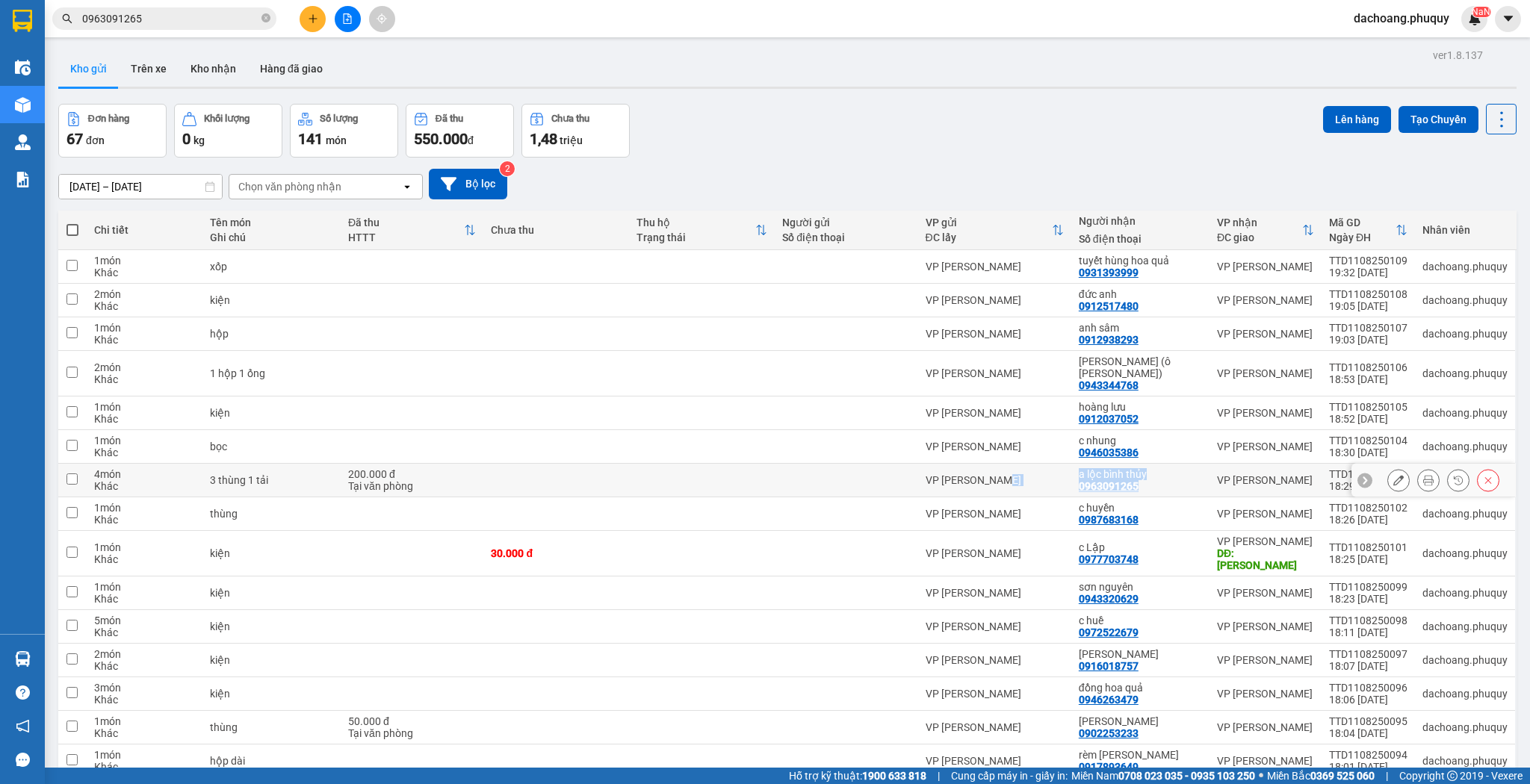
drag, startPoint x: 1152, startPoint y: 475, endPoint x: 1007, endPoint y: 468, distance: 145.2
click at [1007, 468] on tr "4 món Khác 3 thùng 1 tải 200.000 đ Tại văn phòng VP [PERSON_NAME][GEOGRAPHIC_DA…" at bounding box center [788, 481] width 1458 height 34
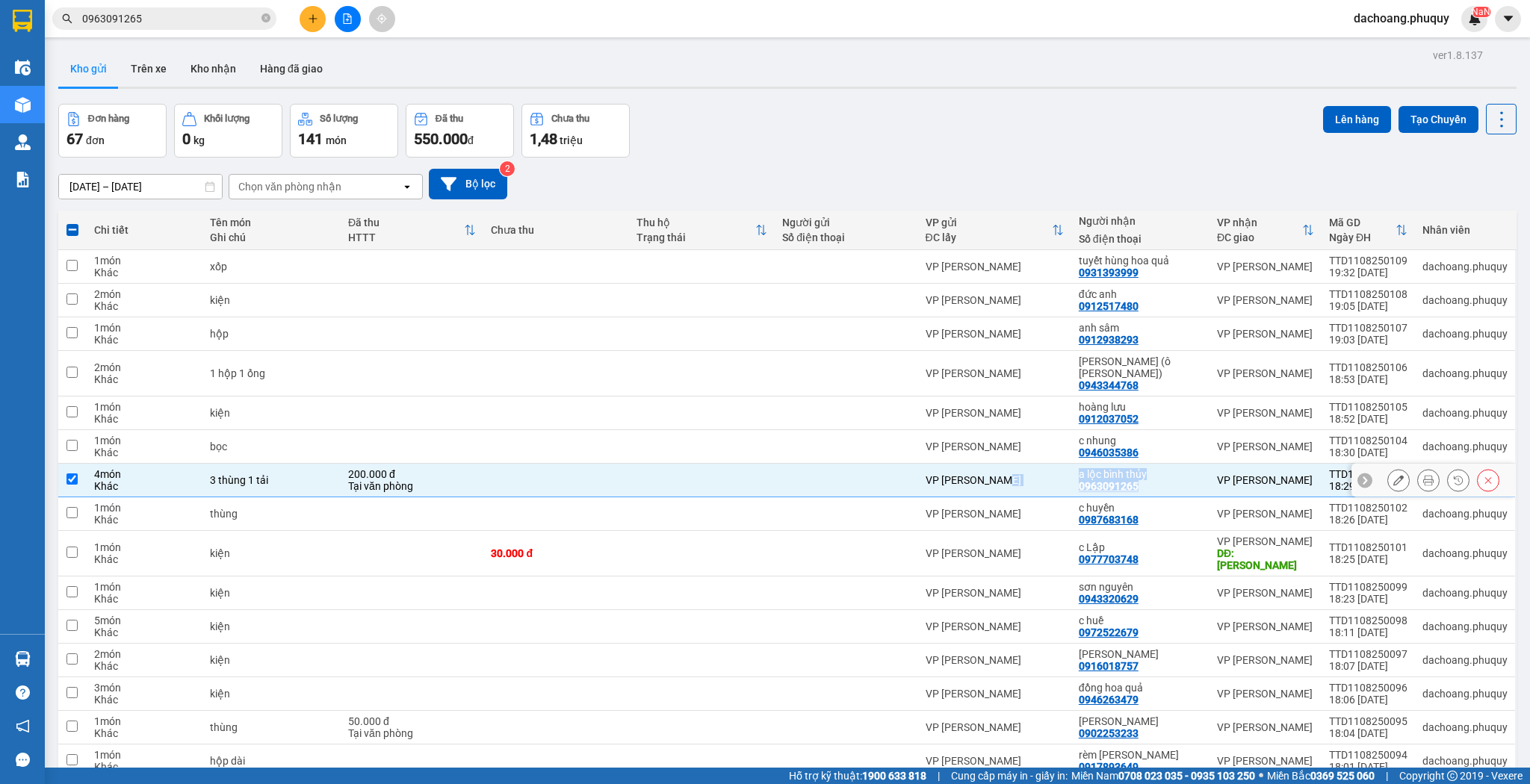
click at [1021, 475] on div "VP [PERSON_NAME]" at bounding box center [995, 480] width 138 height 12
checkbox input "false"
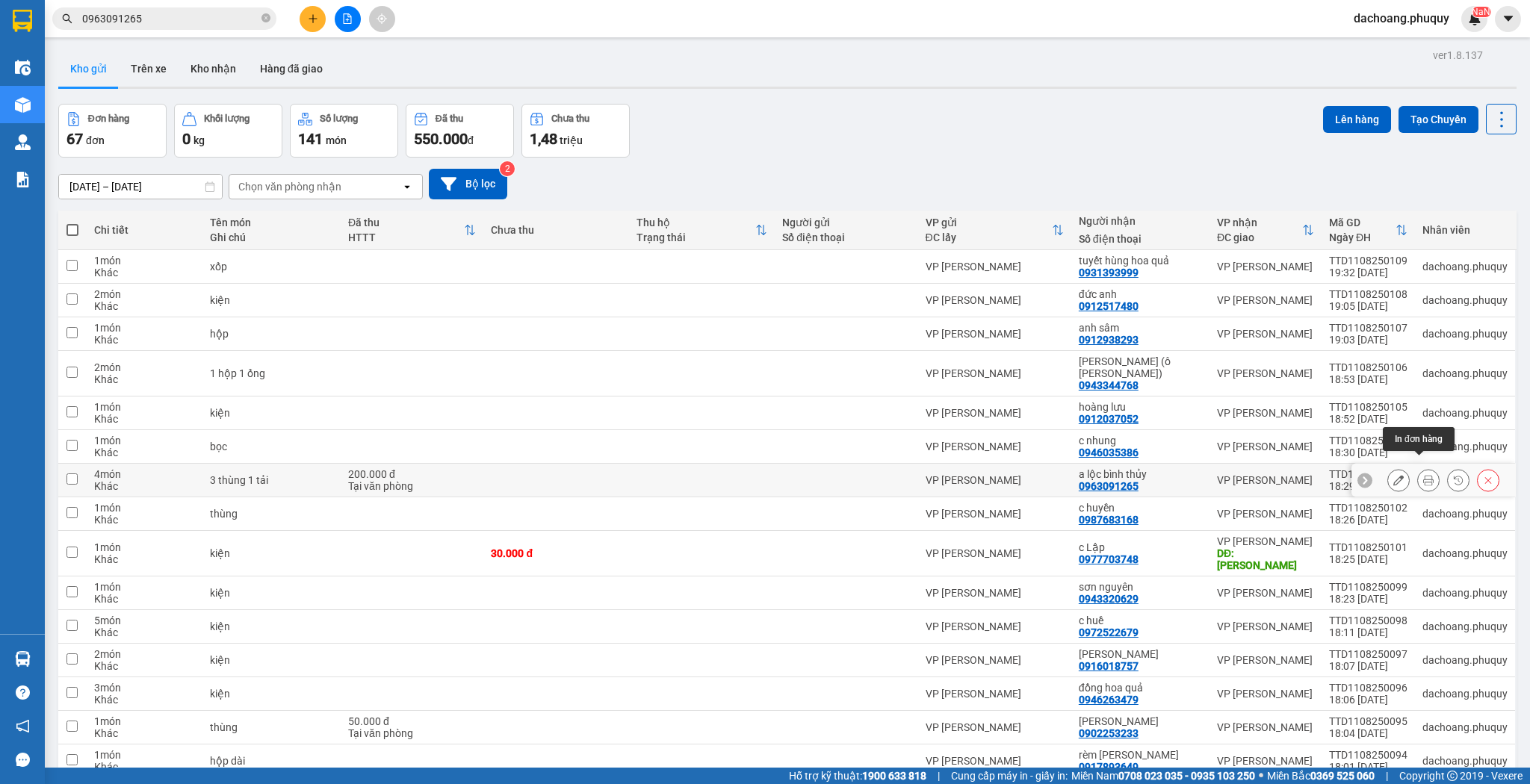
click at [1424, 475] on icon at bounding box center [1428, 480] width 10 height 10
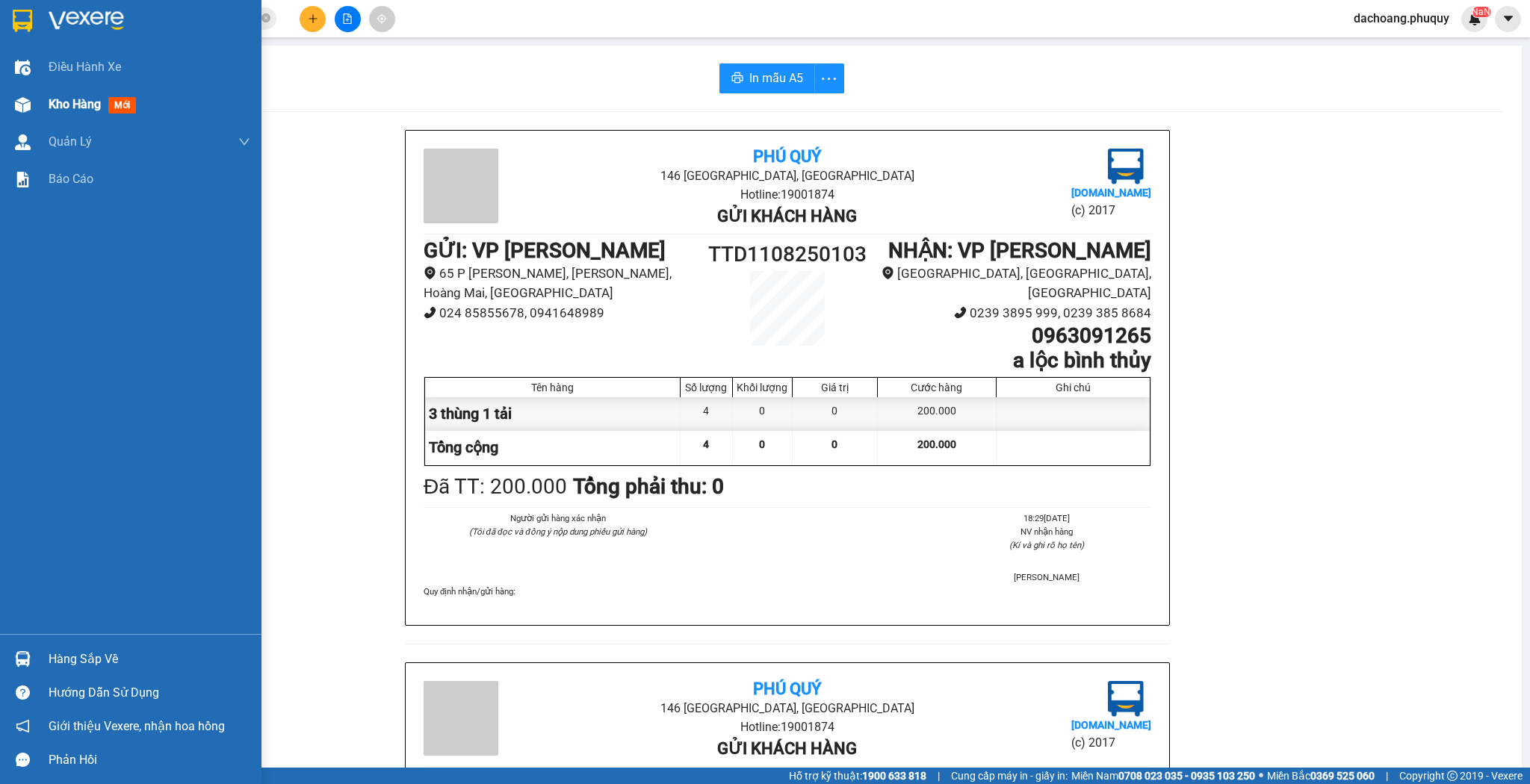
click at [33, 103] on div at bounding box center [22, 105] width 26 height 26
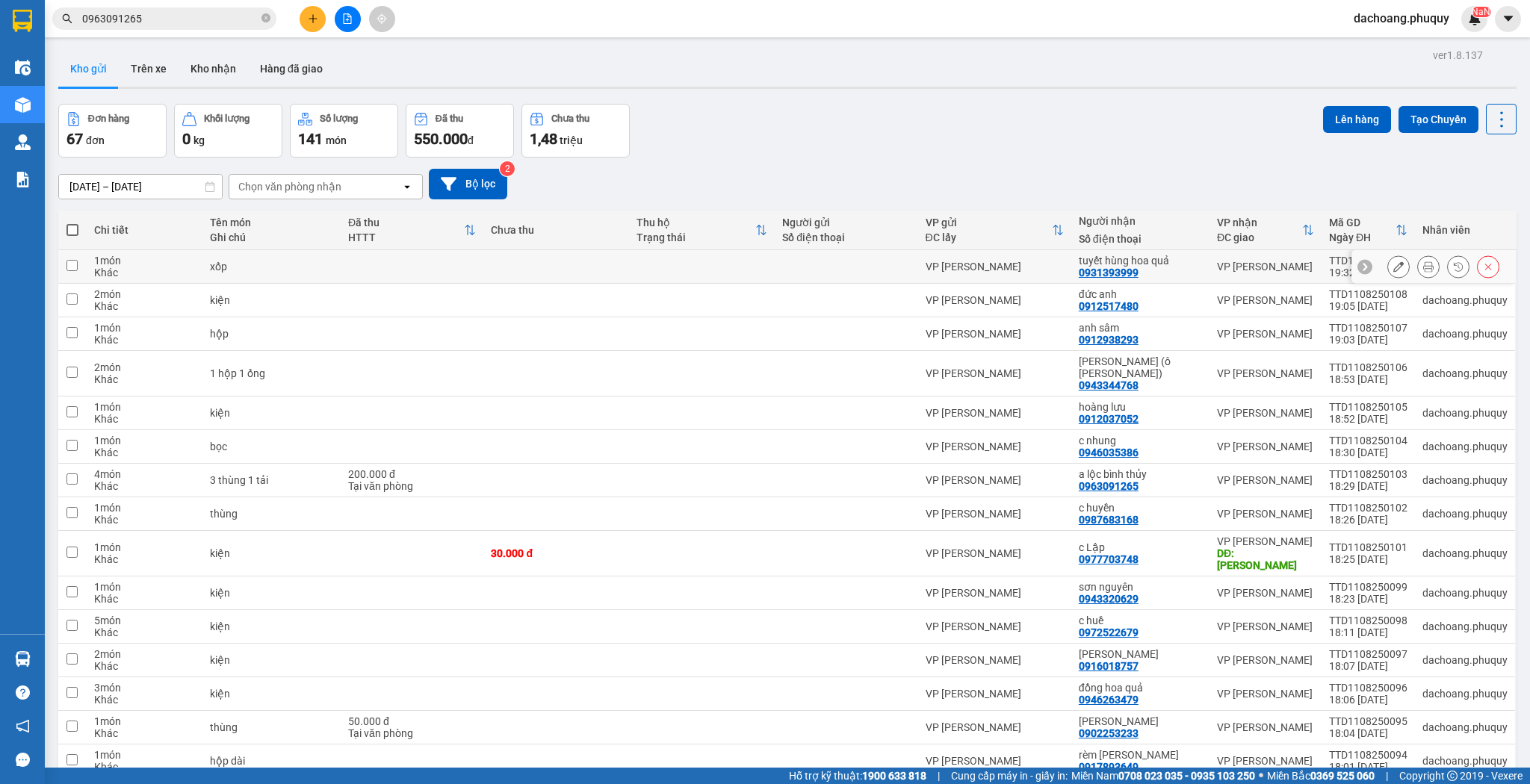
click at [1359, 267] on icon at bounding box center [1364, 266] width 10 height 10
click at [1505, 265] on icon at bounding box center [1507, 267] width 5 height 8
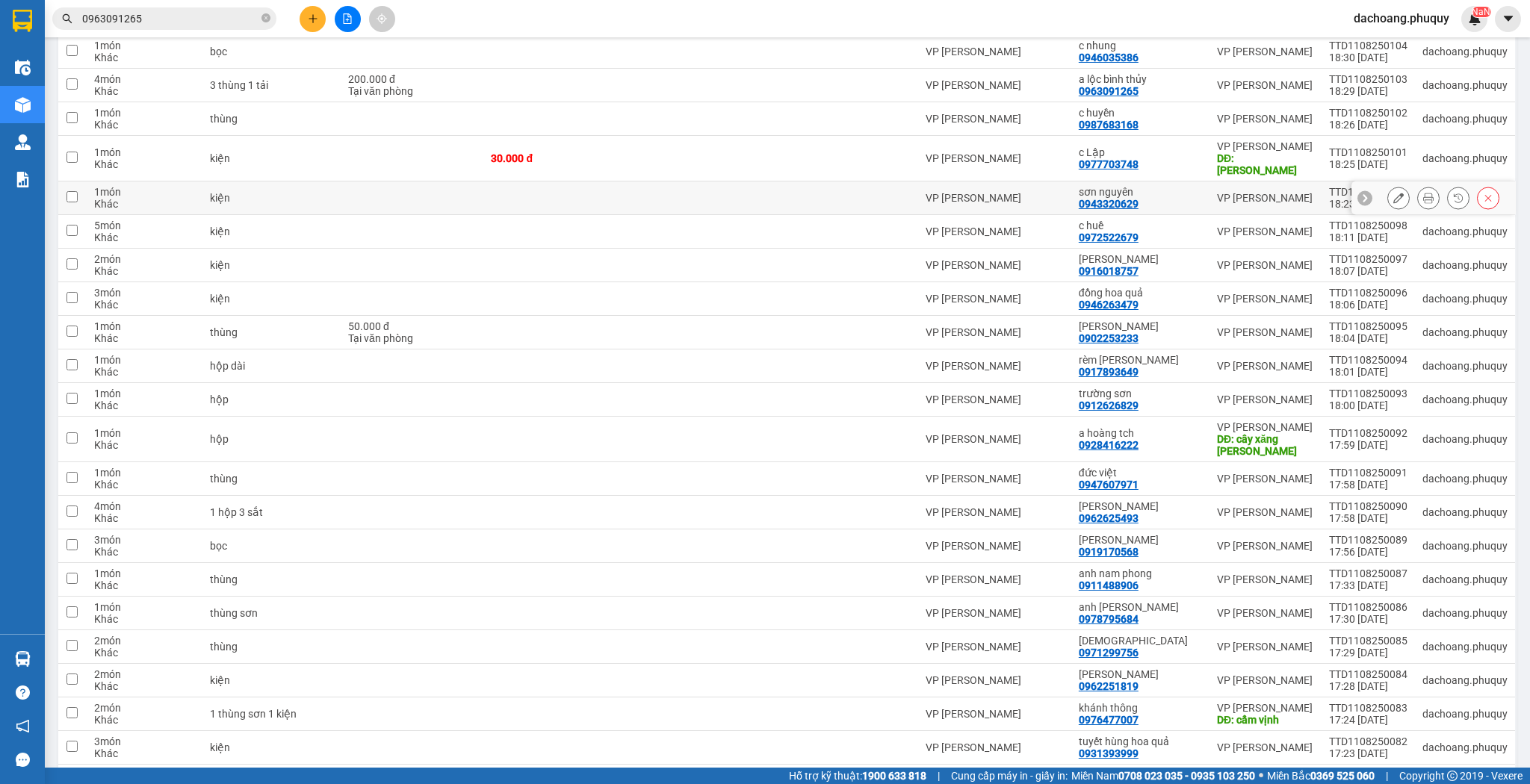
scroll to position [60, 0]
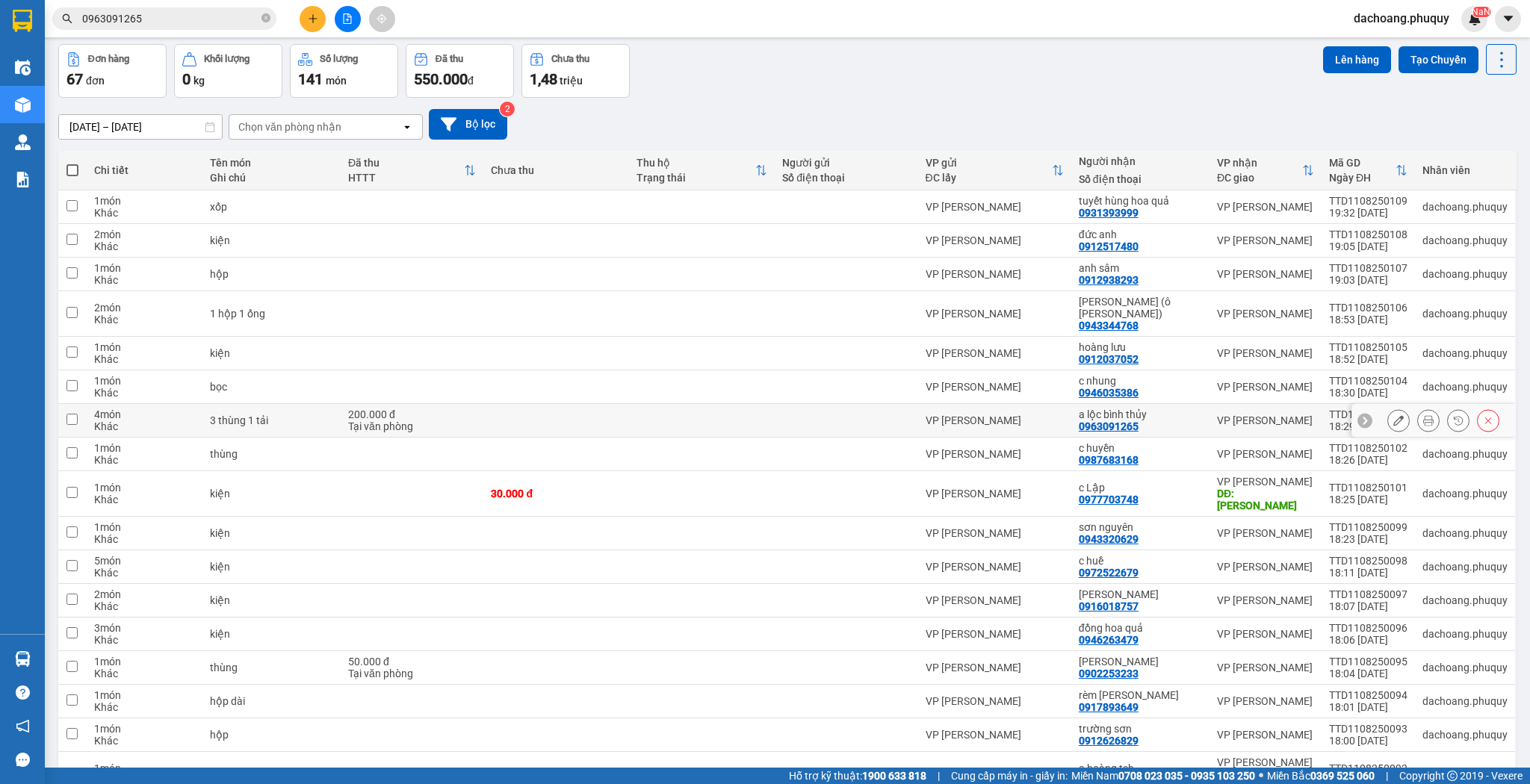
click at [1397, 414] on button at bounding box center [1399, 421] width 21 height 26
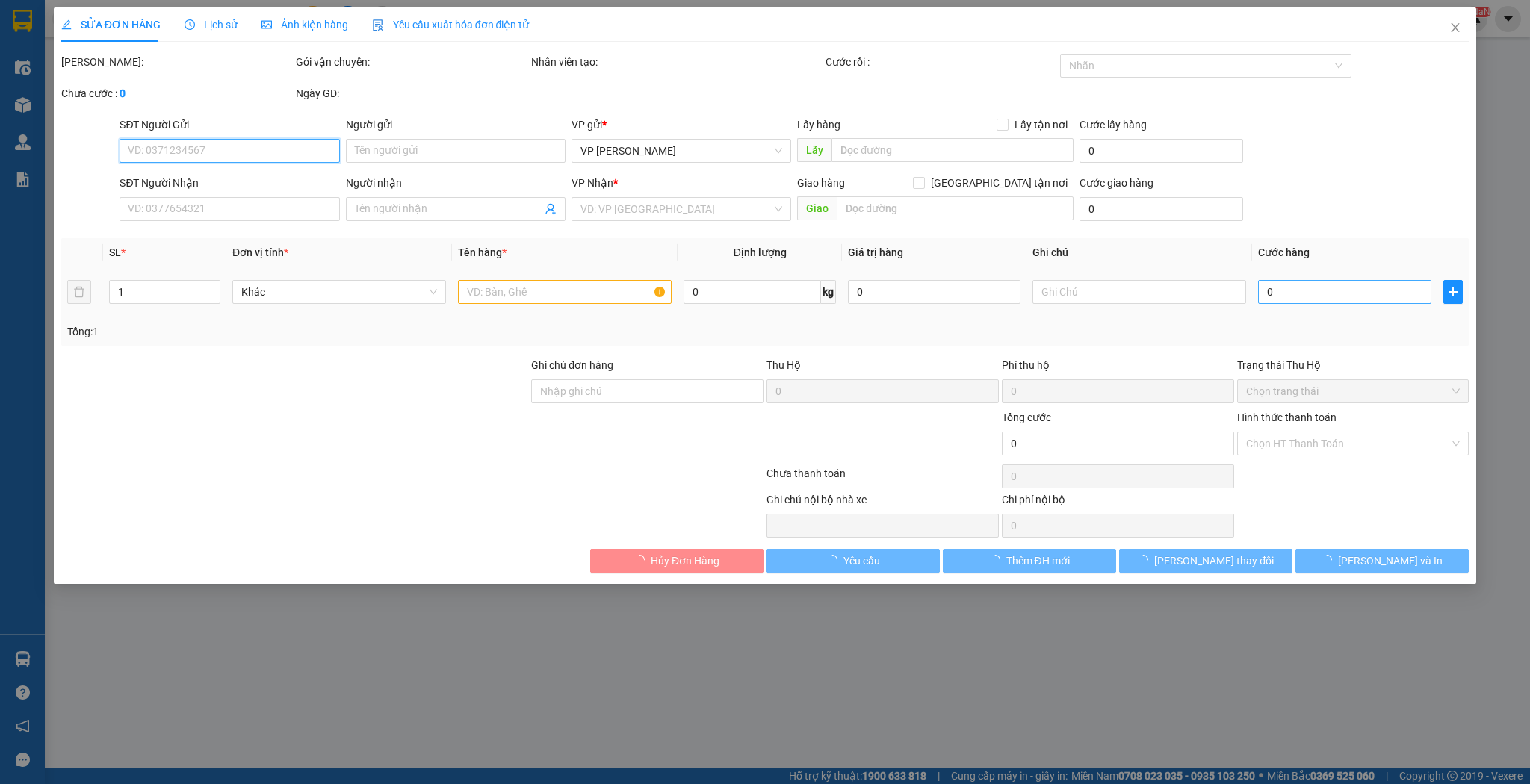
type input "0963091265"
type input "a lộc bình thủy"
type input "200.000"
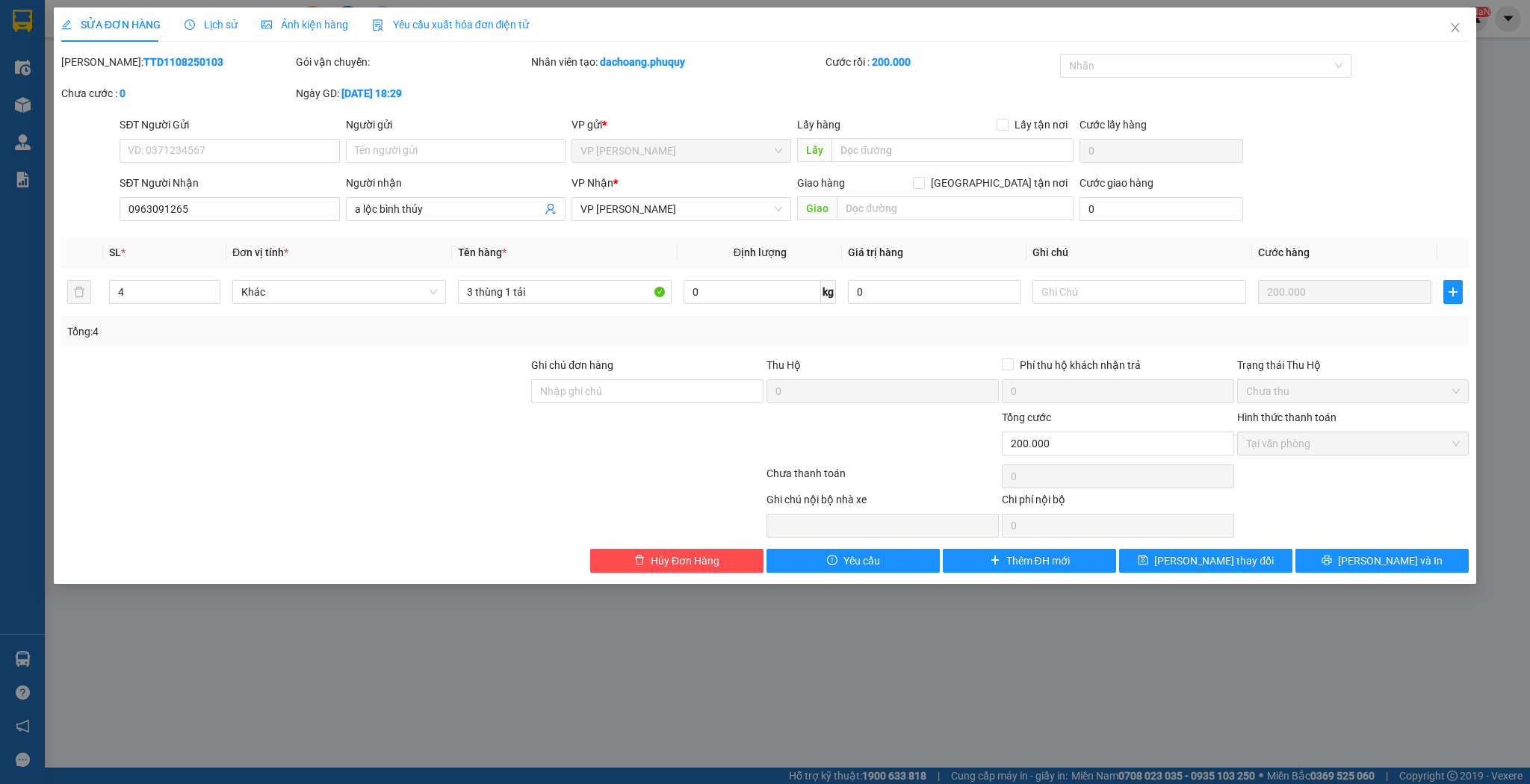
click at [289, 225] on div "SĐT Người Nhận 0963091265" at bounding box center [229, 201] width 220 height 52
click at [290, 221] on div "SĐT Người Nhận 0963091265" at bounding box center [229, 201] width 220 height 52
click at [293, 216] on input "0963091265" at bounding box center [229, 210] width 220 height 24
click at [679, 559] on span "Hủy Đơn Hàng" at bounding box center [685, 561] width 69 height 17
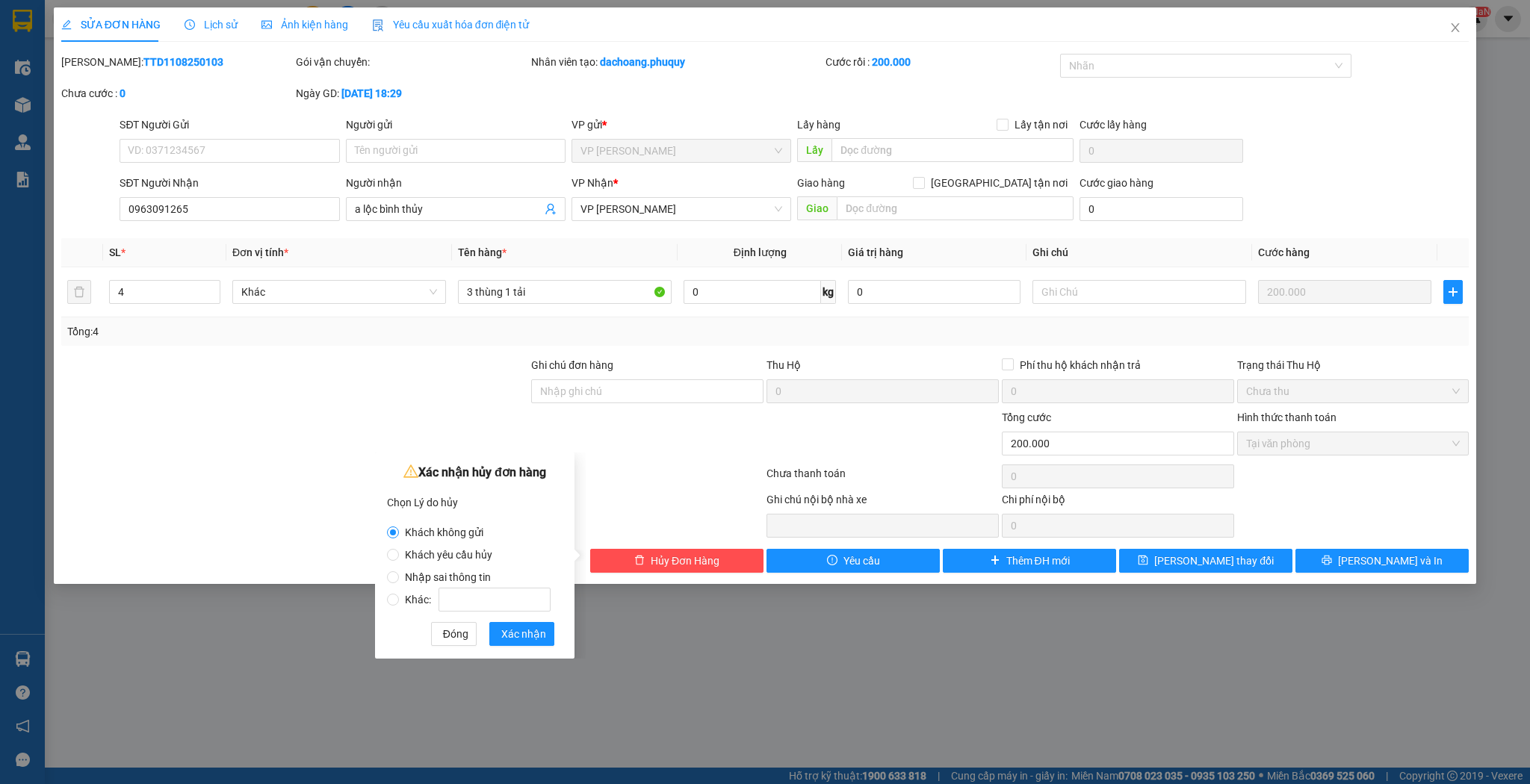
click at [434, 576] on span "Nhập sai thông tin" at bounding box center [448, 577] width 98 height 12
click at [399, 576] on input "Nhập sai thông tin" at bounding box center [393, 577] width 12 height 12
radio input "true"
radio input "false"
click at [519, 639] on span "Xác nhận" at bounding box center [524, 635] width 45 height 17
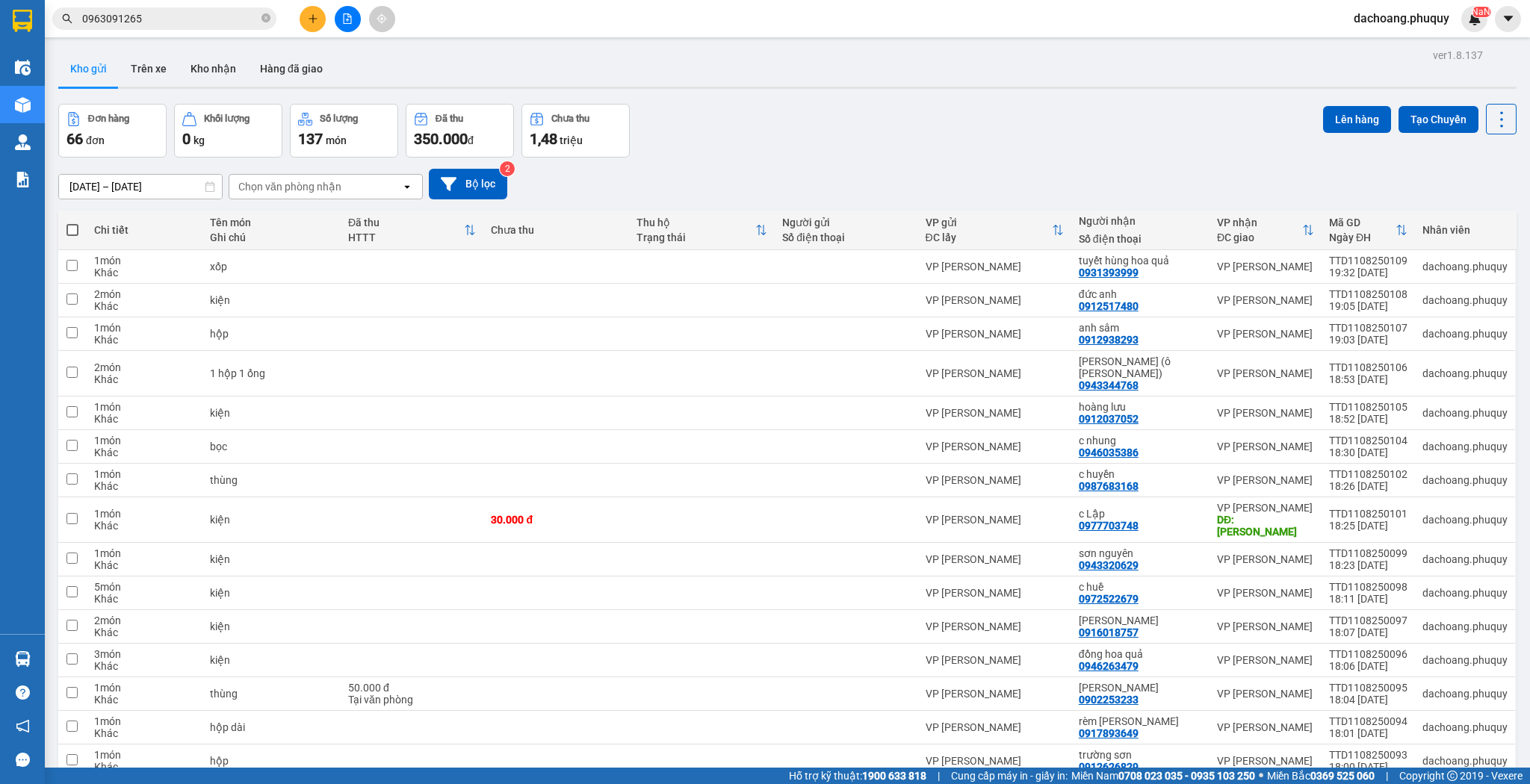
click at [318, 13] on icon "plus" at bounding box center [312, 18] width 10 height 10
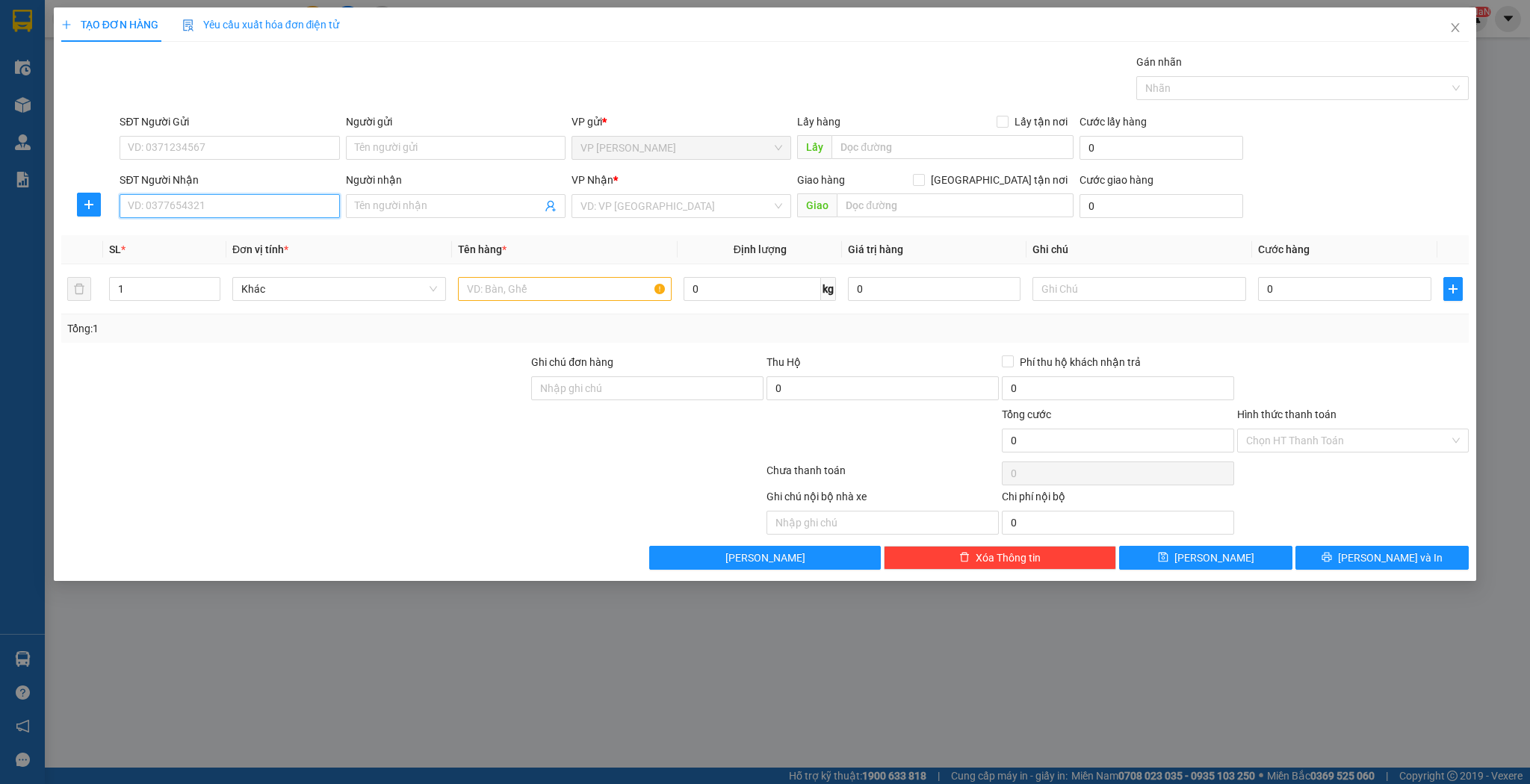
click at [296, 202] on input "SĐT Người Nhận" at bounding box center [229, 206] width 220 height 24
paste input "0963091265"
type input "0963091265"
click at [275, 227] on div "0963091265 - a lộc bình thủy" at bounding box center [229, 236] width 201 height 17
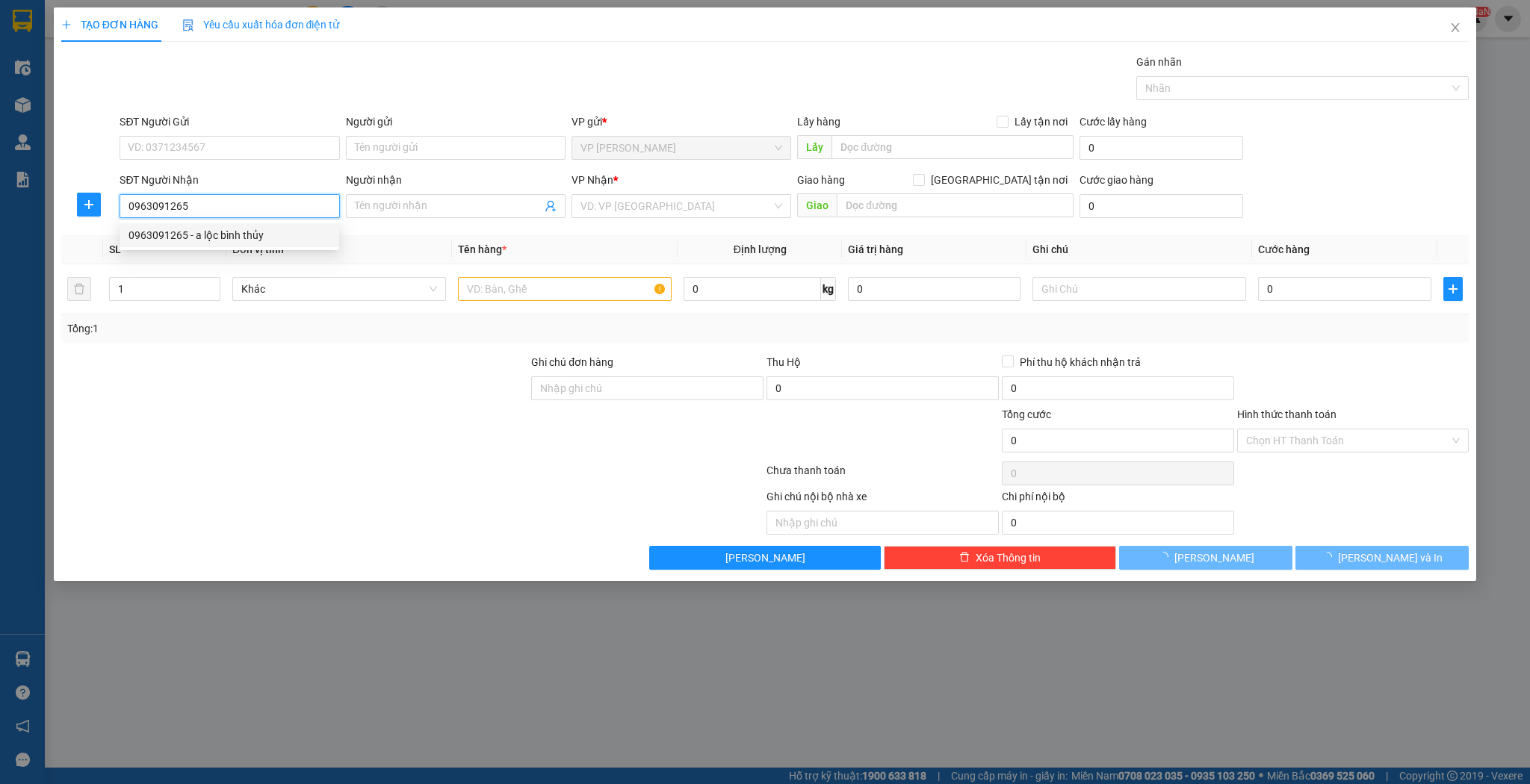
type input "a lộc bình thủy"
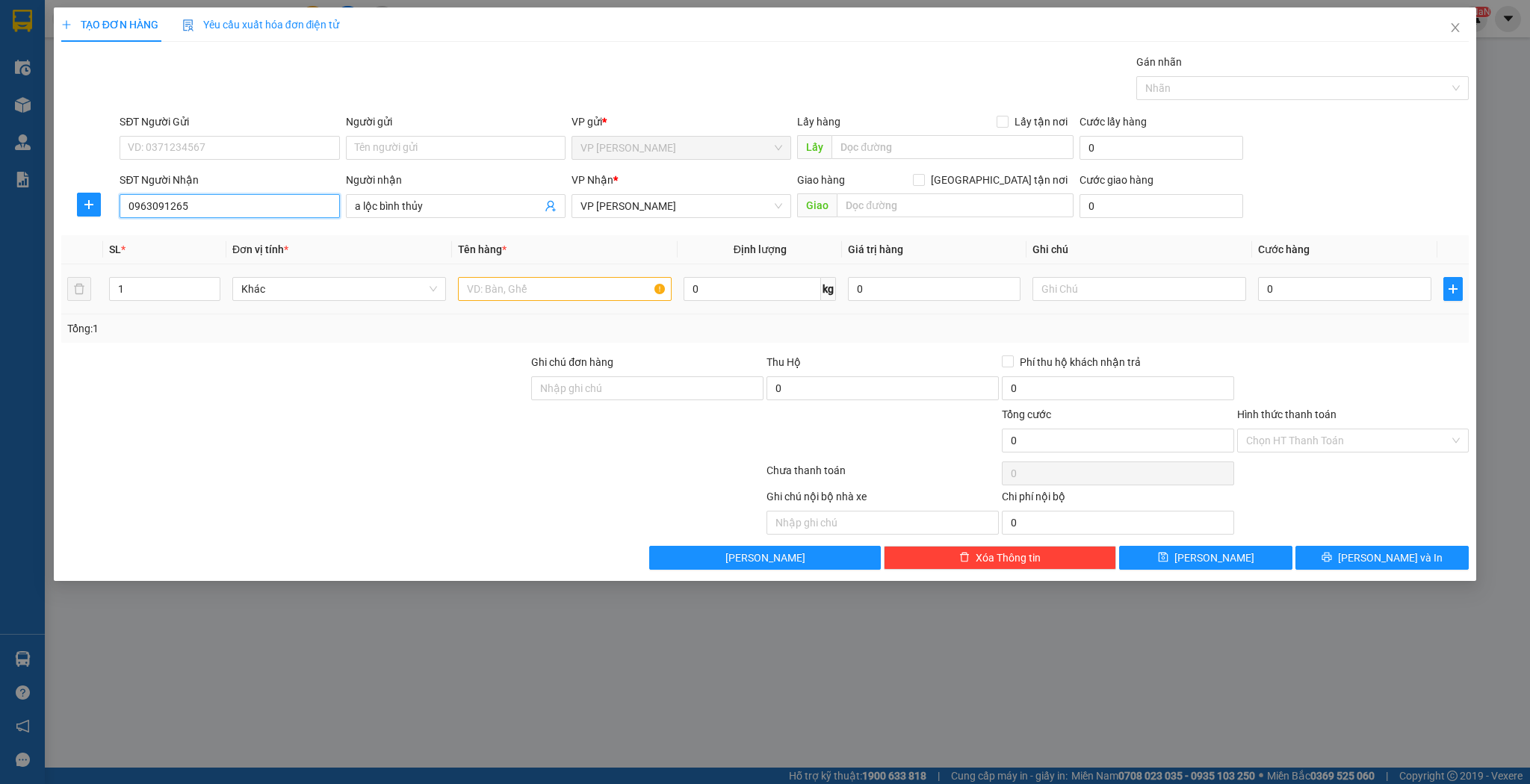
type input "0963091265"
click at [526, 296] on input "text" at bounding box center [564, 289] width 214 height 24
click at [167, 281] on input "1" at bounding box center [165, 289] width 110 height 22
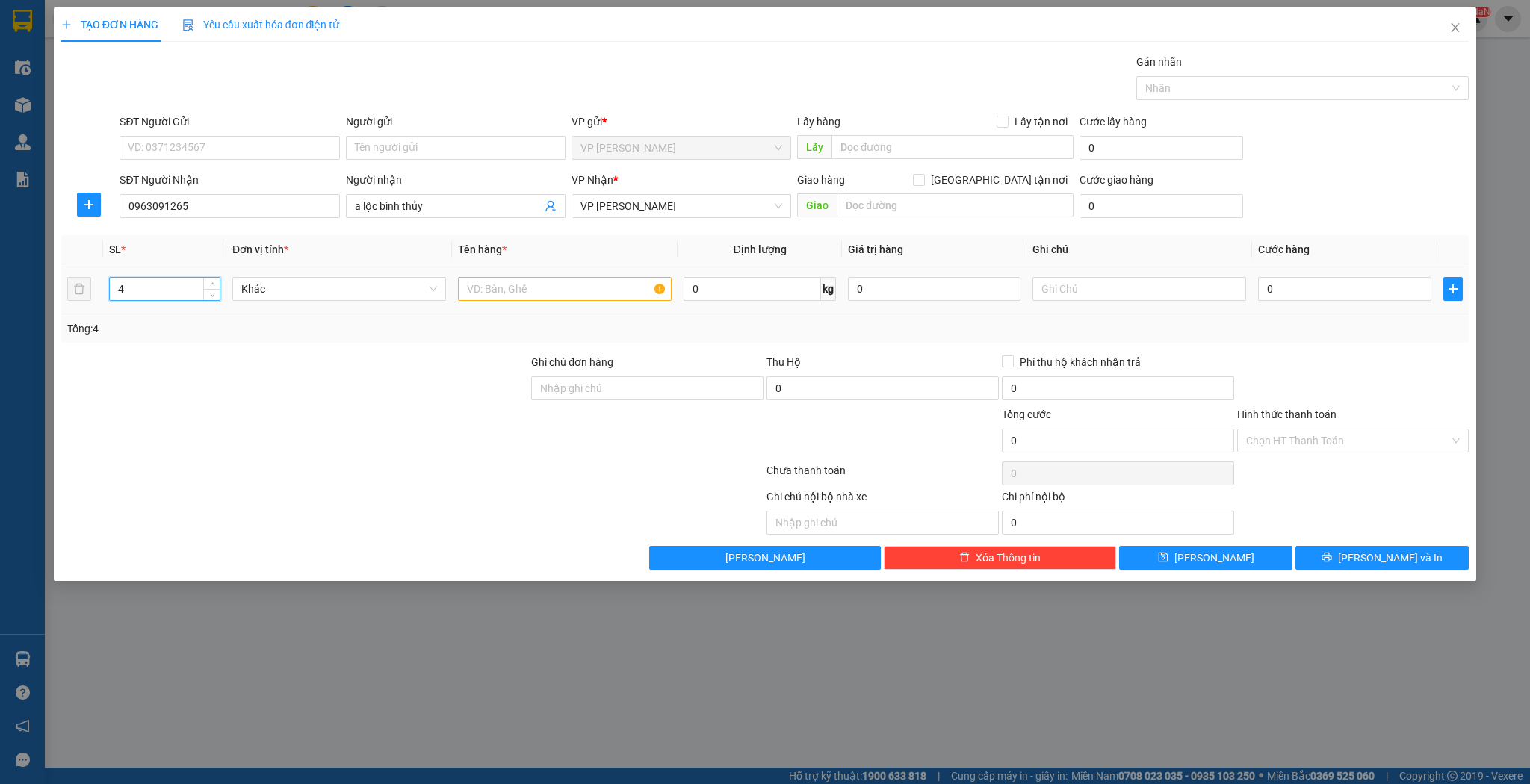
type input "4"
click at [514, 283] on input "text" at bounding box center [564, 289] width 214 height 24
type input "thùng"
click at [1346, 295] on input "0" at bounding box center [1344, 289] width 172 height 24
type input "2"
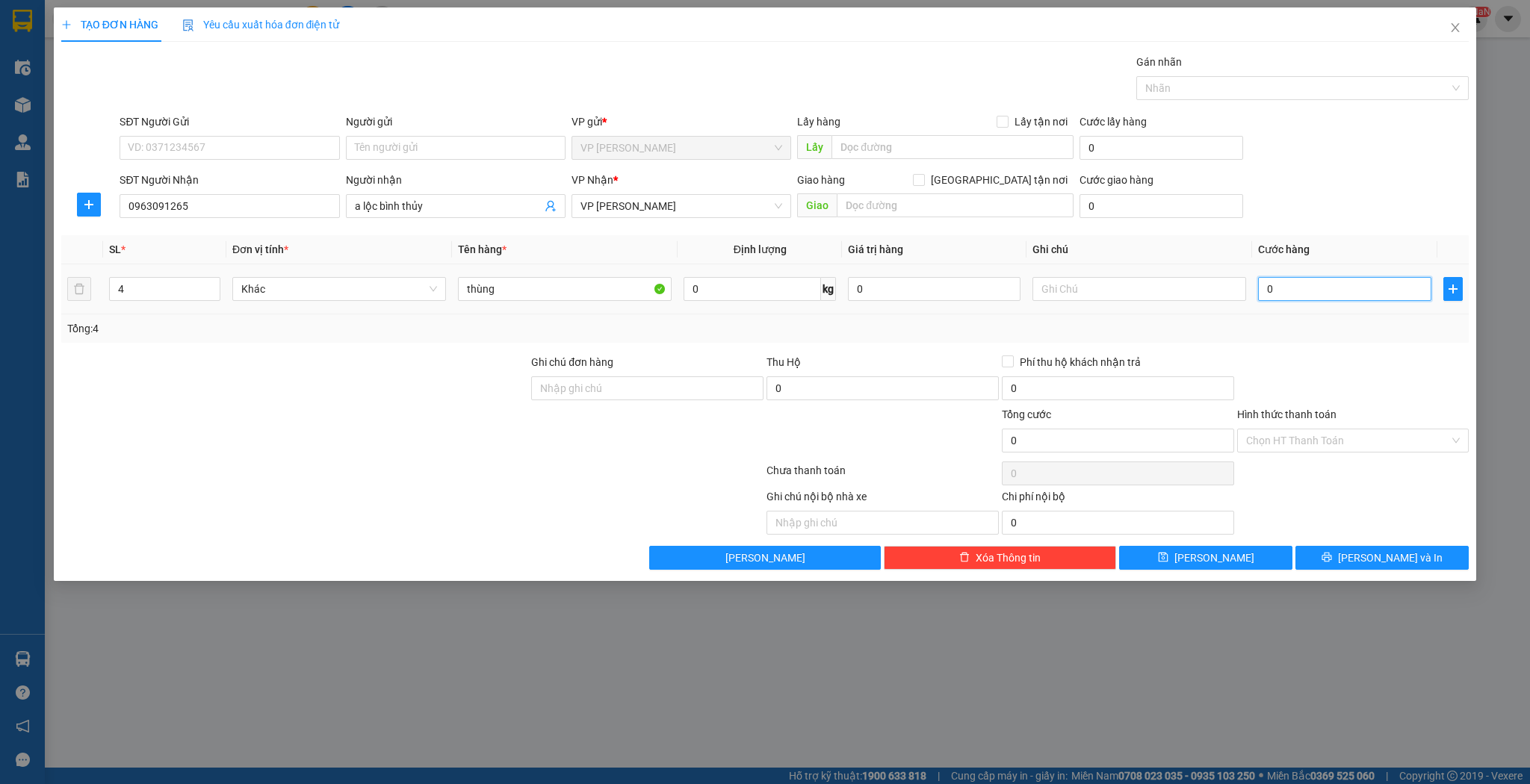
type input "2"
type input "24"
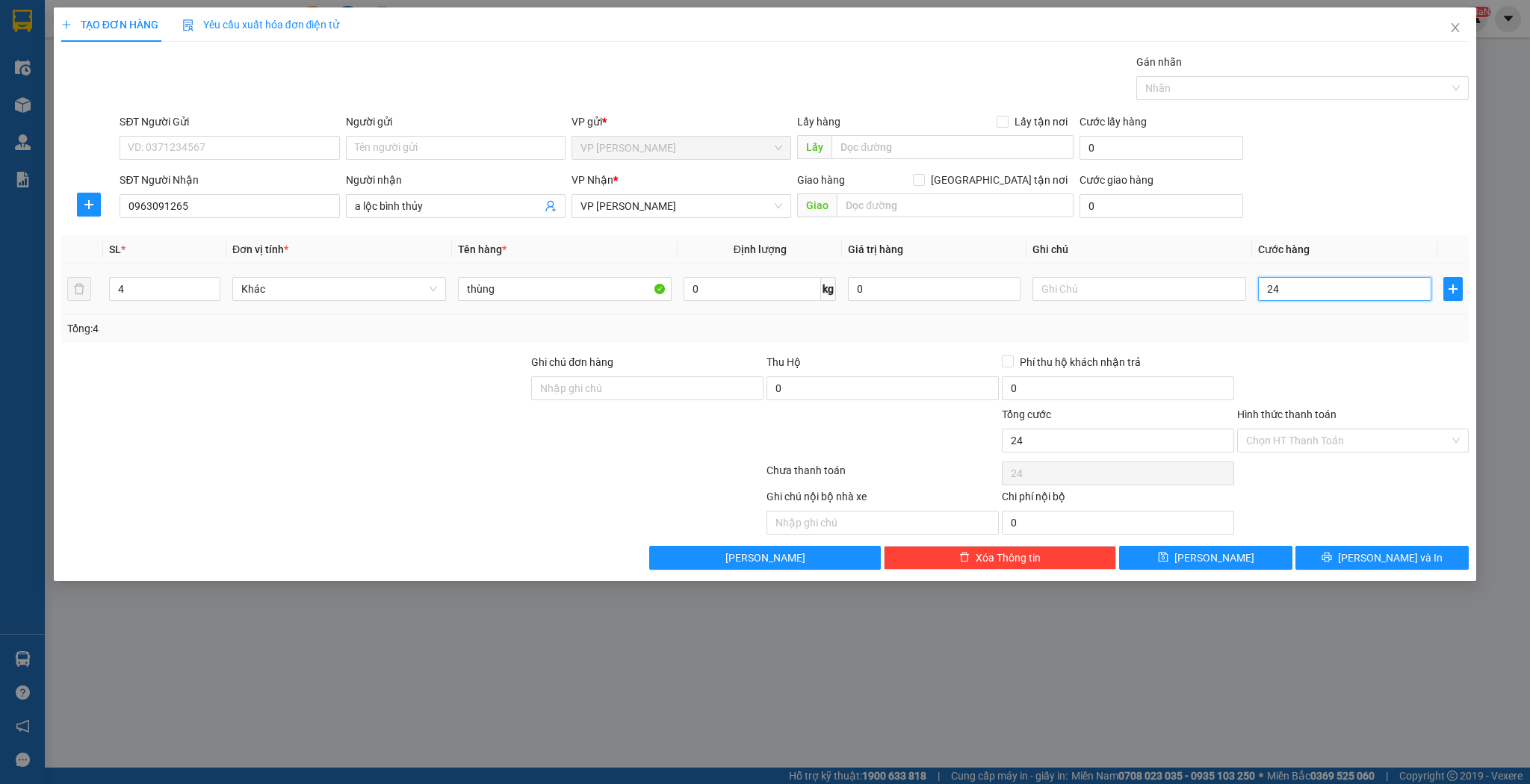
type input "240"
type input "240.000"
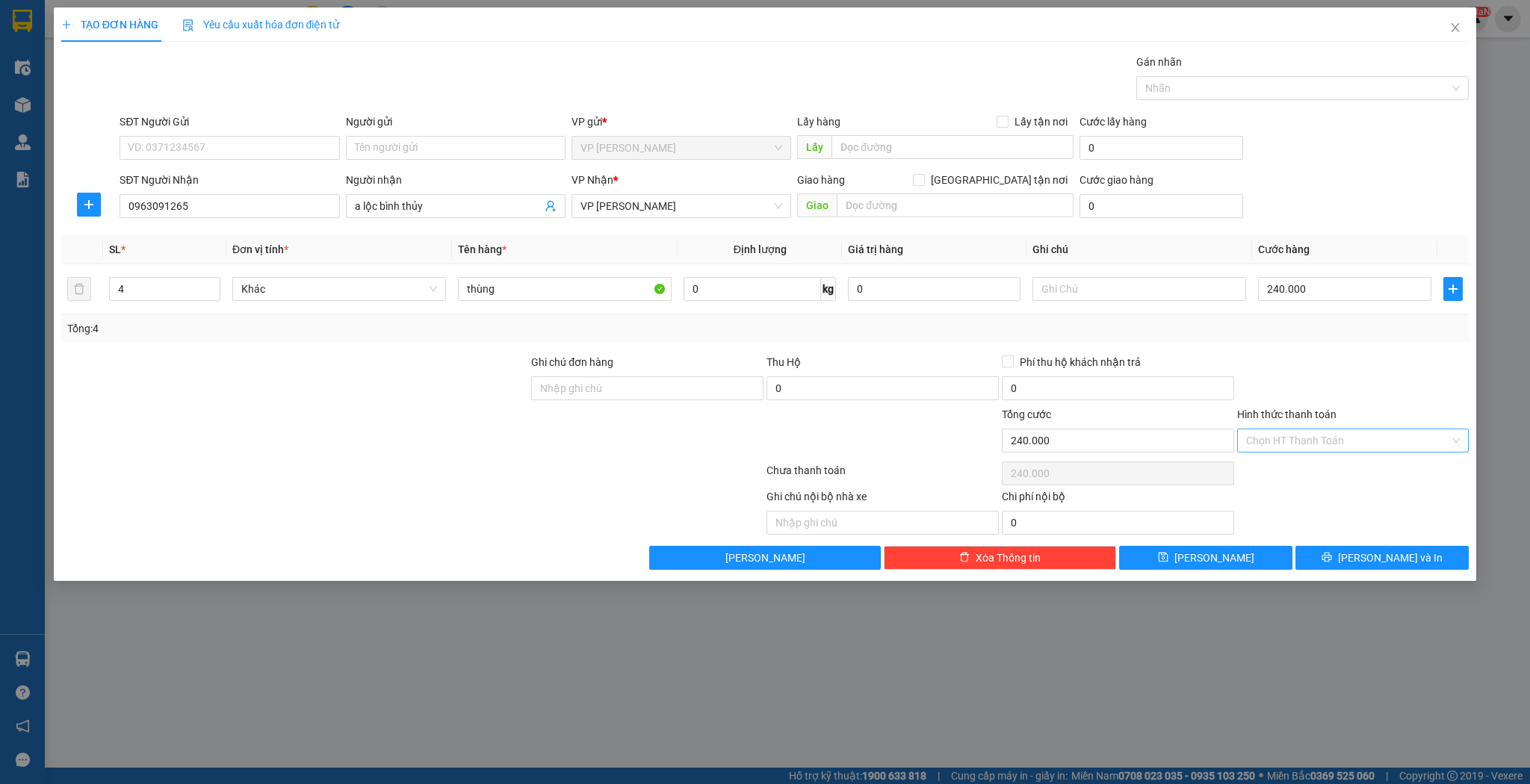
click at [1307, 431] on input "Hình thức thanh toán" at bounding box center [1348, 441] width 204 height 22
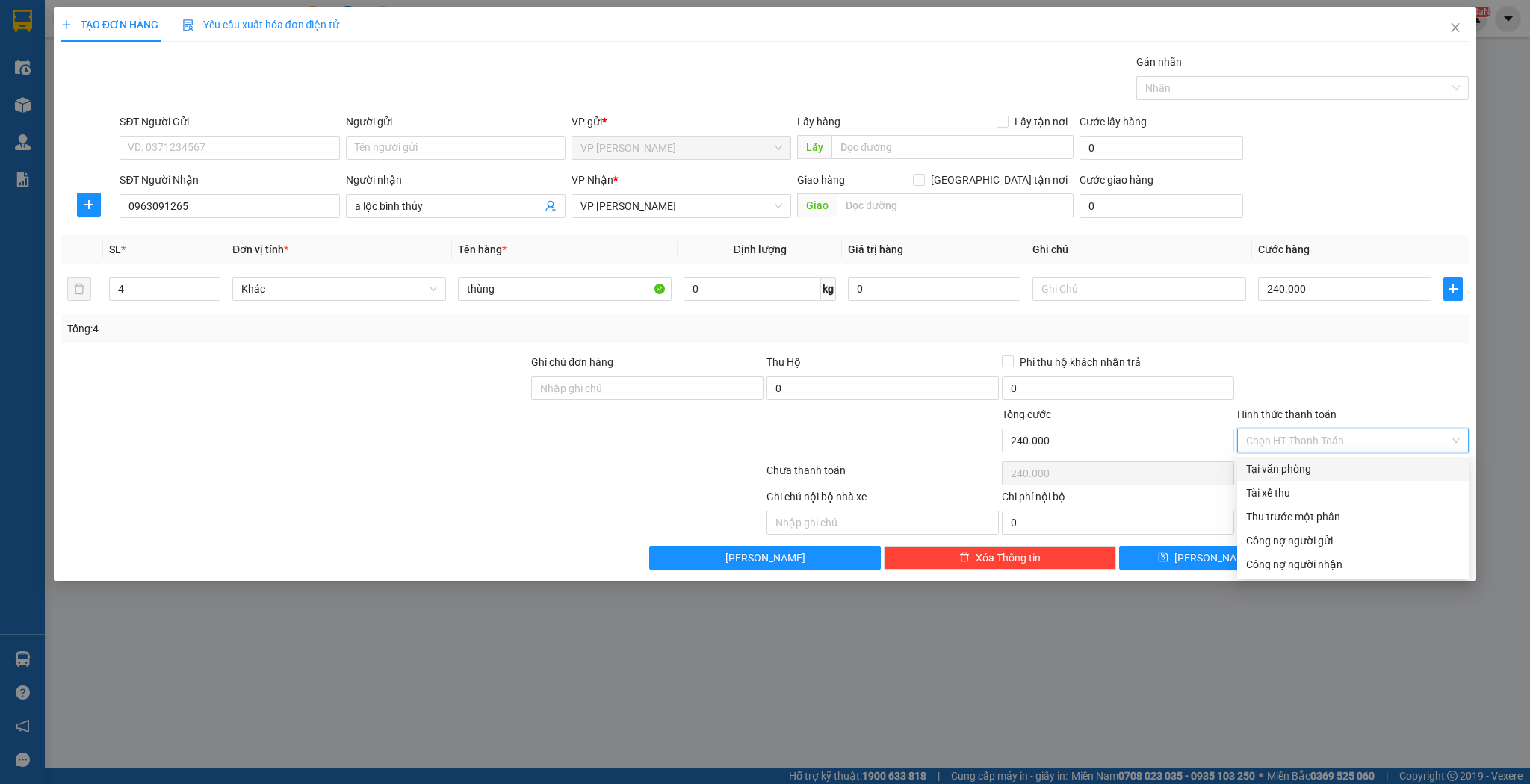
click at [1274, 472] on div "Tại văn phòng" at bounding box center [1354, 469] width 214 height 17
type input "0"
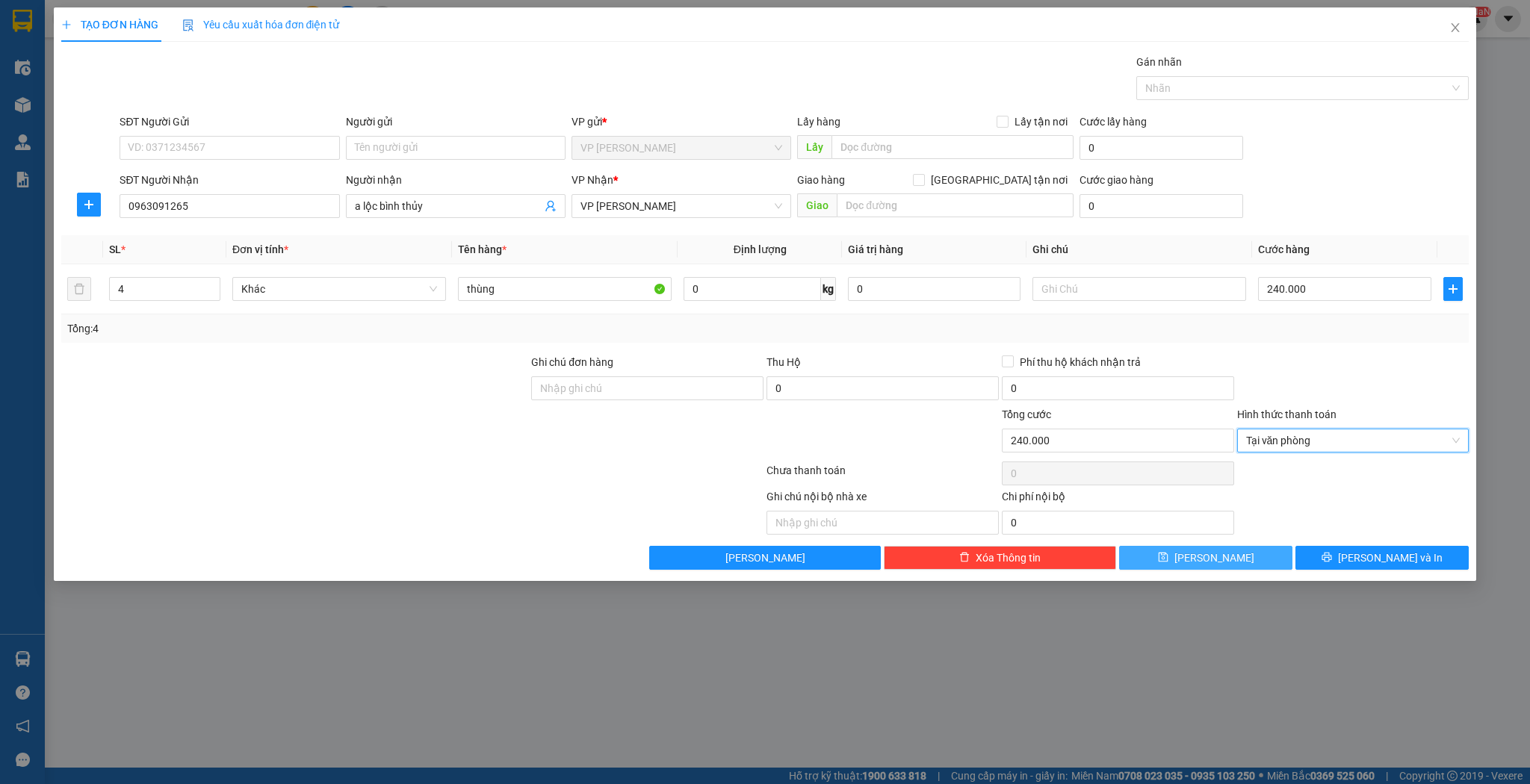
click at [1168, 557] on icon "save" at bounding box center [1163, 557] width 9 height 9
type input "1"
type input "0"
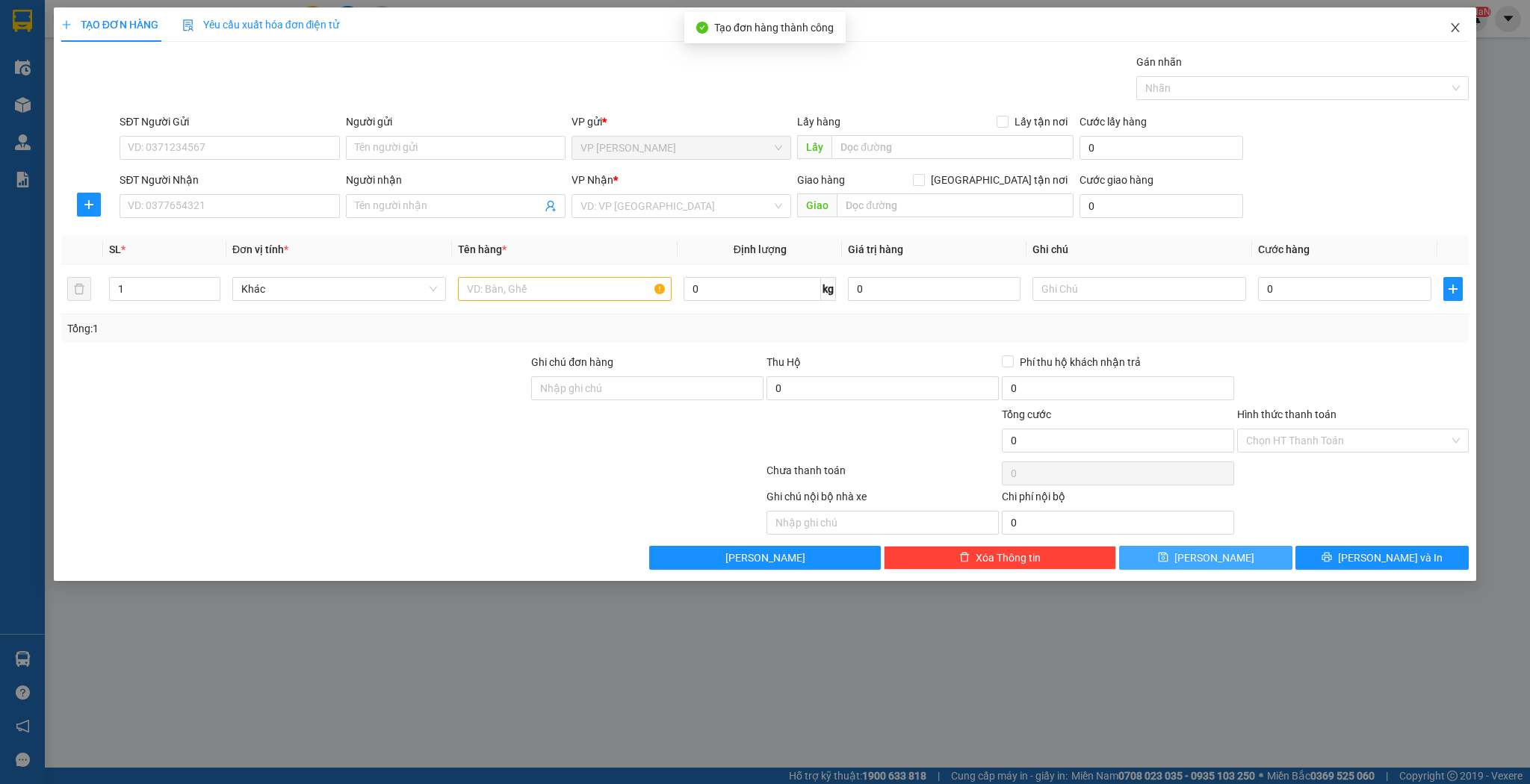
click at [1450, 30] on icon "close" at bounding box center [1455, 27] width 12 height 12
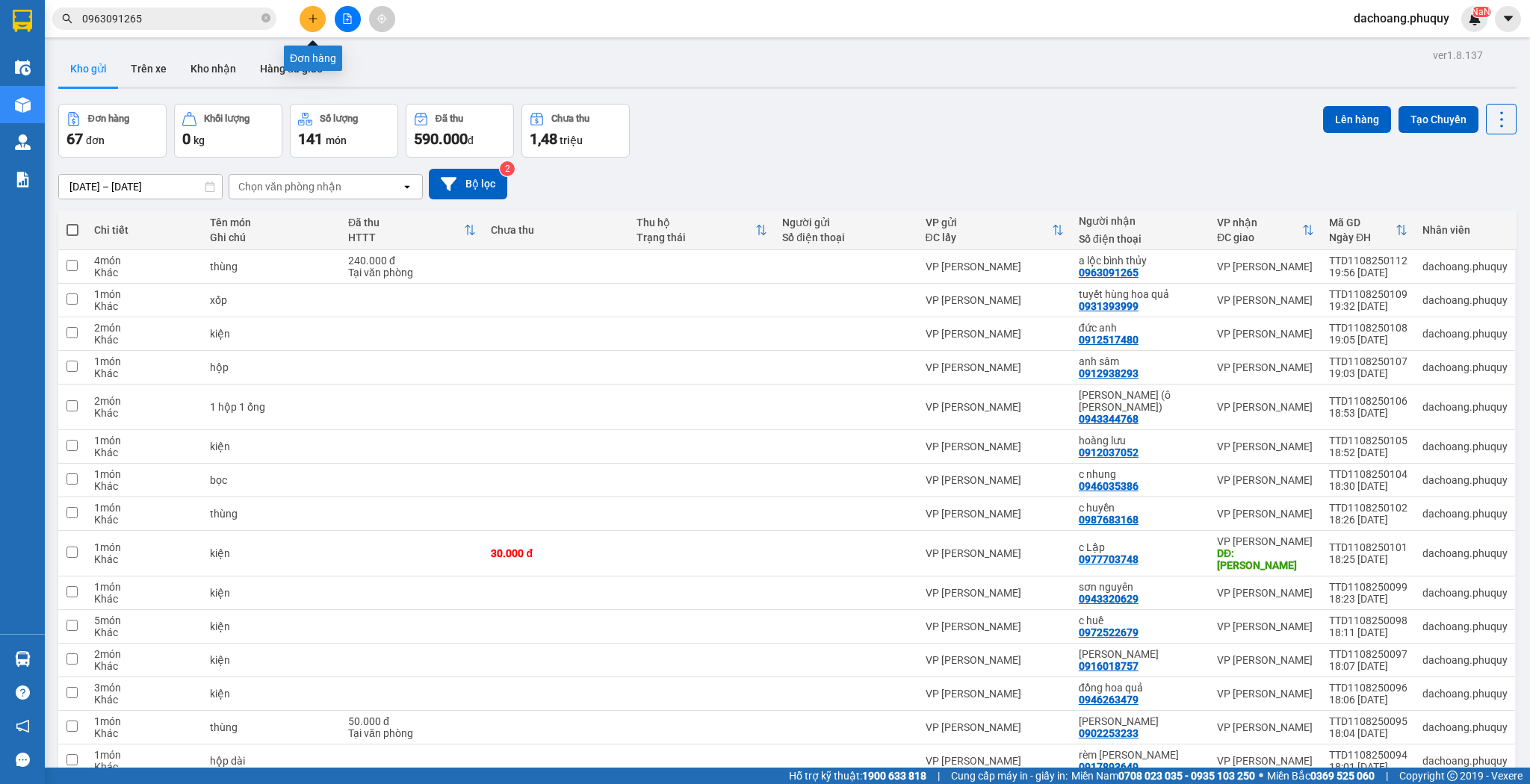
click at [310, 19] on icon "plus" at bounding box center [312, 18] width 10 height 10
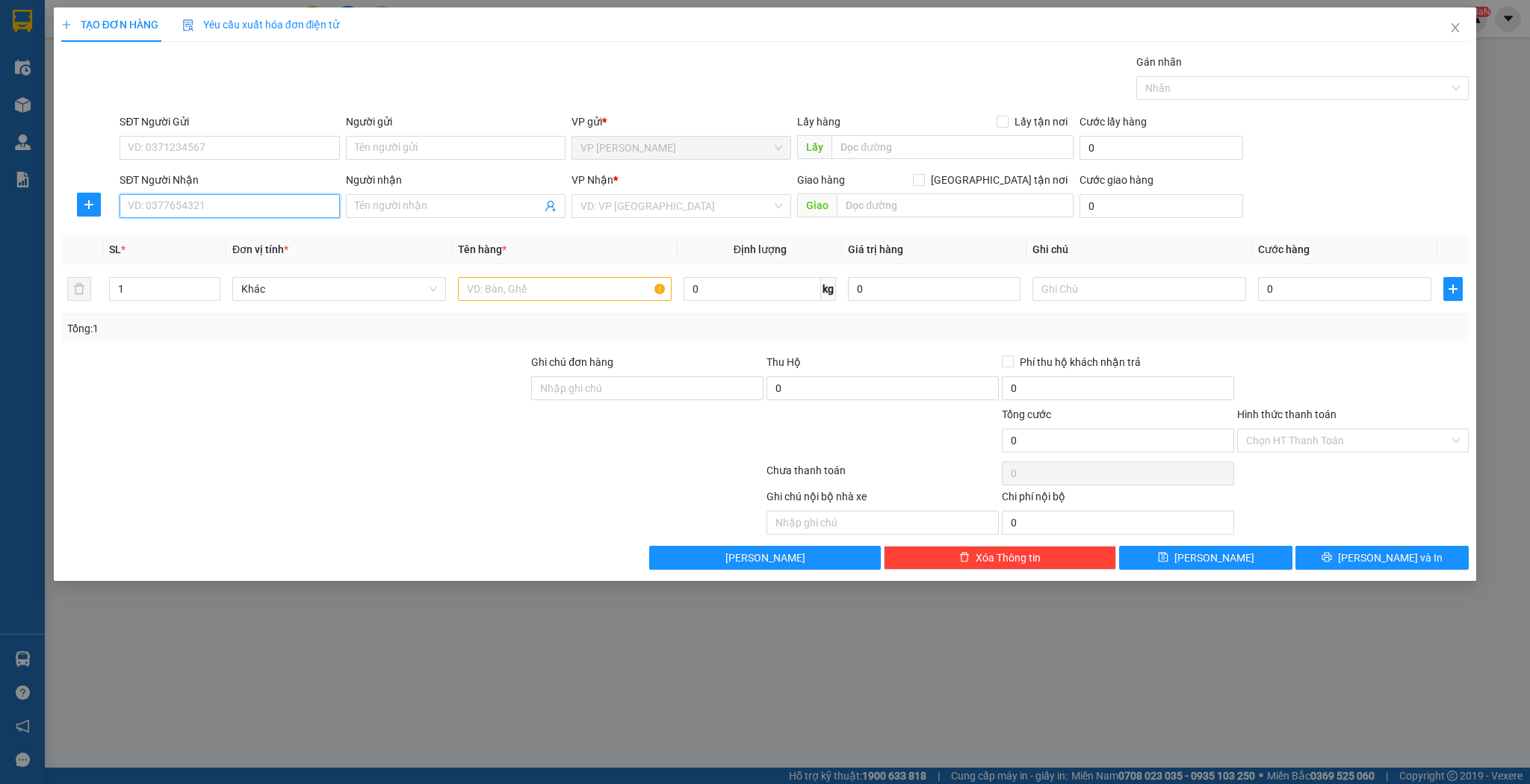
click at [260, 203] on input "SĐT Người Nhận" at bounding box center [229, 206] width 220 height 24
type input "0333249955"
click at [264, 227] on div "0333249955" at bounding box center [229, 236] width 201 height 17
type input "can lộc"
click at [672, 213] on span "VP BX mới Hà Tĩnh" at bounding box center [682, 206] width 201 height 22
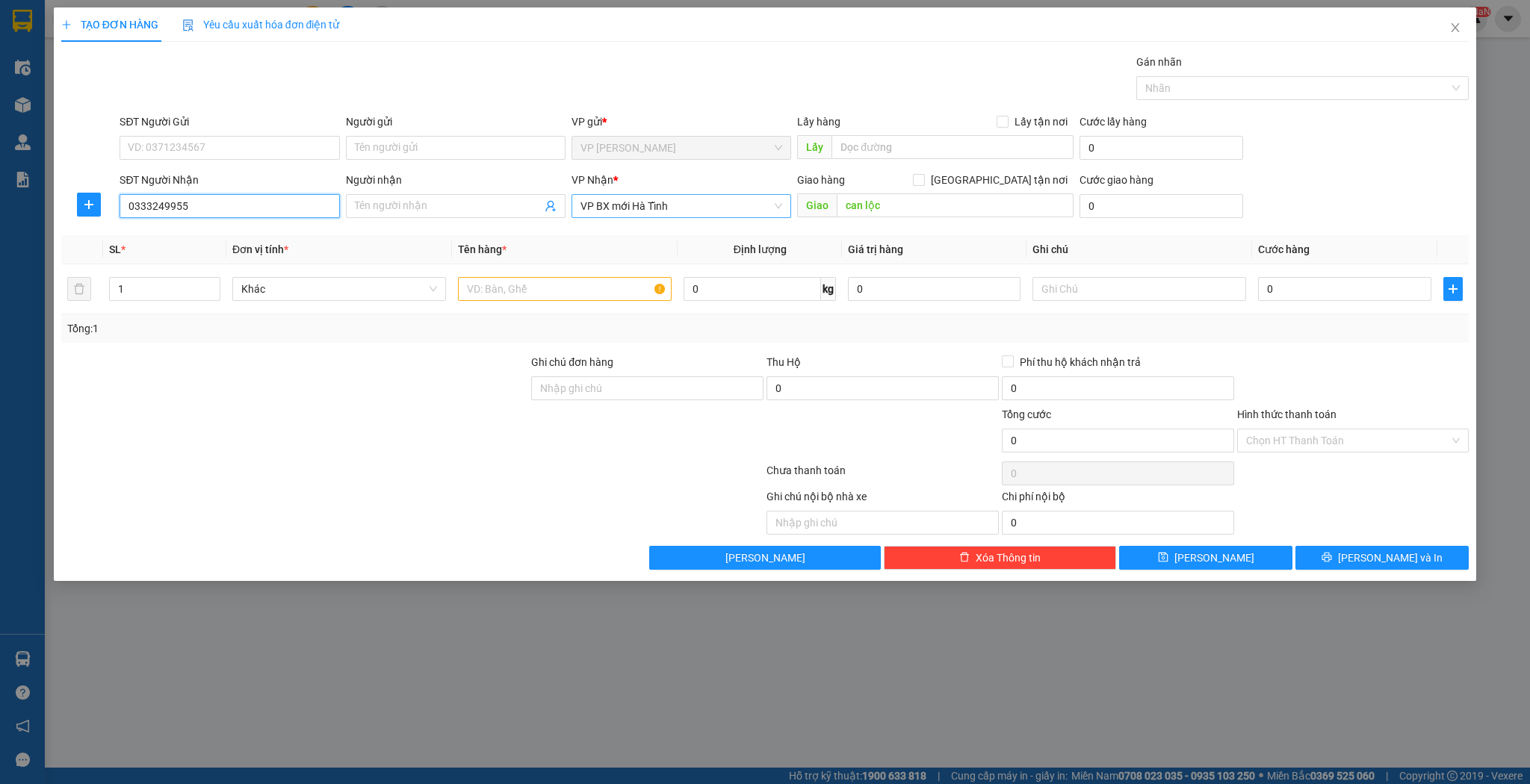
type input "0333249955"
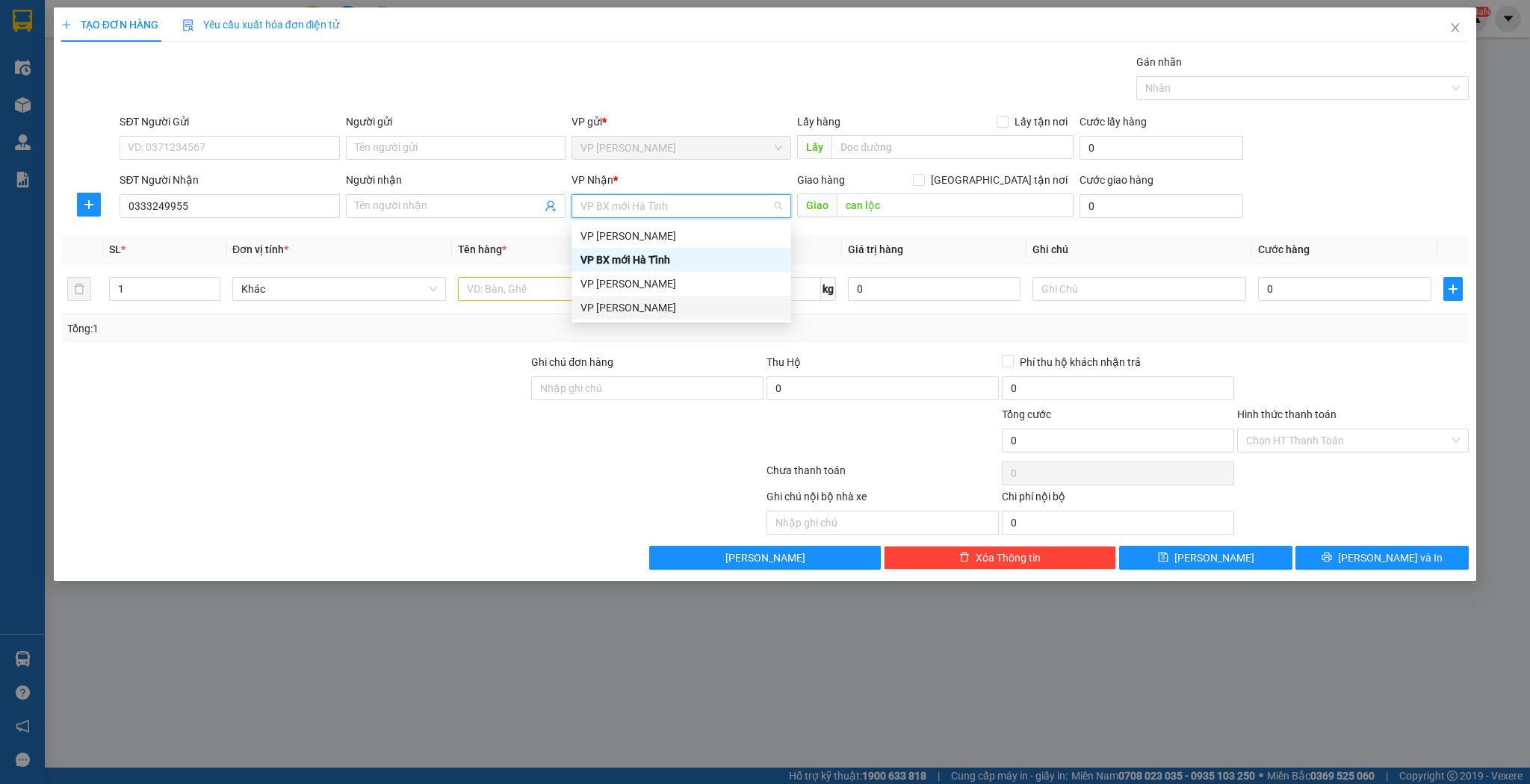
click at [640, 306] on div "VP [PERSON_NAME]" at bounding box center [682, 308] width 201 height 17
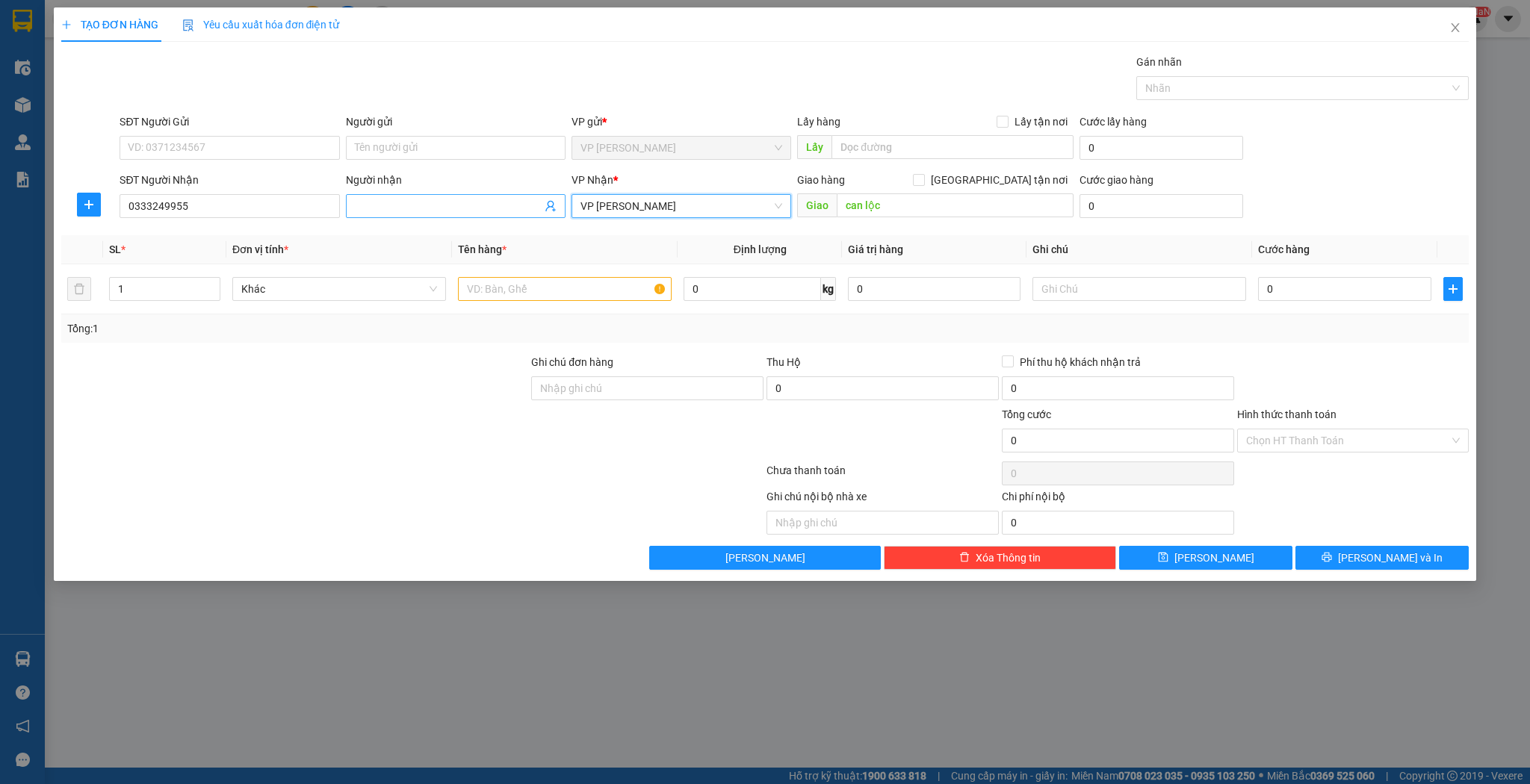
click at [422, 198] on input "Người nhận" at bounding box center [448, 206] width 186 height 17
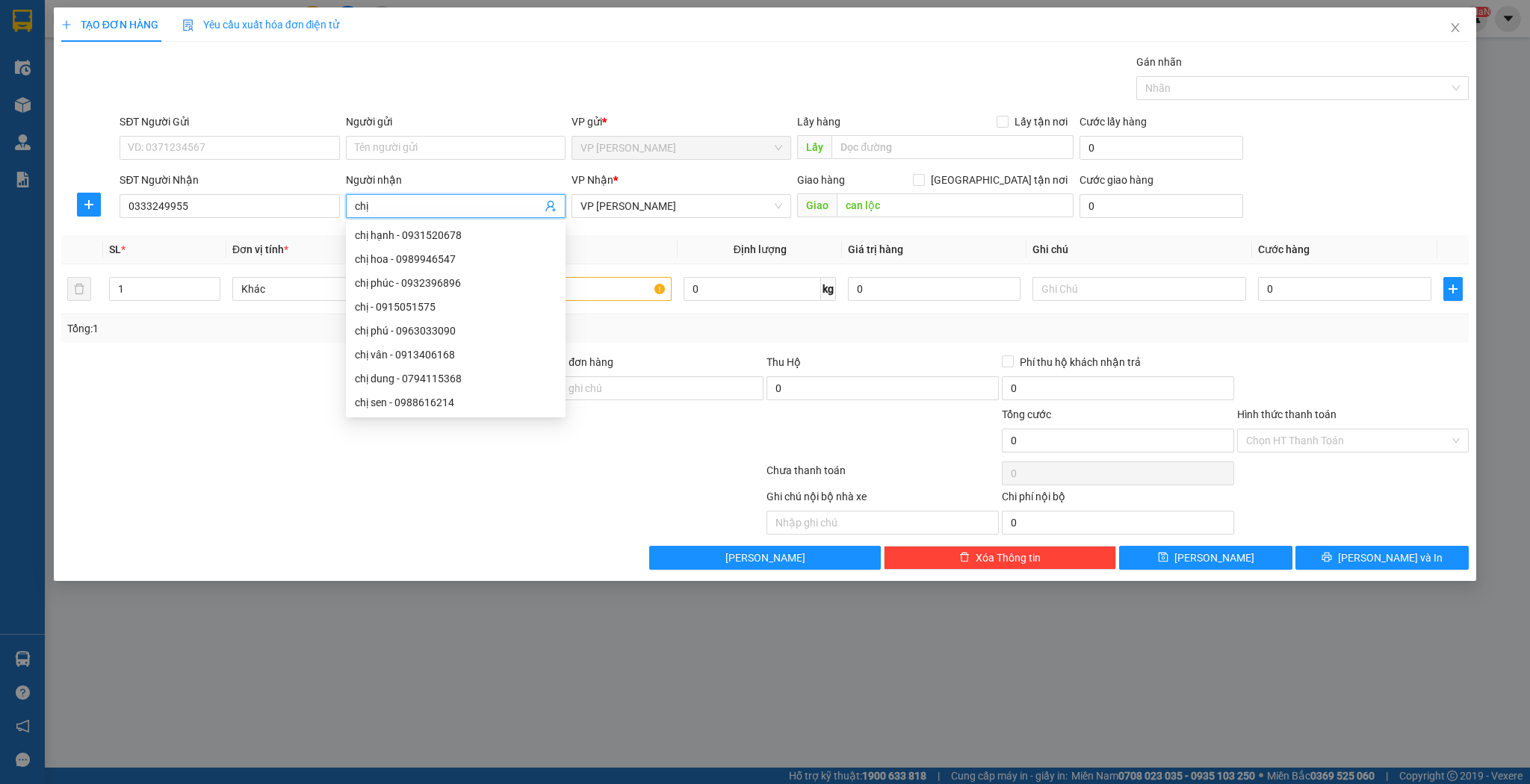
click at [708, 252] on th "Định lượng" at bounding box center [760, 249] width 164 height 29
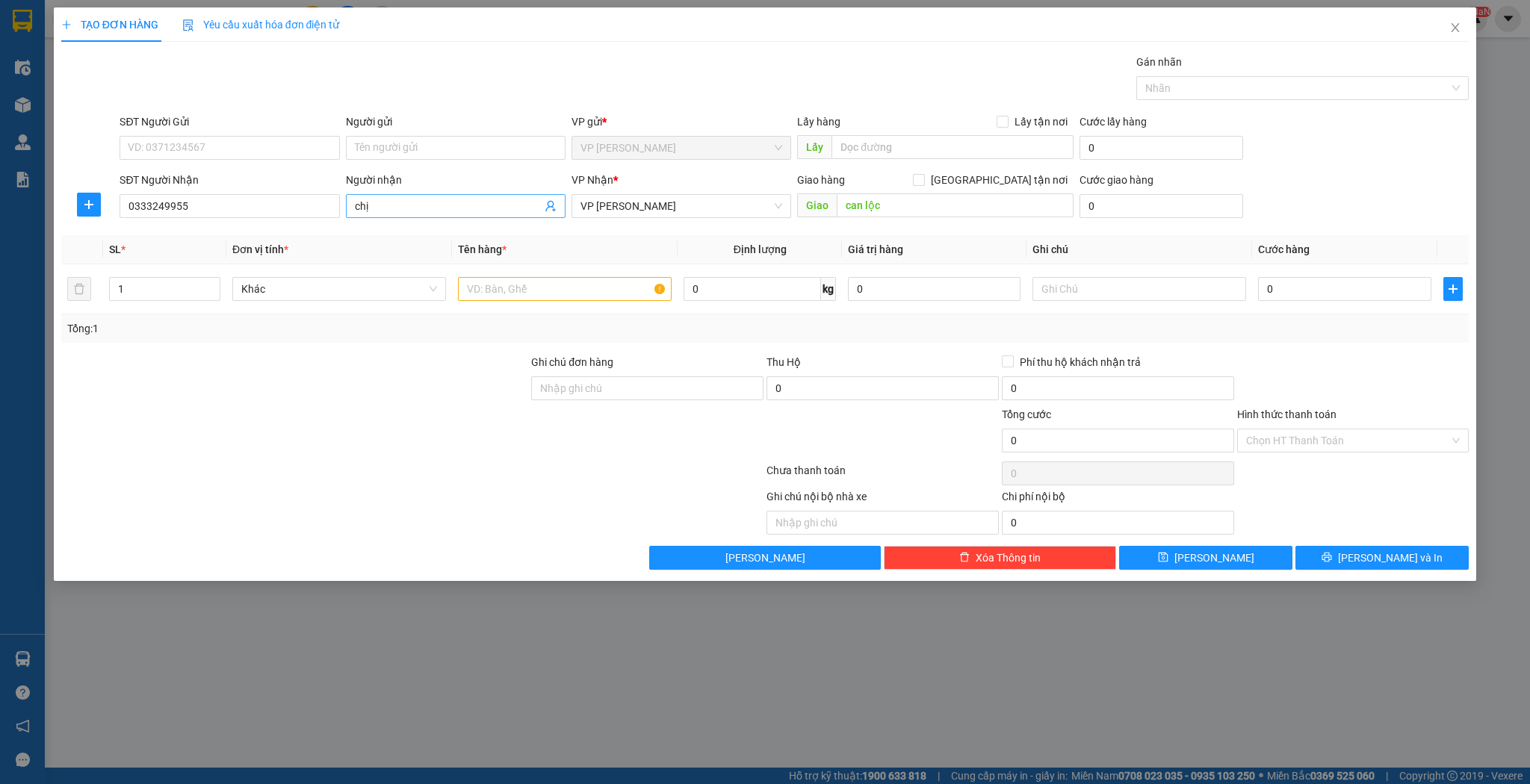
click at [452, 213] on input "chị" at bounding box center [448, 206] width 186 height 17
type input "chị lài"
click at [262, 235] on th "Đơn vị tính *" at bounding box center [339, 249] width 226 height 29
click at [550, 302] on div at bounding box center [564, 289] width 214 height 30
click at [552, 299] on input "text" at bounding box center [564, 289] width 214 height 24
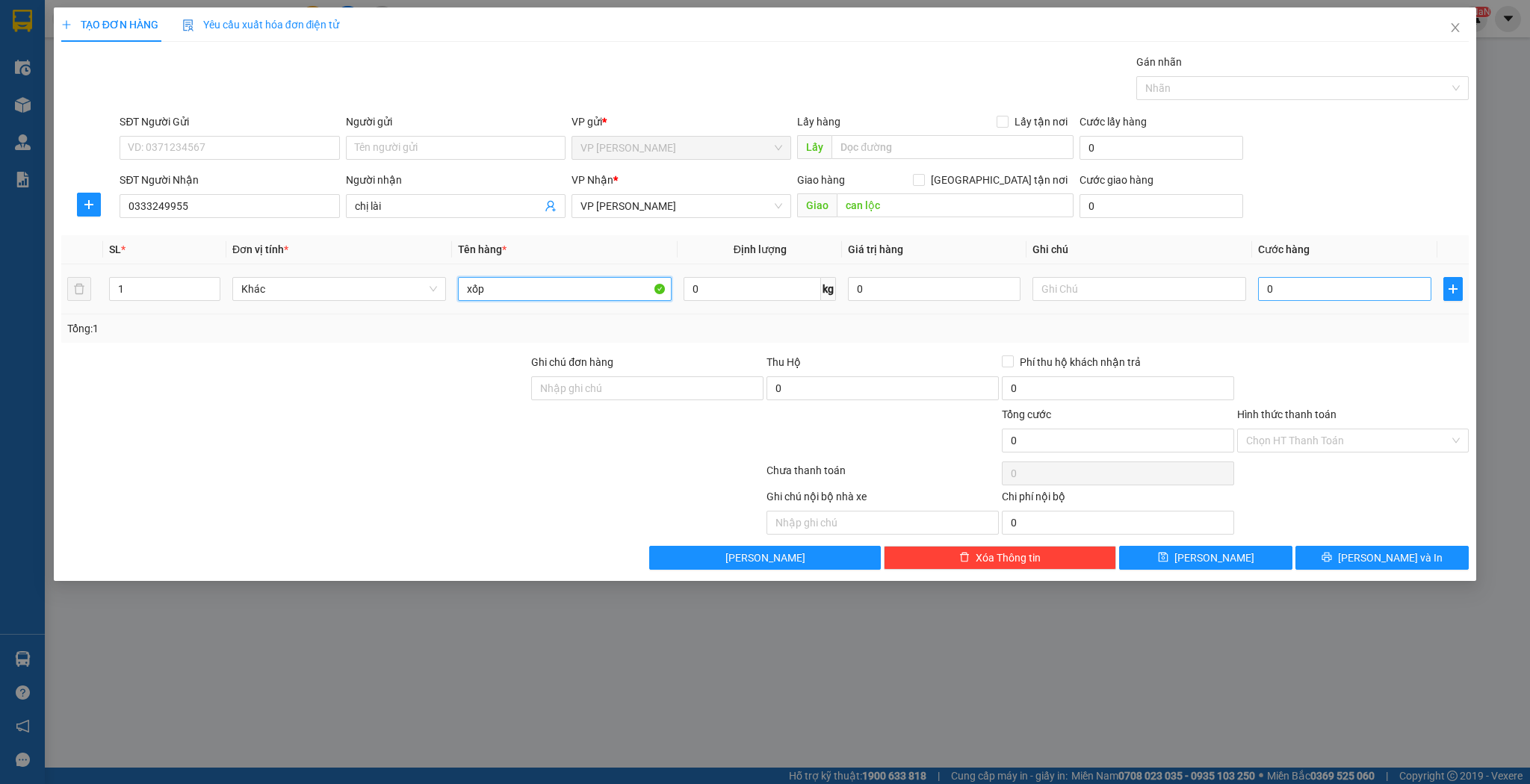
type input "xốp"
click at [1329, 289] on input "0" at bounding box center [1344, 289] width 172 height 24
type input "7"
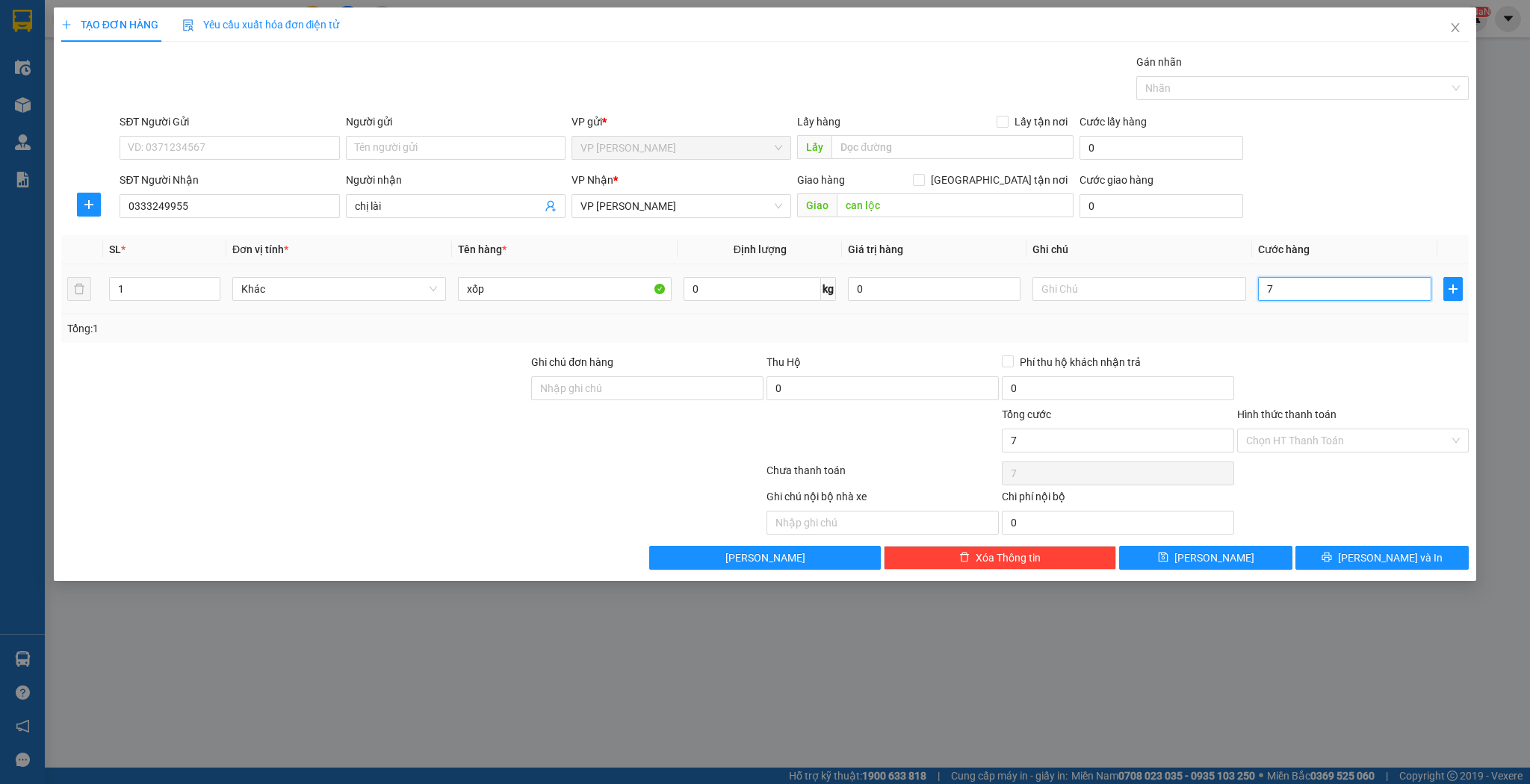
type input "70"
type input "70.000"
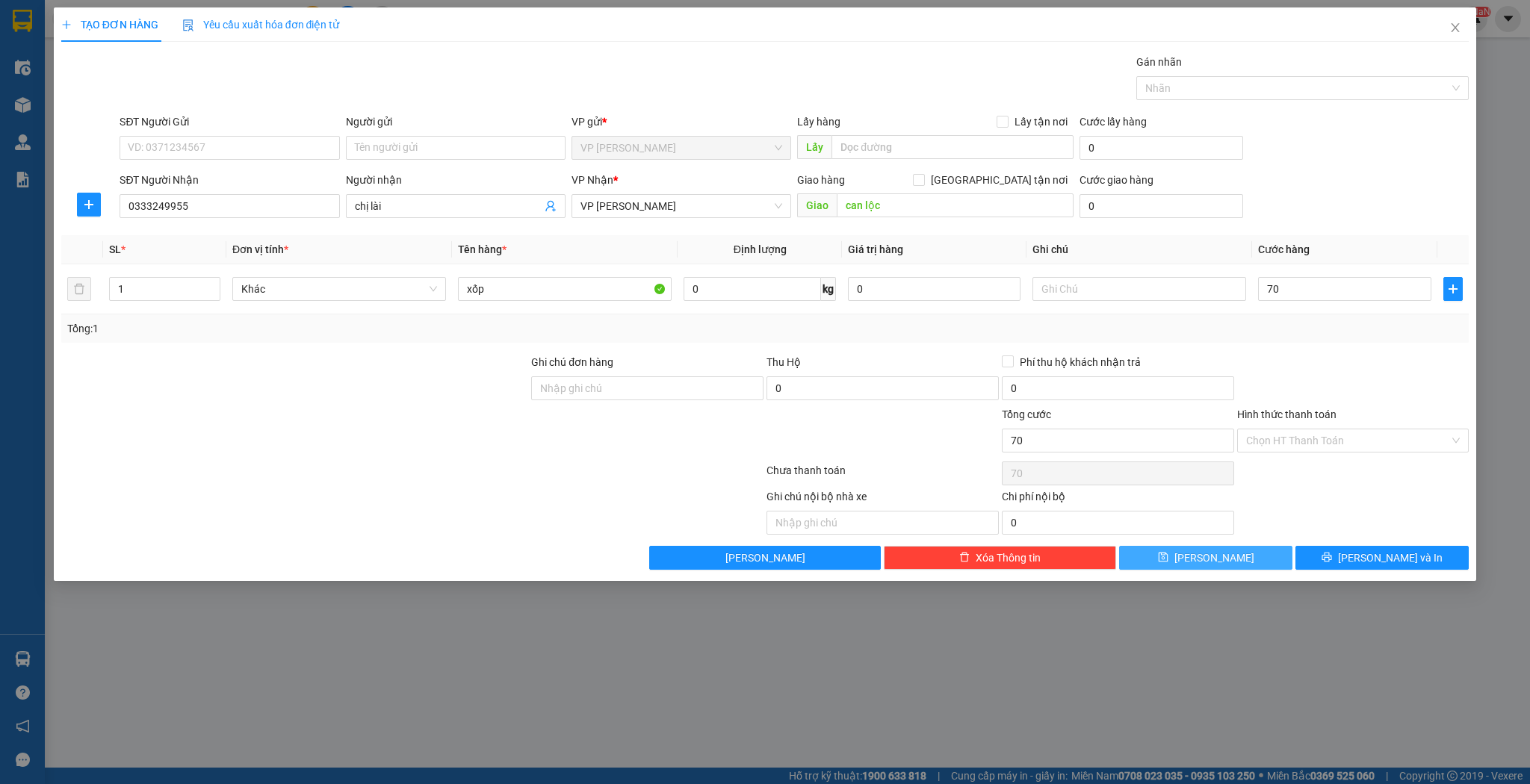
type input "70.000"
click at [1218, 567] on button "[PERSON_NAME]" at bounding box center [1206, 558] width 173 height 24
type input "0"
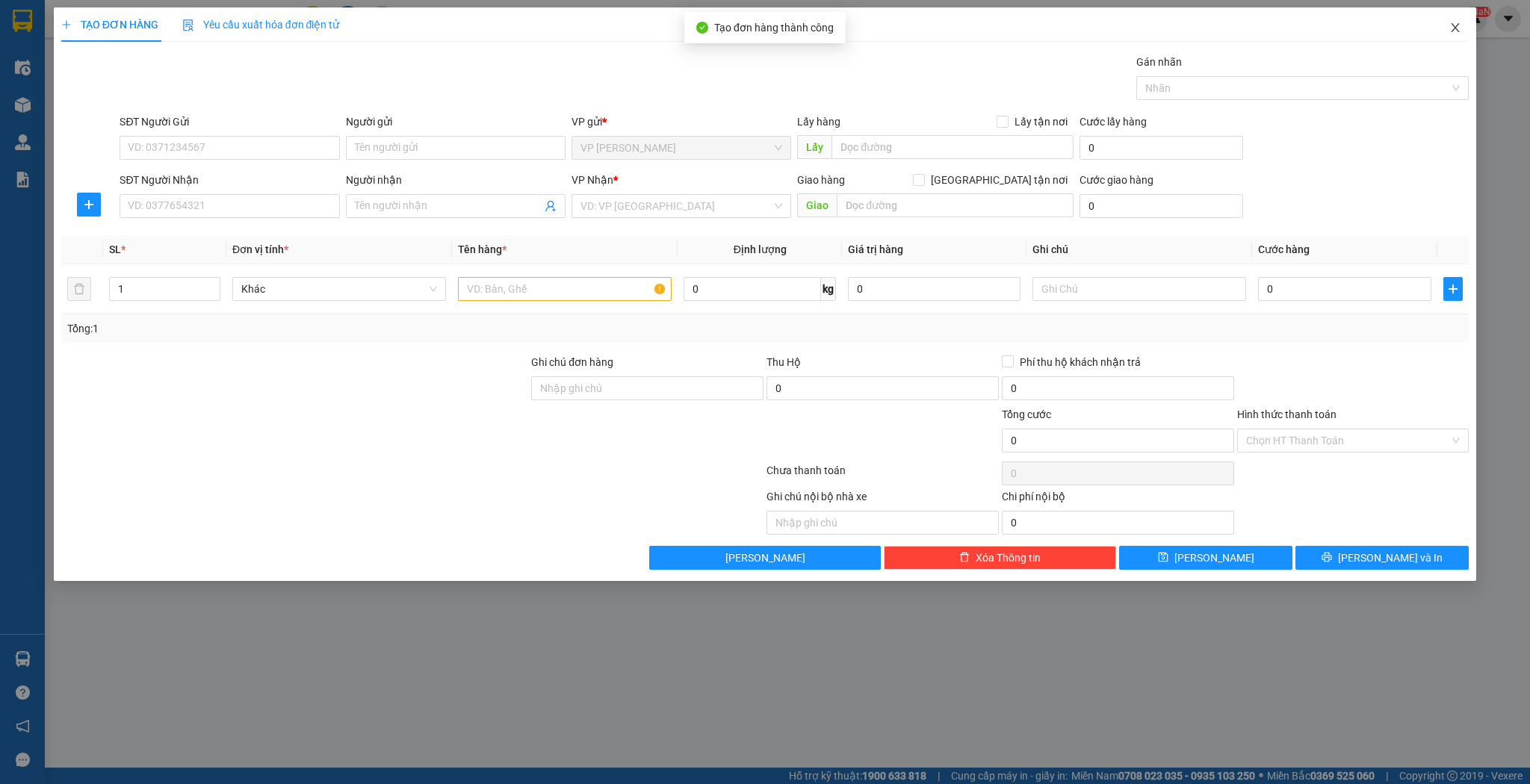
click at [1458, 23] on icon "close" at bounding box center [1455, 27] width 12 height 12
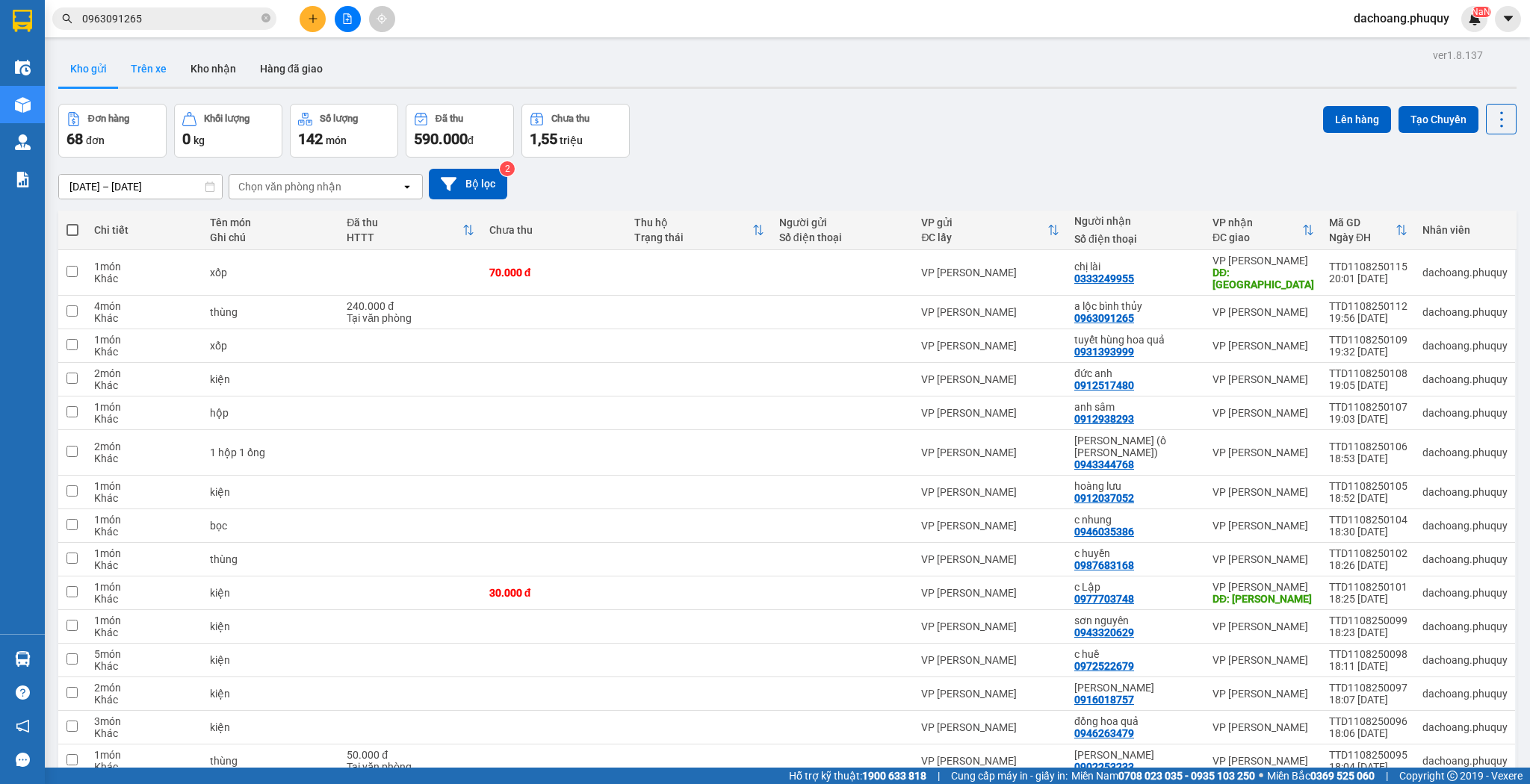
click at [130, 73] on button "Trên xe" at bounding box center [148, 68] width 60 height 35
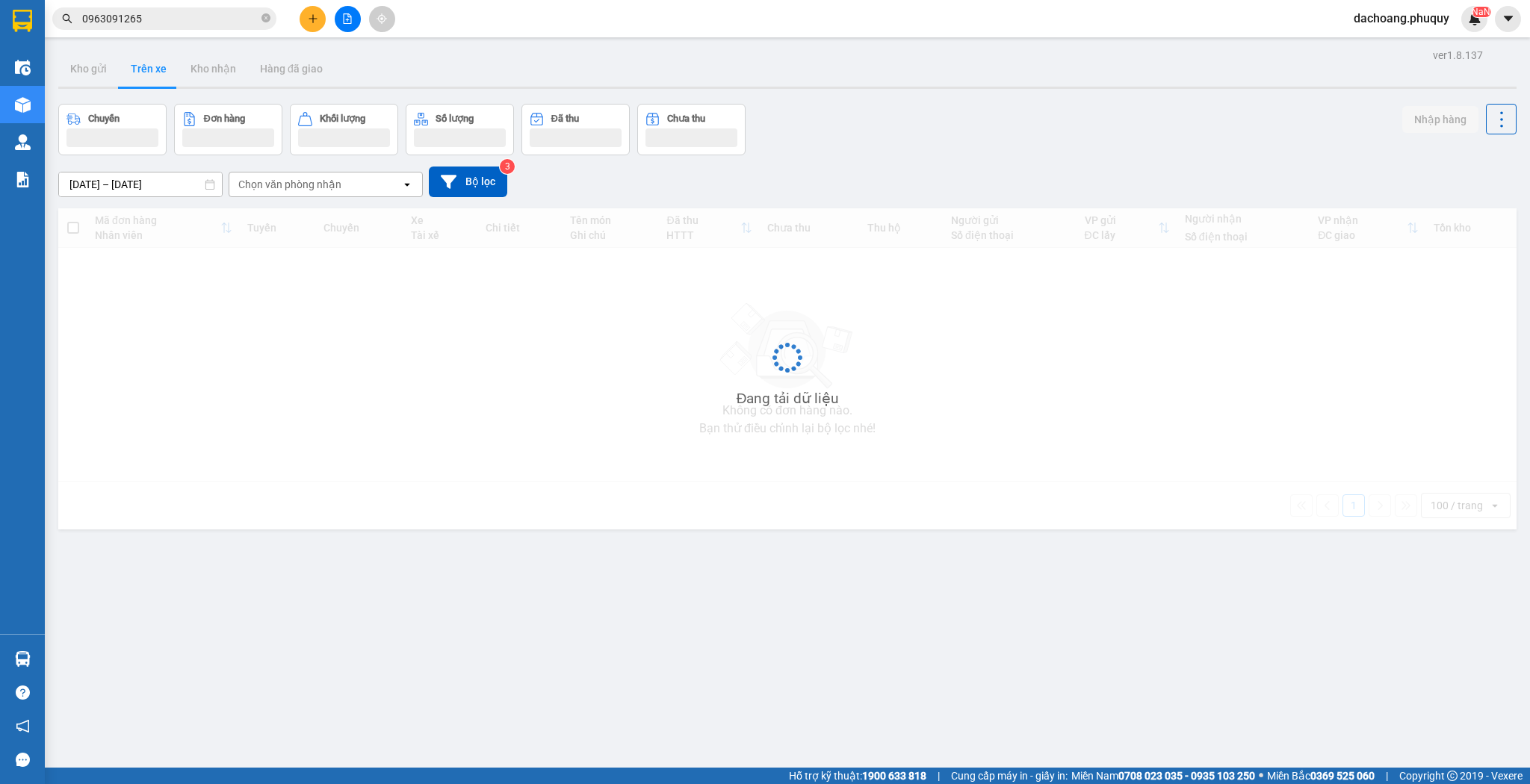
click at [480, 200] on div "[DATE] – [DATE] Press the down arrow key to interact with the calendar and sele…" at bounding box center [788, 182] width 1458 height 53
click at [484, 192] on button "Bộ lọc" at bounding box center [468, 182] width 78 height 31
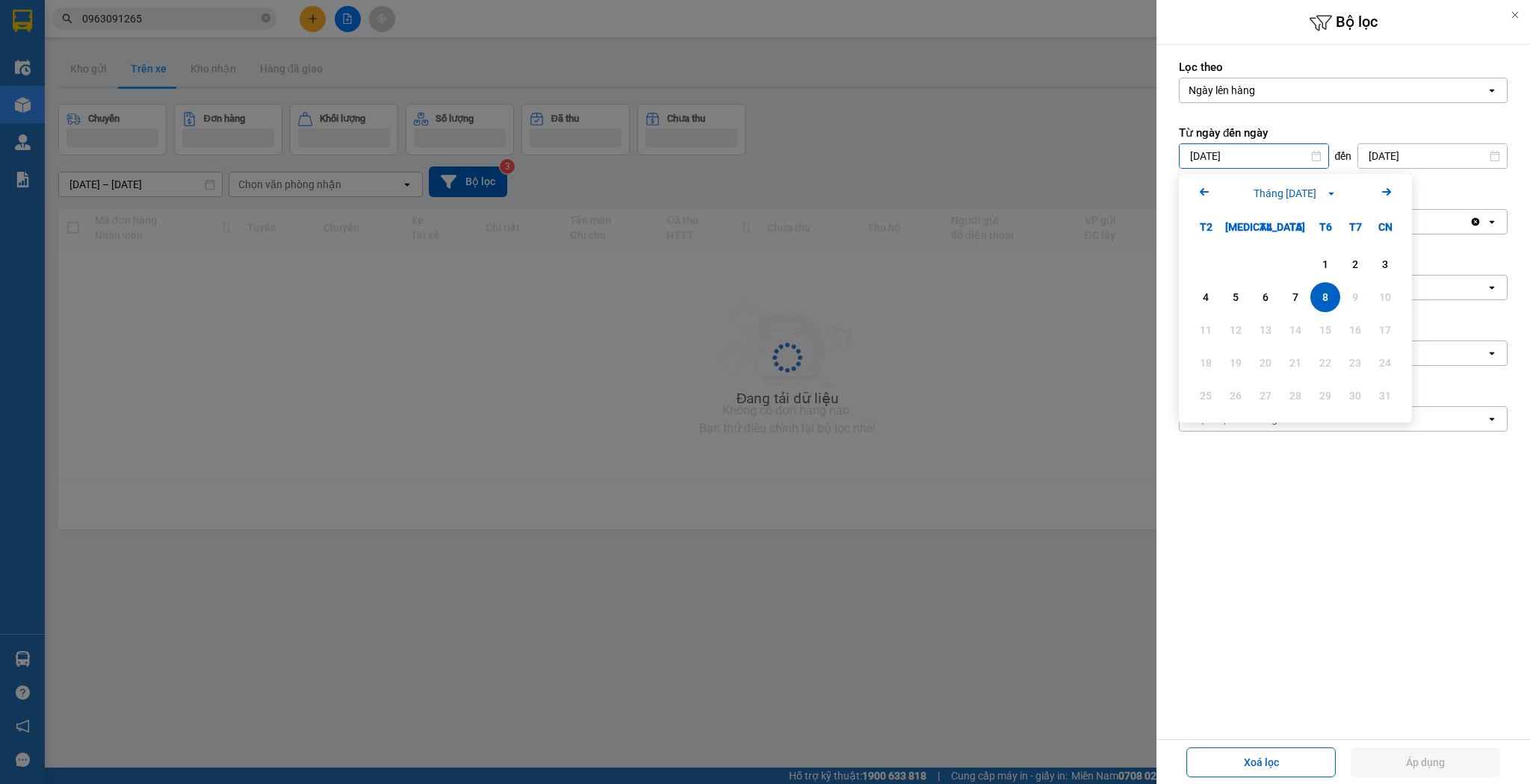
click at [1398, 145] on input "[DATE]" at bounding box center [1432, 157] width 148 height 24
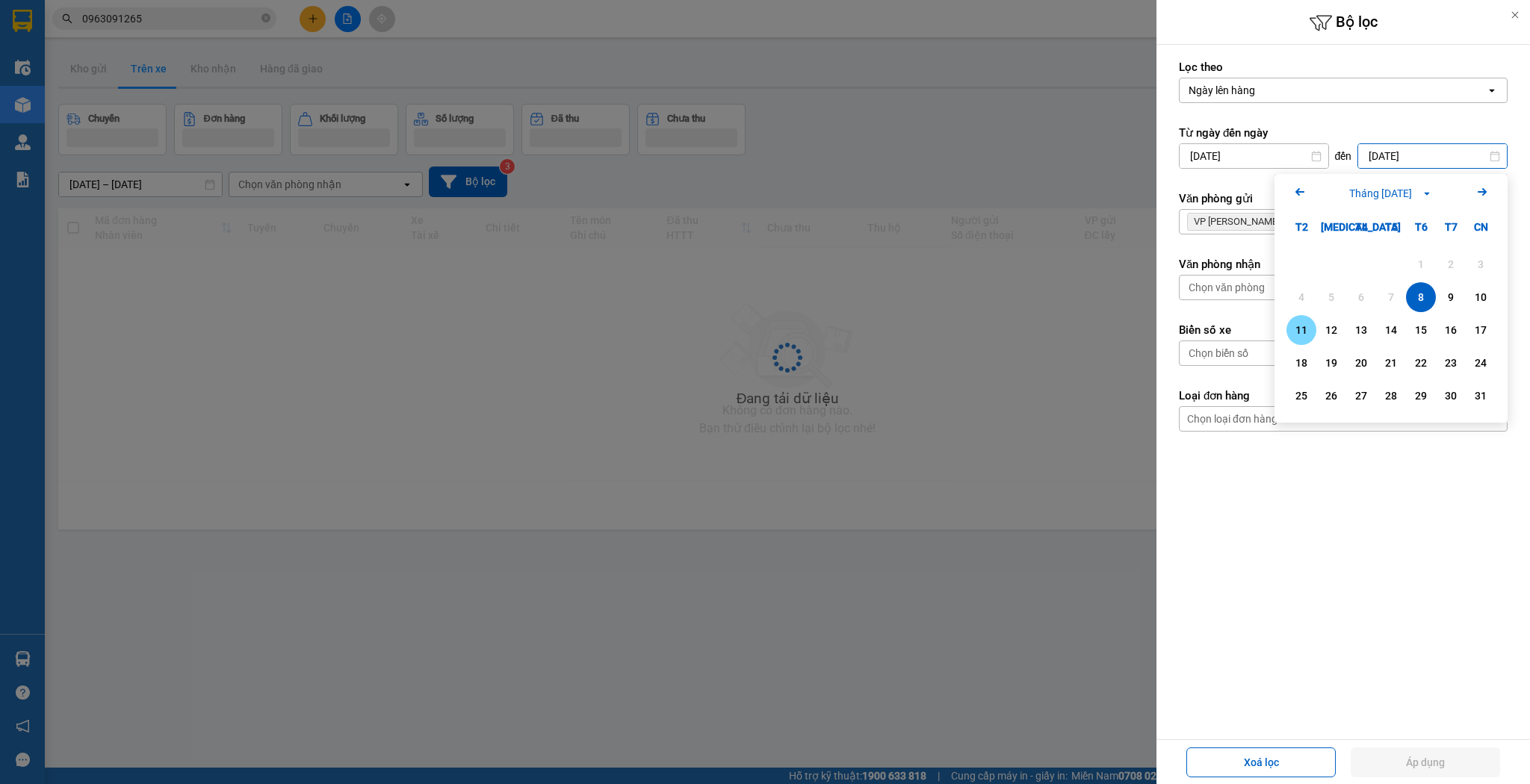
click at [1303, 335] on div "11" at bounding box center [1302, 330] width 21 height 18
type input "[DATE]"
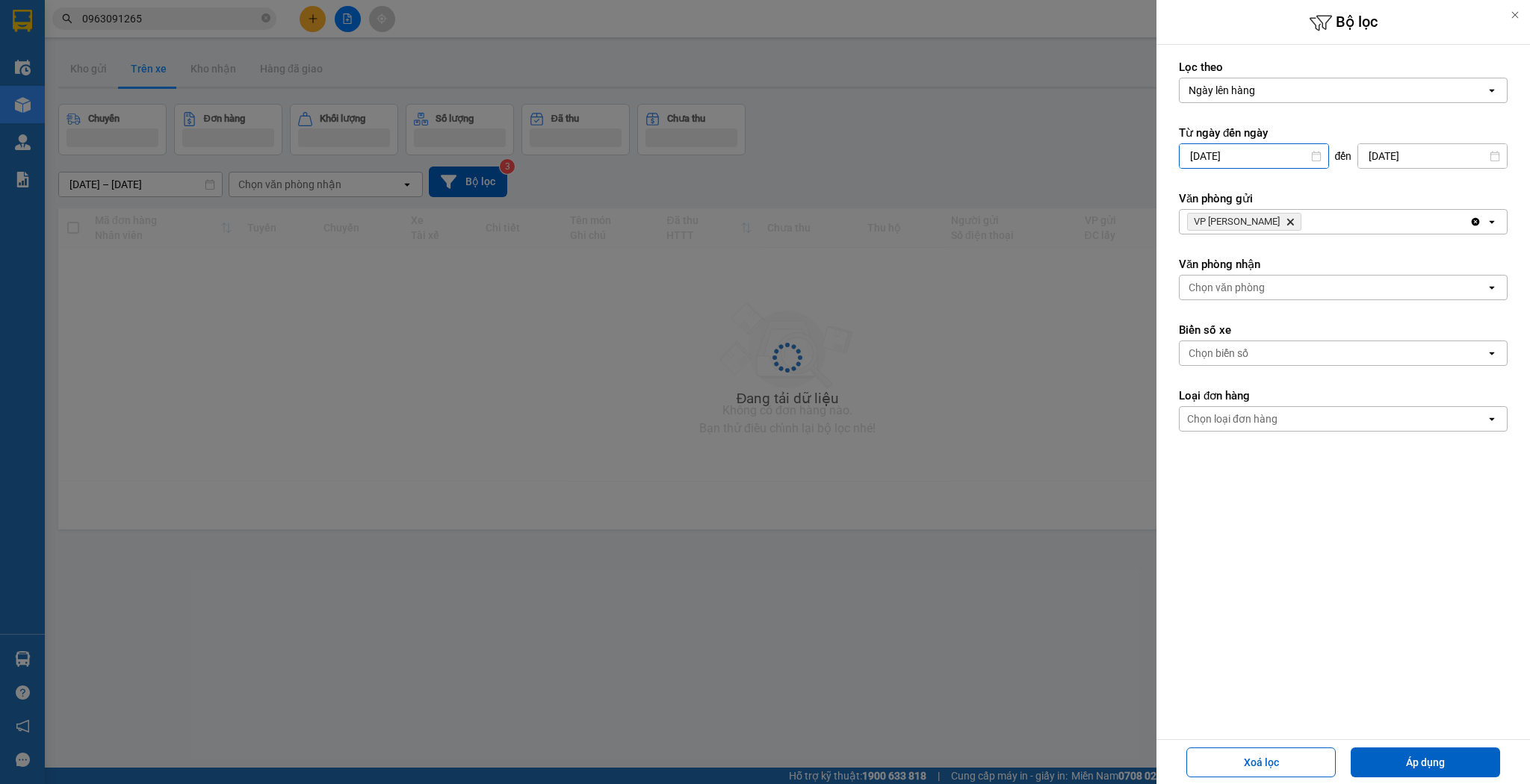
click at [1220, 150] on input "[DATE]" at bounding box center [1253, 157] width 148 height 24
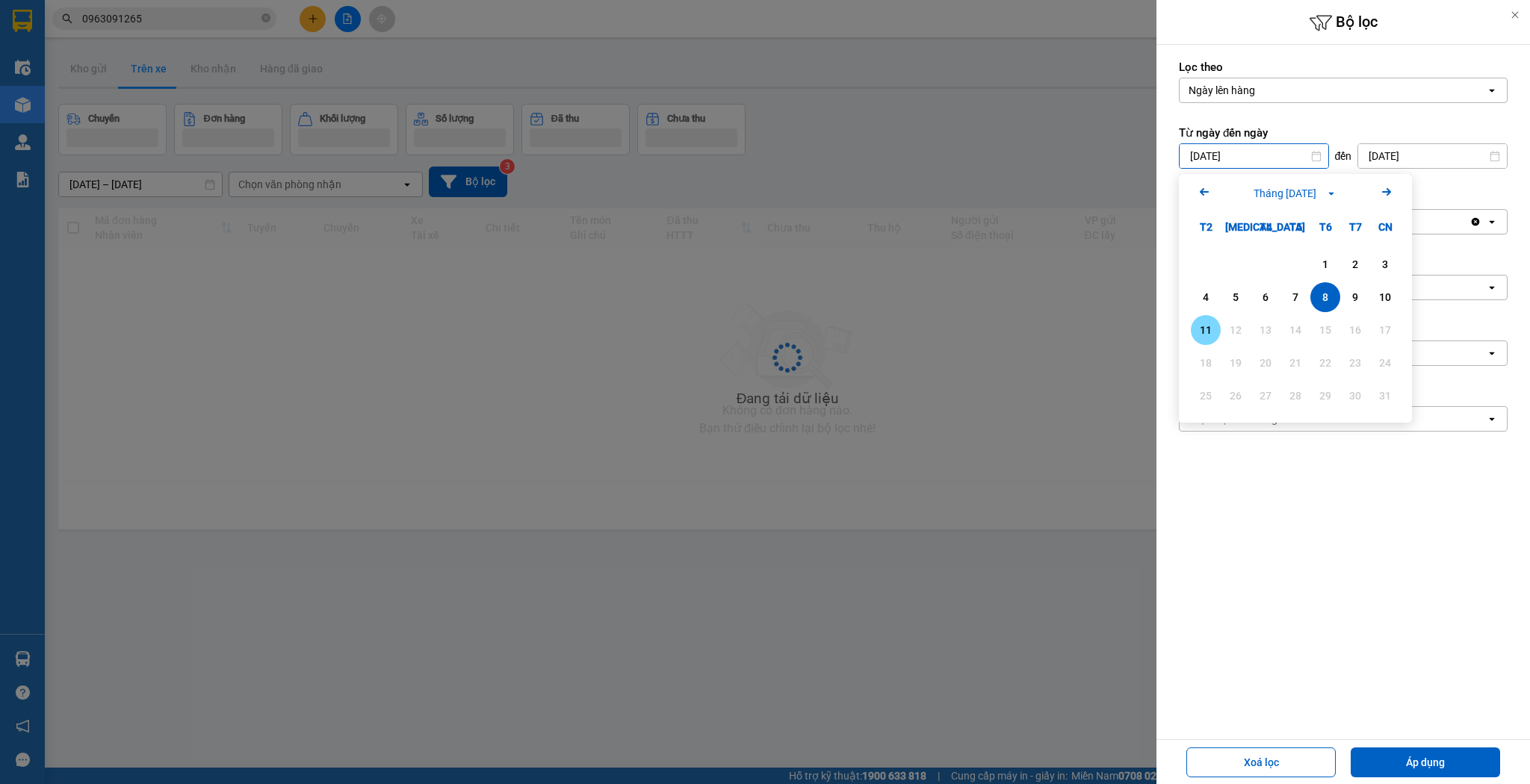
click at [1202, 323] on div "11" at bounding box center [1206, 330] width 21 height 18
type input "[DATE]"
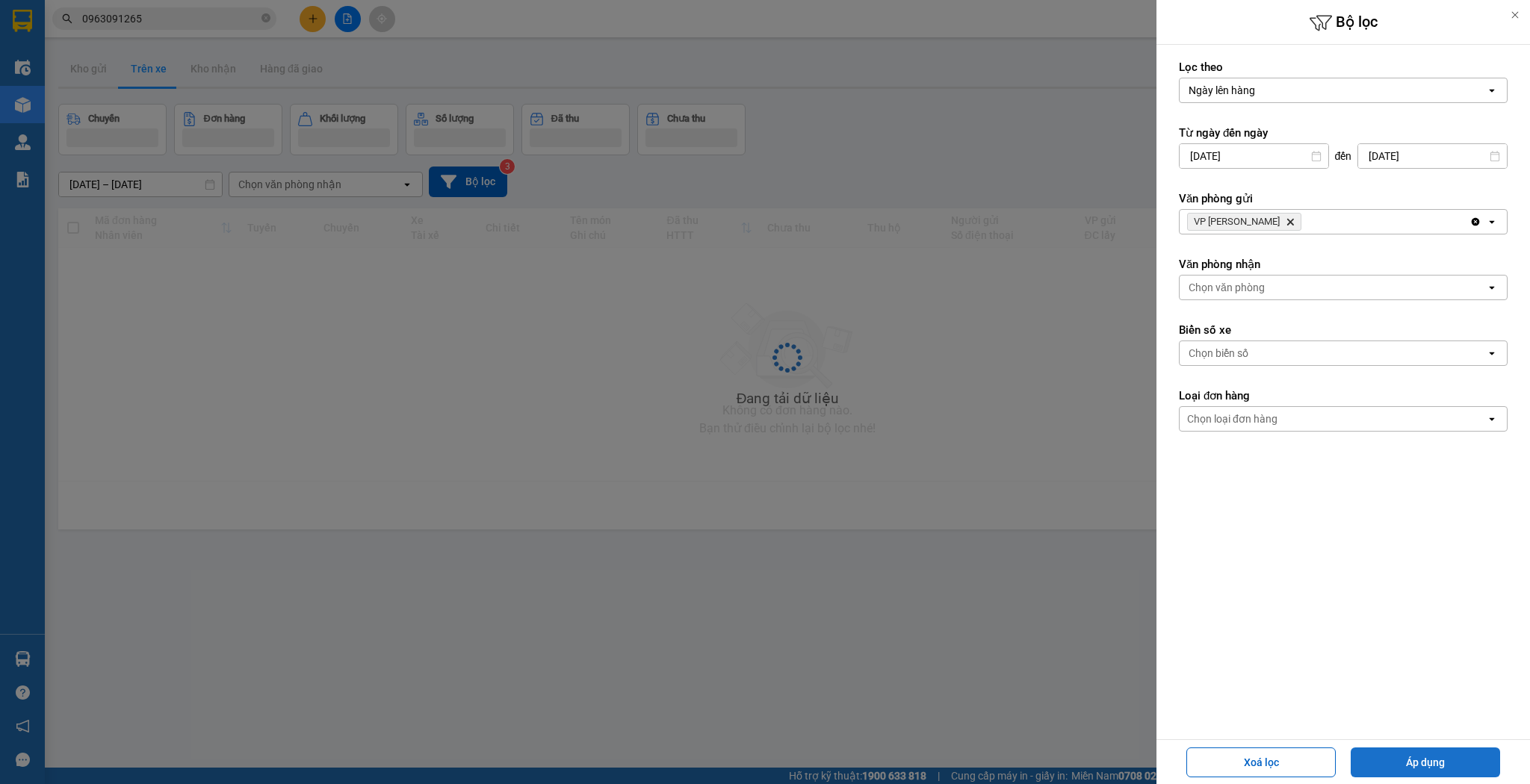
click at [1420, 753] on button "Áp dụng" at bounding box center [1426, 763] width 149 height 30
type input "[DATE] – [DATE]"
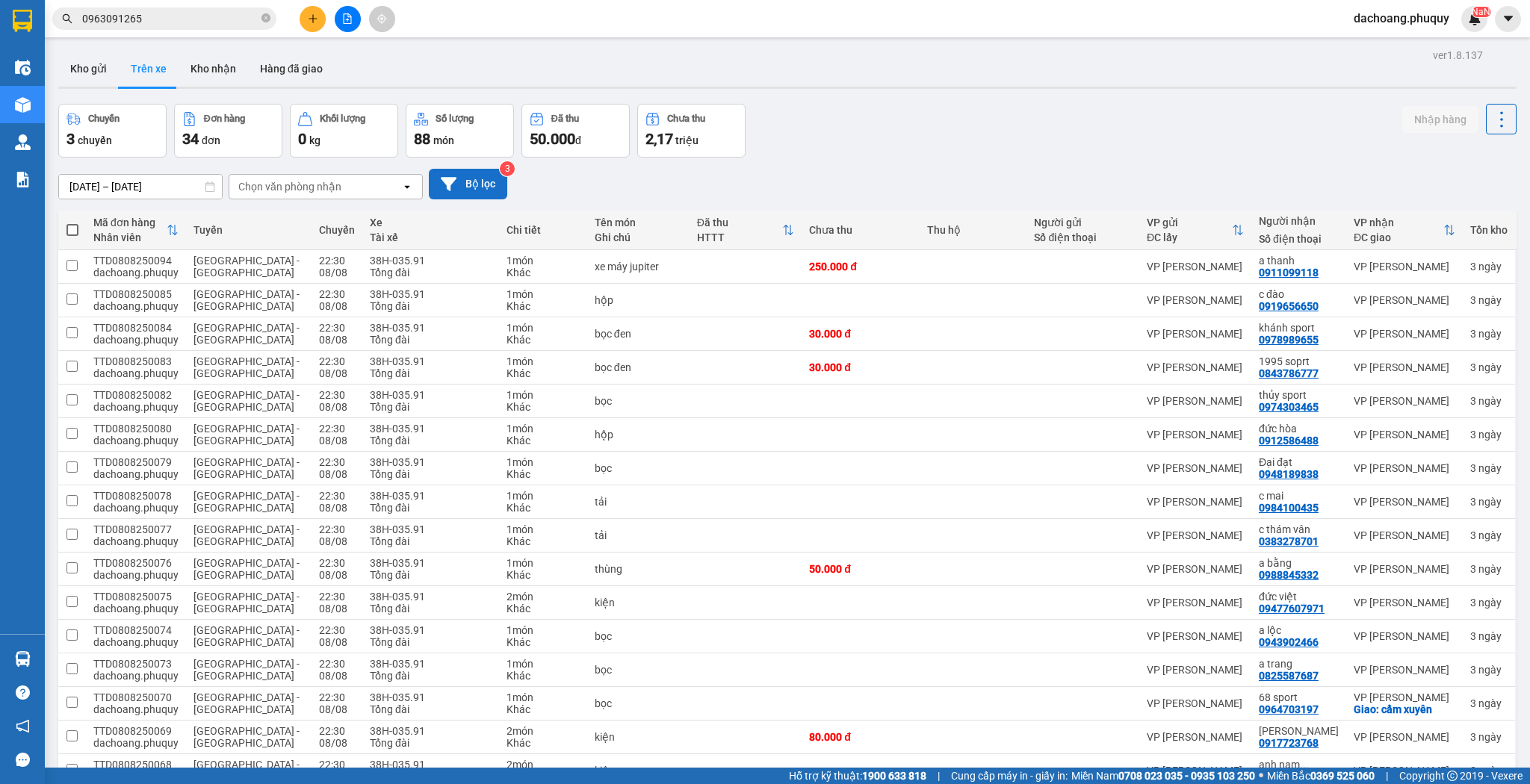
click at [483, 186] on button "Bộ lọc" at bounding box center [468, 184] width 78 height 31
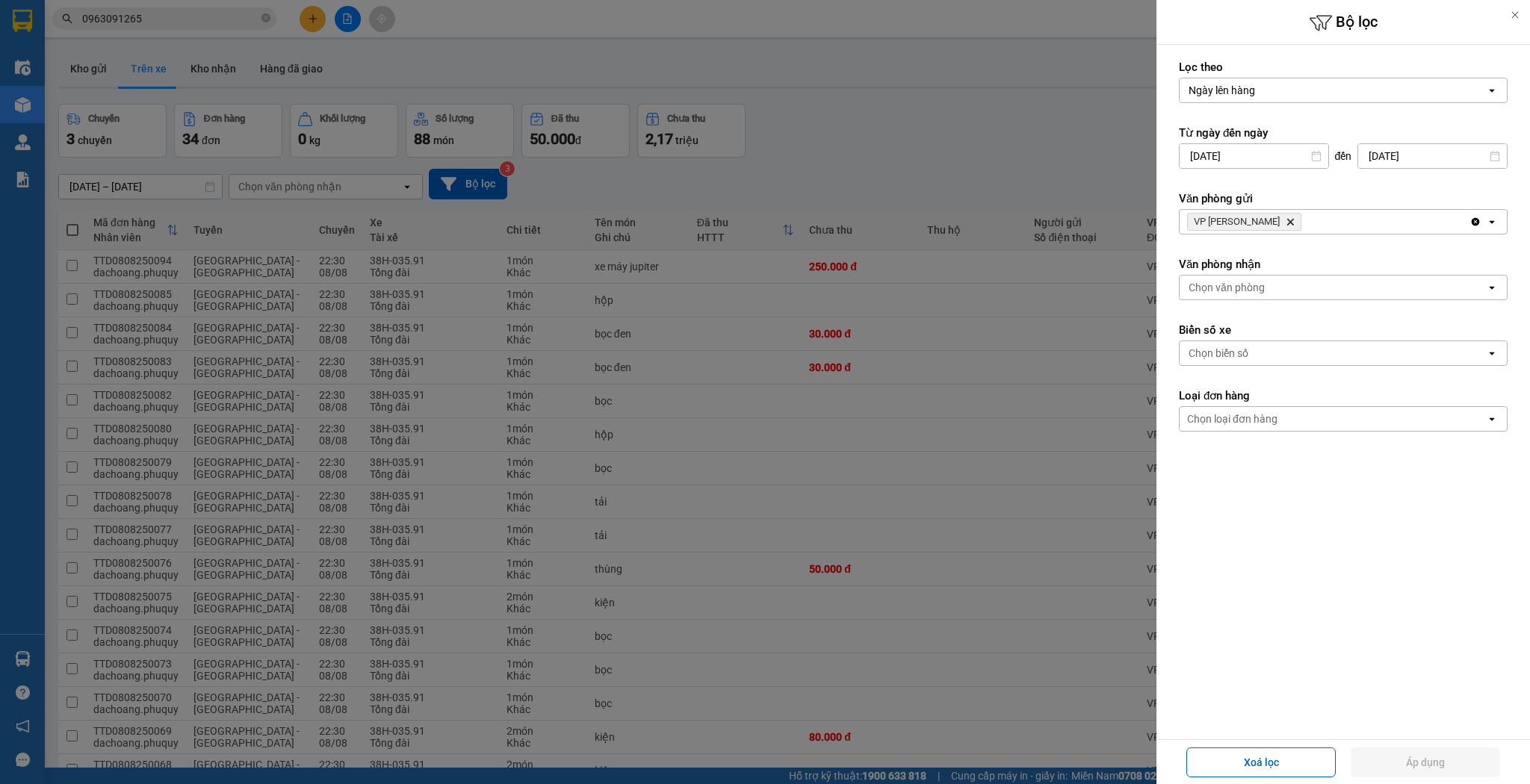
click at [1247, 164] on input "[DATE]" at bounding box center [1253, 157] width 148 height 24
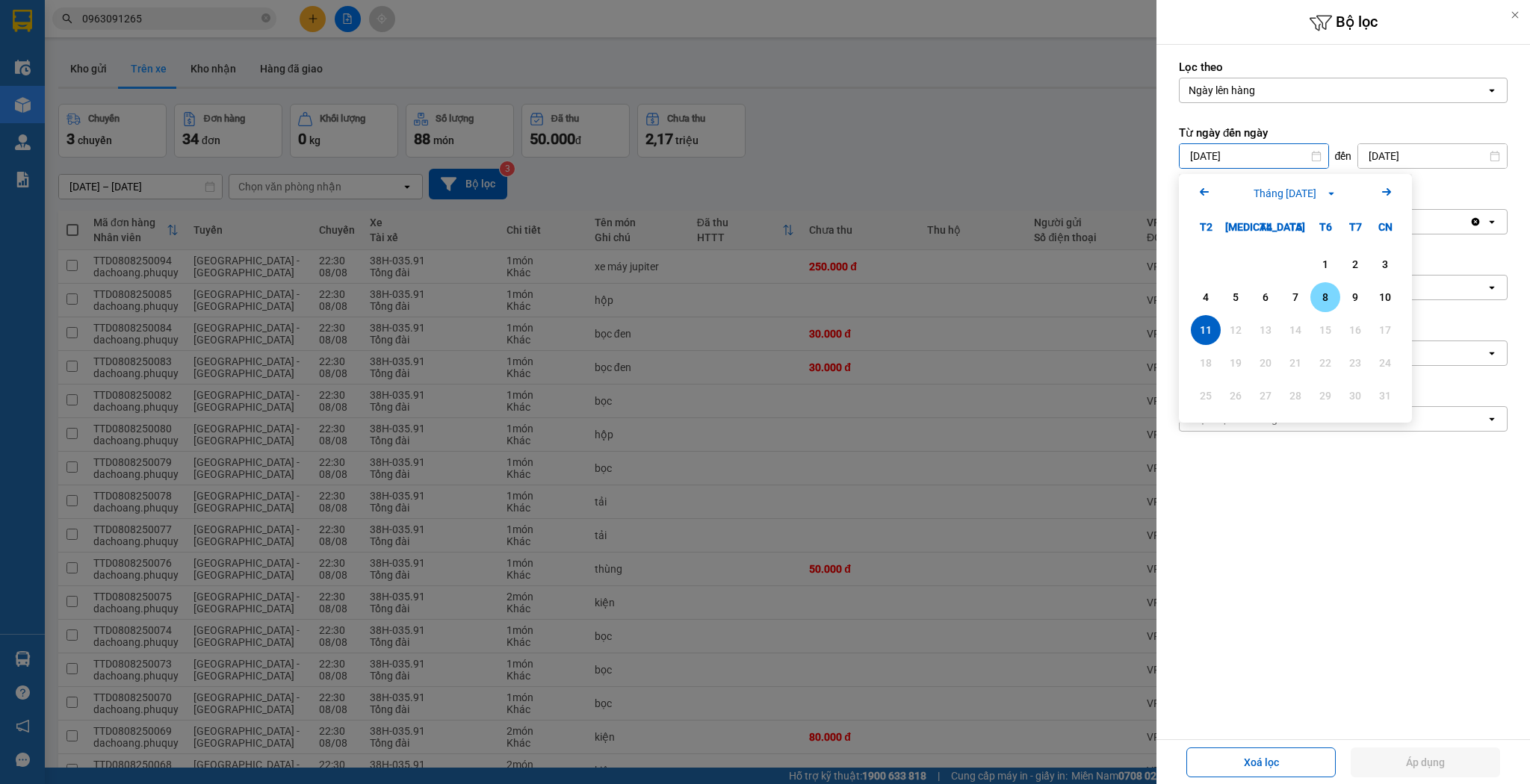
click at [1325, 299] on div "8" at bounding box center [1325, 296] width 21 height 18
type input "[DATE]"
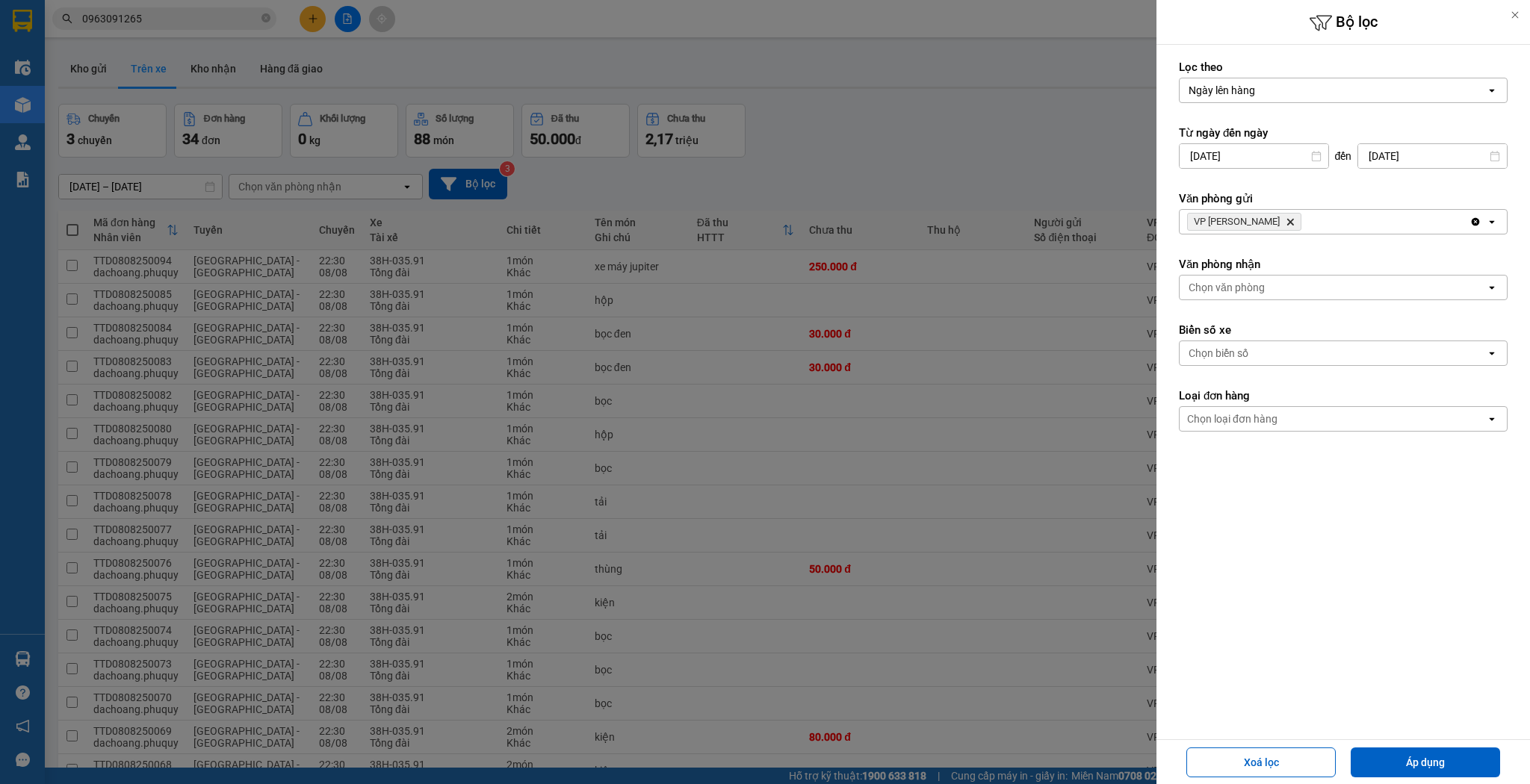
click at [1382, 164] on input "[DATE]" at bounding box center [1432, 157] width 148 height 24
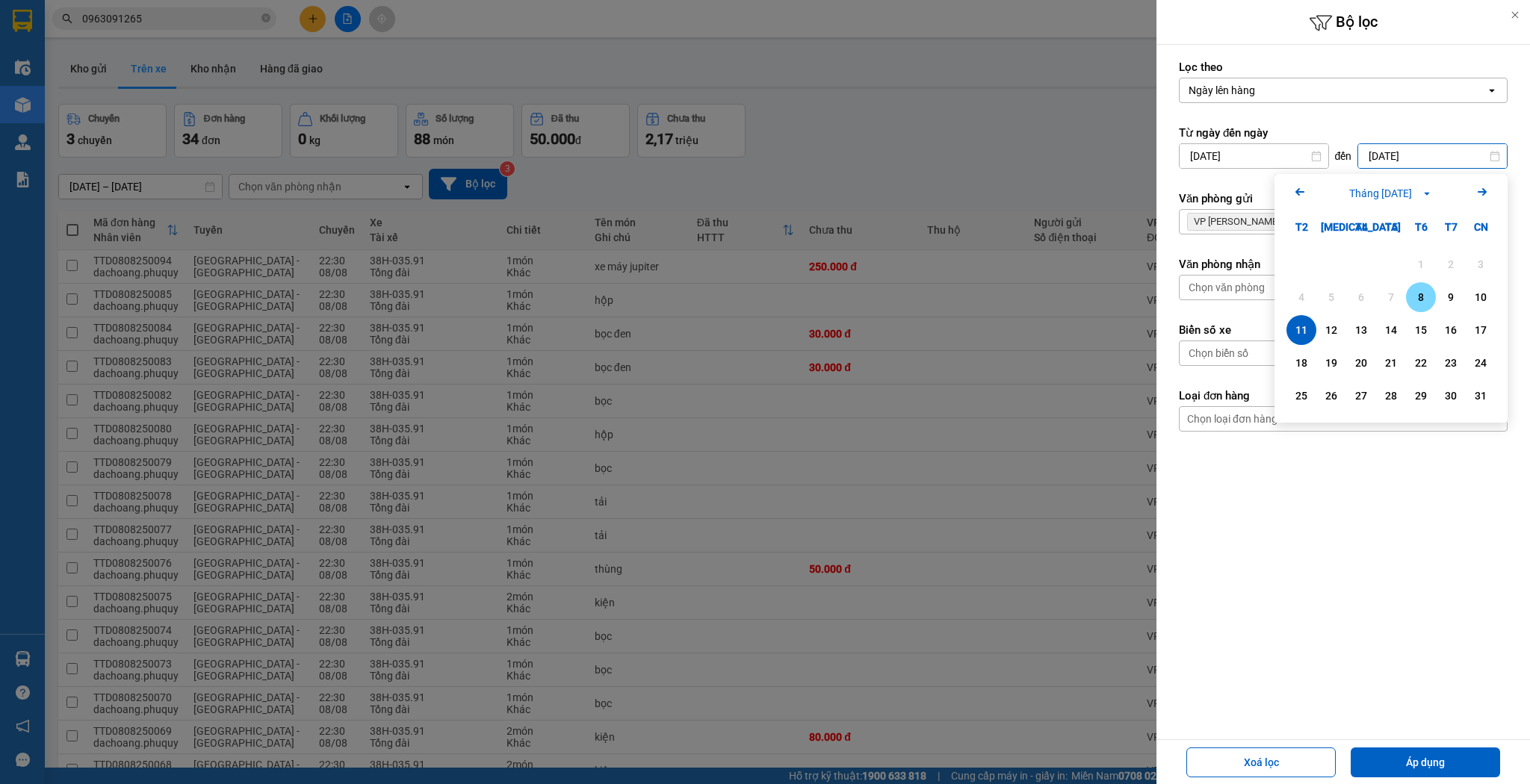
click at [1420, 294] on div "8" at bounding box center [1421, 296] width 21 height 18
type input "[DATE]"
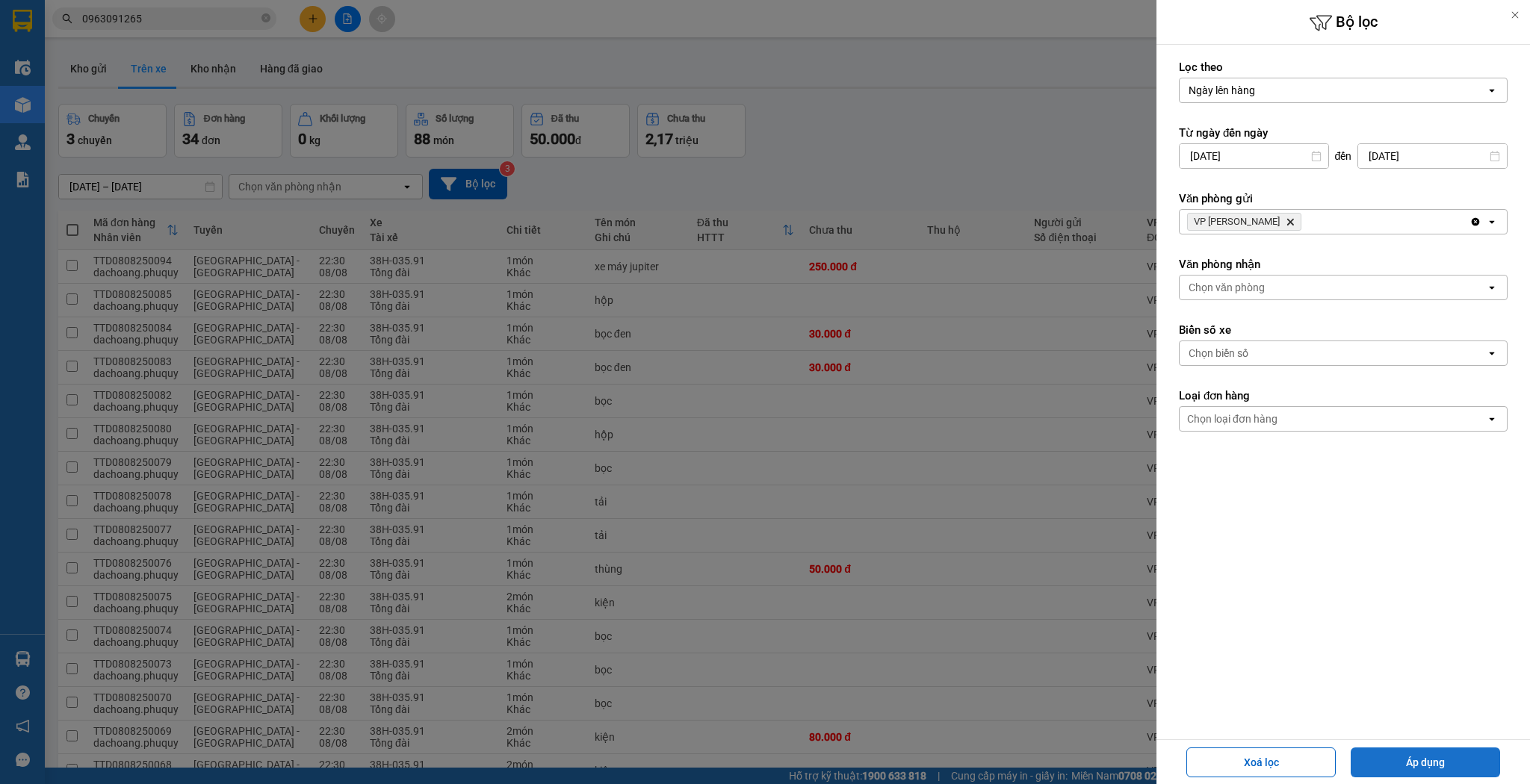
click at [1420, 753] on button "Áp dụng" at bounding box center [1426, 763] width 149 height 30
type input "[DATE] – [DATE]"
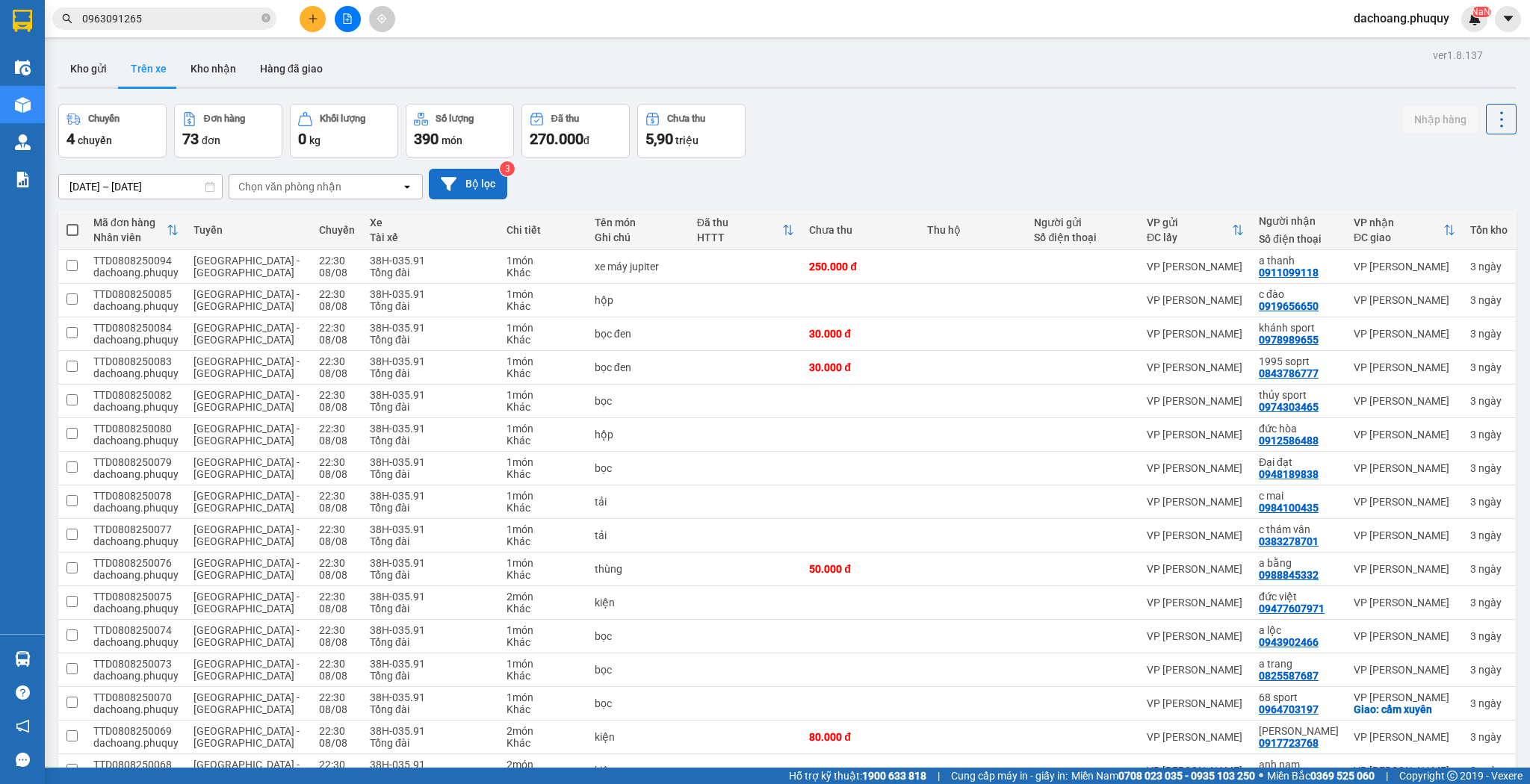
click at [481, 193] on button "Bộ lọc" at bounding box center [468, 184] width 78 height 31
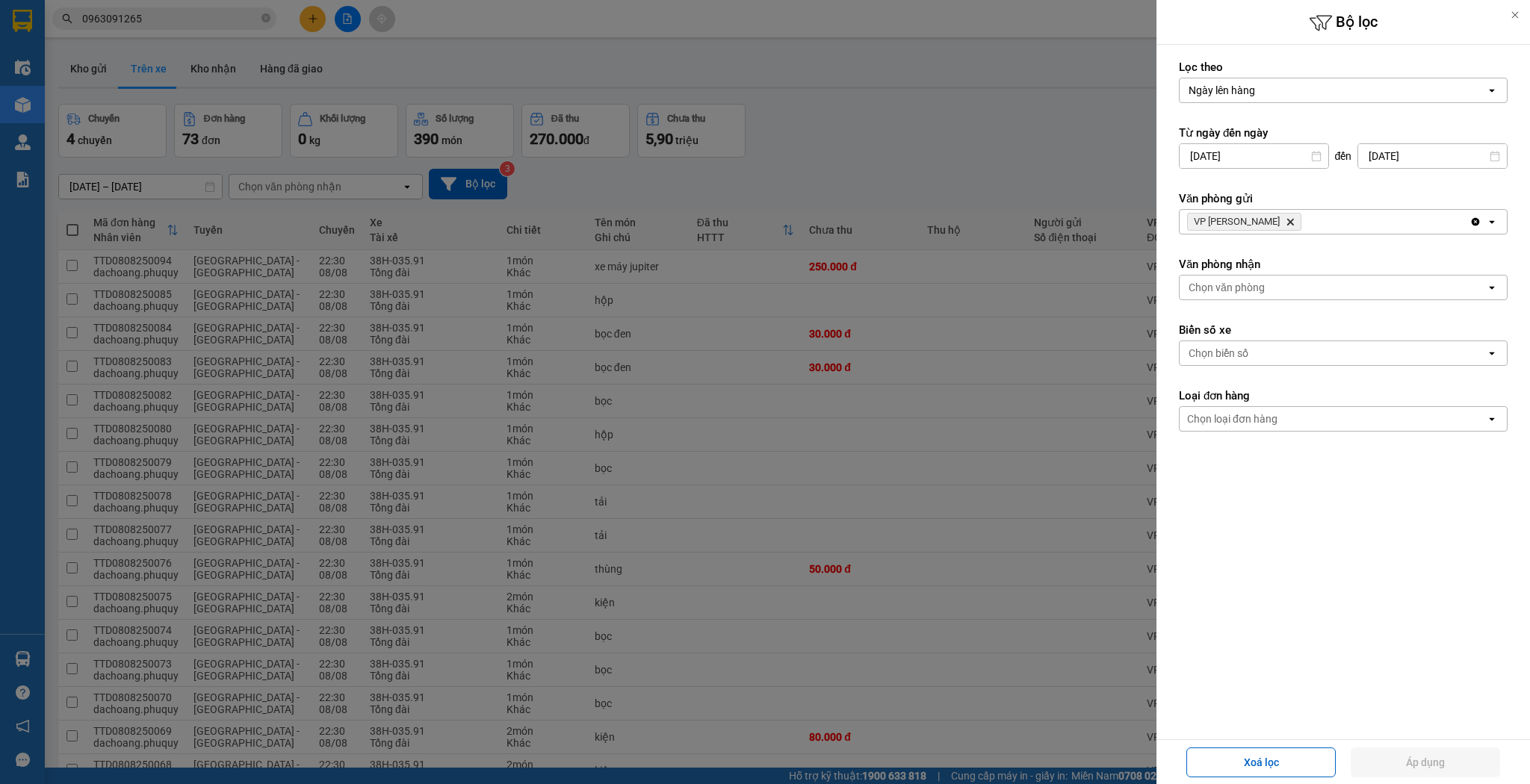
click at [1269, 161] on input "[DATE]" at bounding box center [1253, 157] width 148 height 24
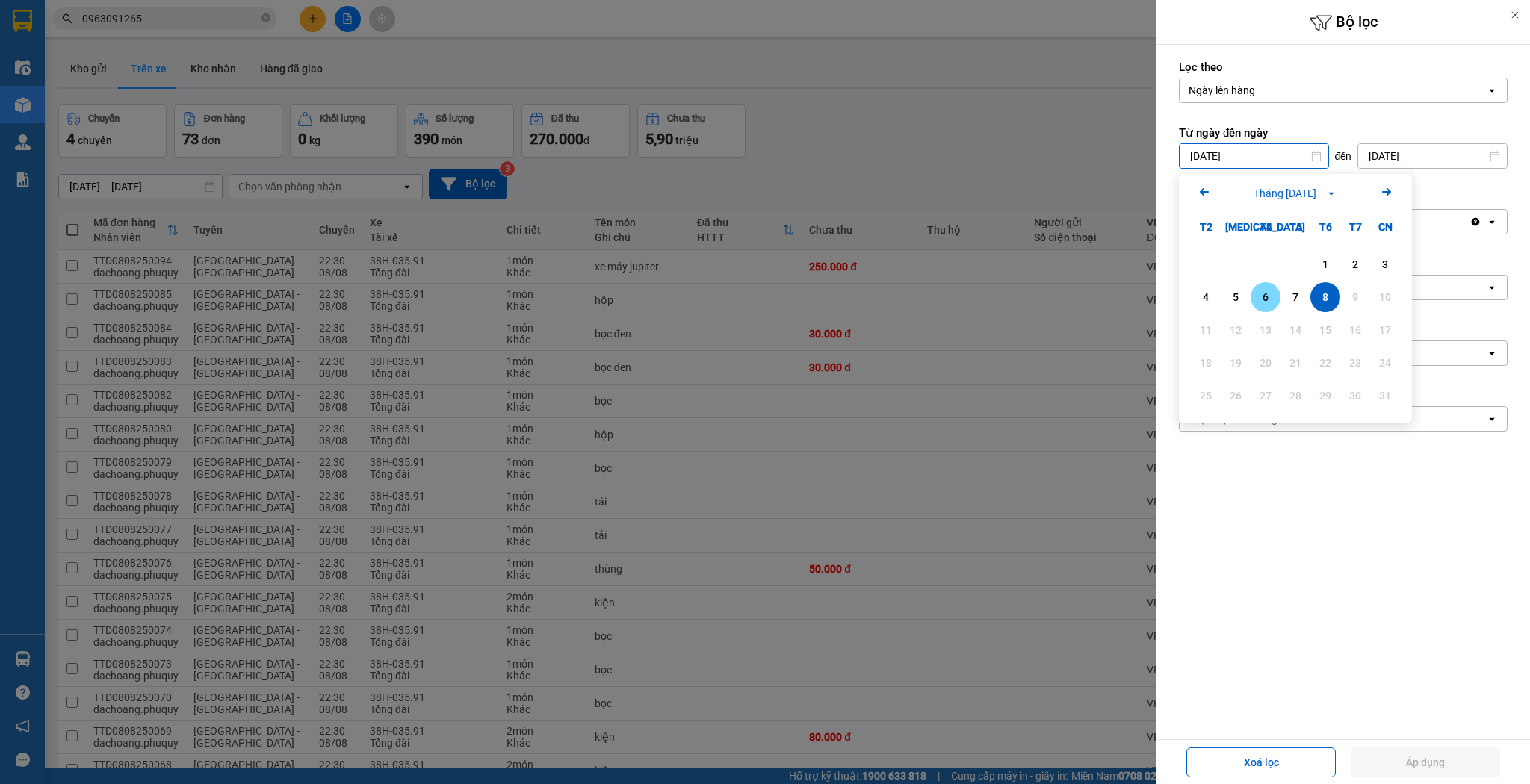
click at [1291, 293] on div "7" at bounding box center [1295, 296] width 21 height 18
click at [1281, 156] on input "[DATE]" at bounding box center [1253, 157] width 148 height 24
click at [1328, 292] on div "8" at bounding box center [1325, 296] width 21 height 18
type input "[DATE]"
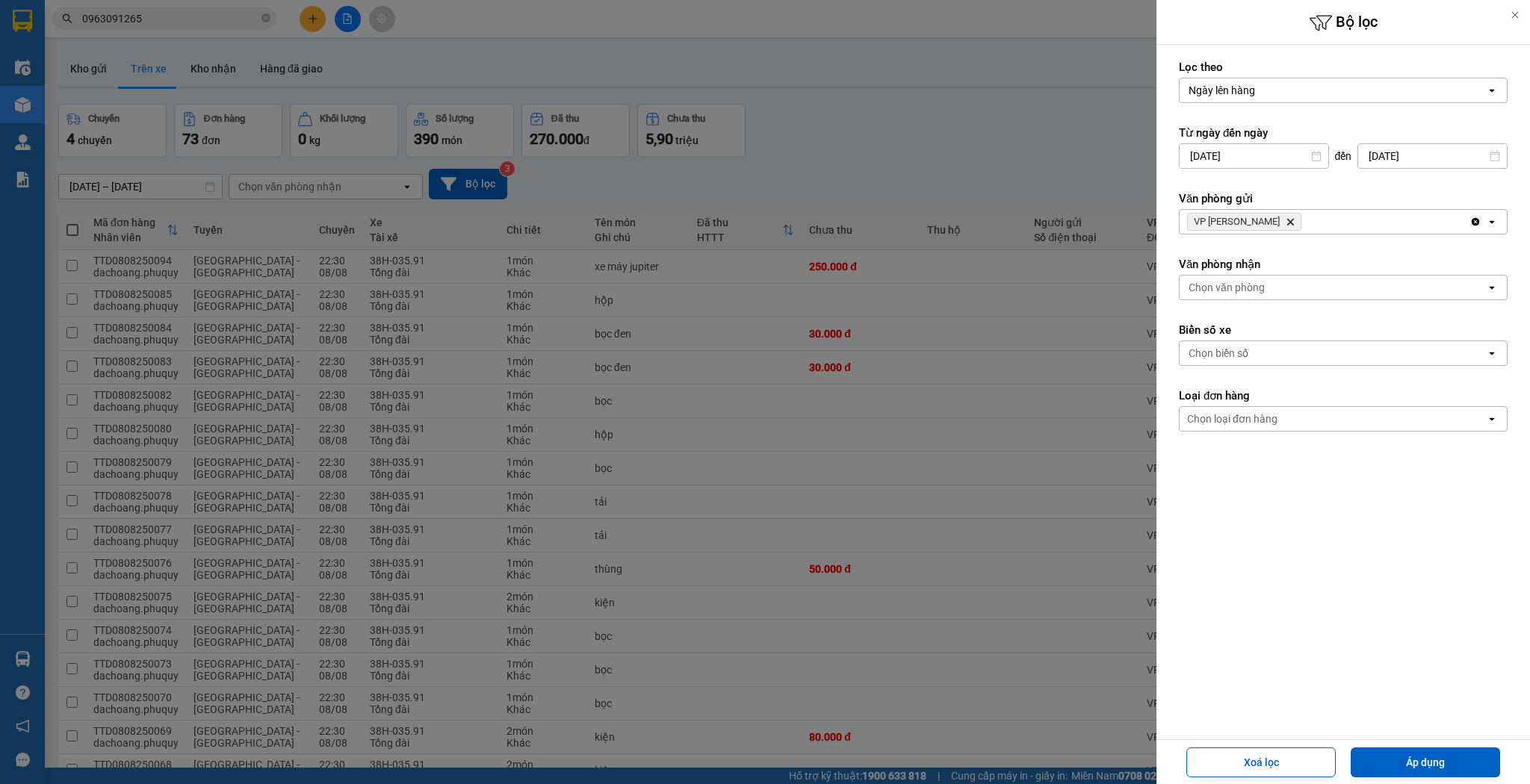
click at [1423, 778] on div "Xoá lọc Áp dụng" at bounding box center [1344, 762] width 366 height 36
click at [1424, 767] on button "Áp dụng" at bounding box center [1426, 763] width 149 height 30
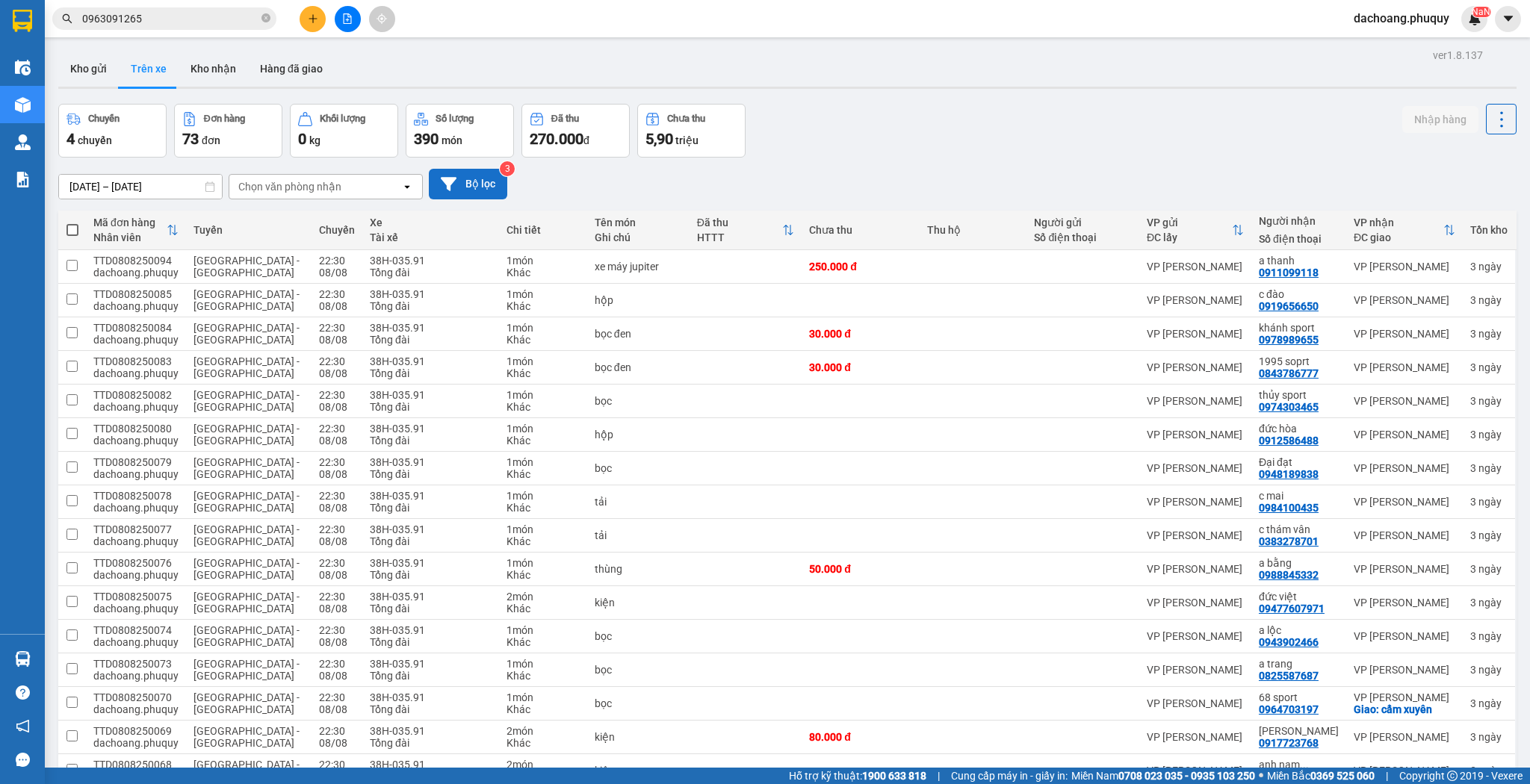
click at [476, 195] on button "Bộ lọc" at bounding box center [468, 184] width 78 height 31
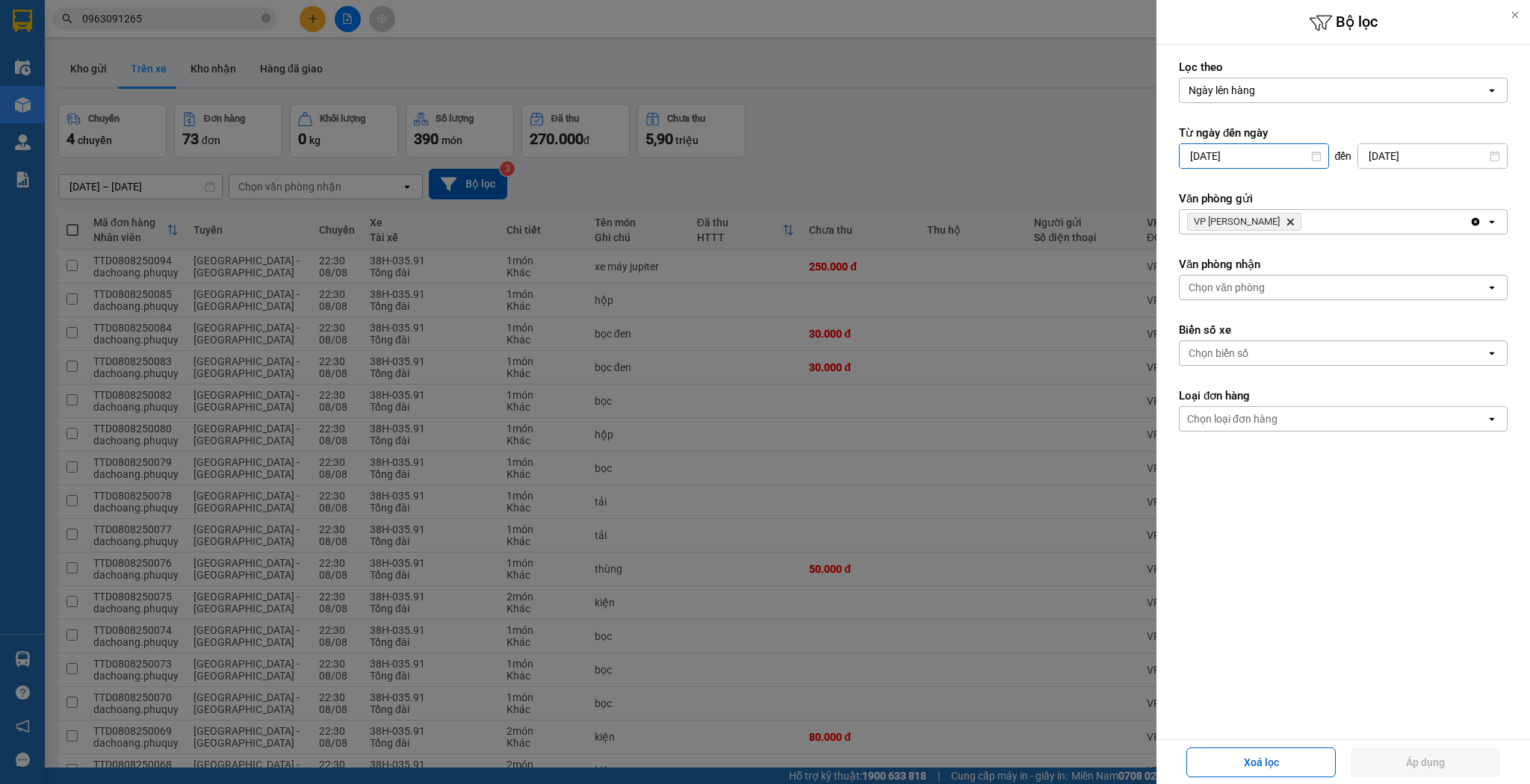
click at [1289, 156] on input "[DATE]" at bounding box center [1253, 157] width 148 height 24
click at [1413, 155] on input "[DATE]" at bounding box center [1432, 157] width 148 height 24
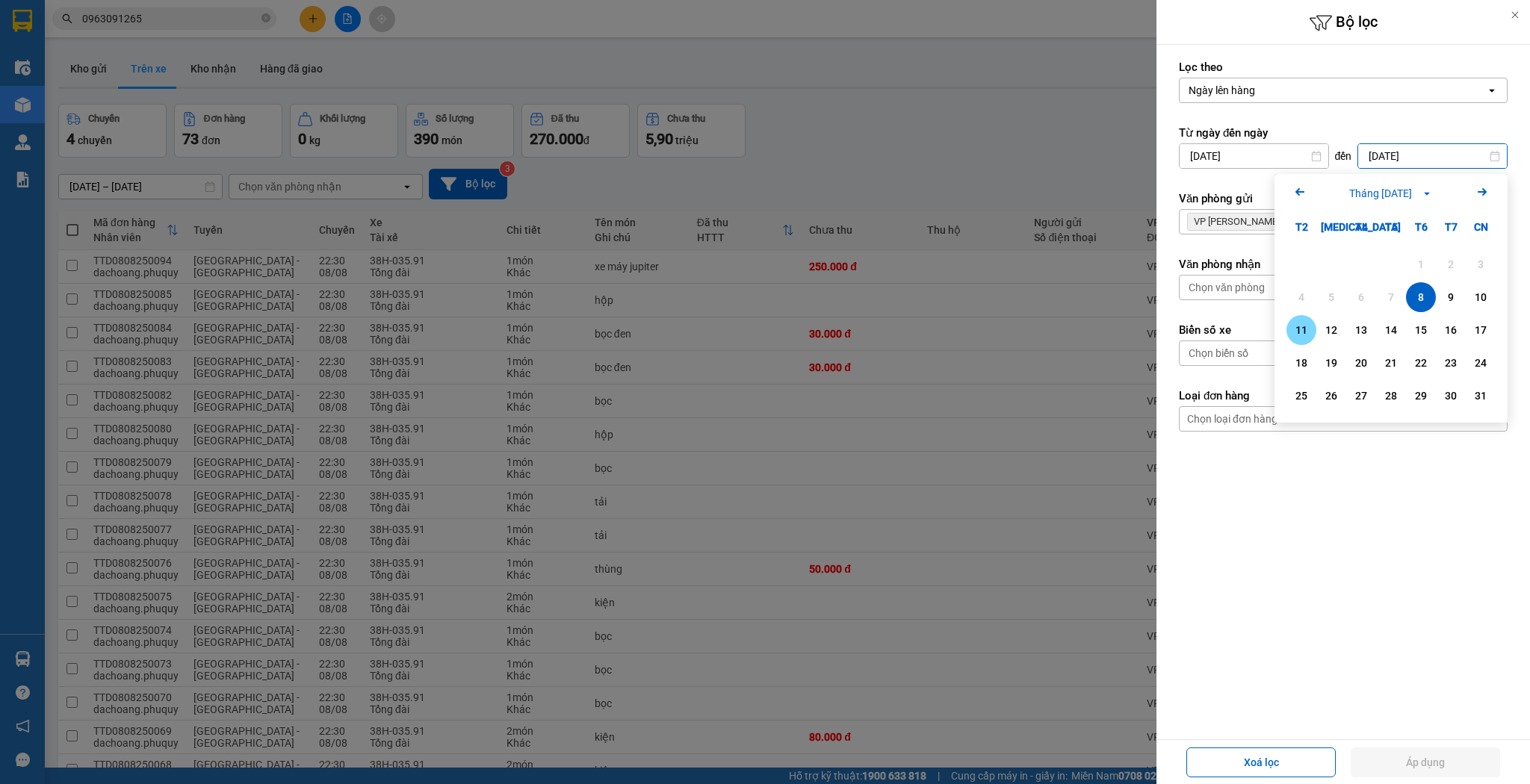
click at [1292, 323] on div "11" at bounding box center [1302, 330] width 21 height 18
type input "[DATE]"
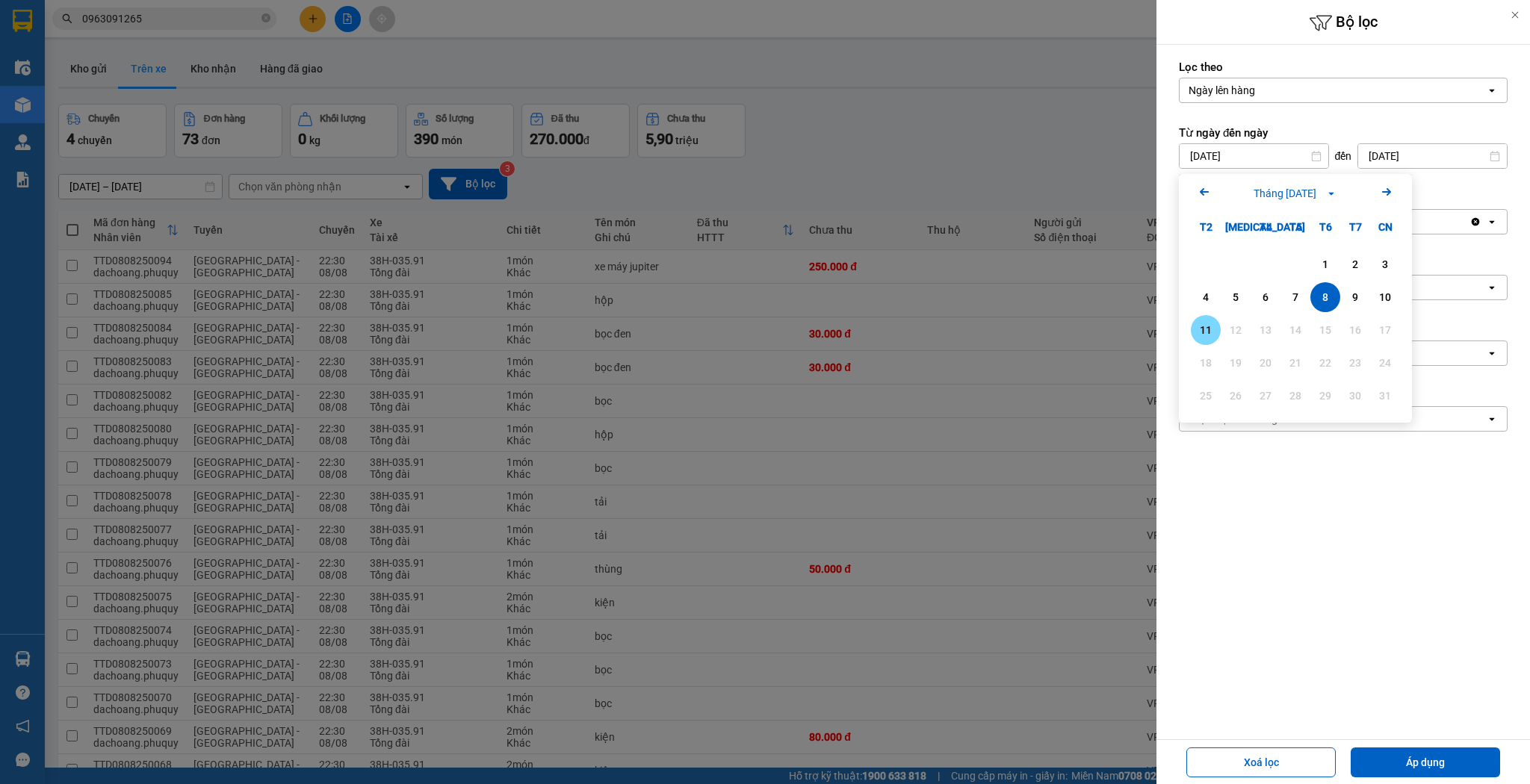
click at [1216, 327] on div "11" at bounding box center [1206, 330] width 21 height 18
type input "[DATE]"
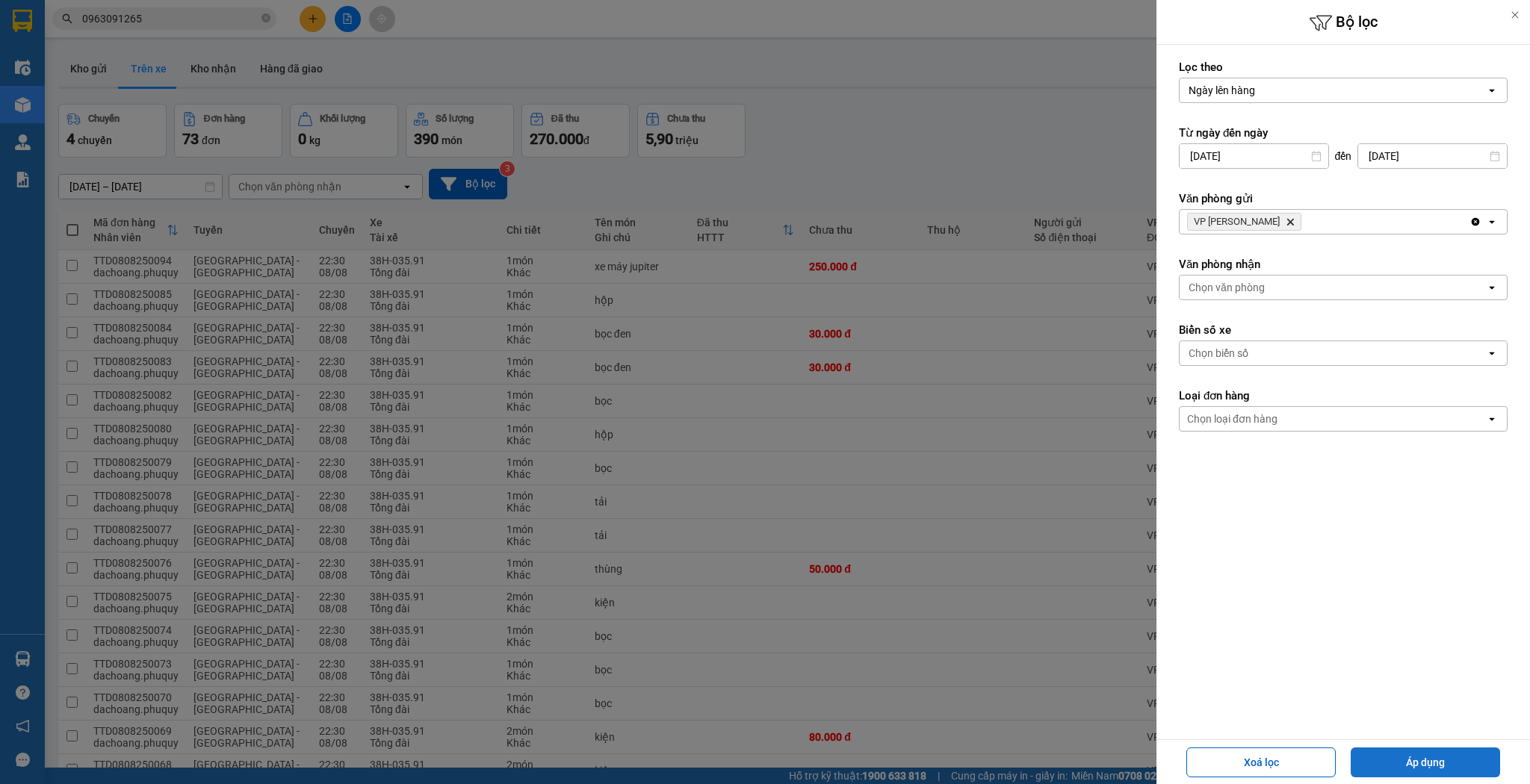
click at [1429, 750] on button "Áp dụng" at bounding box center [1426, 763] width 149 height 30
type input "[DATE] – [DATE]"
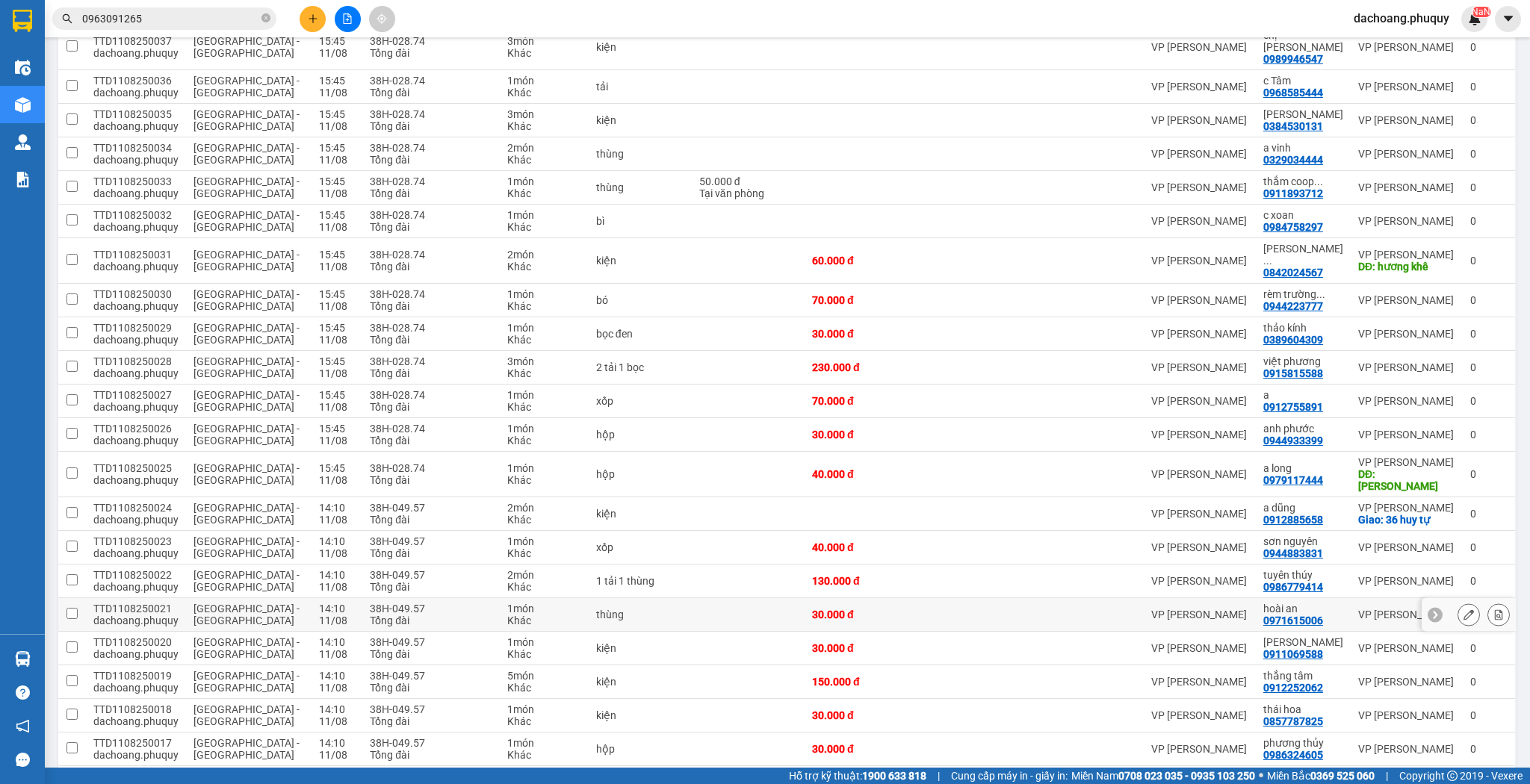
scroll to position [478, 0]
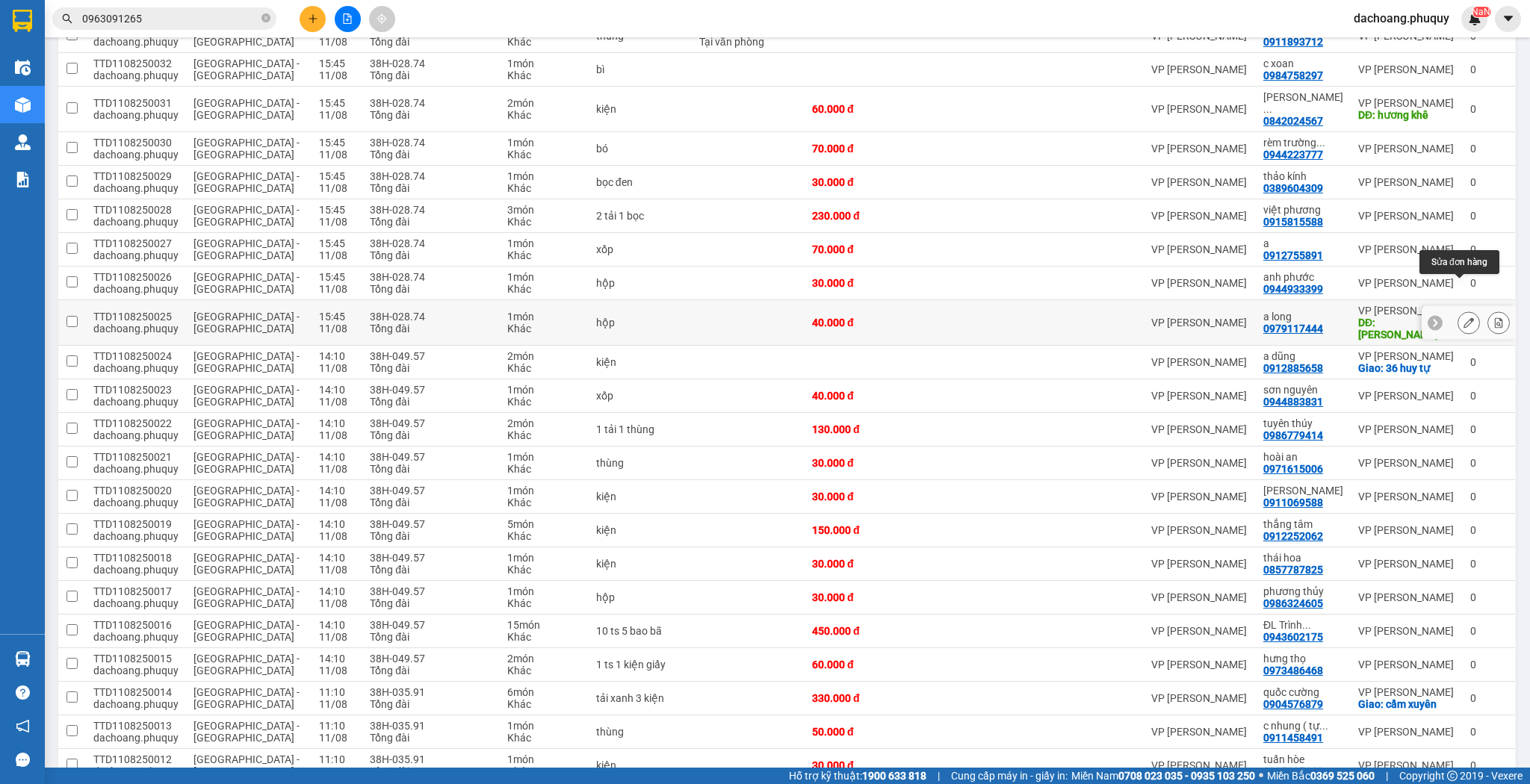
click at [1458, 310] on button at bounding box center [1468, 323] width 21 height 26
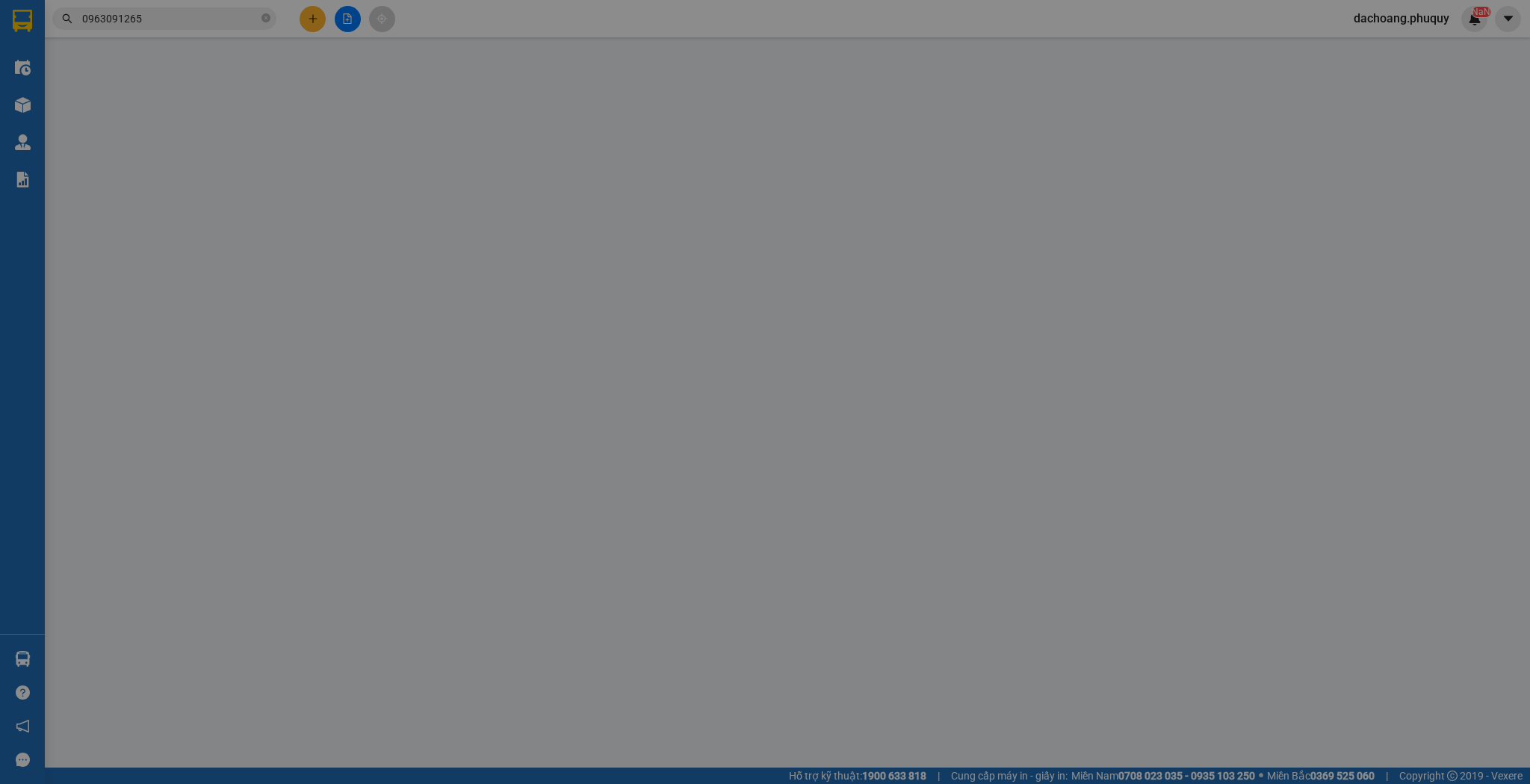
type input "0979117444"
type input "a long"
type input "hồng lĩnh"
type input "40.000"
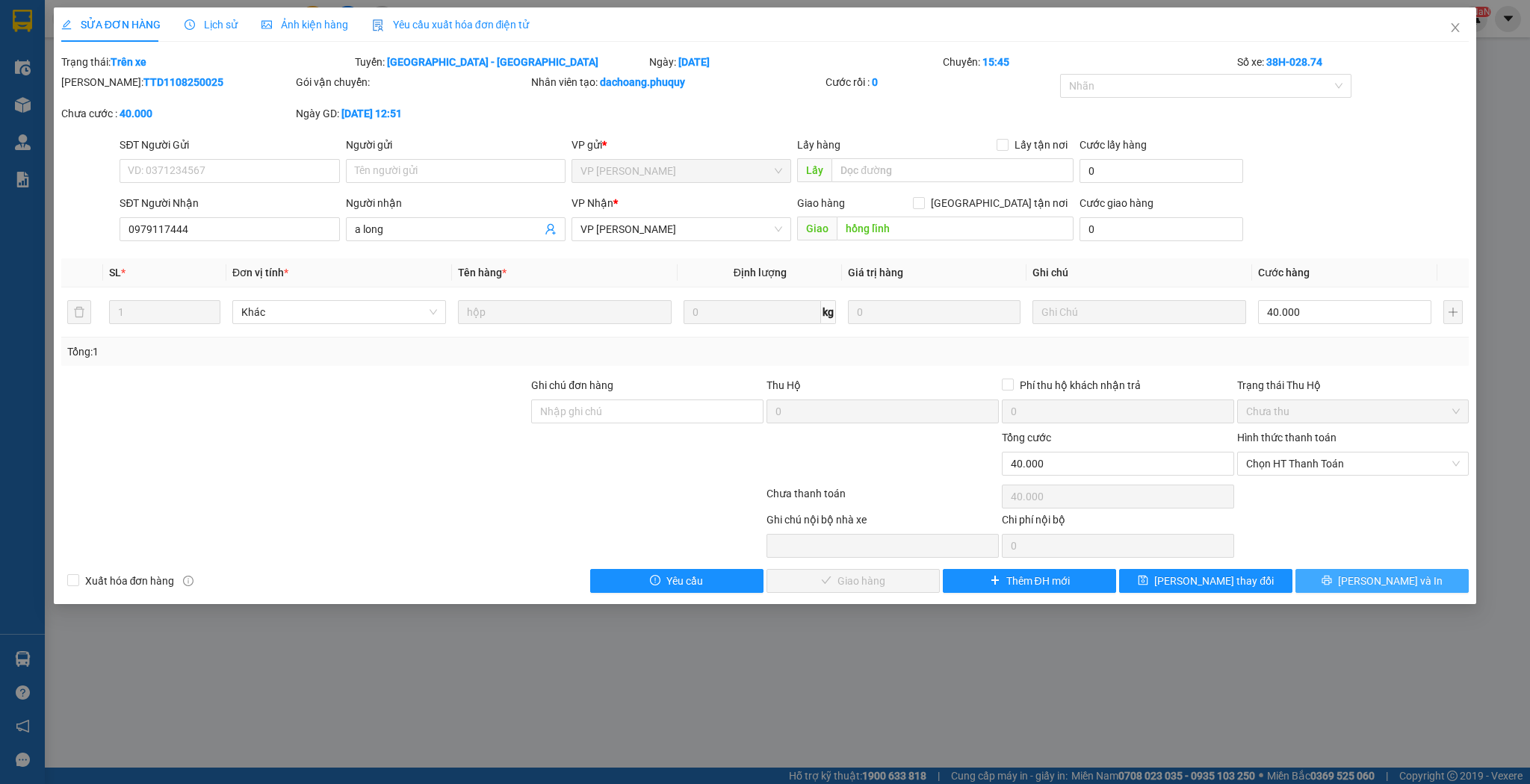
click at [1393, 577] on span "[PERSON_NAME] và In" at bounding box center [1390, 582] width 104 height 17
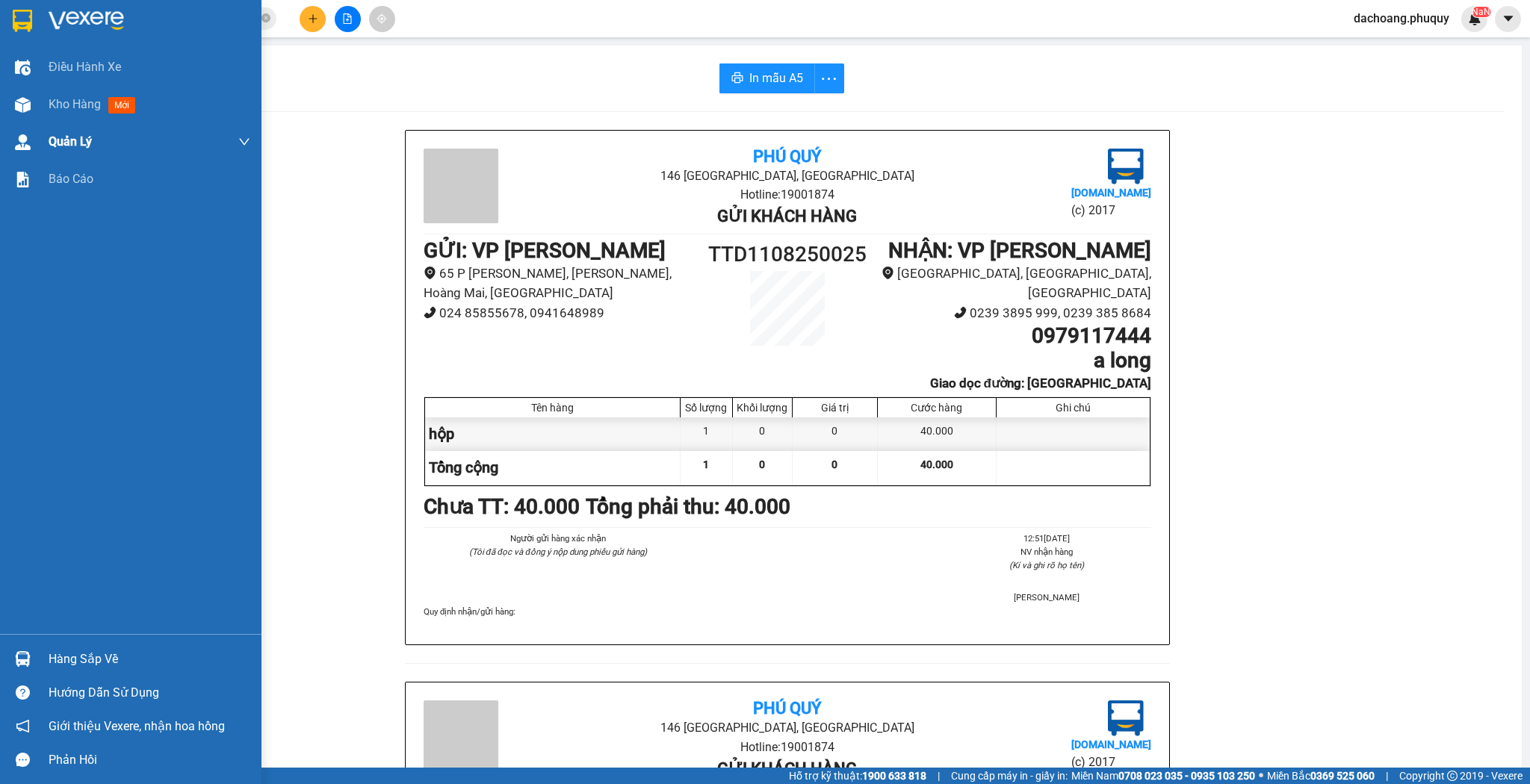
click at [34, 115] on div at bounding box center [22, 105] width 26 height 26
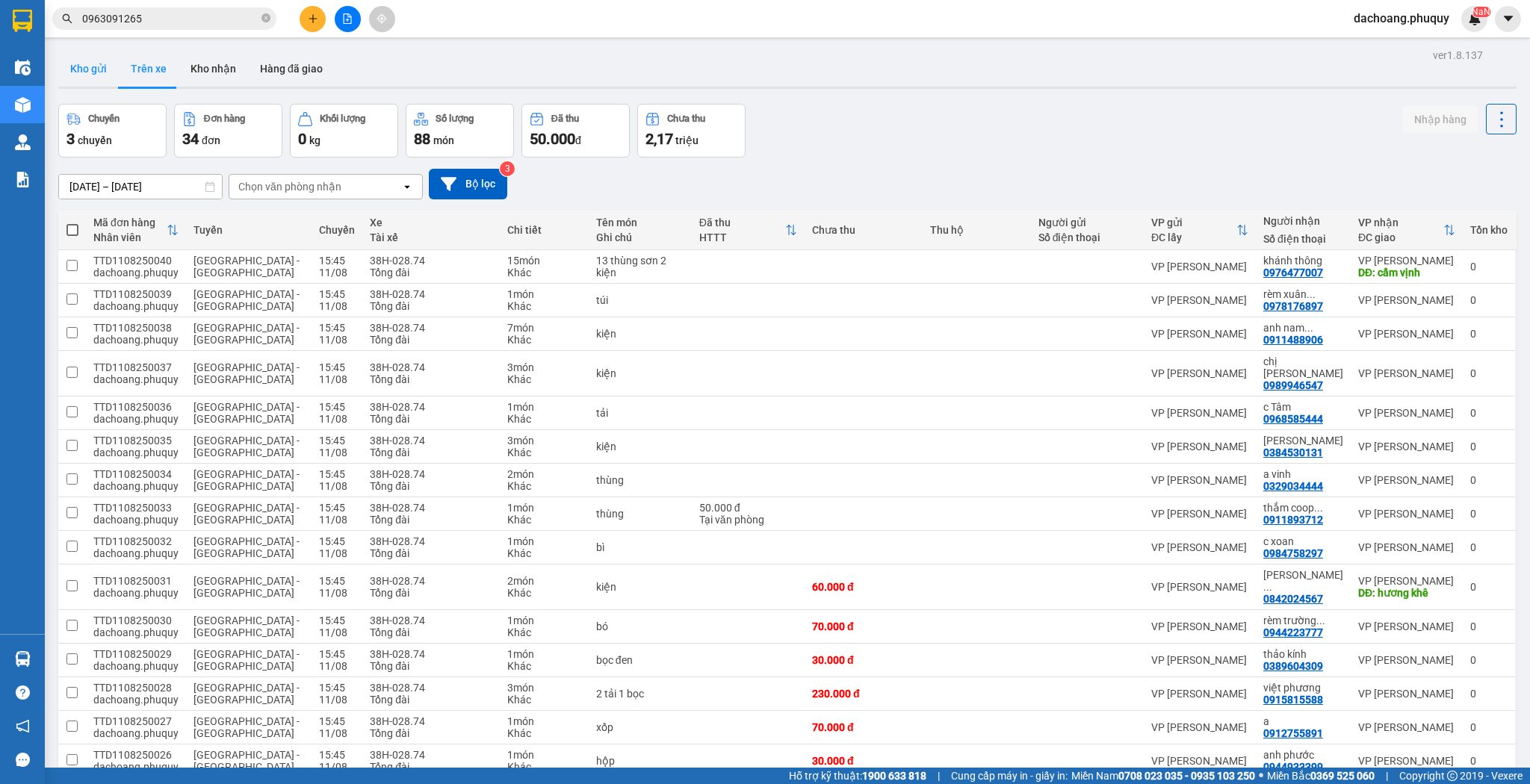
click at [85, 62] on button "Kho gửi" at bounding box center [89, 68] width 61 height 35
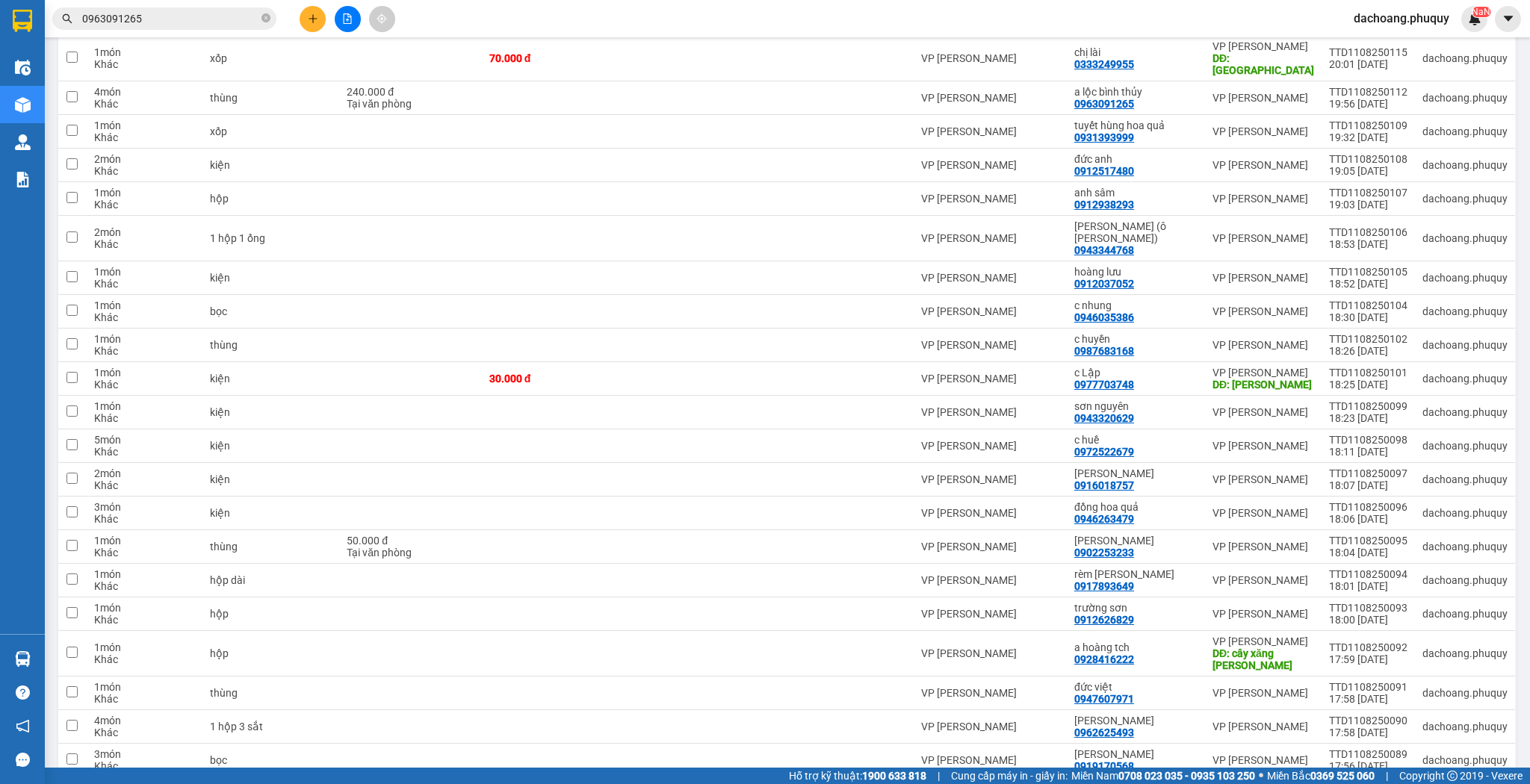
scroll to position [119, 0]
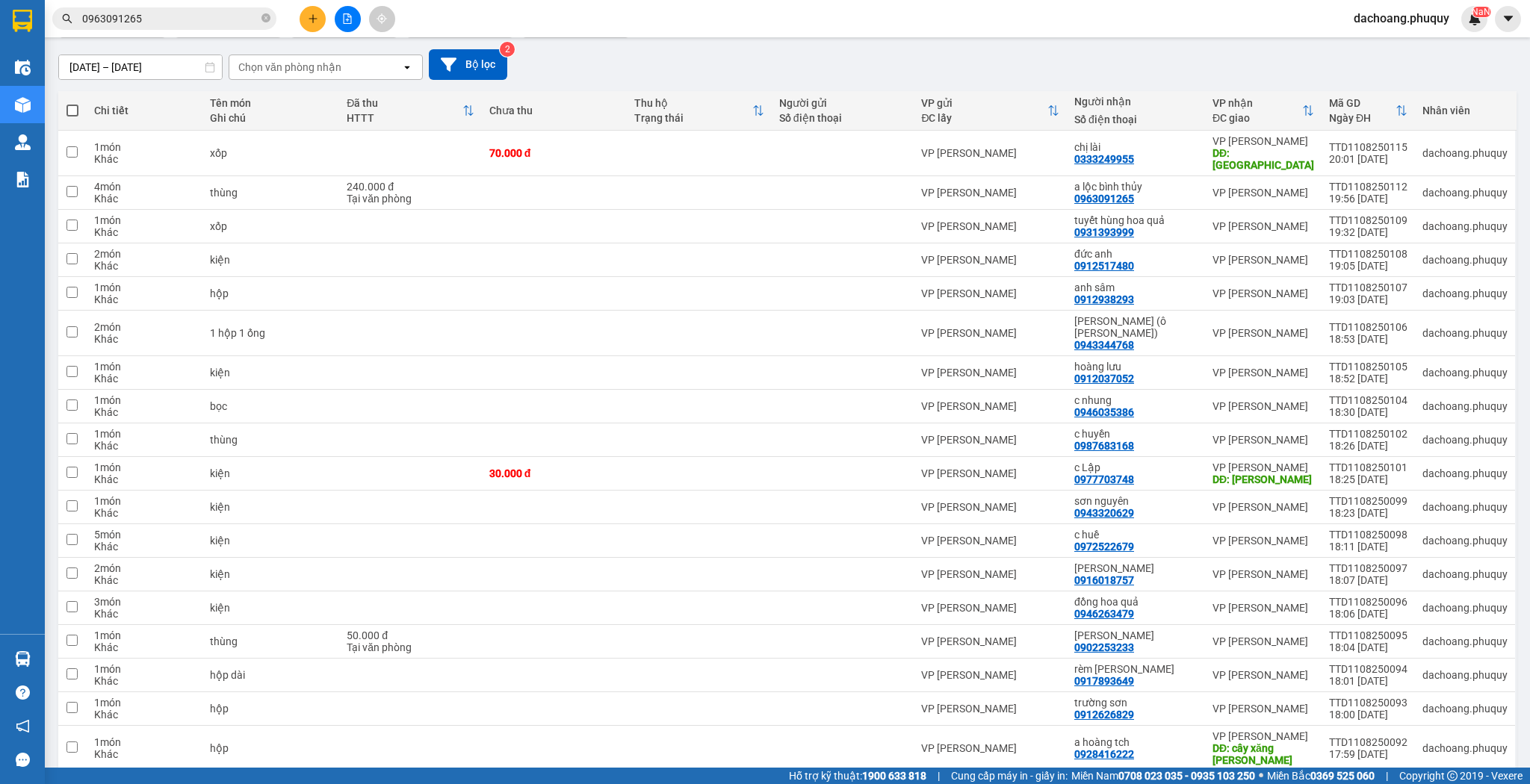
click at [74, 109] on span at bounding box center [72, 110] width 12 height 12
click at [73, 103] on input "checkbox" at bounding box center [73, 103] width 0 height 0
checkbox input "true"
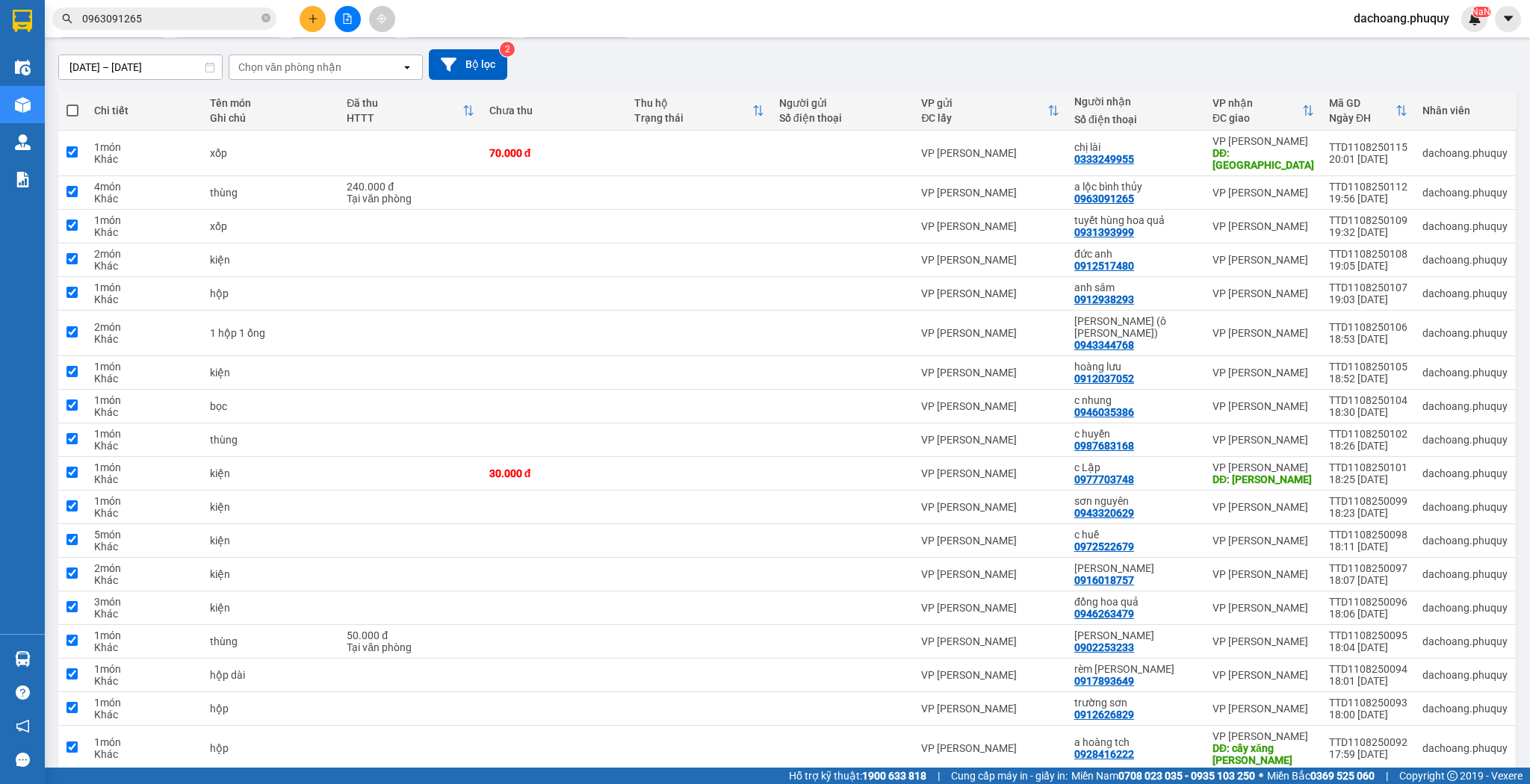
checkbox input "true"
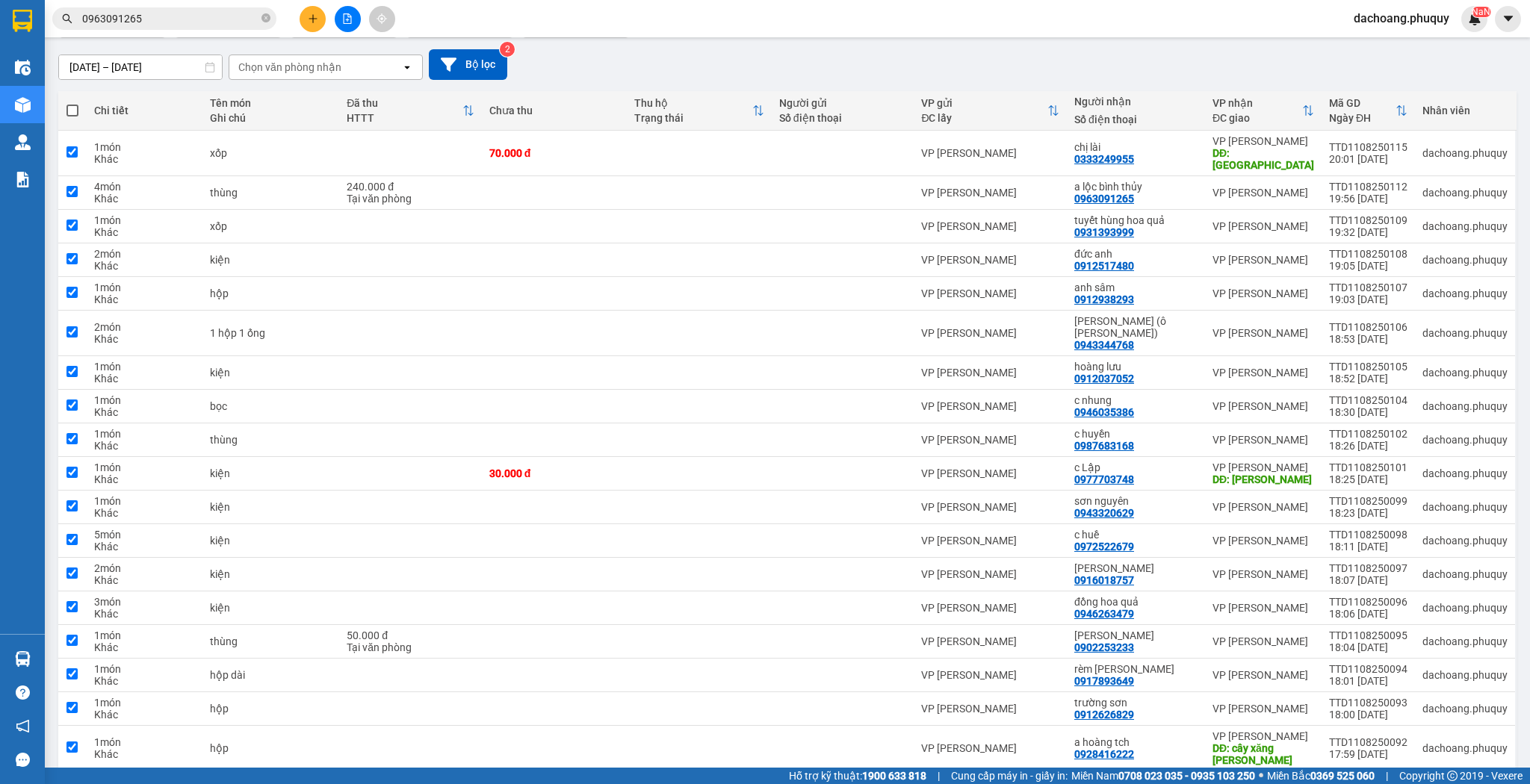
checkbox input "true"
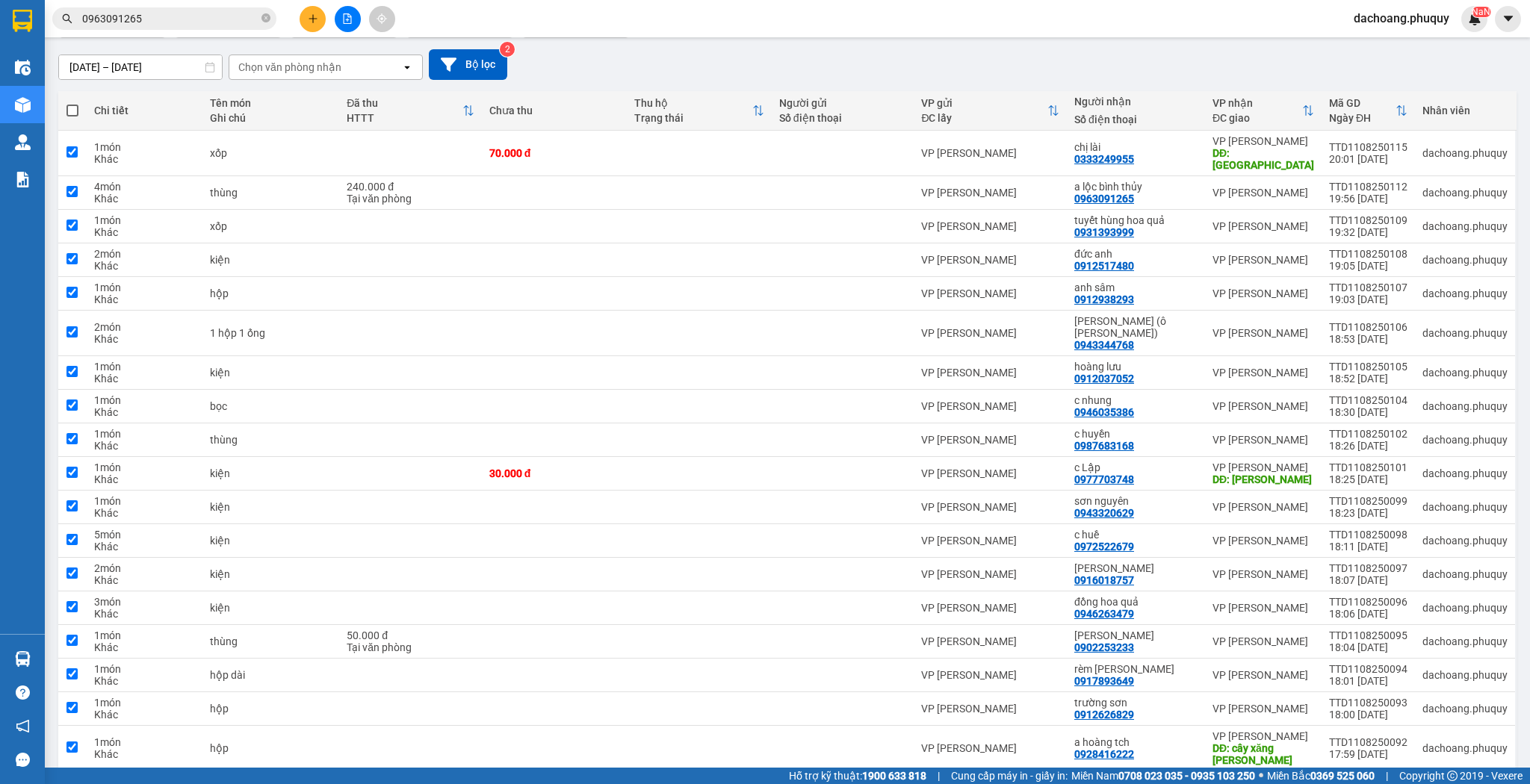
checkbox input "true"
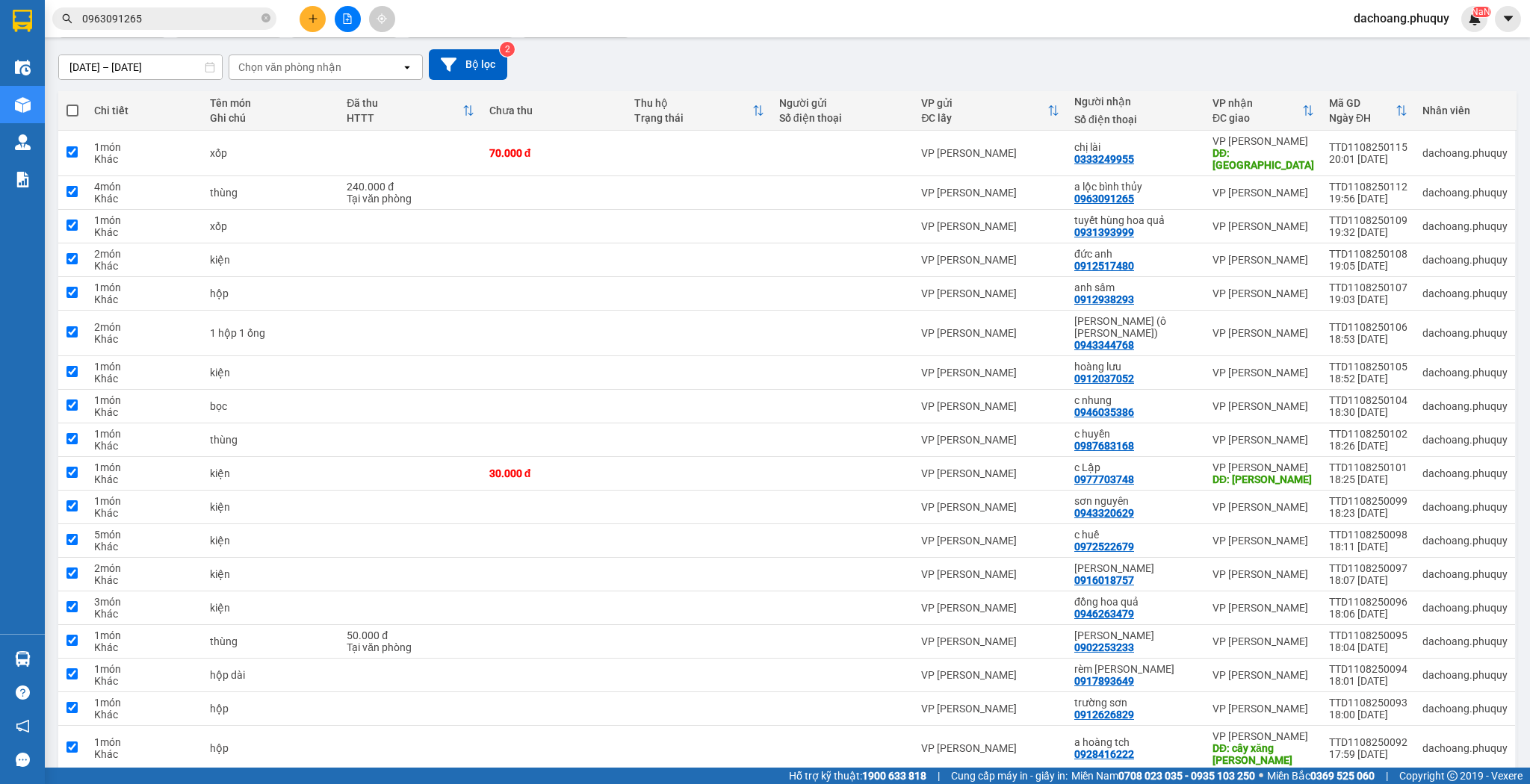
checkbox input "true"
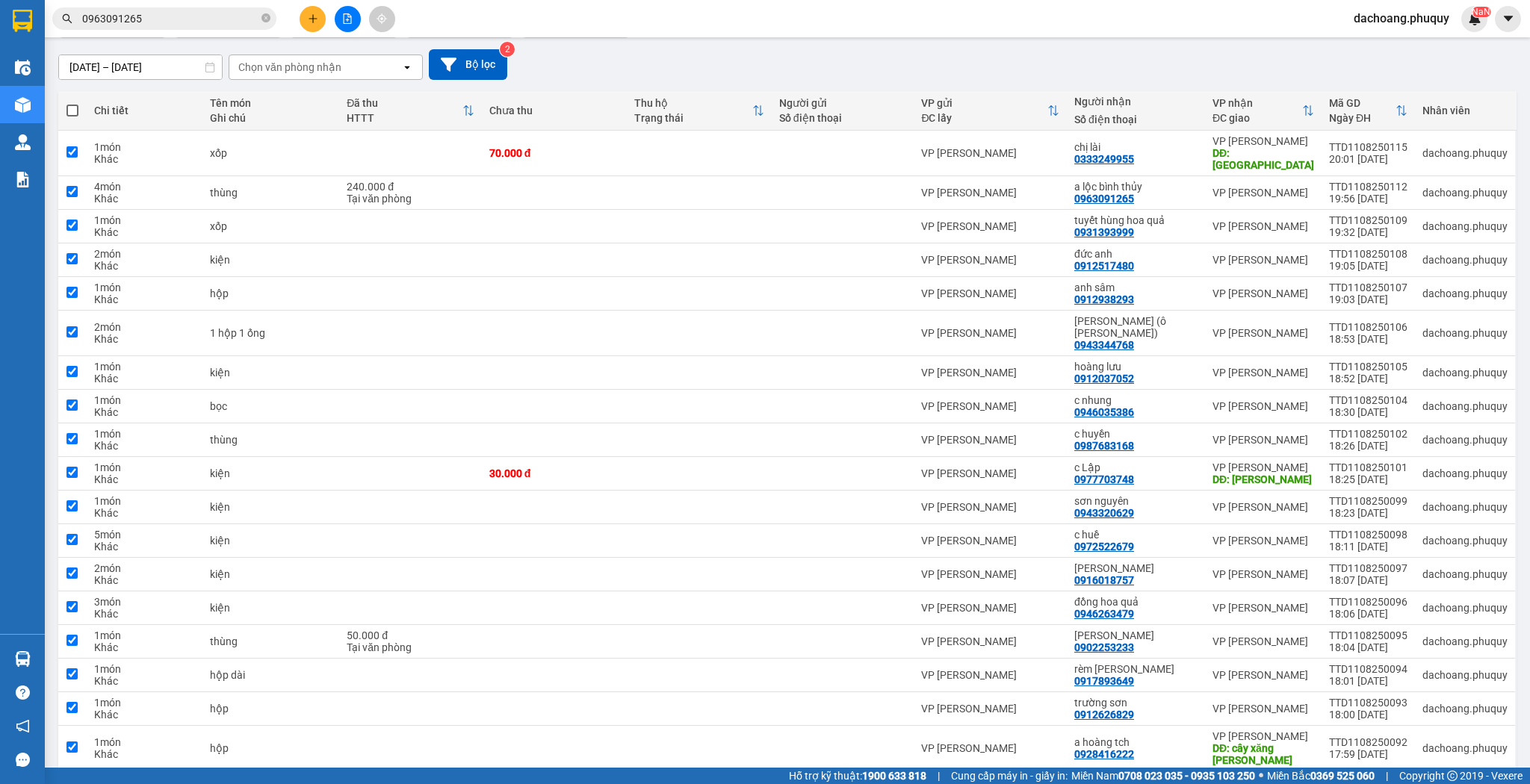
checkbox input "true"
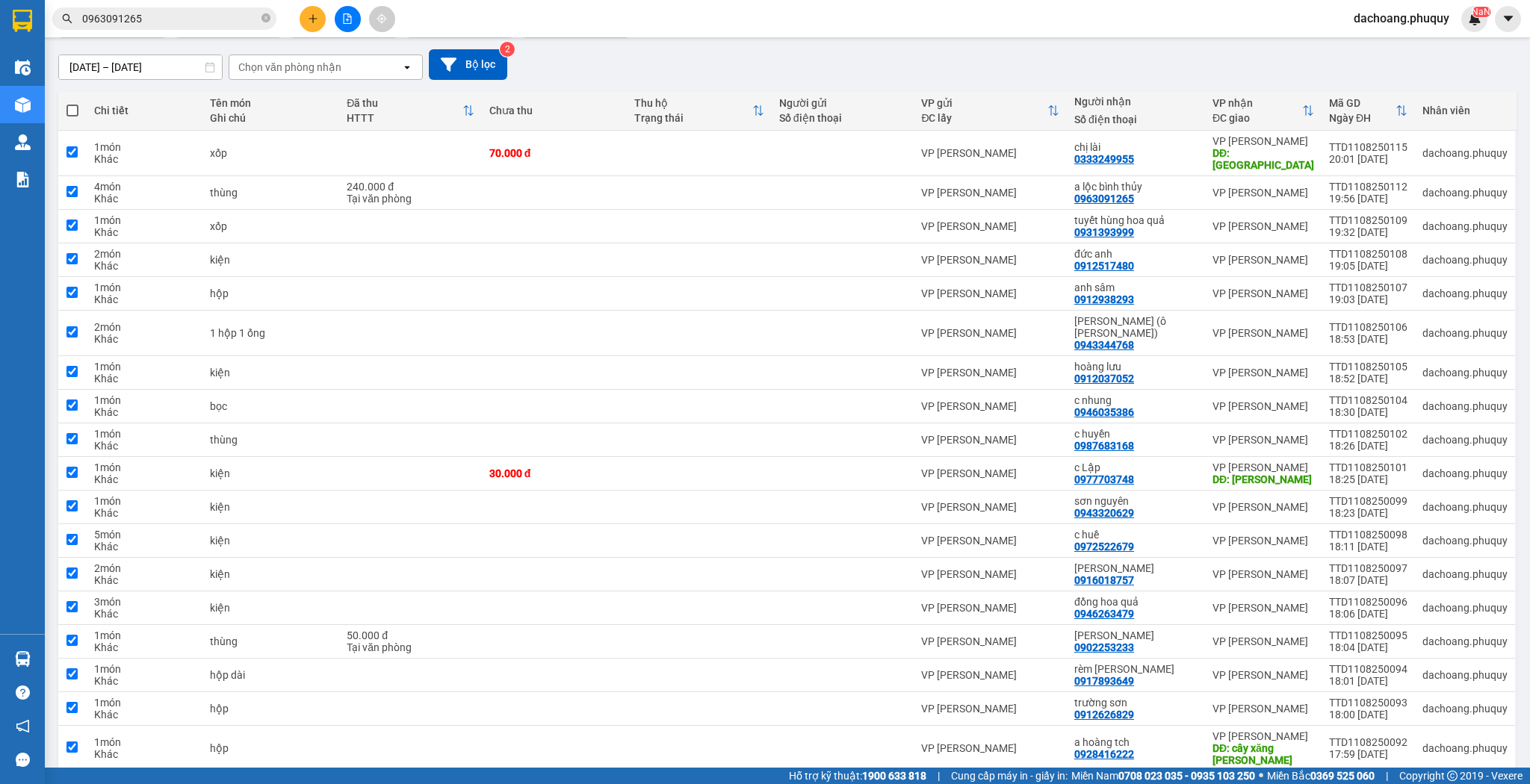
checkbox input "true"
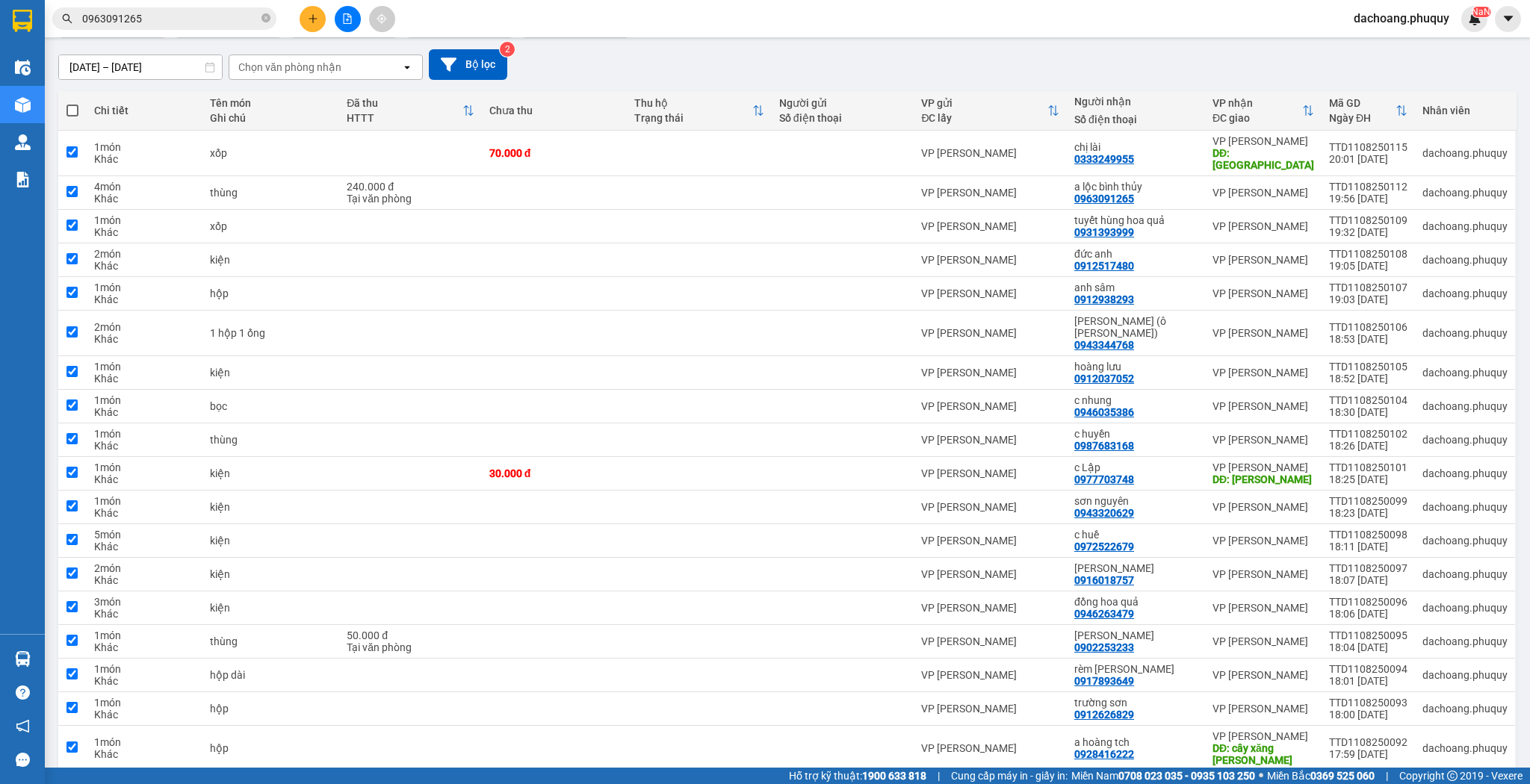
checkbox input "true"
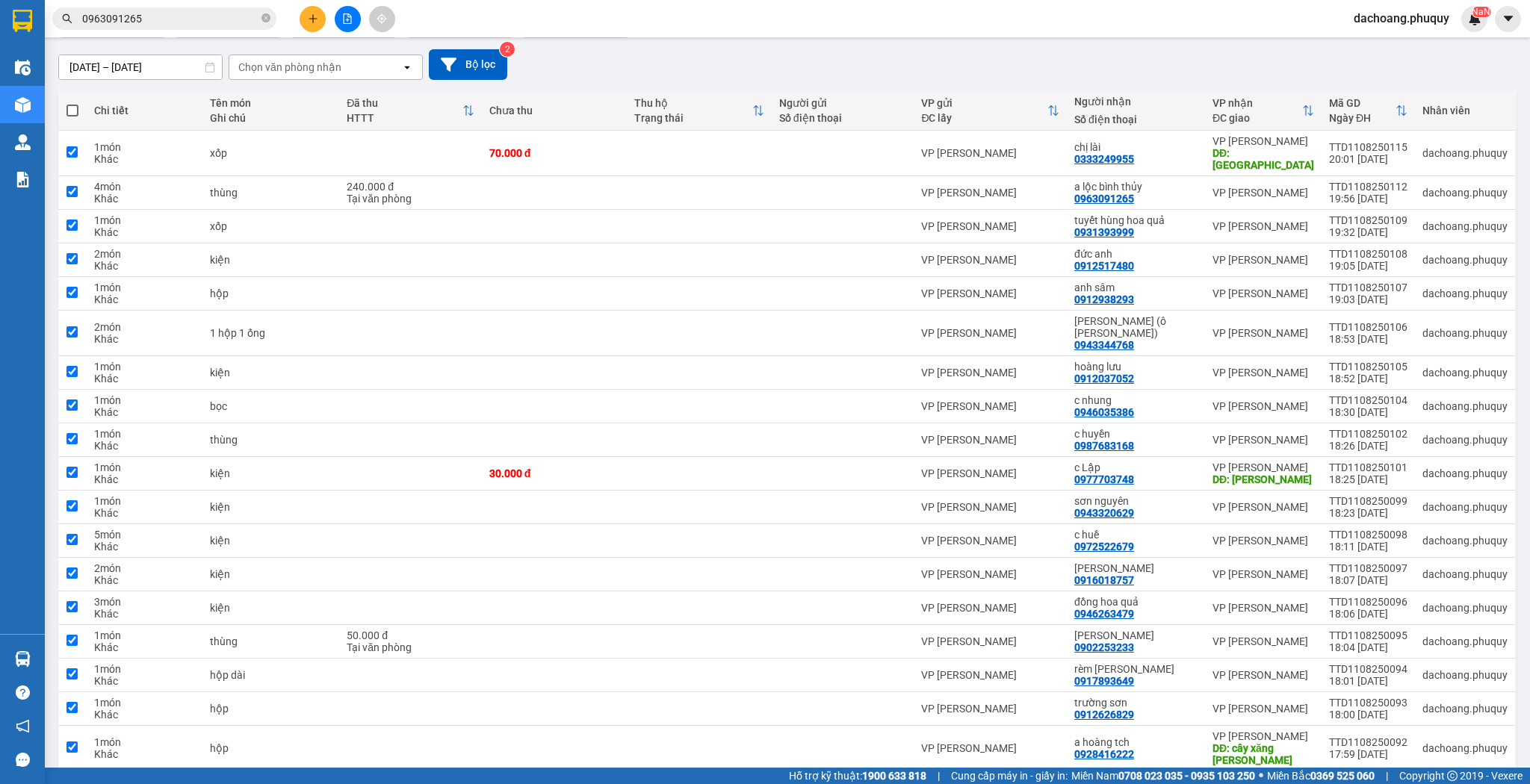
checkbox input "true"
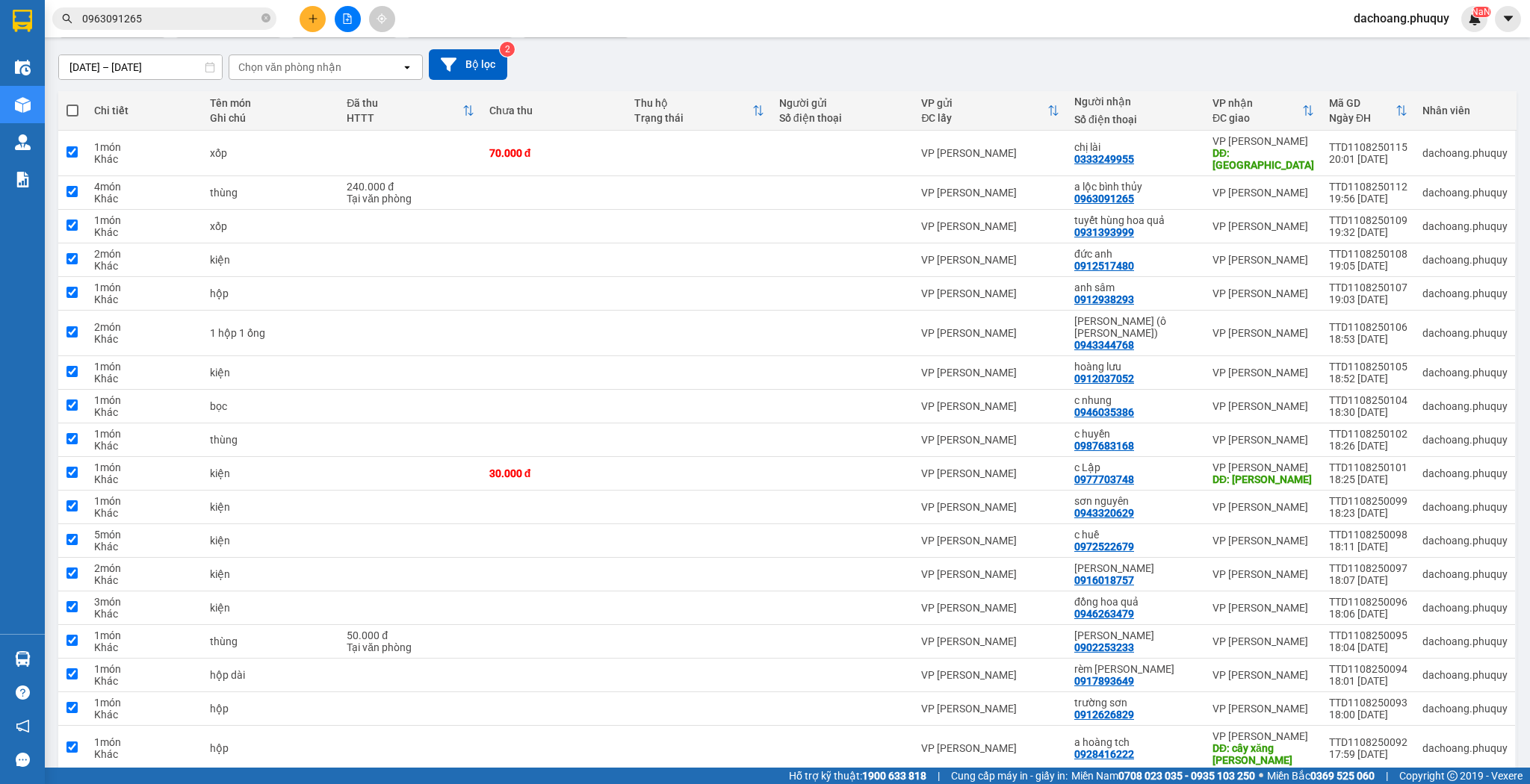
checkbox input "true"
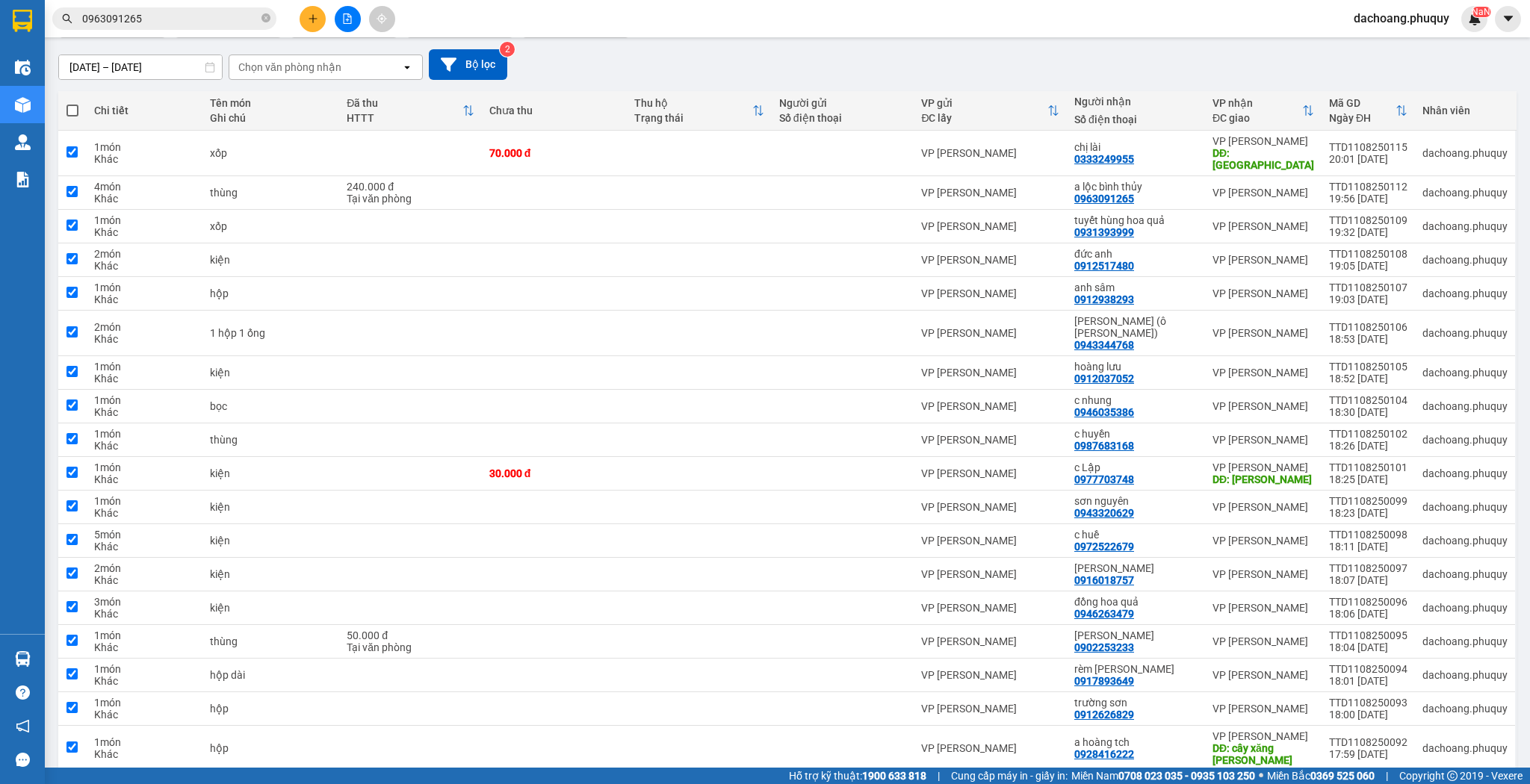
checkbox input "true"
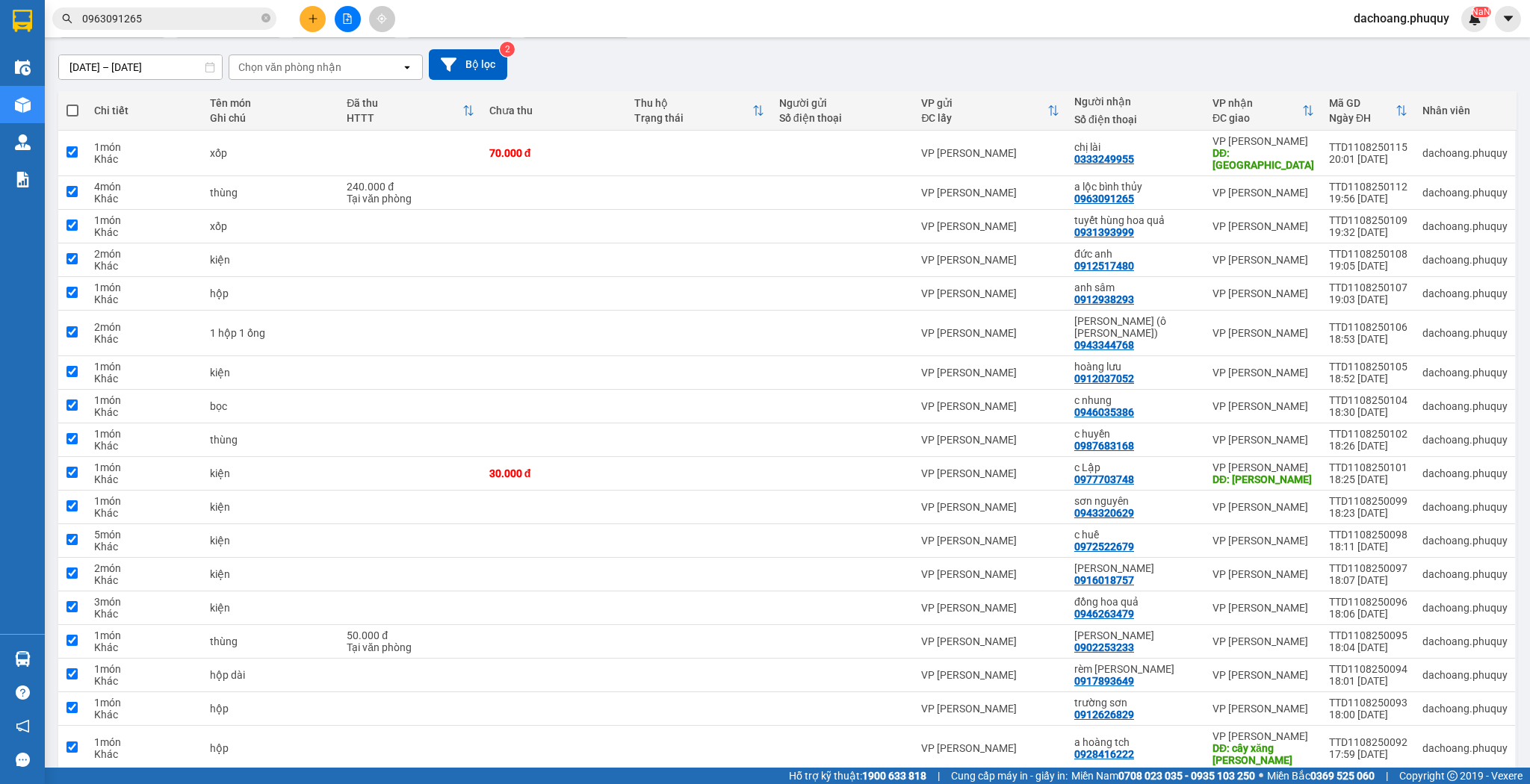
checkbox input "true"
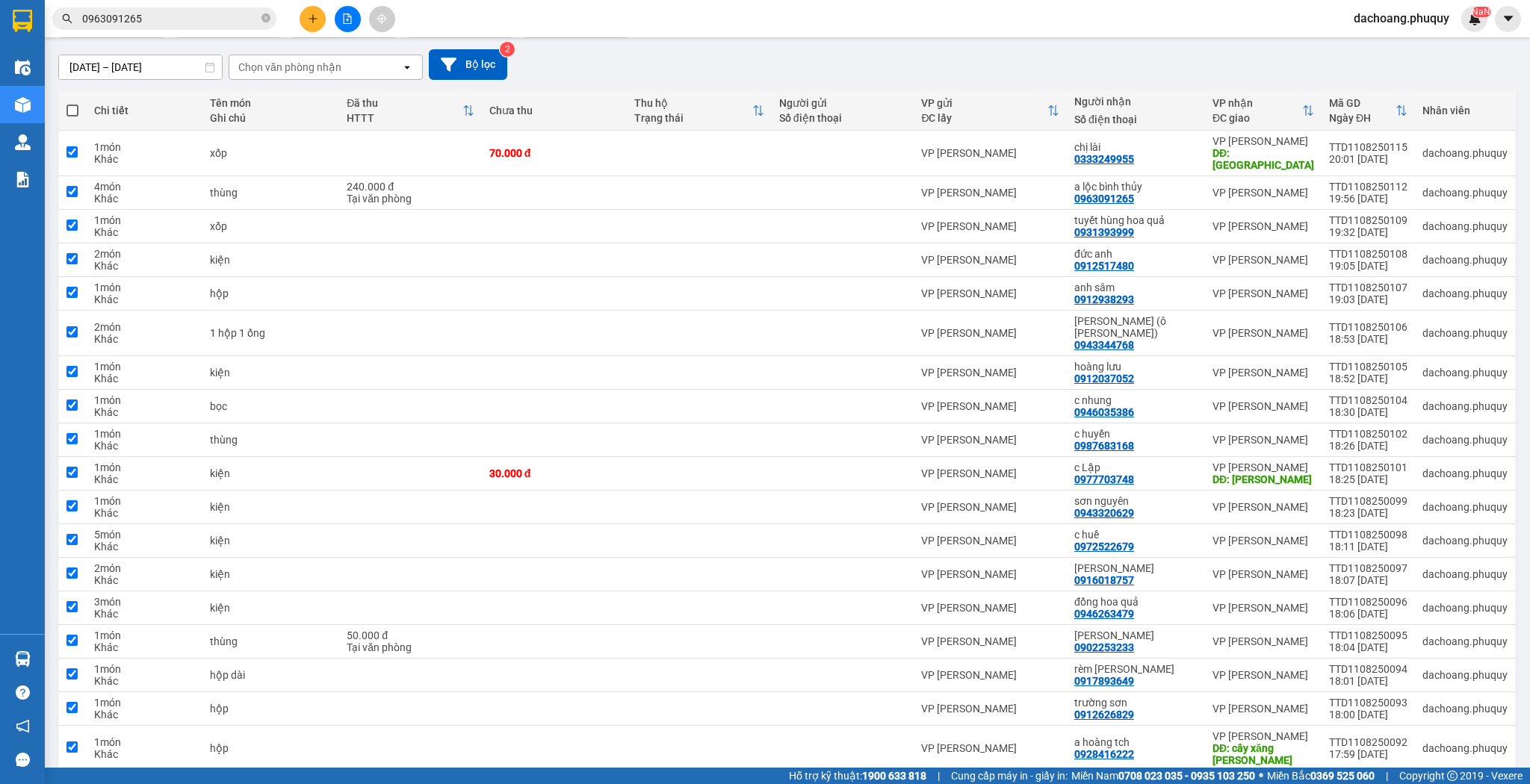
checkbox input "true"
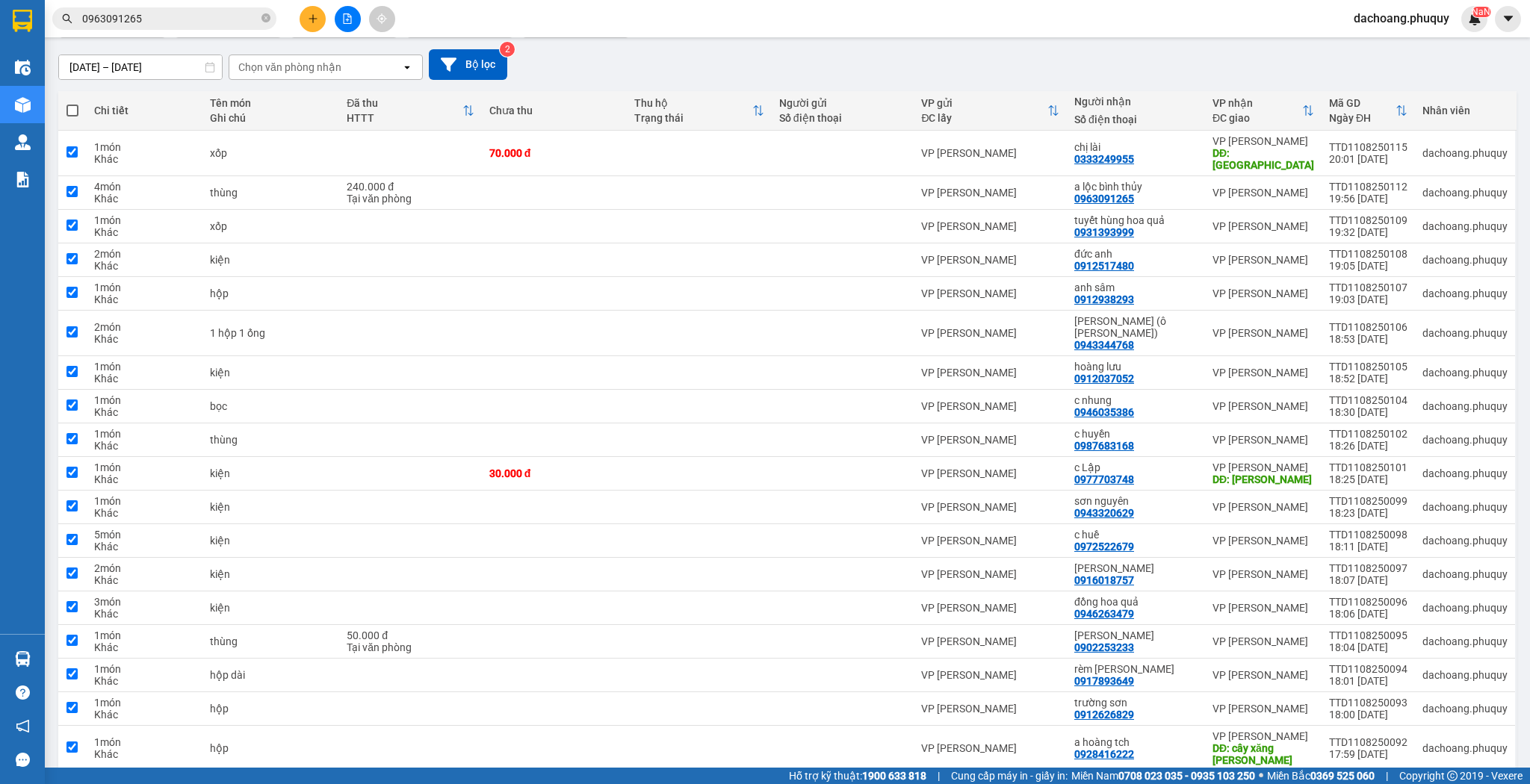
checkbox input "true"
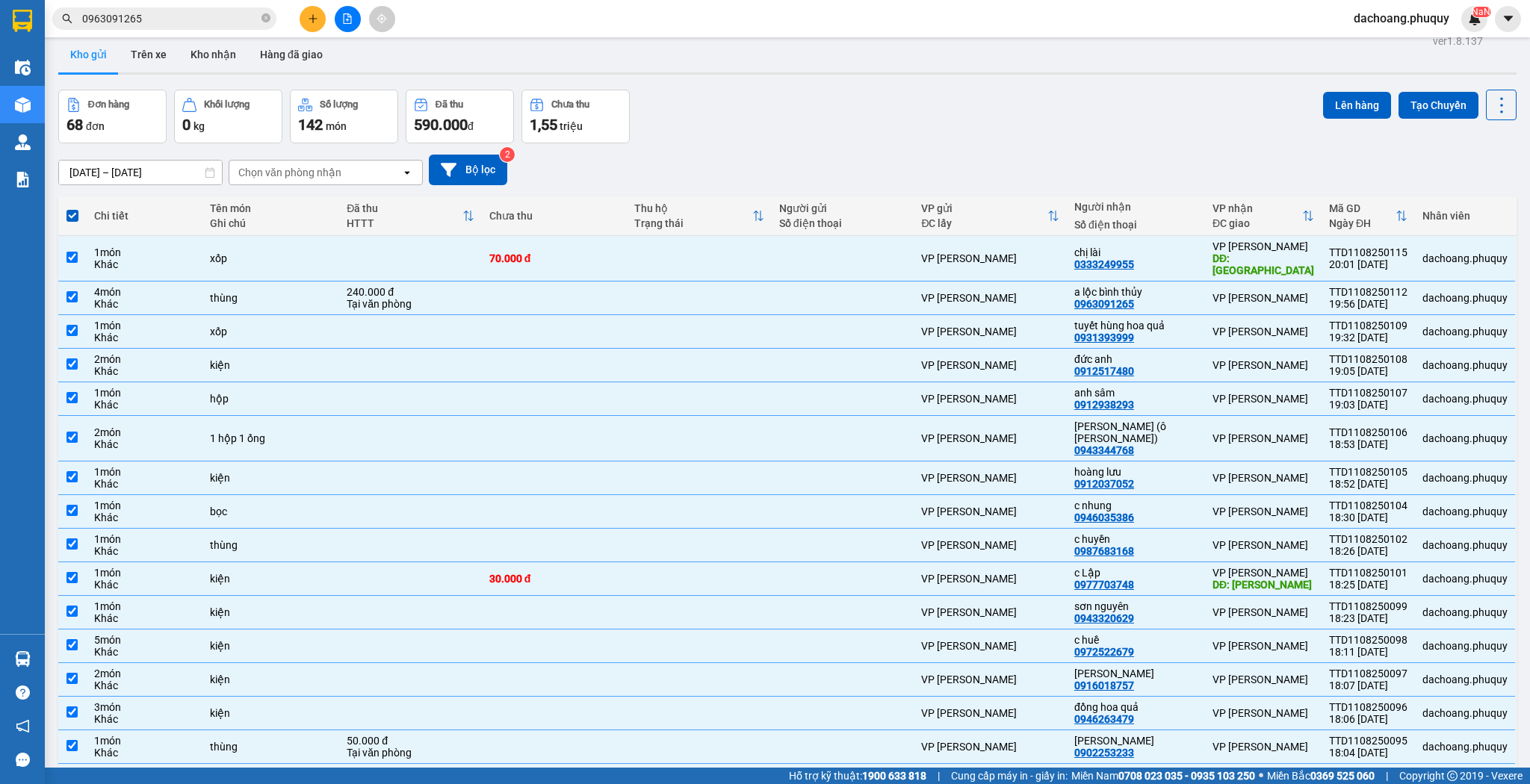
scroll to position [0, 0]
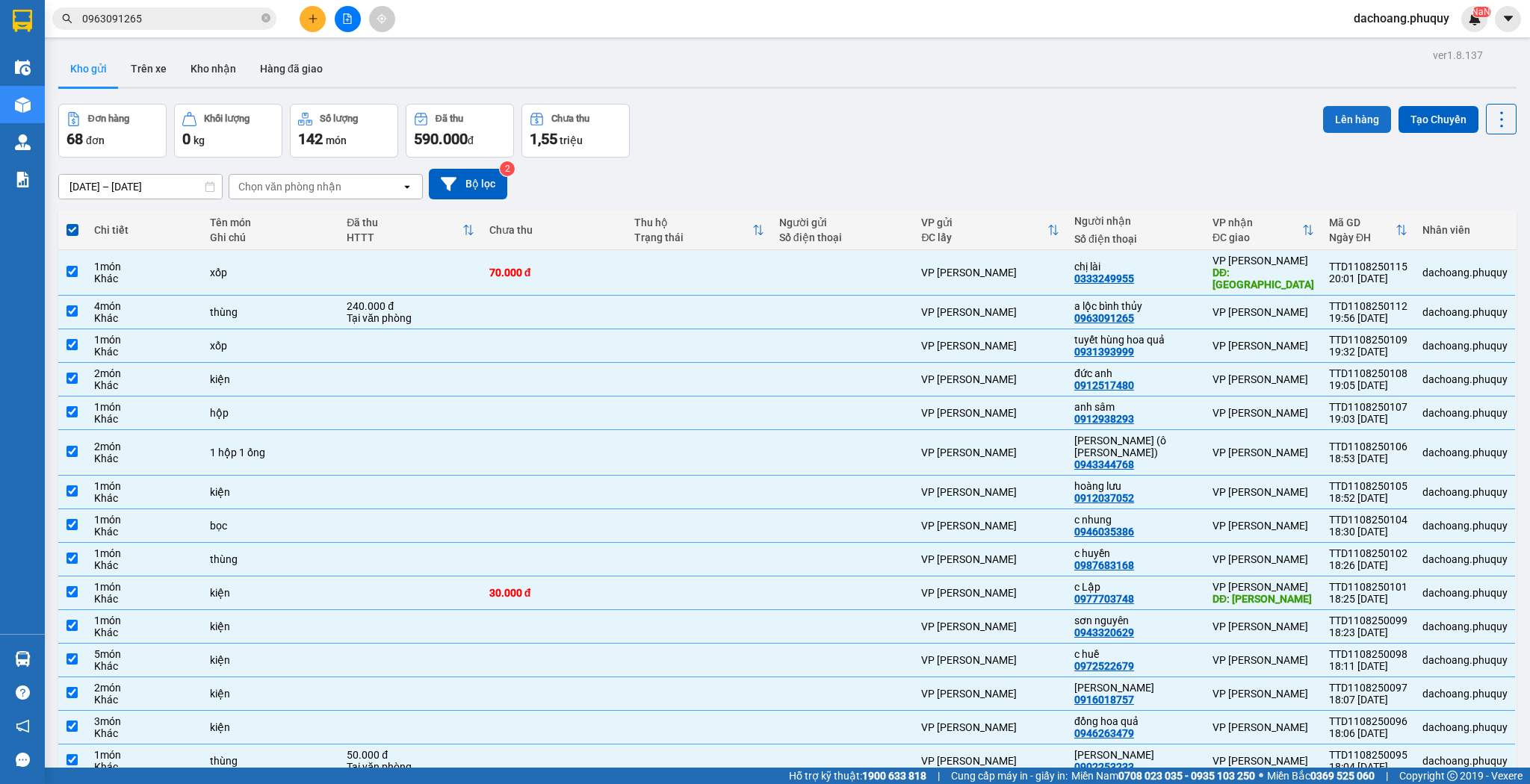
click at [1323, 122] on button "Lên hàng" at bounding box center [1357, 119] width 68 height 27
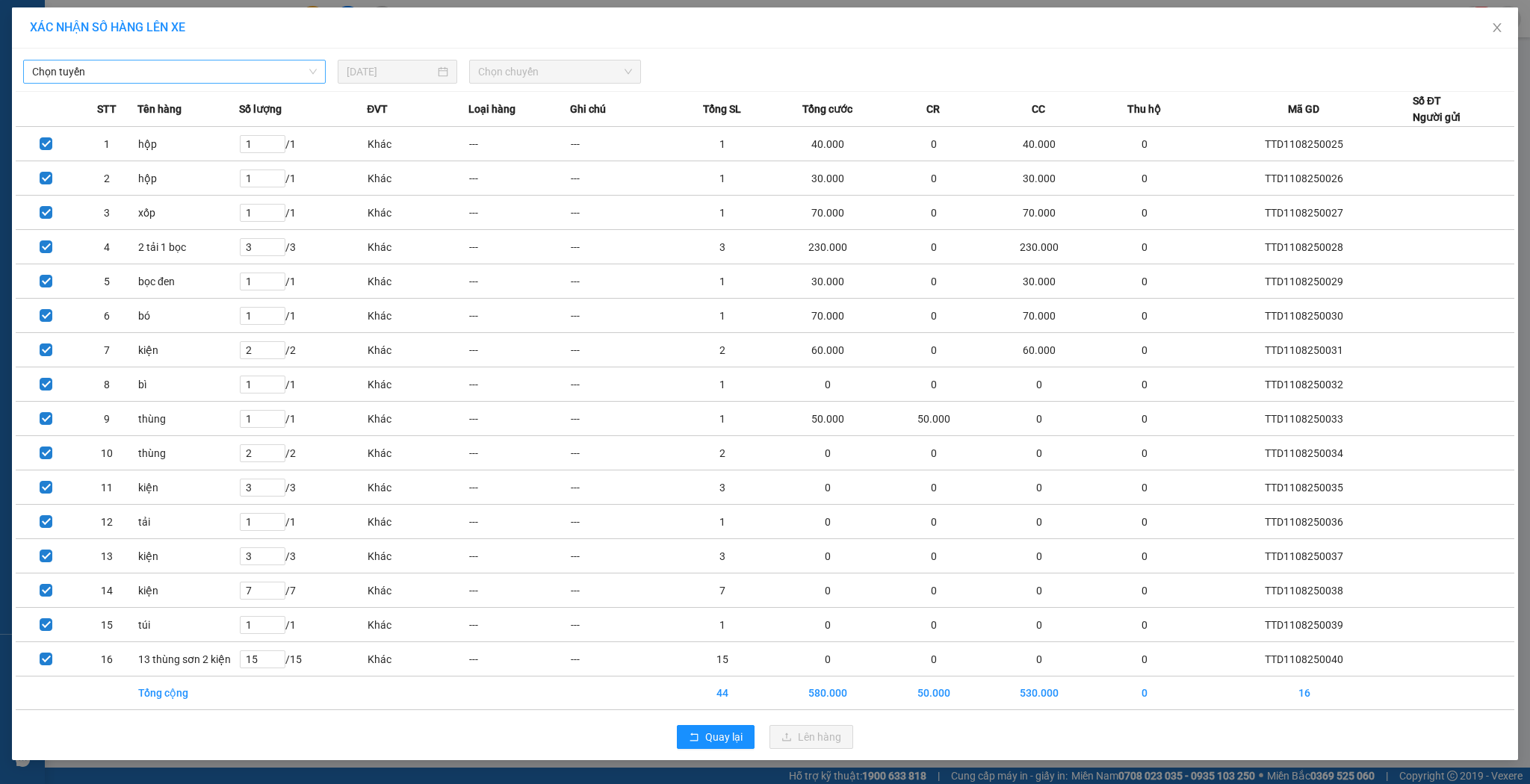
click at [185, 66] on span "Chọn tuyến" at bounding box center [173, 72] width 284 height 22
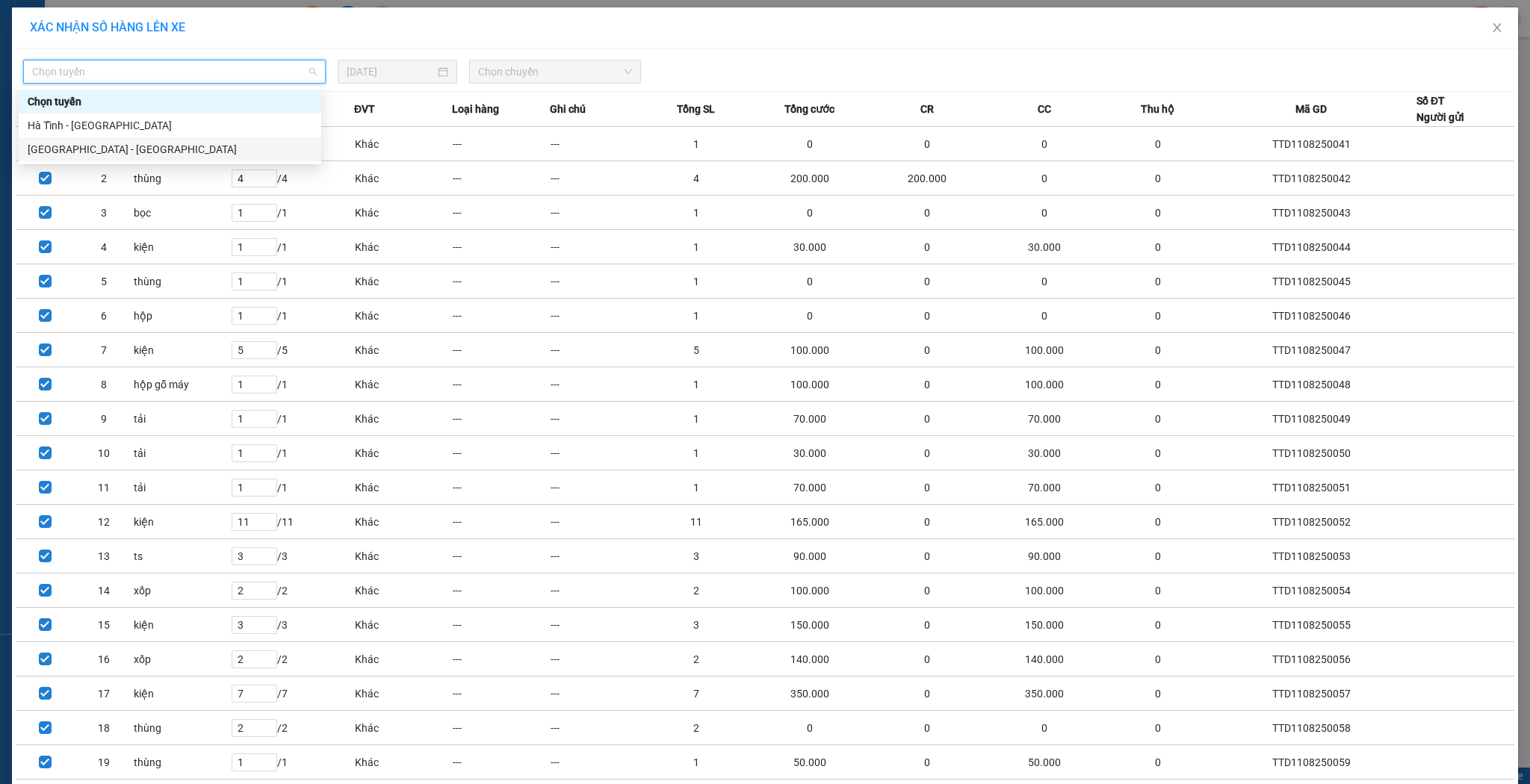
click at [122, 145] on div "[GEOGRAPHIC_DATA] - [GEOGRAPHIC_DATA]" at bounding box center [170, 149] width 284 height 17
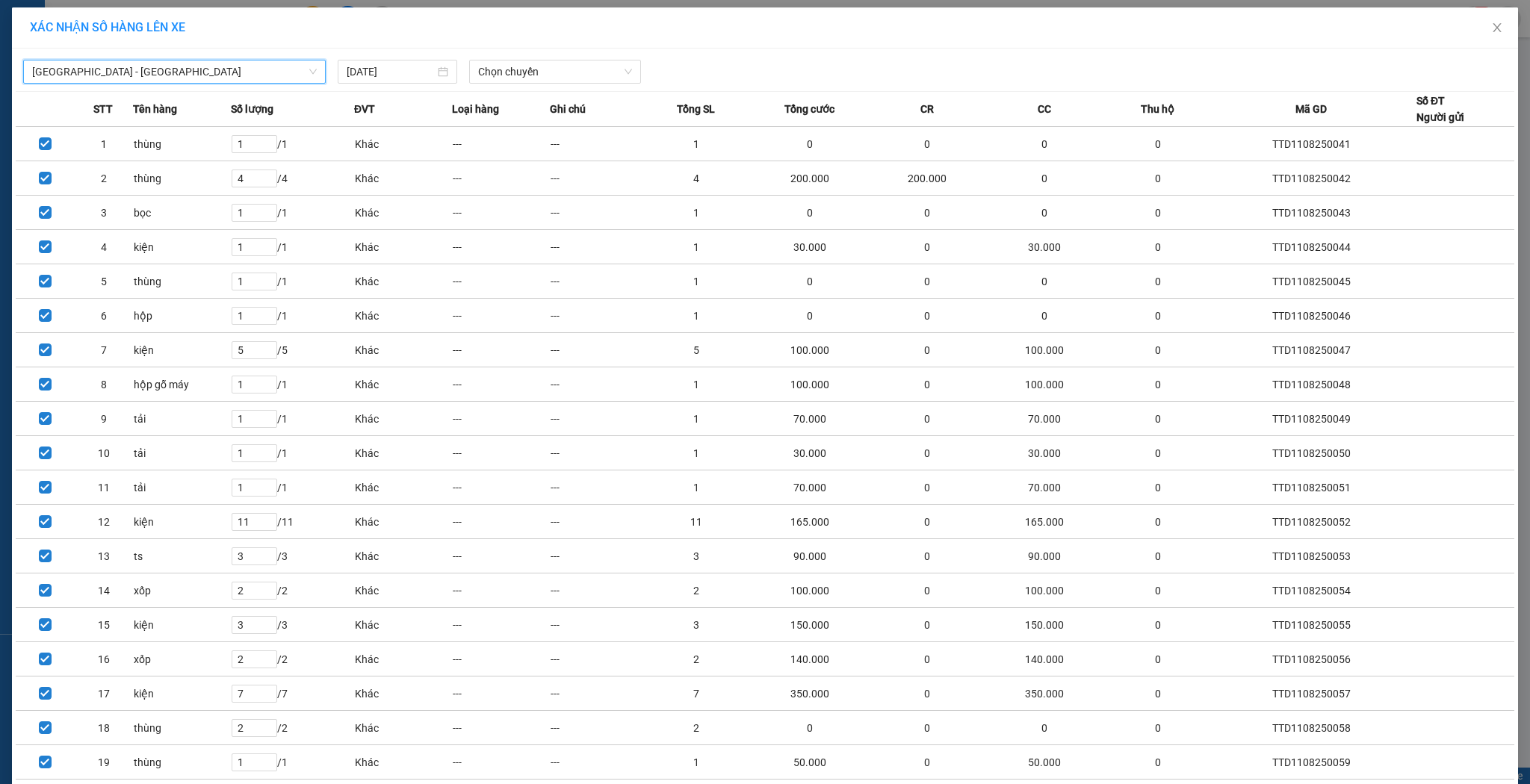
click at [489, 82] on span "Chọn chuyến" at bounding box center [555, 72] width 154 height 22
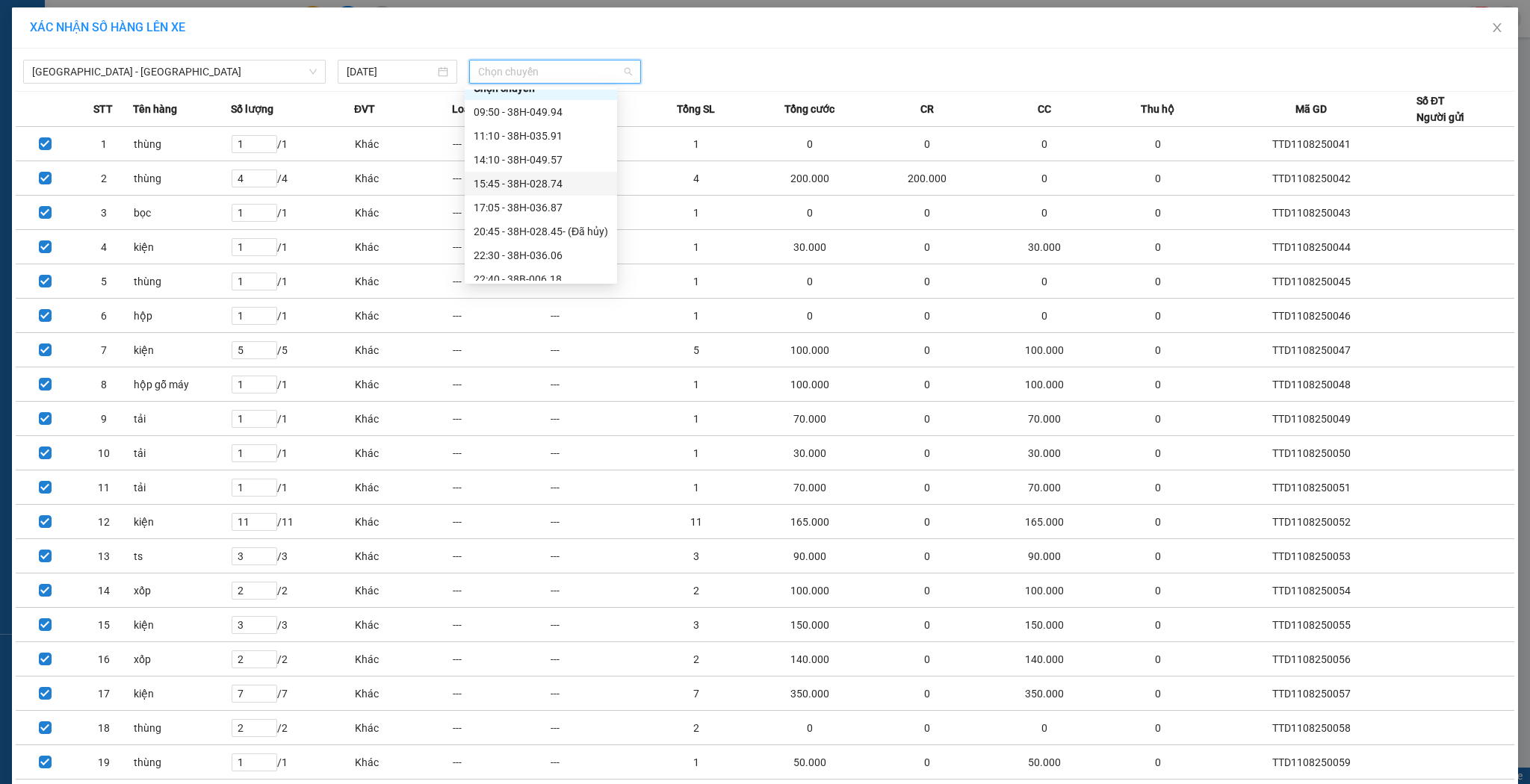
scroll to position [24, 0]
click at [517, 268] on div "22:40 - 38B-006.18" at bounding box center [541, 269] width 134 height 17
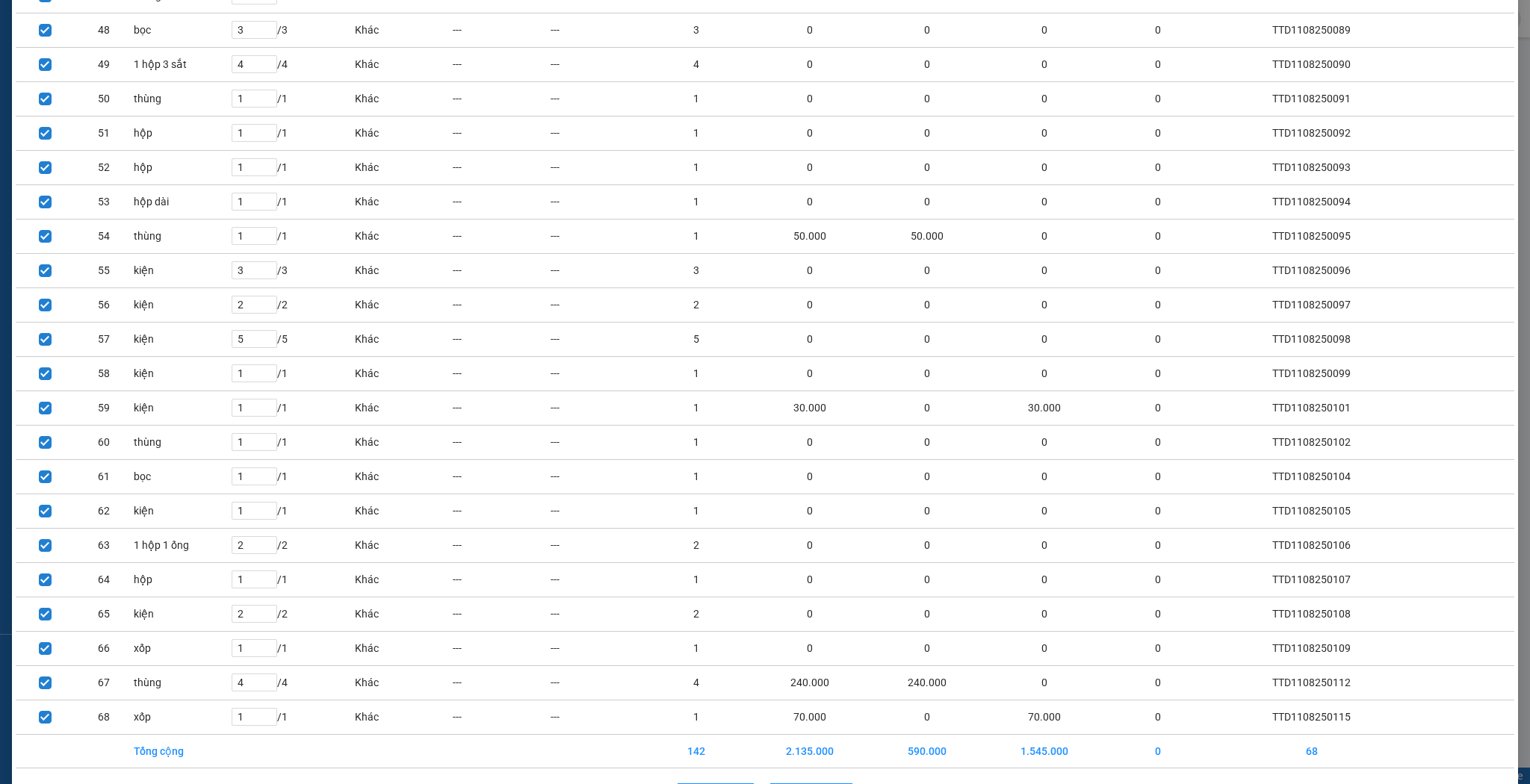
scroll to position [1803, 0]
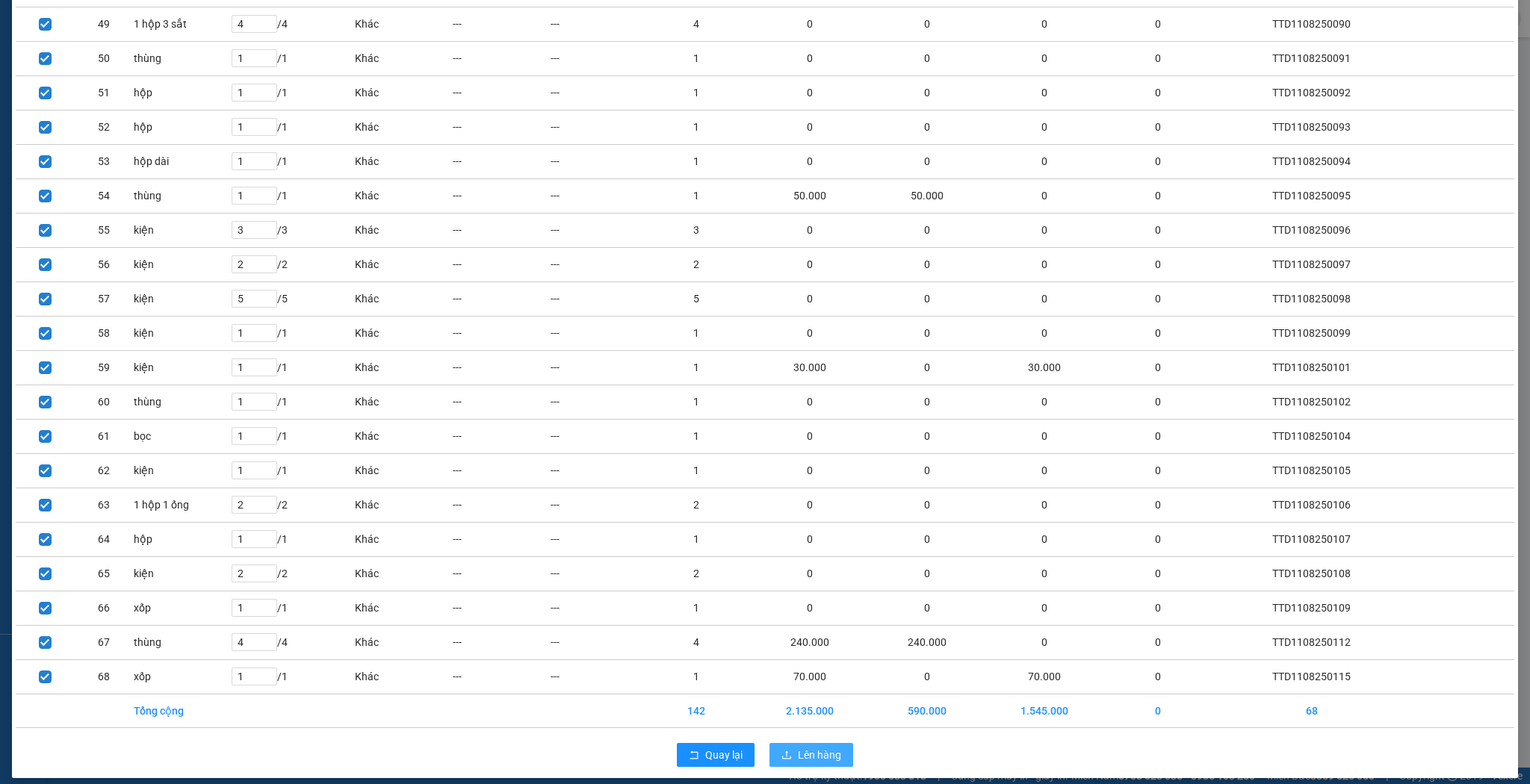
click at [819, 747] on span "Lên hàng" at bounding box center [820, 755] width 43 height 17
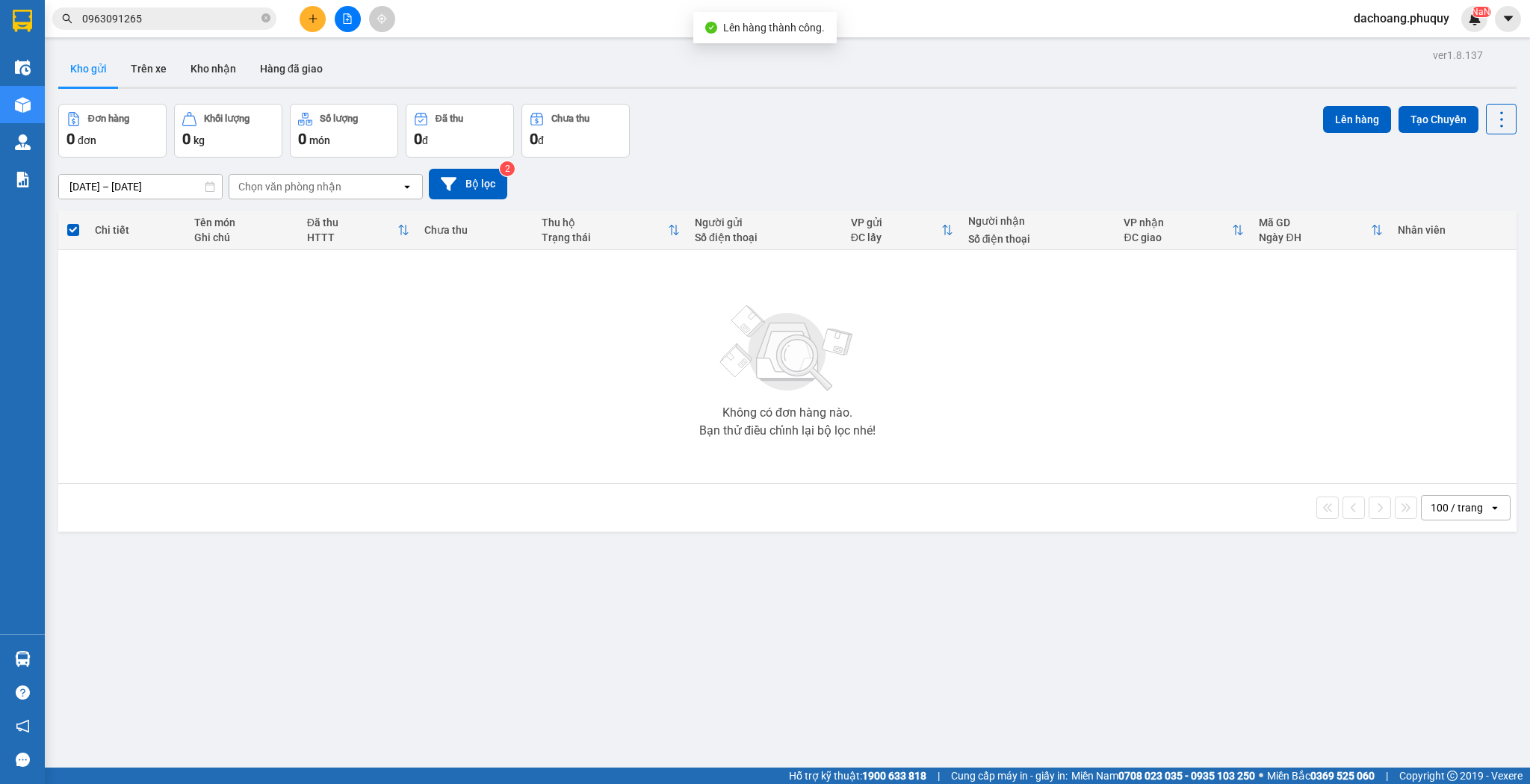
click at [107, 62] on button "Kho gửi" at bounding box center [89, 68] width 61 height 35
click at [117, 65] on button "Kho gửi" at bounding box center [89, 68] width 61 height 35
click at [180, 83] on button "Kho nhận" at bounding box center [214, 68] width 70 height 35
click at [152, 79] on button "Trên xe" at bounding box center [148, 68] width 60 height 35
type input "[DATE] – [DATE]"
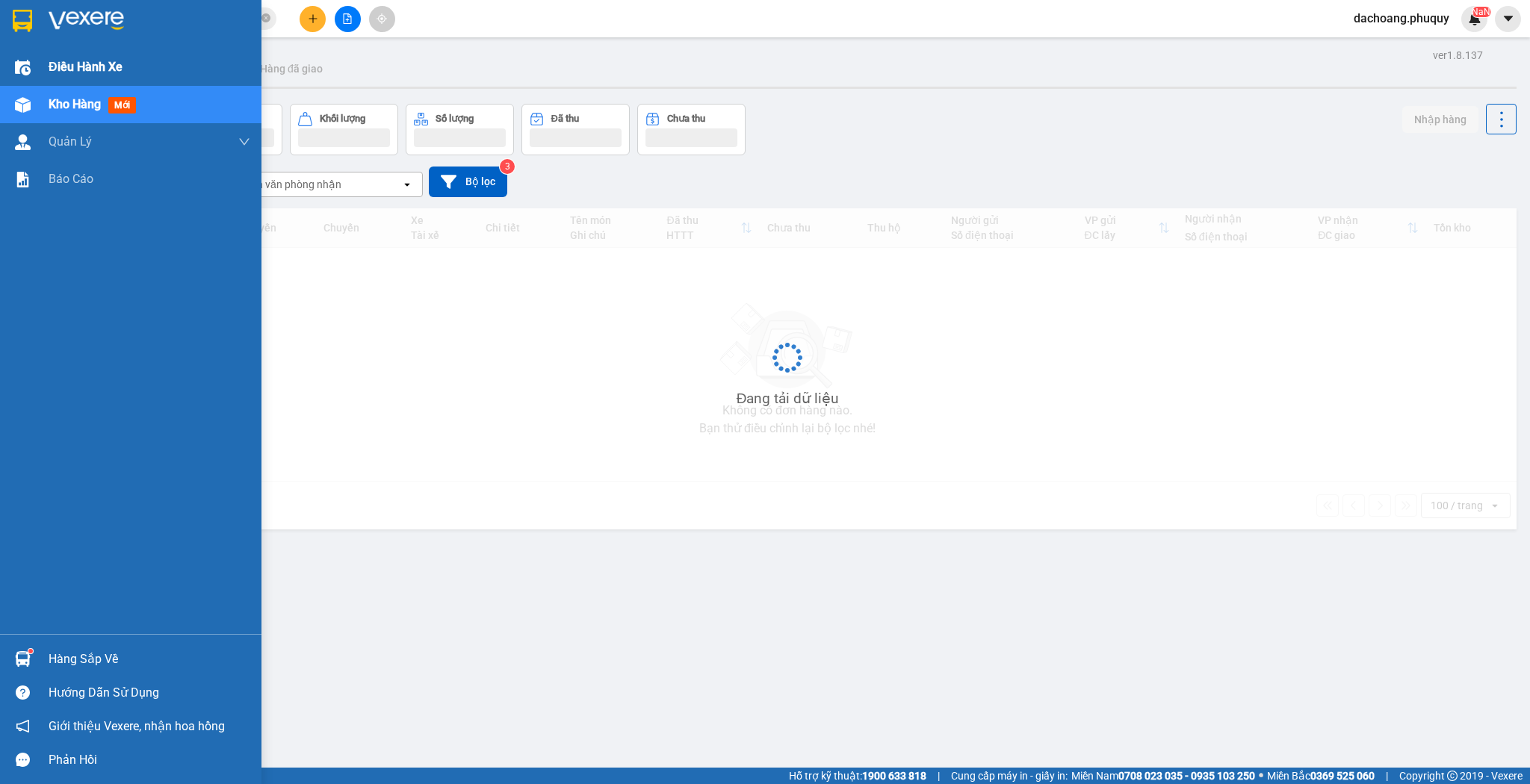
click at [38, 70] on div "Điều hành xe" at bounding box center [131, 67] width 261 height 37
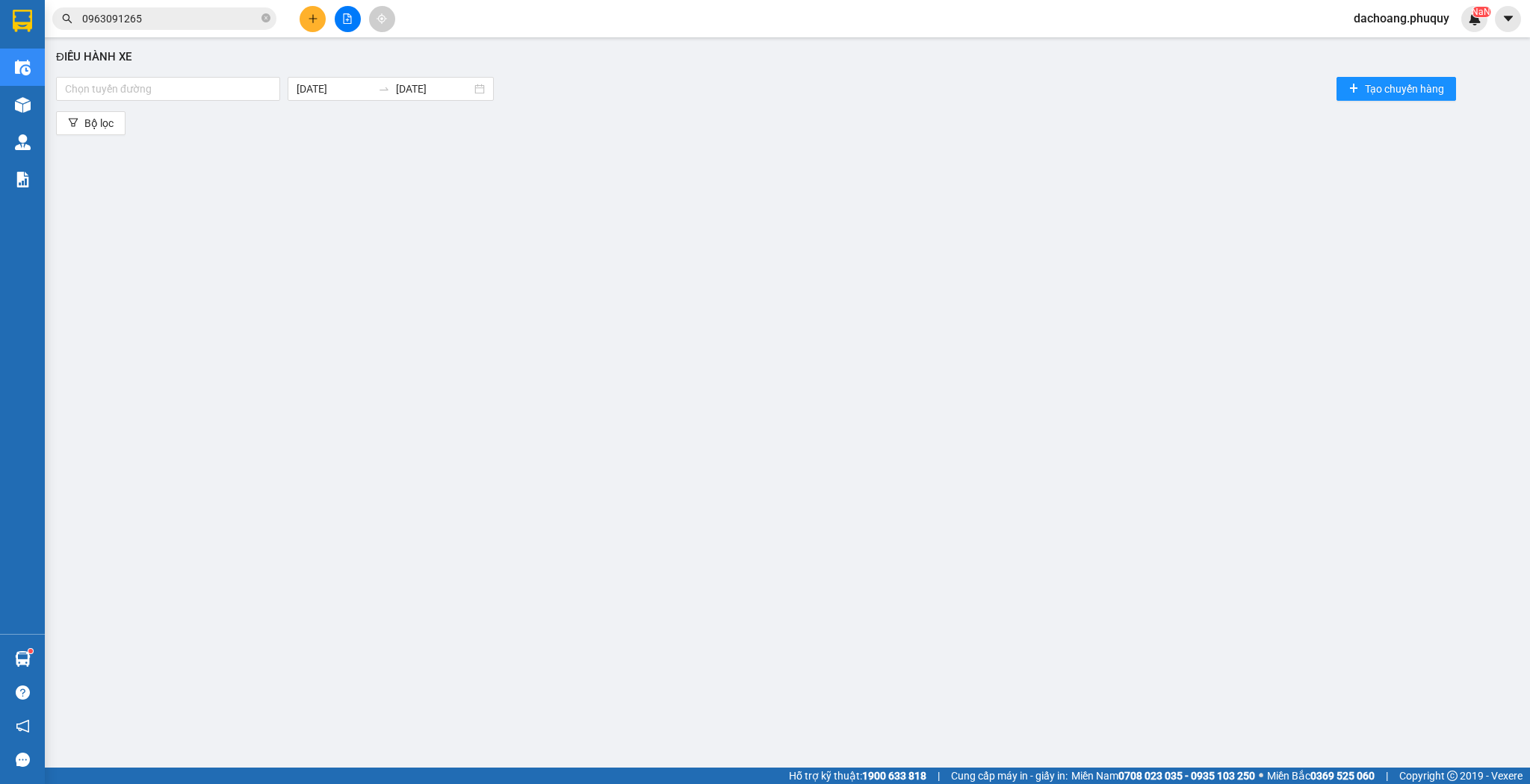
drag, startPoint x: 241, startPoint y: 89, endPoint x: 203, endPoint y: 102, distance: 40.2
click at [241, 89] on div at bounding box center [168, 89] width 216 height 18
click at [152, 114] on div "[GEOGRAPHIC_DATA] - [GEOGRAPHIC_DATA]" at bounding box center [170, 118] width 209 height 17
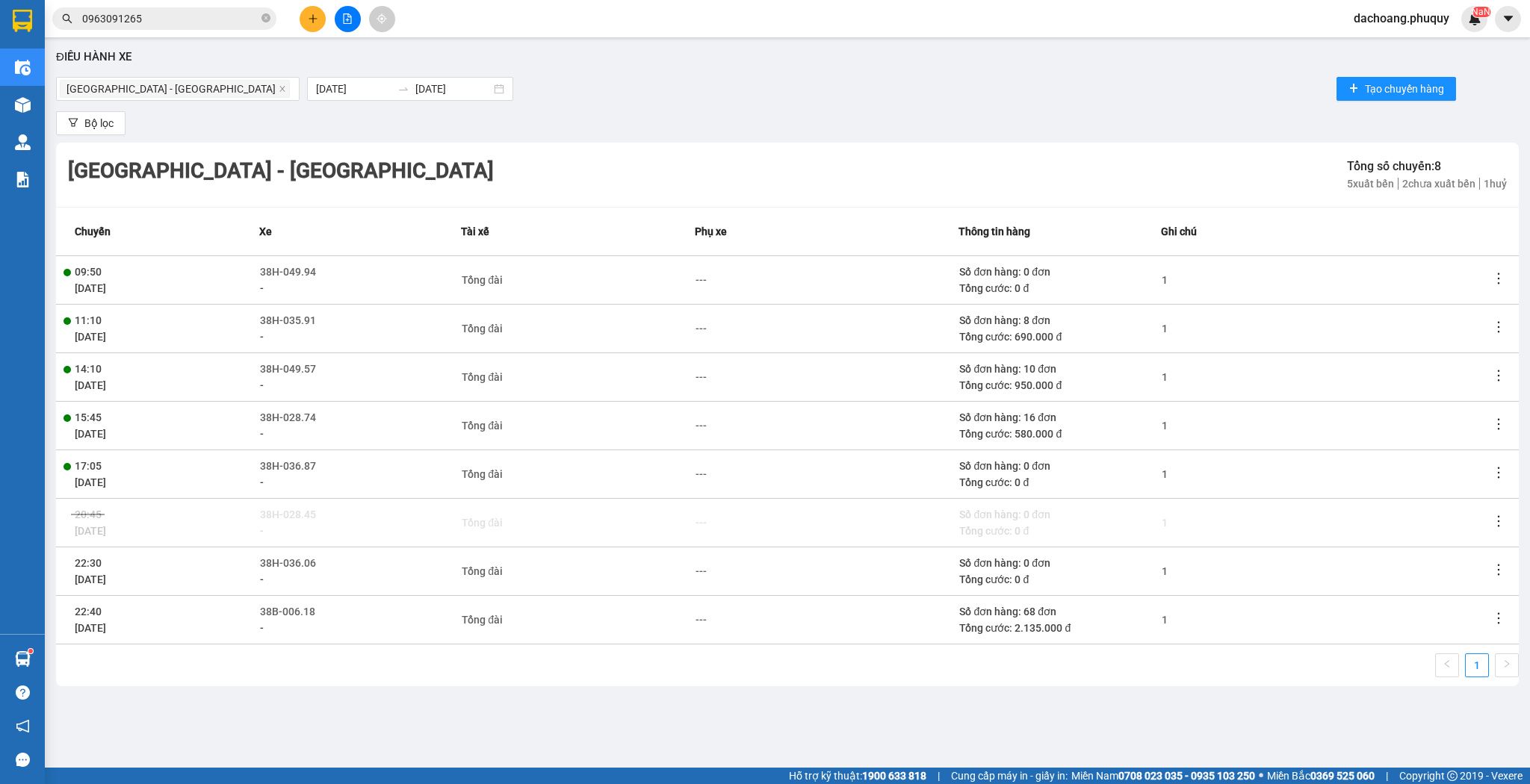
click at [1496, 626] on td at bounding box center [1505, 620] width 28 height 48
click at [1496, 612] on icon "more" at bounding box center [1499, 619] width 15 height 15
click at [1464, 672] on li "Xem phơi" at bounding box center [1457, 682] width 96 height 30
